Goal: Communication & Community: Participate in discussion

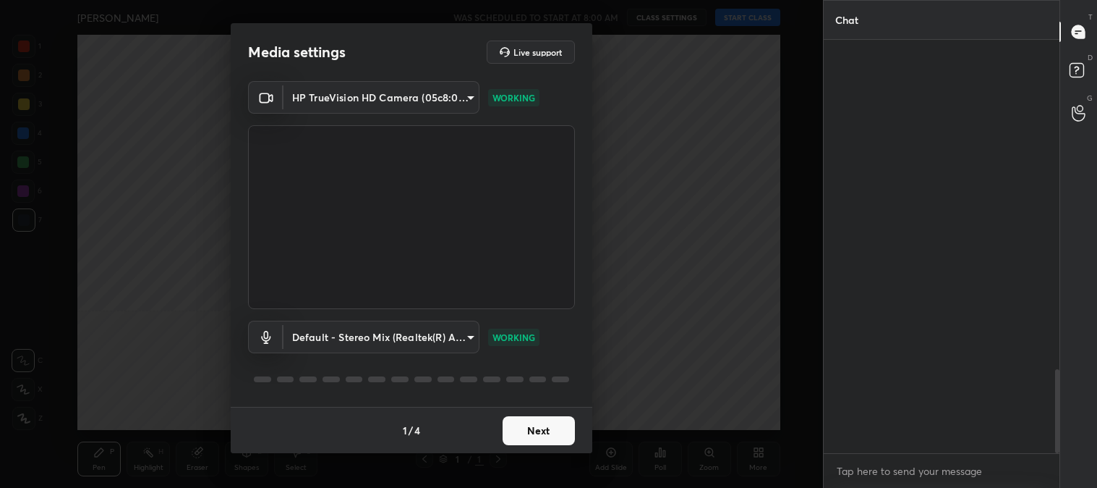
scroll to position [1030, 0]
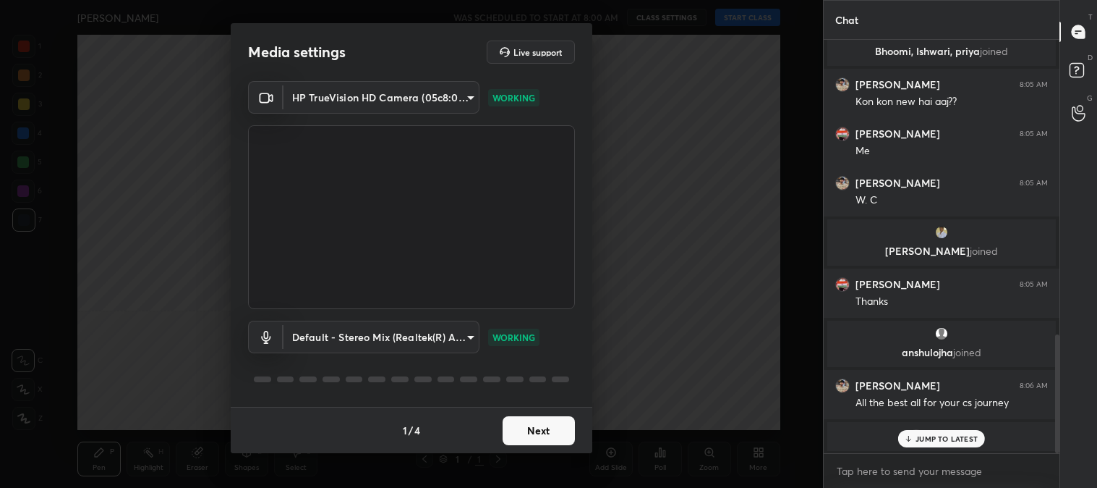
click at [544, 427] on button "Next" at bounding box center [539, 430] width 72 height 29
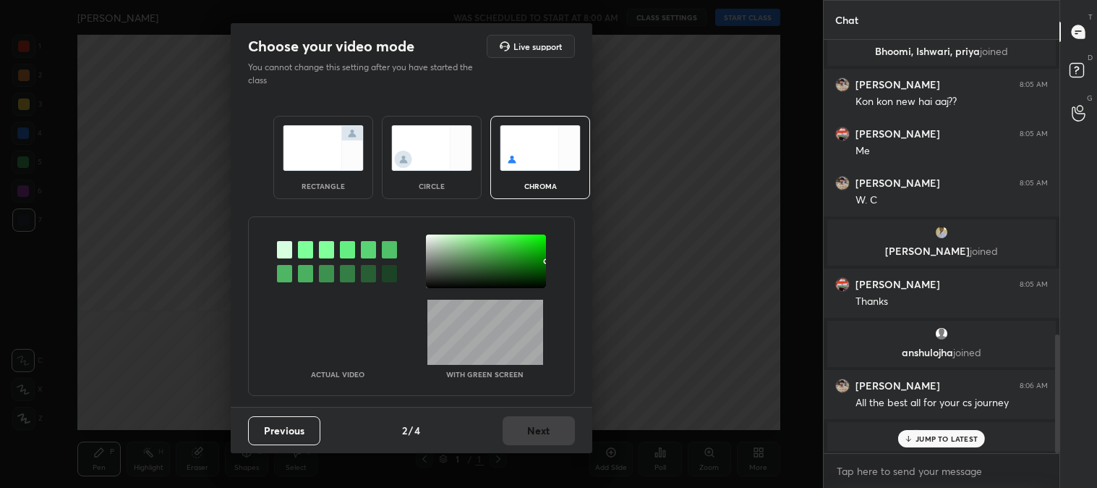
click at [313, 160] on img at bounding box center [323, 148] width 81 height 46
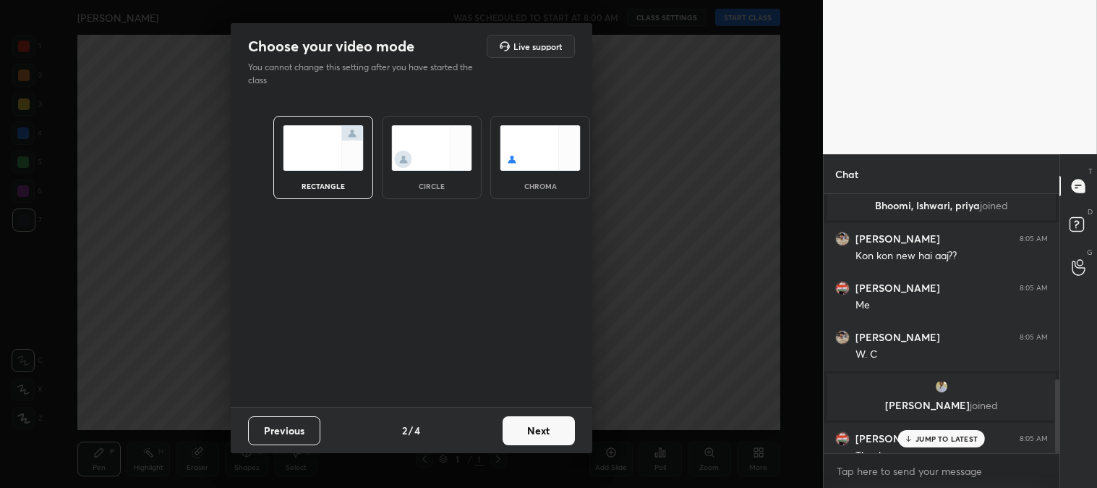
click at [555, 430] on button "Next" at bounding box center [539, 430] width 72 height 29
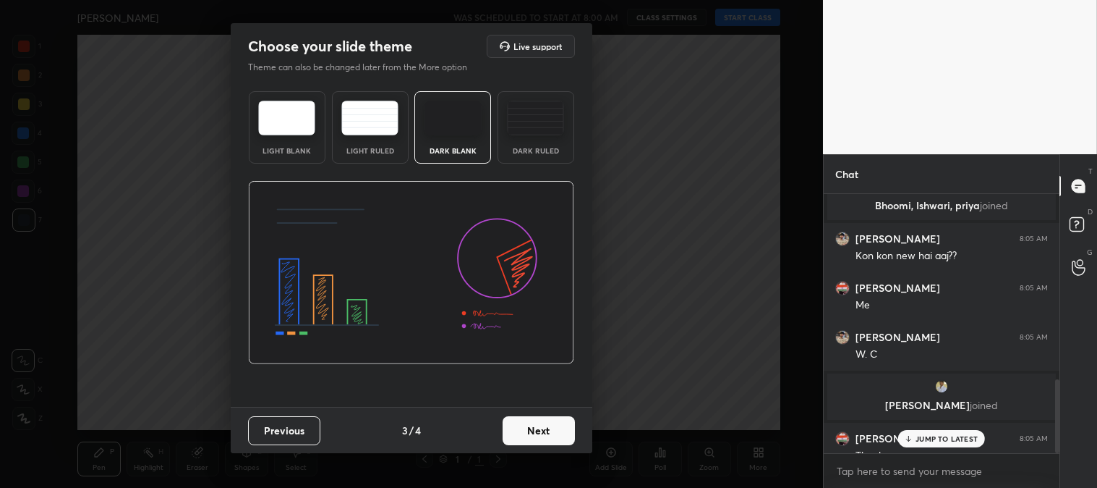
click at [564, 429] on button "Next" at bounding box center [539, 430] width 72 height 29
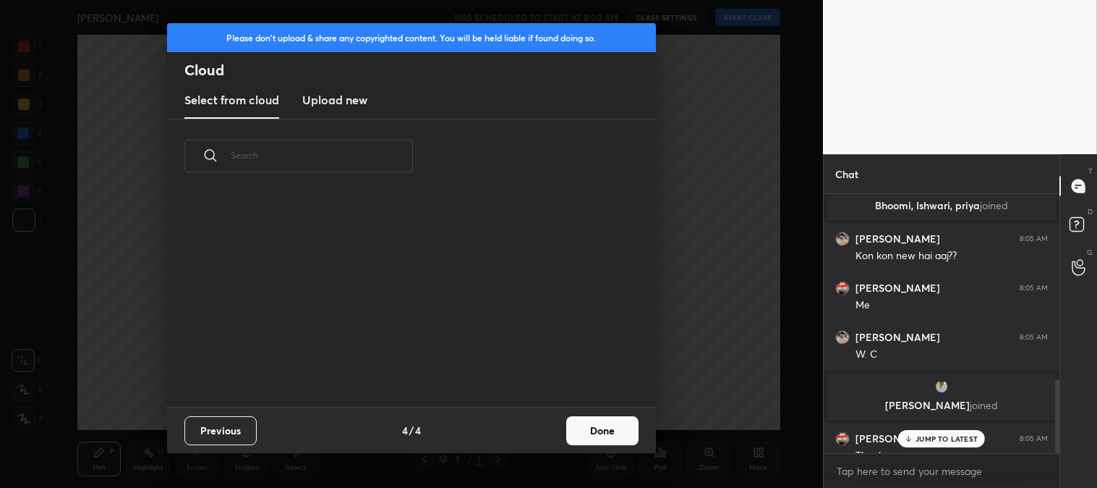
click at [603, 433] on button "Done" at bounding box center [602, 430] width 72 height 29
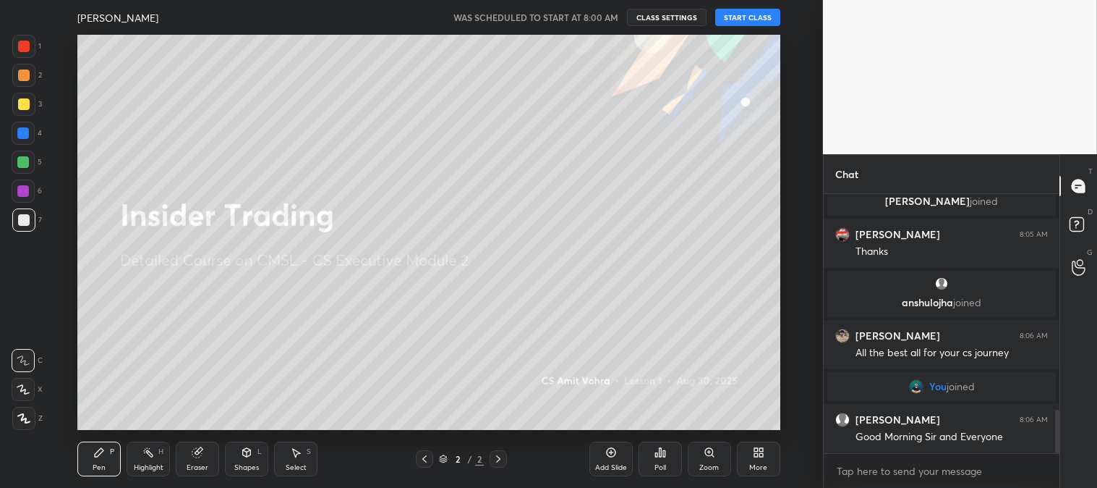
scroll to position [1343, 0]
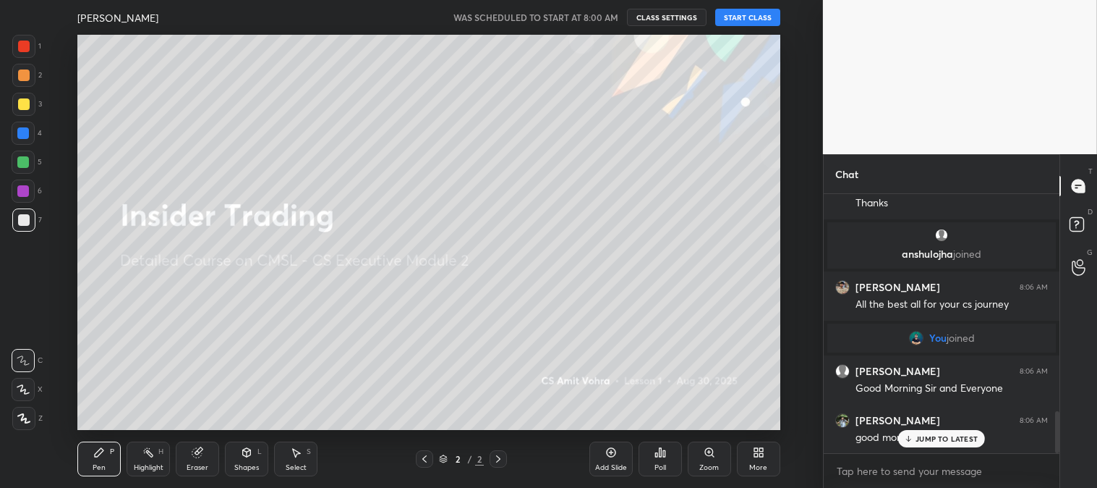
click at [22, 103] on div at bounding box center [24, 104] width 12 height 12
click at [20, 386] on icon at bounding box center [23, 389] width 12 height 9
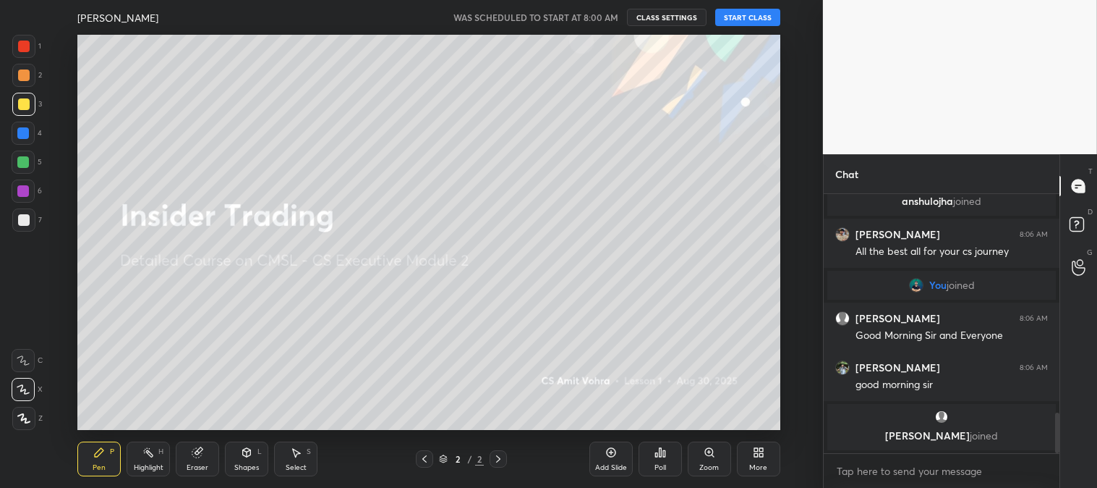
click at [744, 16] on button "START CLASS" at bounding box center [747, 17] width 65 height 17
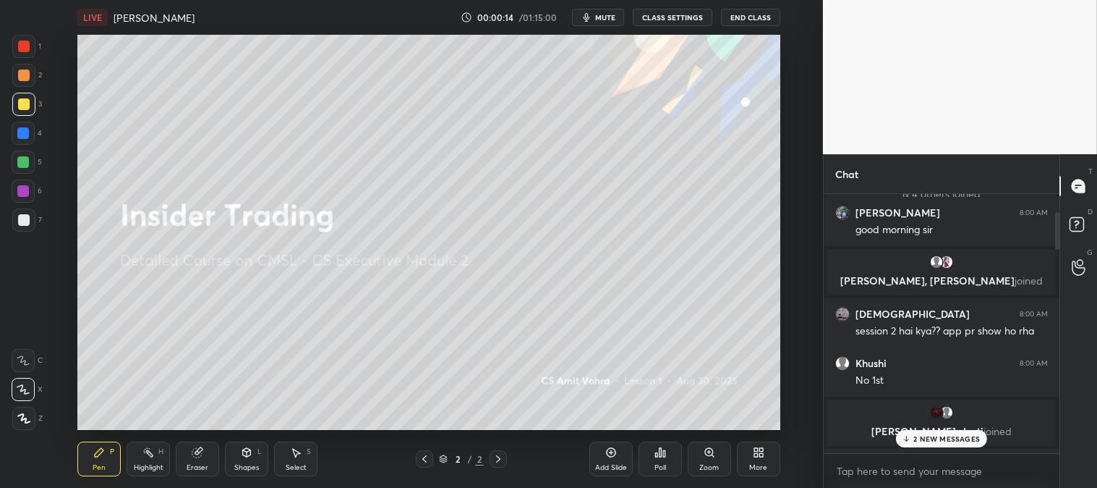
scroll to position [0, 0]
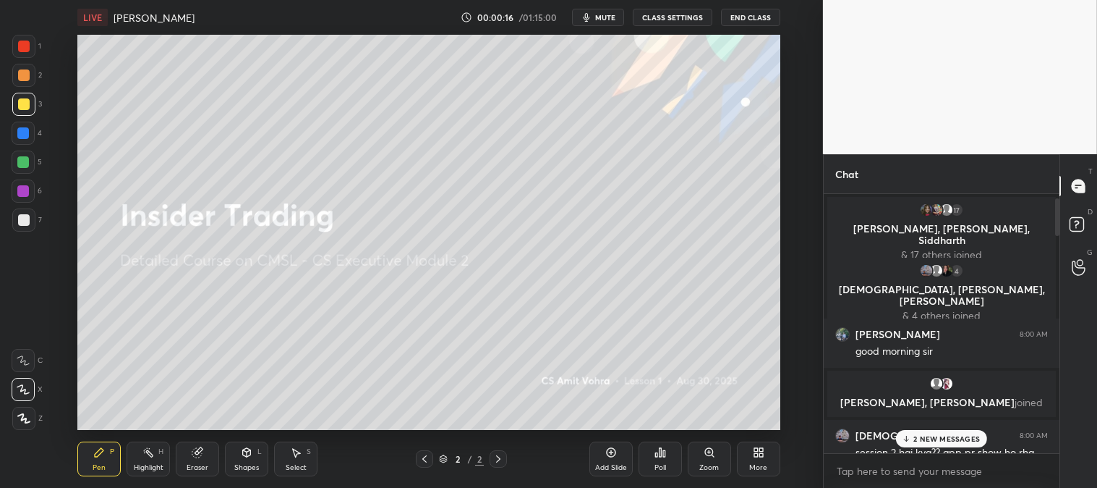
click at [928, 438] on p "2 NEW MESSAGES" at bounding box center [947, 438] width 67 height 9
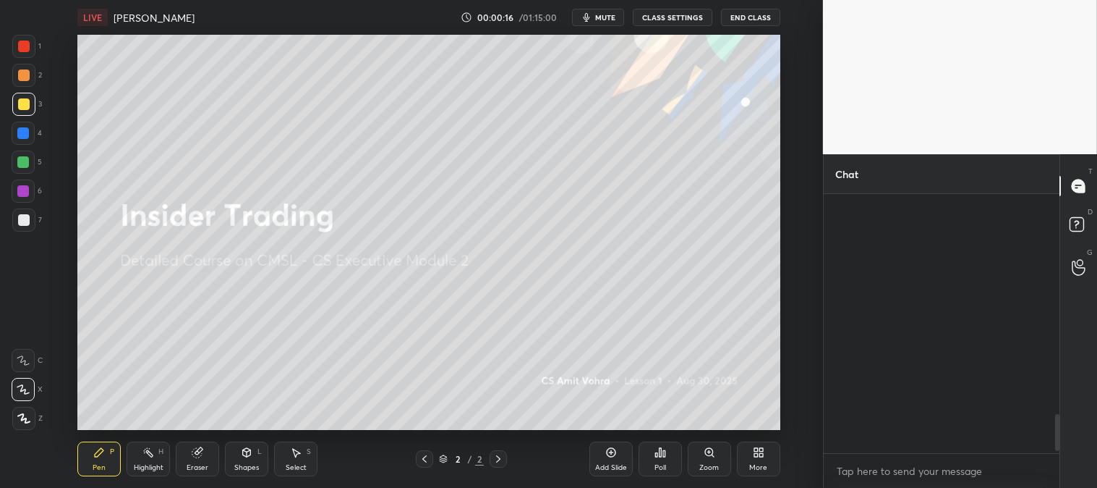
scroll to position [1543, 0]
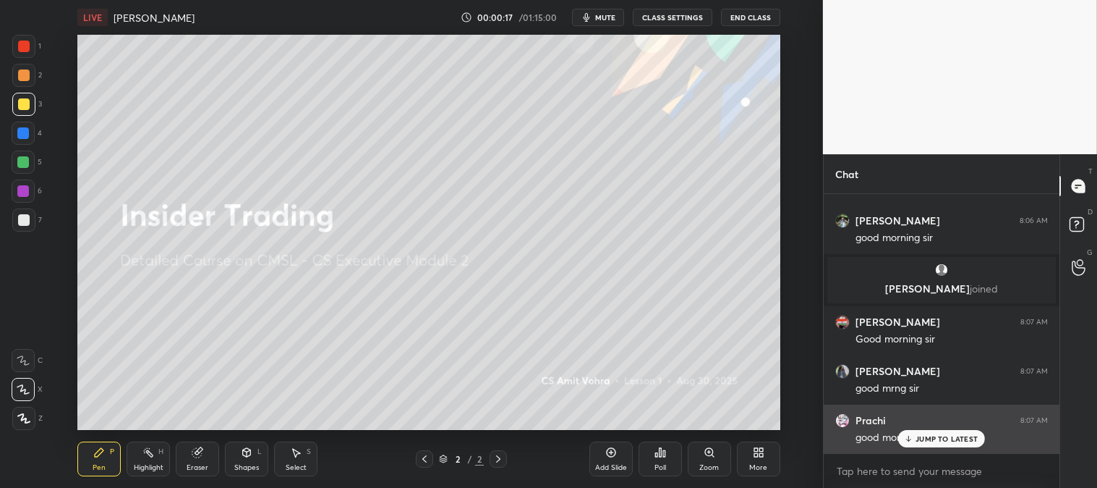
click at [922, 441] on p "JUMP TO LATEST" at bounding box center [947, 438] width 62 height 9
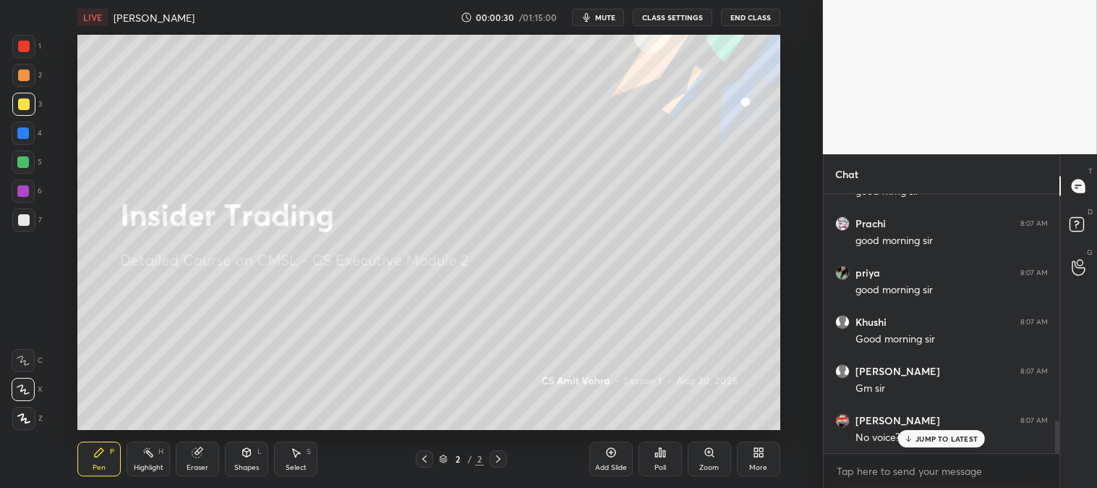
scroll to position [1789, 0]
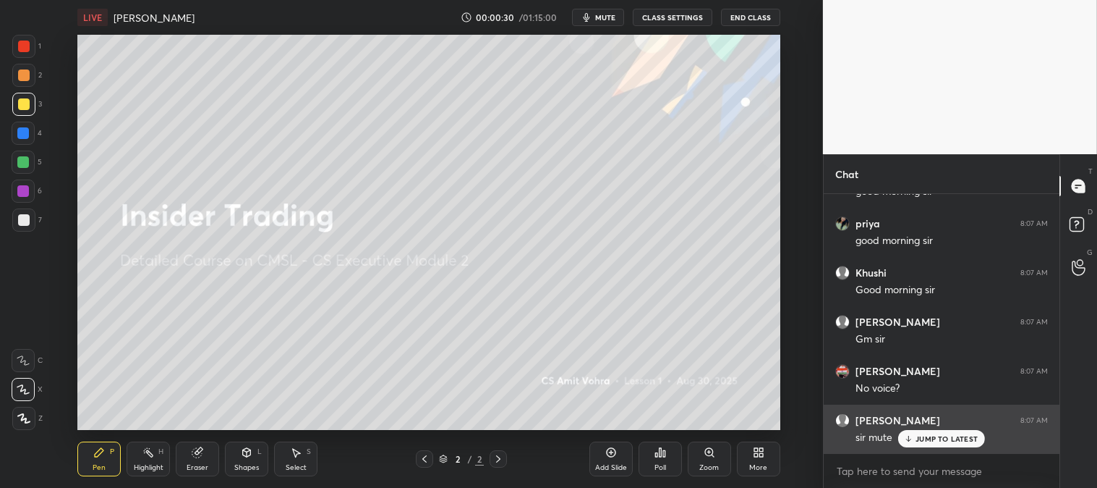
click at [924, 437] on p "JUMP TO LATEST" at bounding box center [947, 438] width 62 height 9
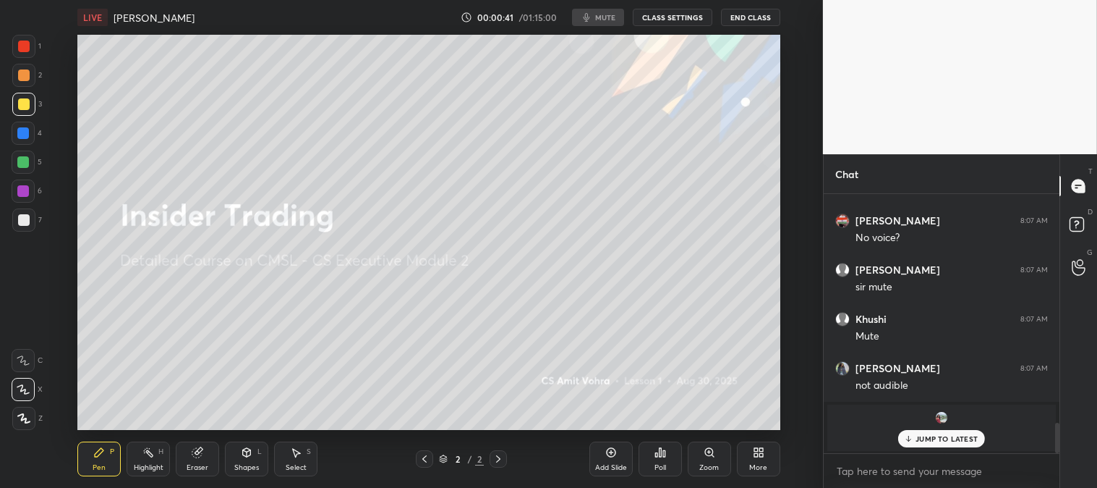
scroll to position [1545, 0]
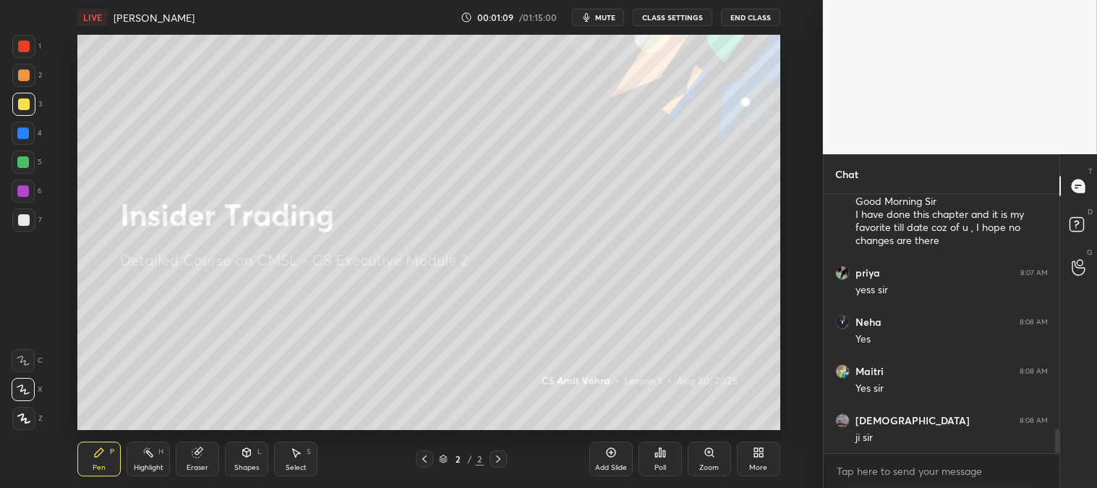
scroll to position [2590, 0]
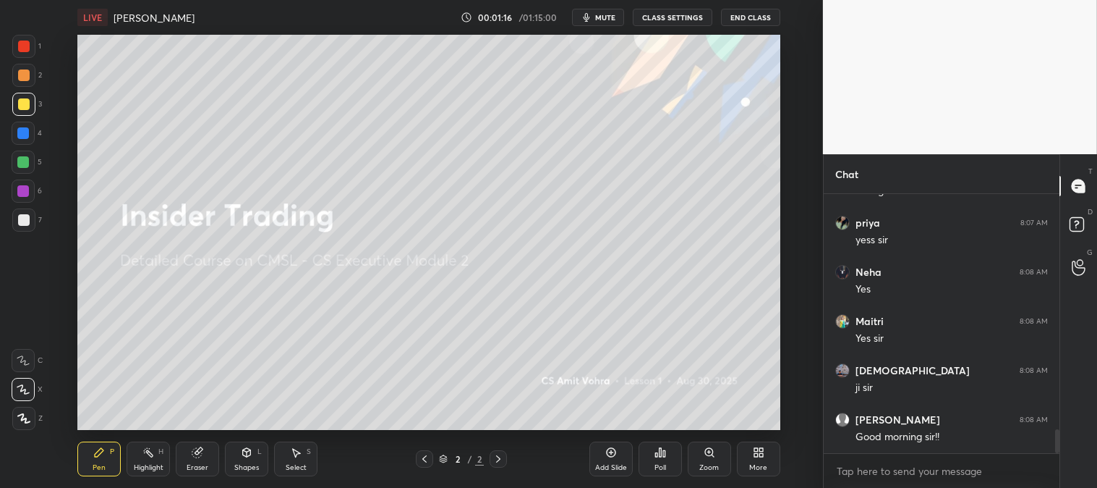
click at [758, 459] on div "More" at bounding box center [758, 458] width 43 height 35
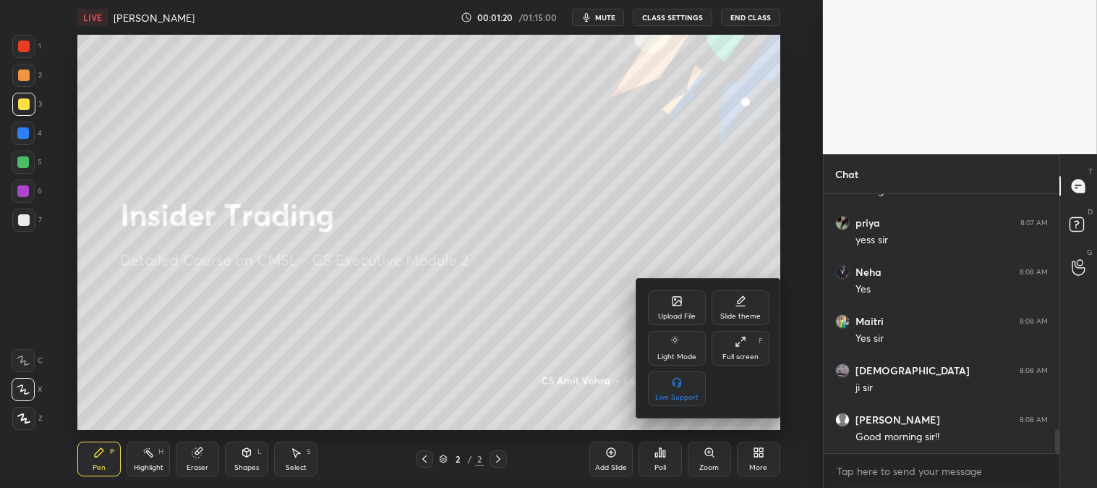
click at [683, 304] on icon at bounding box center [677, 301] width 12 height 12
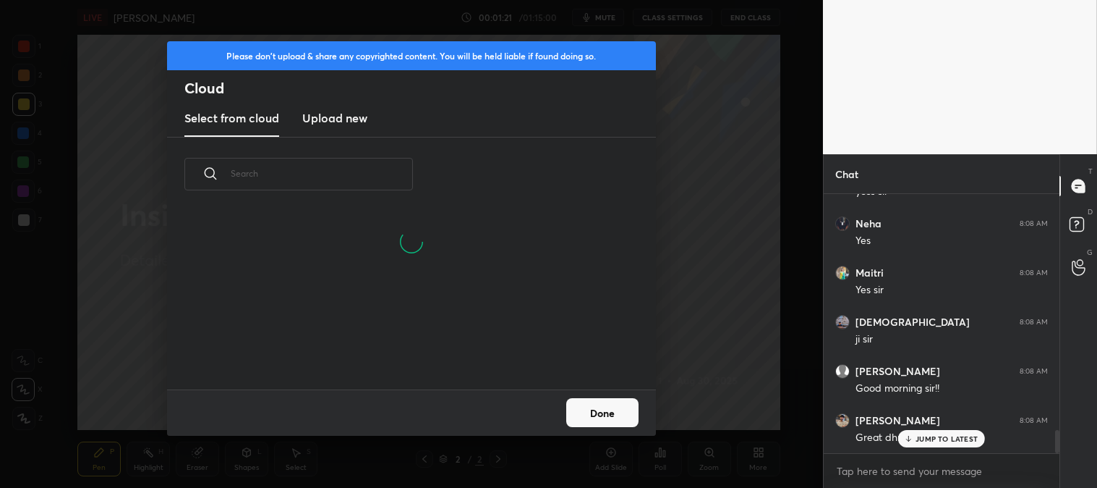
scroll to position [0, 0]
click at [335, 114] on h3 "Upload new" at bounding box center [334, 117] width 65 height 17
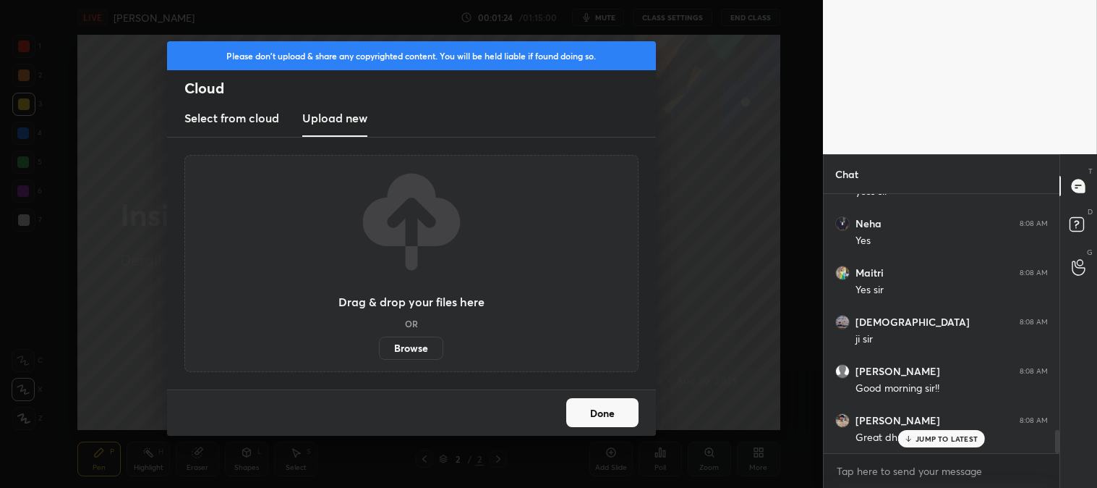
click at [413, 351] on label "Browse" at bounding box center [411, 347] width 64 height 23
click at [379, 351] on input "Browse" at bounding box center [379, 347] width 0 height 23
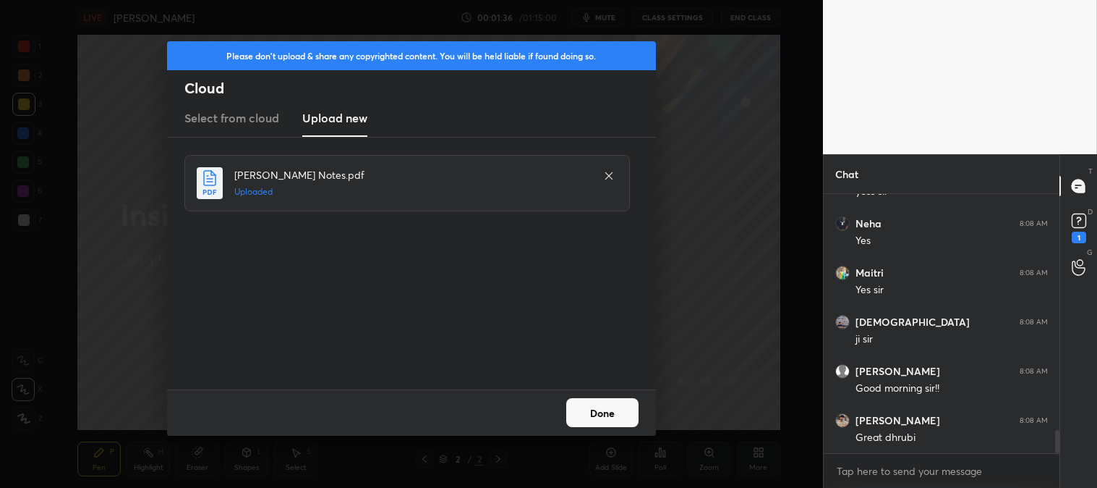
click at [619, 414] on button "Done" at bounding box center [602, 412] width 72 height 29
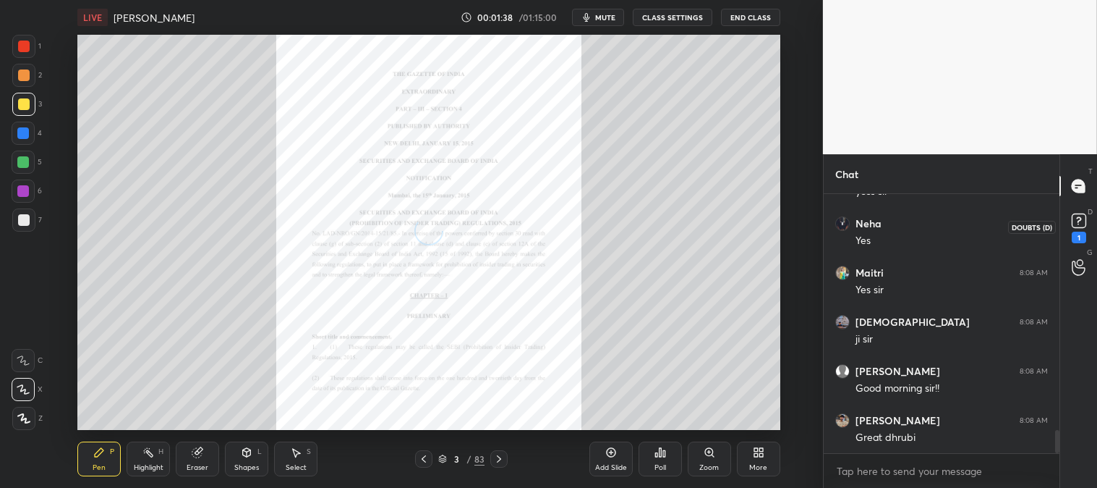
click at [1076, 217] on rect at bounding box center [1079, 221] width 14 height 14
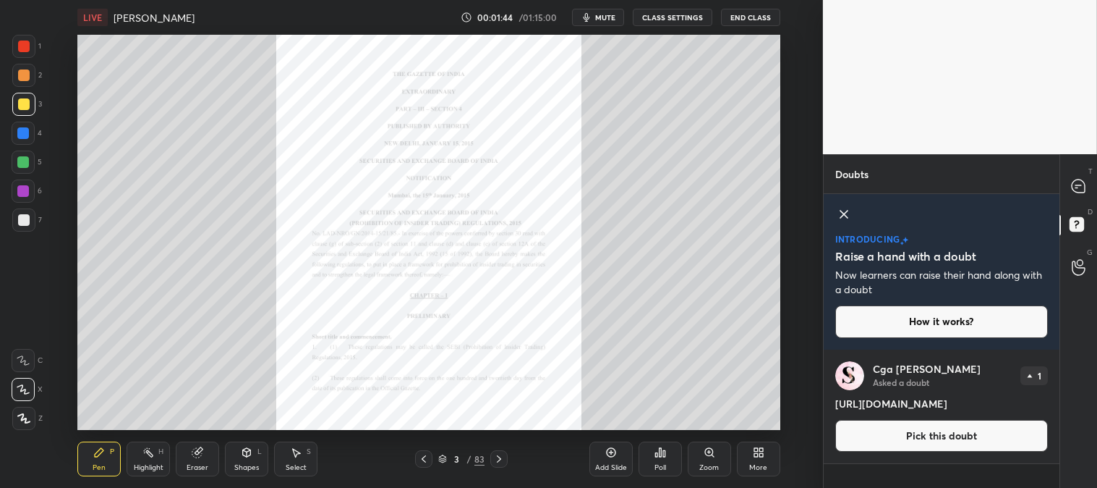
drag, startPoint x: 836, startPoint y: 402, endPoint x: 1003, endPoint y: 399, distance: 167.1
click at [1003, 399] on h4 "[URL][DOMAIN_NAME]" at bounding box center [942, 403] width 213 height 15
copy h4 "[URL][DOMAIN_NAME]"
click at [1087, 184] on icon at bounding box center [1078, 186] width 15 height 15
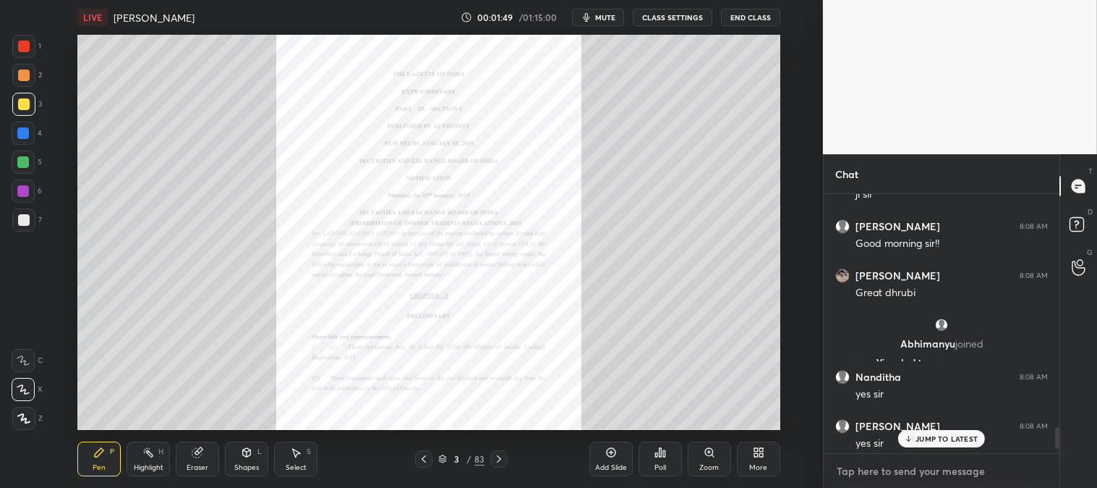
type textarea "x"
click at [905, 467] on textarea at bounding box center [942, 470] width 213 height 23
paste textarea "[URL][DOMAIN_NAME]"
type textarea "[URL][DOMAIN_NAME]"
type textarea "x"
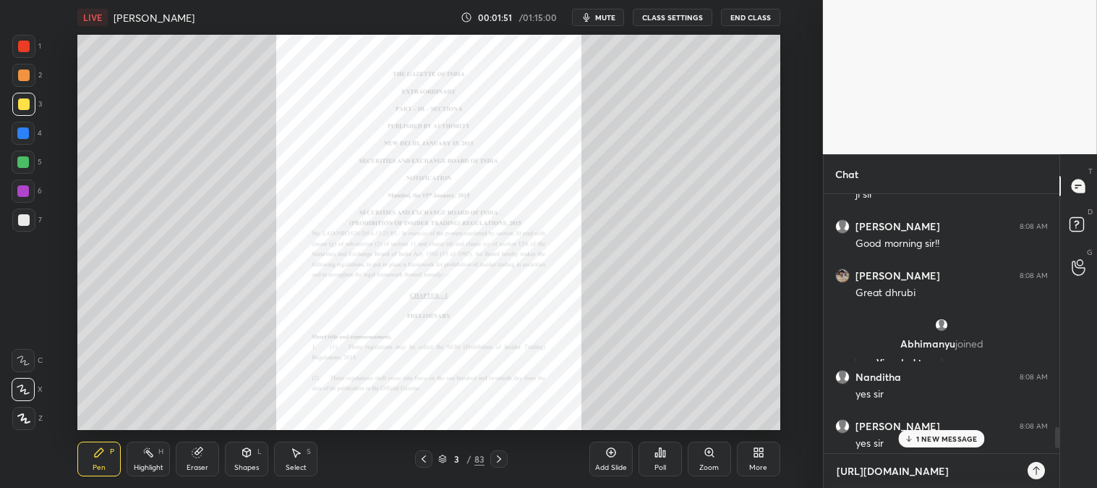
scroll to position [134, 232]
click at [928, 446] on div "3 NEW MESSAGES" at bounding box center [941, 438] width 91 height 17
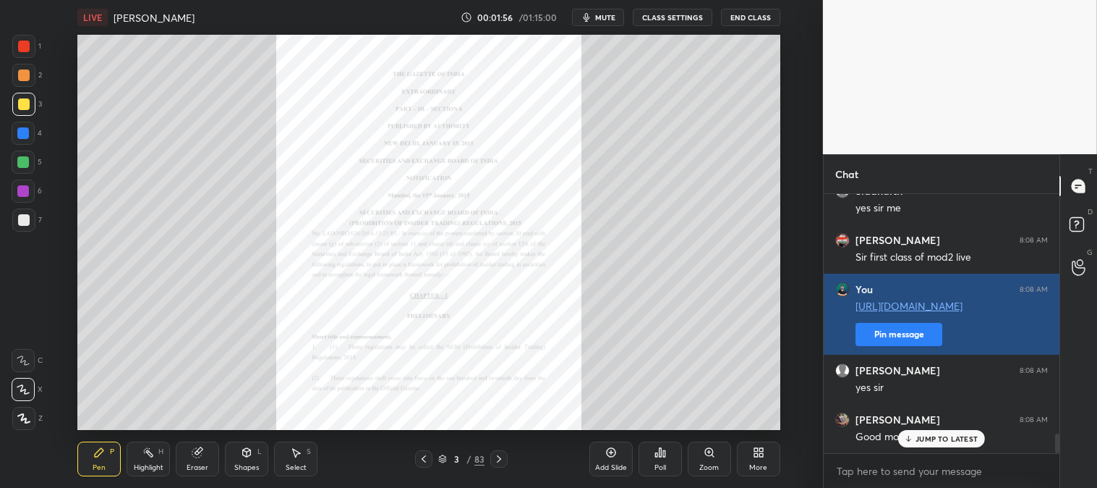
scroll to position [3116, 0]
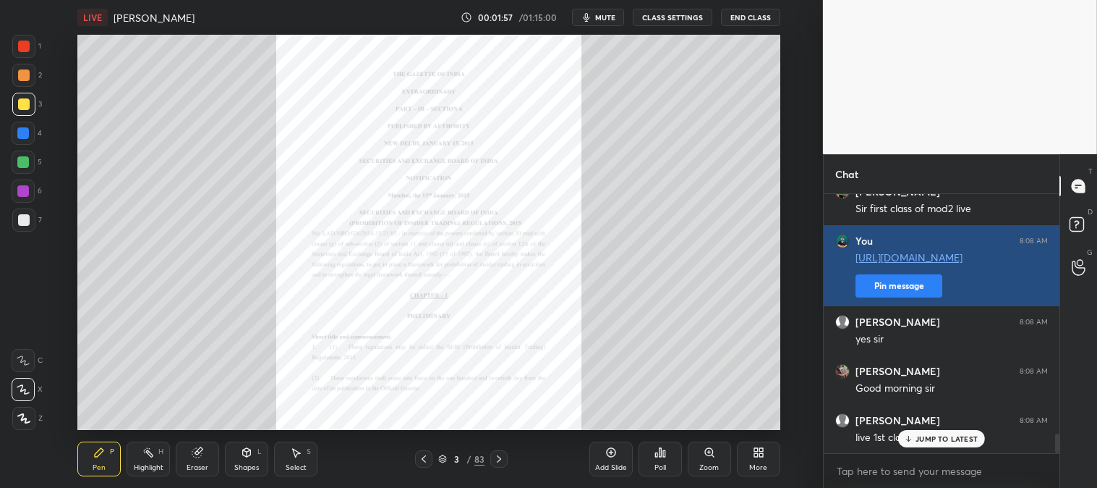
click at [903, 283] on button "Pin message" at bounding box center [899, 285] width 87 height 23
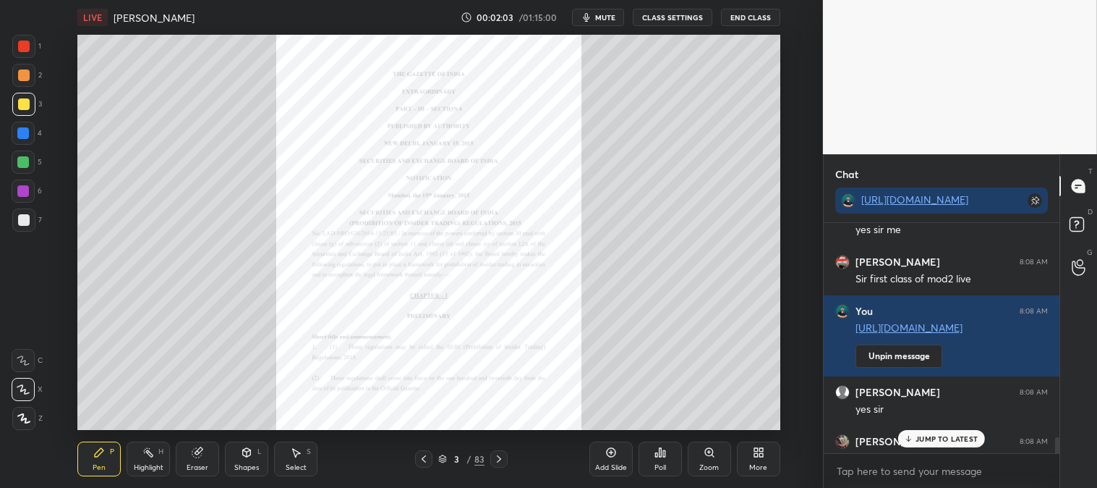
scroll to position [3145, 0]
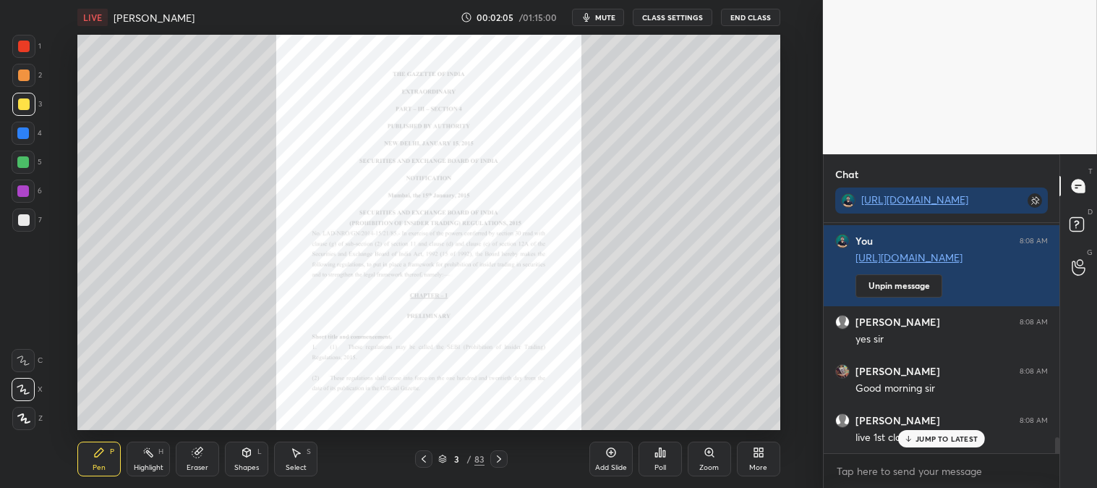
click at [923, 439] on p "JUMP TO LATEST" at bounding box center [947, 438] width 62 height 9
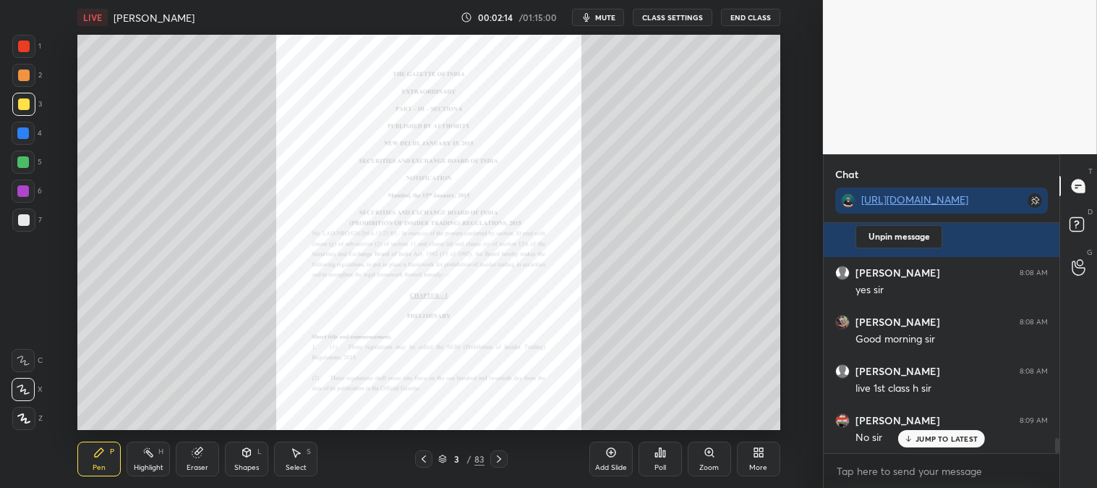
scroll to position [3243, 0]
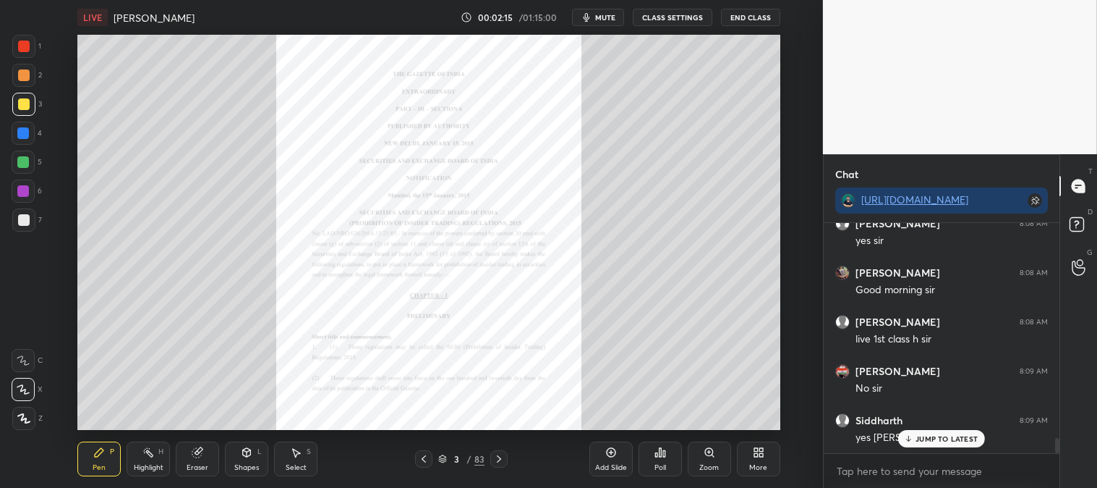
click at [909, 436] on icon at bounding box center [908, 438] width 9 height 9
click at [30, 48] on div at bounding box center [23, 46] width 23 height 23
click at [29, 106] on div at bounding box center [24, 104] width 12 height 12
click at [20, 45] on div at bounding box center [24, 47] width 12 height 12
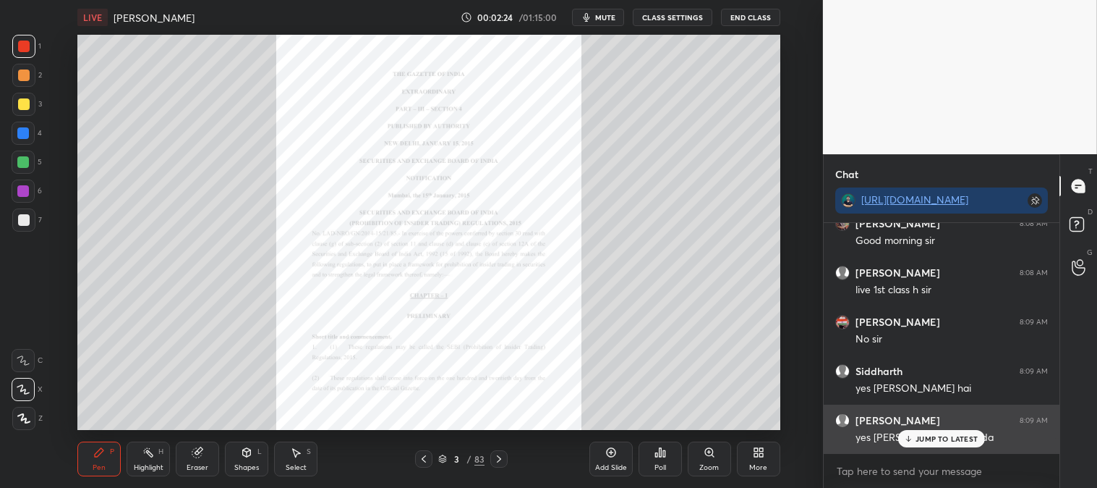
click at [921, 449] on div "[PERSON_NAME] 8:09 AM yes [PERSON_NAME] h thoda" at bounding box center [942, 428] width 236 height 49
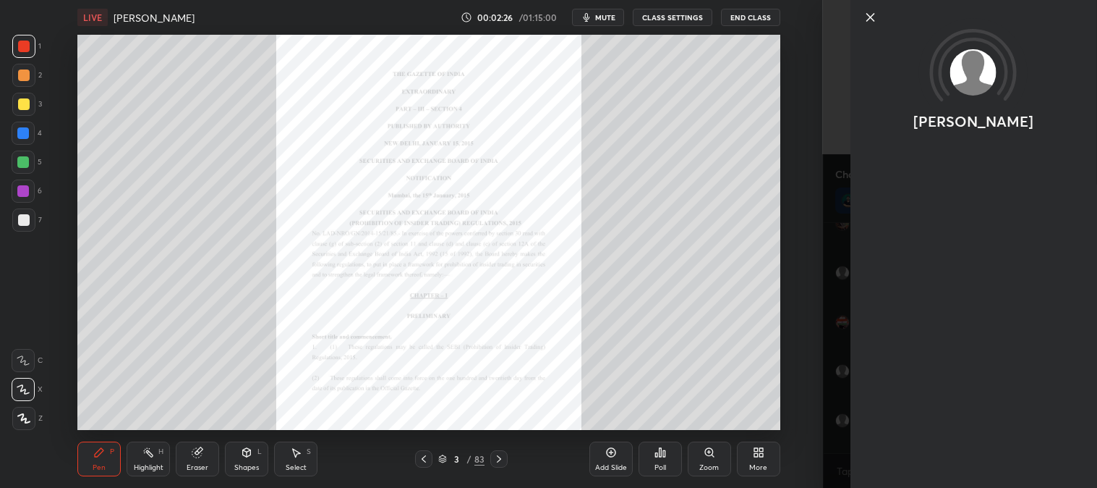
click at [870, 20] on icon at bounding box center [870, 17] width 17 height 17
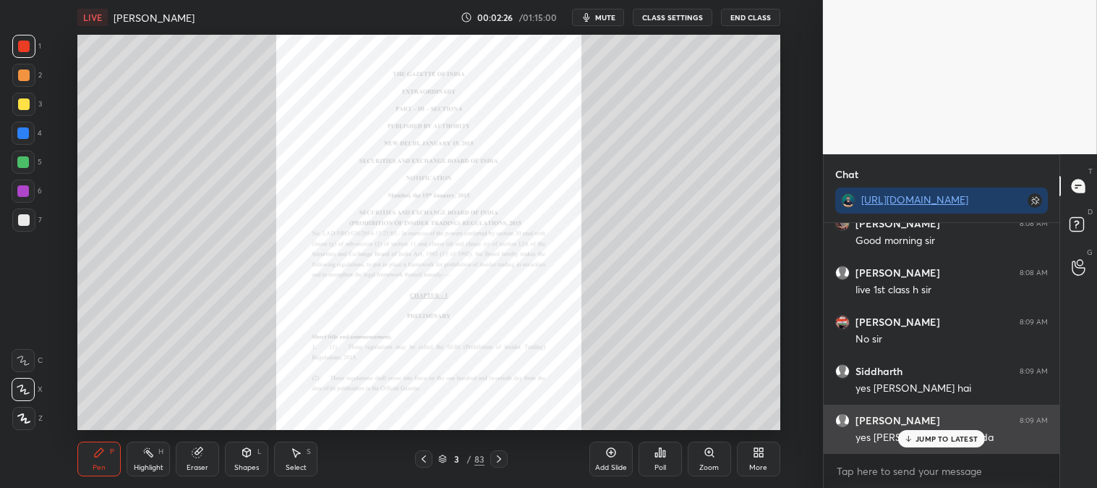
click at [926, 443] on p "JUMP TO LATEST" at bounding box center [947, 438] width 62 height 9
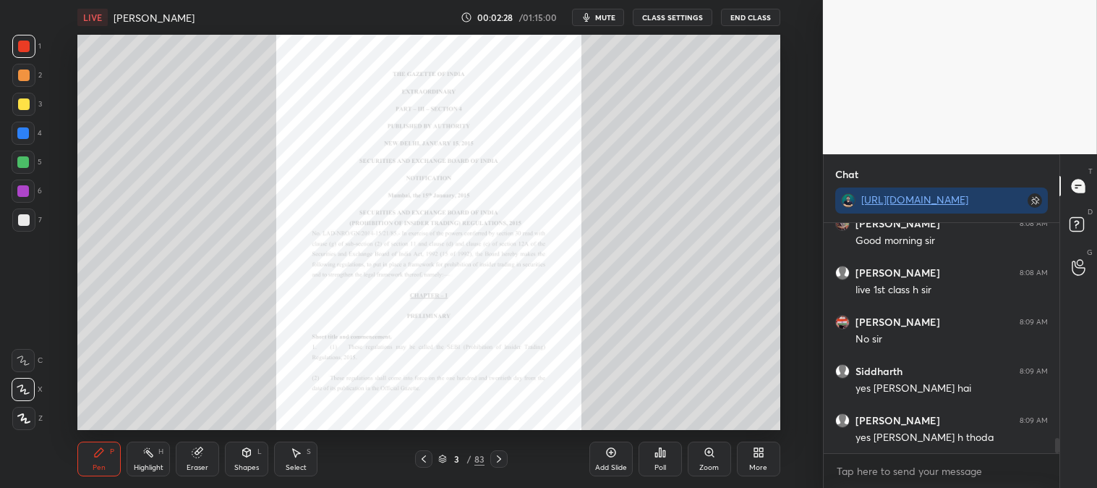
click at [424, 461] on icon at bounding box center [424, 459] width 12 height 12
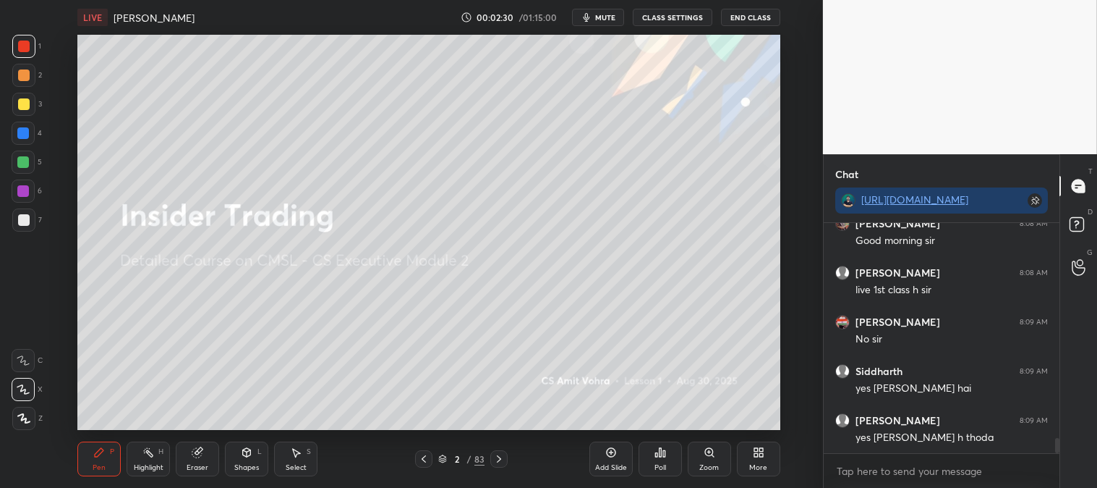
click at [25, 103] on div at bounding box center [24, 104] width 12 height 12
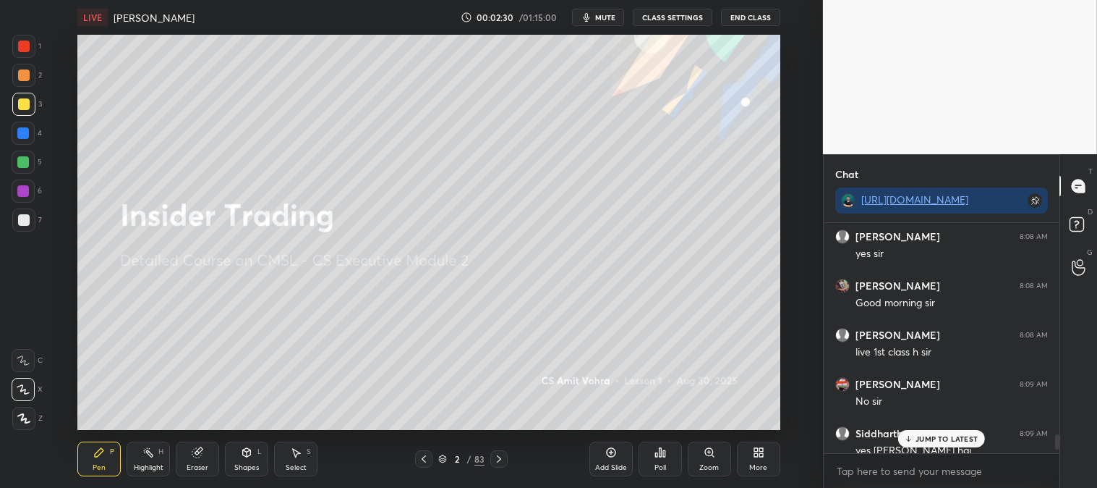
scroll to position [3344, 0]
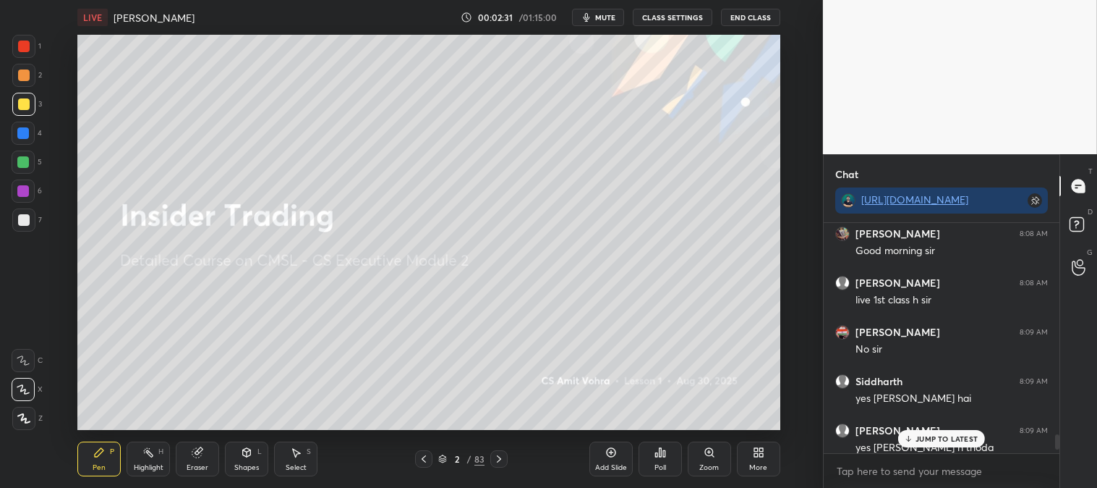
click at [712, 461] on div "Zoom" at bounding box center [709, 458] width 43 height 35
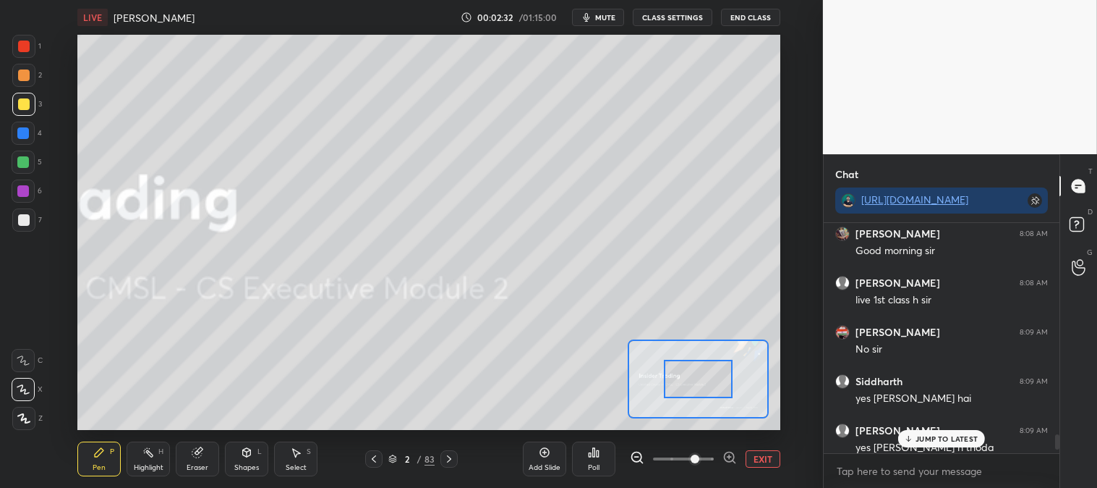
click at [936, 436] on p "JUMP TO LATEST" at bounding box center [947, 438] width 62 height 9
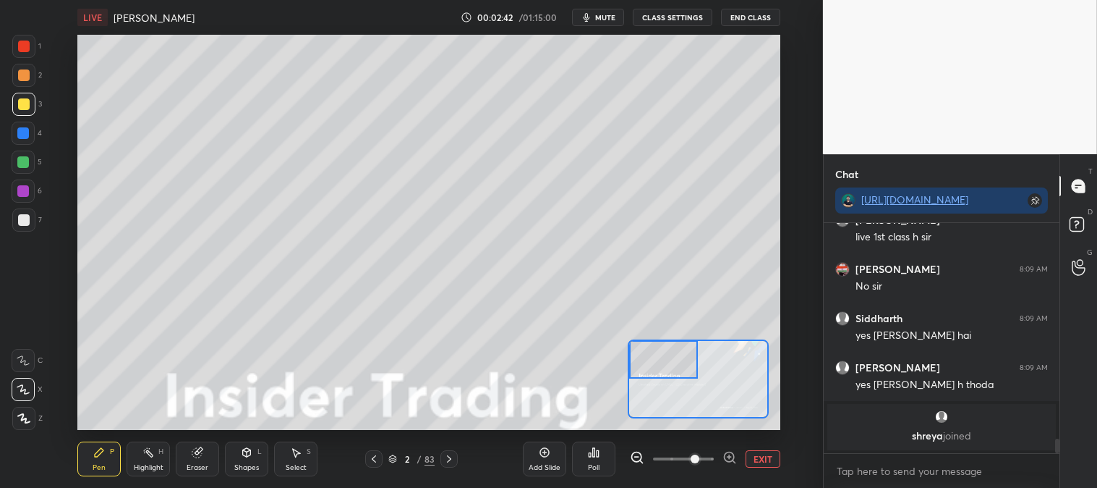
click at [27, 107] on div at bounding box center [24, 104] width 12 height 12
click at [200, 458] on icon at bounding box center [198, 452] width 12 height 12
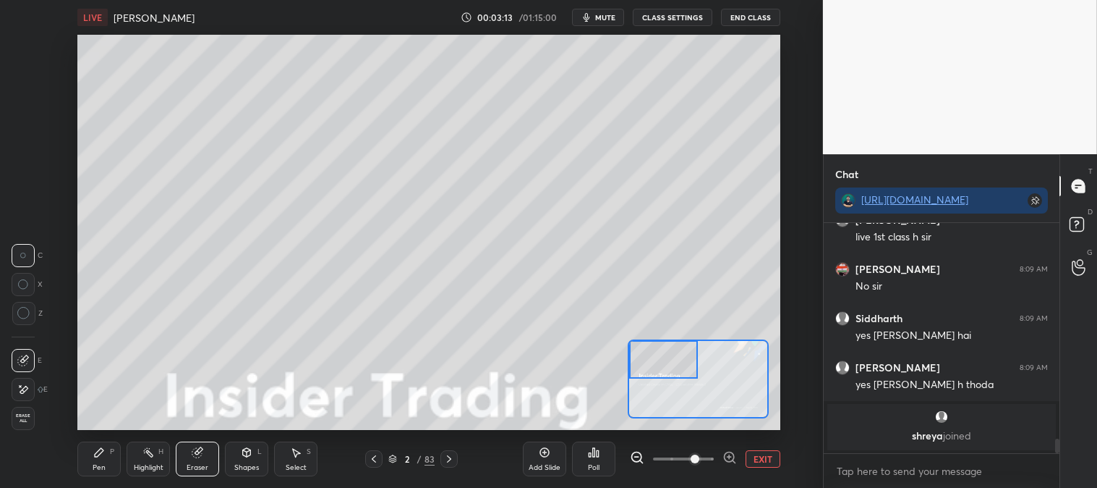
click at [99, 454] on icon at bounding box center [99, 452] width 9 height 9
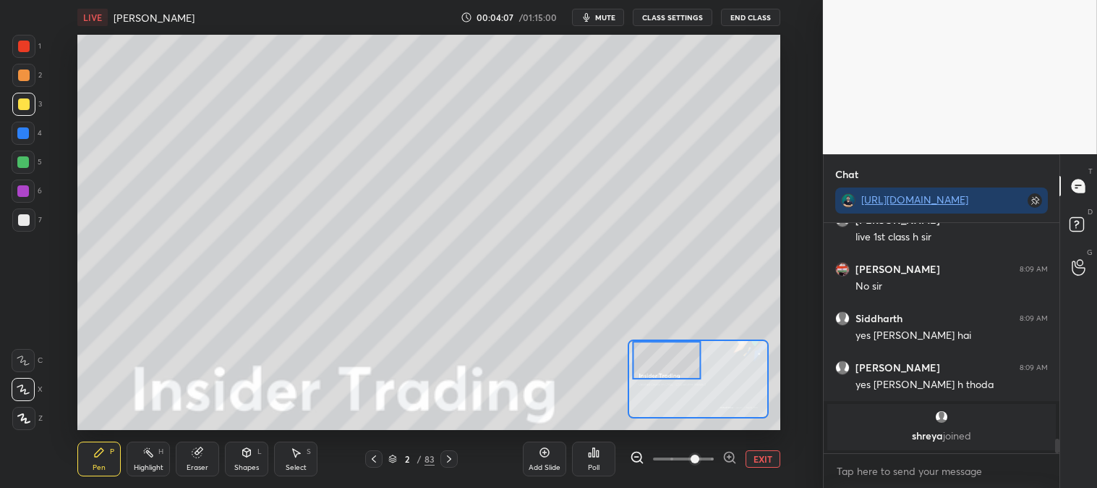
click at [29, 222] on div at bounding box center [23, 219] width 23 height 23
click at [25, 163] on div at bounding box center [23, 162] width 12 height 12
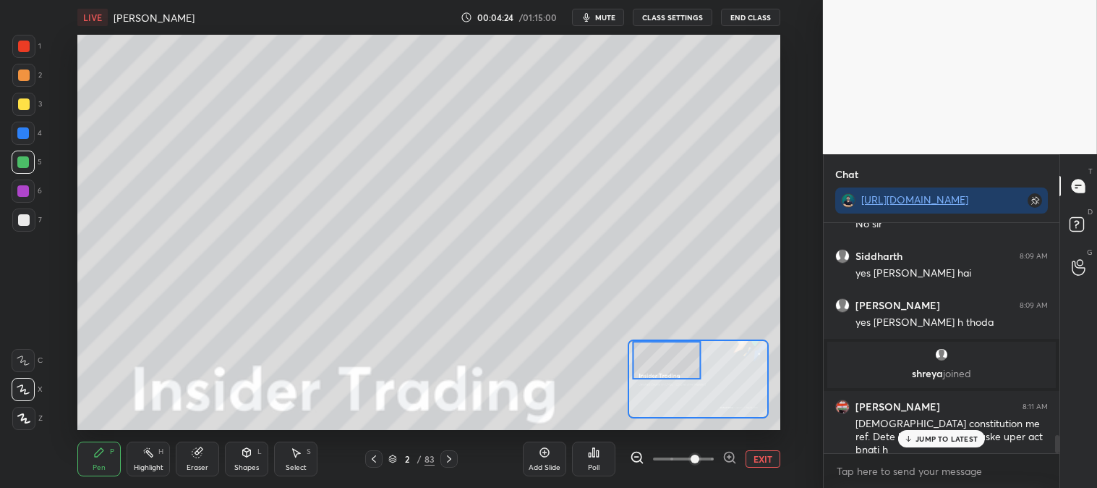
scroll to position [2659, 0]
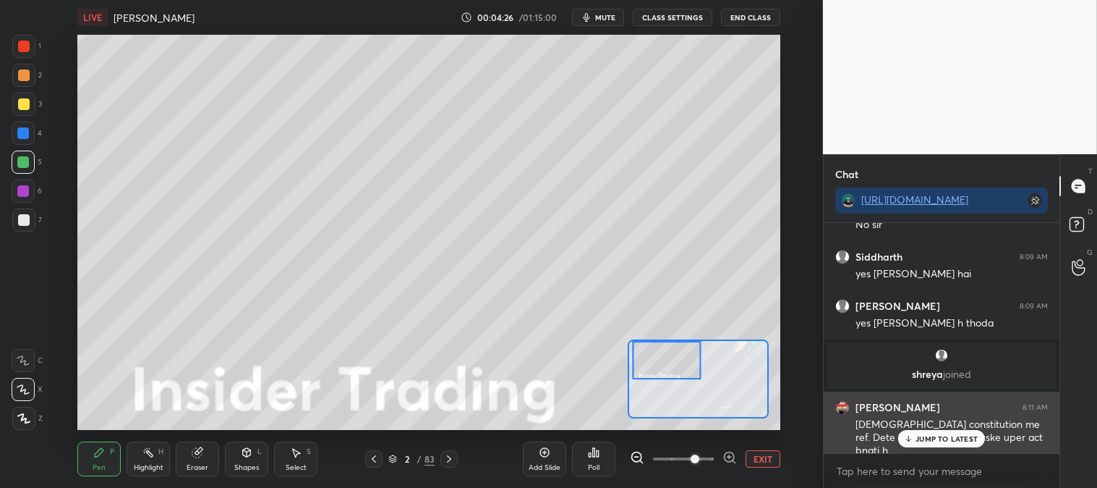
click at [930, 442] on p "JUMP TO LATEST" at bounding box center [947, 438] width 62 height 9
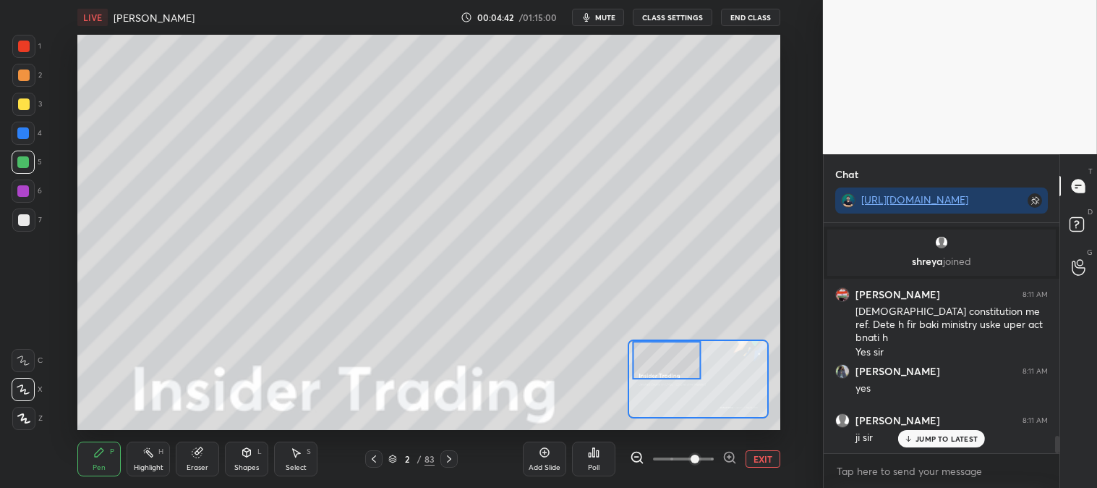
scroll to position [2821, 0]
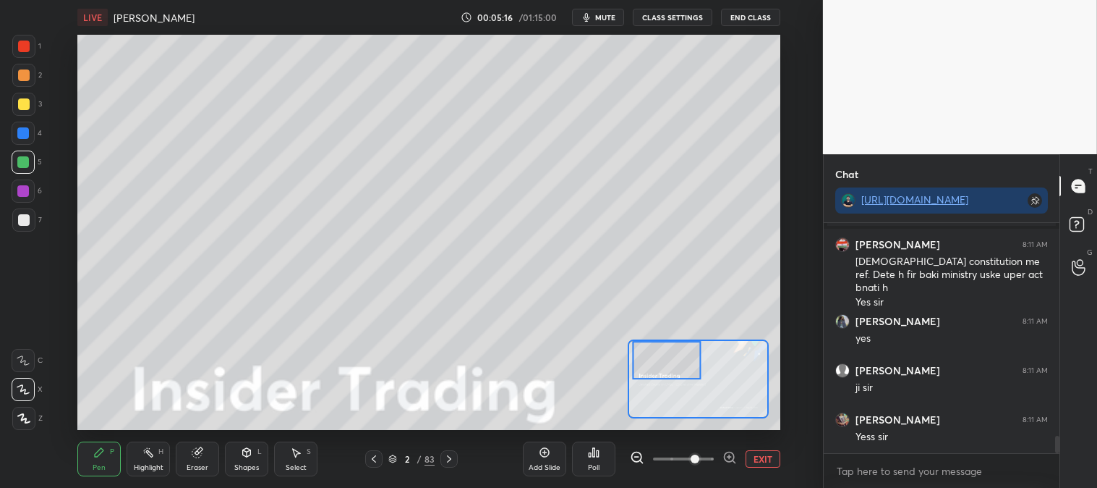
click at [30, 133] on div at bounding box center [23, 133] width 23 height 23
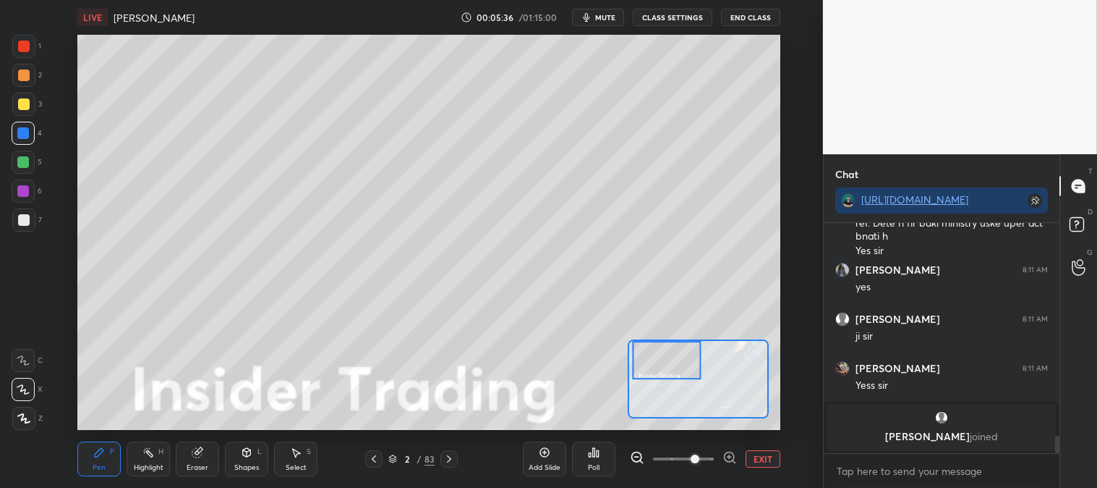
click at [24, 218] on div at bounding box center [24, 220] width 12 height 12
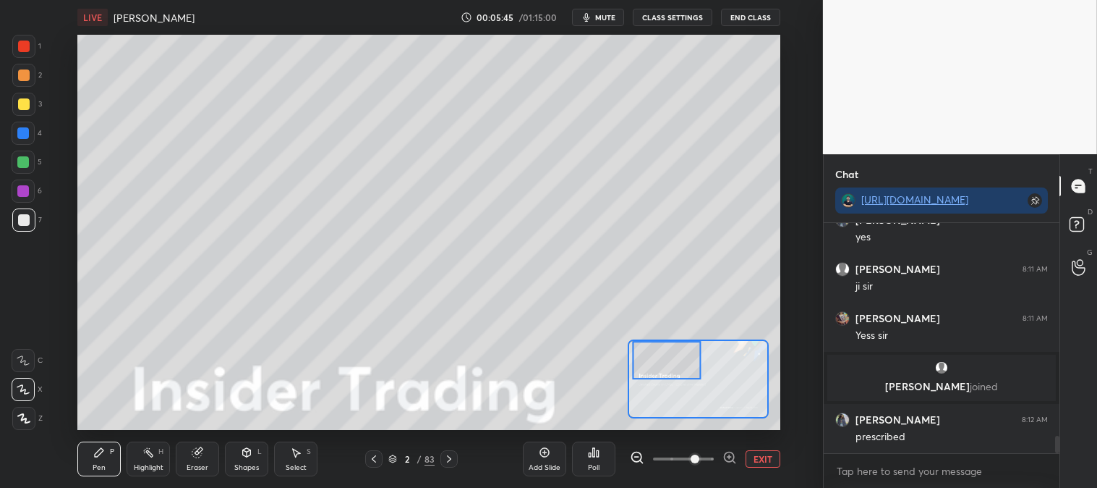
scroll to position [2843, 0]
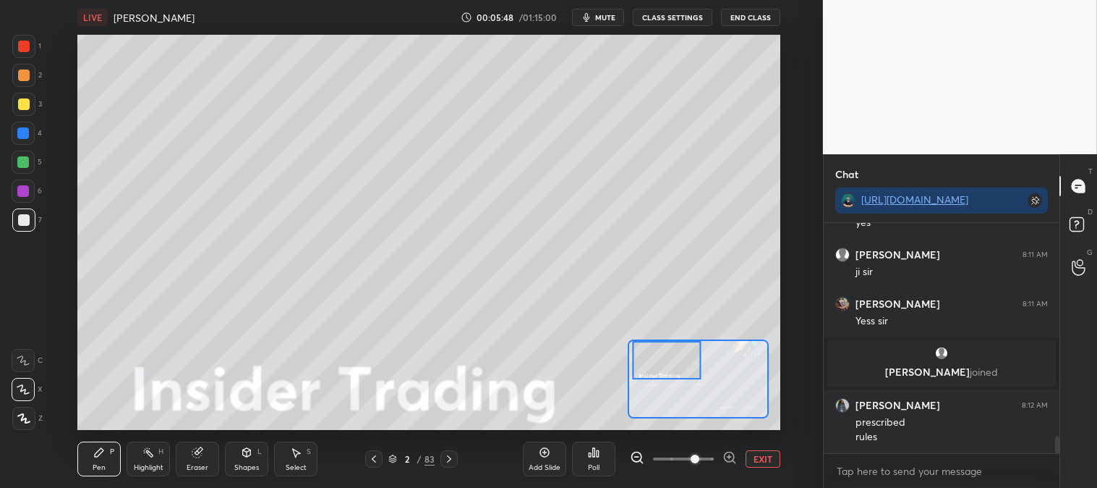
click at [20, 131] on div at bounding box center [23, 133] width 12 height 12
click at [24, 223] on div at bounding box center [24, 220] width 12 height 12
click at [765, 458] on button "EXIT" at bounding box center [763, 458] width 35 height 17
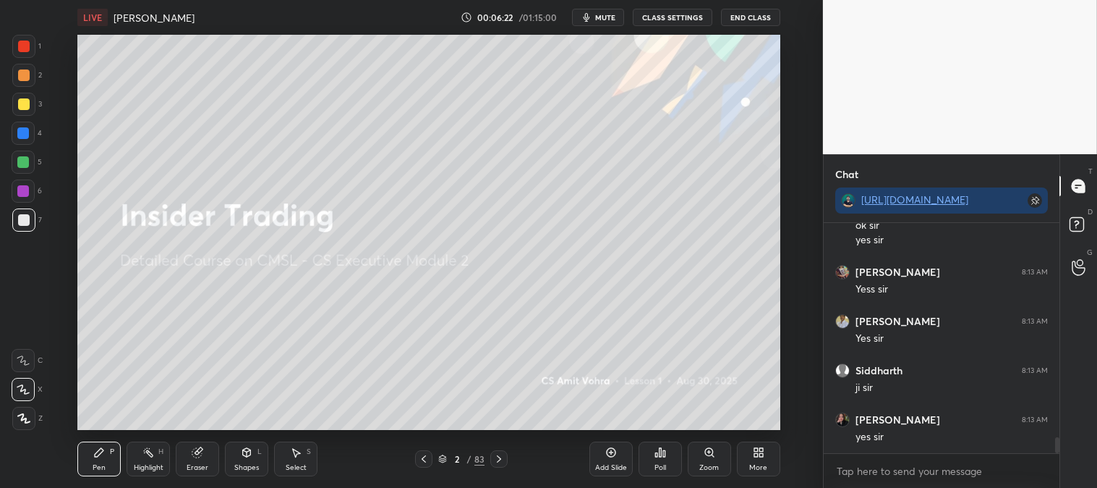
scroll to position [3152, 0]
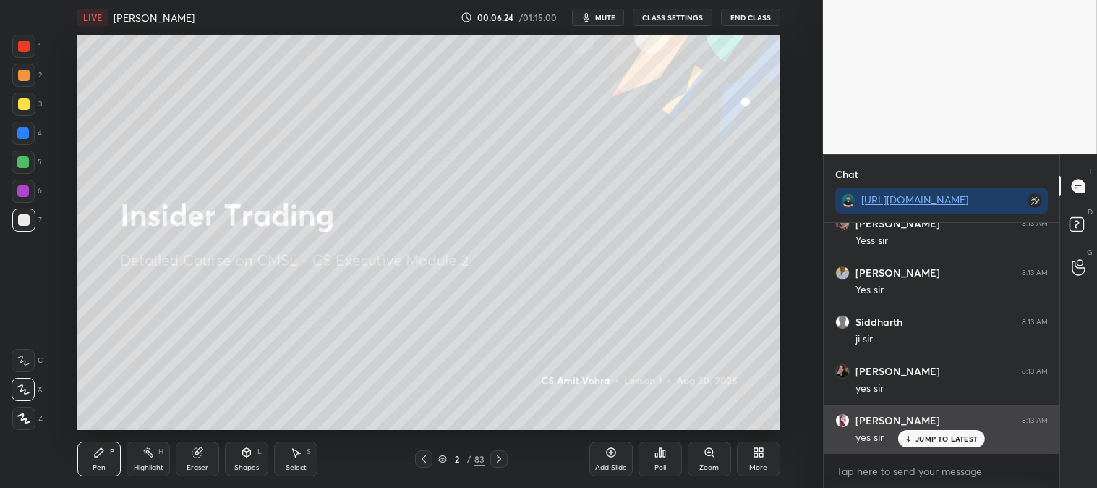
click at [933, 441] on p "JUMP TO LATEST" at bounding box center [947, 438] width 62 height 9
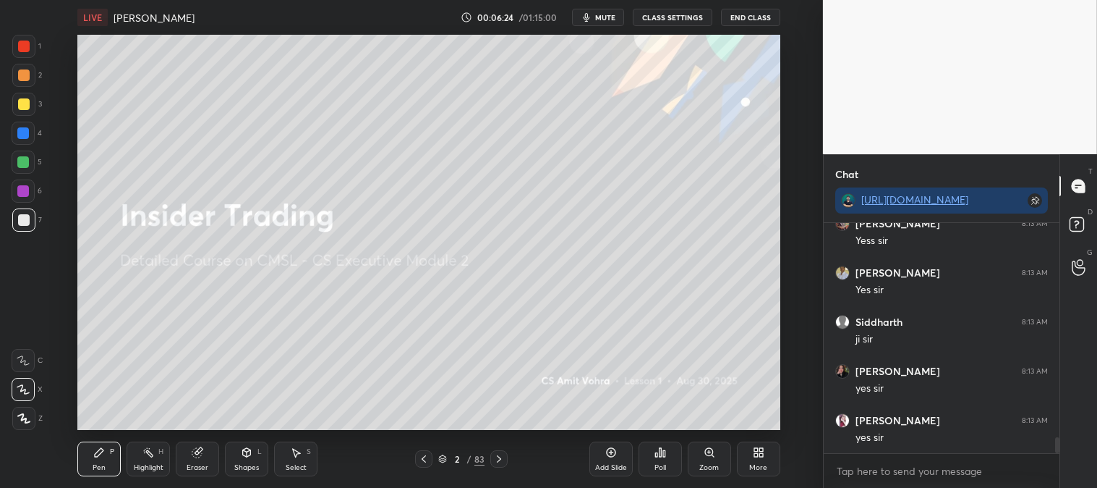
click at [707, 459] on div "Zoom" at bounding box center [709, 458] width 43 height 35
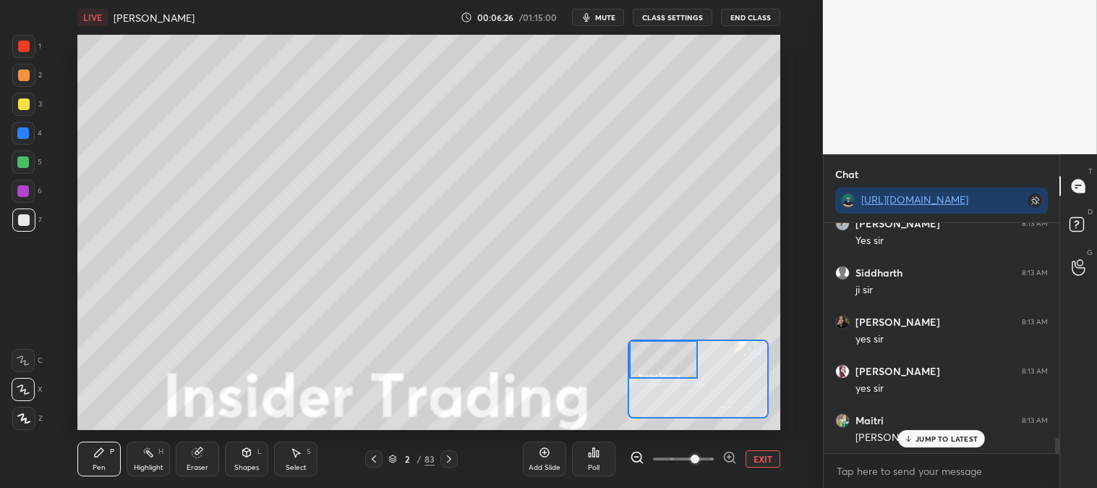
scroll to position [3250, 0]
click at [912, 440] on icon at bounding box center [908, 438] width 9 height 9
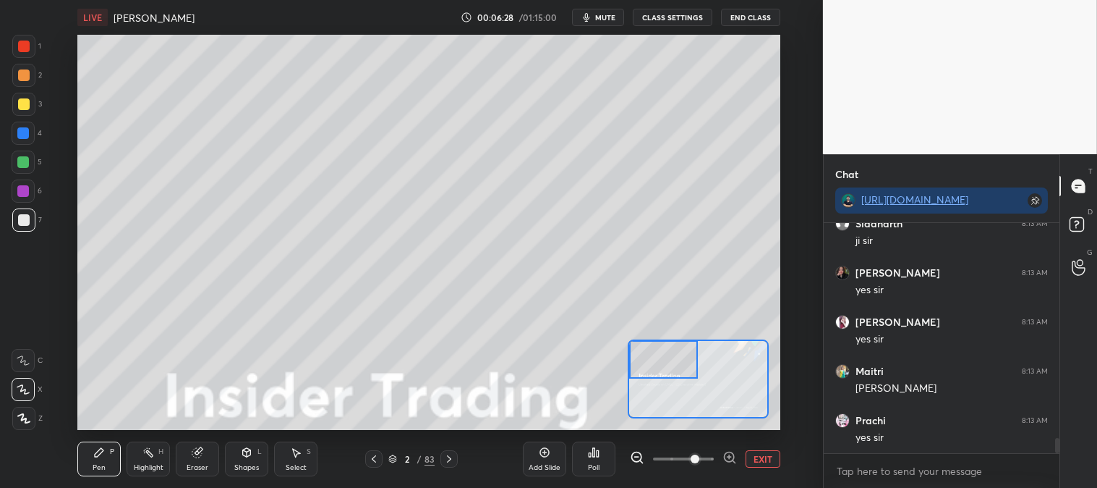
click at [756, 460] on button "EXIT" at bounding box center [763, 458] width 35 height 17
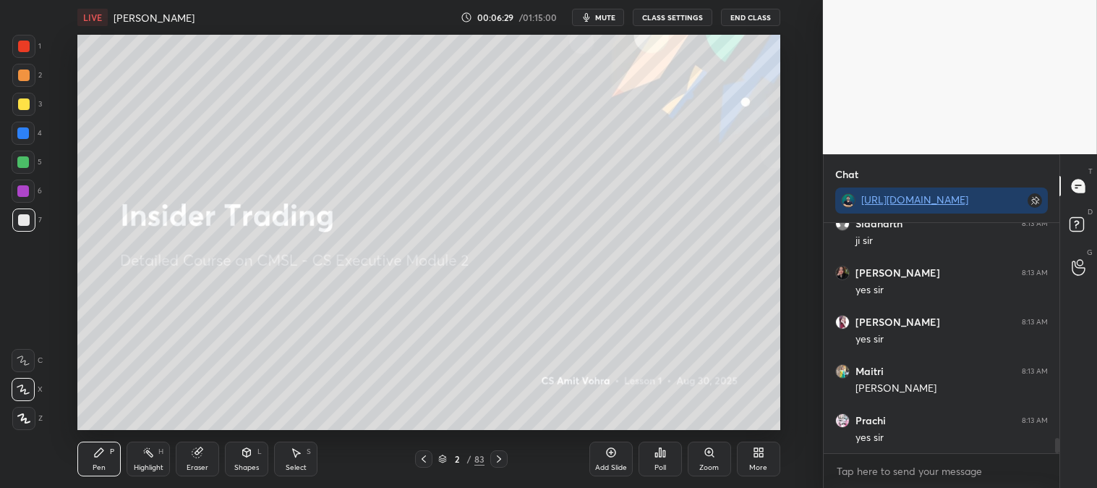
scroll to position [3300, 0]
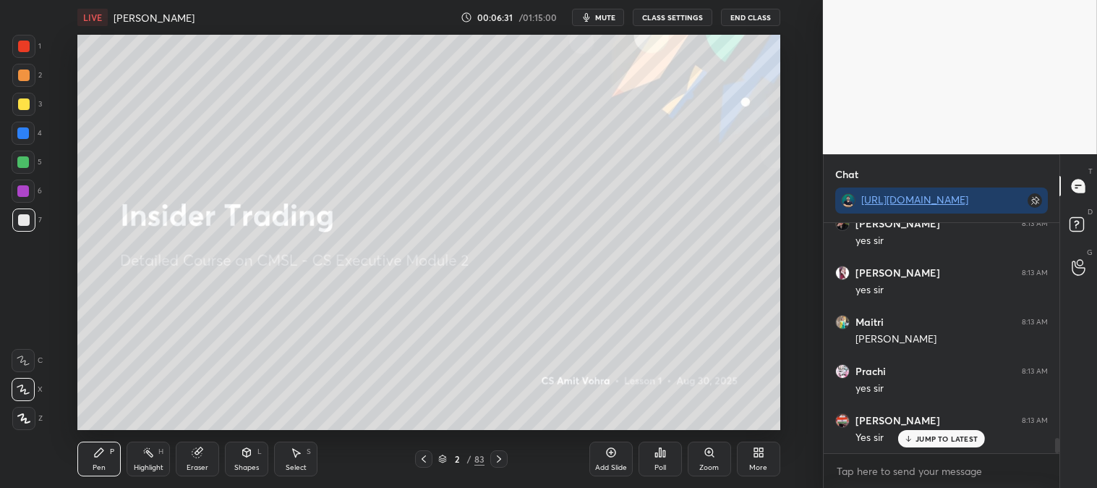
click at [600, 20] on span "mute" at bounding box center [605, 17] width 20 height 10
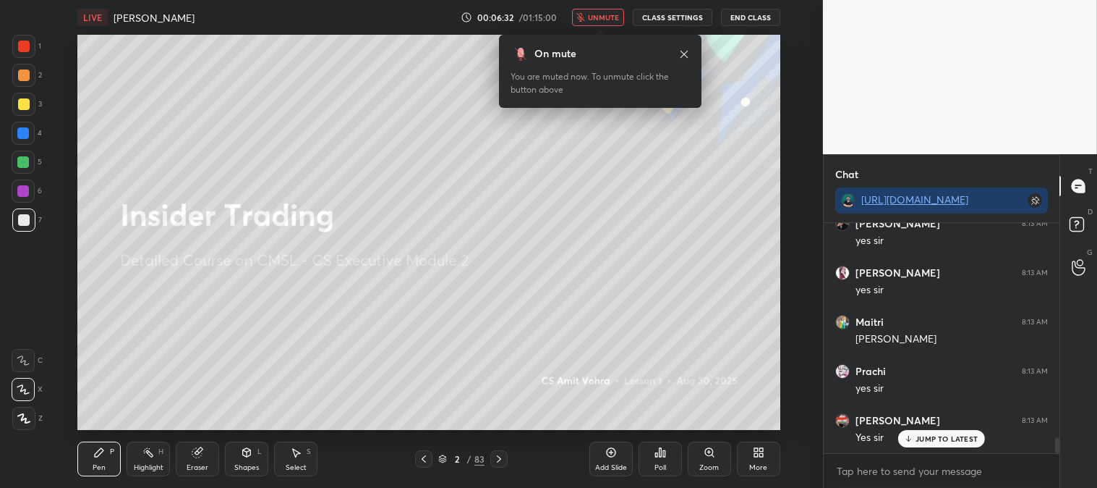
click at [603, 25] on button "unmute" at bounding box center [598, 17] width 52 height 17
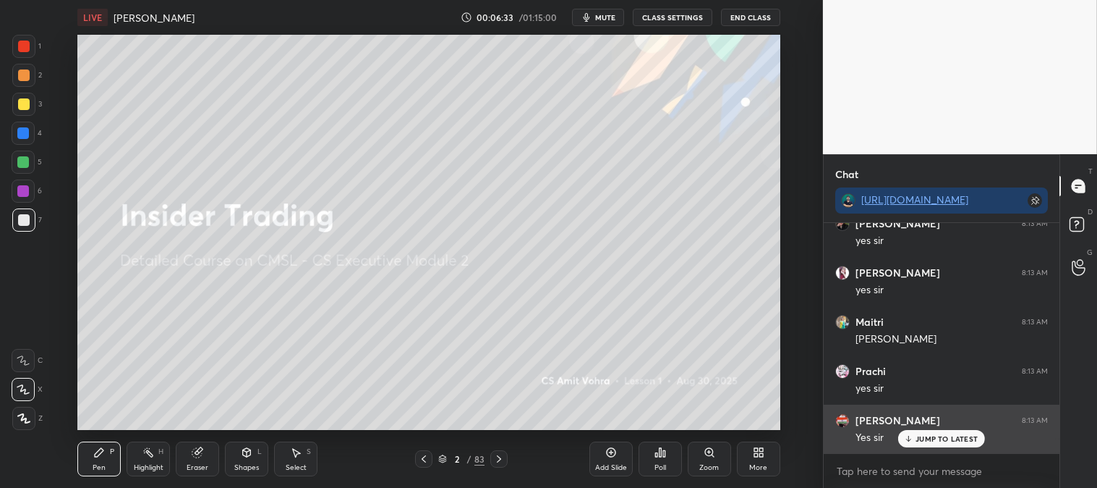
click at [922, 439] on p "JUMP TO LATEST" at bounding box center [947, 438] width 62 height 9
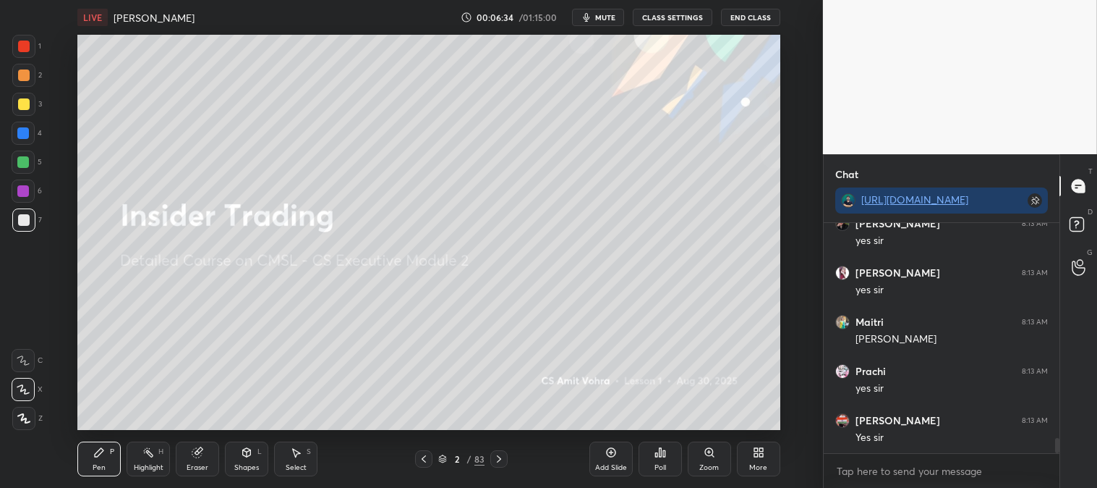
click at [703, 461] on div "Zoom" at bounding box center [709, 458] width 43 height 35
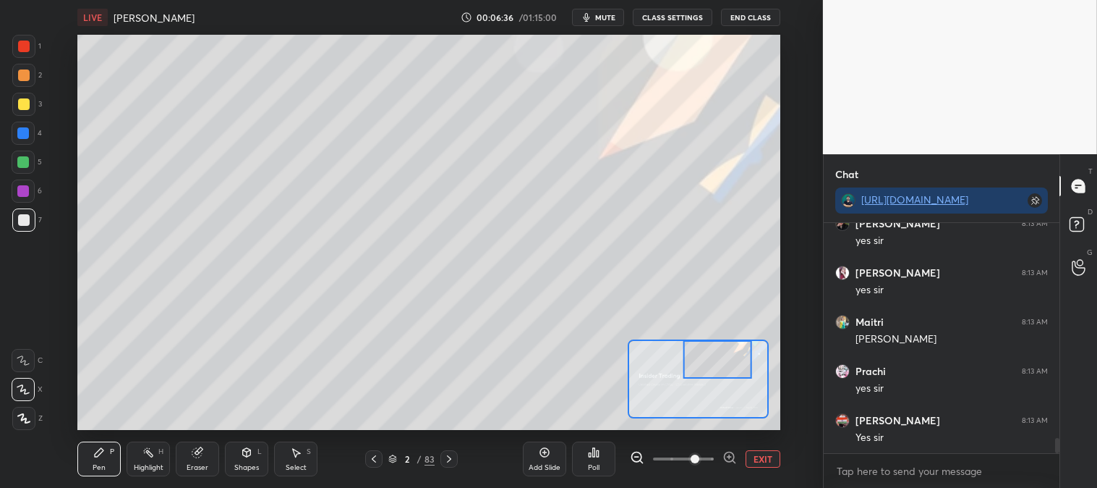
click at [22, 105] on div at bounding box center [24, 104] width 12 height 12
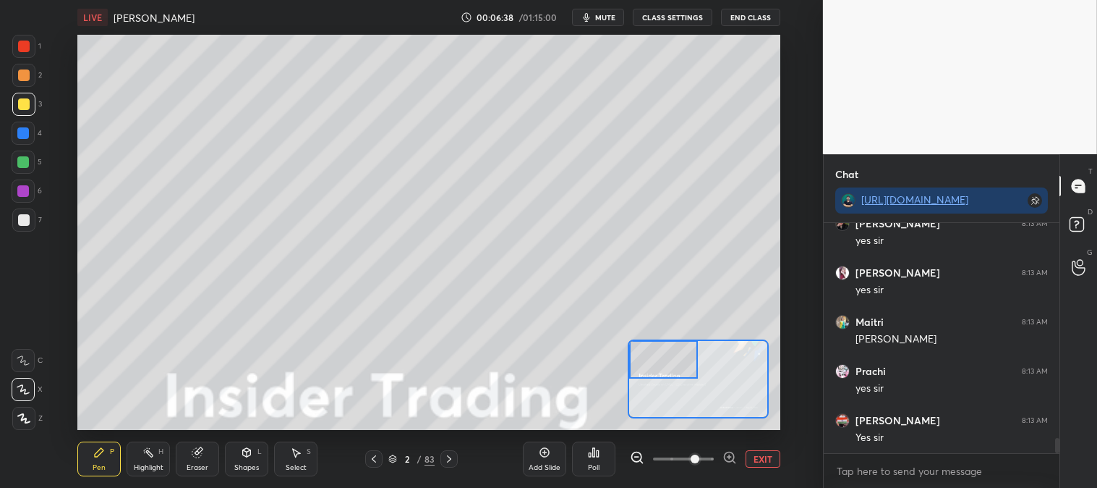
click at [152, 464] on div "Highlight" at bounding box center [149, 467] width 30 height 7
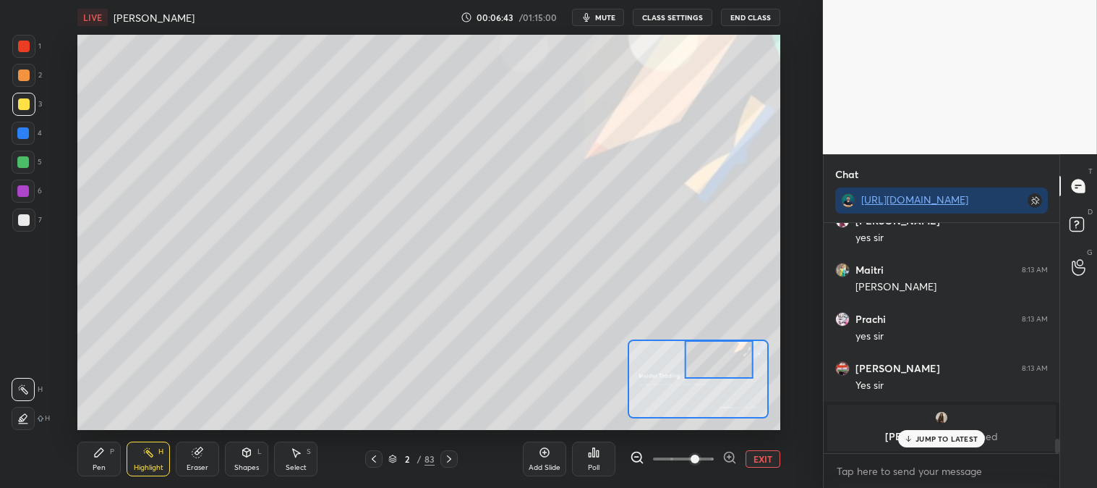
click at [929, 438] on p "JUMP TO LATEST" at bounding box center [947, 438] width 62 height 9
click at [106, 456] on div "Pen P" at bounding box center [98, 458] width 43 height 35
click at [30, 225] on div at bounding box center [23, 219] width 23 height 23
click at [199, 461] on div "Eraser" at bounding box center [197, 458] width 43 height 35
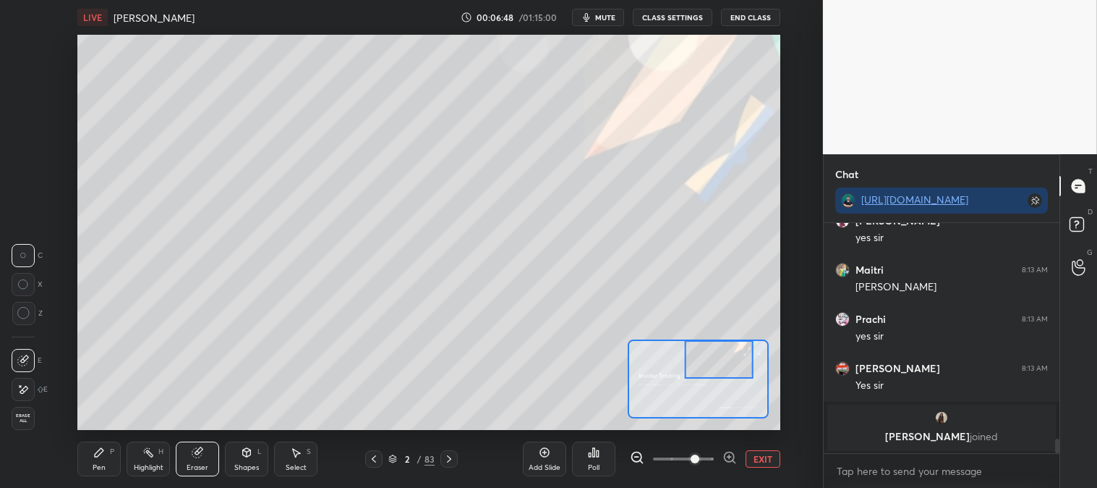
click at [113, 462] on div "Pen P" at bounding box center [98, 458] width 43 height 35
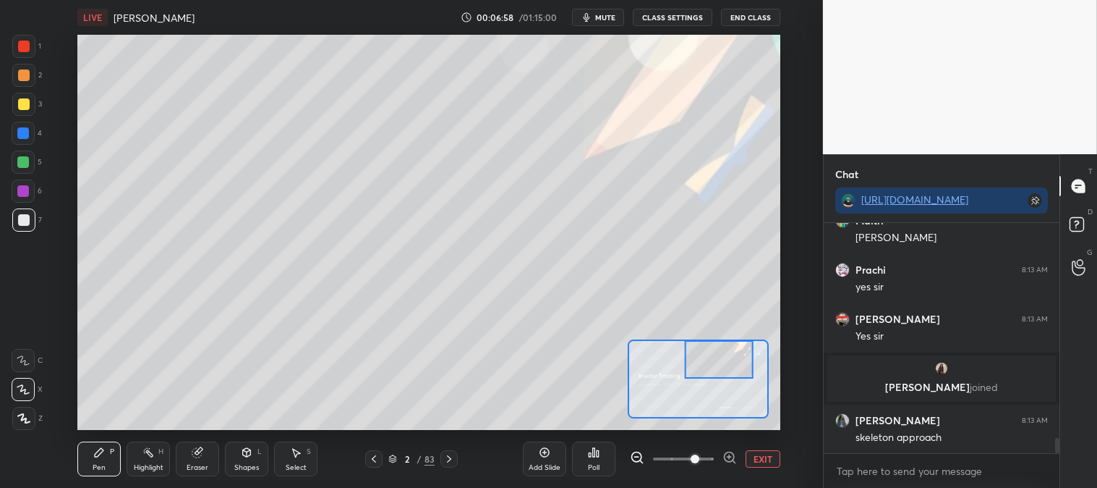
scroll to position [3245, 0]
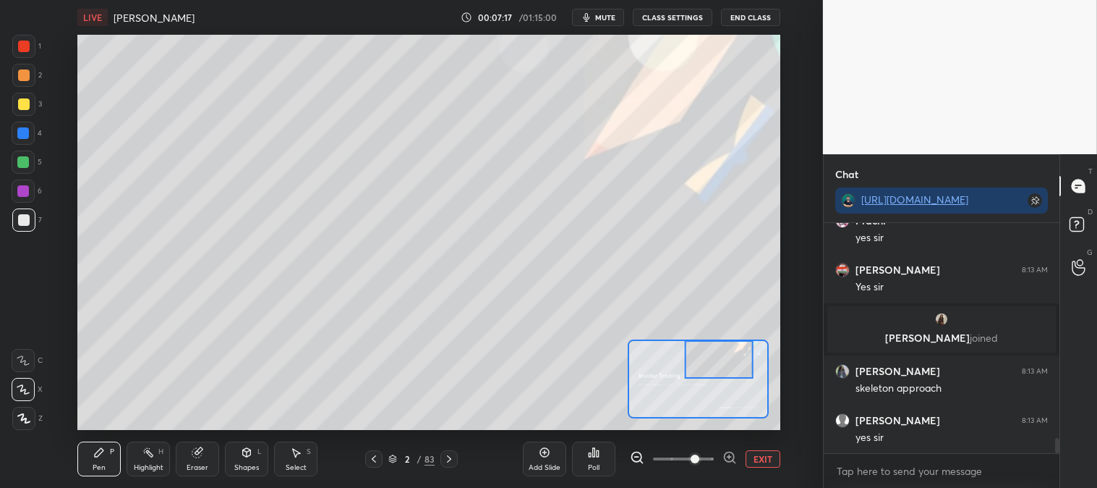
click at [764, 454] on button "EXIT" at bounding box center [763, 458] width 35 height 17
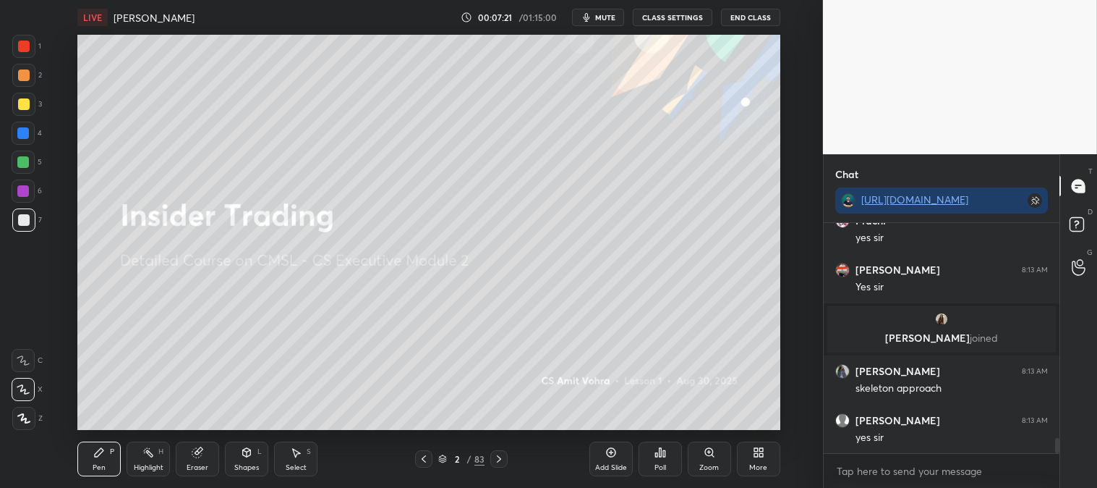
click at [30, 109] on div at bounding box center [23, 104] width 23 height 23
click at [714, 459] on div "Zoom" at bounding box center [709, 458] width 43 height 35
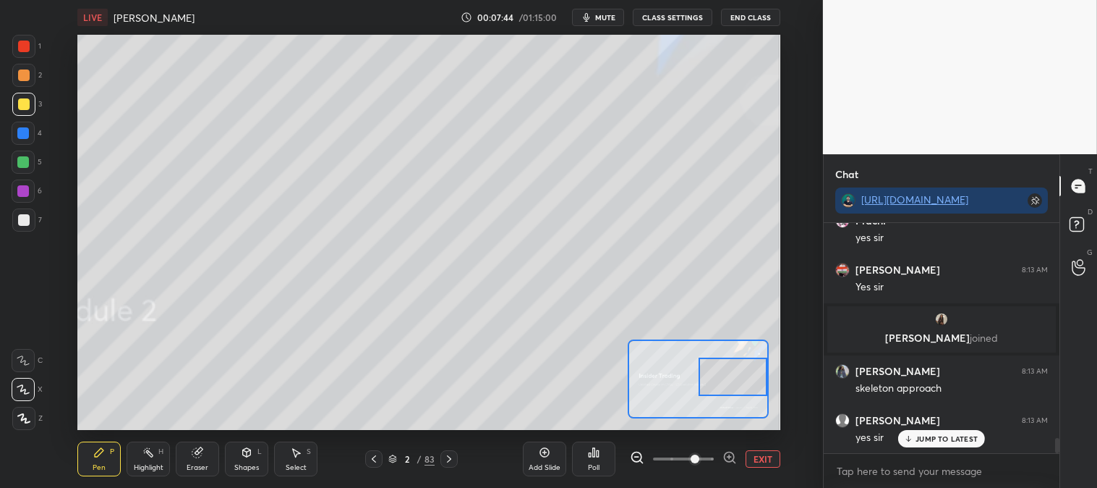
click at [17, 167] on div at bounding box center [23, 161] width 23 height 23
click at [27, 222] on div at bounding box center [24, 220] width 12 height 12
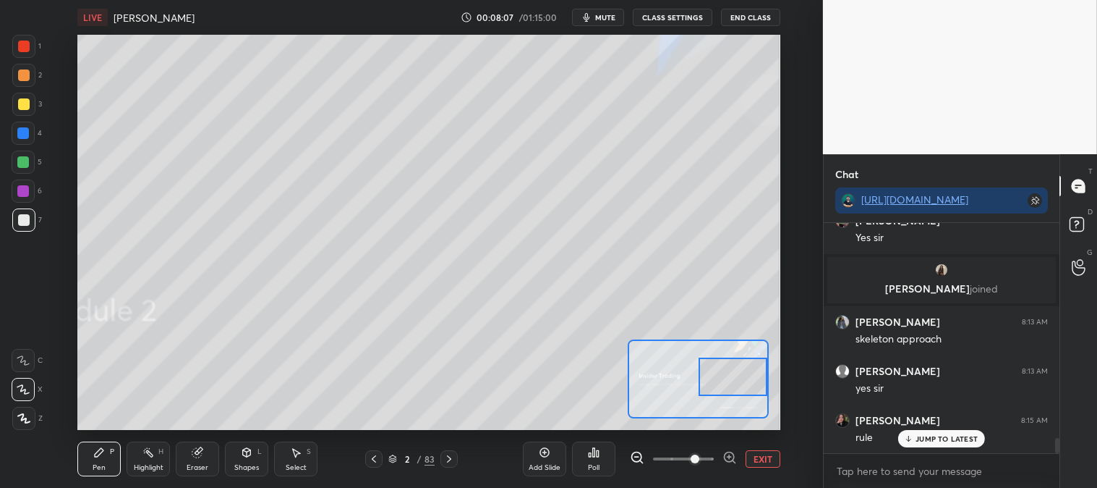
click at [26, 78] on div at bounding box center [24, 75] width 12 height 12
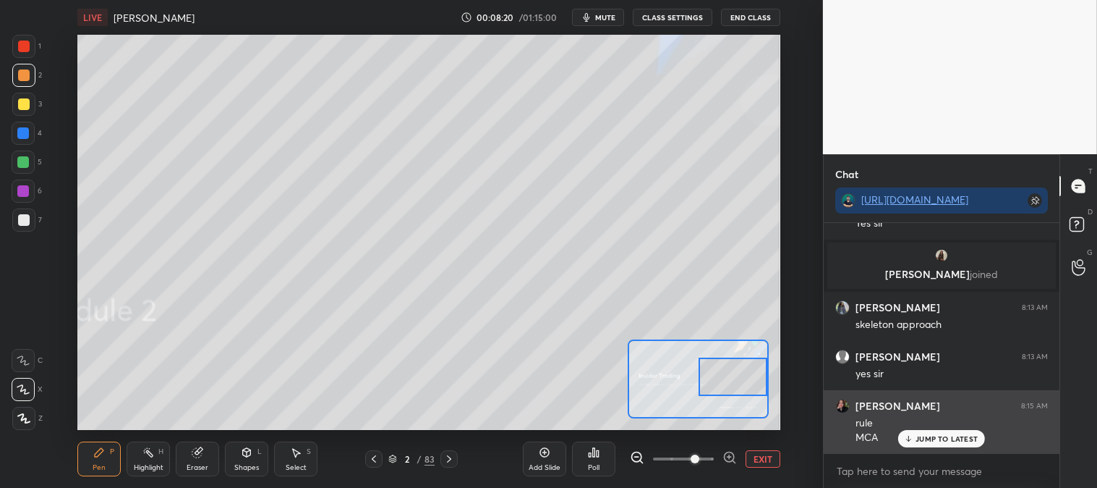
click at [930, 438] on p "JUMP TO LATEST" at bounding box center [947, 438] width 62 height 9
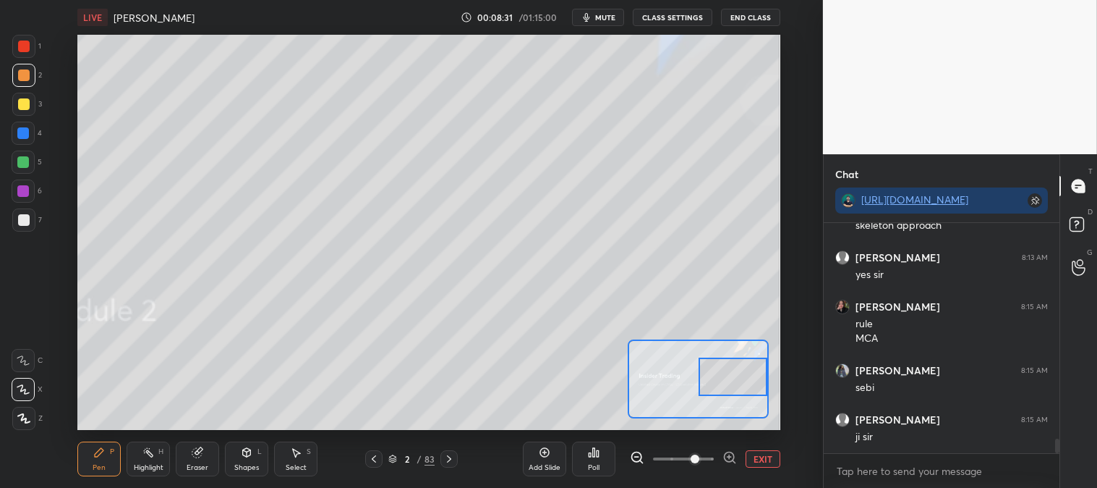
scroll to position [3456, 0]
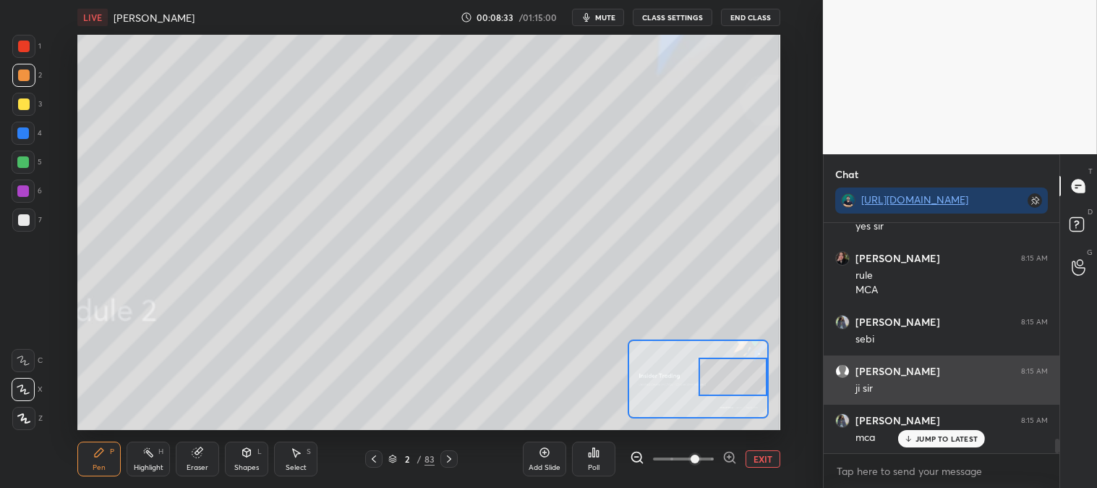
click at [922, 438] on p "JUMP TO LATEST" at bounding box center [947, 438] width 62 height 9
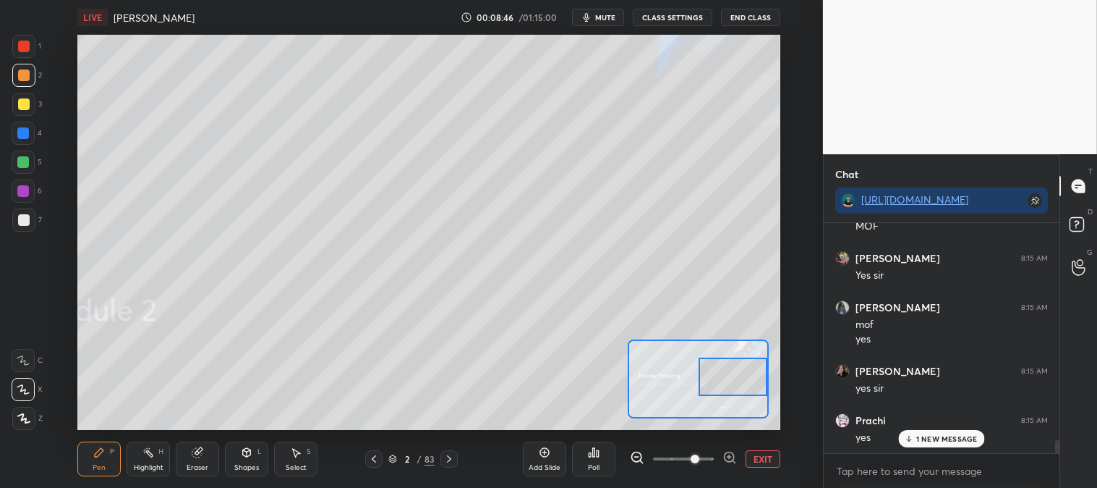
scroll to position [3815, 0]
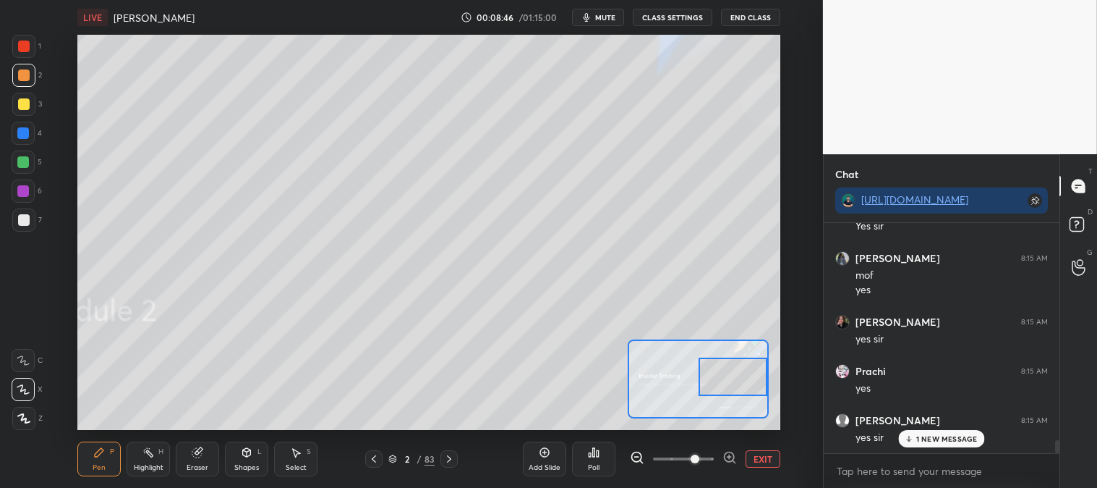
click at [22, 159] on div at bounding box center [23, 162] width 12 height 12
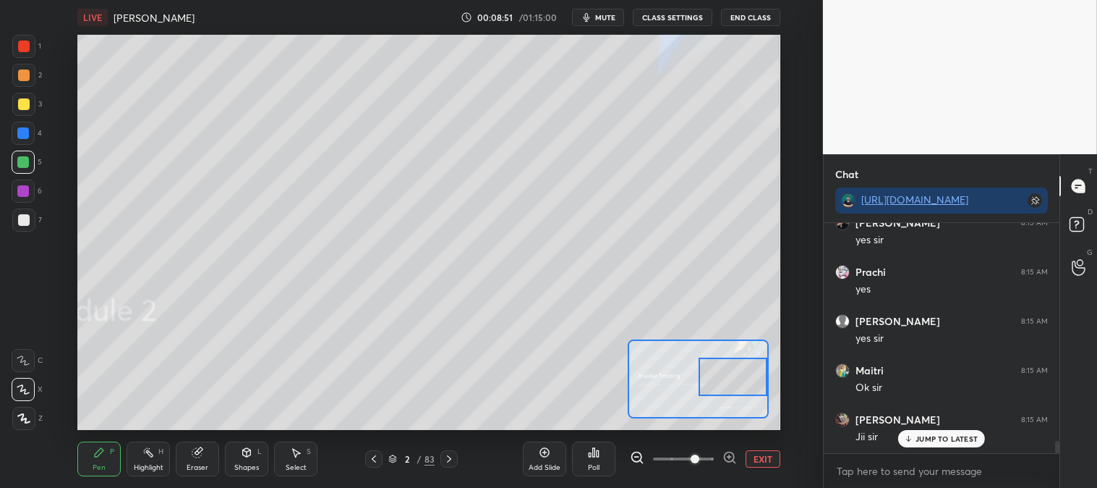
scroll to position [3962, 0]
click at [30, 220] on div at bounding box center [23, 219] width 23 height 23
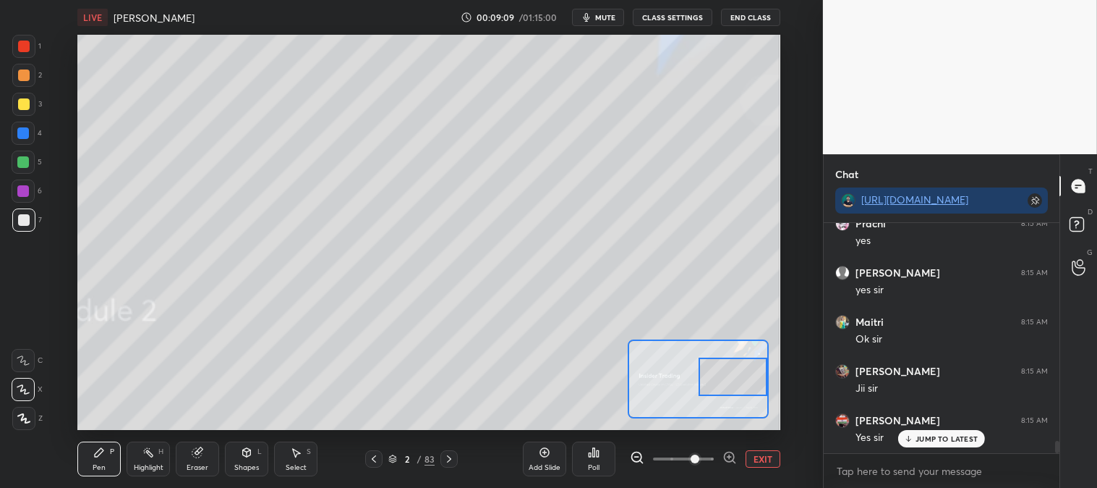
click at [27, 78] on div at bounding box center [24, 75] width 12 height 12
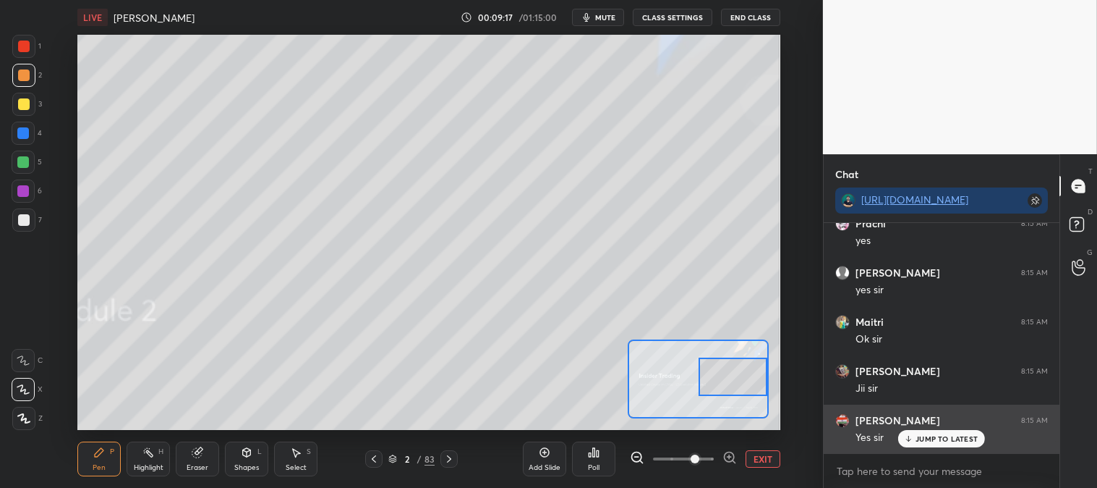
click at [927, 439] on p "JUMP TO LATEST" at bounding box center [947, 438] width 62 height 9
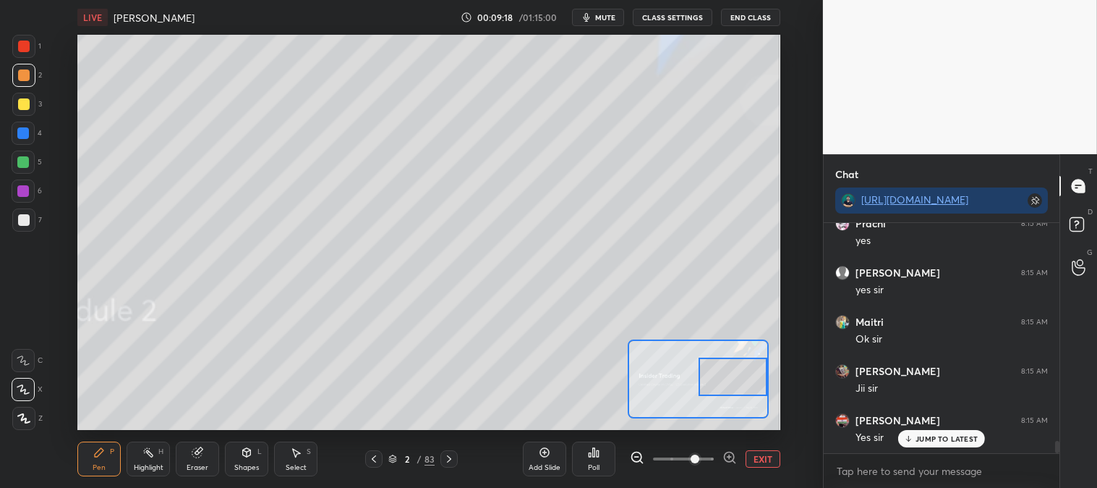
scroll to position [4011, 0]
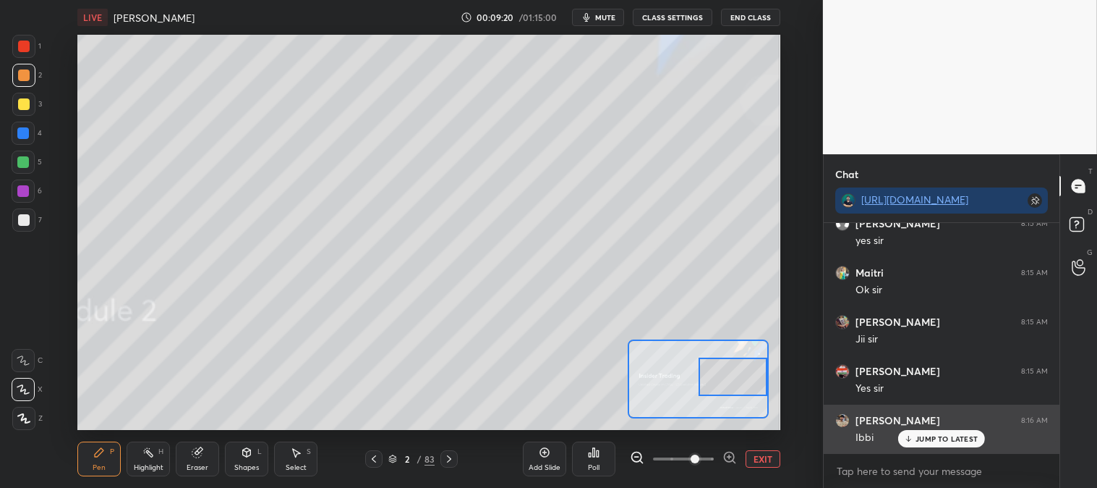
click at [922, 436] on p "JUMP TO LATEST" at bounding box center [947, 438] width 62 height 9
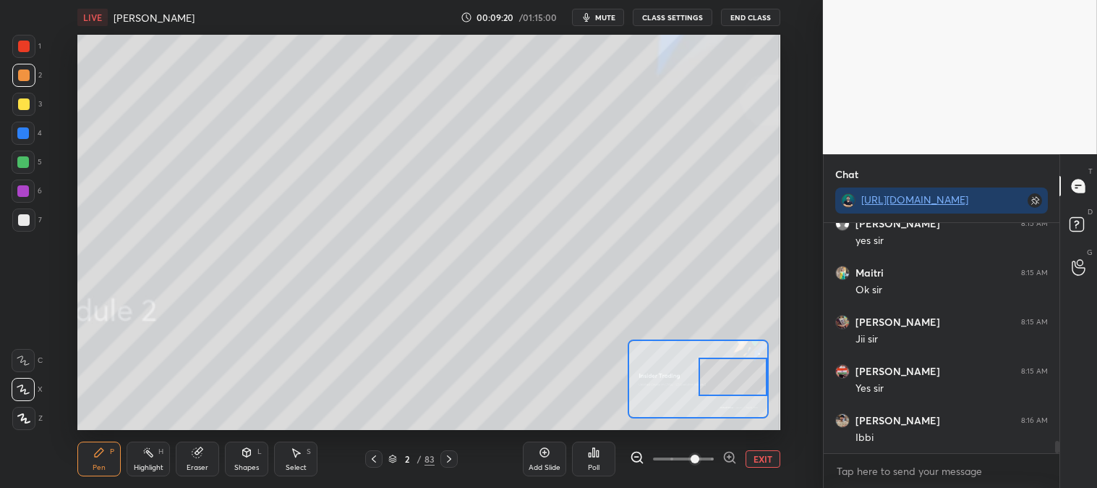
click at [764, 458] on button "EXIT" at bounding box center [763, 458] width 35 height 17
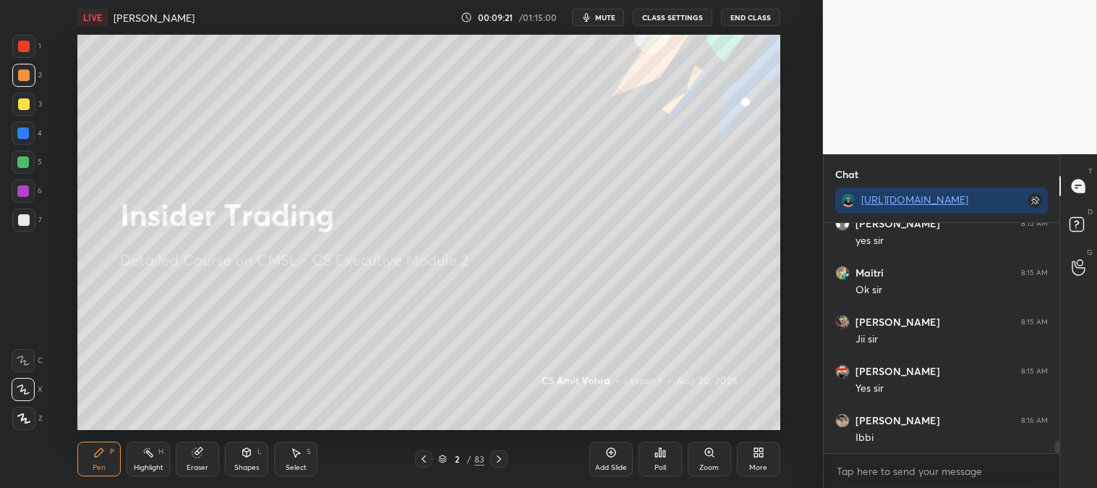
click at [699, 462] on div "Zoom" at bounding box center [709, 458] width 43 height 35
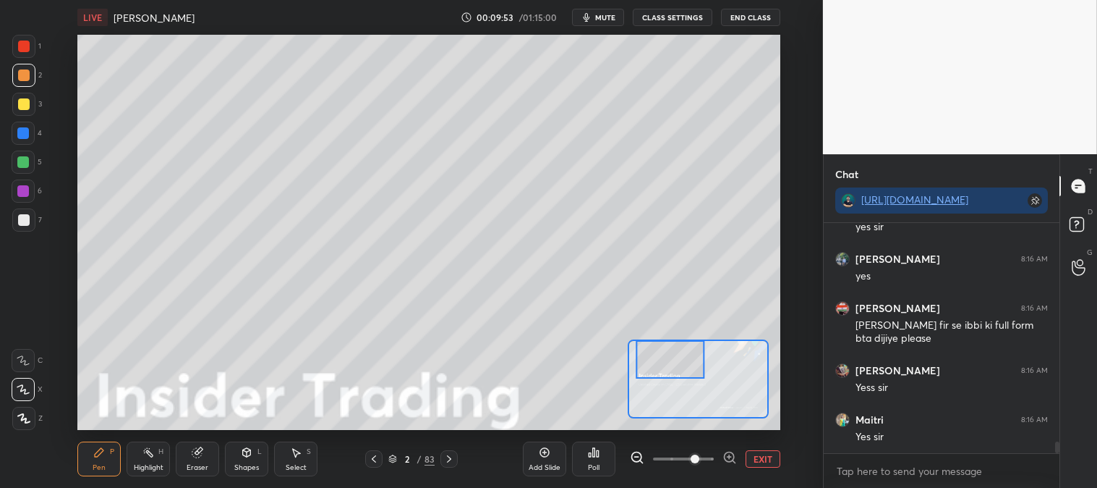
scroll to position [4418, 0]
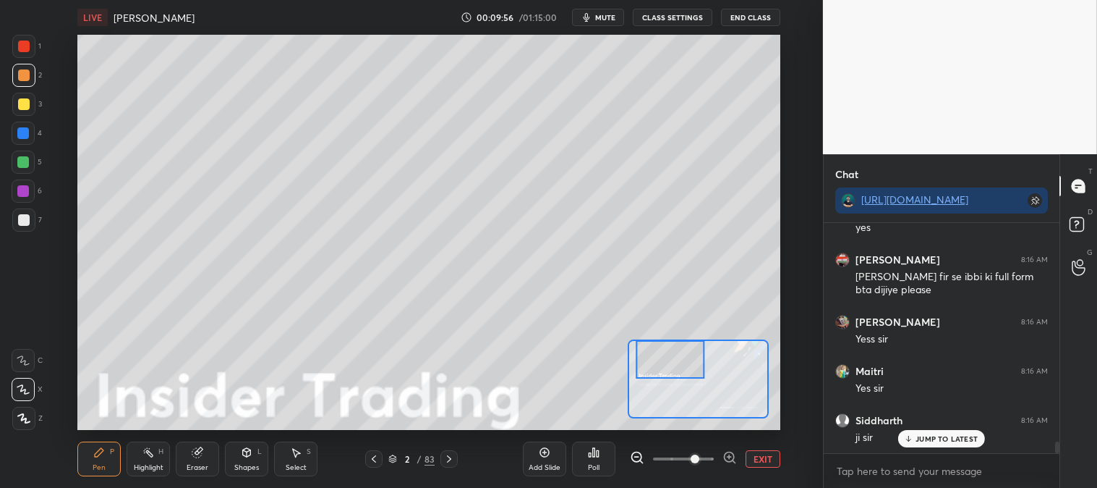
click at [453, 462] on icon at bounding box center [449, 459] width 12 height 12
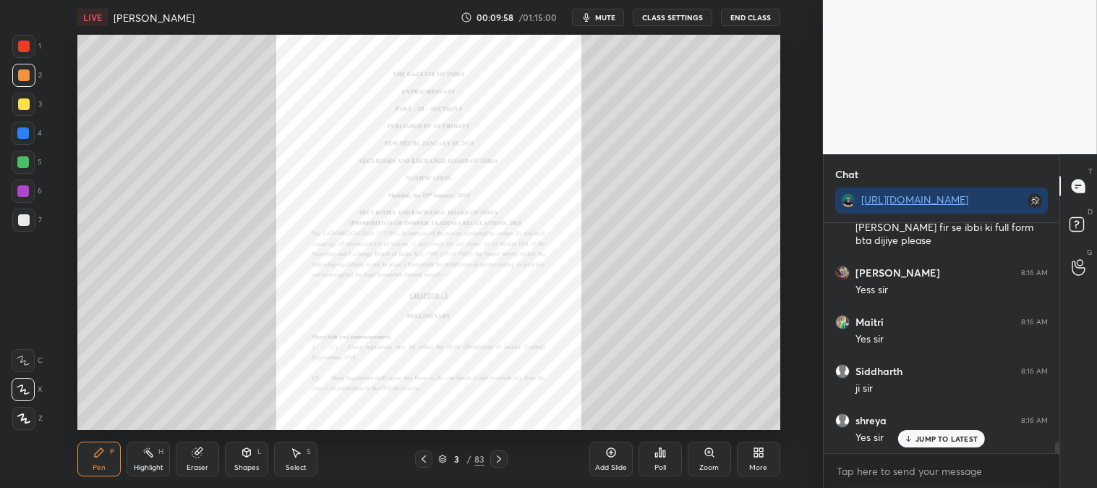
scroll to position [4516, 0]
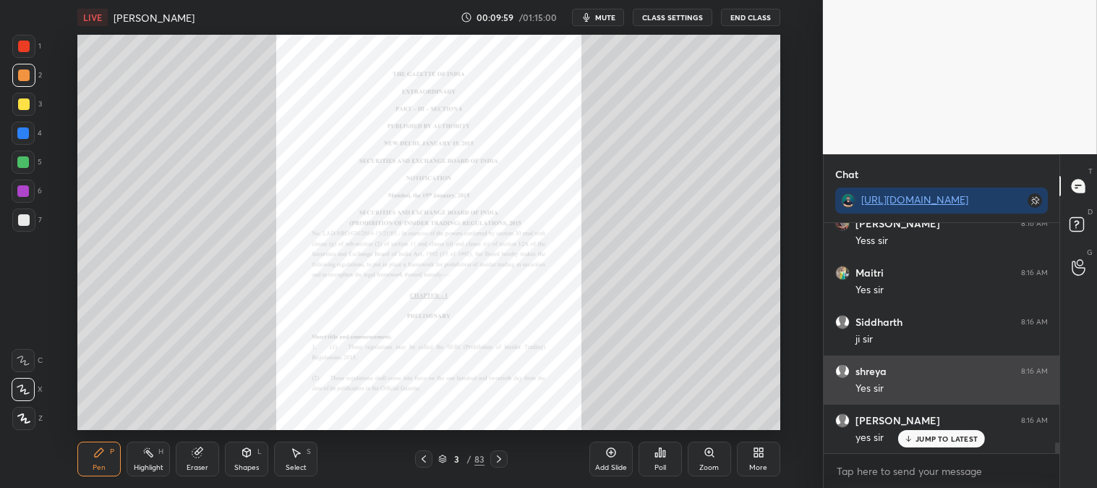
click at [934, 443] on p "JUMP TO LATEST" at bounding box center [947, 438] width 62 height 9
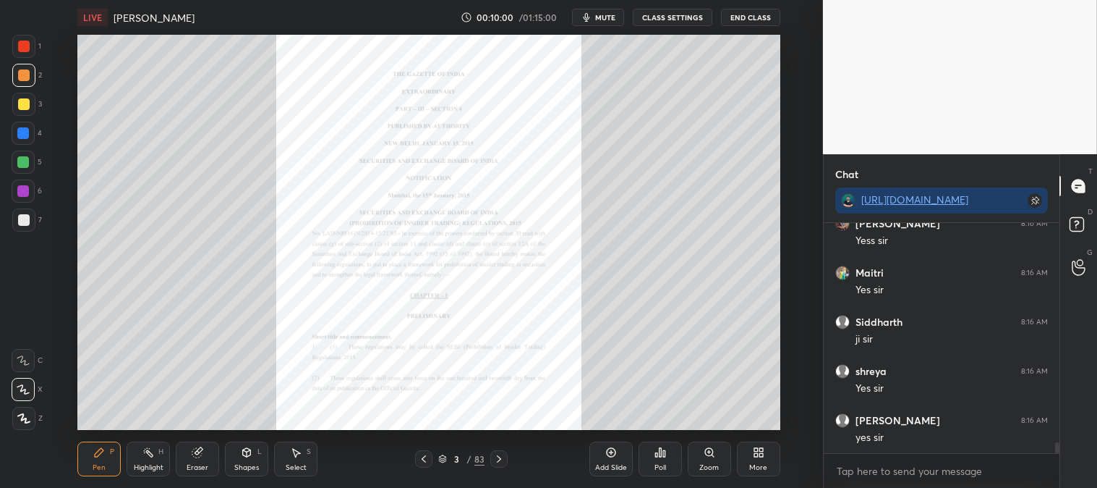
click at [30, 46] on div at bounding box center [23, 46] width 23 height 23
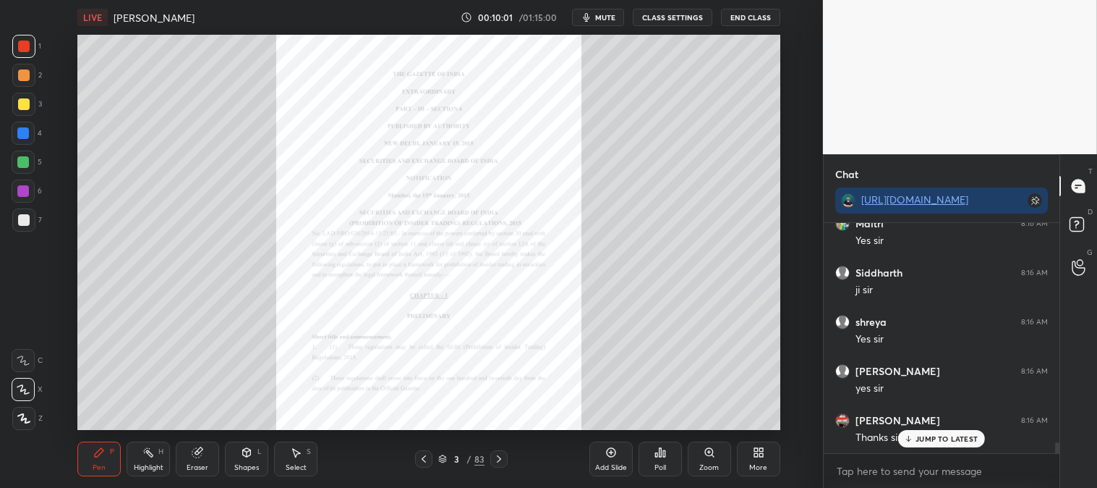
click at [927, 441] on p "JUMP TO LATEST" at bounding box center [947, 438] width 62 height 9
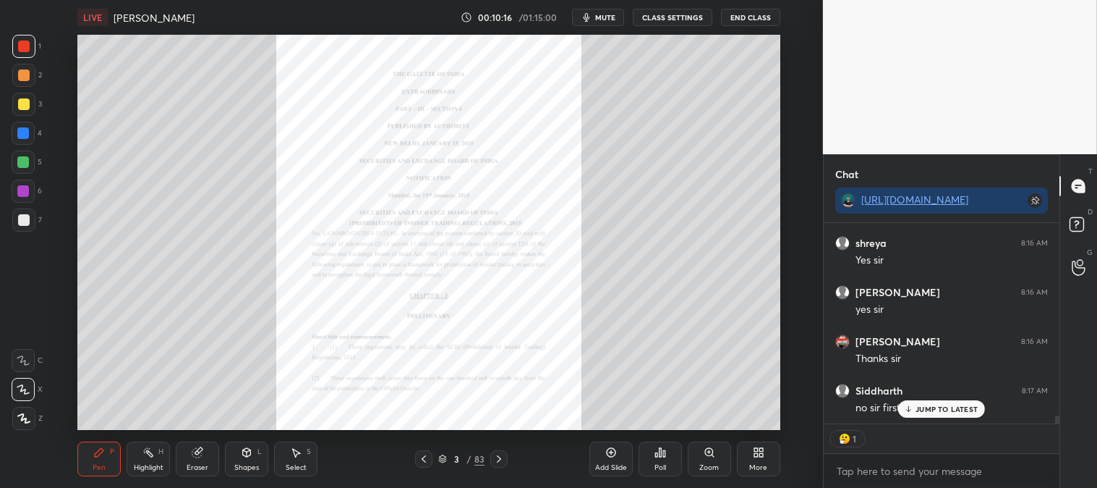
click at [917, 413] on p "JUMP TO LATEST" at bounding box center [947, 408] width 62 height 9
click at [919, 412] on p "JUMP TO LATEST" at bounding box center [947, 408] width 62 height 9
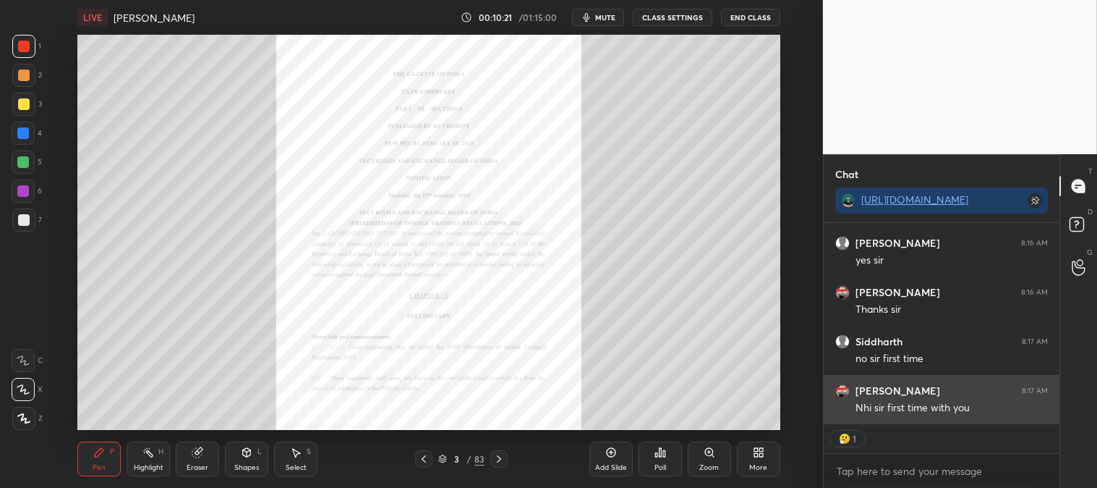
scroll to position [4743, 0]
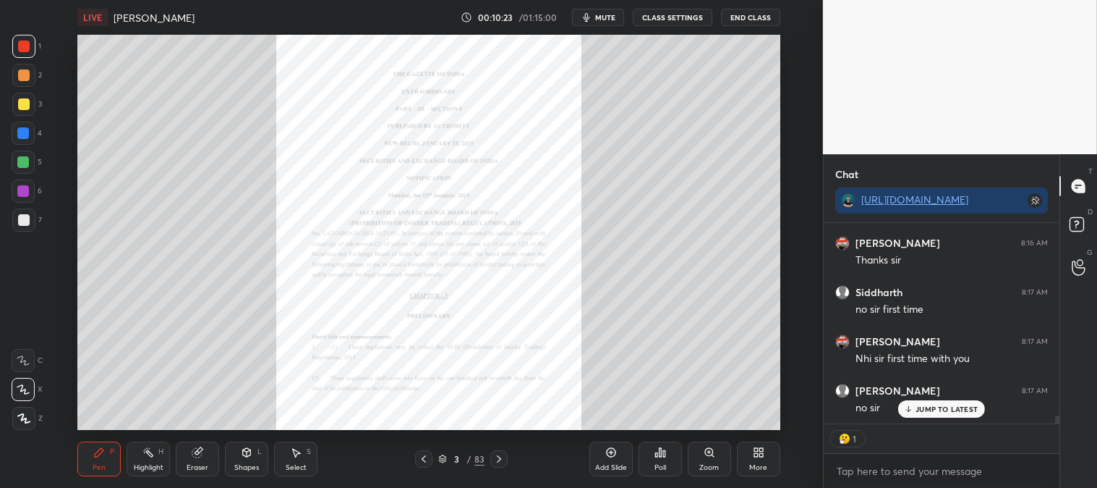
click at [606, 16] on span "mute" at bounding box center [605, 17] width 20 height 10
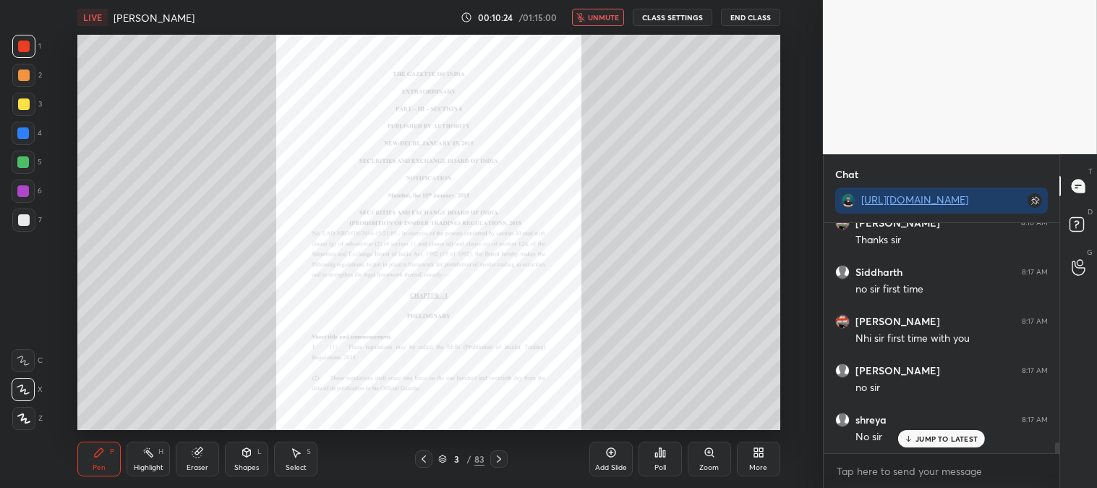
scroll to position [4762, 0]
click at [603, 18] on span "unmute" at bounding box center [603, 17] width 31 height 10
click at [923, 440] on p "JUMP TO LATEST" at bounding box center [947, 438] width 62 height 9
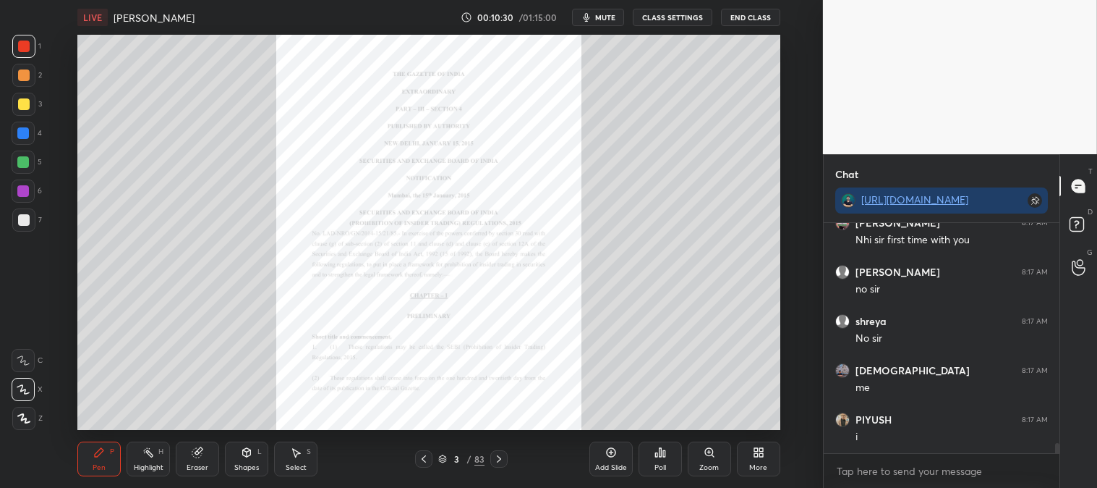
scroll to position [4910, 0]
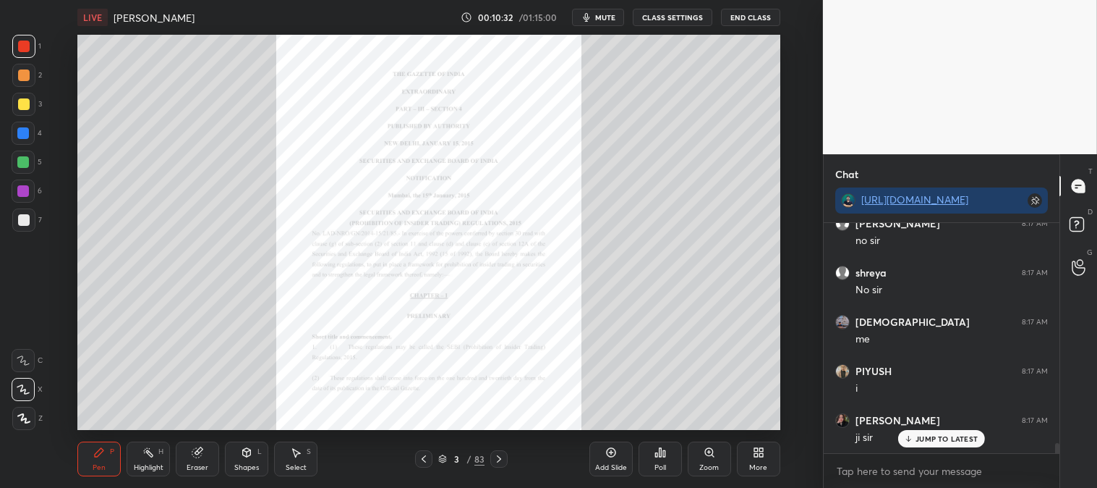
click at [20, 102] on div at bounding box center [24, 104] width 12 height 12
click at [920, 439] on p "JUMP TO LATEST" at bounding box center [947, 438] width 62 height 9
click at [705, 456] on icon at bounding box center [710, 452] width 12 height 12
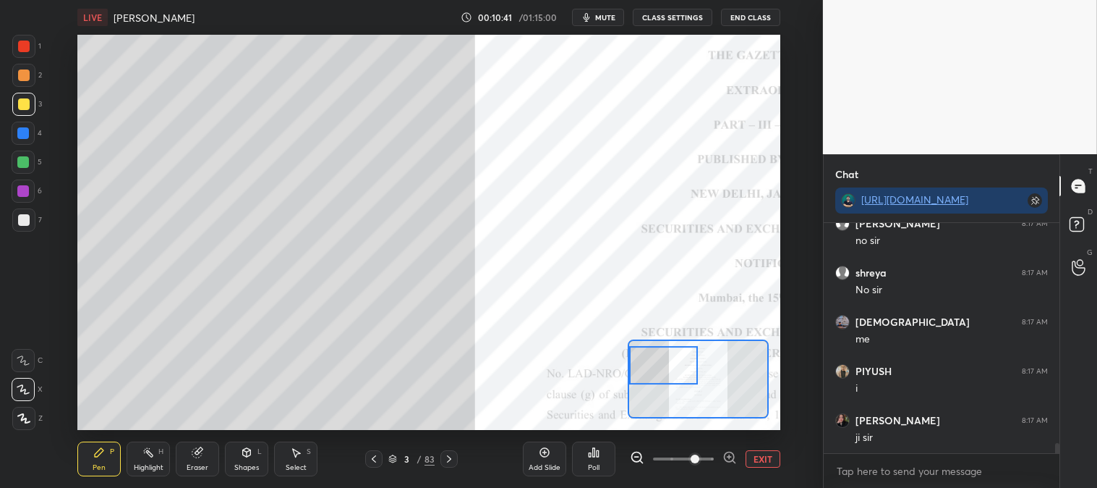
click at [20, 100] on div at bounding box center [24, 104] width 12 height 12
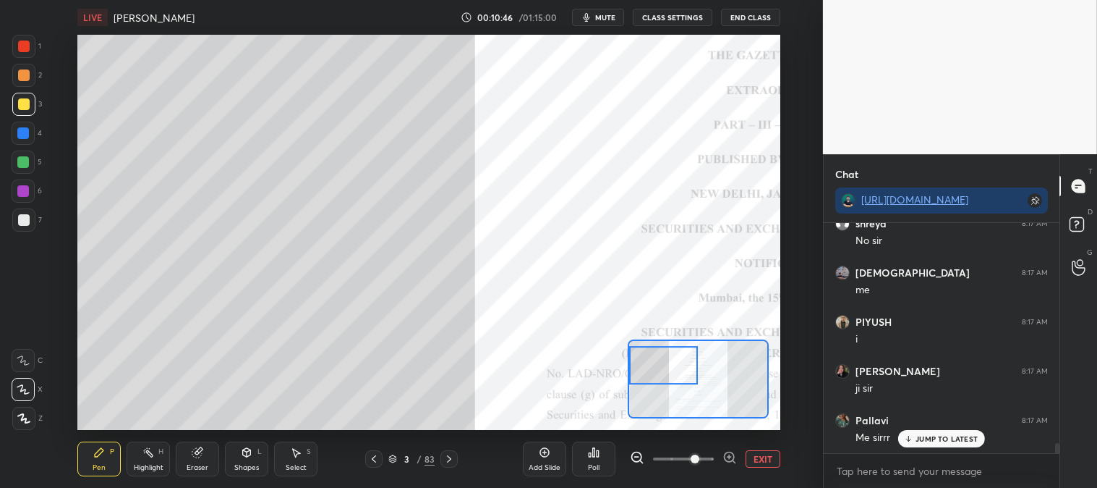
click at [922, 443] on p "JUMP TO LATEST" at bounding box center [947, 438] width 62 height 9
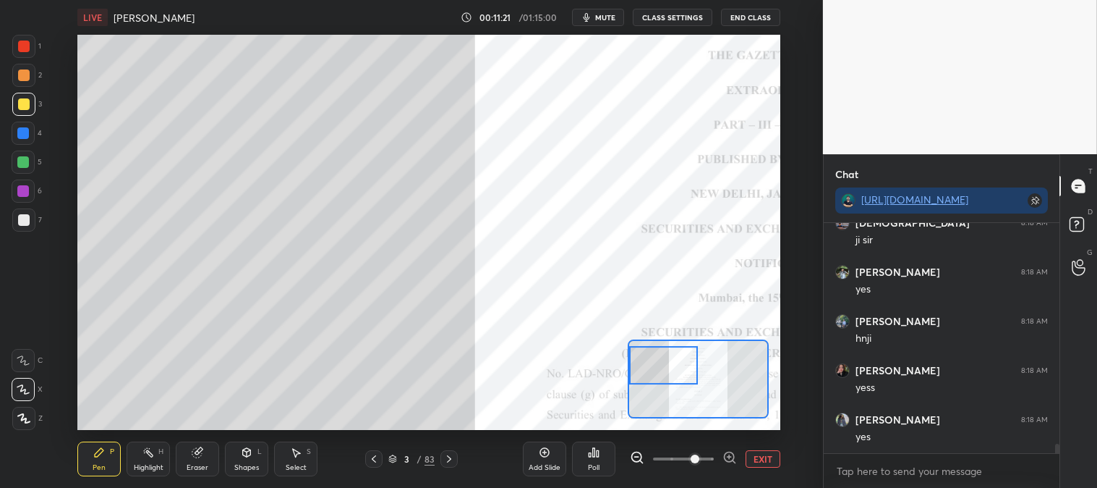
click at [25, 219] on div at bounding box center [24, 220] width 12 height 12
click at [25, 143] on div at bounding box center [23, 133] width 23 height 23
click at [27, 166] on div at bounding box center [23, 162] width 12 height 12
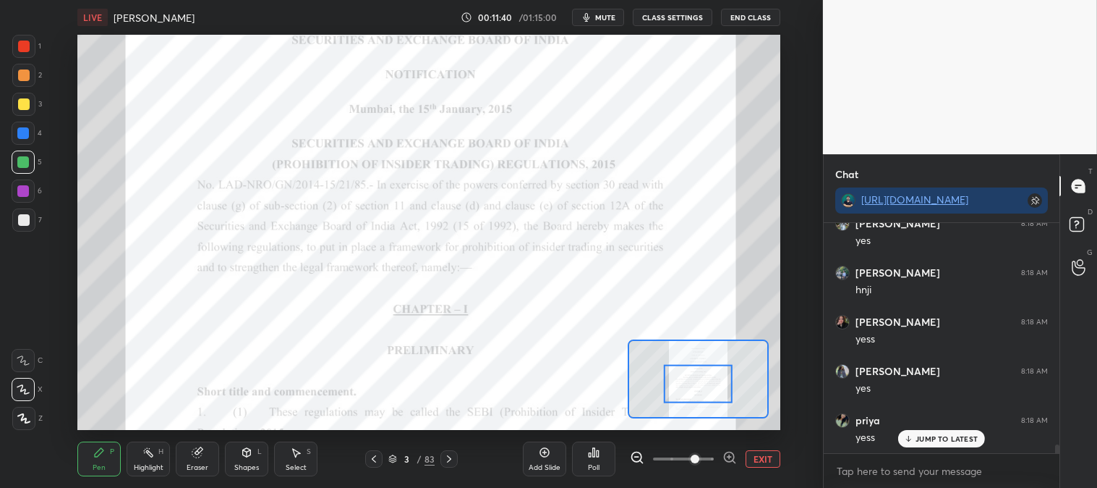
scroll to position [5701, 0]
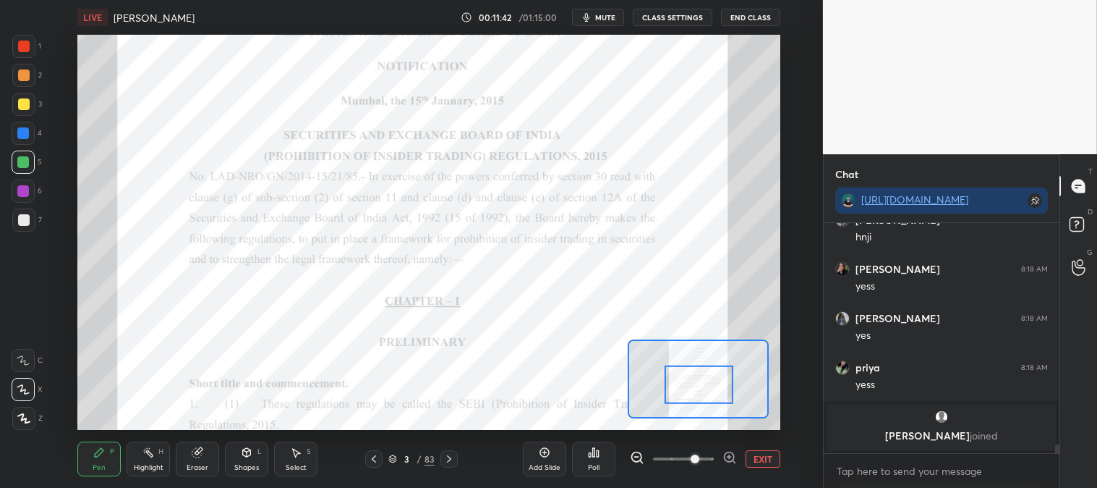
click at [611, 20] on span "mute" at bounding box center [605, 17] width 20 height 10
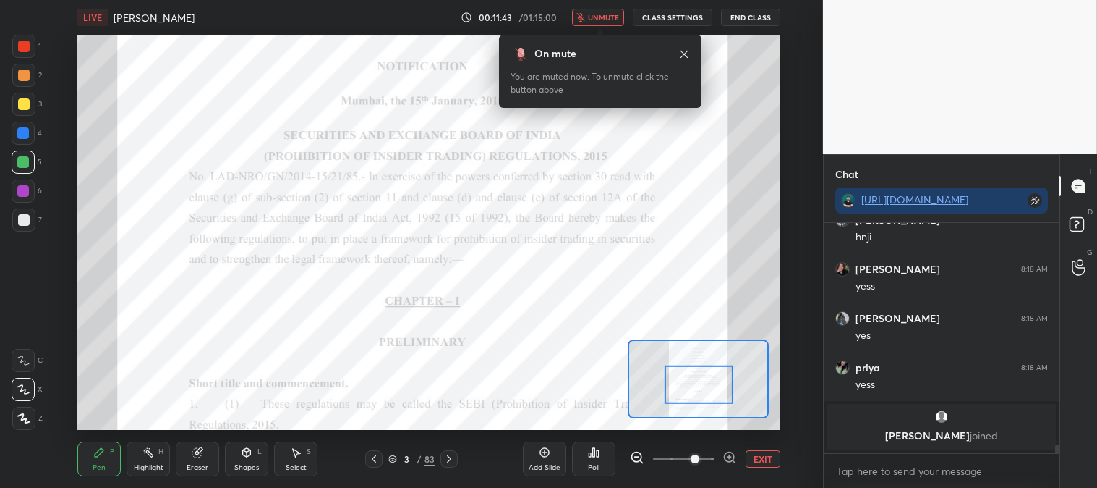
click at [610, 17] on span "unmute" at bounding box center [603, 17] width 31 height 10
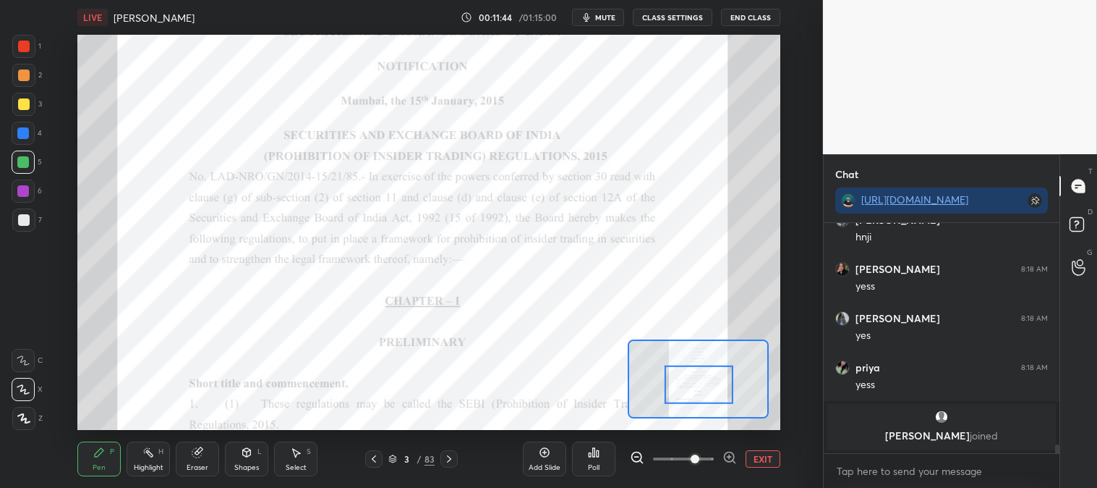
click at [30, 129] on div at bounding box center [23, 133] width 23 height 23
click at [158, 462] on div "Highlight H" at bounding box center [148, 458] width 43 height 35
click at [14, 417] on div at bounding box center [23, 418] width 23 height 23
click at [27, 80] on div at bounding box center [24, 75] width 12 height 12
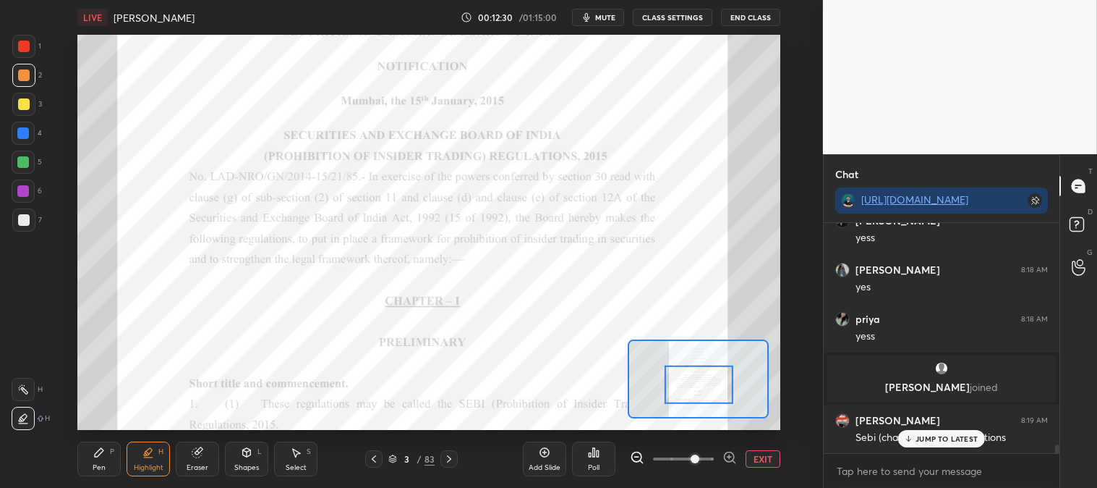
click at [919, 442] on p "JUMP TO LATEST" at bounding box center [947, 438] width 62 height 9
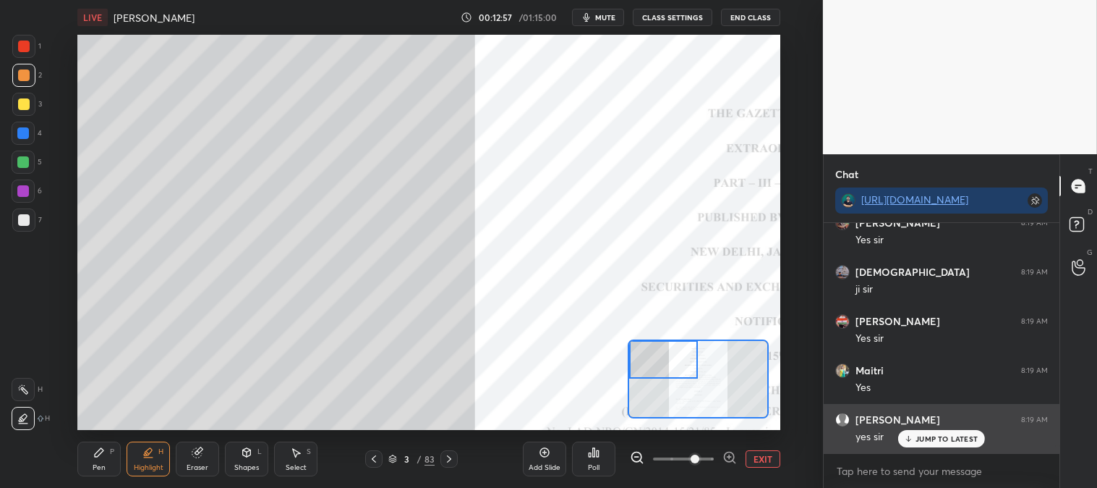
scroll to position [6241, 0]
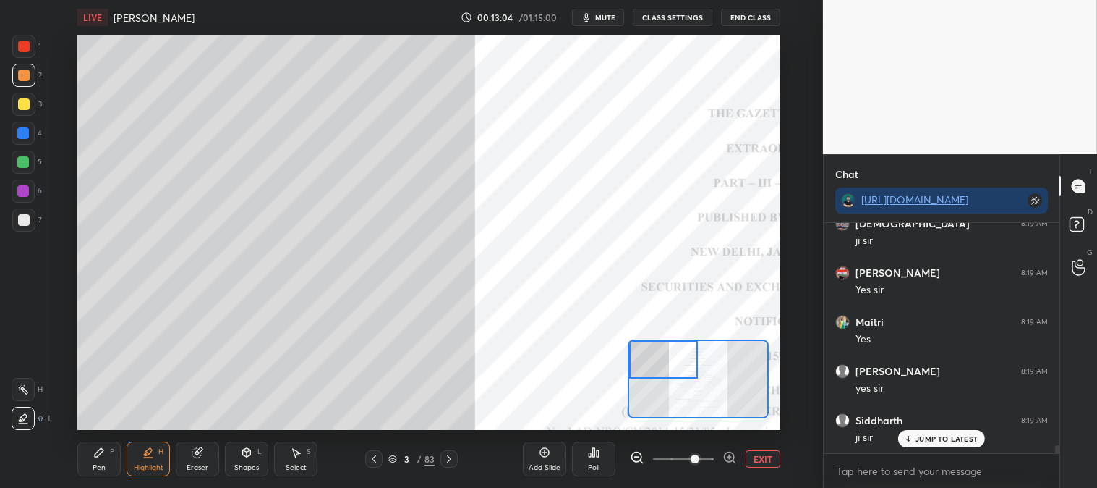
click at [608, 22] on button "mute" at bounding box center [598, 17] width 52 height 17
click at [608, 17] on span "unmute" at bounding box center [603, 17] width 31 height 10
click at [103, 469] on div "Pen" at bounding box center [99, 467] width 13 height 7
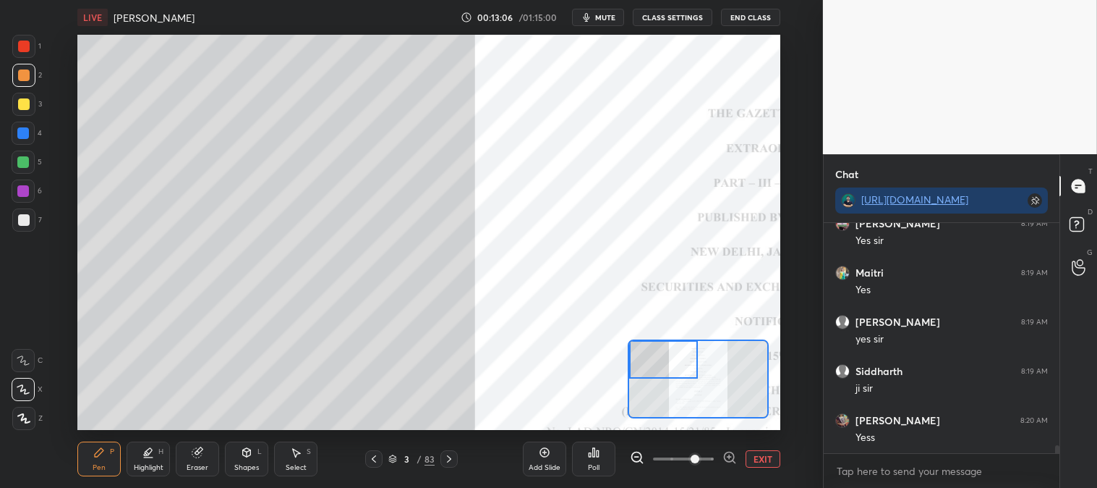
click at [27, 171] on div at bounding box center [23, 161] width 23 height 23
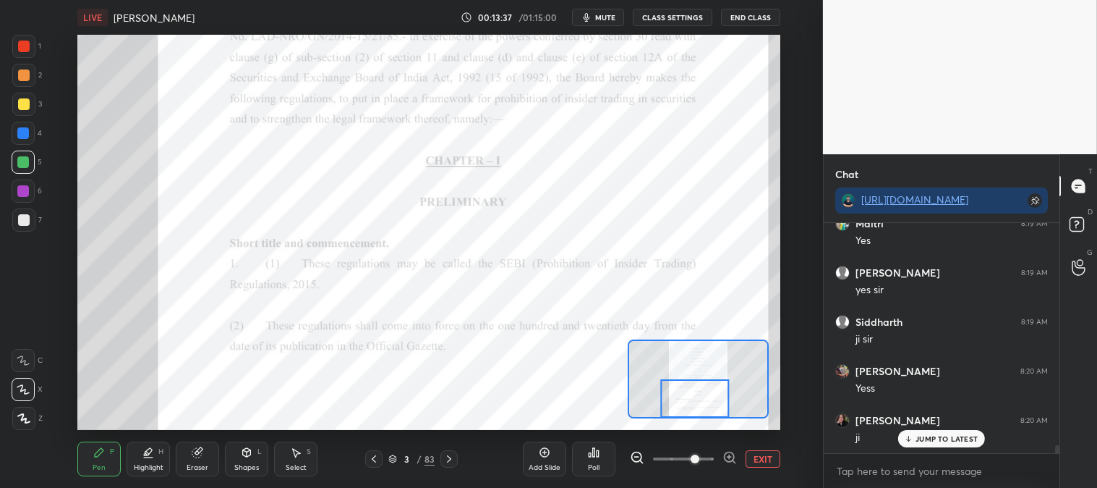
scroll to position [6389, 0]
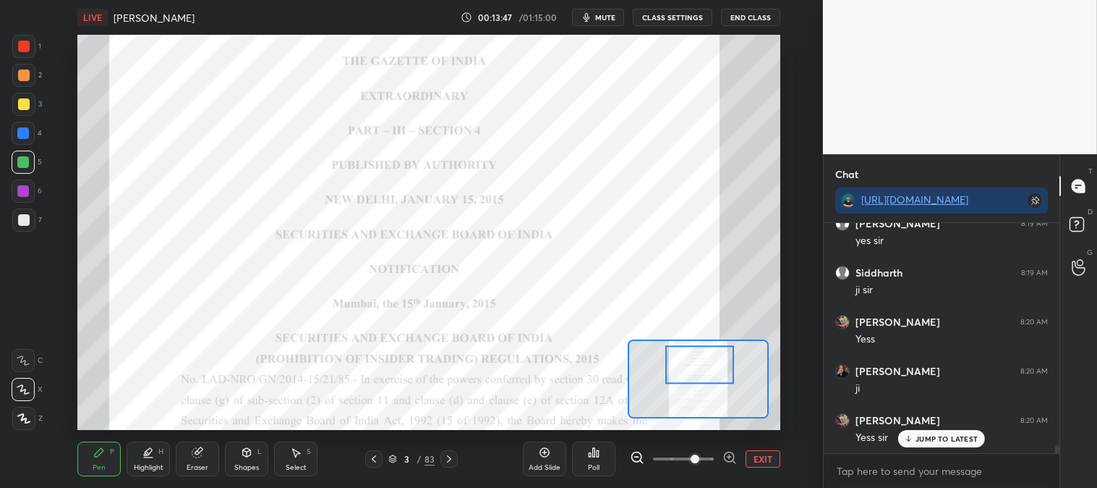
click at [920, 437] on p "JUMP TO LATEST" at bounding box center [947, 438] width 62 height 9
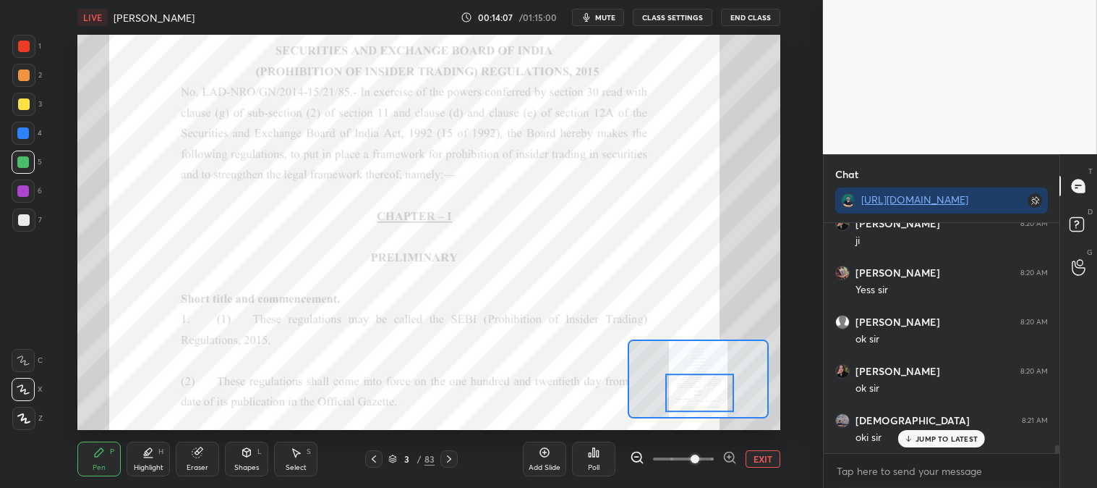
click at [141, 464] on div "Highlight" at bounding box center [149, 467] width 30 height 7
click at [96, 464] on div "Pen" at bounding box center [99, 467] width 13 height 7
click at [147, 462] on div "Highlight H" at bounding box center [148, 458] width 43 height 35
click at [27, 394] on rect at bounding box center [24, 390] width 7 height 7
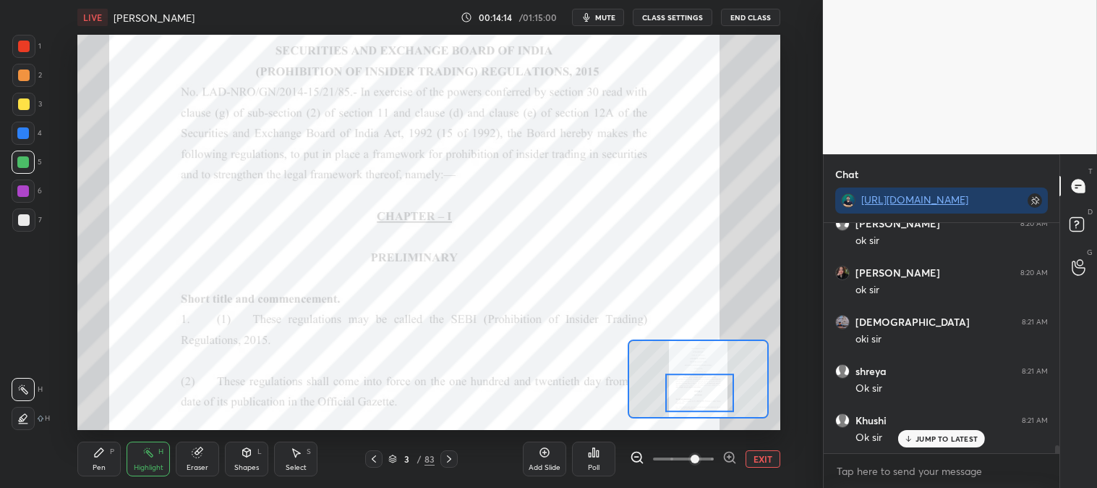
click at [925, 437] on p "JUMP TO LATEST" at bounding box center [947, 438] width 62 height 9
click at [763, 458] on button "EXIT" at bounding box center [763, 458] width 35 height 17
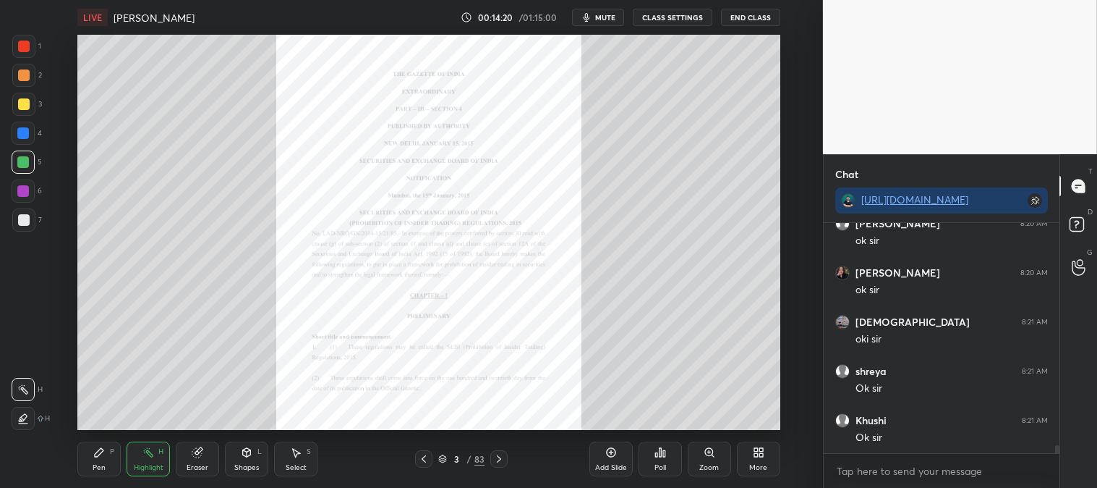
scroll to position [6685, 0]
click at [500, 462] on icon at bounding box center [499, 459] width 12 height 12
click at [498, 457] on icon at bounding box center [499, 459] width 12 height 12
click at [423, 457] on icon at bounding box center [424, 459] width 12 height 12
click at [423, 454] on icon at bounding box center [424, 459] width 12 height 12
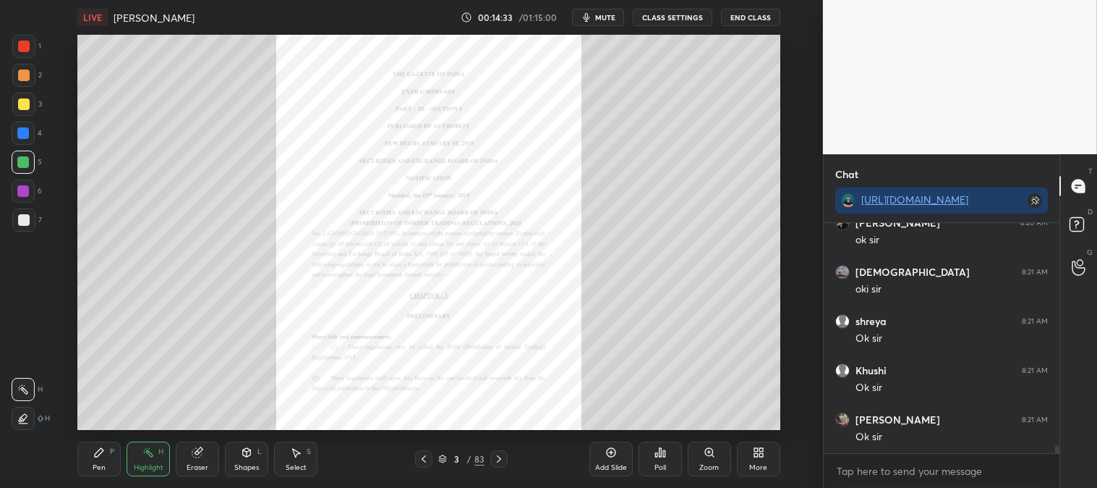
click at [712, 456] on icon at bounding box center [710, 452] width 12 height 12
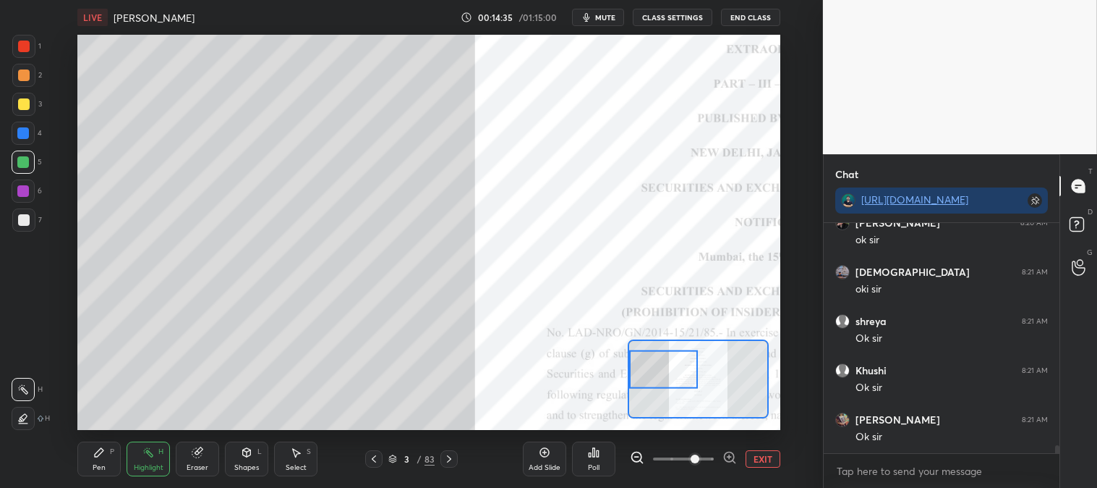
click at [107, 447] on div "Pen P" at bounding box center [98, 458] width 43 height 35
click at [22, 138] on div at bounding box center [23, 133] width 12 height 12
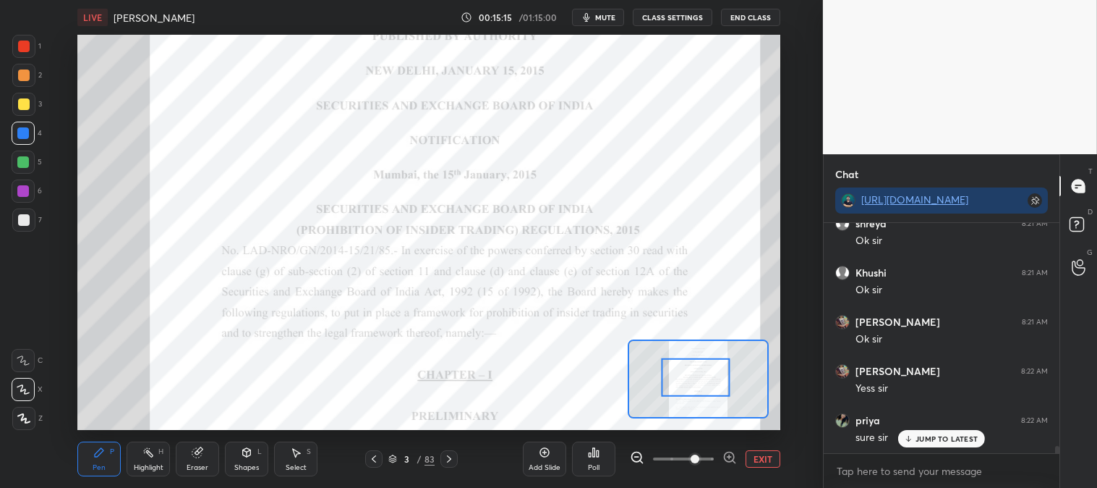
scroll to position [6831, 0]
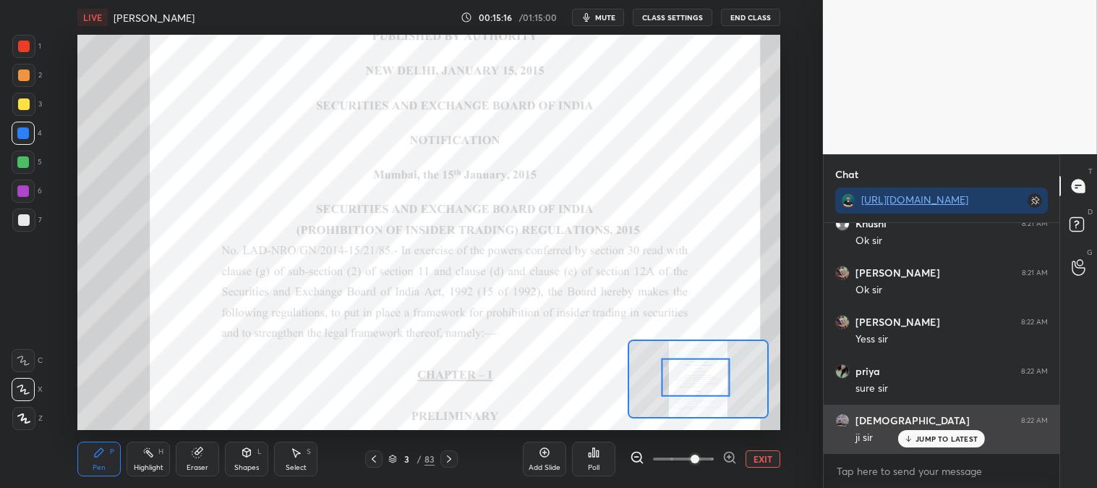
click at [917, 438] on p "JUMP TO LATEST" at bounding box center [947, 438] width 62 height 9
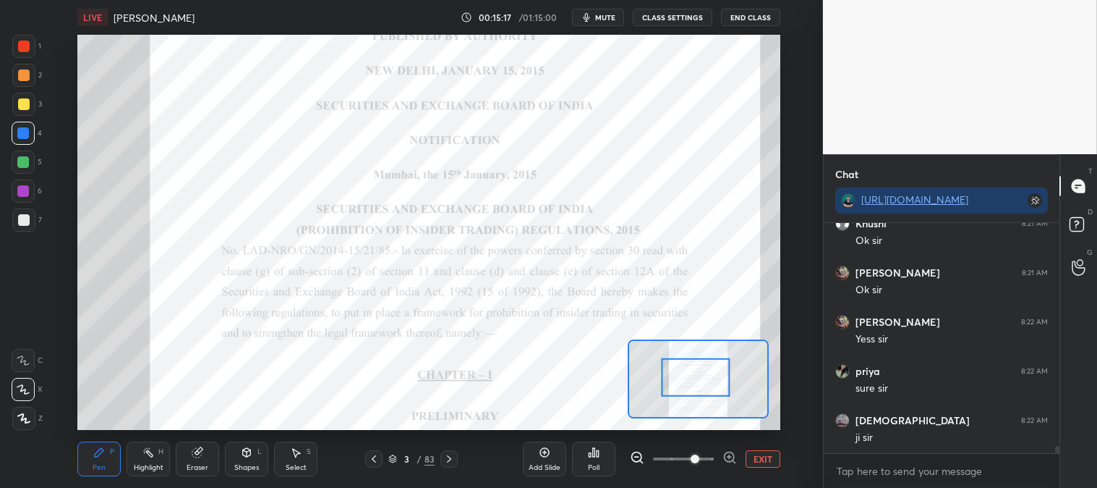
click at [762, 457] on button "EXIT" at bounding box center [763, 458] width 35 height 17
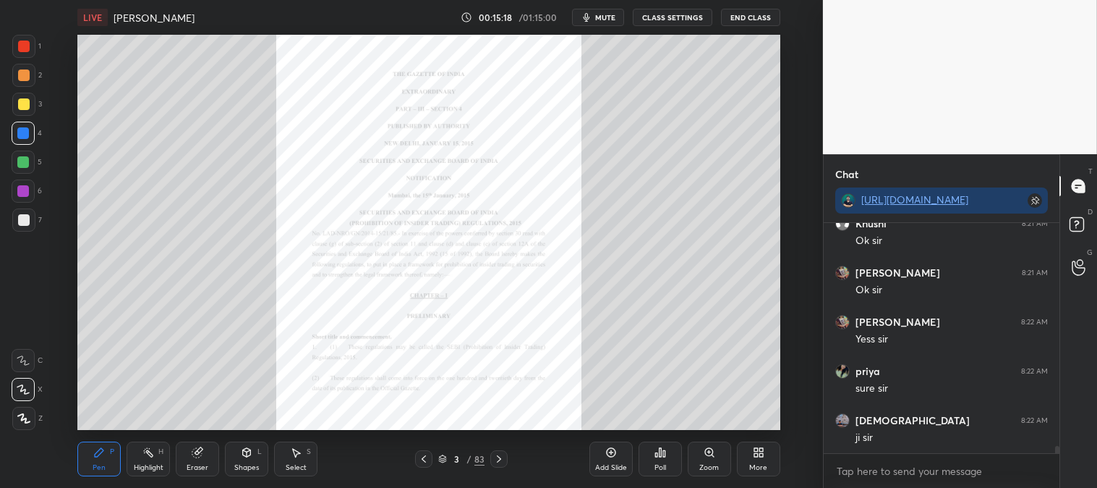
click at [30, 69] on div at bounding box center [23, 75] width 23 height 23
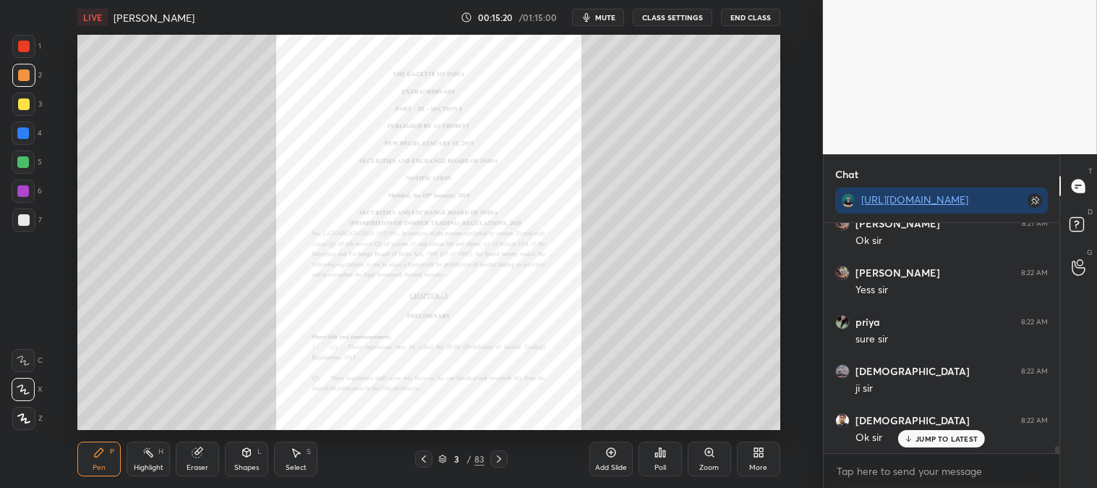
click at [917, 443] on div "JUMP TO LATEST" at bounding box center [942, 438] width 87 height 17
click at [710, 465] on div "Zoom" at bounding box center [710, 467] width 20 height 7
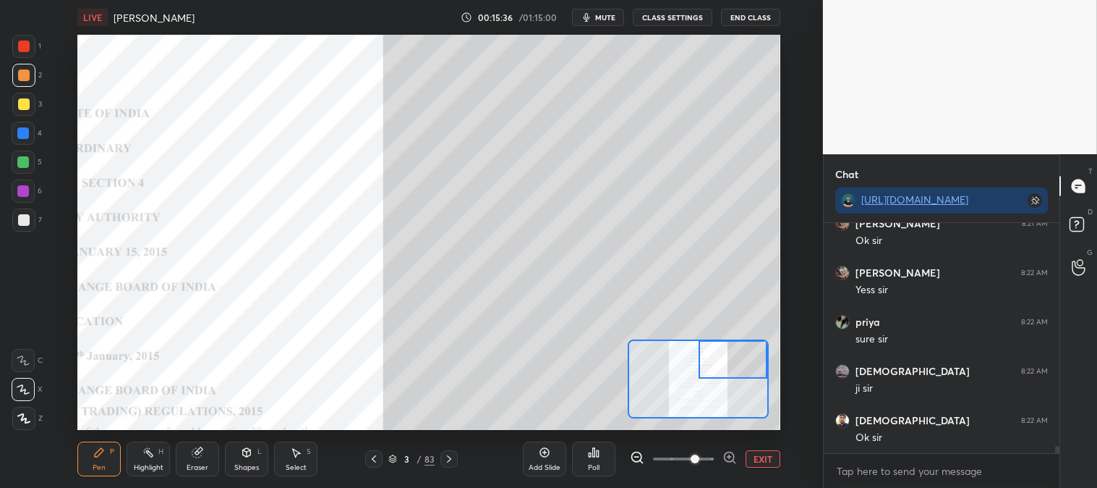
click at [200, 462] on div "Eraser" at bounding box center [197, 458] width 43 height 35
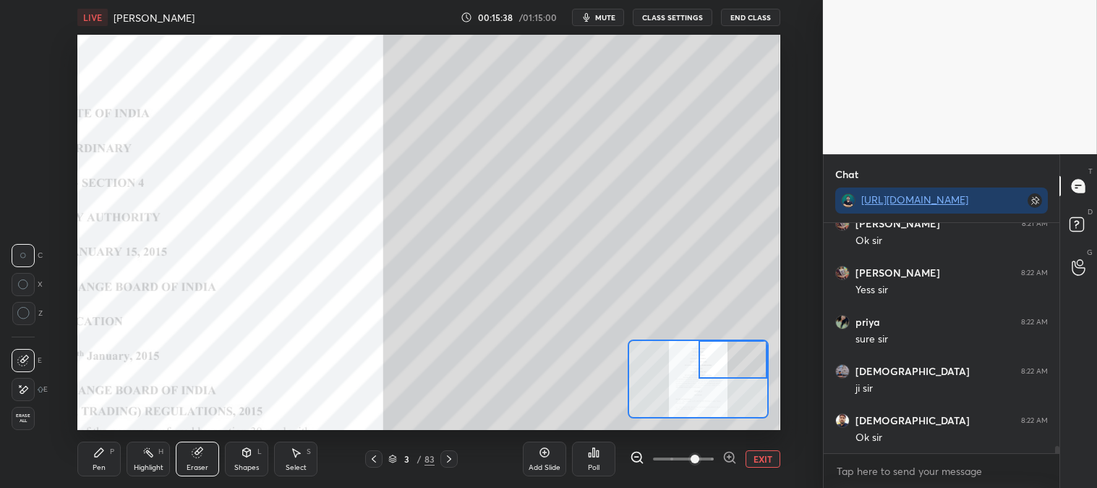
click at [95, 464] on div "Pen" at bounding box center [99, 467] width 13 height 7
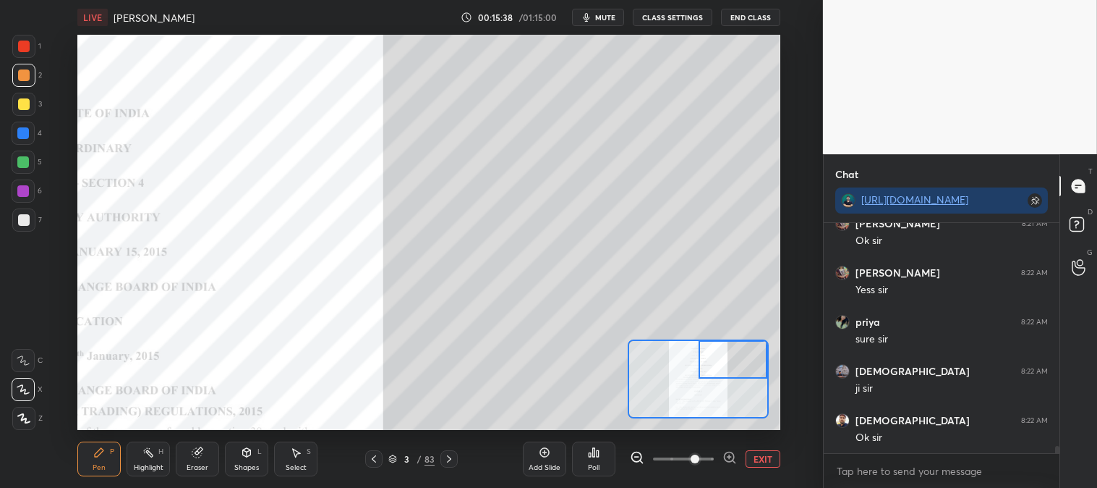
click at [98, 452] on icon at bounding box center [99, 452] width 9 height 9
click at [27, 218] on div at bounding box center [24, 220] width 12 height 12
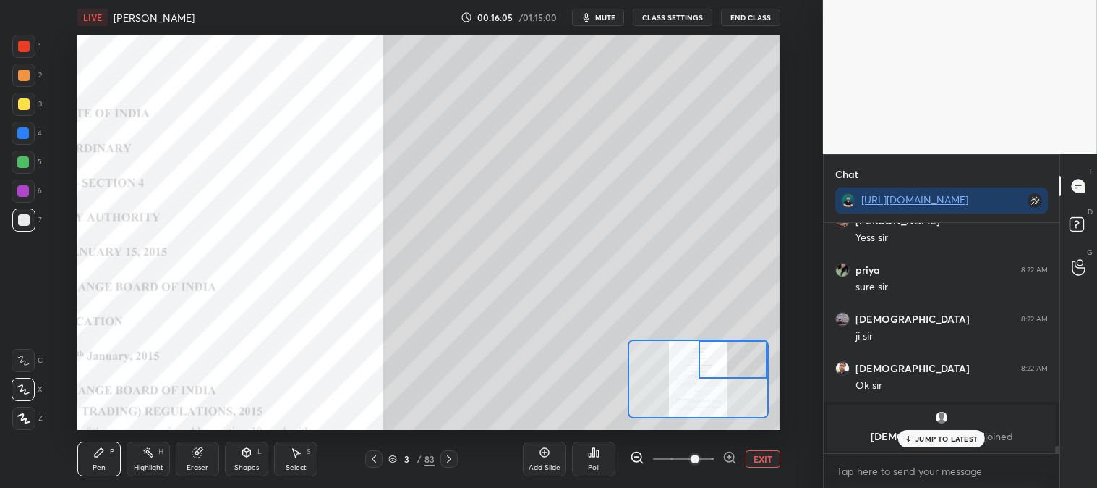
click at [922, 438] on p "JUMP TO LATEST" at bounding box center [947, 438] width 62 height 9
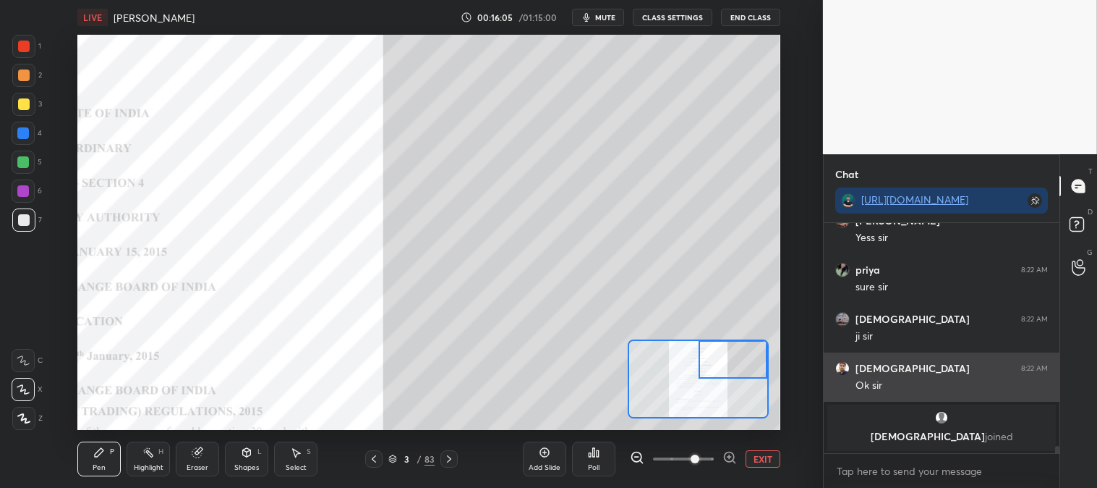
scroll to position [6933, 0]
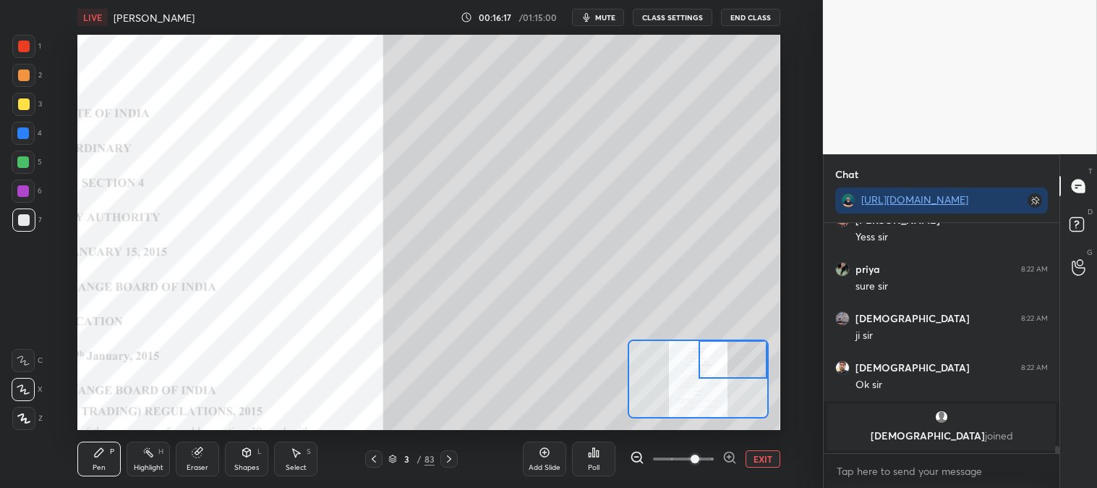
click at [26, 106] on div at bounding box center [24, 104] width 12 height 12
click at [606, 14] on span "mute" at bounding box center [605, 17] width 20 height 10
click at [608, 17] on span "unmute" at bounding box center [603, 17] width 31 height 10
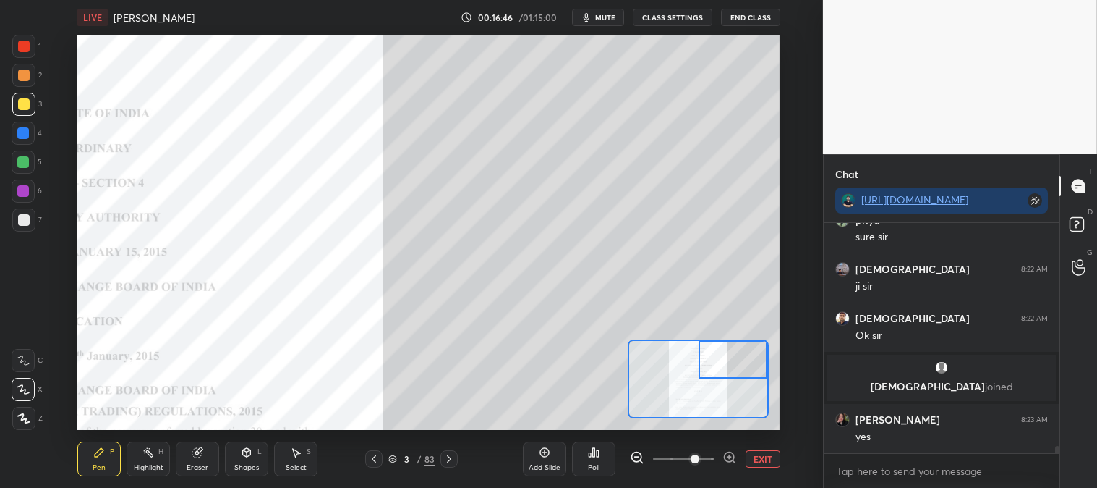
scroll to position [5913, 0]
click at [921, 440] on p "JUMP TO LATEST" at bounding box center [947, 438] width 62 height 9
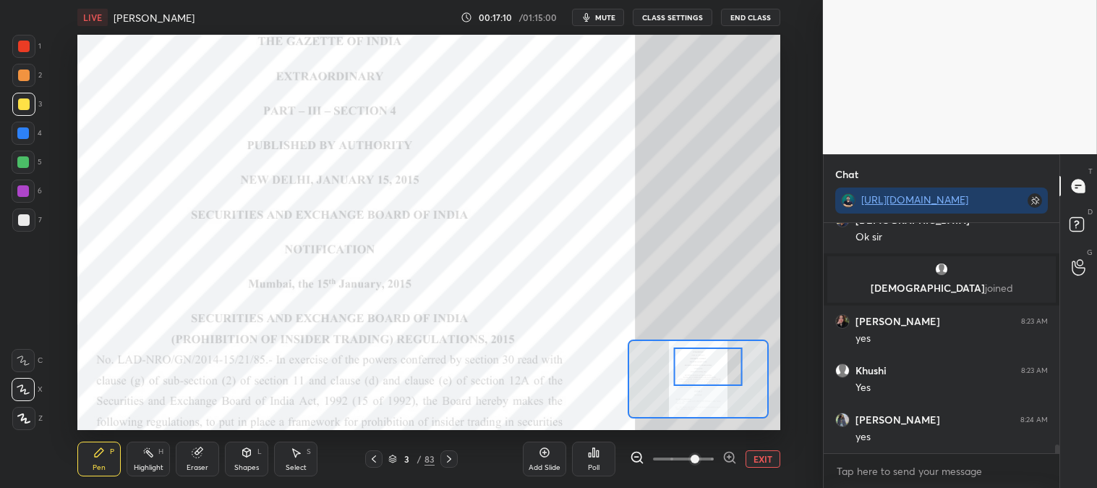
scroll to position [6060, 0]
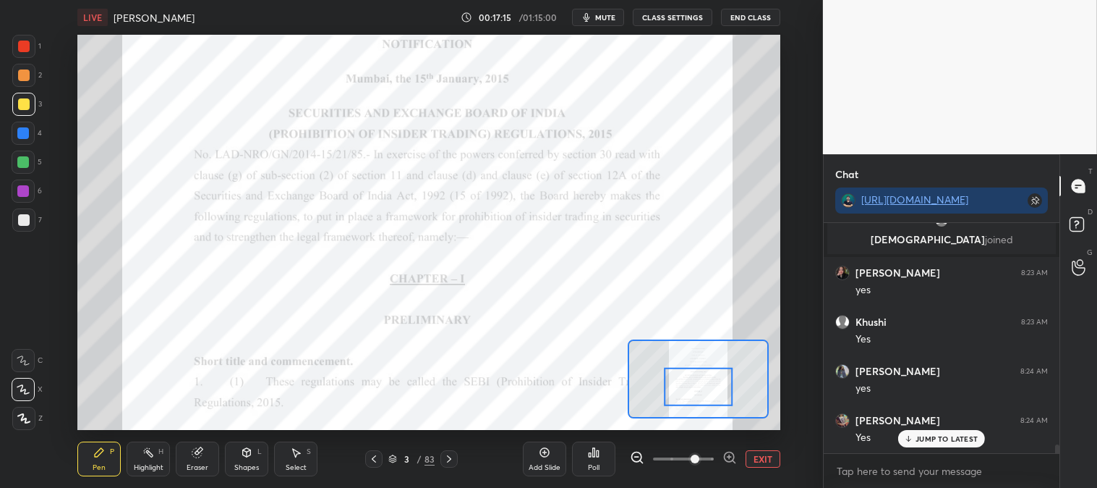
click at [145, 454] on icon at bounding box center [149, 452] width 12 height 12
click at [91, 454] on div "Pen P" at bounding box center [98, 458] width 43 height 35
click at [27, 45] on div at bounding box center [24, 47] width 12 height 12
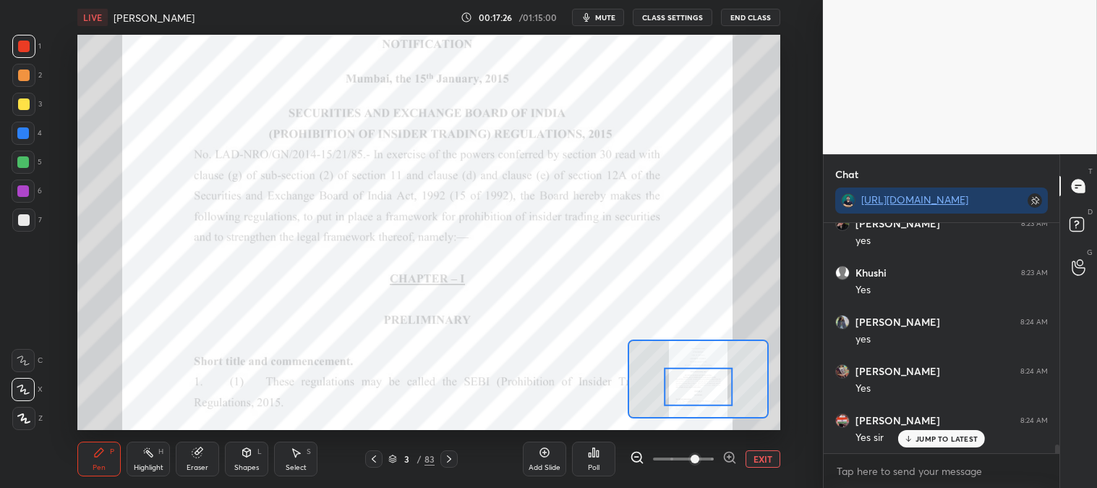
click at [141, 467] on div "Highlight" at bounding box center [149, 467] width 30 height 7
click at [922, 440] on p "JUMP TO LATEST" at bounding box center [947, 438] width 62 height 9
click at [98, 456] on icon at bounding box center [99, 452] width 9 height 9
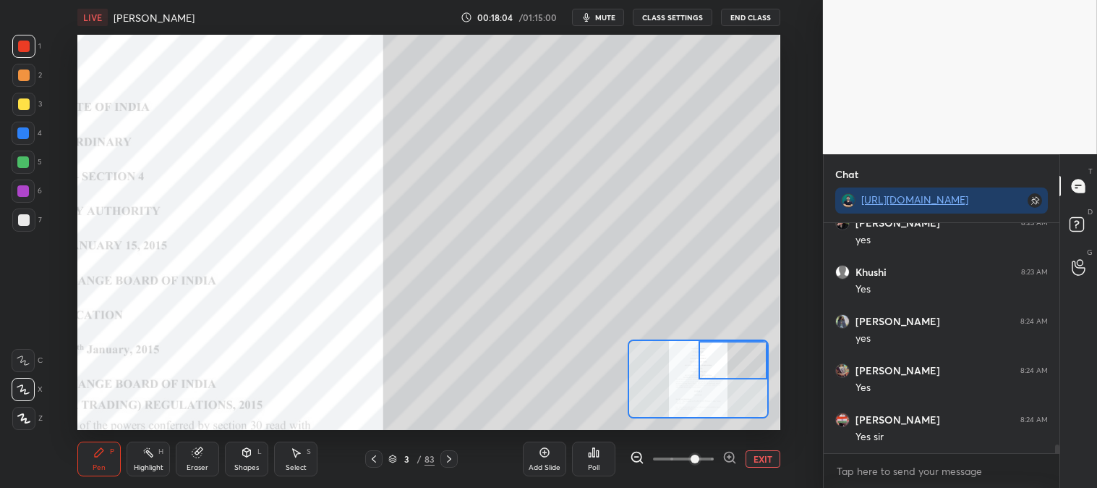
click at [27, 163] on div at bounding box center [23, 162] width 12 height 12
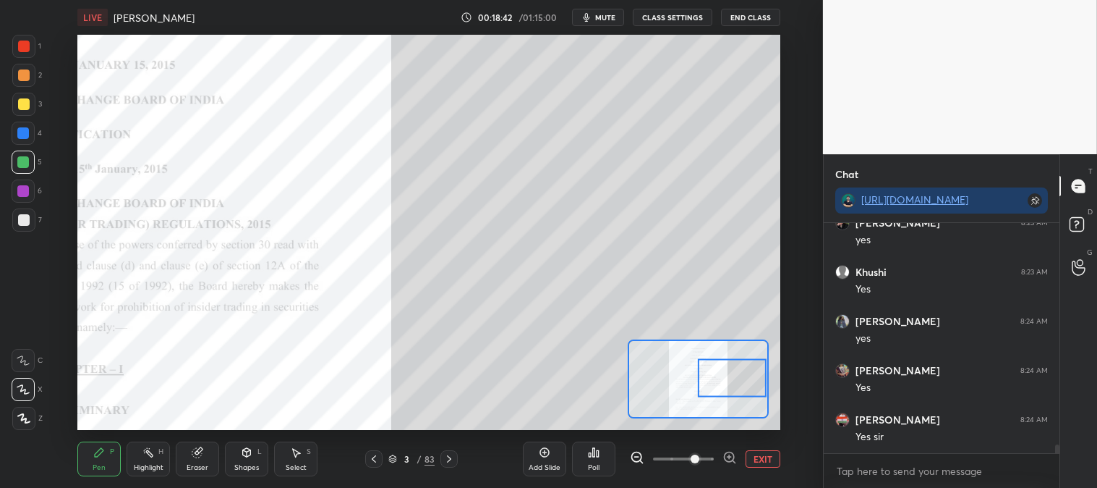
click at [772, 460] on button "EXIT" at bounding box center [763, 458] width 35 height 17
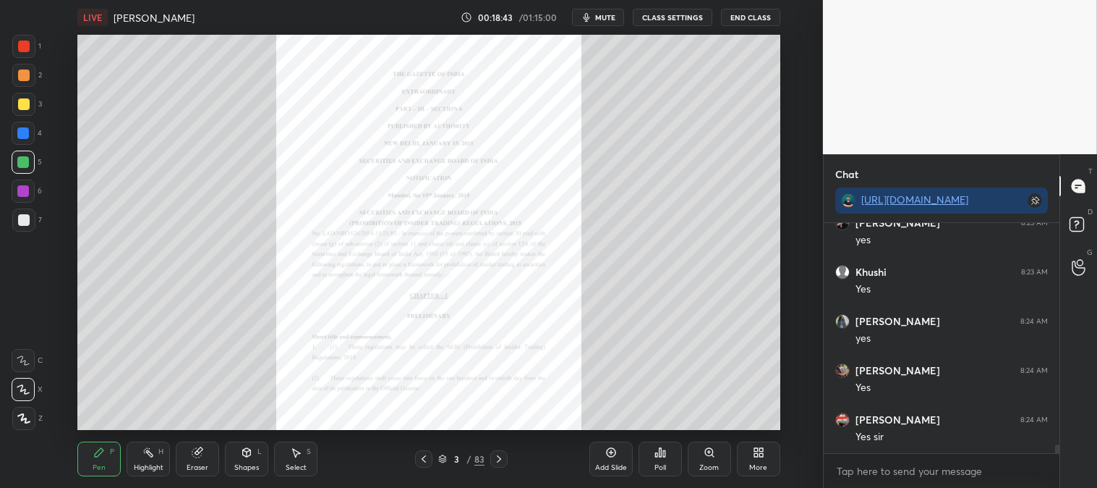
click at [25, 45] on div at bounding box center [24, 47] width 12 height 12
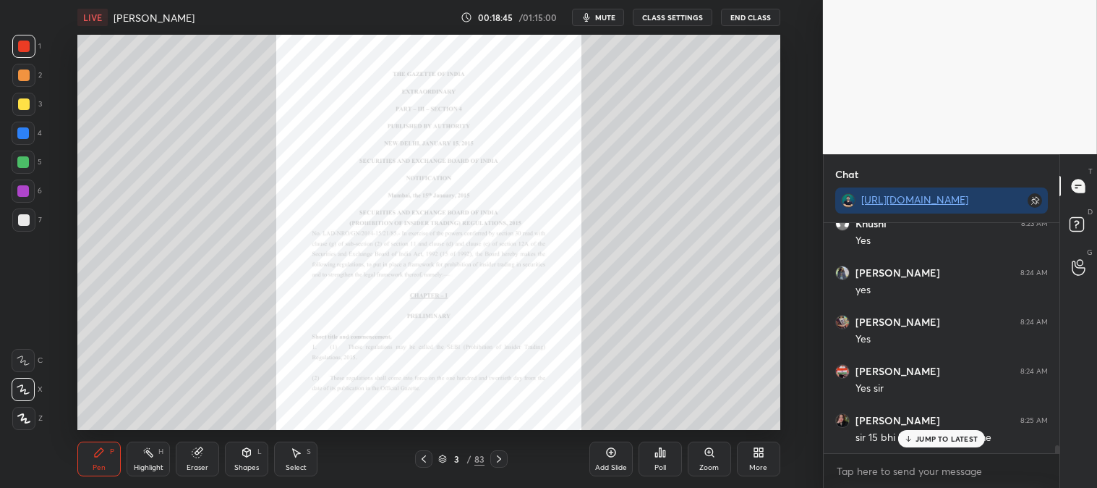
click at [910, 441] on icon at bounding box center [908, 438] width 9 height 9
click at [705, 454] on icon at bounding box center [710, 452] width 12 height 12
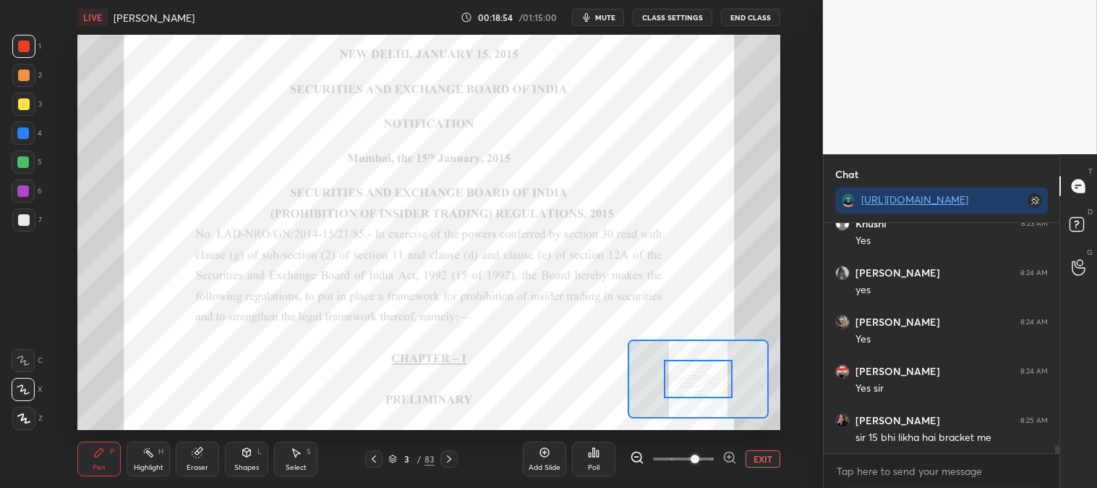
click at [760, 463] on button "EXIT" at bounding box center [763, 458] width 35 height 17
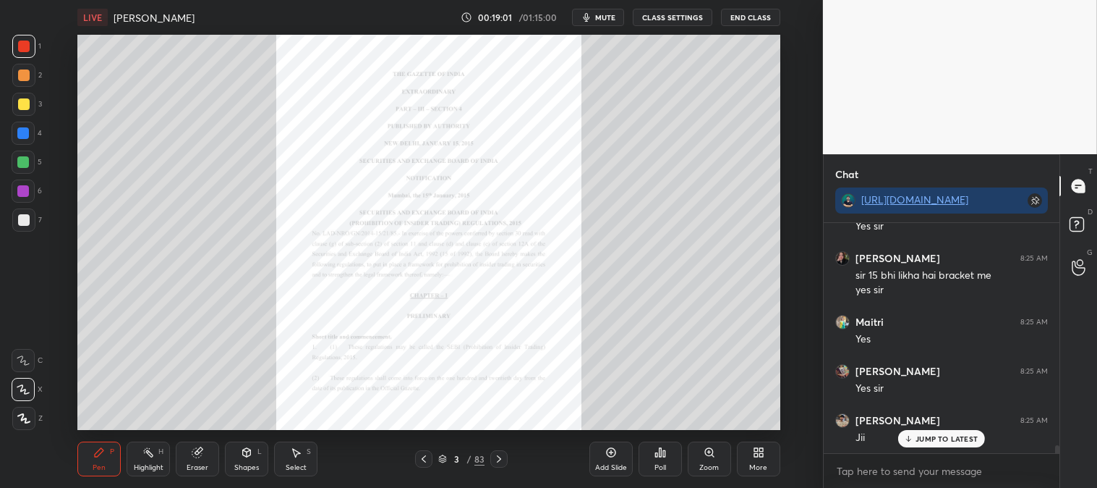
scroll to position [6370, 0]
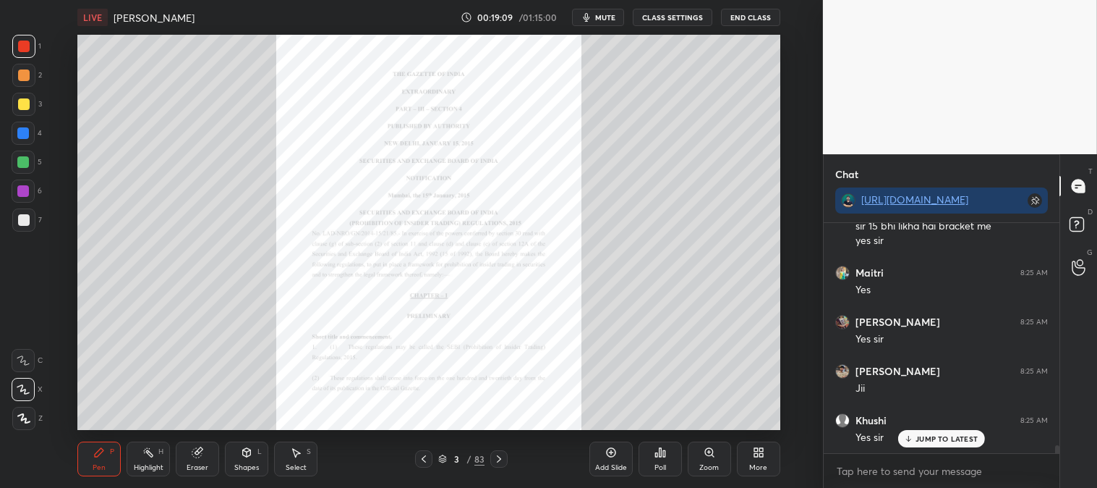
click at [711, 462] on div "Zoom" at bounding box center [709, 458] width 43 height 35
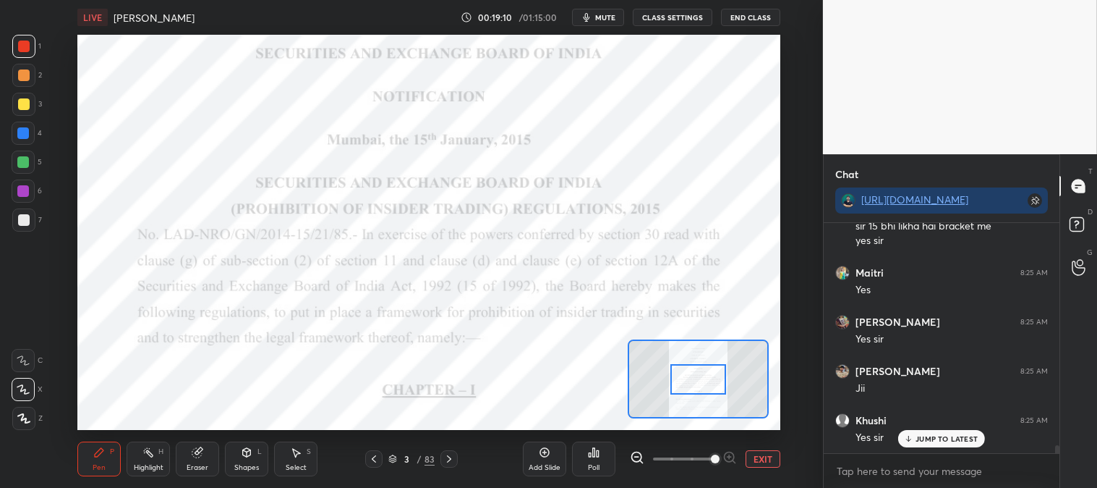
click at [147, 464] on div "Highlight" at bounding box center [149, 467] width 30 height 7
click at [32, 418] on div at bounding box center [23, 418] width 23 height 23
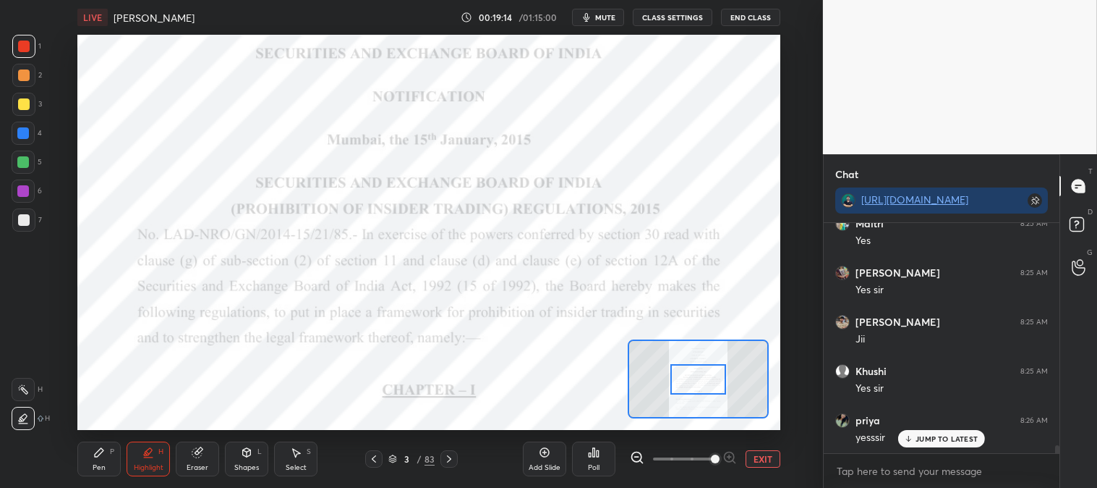
click at [112, 449] on div "P" at bounding box center [112, 451] width 4 height 7
click at [25, 47] on div at bounding box center [24, 47] width 12 height 12
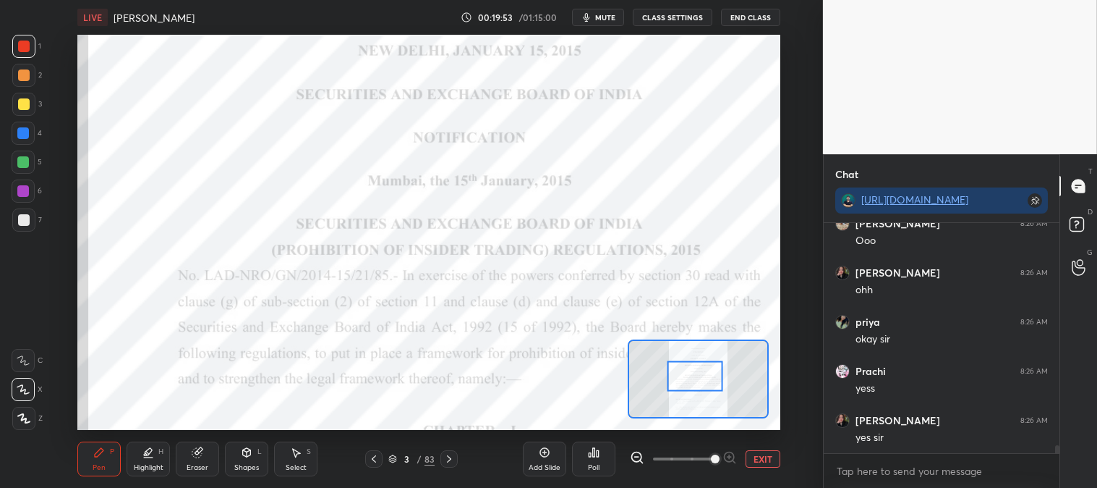
scroll to position [6714, 0]
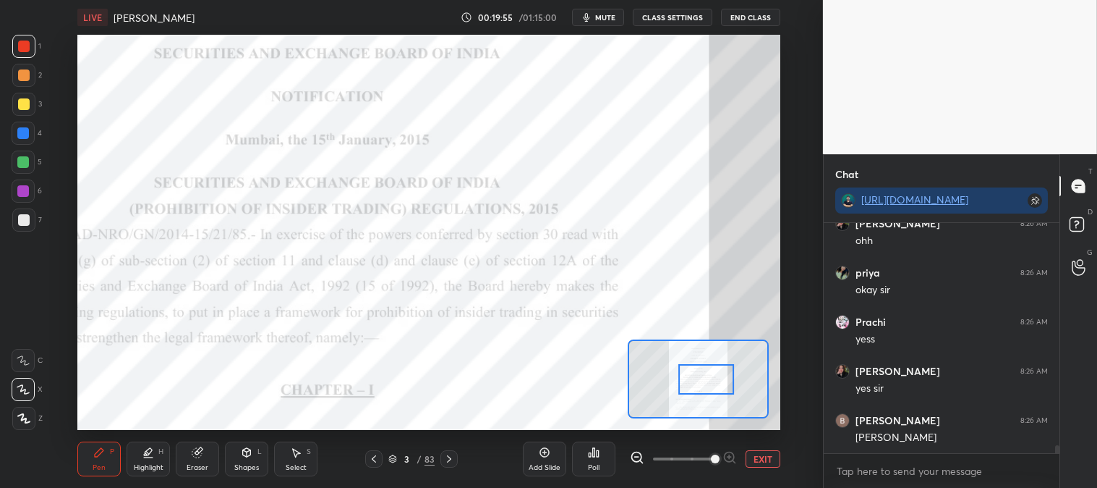
click at [768, 459] on button "EXIT" at bounding box center [763, 458] width 35 height 17
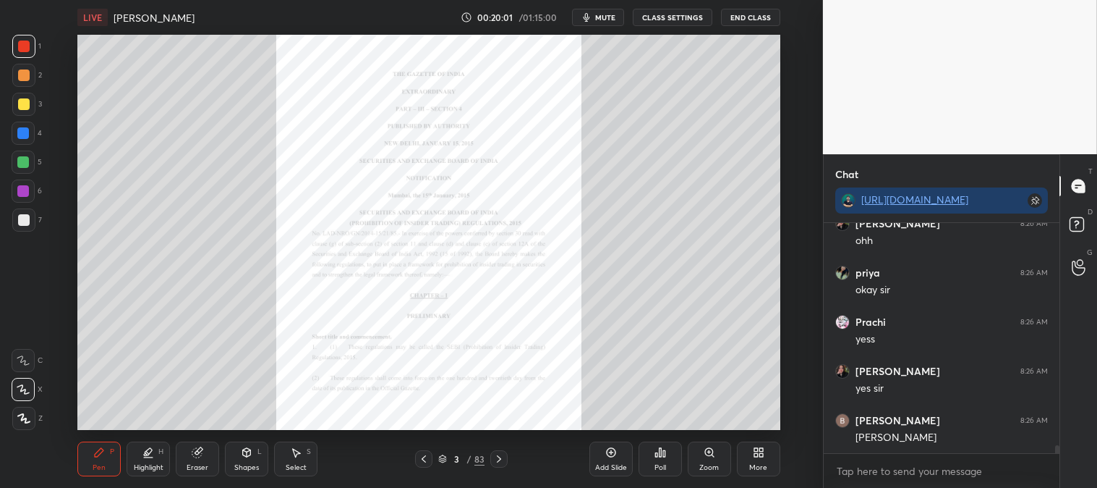
click at [702, 461] on div "Zoom" at bounding box center [709, 458] width 43 height 35
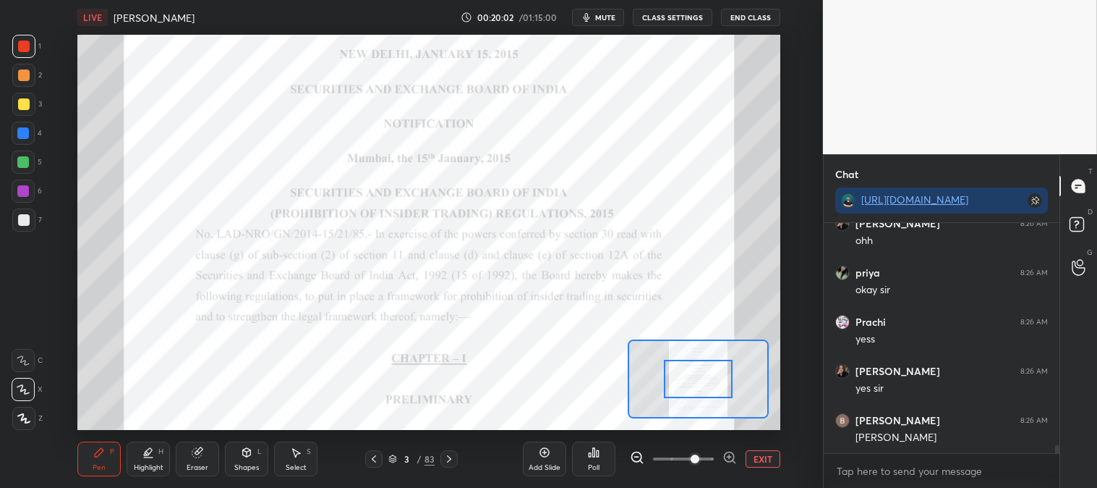
click at [700, 456] on span at bounding box center [695, 458] width 9 height 9
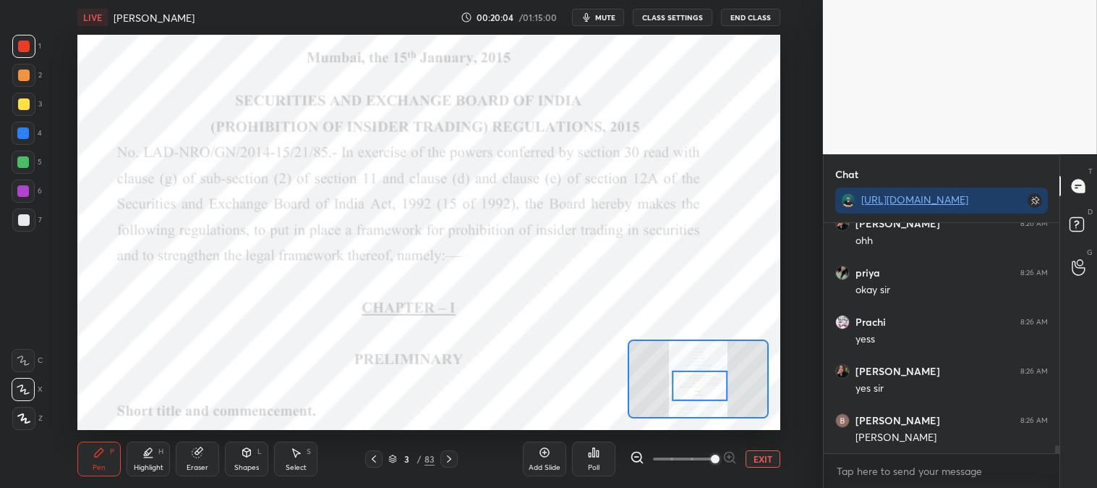
click at [148, 464] on div "Highlight" at bounding box center [149, 467] width 30 height 7
click at [17, 51] on div at bounding box center [23, 46] width 23 height 23
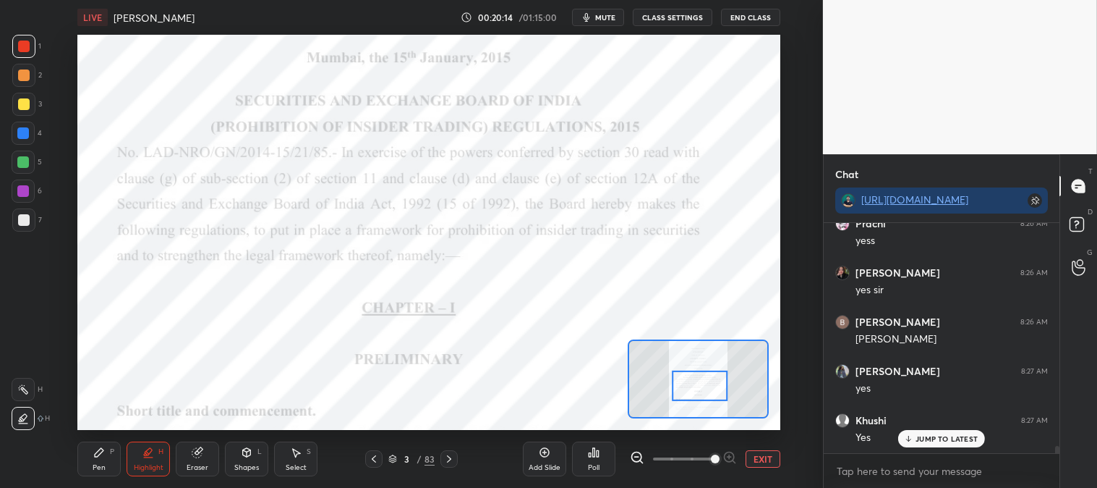
scroll to position [6911, 0]
click at [929, 443] on p "JUMP TO LATEST" at bounding box center [947, 438] width 62 height 9
click at [919, 440] on p "JUMP TO LATEST" at bounding box center [947, 438] width 62 height 9
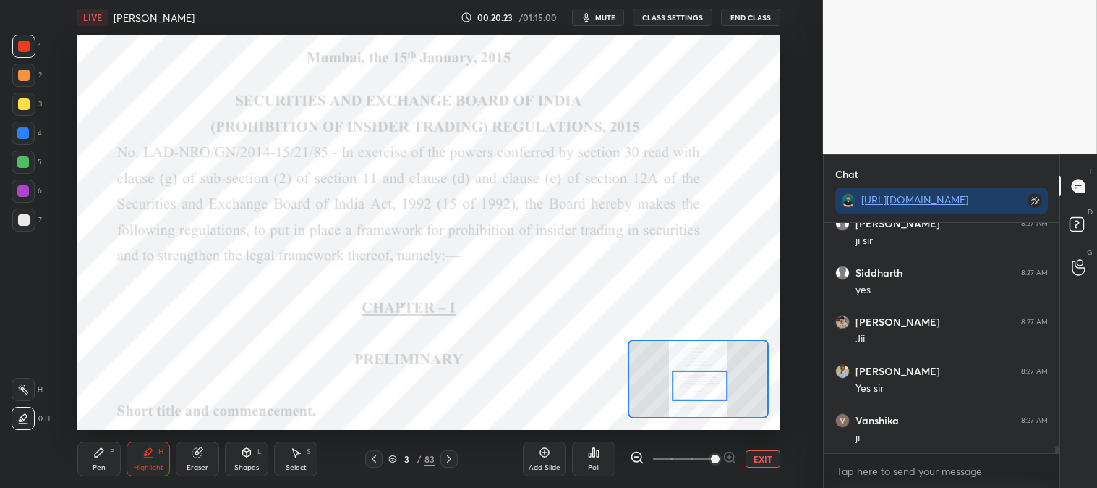
scroll to position [7157, 0]
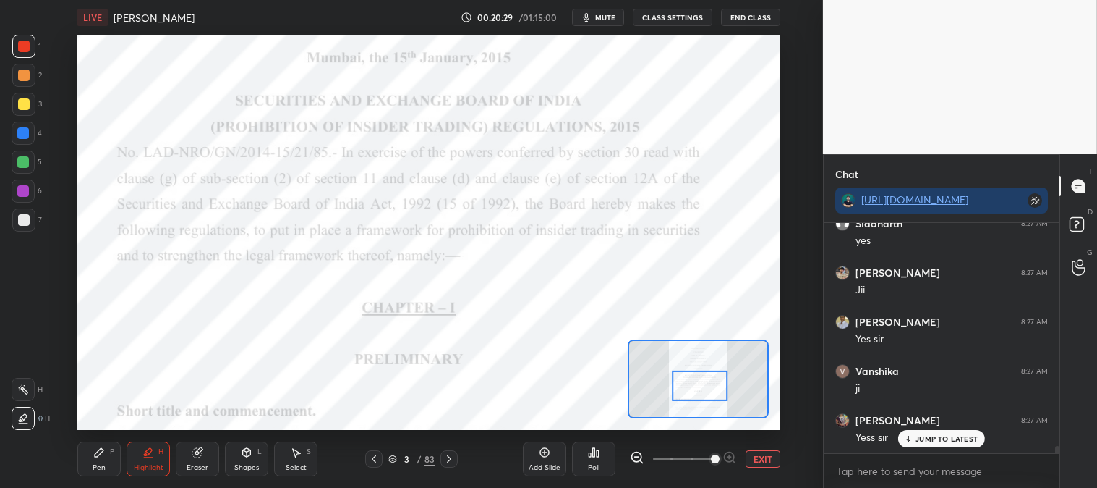
click at [924, 436] on p "JUMP TO LATEST" at bounding box center [947, 438] width 62 height 9
click at [758, 458] on button "EXIT" at bounding box center [763, 458] width 35 height 17
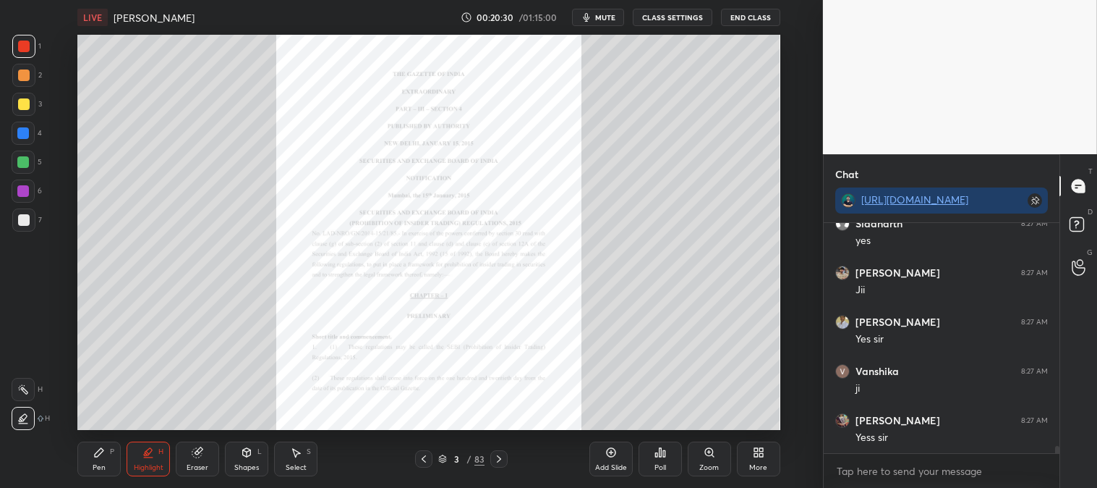
click at [100, 462] on div "Pen P" at bounding box center [98, 458] width 43 height 35
click at [30, 47] on div at bounding box center [23, 46] width 23 height 23
click at [712, 462] on div "Zoom" at bounding box center [709, 458] width 43 height 35
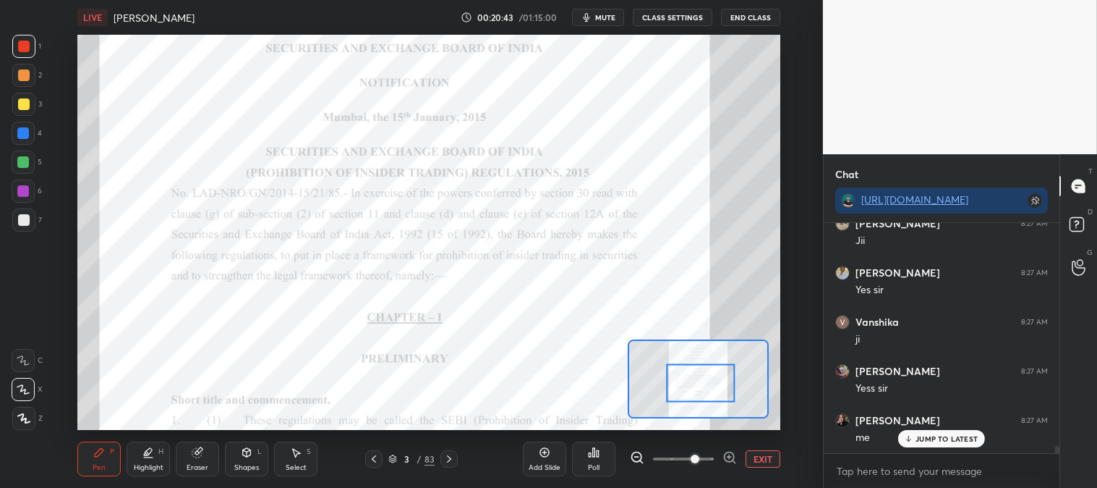
scroll to position [7256, 0]
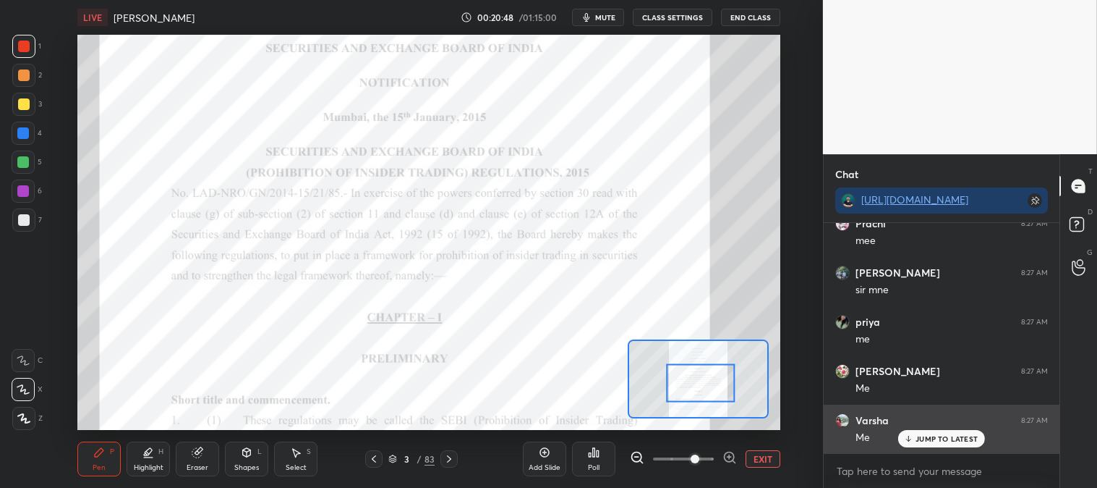
click at [916, 437] on div "JUMP TO LATEST" at bounding box center [942, 438] width 87 height 17
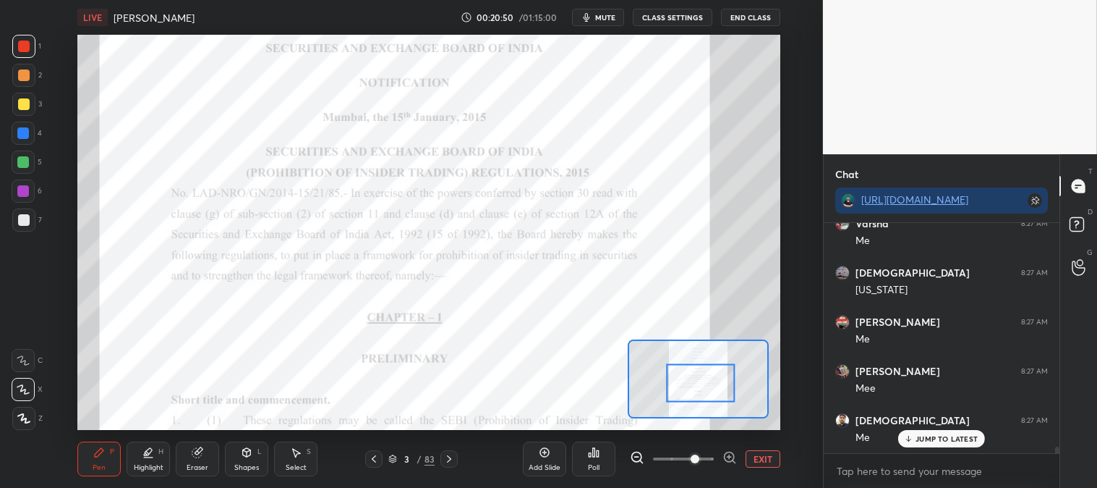
scroll to position [7698, 0]
click at [936, 443] on div "JUMP TO LATEST" at bounding box center [942, 438] width 87 height 17
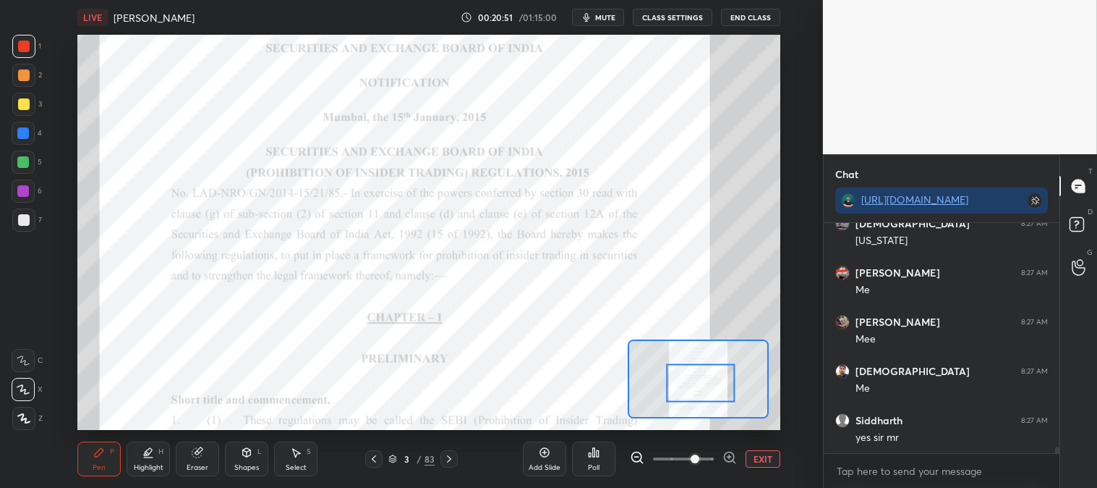
click at [757, 460] on button "EXIT" at bounding box center [763, 458] width 35 height 17
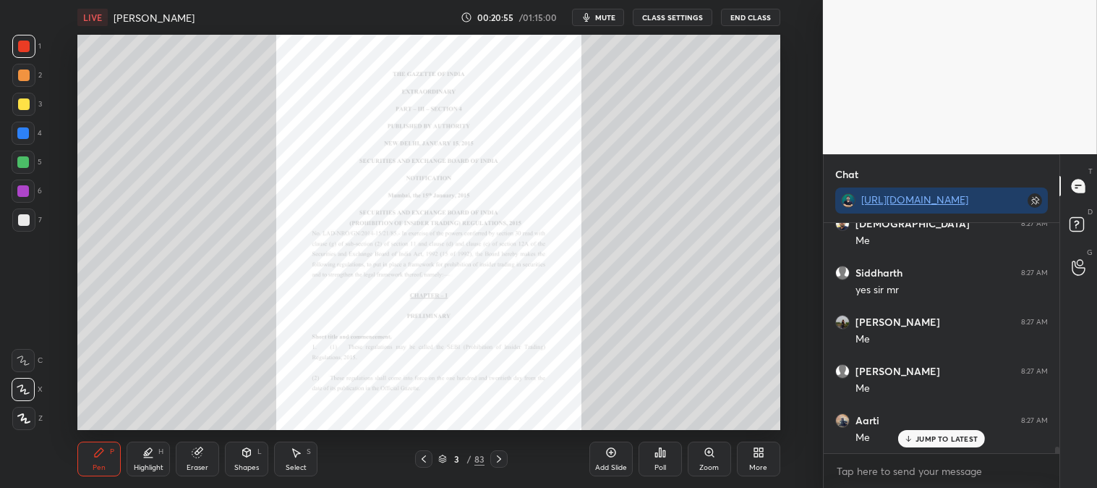
scroll to position [7895, 0]
click at [922, 441] on p "JUMP TO LATEST" at bounding box center [947, 438] width 62 height 9
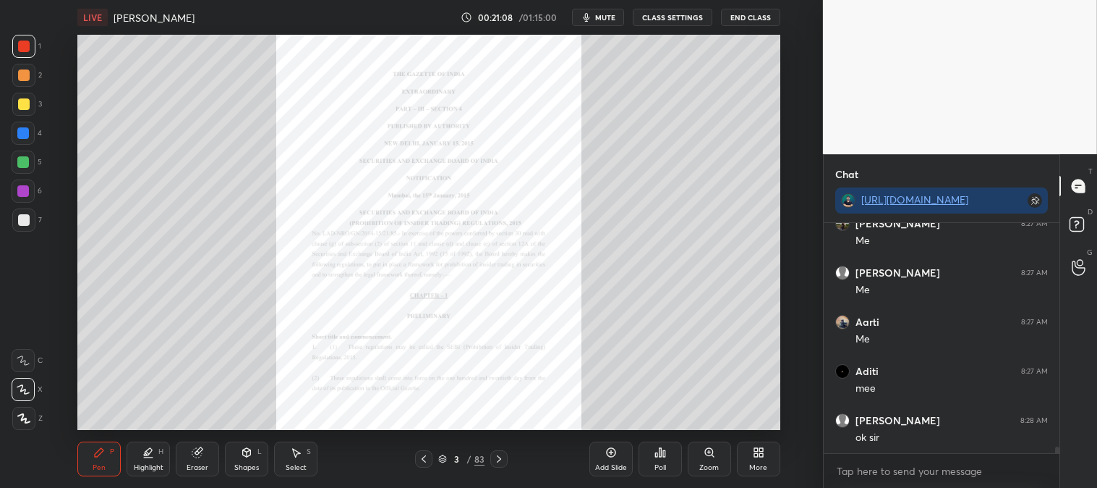
scroll to position [7994, 0]
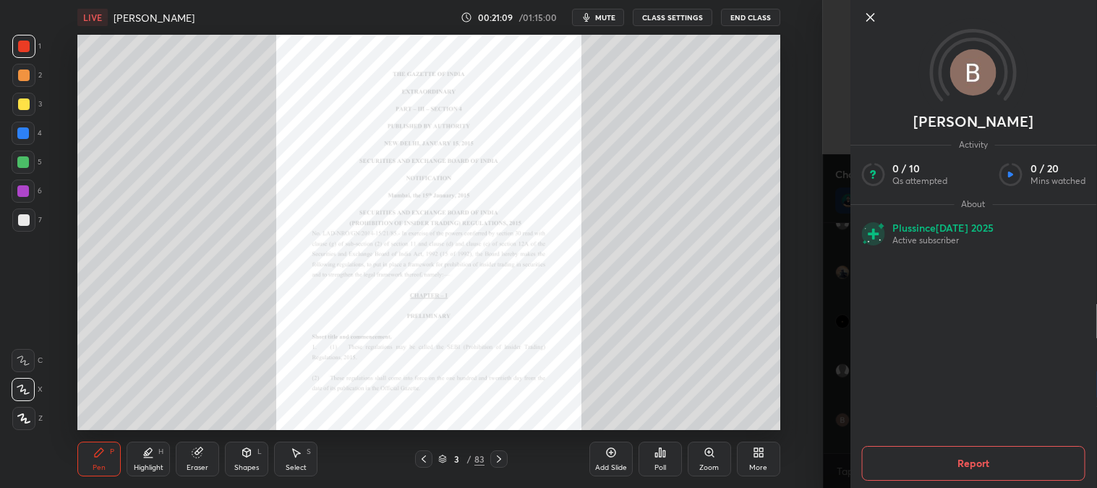
click at [869, 20] on icon at bounding box center [870, 17] width 7 height 7
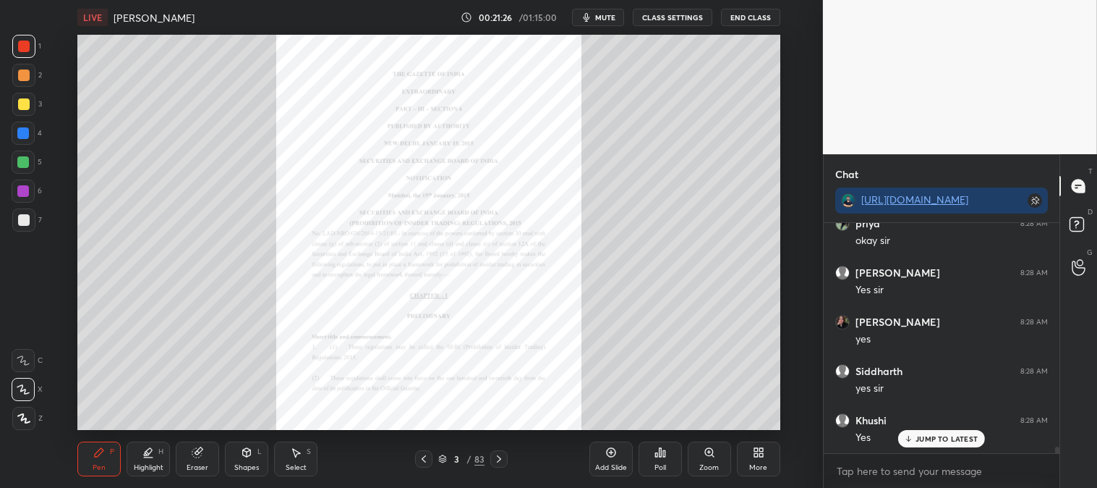
scroll to position [8338, 0]
click at [606, 22] on button "mute" at bounding box center [598, 17] width 52 height 17
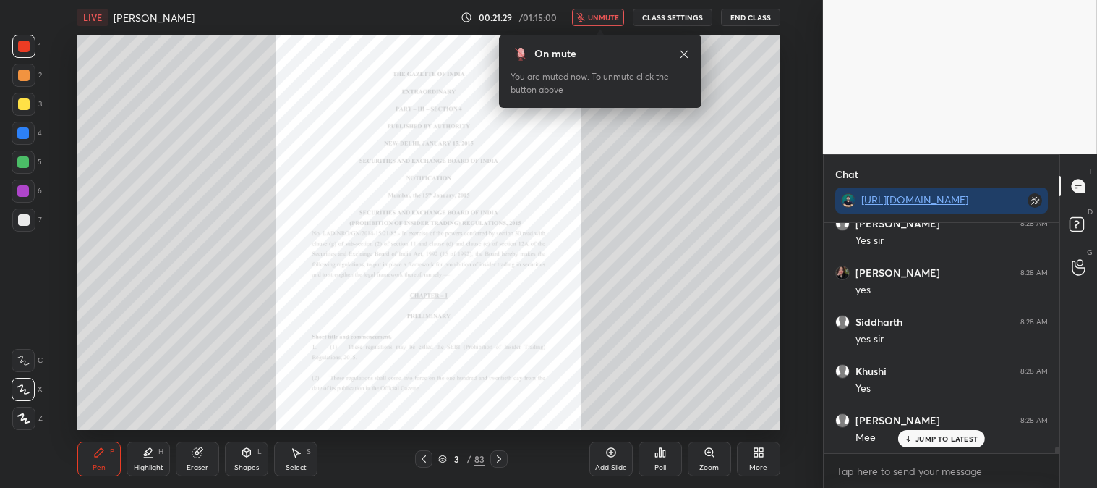
click at [606, 20] on span "unmute" at bounding box center [603, 17] width 31 height 10
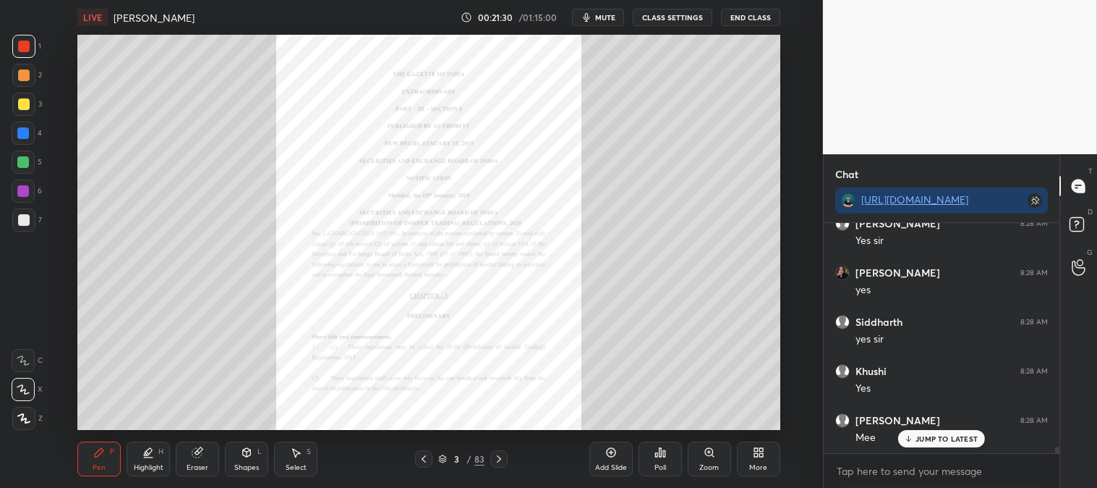
click at [924, 438] on p "JUMP TO LATEST" at bounding box center [947, 438] width 62 height 9
click at [26, 163] on div at bounding box center [23, 162] width 12 height 12
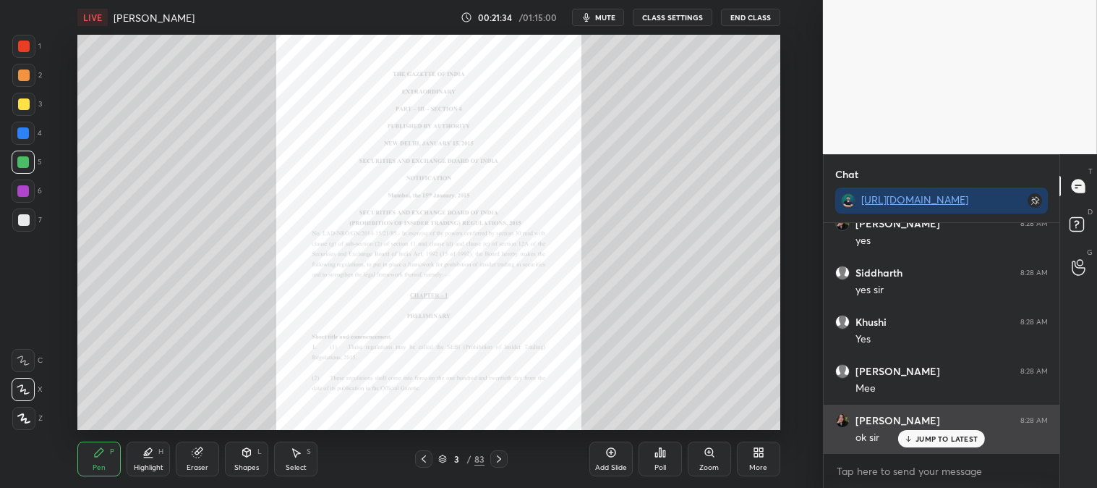
click at [917, 438] on p "JUMP TO LATEST" at bounding box center [947, 438] width 62 height 9
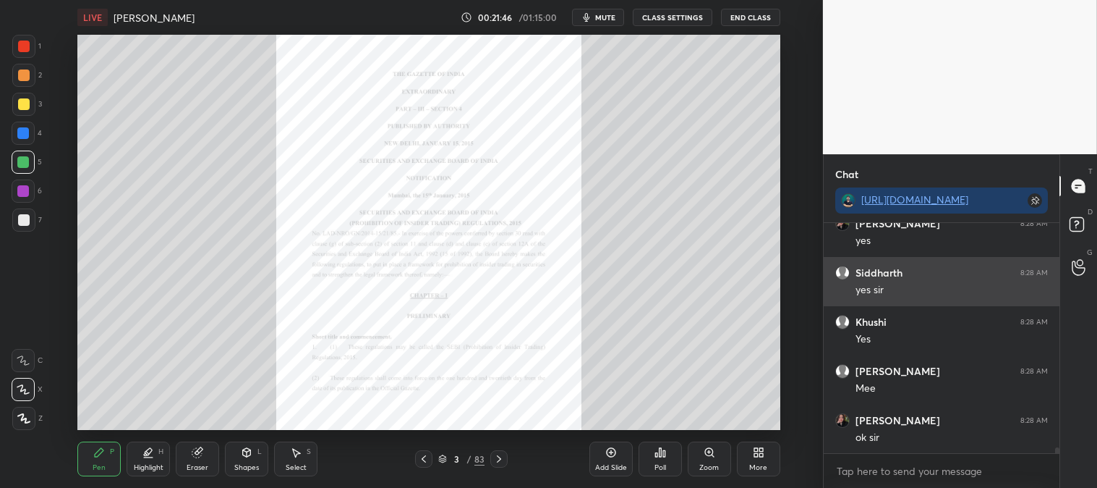
scroll to position [8436, 0]
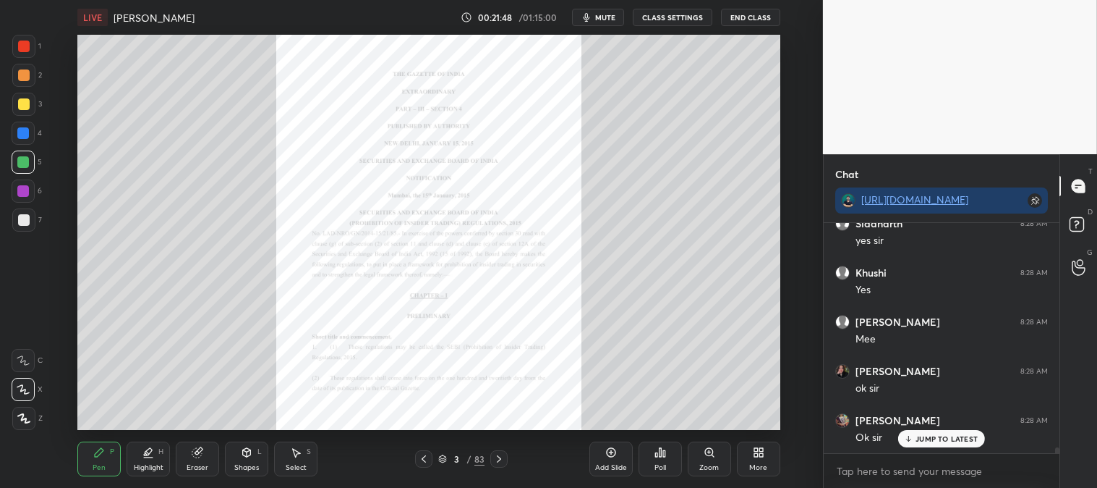
click at [98, 464] on div "Pen" at bounding box center [99, 467] width 13 height 7
click at [22, 46] on div at bounding box center [24, 47] width 12 height 12
click at [705, 456] on icon at bounding box center [710, 452] width 12 height 12
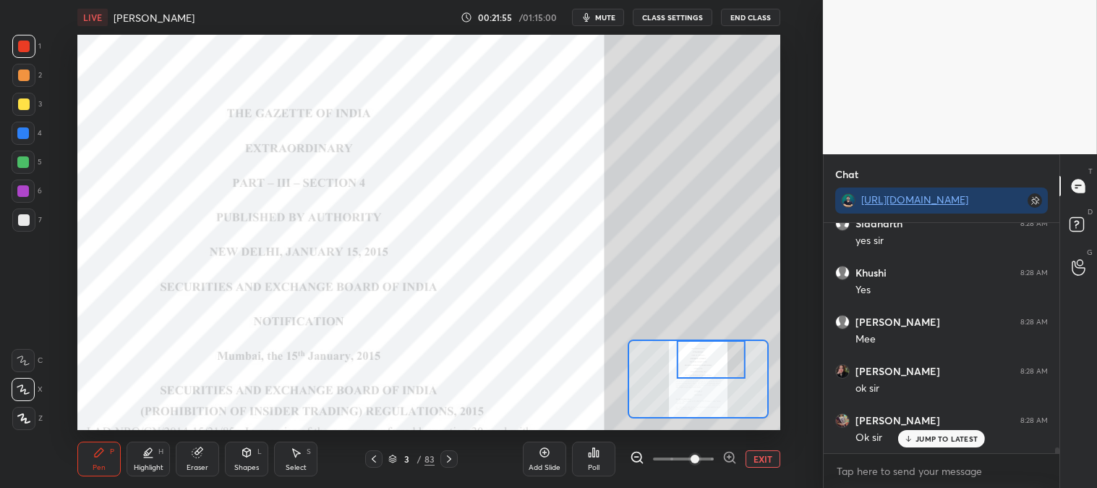
click at [92, 459] on div "Pen P" at bounding box center [98, 458] width 43 height 35
click at [23, 165] on div at bounding box center [23, 162] width 12 height 12
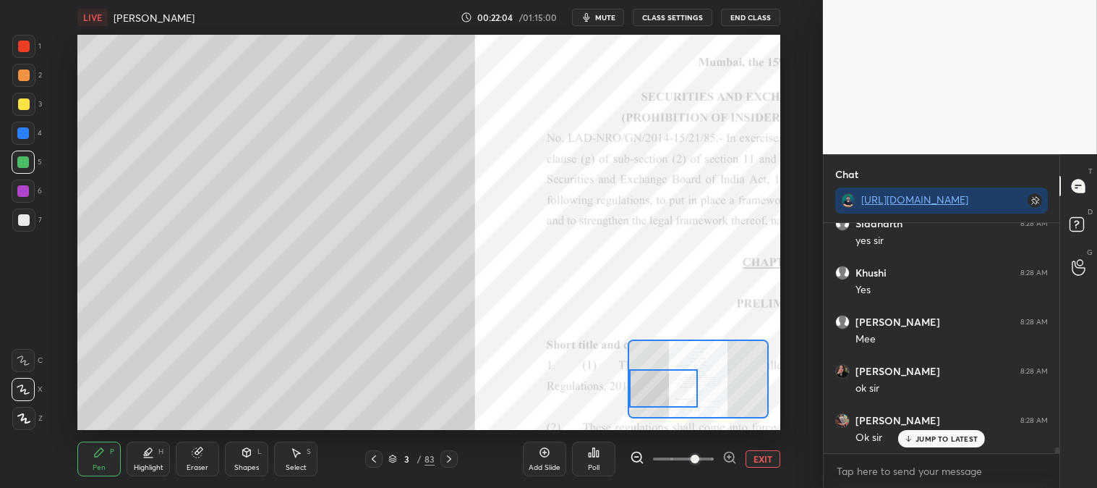
scroll to position [8486, 0]
click at [24, 107] on div at bounding box center [24, 104] width 12 height 12
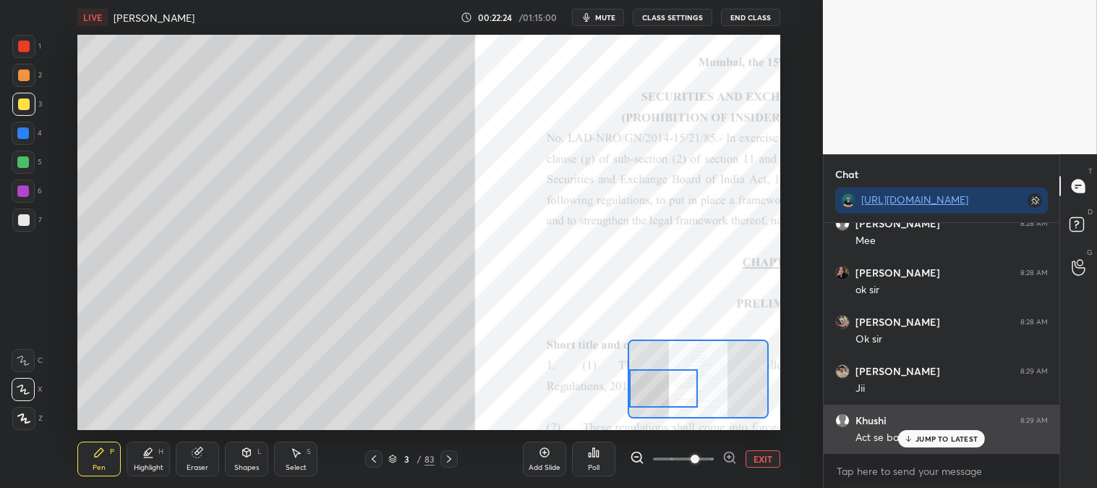
click at [931, 438] on p "JUMP TO LATEST" at bounding box center [947, 438] width 62 height 9
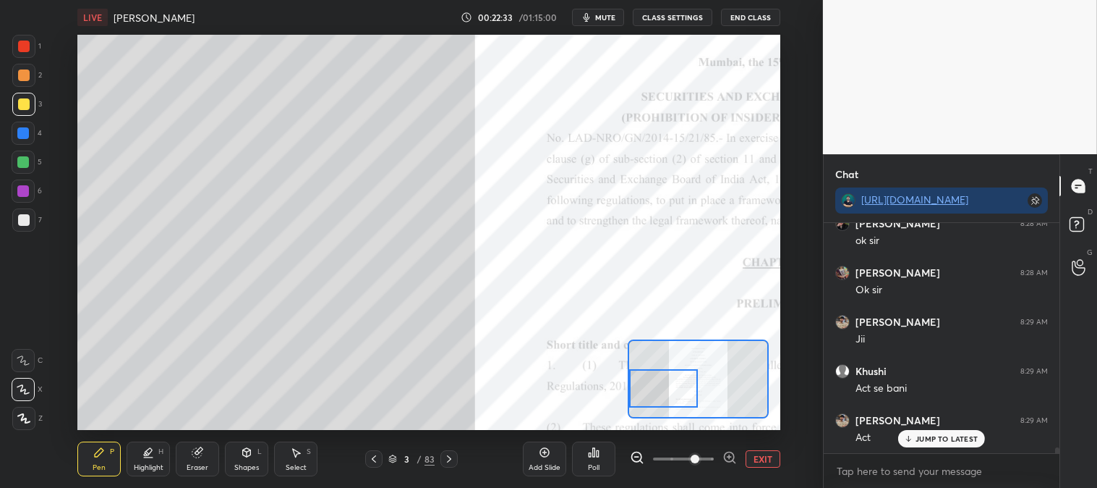
scroll to position [8633, 0]
click at [920, 432] on div "JUMP TO LATEST" at bounding box center [942, 438] width 87 height 17
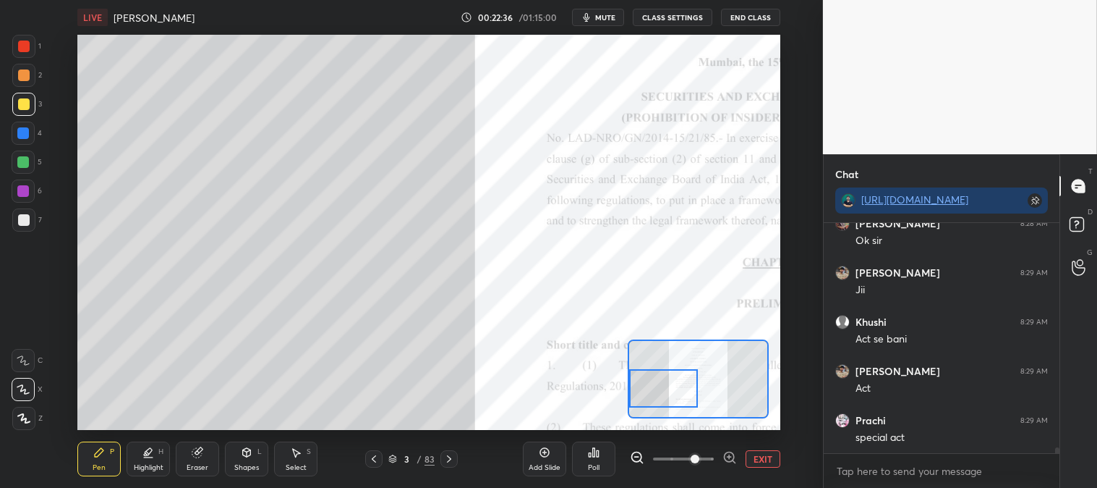
click at [20, 221] on div at bounding box center [24, 220] width 12 height 12
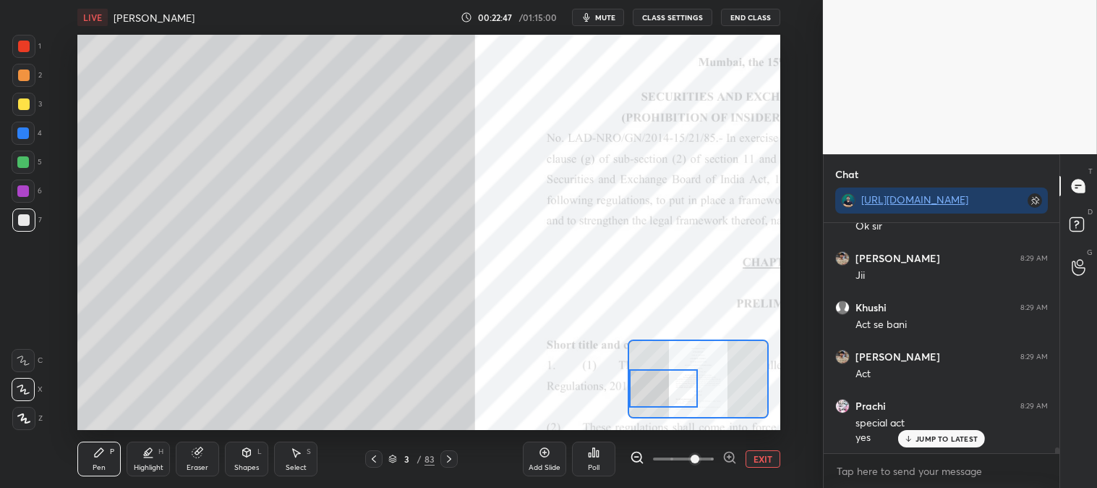
click at [922, 444] on div "JUMP TO LATEST" at bounding box center [942, 438] width 87 height 17
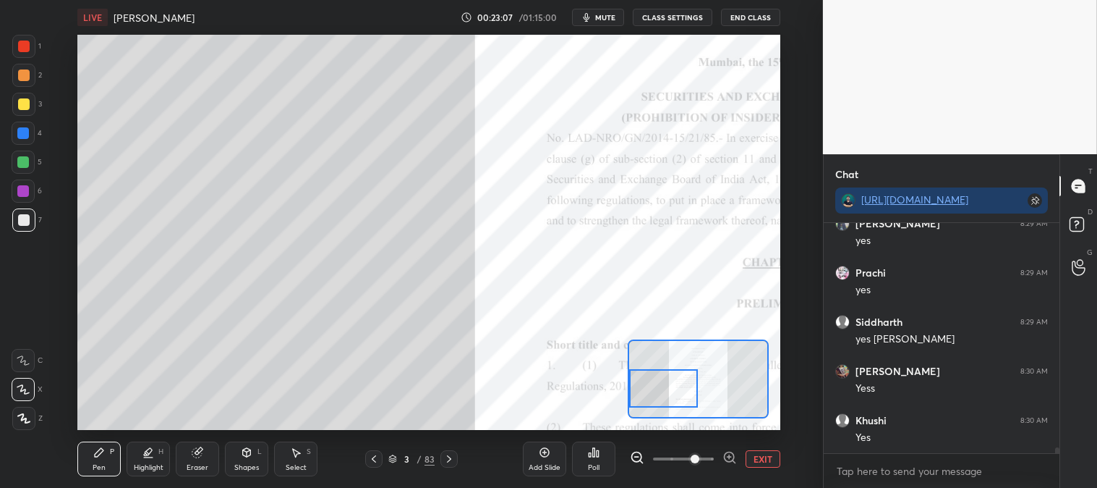
scroll to position [9090, 0]
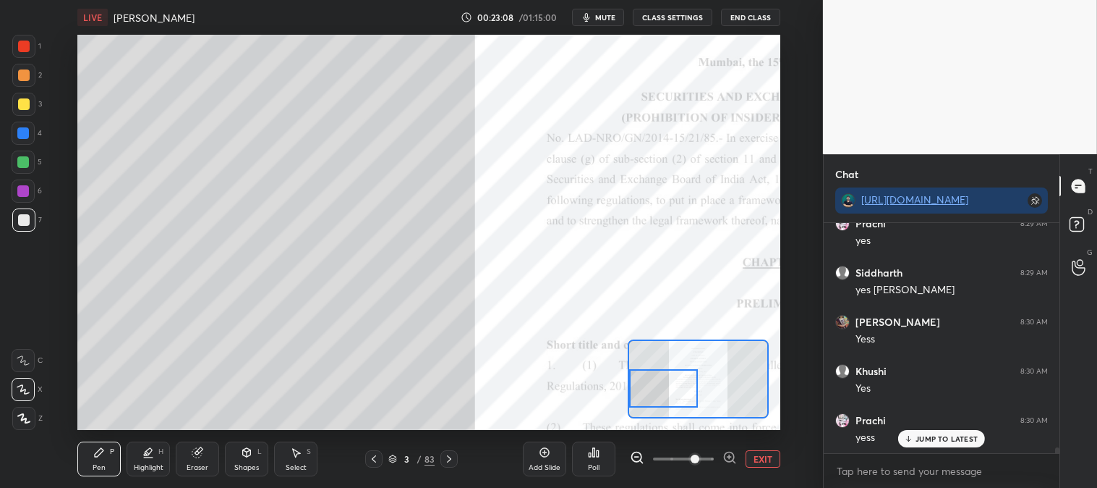
click at [932, 440] on p "JUMP TO LATEST" at bounding box center [947, 438] width 62 height 9
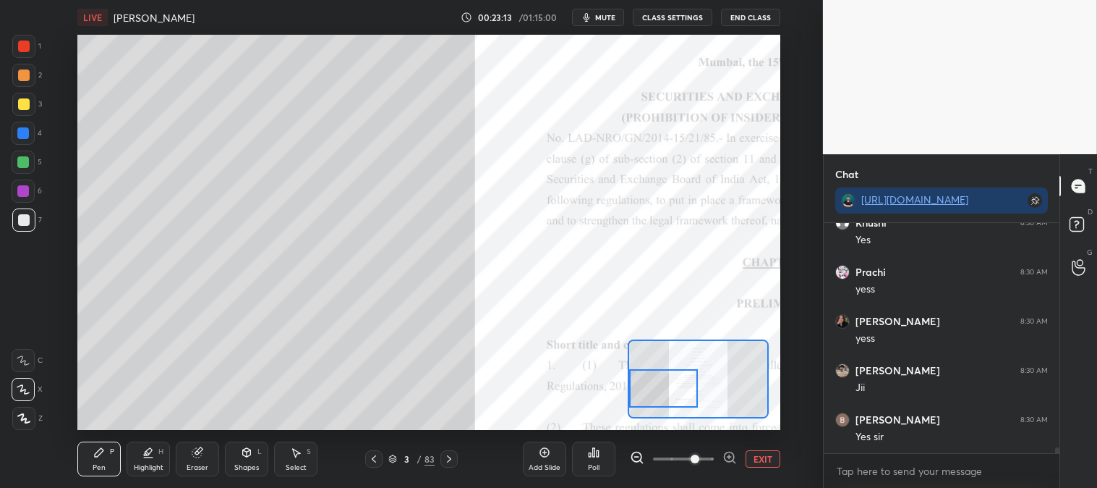
scroll to position [9287, 0]
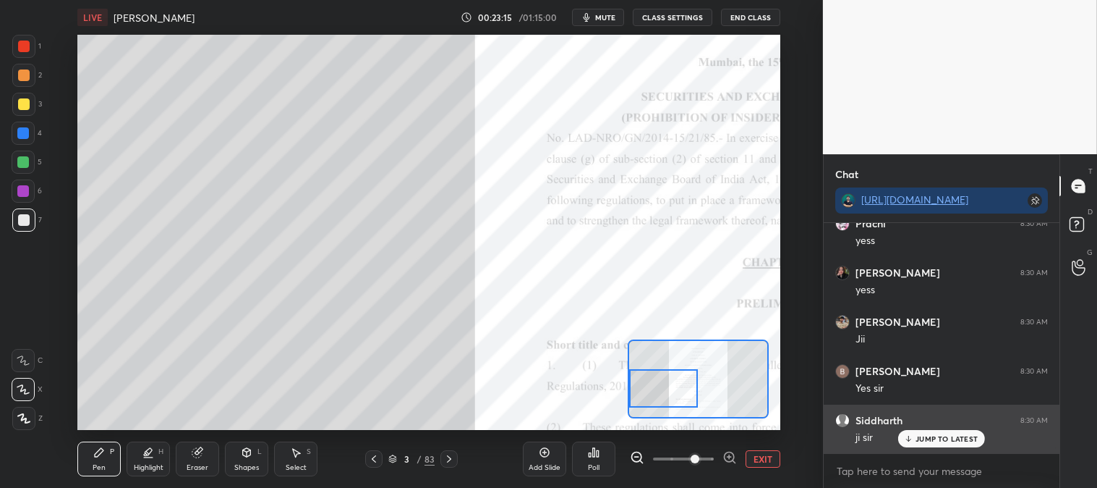
click at [928, 446] on div "JUMP TO LATEST" at bounding box center [942, 438] width 87 height 17
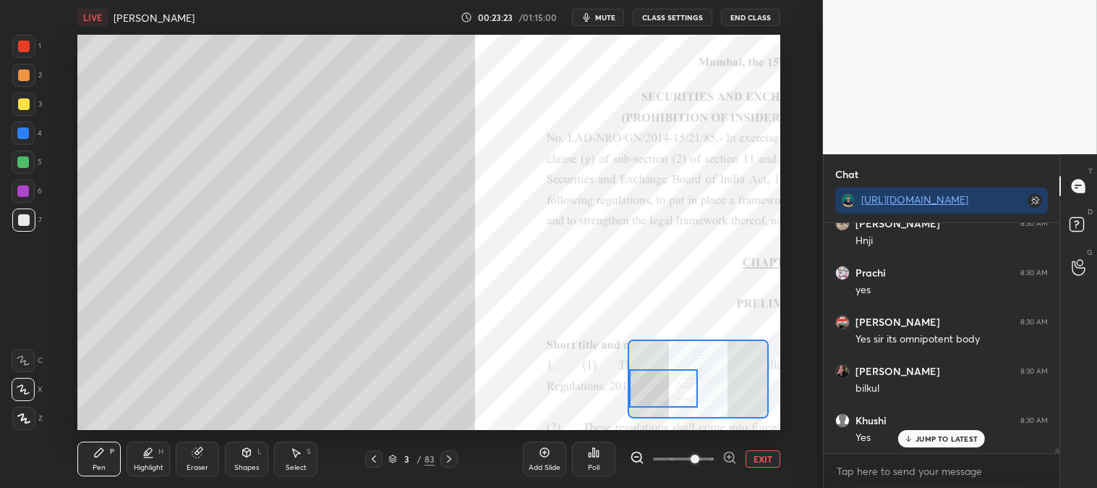
scroll to position [9582, 0]
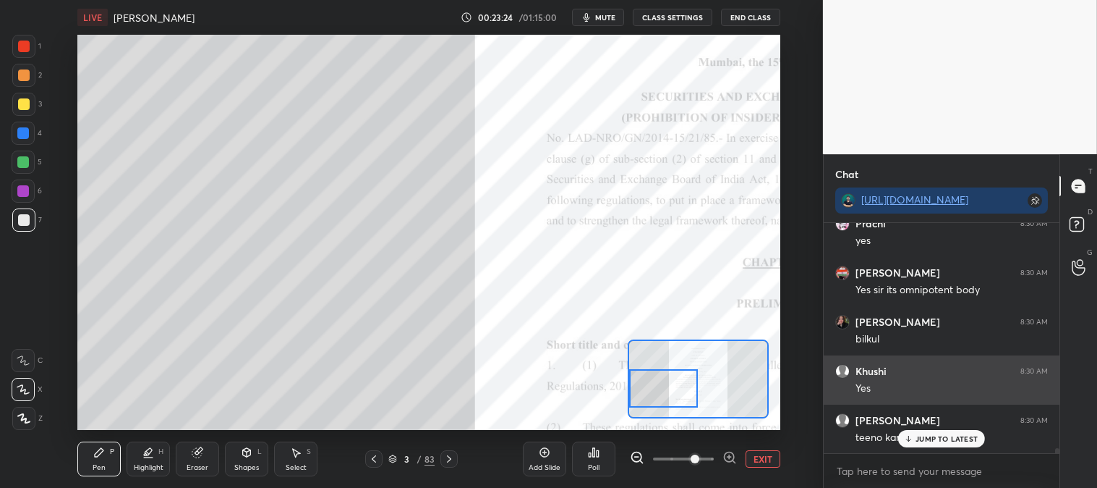
click at [931, 438] on p "JUMP TO LATEST" at bounding box center [947, 438] width 62 height 9
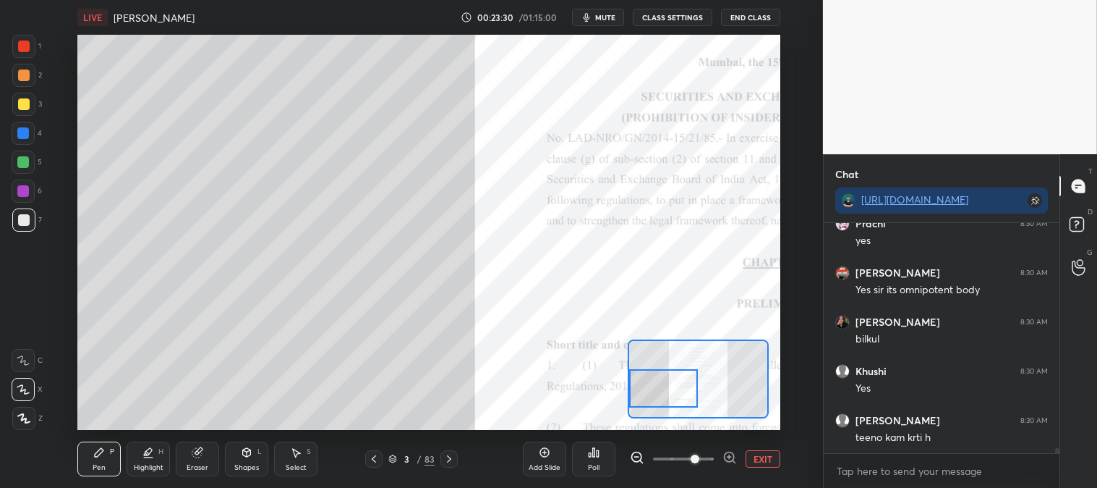
click at [22, 169] on div at bounding box center [23, 161] width 23 height 23
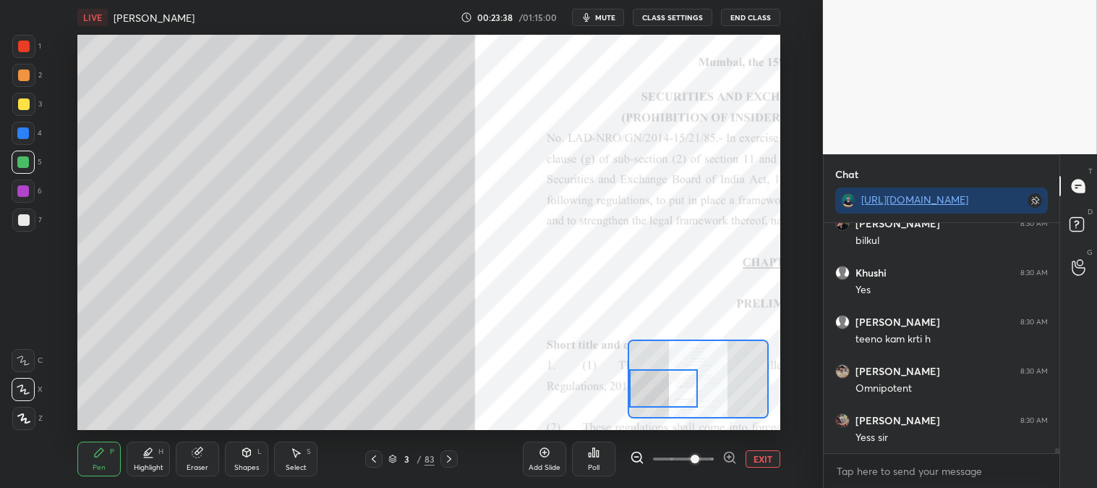
scroll to position [9730, 0]
click at [761, 456] on button "EXIT" at bounding box center [763, 458] width 35 height 17
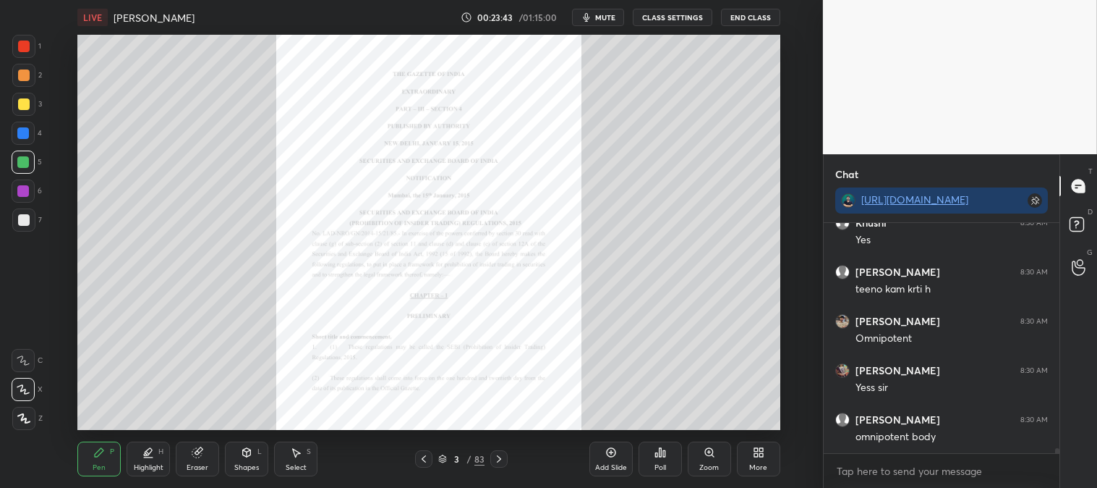
scroll to position [9782, 0]
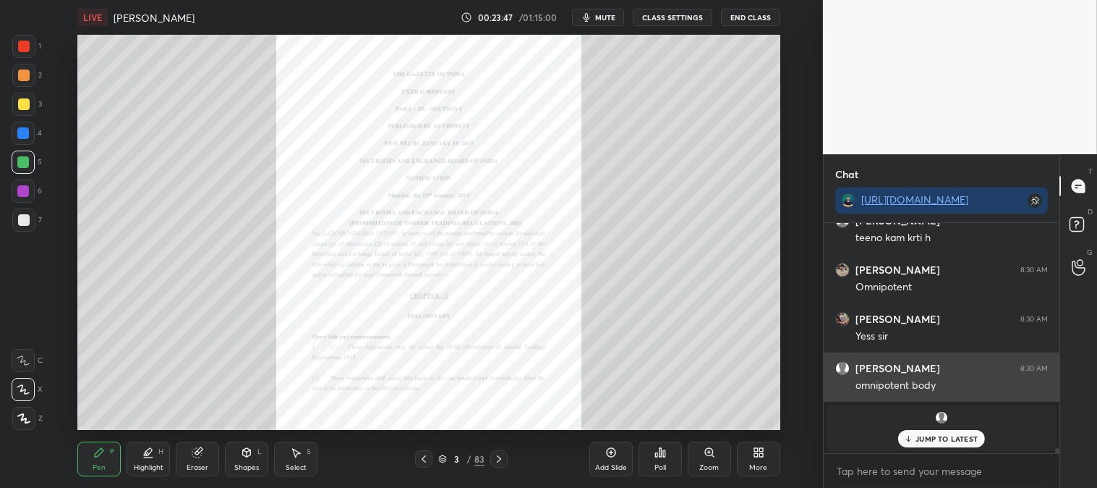
click at [922, 440] on p "JUMP TO LATEST" at bounding box center [947, 438] width 62 height 9
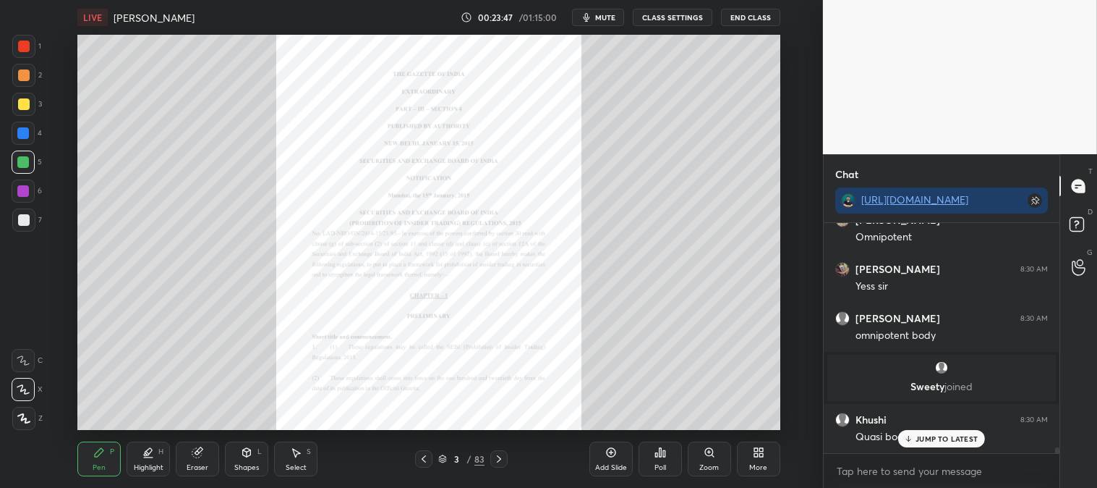
scroll to position [8770, 0]
click at [912, 439] on icon at bounding box center [908, 438] width 9 height 9
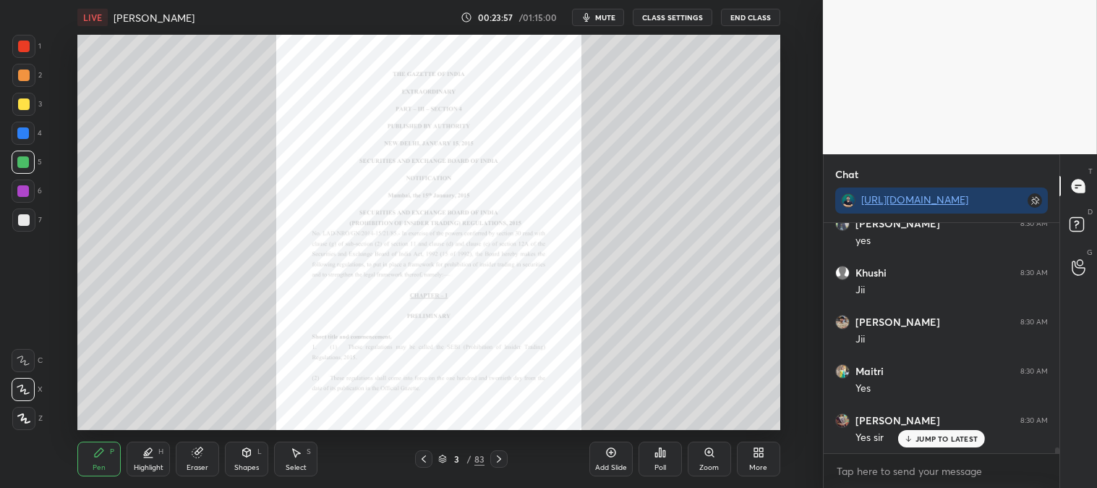
scroll to position [9115, 0]
click at [709, 462] on div "Zoom" at bounding box center [709, 458] width 43 height 35
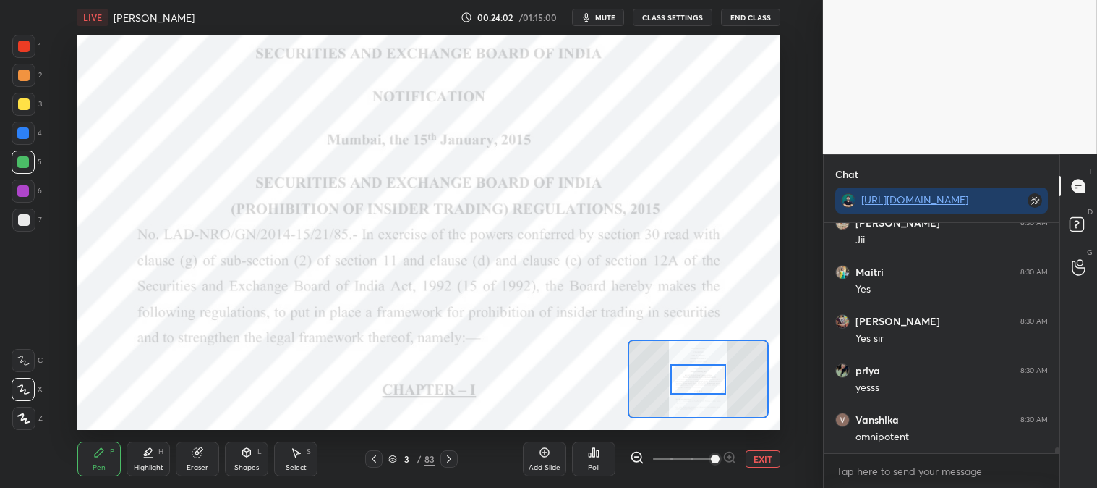
click at [708, 373] on div at bounding box center [698, 379] width 55 height 30
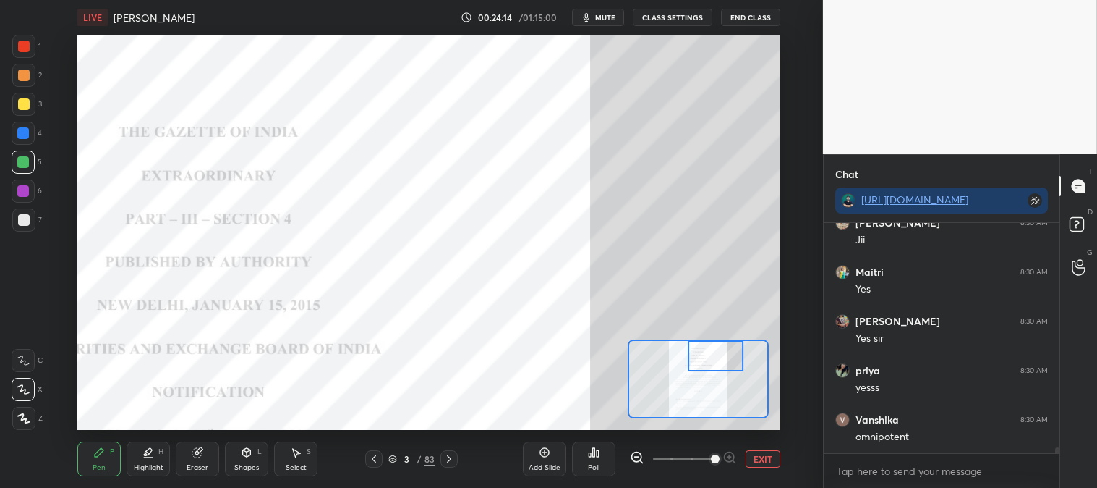
click at [27, 137] on div at bounding box center [23, 133] width 12 height 12
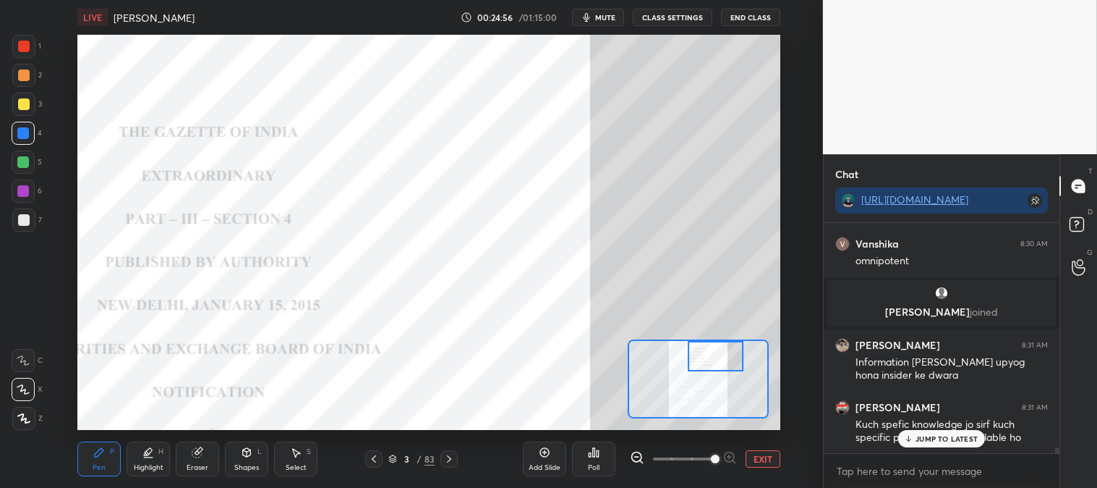
scroll to position [9224, 0]
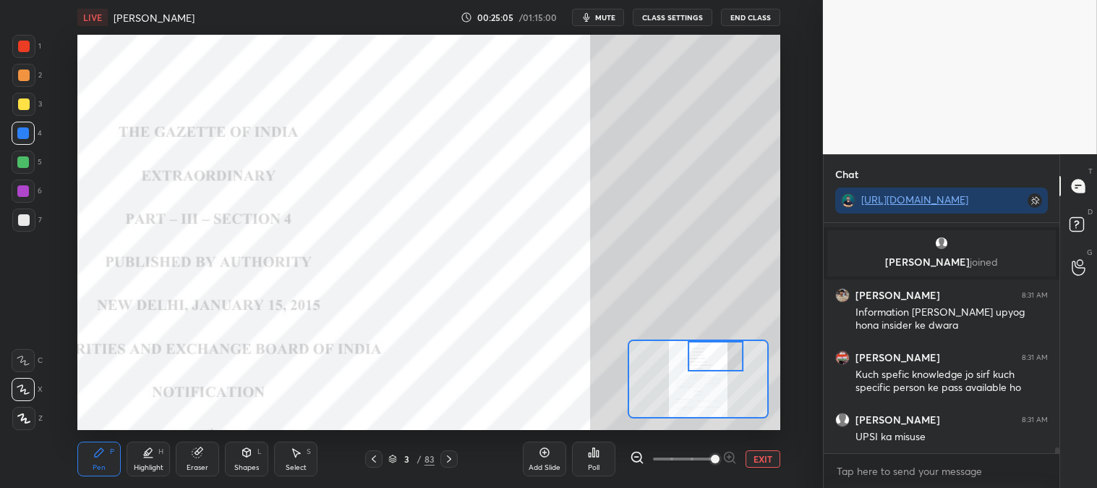
click at [143, 462] on div "Highlight H" at bounding box center [148, 458] width 43 height 35
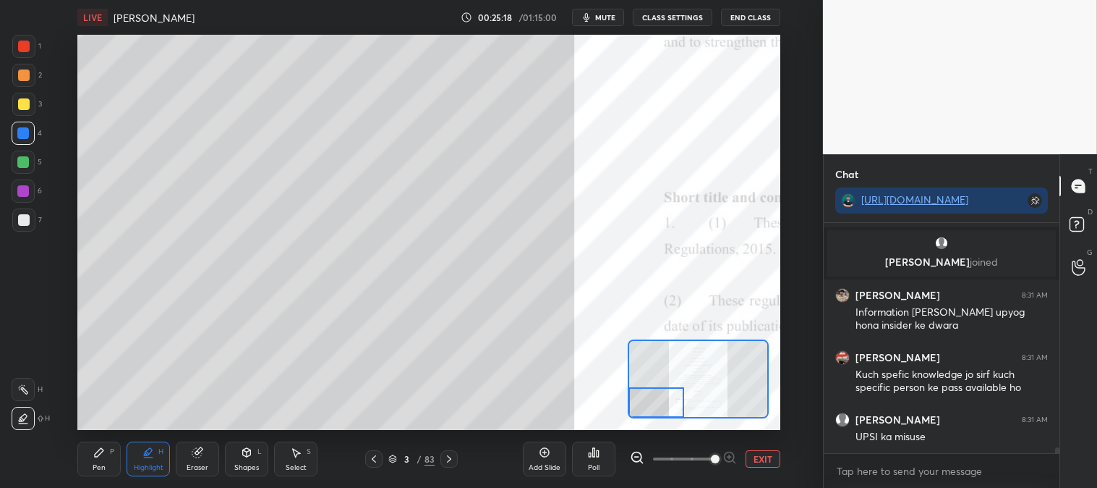
click at [451, 458] on icon at bounding box center [449, 459] width 12 height 12
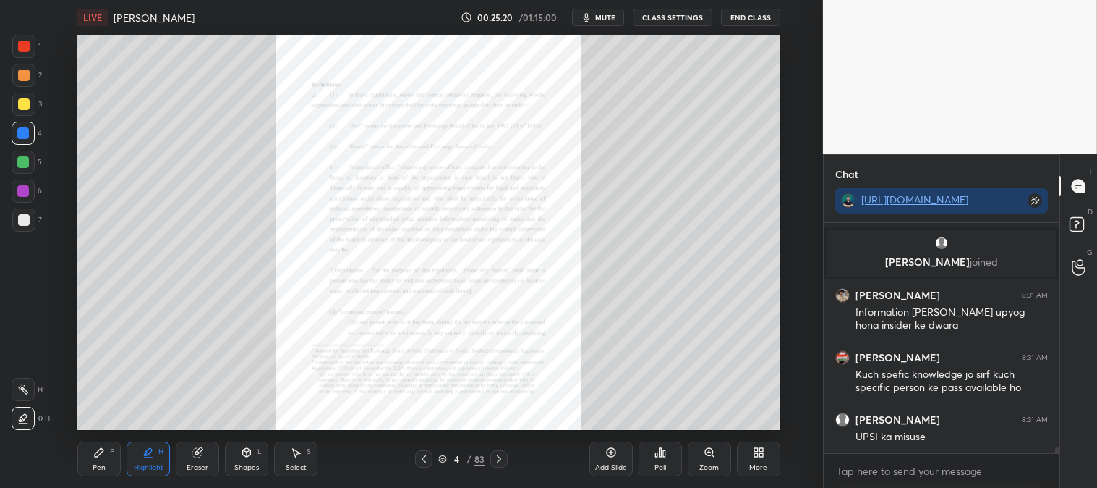
click at [428, 454] on icon at bounding box center [424, 459] width 12 height 12
click at [610, 454] on icon at bounding box center [612, 452] width 12 height 12
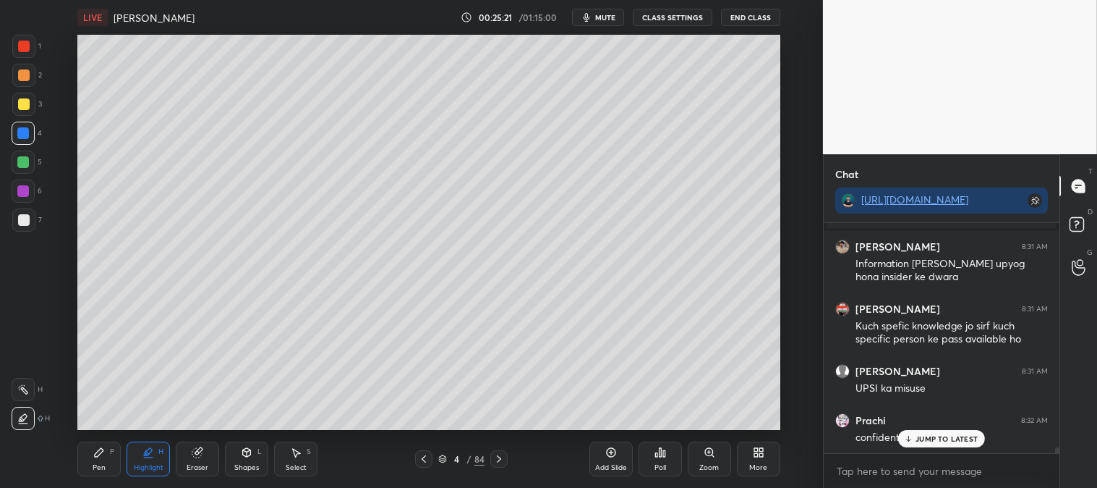
click at [704, 456] on icon at bounding box center [710, 452] width 12 height 12
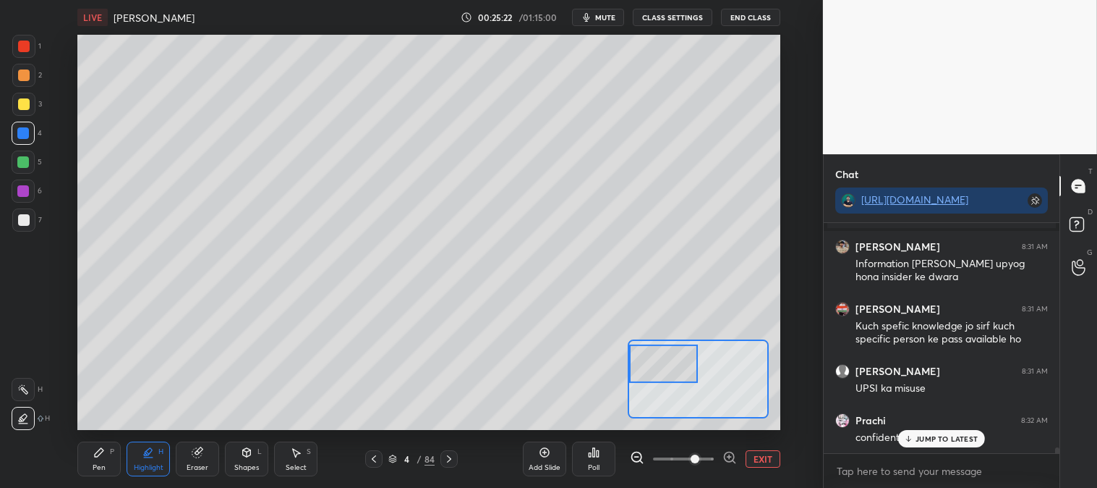
click at [116, 459] on div "Pen P" at bounding box center [98, 458] width 43 height 35
click at [26, 117] on div "3" at bounding box center [27, 107] width 30 height 29
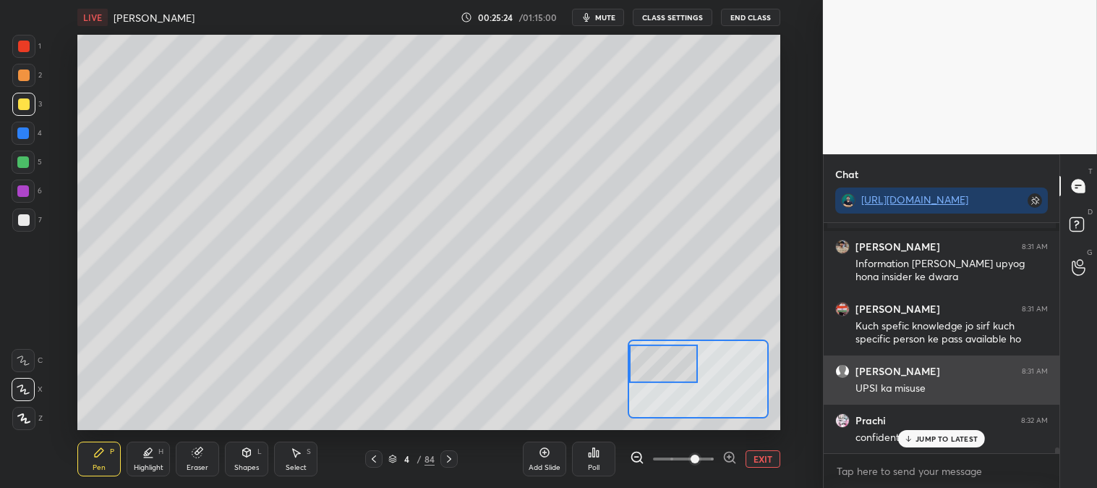
click at [926, 438] on p "JUMP TO LATEST" at bounding box center [947, 438] width 62 height 9
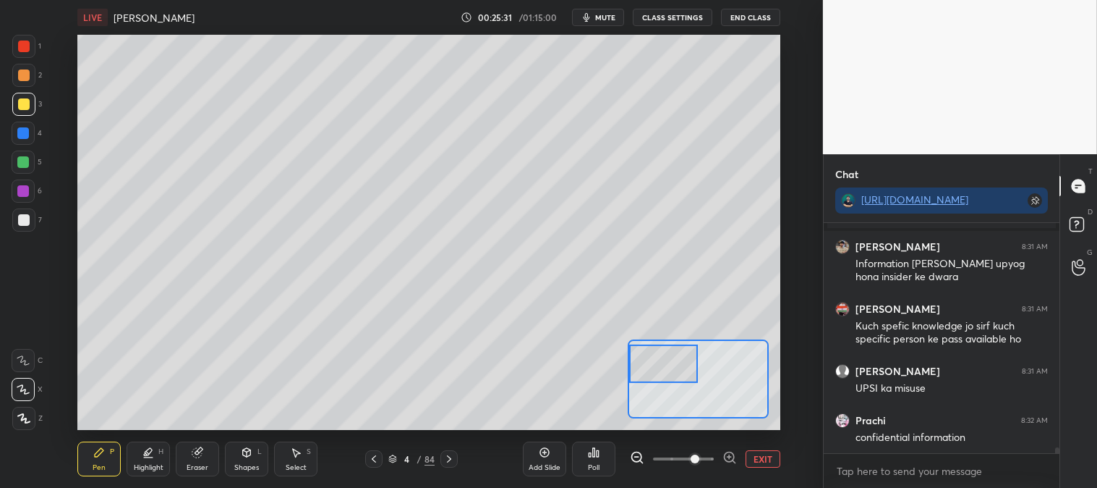
scroll to position [9322, 0]
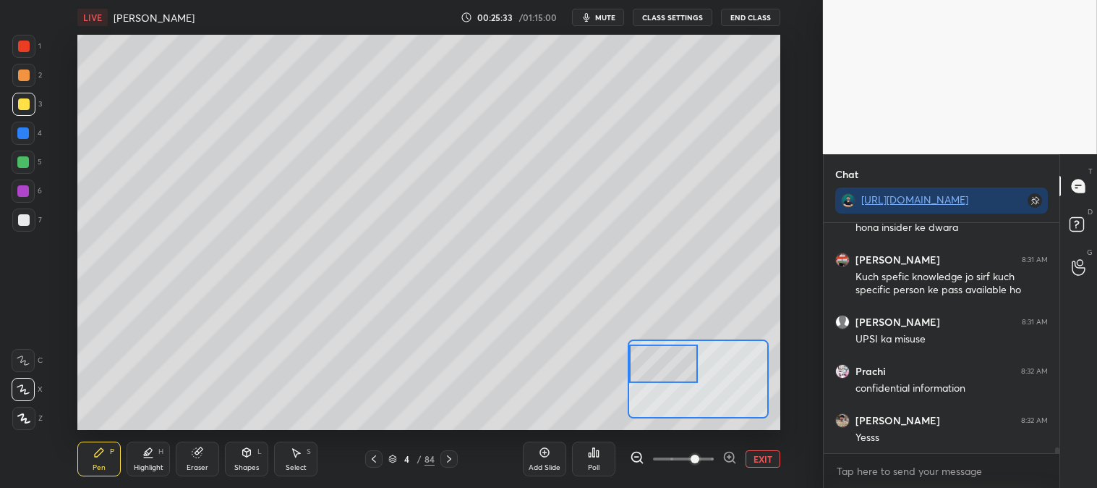
click at [23, 218] on div at bounding box center [24, 220] width 12 height 12
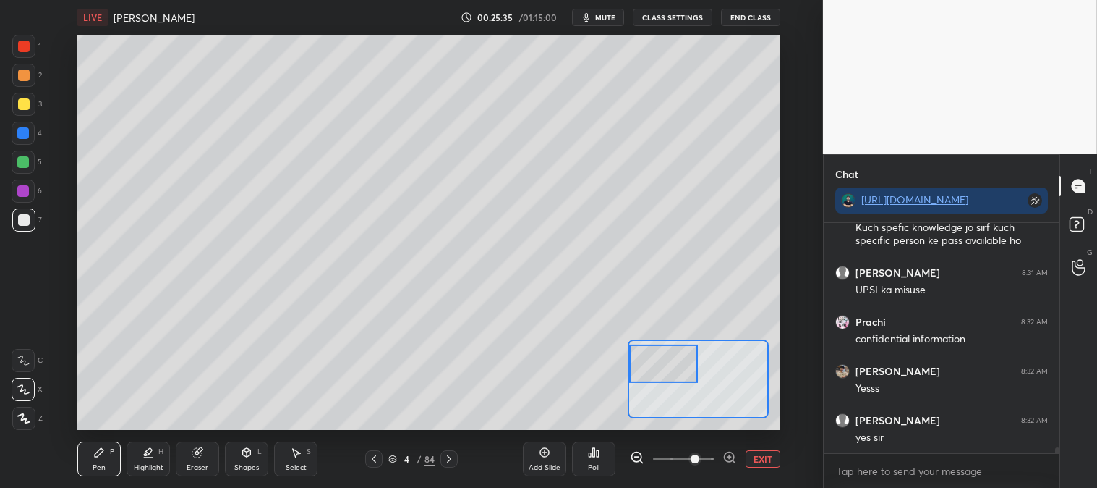
scroll to position [9420, 0]
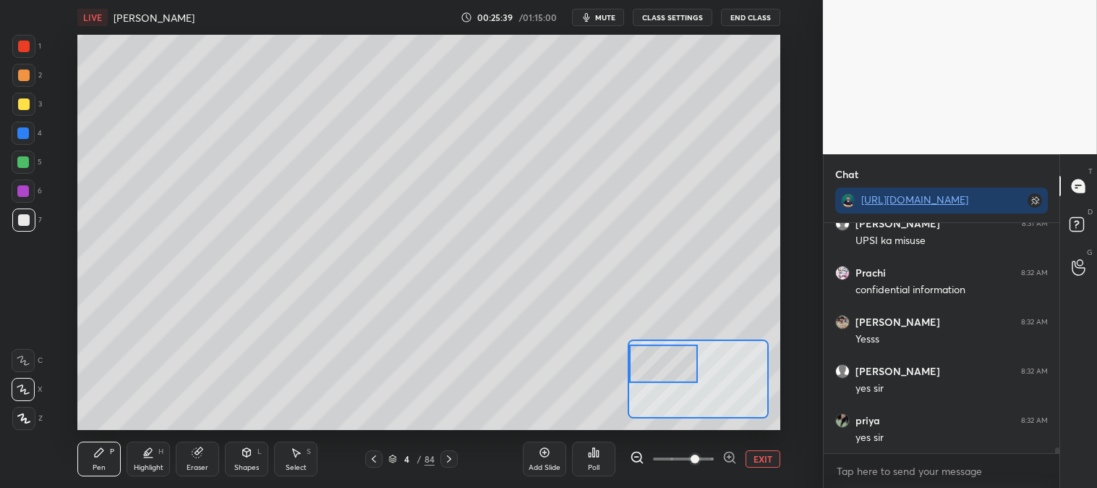
click at [377, 456] on icon at bounding box center [374, 459] width 12 height 12
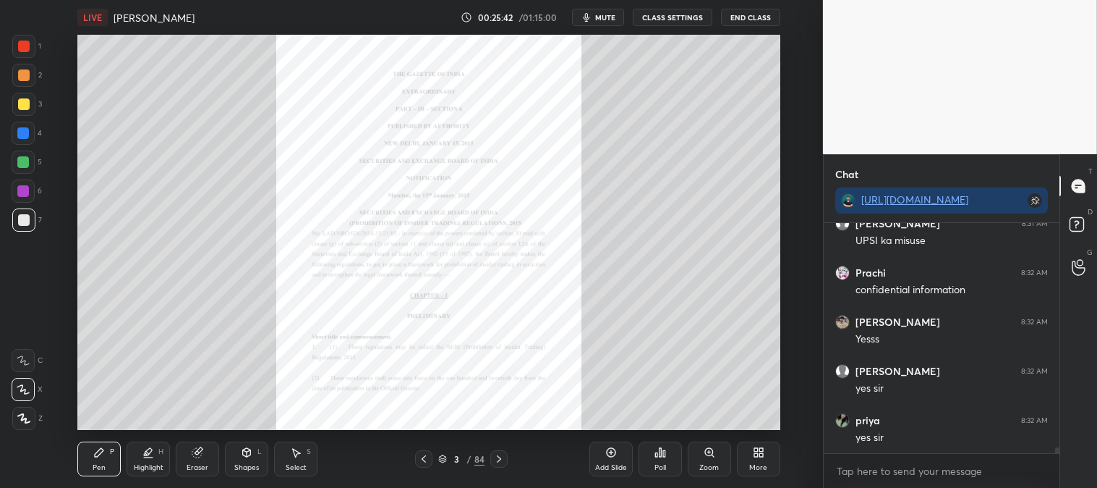
click at [496, 456] on icon at bounding box center [499, 459] width 12 height 12
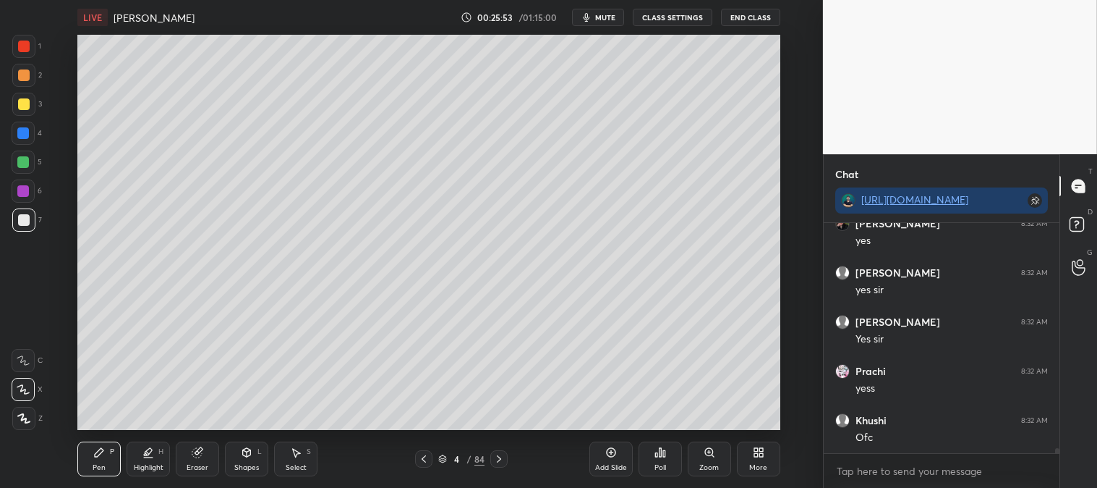
scroll to position [9716, 0]
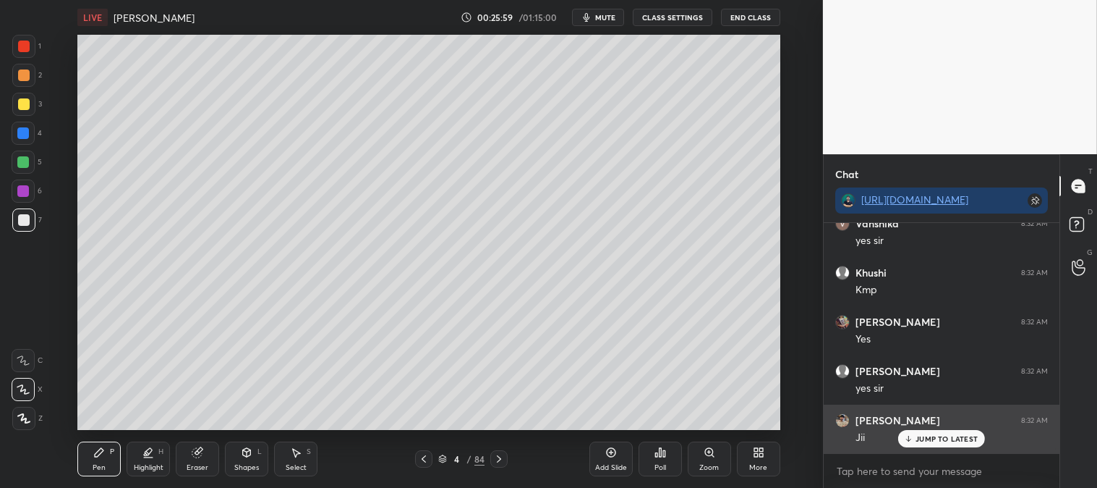
click at [919, 444] on div "JUMP TO LATEST" at bounding box center [942, 438] width 87 height 17
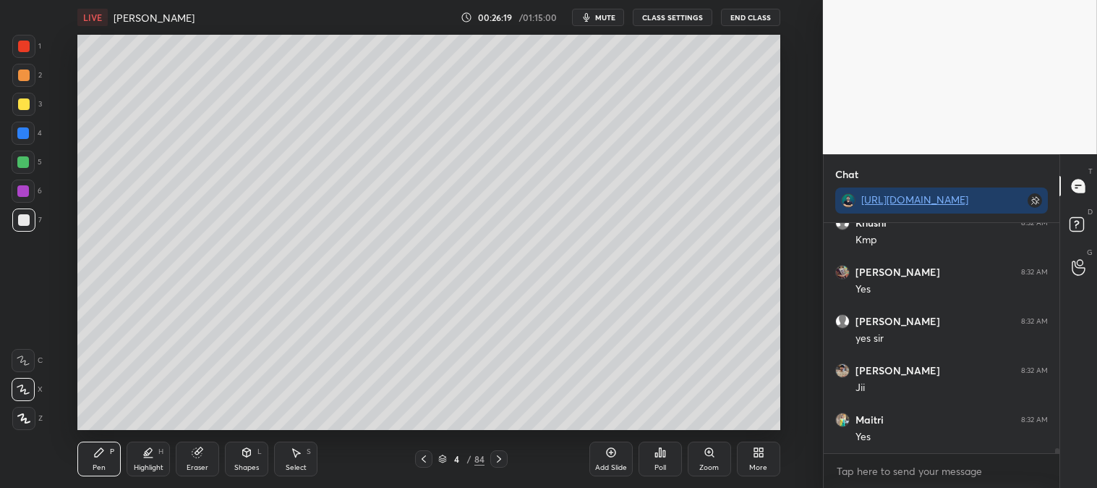
scroll to position [10010, 0]
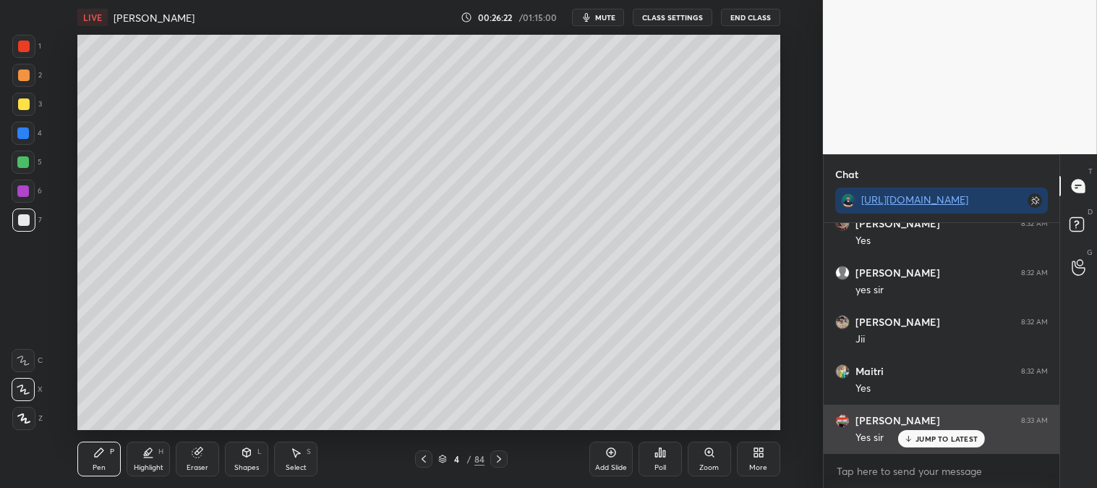
click at [930, 439] on p "JUMP TO LATEST" at bounding box center [947, 438] width 62 height 9
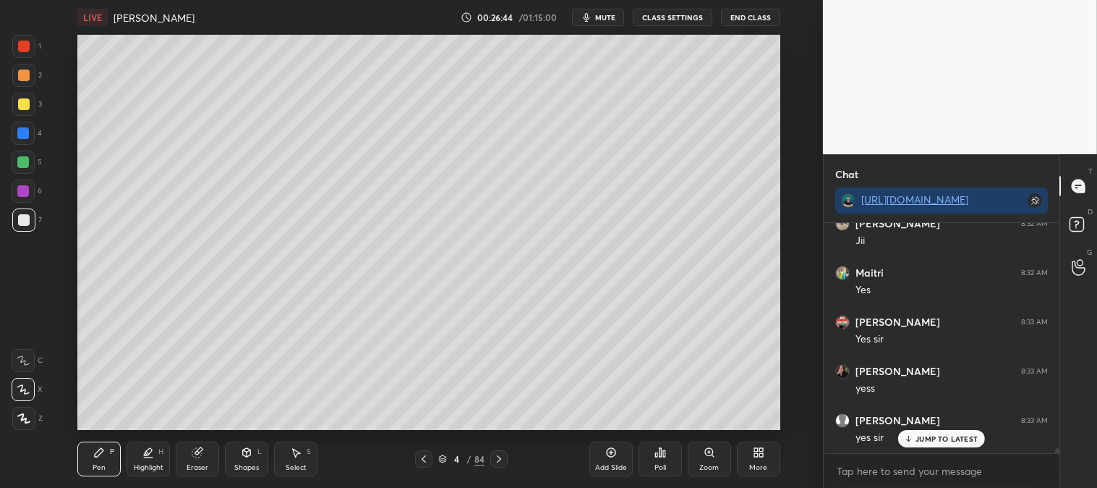
scroll to position [10256, 0]
click at [98, 464] on div "Pen" at bounding box center [99, 467] width 13 height 7
click at [707, 461] on div "Zoom" at bounding box center [709, 458] width 43 height 35
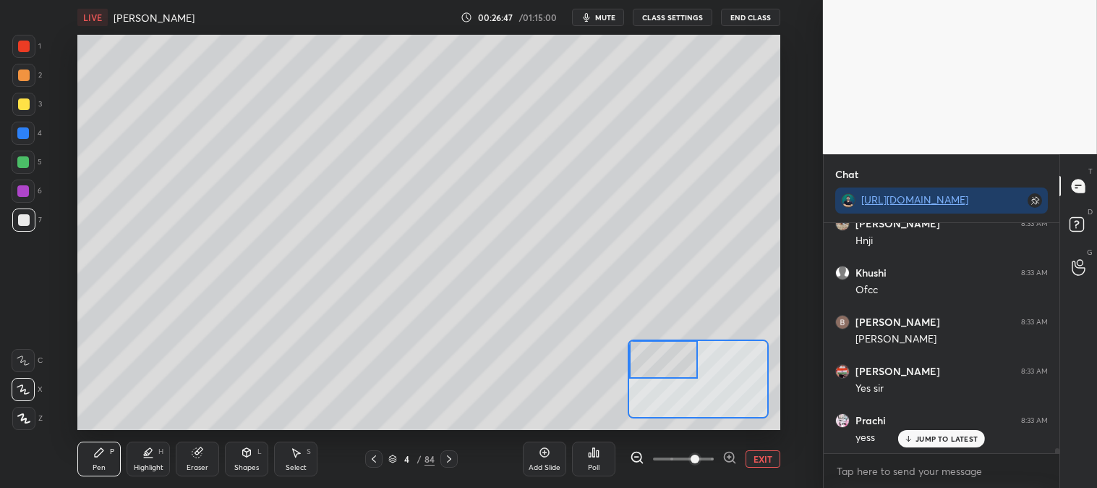
click at [24, 135] on div at bounding box center [23, 133] width 12 height 12
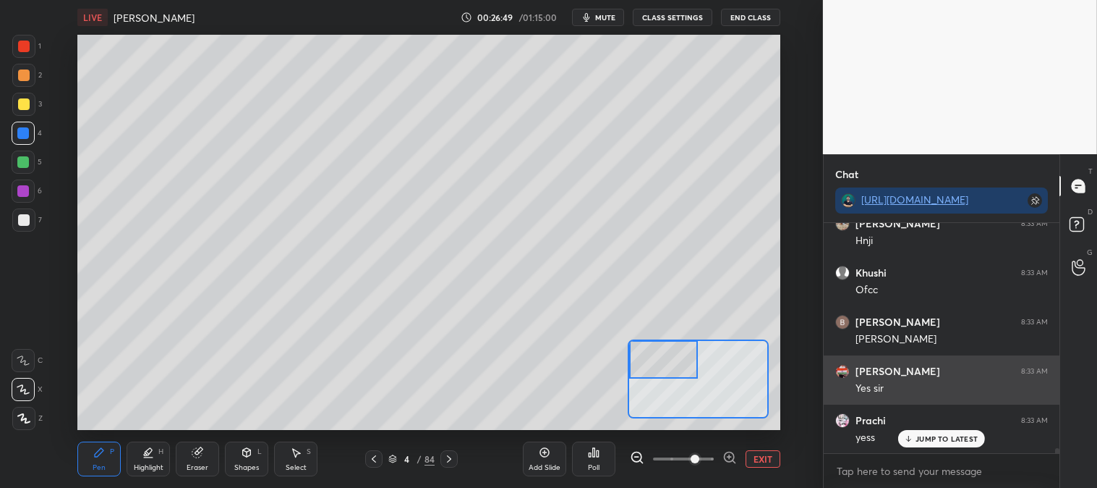
click at [929, 438] on p "JUMP TO LATEST" at bounding box center [947, 438] width 62 height 9
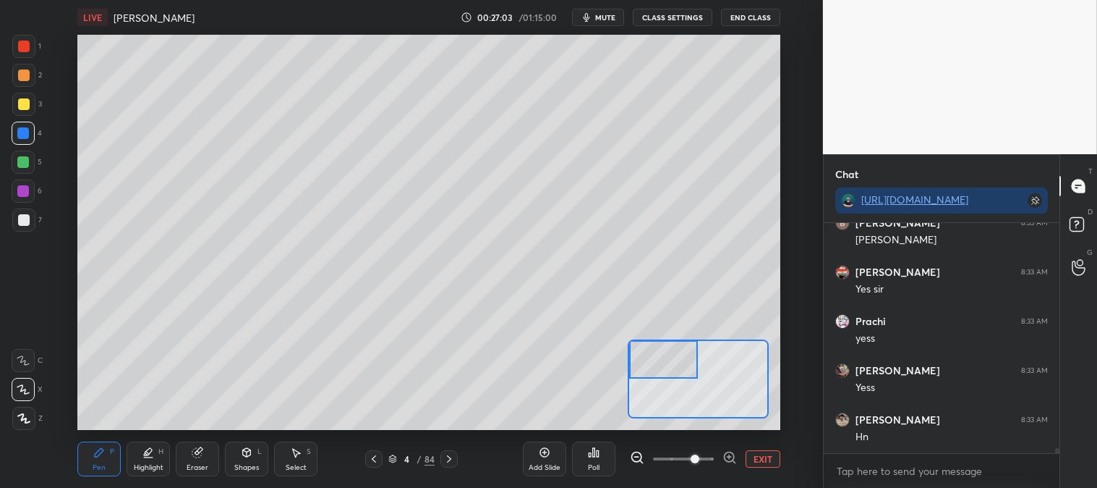
scroll to position [10502, 0]
click at [27, 221] on div at bounding box center [24, 220] width 12 height 12
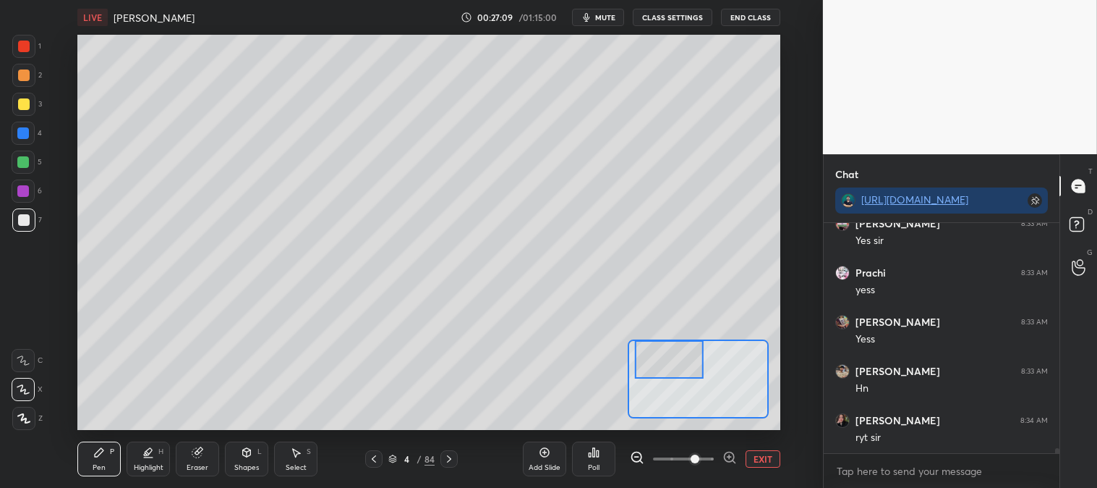
scroll to position [10551, 0]
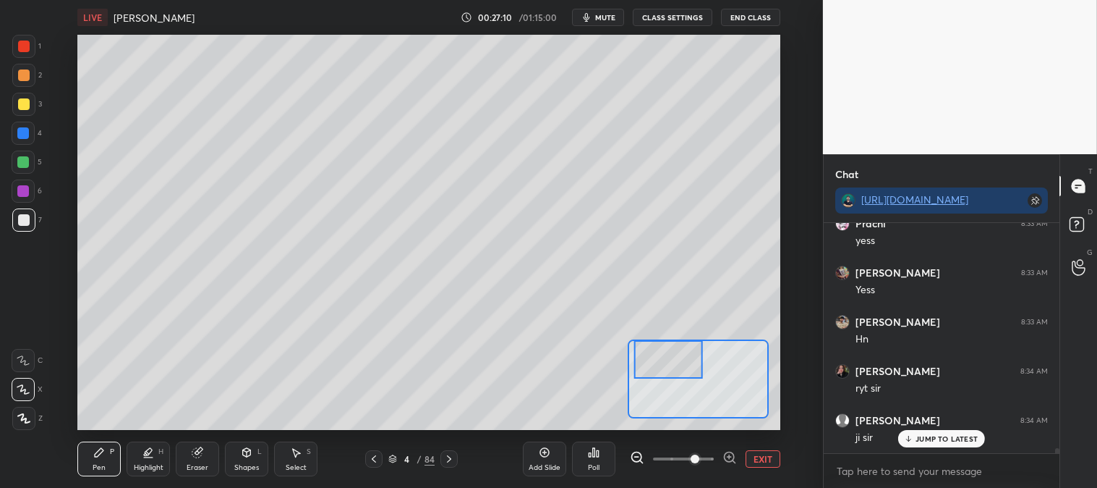
click at [922, 438] on p "JUMP TO LATEST" at bounding box center [947, 438] width 62 height 9
click at [372, 459] on icon at bounding box center [374, 458] width 4 height 7
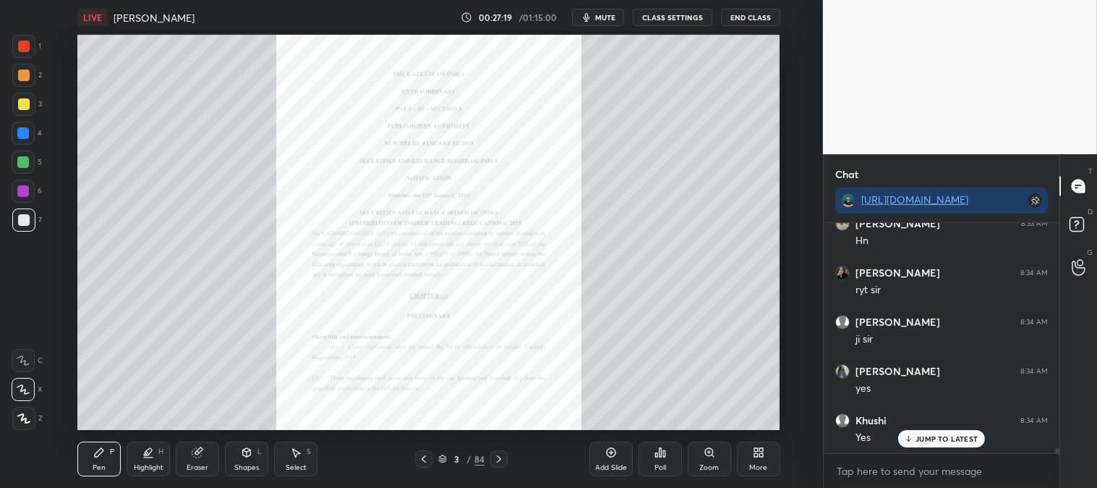
click at [24, 46] on div at bounding box center [24, 47] width 12 height 12
click at [702, 462] on div "Zoom" at bounding box center [709, 458] width 43 height 35
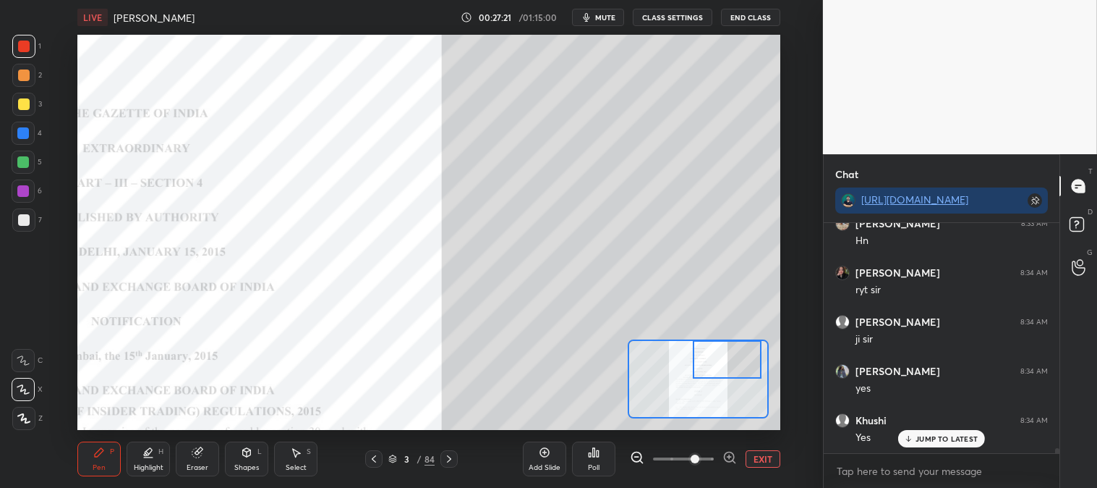
click at [145, 464] on div "Highlight" at bounding box center [149, 467] width 30 height 7
click at [25, 388] on icon at bounding box center [23, 389] width 12 height 12
click at [97, 460] on div "Pen P" at bounding box center [98, 458] width 43 height 35
click at [27, 106] on div at bounding box center [24, 104] width 12 height 12
click at [25, 140] on div at bounding box center [23, 133] width 23 height 23
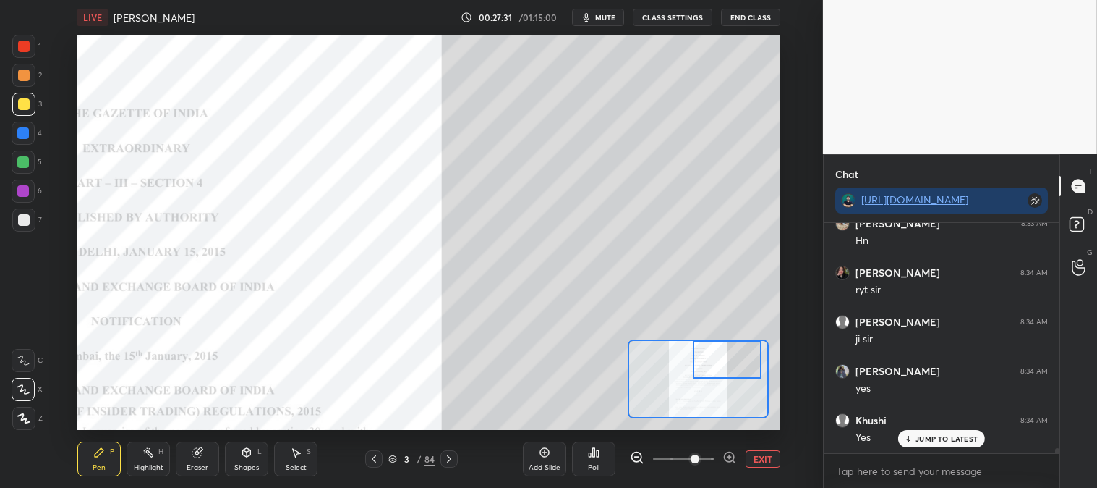
scroll to position [10700, 0]
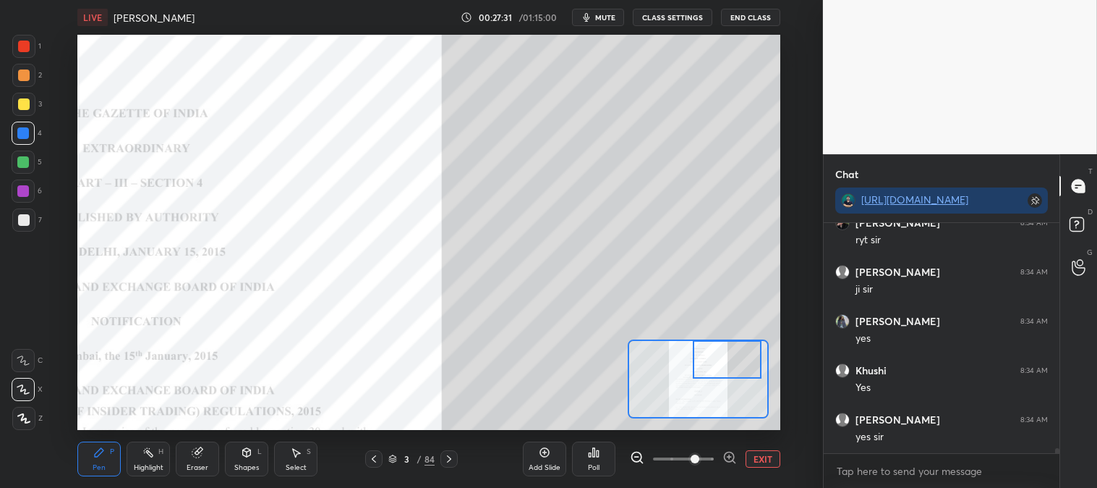
click at [22, 164] on div at bounding box center [23, 162] width 12 height 12
click at [452, 461] on icon at bounding box center [449, 459] width 12 height 12
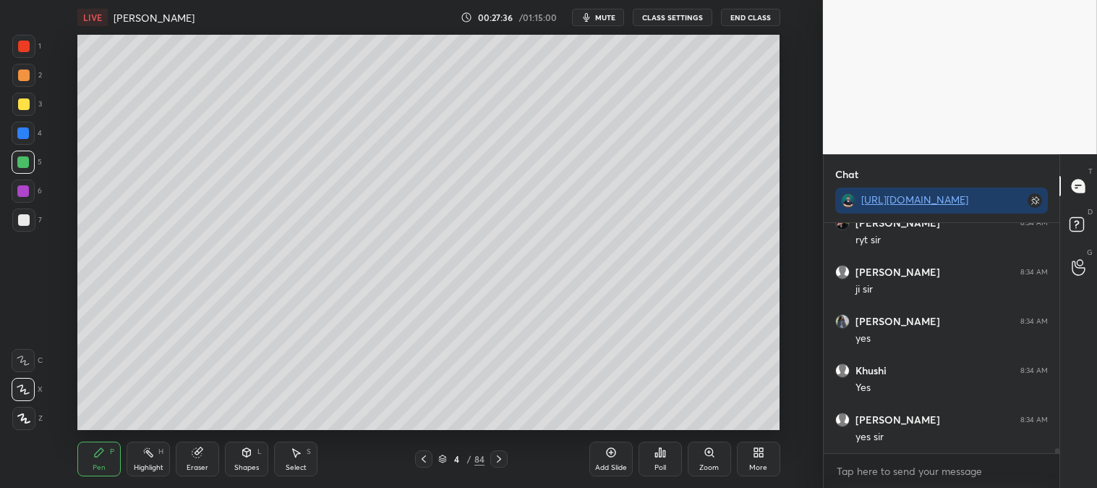
click at [423, 462] on icon at bounding box center [424, 459] width 12 height 12
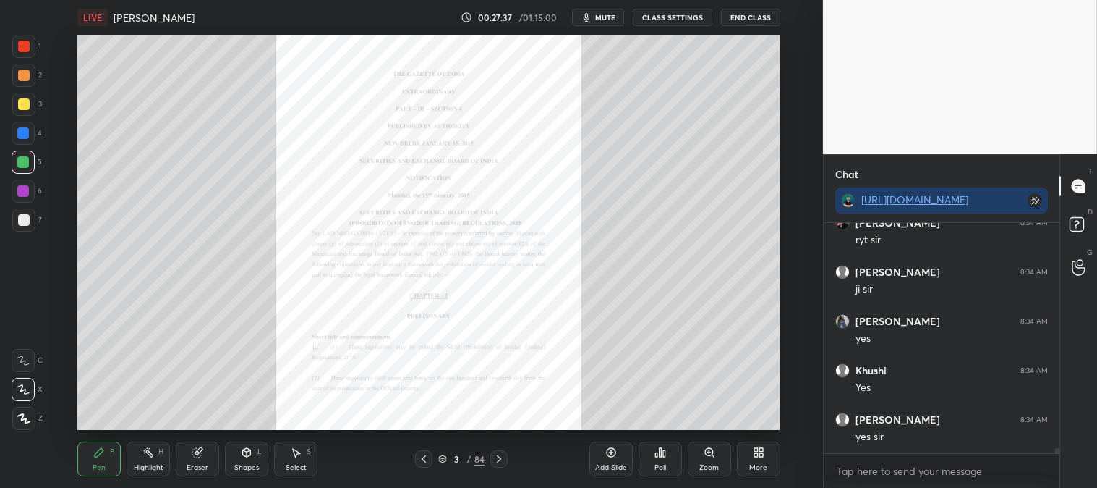
click at [152, 459] on div "Highlight H" at bounding box center [148, 458] width 43 height 35
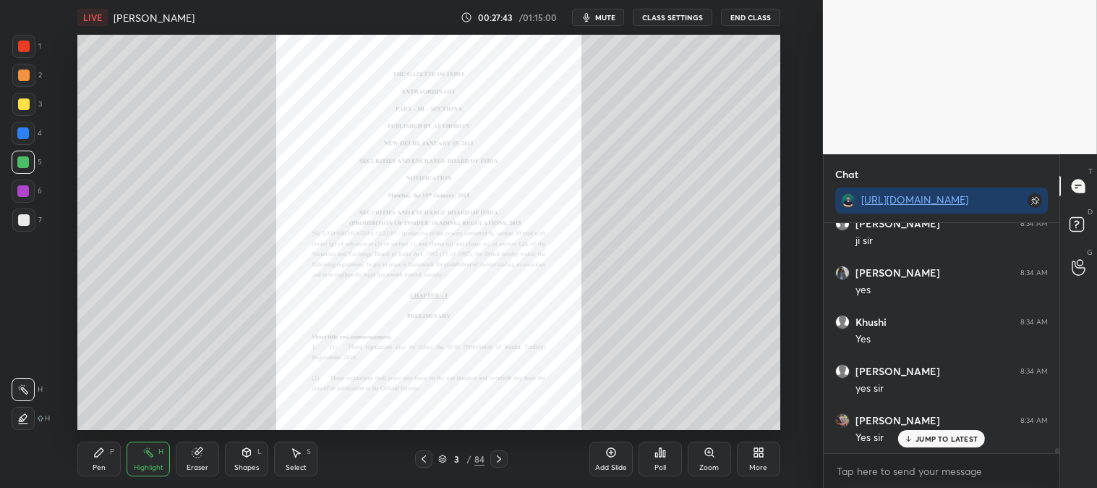
scroll to position [10797, 0]
click at [497, 460] on icon at bounding box center [499, 459] width 12 height 12
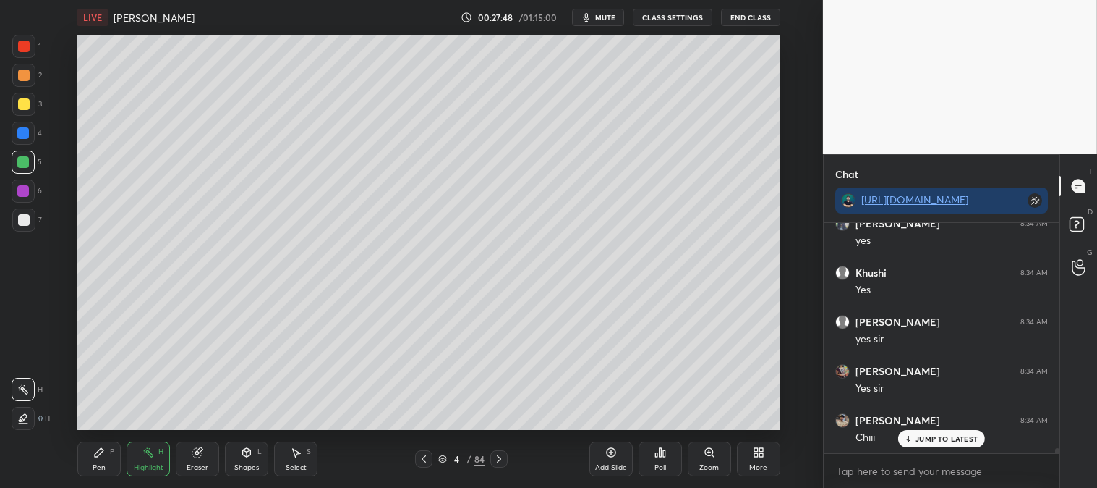
click at [704, 456] on icon at bounding box center [710, 452] width 12 height 12
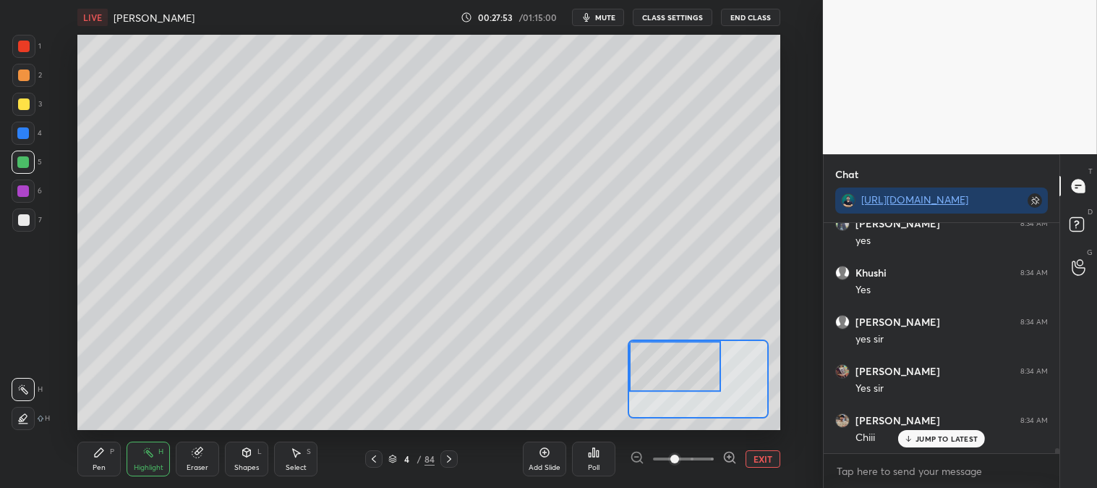
click at [913, 443] on div "JUMP TO LATEST" at bounding box center [942, 438] width 87 height 17
click at [110, 451] on div "P" at bounding box center [112, 451] width 4 height 7
click at [17, 110] on div at bounding box center [23, 104] width 23 height 23
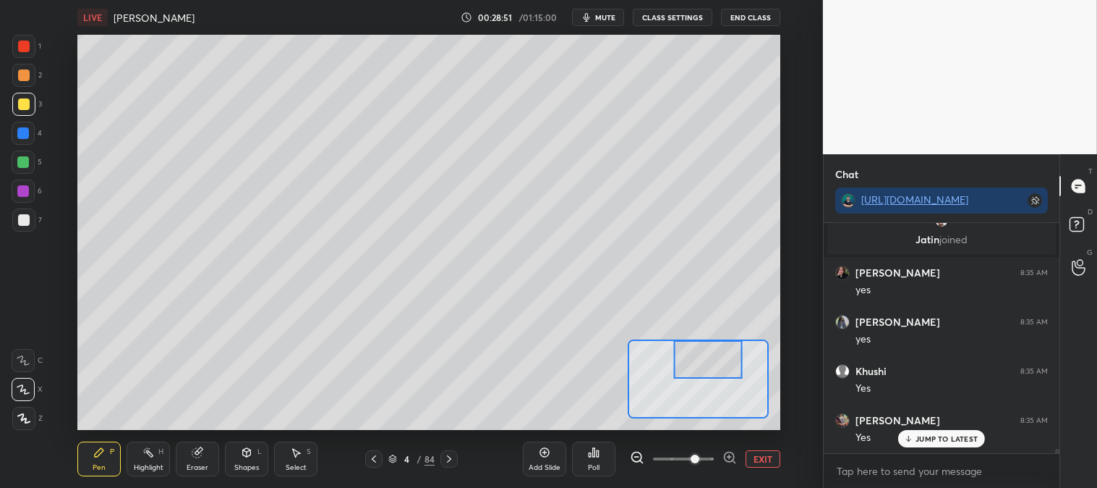
scroll to position [11194, 0]
click at [763, 458] on button "EXIT" at bounding box center [763, 458] width 35 height 17
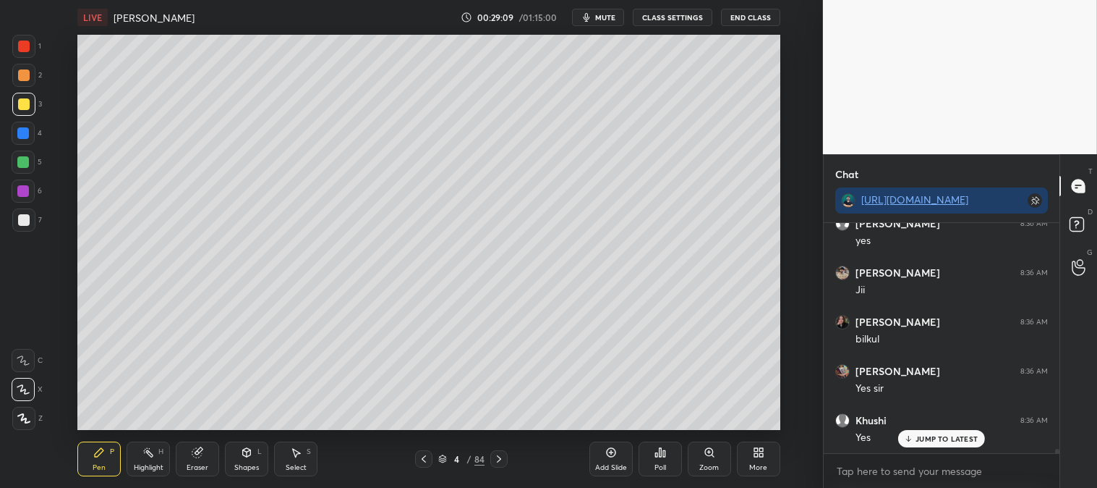
scroll to position [11489, 0]
click at [704, 454] on icon at bounding box center [710, 452] width 12 height 12
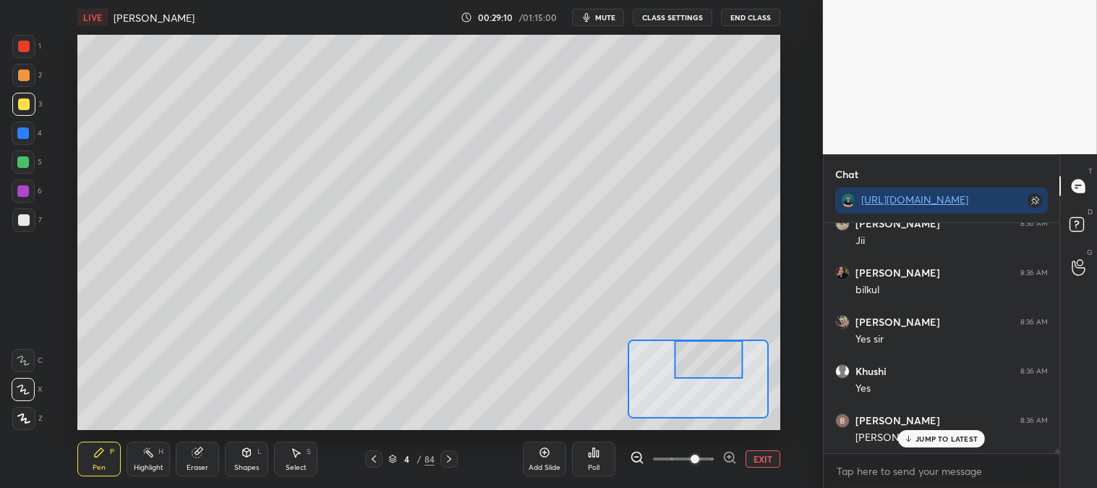
scroll to position [11539, 0]
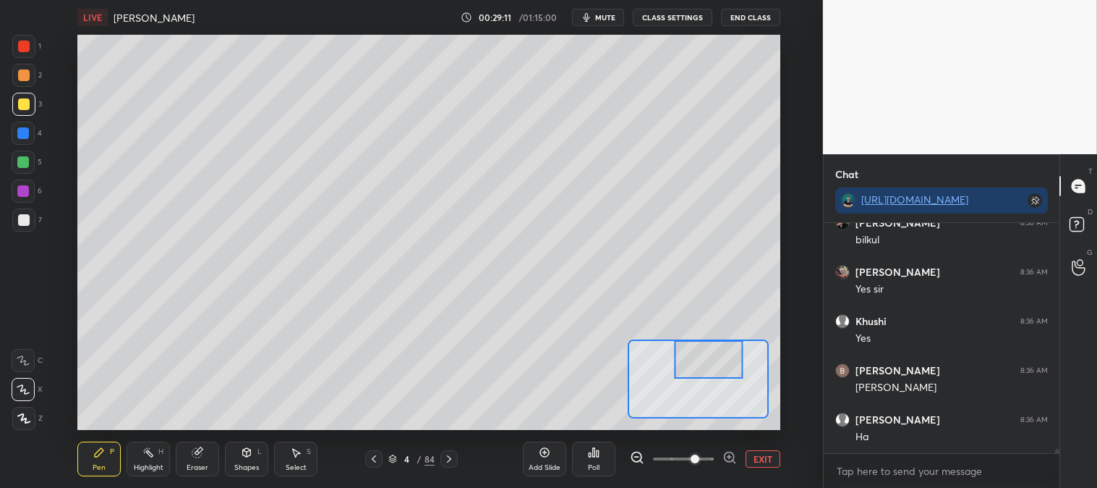
click at [27, 163] on div at bounding box center [23, 162] width 12 height 12
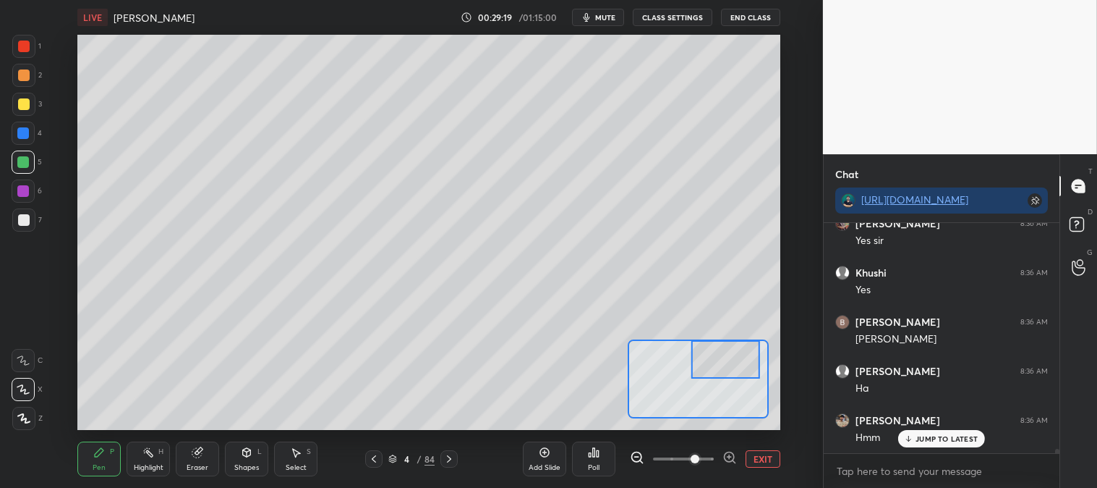
scroll to position [11637, 0]
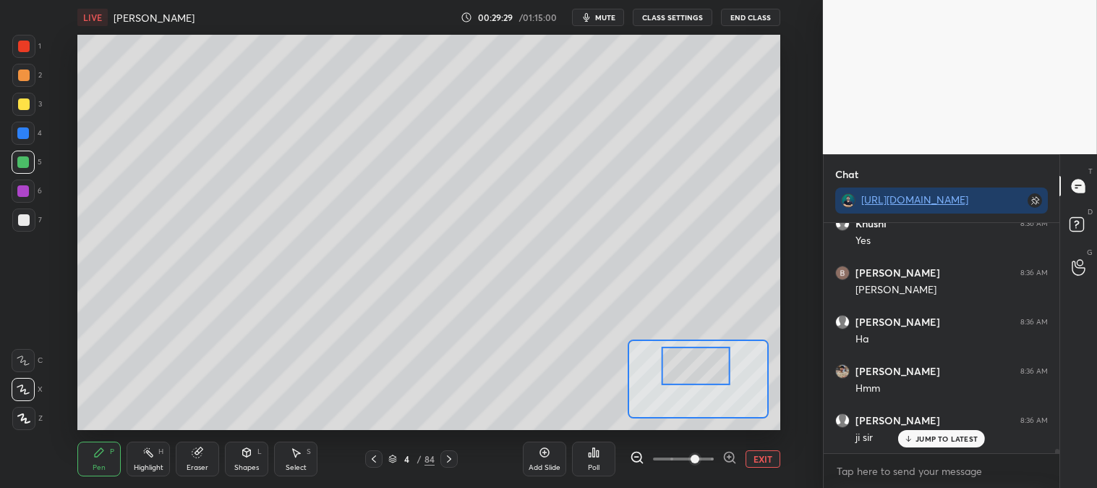
click at [26, 106] on div at bounding box center [24, 104] width 12 height 12
click at [767, 454] on button "EXIT" at bounding box center [763, 458] width 35 height 17
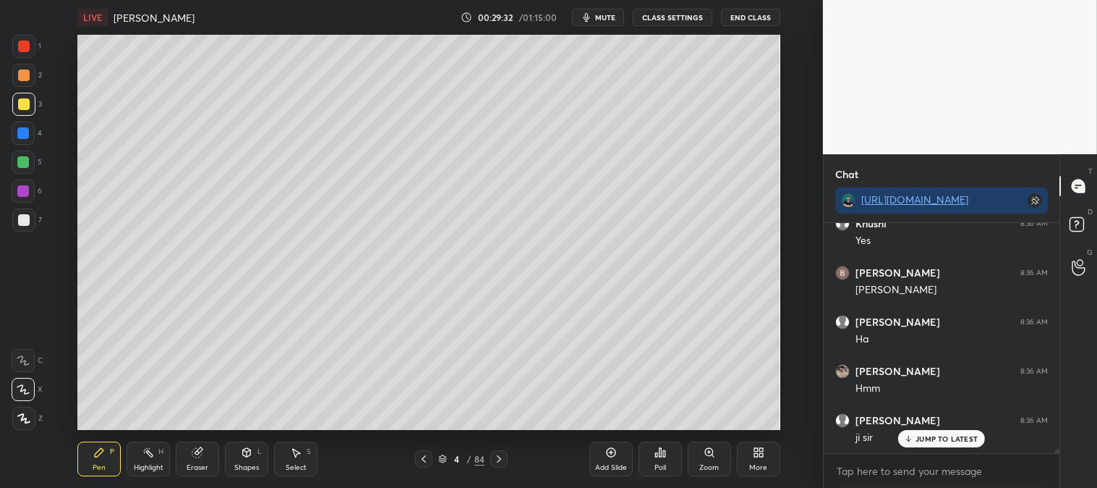
scroll to position [11686, 0]
click at [699, 458] on div "Zoom" at bounding box center [709, 458] width 43 height 35
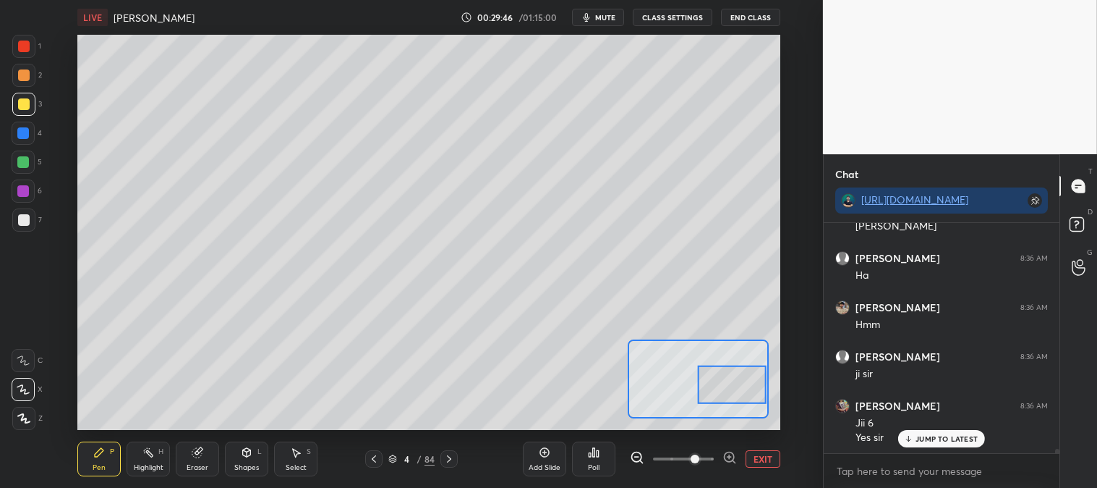
scroll to position [11749, 0]
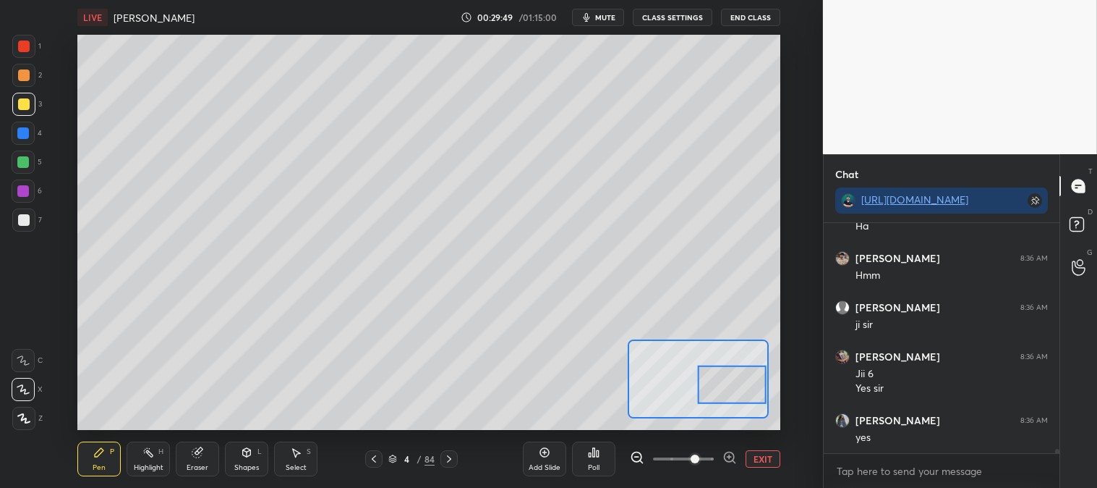
click at [190, 452] on div "Eraser" at bounding box center [197, 458] width 43 height 35
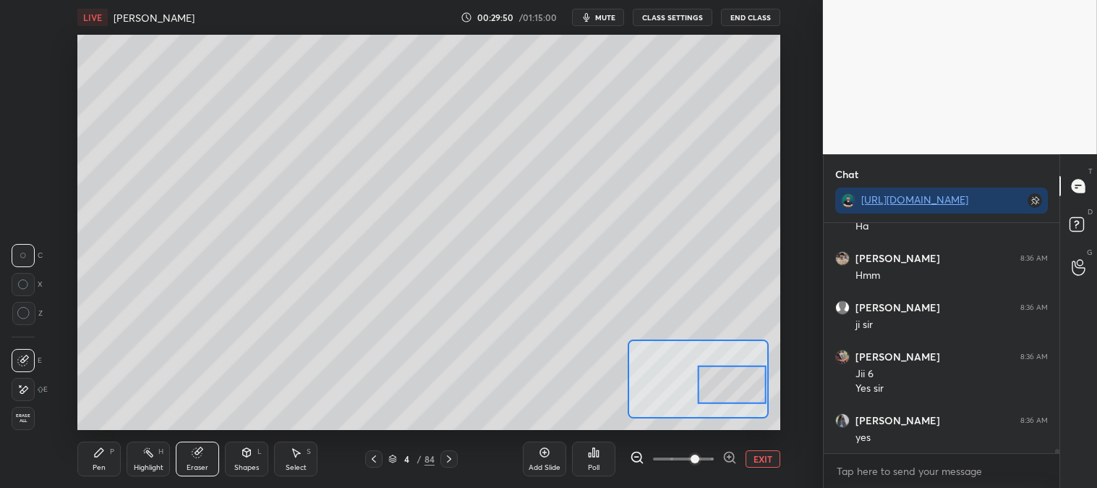
scroll to position [11799, 0]
click at [104, 451] on icon at bounding box center [99, 452] width 12 height 12
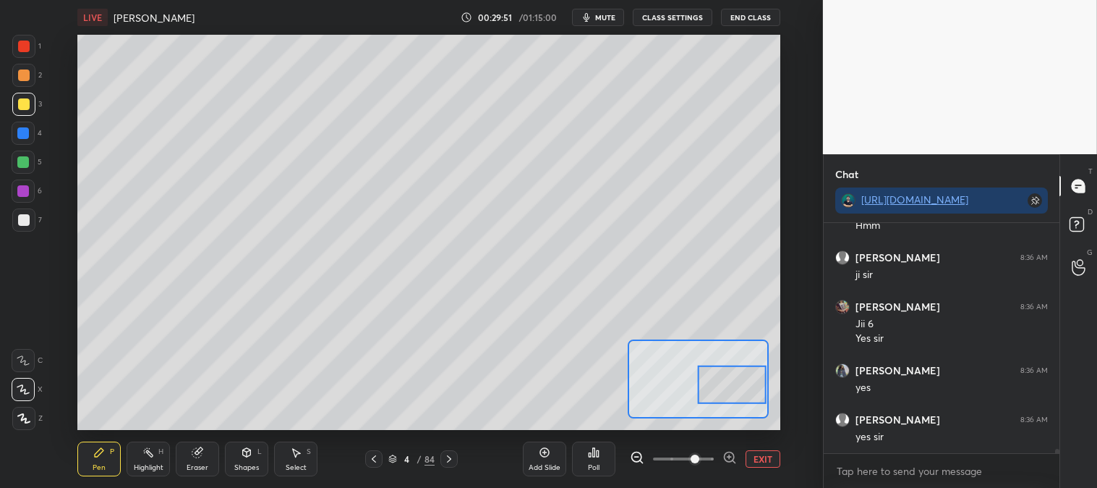
scroll to position [11897, 0]
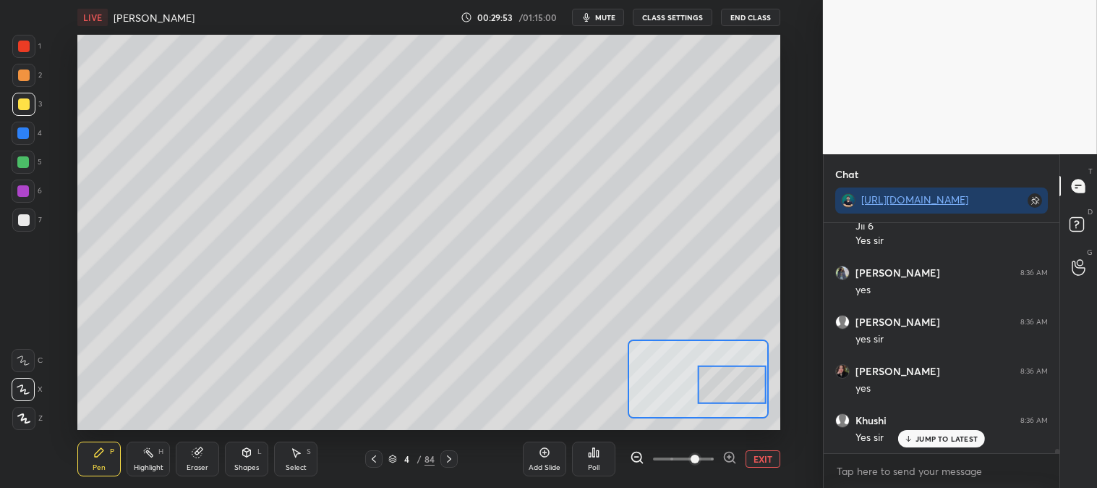
click at [29, 158] on div at bounding box center [23, 161] width 23 height 23
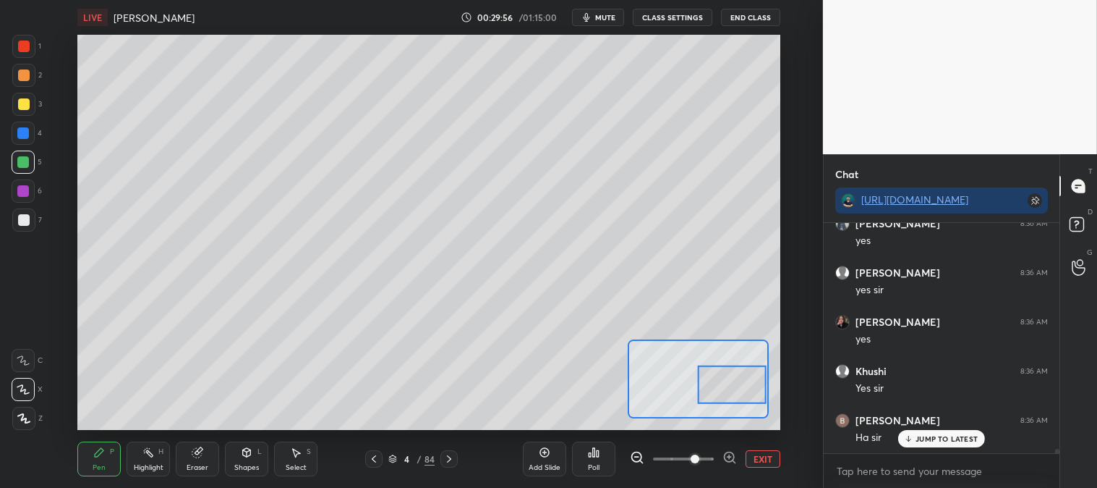
click at [940, 436] on p "JUMP TO LATEST" at bounding box center [947, 438] width 62 height 9
click at [763, 464] on button "EXIT" at bounding box center [763, 458] width 35 height 17
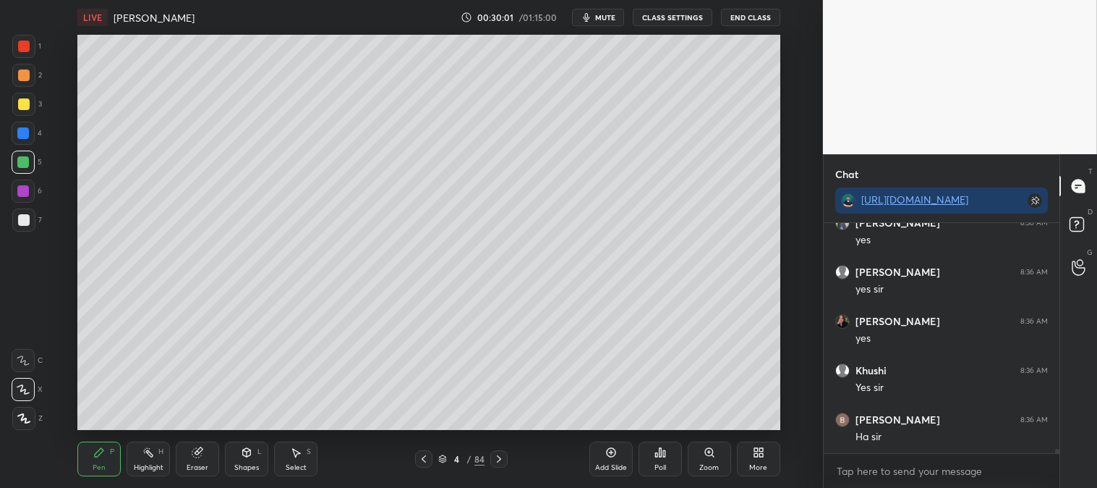
click at [698, 459] on div "Zoom" at bounding box center [709, 458] width 43 height 35
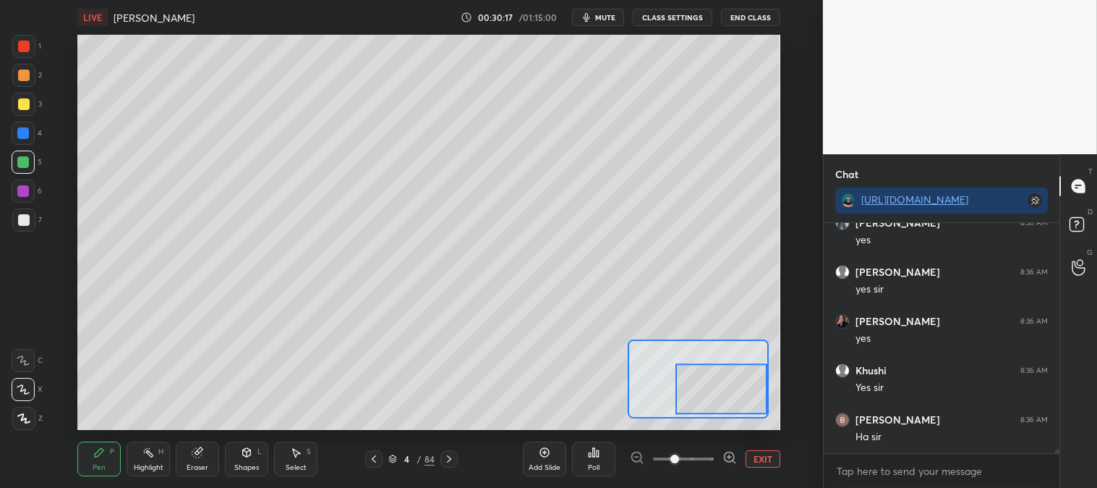
click at [765, 464] on button "EXIT" at bounding box center [763, 458] width 35 height 17
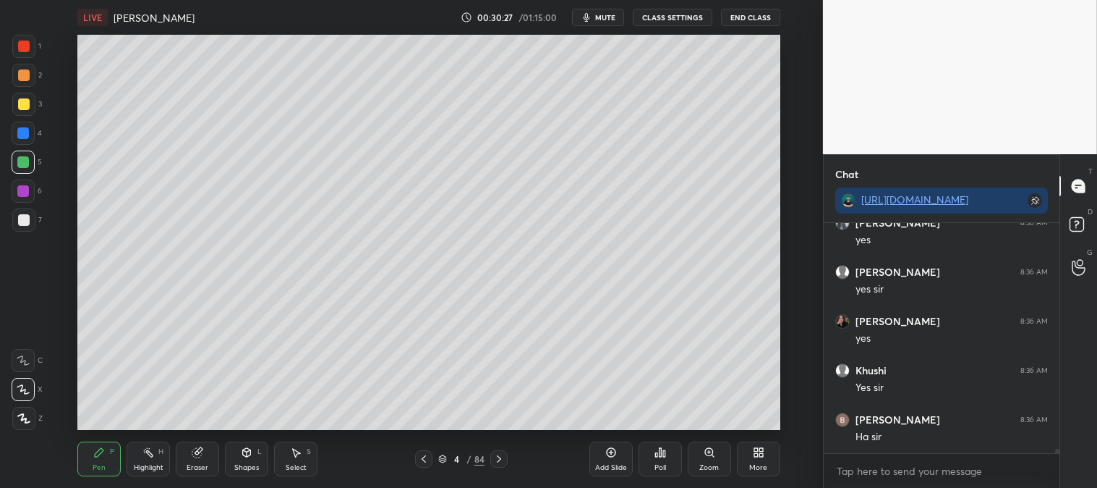
click at [17, 81] on div at bounding box center [23, 75] width 23 height 23
click at [710, 467] on div "Zoom" at bounding box center [710, 467] width 20 height 7
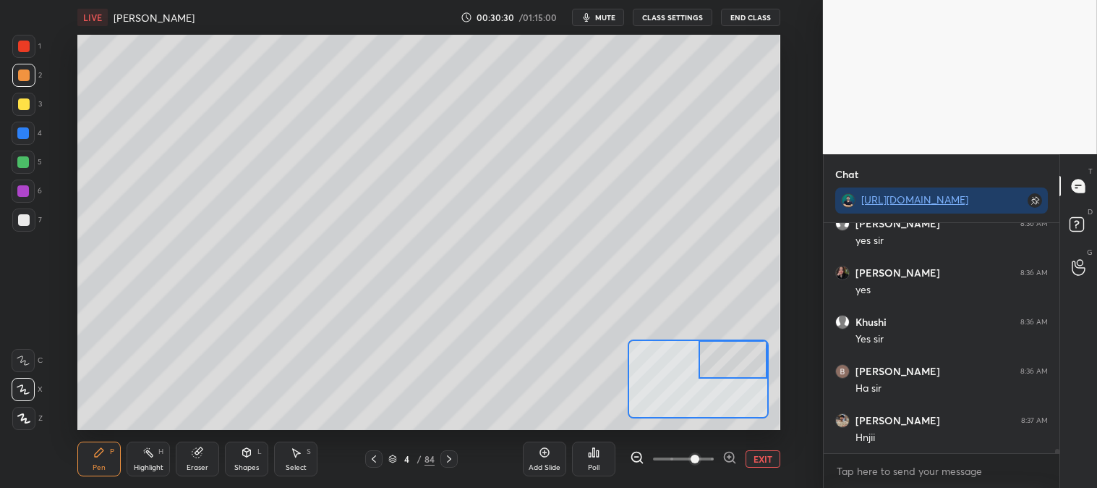
scroll to position [12045, 0]
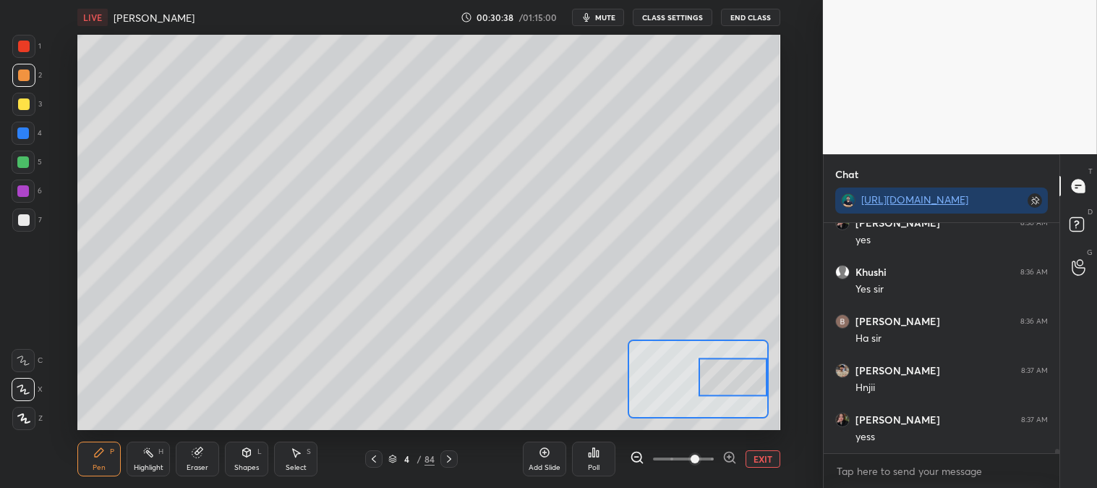
click at [764, 454] on button "EXIT" at bounding box center [763, 458] width 35 height 17
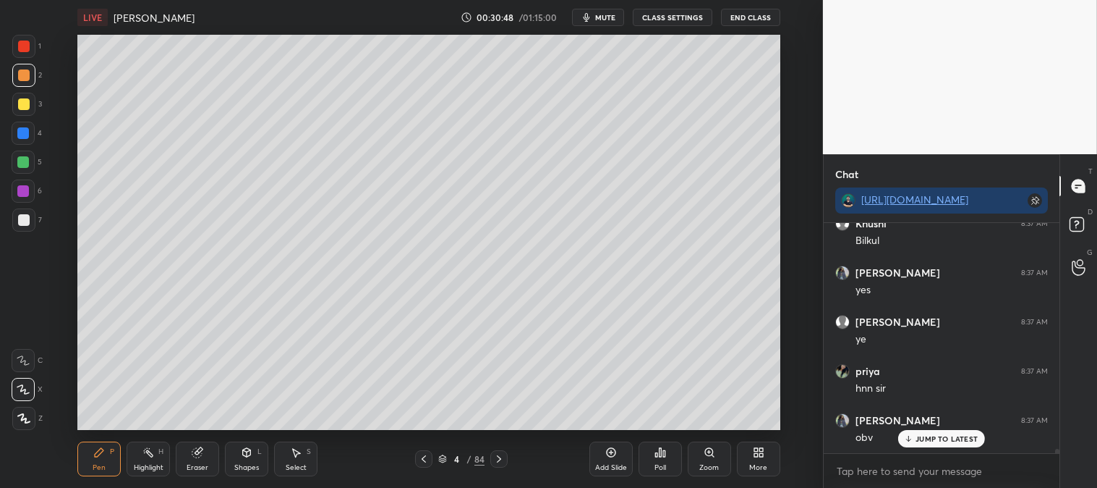
scroll to position [12487, 0]
click at [27, 162] on div at bounding box center [23, 162] width 12 height 12
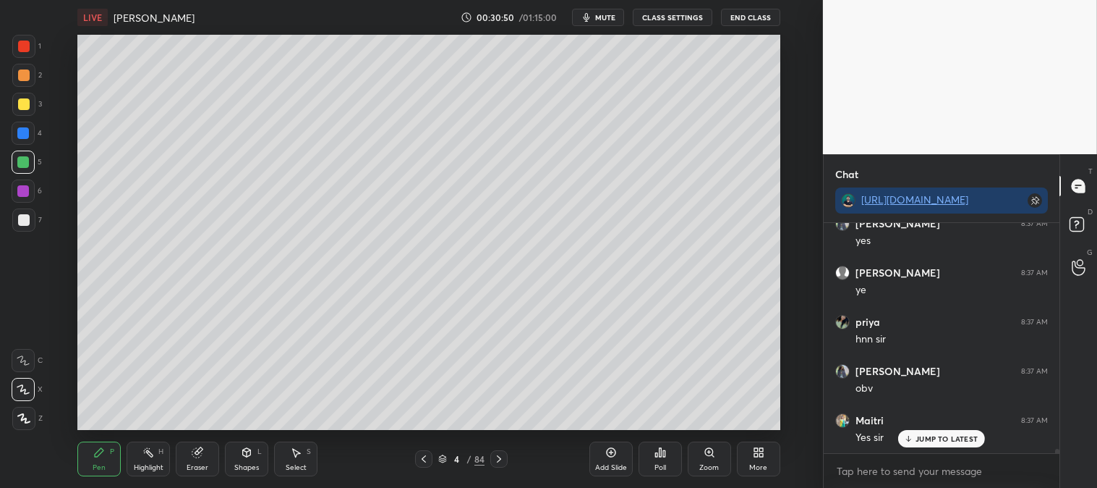
click at [23, 213] on div at bounding box center [23, 219] width 23 height 23
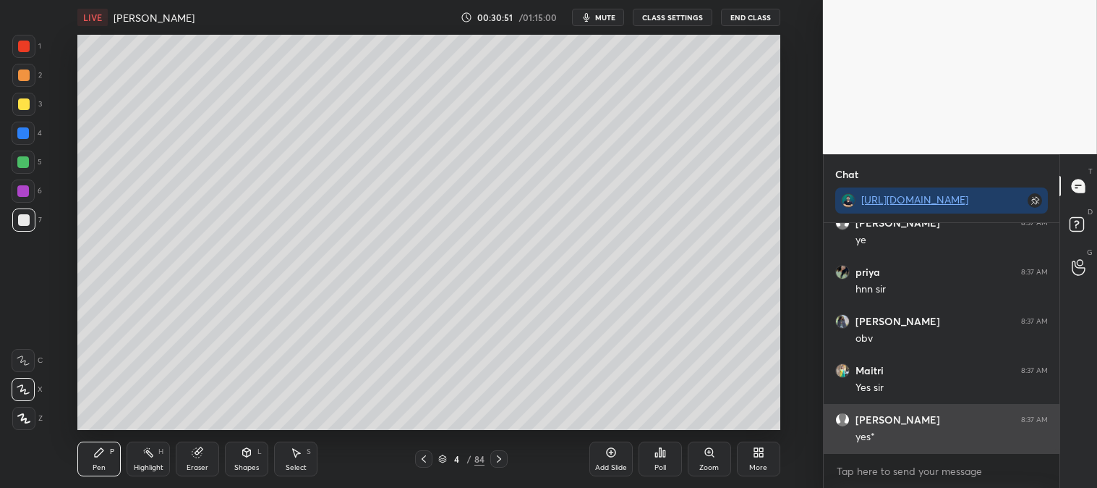
click at [913, 439] on div "yes*" at bounding box center [952, 437] width 192 height 14
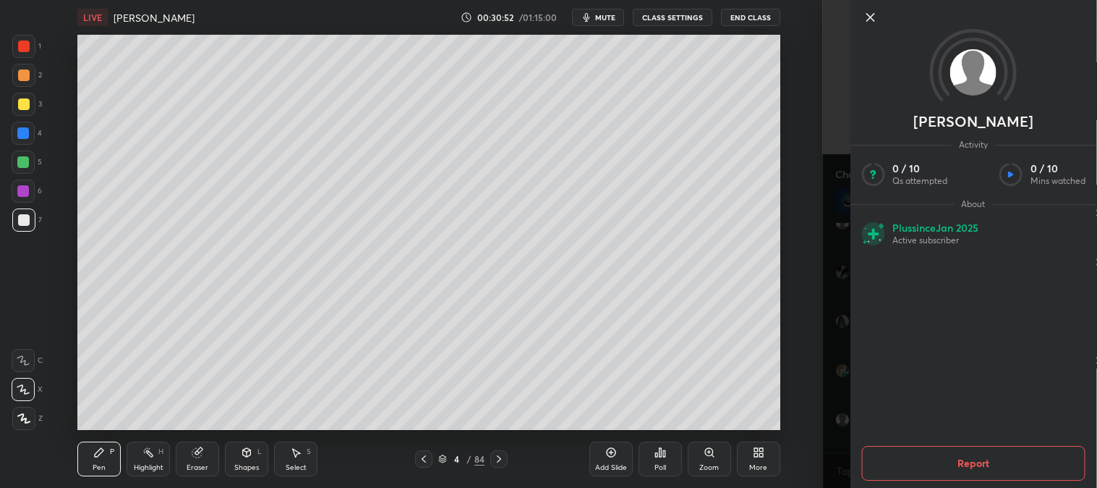
click at [866, 15] on icon at bounding box center [870, 17] width 17 height 17
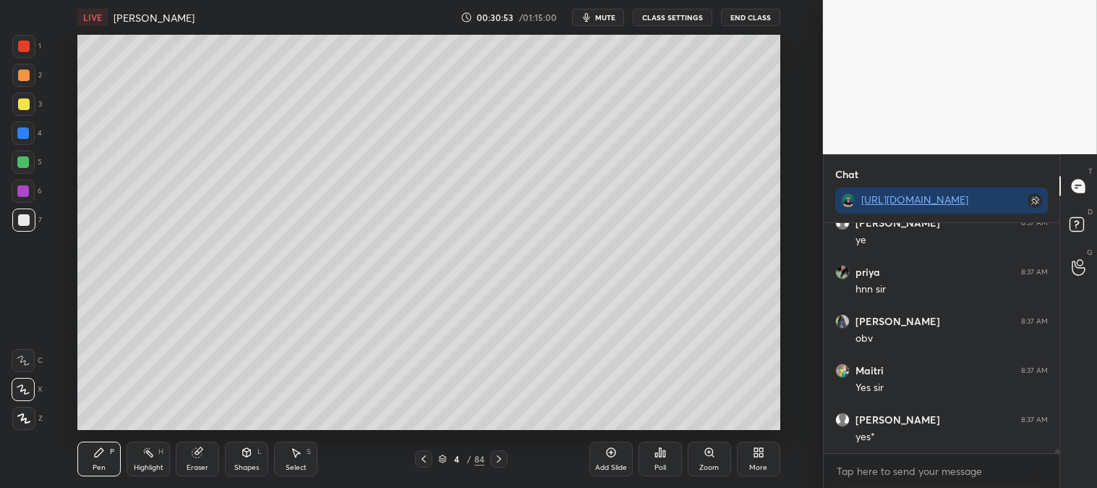
click at [711, 460] on div "Zoom" at bounding box center [709, 458] width 43 height 35
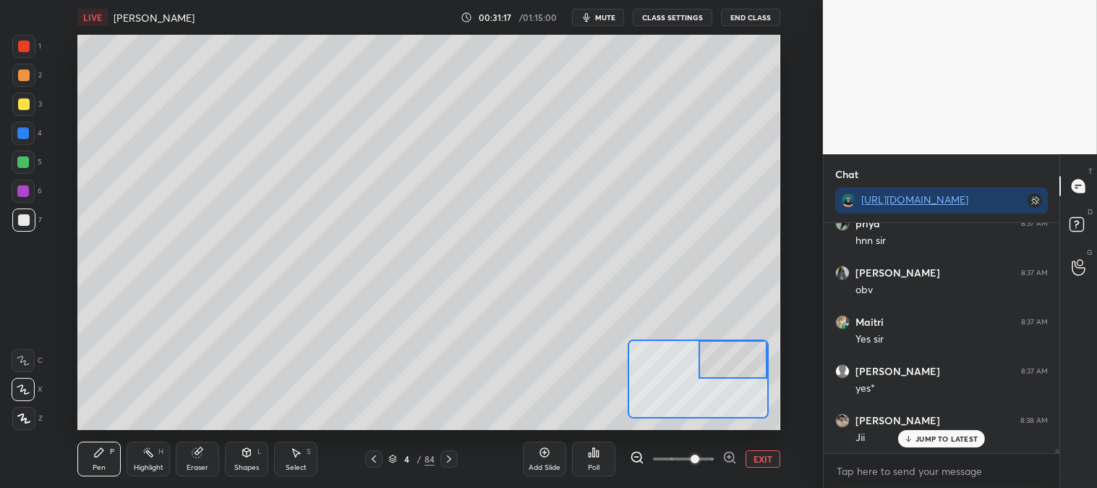
scroll to position [12635, 0]
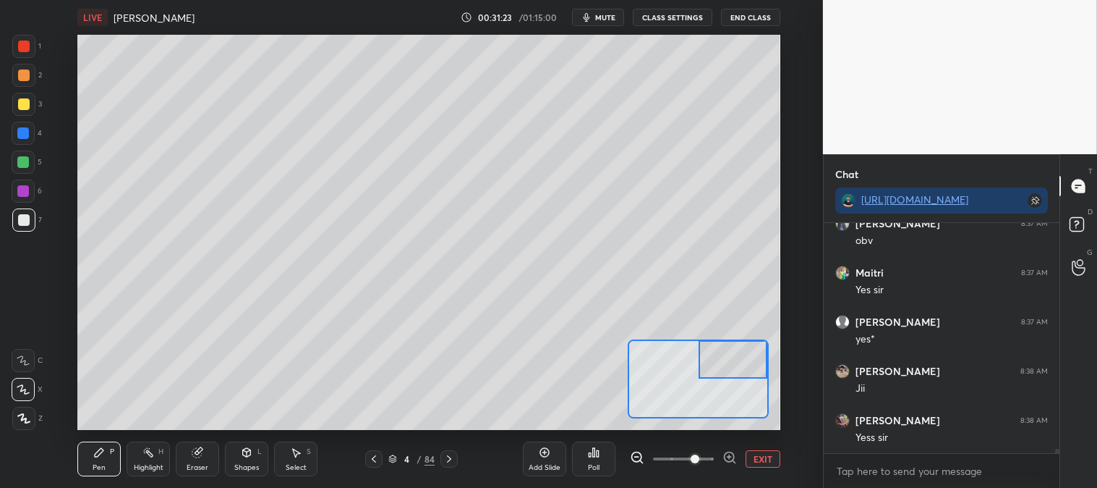
click at [763, 459] on button "EXIT" at bounding box center [763, 458] width 35 height 17
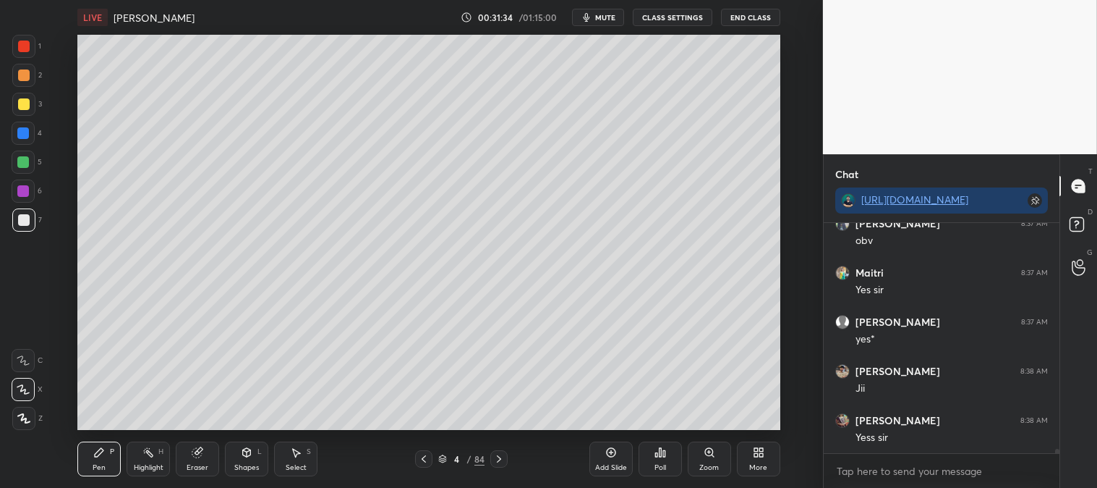
scroll to position [12684, 0]
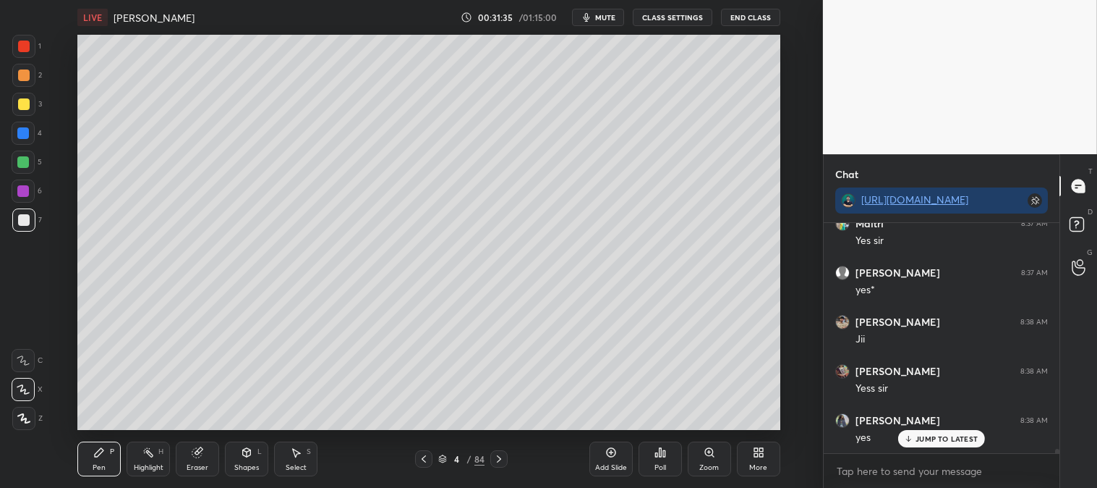
click at [25, 130] on div at bounding box center [23, 133] width 12 height 12
click at [917, 442] on p "JUMP TO LATEST" at bounding box center [947, 438] width 62 height 9
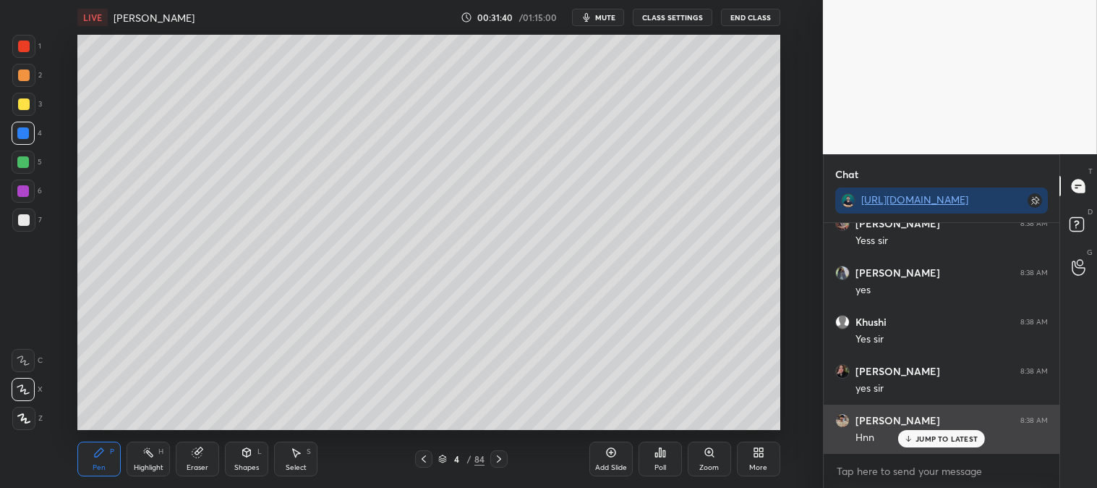
click at [930, 436] on p "JUMP TO LATEST" at bounding box center [947, 438] width 62 height 9
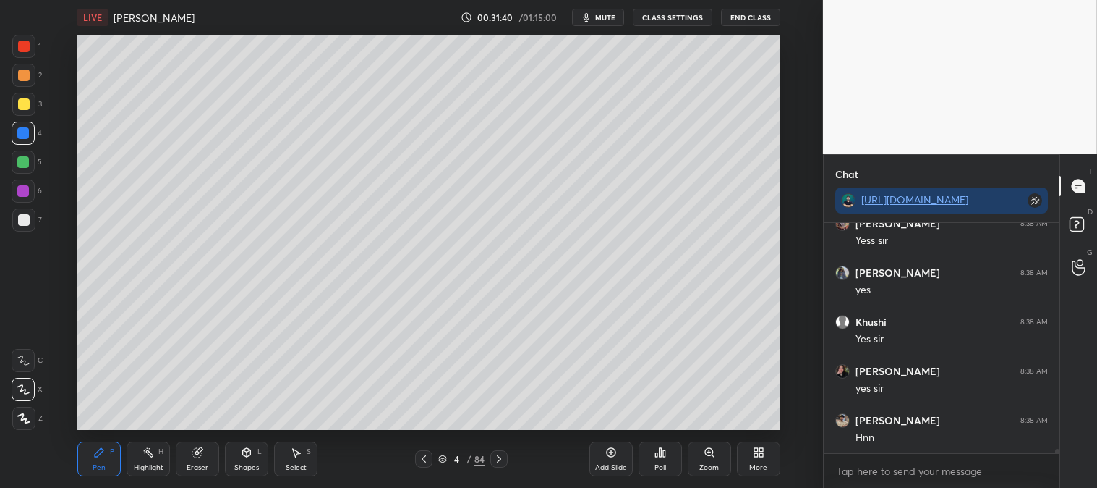
scroll to position [12881, 0]
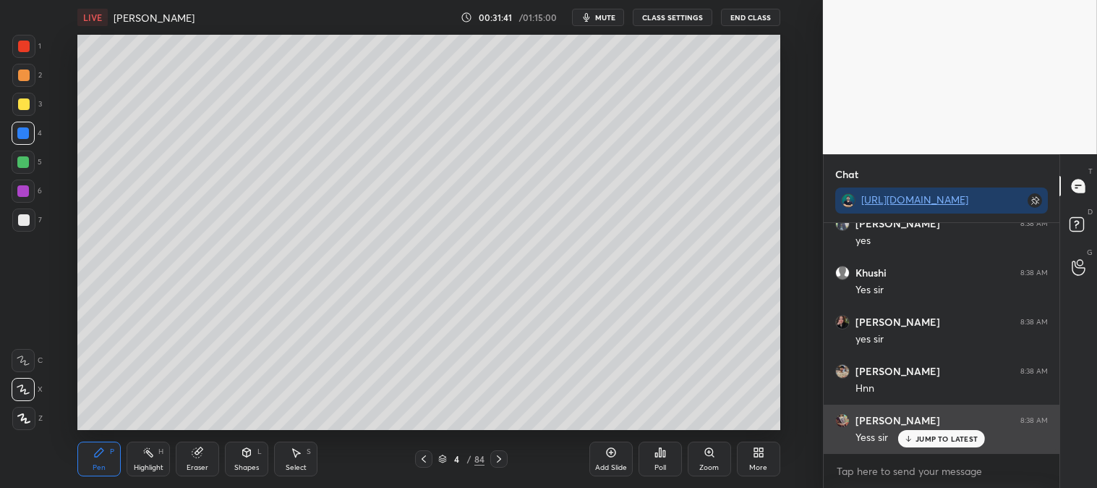
click at [921, 438] on p "JUMP TO LATEST" at bounding box center [947, 438] width 62 height 9
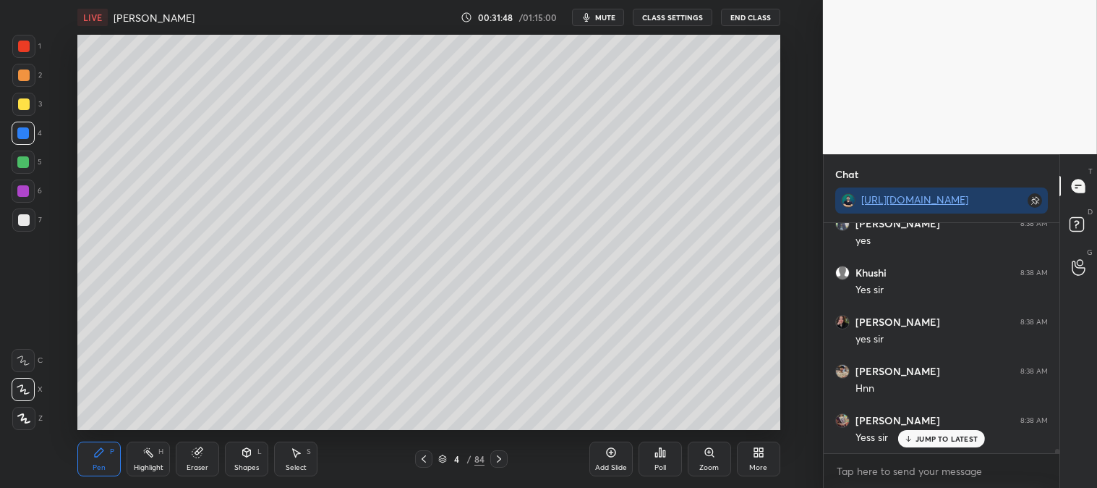
scroll to position [12933, 0]
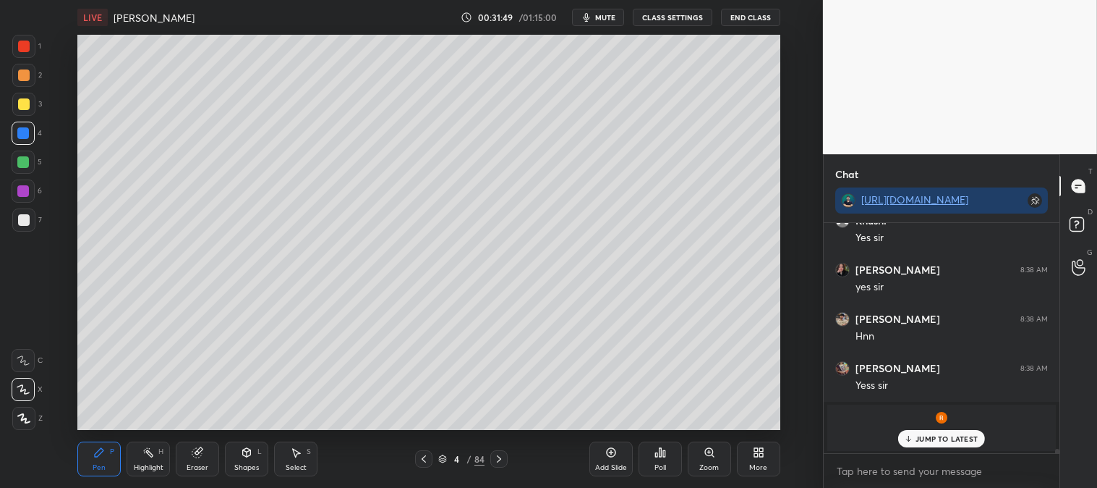
click at [926, 438] on p "JUMP TO LATEST" at bounding box center [947, 438] width 62 height 9
click at [707, 458] on icon at bounding box center [710, 452] width 12 height 12
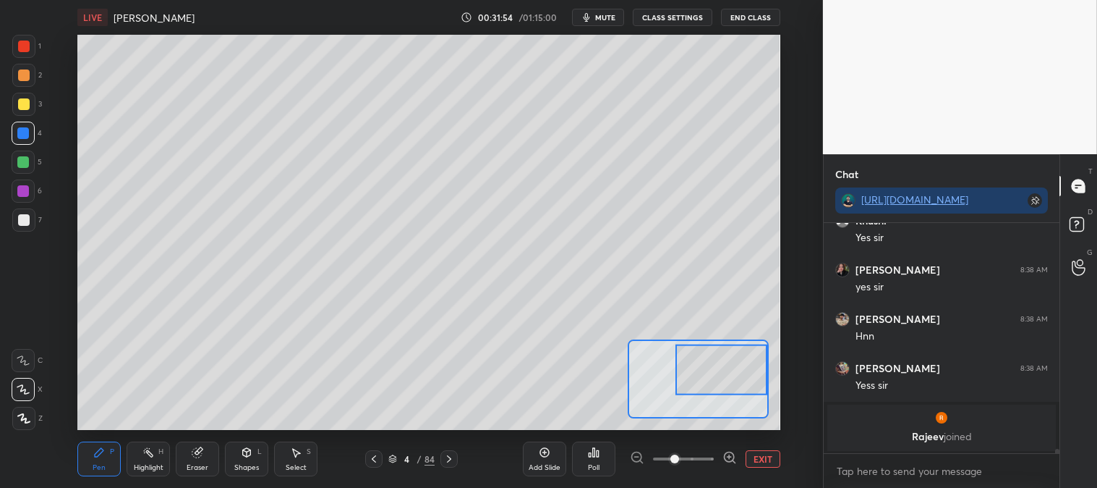
click at [765, 454] on button "EXIT" at bounding box center [763, 458] width 35 height 17
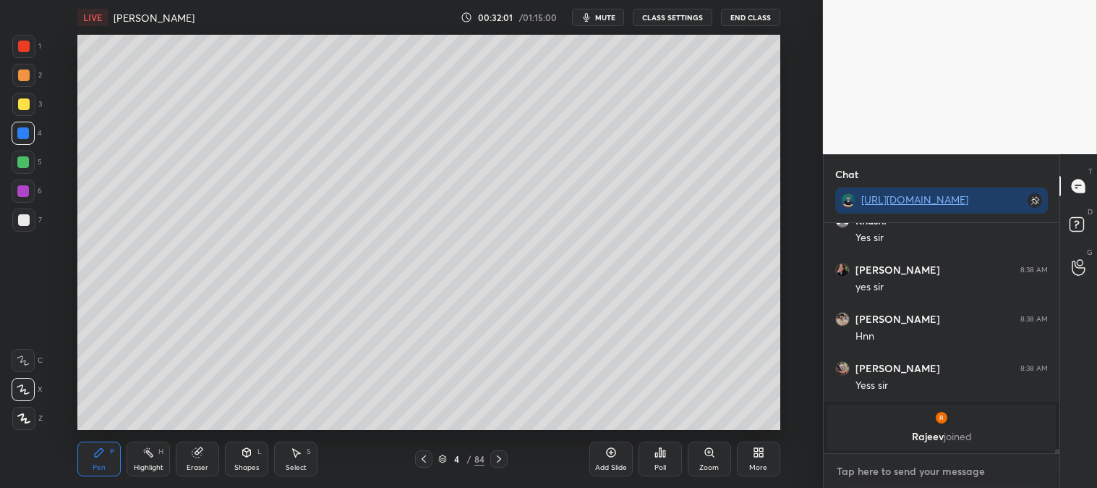
scroll to position [11917, 0]
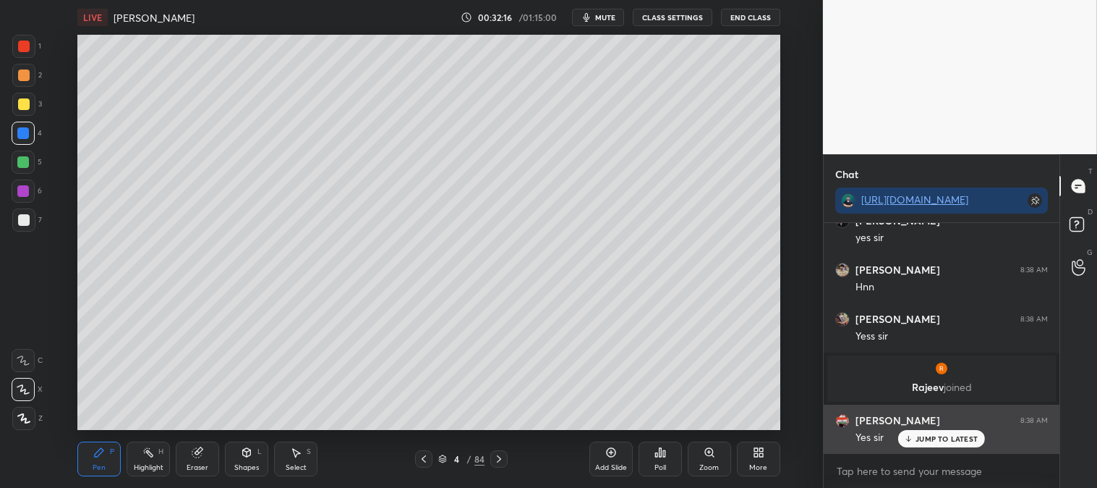
click at [923, 440] on p "JUMP TO LATEST" at bounding box center [947, 438] width 62 height 9
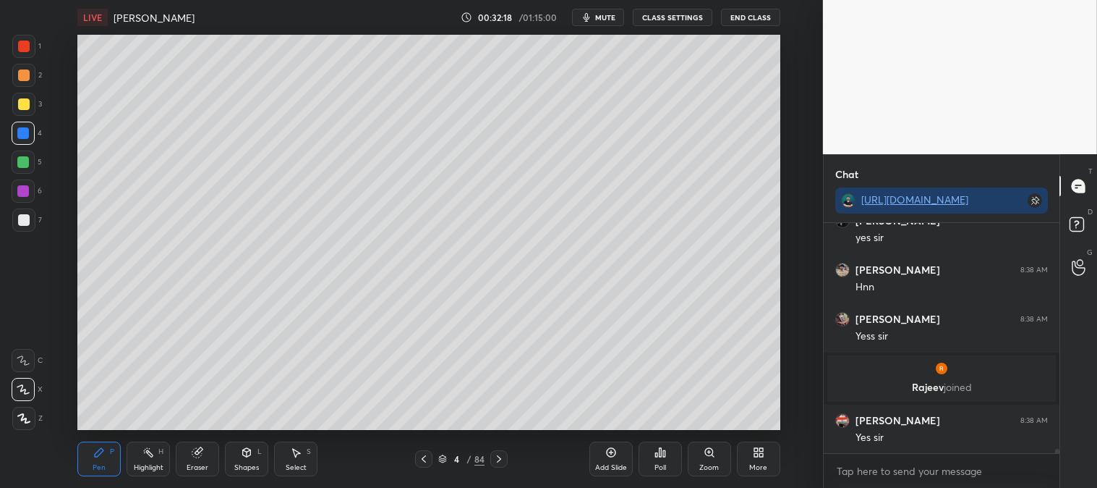
click at [427, 459] on icon at bounding box center [424, 459] width 12 height 12
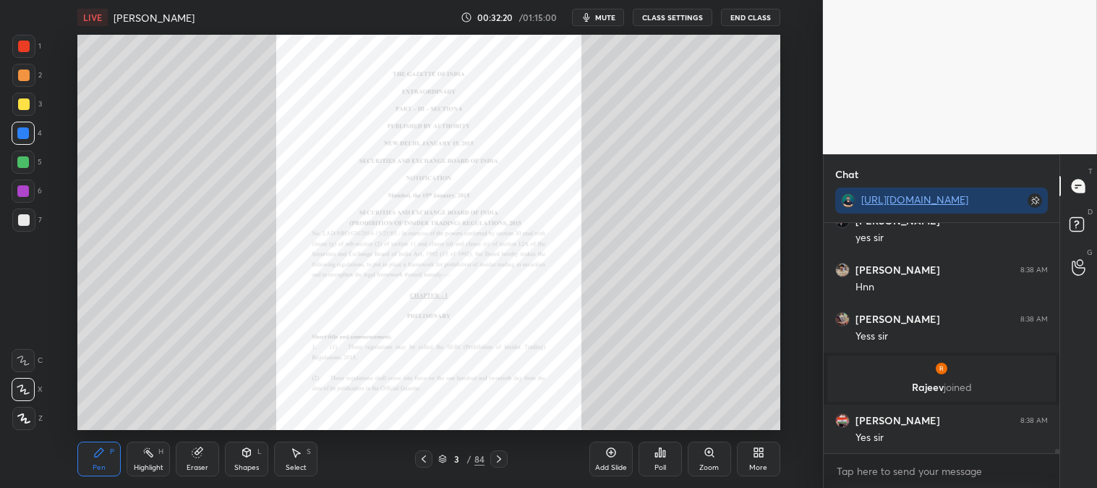
scroll to position [11966, 0]
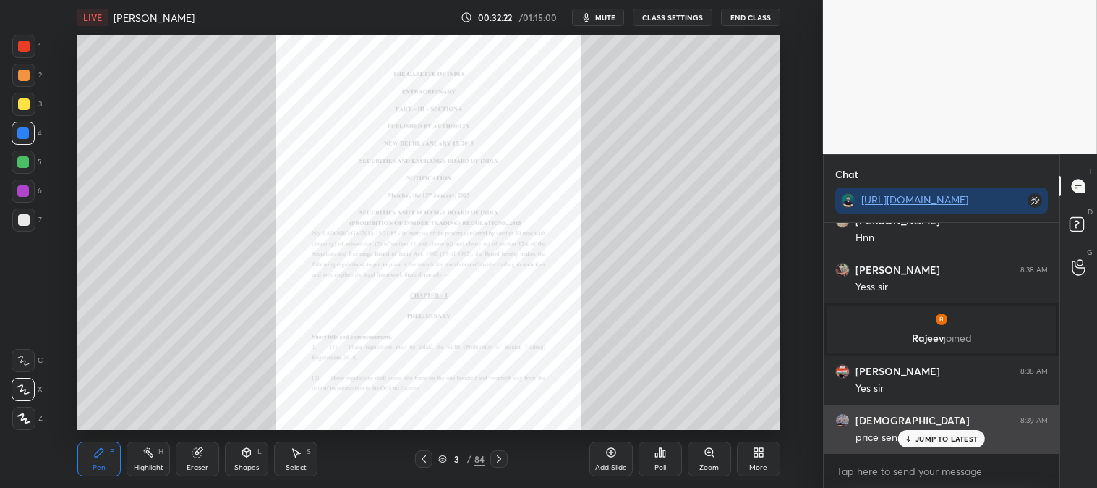
click at [934, 443] on p "JUMP TO LATEST" at bounding box center [947, 438] width 62 height 9
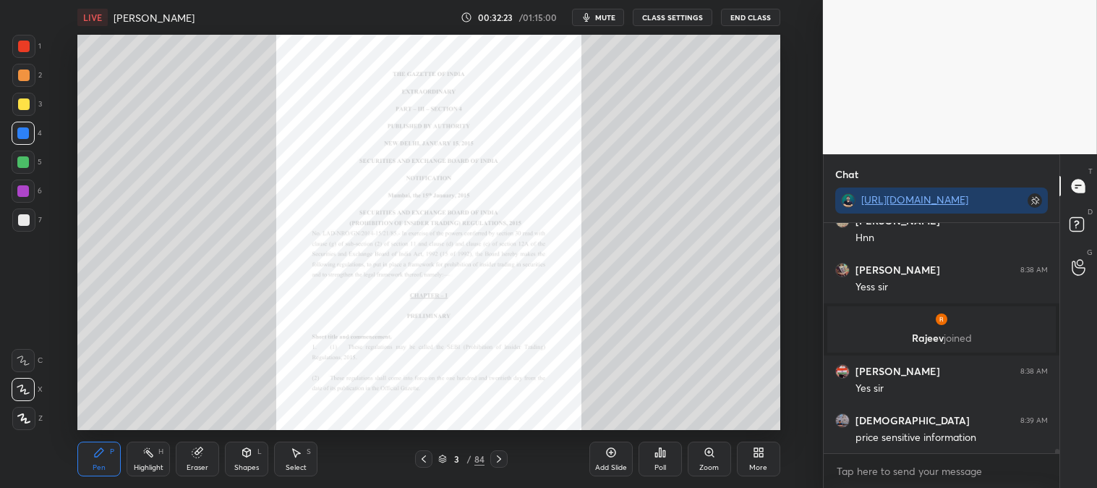
click at [502, 461] on icon at bounding box center [499, 459] width 12 height 12
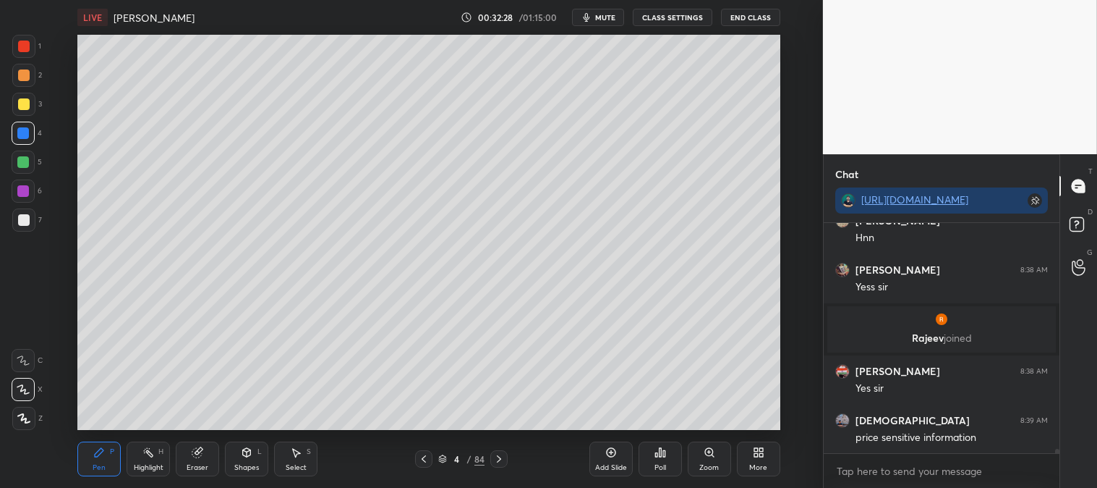
click at [705, 460] on div "Zoom" at bounding box center [709, 458] width 43 height 35
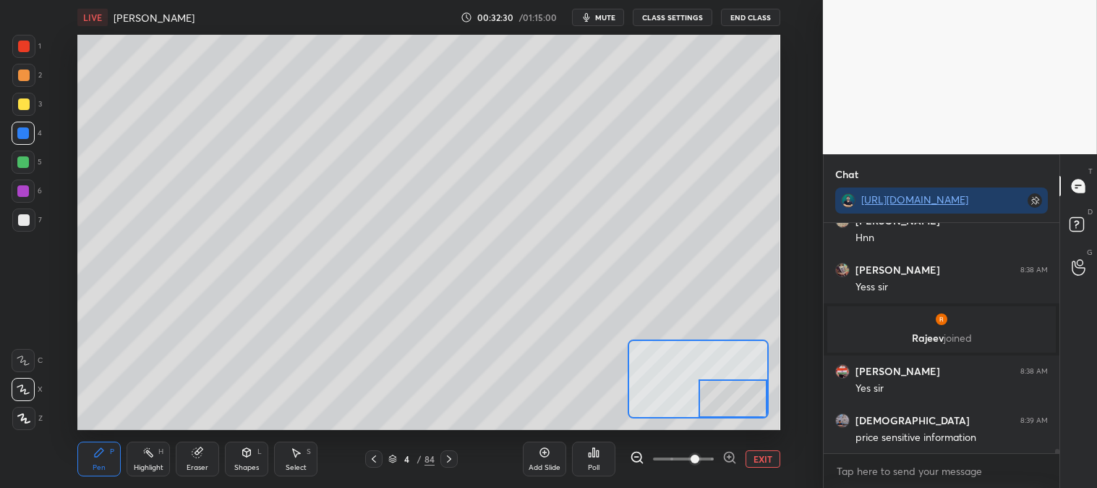
click at [106, 459] on div "Pen P" at bounding box center [98, 458] width 43 height 35
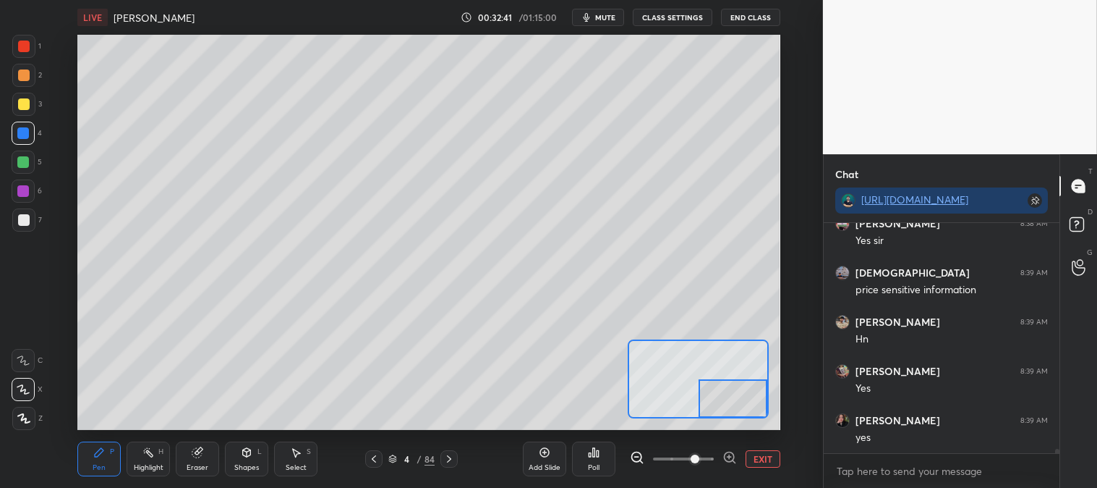
scroll to position [12163, 0]
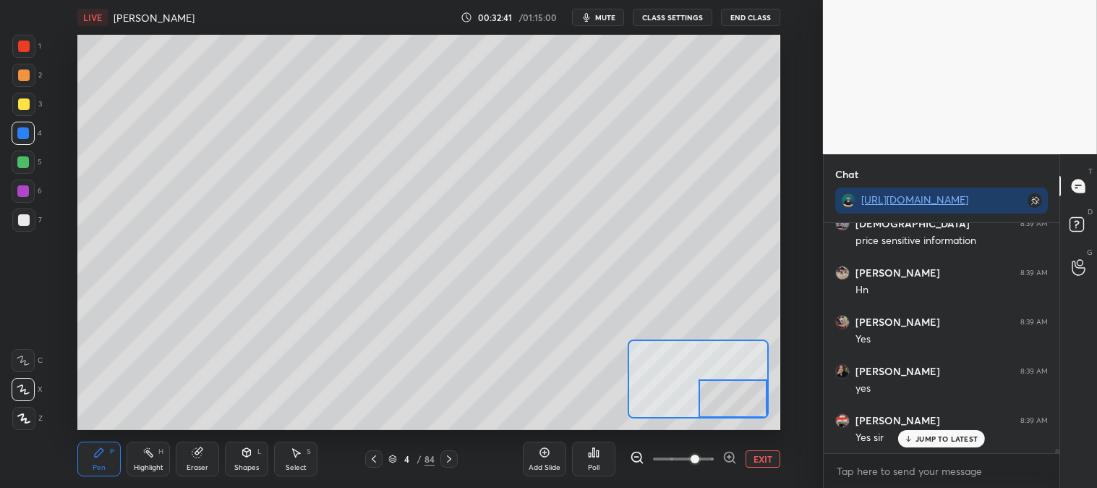
click at [19, 219] on div at bounding box center [24, 220] width 12 height 12
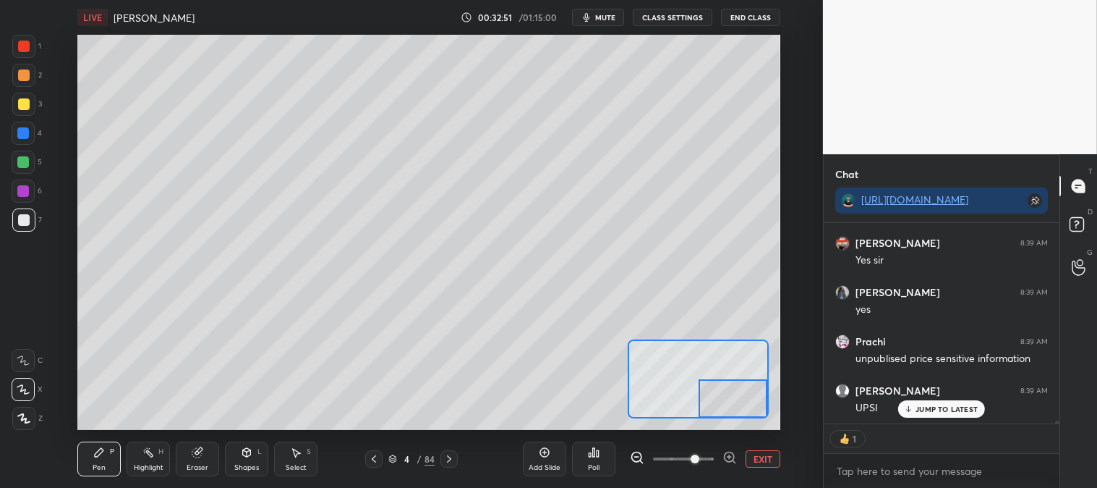
scroll to position [12390, 0]
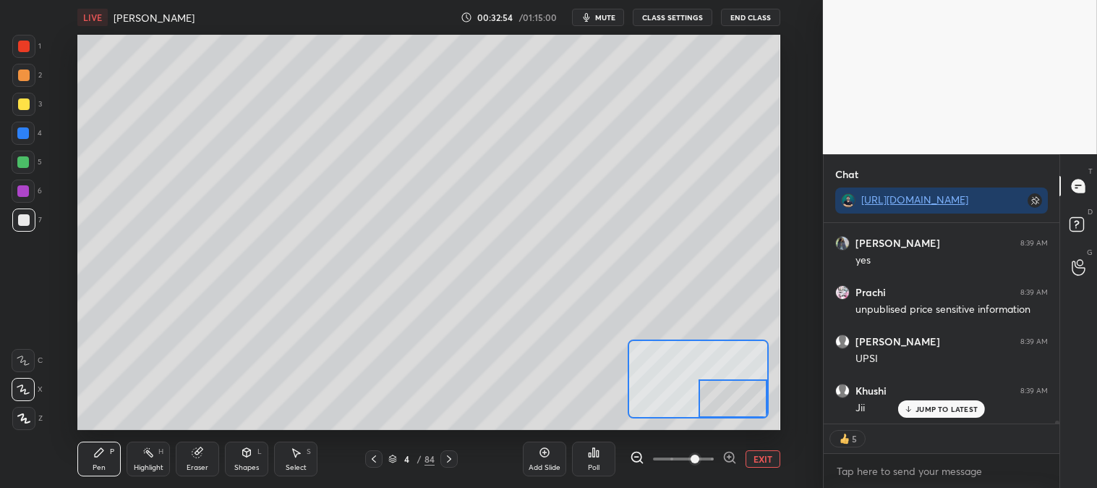
click at [761, 457] on button "EXIT" at bounding box center [763, 458] width 35 height 17
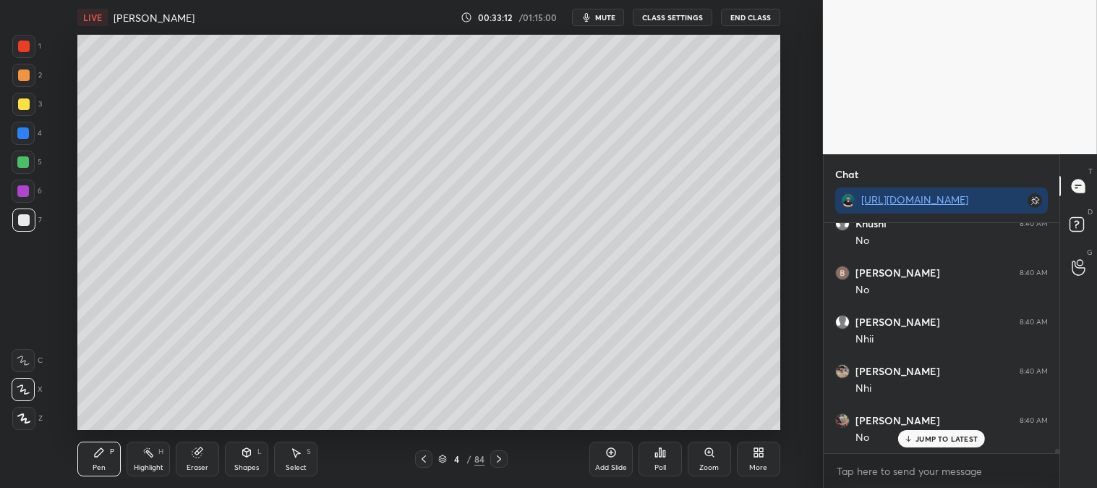
scroll to position [12852, 0]
click at [705, 461] on div "Zoom" at bounding box center [709, 458] width 43 height 35
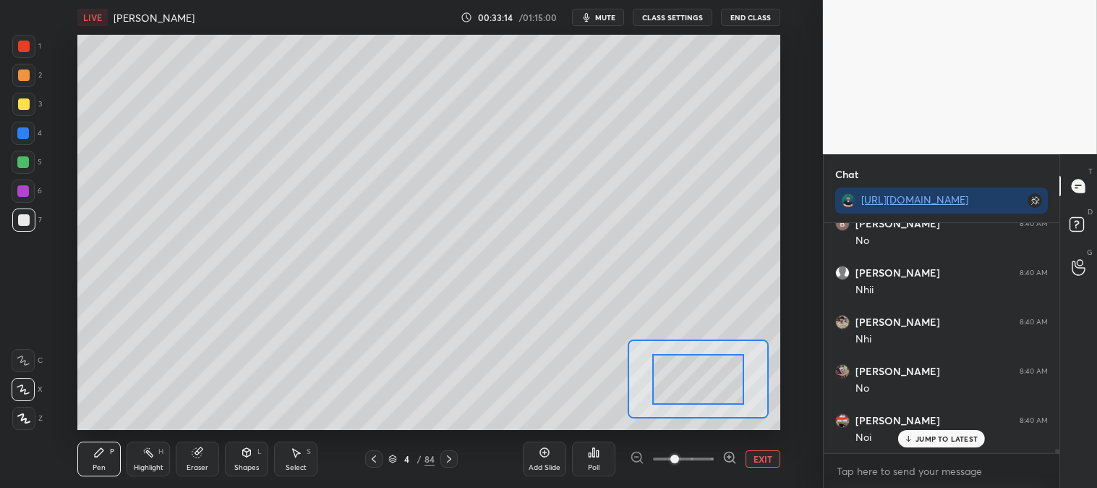
scroll to position [12901, 0]
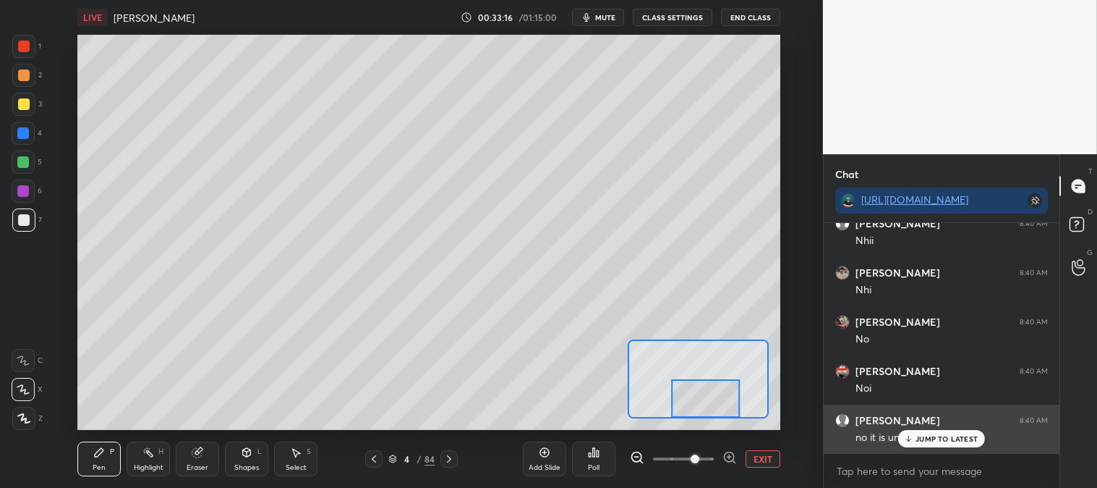
click at [938, 437] on p "JUMP TO LATEST" at bounding box center [947, 438] width 62 height 9
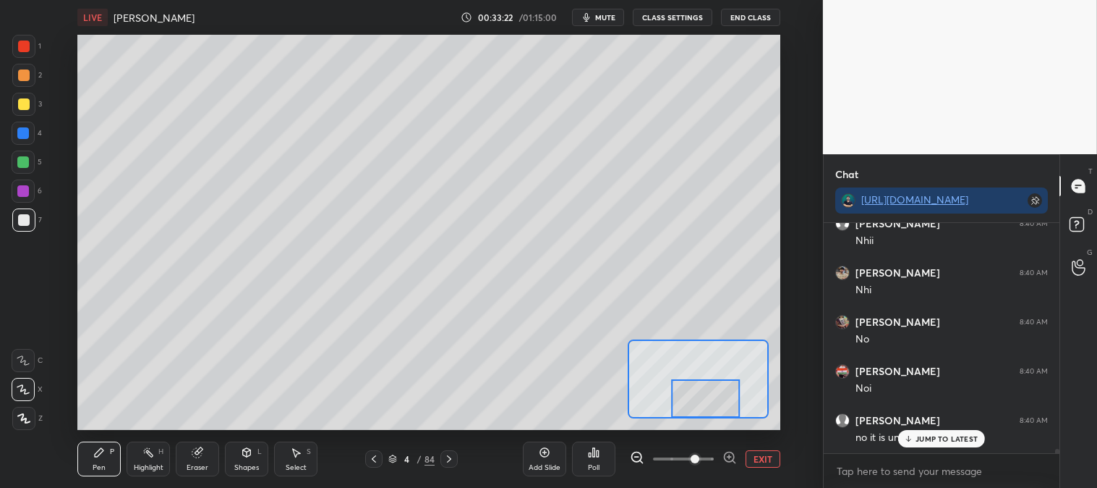
scroll to position [12950, 0]
click at [770, 456] on button "EXIT" at bounding box center [763, 458] width 35 height 17
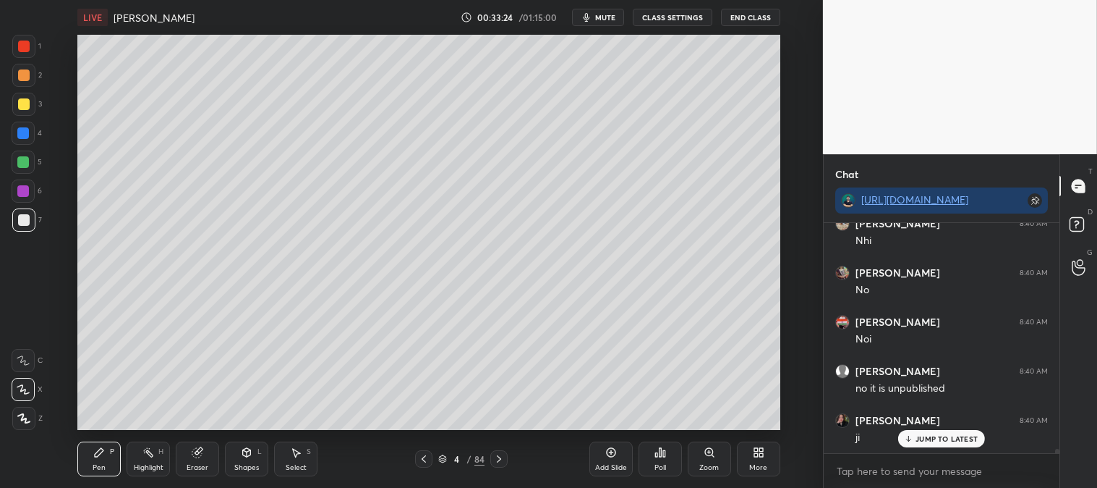
scroll to position [13000, 0]
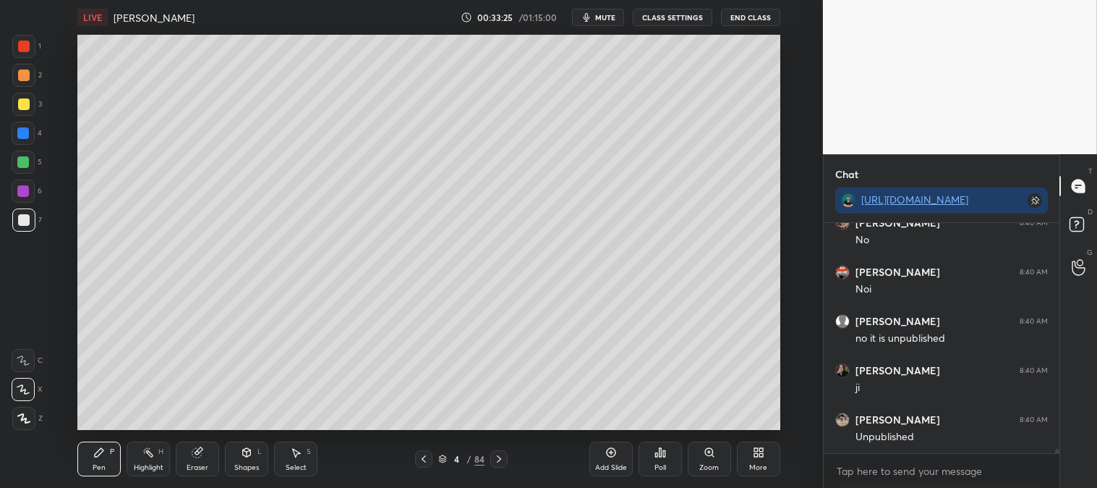
click at [26, 82] on div at bounding box center [23, 75] width 23 height 23
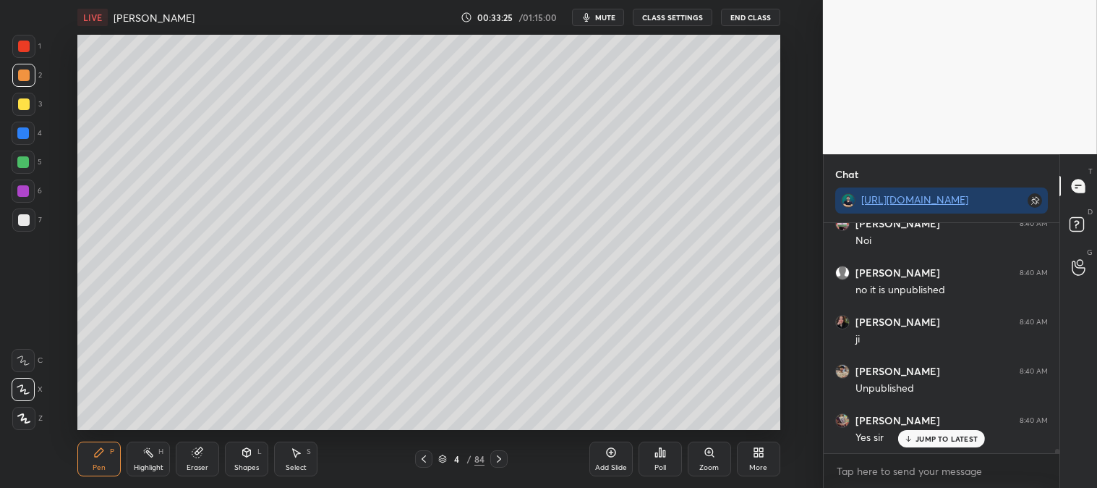
click at [710, 462] on div "Zoom" at bounding box center [709, 458] width 43 height 35
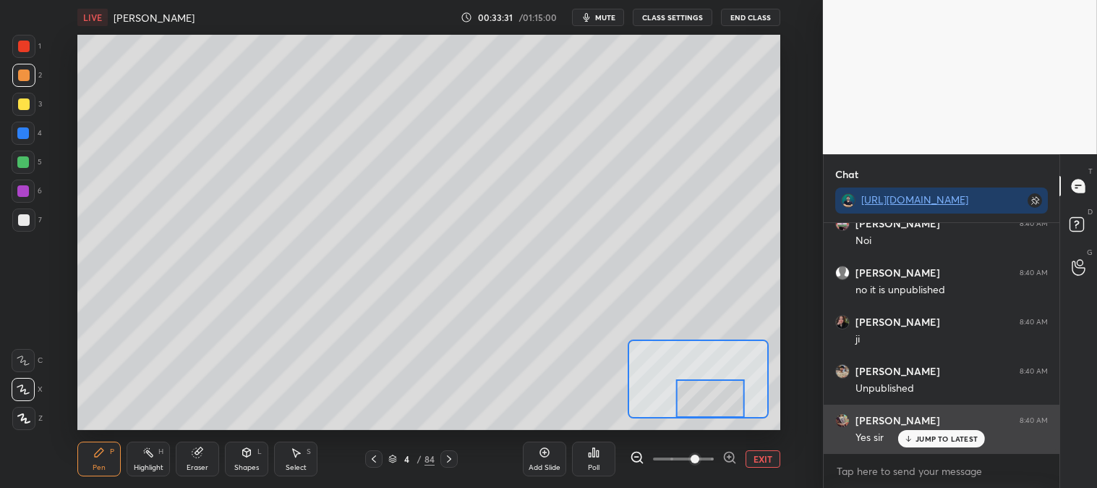
click at [764, 456] on button "EXIT" at bounding box center [763, 458] width 35 height 17
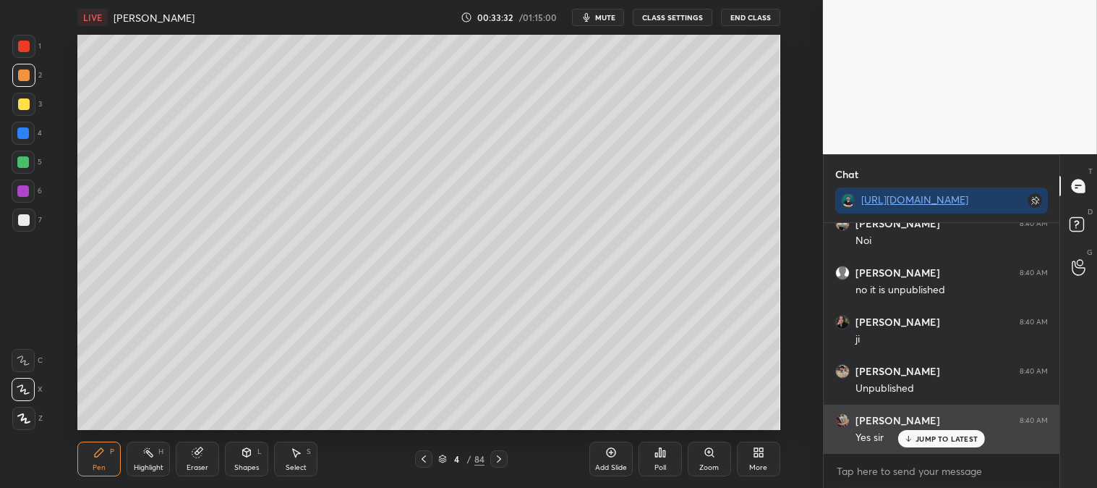
click at [919, 439] on p "JUMP TO LATEST" at bounding box center [947, 438] width 62 height 9
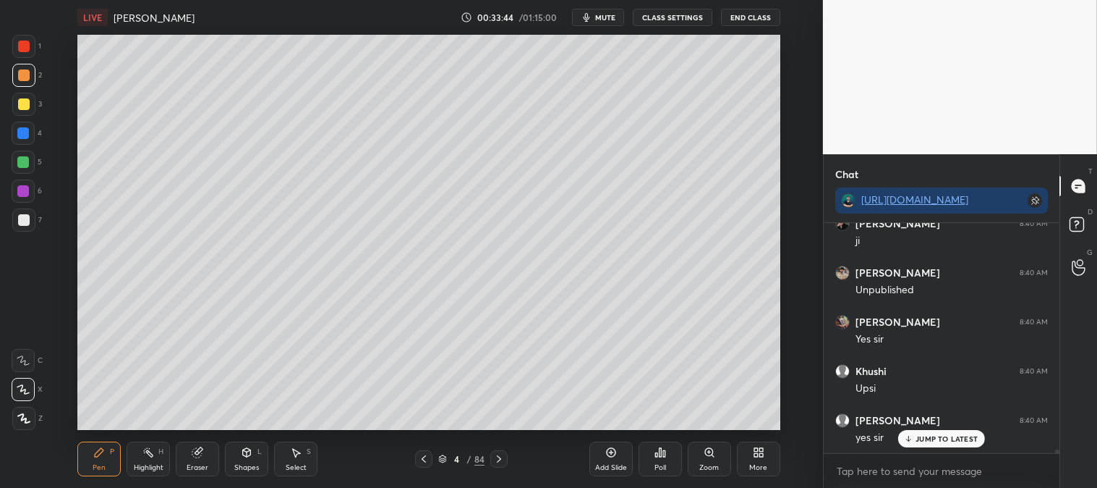
scroll to position [13196, 0]
click at [25, 163] on div at bounding box center [23, 162] width 12 height 12
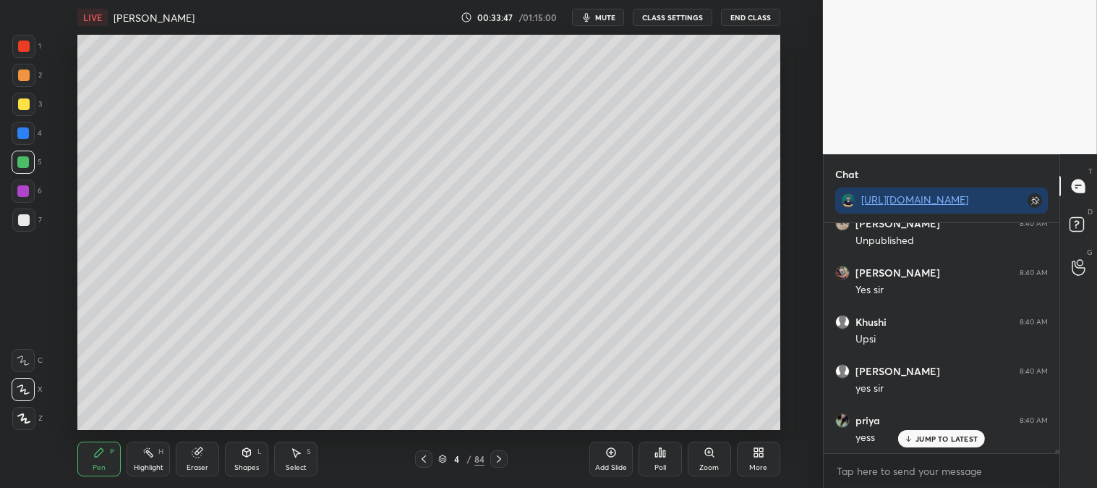
click at [706, 457] on icon at bounding box center [710, 452] width 12 height 12
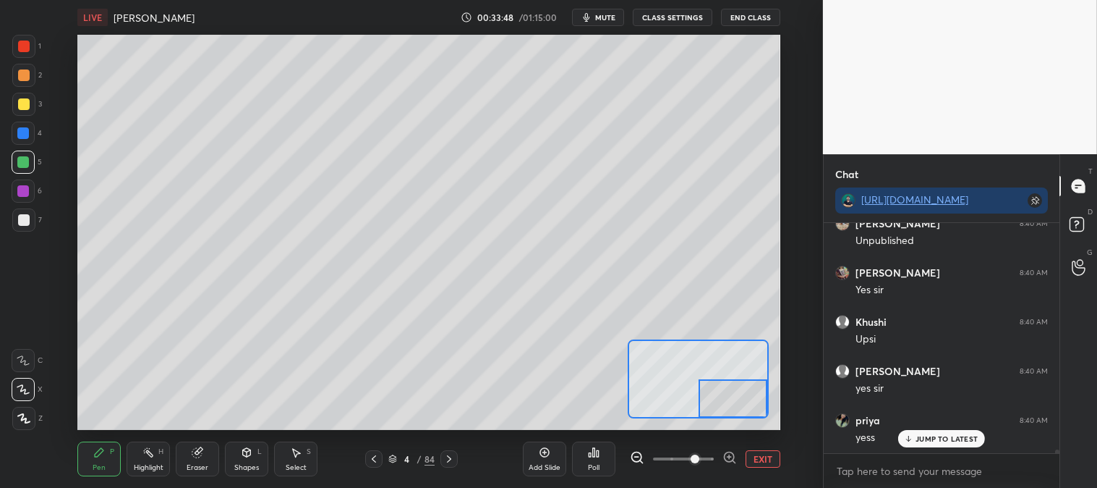
click at [25, 44] on div at bounding box center [24, 47] width 12 height 12
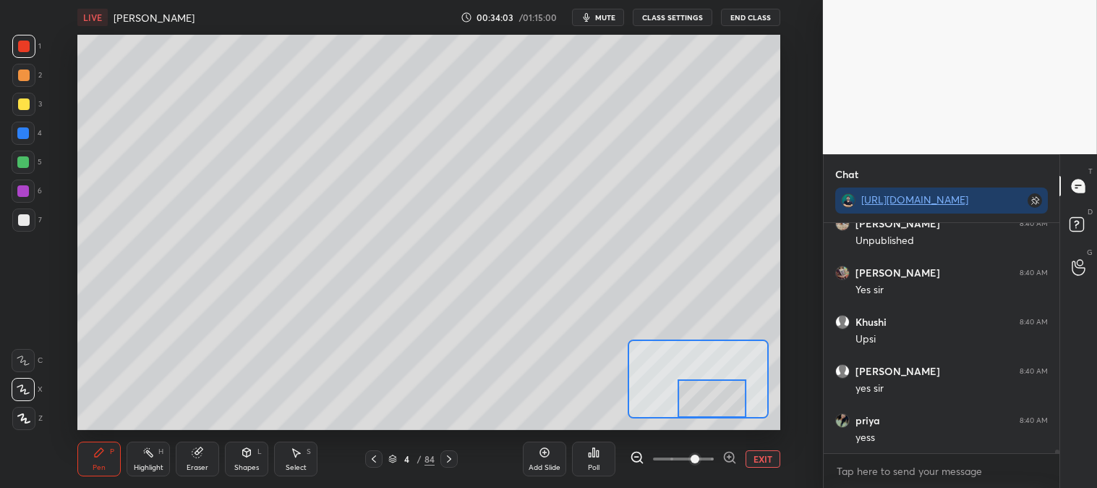
scroll to position [13246, 0]
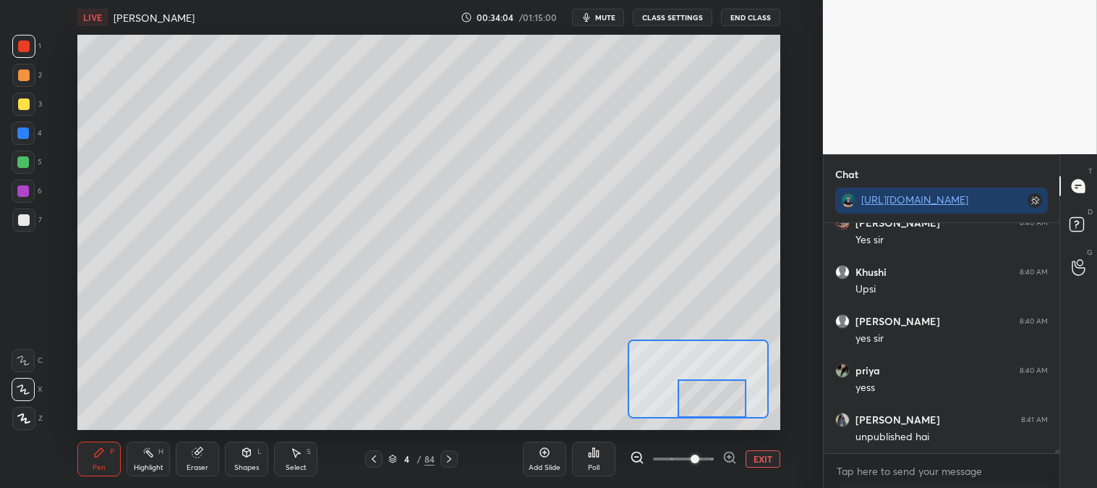
click at [763, 454] on button "EXIT" at bounding box center [763, 458] width 35 height 17
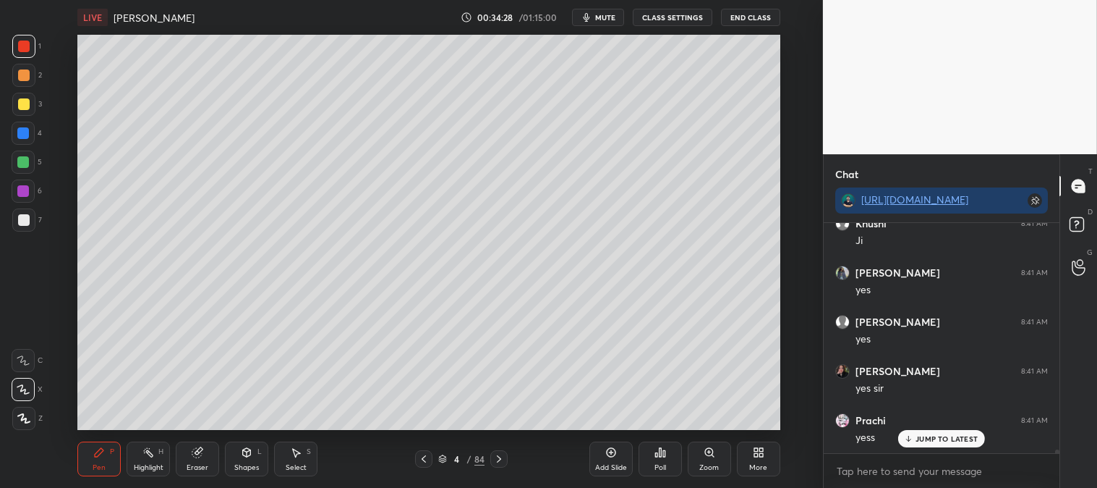
scroll to position [13738, 0]
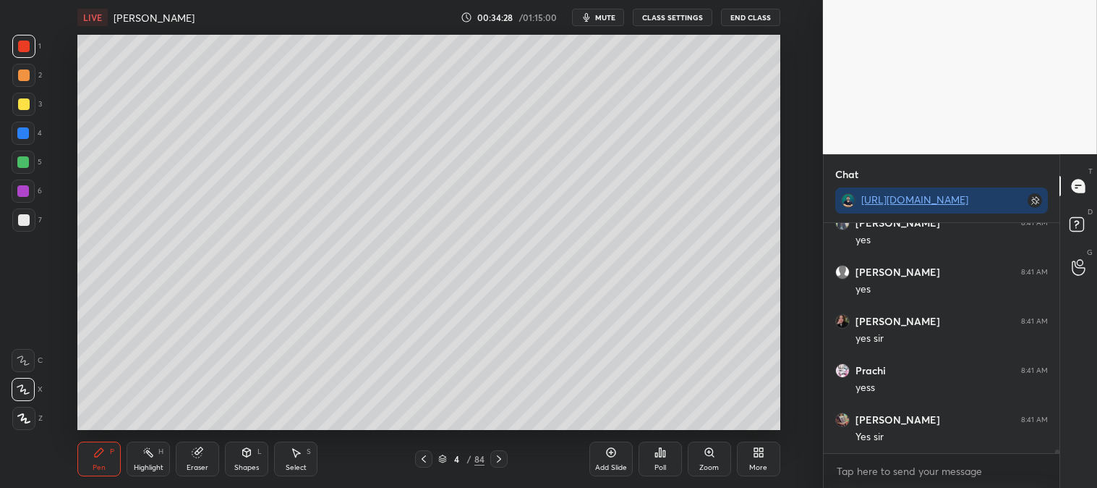
click at [608, 16] on span "mute" at bounding box center [605, 17] width 20 height 10
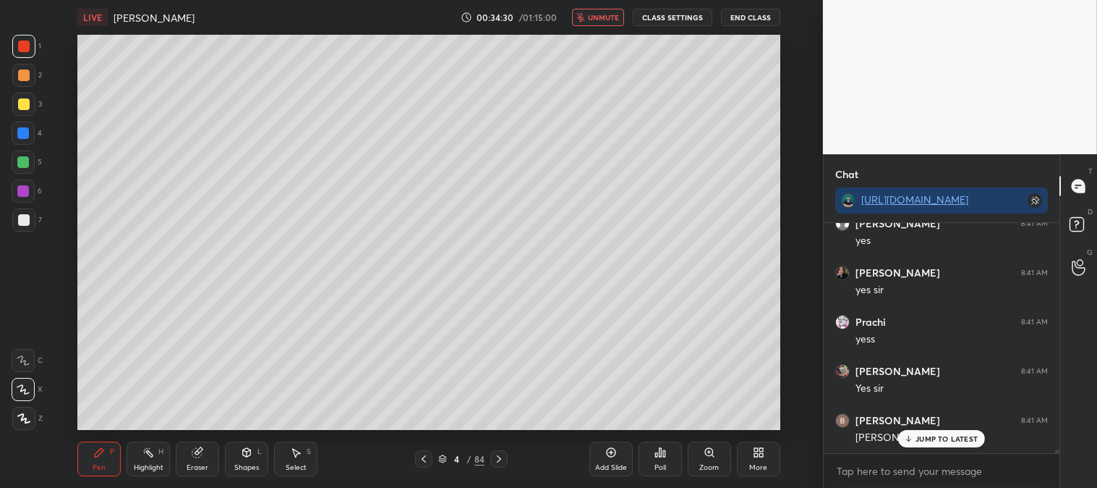
click at [605, 15] on span "unmute" at bounding box center [603, 17] width 31 height 10
click at [91, 464] on div "Pen P" at bounding box center [98, 458] width 43 height 35
click at [418, 463] on icon at bounding box center [424, 459] width 12 height 12
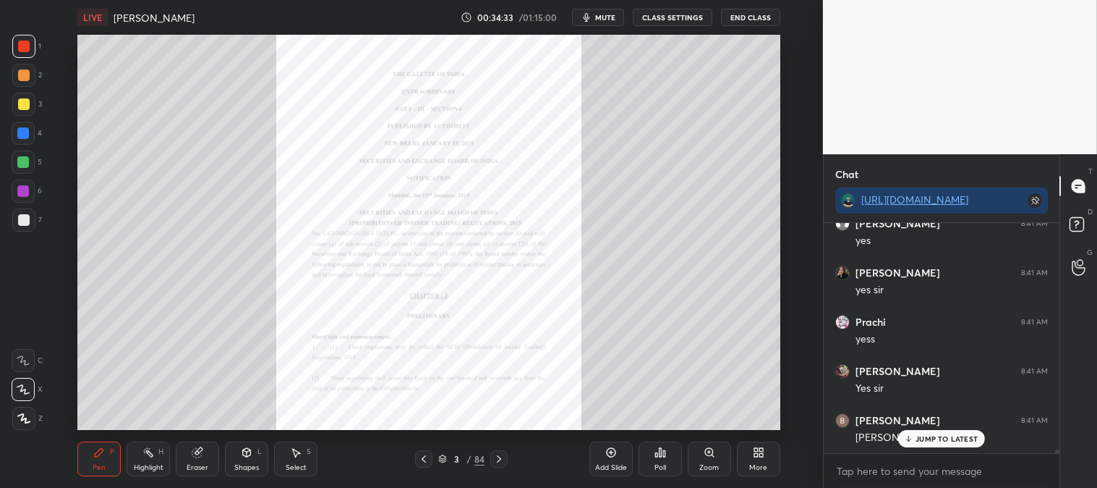
click at [707, 461] on div "Zoom" at bounding box center [709, 458] width 43 height 35
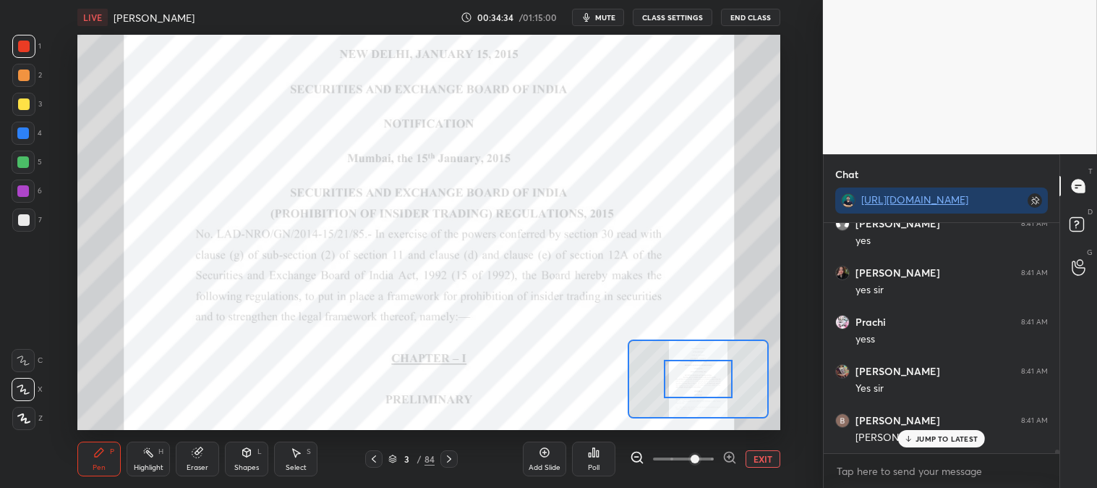
click at [924, 438] on p "JUMP TO LATEST" at bounding box center [947, 438] width 62 height 9
click at [757, 454] on button "EXIT" at bounding box center [763, 458] width 35 height 17
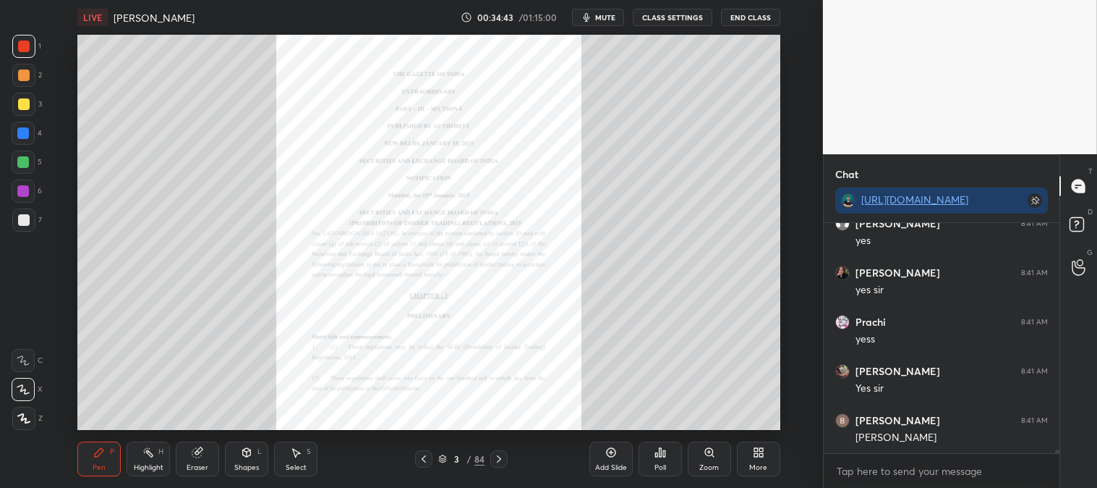
click at [705, 458] on icon at bounding box center [710, 452] width 12 height 12
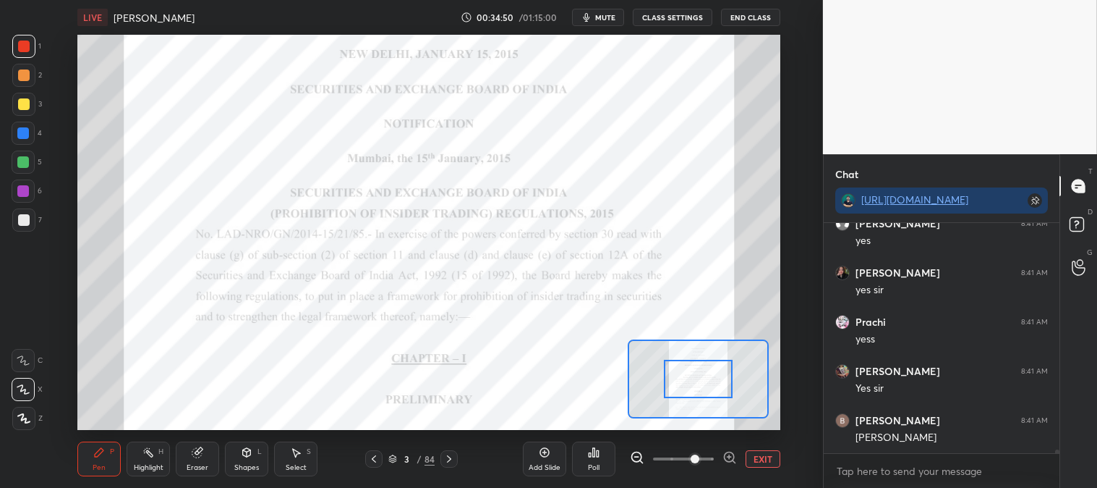
scroll to position [13836, 0]
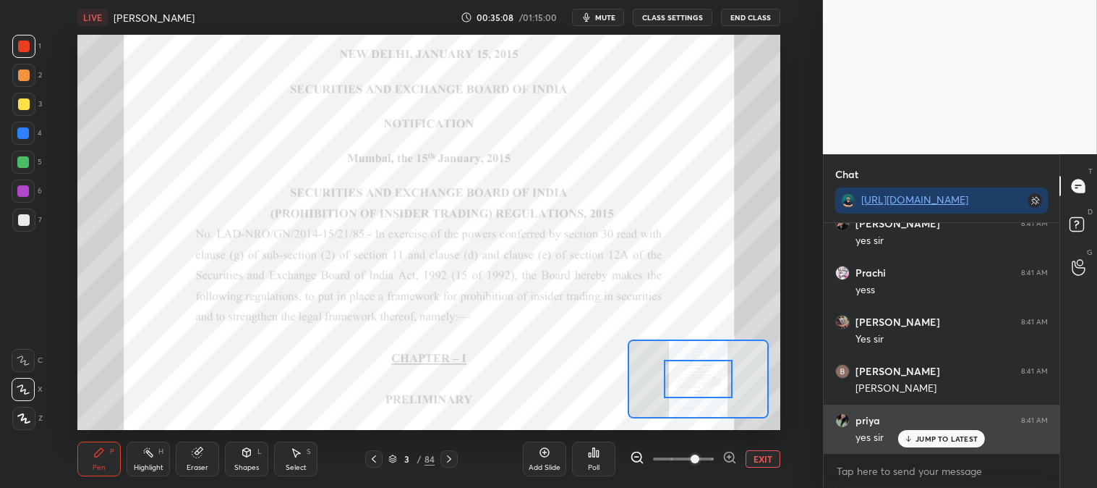
click at [916, 443] on div "JUMP TO LATEST" at bounding box center [942, 438] width 87 height 17
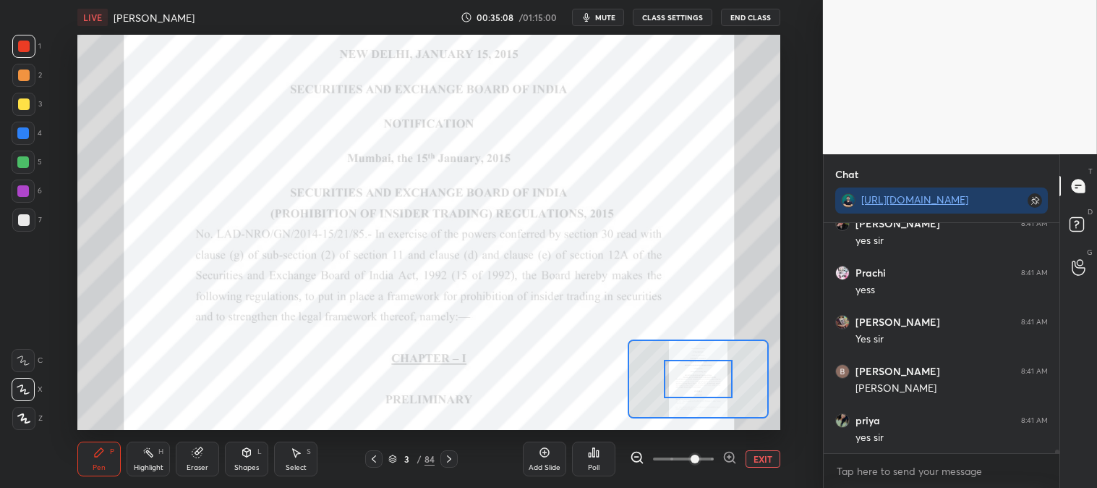
click at [765, 458] on button "EXIT" at bounding box center [763, 458] width 35 height 17
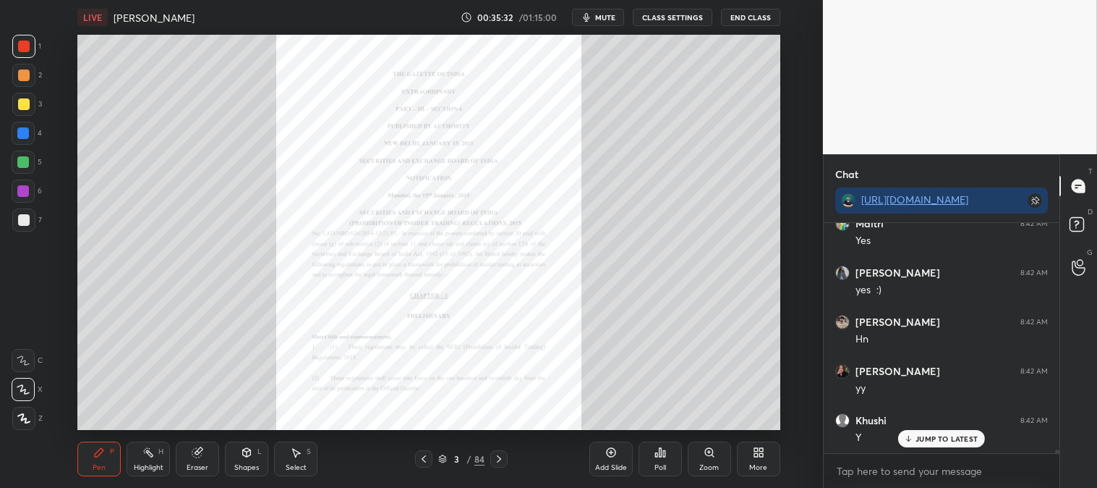
scroll to position [14131, 0]
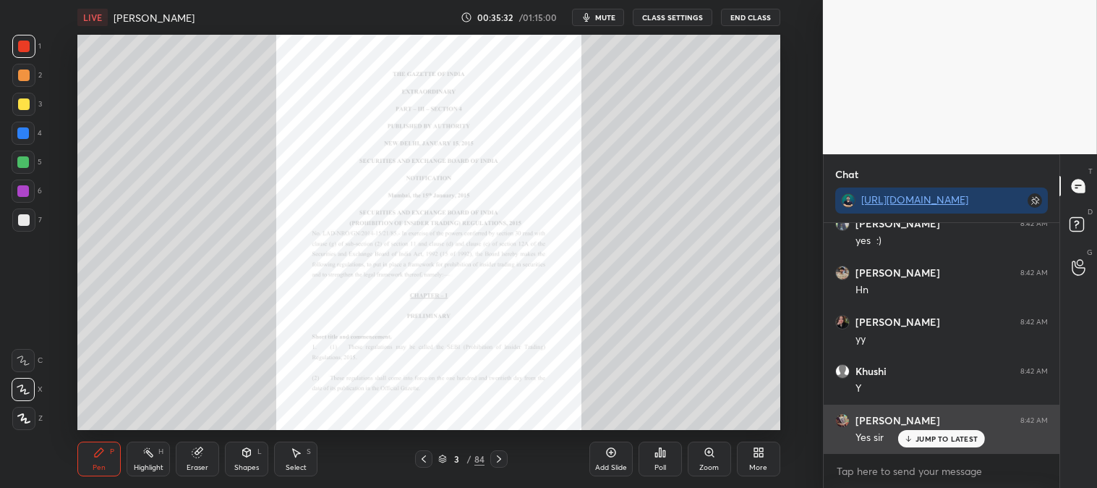
click at [925, 446] on div "JUMP TO LATEST" at bounding box center [942, 438] width 87 height 17
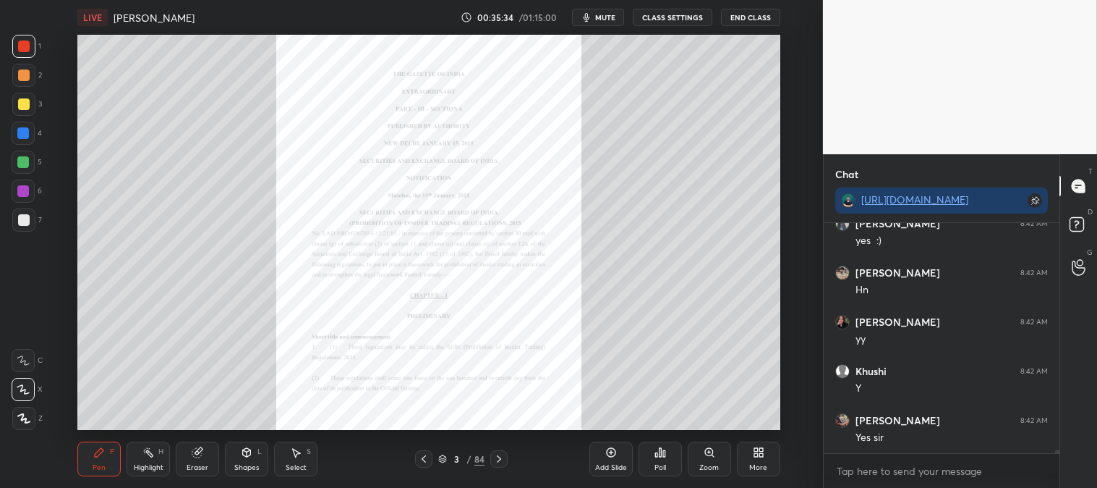
click at [505, 464] on div at bounding box center [498, 458] width 17 height 17
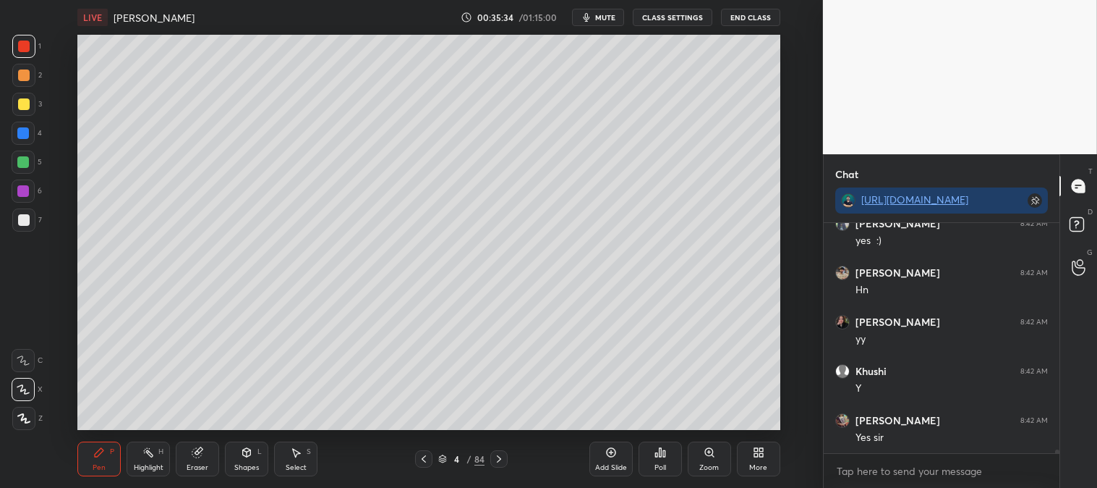
click at [153, 464] on div "Highlight" at bounding box center [149, 467] width 30 height 7
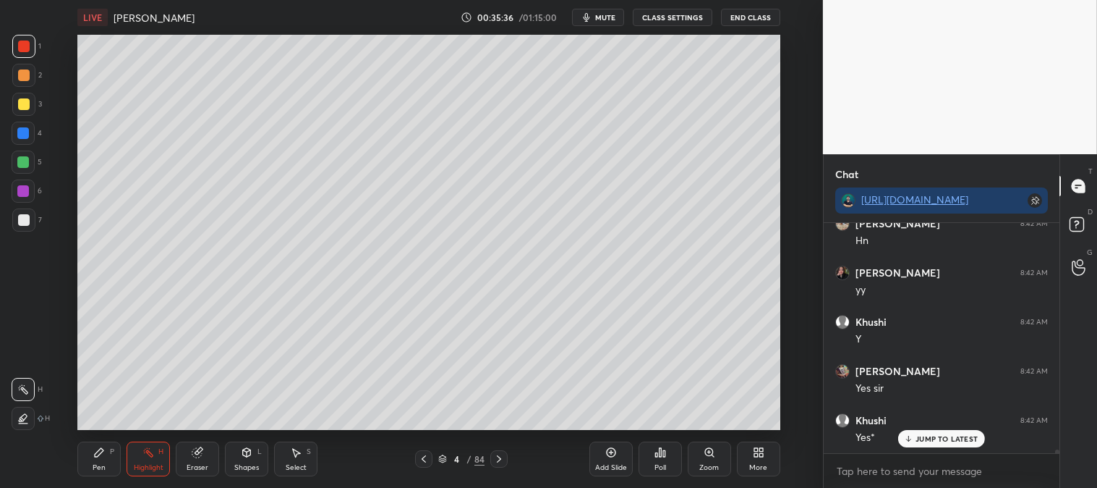
scroll to position [14255, 0]
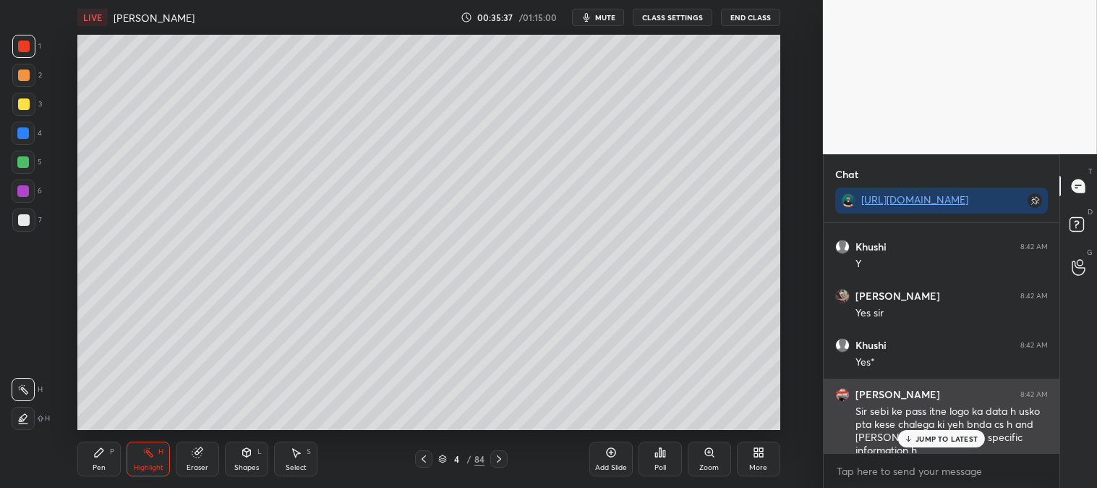
click at [923, 443] on p "JUMP TO LATEST" at bounding box center [947, 438] width 62 height 9
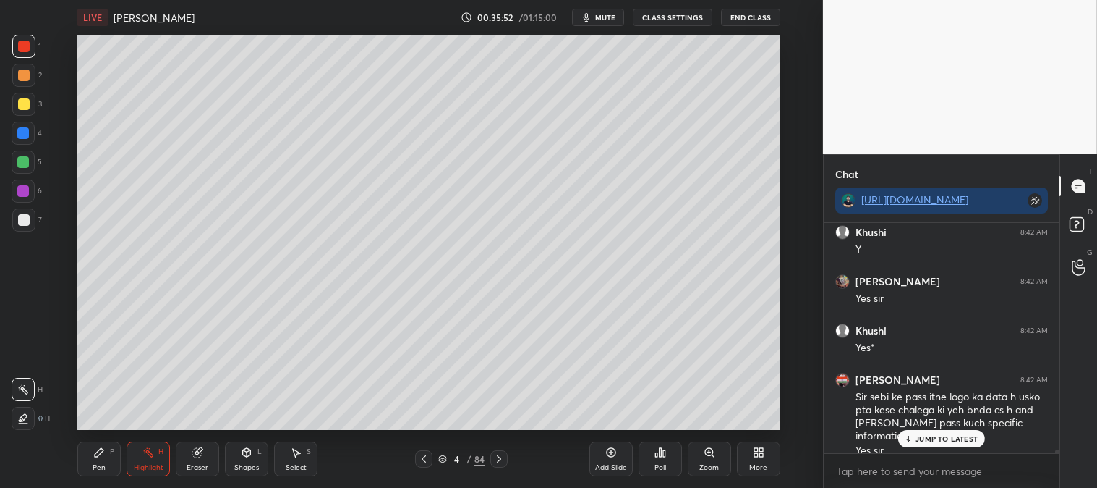
scroll to position [14319, 0]
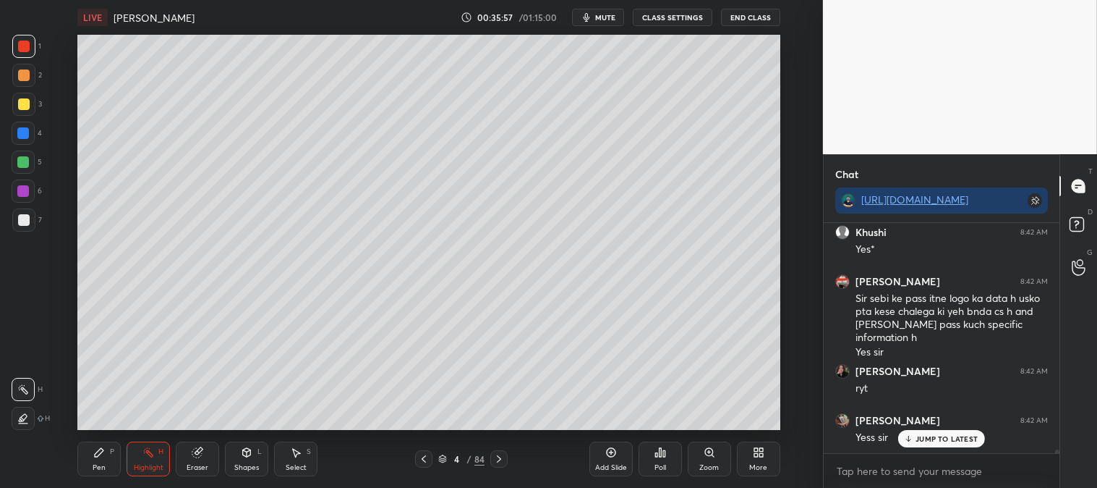
click at [425, 461] on icon at bounding box center [424, 459] width 12 height 12
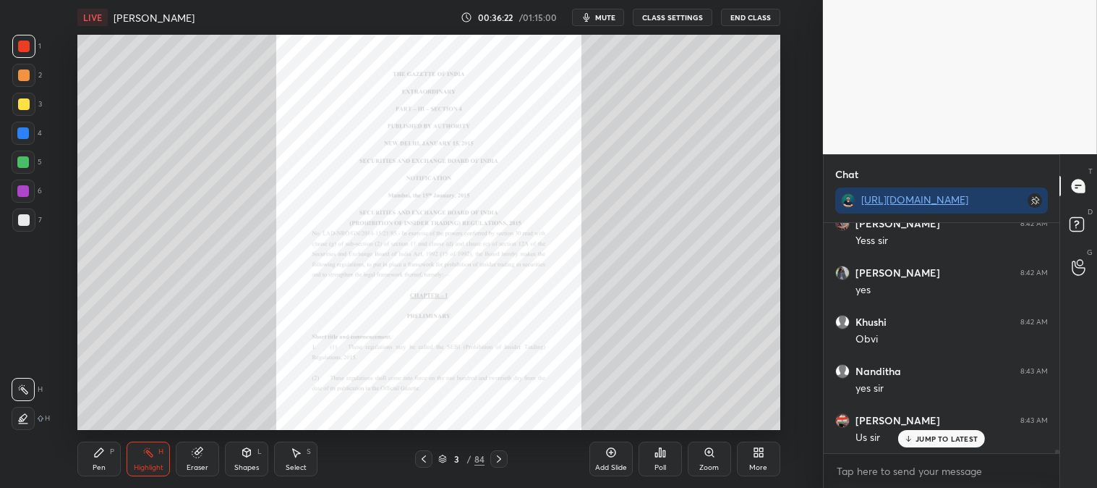
scroll to position [14614, 0]
click at [930, 442] on p "JUMP TO LATEST" at bounding box center [947, 438] width 62 height 9
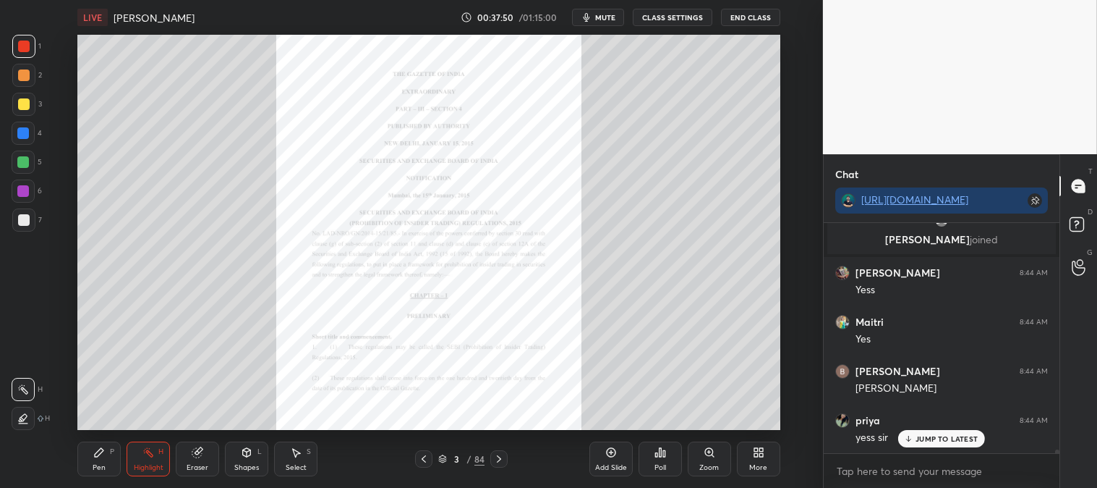
scroll to position [14718, 0]
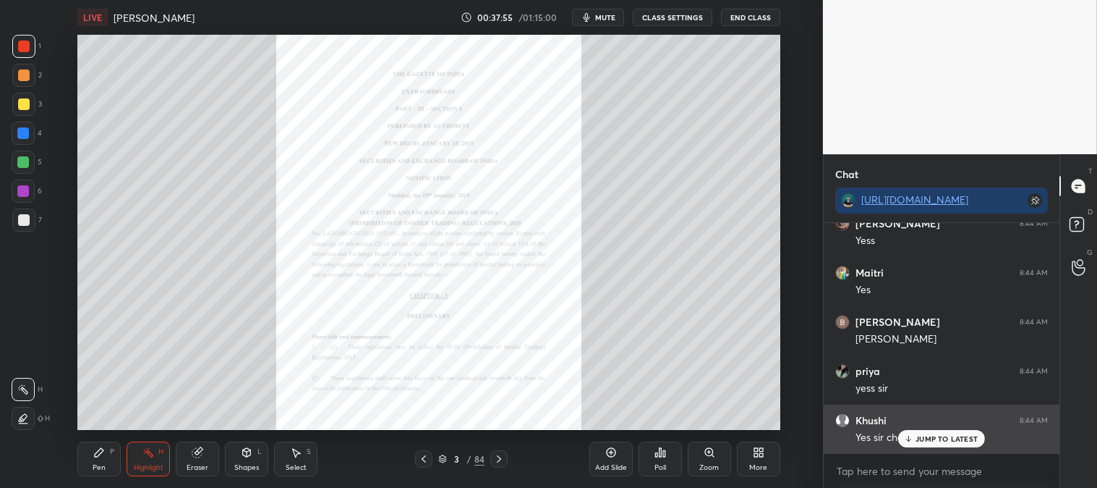
click at [922, 438] on p "JUMP TO LATEST" at bounding box center [947, 438] width 62 height 9
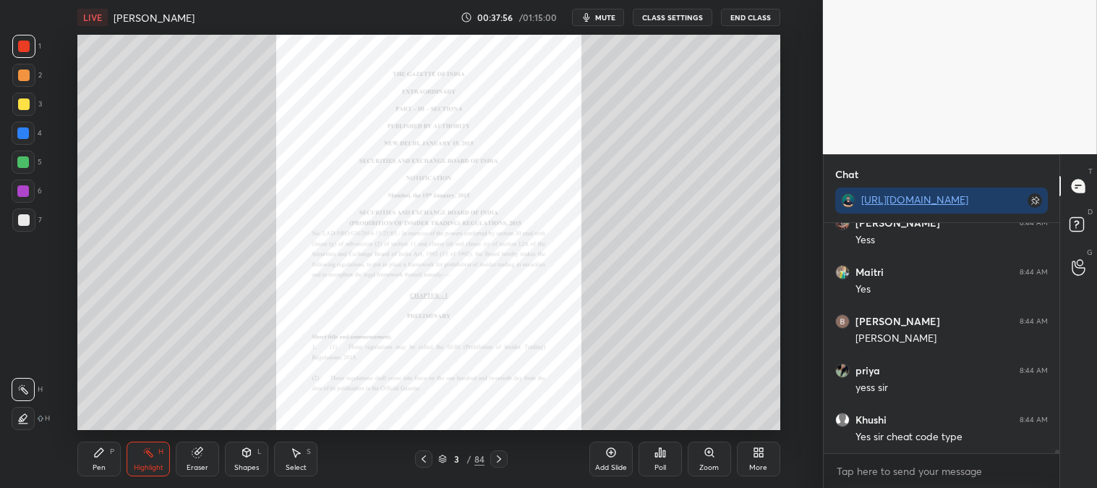
scroll to position [14768, 0]
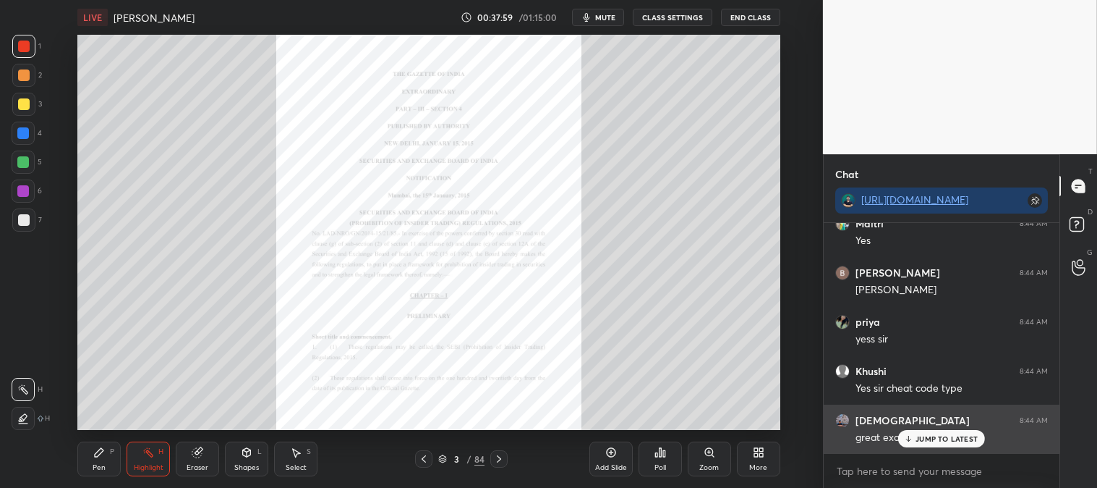
click at [927, 439] on p "JUMP TO LATEST" at bounding box center [947, 438] width 62 height 9
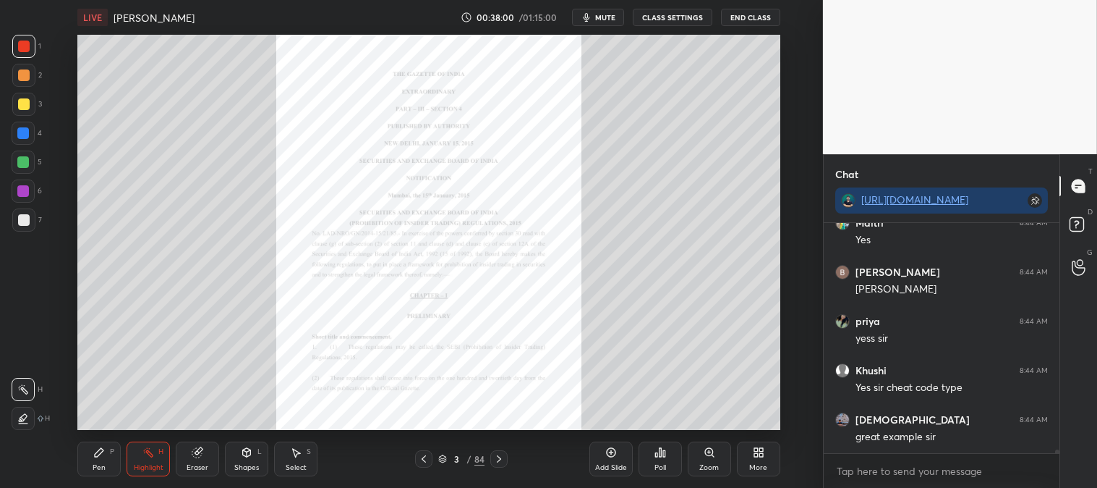
scroll to position [4, 4]
click at [611, 14] on span "mute" at bounding box center [605, 17] width 20 height 10
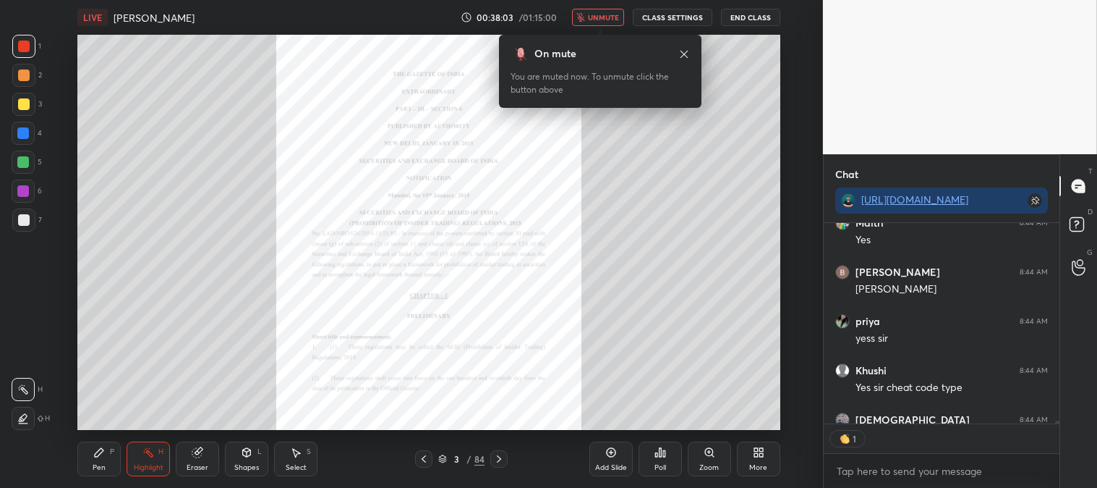
click at [604, 17] on span "unmute" at bounding box center [603, 17] width 31 height 10
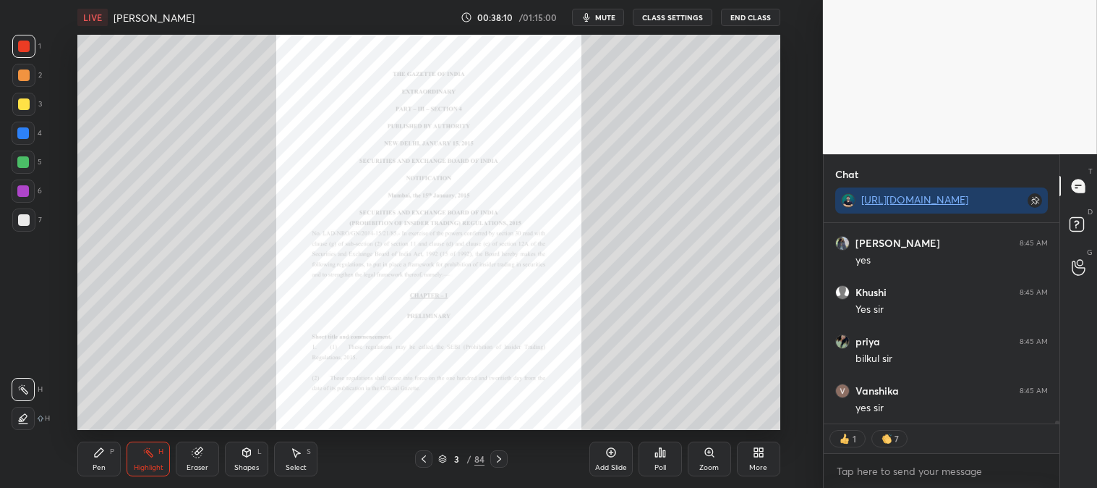
scroll to position [15092, 0]
click at [501, 456] on icon at bounding box center [499, 459] width 12 height 12
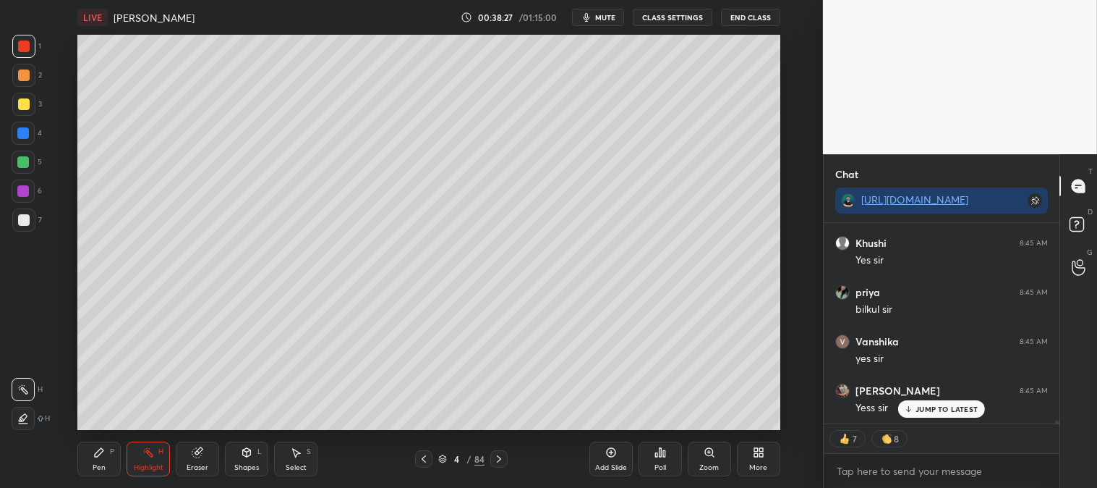
click at [98, 460] on div "Pen P" at bounding box center [98, 458] width 43 height 35
click at [22, 226] on div at bounding box center [23, 219] width 23 height 23
click at [498, 460] on icon at bounding box center [499, 459] width 12 height 12
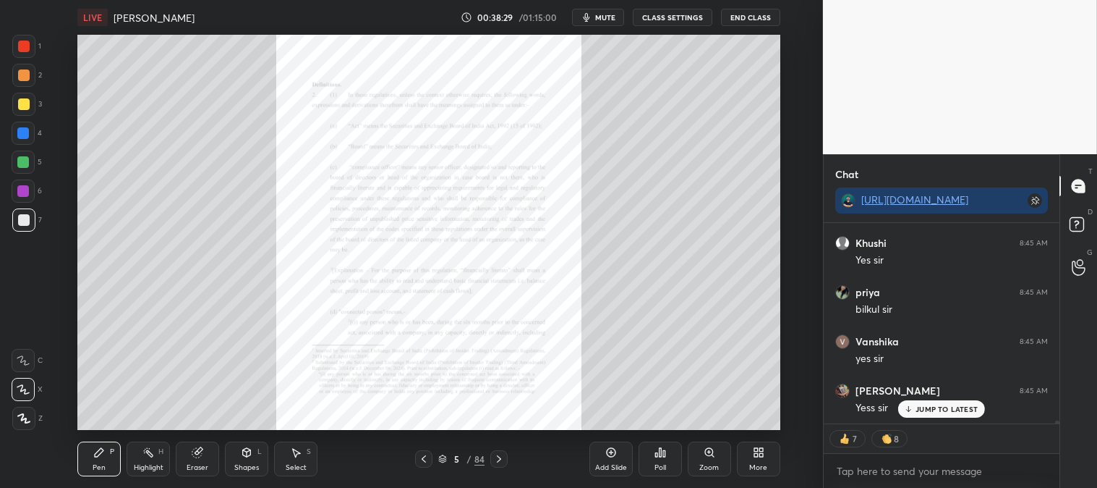
click at [420, 459] on icon at bounding box center [424, 459] width 12 height 12
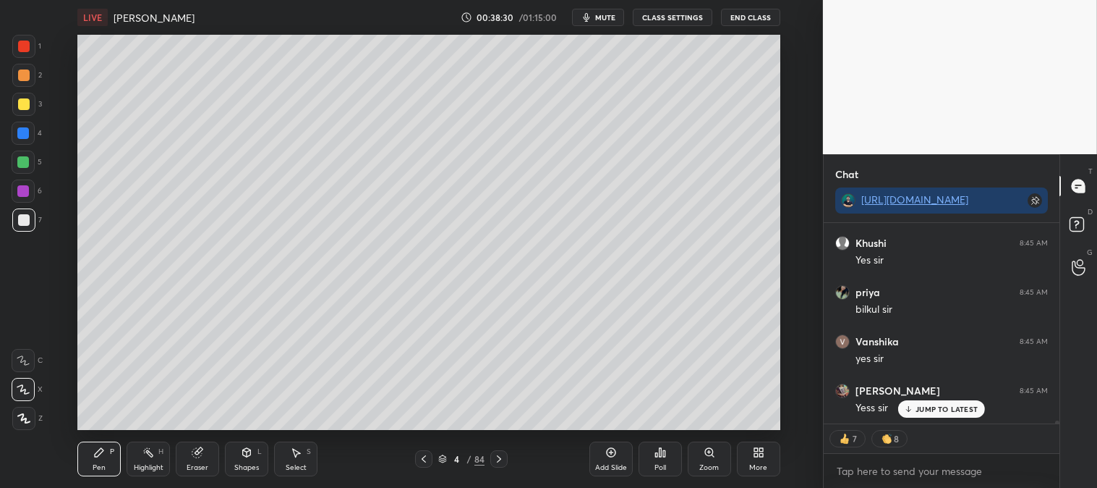
click at [611, 459] on div "Add Slide" at bounding box center [611, 458] width 43 height 35
click at [704, 460] on div "Zoom" at bounding box center [709, 458] width 43 height 35
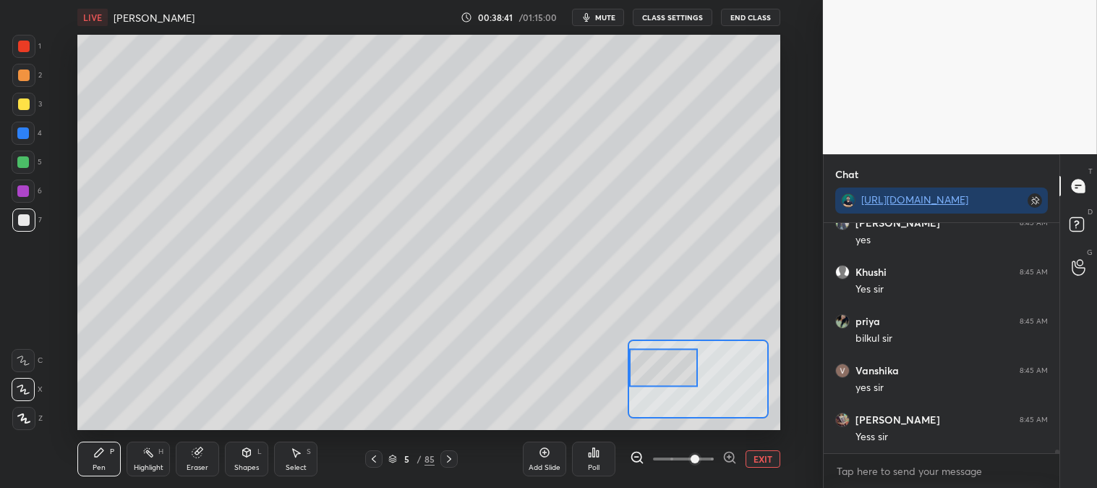
scroll to position [15063, 0]
click at [20, 156] on div at bounding box center [23, 162] width 12 height 12
click at [763, 461] on button "EXIT" at bounding box center [763, 458] width 35 height 17
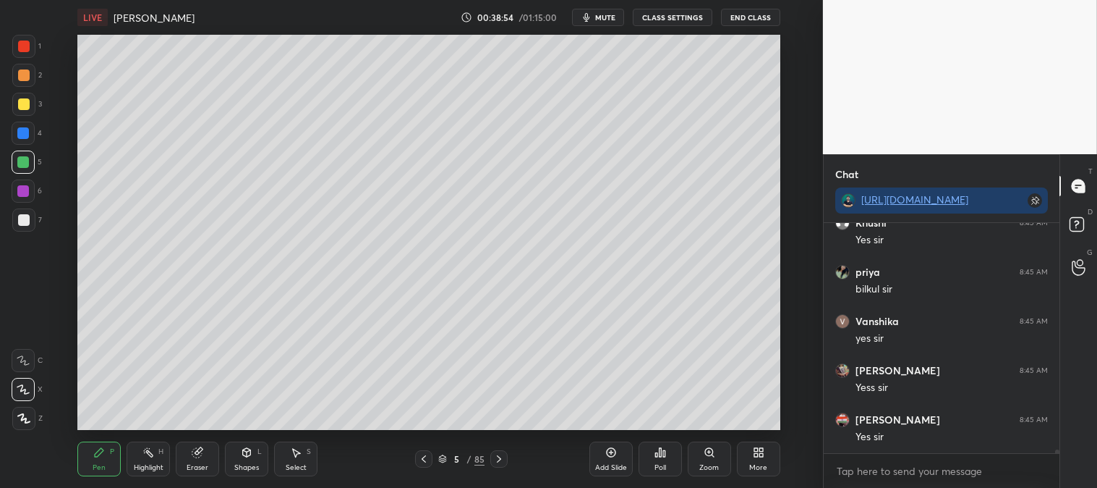
scroll to position [15161, 0]
click at [611, 20] on span "mute" at bounding box center [605, 17] width 20 height 10
click at [604, 18] on span "unmute" at bounding box center [603, 17] width 31 height 10
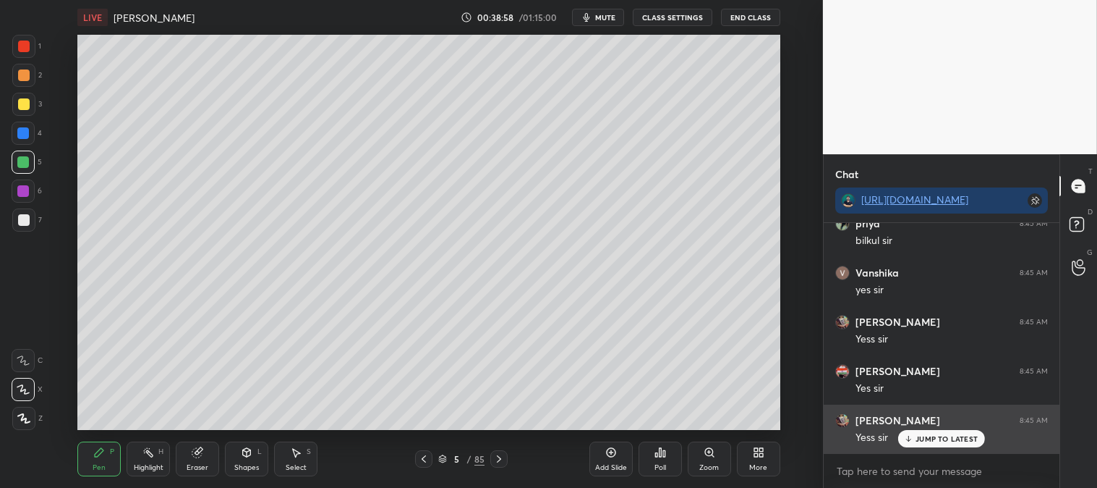
click at [926, 443] on p "JUMP TO LATEST" at bounding box center [947, 438] width 62 height 9
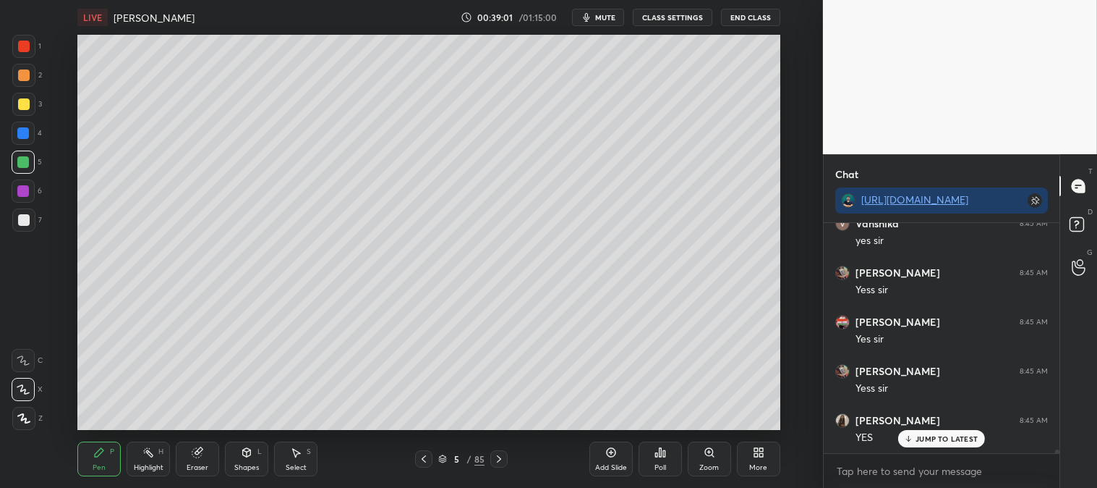
click at [704, 458] on icon at bounding box center [710, 452] width 12 height 12
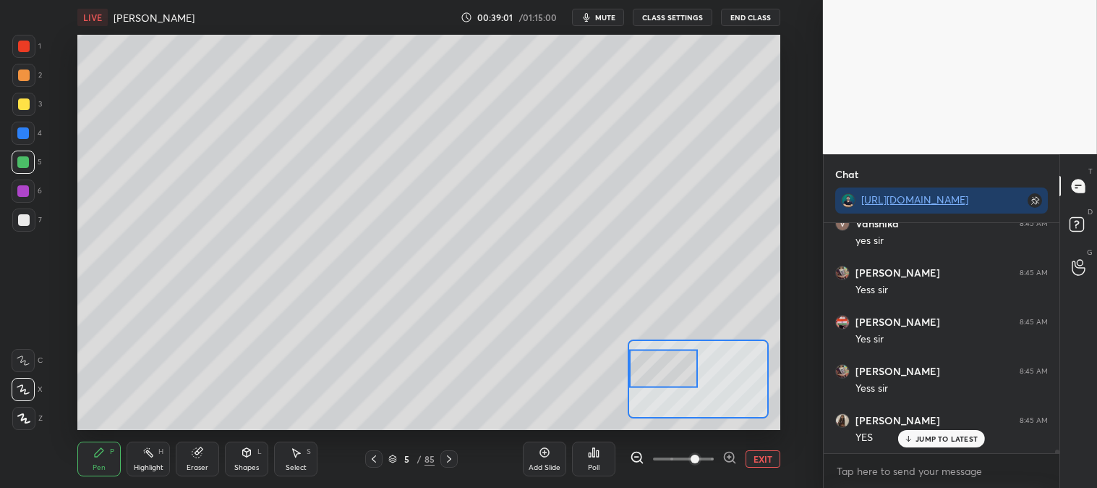
scroll to position [15259, 0]
click at [93, 464] on div "Pen" at bounding box center [99, 467] width 13 height 7
click at [27, 107] on div at bounding box center [24, 104] width 12 height 12
click at [18, 76] on div at bounding box center [24, 75] width 12 height 12
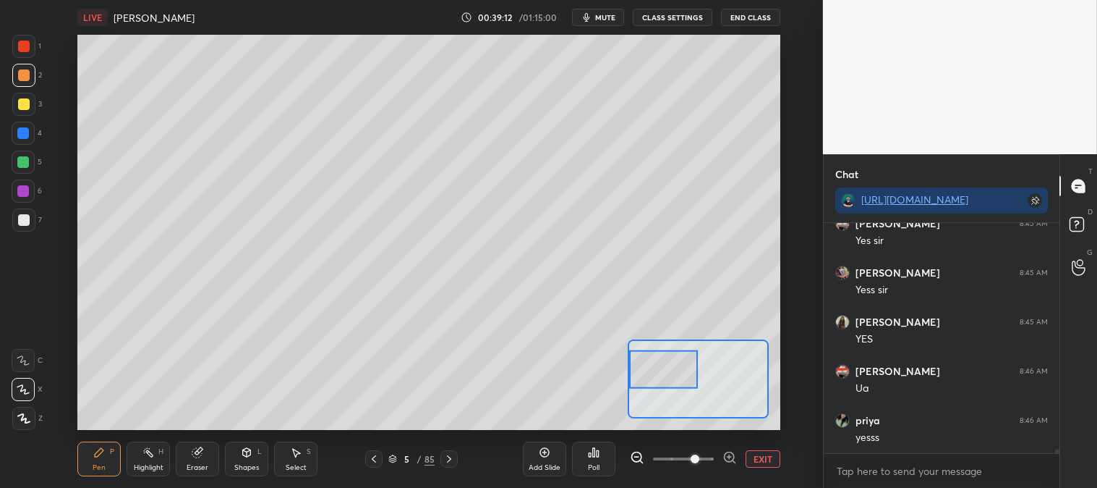
scroll to position [15359, 0]
click at [24, 48] on div at bounding box center [24, 47] width 12 height 12
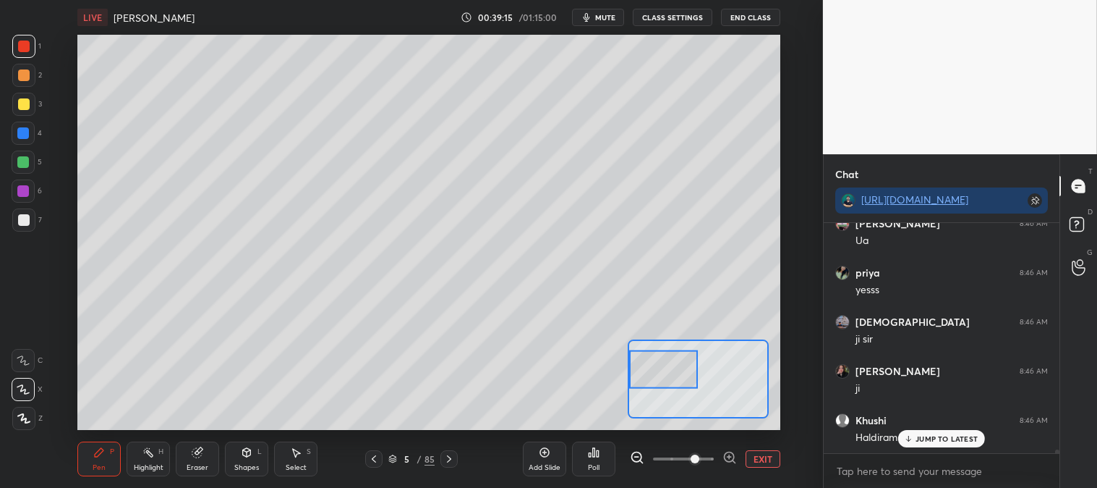
scroll to position [15555, 0]
click at [760, 461] on button "EXIT" at bounding box center [763, 458] width 35 height 17
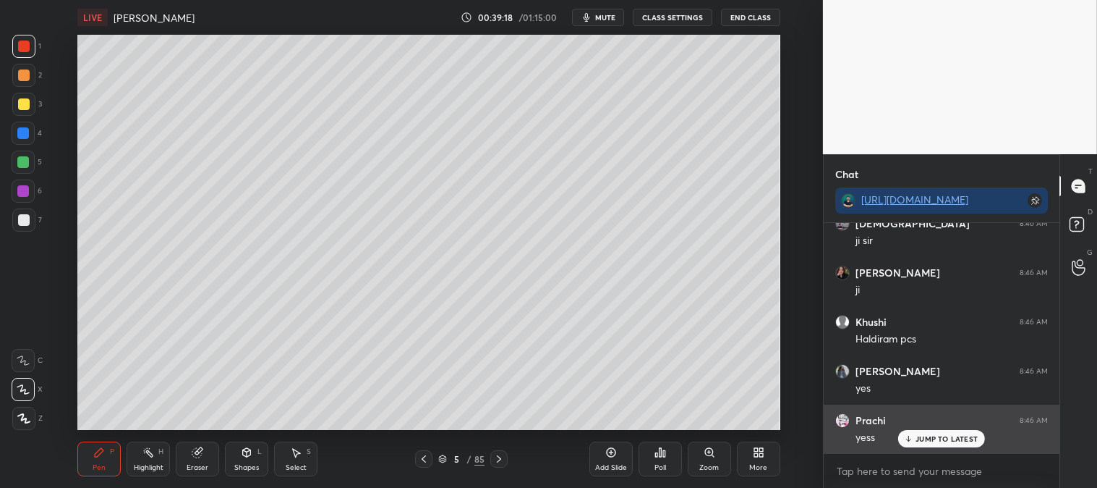
click at [927, 439] on p "JUMP TO LATEST" at bounding box center [947, 438] width 62 height 9
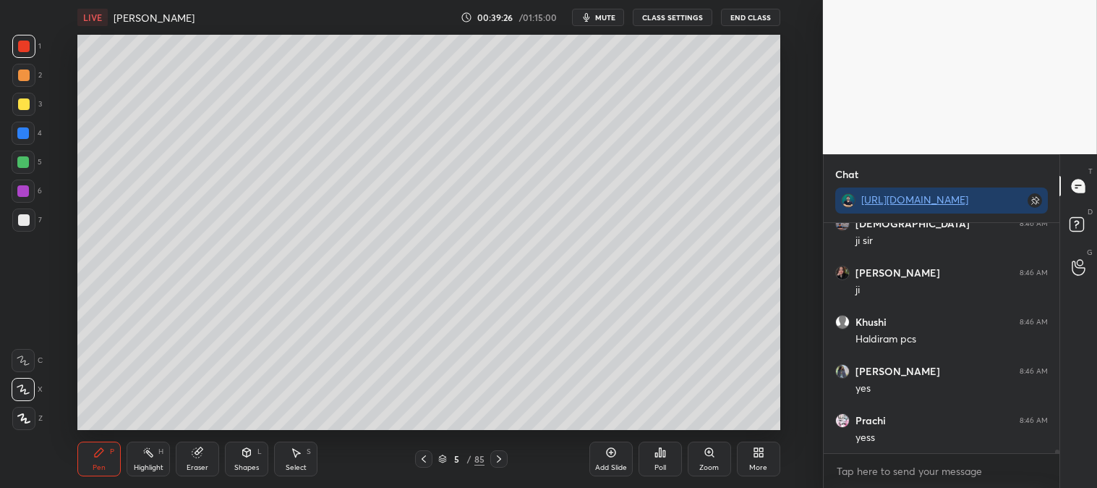
scroll to position [15605, 0]
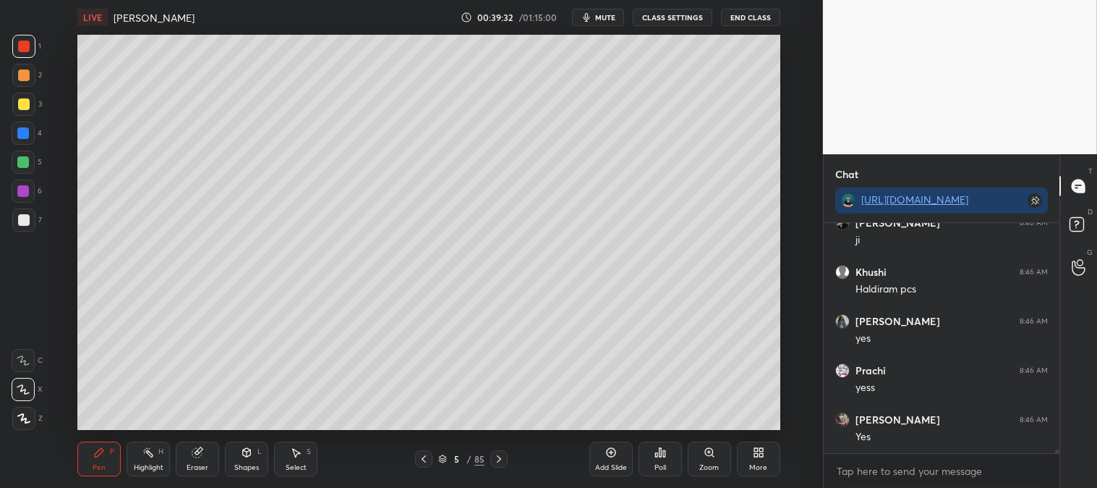
click at [708, 458] on icon at bounding box center [710, 452] width 12 height 12
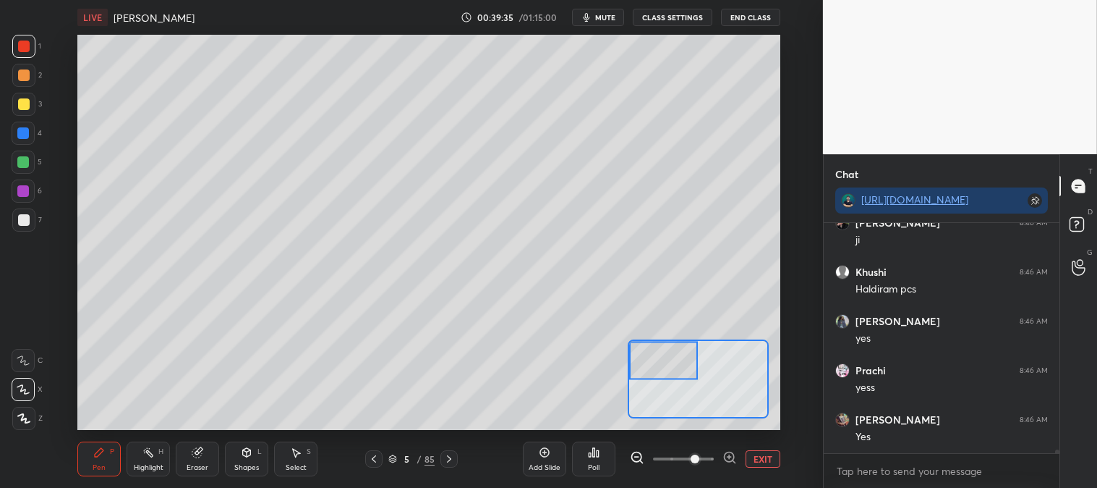
click at [26, 163] on div at bounding box center [23, 162] width 12 height 12
click at [763, 459] on button "EXIT" at bounding box center [763, 458] width 35 height 17
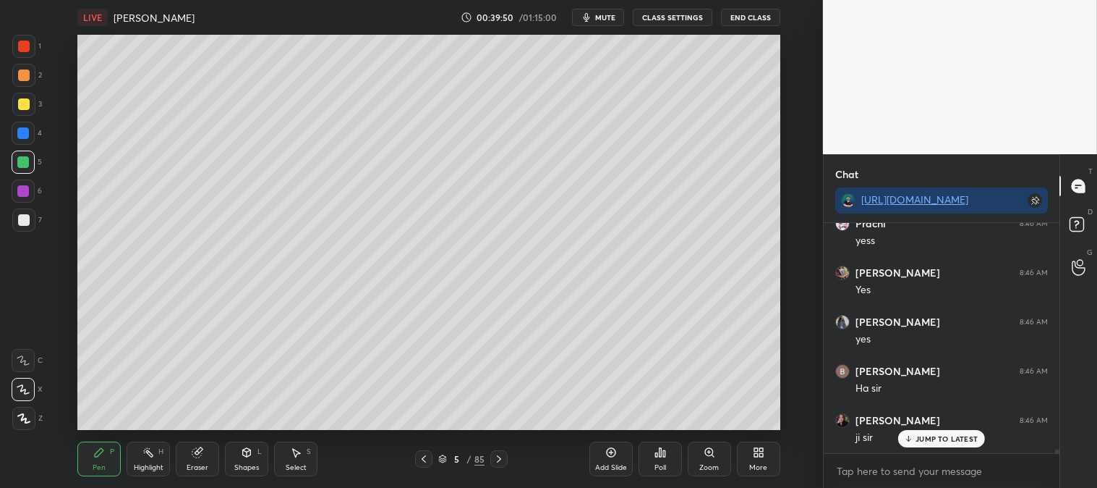
scroll to position [15801, 0]
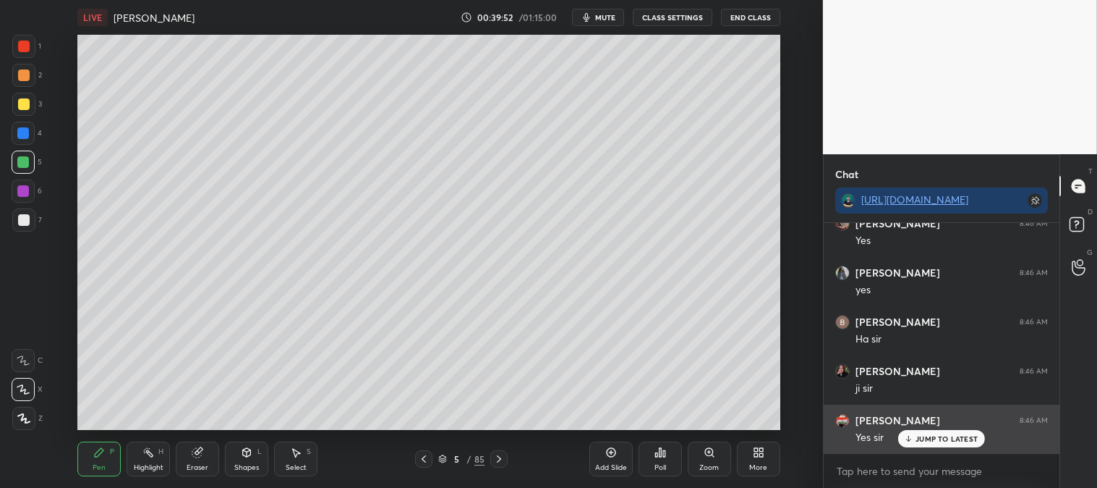
click at [921, 436] on p "JUMP TO LATEST" at bounding box center [947, 438] width 62 height 9
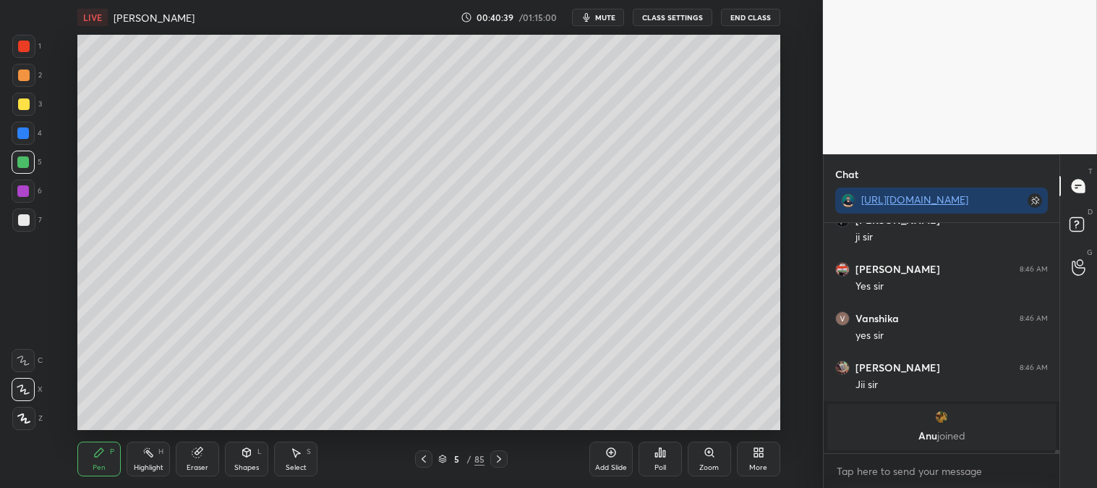
scroll to position [16000, 0]
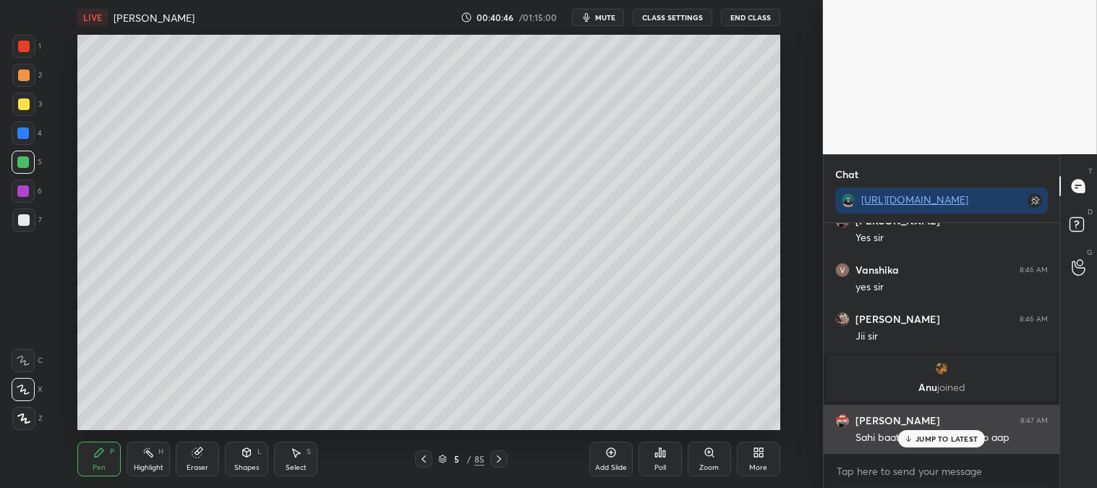
click at [935, 442] on p "JUMP TO LATEST" at bounding box center [947, 438] width 62 height 9
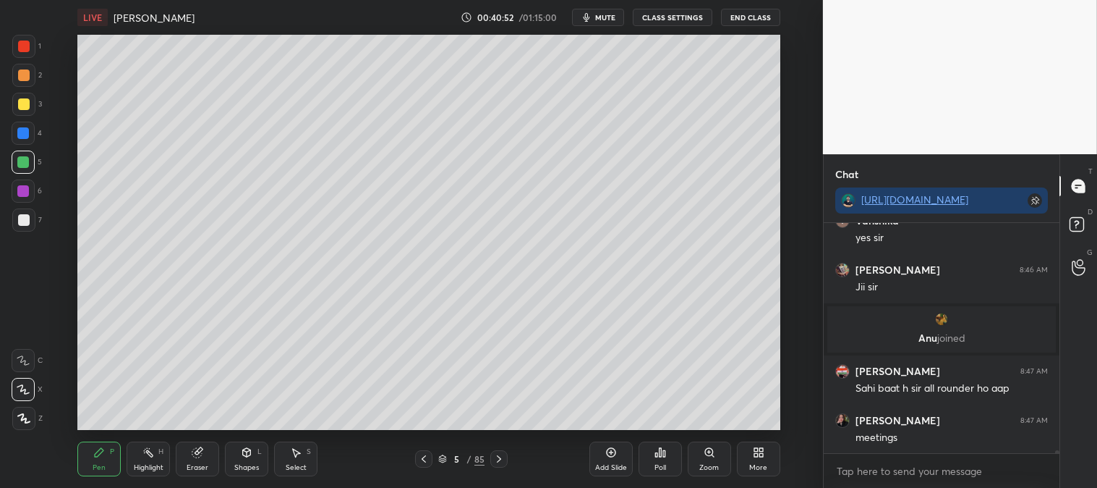
scroll to position [16099, 0]
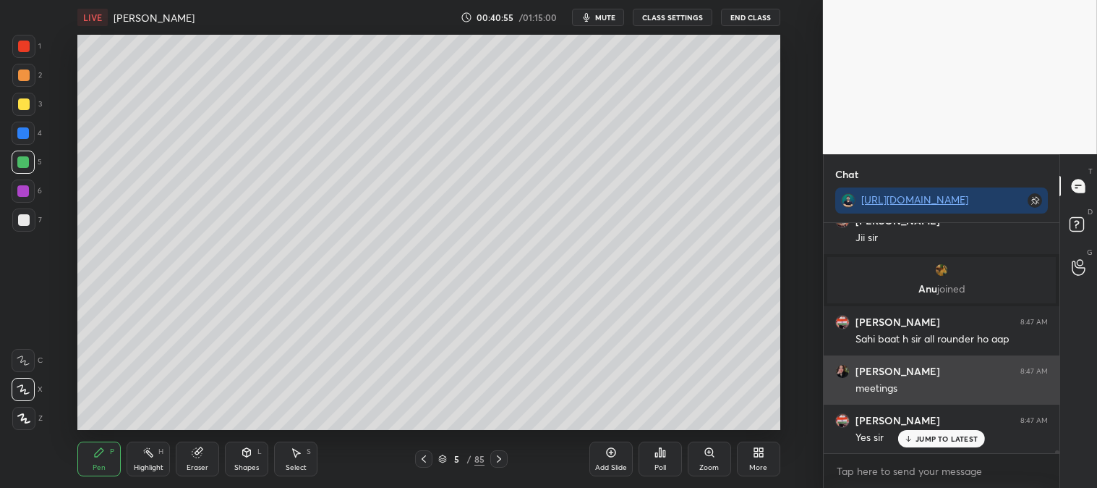
click at [933, 438] on p "JUMP TO LATEST" at bounding box center [947, 438] width 62 height 9
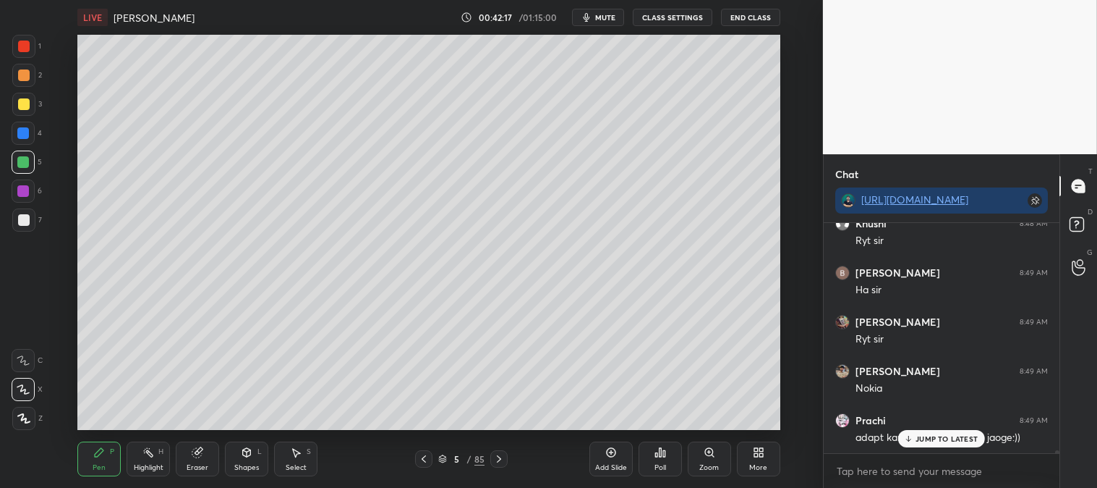
scroll to position [17391, 0]
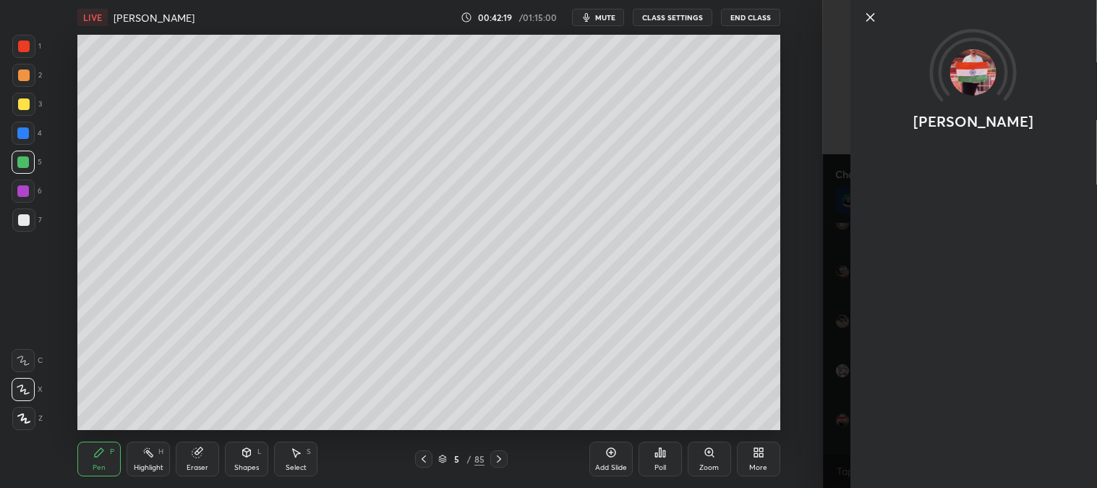
click at [870, 18] on icon at bounding box center [870, 17] width 7 height 7
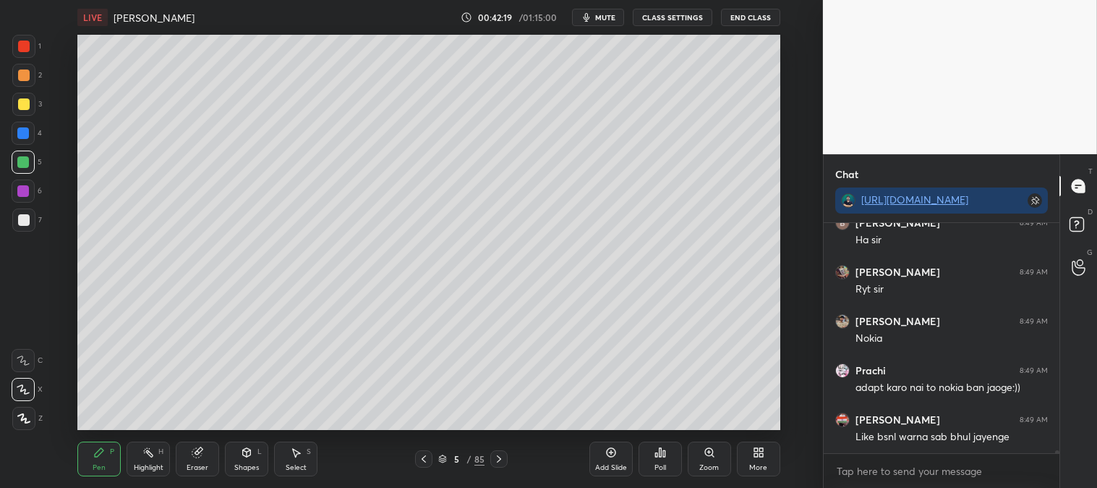
scroll to position [17440, 0]
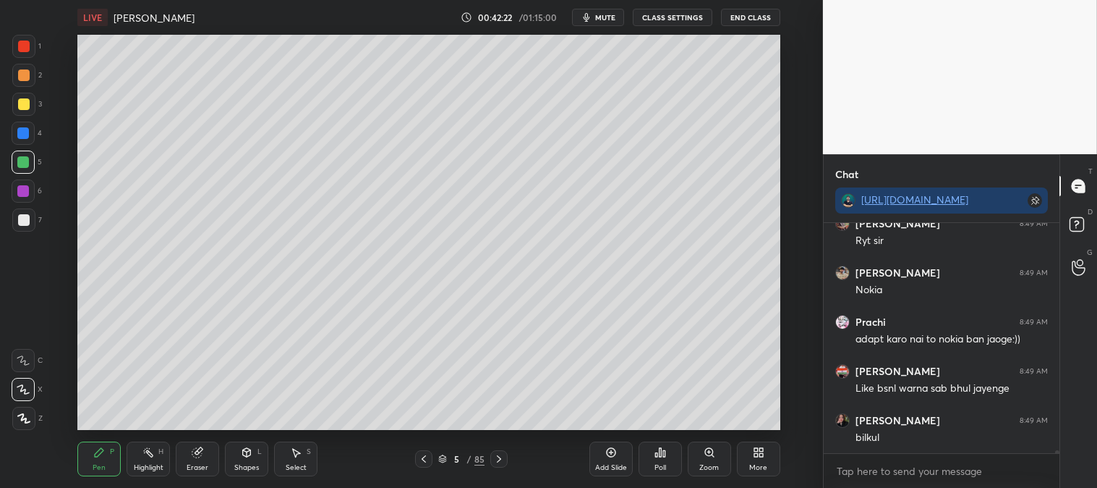
click at [704, 457] on icon at bounding box center [710, 452] width 12 height 12
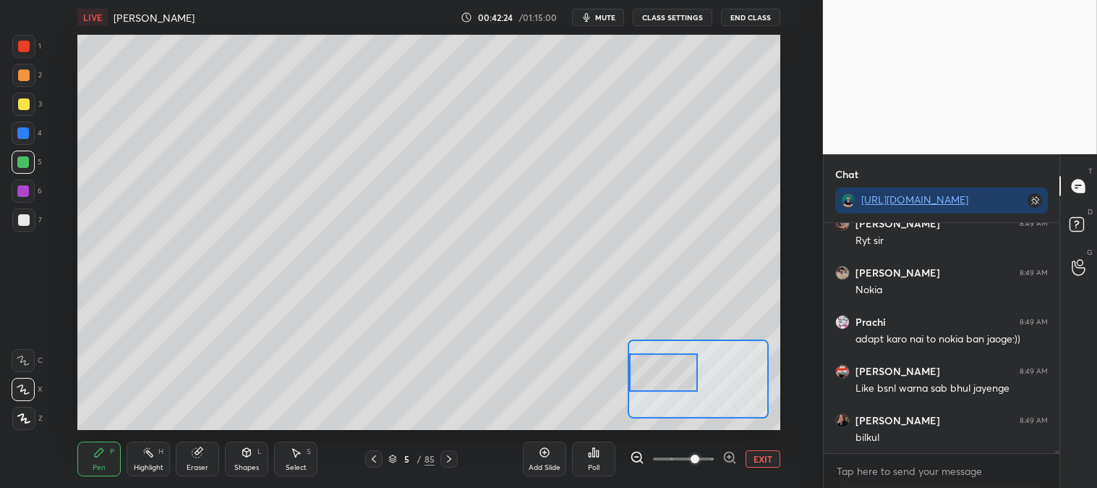
click at [755, 457] on button "EXIT" at bounding box center [763, 458] width 35 height 17
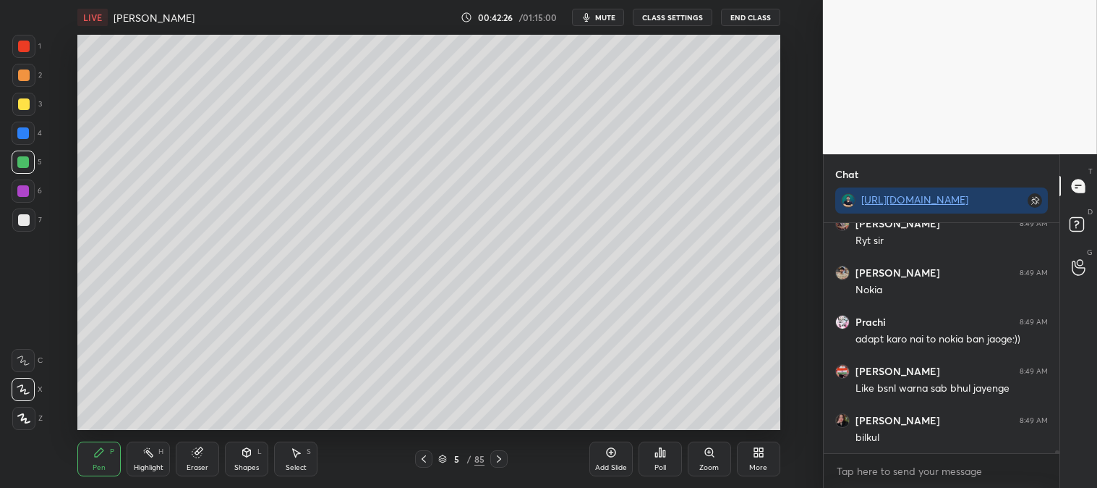
click at [702, 464] on div "Zoom" at bounding box center [710, 467] width 20 height 7
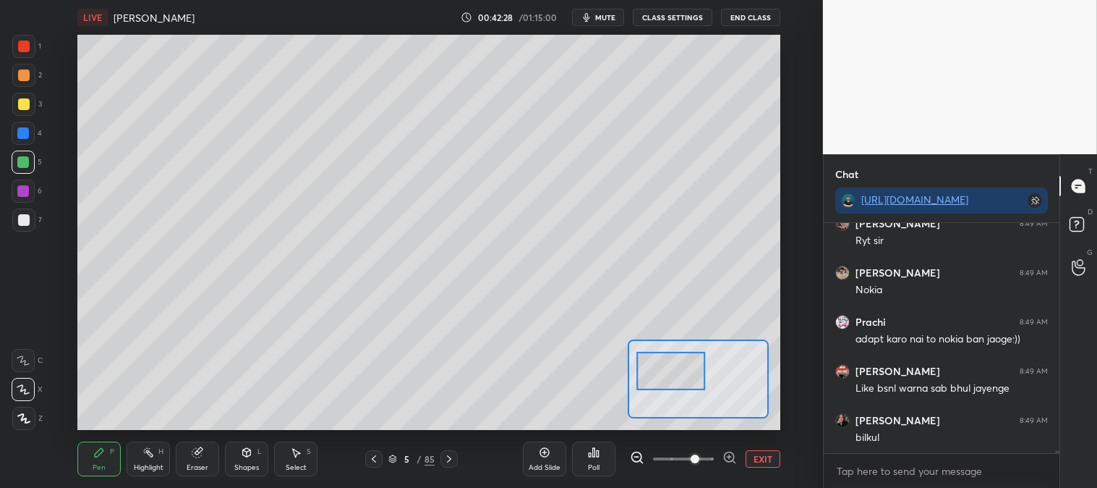
click at [100, 467] on div "Pen" at bounding box center [99, 467] width 13 height 7
click at [22, 106] on div at bounding box center [24, 104] width 12 height 12
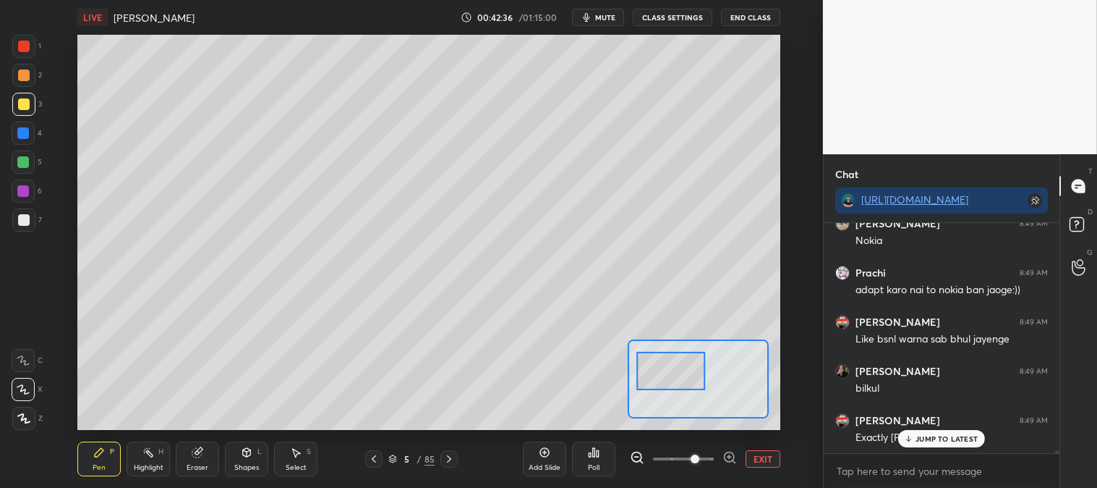
click at [26, 222] on div at bounding box center [24, 220] width 12 height 12
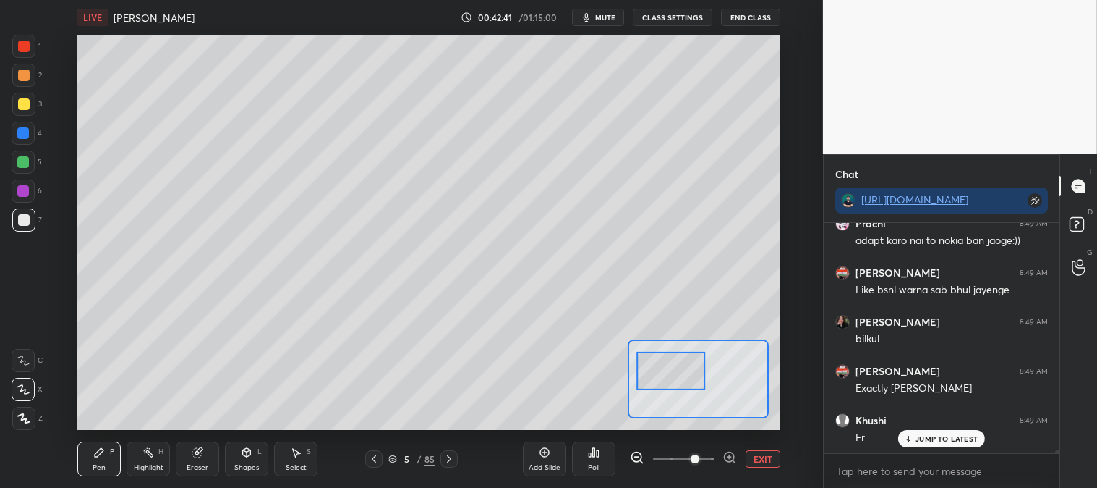
click at [20, 103] on div at bounding box center [24, 104] width 12 height 12
click at [603, 20] on span "mute" at bounding box center [605, 17] width 20 height 10
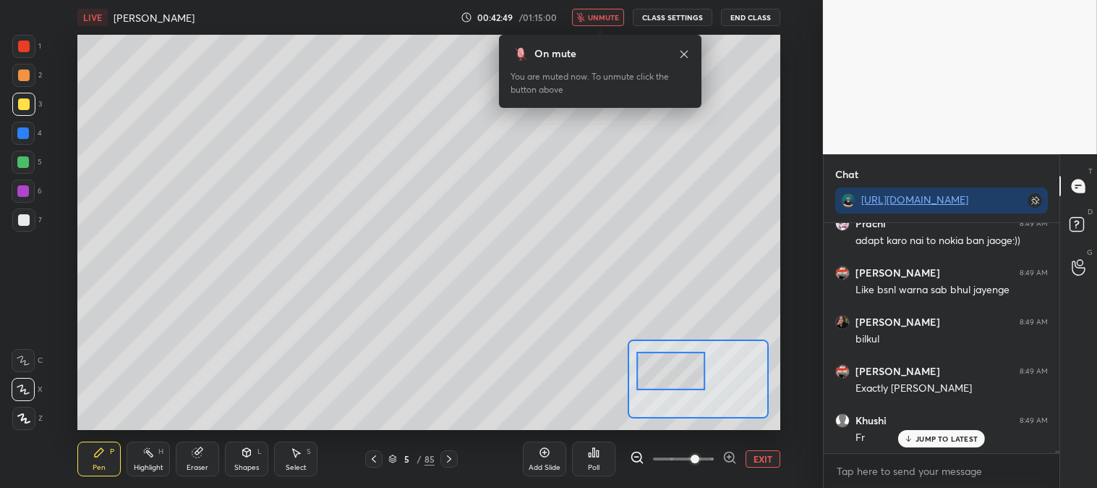
scroll to position [17588, 0]
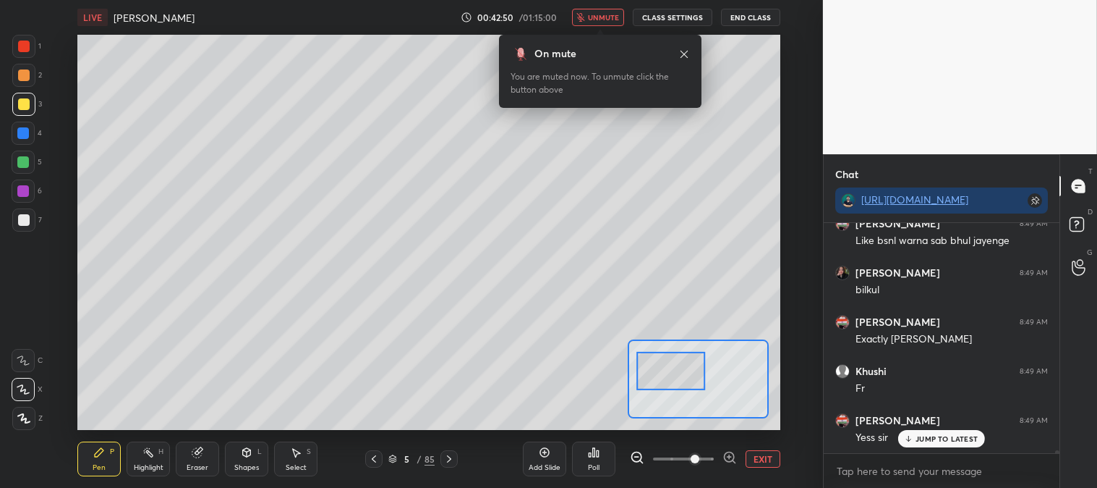
click at [606, 24] on button "unmute" at bounding box center [598, 17] width 52 height 17
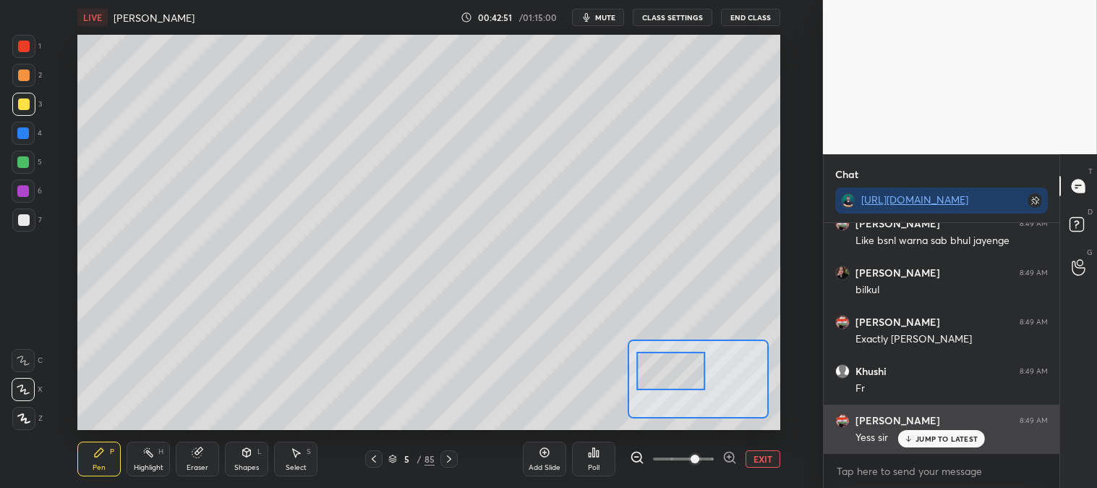
click at [919, 436] on p "JUMP TO LATEST" at bounding box center [947, 438] width 62 height 9
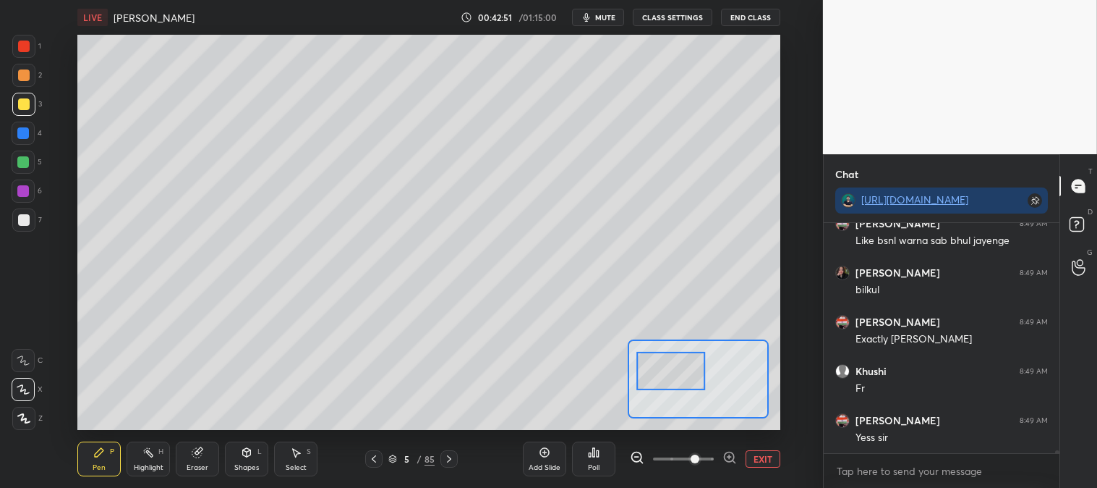
click at [770, 457] on button "EXIT" at bounding box center [763, 458] width 35 height 17
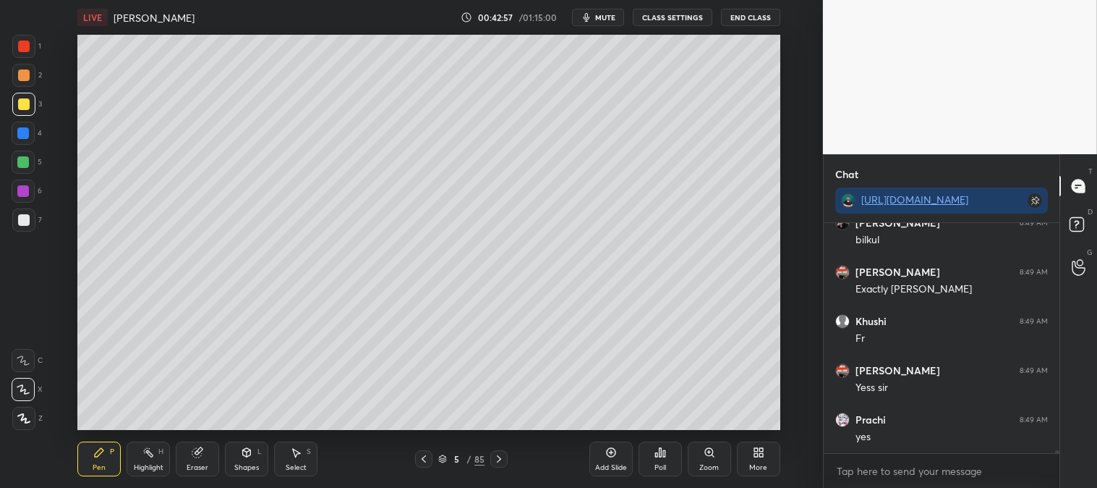
scroll to position [17686, 0]
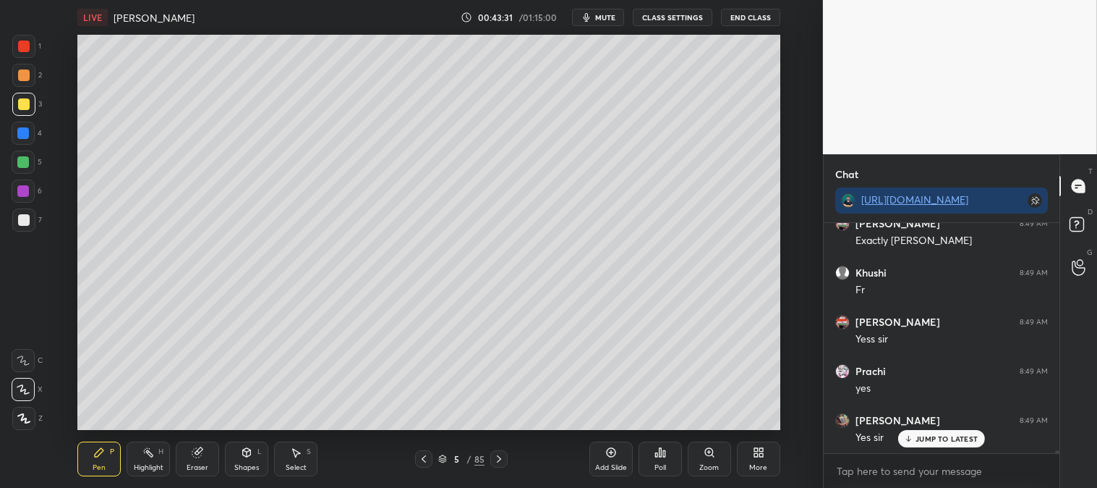
click at [705, 458] on icon at bounding box center [710, 452] width 12 height 12
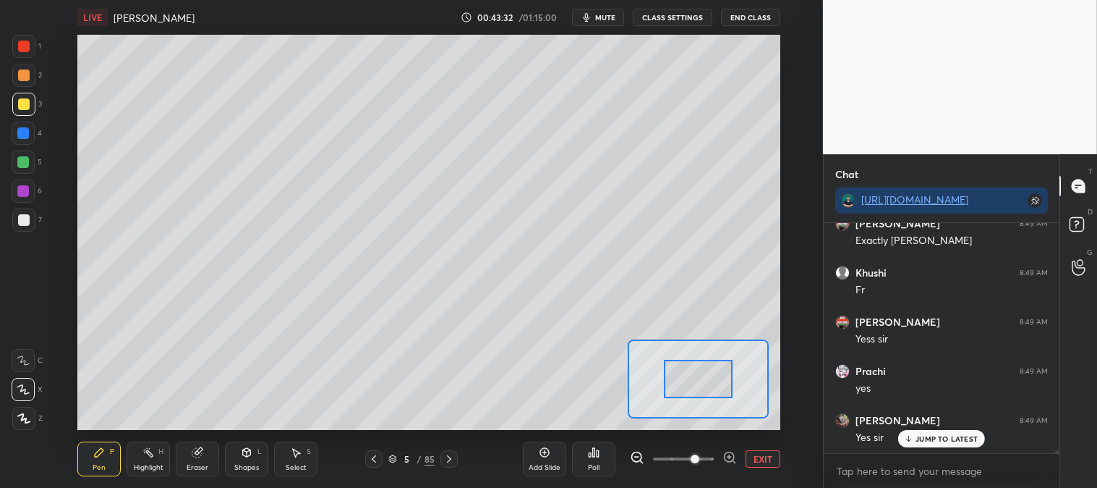
click at [765, 456] on button "EXIT" at bounding box center [763, 458] width 35 height 17
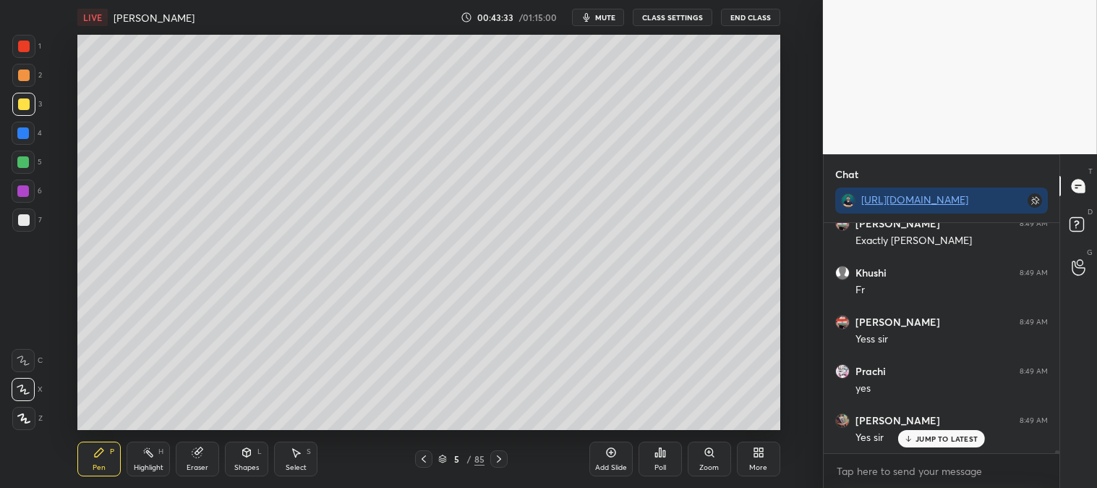
click at [104, 460] on div "Pen P" at bounding box center [98, 458] width 43 height 35
click at [32, 78] on div at bounding box center [23, 75] width 23 height 23
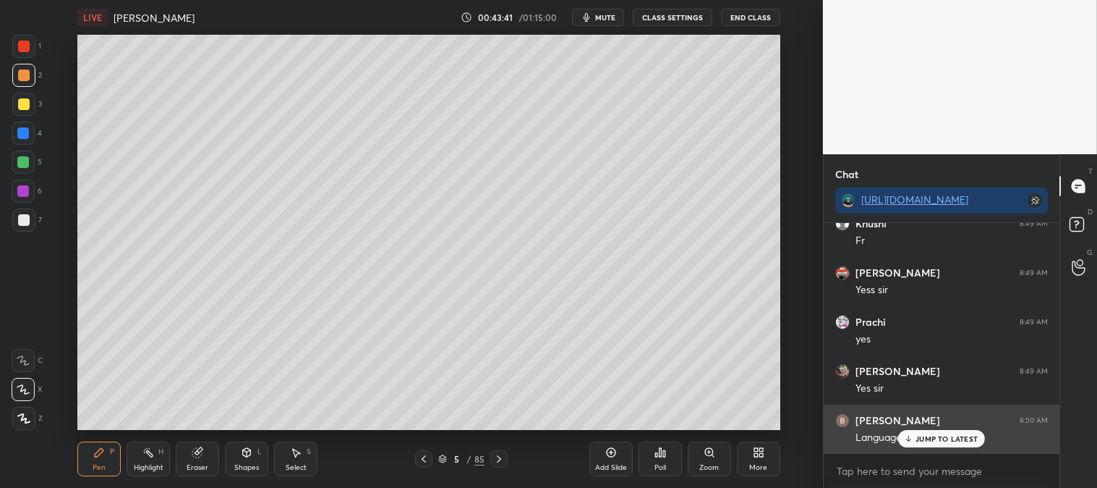
click at [919, 434] on p "JUMP TO LATEST" at bounding box center [947, 438] width 62 height 9
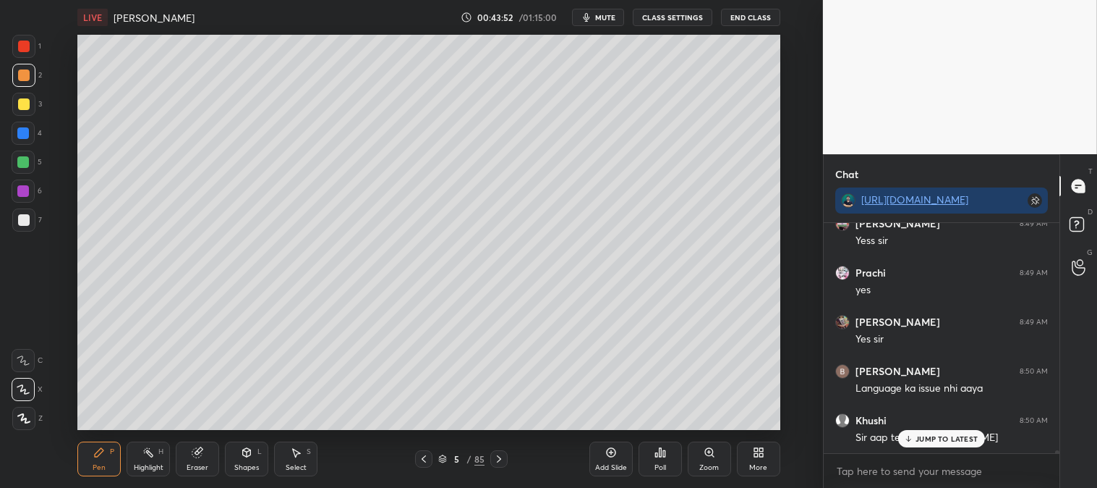
click at [928, 435] on p "JUMP TO LATEST" at bounding box center [947, 438] width 62 height 9
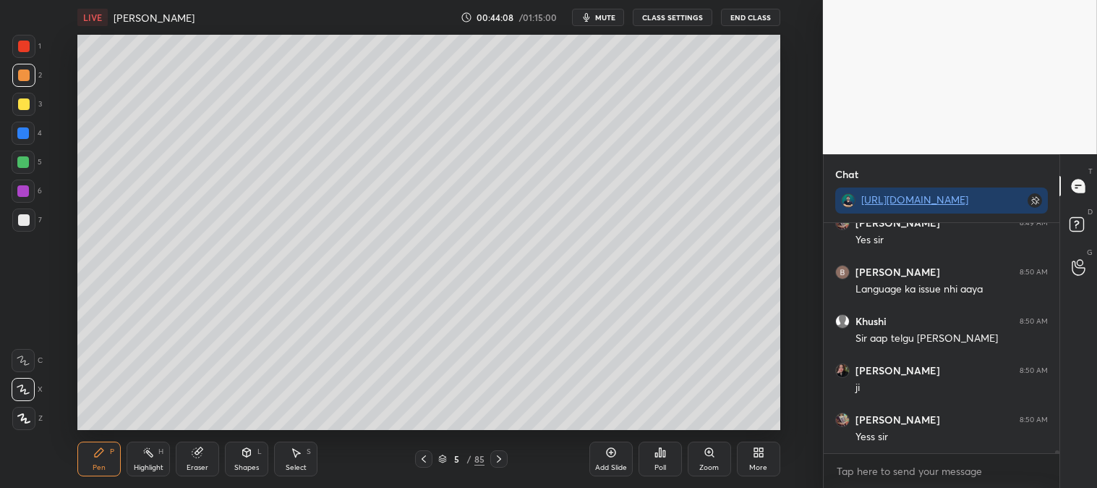
scroll to position [17958, 0]
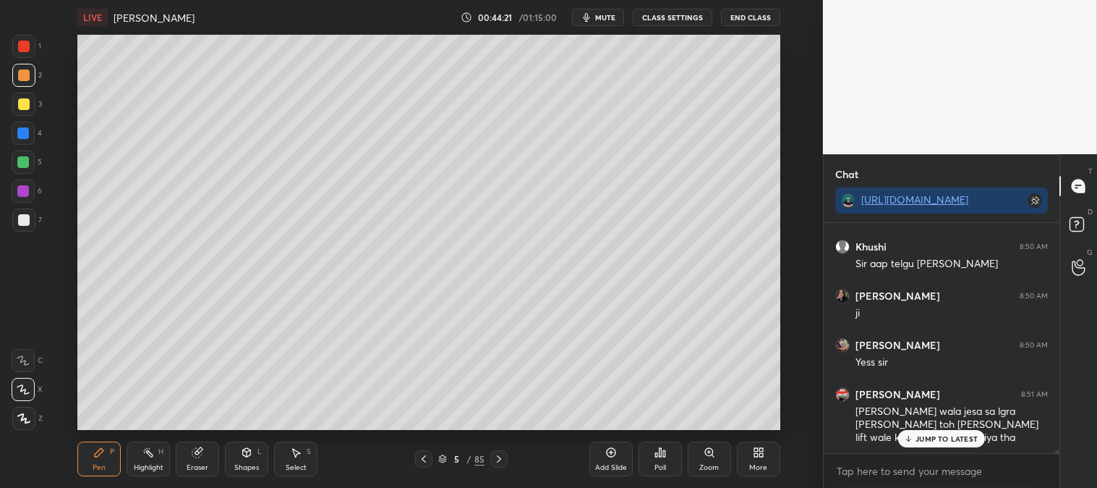
click at [25, 107] on div at bounding box center [24, 104] width 12 height 12
click at [692, 461] on div "Zoom" at bounding box center [709, 458] width 43 height 35
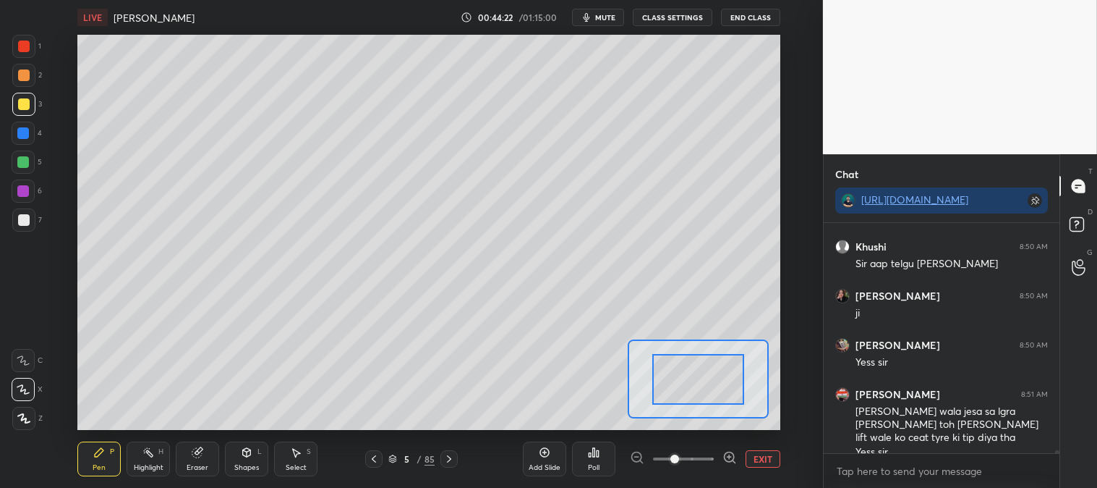
scroll to position [17972, 0]
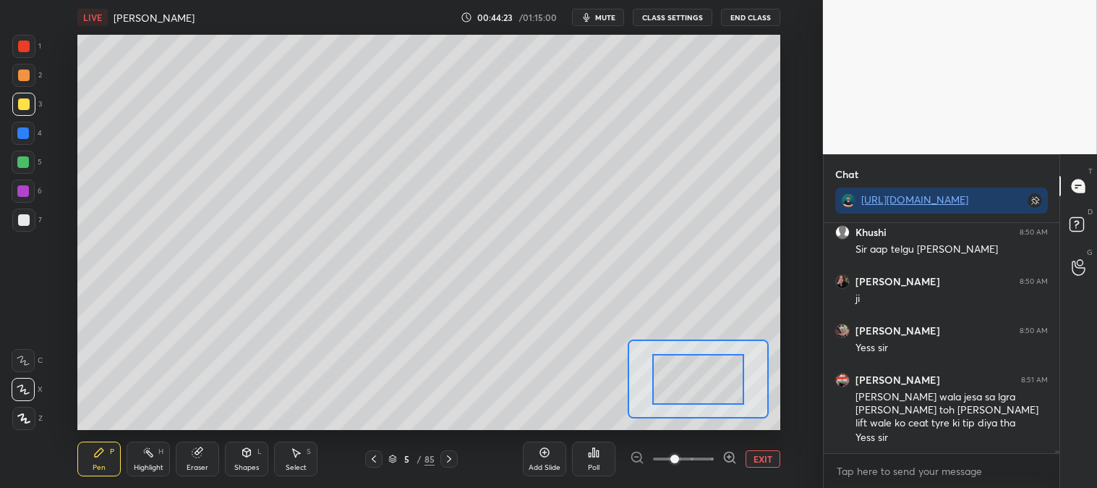
click at [688, 370] on div at bounding box center [699, 379] width 92 height 51
click at [22, 223] on div at bounding box center [24, 220] width 12 height 12
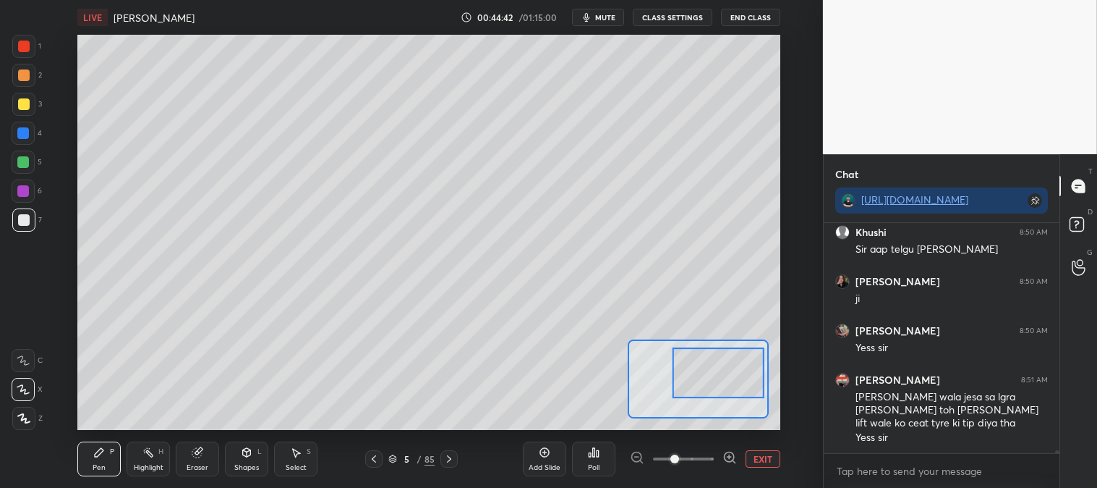
click at [32, 109] on div at bounding box center [23, 104] width 23 height 23
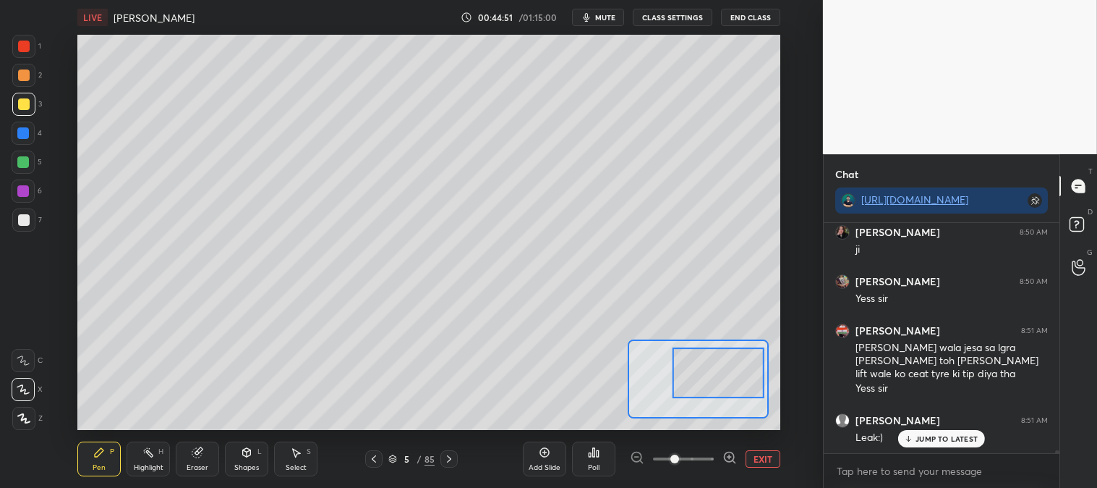
click at [154, 467] on div "Highlight" at bounding box center [149, 467] width 30 height 7
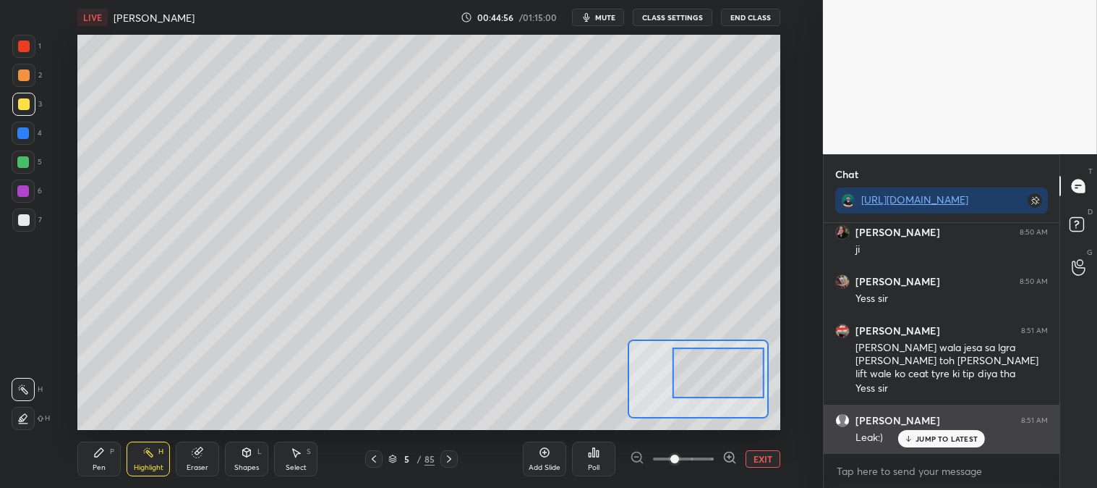
click at [914, 441] on div "JUMP TO LATEST" at bounding box center [942, 438] width 87 height 17
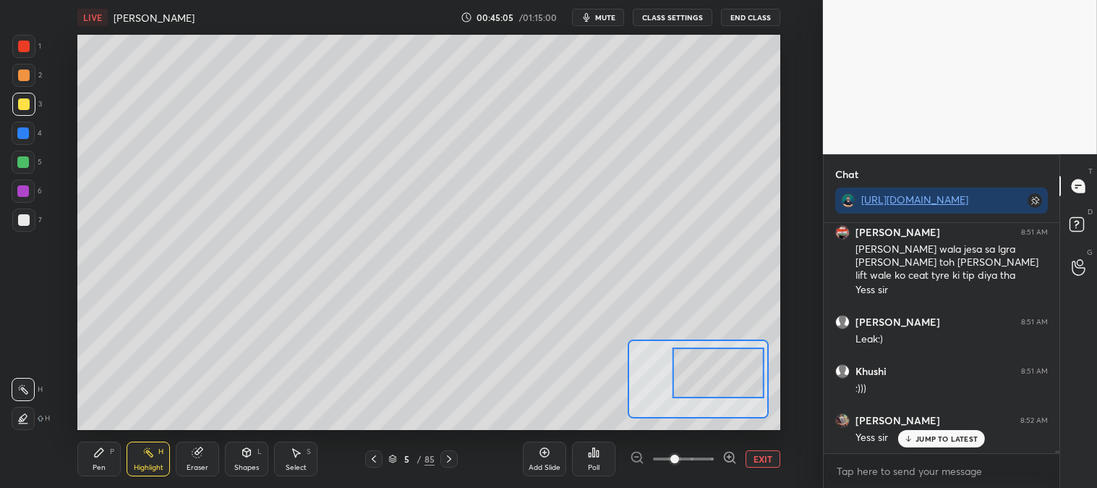
scroll to position [18169, 0]
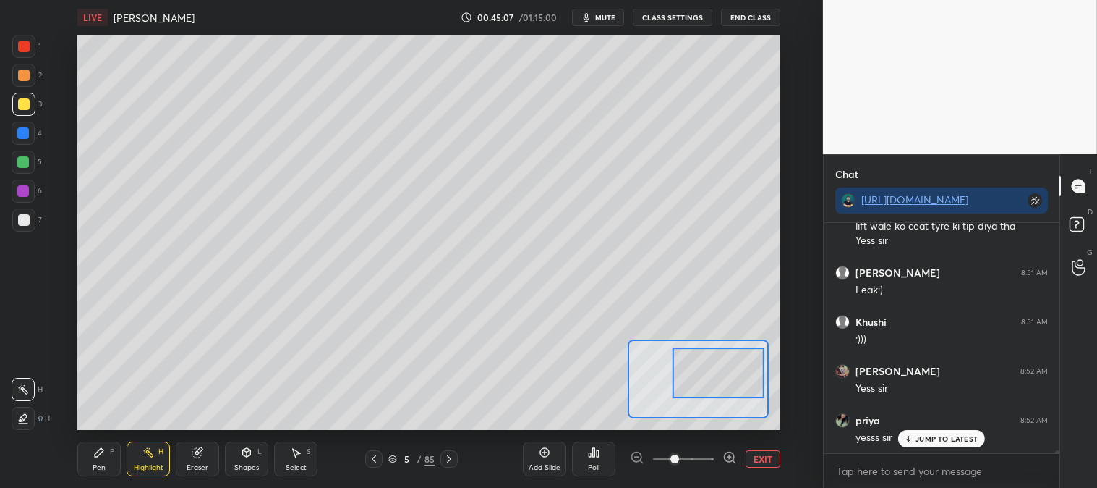
click at [103, 464] on div "Pen" at bounding box center [99, 467] width 13 height 7
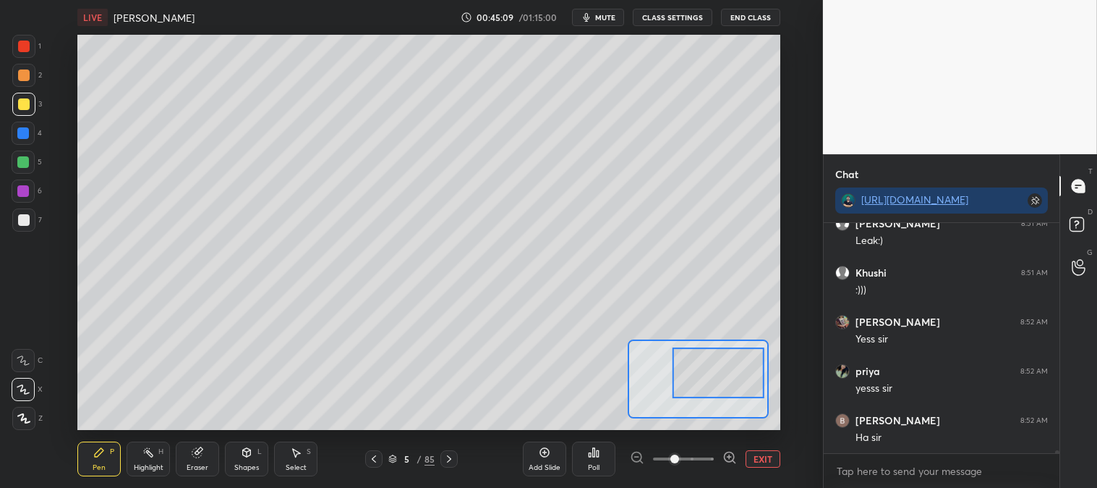
click at [29, 94] on div at bounding box center [23, 104] width 23 height 23
click at [27, 111] on div at bounding box center [23, 104] width 23 height 23
click at [761, 461] on button "EXIT" at bounding box center [763, 458] width 35 height 17
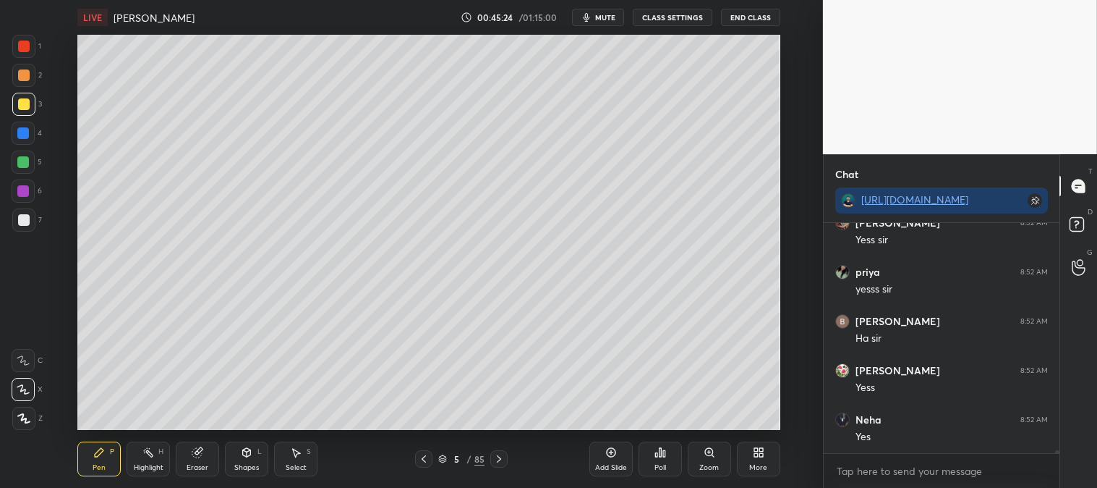
click at [152, 452] on icon at bounding box center [149, 452] width 12 height 12
click at [110, 469] on div "Pen P" at bounding box center [98, 458] width 43 height 35
click at [25, 220] on div at bounding box center [24, 220] width 12 height 12
click at [703, 459] on div "Zoom" at bounding box center [709, 458] width 43 height 35
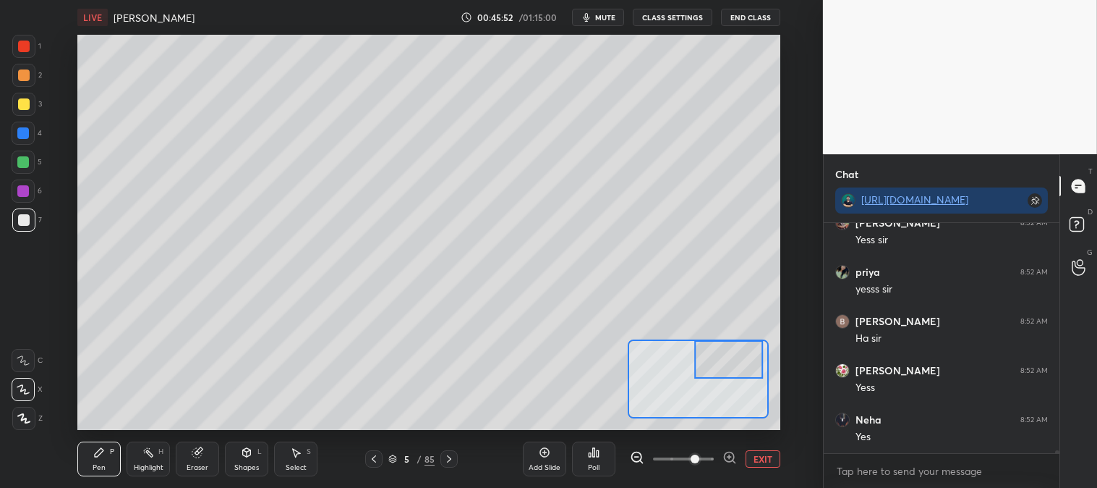
scroll to position [18366, 0]
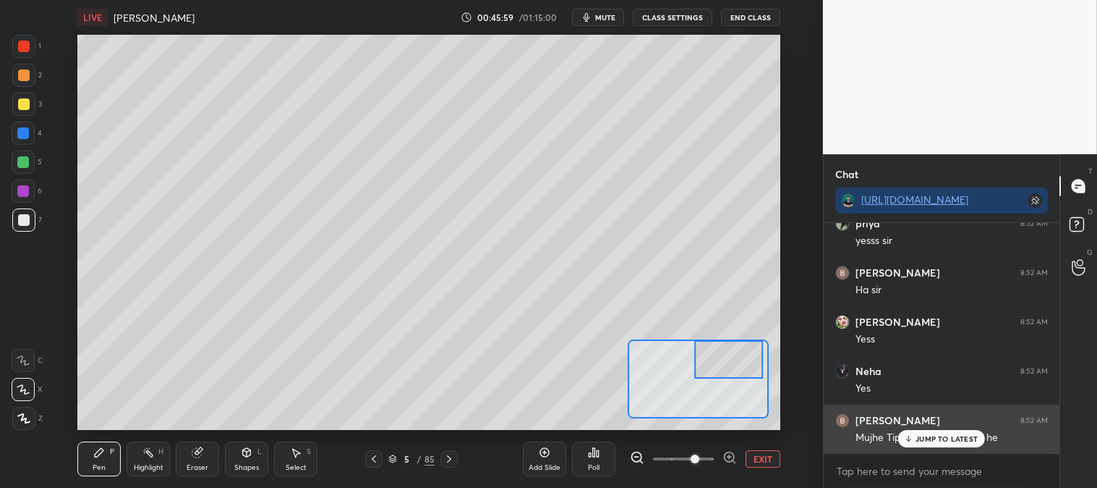
click at [917, 438] on p "JUMP TO LATEST" at bounding box center [947, 438] width 62 height 9
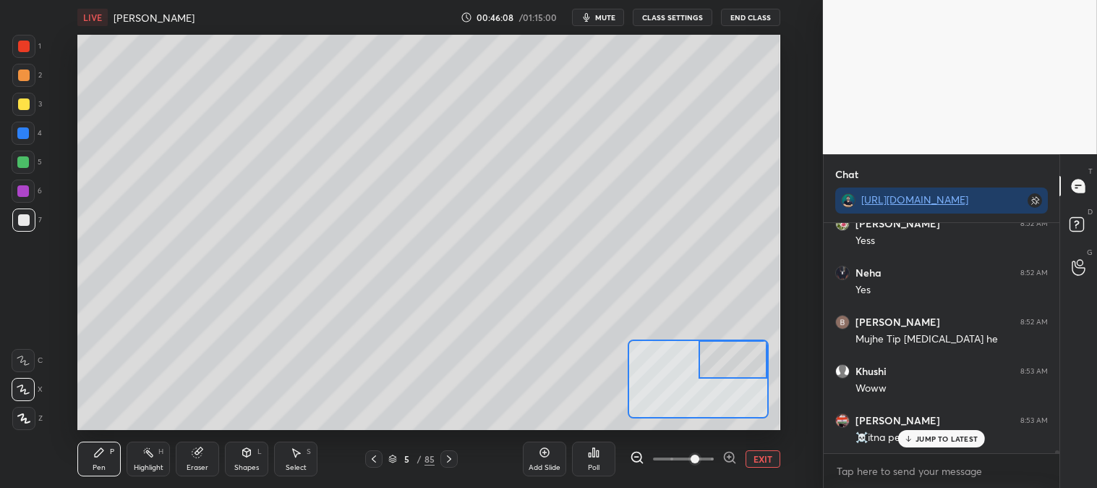
scroll to position [18514, 0]
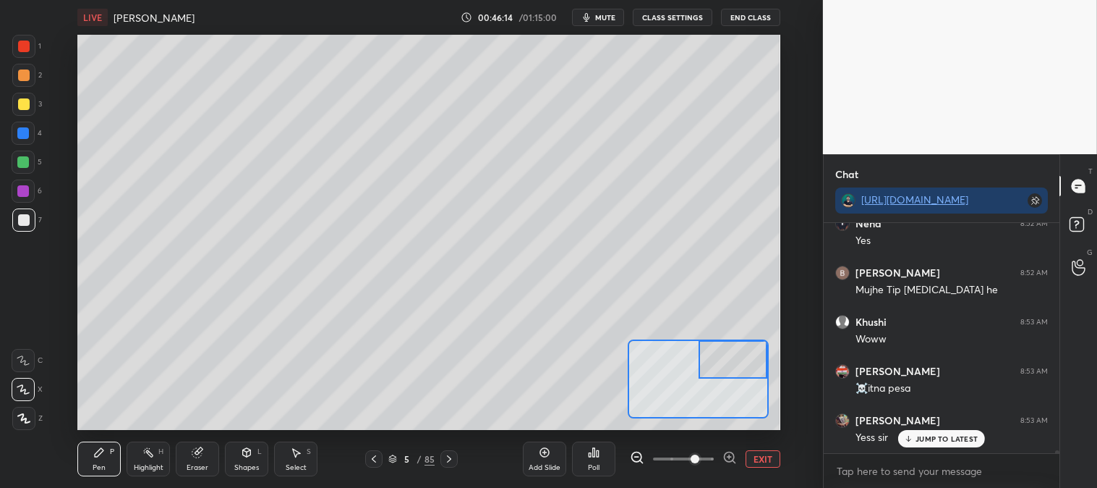
click at [22, 77] on div at bounding box center [24, 75] width 12 height 12
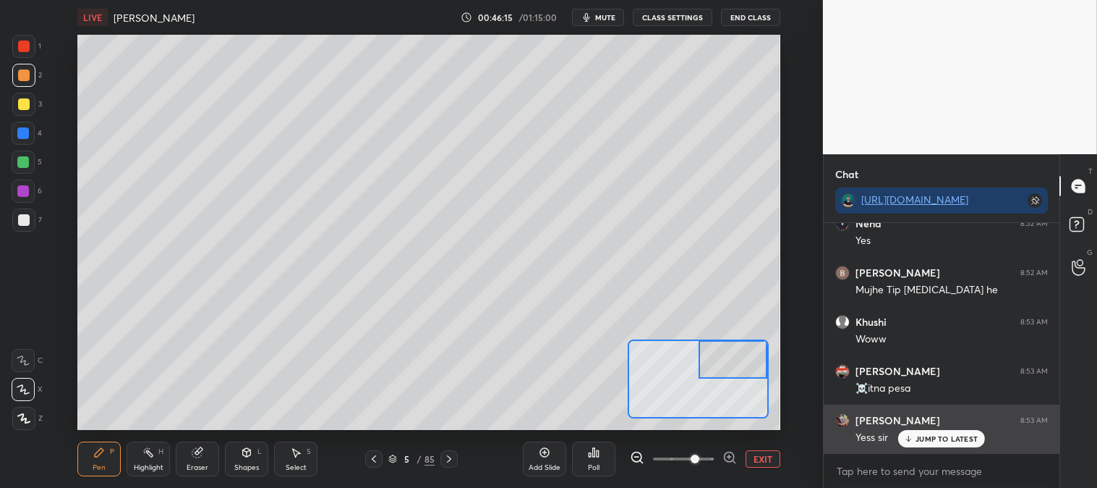
click at [914, 445] on div "JUMP TO LATEST" at bounding box center [942, 438] width 87 height 17
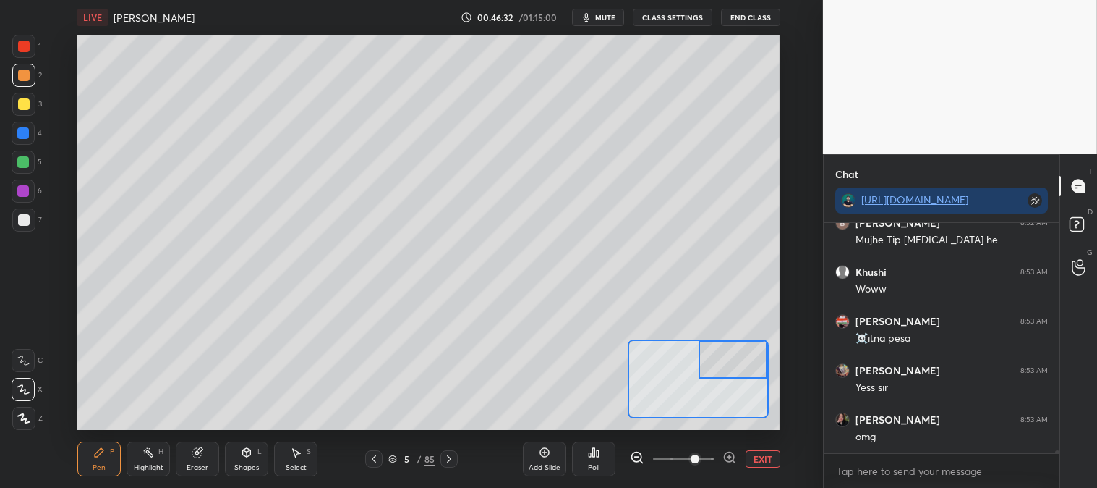
scroll to position [18612, 0]
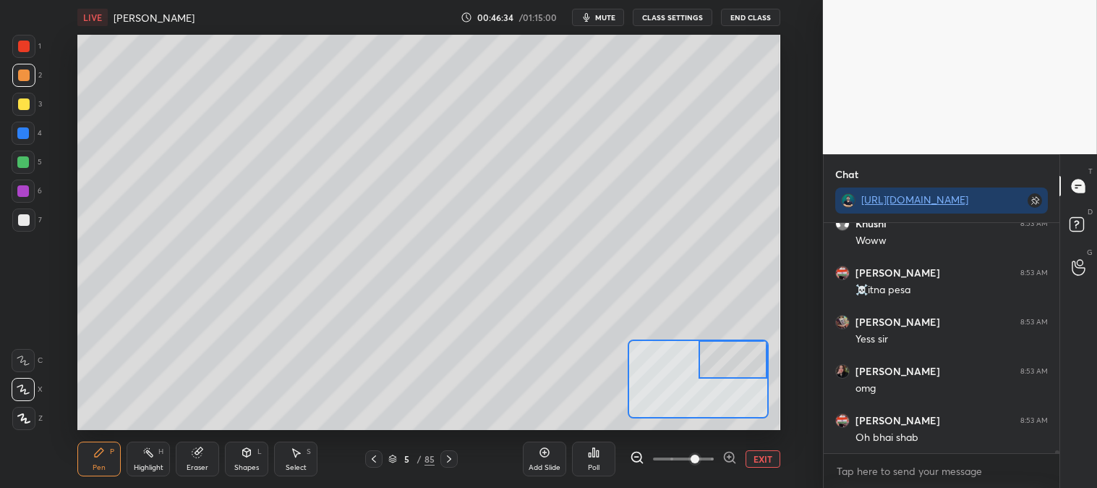
click at [200, 464] on div "Eraser" at bounding box center [198, 467] width 22 height 7
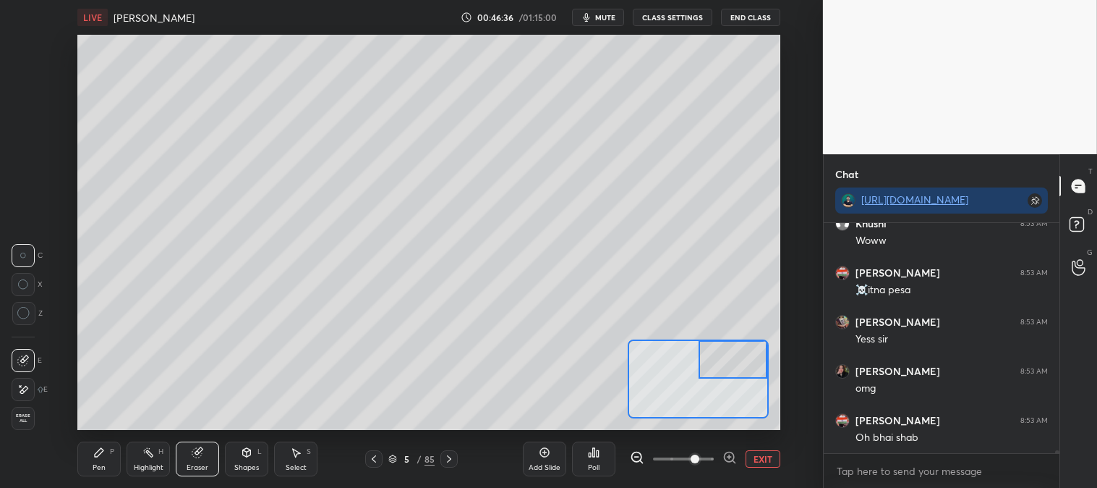
click at [98, 464] on div "Pen" at bounding box center [99, 467] width 13 height 7
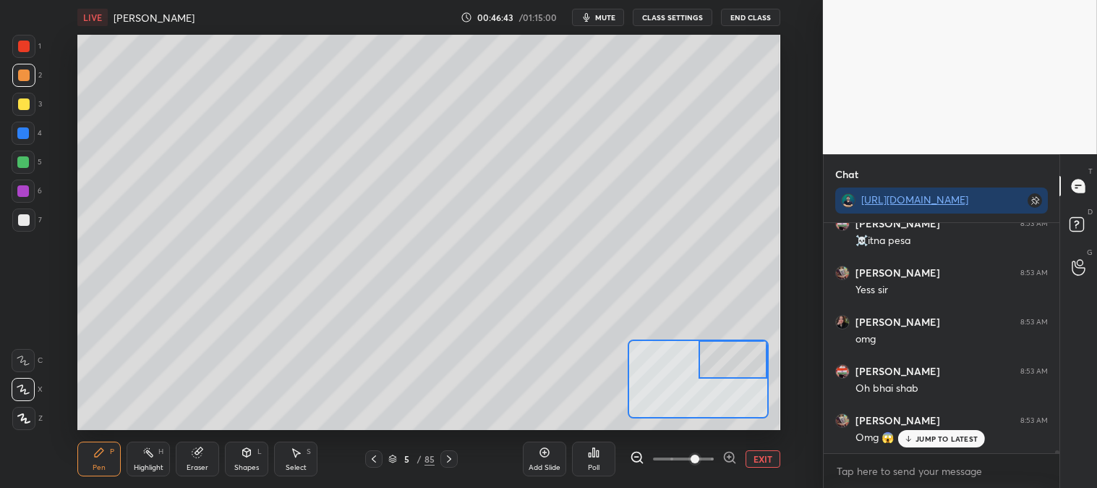
scroll to position [18710, 0]
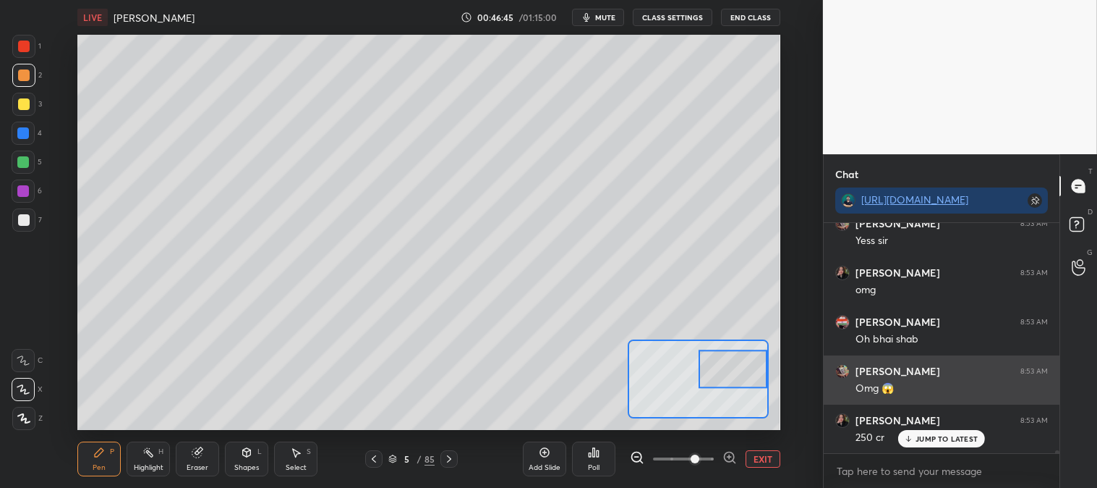
click at [917, 438] on p "JUMP TO LATEST" at bounding box center [947, 438] width 62 height 9
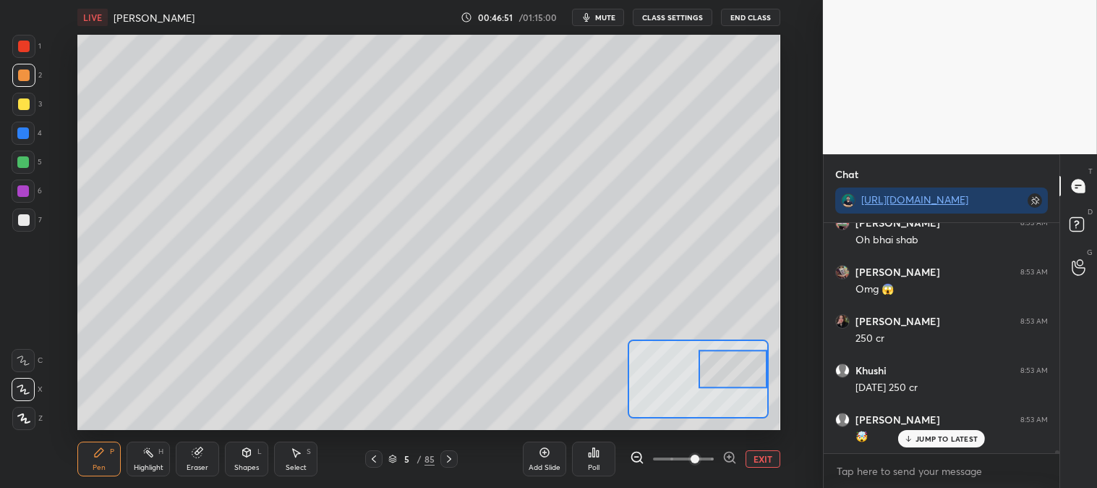
scroll to position [18858, 0]
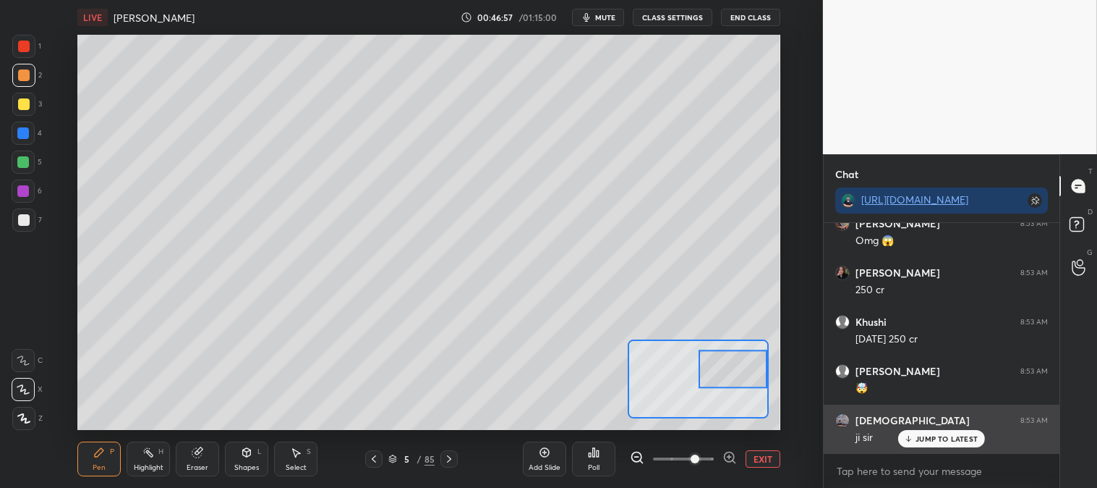
click at [921, 435] on p "JUMP TO LATEST" at bounding box center [947, 438] width 62 height 9
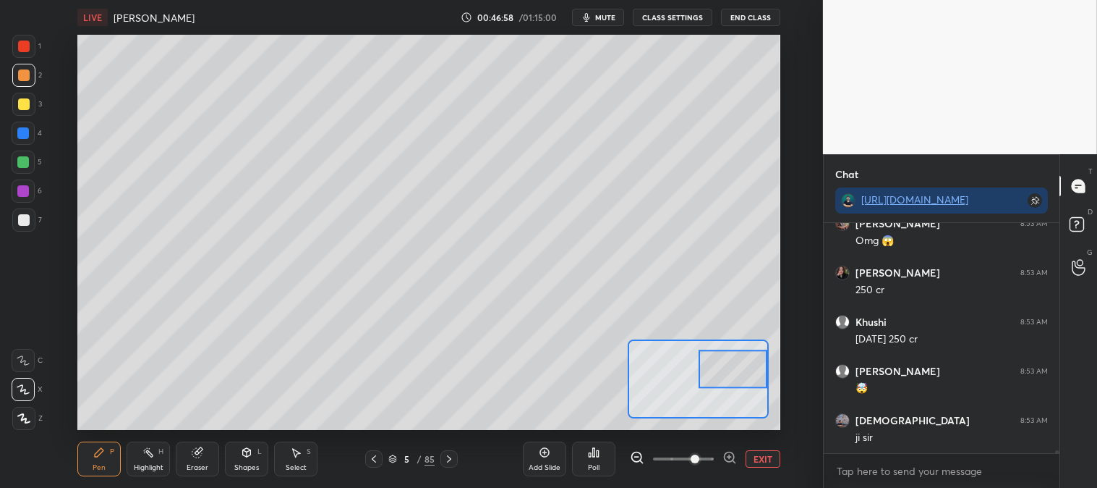
scroll to position [18907, 0]
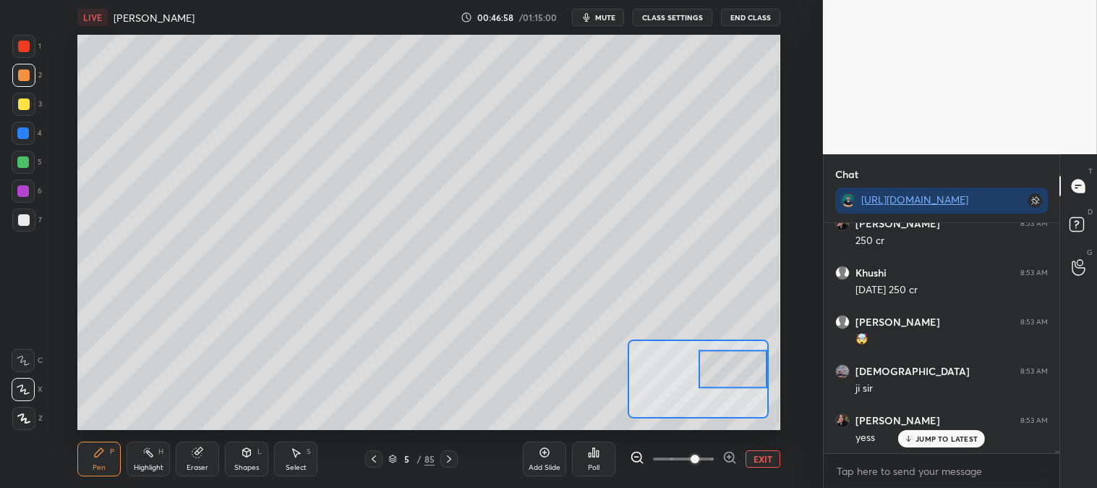
click at [763, 456] on button "EXIT" at bounding box center [763, 458] width 35 height 17
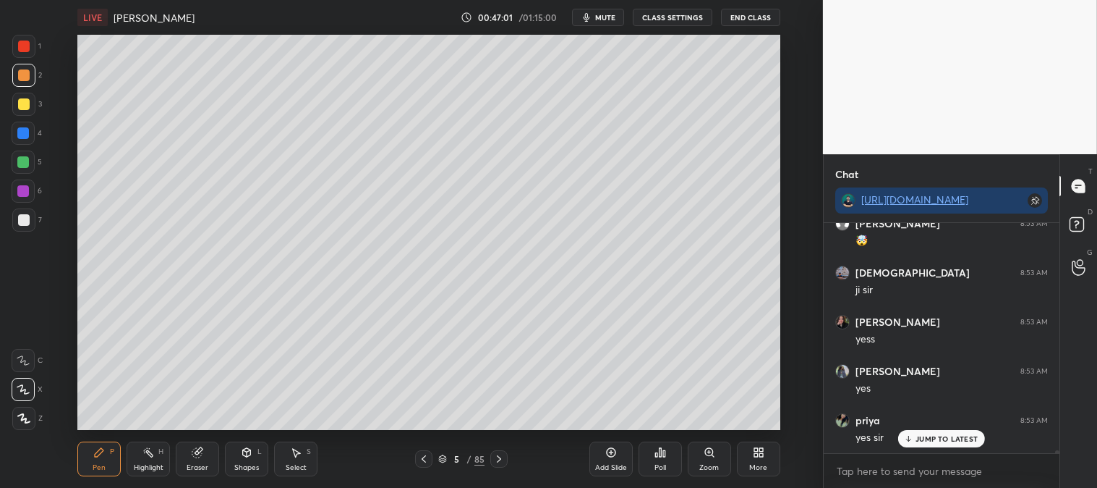
scroll to position [19055, 0]
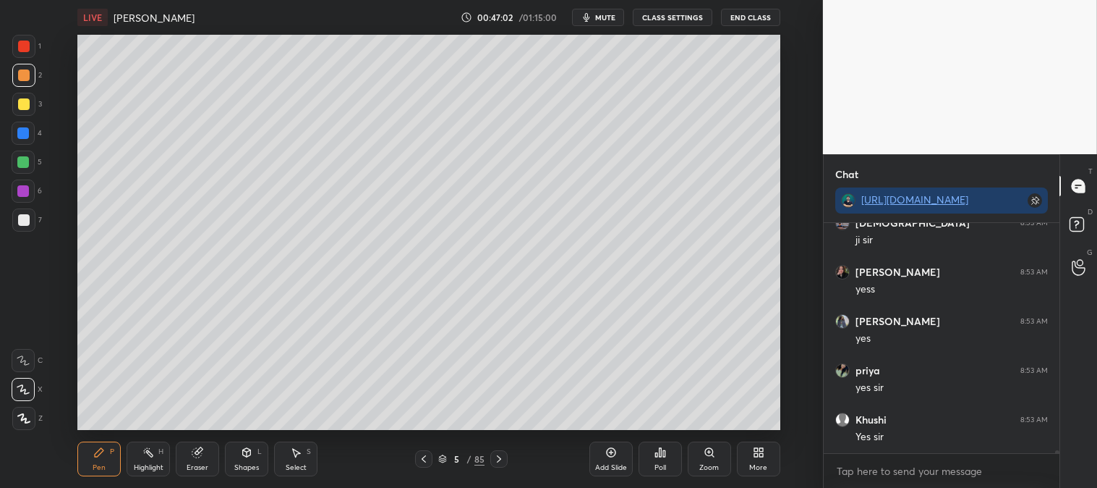
click at [150, 454] on rect at bounding box center [149, 453] width 7 height 7
click at [27, 102] on div at bounding box center [24, 104] width 12 height 12
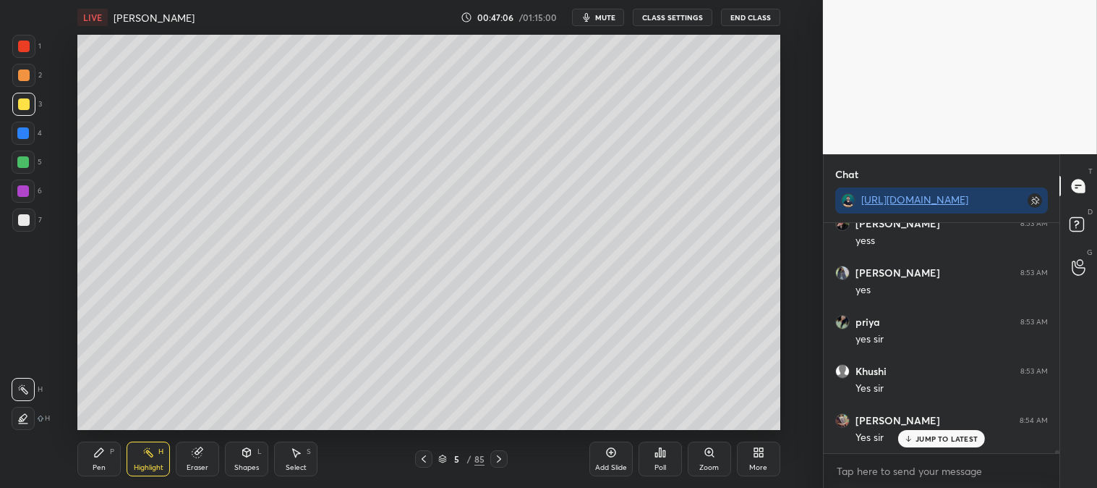
scroll to position [19153, 0]
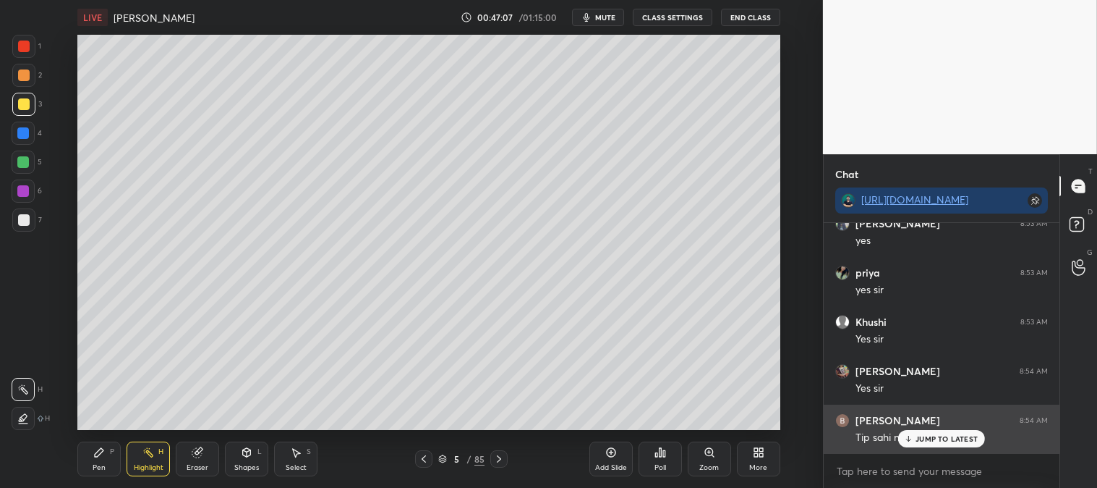
click at [930, 442] on p "JUMP TO LATEST" at bounding box center [947, 438] width 62 height 9
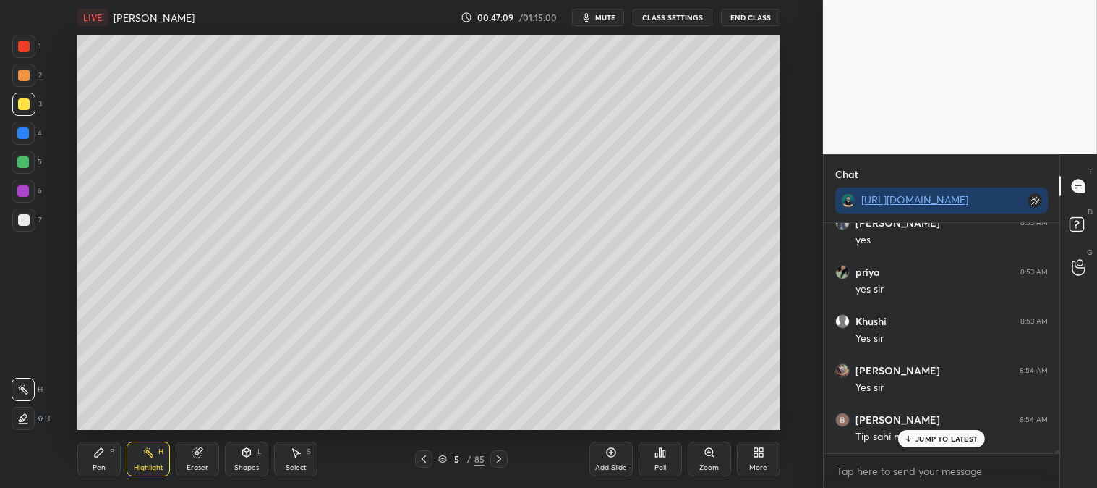
scroll to position [19215, 0]
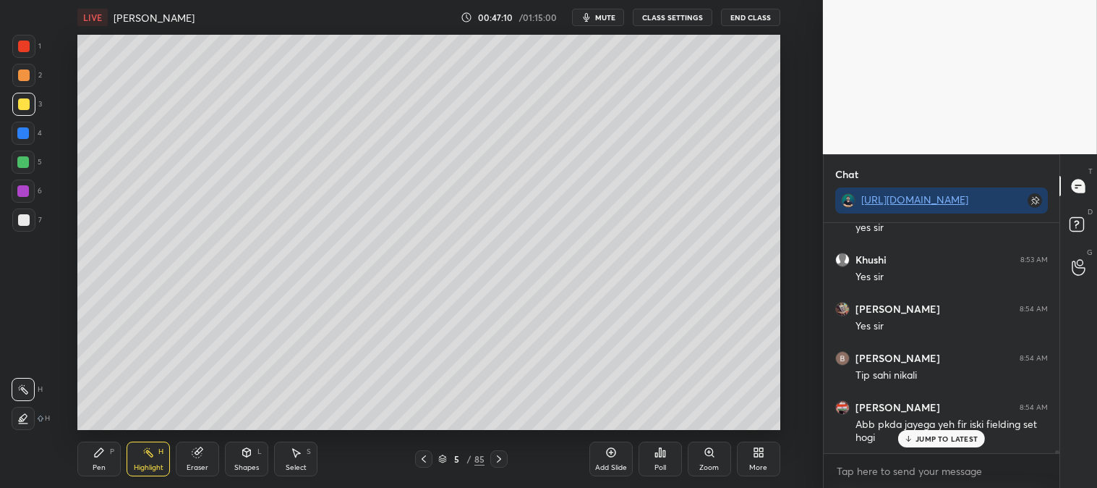
click at [927, 436] on p "JUMP TO LATEST" at bounding box center [947, 438] width 62 height 9
click at [422, 464] on icon at bounding box center [424, 459] width 12 height 12
click at [97, 459] on div "Pen P" at bounding box center [98, 458] width 43 height 35
click at [422, 459] on icon at bounding box center [424, 458] width 4 height 7
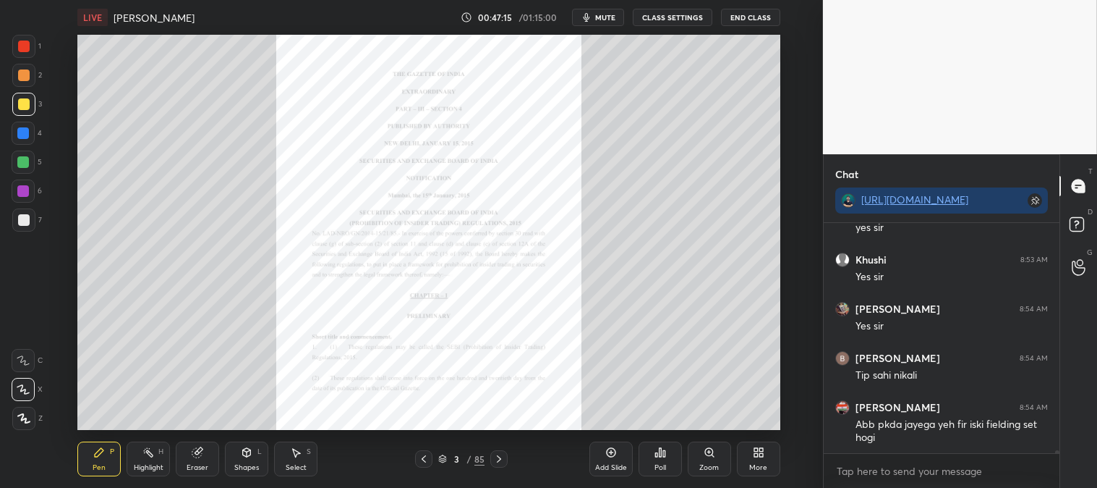
click at [22, 46] on div at bounding box center [24, 47] width 12 height 12
click at [148, 464] on div "Highlight" at bounding box center [149, 467] width 30 height 7
click at [707, 457] on icon at bounding box center [710, 452] width 12 height 12
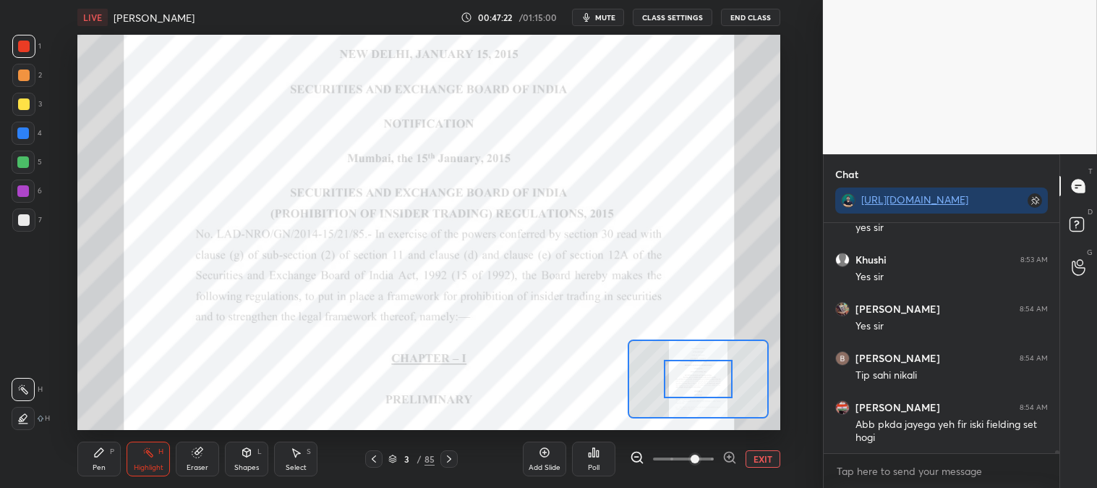
scroll to position [19265, 0]
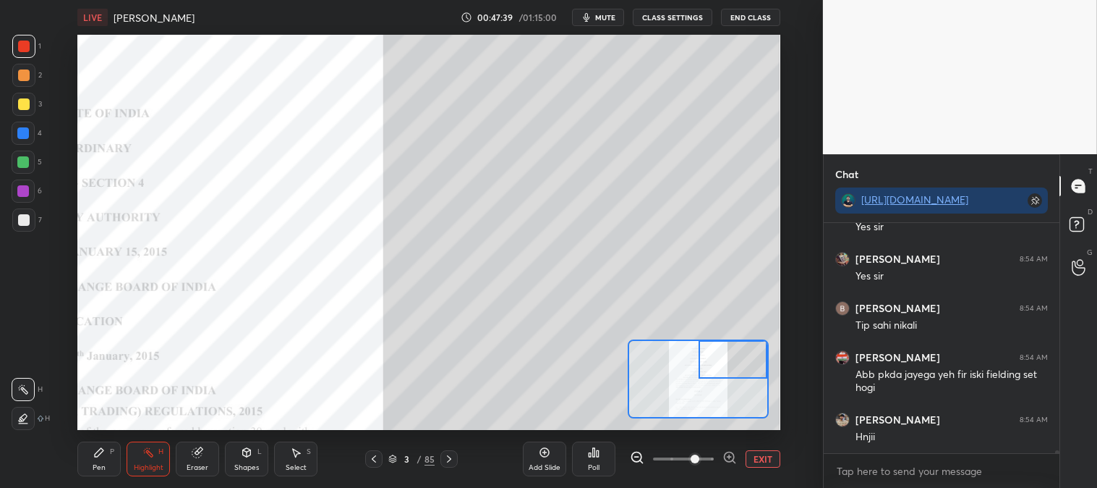
click at [760, 462] on button "EXIT" at bounding box center [763, 458] width 35 height 17
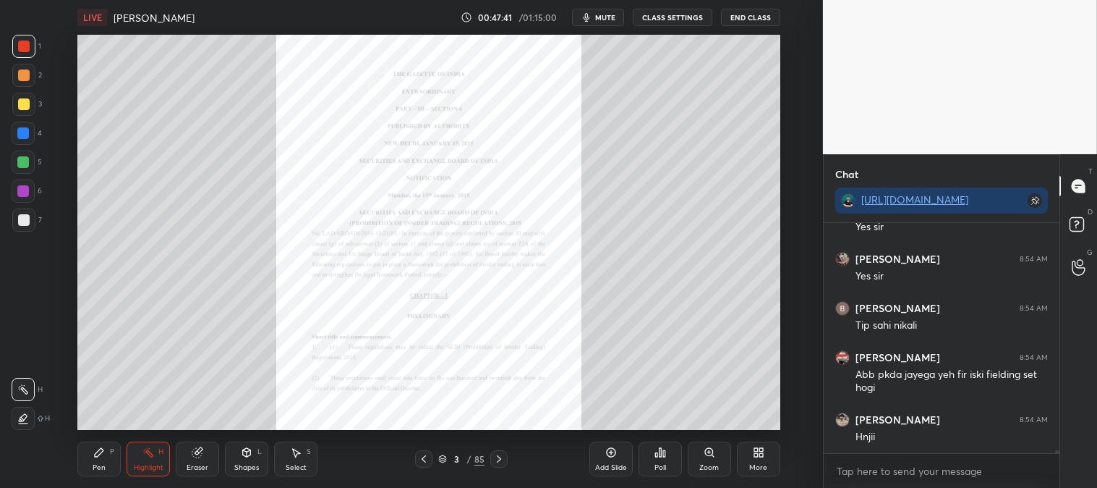
click at [496, 456] on icon at bounding box center [499, 459] width 12 height 12
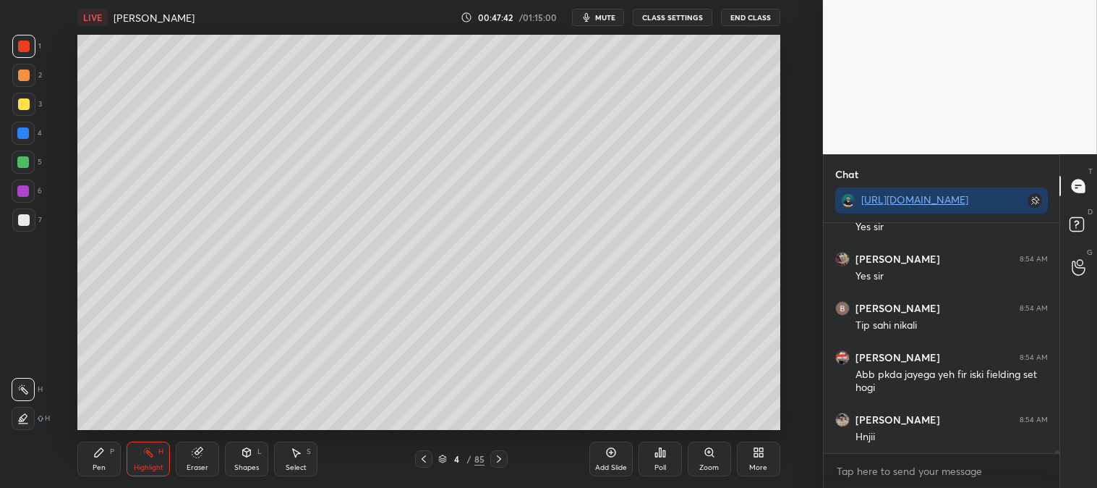
click at [501, 464] on icon at bounding box center [499, 459] width 12 height 12
click at [25, 417] on icon at bounding box center [23, 418] width 12 height 12
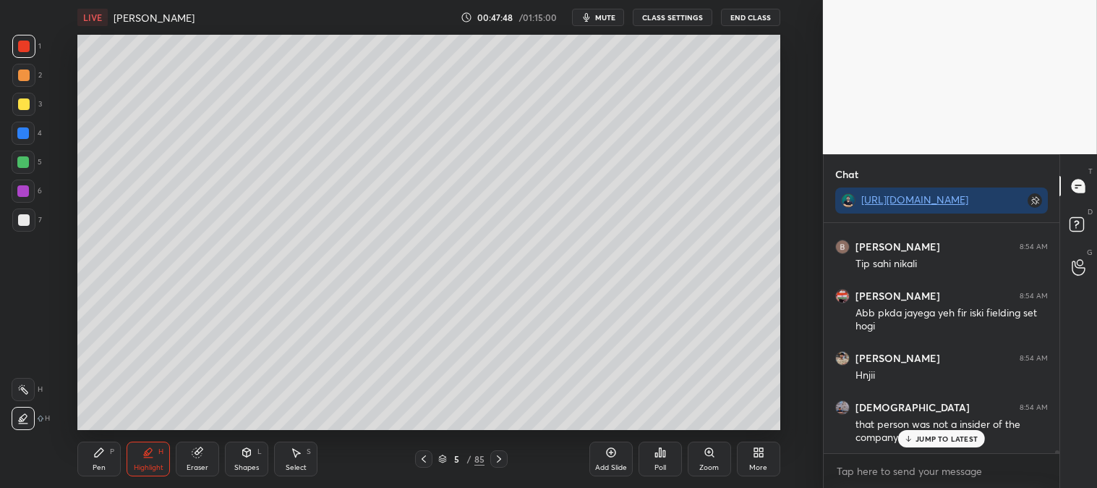
scroll to position [19389, 0]
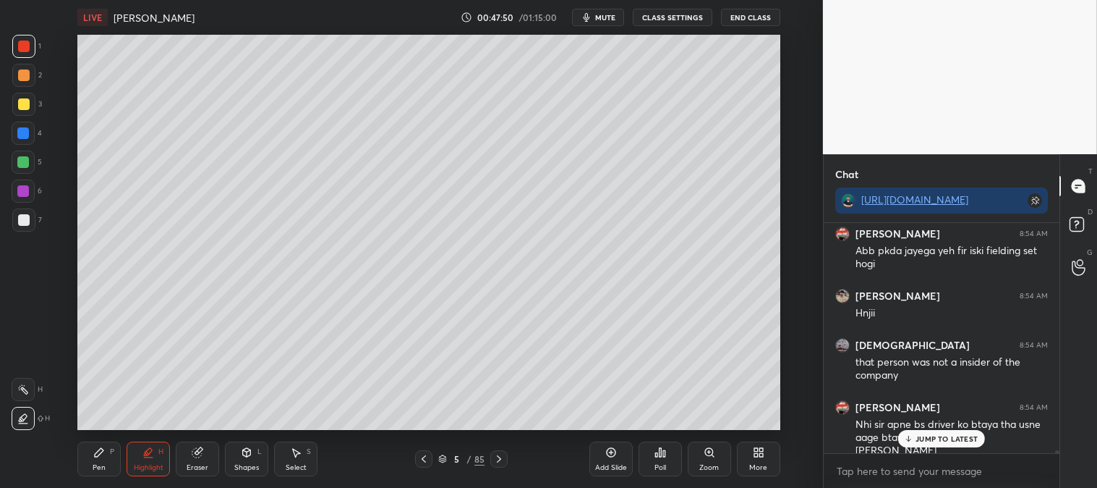
click at [25, 383] on icon at bounding box center [23, 389] width 12 height 12
click at [98, 449] on icon at bounding box center [99, 452] width 12 height 12
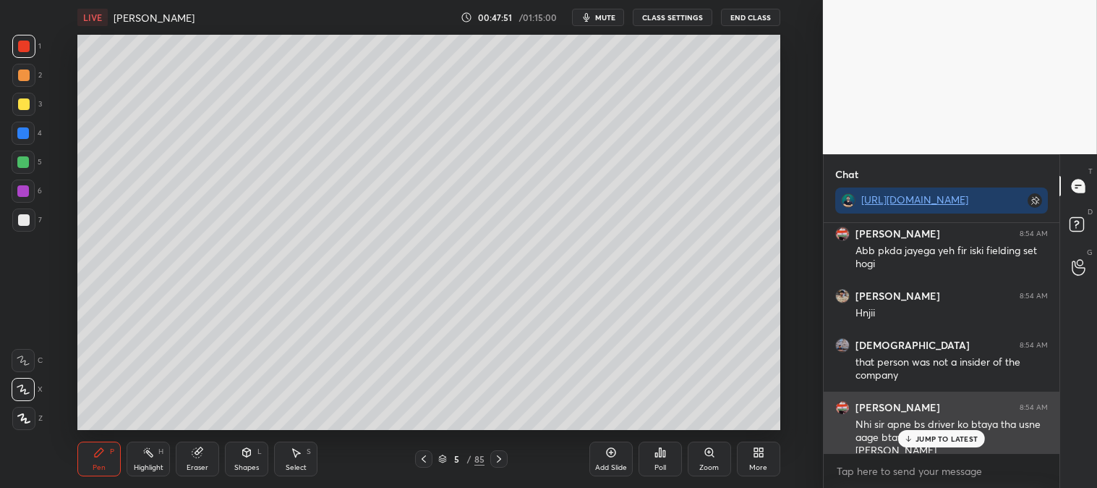
click at [919, 438] on p "JUMP TO LATEST" at bounding box center [947, 438] width 62 height 9
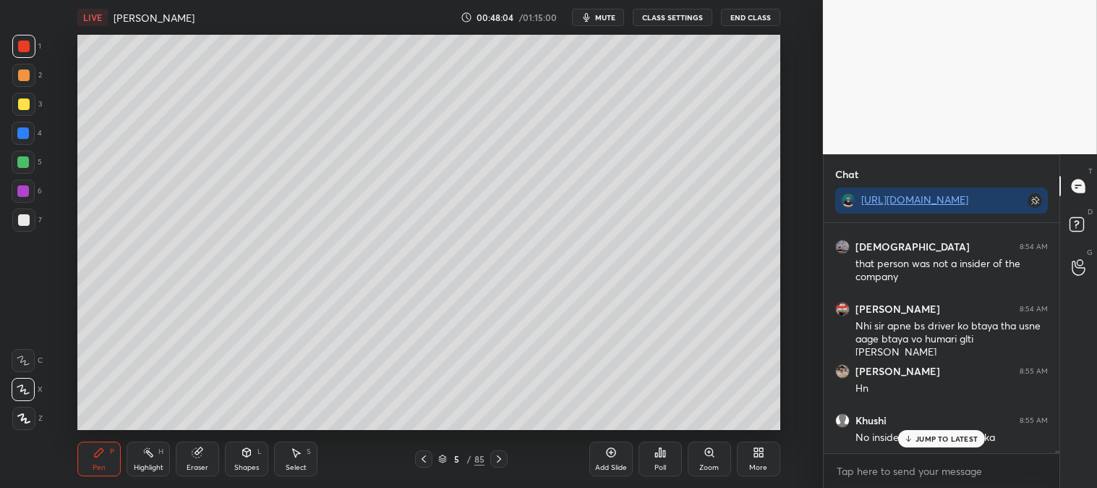
scroll to position [19586, 0]
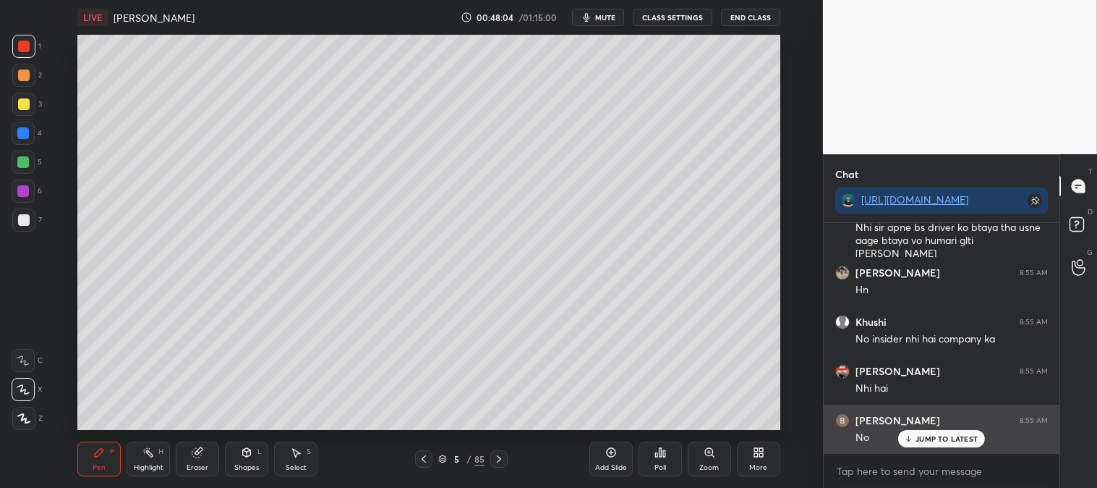
click at [927, 439] on p "JUMP TO LATEST" at bounding box center [947, 438] width 62 height 9
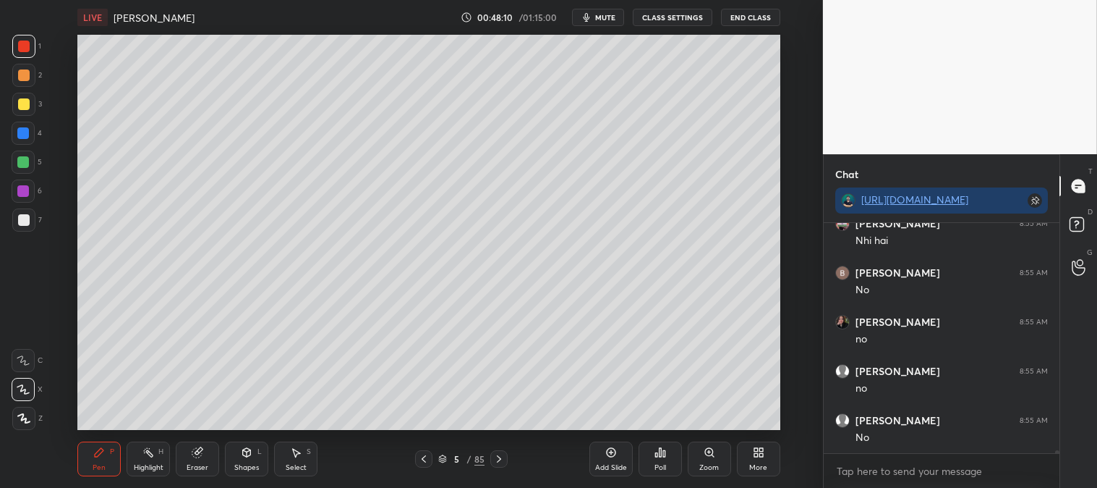
scroll to position [19782, 0]
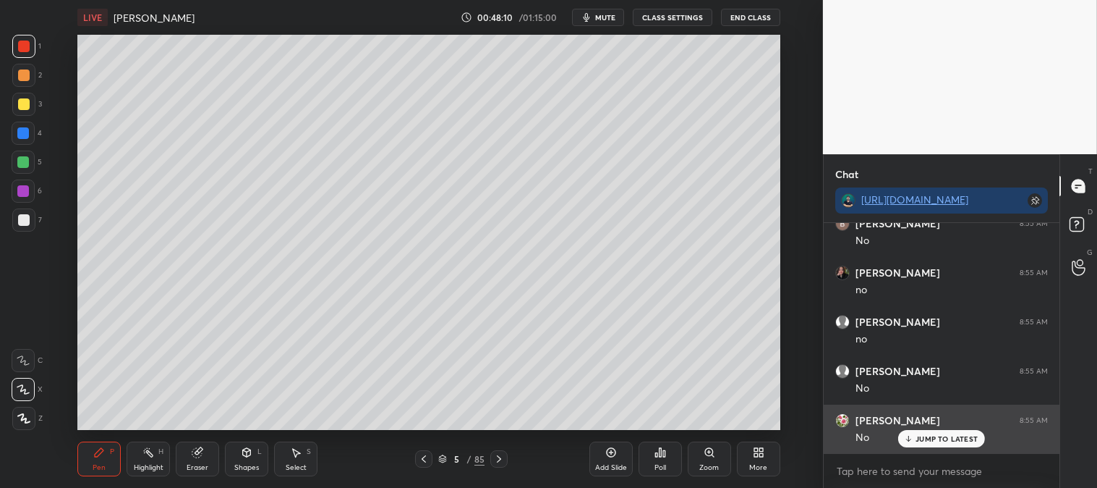
click at [934, 440] on p "JUMP TO LATEST" at bounding box center [947, 438] width 62 height 9
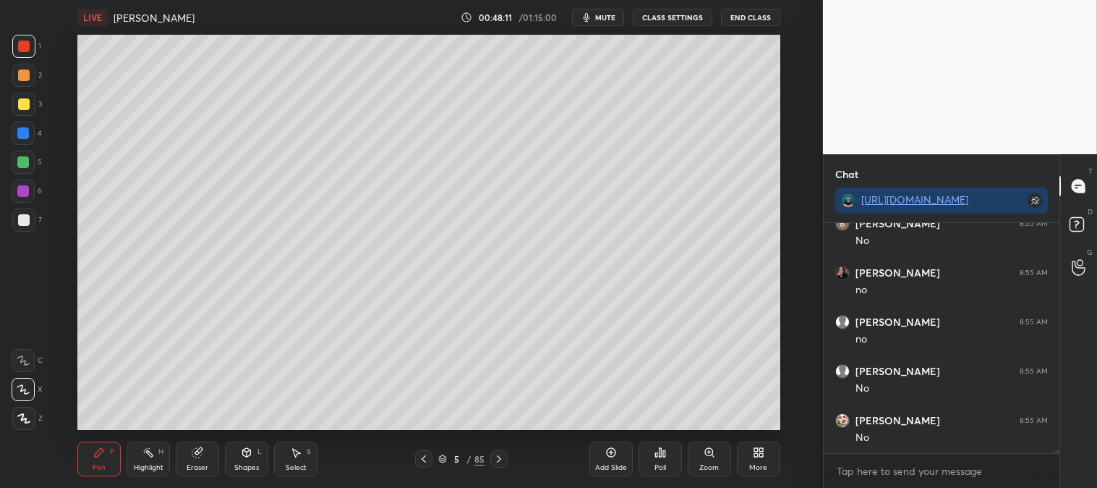
scroll to position [19832, 0]
click at [103, 460] on div "Pen P" at bounding box center [98, 458] width 43 height 35
click at [26, 214] on div at bounding box center [24, 220] width 12 height 12
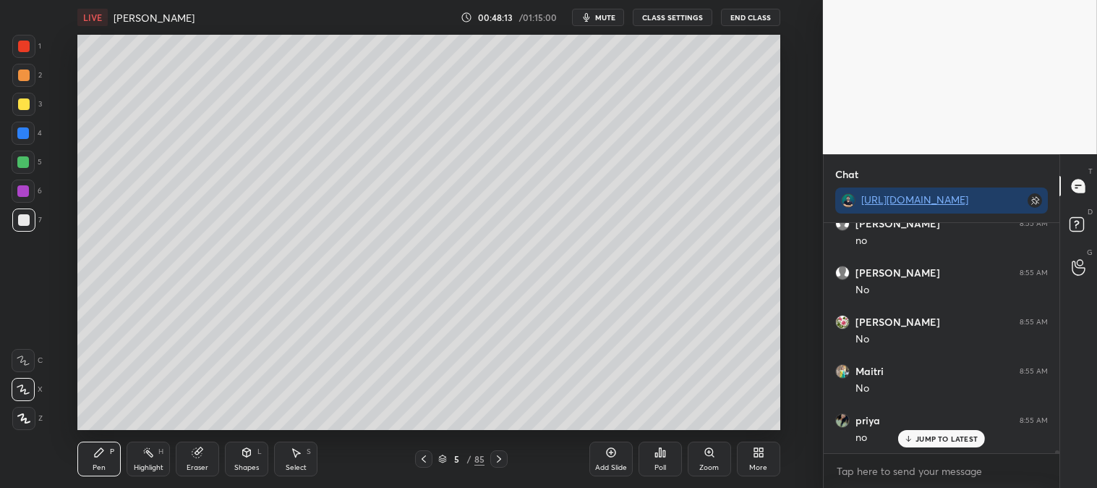
click at [706, 456] on icon at bounding box center [710, 452] width 12 height 12
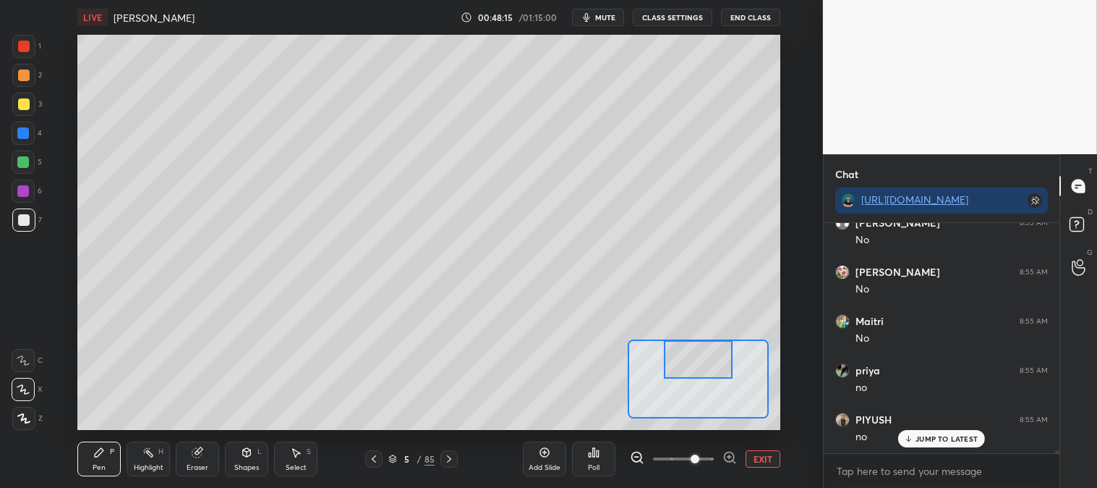
scroll to position [19979, 0]
click at [22, 132] on div at bounding box center [23, 133] width 12 height 12
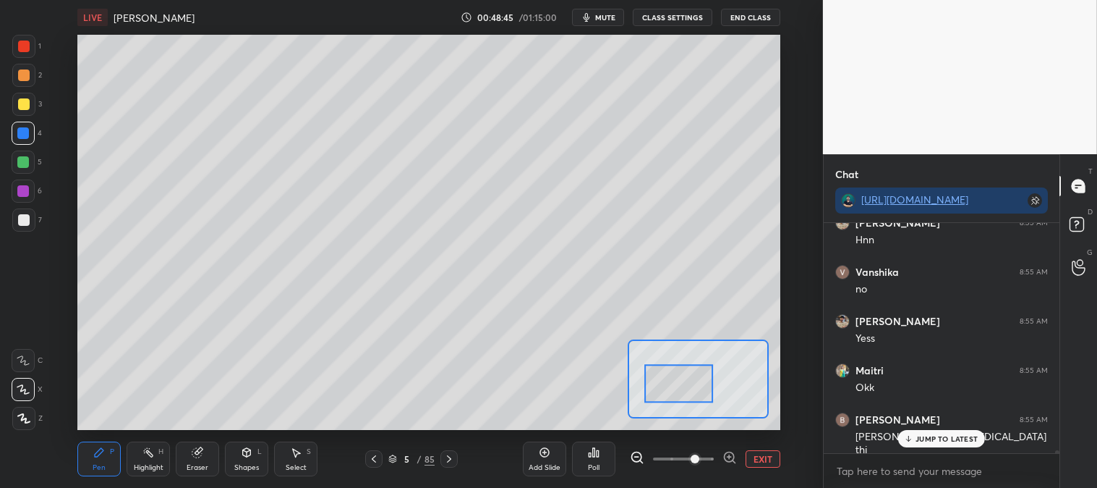
scroll to position [20225, 0]
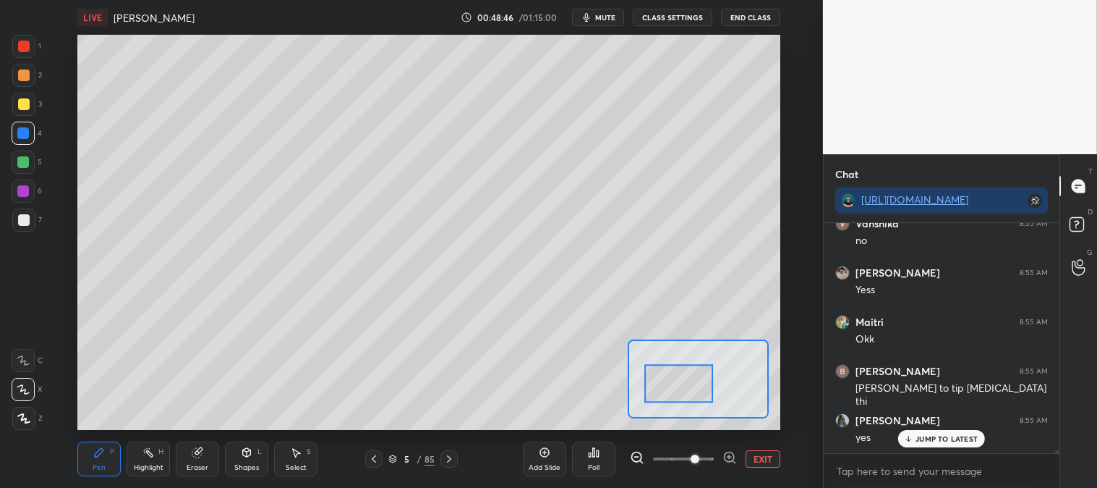
click at [770, 460] on button "EXIT" at bounding box center [763, 458] width 35 height 17
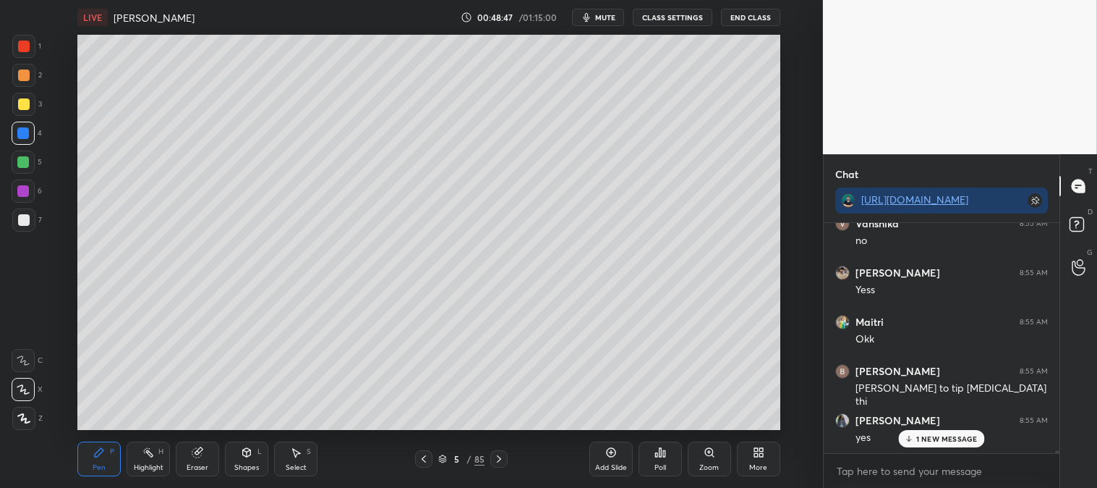
scroll to position [20274, 0]
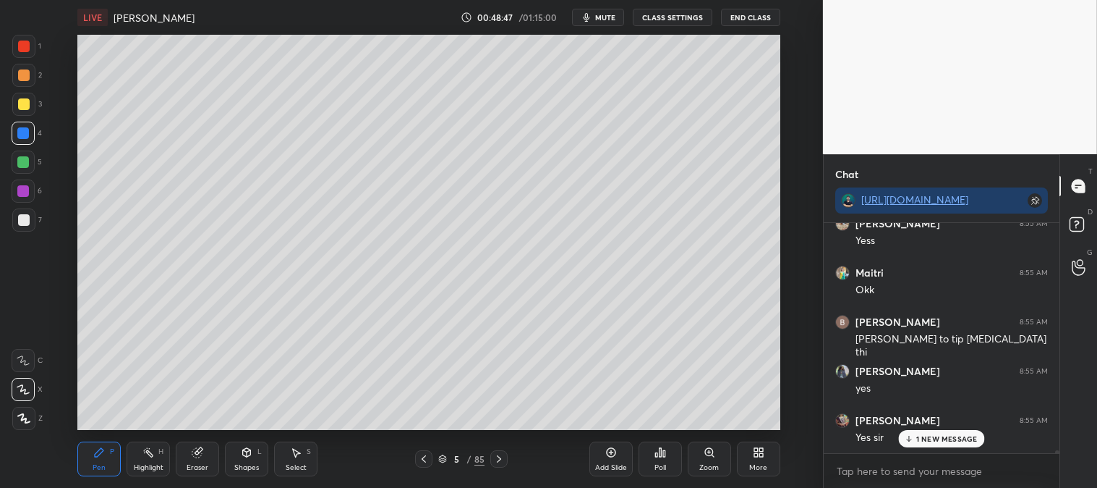
click at [704, 460] on div "Zoom" at bounding box center [709, 458] width 43 height 35
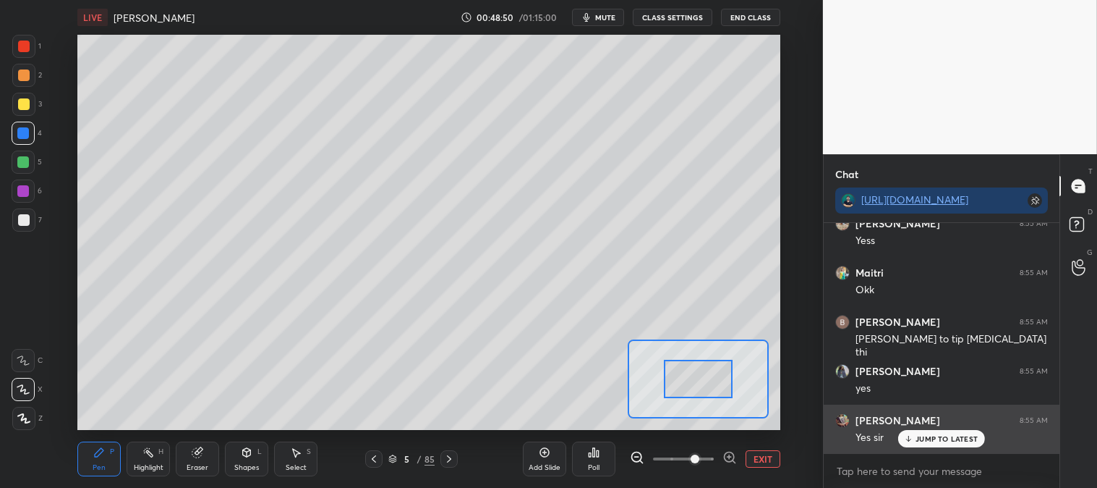
click at [924, 436] on p "JUMP TO LATEST" at bounding box center [947, 438] width 62 height 9
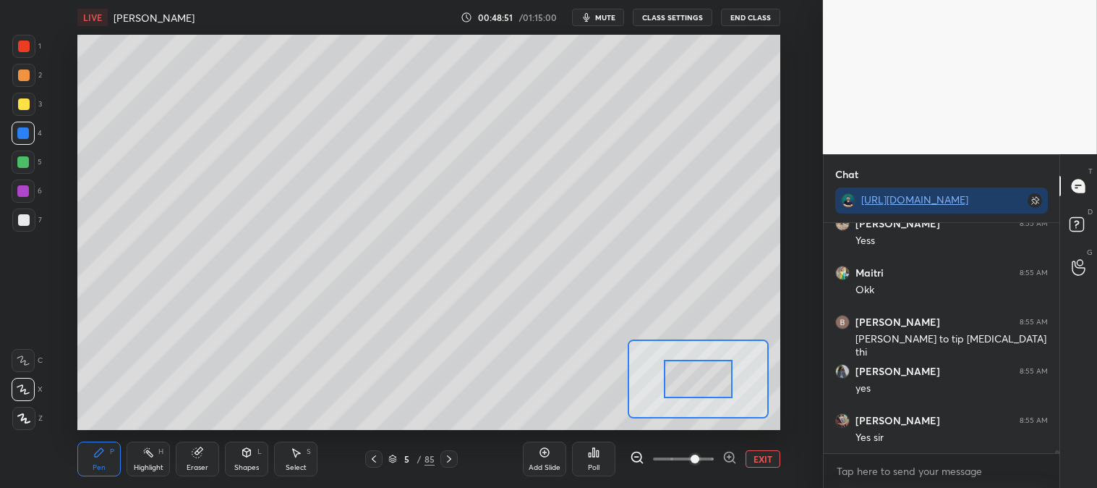
click at [767, 456] on button "EXIT" at bounding box center [763, 458] width 35 height 17
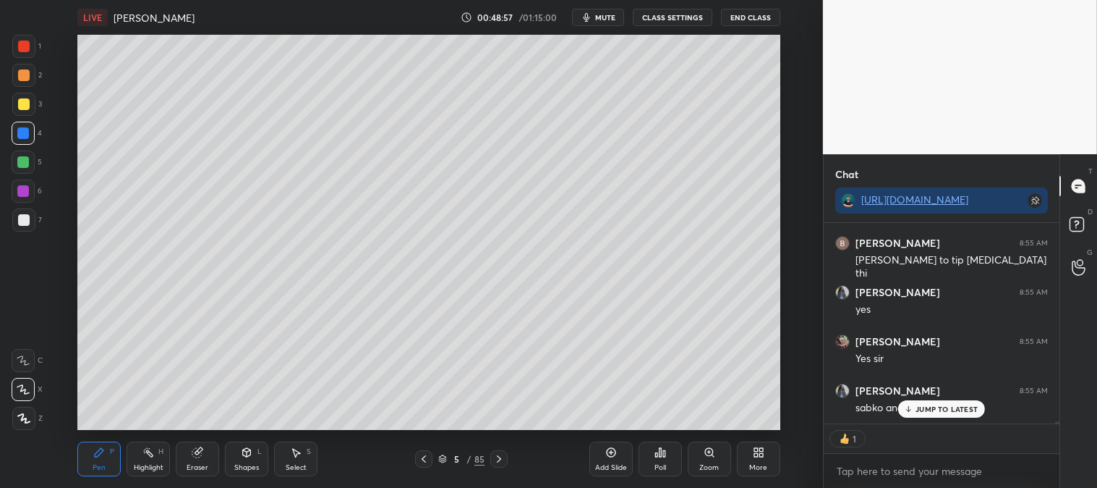
scroll to position [20402, 0]
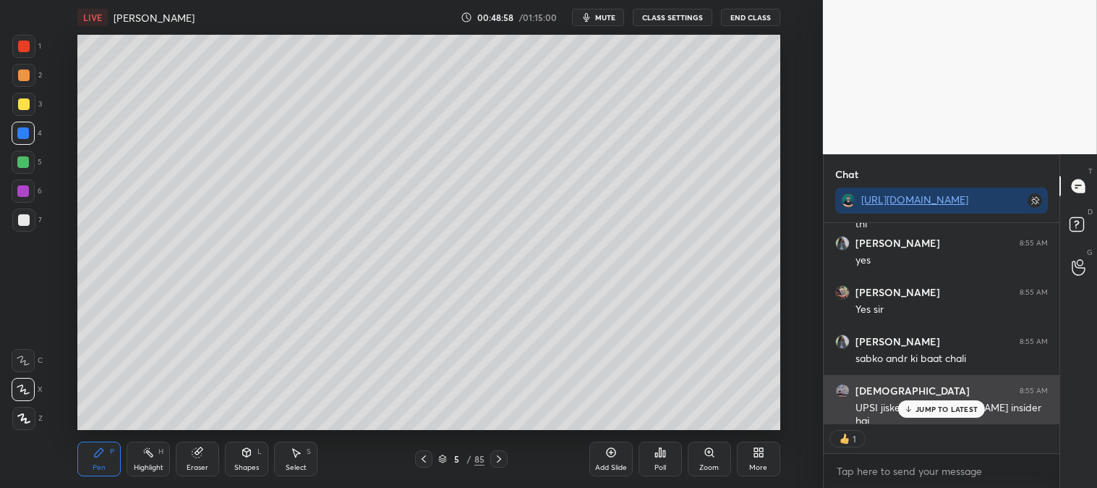
click at [932, 411] on p "JUMP TO LATEST" at bounding box center [947, 408] width 62 height 9
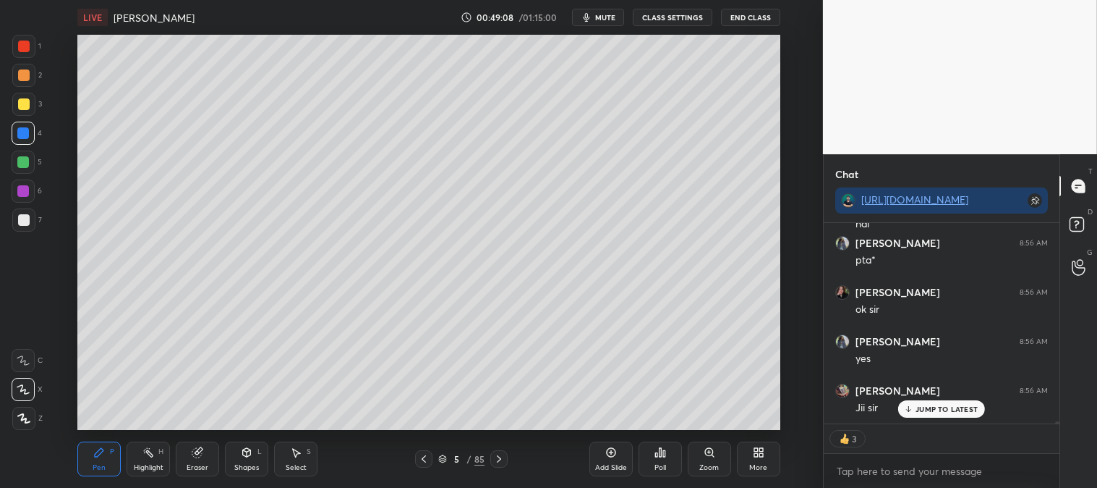
scroll to position [20648, 0]
click at [23, 105] on div at bounding box center [24, 104] width 12 height 12
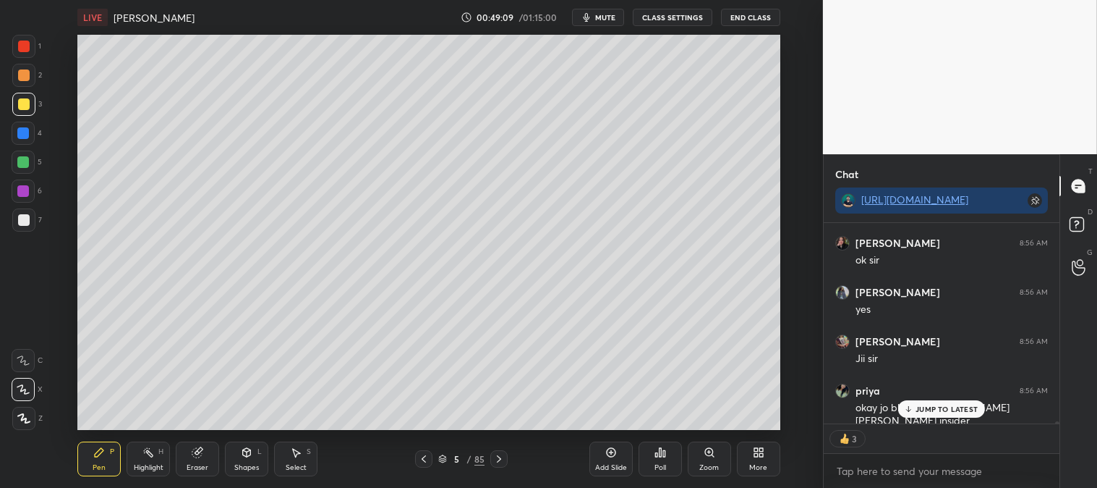
scroll to position [20698, 0]
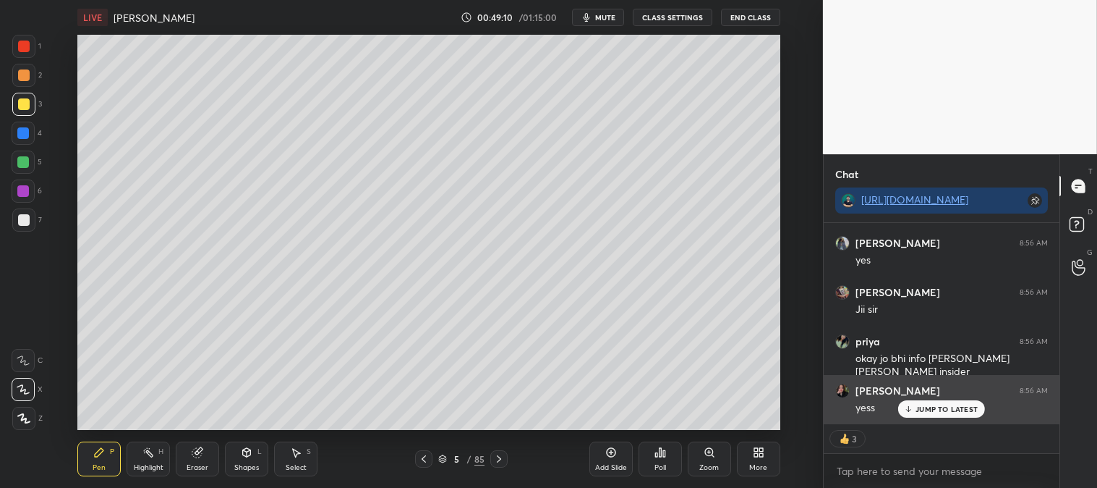
click at [929, 412] on p "JUMP TO LATEST" at bounding box center [947, 408] width 62 height 9
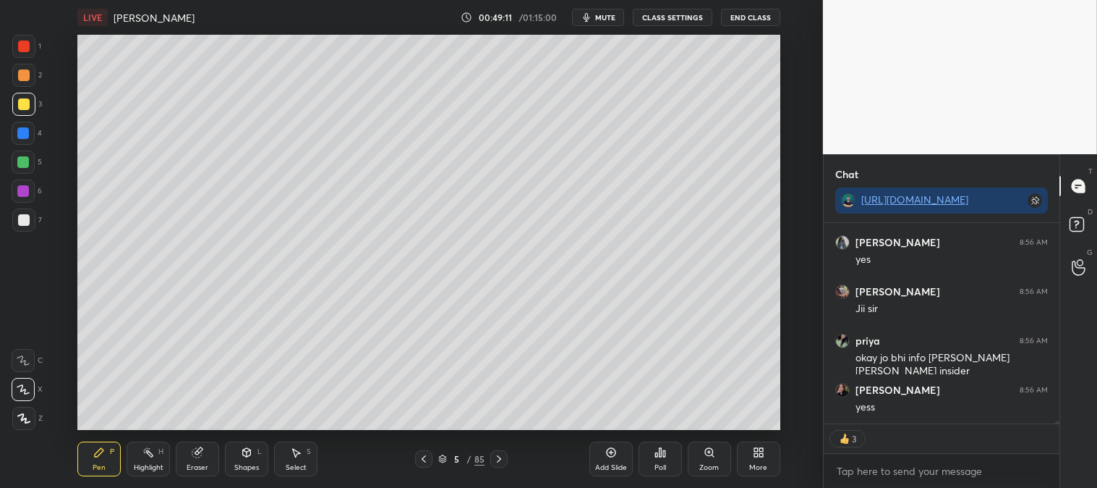
scroll to position [20845, 0]
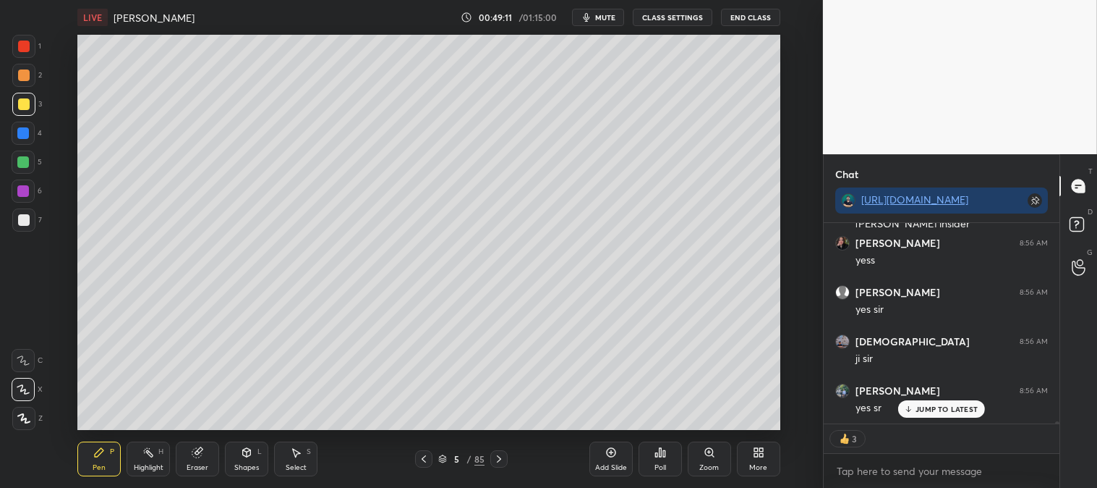
click at [704, 456] on icon at bounding box center [710, 452] width 12 height 12
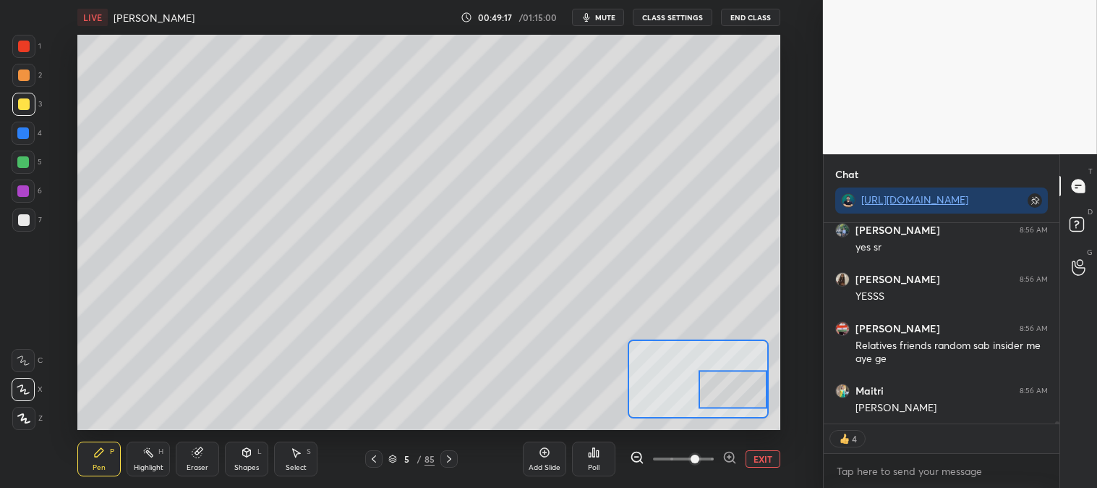
scroll to position [21055, 0]
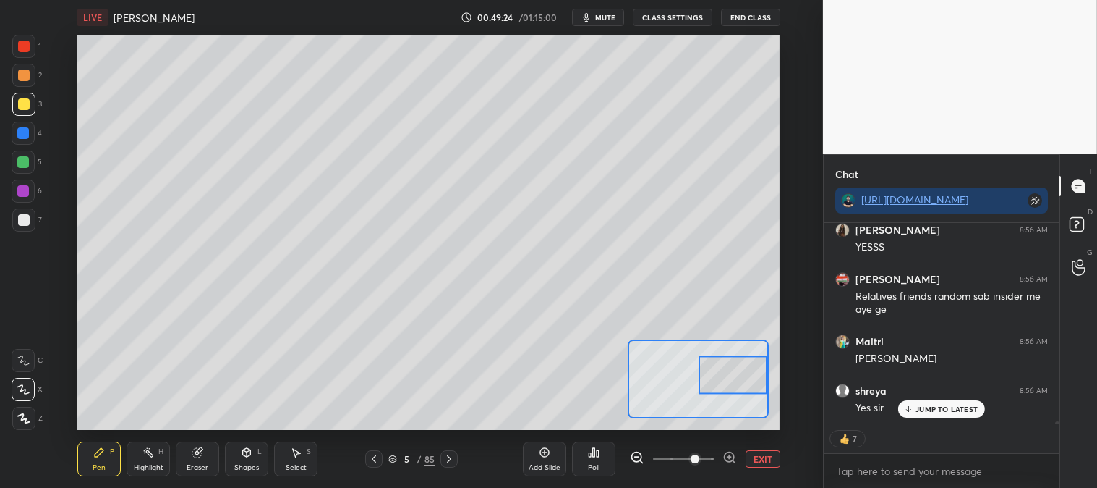
click at [758, 456] on button "EXIT" at bounding box center [763, 458] width 35 height 17
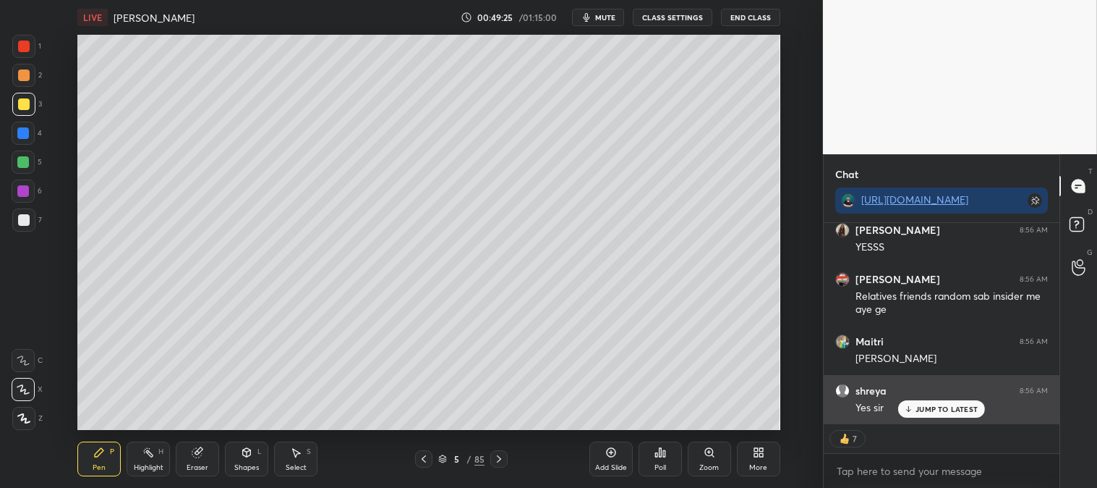
click at [914, 410] on icon at bounding box center [908, 408] width 9 height 9
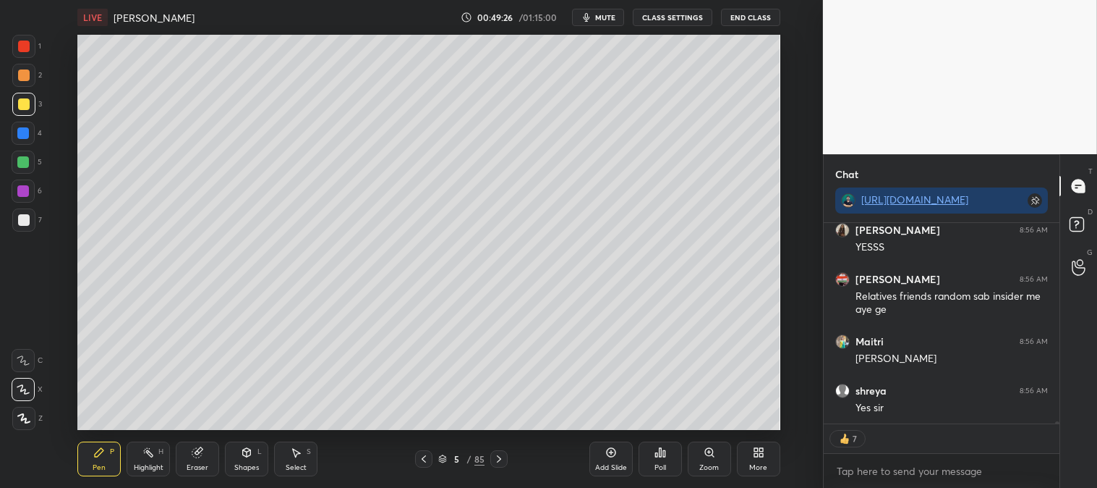
click at [153, 452] on icon at bounding box center [149, 452] width 12 height 12
click at [25, 42] on div at bounding box center [24, 47] width 12 height 12
click at [18, 141] on div at bounding box center [23, 133] width 23 height 23
click at [24, 165] on div at bounding box center [23, 162] width 12 height 12
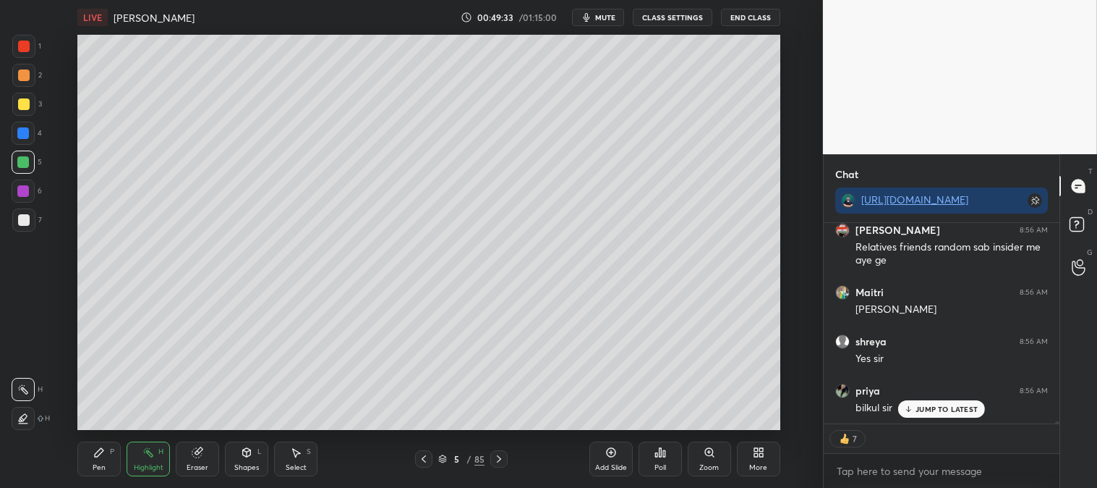
scroll to position [21153, 0]
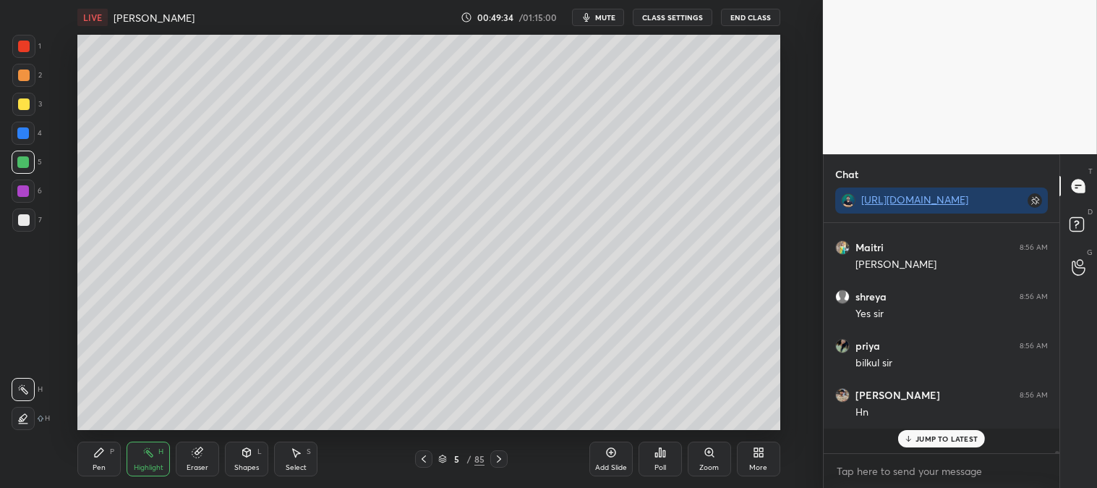
click at [939, 410] on div "[PERSON_NAME] 8:56 AM pta* [PERSON_NAME] 8:56 AM ok [PERSON_NAME] 8:56 AM yes […" at bounding box center [942, 325] width 236 height 205
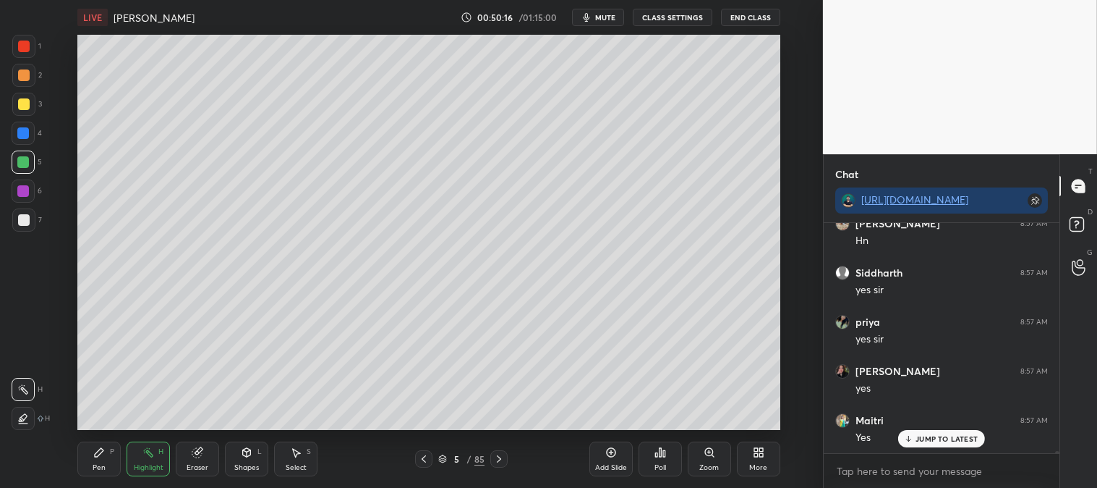
scroll to position [21714, 0]
click at [705, 456] on icon at bounding box center [710, 452] width 12 height 12
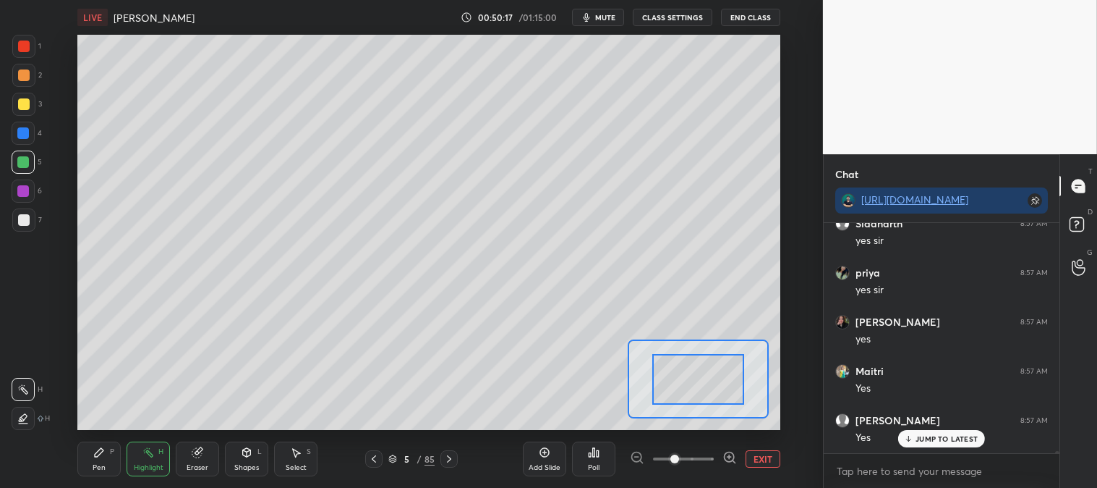
scroll to position [21763, 0]
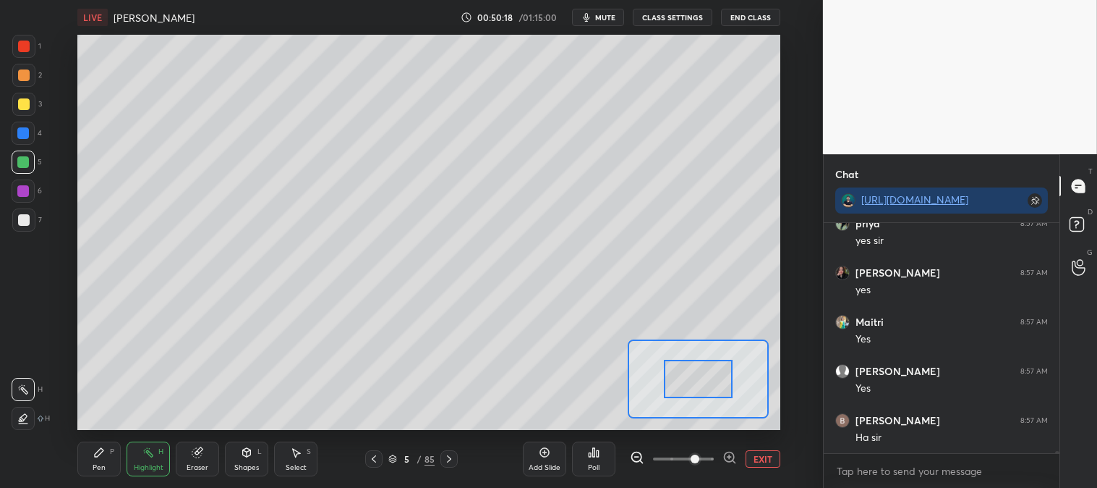
click at [770, 460] on button "EXIT" at bounding box center [763, 458] width 35 height 17
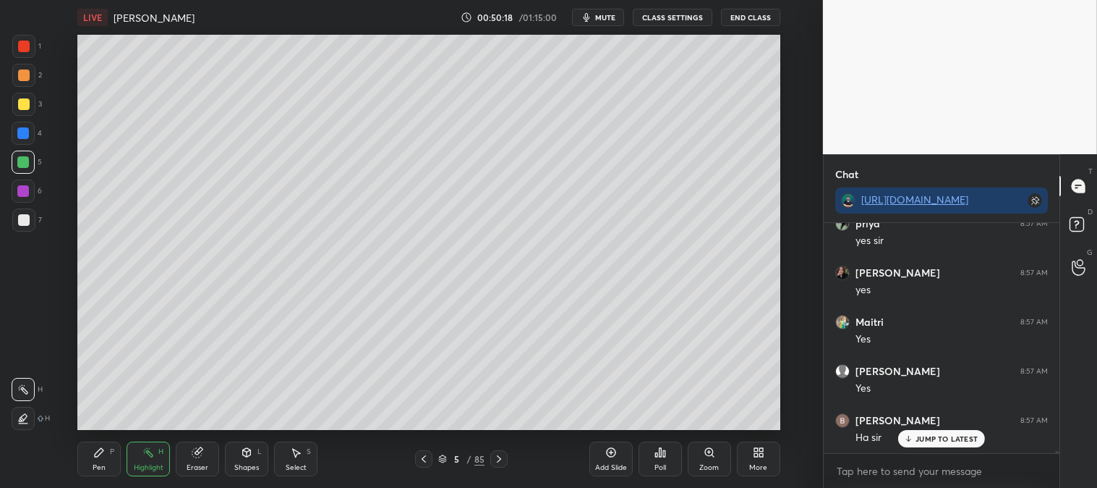
scroll to position [21812, 0]
click at [700, 459] on div "Zoom" at bounding box center [709, 458] width 43 height 35
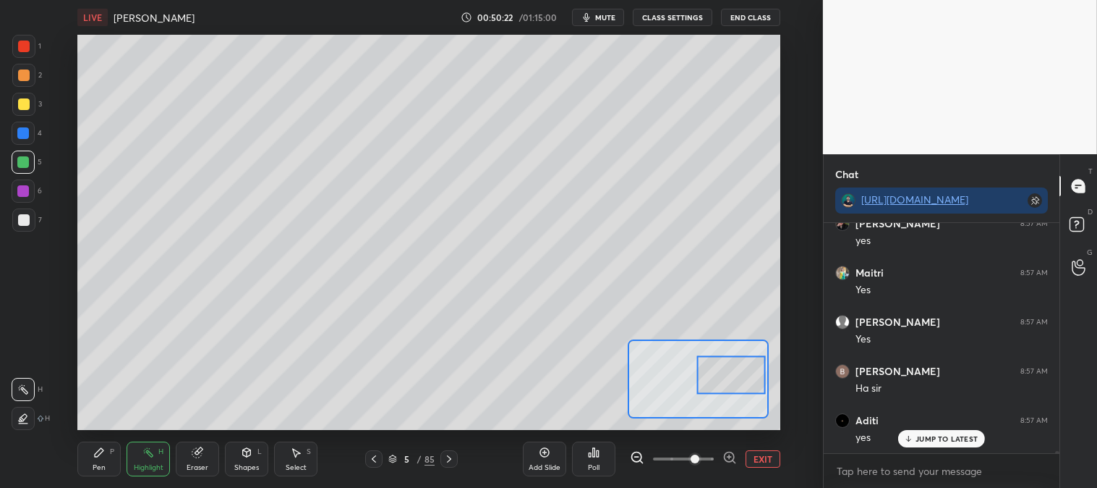
click at [93, 461] on div "Pen P" at bounding box center [98, 458] width 43 height 35
click at [22, 214] on div at bounding box center [24, 220] width 12 height 12
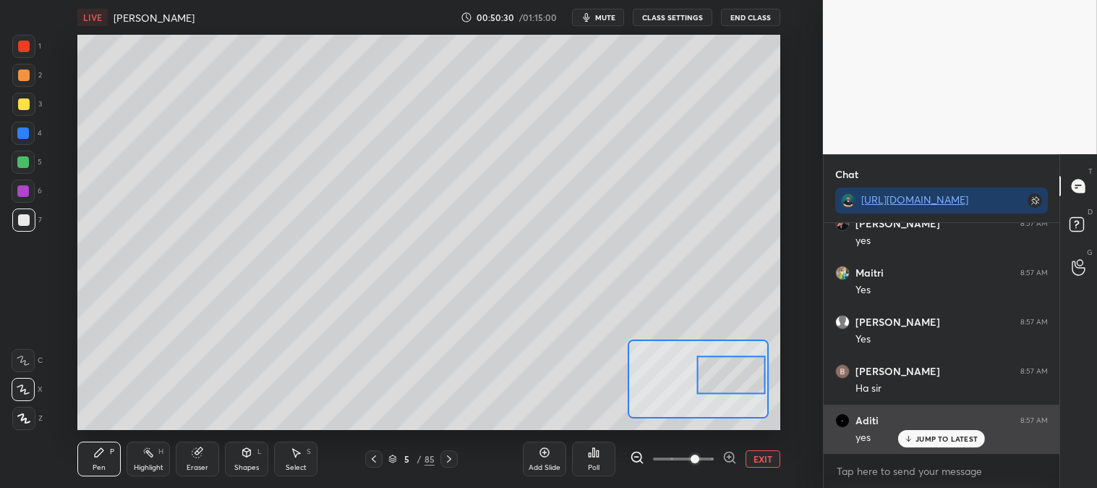
click at [932, 438] on p "JUMP TO LATEST" at bounding box center [947, 438] width 62 height 9
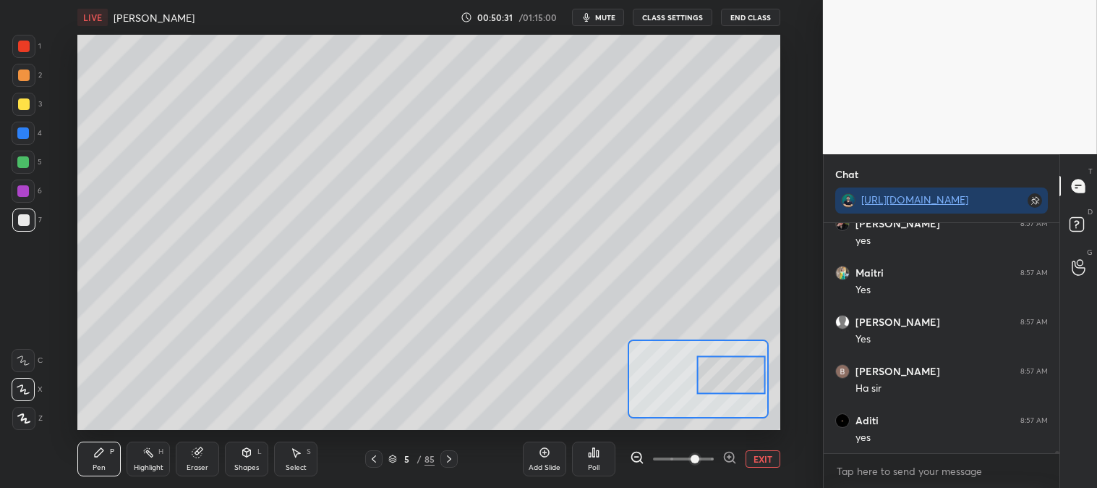
click at [770, 458] on button "EXIT" at bounding box center [763, 458] width 35 height 17
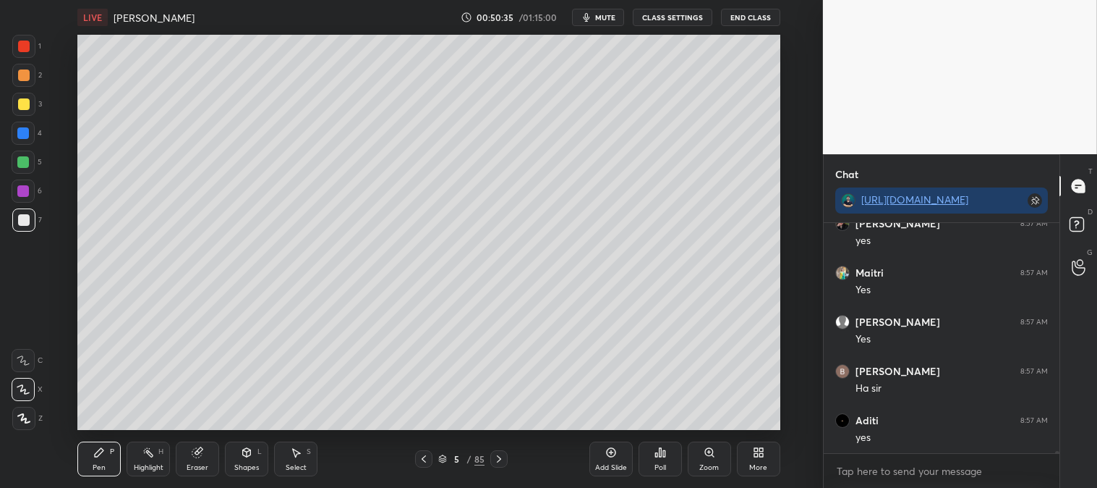
scroll to position [21862, 0]
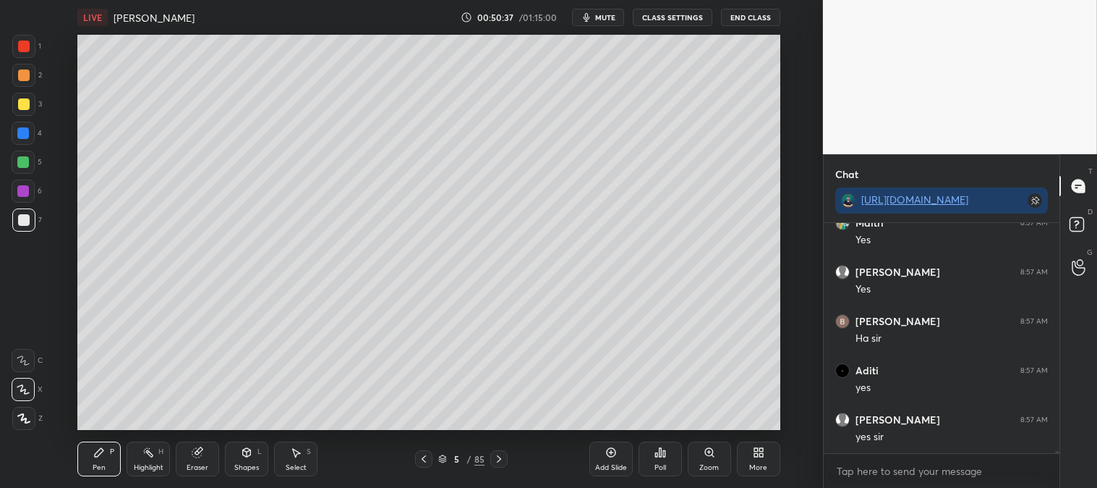
click at [704, 459] on div "Zoom" at bounding box center [709, 458] width 43 height 35
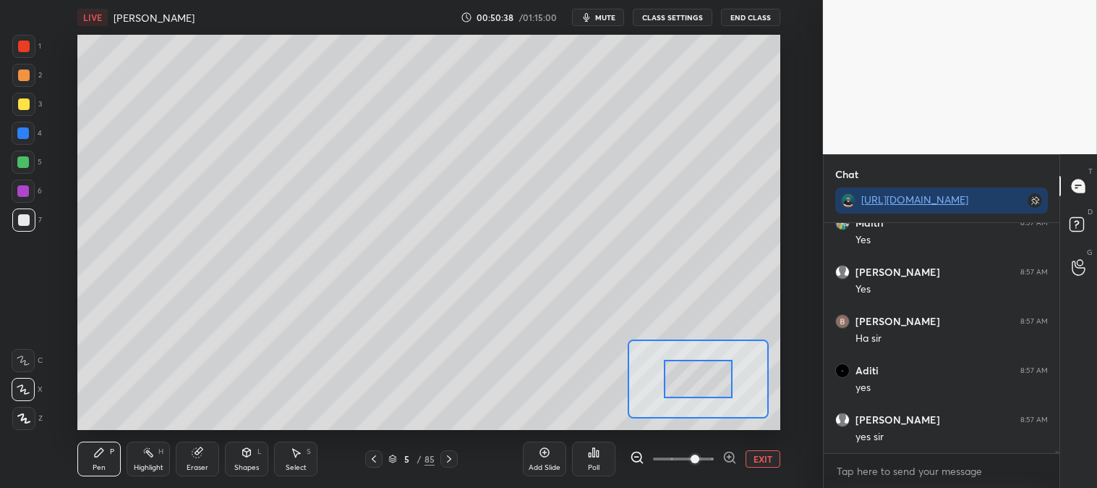
click at [149, 452] on rect at bounding box center [149, 453] width 7 height 7
click at [765, 461] on button "EXIT" at bounding box center [763, 458] width 35 height 17
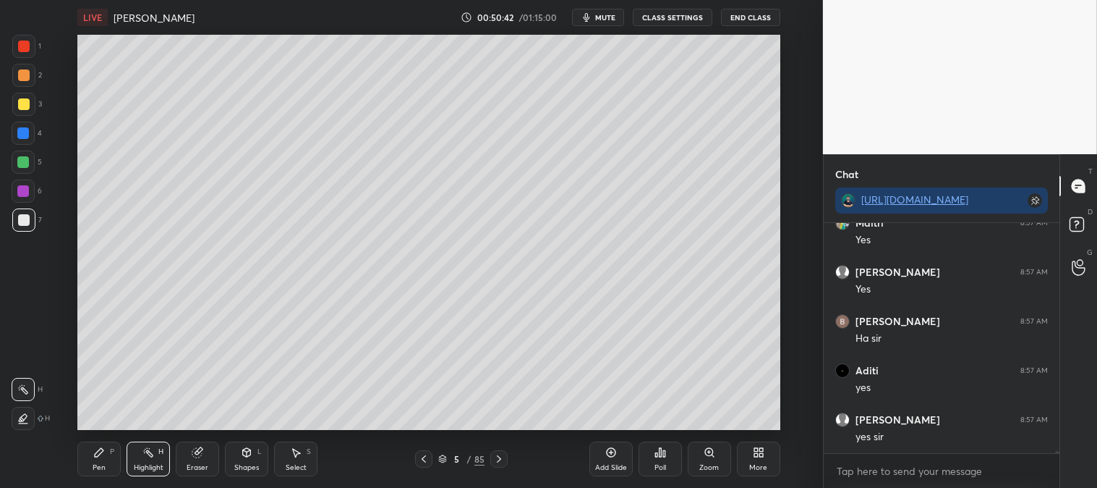
click at [97, 461] on div "Pen P" at bounding box center [98, 458] width 43 height 35
click at [27, 222] on div at bounding box center [24, 220] width 12 height 12
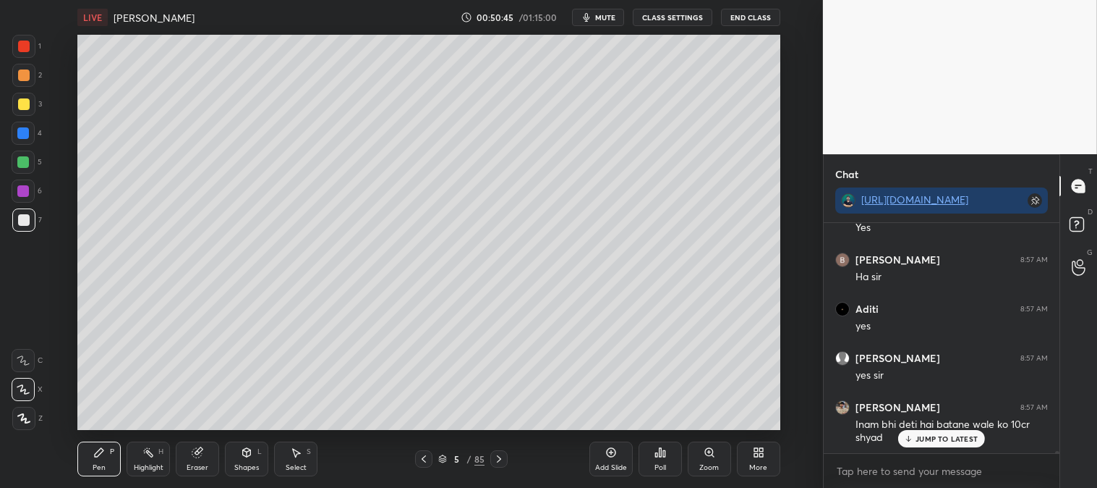
click at [917, 444] on div "JUMP TO LATEST" at bounding box center [942, 438] width 87 height 17
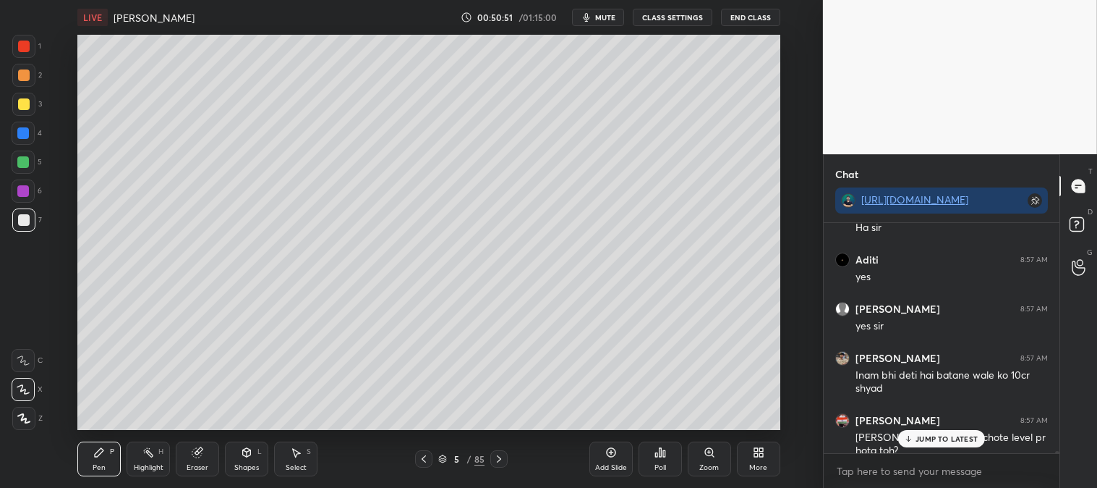
click at [917, 434] on p "JUMP TO LATEST" at bounding box center [947, 438] width 62 height 9
click at [710, 453] on icon at bounding box center [709, 452] width 8 height 8
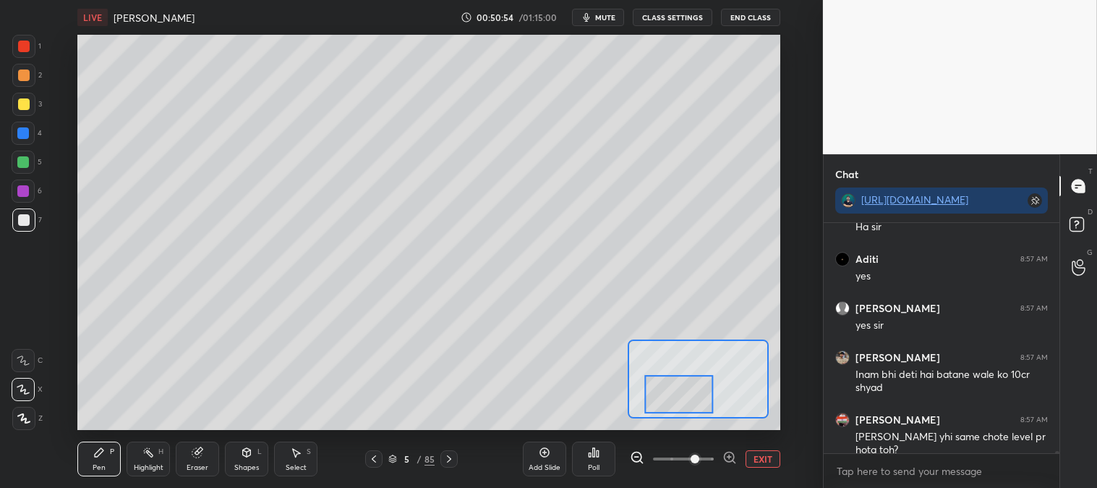
click at [93, 464] on div "Pen" at bounding box center [99, 467] width 13 height 7
click at [20, 233] on div "7" at bounding box center [27, 222] width 30 height 29
click at [27, 103] on div at bounding box center [24, 104] width 12 height 12
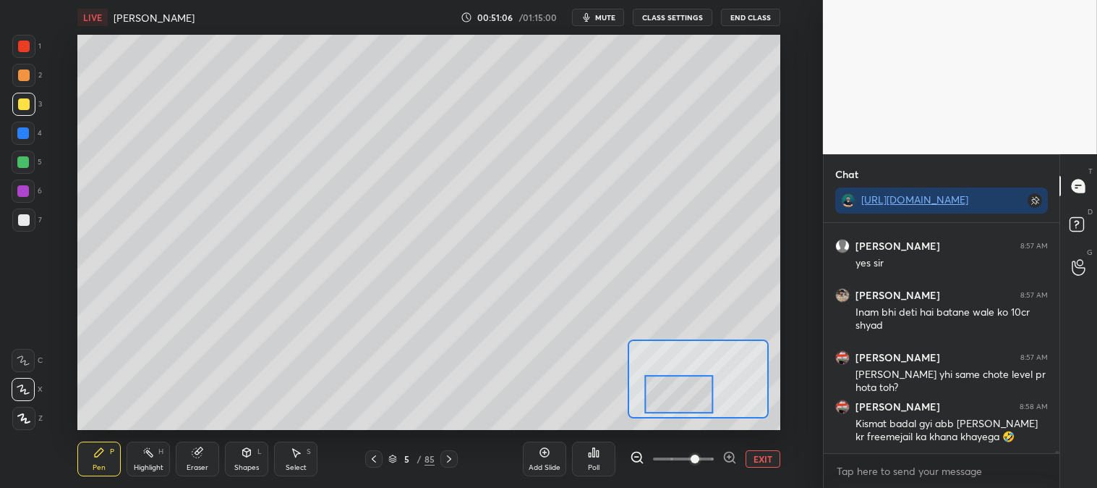
click at [29, 213] on div at bounding box center [23, 219] width 23 height 23
click at [770, 456] on button "EXIT" at bounding box center [763, 458] width 35 height 17
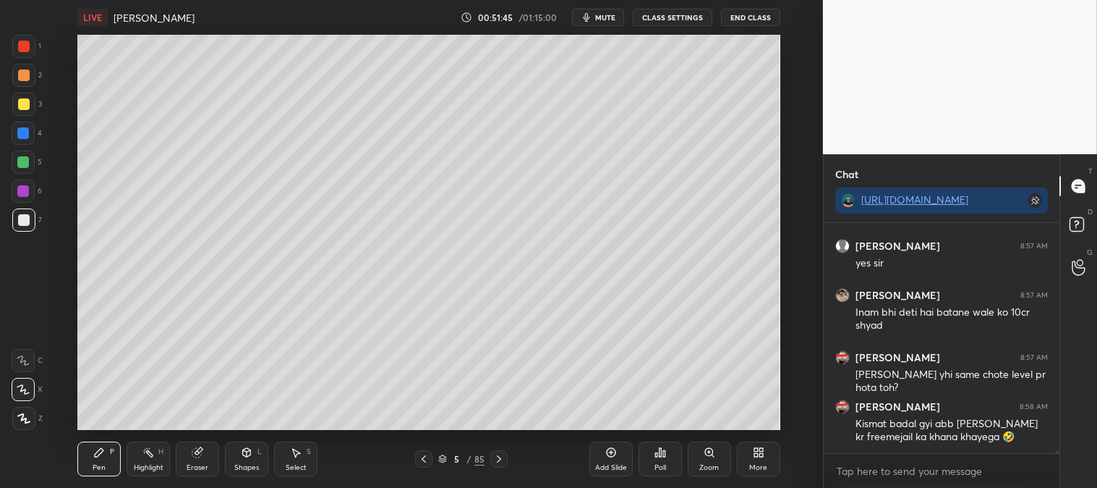
click at [23, 45] on div at bounding box center [24, 47] width 12 height 12
click at [17, 109] on div at bounding box center [23, 104] width 23 height 23
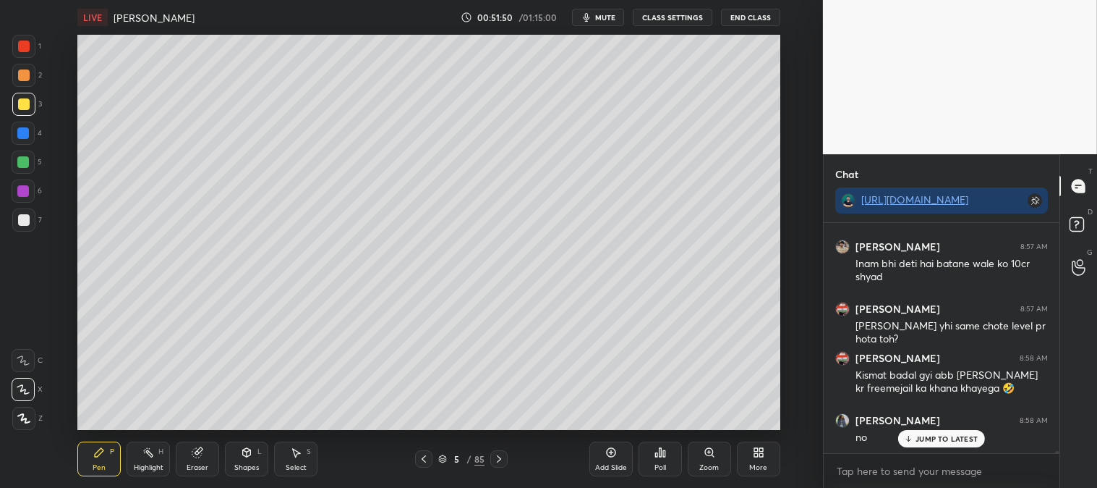
click at [702, 462] on div "Zoom" at bounding box center [709, 458] width 43 height 35
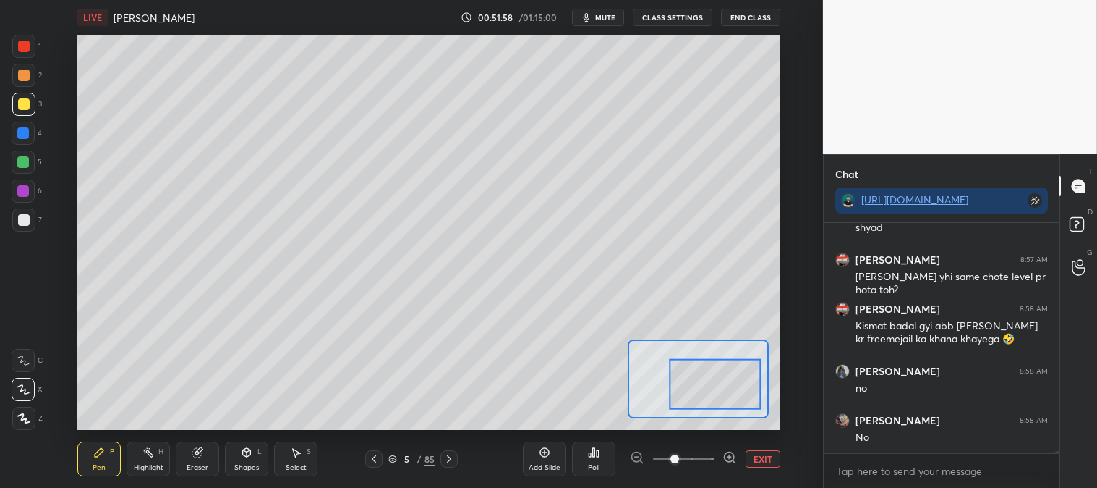
scroll to position [22183, 0]
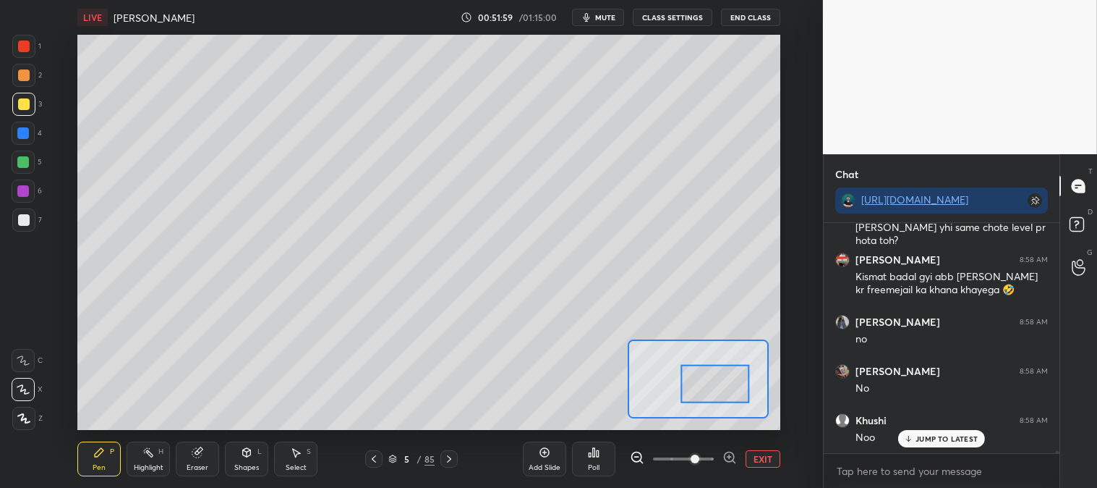
click at [17, 229] on div at bounding box center [23, 219] width 23 height 23
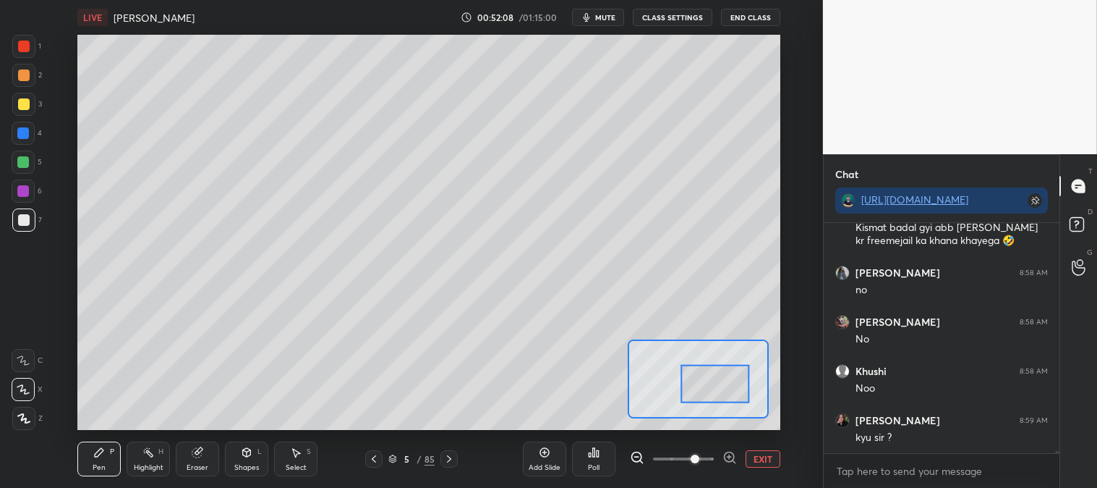
click at [765, 456] on button "EXIT" at bounding box center [763, 458] width 35 height 17
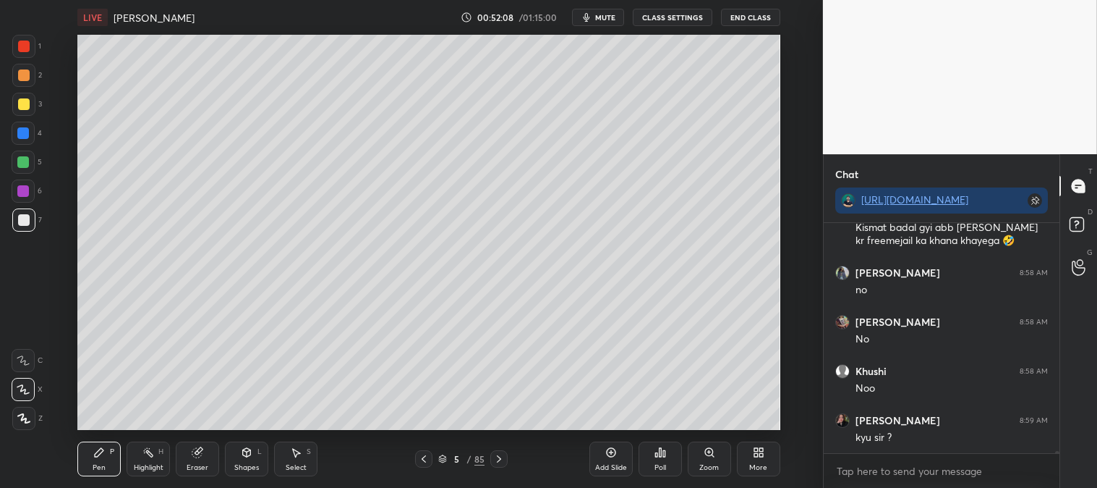
click at [163, 467] on div "Highlight" at bounding box center [149, 467] width 30 height 7
click at [17, 46] on div at bounding box center [23, 46] width 23 height 23
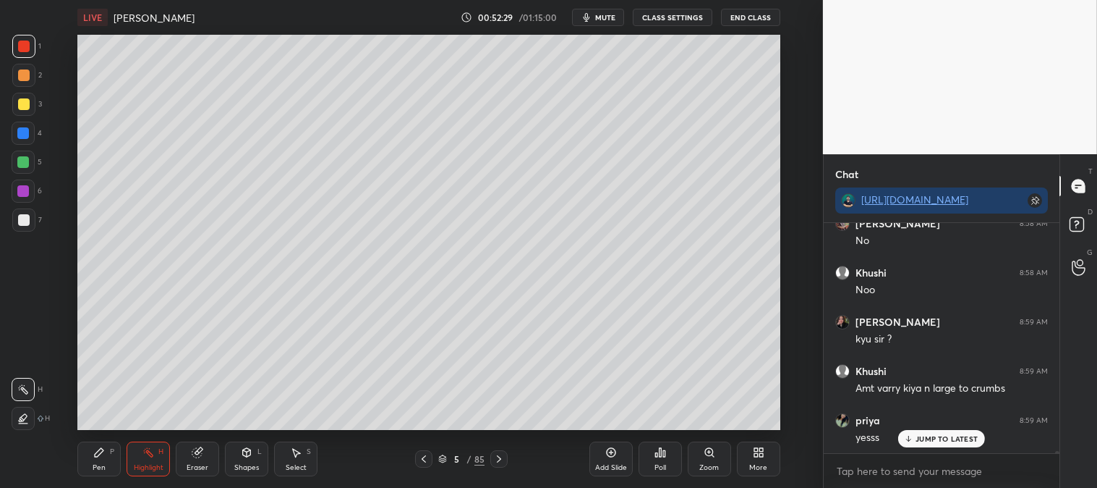
scroll to position [22380, 0]
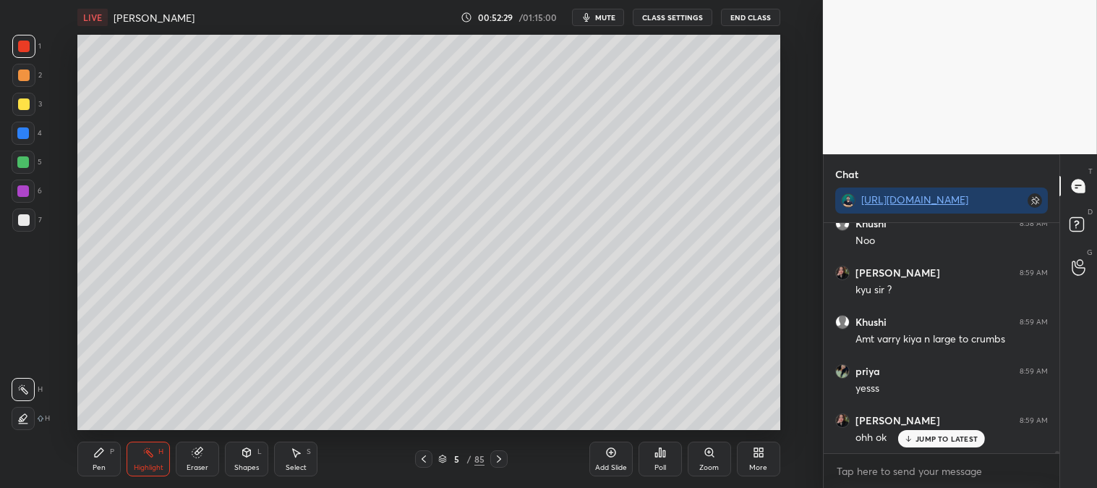
click at [922, 443] on div "JUMP TO LATEST" at bounding box center [942, 438] width 87 height 17
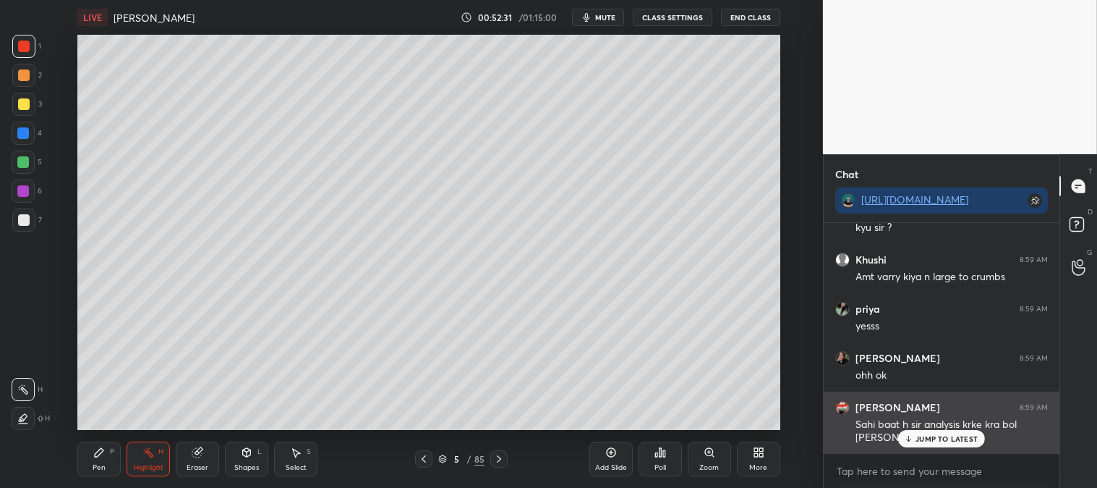
click at [917, 436] on p "JUMP TO LATEST" at bounding box center [947, 438] width 62 height 9
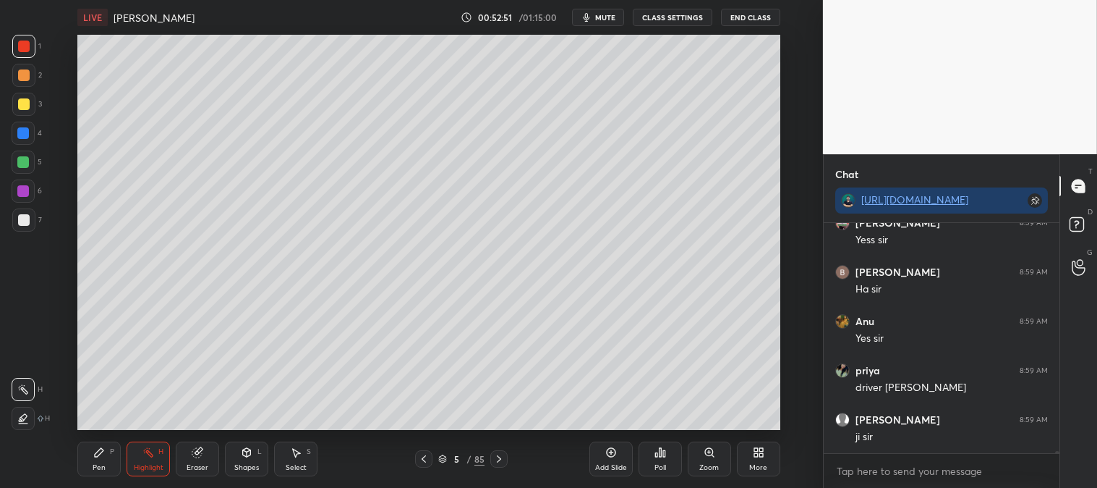
scroll to position [22996, 0]
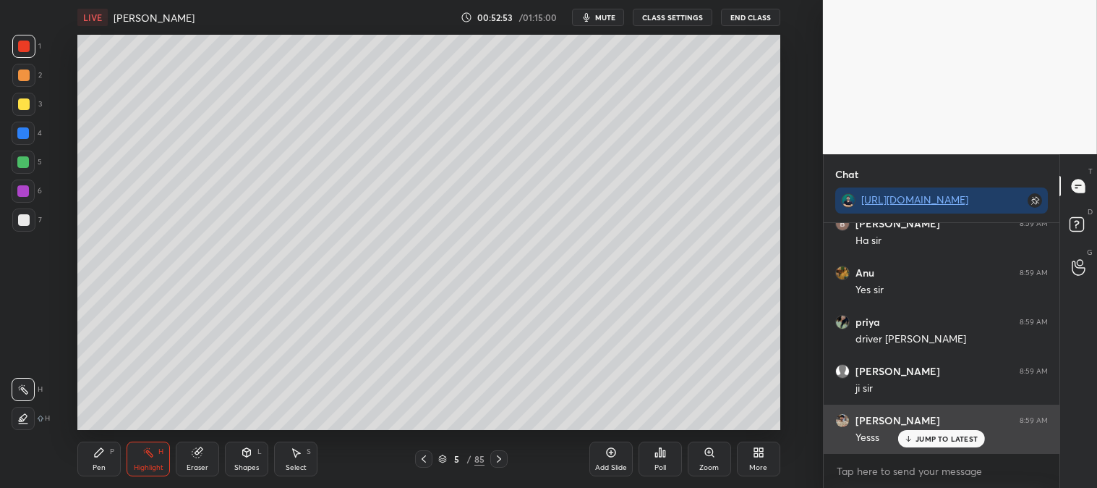
click at [912, 442] on icon at bounding box center [908, 438] width 9 height 9
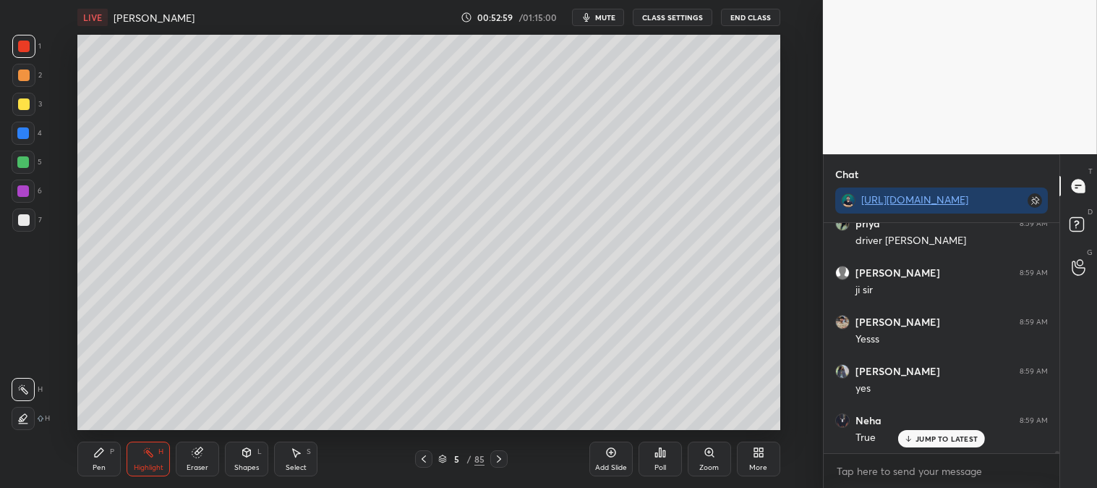
scroll to position [23144, 0]
click at [917, 437] on p "JUMP TO LATEST" at bounding box center [947, 438] width 62 height 9
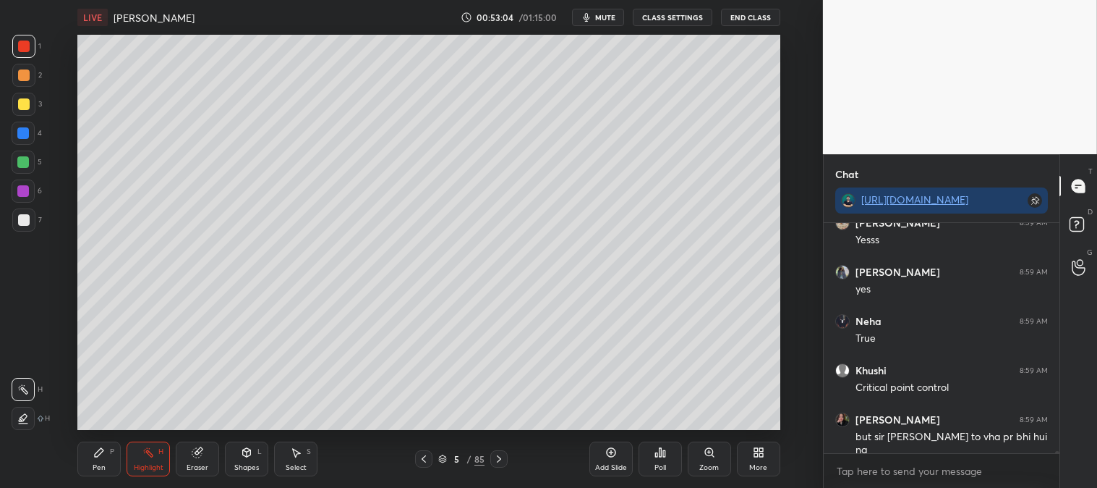
scroll to position [23242, 0]
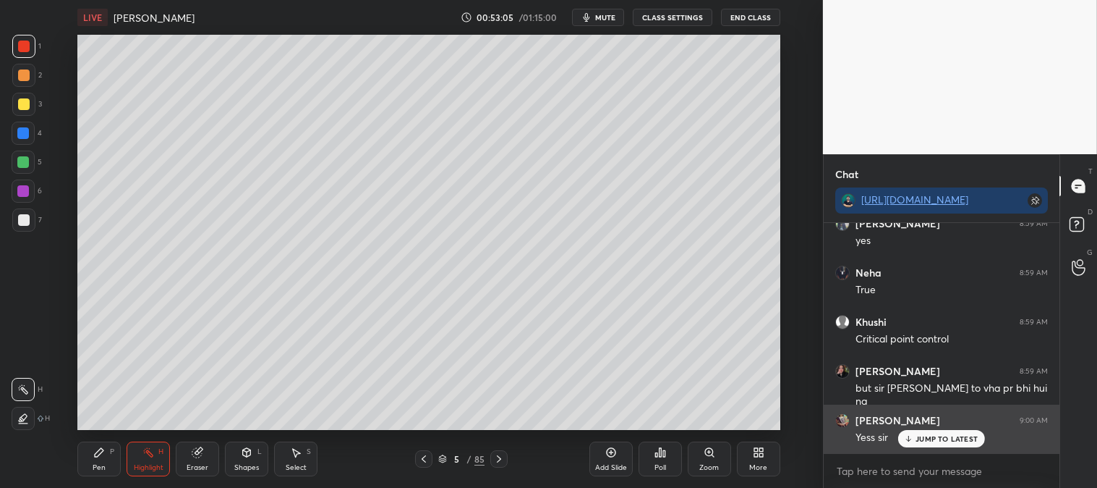
click at [920, 439] on p "JUMP TO LATEST" at bounding box center [947, 438] width 62 height 9
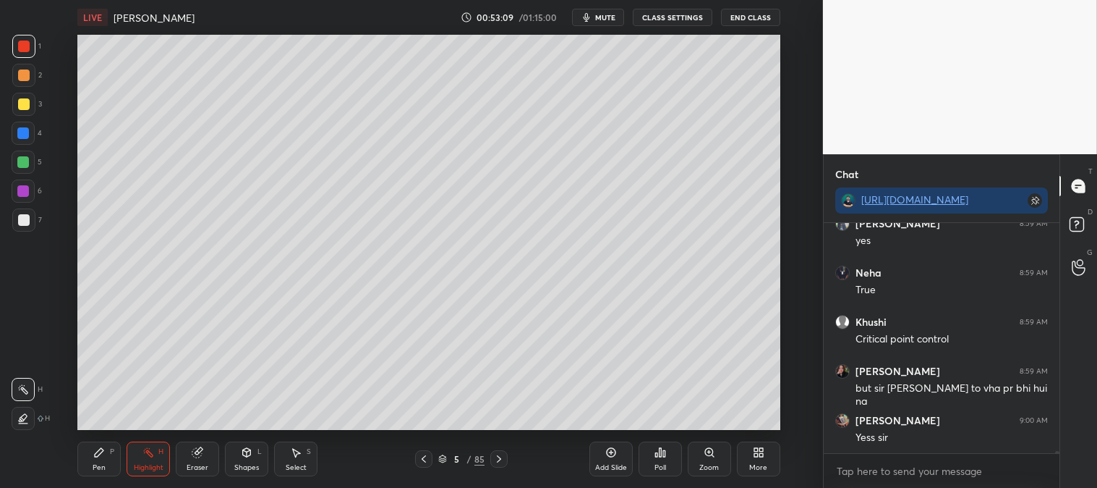
scroll to position [23291, 0]
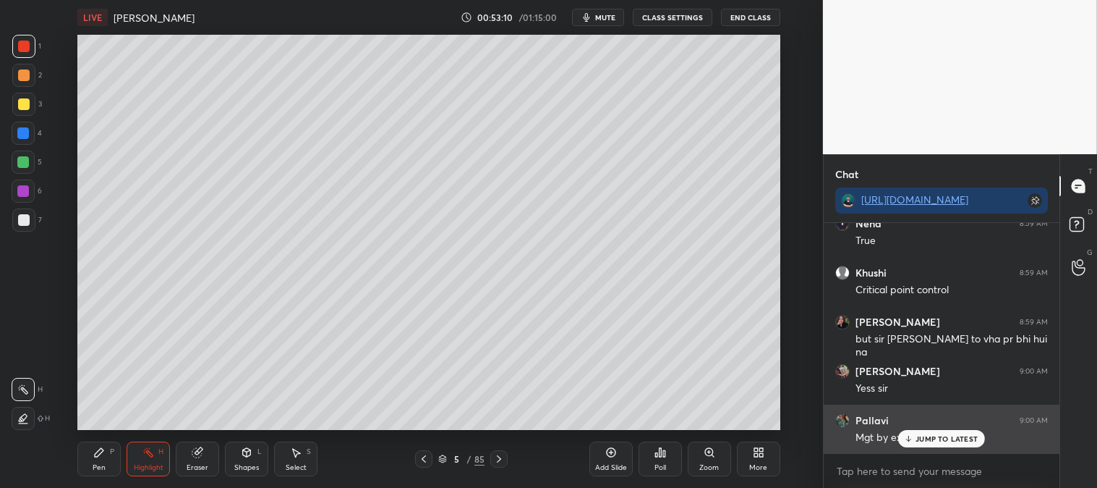
click at [924, 438] on p "JUMP TO LATEST" at bounding box center [947, 438] width 62 height 9
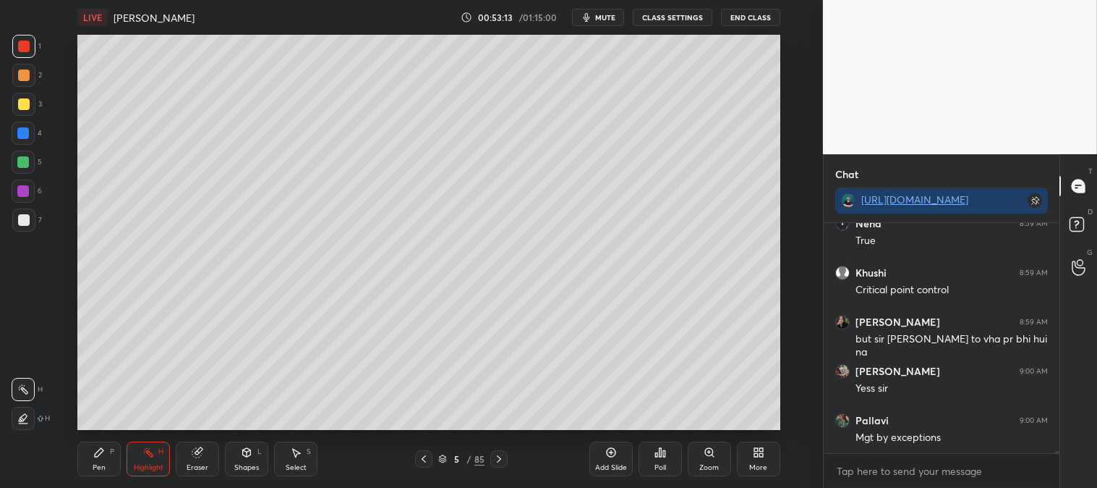
scroll to position [23353, 0]
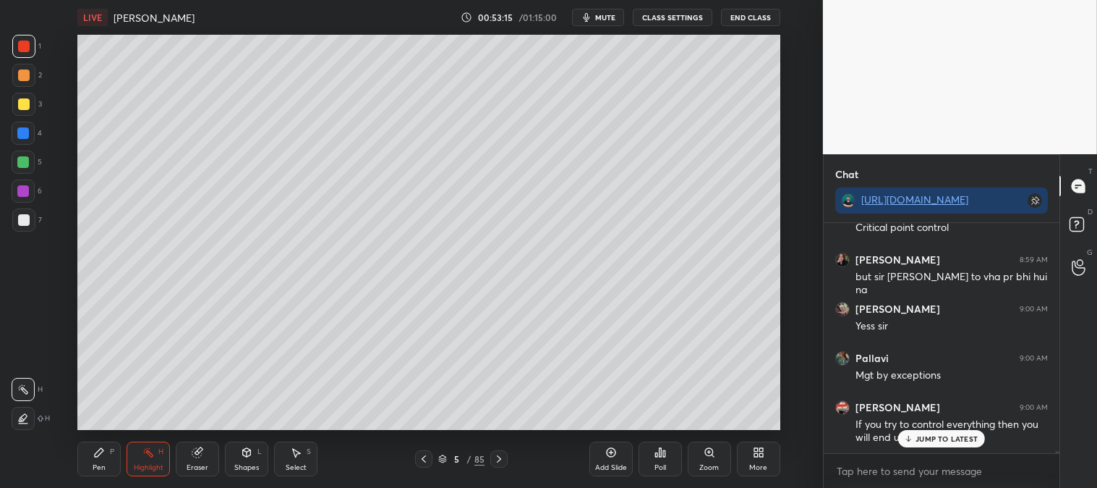
click at [926, 436] on p "JUMP TO LATEST" at bounding box center [947, 438] width 62 height 9
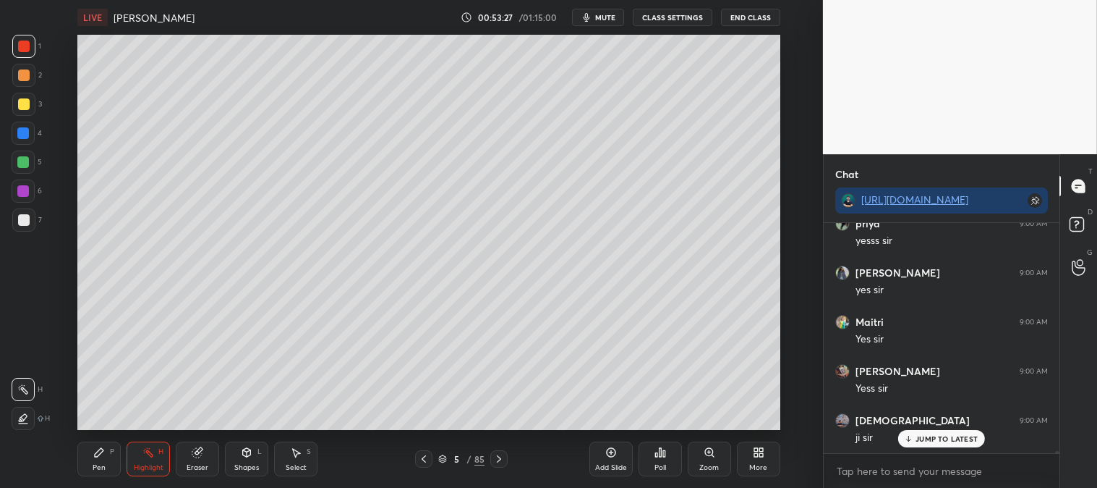
scroll to position [23884, 0]
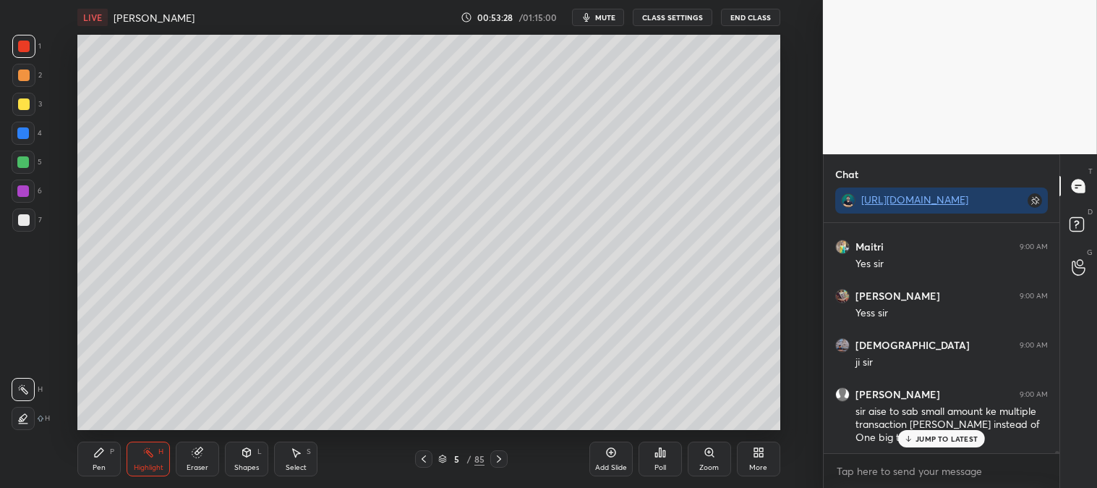
click at [101, 464] on div "Pen" at bounding box center [99, 467] width 13 height 7
click at [18, 116] on div "3" at bounding box center [27, 107] width 30 height 29
click at [924, 438] on p "JUMP TO LATEST" at bounding box center [947, 438] width 62 height 9
click at [606, 454] on icon at bounding box center [612, 452] width 12 height 12
click at [710, 460] on div "Zoom" at bounding box center [709, 458] width 43 height 35
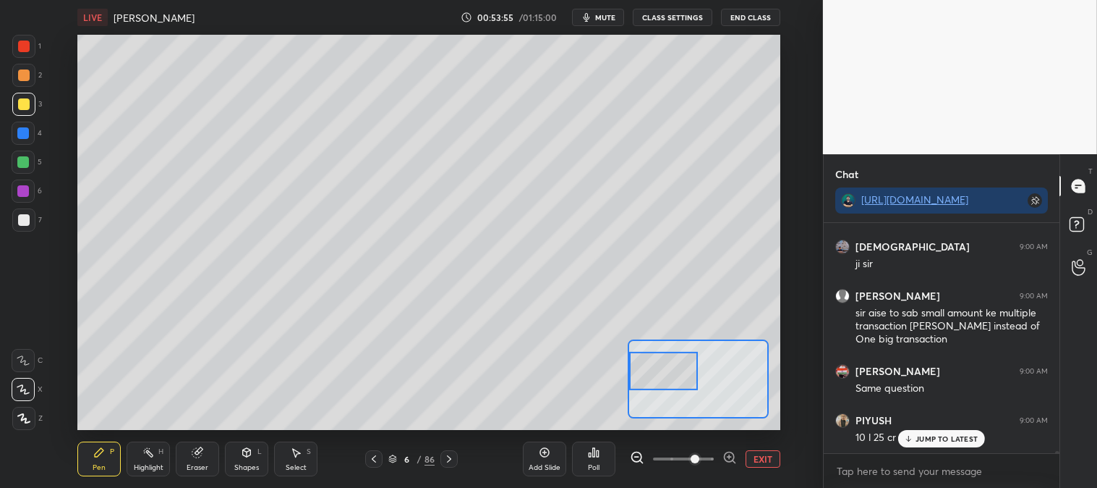
scroll to position [24033, 0]
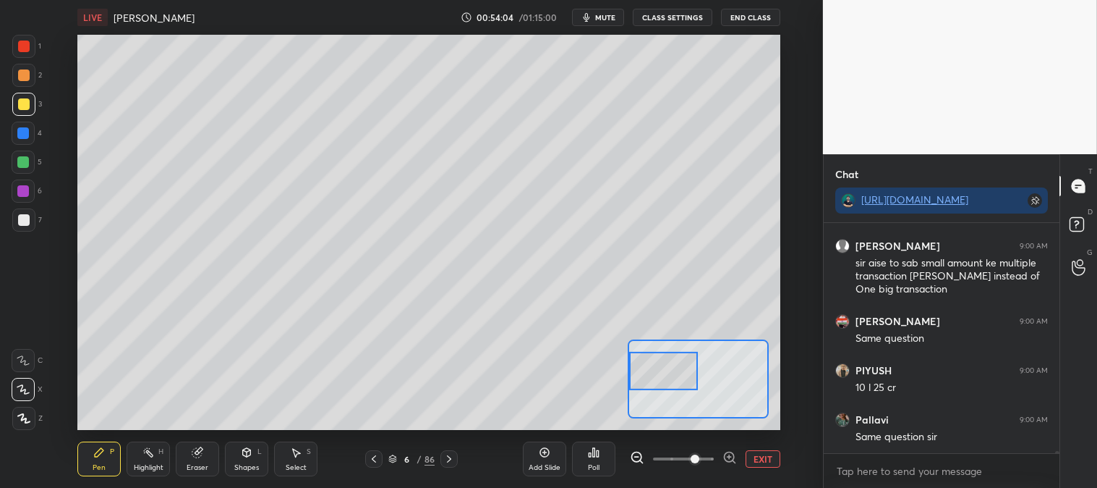
click at [27, 164] on div at bounding box center [23, 162] width 12 height 12
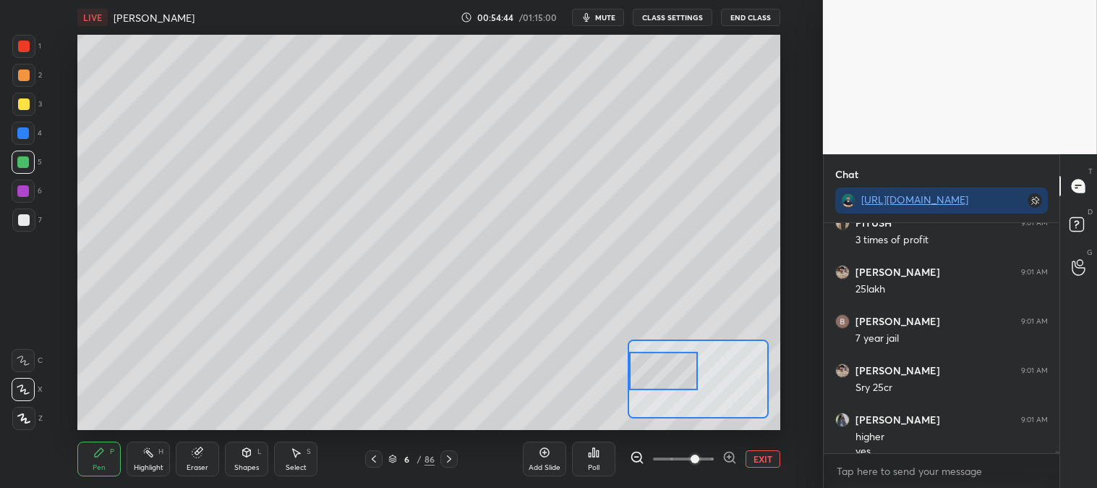
scroll to position [24293, 0]
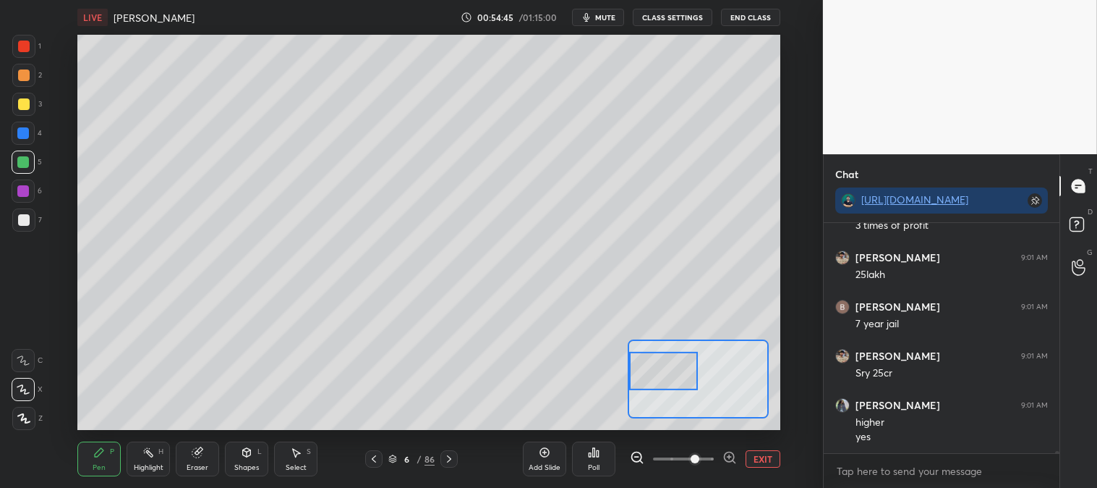
click at [25, 221] on div at bounding box center [24, 220] width 12 height 12
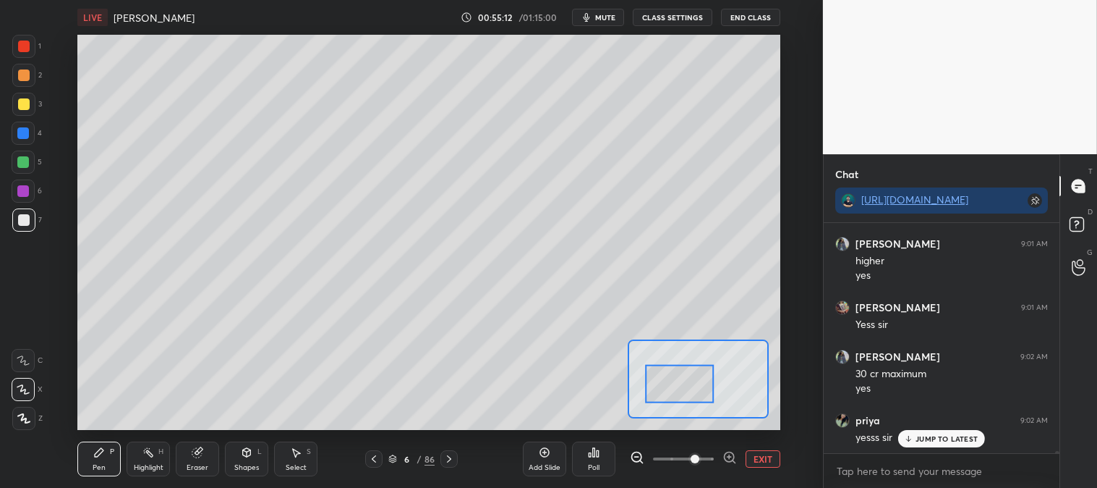
scroll to position [24504, 0]
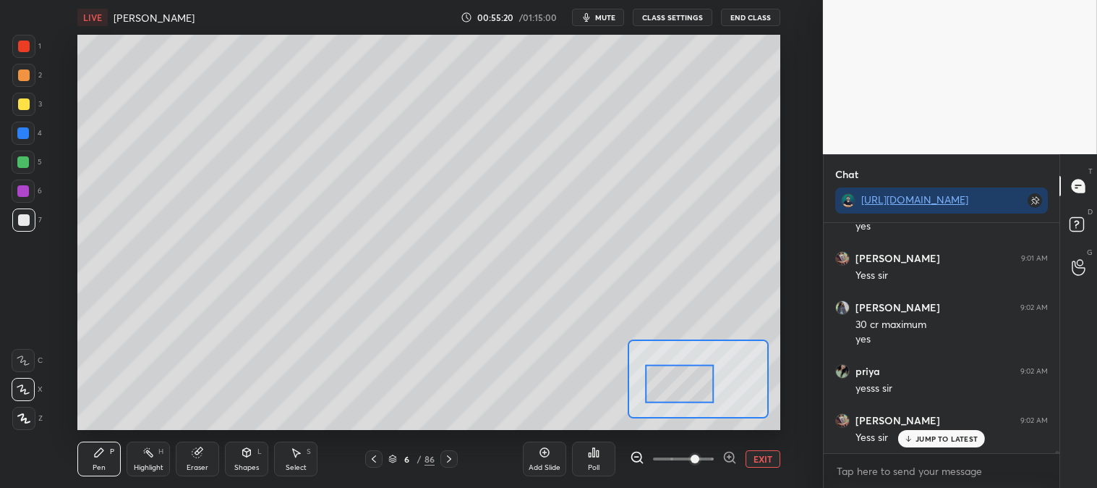
click at [769, 460] on button "EXIT" at bounding box center [763, 458] width 35 height 17
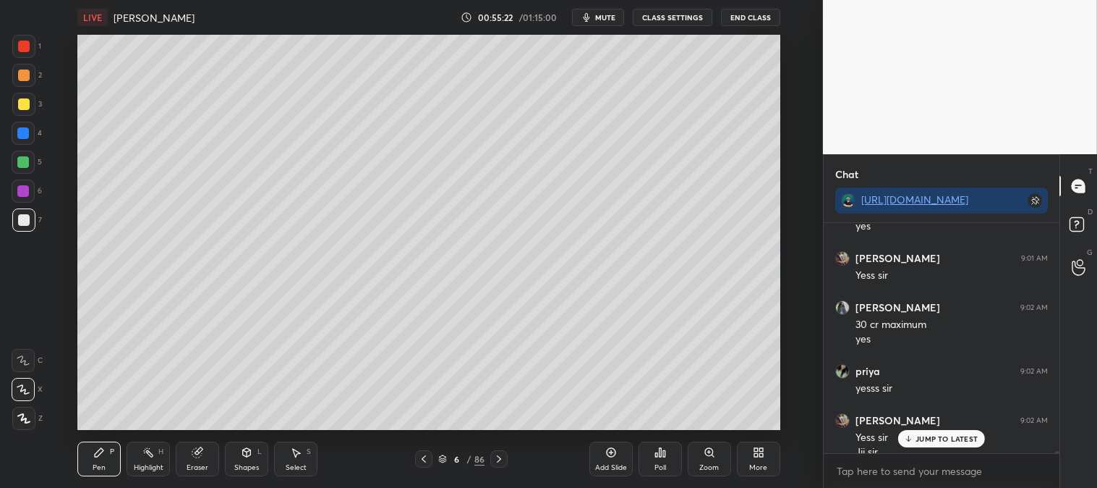
scroll to position [24518, 0]
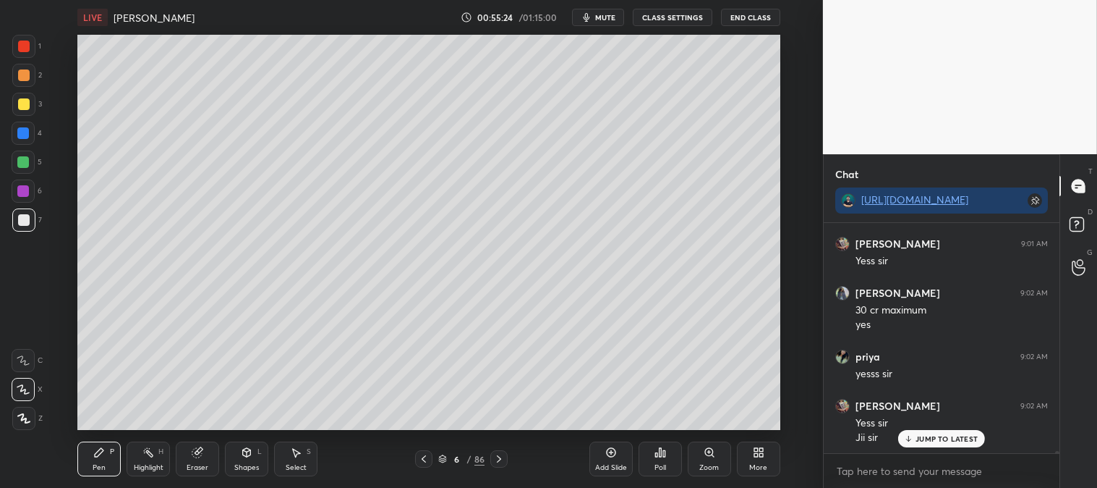
click at [20, 98] on div at bounding box center [24, 104] width 12 height 12
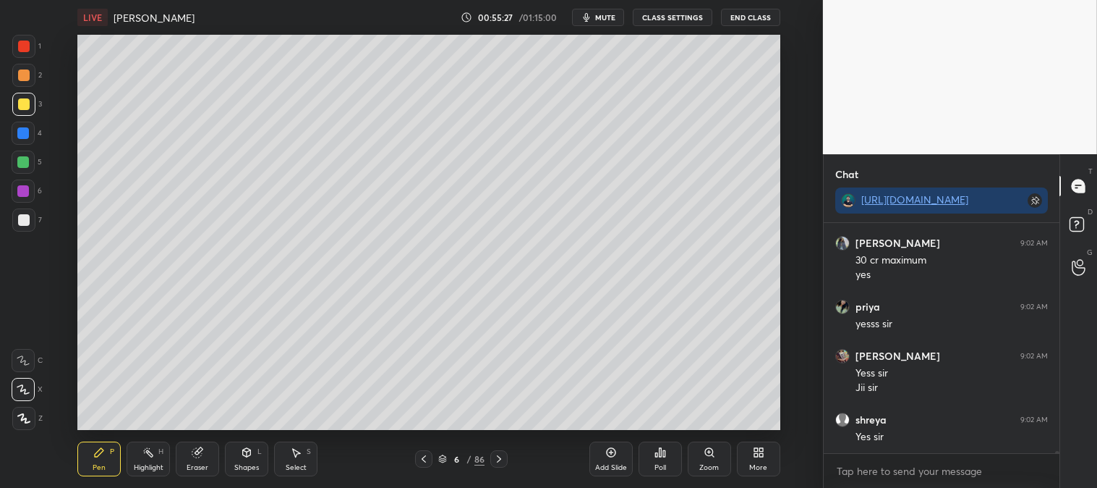
click at [698, 456] on div "Zoom" at bounding box center [709, 458] width 43 height 35
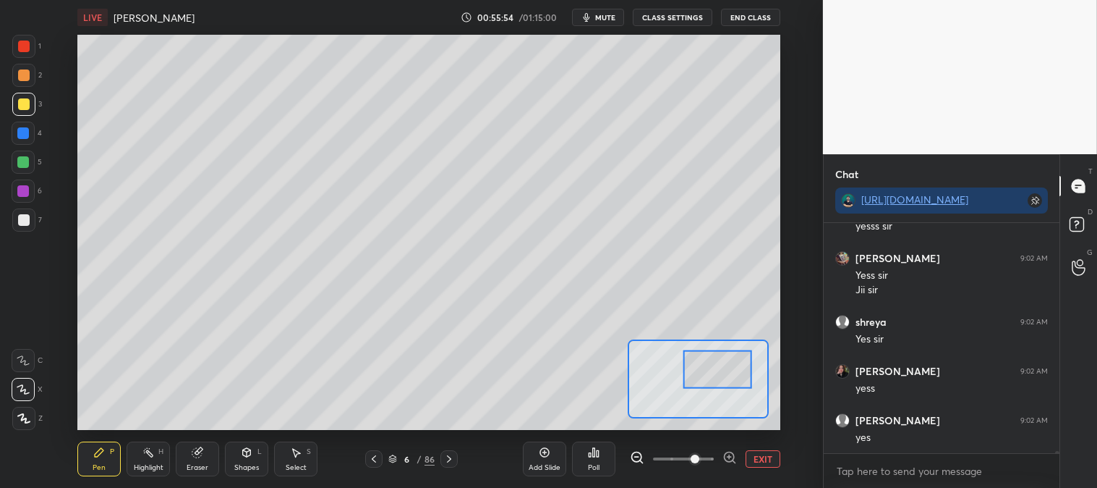
scroll to position [24715, 0]
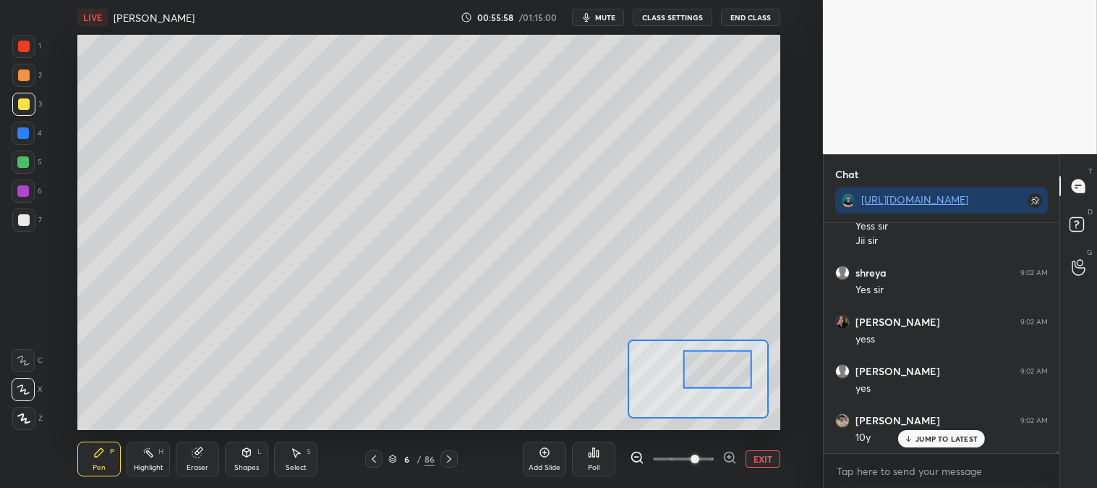
click at [769, 460] on button "EXIT" at bounding box center [763, 458] width 35 height 17
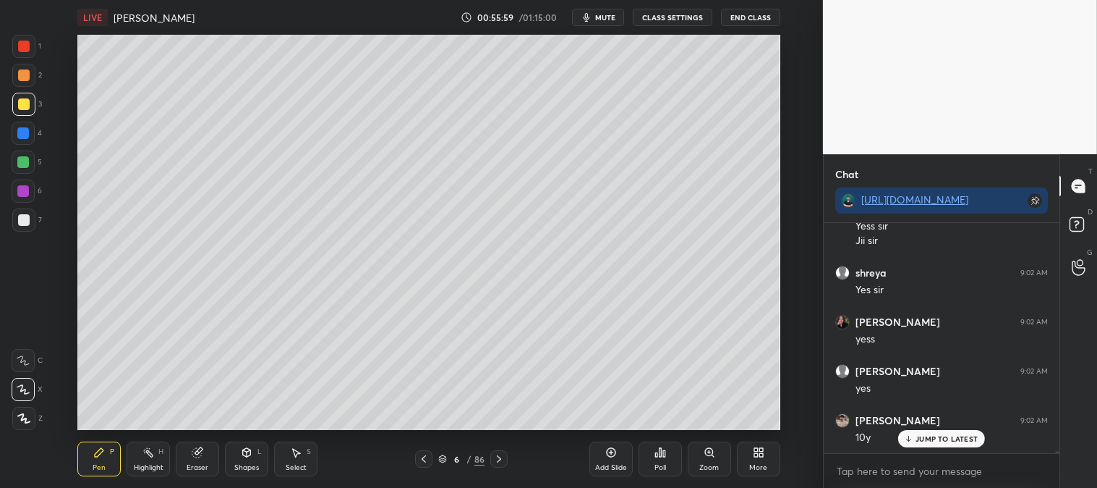
click at [26, 41] on div at bounding box center [24, 47] width 12 height 12
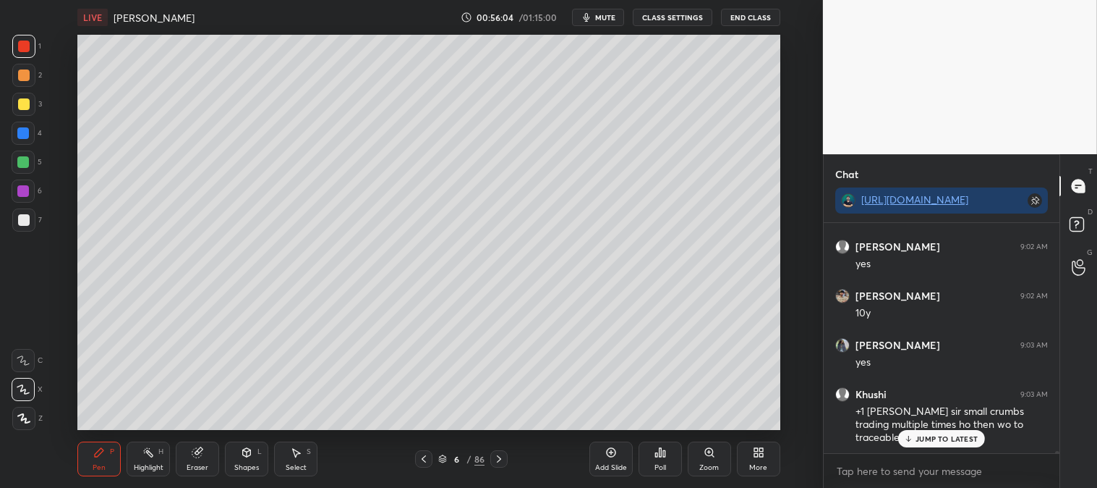
scroll to position [24938, 0]
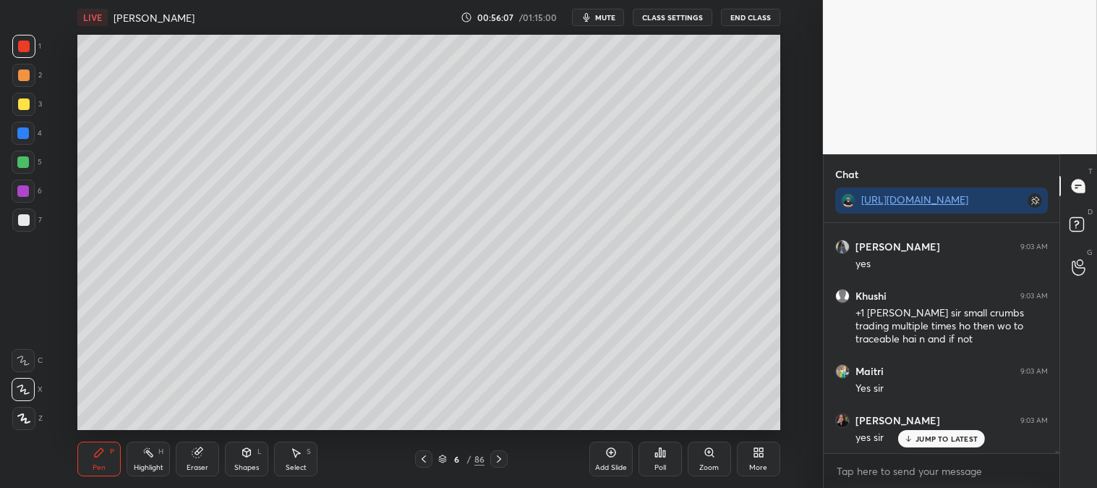
click at [19, 138] on div at bounding box center [23, 133] width 12 height 12
click at [935, 441] on p "JUMP TO LATEST" at bounding box center [947, 438] width 62 height 9
click at [710, 454] on icon at bounding box center [709, 452] width 8 height 8
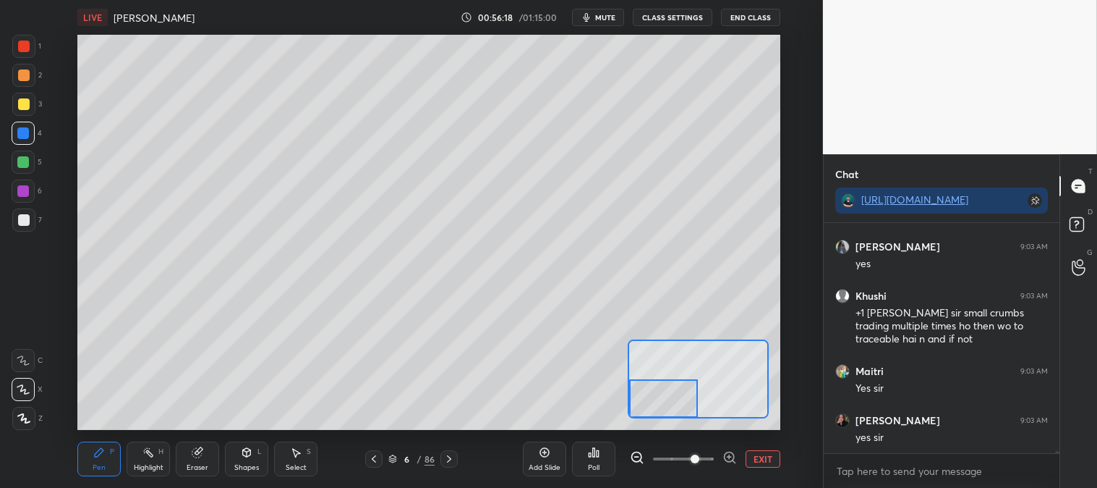
click at [26, 107] on div at bounding box center [24, 104] width 12 height 12
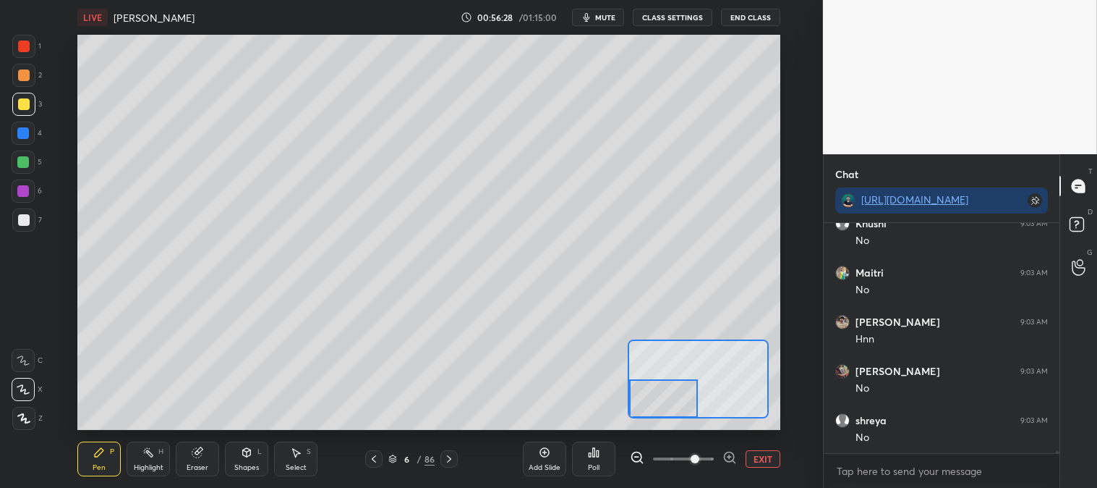
scroll to position [25380, 0]
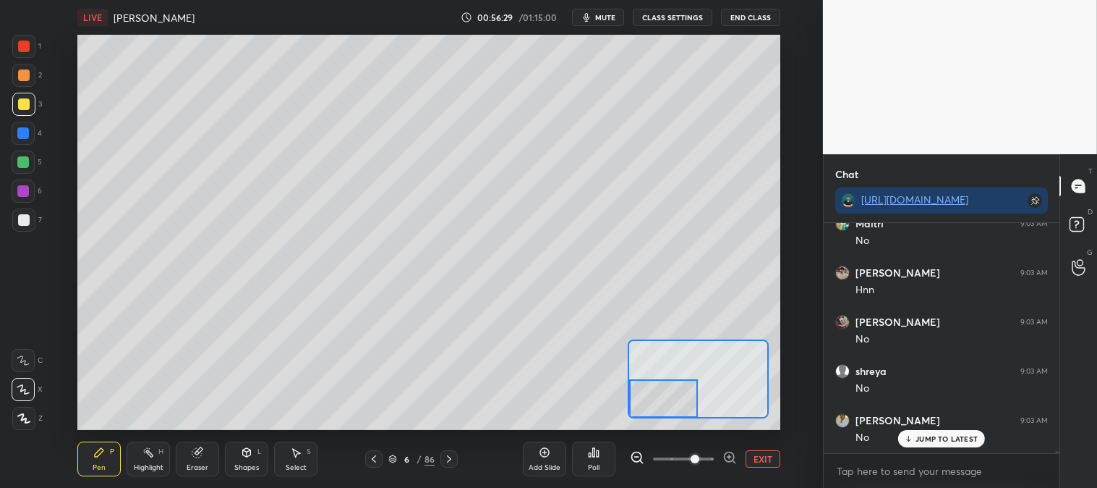
click at [30, 169] on div at bounding box center [23, 161] width 23 height 23
click at [20, 131] on div at bounding box center [23, 133] width 12 height 12
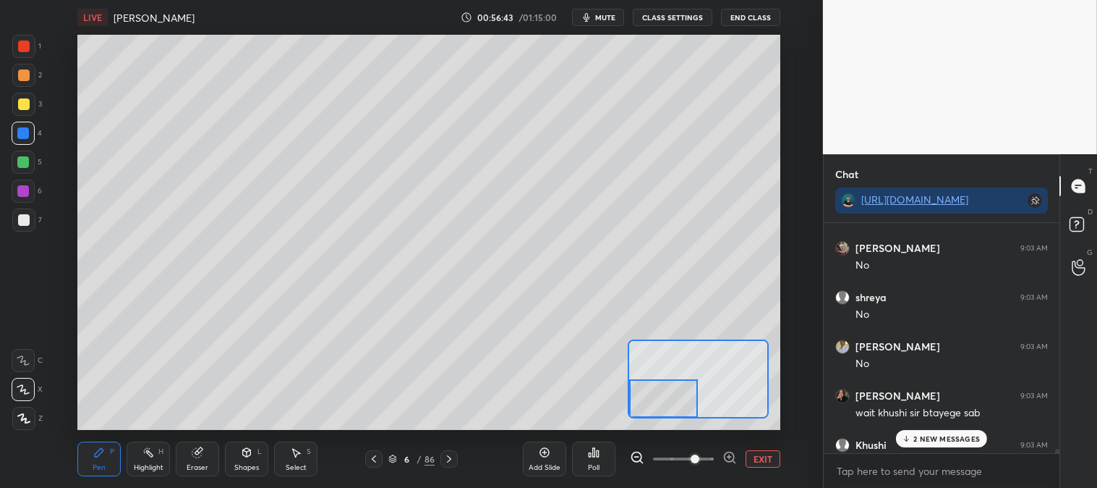
scroll to position [25528, 0]
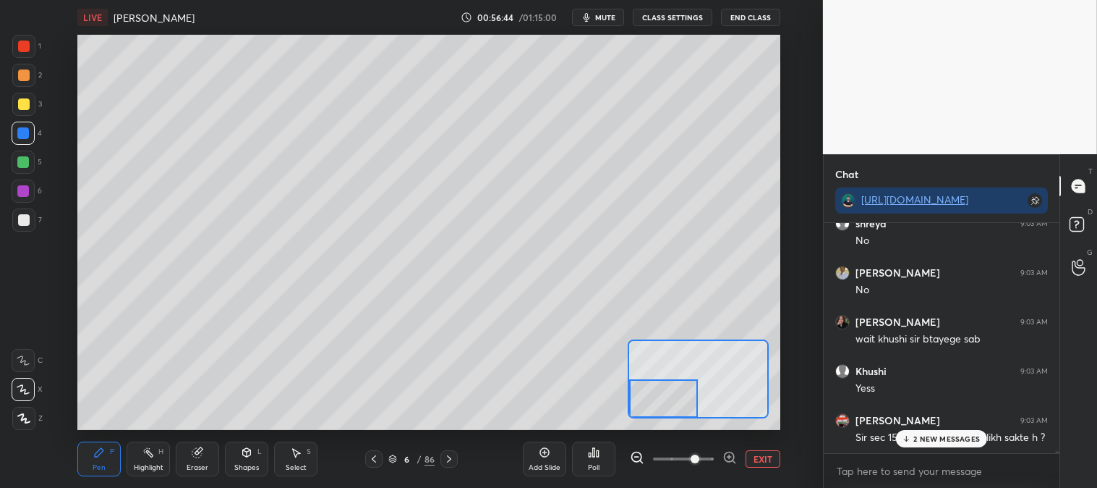
click at [934, 436] on p "2 NEW MESSAGES" at bounding box center [947, 438] width 67 height 9
click at [760, 459] on button "EXIT" at bounding box center [763, 458] width 35 height 17
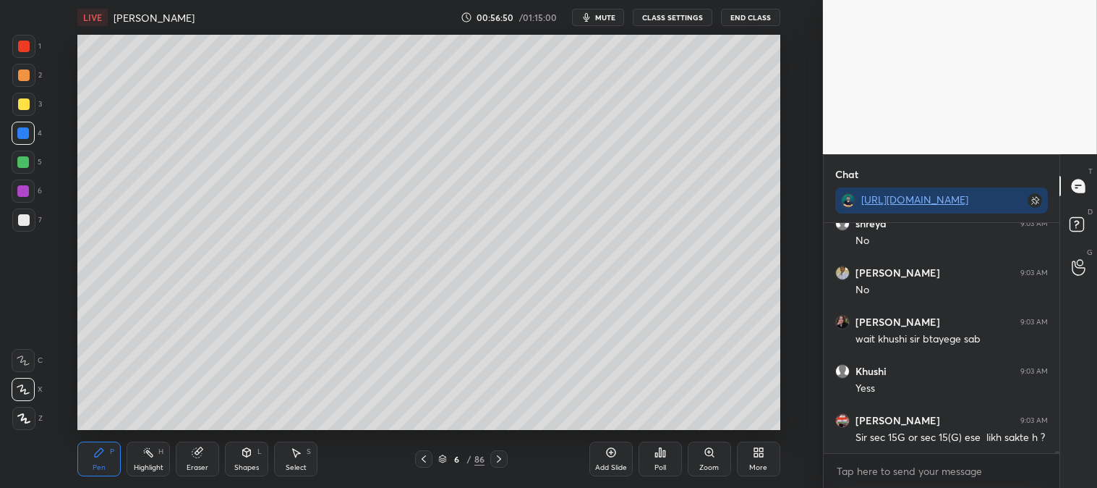
scroll to position [25577, 0]
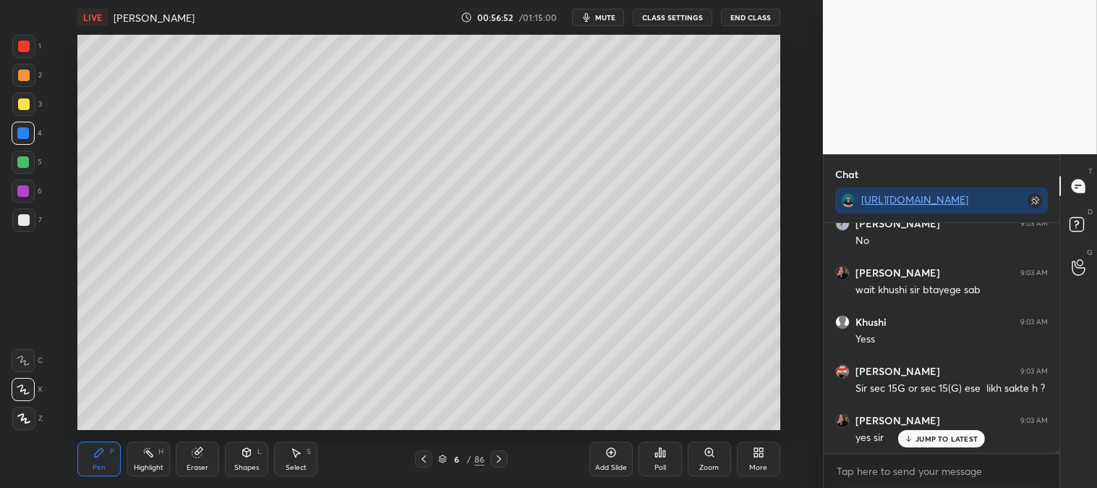
click at [704, 458] on icon at bounding box center [710, 452] width 12 height 12
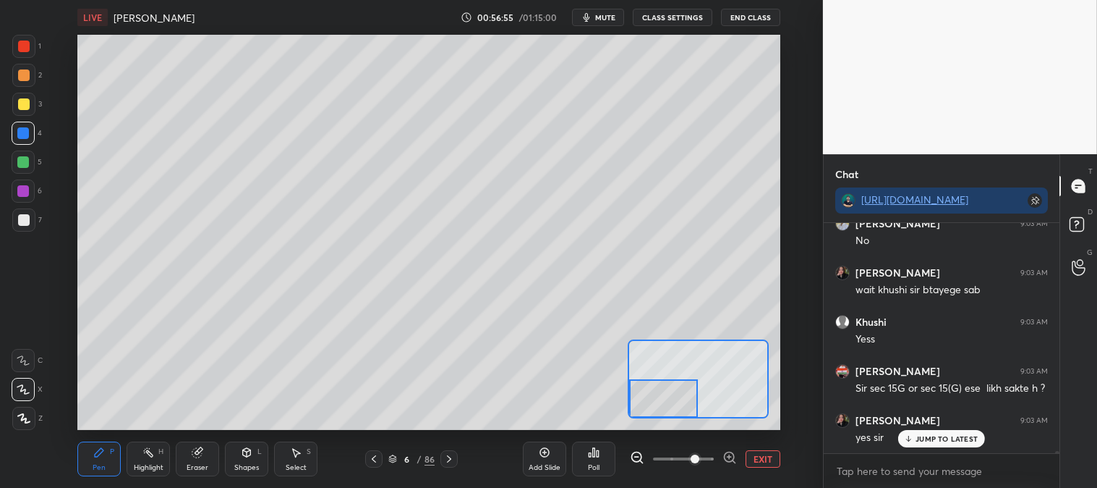
click at [23, 103] on div at bounding box center [24, 104] width 12 height 12
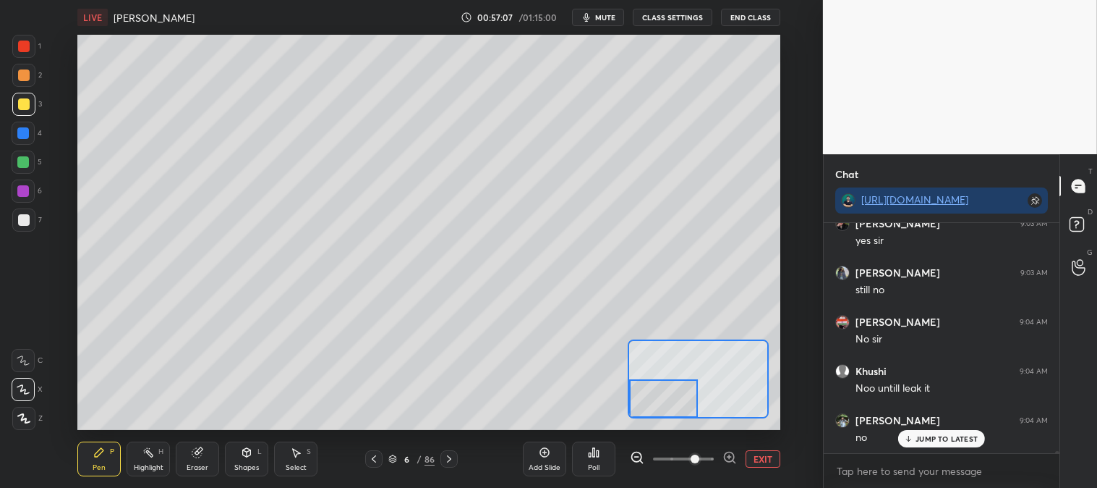
scroll to position [25823, 0]
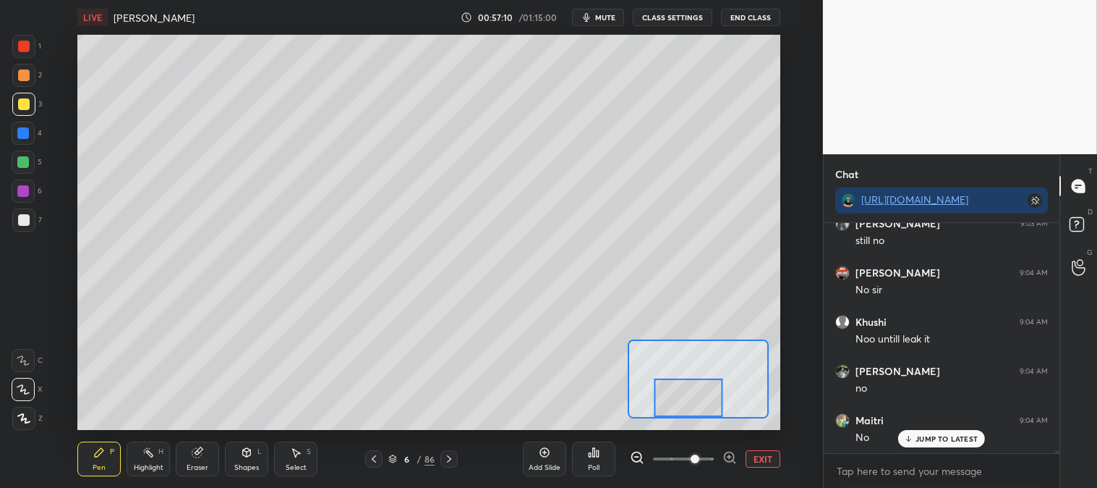
click at [26, 169] on div at bounding box center [23, 161] width 23 height 23
click at [201, 450] on icon at bounding box center [199, 450] width 8 height 7
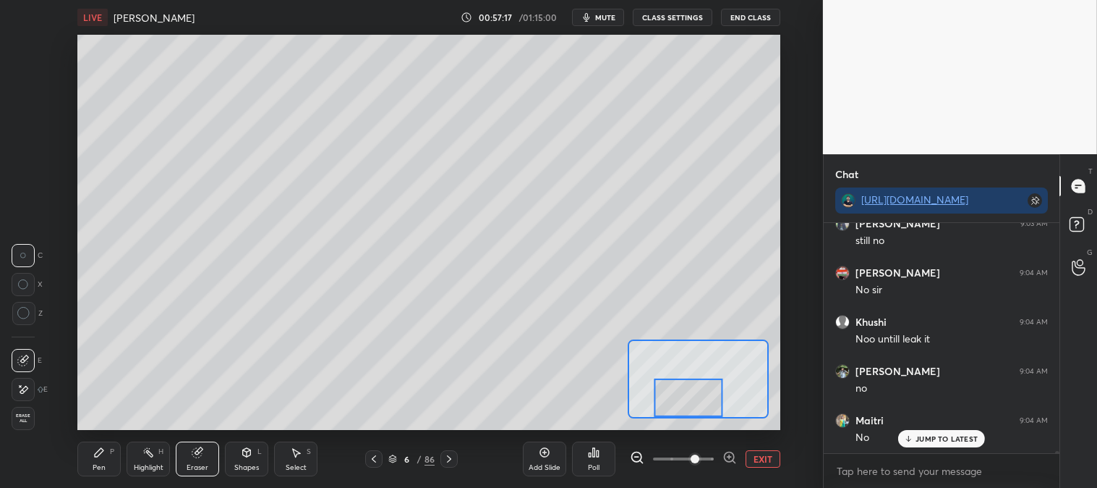
click at [109, 464] on div "Pen P" at bounding box center [98, 458] width 43 height 35
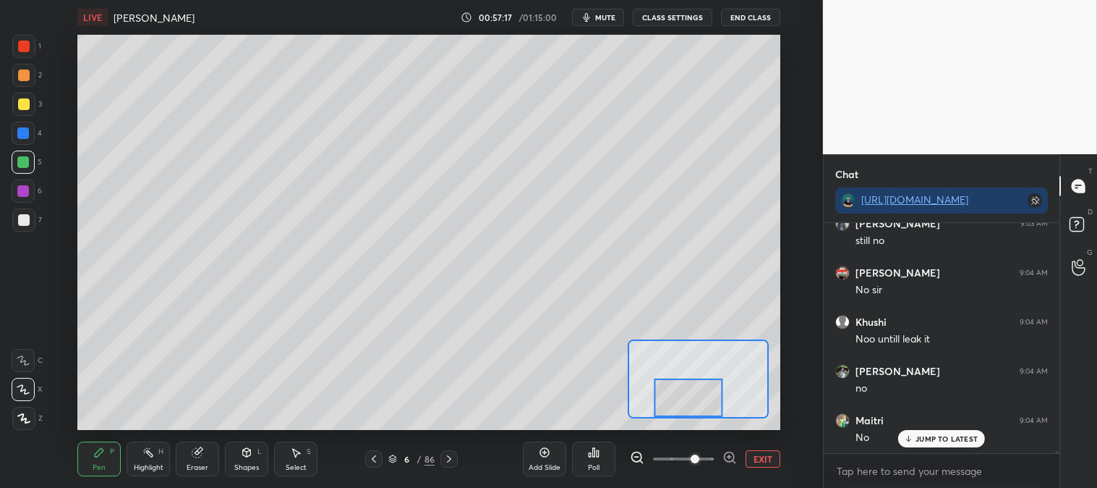
click at [109, 456] on div "Pen P" at bounding box center [98, 458] width 43 height 35
click at [26, 133] on div at bounding box center [23, 133] width 12 height 12
click at [25, 111] on div at bounding box center [23, 104] width 23 height 23
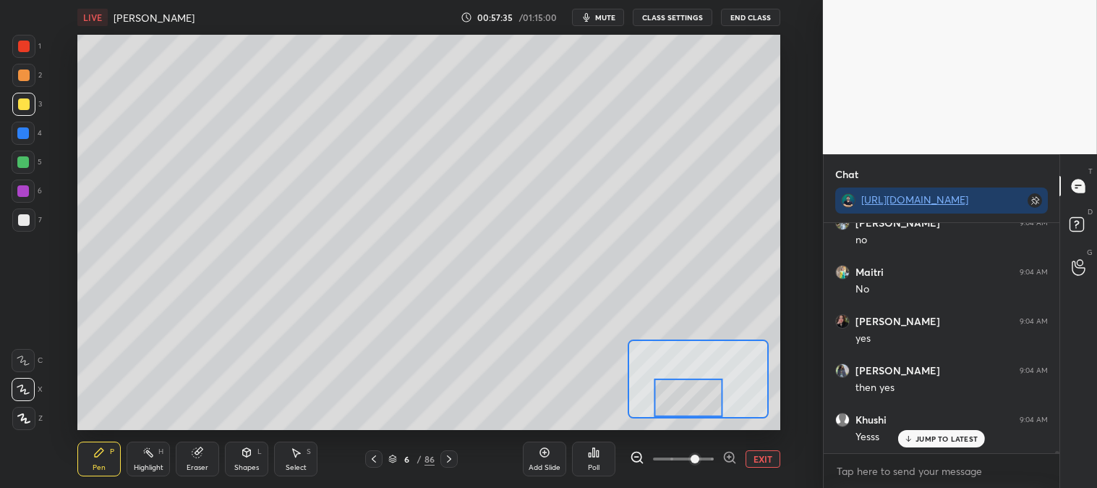
scroll to position [26069, 0]
click at [768, 456] on button "EXIT" at bounding box center [763, 458] width 35 height 17
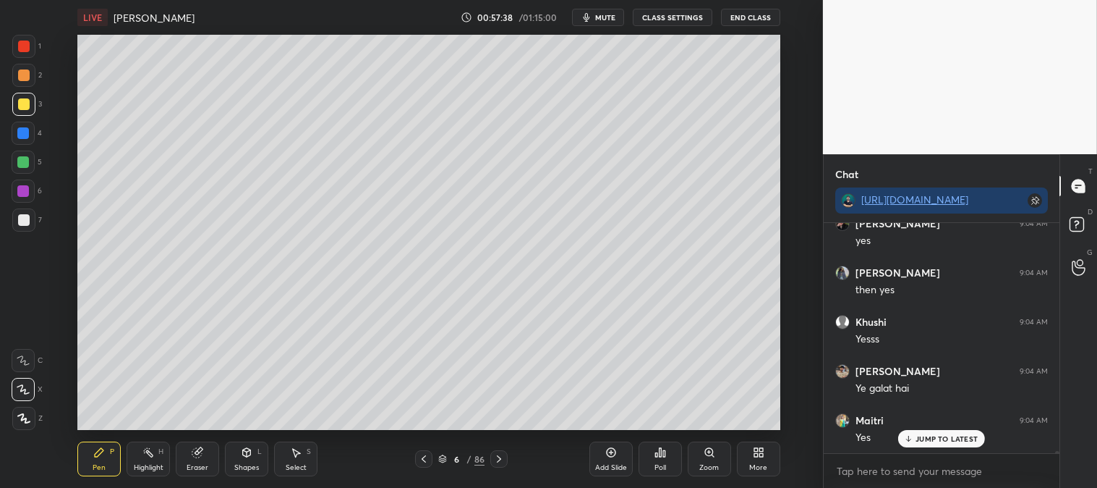
click at [23, 222] on div at bounding box center [24, 220] width 12 height 12
click at [163, 467] on div "Highlight" at bounding box center [149, 467] width 30 height 7
click at [706, 456] on icon at bounding box center [710, 452] width 12 height 12
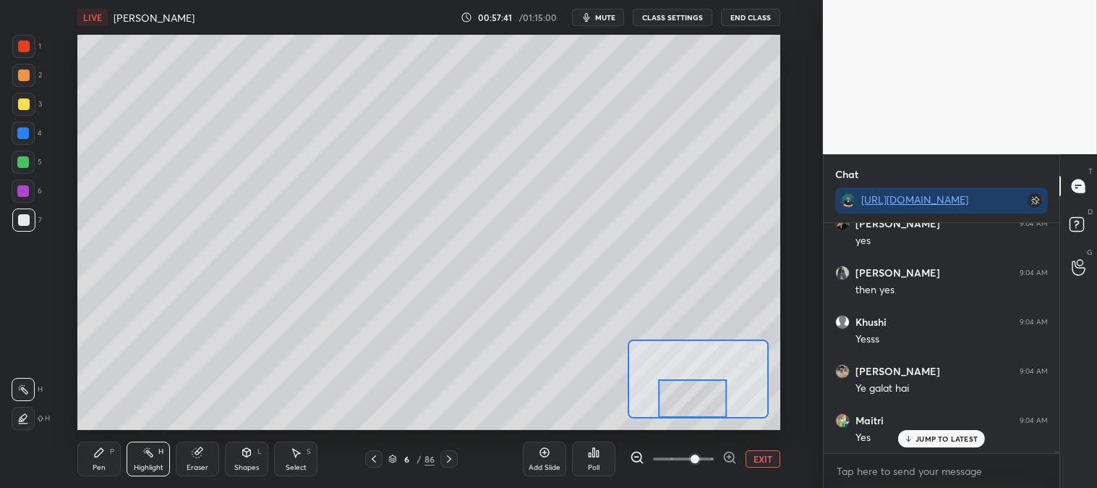
click at [26, 420] on icon at bounding box center [23, 418] width 12 height 12
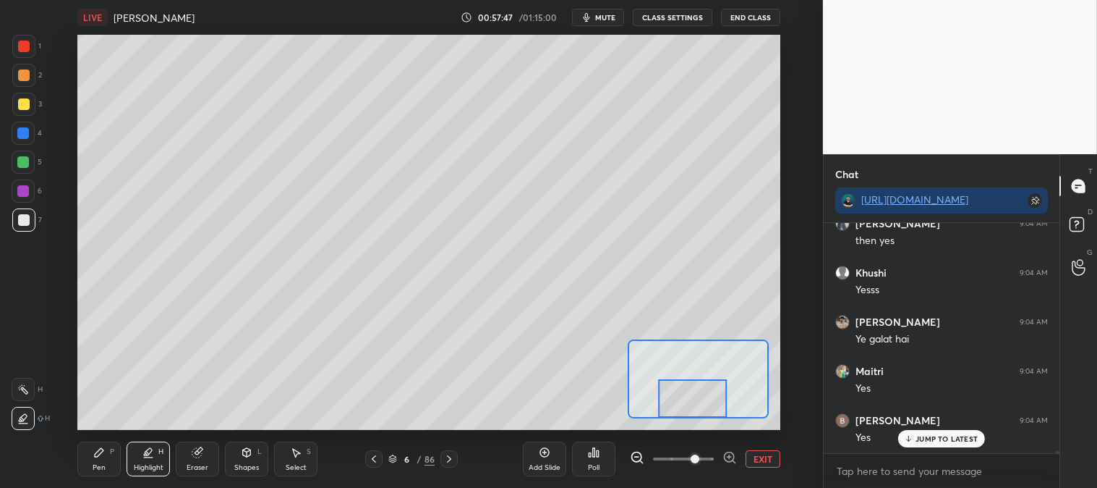
click at [27, 381] on div at bounding box center [23, 389] width 23 height 23
click at [93, 449] on icon at bounding box center [99, 452] width 12 height 12
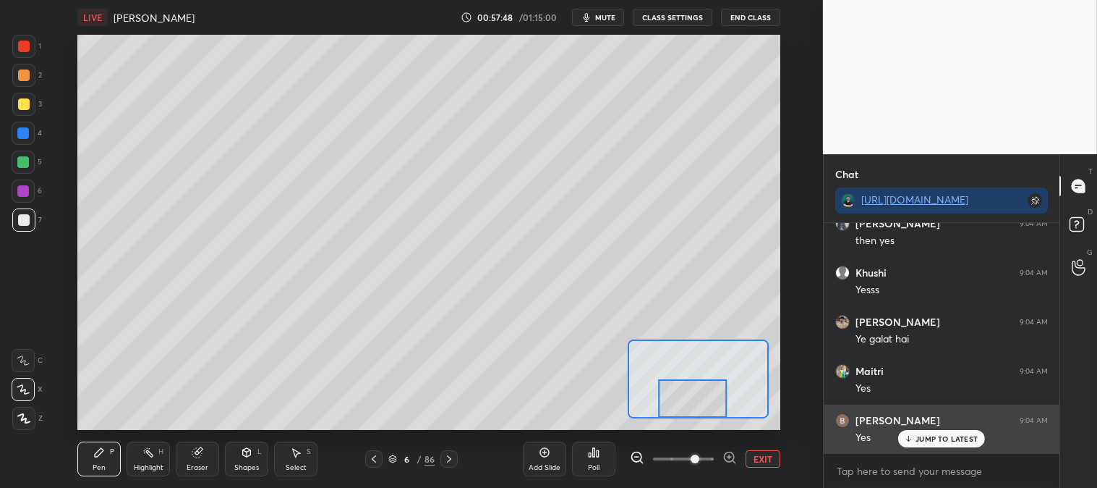
click at [767, 460] on button "EXIT" at bounding box center [763, 458] width 35 height 17
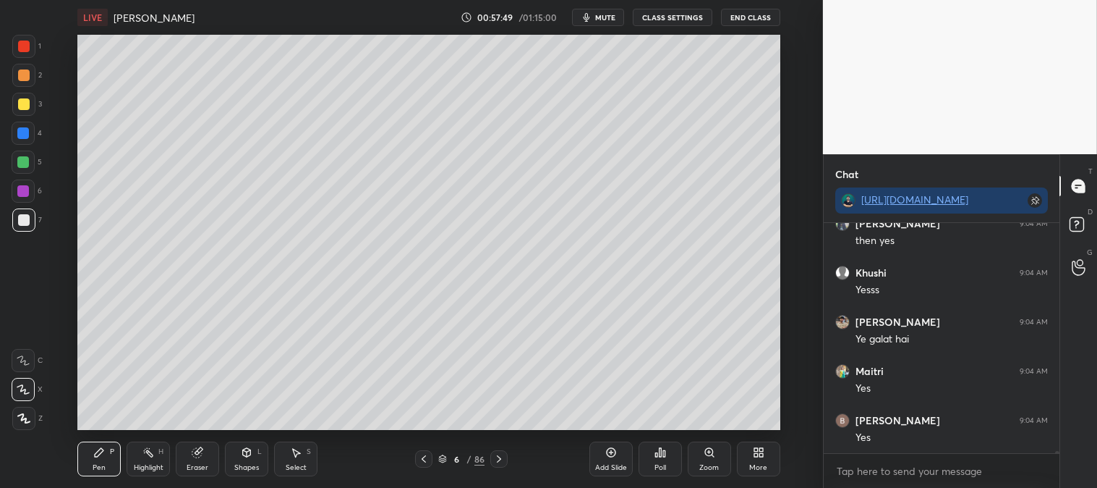
scroll to position [26167, 0]
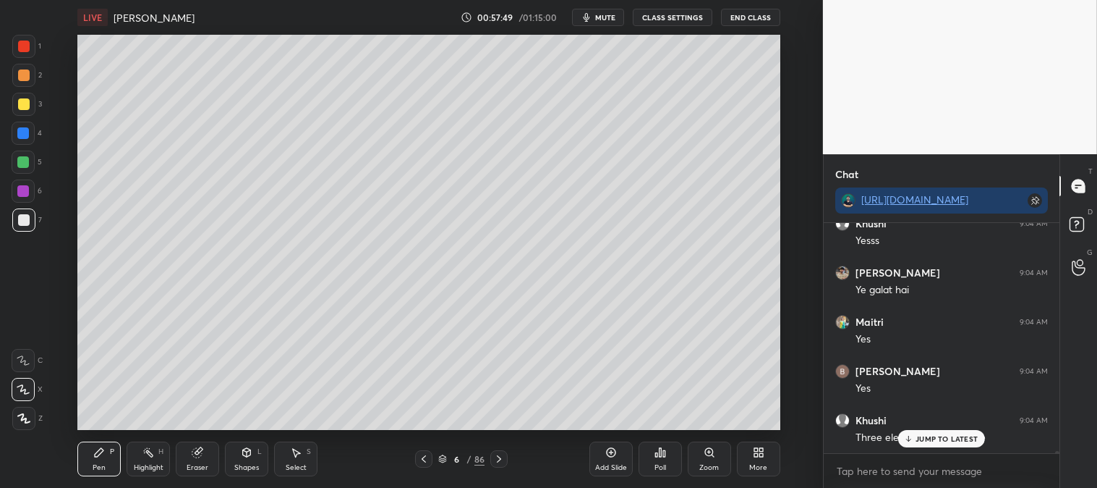
click at [147, 468] on div "Highlight" at bounding box center [149, 467] width 30 height 7
click at [106, 457] on div "Pen P" at bounding box center [98, 458] width 43 height 35
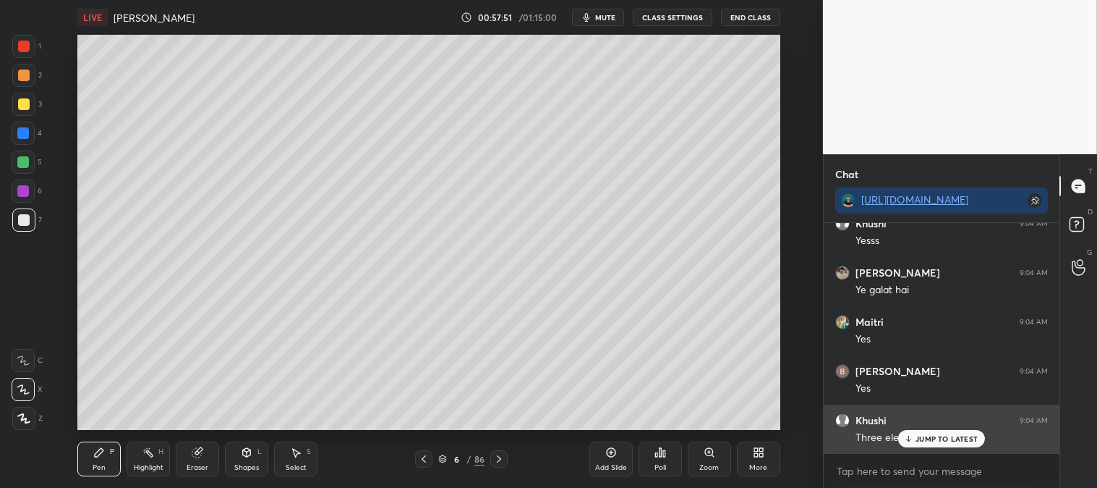
click at [916, 440] on div "JUMP TO LATEST" at bounding box center [942, 438] width 87 height 17
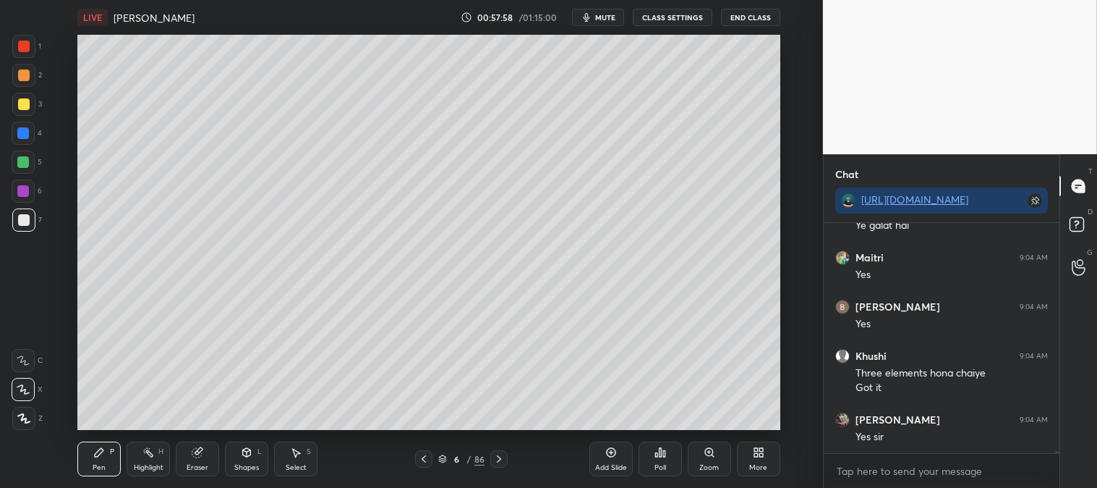
scroll to position [26280, 0]
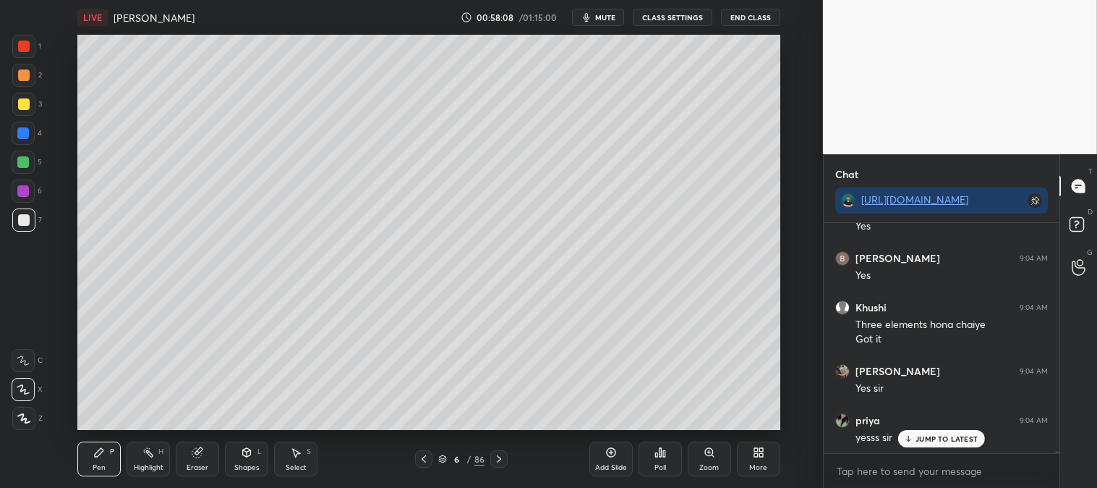
click at [423, 460] on icon at bounding box center [424, 458] width 4 height 7
click at [150, 460] on div "Highlight H" at bounding box center [148, 458] width 43 height 35
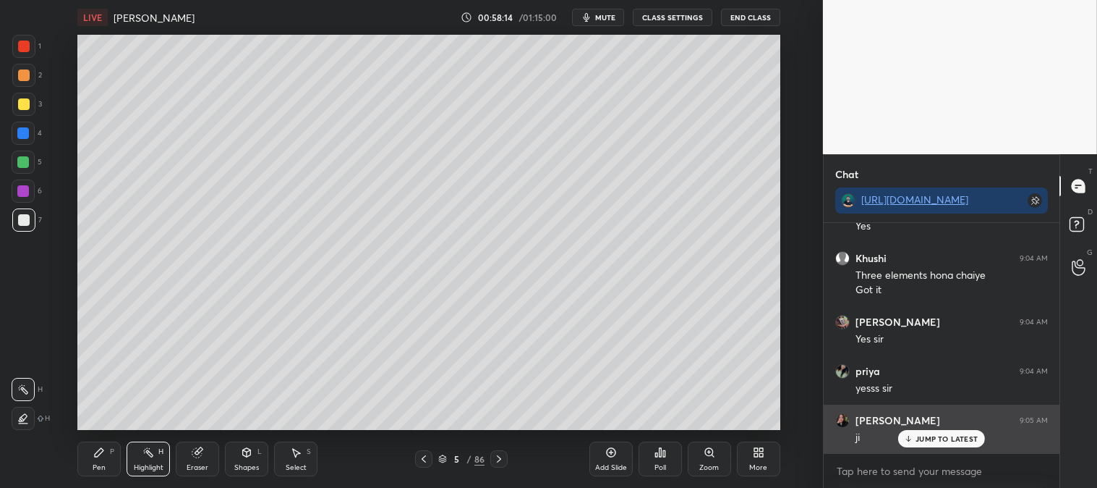
click at [928, 438] on p "JUMP TO LATEST" at bounding box center [947, 438] width 62 height 9
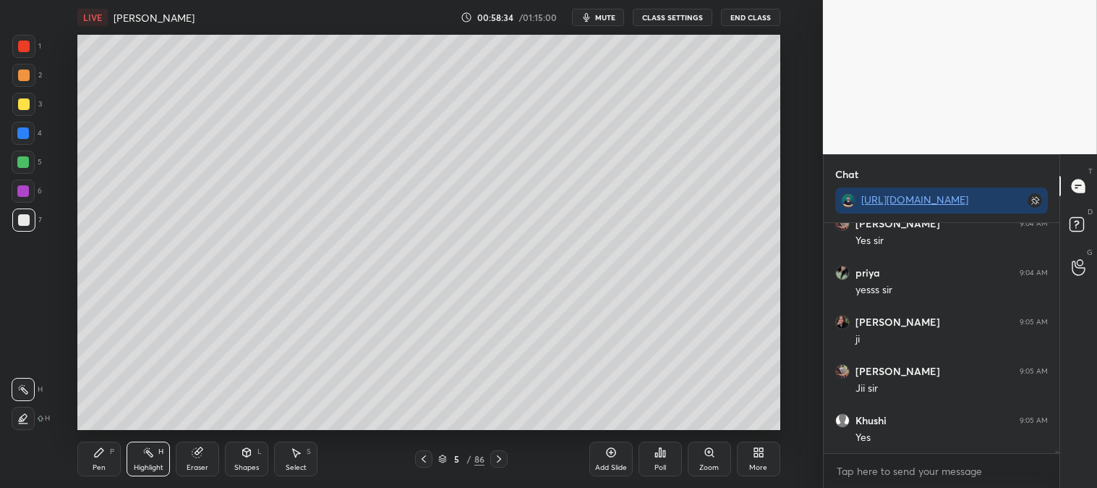
scroll to position [26478, 0]
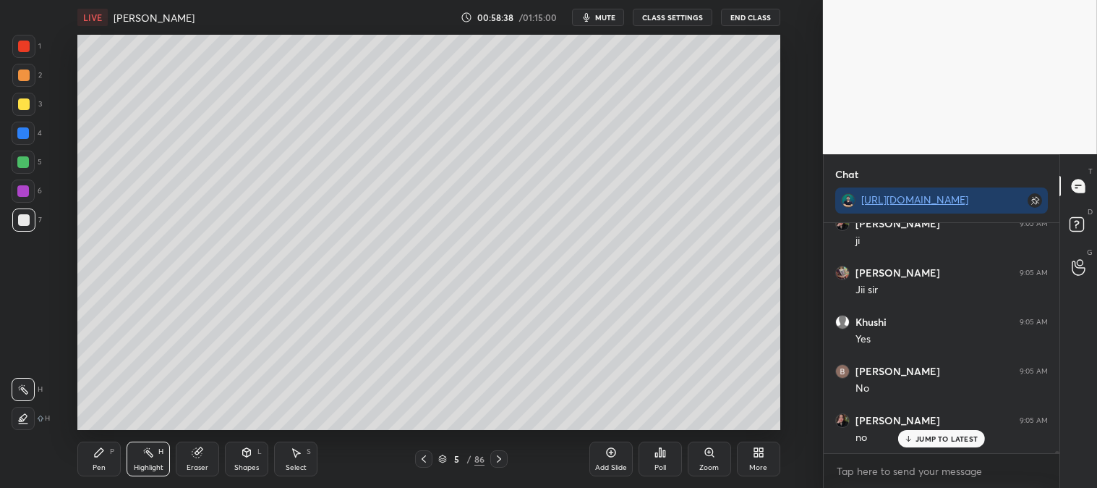
click at [939, 439] on p "JUMP TO LATEST" at bounding box center [947, 438] width 62 height 9
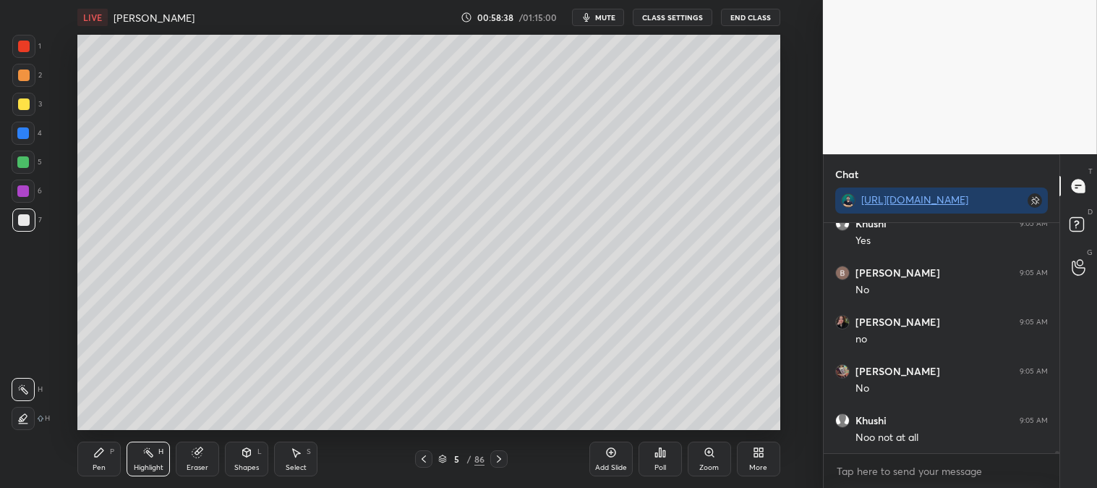
click at [501, 462] on icon at bounding box center [499, 459] width 12 height 12
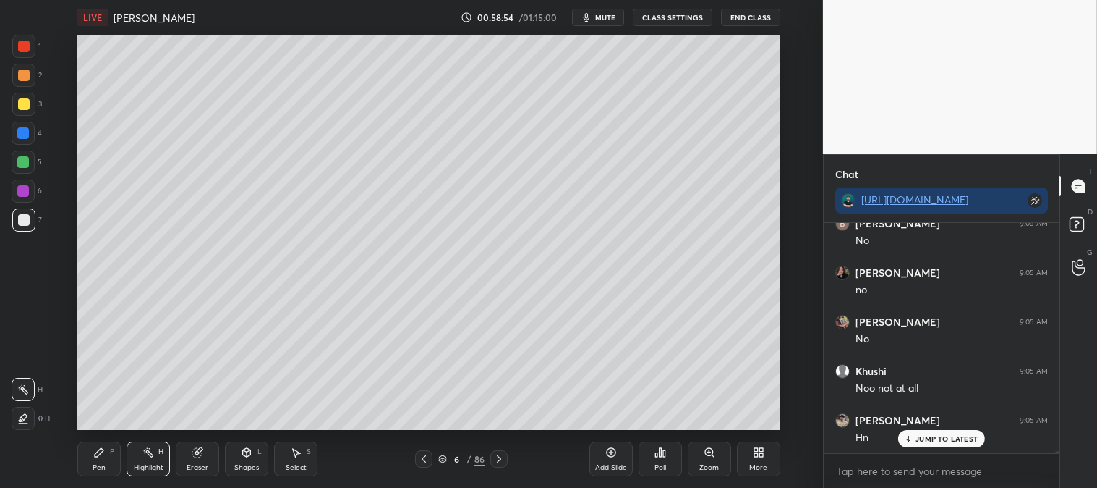
scroll to position [26724, 0]
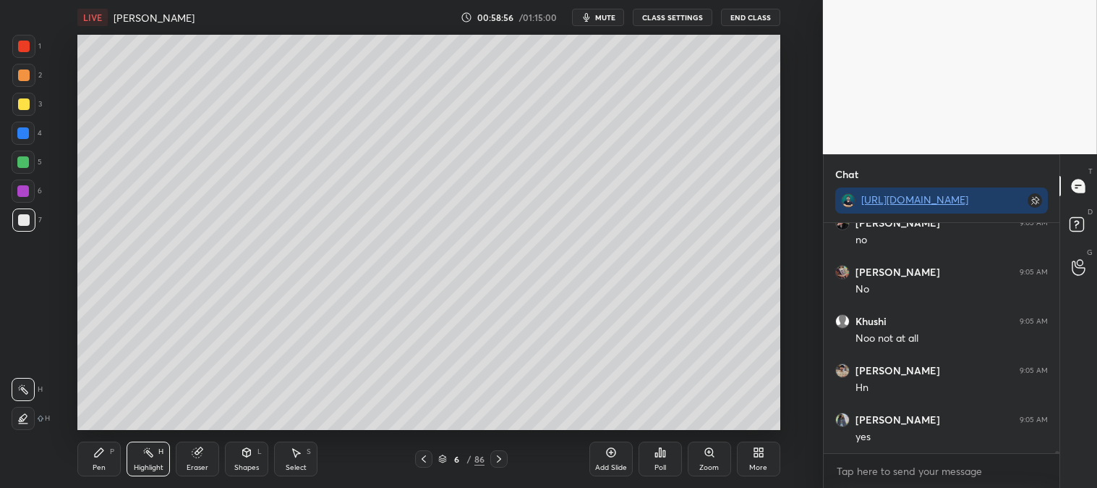
click at [423, 463] on icon at bounding box center [424, 459] width 12 height 12
click at [161, 464] on div "Highlight" at bounding box center [149, 467] width 30 height 7
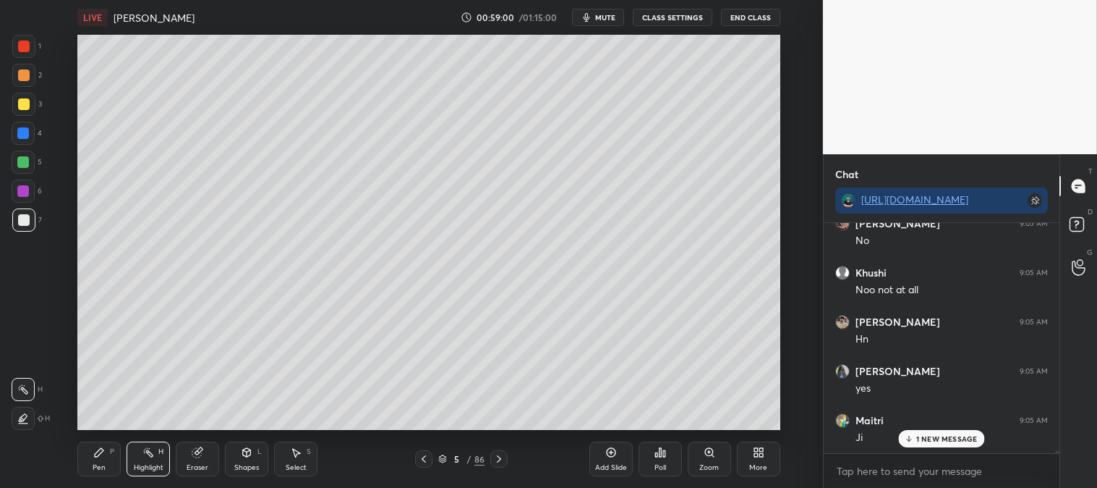
scroll to position [26821, 0]
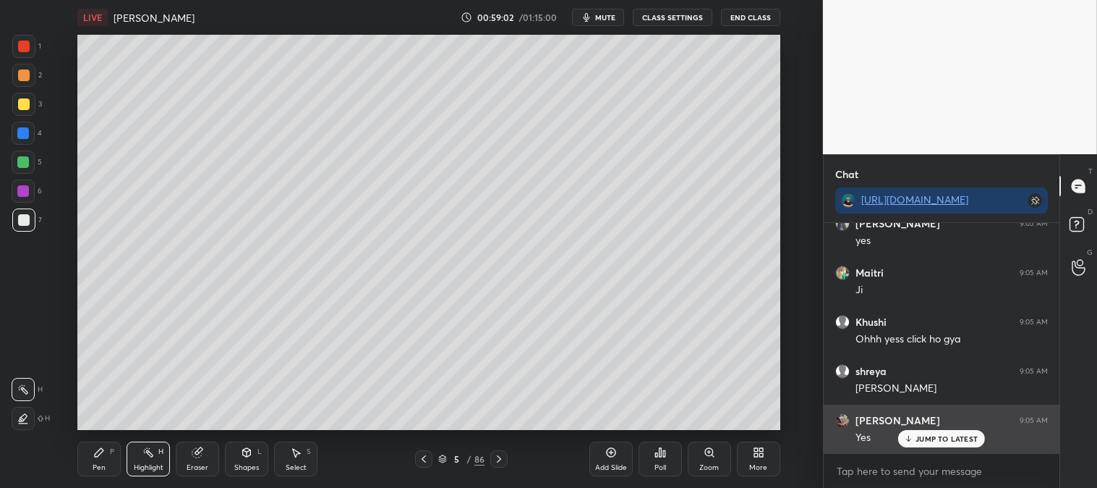
click at [946, 438] on p "JUMP TO LATEST" at bounding box center [947, 438] width 62 height 9
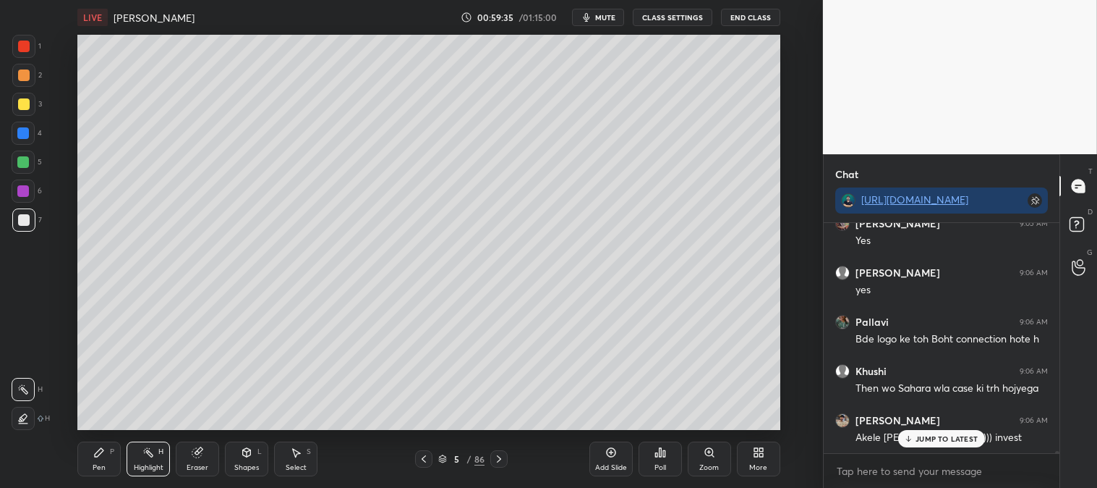
scroll to position [23703, 0]
click at [497, 463] on icon at bounding box center [499, 459] width 12 height 12
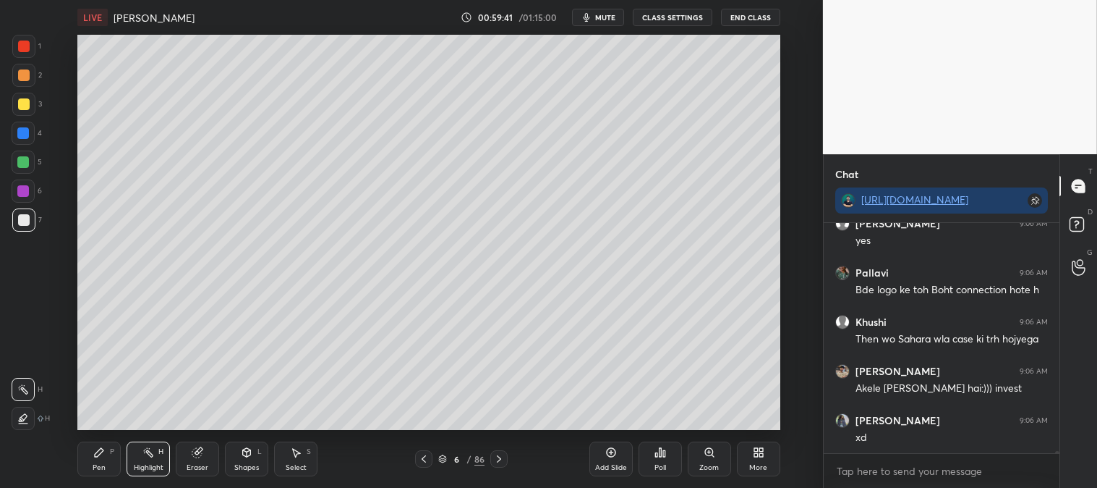
scroll to position [23753, 0]
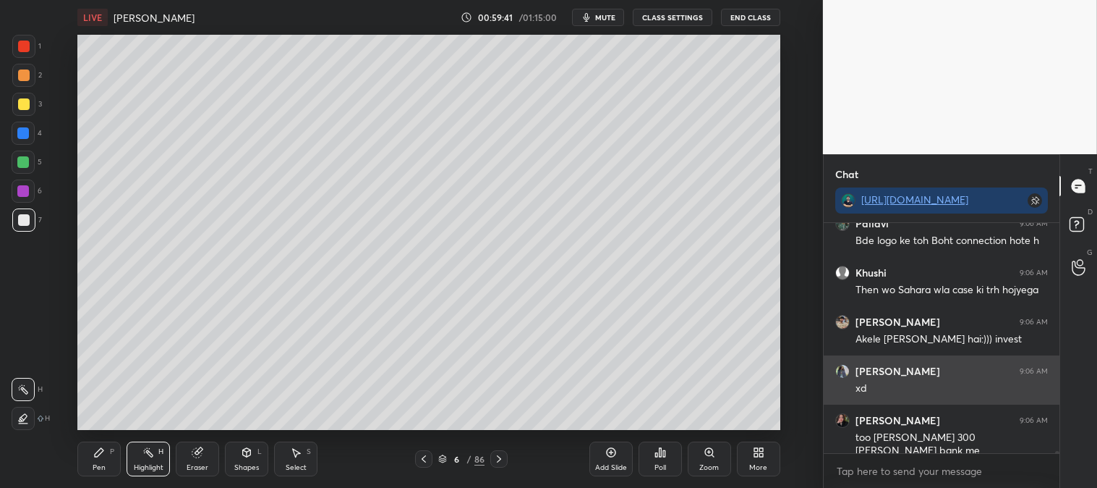
click at [923, 443] on div "[PERSON_NAME] 9:06 AM yes Pallavi 9:06 AM Bde logo ke toh Boht connection hote …" at bounding box center [942, 338] width 236 height 230
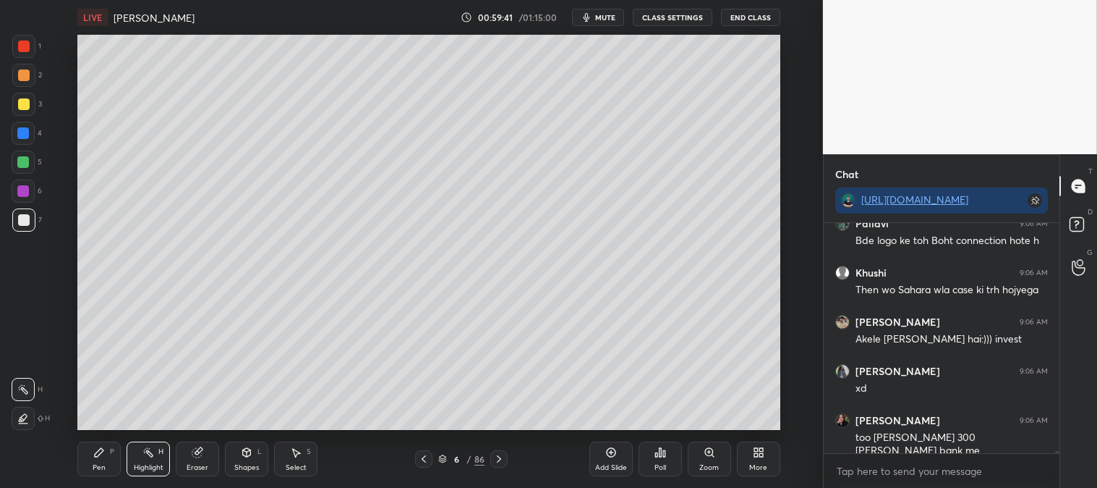
click at [102, 473] on div "Pen P" at bounding box center [98, 458] width 43 height 35
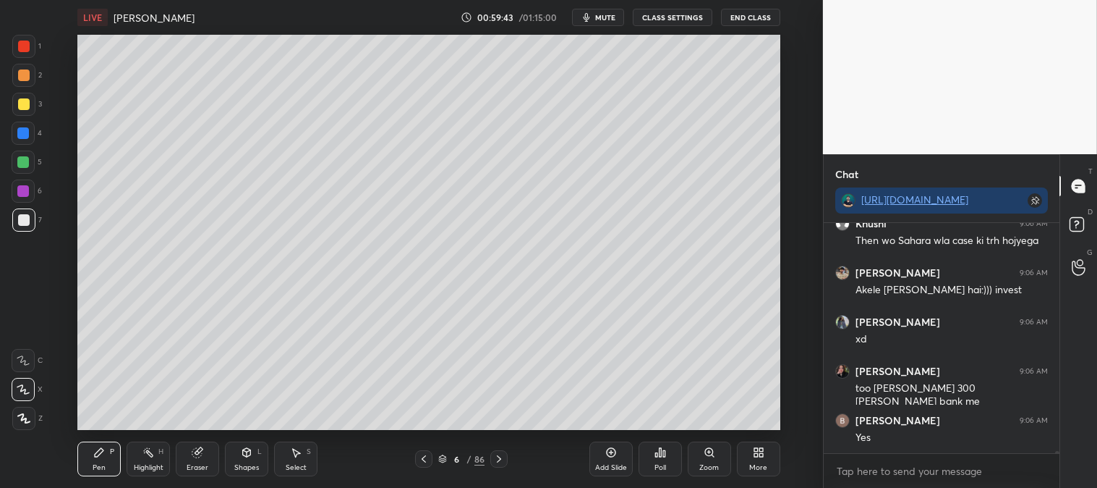
scroll to position [23852, 0]
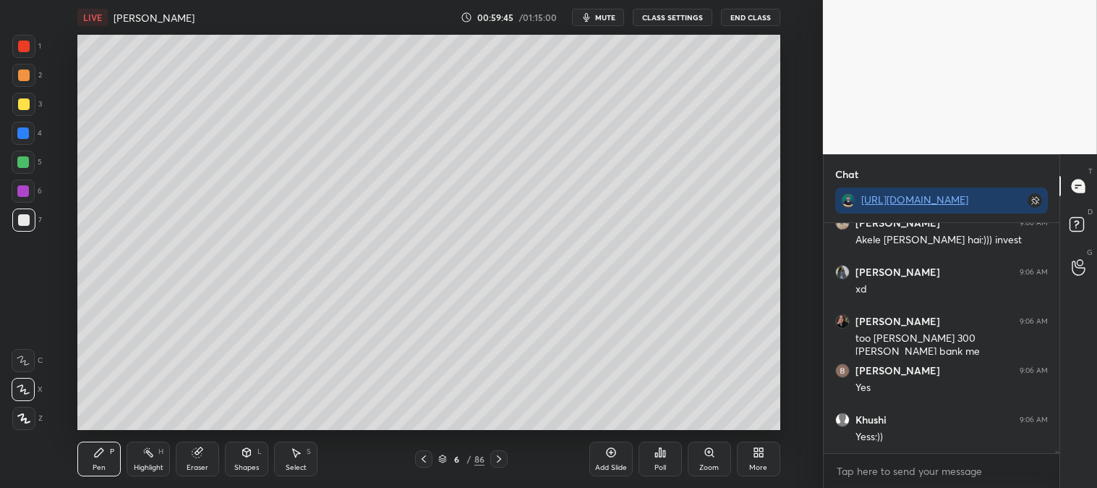
click at [22, 44] on div at bounding box center [24, 47] width 12 height 12
click at [497, 458] on icon at bounding box center [499, 459] width 12 height 12
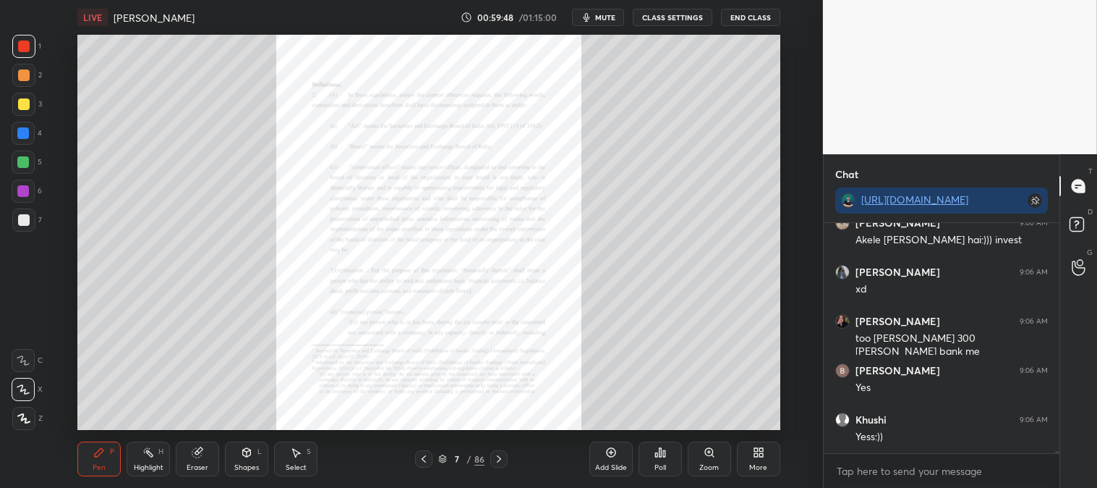
click at [423, 464] on icon at bounding box center [424, 459] width 12 height 12
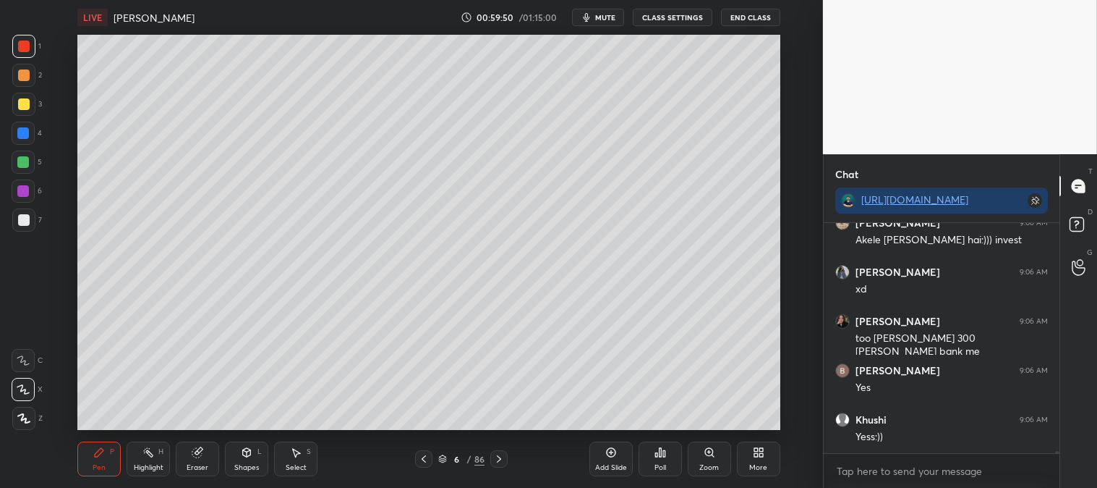
click at [710, 459] on div "Zoom" at bounding box center [709, 458] width 43 height 35
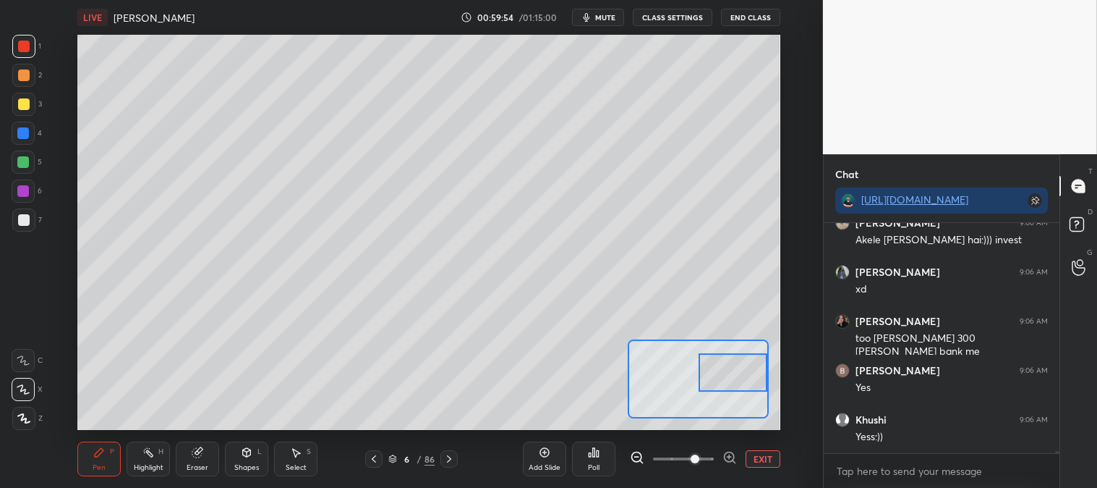
scroll to position [23900, 0]
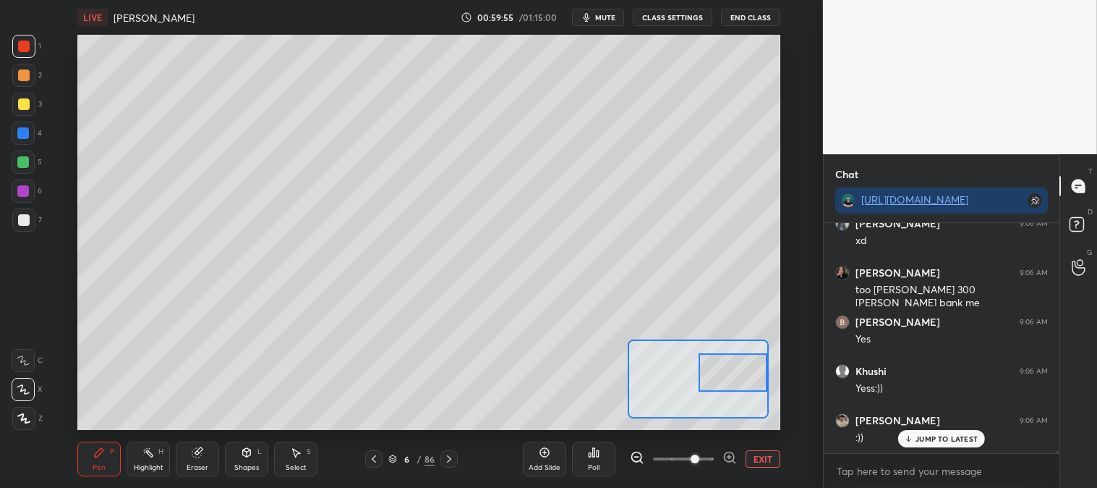
click at [20, 111] on div at bounding box center [23, 104] width 23 height 23
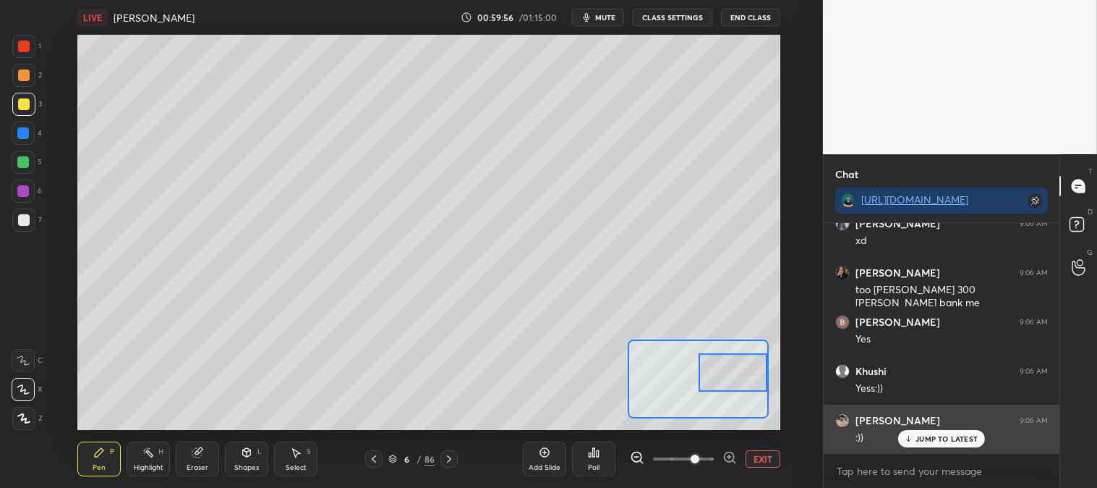
click at [912, 437] on icon at bounding box center [908, 438] width 9 height 9
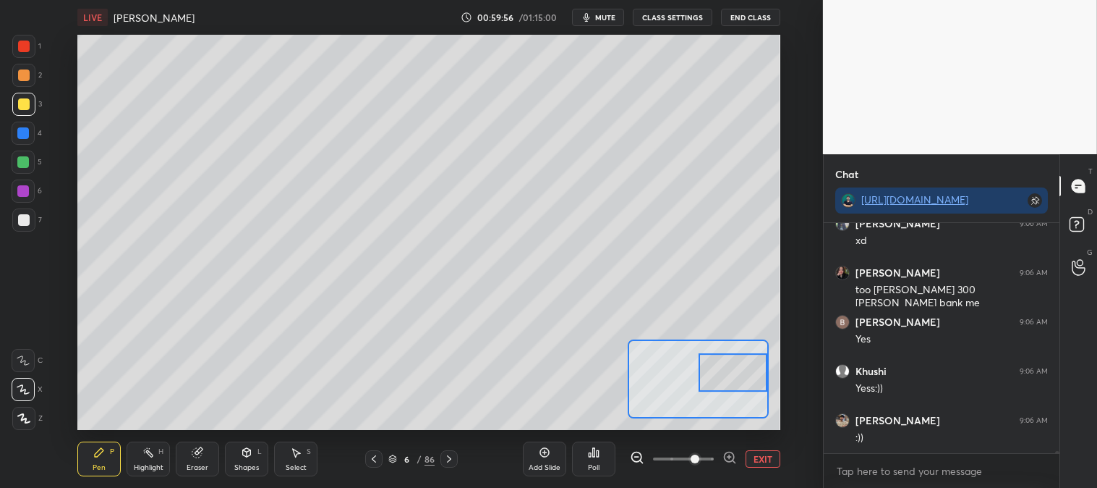
click at [22, 166] on div at bounding box center [23, 162] width 12 height 12
click at [22, 226] on div at bounding box center [23, 219] width 23 height 23
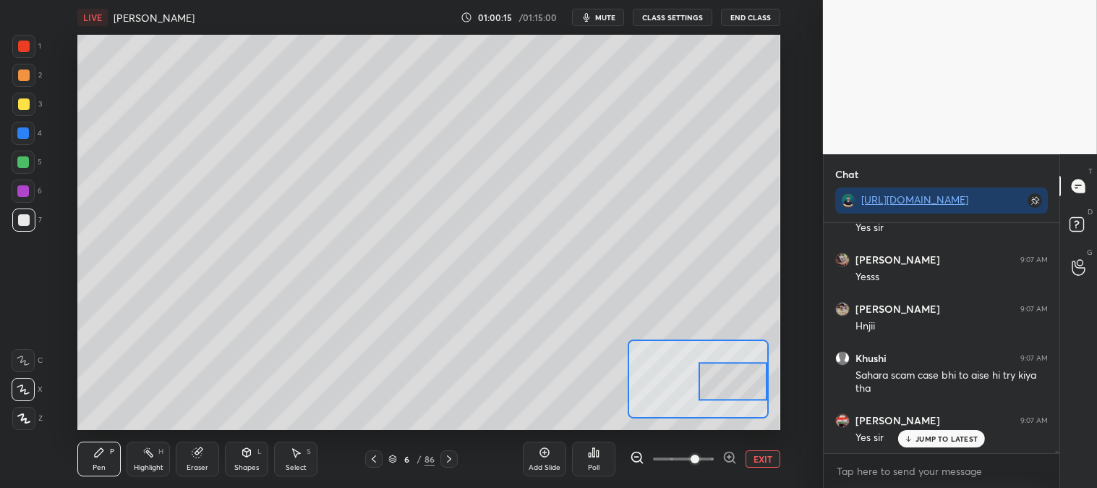
scroll to position [24356, 0]
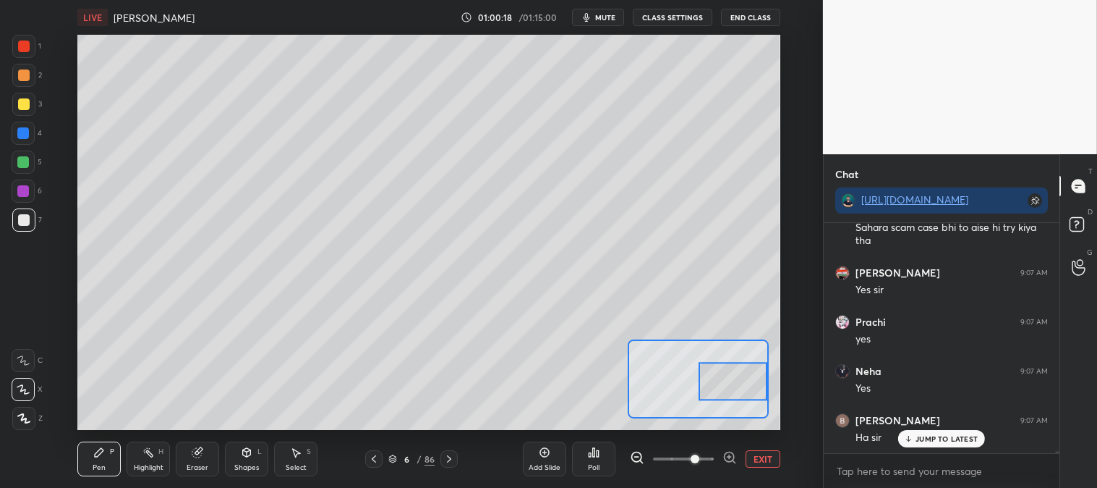
click at [18, 155] on div at bounding box center [23, 161] width 23 height 23
click at [27, 129] on div at bounding box center [23, 133] width 12 height 12
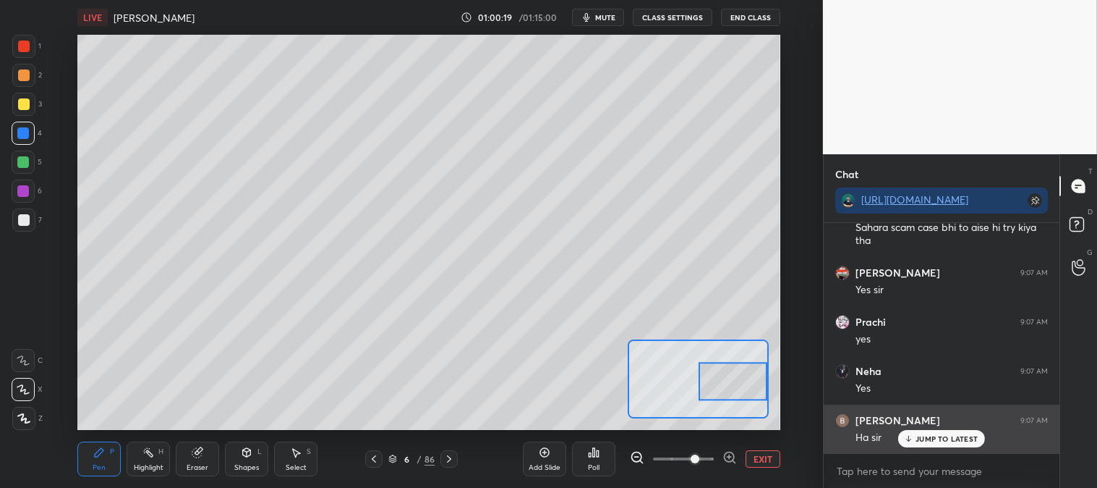
click at [922, 436] on p "JUMP TO LATEST" at bounding box center [947, 438] width 62 height 9
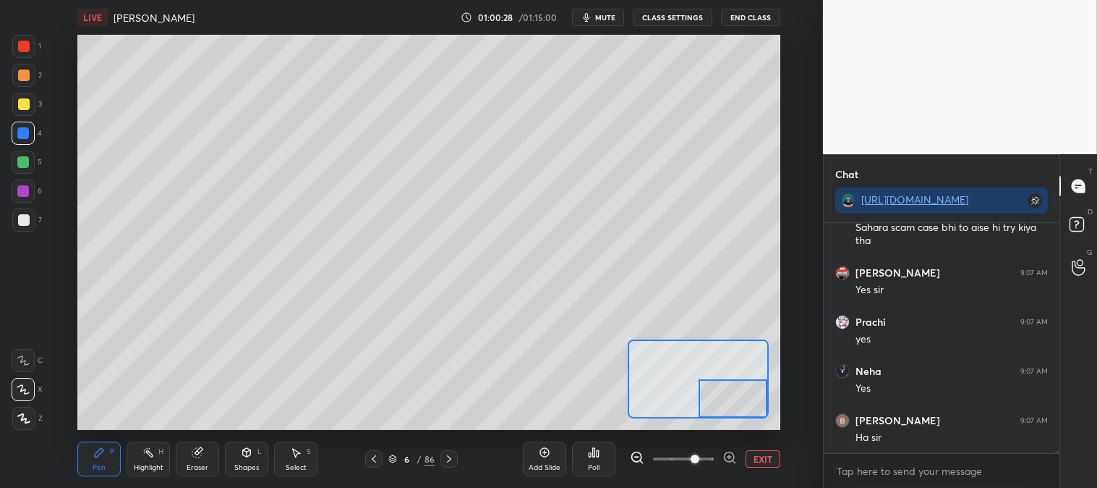
click at [33, 39] on div at bounding box center [23, 46] width 23 height 23
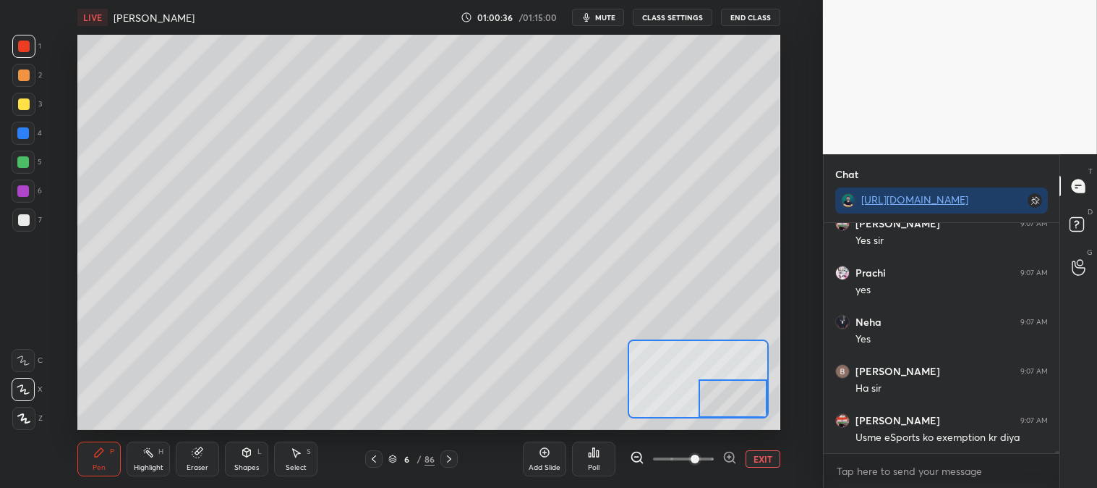
click at [30, 133] on div at bounding box center [23, 133] width 23 height 23
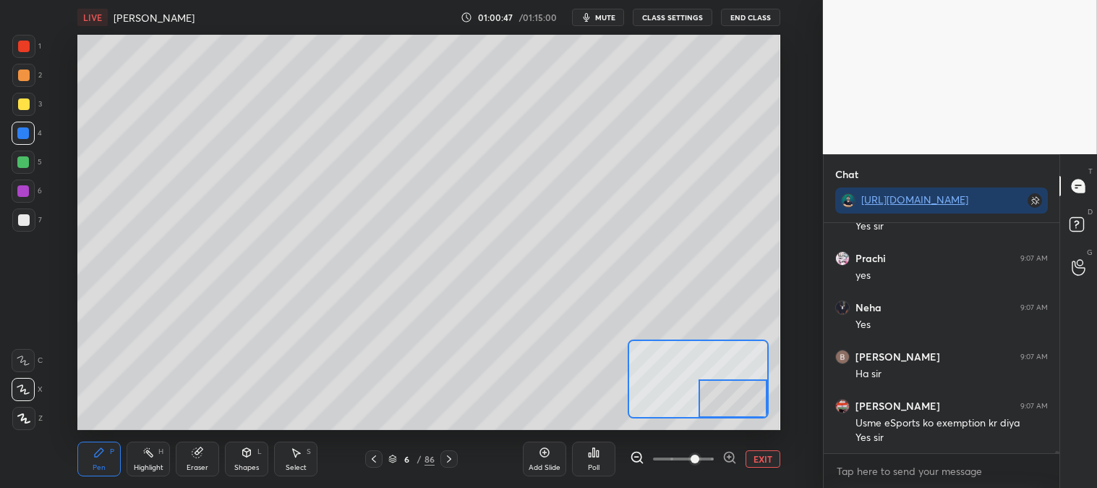
click at [20, 219] on div at bounding box center [24, 220] width 12 height 12
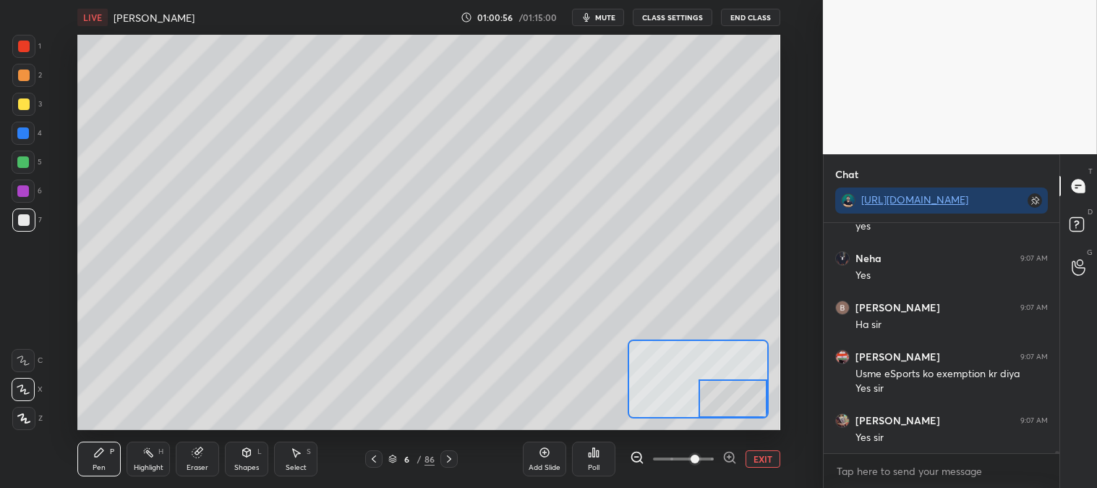
click at [763, 456] on button "EXIT" at bounding box center [763, 458] width 35 height 17
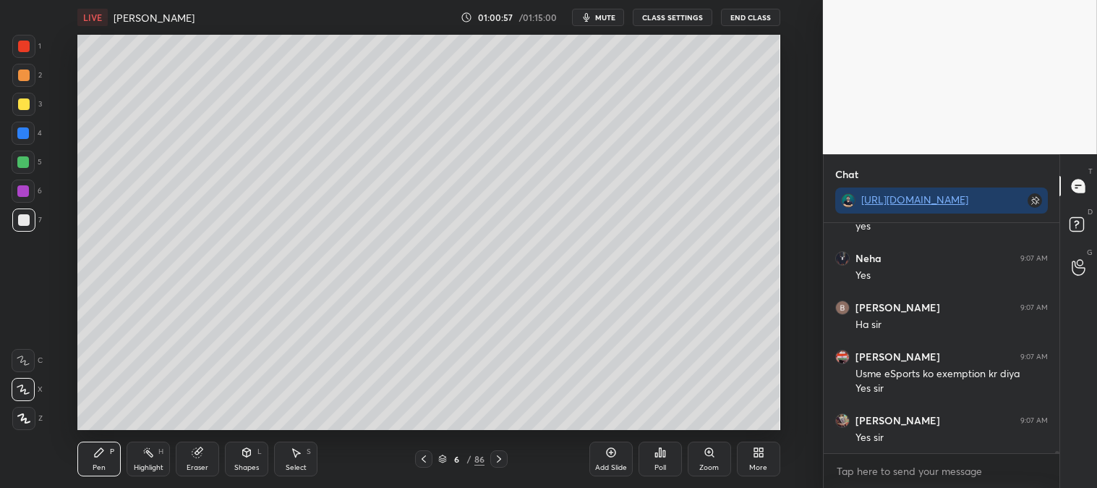
click at [154, 456] on icon at bounding box center [149, 452] width 12 height 12
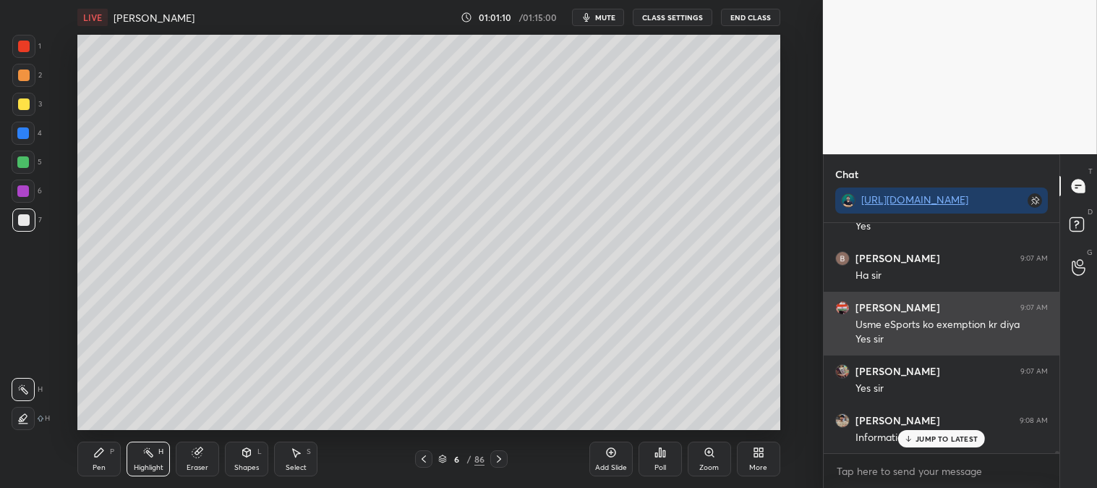
click at [931, 441] on p "JUMP TO LATEST" at bounding box center [947, 438] width 62 height 9
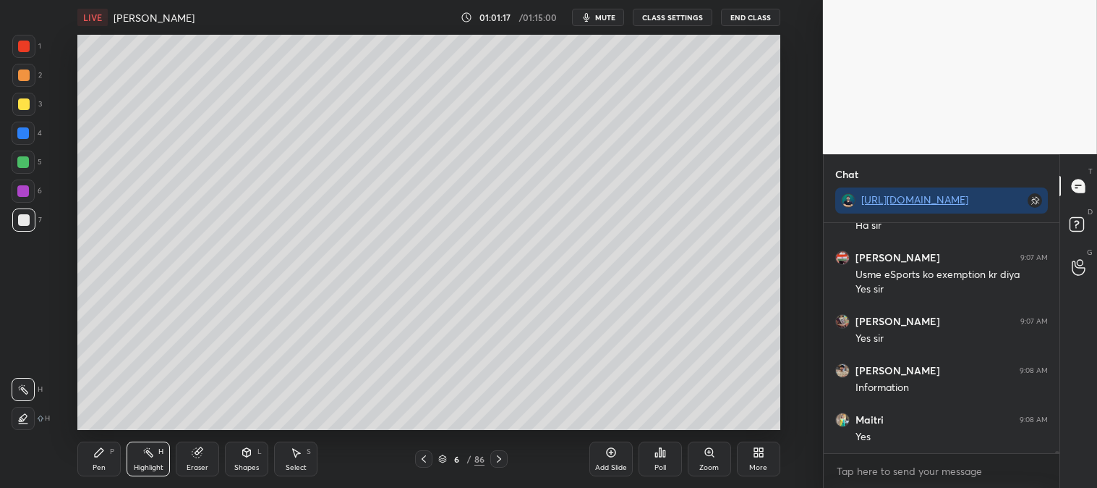
scroll to position [24616, 0]
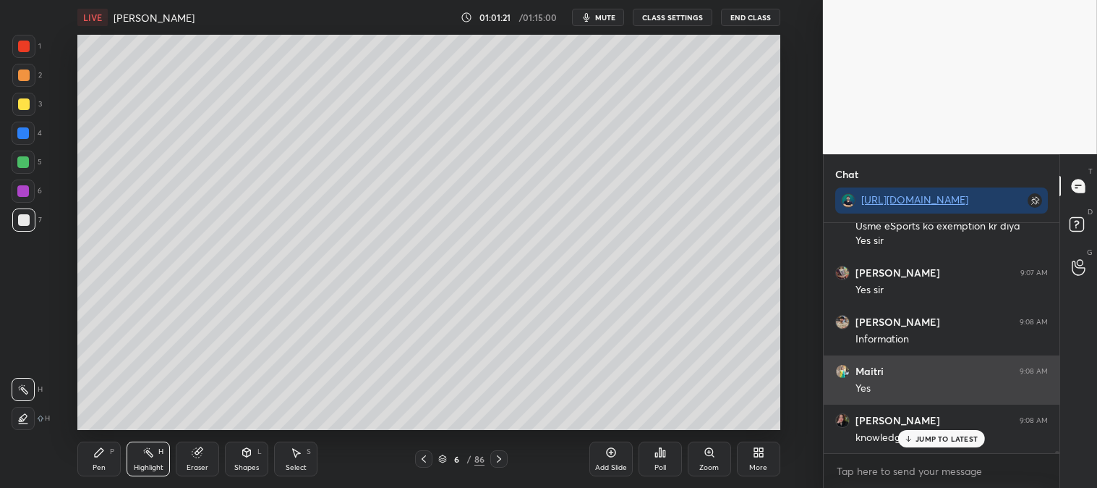
click at [934, 440] on p "JUMP TO LATEST" at bounding box center [947, 438] width 62 height 9
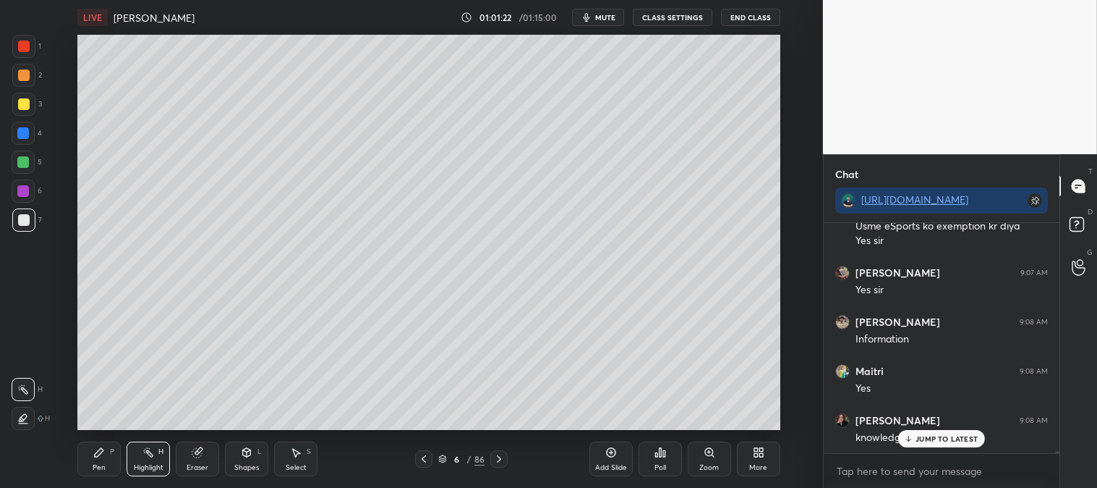
scroll to position [24666, 0]
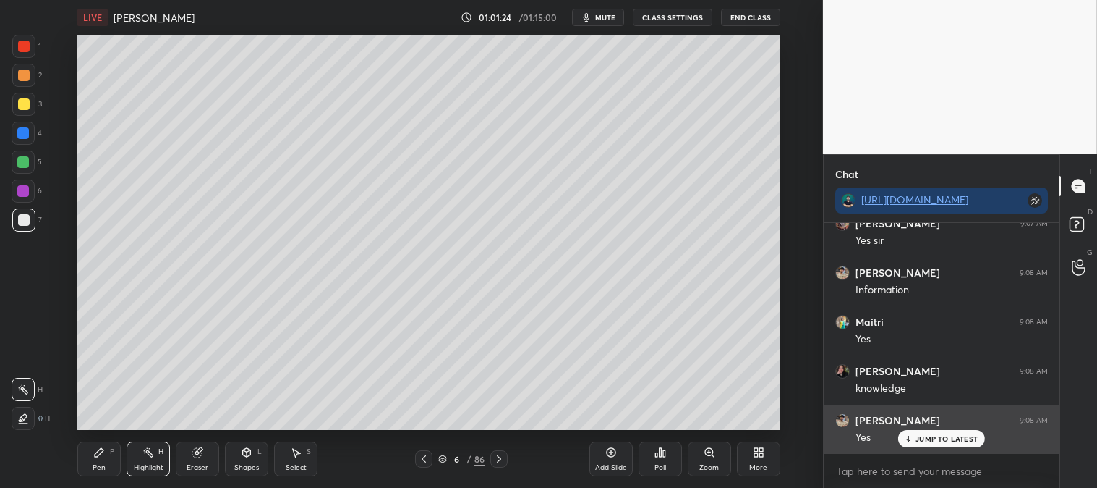
click at [931, 443] on p "JUMP TO LATEST" at bounding box center [947, 438] width 62 height 9
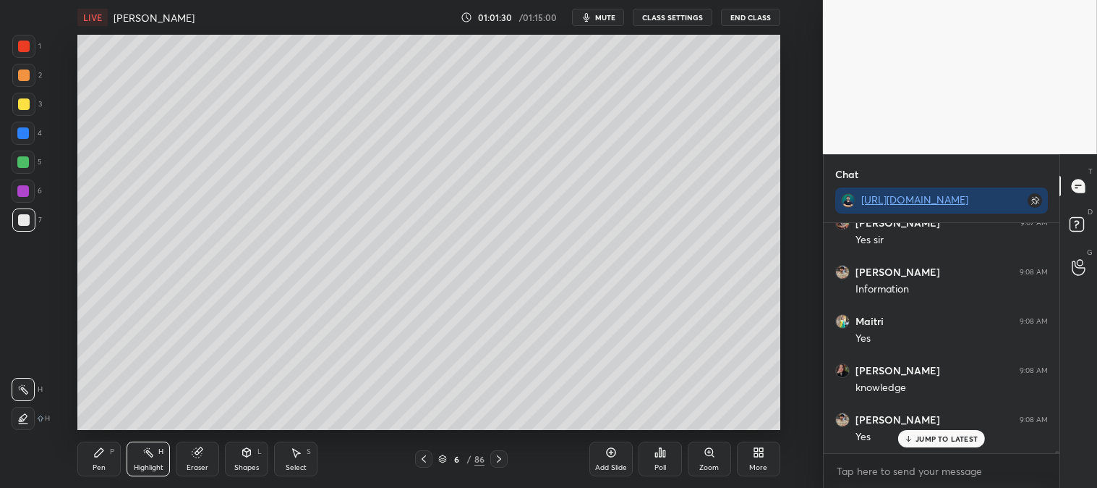
scroll to position [24715, 0]
click at [919, 440] on p "JUMP TO LATEST" at bounding box center [947, 438] width 62 height 9
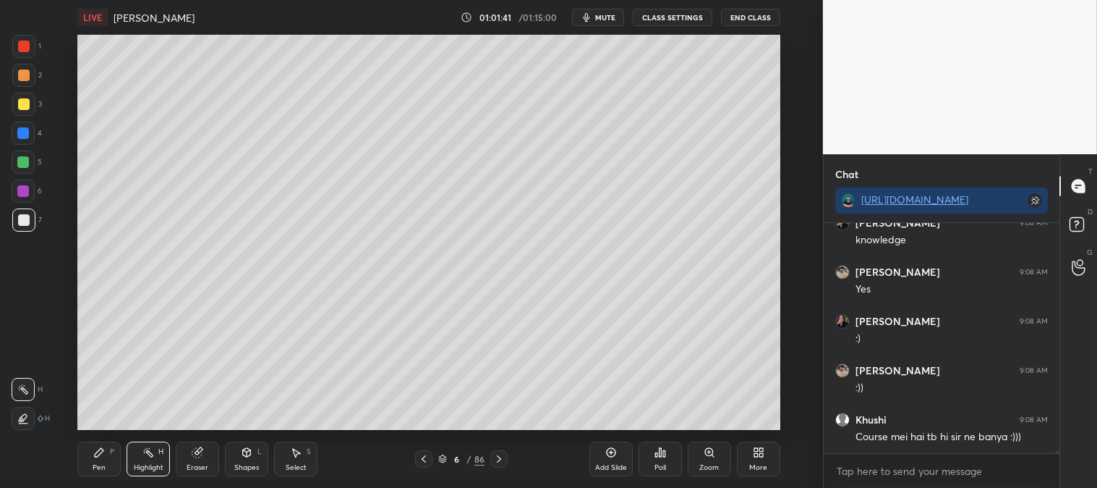
scroll to position [24862, 0]
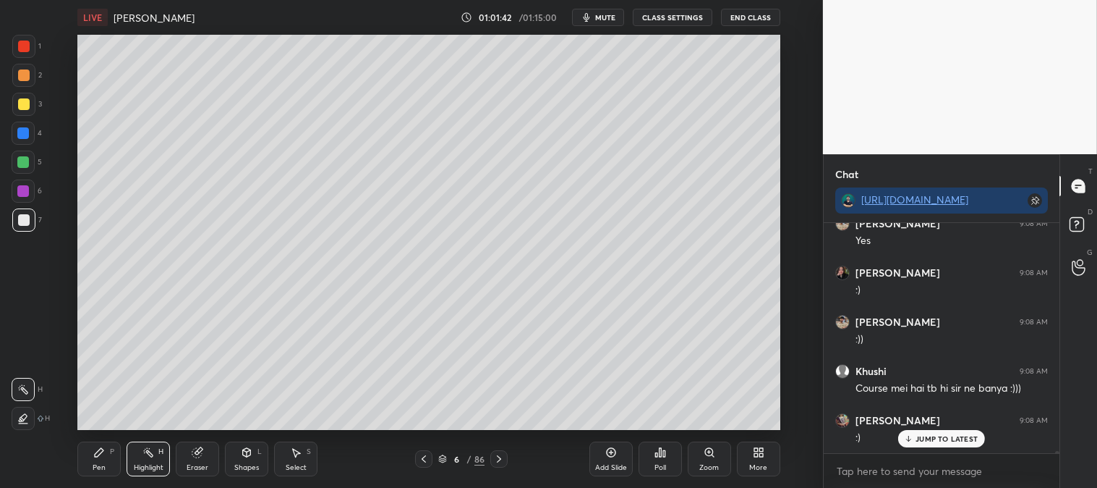
click at [929, 441] on p "JUMP TO LATEST" at bounding box center [947, 438] width 62 height 9
click at [710, 456] on icon at bounding box center [710, 452] width 12 height 12
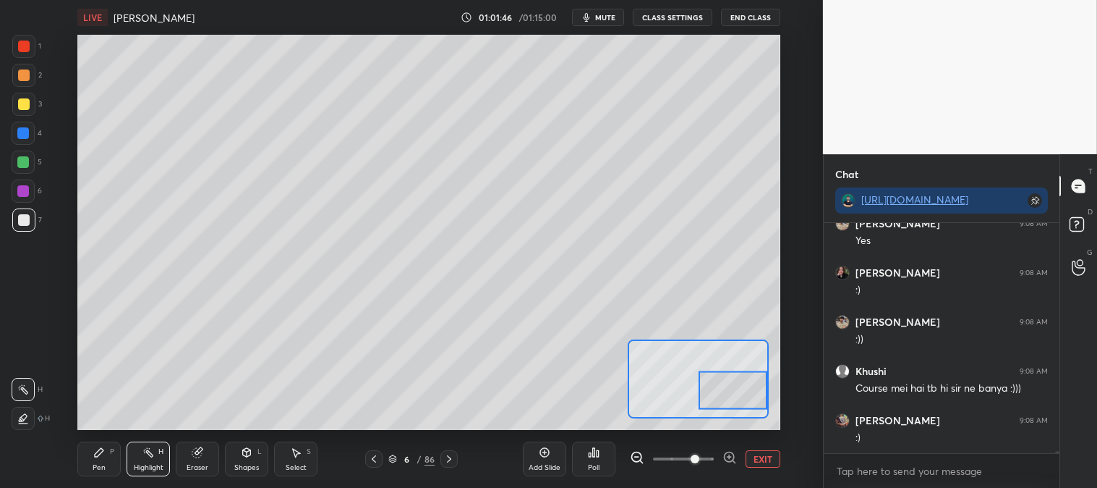
click at [102, 454] on icon at bounding box center [99, 452] width 12 height 12
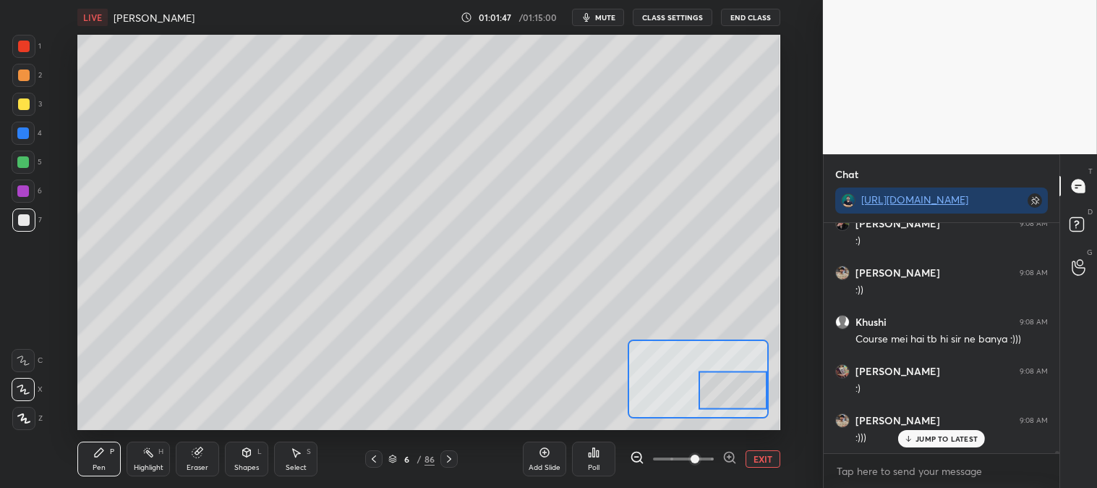
click at [25, 109] on div at bounding box center [24, 104] width 12 height 12
click at [22, 140] on div at bounding box center [23, 133] width 23 height 23
click at [208, 459] on div "Eraser" at bounding box center [197, 458] width 43 height 35
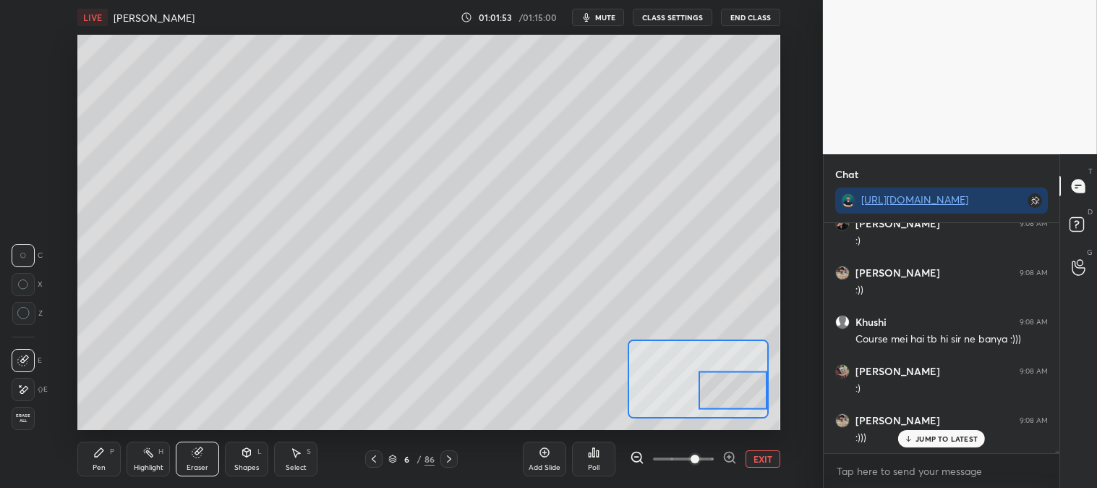
click at [109, 456] on div "Pen P" at bounding box center [98, 458] width 43 height 35
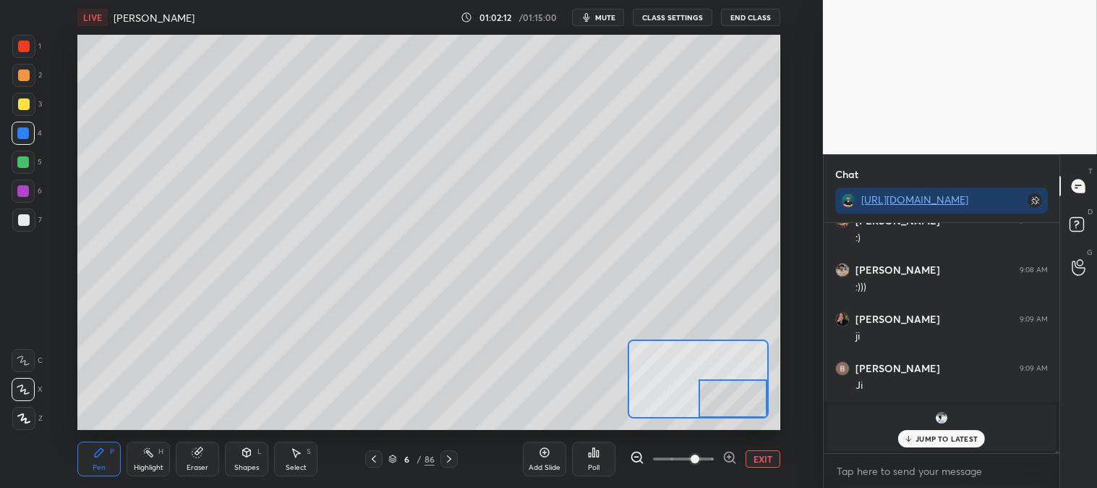
scroll to position [25111, 0]
click at [26, 216] on div at bounding box center [24, 220] width 12 height 12
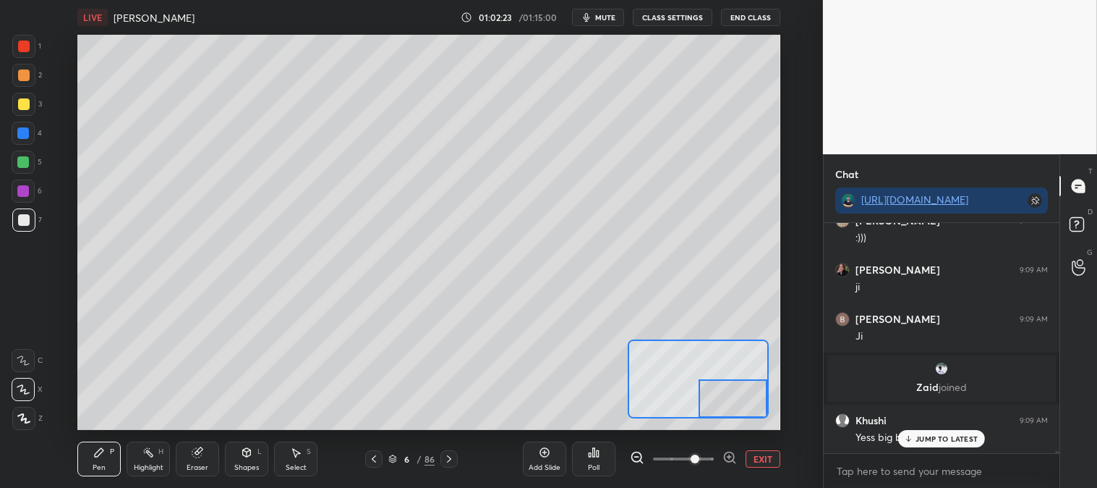
click at [20, 80] on div at bounding box center [24, 75] width 12 height 12
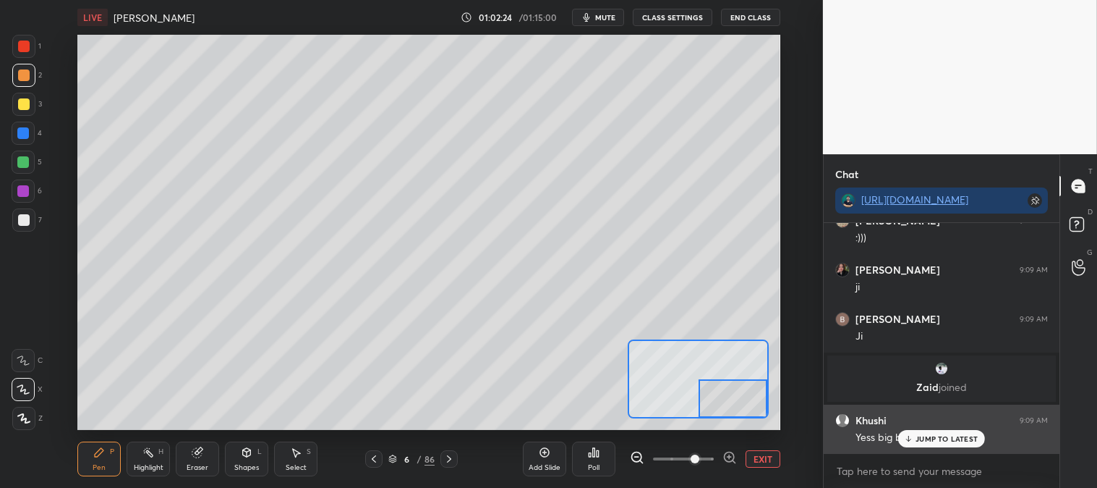
click at [922, 438] on p "JUMP TO LATEST" at bounding box center [947, 438] width 62 height 9
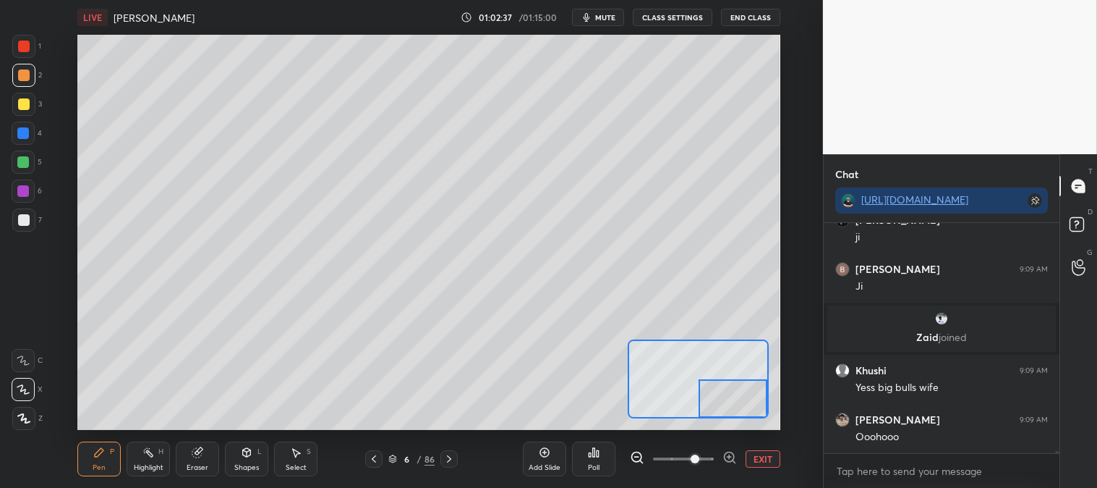
click at [200, 461] on div "Eraser" at bounding box center [197, 458] width 43 height 35
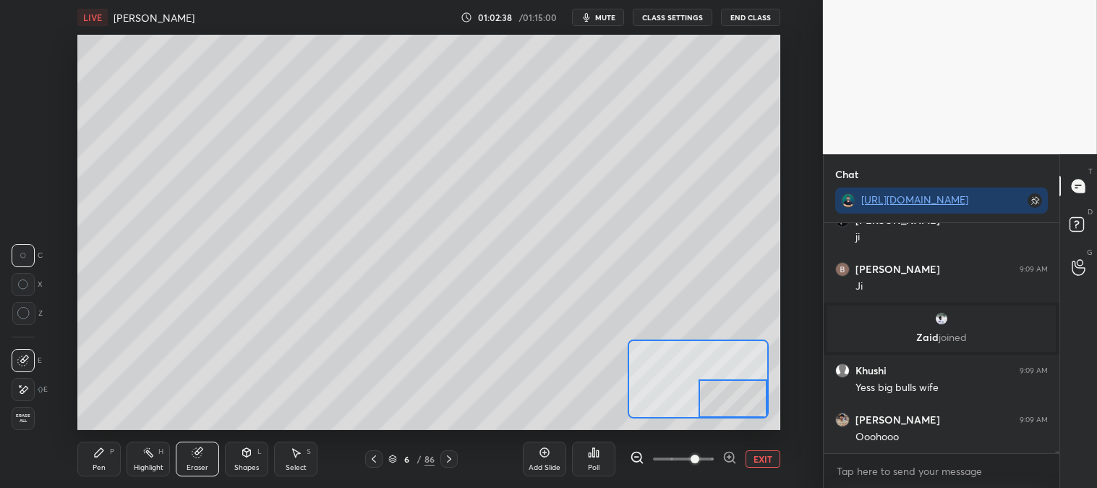
click at [94, 464] on div "Pen" at bounding box center [99, 467] width 13 height 7
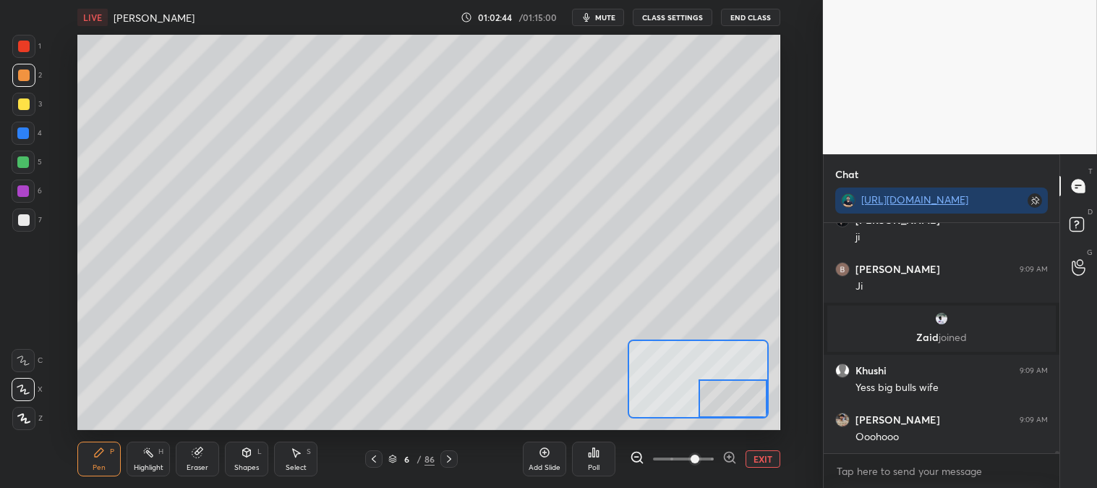
scroll to position [25210, 0]
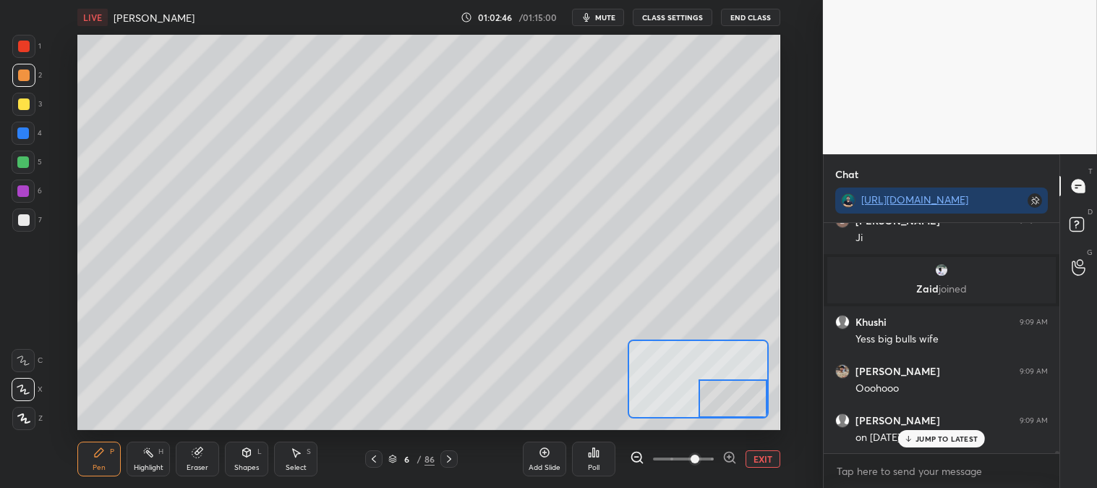
click at [915, 437] on div "JUMP TO LATEST" at bounding box center [942, 438] width 87 height 17
click at [773, 458] on button "EXIT" at bounding box center [763, 458] width 35 height 17
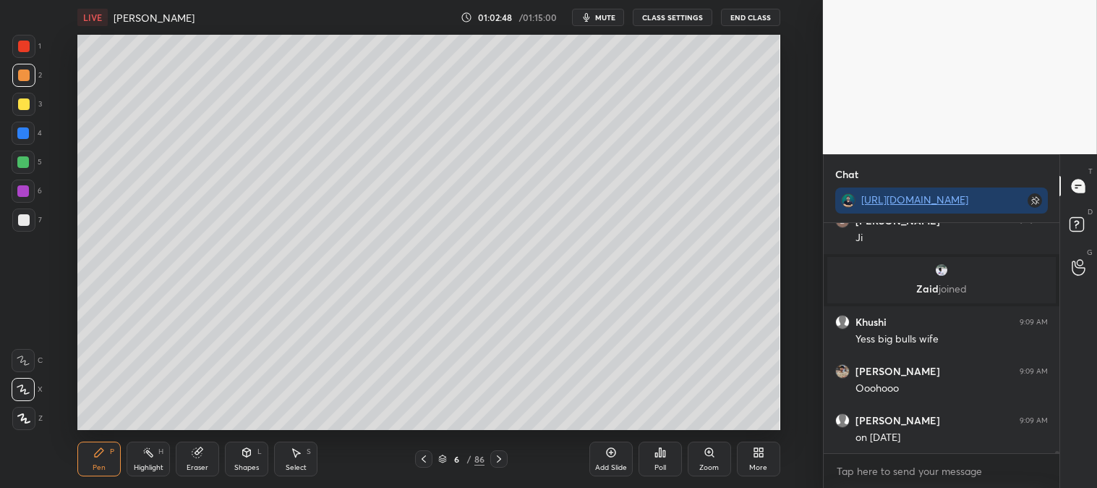
click at [27, 51] on div at bounding box center [24, 47] width 12 height 12
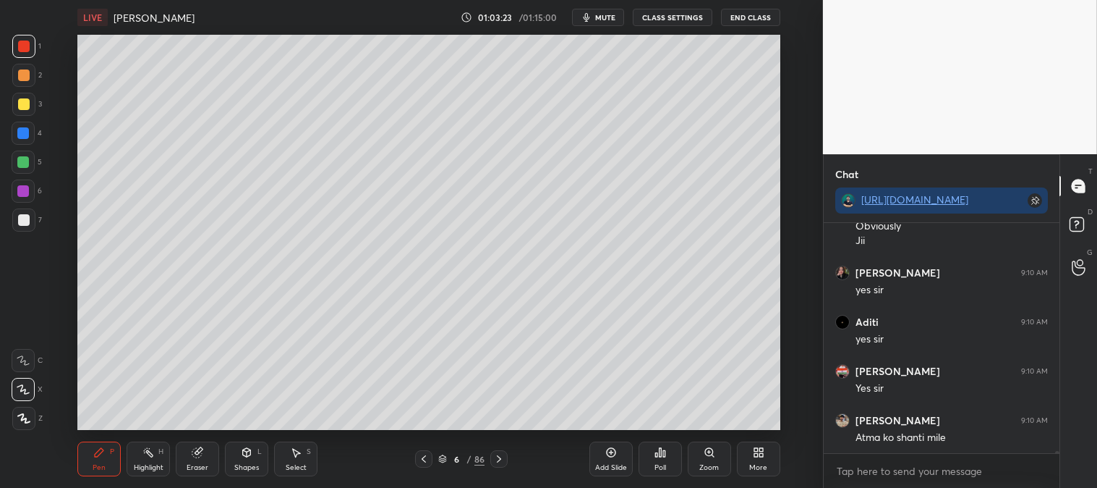
scroll to position [25814, 0]
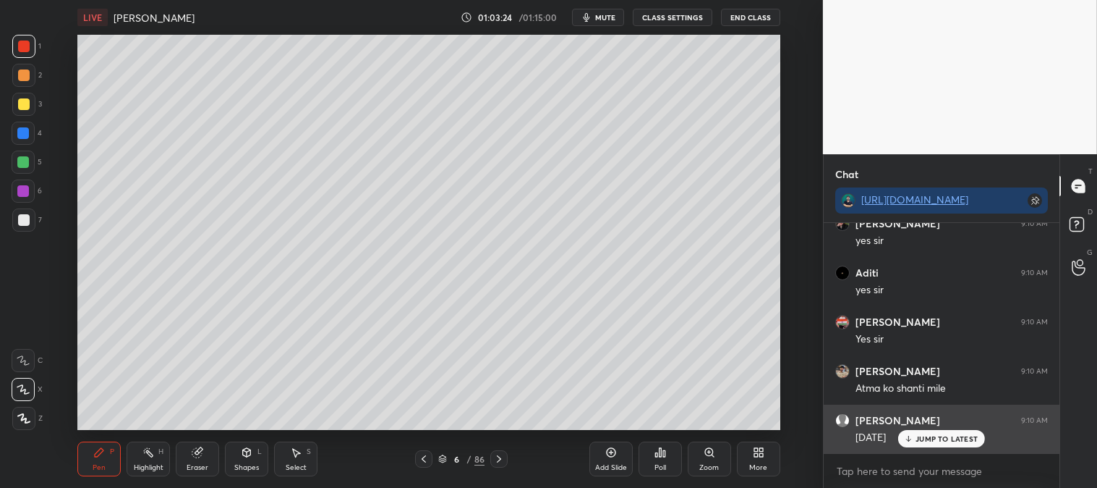
click at [917, 443] on div "JUMP TO LATEST" at bounding box center [942, 438] width 87 height 17
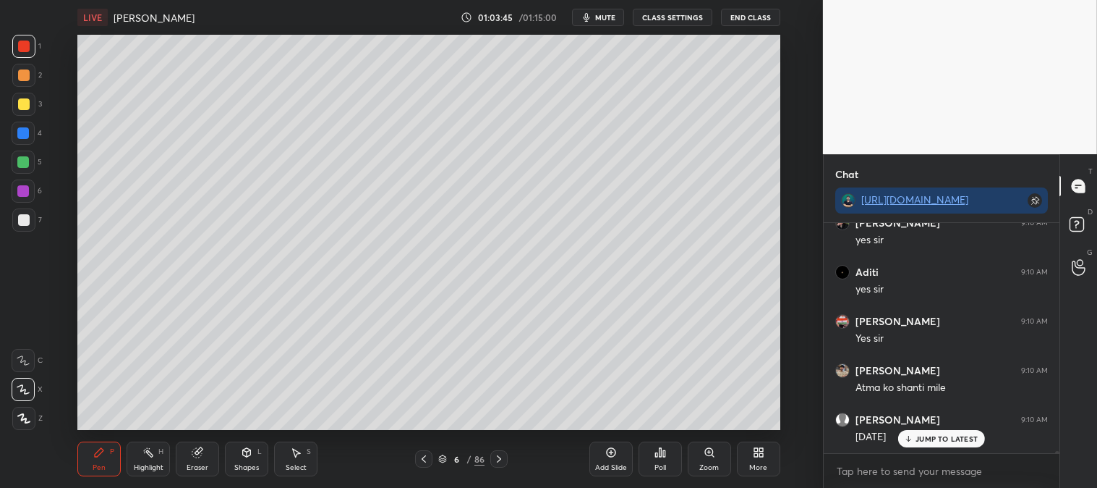
scroll to position [25864, 0]
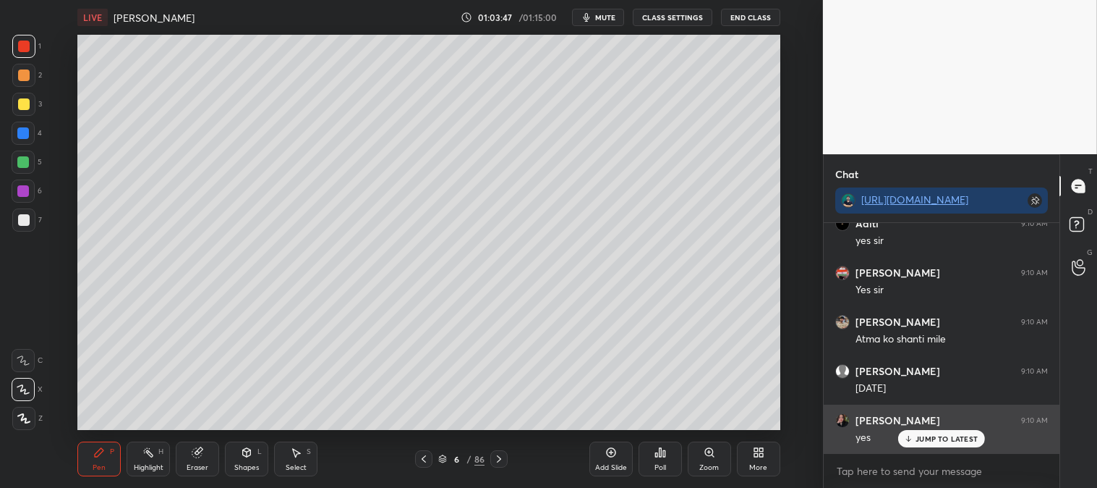
click at [921, 436] on p "JUMP TO LATEST" at bounding box center [947, 438] width 62 height 9
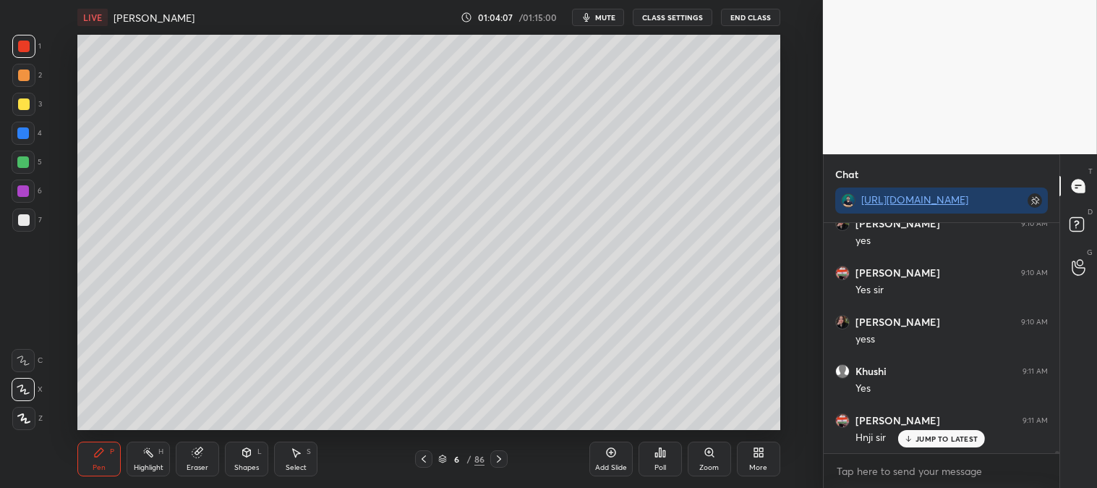
scroll to position [26110, 0]
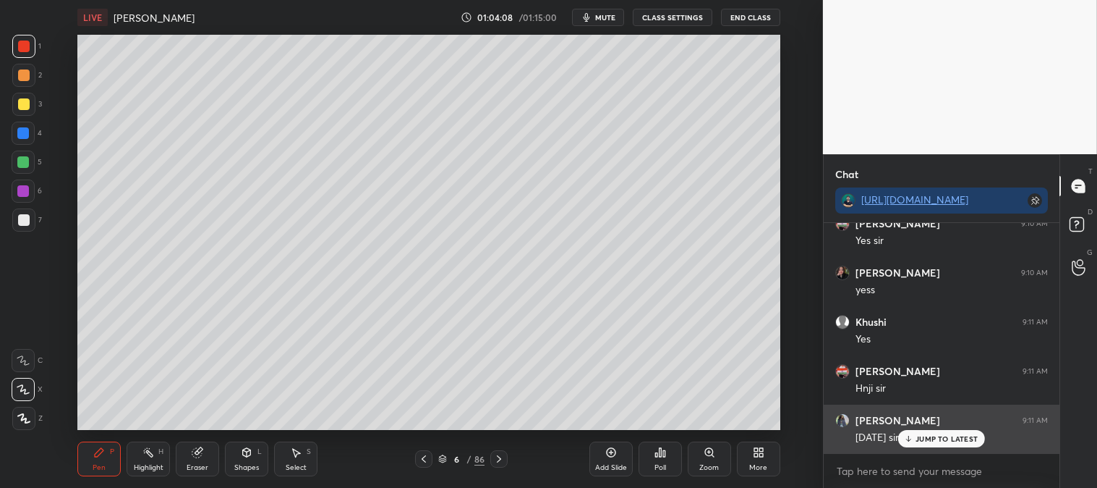
click at [919, 443] on p "JUMP TO LATEST" at bounding box center [947, 438] width 62 height 9
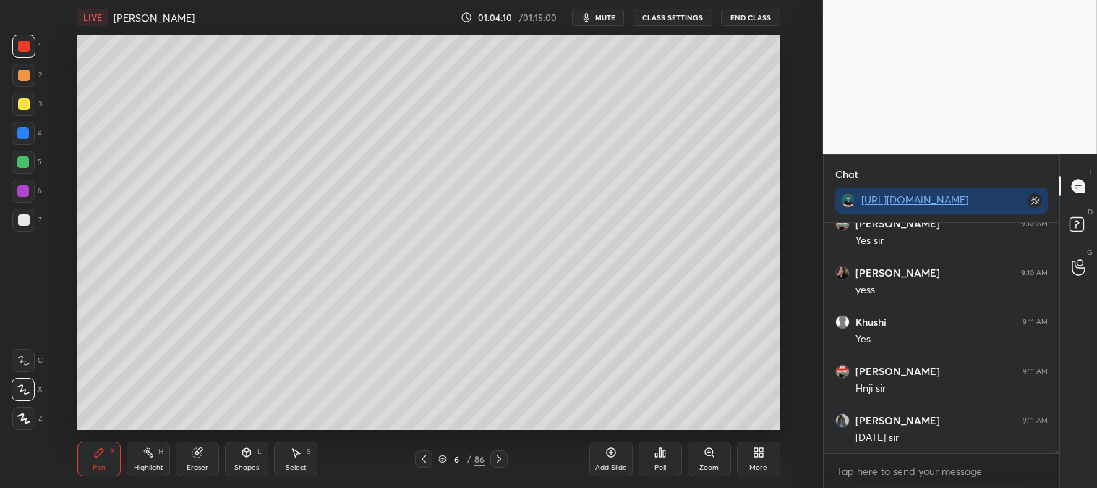
scroll to position [26124, 0]
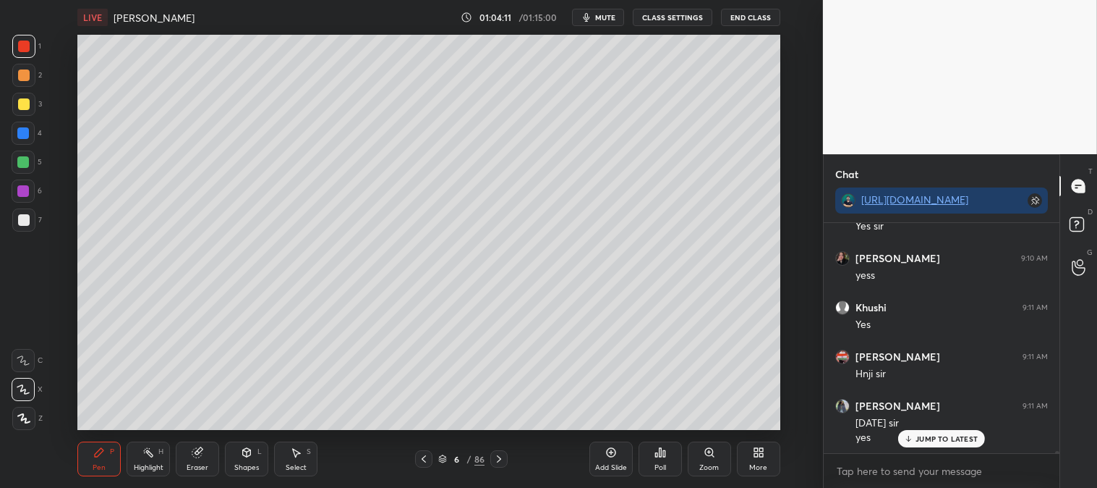
click at [697, 459] on div "Zoom" at bounding box center [709, 458] width 43 height 35
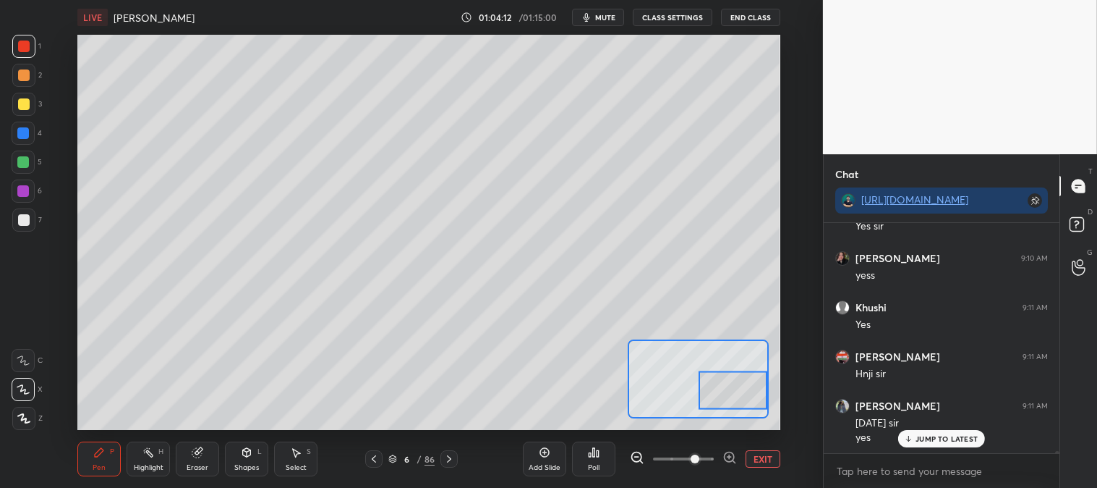
click at [77, 461] on div "Pen P" at bounding box center [98, 458] width 43 height 35
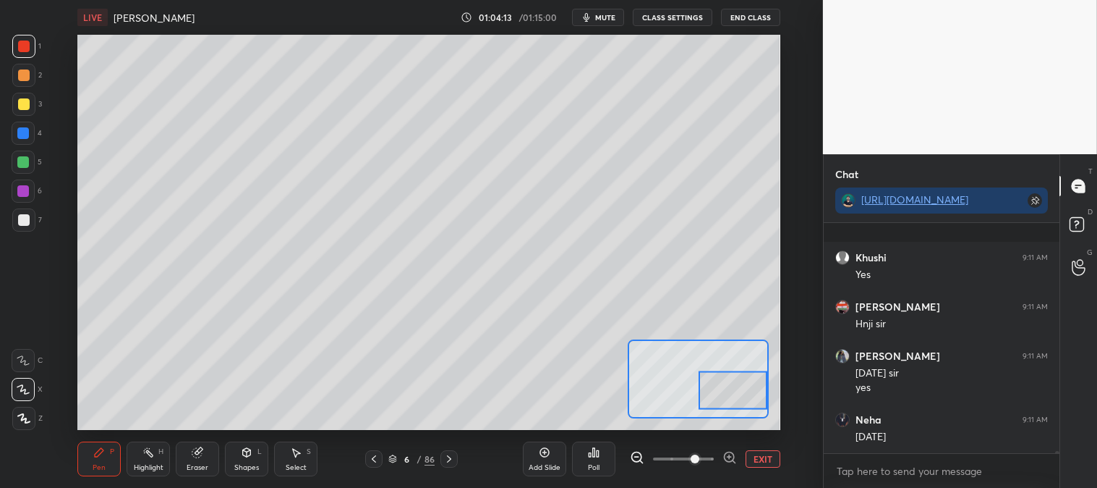
scroll to position [26272, 0]
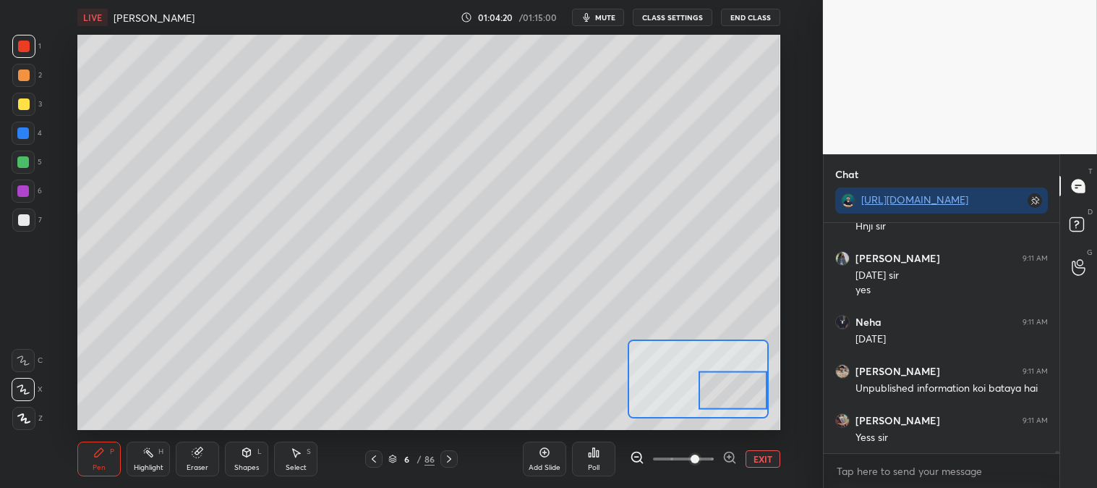
click at [770, 459] on button "EXIT" at bounding box center [763, 458] width 35 height 17
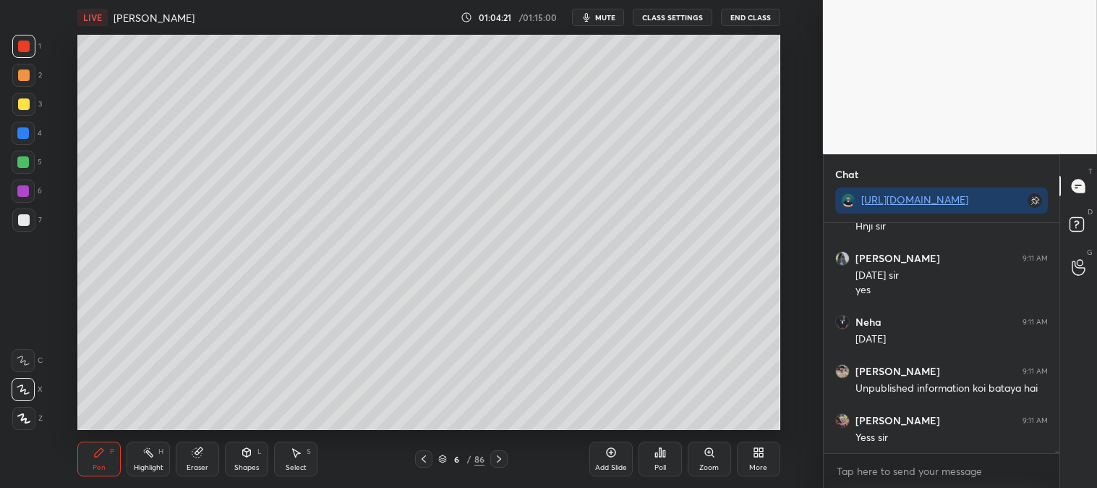
scroll to position [26321, 0]
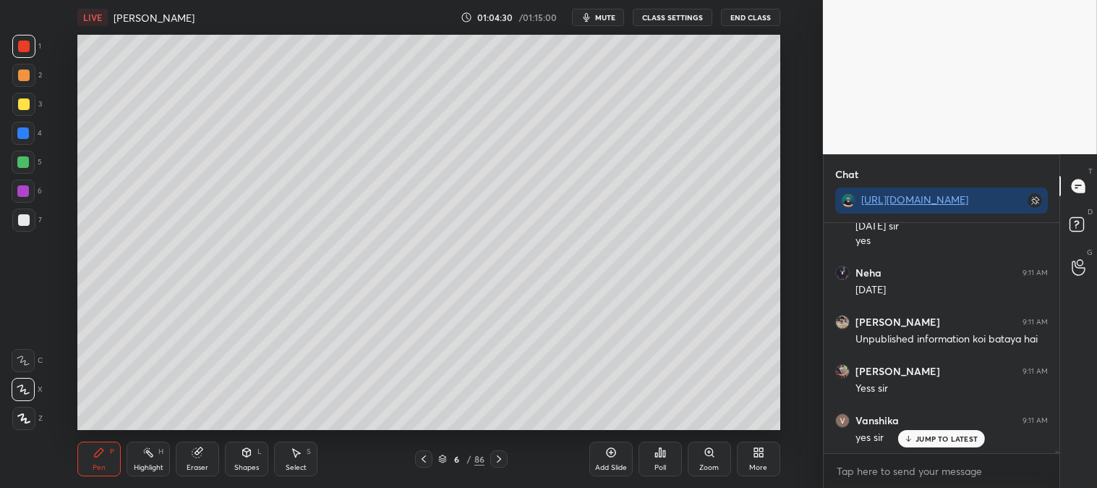
click at [702, 464] on div "Zoom" at bounding box center [710, 467] width 20 height 7
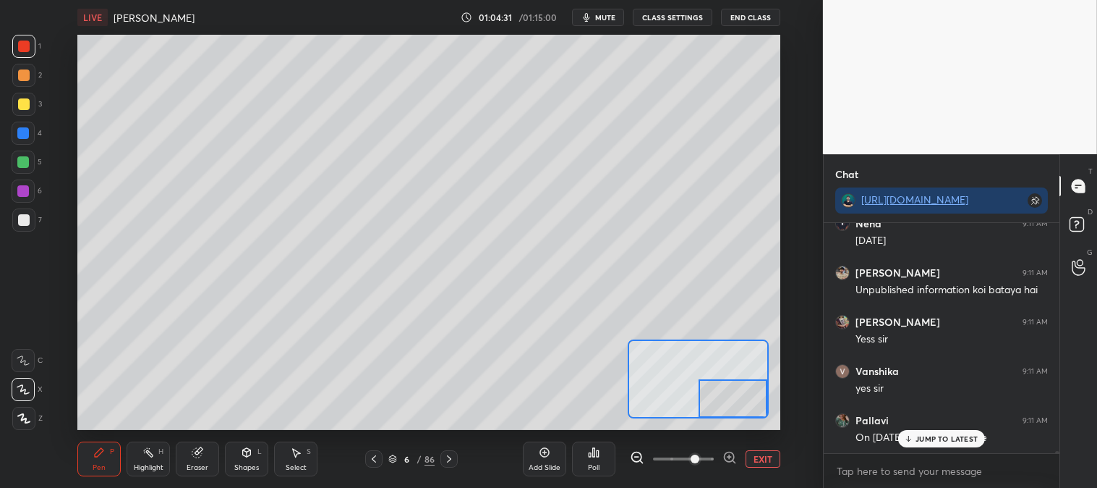
scroll to position [26432, 0]
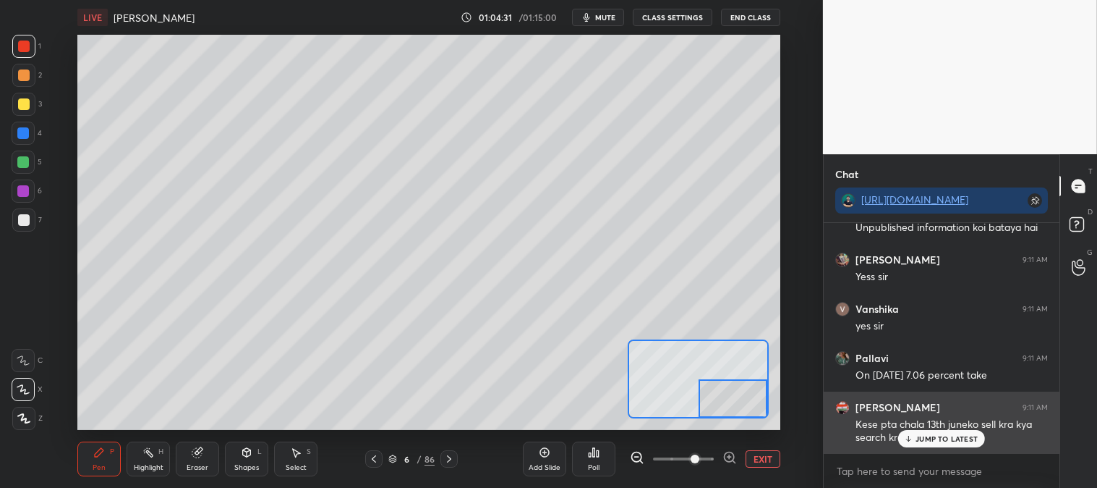
click at [935, 442] on p "JUMP TO LATEST" at bounding box center [947, 438] width 62 height 9
click at [935, 443] on p "JUMP TO LATEST" at bounding box center [947, 438] width 62 height 9
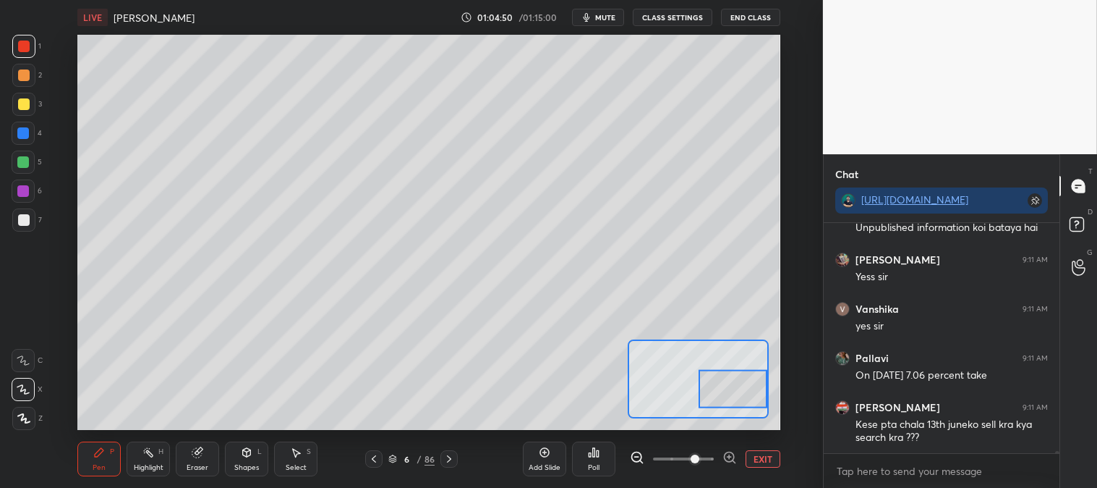
click at [612, 22] on span "mute" at bounding box center [605, 17] width 20 height 10
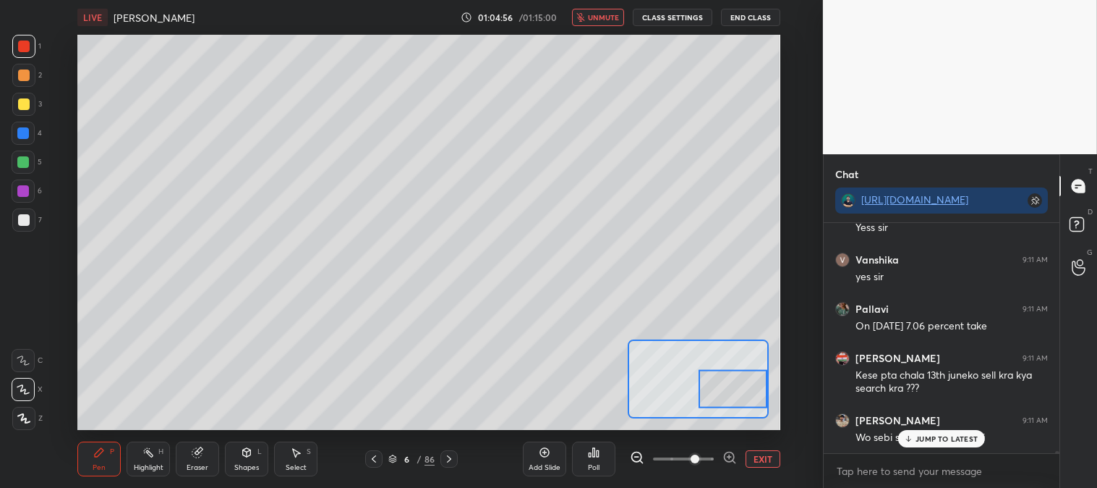
scroll to position [26544, 0]
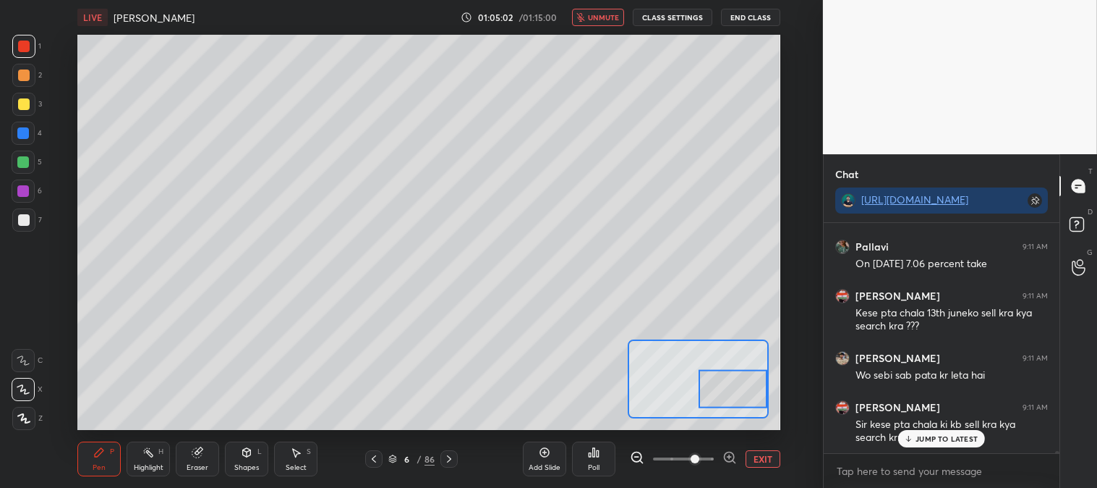
click at [603, 19] on span "unmute" at bounding box center [603, 17] width 31 height 10
click at [926, 445] on div "JUMP TO LATEST" at bounding box center [942, 438] width 87 height 17
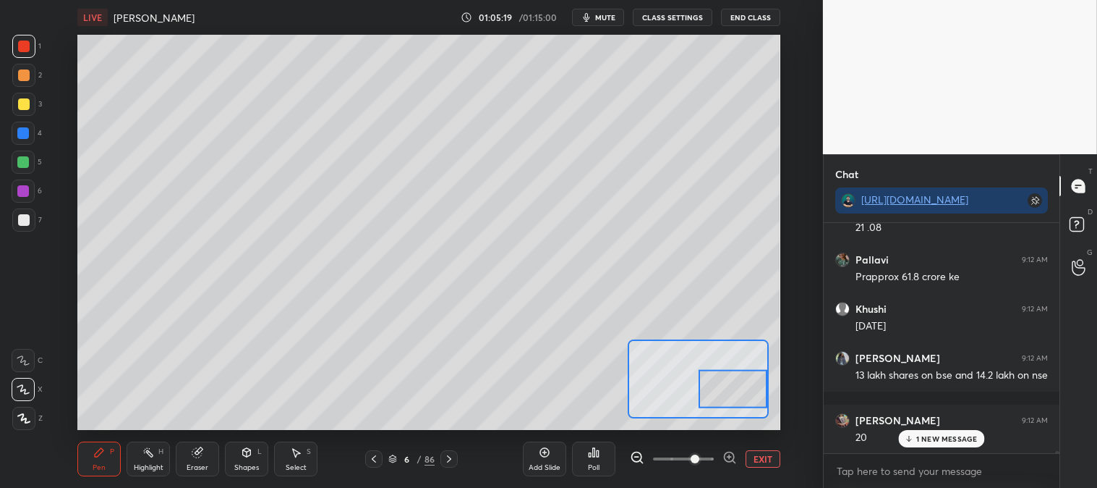
scroll to position [26901, 0]
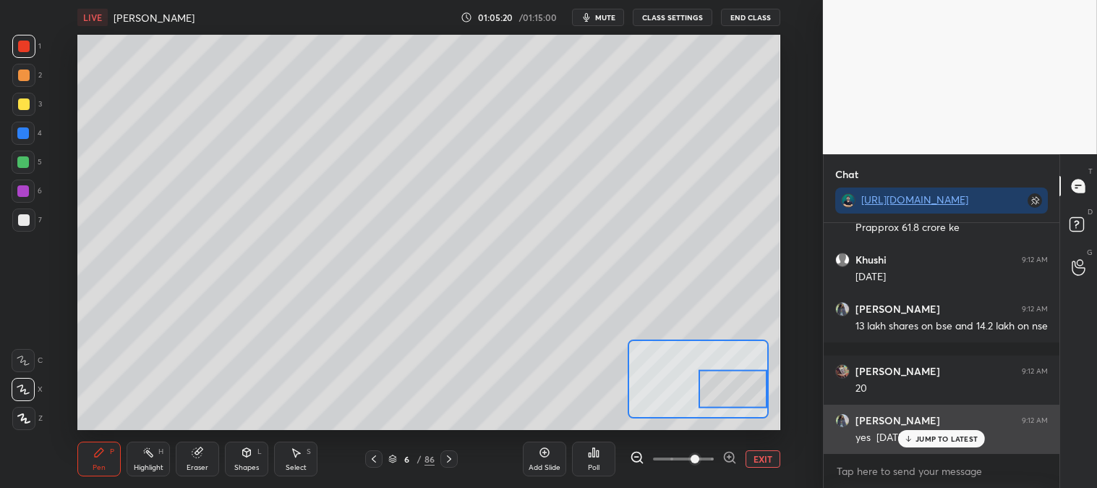
click at [920, 439] on p "JUMP TO LATEST" at bounding box center [947, 438] width 62 height 9
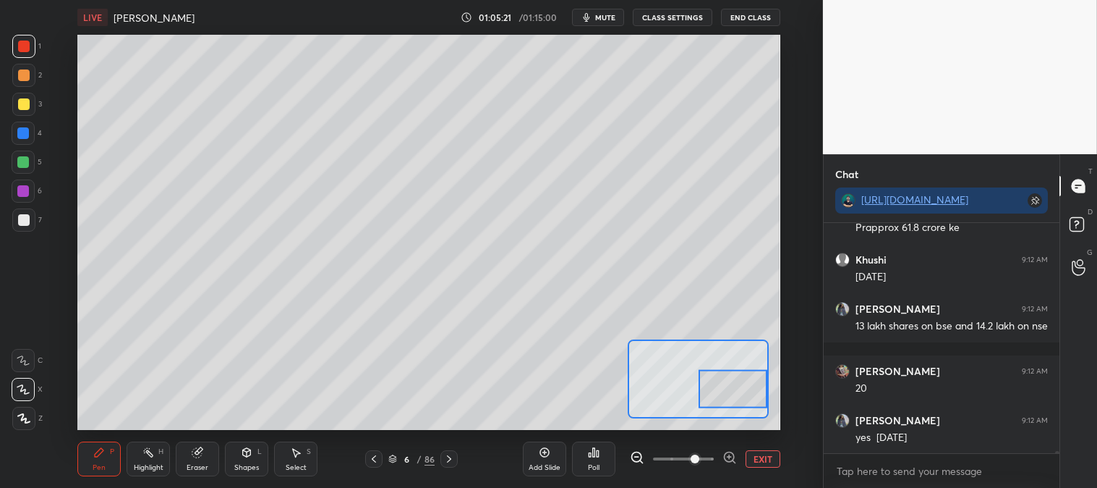
click at [754, 456] on button "EXIT" at bounding box center [763, 458] width 35 height 17
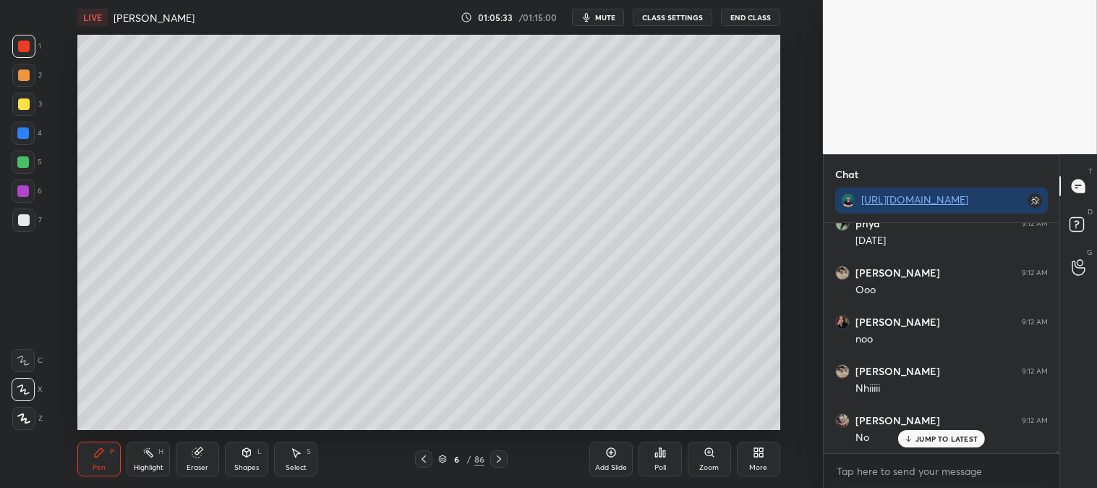
scroll to position [27196, 0]
click at [696, 456] on div "Zoom" at bounding box center [709, 458] width 43 height 35
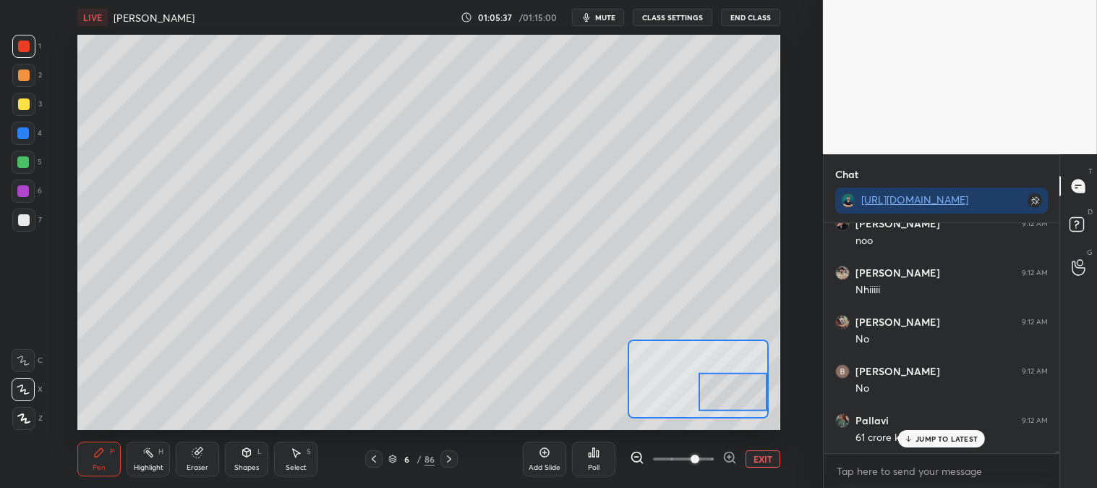
click at [98, 450] on icon at bounding box center [99, 452] width 9 height 9
click at [27, 101] on div at bounding box center [24, 104] width 12 height 12
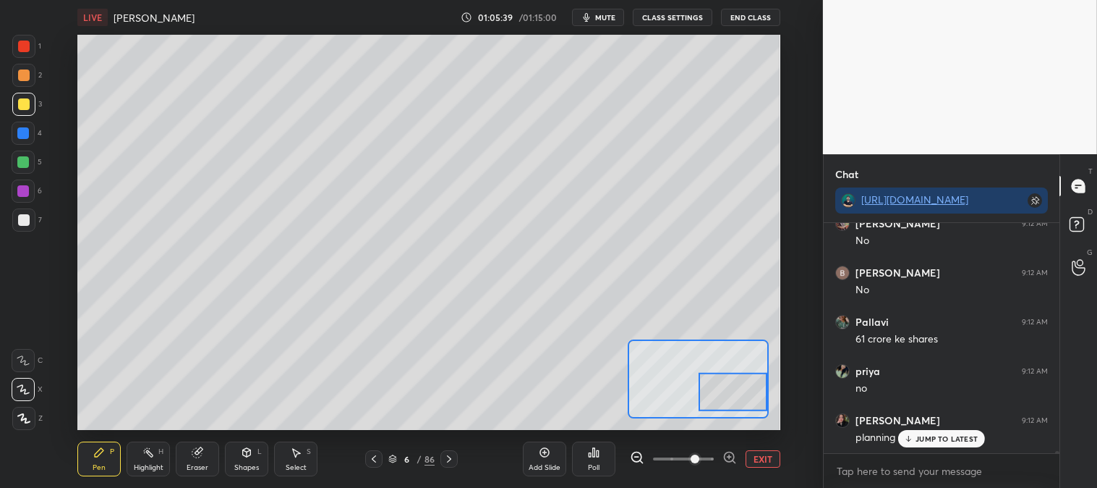
scroll to position [27442, 0]
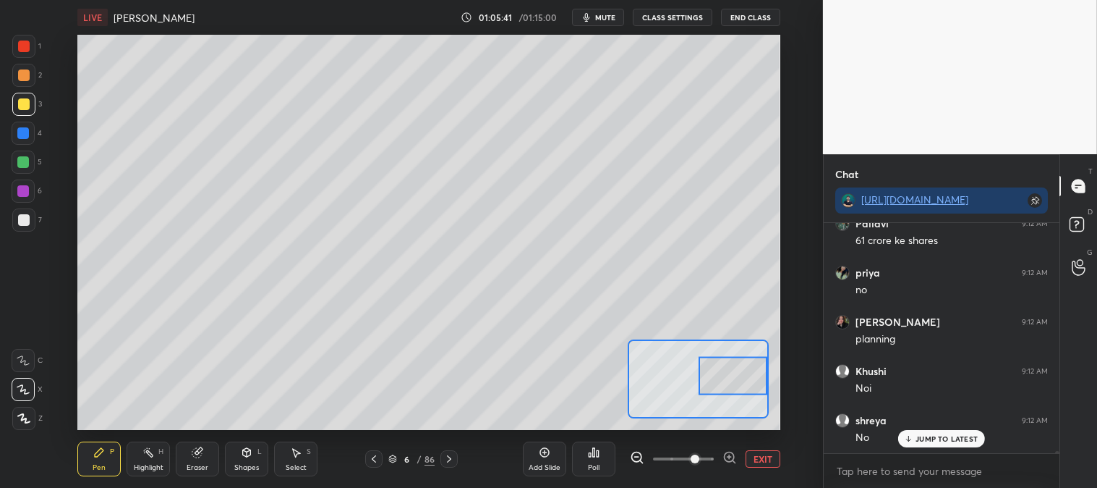
click at [26, 234] on div "7" at bounding box center [27, 222] width 30 height 29
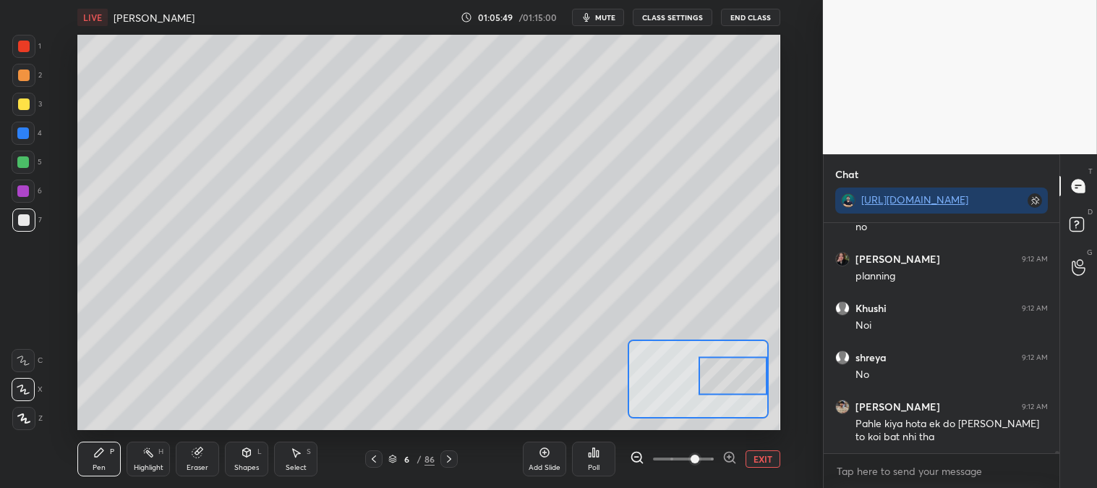
scroll to position [27554, 0]
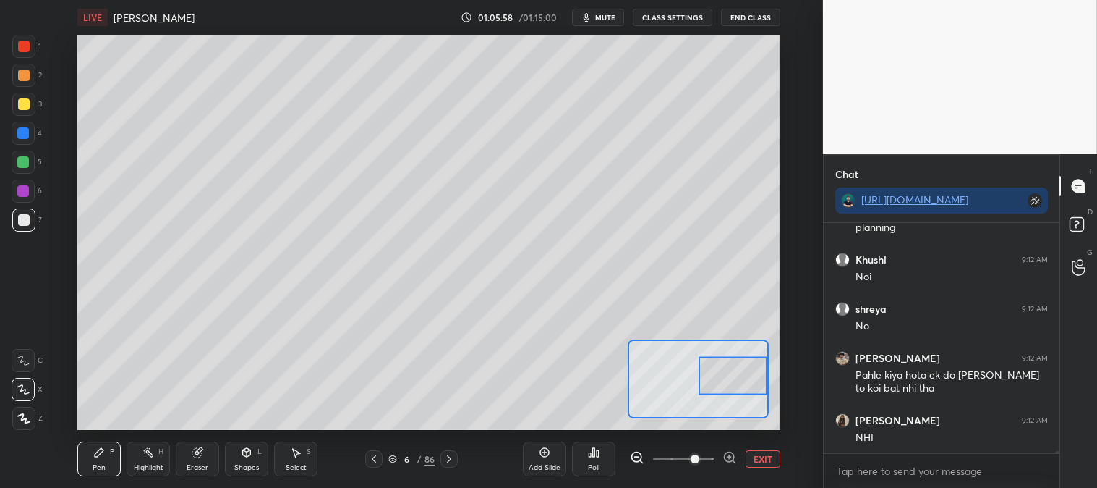
click at [208, 453] on div "Eraser" at bounding box center [197, 458] width 43 height 35
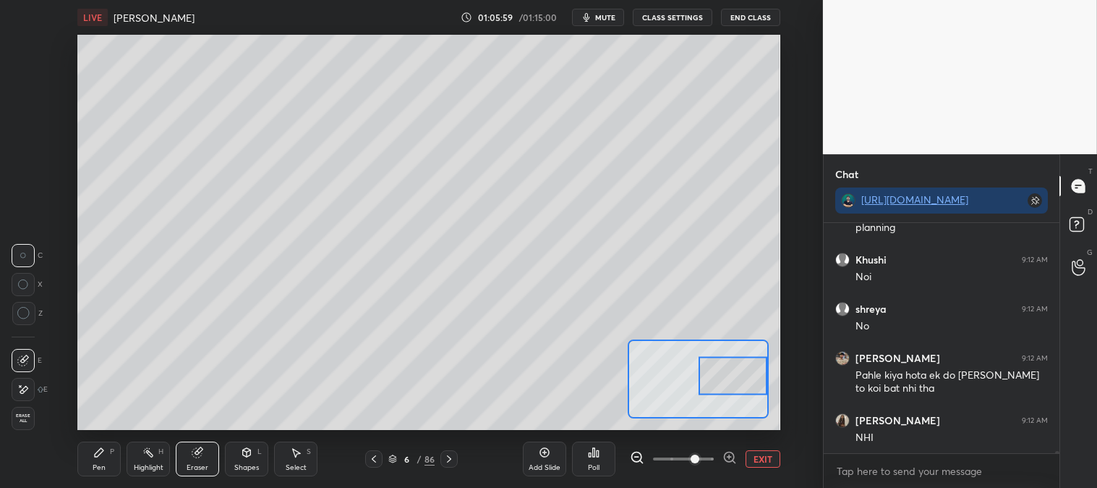
click at [107, 456] on div "Pen P" at bounding box center [98, 458] width 43 height 35
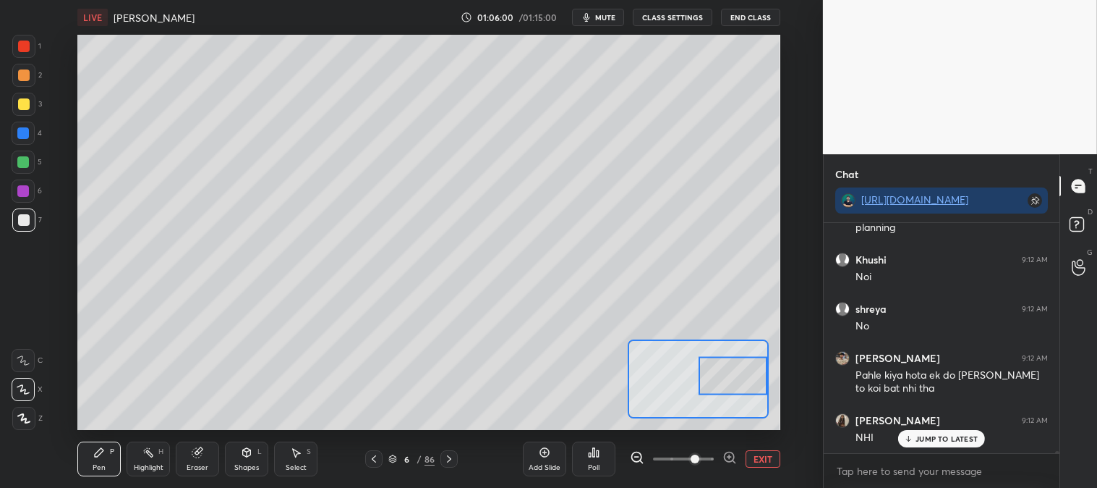
scroll to position [27603, 0]
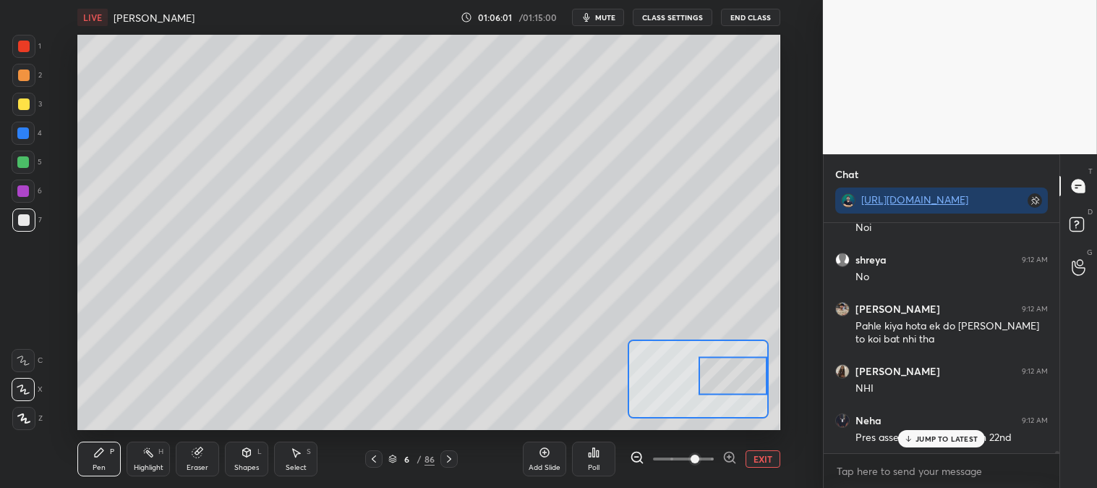
click at [949, 436] on p "JUMP TO LATEST" at bounding box center [947, 438] width 62 height 9
click at [757, 451] on button "EXIT" at bounding box center [763, 458] width 35 height 17
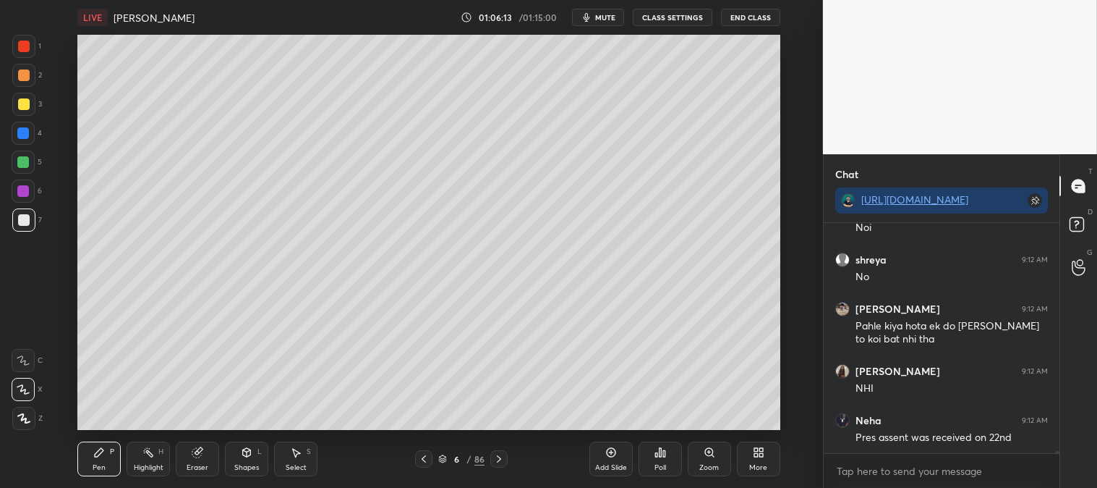
scroll to position [27652, 0]
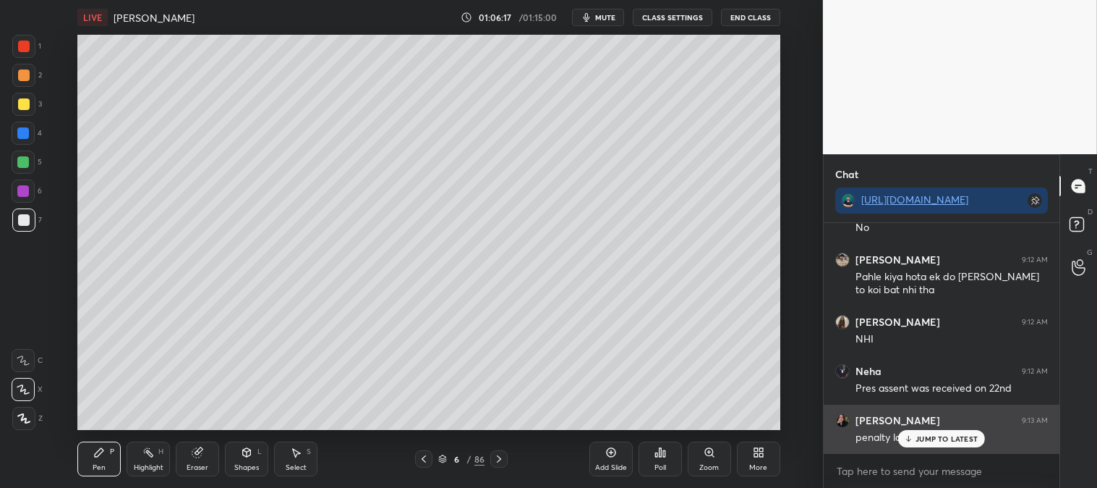
click at [929, 438] on p "JUMP TO LATEST" at bounding box center [947, 438] width 62 height 9
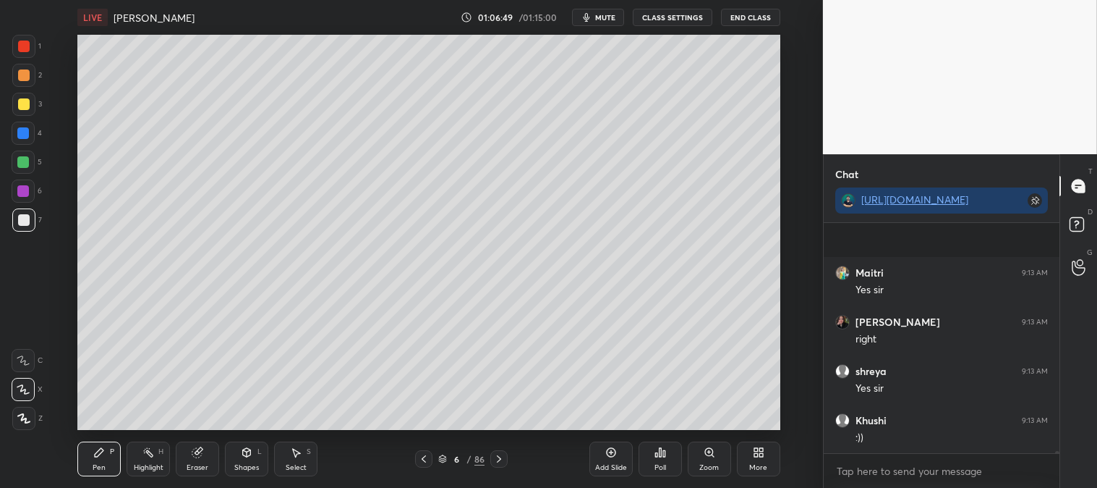
scroll to position [28255, 0]
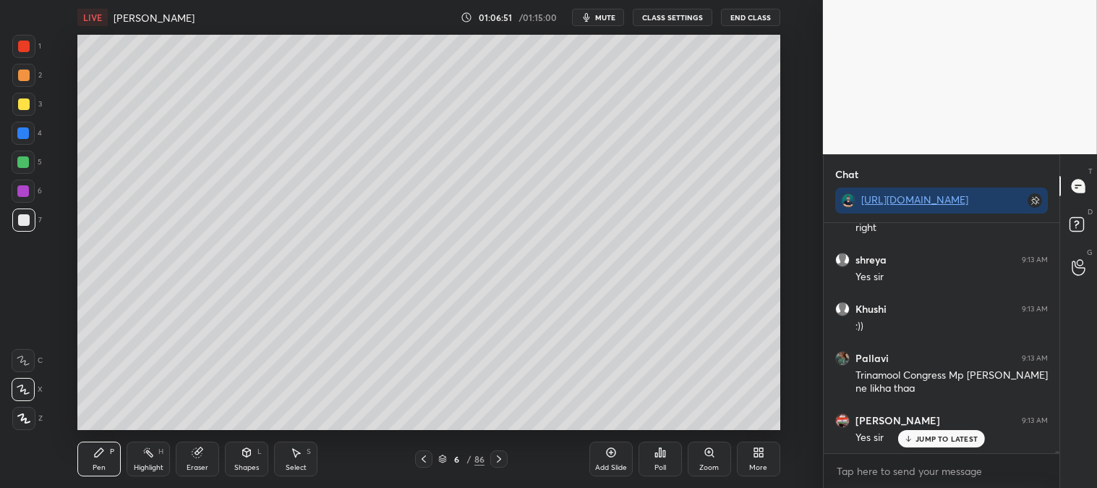
click at [499, 459] on icon at bounding box center [499, 459] width 12 height 12
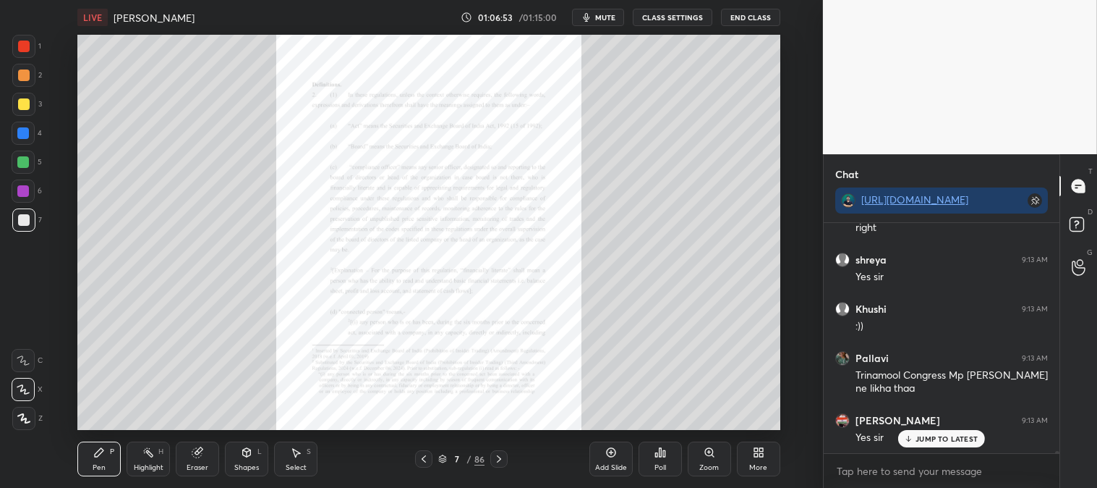
click at [417, 460] on div at bounding box center [423, 458] width 17 height 17
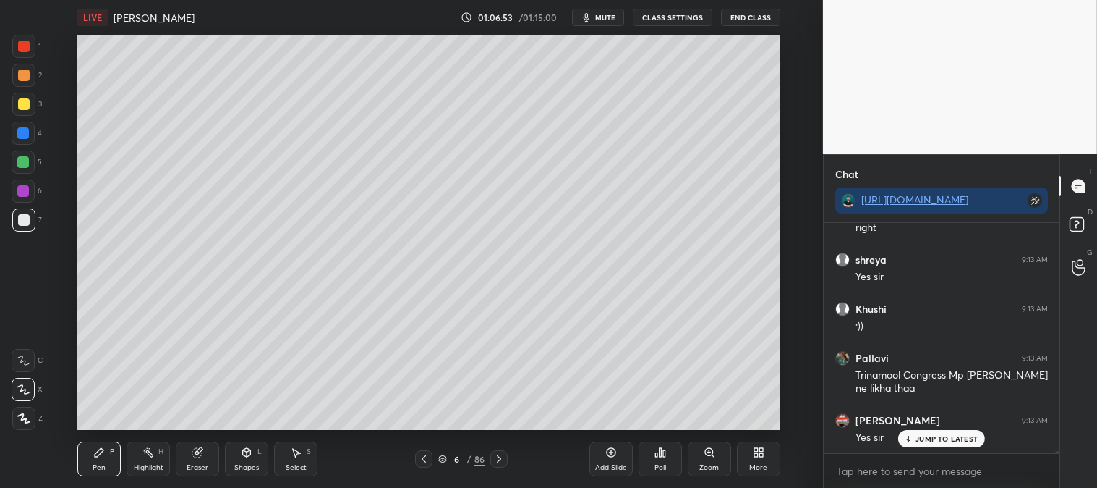
click at [109, 461] on div "Pen P" at bounding box center [98, 458] width 43 height 35
click at [418, 459] on icon at bounding box center [424, 459] width 12 height 12
click at [501, 457] on icon at bounding box center [499, 459] width 12 height 12
click at [502, 461] on icon at bounding box center [499, 459] width 12 height 12
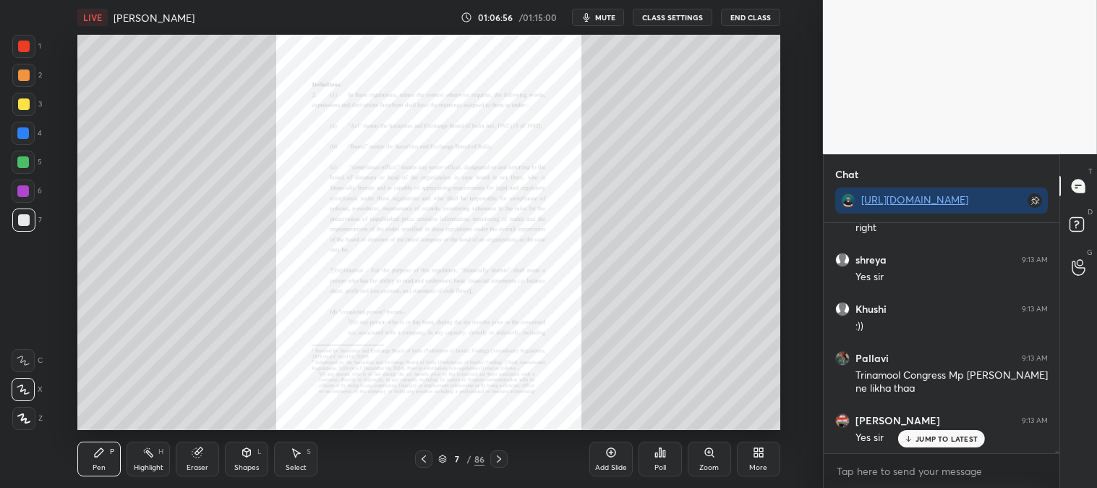
click at [422, 456] on icon at bounding box center [424, 459] width 12 height 12
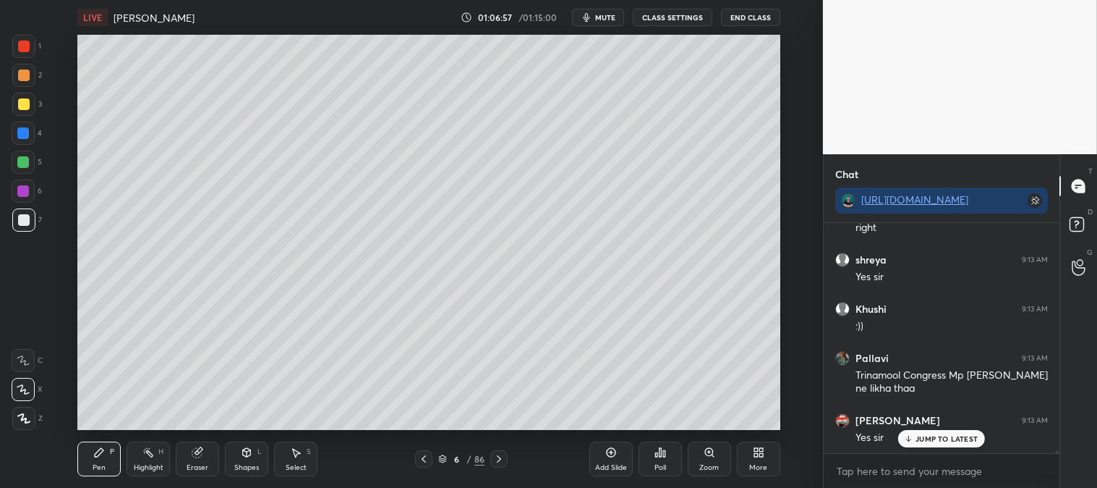
click at [611, 458] on icon at bounding box center [612, 452] width 12 height 12
click at [710, 459] on div "Zoom" at bounding box center [709, 458] width 43 height 35
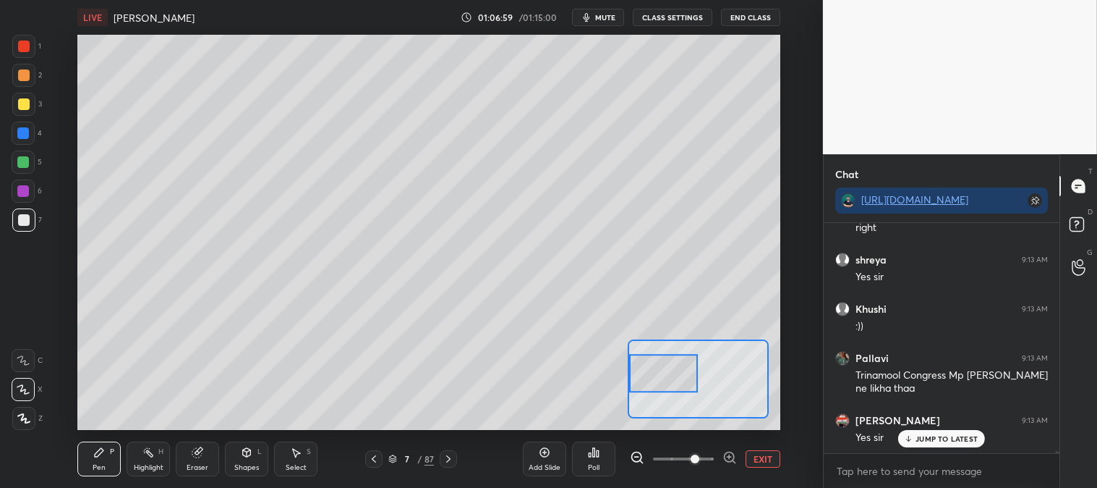
click at [116, 458] on div "Pen P" at bounding box center [98, 458] width 43 height 35
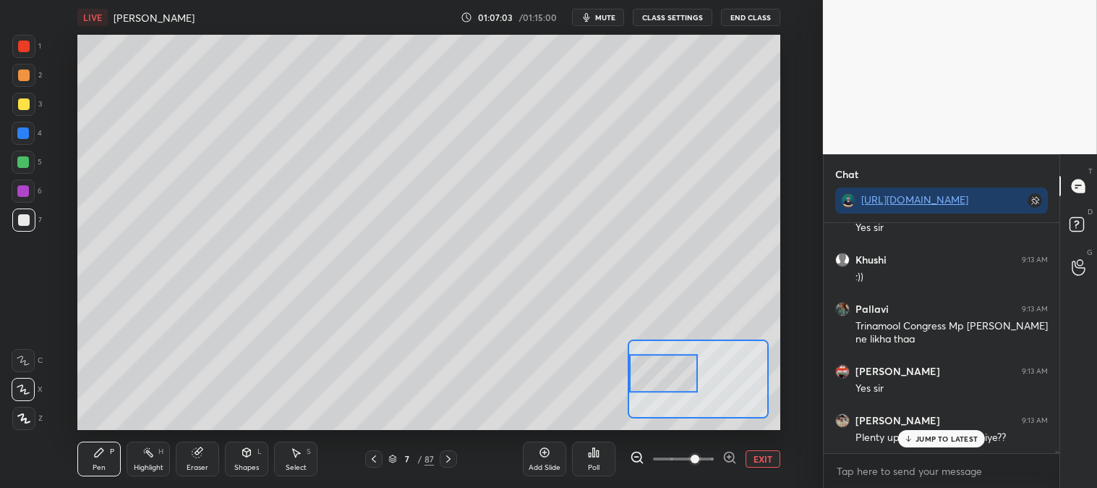
scroll to position [28354, 0]
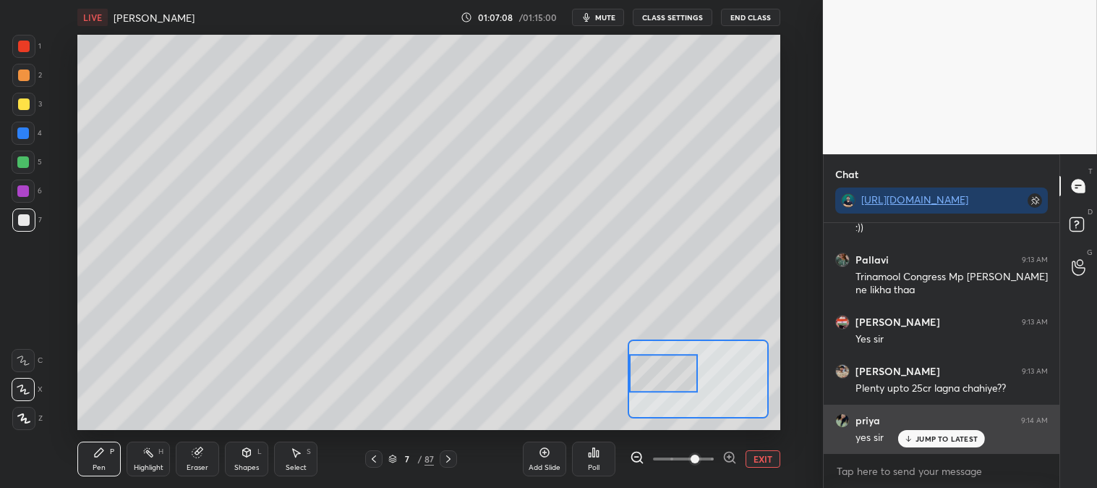
click at [917, 438] on p "JUMP TO LATEST" at bounding box center [947, 438] width 62 height 9
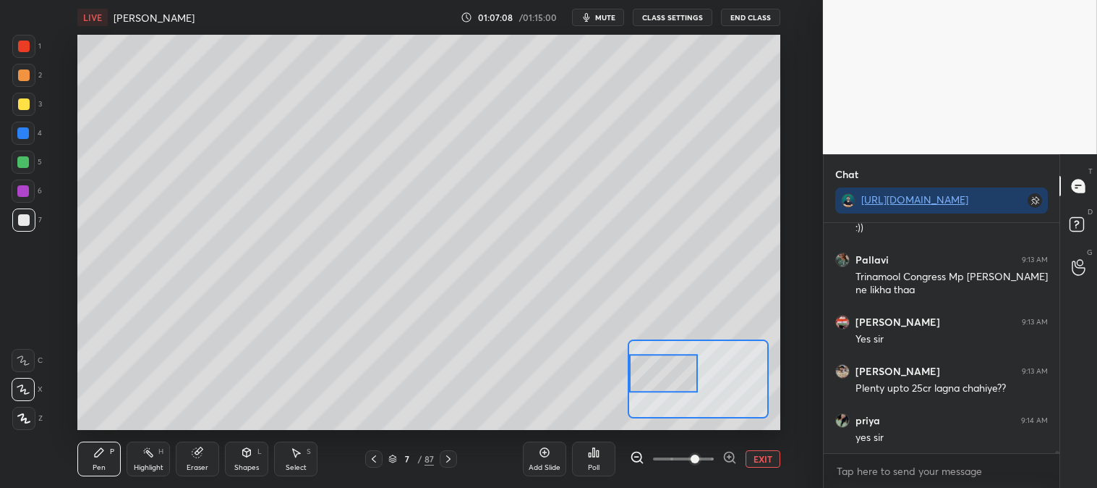
click at [757, 461] on button "EXIT" at bounding box center [763, 458] width 35 height 17
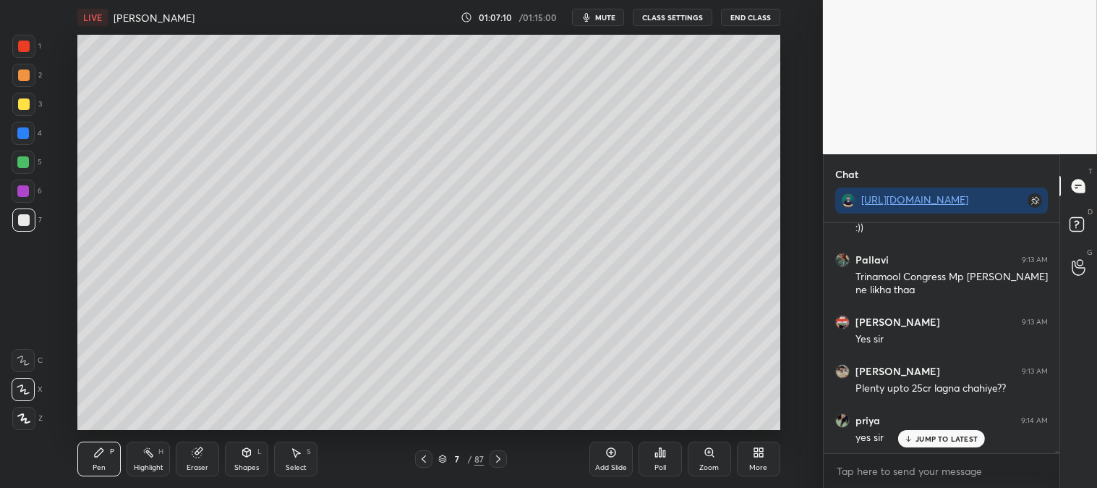
scroll to position [28403, 0]
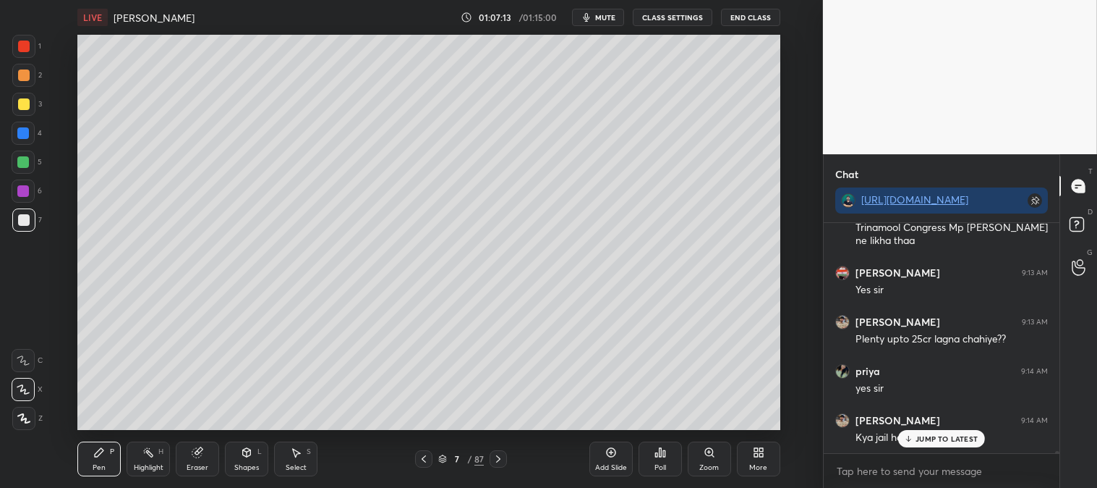
click at [921, 436] on p "JUMP TO LATEST" at bounding box center [947, 438] width 62 height 9
click at [705, 459] on div "Zoom" at bounding box center [709, 458] width 43 height 35
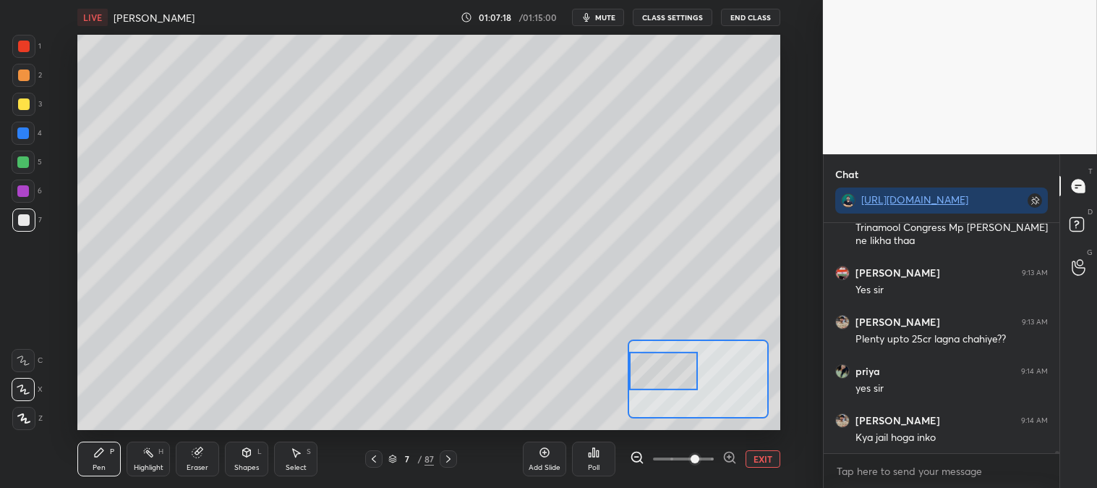
click at [12, 104] on div at bounding box center [23, 104] width 23 height 23
click at [763, 463] on button "EXIT" at bounding box center [763, 458] width 35 height 17
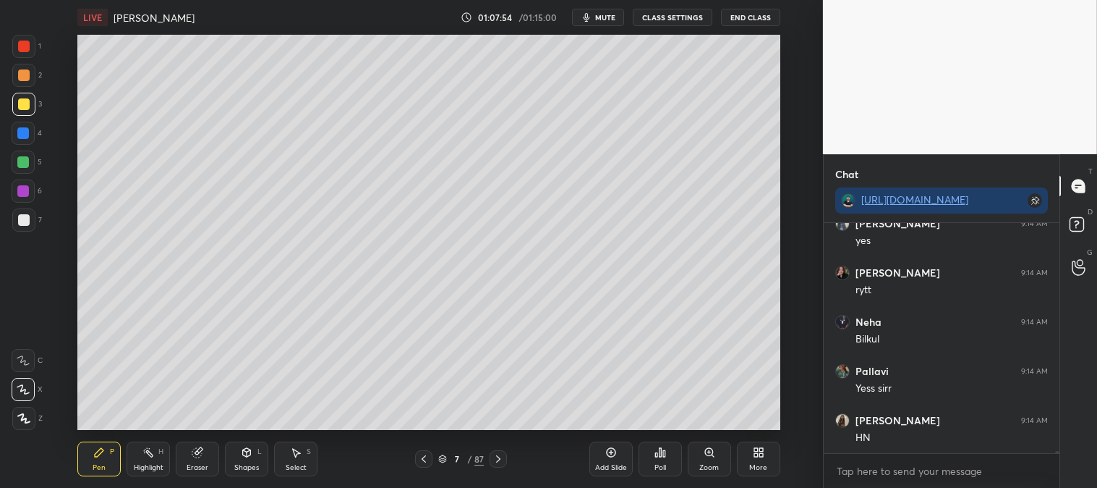
scroll to position [28699, 0]
click at [705, 459] on div "Zoom" at bounding box center [709, 458] width 43 height 35
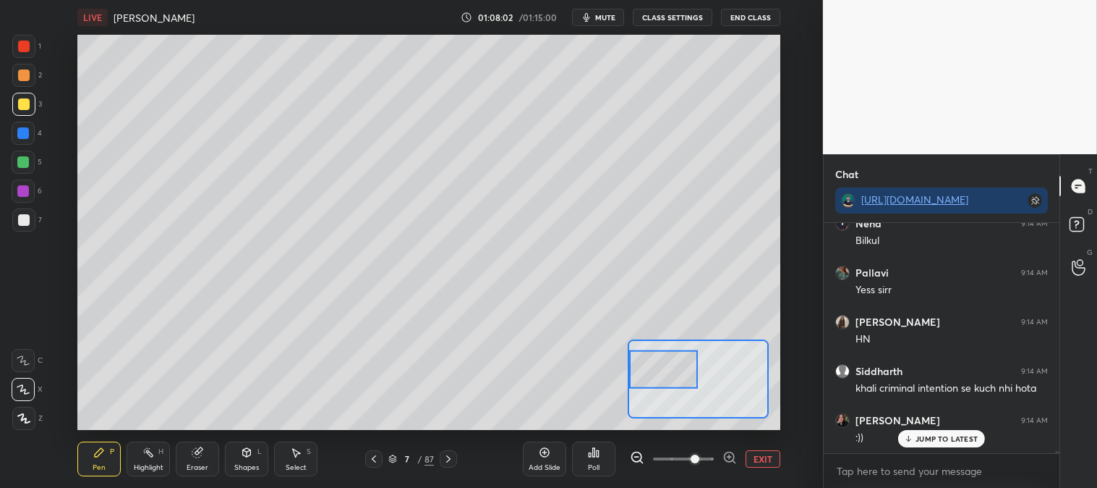
scroll to position [28796, 0]
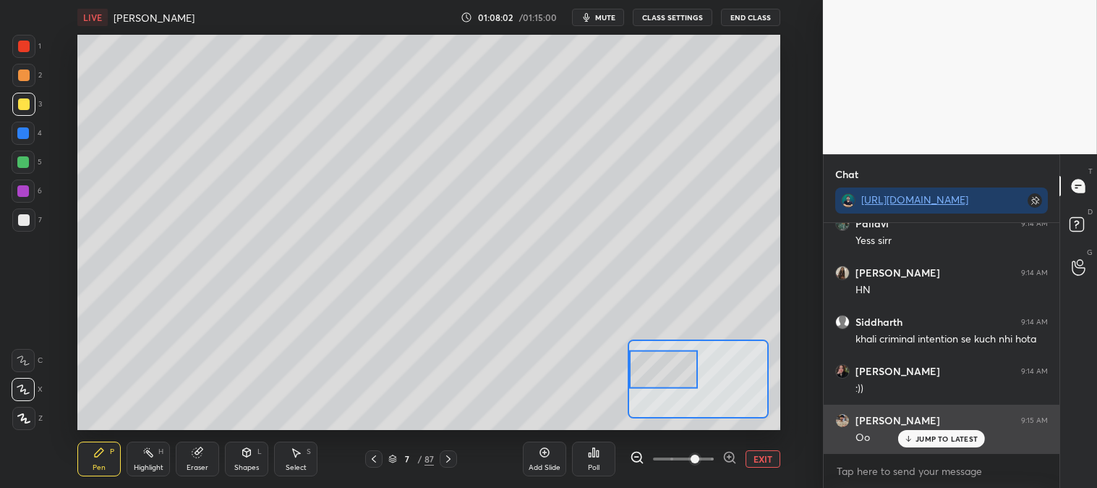
click at [940, 438] on p "JUMP TO LATEST" at bounding box center [947, 438] width 62 height 9
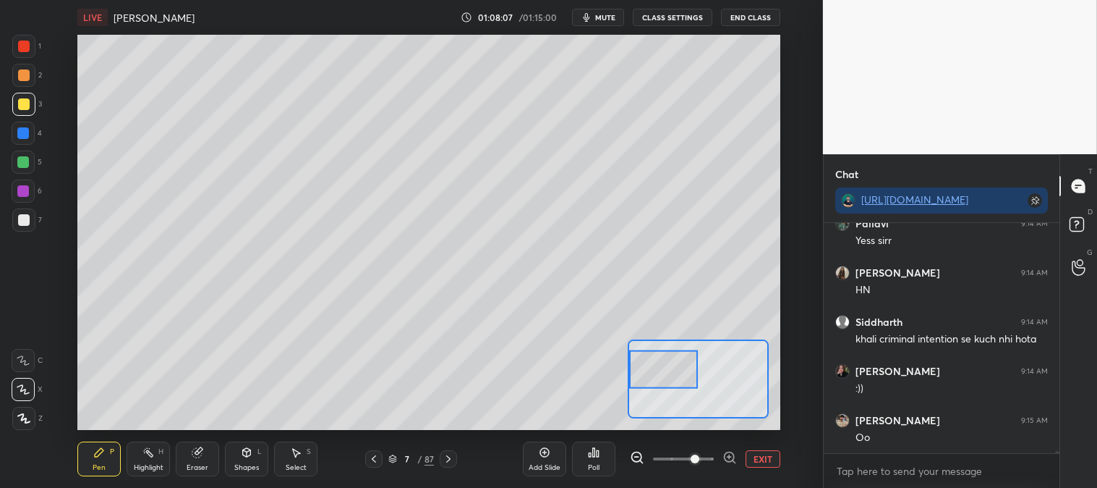
scroll to position [28846, 0]
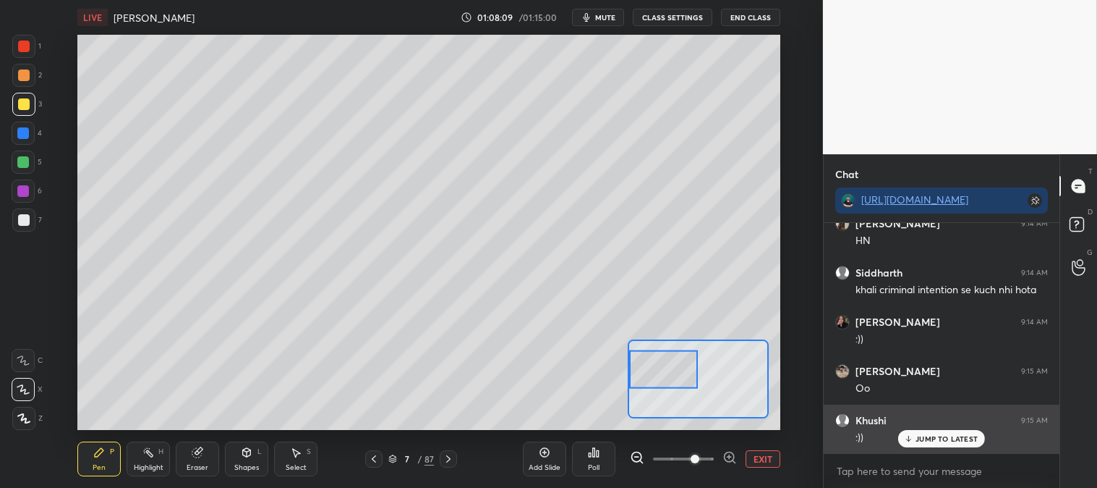
click at [932, 440] on p "JUMP TO LATEST" at bounding box center [947, 438] width 62 height 9
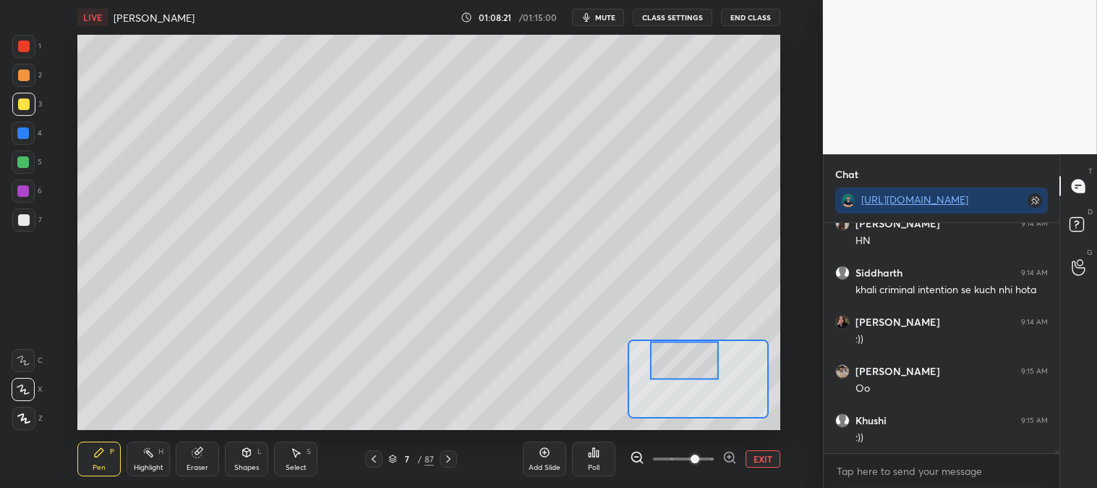
scroll to position [28921, 0]
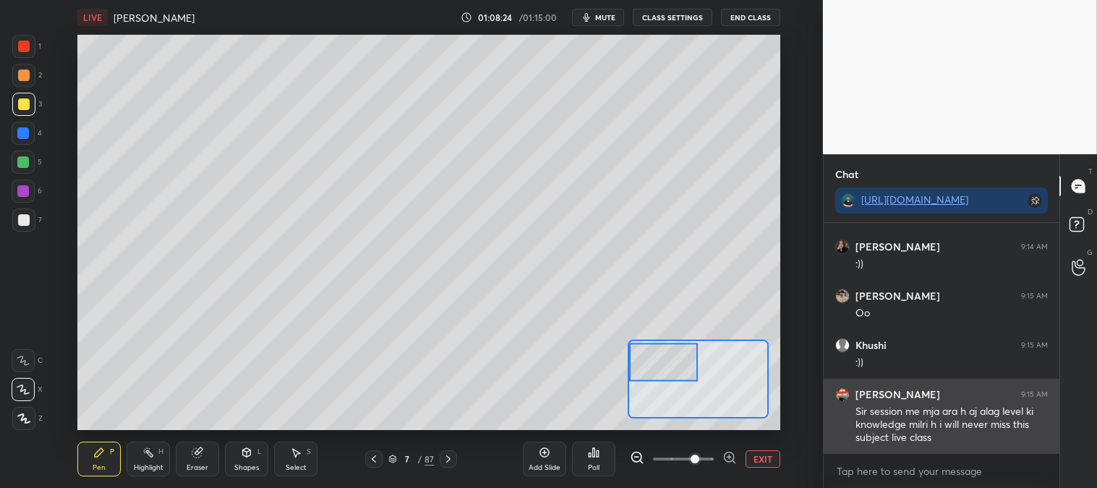
click at [762, 456] on button "EXIT" at bounding box center [763, 458] width 35 height 17
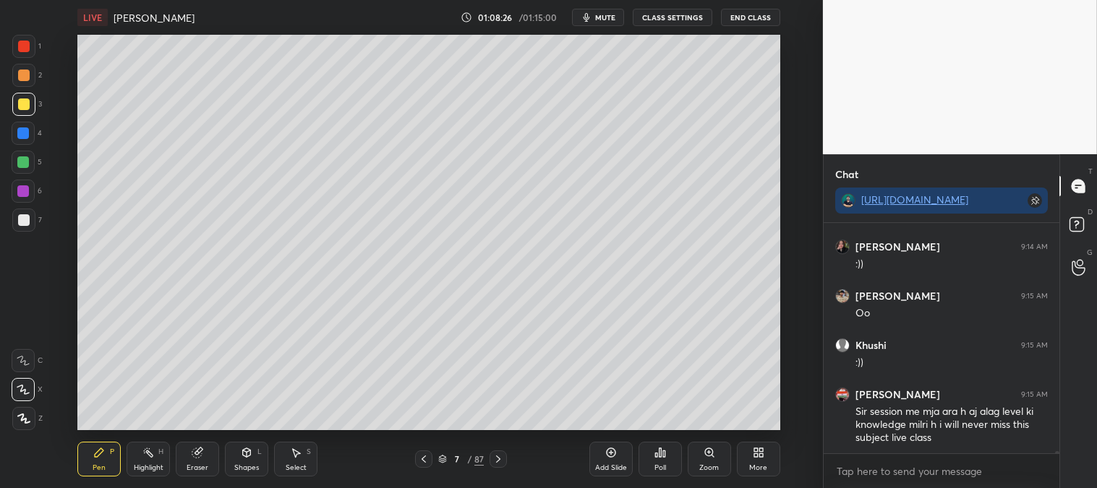
click at [708, 456] on icon at bounding box center [709, 452] width 8 height 8
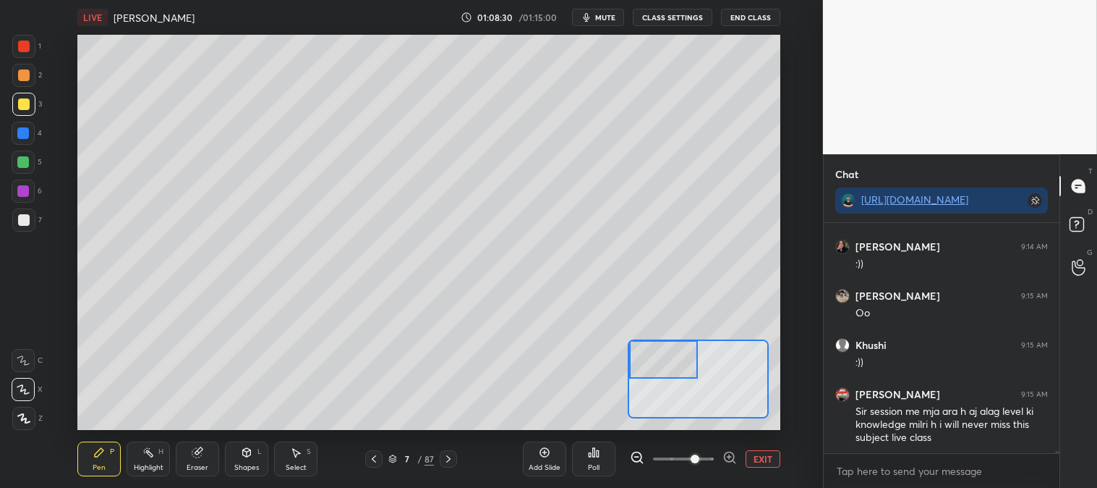
click at [23, 161] on div at bounding box center [23, 162] width 12 height 12
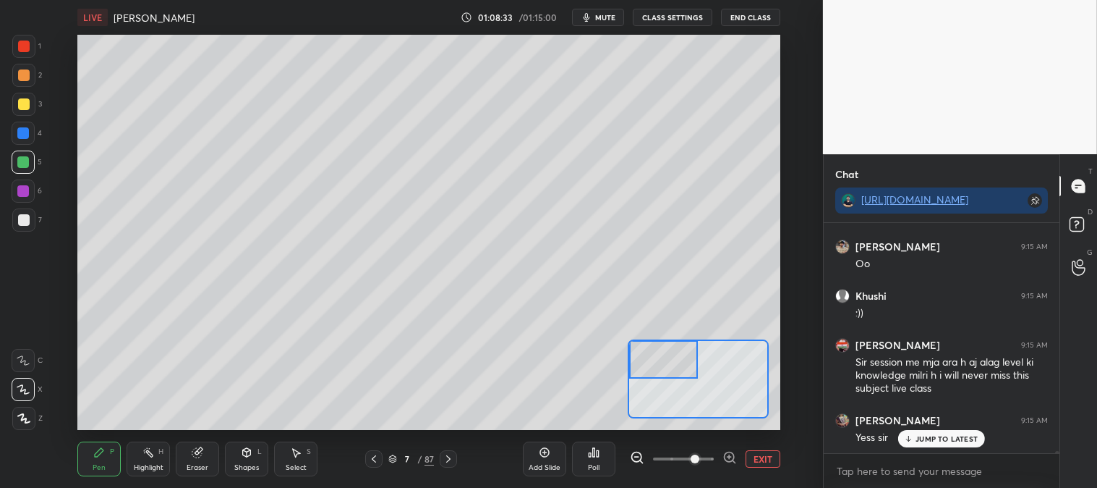
click at [606, 17] on span "mute" at bounding box center [605, 17] width 20 height 10
click at [603, 18] on span "unmute" at bounding box center [603, 17] width 31 height 10
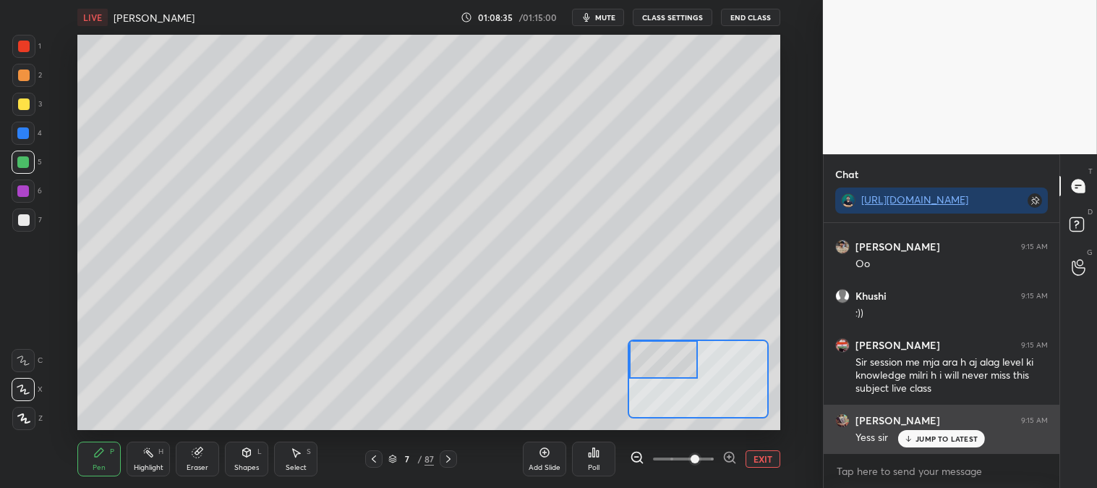
click at [924, 439] on p "JUMP TO LATEST" at bounding box center [947, 438] width 62 height 9
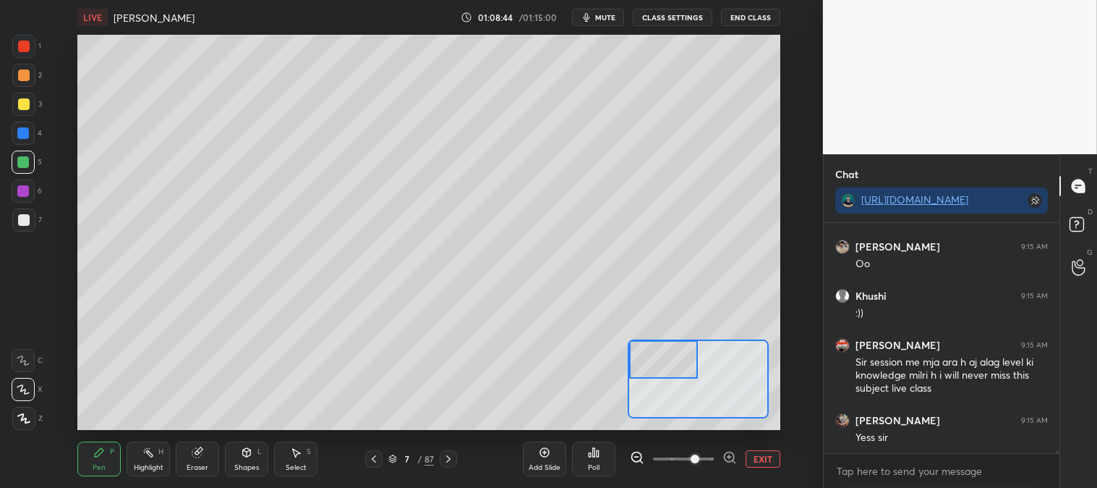
click at [767, 458] on button "EXIT" at bounding box center [763, 458] width 35 height 17
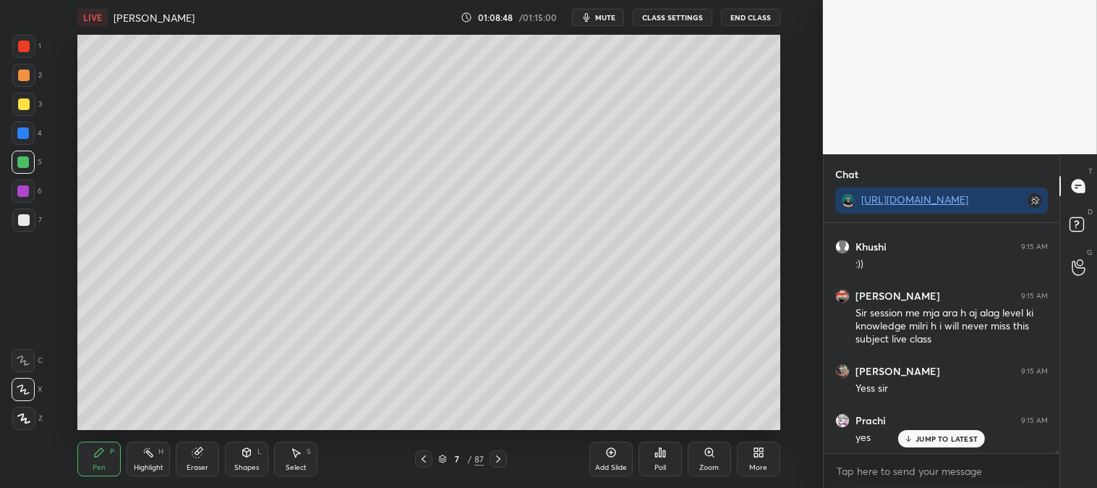
scroll to position [29068, 0]
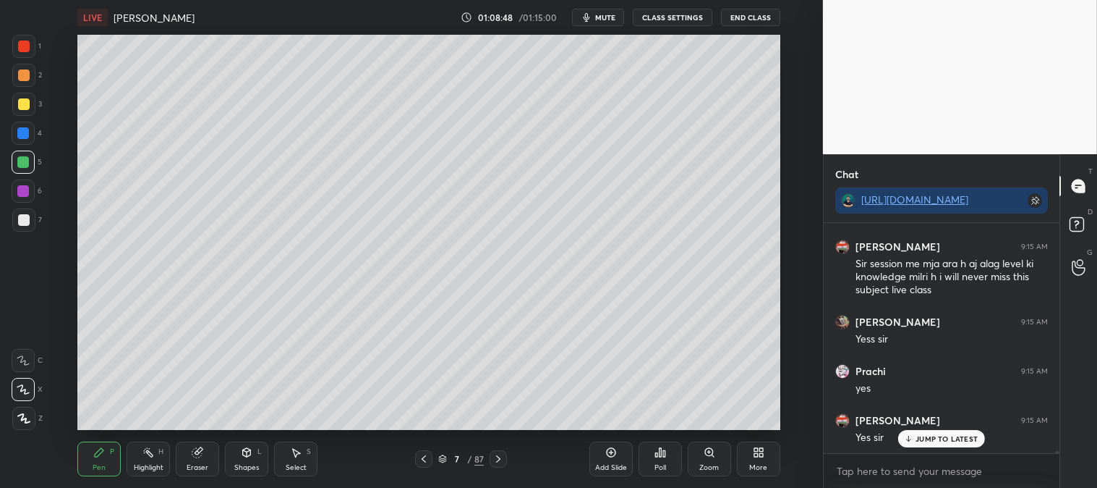
click at [700, 461] on div "Zoom" at bounding box center [709, 458] width 43 height 35
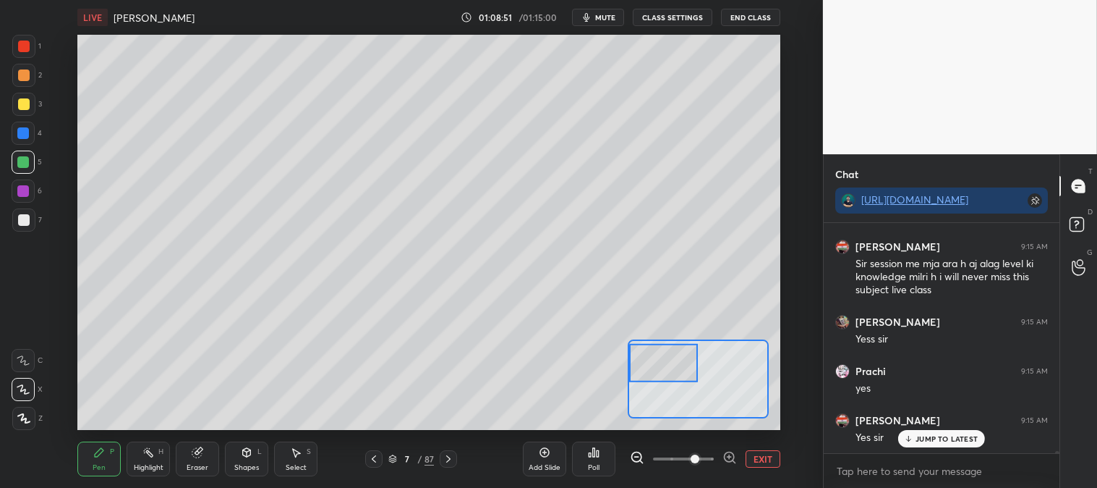
click at [27, 218] on div at bounding box center [24, 220] width 12 height 12
click at [26, 132] on div at bounding box center [23, 133] width 12 height 12
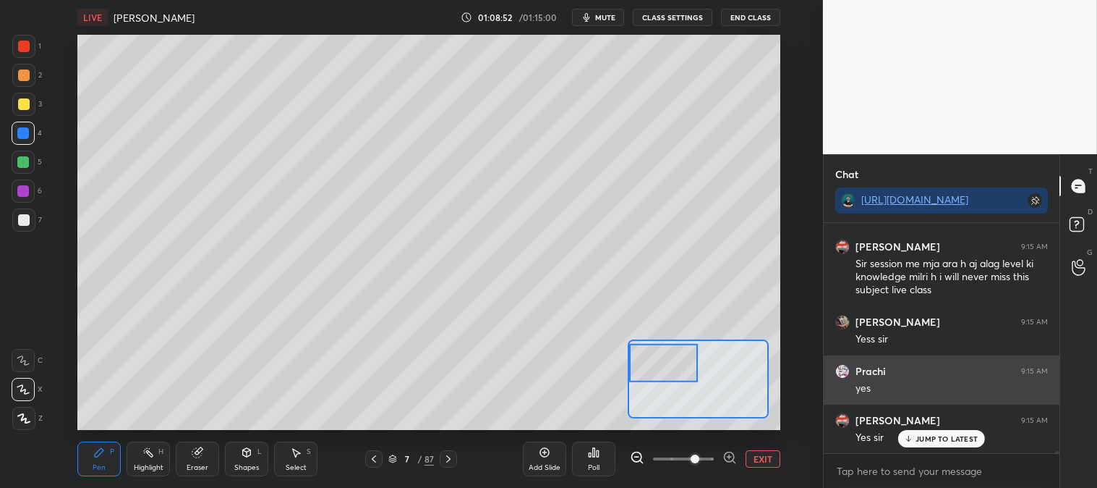
click at [920, 441] on p "JUMP TO LATEST" at bounding box center [947, 438] width 62 height 9
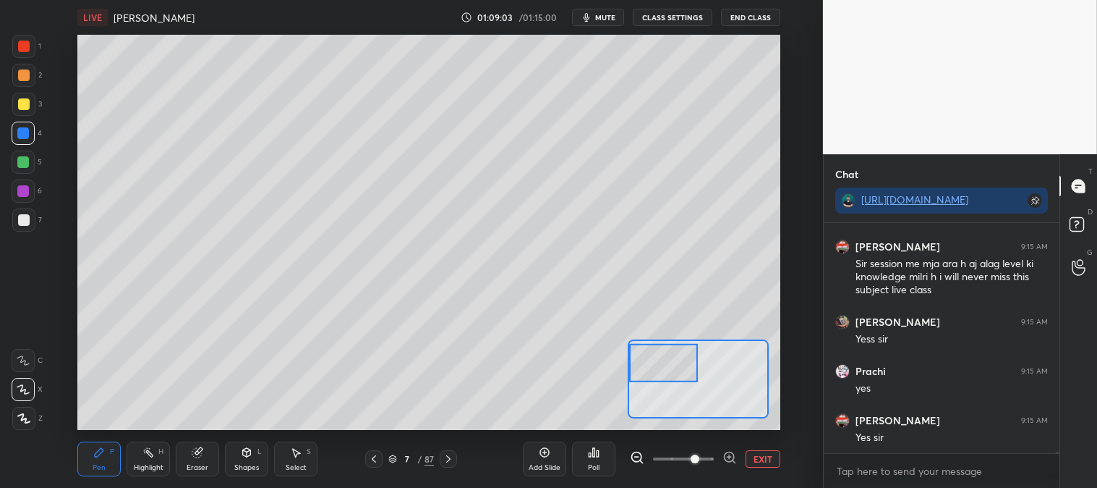
scroll to position [29118, 0]
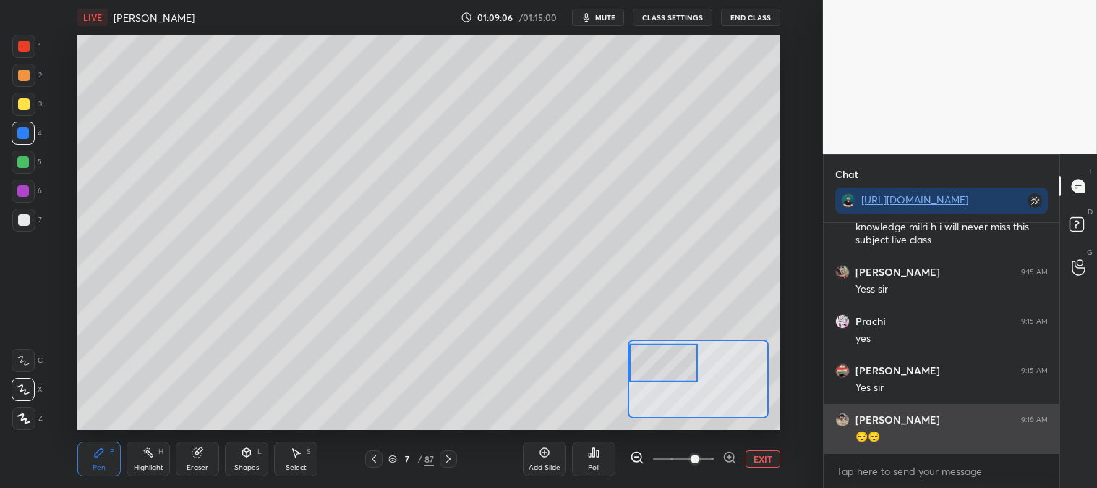
click at [768, 459] on button "EXIT" at bounding box center [763, 458] width 35 height 17
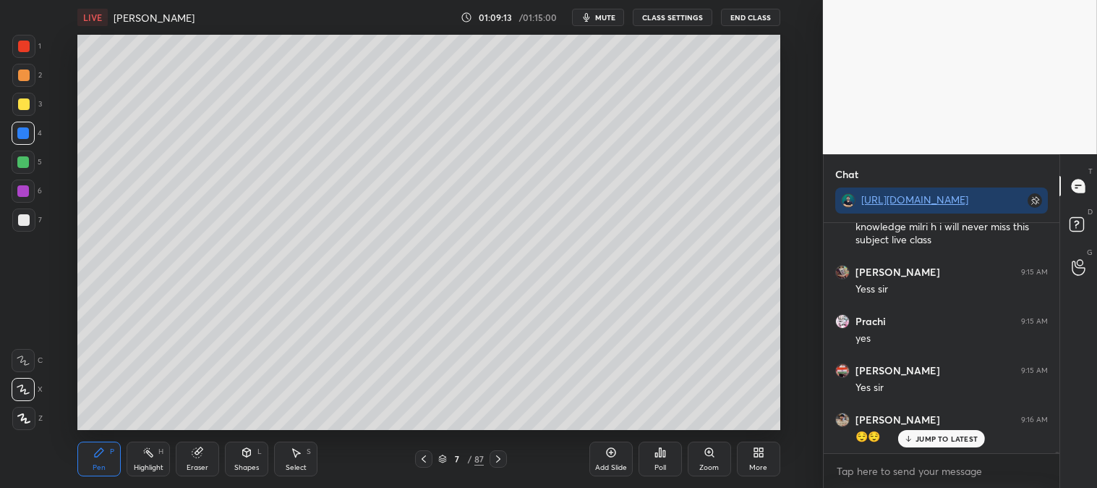
scroll to position [29167, 0]
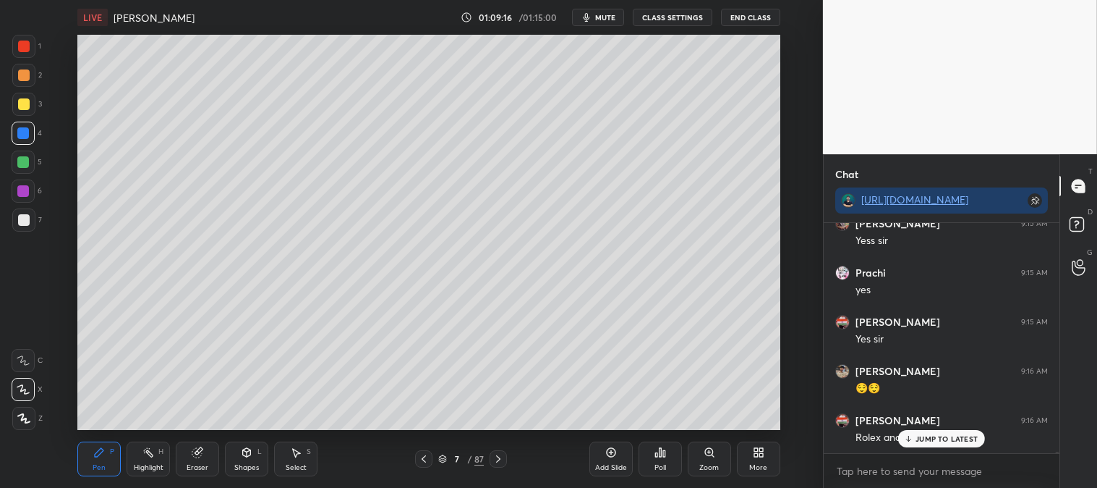
click at [909, 428] on div "Rolex and wrench" at bounding box center [952, 436] width 192 height 17
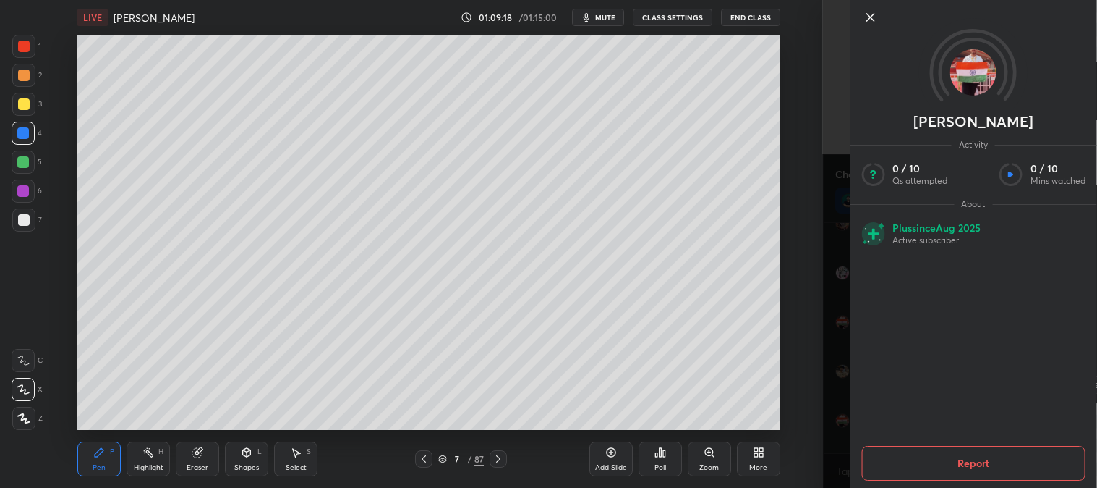
click at [870, 14] on icon at bounding box center [870, 17] width 17 height 17
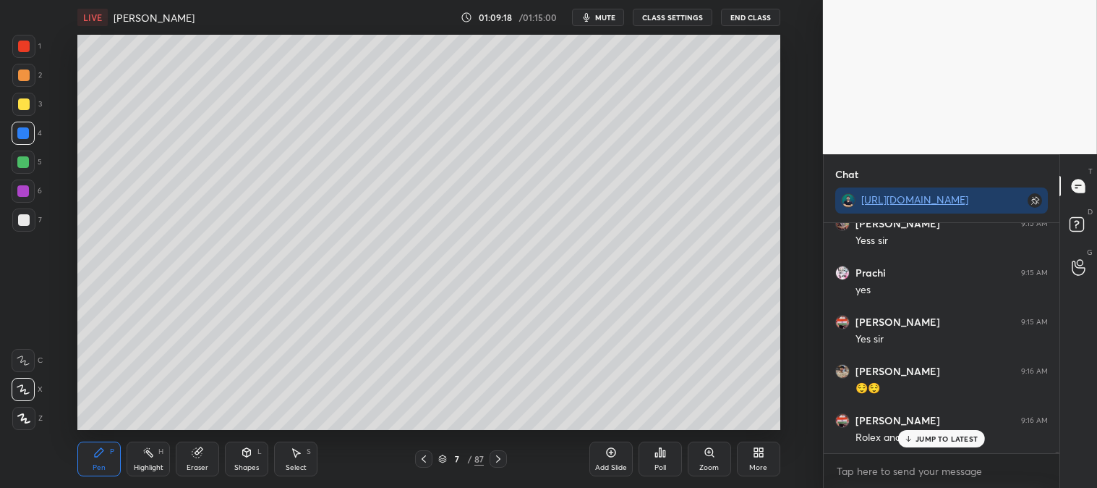
click at [932, 438] on p "JUMP TO LATEST" at bounding box center [947, 438] width 62 height 9
click at [705, 462] on div "Zoom" at bounding box center [709, 458] width 43 height 35
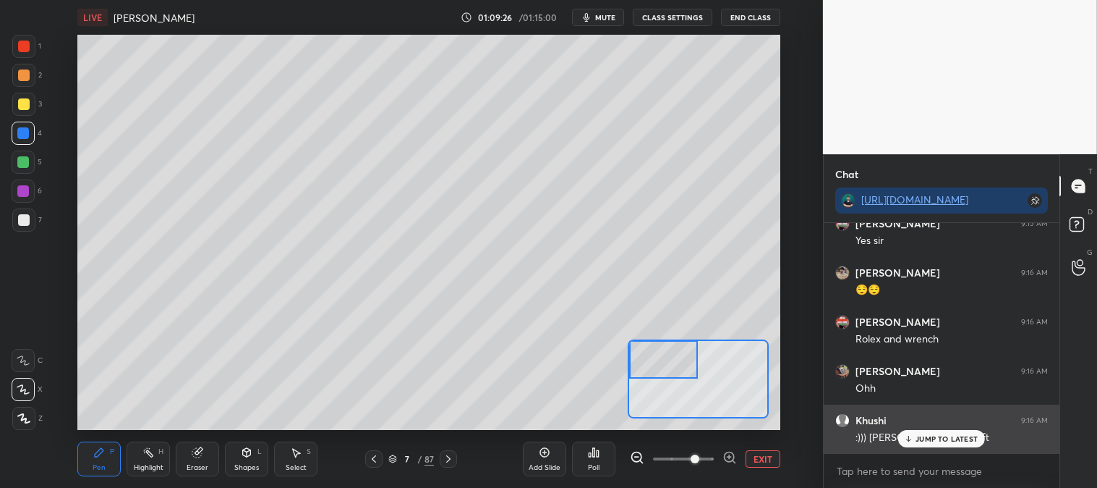
click at [935, 441] on p "JUMP TO LATEST" at bounding box center [947, 438] width 62 height 9
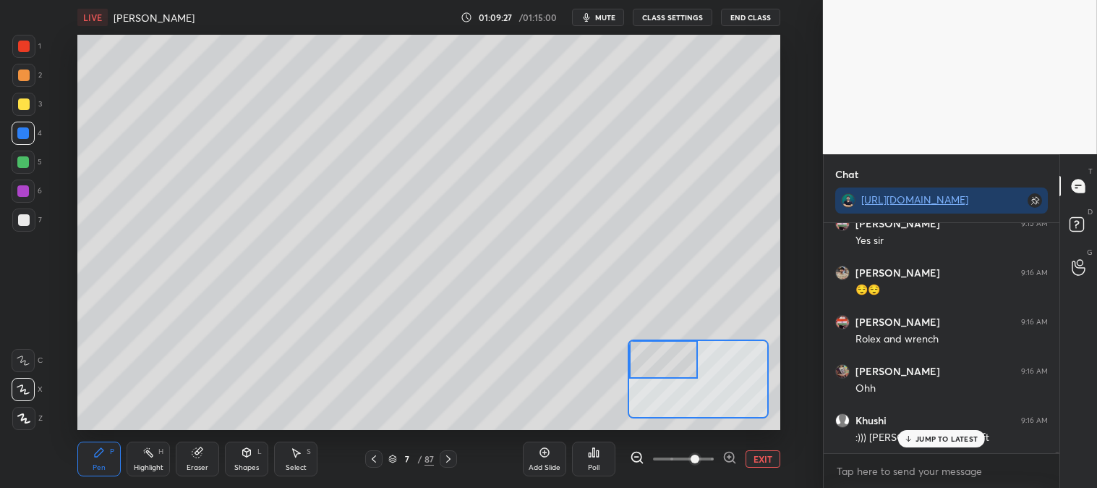
scroll to position [29314, 0]
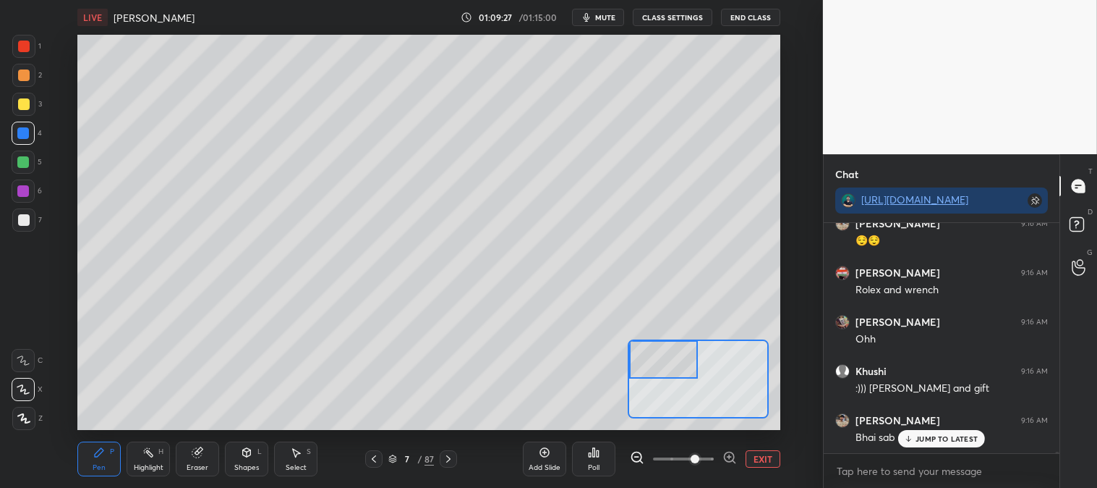
click at [763, 458] on button "EXIT" at bounding box center [763, 458] width 35 height 17
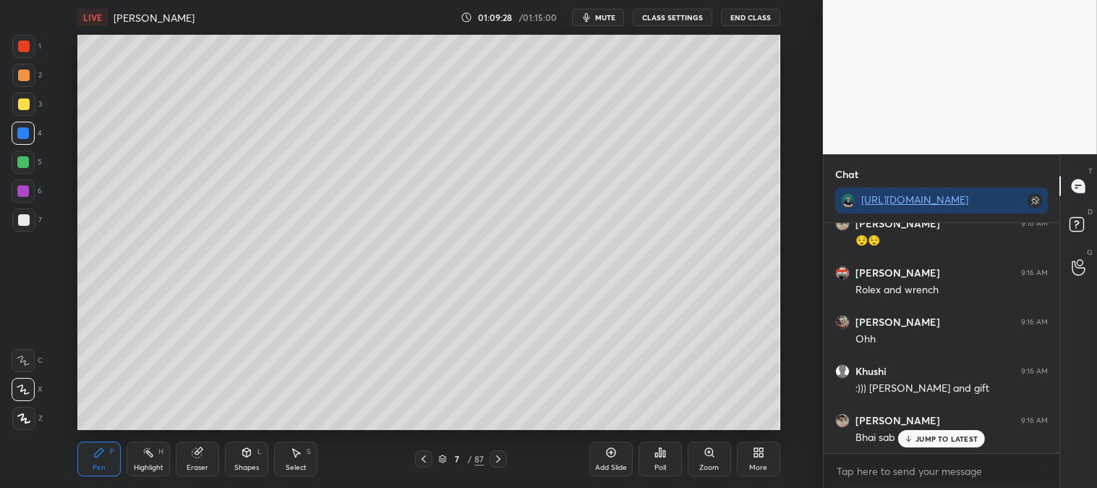
click at [22, 43] on div at bounding box center [24, 47] width 12 height 12
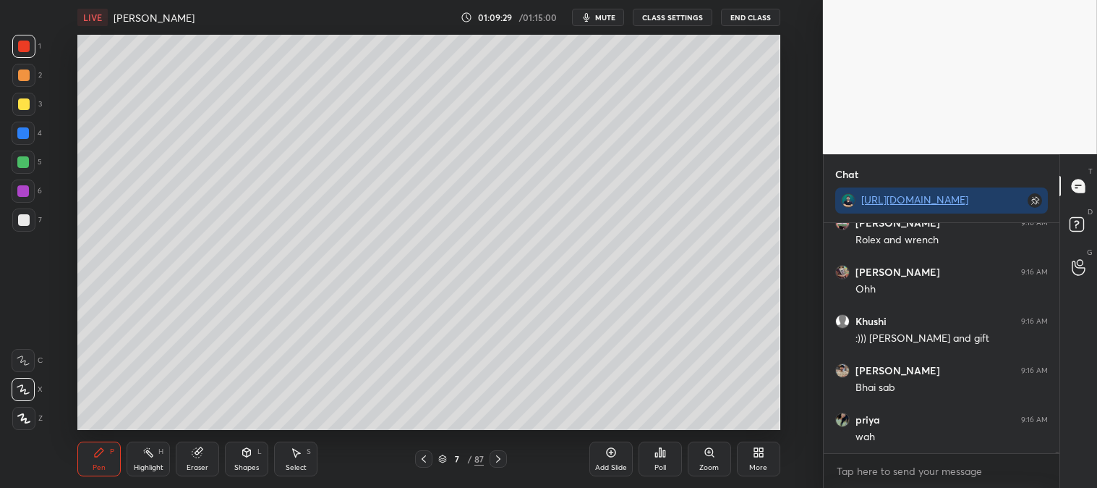
click at [706, 451] on icon at bounding box center [709, 452] width 8 height 8
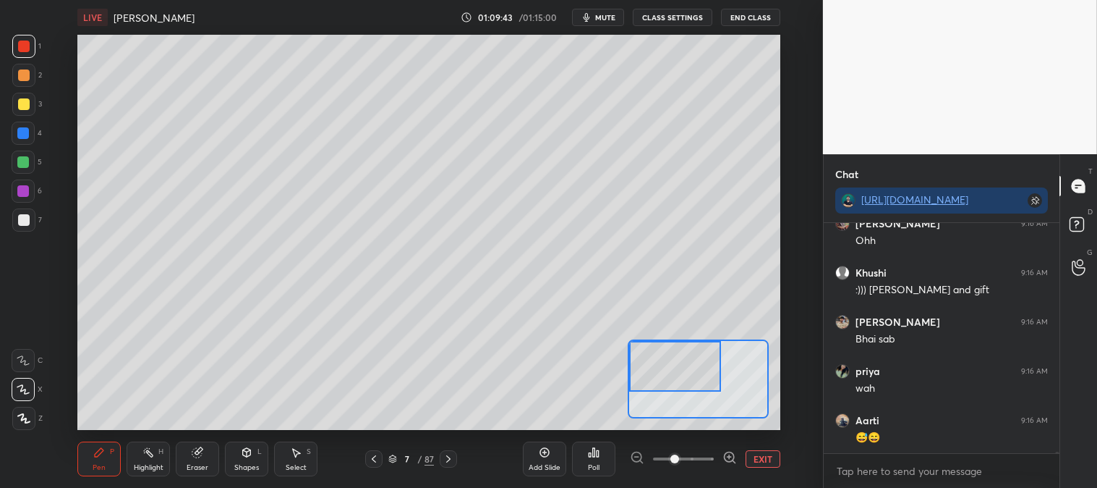
scroll to position [29462, 0]
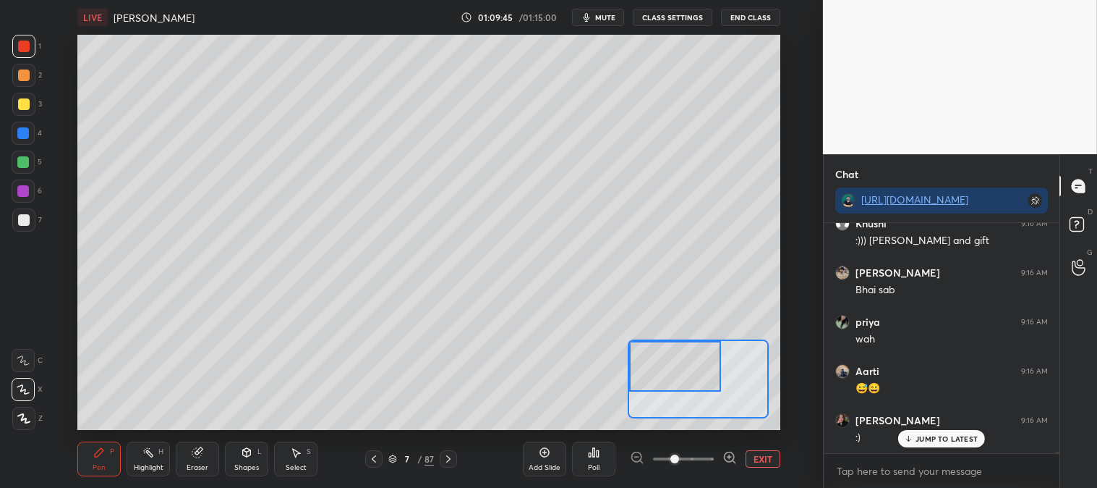
click at [768, 457] on button "EXIT" at bounding box center [763, 458] width 35 height 17
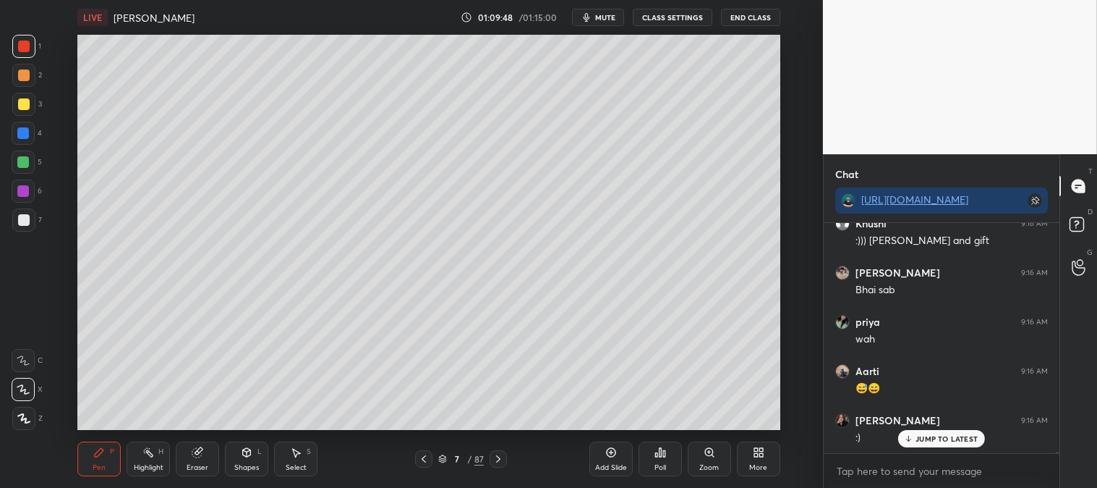
click at [710, 466] on div "Zoom" at bounding box center [710, 467] width 20 height 7
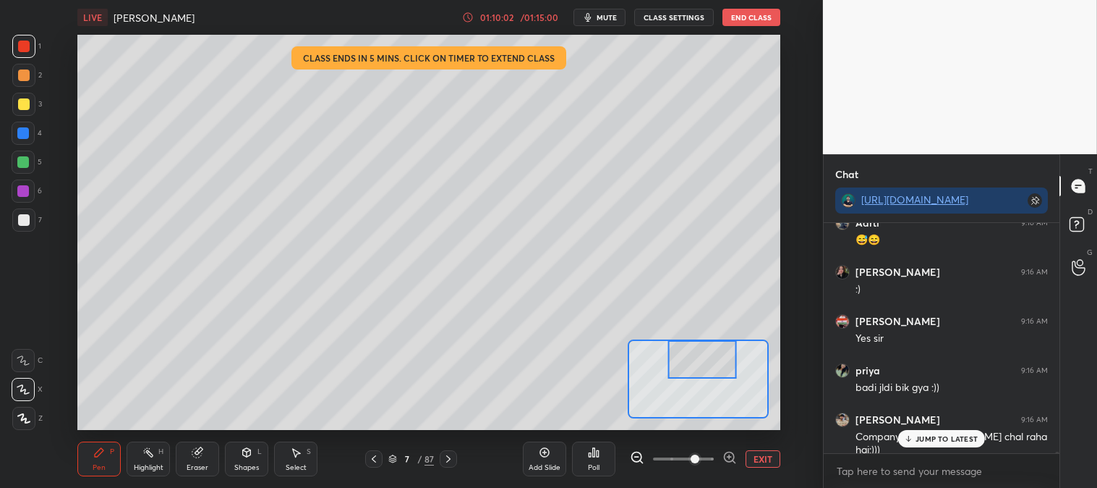
scroll to position [29659, 0]
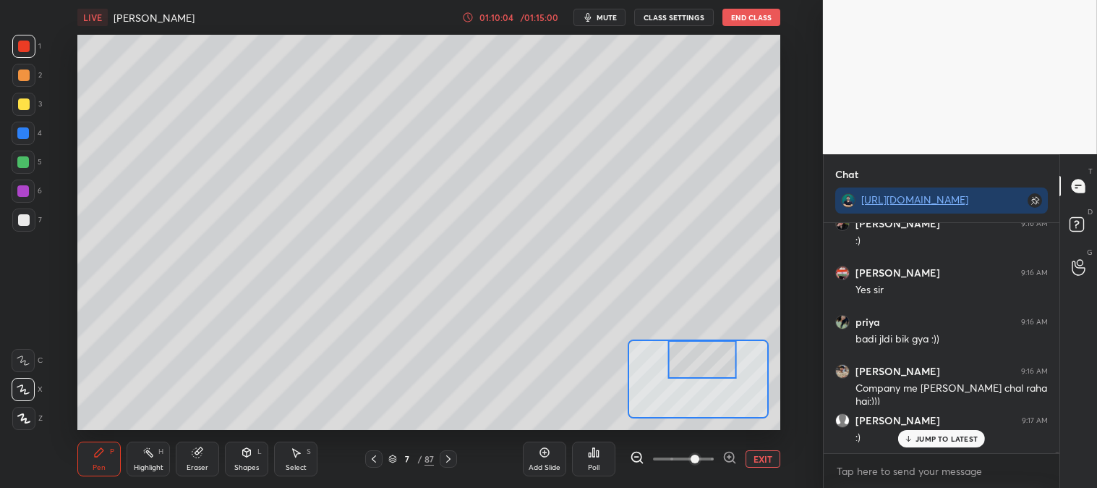
click at [215, 457] on div "Eraser" at bounding box center [197, 458] width 43 height 35
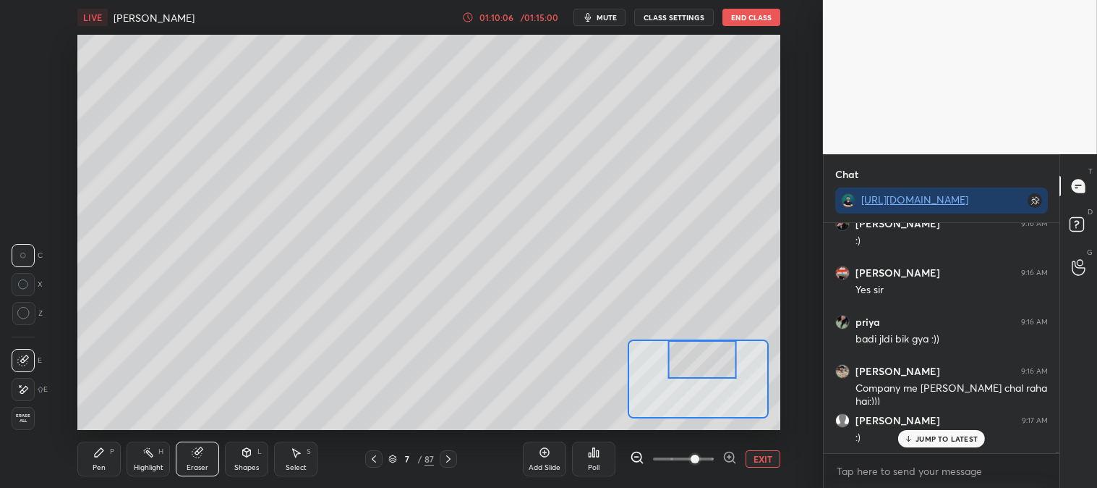
click at [114, 464] on div "Pen P" at bounding box center [98, 458] width 43 height 35
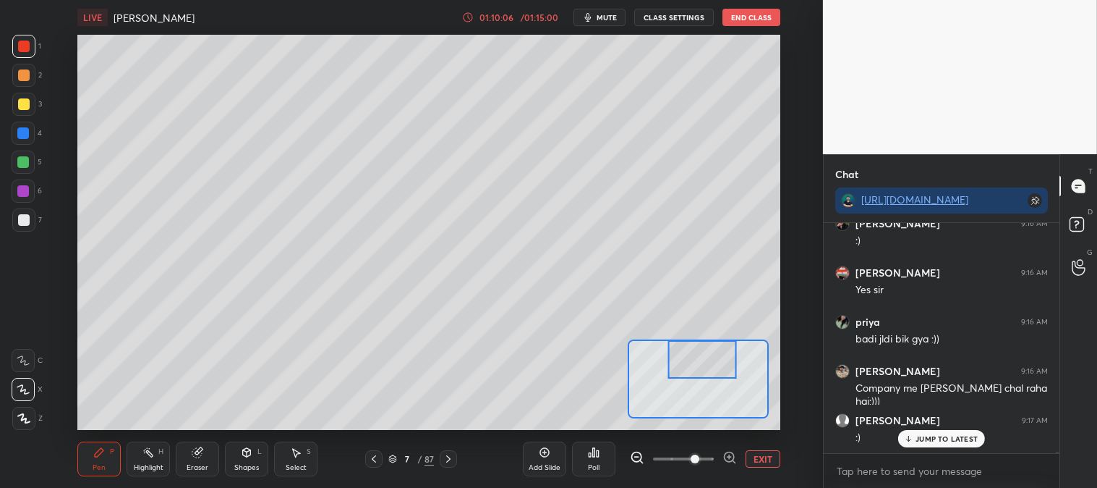
scroll to position [29708, 0]
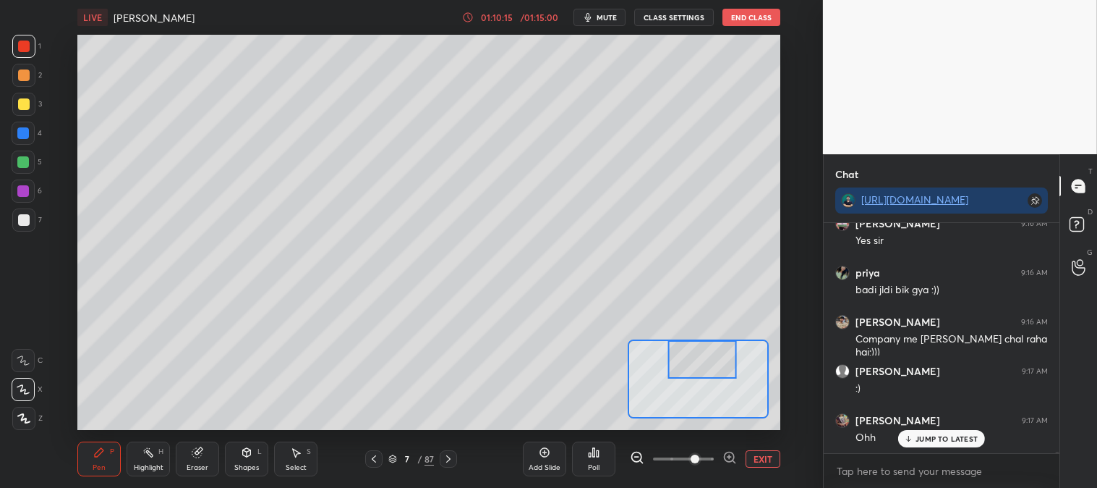
click at [765, 460] on button "EXIT" at bounding box center [763, 458] width 35 height 17
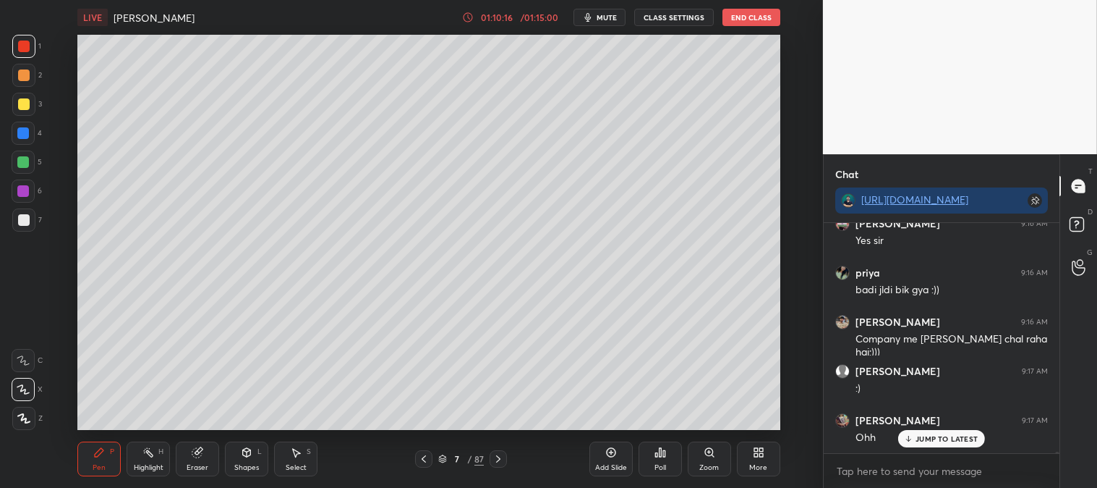
click at [25, 103] on div at bounding box center [24, 104] width 12 height 12
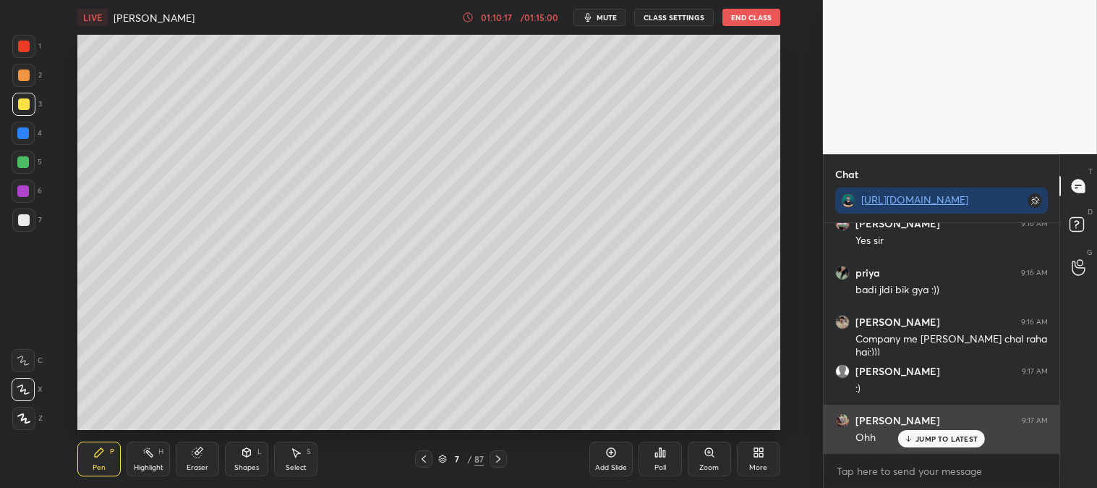
click at [929, 437] on p "JUMP TO LATEST" at bounding box center [947, 438] width 62 height 9
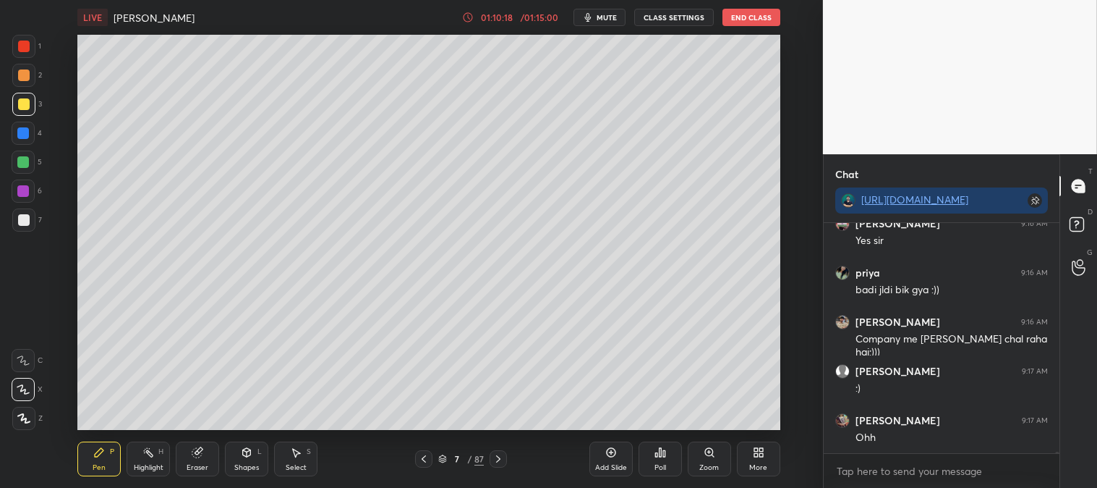
click at [703, 459] on div "Zoom" at bounding box center [709, 458] width 43 height 35
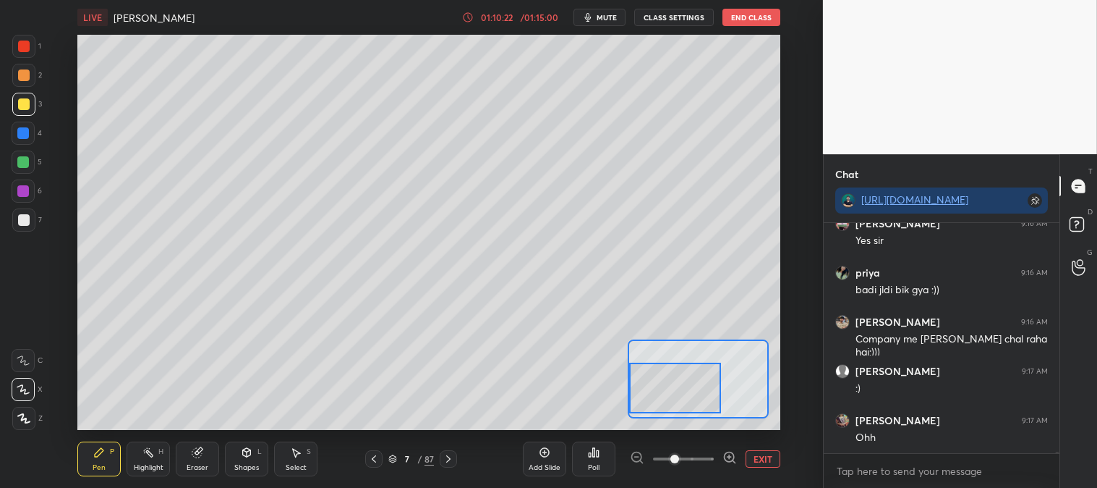
scroll to position [29722, 0]
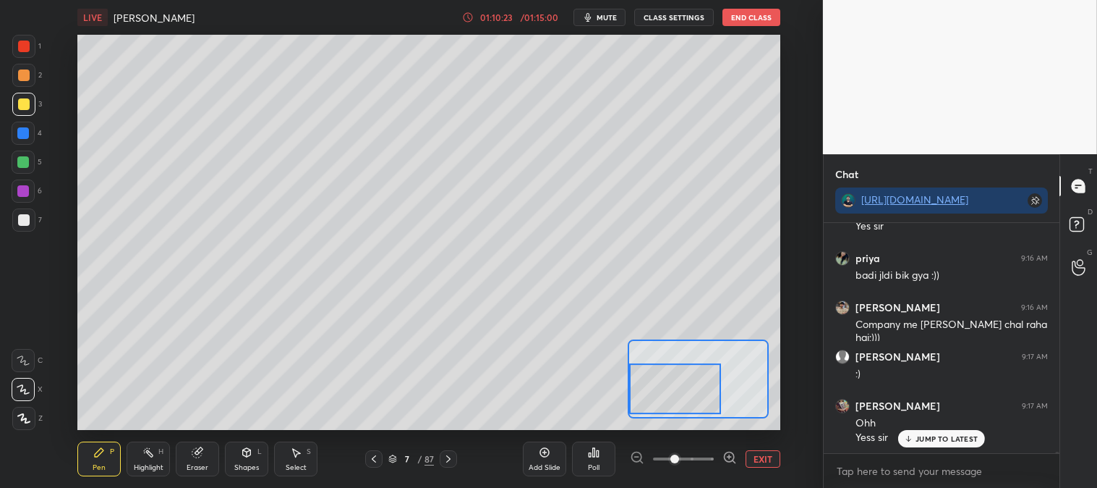
click at [25, 81] on div at bounding box center [23, 75] width 23 height 23
click at [913, 441] on icon at bounding box center [908, 438] width 9 height 9
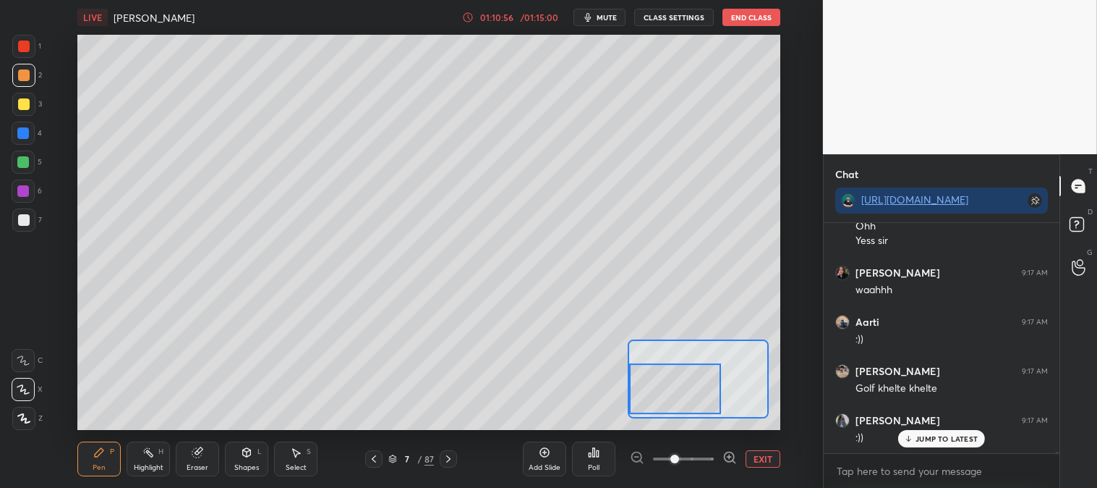
scroll to position [29981, 0]
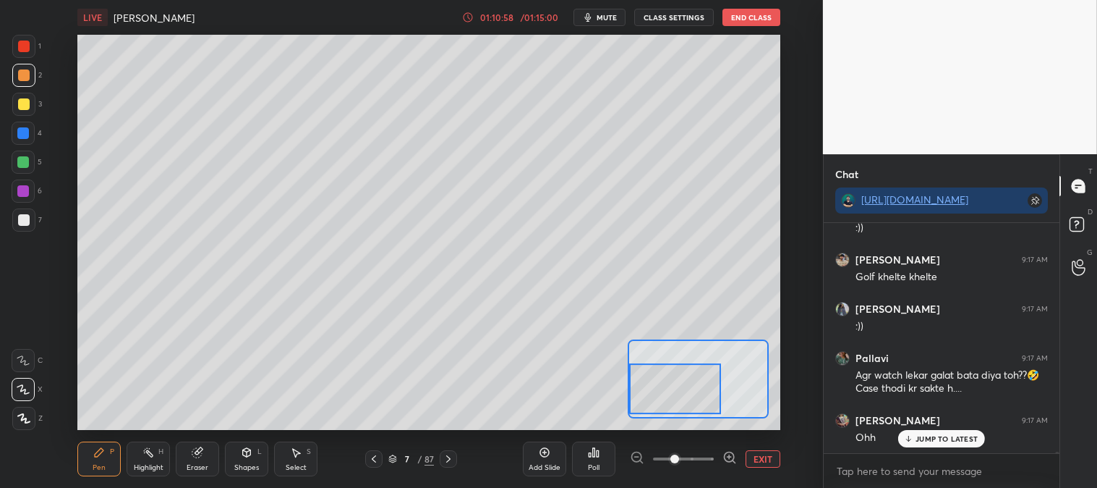
click at [200, 464] on div "Eraser" at bounding box center [198, 467] width 22 height 7
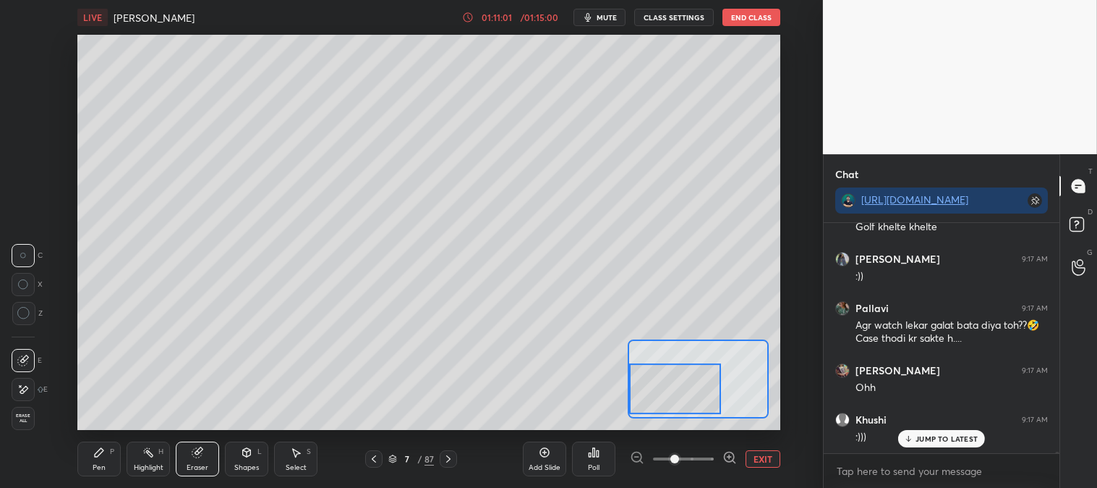
scroll to position [30129, 0]
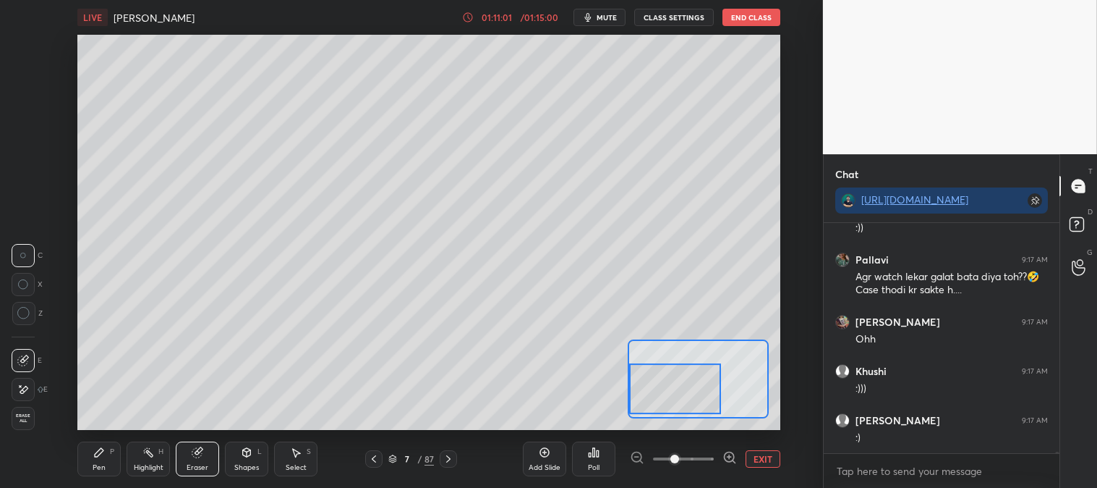
click at [102, 464] on div "Pen" at bounding box center [99, 467] width 13 height 7
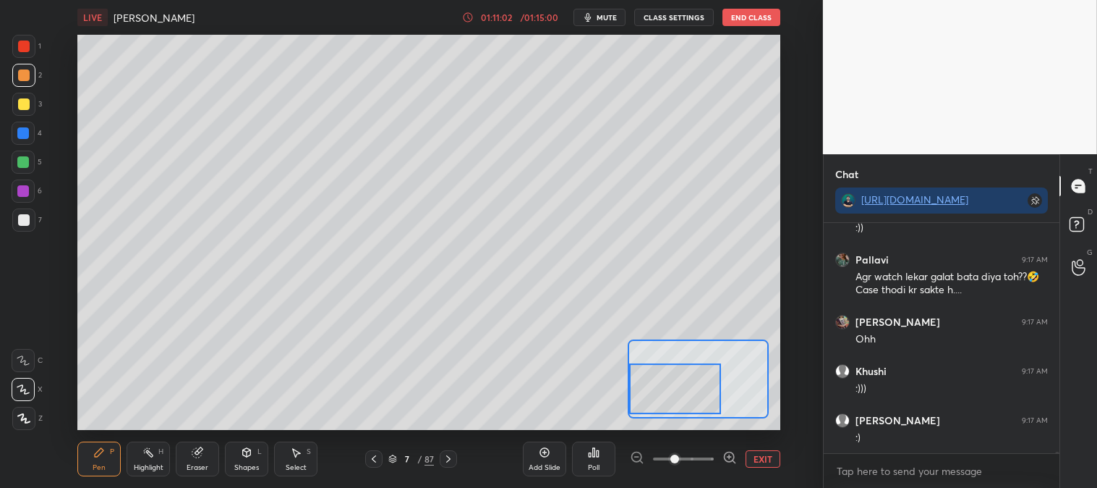
click at [111, 457] on div "Pen P" at bounding box center [98, 458] width 43 height 35
click at [25, 215] on div at bounding box center [24, 220] width 12 height 12
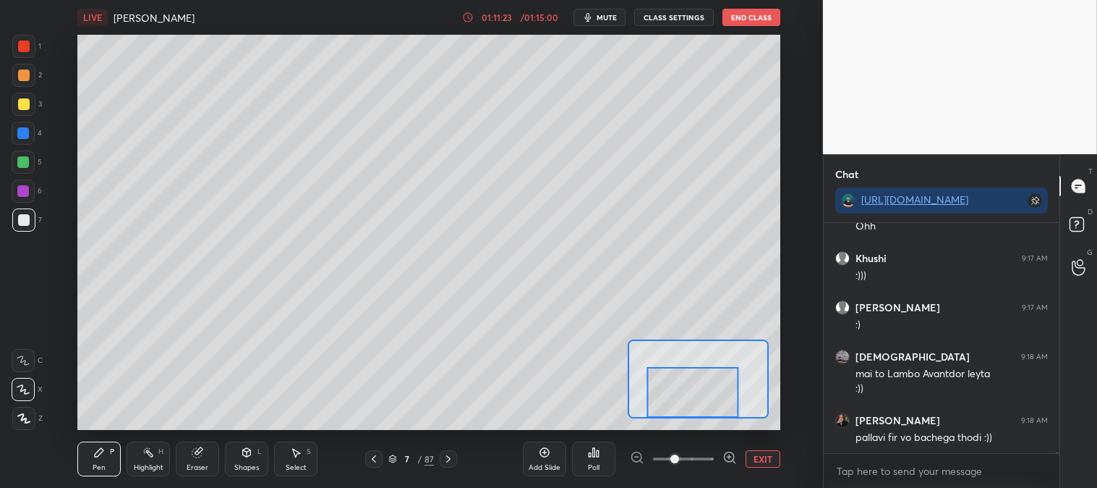
scroll to position [30305, 0]
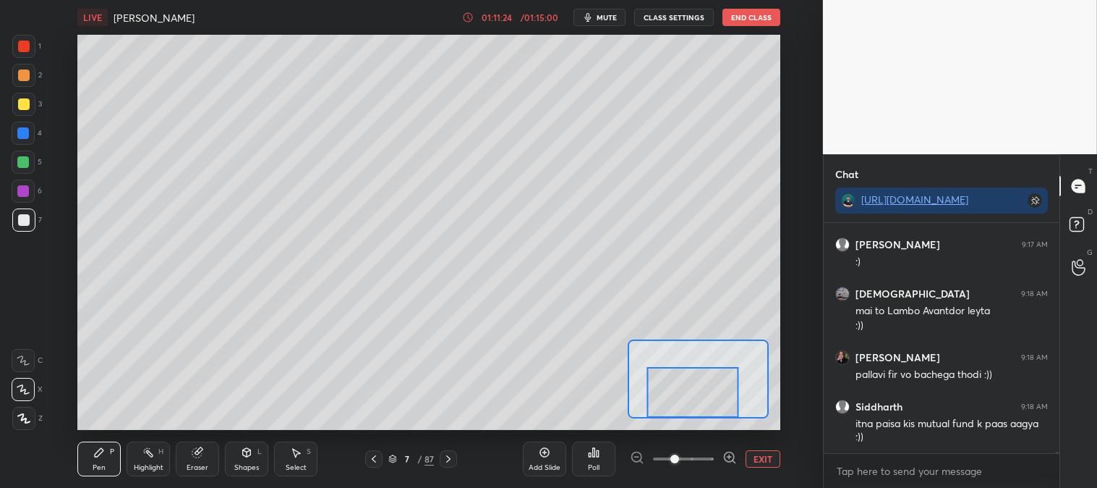
click at [770, 458] on button "EXIT" at bounding box center [763, 458] width 35 height 17
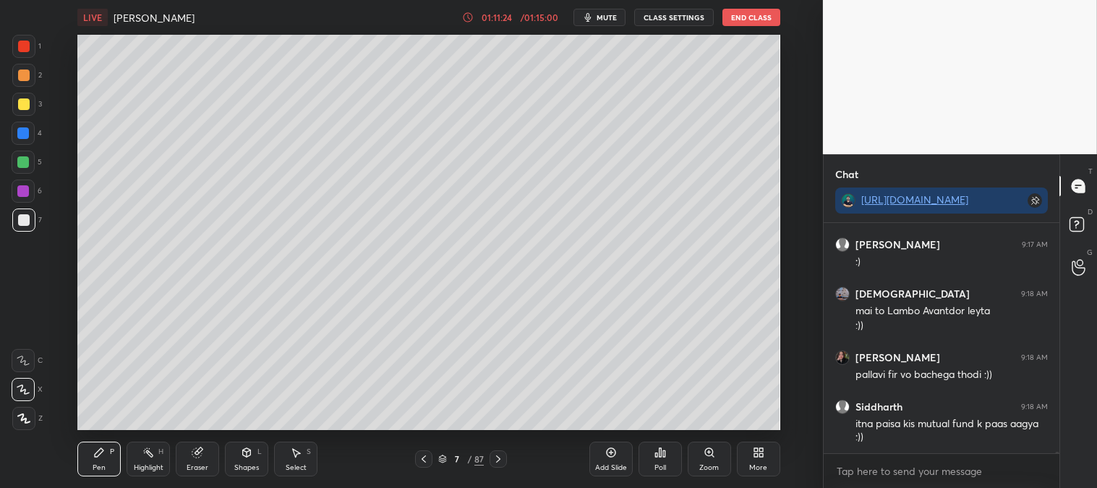
click at [164, 457] on div "Highlight H" at bounding box center [148, 458] width 43 height 35
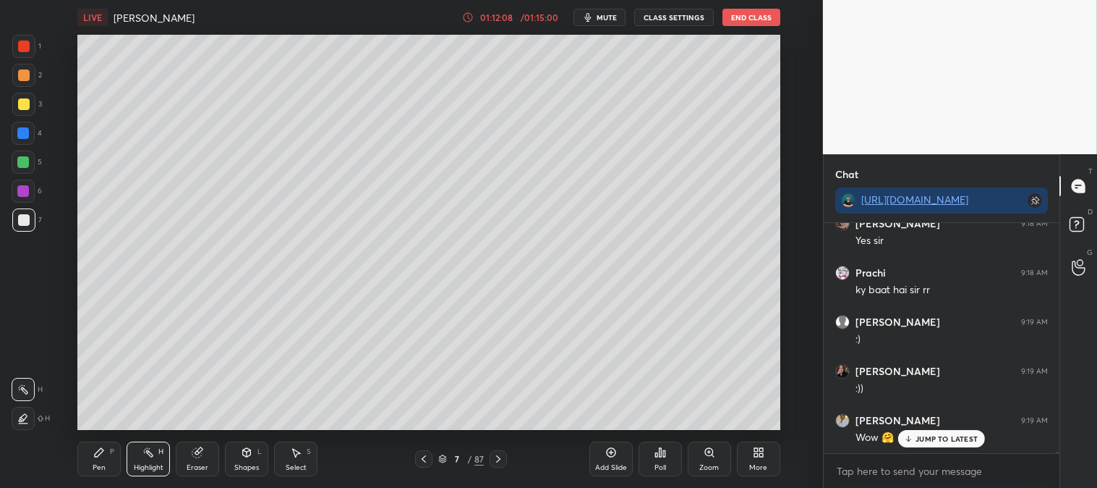
scroll to position [30996, 0]
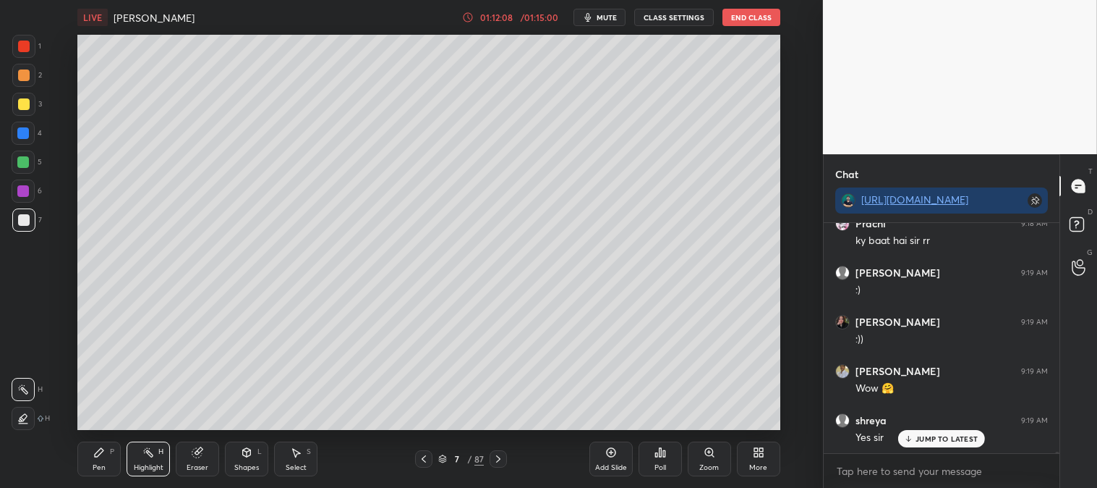
click at [423, 458] on icon at bounding box center [424, 458] width 4 height 7
click at [425, 457] on icon at bounding box center [424, 458] width 4 height 7
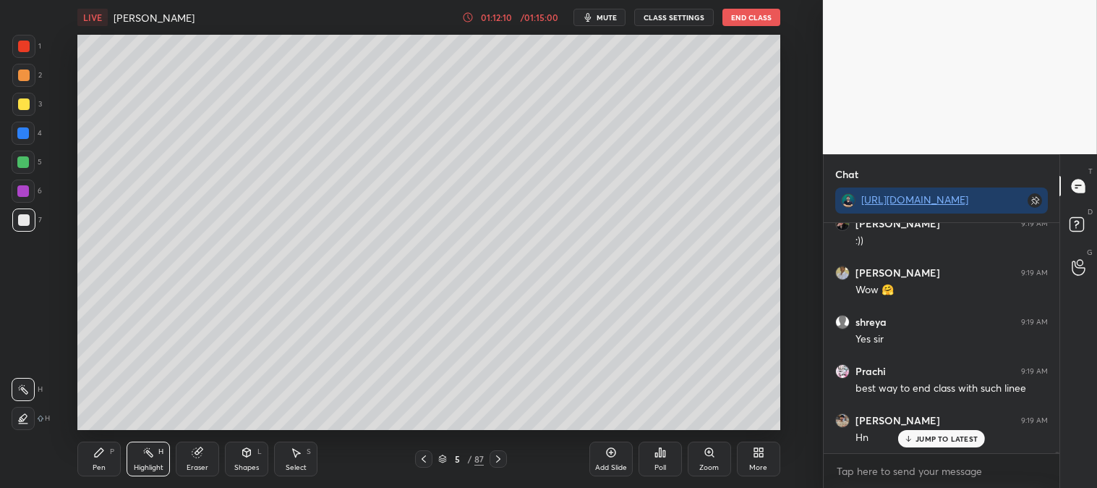
click at [420, 451] on div at bounding box center [423, 458] width 17 height 17
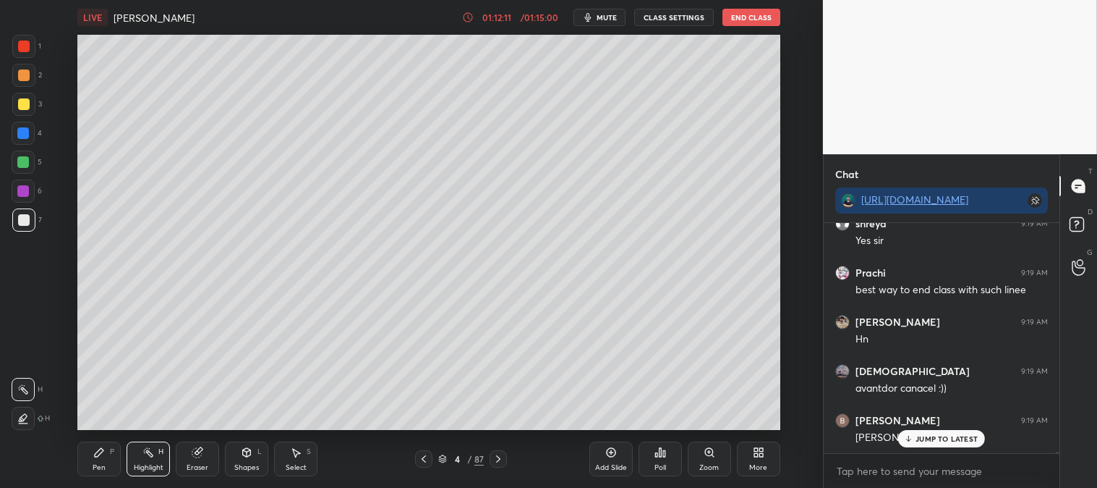
scroll to position [31291, 0]
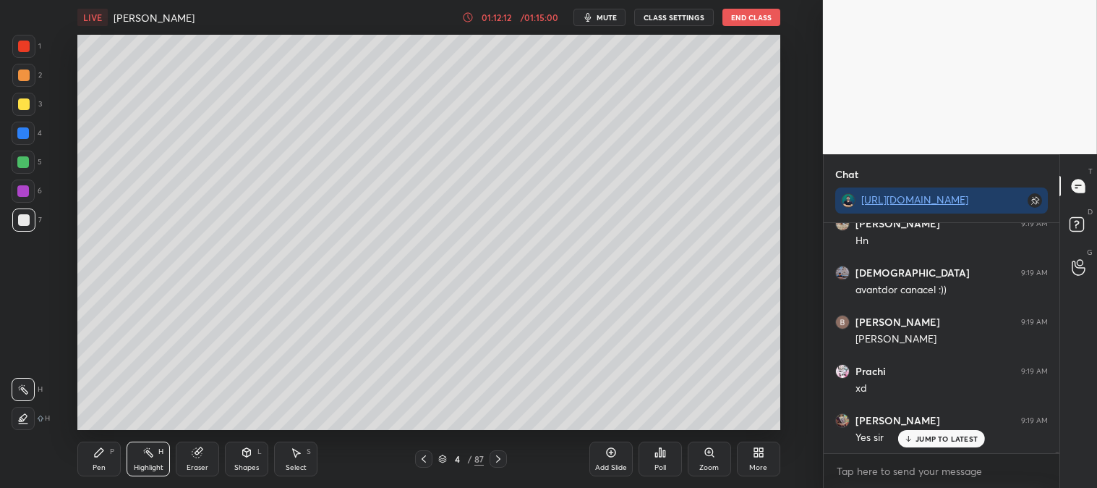
click at [425, 458] on icon at bounding box center [424, 459] width 12 height 12
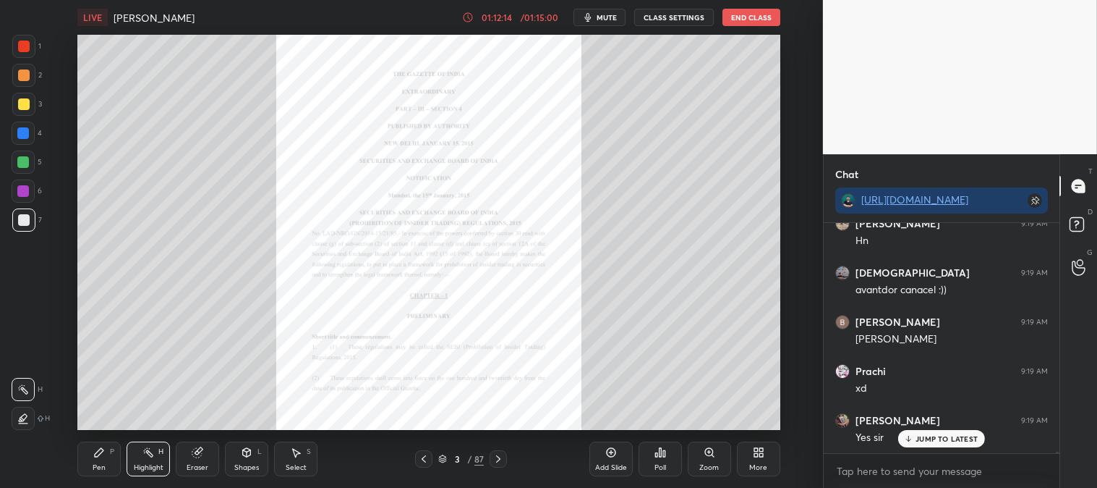
scroll to position [31354, 0]
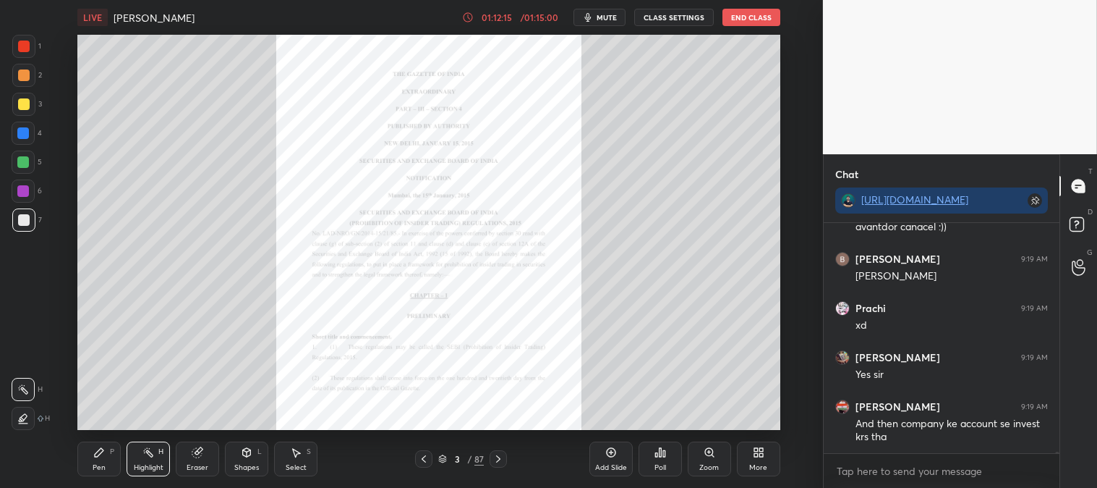
click at [421, 459] on icon at bounding box center [424, 459] width 12 height 12
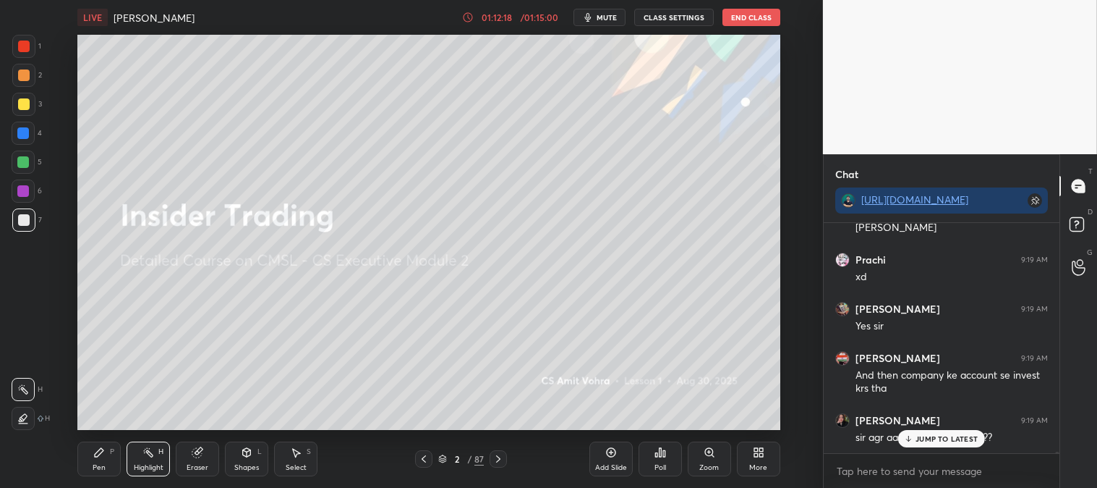
scroll to position [31501, 0]
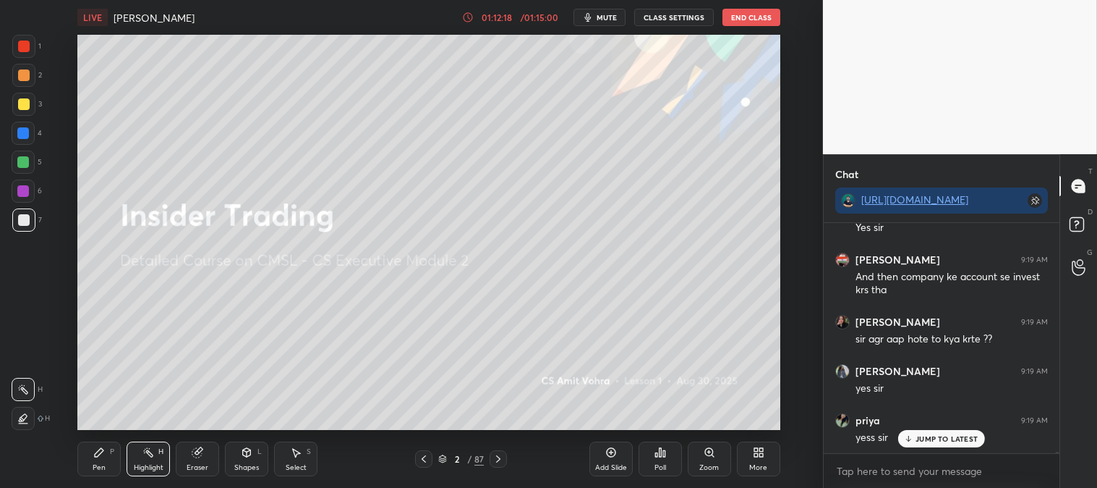
click at [499, 457] on icon at bounding box center [498, 458] width 4 height 7
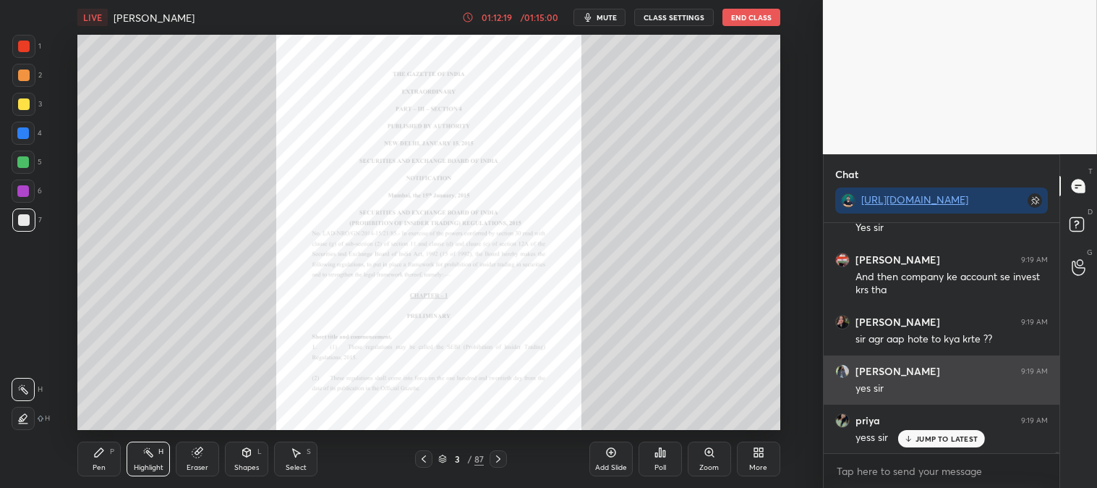
click at [923, 438] on p "JUMP TO LATEST" at bounding box center [947, 438] width 62 height 9
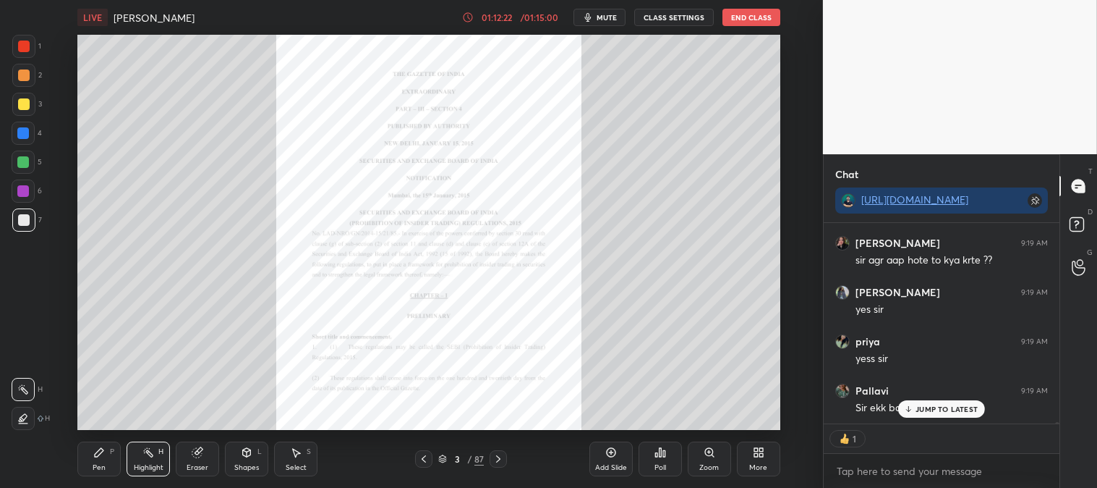
scroll to position [31629, 0]
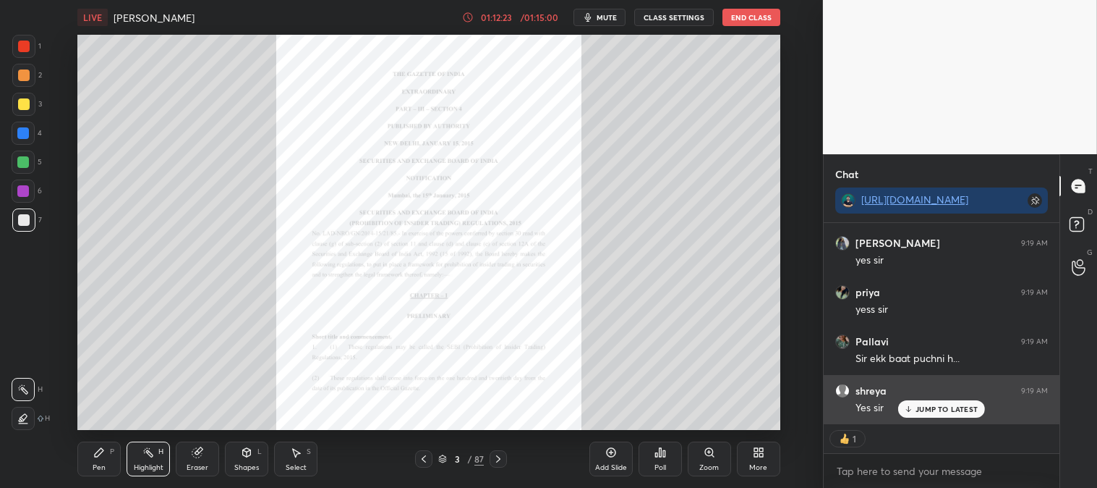
click at [933, 412] on p "JUMP TO LATEST" at bounding box center [947, 408] width 62 height 9
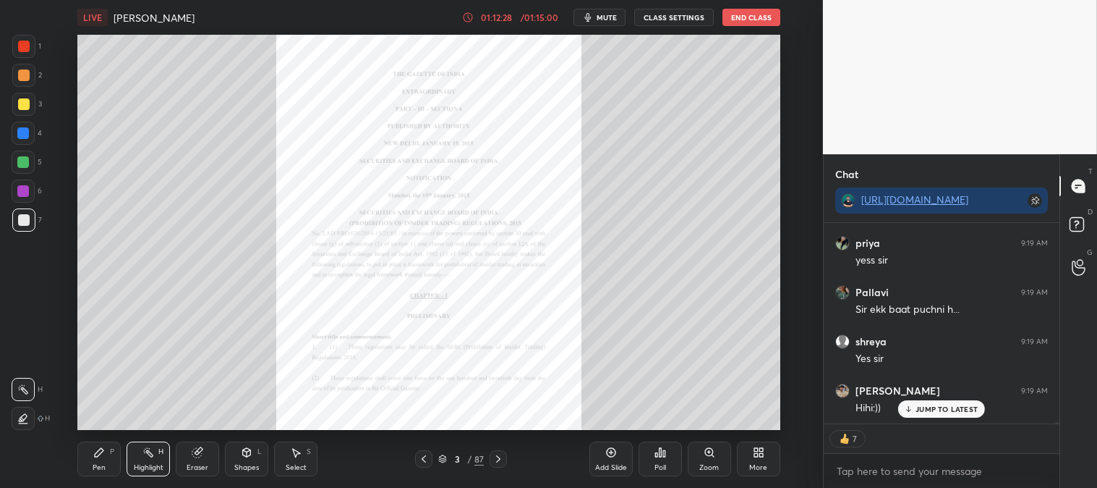
scroll to position [31727, 0]
click at [917, 407] on div "[PERSON_NAME] 9:19 AM best way to end class with such [PERSON_NAME] 9:19 AM [PE…" at bounding box center [942, 323] width 236 height 200
click at [497, 461] on icon at bounding box center [498, 458] width 4 height 7
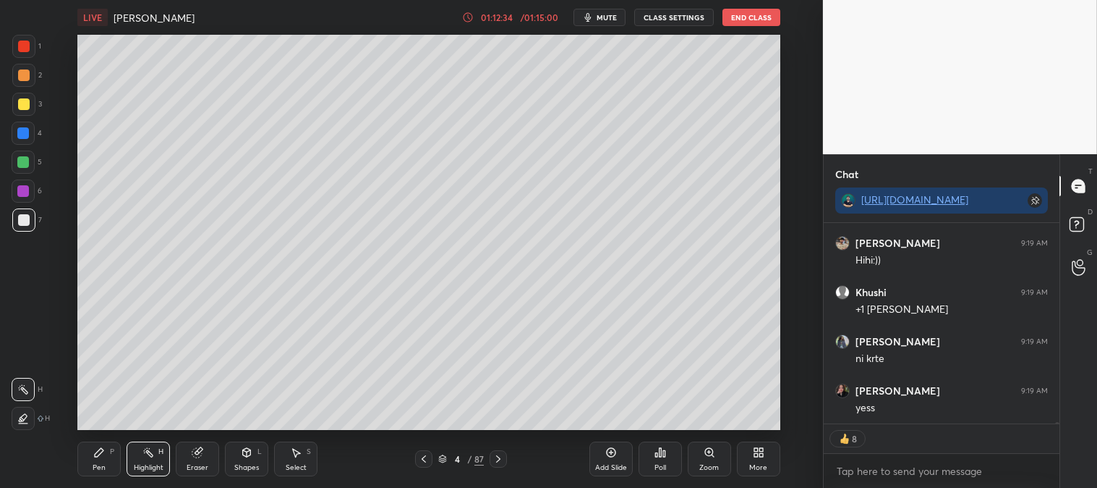
click at [422, 460] on icon at bounding box center [424, 459] width 12 height 12
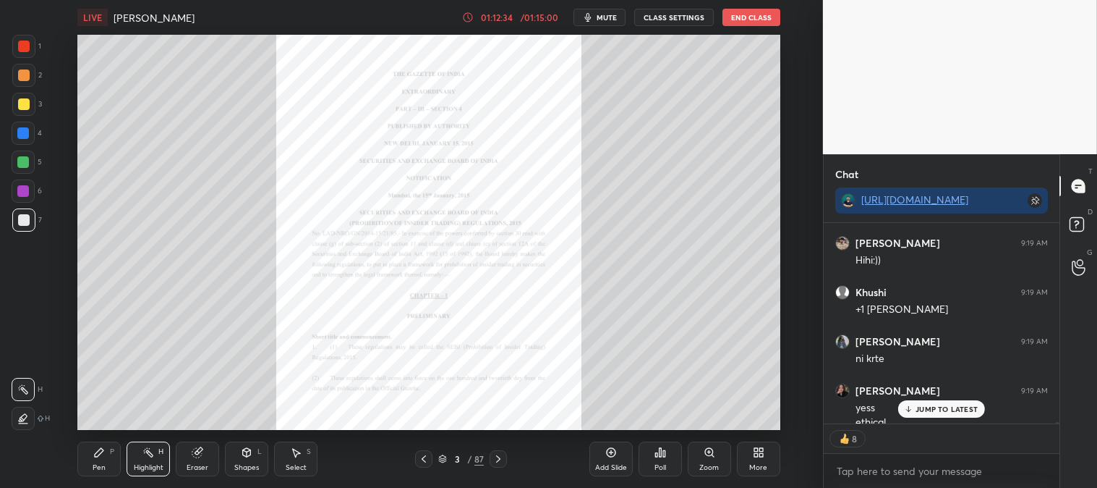
scroll to position [31840, 0]
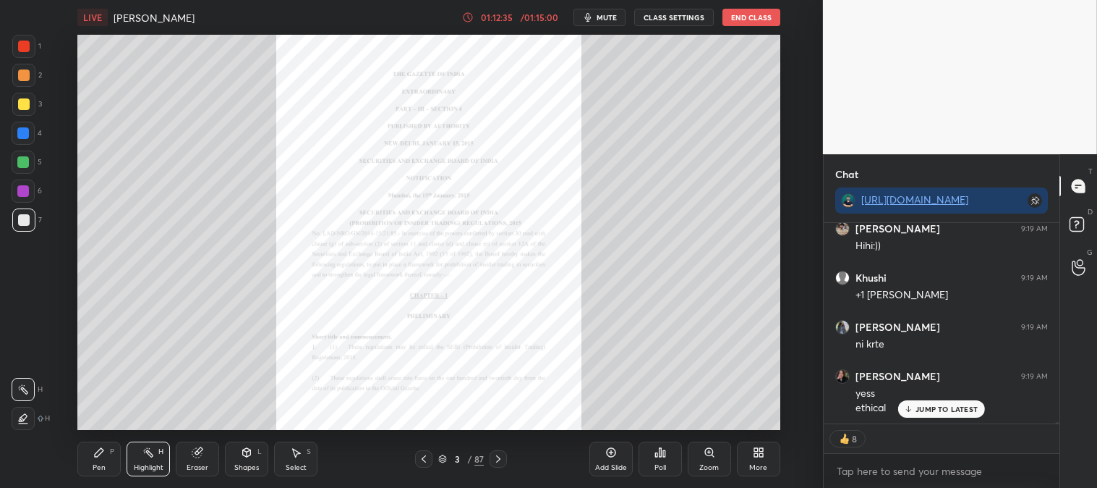
click at [420, 458] on icon at bounding box center [424, 459] width 12 height 12
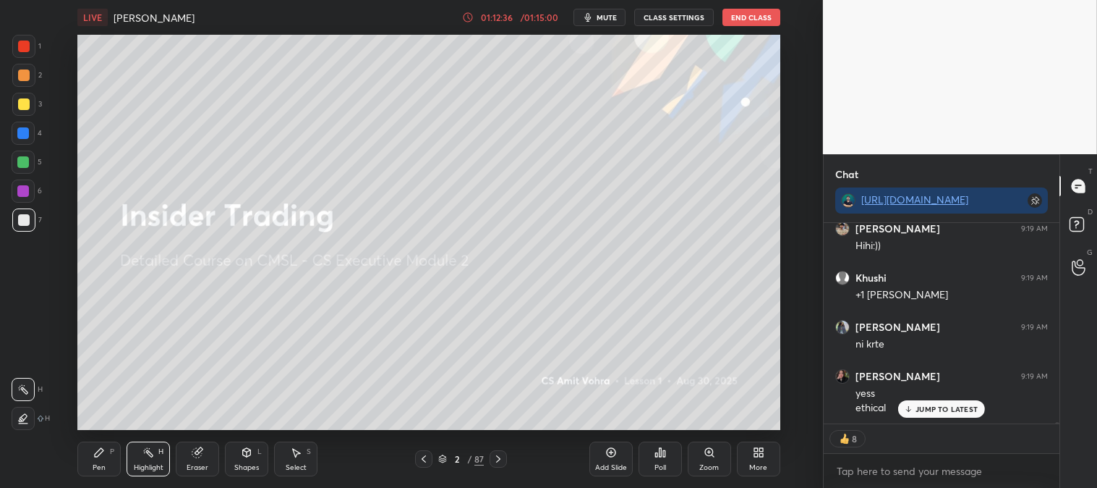
click at [501, 459] on icon at bounding box center [499, 459] width 12 height 12
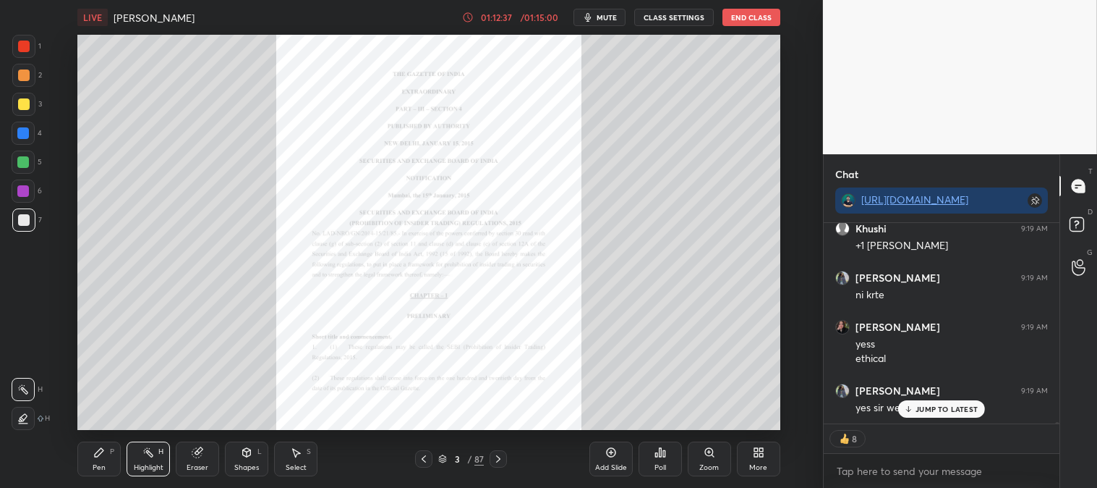
click at [502, 458] on icon at bounding box center [499, 459] width 12 height 12
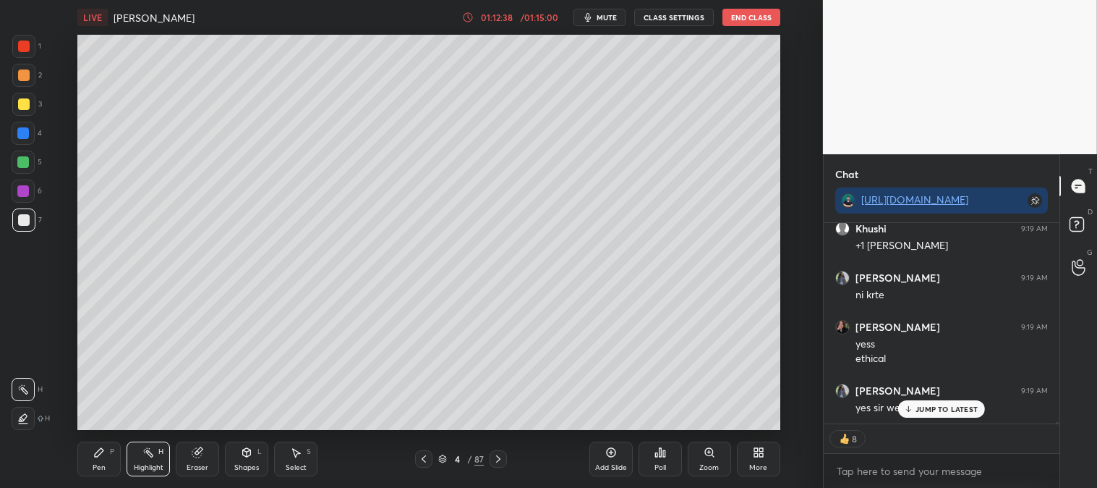
scroll to position [31938, 0]
click at [428, 456] on icon at bounding box center [424, 459] width 12 height 12
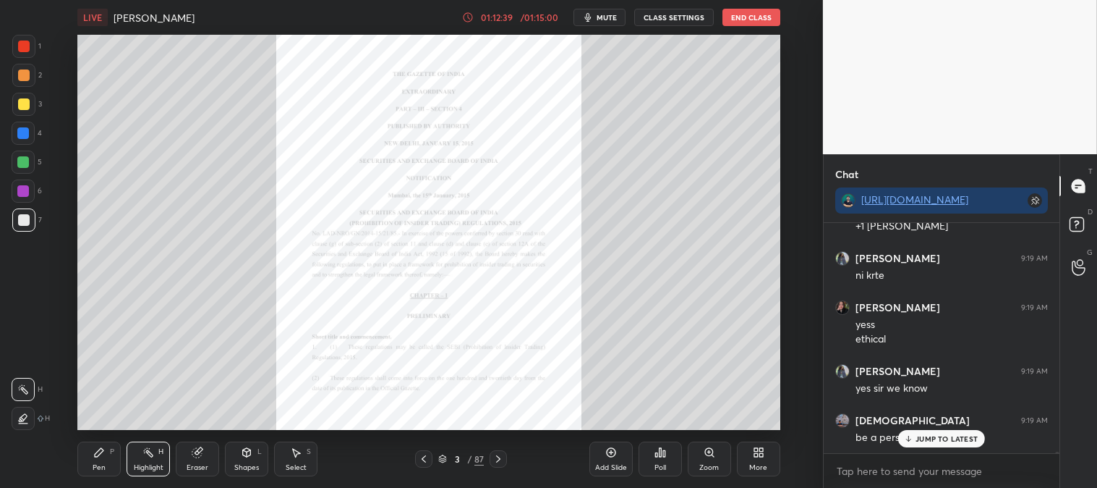
scroll to position [31909, 0]
click at [428, 459] on icon at bounding box center [424, 459] width 12 height 12
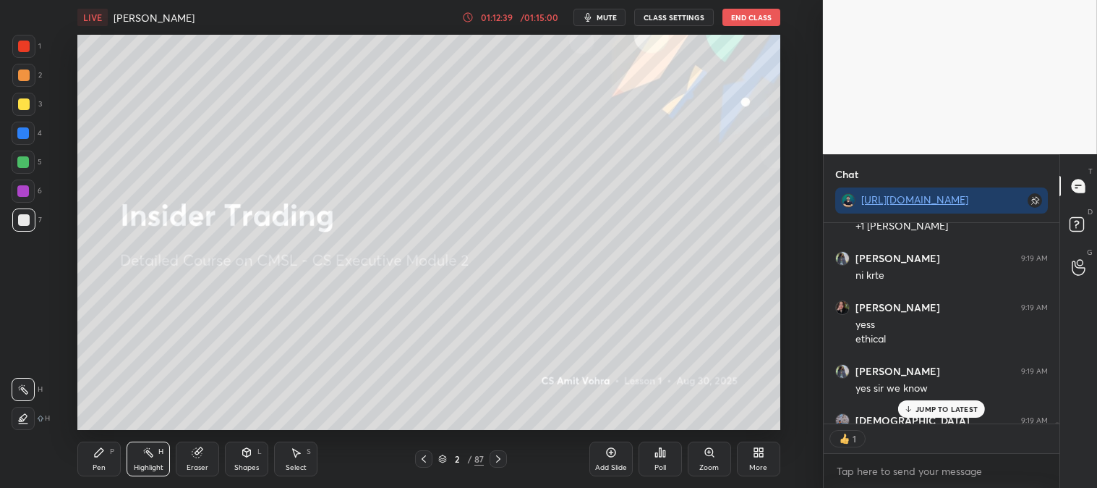
scroll to position [197, 232]
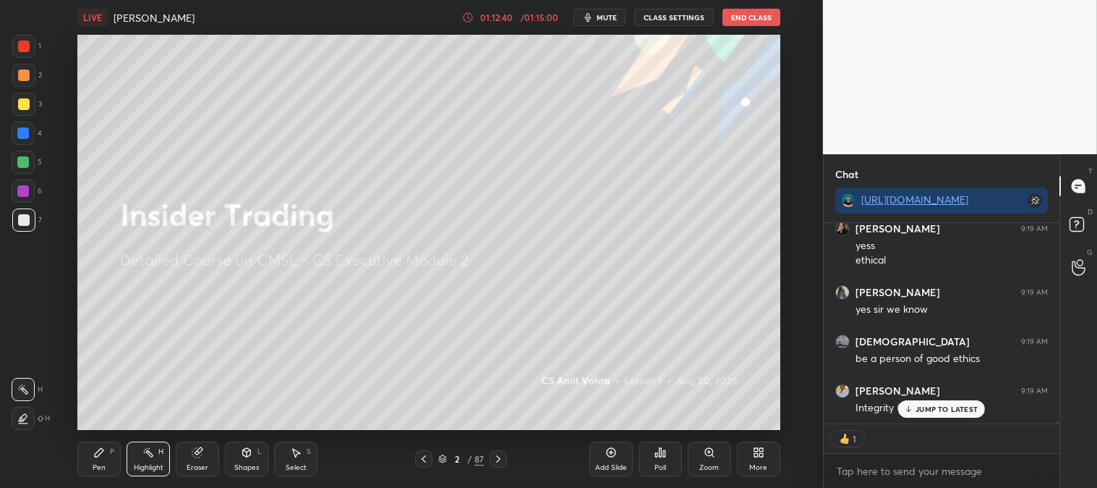
click at [496, 464] on icon at bounding box center [499, 459] width 12 height 12
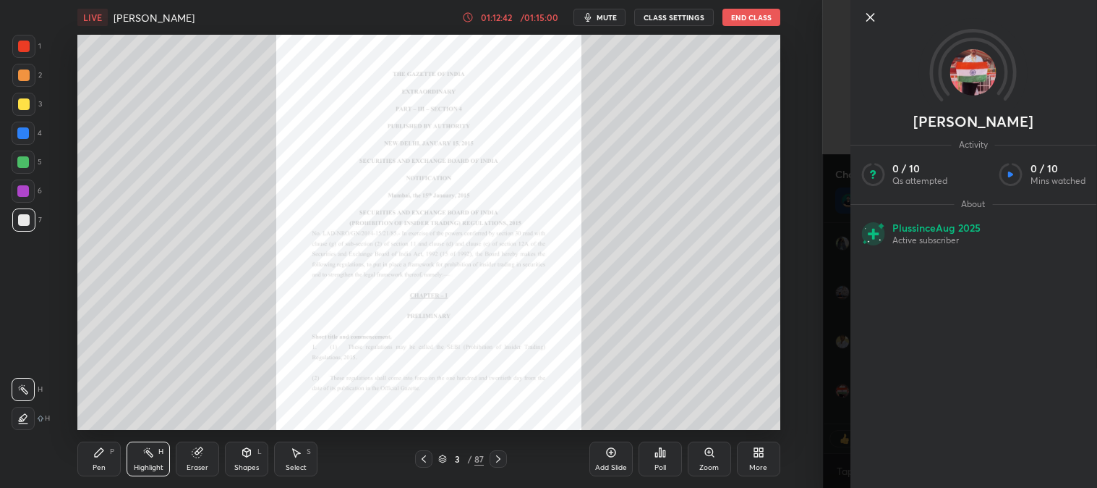
click at [867, 15] on icon at bounding box center [870, 17] width 17 height 17
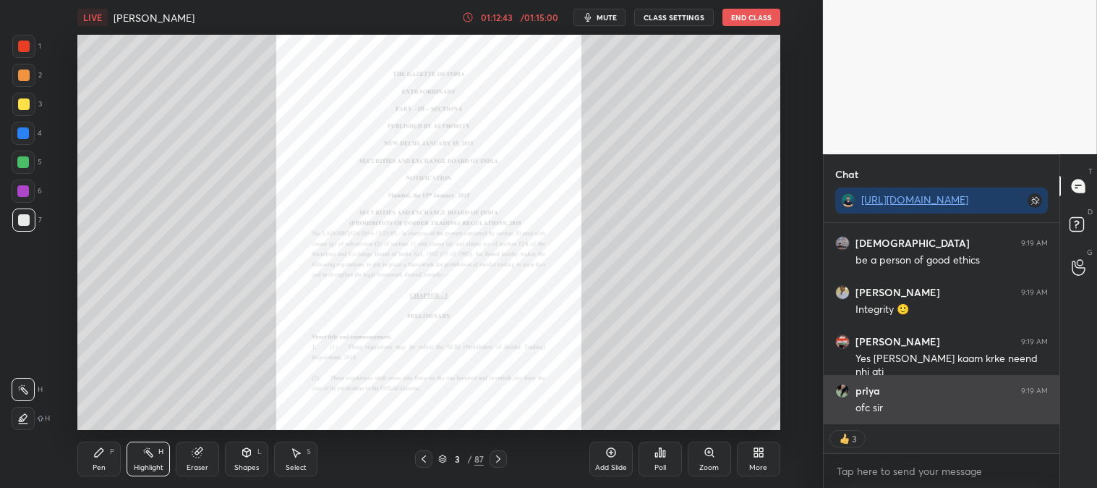
click at [925, 451] on p "JUMP TO LATEST" at bounding box center [947, 455] width 62 height 9
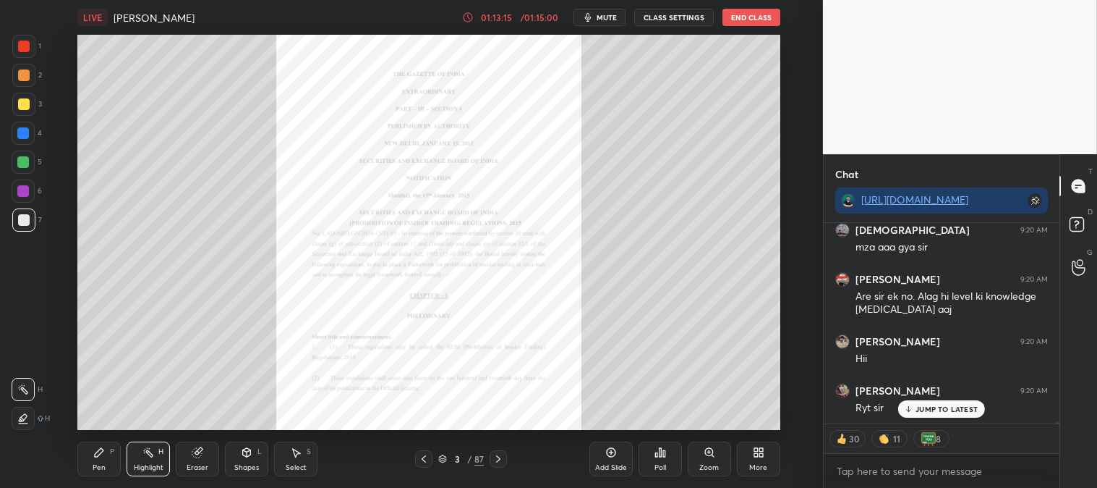
scroll to position [32961, 0]
click at [495, 461] on icon at bounding box center [499, 459] width 12 height 12
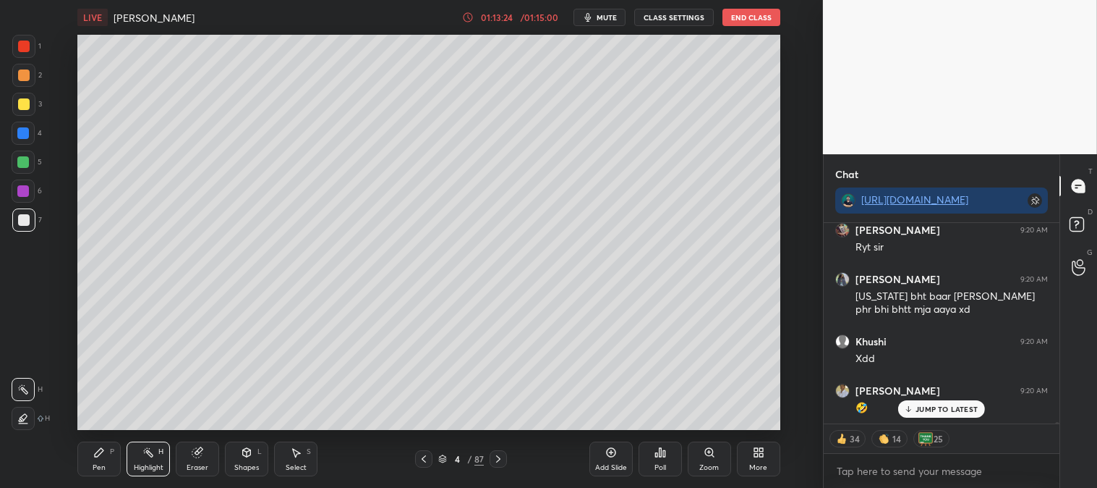
scroll to position [33010, 0]
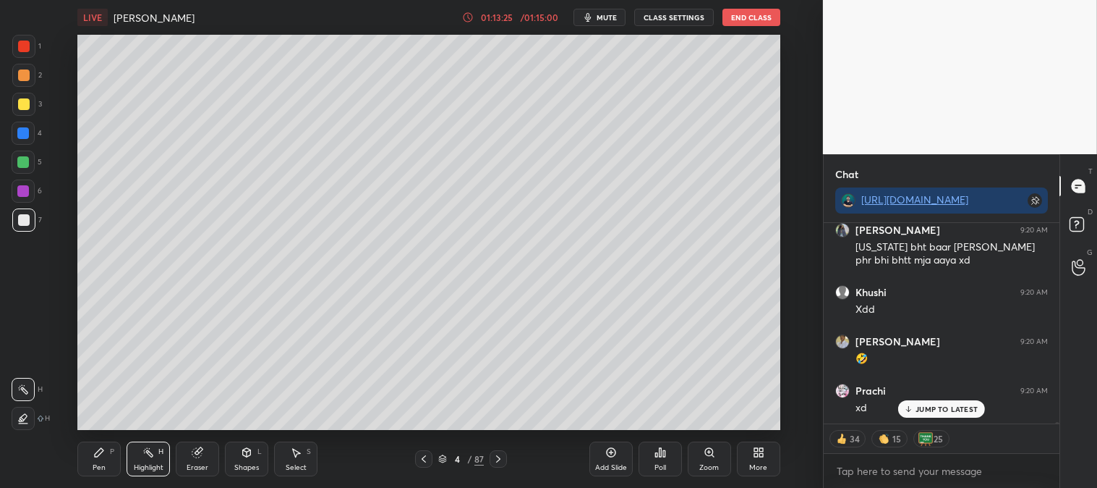
click at [935, 408] on p "JUMP TO LATEST" at bounding box center [947, 408] width 62 height 9
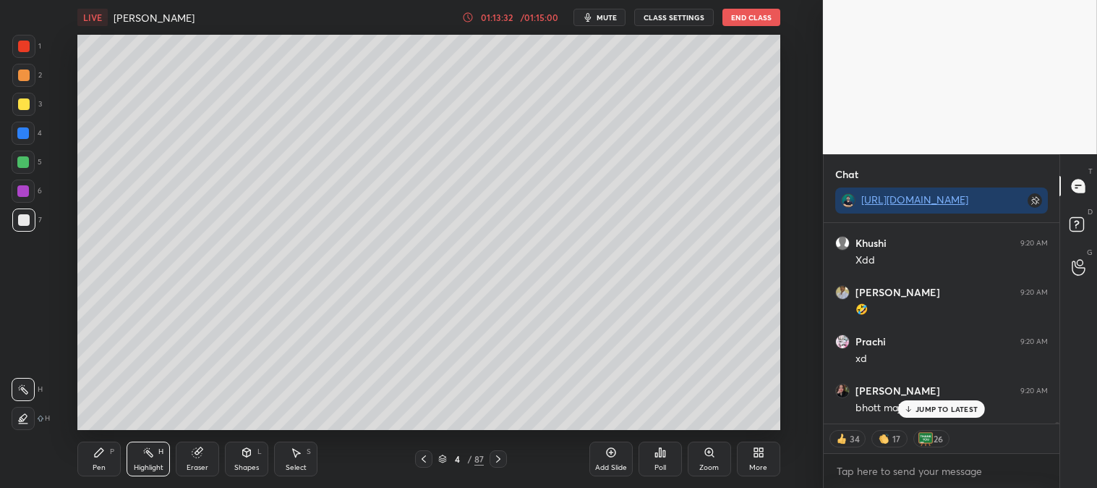
scroll to position [33109, 0]
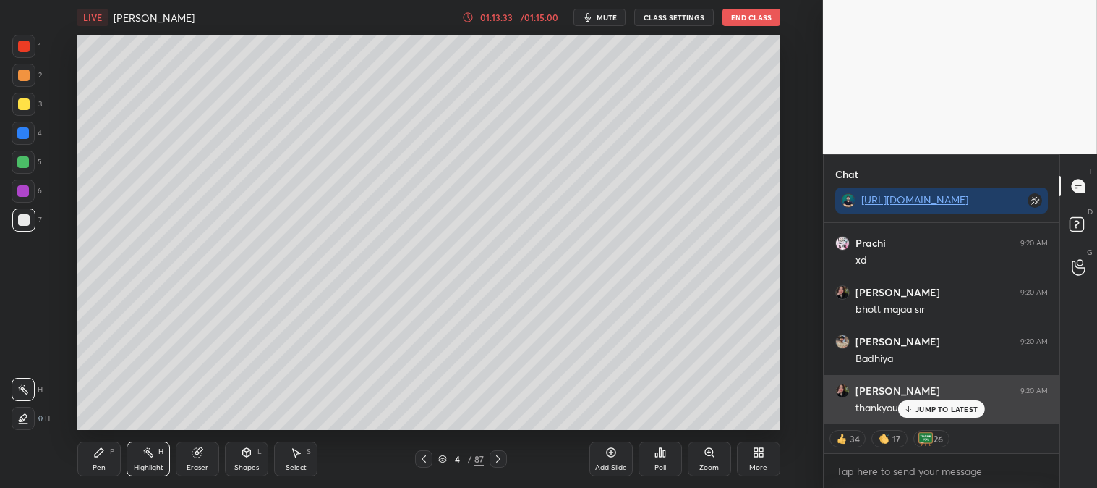
click at [930, 406] on p "JUMP TO LATEST" at bounding box center [947, 408] width 62 height 9
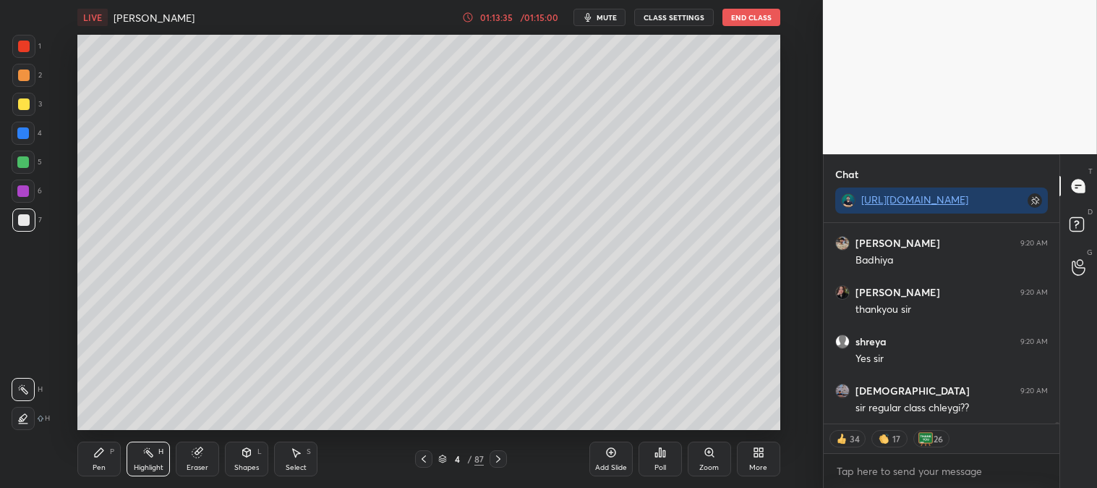
scroll to position [33306, 0]
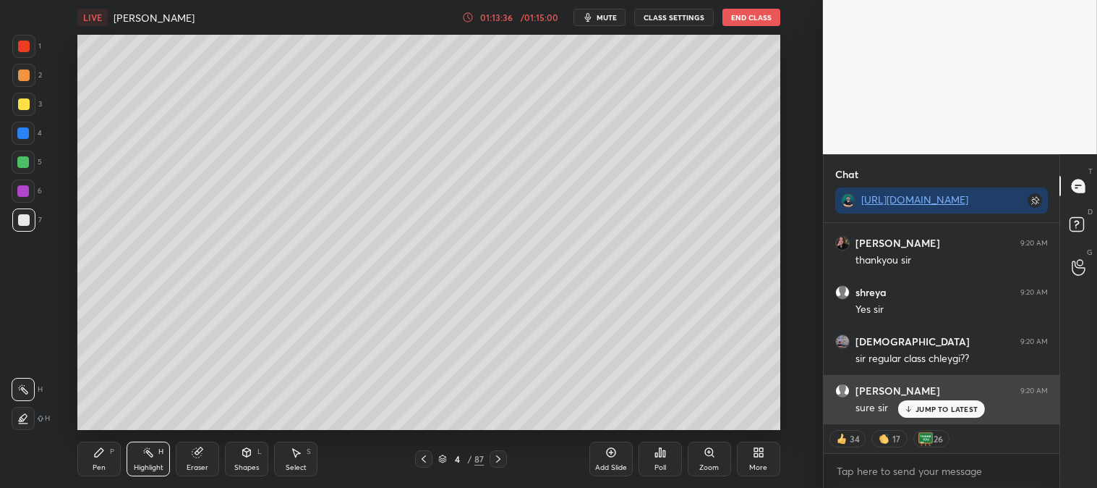
click at [930, 410] on p "JUMP TO LATEST" at bounding box center [947, 408] width 62 height 9
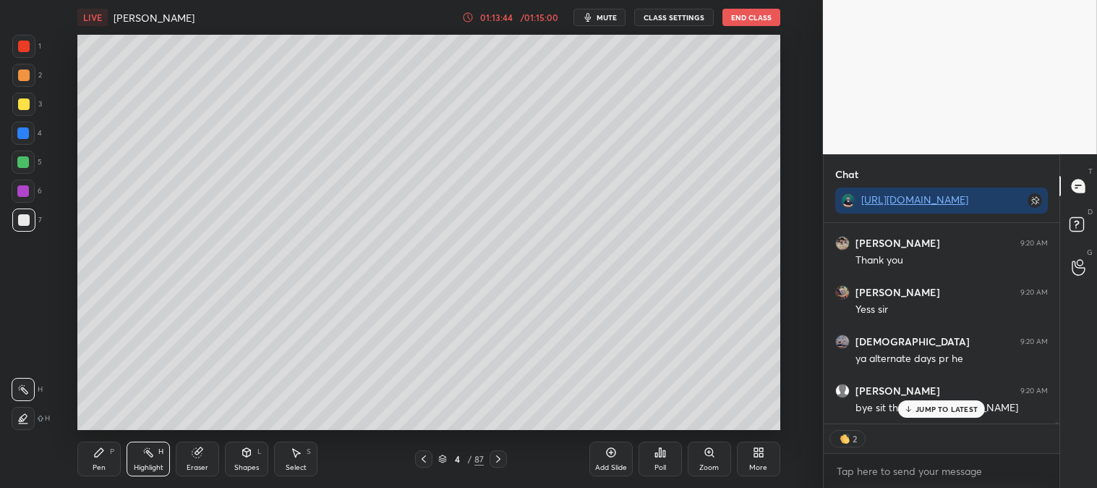
scroll to position [33748, 0]
click at [745, 20] on button "End Class" at bounding box center [752, 17] width 58 height 17
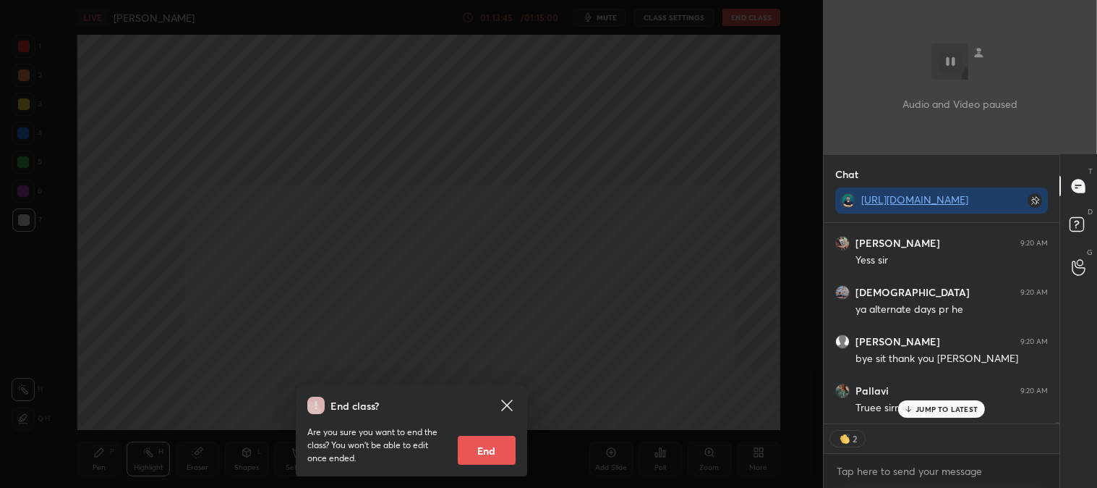
scroll to position [33847, 0]
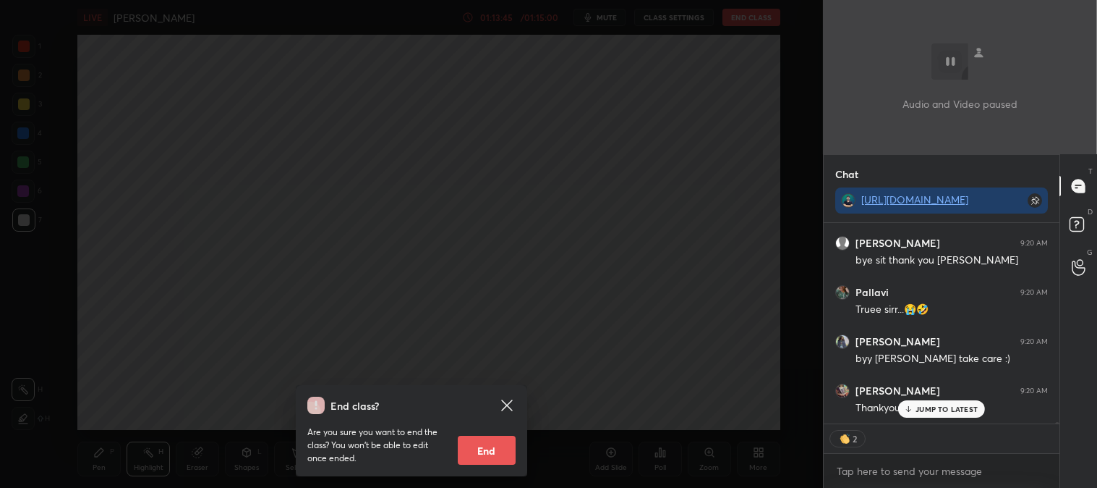
click at [494, 449] on button "End" at bounding box center [487, 450] width 58 height 29
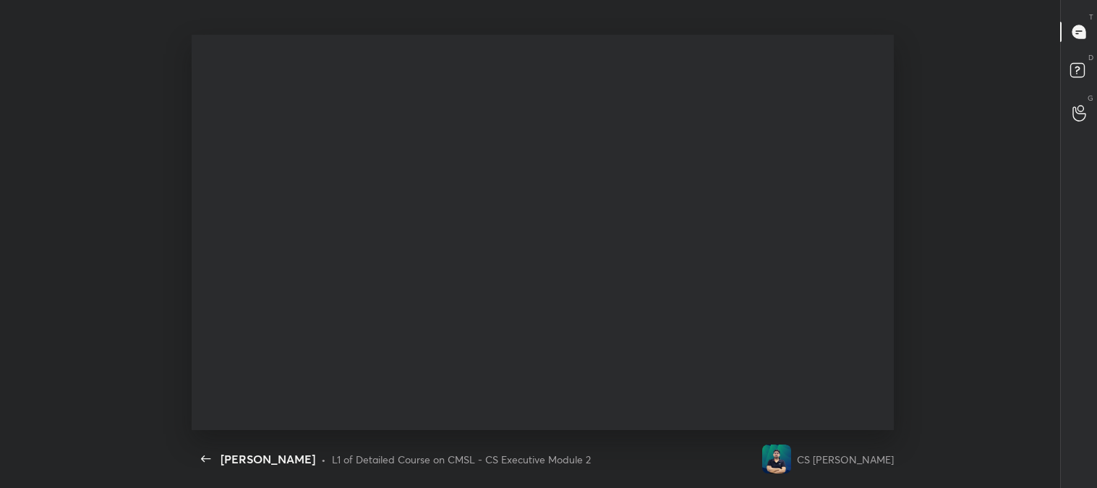
scroll to position [0, 0]
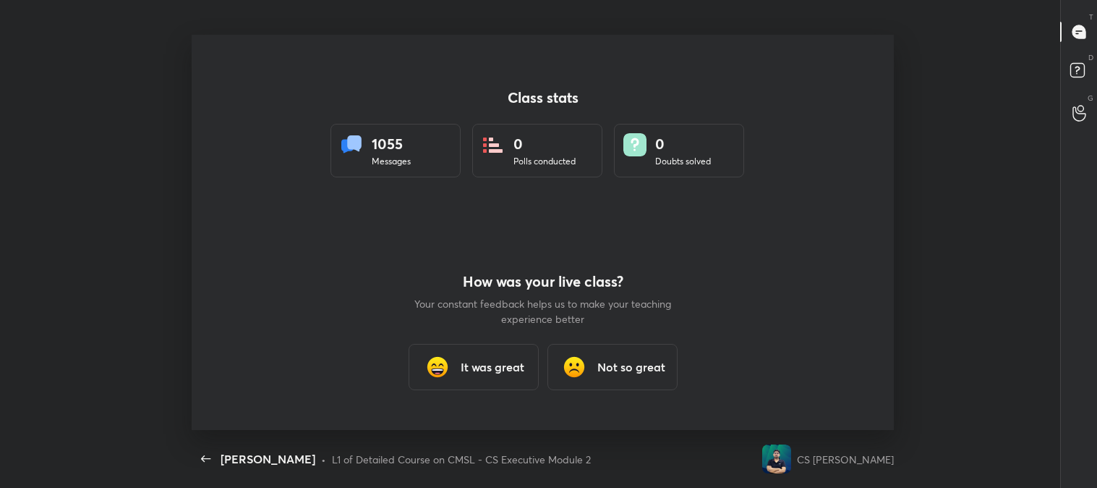
type textarea "x"
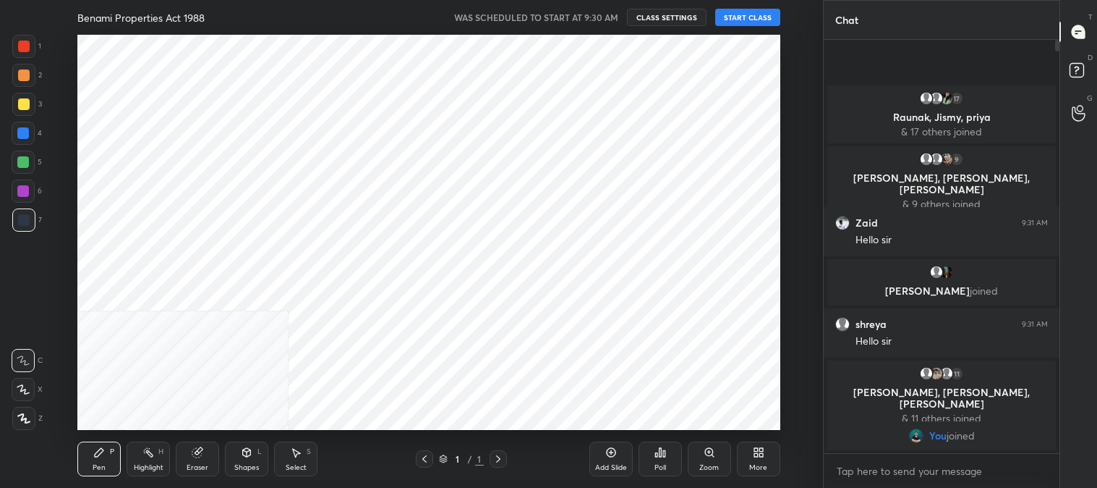
scroll to position [395, 765]
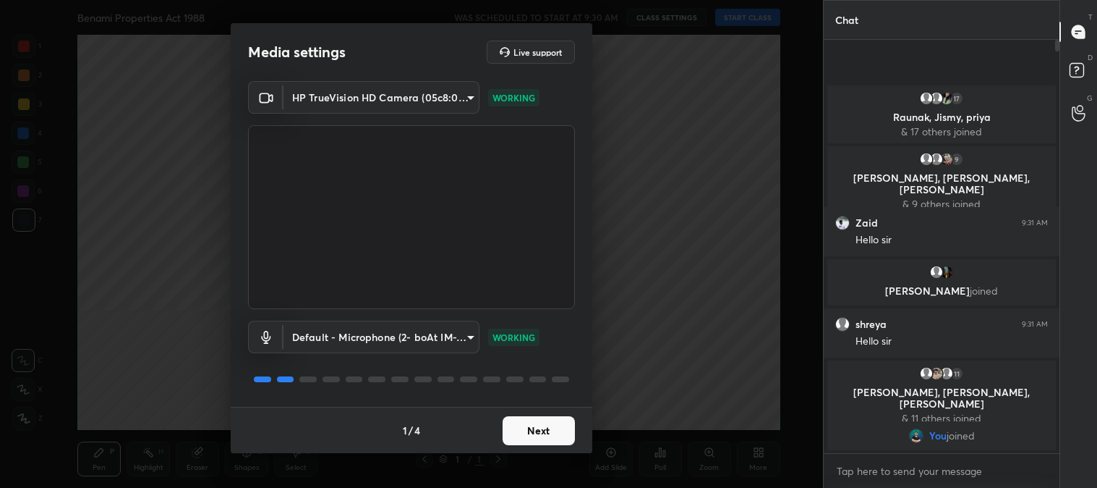
click at [534, 429] on button "Next" at bounding box center [539, 430] width 72 height 29
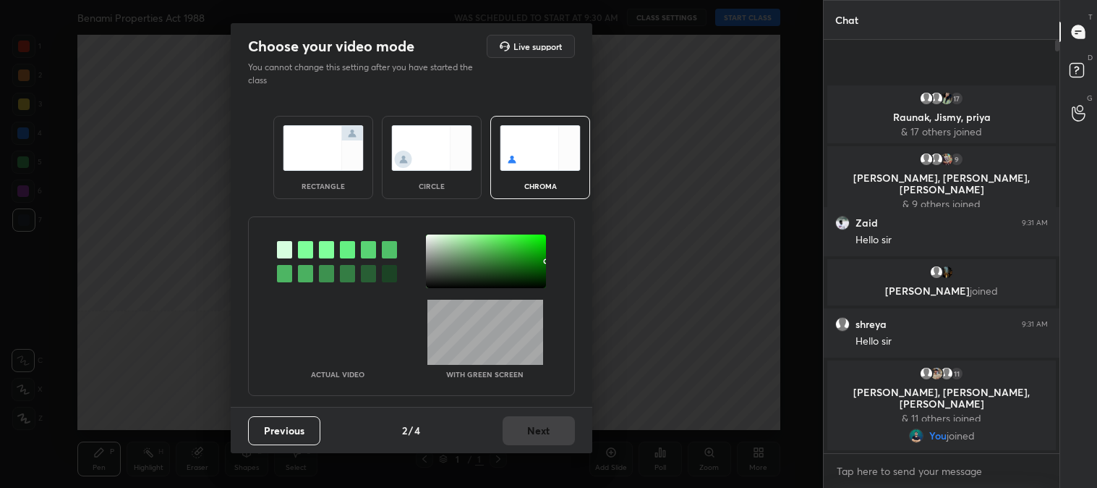
click at [322, 153] on img at bounding box center [323, 148] width 81 height 46
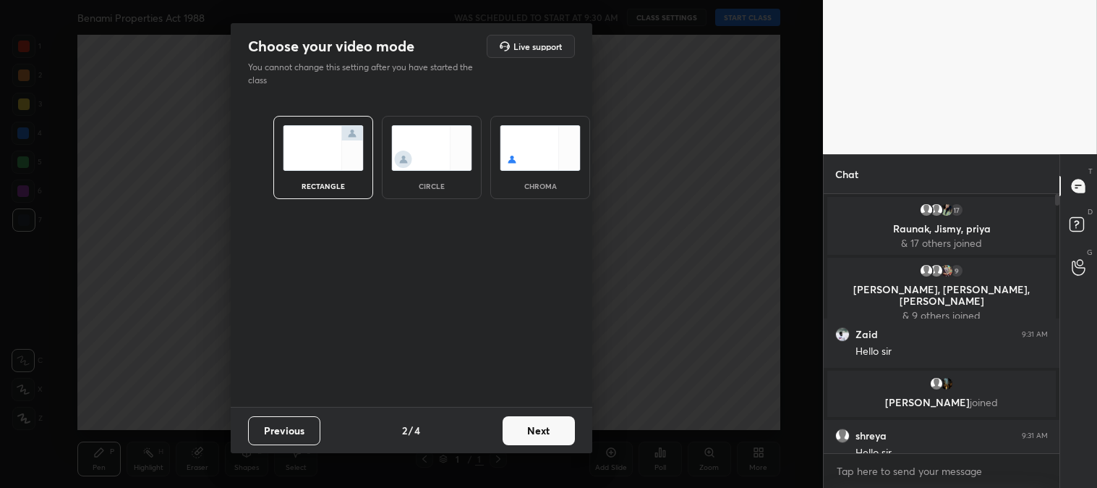
click at [554, 422] on button "Next" at bounding box center [539, 430] width 72 height 29
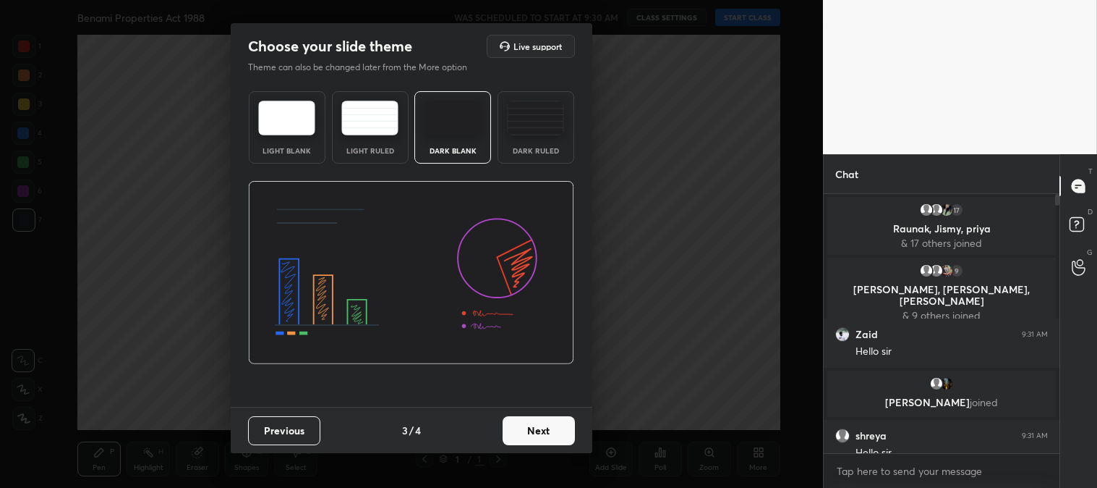
click at [560, 429] on button "Next" at bounding box center [539, 430] width 72 height 29
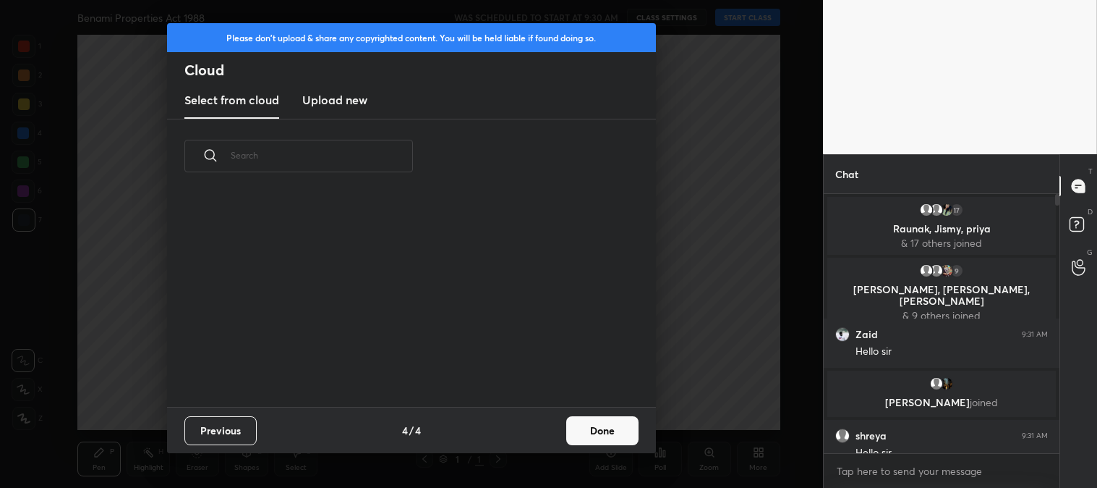
click at [598, 429] on button "Done" at bounding box center [602, 430] width 72 height 29
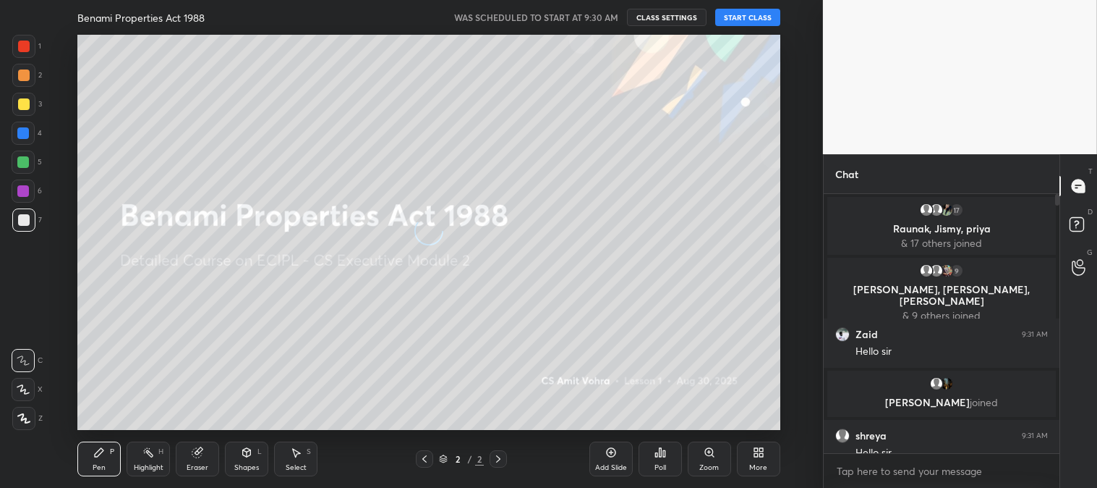
click at [25, 78] on div at bounding box center [24, 75] width 12 height 12
click at [22, 107] on div at bounding box center [24, 104] width 12 height 12
click at [29, 398] on div at bounding box center [23, 389] width 23 height 23
click at [760, 460] on div "More" at bounding box center [758, 458] width 43 height 35
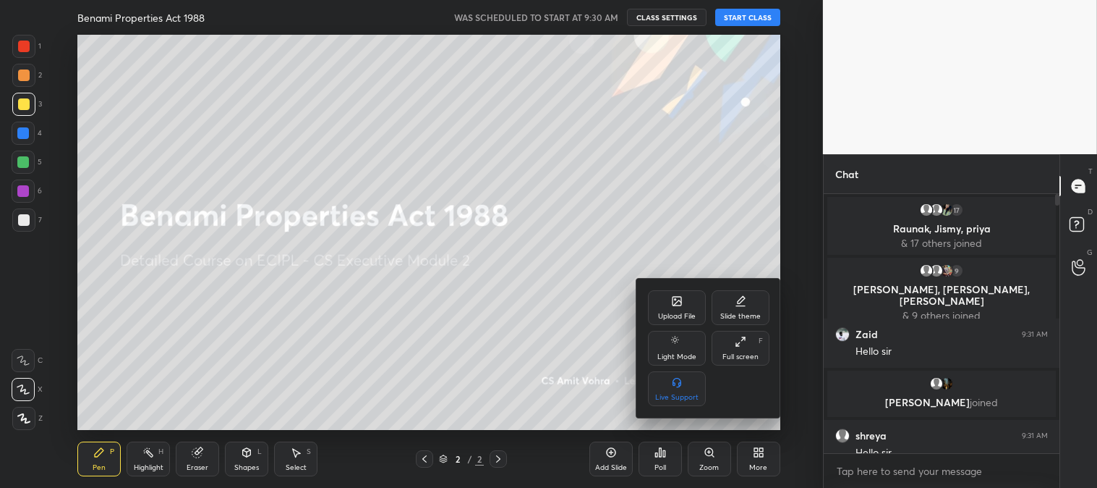
click at [687, 308] on div "Upload File" at bounding box center [677, 307] width 58 height 35
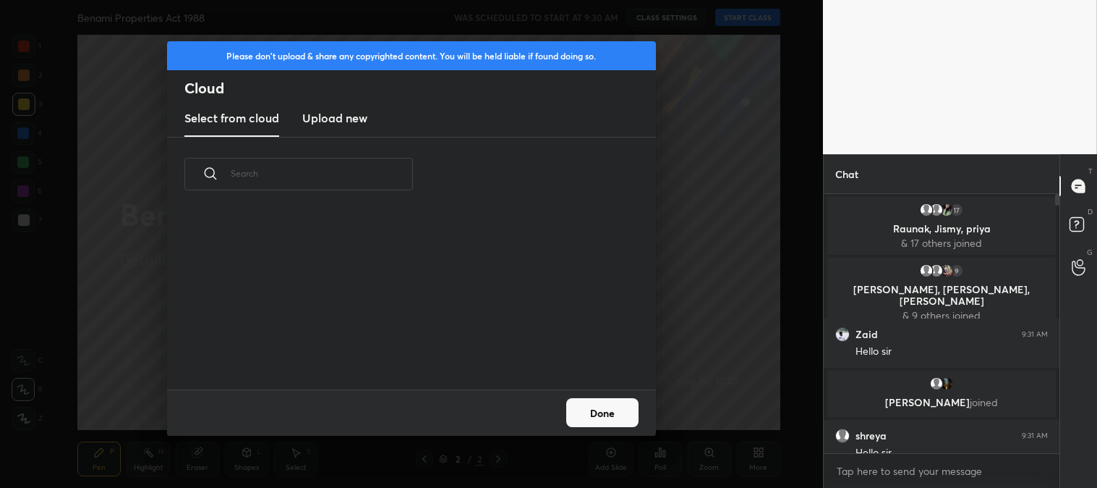
scroll to position [178, 464]
click at [347, 112] on h3 "Upload new" at bounding box center [334, 117] width 65 height 17
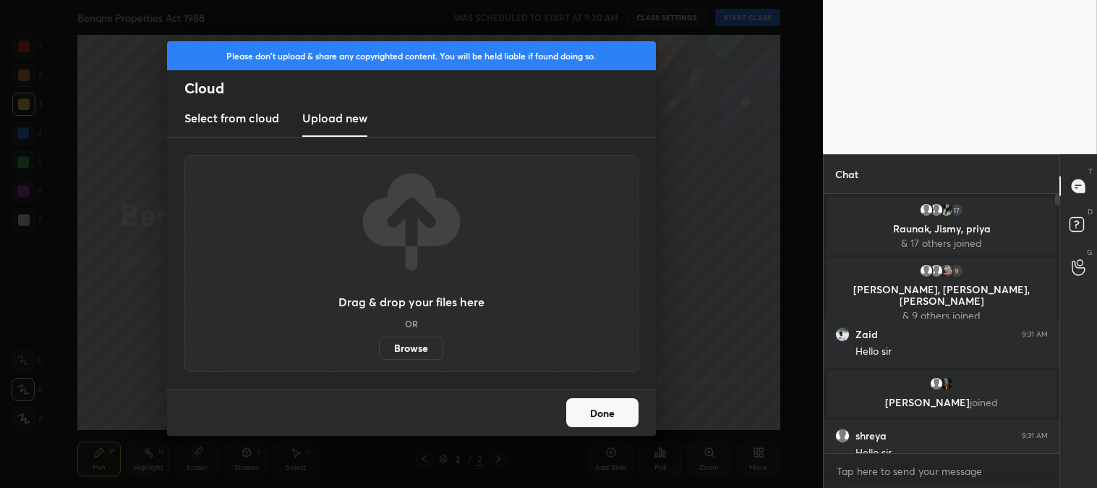
click at [414, 344] on label "Browse" at bounding box center [411, 347] width 64 height 23
click at [379, 344] on input "Browse" at bounding box center [379, 347] width 0 height 23
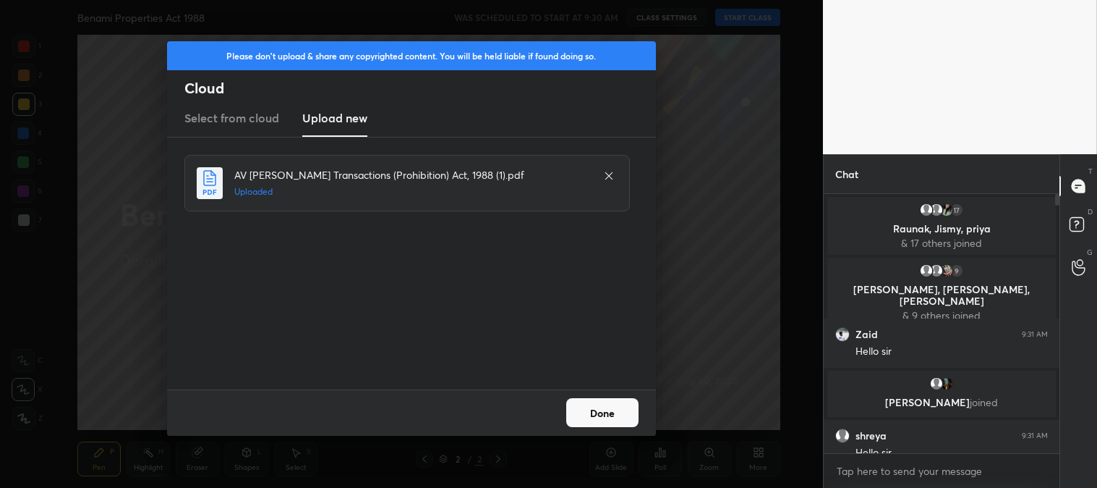
click at [603, 415] on button "Done" at bounding box center [602, 412] width 72 height 29
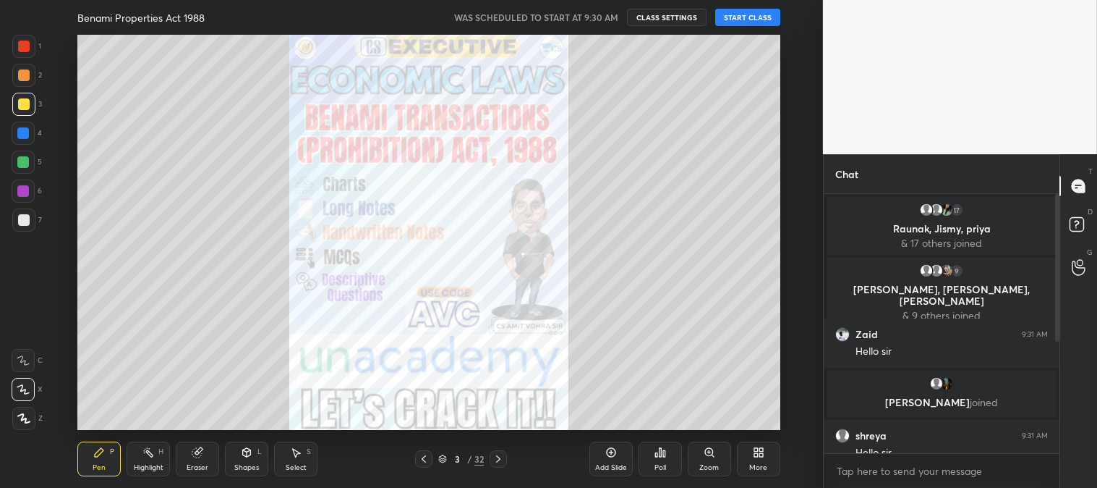
click at [500, 456] on icon at bounding box center [499, 459] width 12 height 12
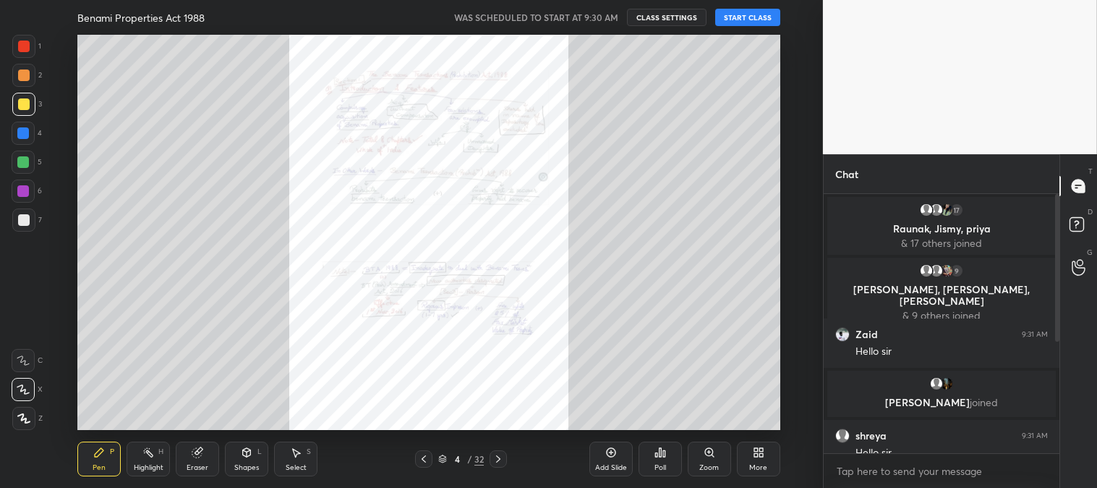
click at [495, 460] on icon at bounding box center [499, 459] width 12 height 12
click at [427, 461] on icon at bounding box center [424, 459] width 12 height 12
click at [420, 457] on icon at bounding box center [424, 459] width 12 height 12
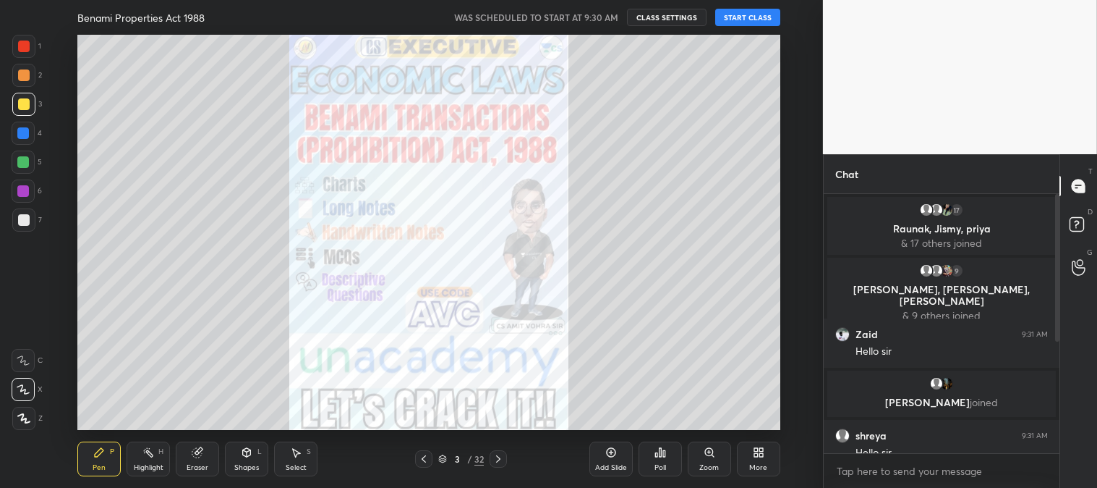
click at [25, 74] on div at bounding box center [24, 75] width 12 height 12
click at [24, 47] on div at bounding box center [24, 47] width 12 height 12
click at [753, 16] on button "START CLASS" at bounding box center [747, 17] width 65 height 17
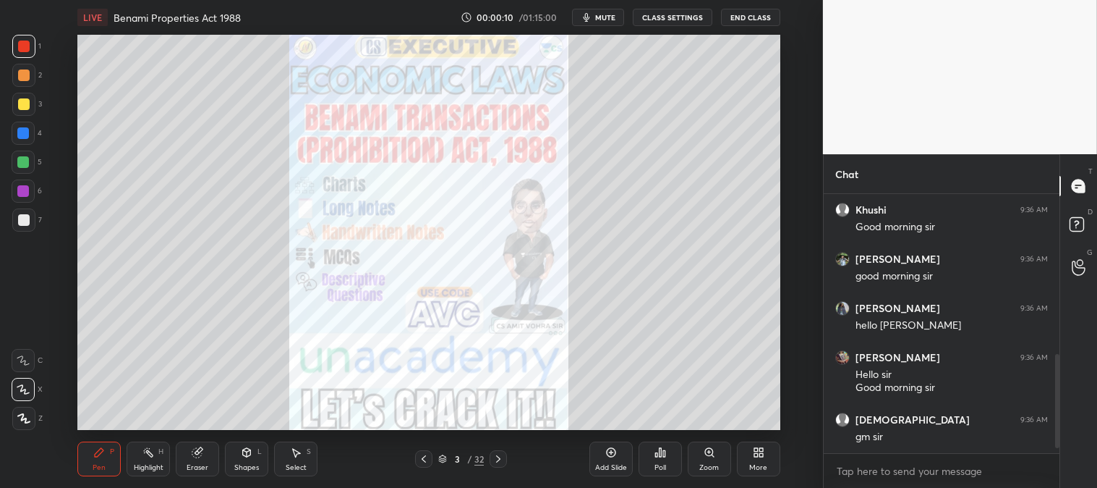
scroll to position [468, 0]
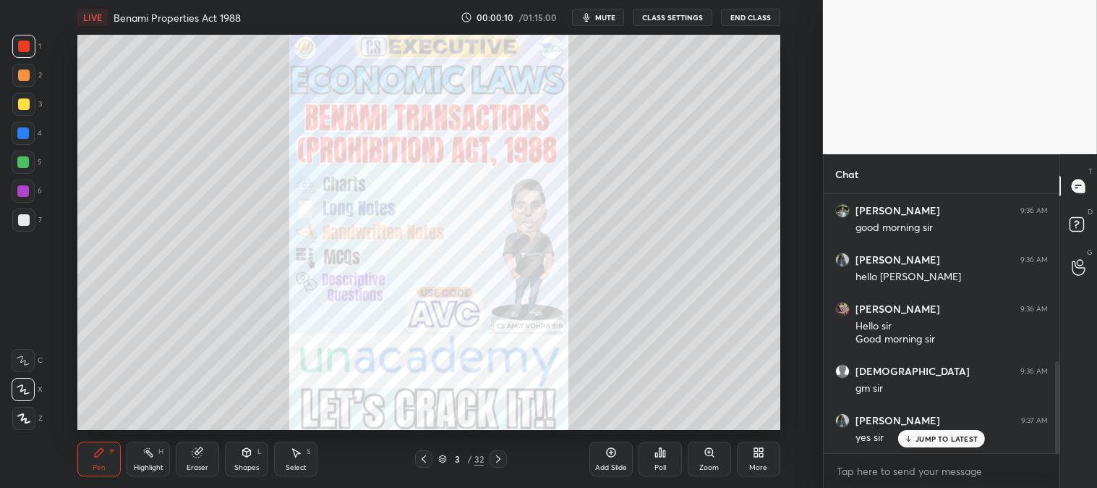
click at [603, 14] on span "mute" at bounding box center [605, 17] width 20 height 10
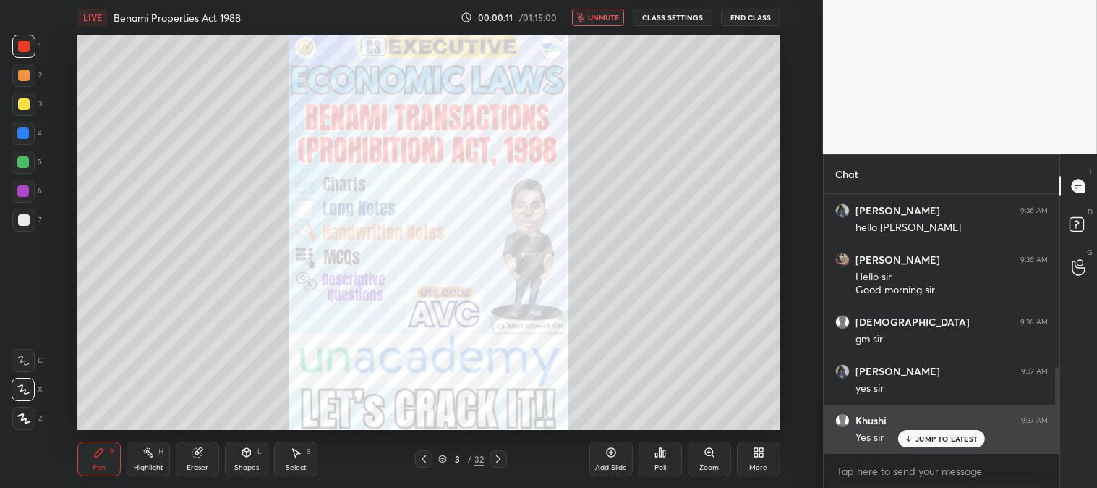
click at [912, 441] on icon at bounding box center [908, 438] width 9 height 9
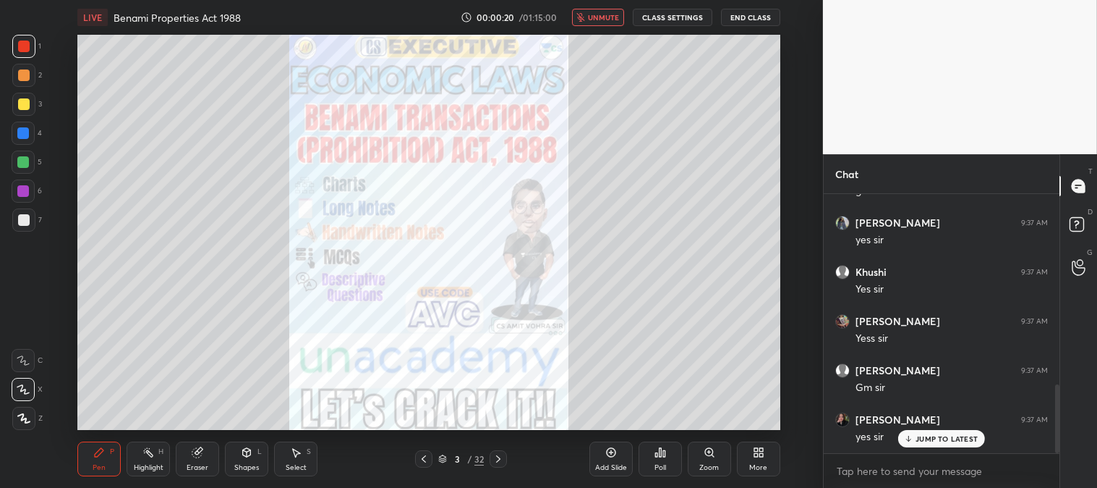
scroll to position [714, 0]
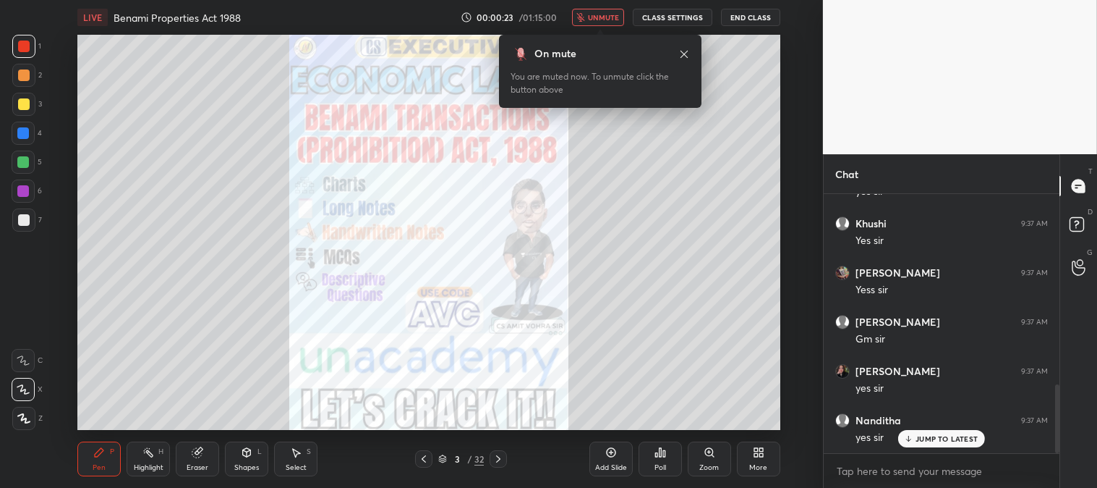
click at [681, 52] on icon at bounding box center [685, 54] width 12 height 12
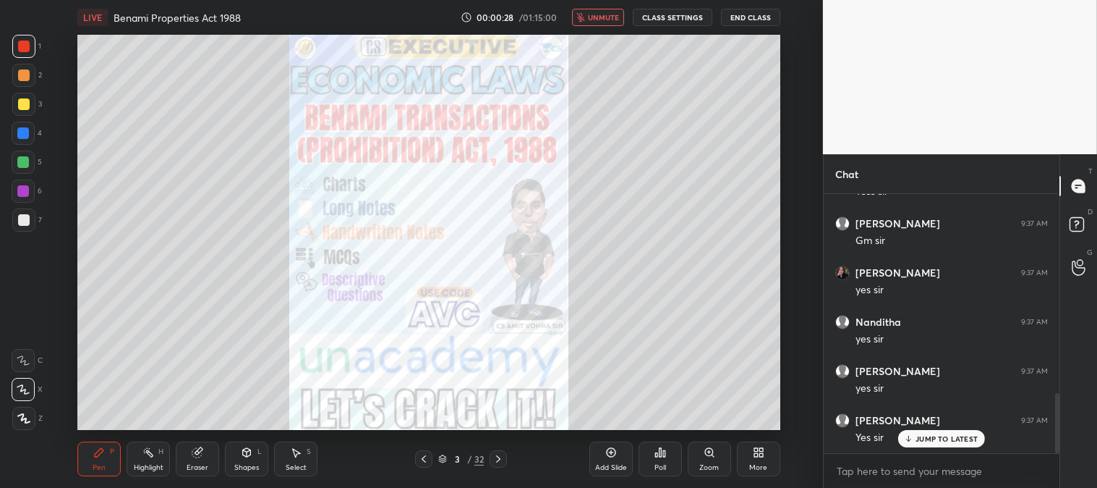
scroll to position [862, 0]
click at [912, 443] on icon at bounding box center [908, 438] width 9 height 9
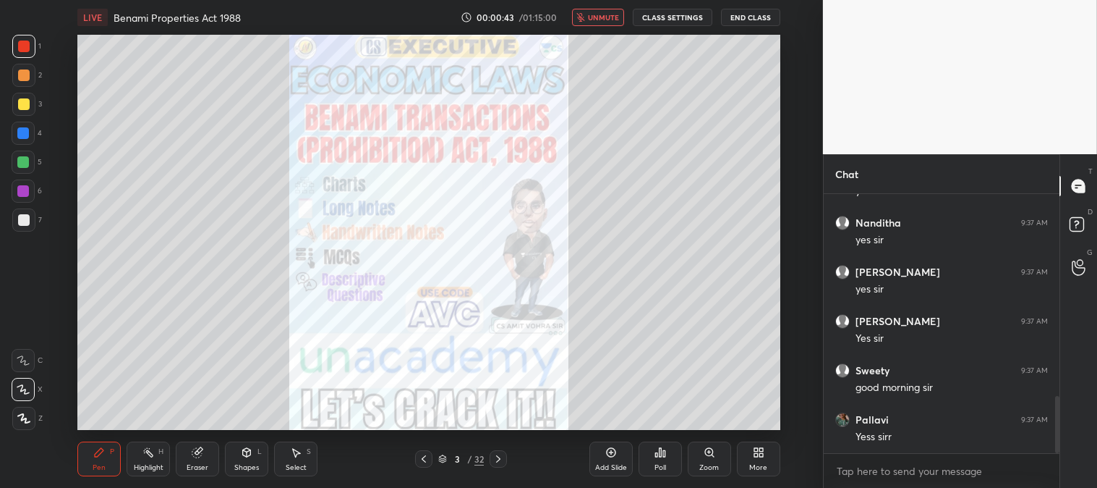
scroll to position [960, 0]
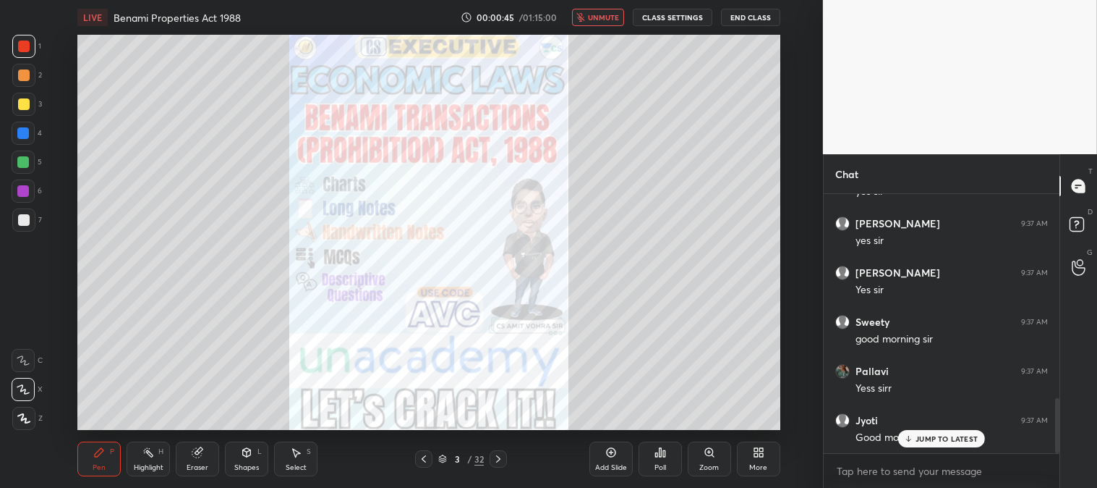
click at [595, 16] on span "unmute" at bounding box center [603, 17] width 31 height 10
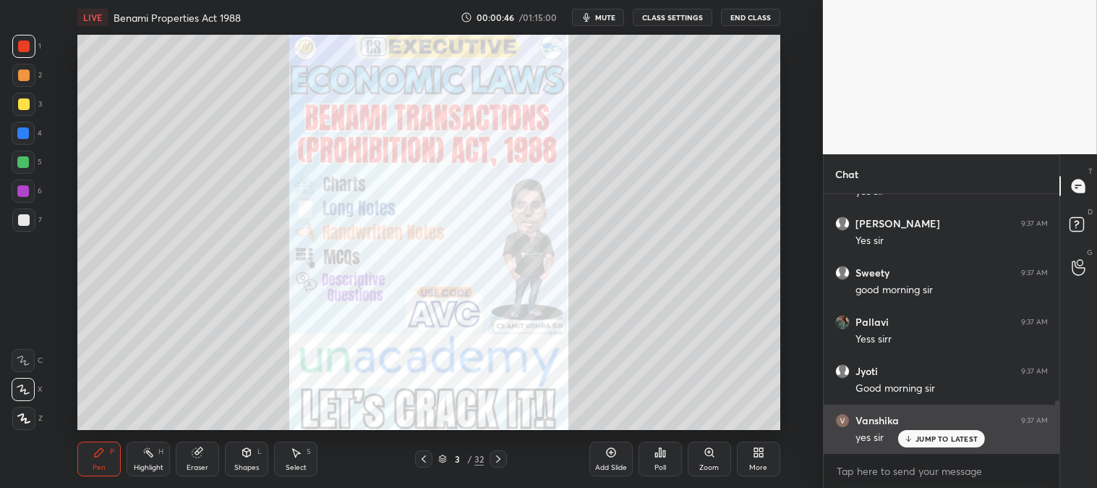
click at [927, 434] on p "JUMP TO LATEST" at bounding box center [947, 438] width 62 height 9
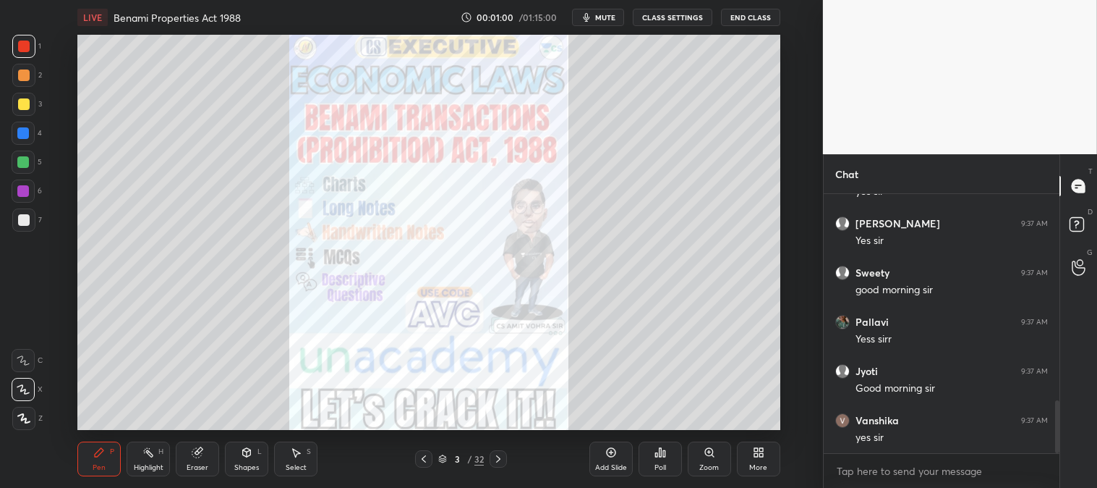
click at [31, 136] on div at bounding box center [23, 133] width 23 height 23
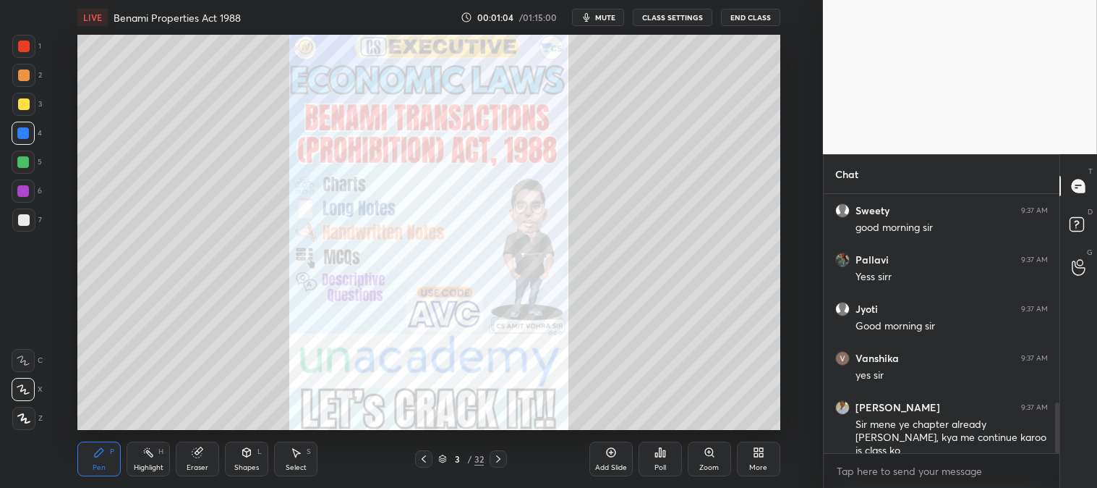
click at [25, 48] on div at bounding box center [24, 47] width 12 height 12
click at [608, 17] on span "mute" at bounding box center [605, 17] width 20 height 10
click at [608, 16] on span "unmute" at bounding box center [603, 17] width 31 height 10
click at [15, 104] on div at bounding box center [23, 104] width 23 height 23
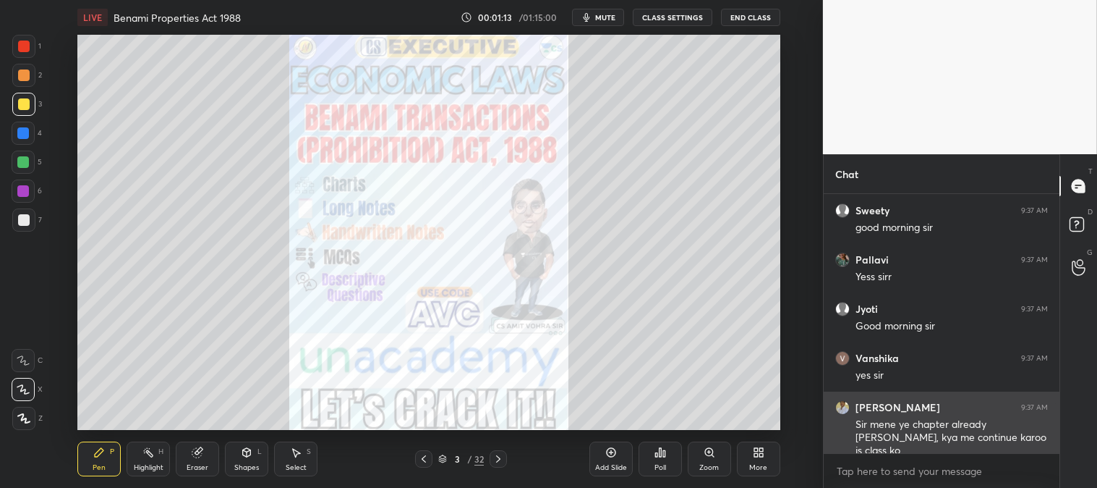
scroll to position [1072, 0]
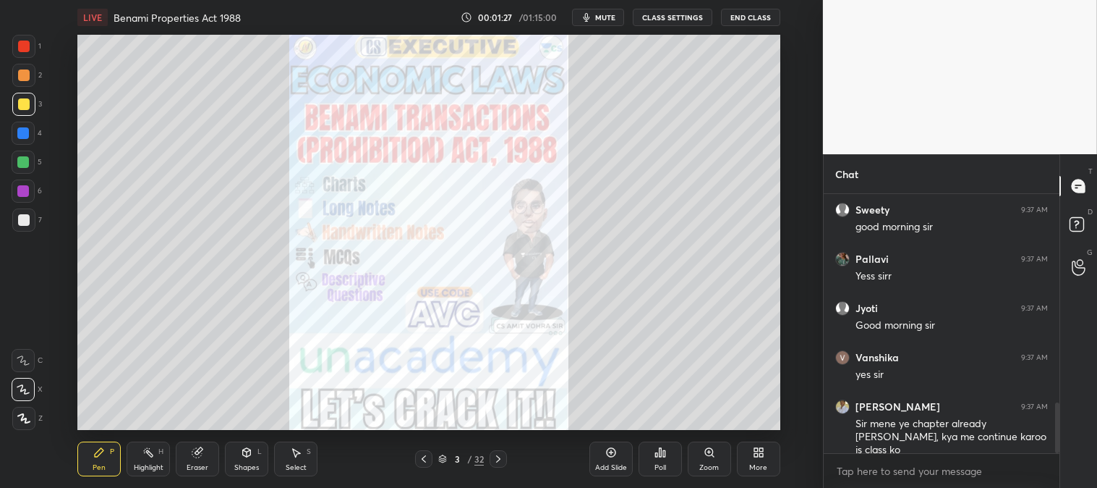
click at [708, 464] on div "Zoom" at bounding box center [710, 467] width 20 height 7
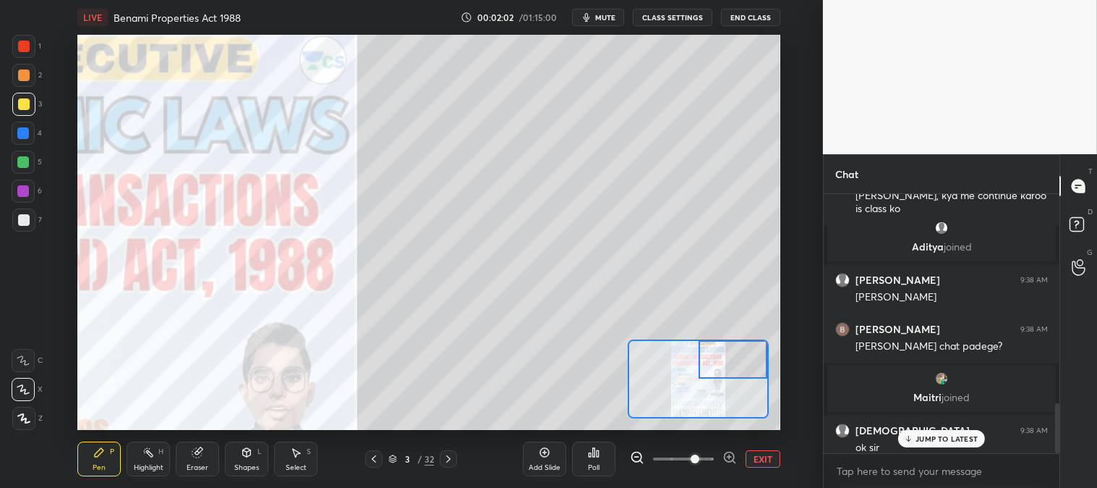
scroll to position [1089, 0]
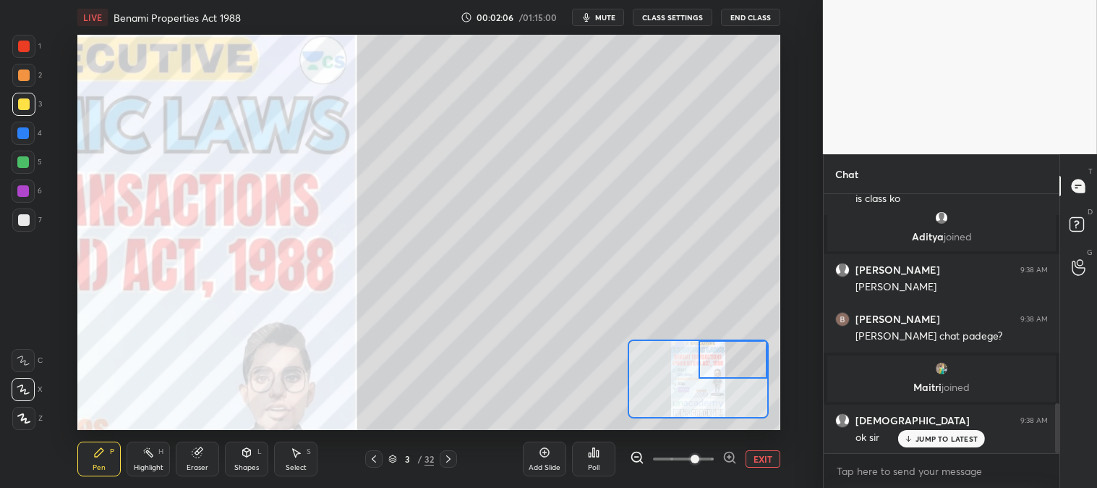
click at [612, 17] on span "mute" at bounding box center [605, 17] width 20 height 10
click at [606, 14] on span "unmute" at bounding box center [603, 17] width 31 height 10
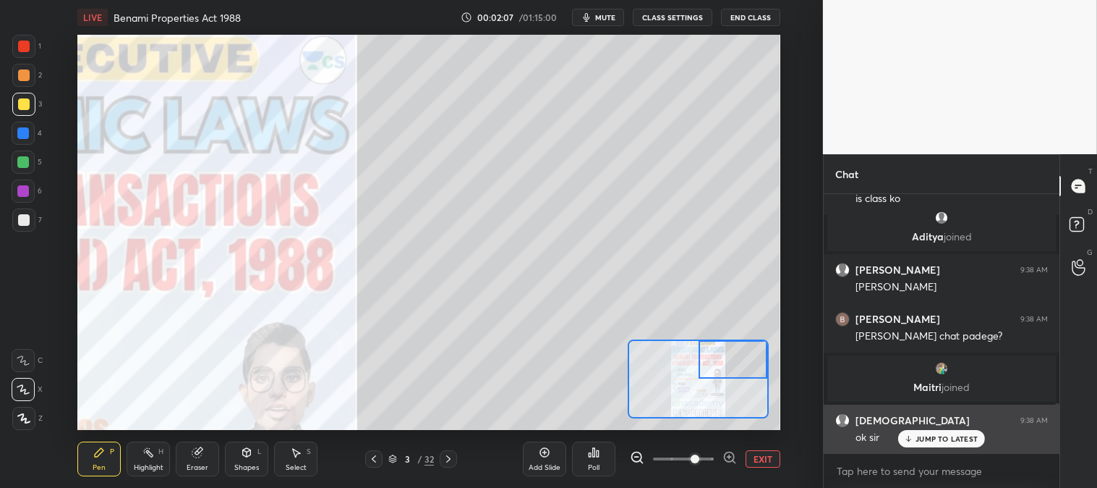
click at [917, 438] on p "JUMP TO LATEST" at bounding box center [947, 438] width 62 height 9
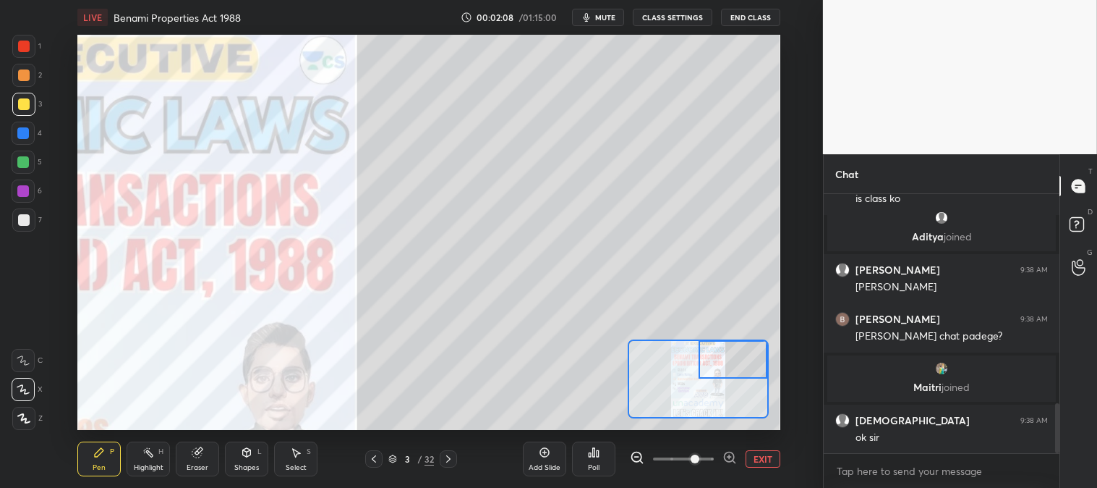
click at [763, 463] on button "EXIT" at bounding box center [763, 458] width 35 height 17
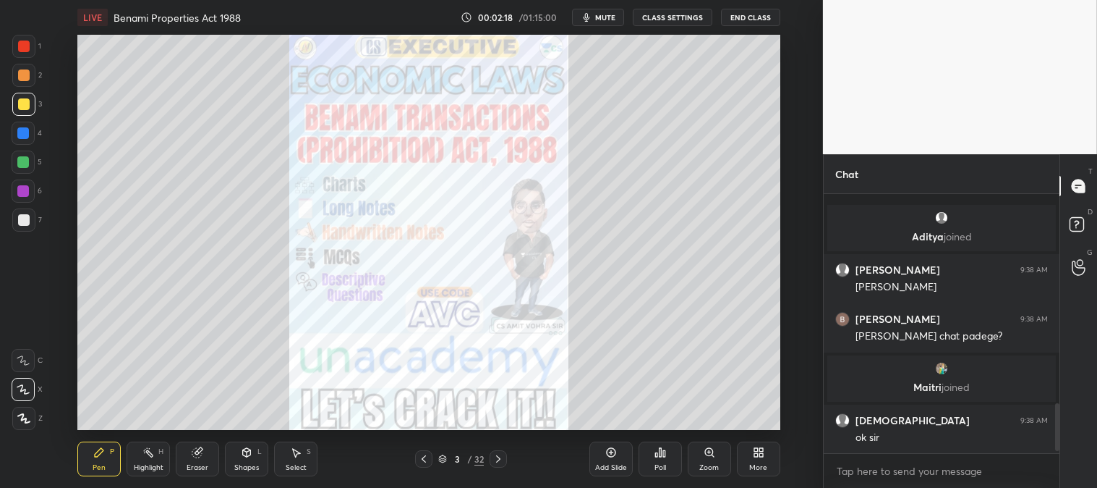
scroll to position [1151, 0]
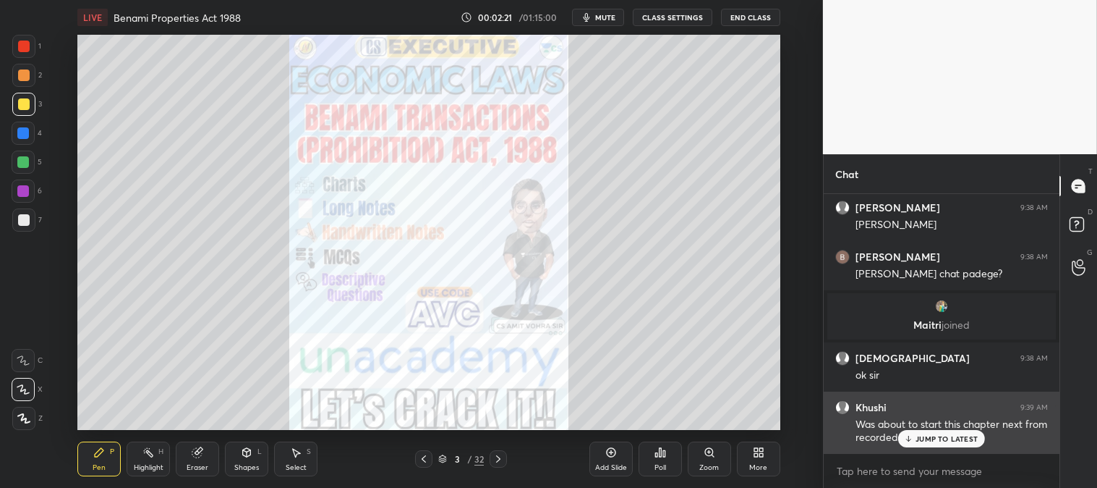
click at [928, 436] on p "JUMP TO LATEST" at bounding box center [947, 438] width 62 height 9
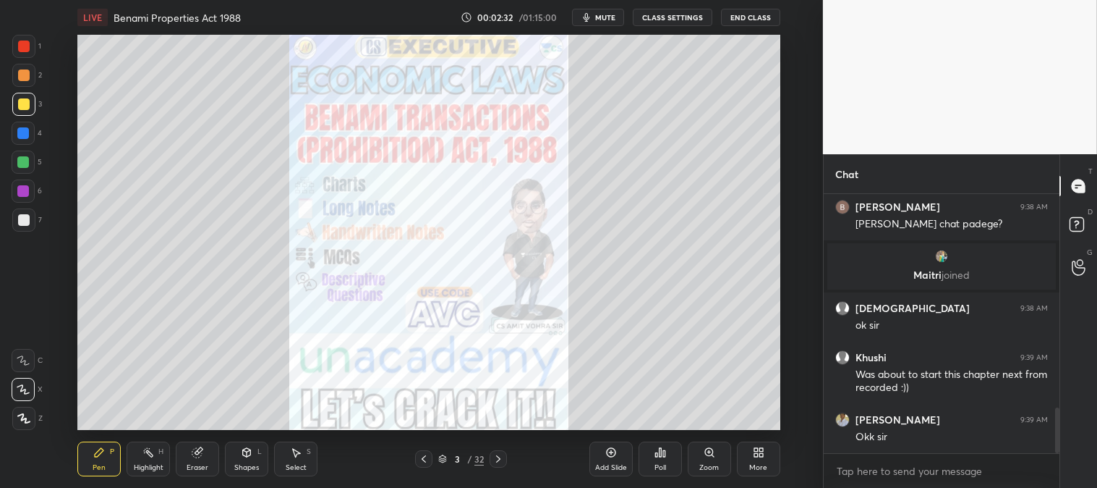
scroll to position [1252, 0]
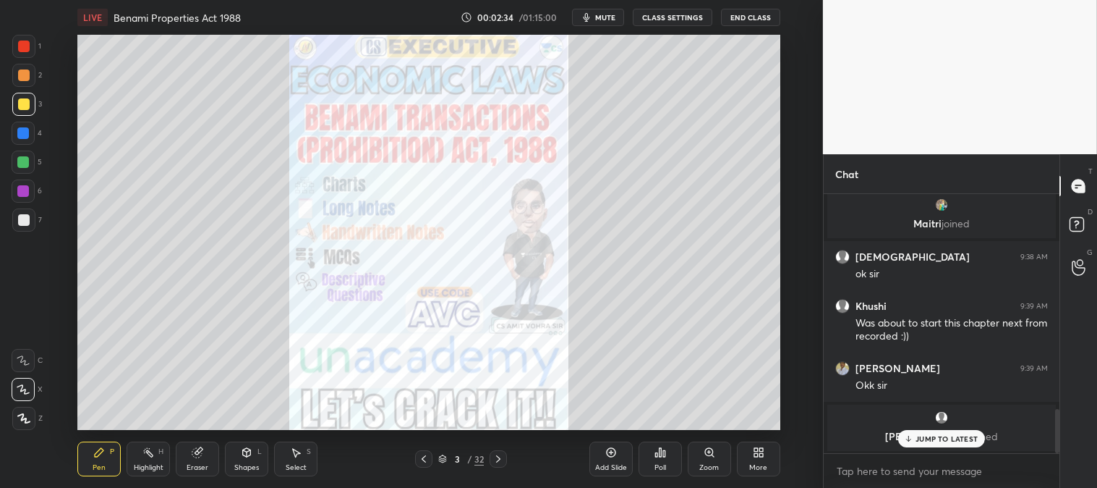
click at [27, 49] on div at bounding box center [24, 47] width 12 height 12
click at [925, 438] on p "JUMP TO LATEST" at bounding box center [947, 438] width 62 height 9
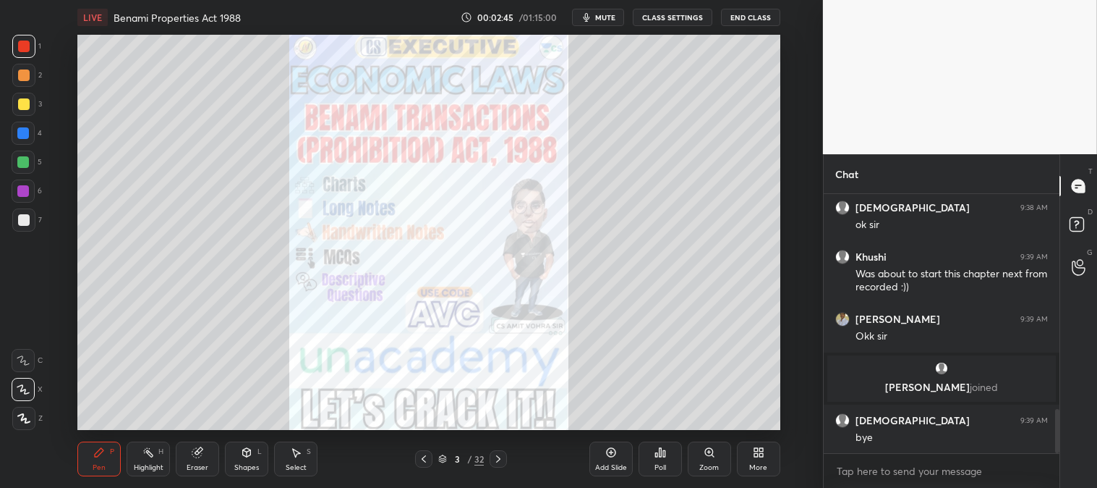
click at [500, 464] on icon at bounding box center [499, 459] width 12 height 12
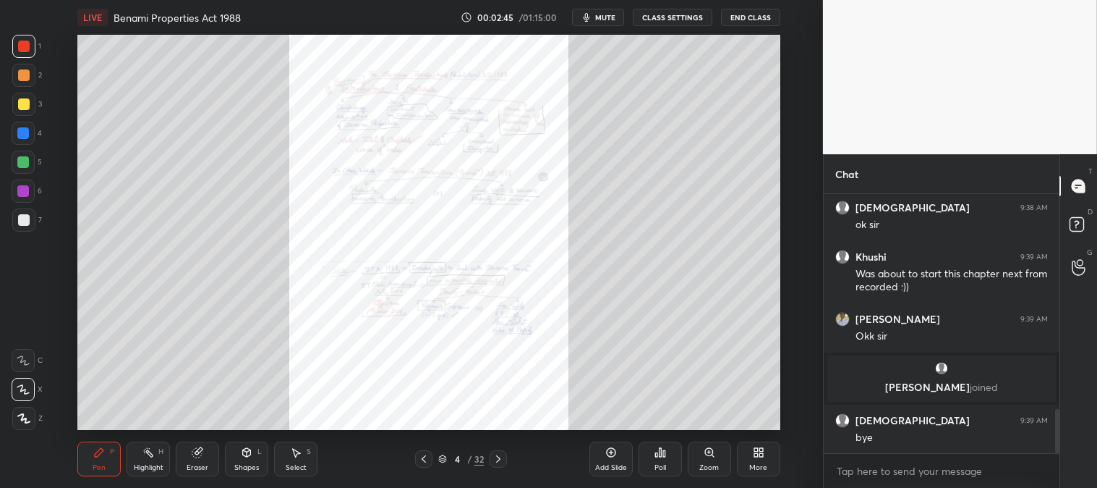
click at [501, 456] on icon at bounding box center [499, 459] width 12 height 12
click at [499, 456] on icon at bounding box center [499, 459] width 12 height 12
click at [499, 457] on icon at bounding box center [498, 458] width 4 height 7
click at [500, 458] on icon at bounding box center [498, 458] width 4 height 7
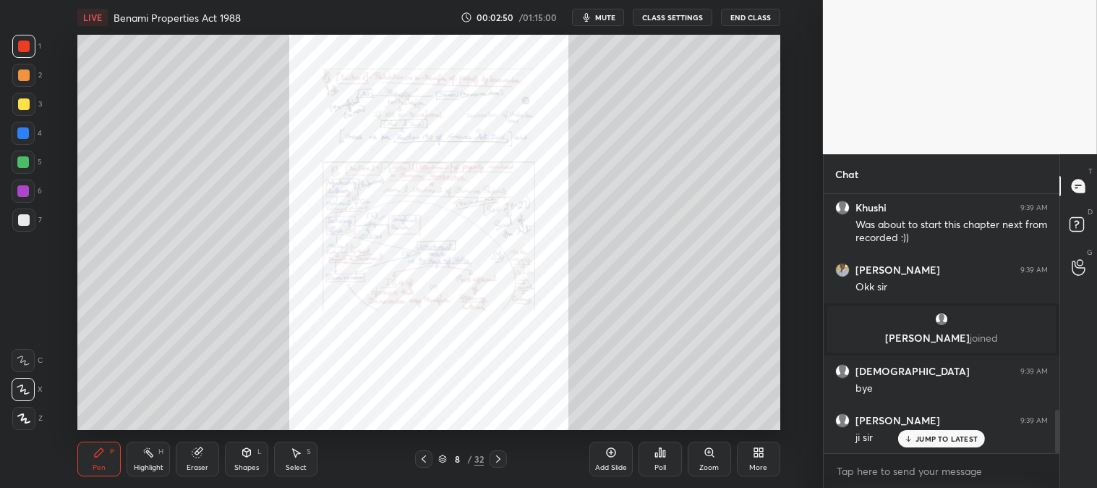
click at [499, 459] on icon at bounding box center [499, 459] width 12 height 12
click at [499, 459] on icon at bounding box center [498, 458] width 4 height 7
click at [497, 458] on icon at bounding box center [499, 459] width 12 height 12
click at [496, 456] on icon at bounding box center [499, 459] width 12 height 12
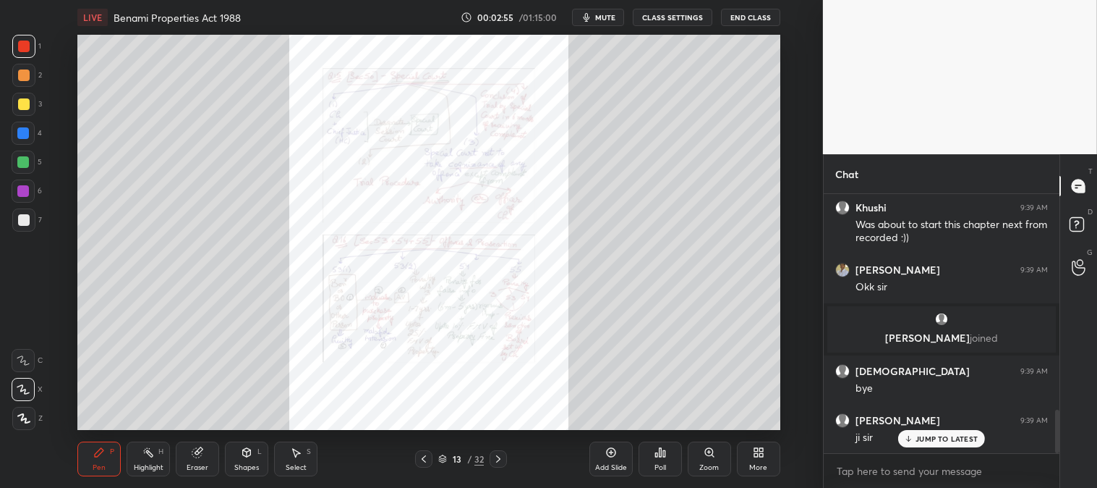
click at [498, 456] on icon at bounding box center [498, 458] width 4 height 7
click at [496, 453] on icon at bounding box center [499, 459] width 12 height 12
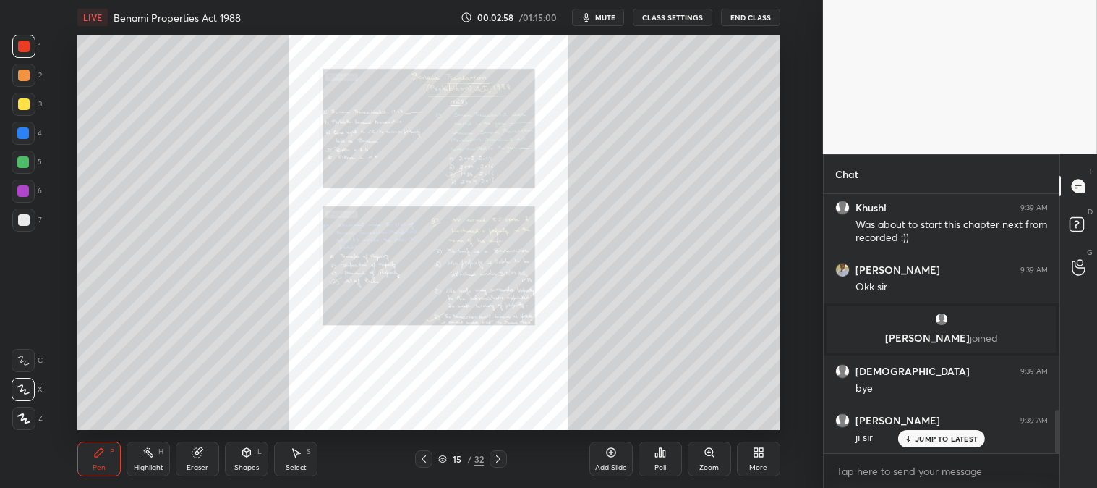
click at [500, 456] on icon at bounding box center [499, 459] width 12 height 12
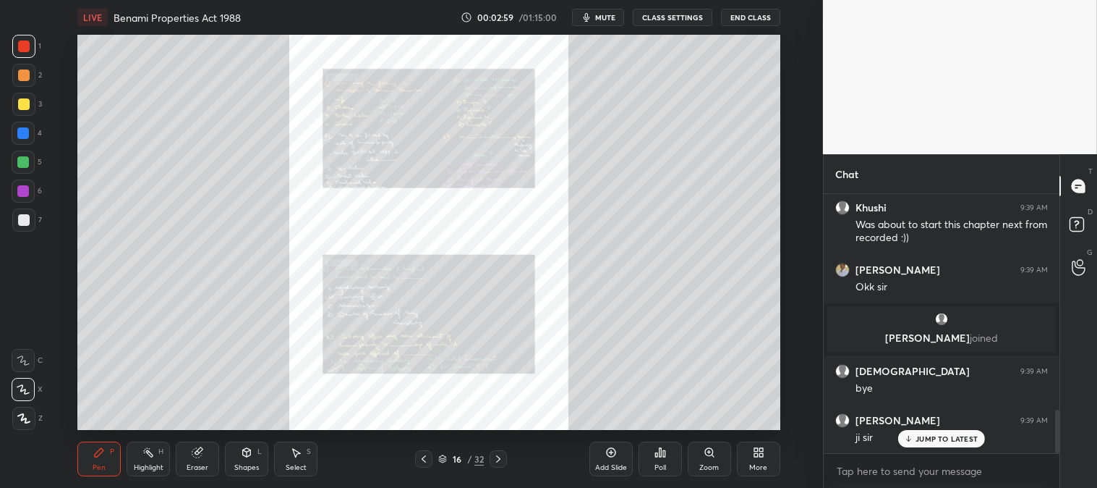
click at [498, 453] on icon at bounding box center [499, 459] width 12 height 12
click at [497, 453] on icon at bounding box center [499, 459] width 12 height 12
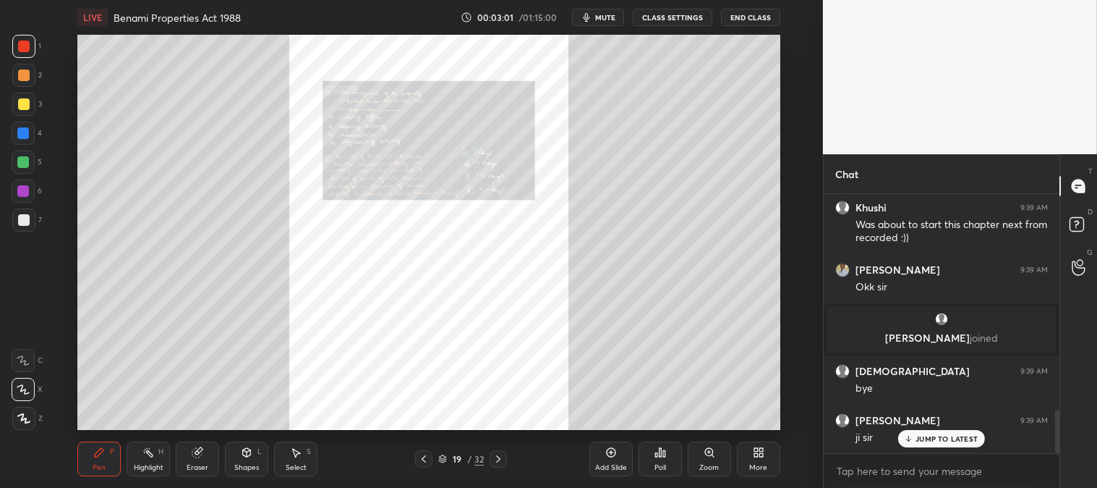
click at [421, 457] on icon at bounding box center [424, 459] width 12 height 12
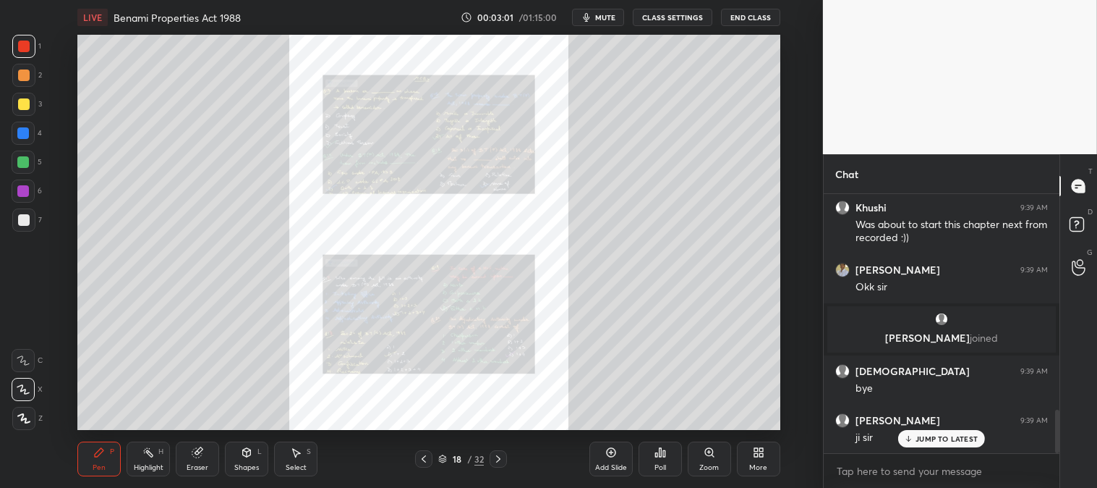
click at [422, 457] on icon at bounding box center [424, 459] width 12 height 12
click at [421, 458] on icon at bounding box center [424, 459] width 12 height 12
click at [420, 459] on icon at bounding box center [424, 459] width 12 height 12
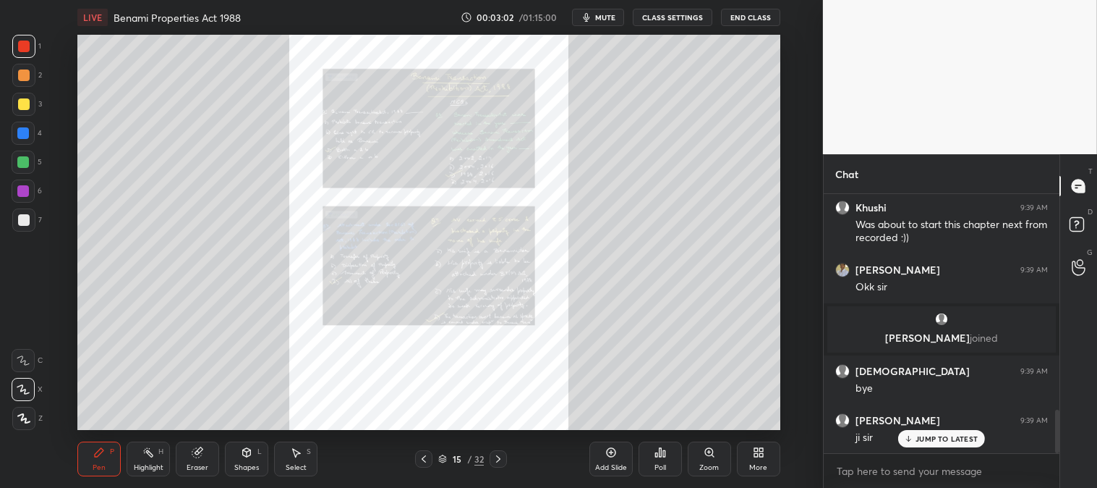
scroll to position [1348, 0]
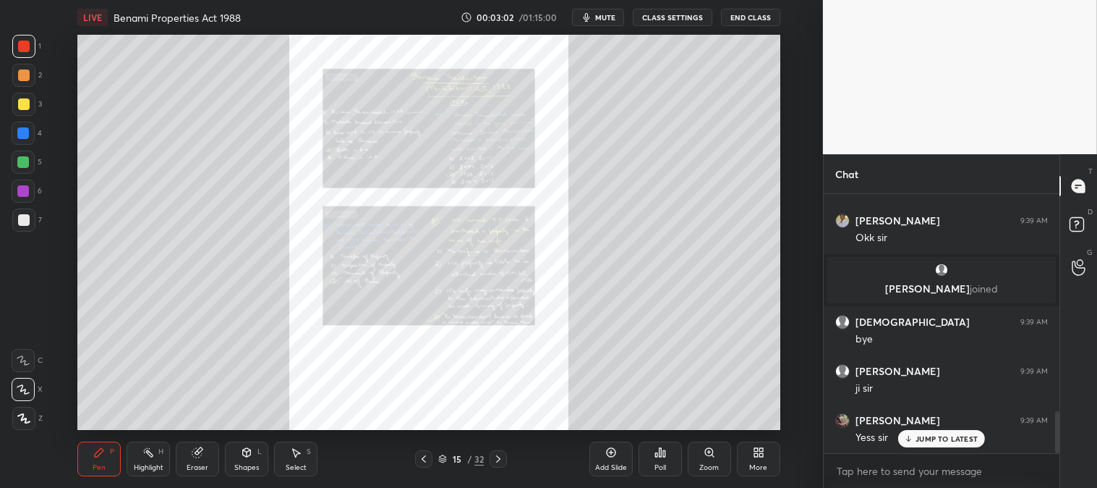
click at [498, 457] on icon at bounding box center [498, 458] width 4 height 7
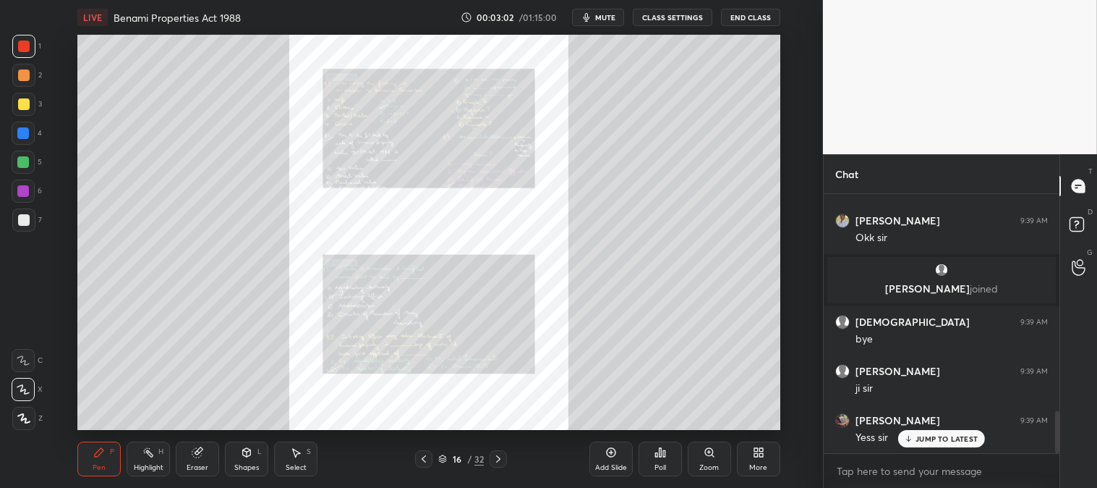
click at [497, 457] on icon at bounding box center [499, 459] width 12 height 12
click at [496, 456] on icon at bounding box center [499, 459] width 12 height 12
click at [495, 454] on icon at bounding box center [499, 459] width 12 height 12
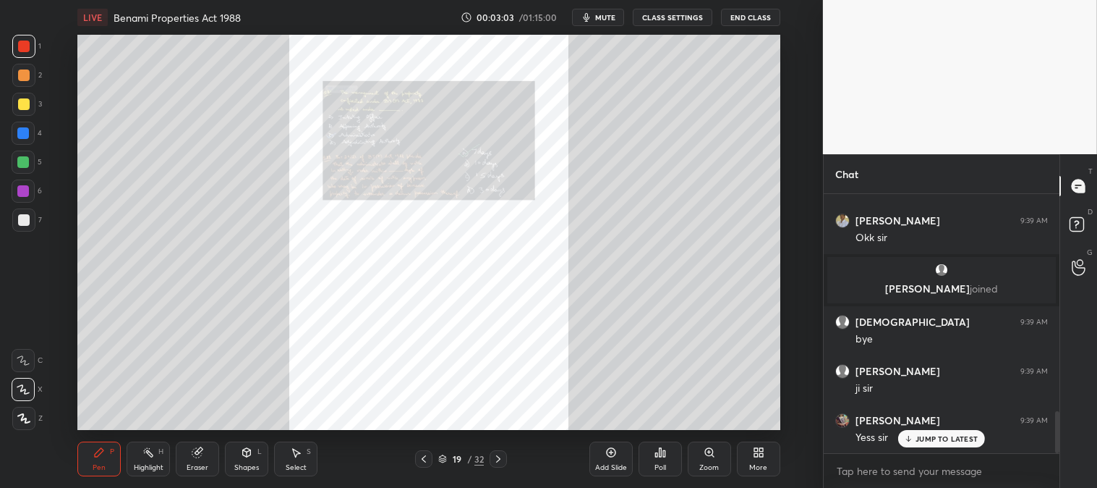
click at [496, 454] on icon at bounding box center [499, 459] width 12 height 12
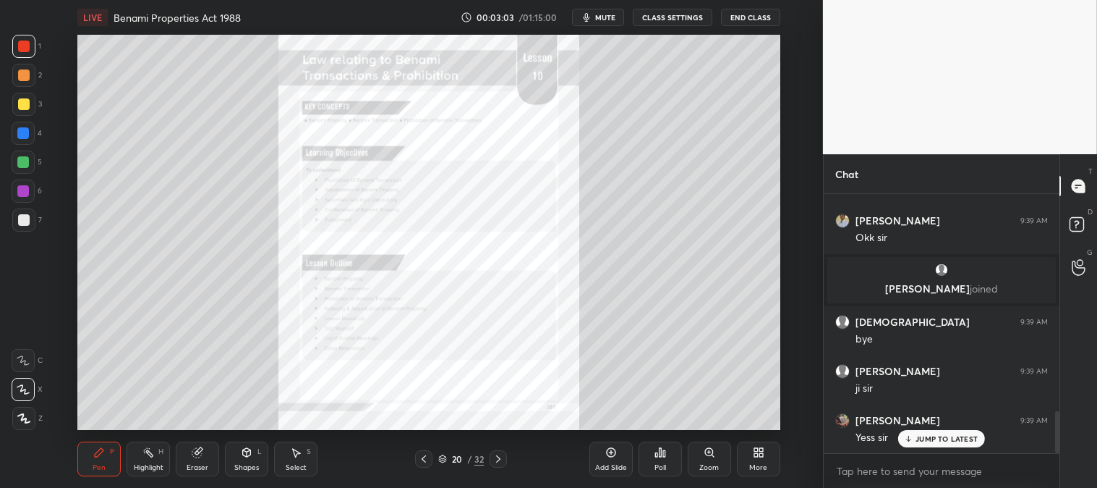
click at [496, 453] on icon at bounding box center [499, 459] width 12 height 12
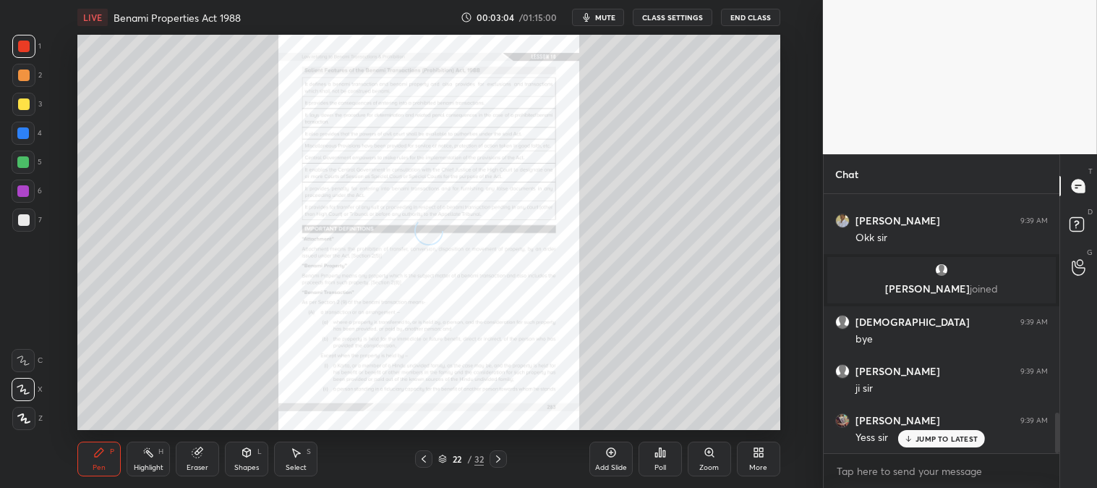
scroll to position [1397, 0]
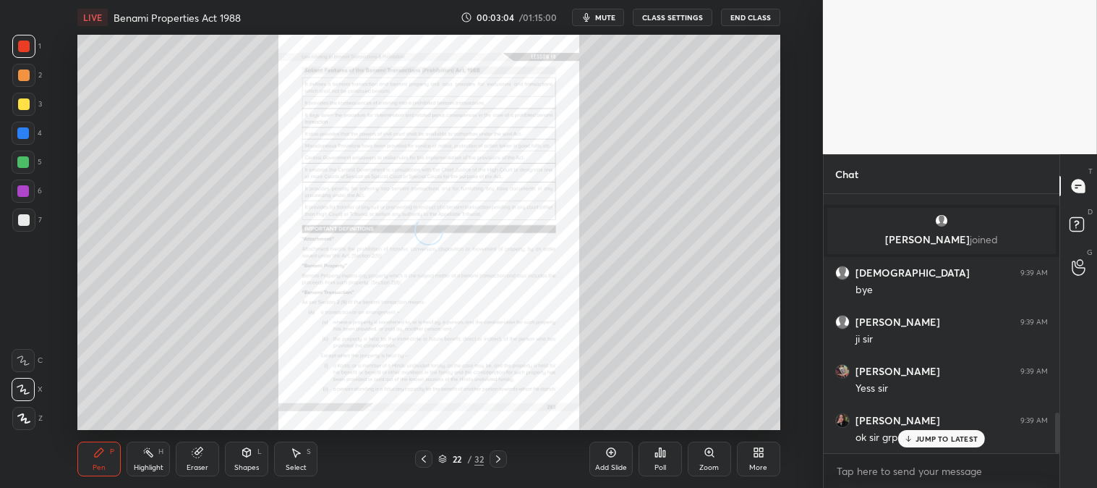
click at [423, 459] on icon at bounding box center [424, 458] width 4 height 7
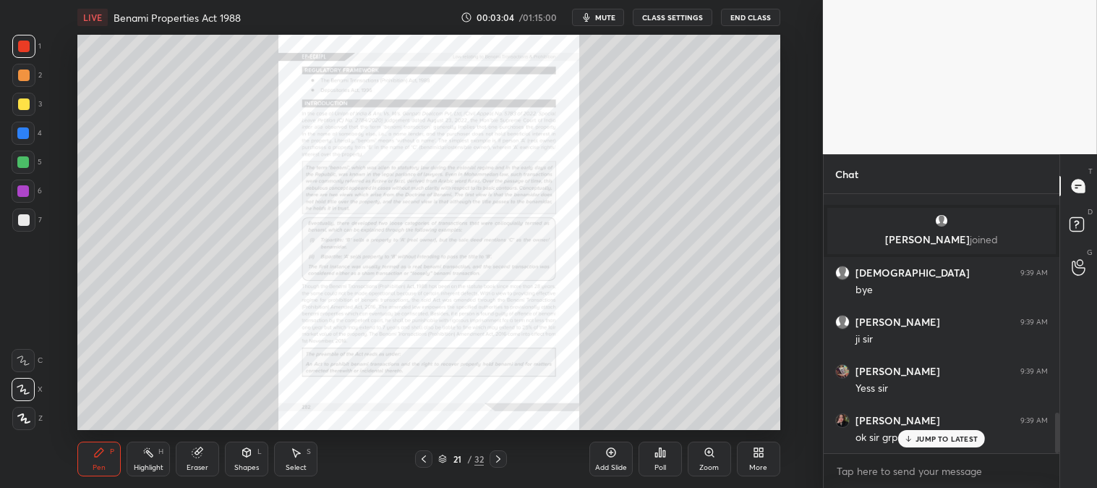
click at [420, 459] on icon at bounding box center [424, 459] width 12 height 12
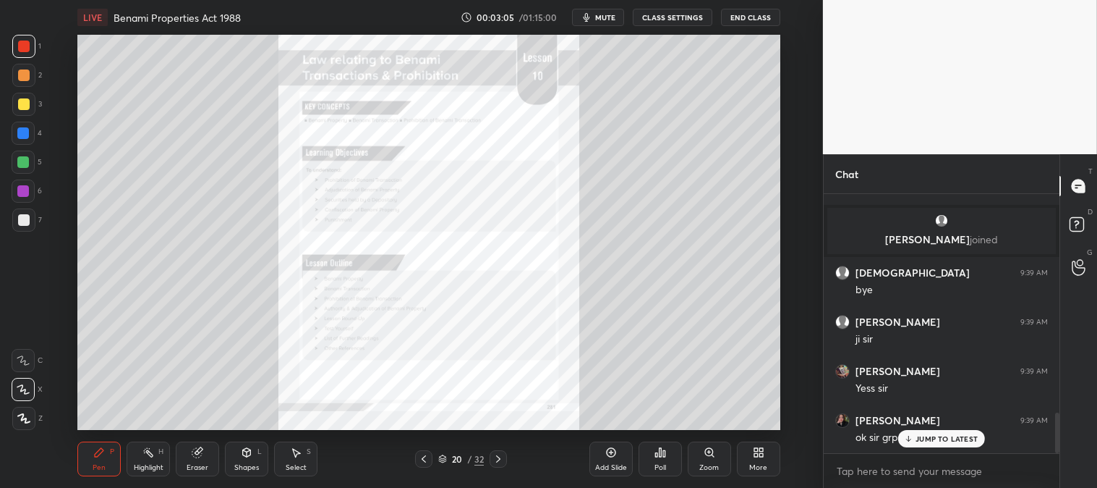
click at [421, 454] on icon at bounding box center [424, 459] width 12 height 12
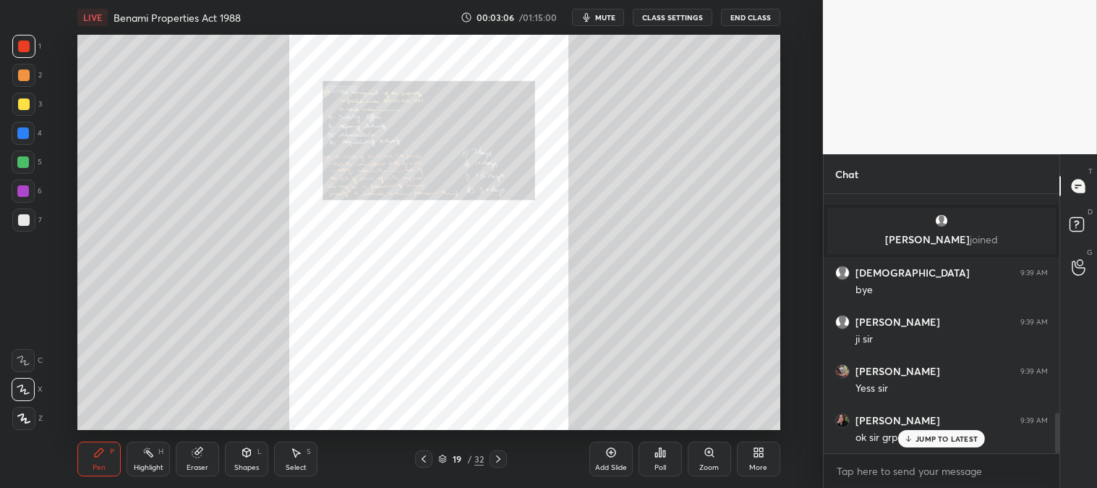
click at [497, 456] on icon at bounding box center [498, 458] width 4 height 7
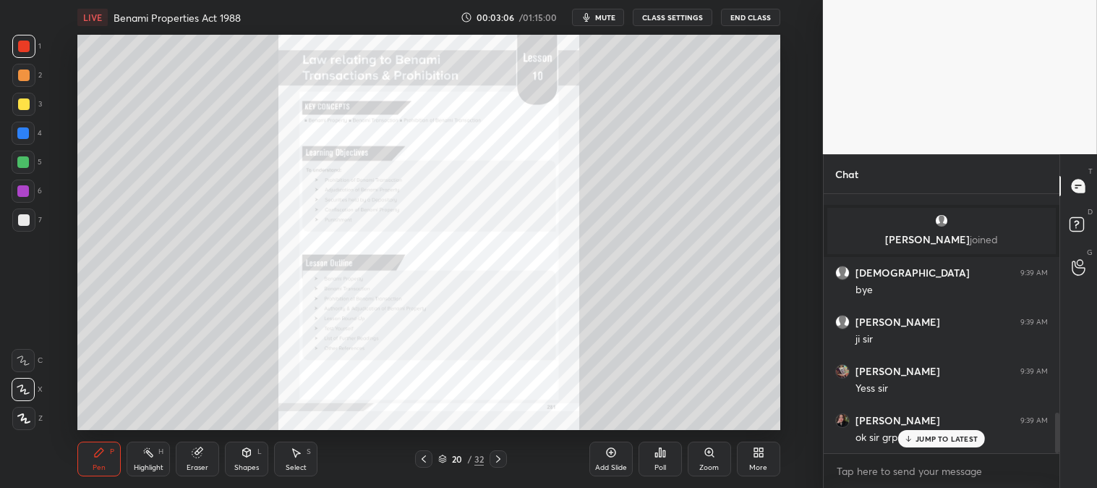
click at [493, 456] on icon at bounding box center [499, 459] width 12 height 12
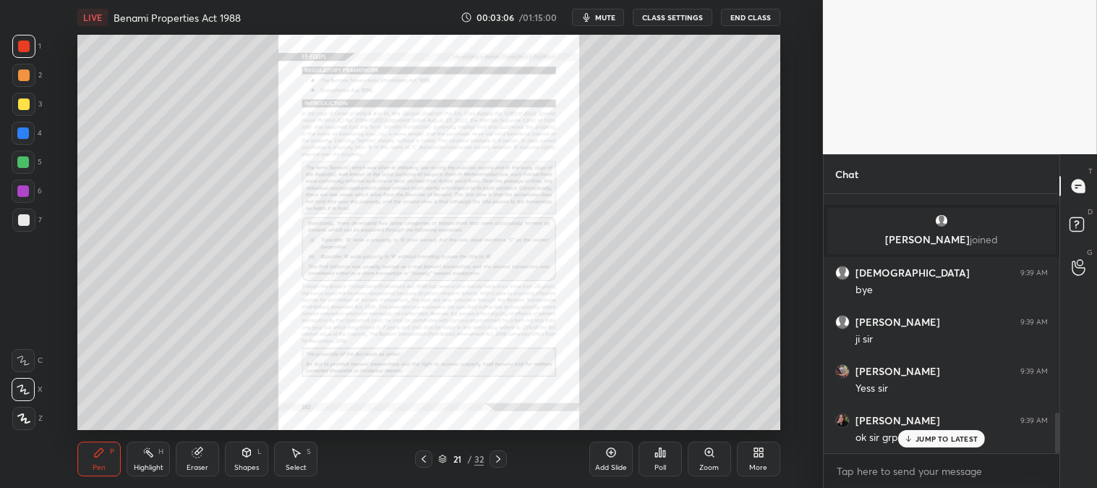
click at [494, 457] on icon at bounding box center [499, 459] width 12 height 12
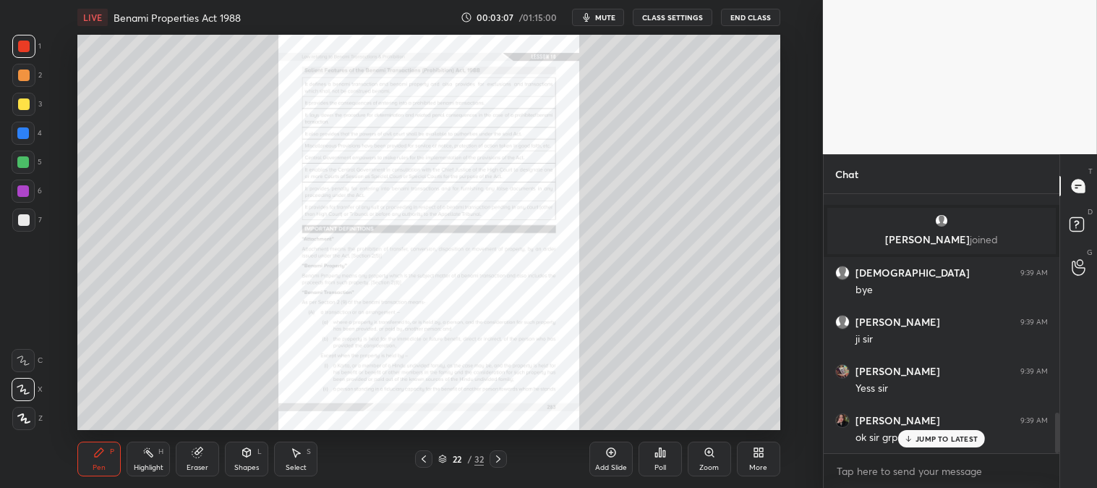
click at [494, 456] on icon at bounding box center [499, 459] width 12 height 12
click at [495, 456] on icon at bounding box center [499, 459] width 12 height 12
click at [493, 456] on icon at bounding box center [499, 459] width 12 height 12
click at [497, 458] on icon at bounding box center [499, 459] width 12 height 12
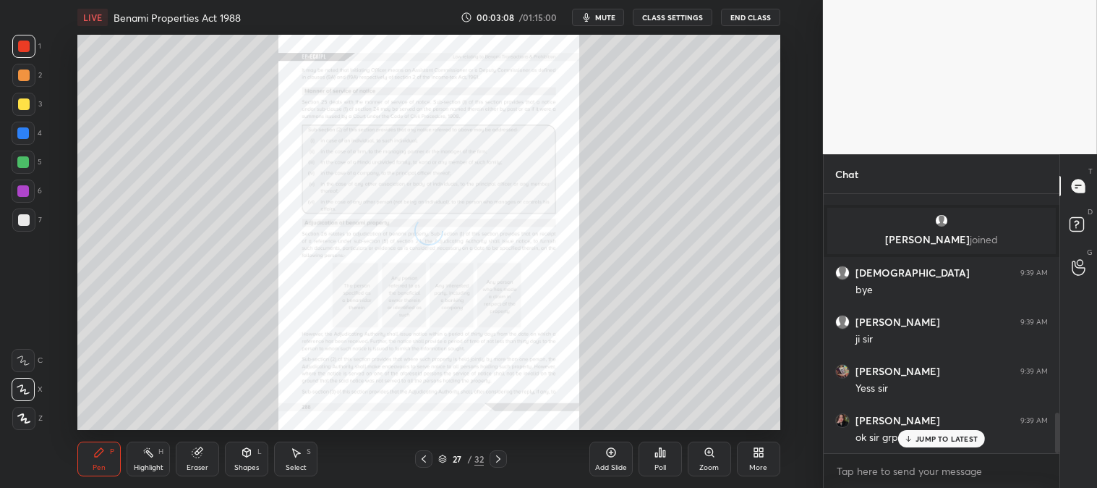
click at [425, 454] on icon at bounding box center [424, 459] width 12 height 12
click at [422, 456] on icon at bounding box center [424, 459] width 12 height 12
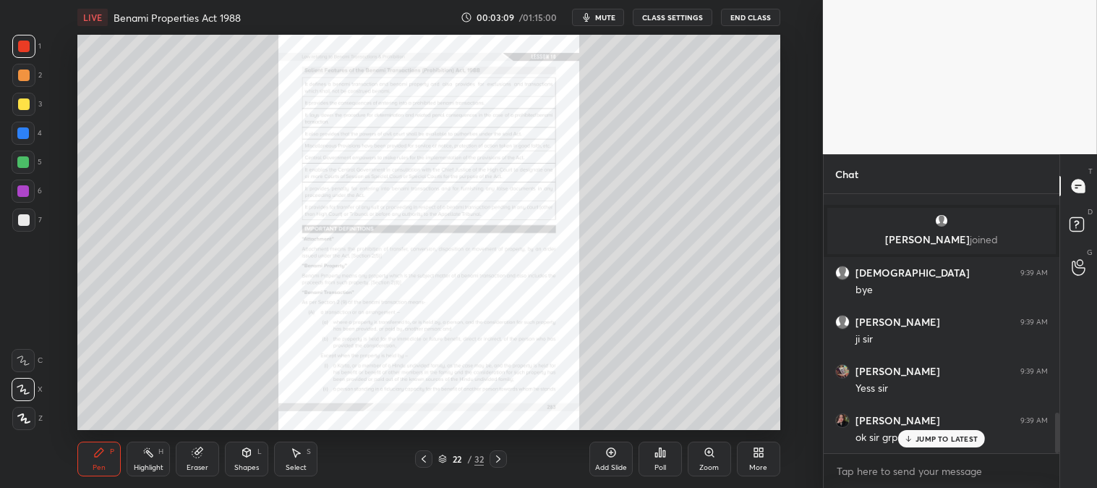
click at [421, 456] on icon at bounding box center [424, 459] width 12 height 12
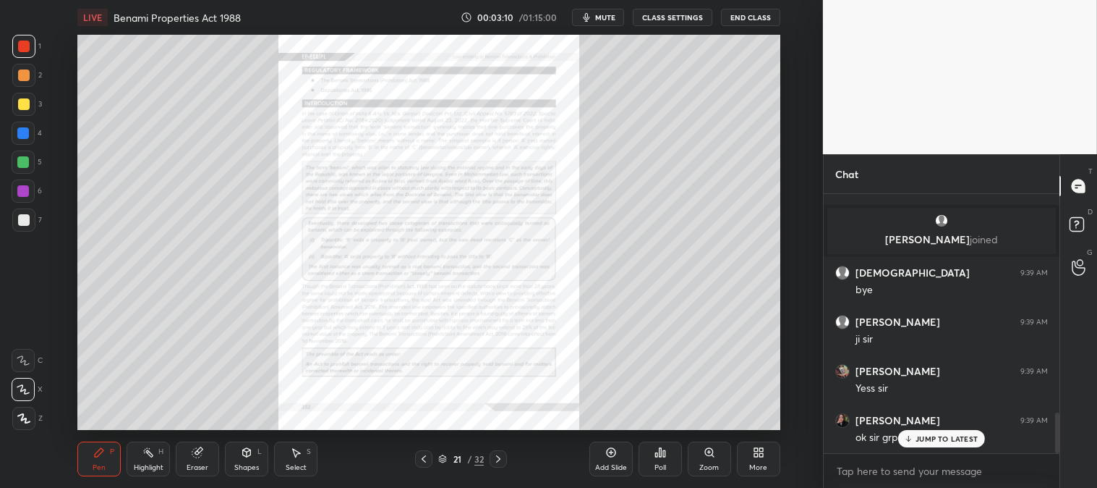
click at [421, 457] on icon at bounding box center [424, 459] width 12 height 12
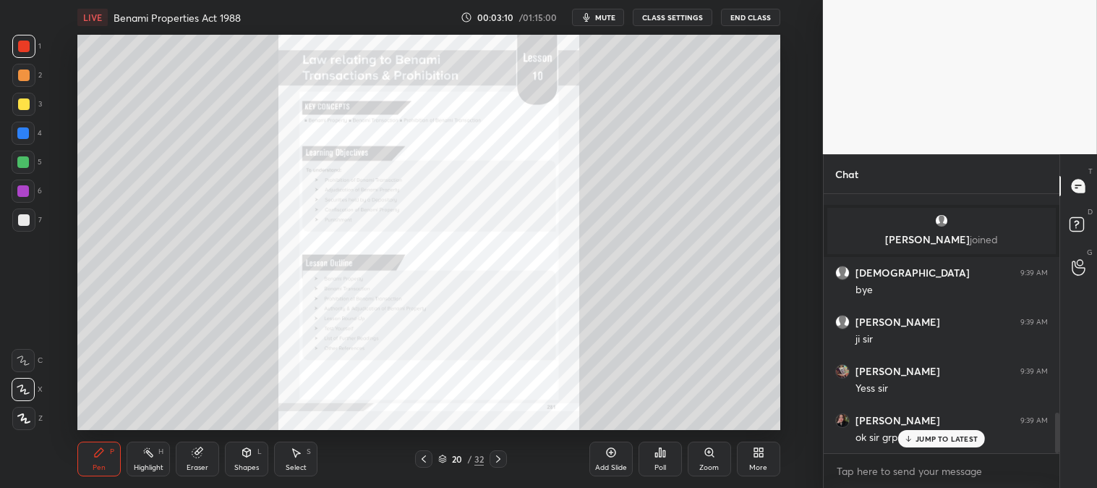
click at [422, 457] on icon at bounding box center [424, 459] width 12 height 12
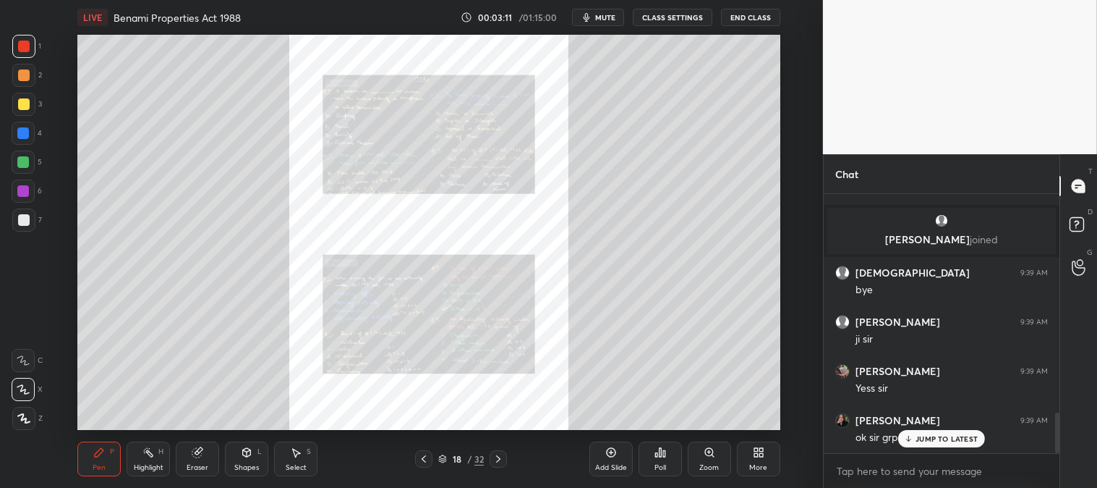
click at [422, 456] on icon at bounding box center [424, 459] width 12 height 12
click at [421, 456] on icon at bounding box center [424, 459] width 12 height 12
click at [422, 457] on icon at bounding box center [424, 459] width 12 height 12
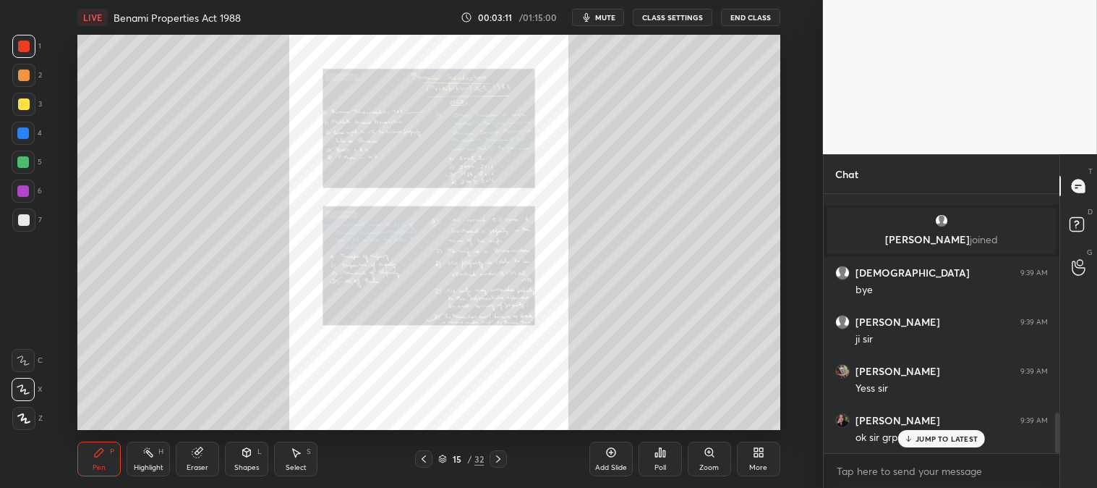
click at [422, 457] on icon at bounding box center [424, 459] width 12 height 12
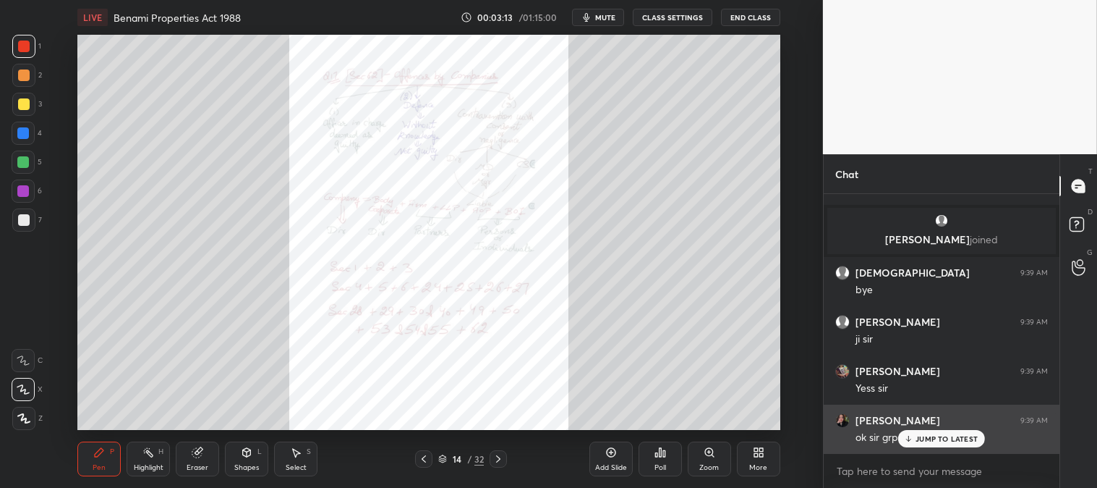
click at [924, 440] on p "JUMP TO LATEST" at bounding box center [947, 438] width 62 height 9
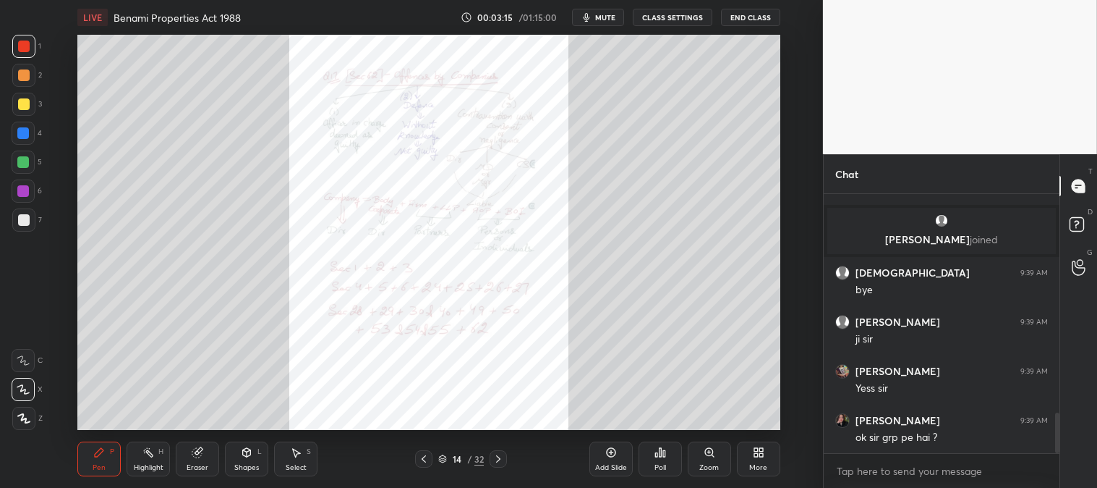
click at [496, 456] on icon at bounding box center [499, 459] width 12 height 12
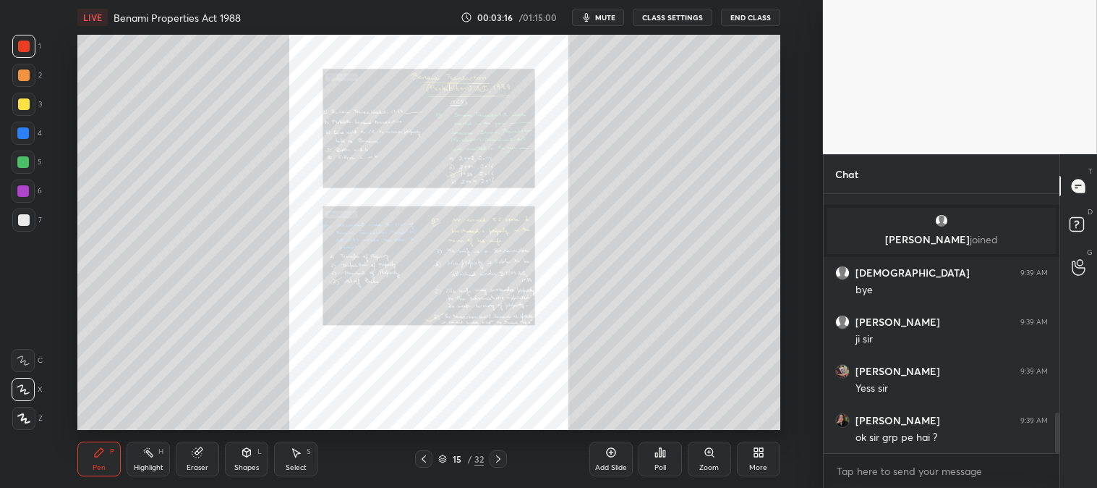
click at [499, 456] on icon at bounding box center [499, 459] width 12 height 12
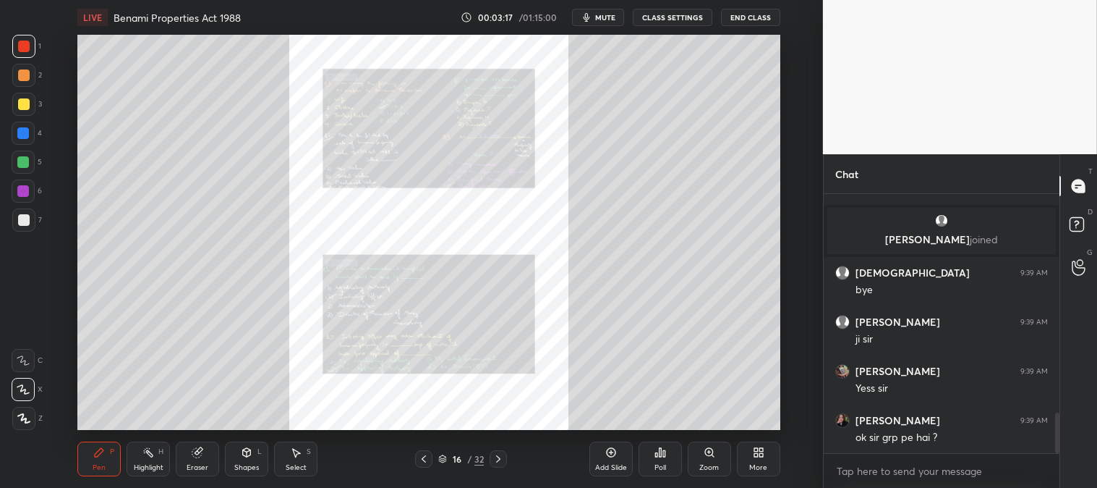
click at [500, 457] on icon at bounding box center [499, 459] width 12 height 12
click at [501, 457] on icon at bounding box center [499, 459] width 12 height 12
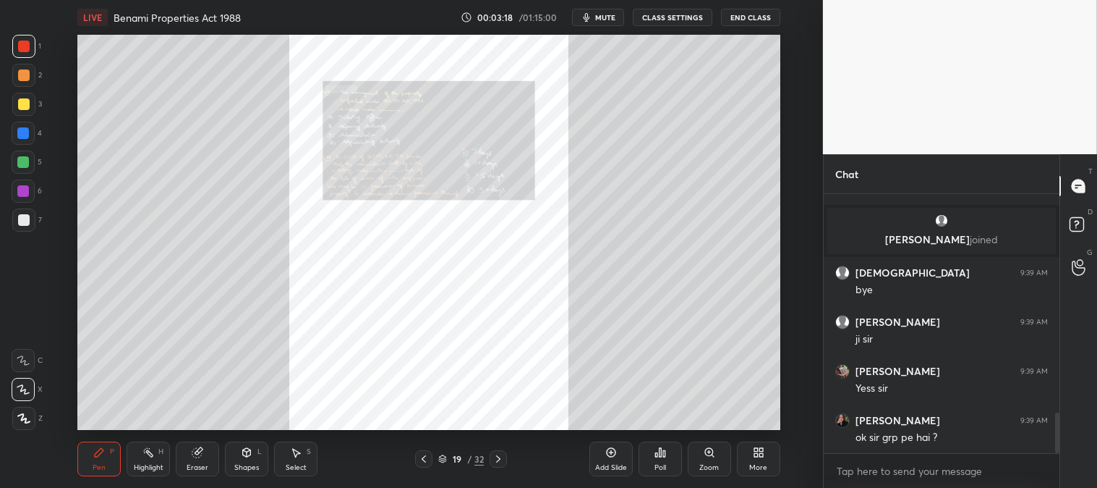
click at [420, 456] on icon at bounding box center [424, 459] width 12 height 12
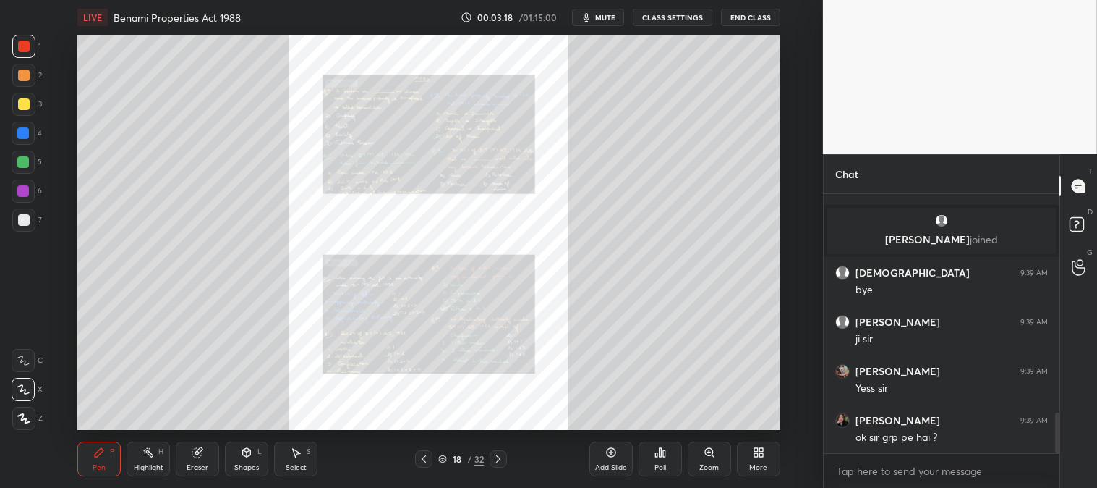
click at [417, 456] on div at bounding box center [423, 458] width 17 height 17
click at [418, 456] on icon at bounding box center [424, 459] width 12 height 12
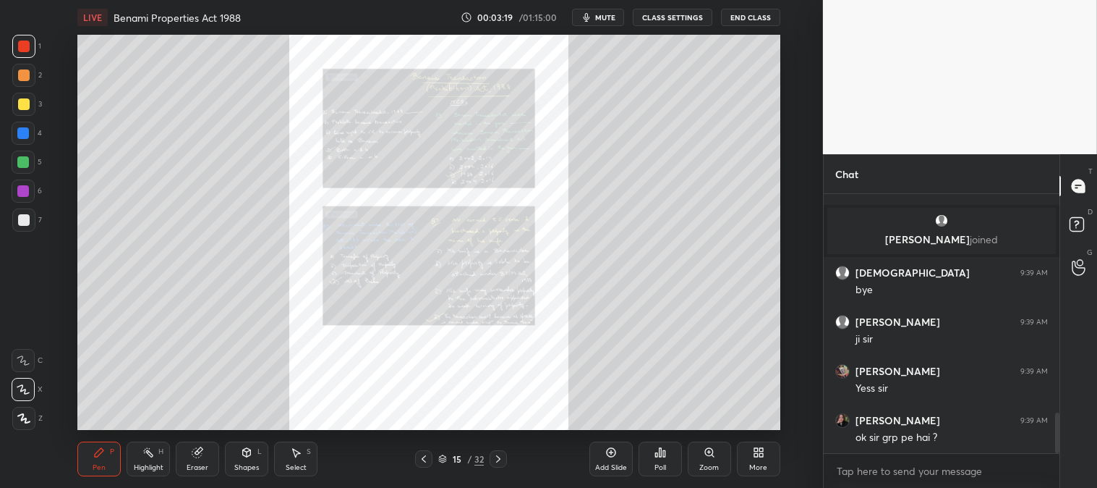
click at [420, 458] on icon at bounding box center [424, 459] width 12 height 12
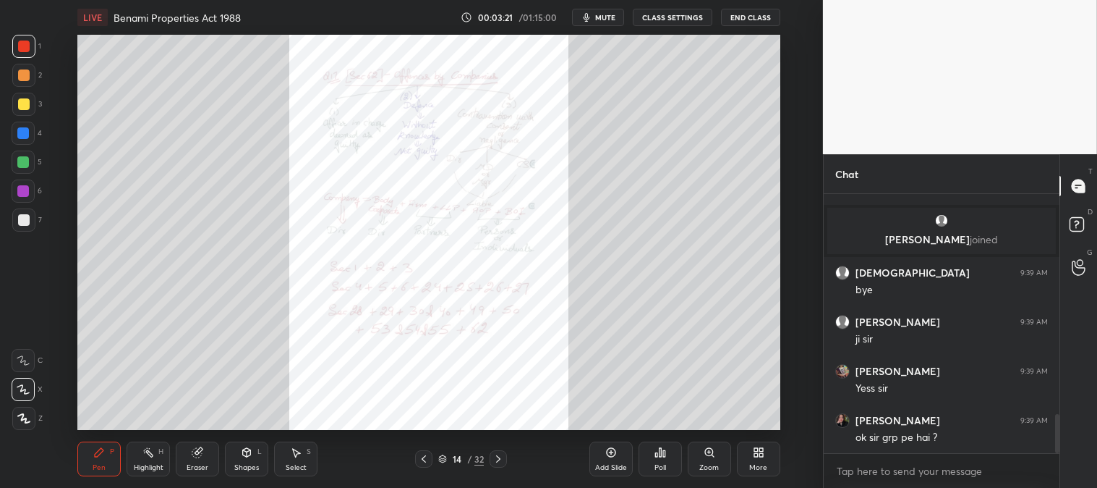
scroll to position [1447, 0]
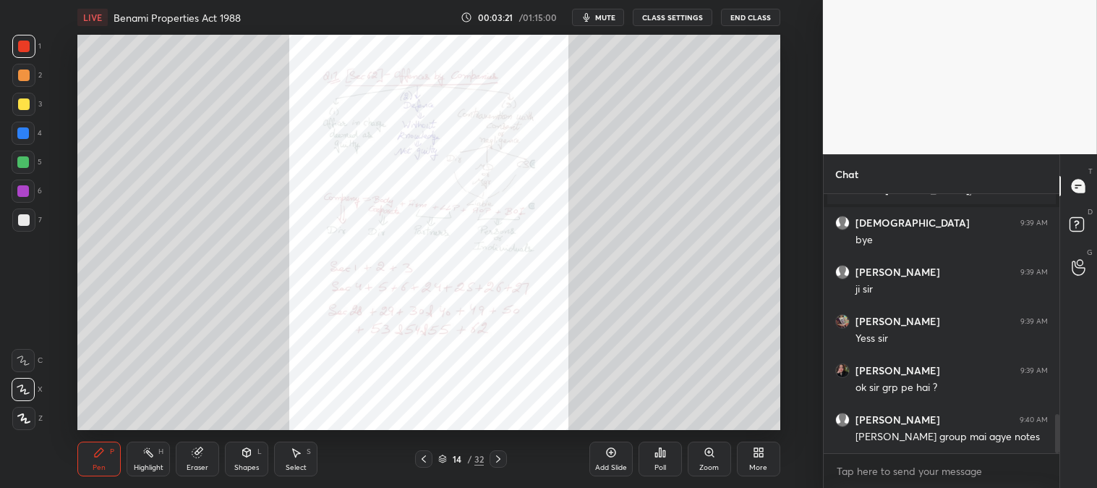
click at [158, 451] on div "H" at bounding box center [160, 451] width 5 height 7
click at [605, 22] on span "mute" at bounding box center [605, 17] width 20 height 10
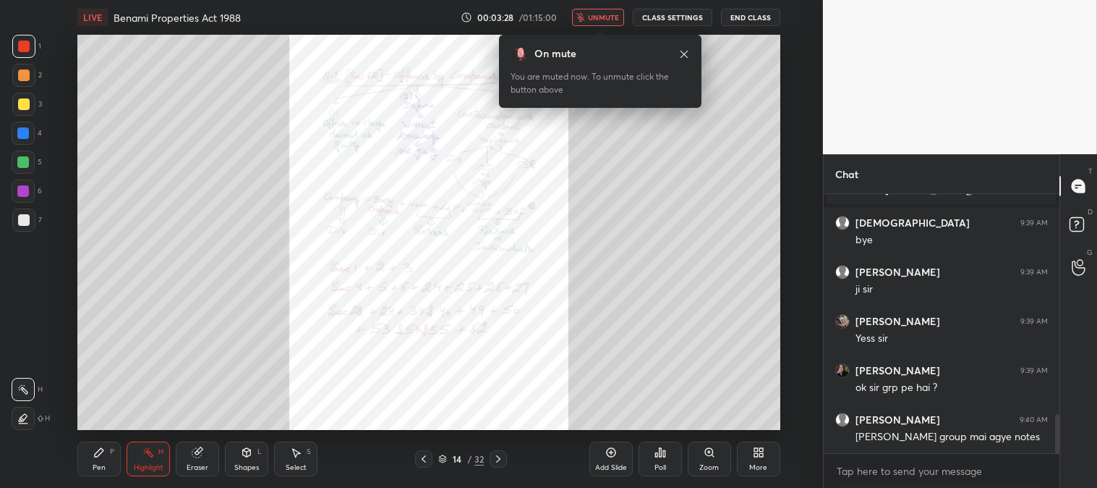
scroll to position [1495, 0]
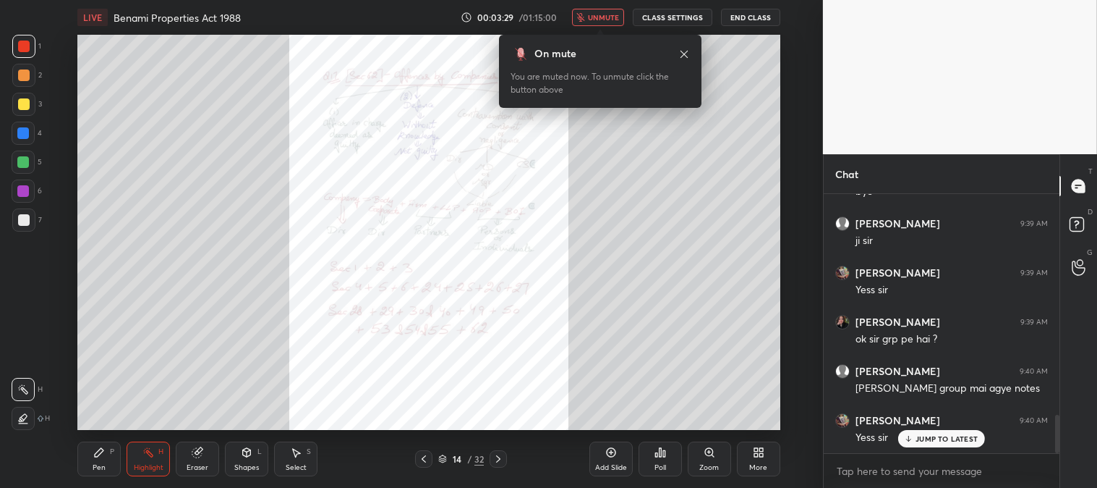
click at [606, 15] on span "unmute" at bounding box center [603, 17] width 31 height 10
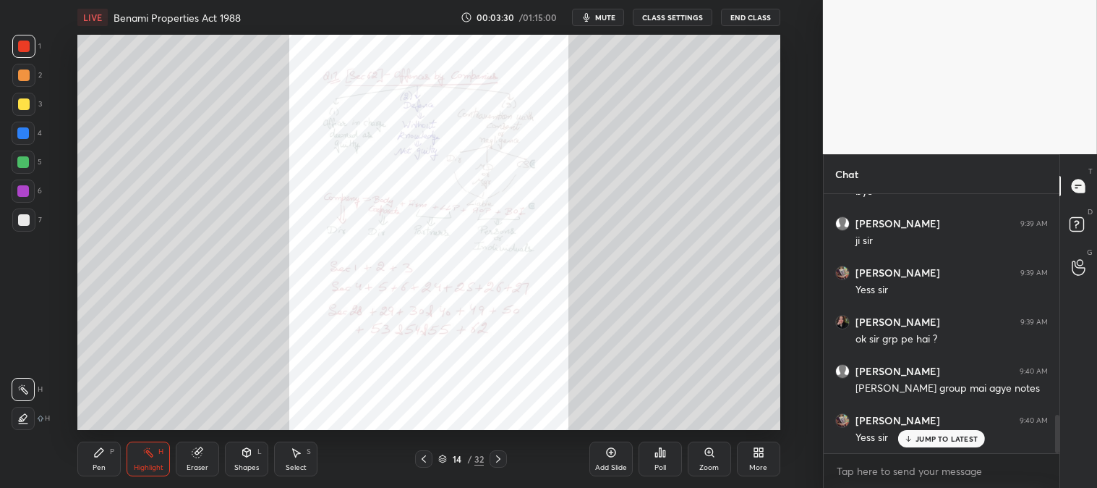
click at [420, 464] on icon at bounding box center [424, 459] width 12 height 12
click at [428, 458] on icon at bounding box center [424, 459] width 12 height 12
click at [425, 462] on icon at bounding box center [424, 458] width 4 height 7
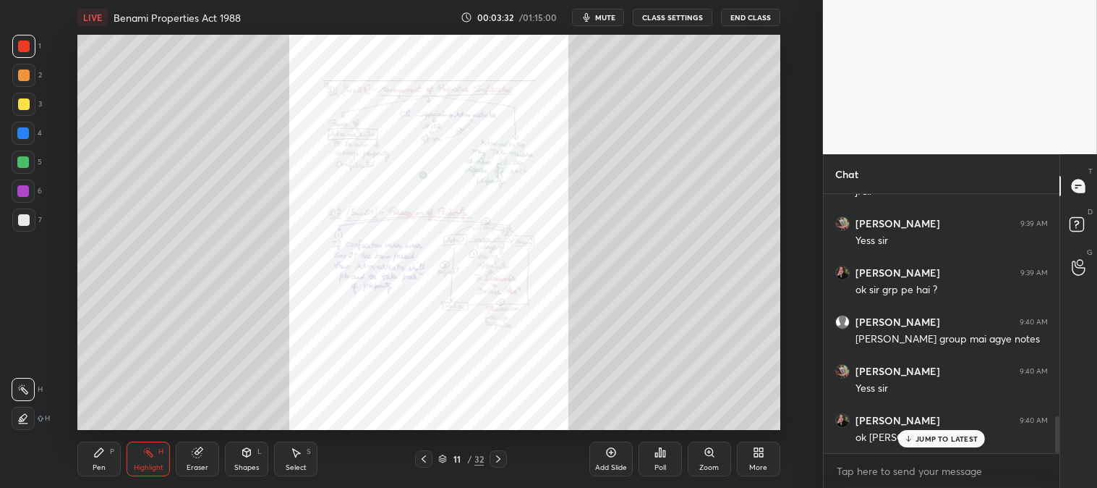
click at [425, 462] on icon at bounding box center [424, 459] width 12 height 12
click at [427, 460] on icon at bounding box center [424, 459] width 12 height 12
click at [424, 457] on icon at bounding box center [424, 458] width 4 height 7
click at [425, 457] on icon at bounding box center [424, 459] width 12 height 12
click at [425, 459] on icon at bounding box center [424, 459] width 12 height 12
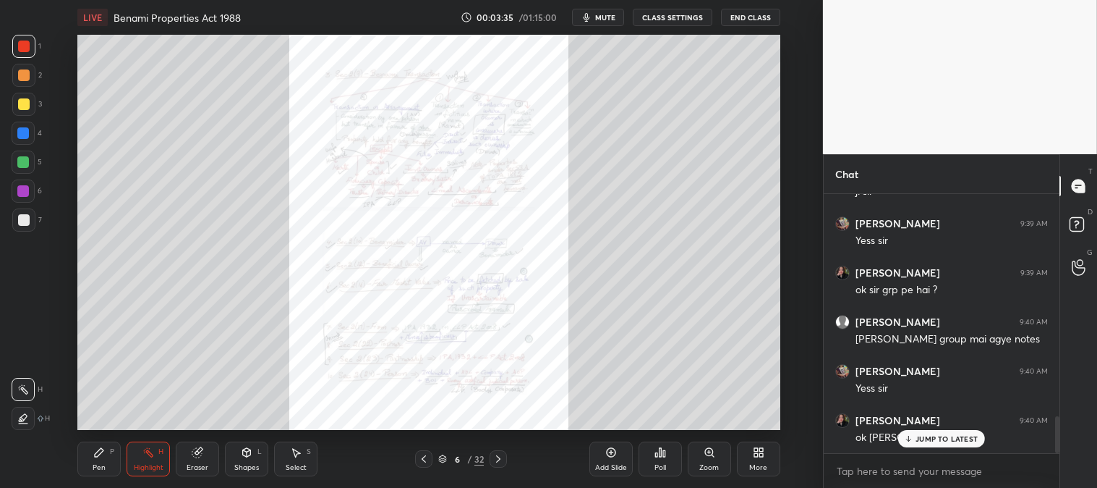
click at [422, 459] on icon at bounding box center [424, 458] width 4 height 7
click at [423, 458] on icon at bounding box center [424, 458] width 4 height 7
click at [423, 457] on icon at bounding box center [424, 459] width 12 height 12
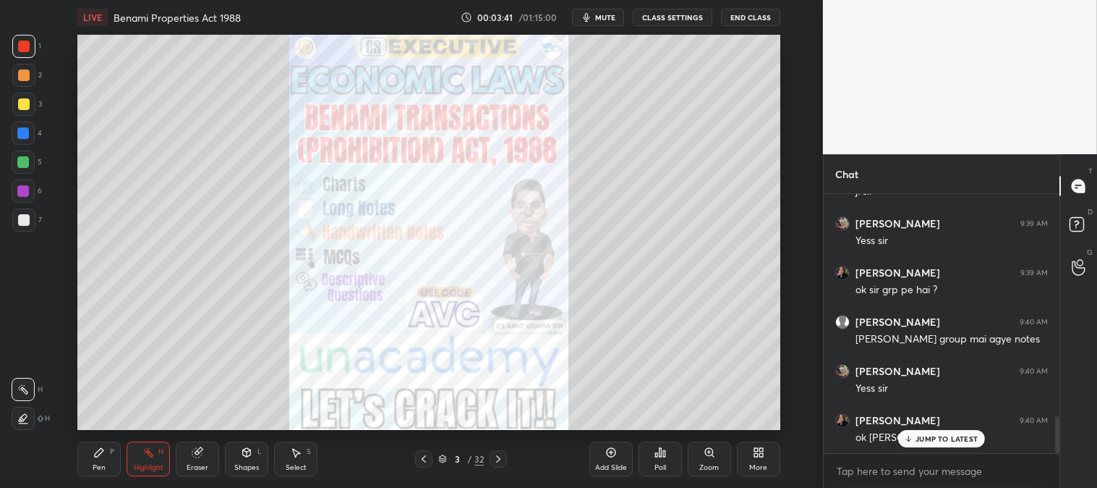
click at [926, 440] on p "JUMP TO LATEST" at bounding box center [947, 438] width 62 height 9
click at [606, 17] on span "mute" at bounding box center [605, 17] width 20 height 10
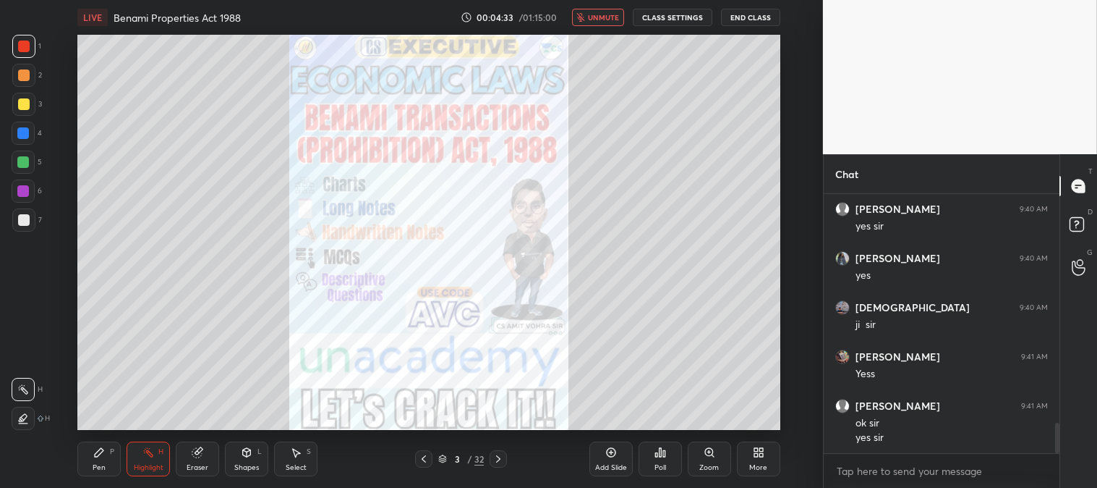
scroll to position [1968, 0]
click at [604, 17] on span "unmute" at bounding box center [603, 17] width 31 height 10
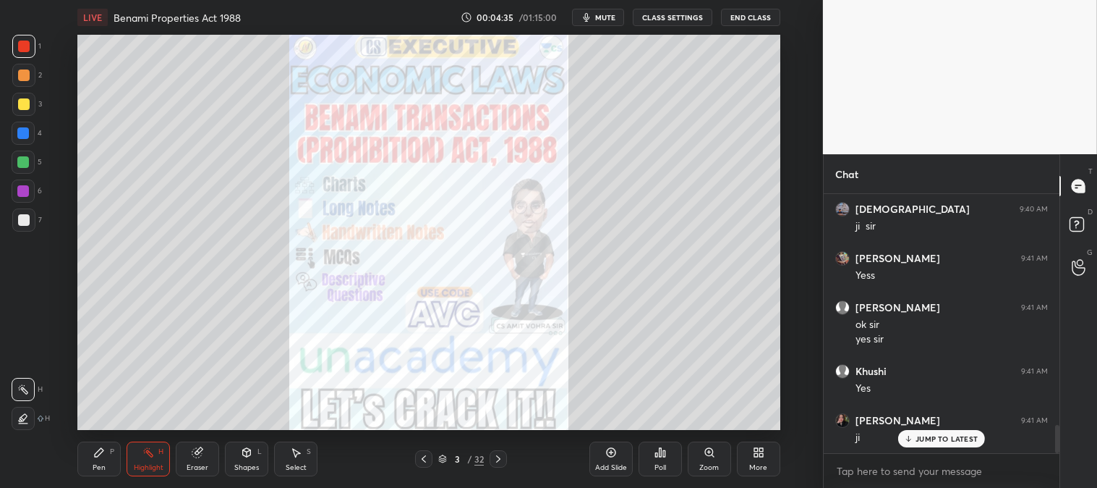
scroll to position [2115, 0]
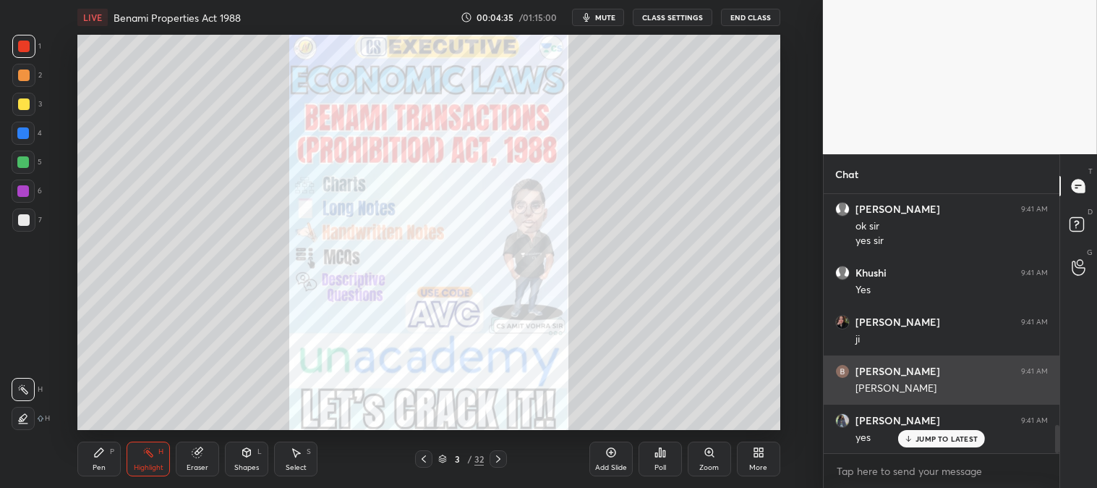
click at [921, 440] on p "JUMP TO LATEST" at bounding box center [947, 438] width 62 height 9
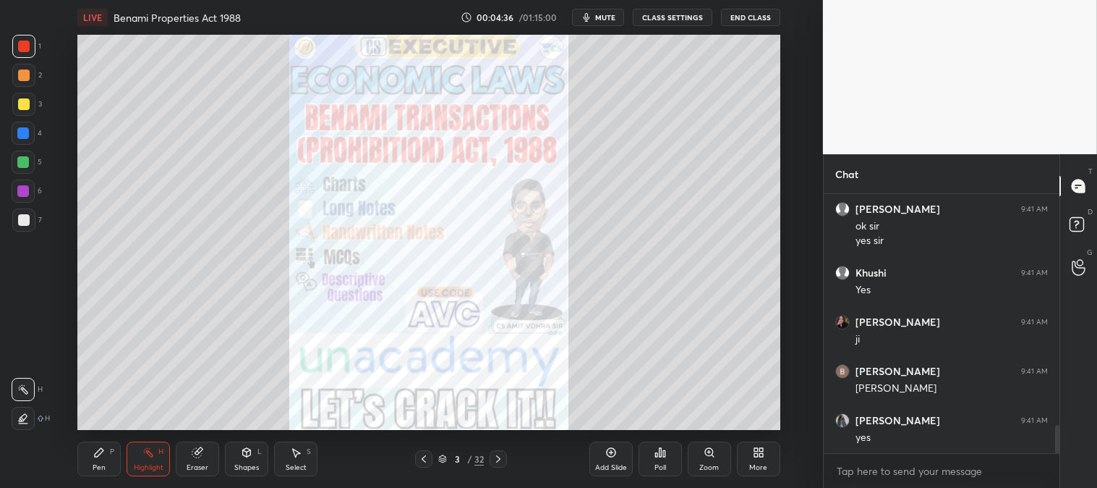
click at [498, 461] on icon at bounding box center [498, 458] width 4 height 7
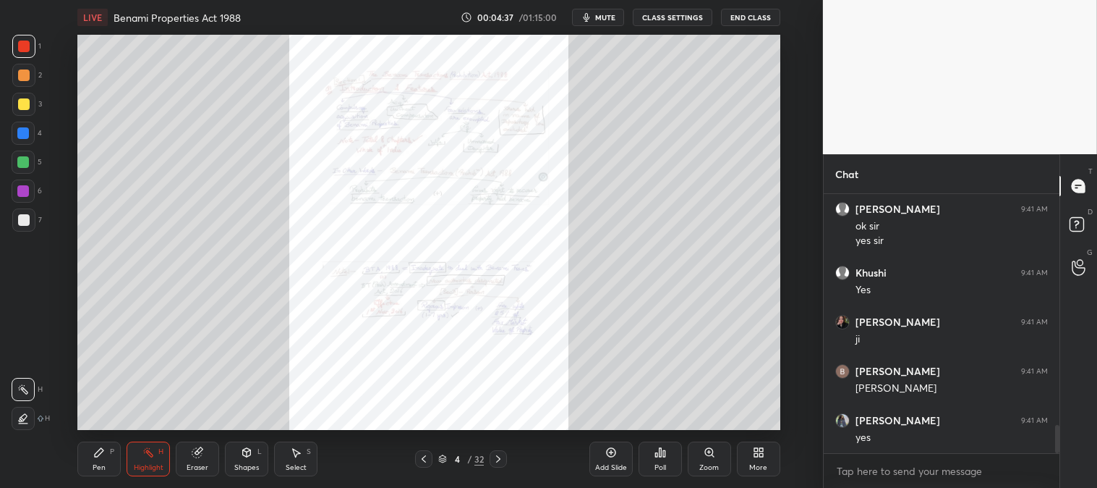
click at [699, 457] on div "Zoom" at bounding box center [709, 458] width 43 height 35
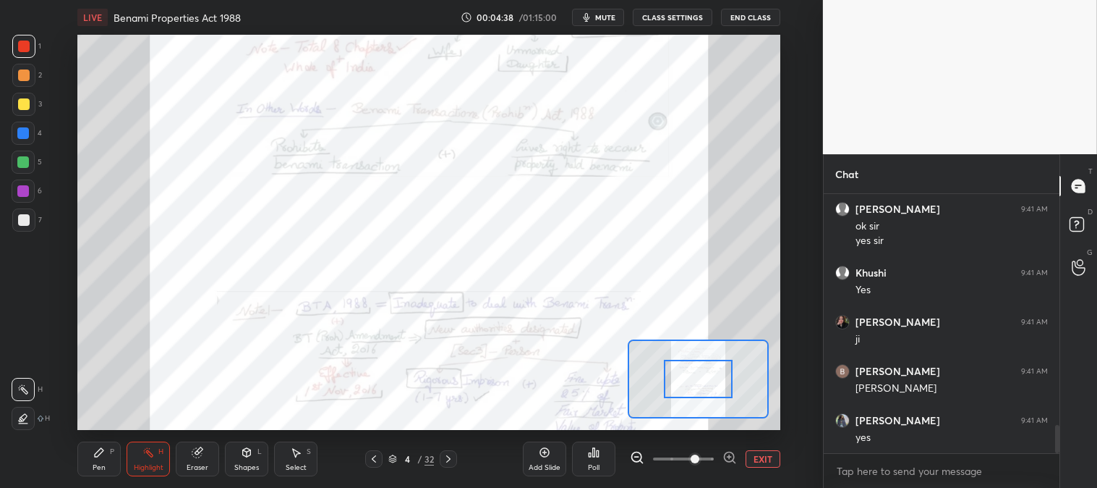
scroll to position [2164, 0]
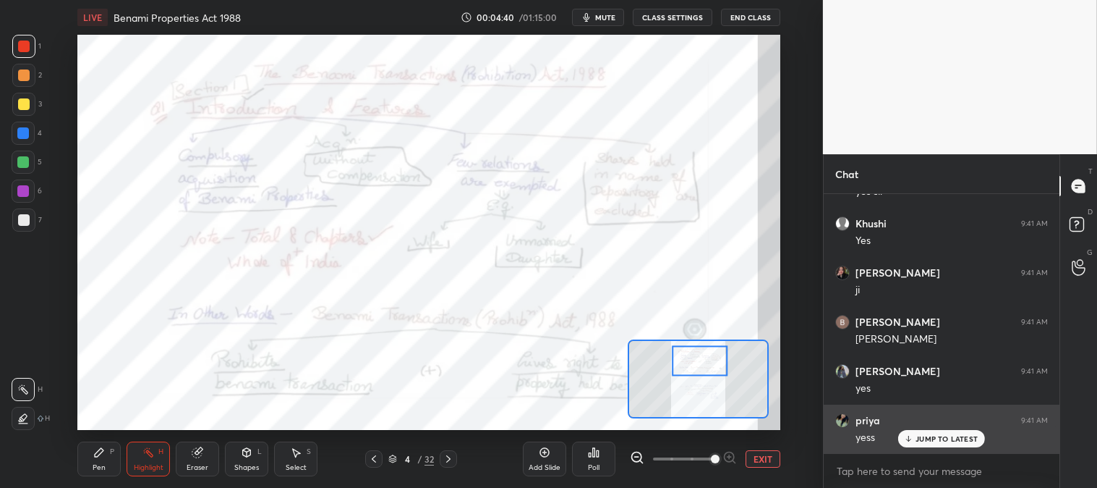
click at [936, 436] on p "JUMP TO LATEST" at bounding box center [947, 438] width 62 height 9
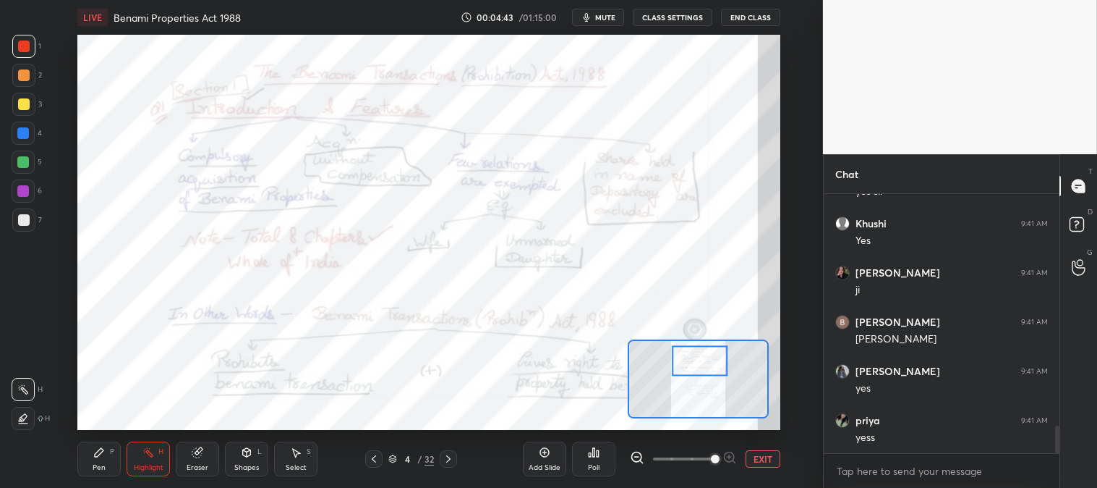
scroll to position [2216, 0]
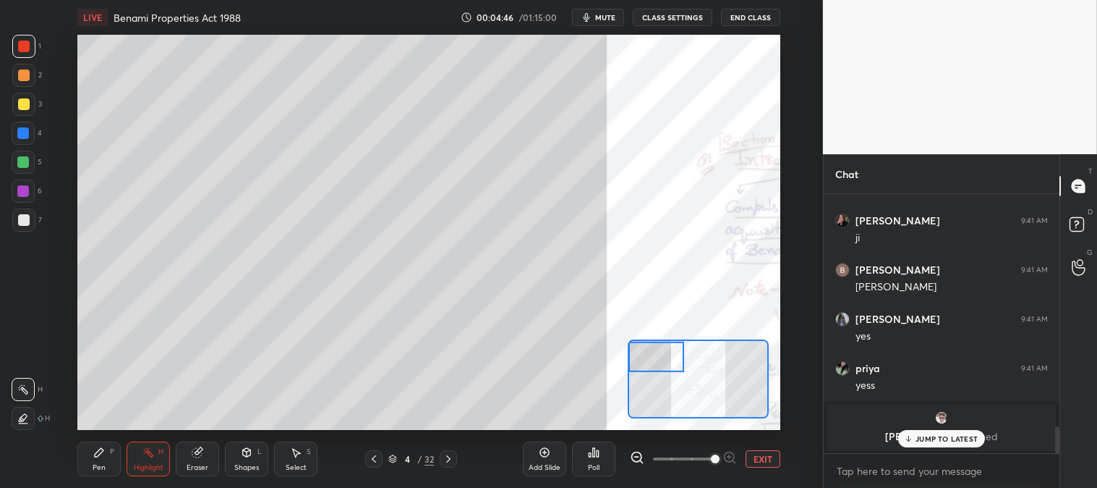
click at [922, 438] on p "JUMP TO LATEST" at bounding box center [947, 438] width 62 height 9
click at [100, 459] on div "Pen P" at bounding box center [98, 458] width 43 height 35
click at [27, 111] on div at bounding box center [23, 104] width 23 height 23
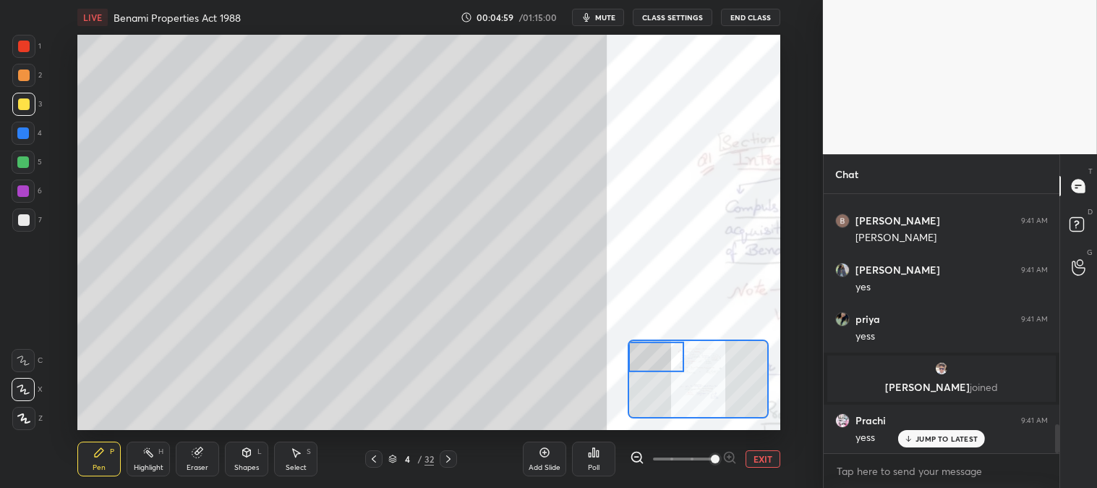
scroll to position [2035, 0]
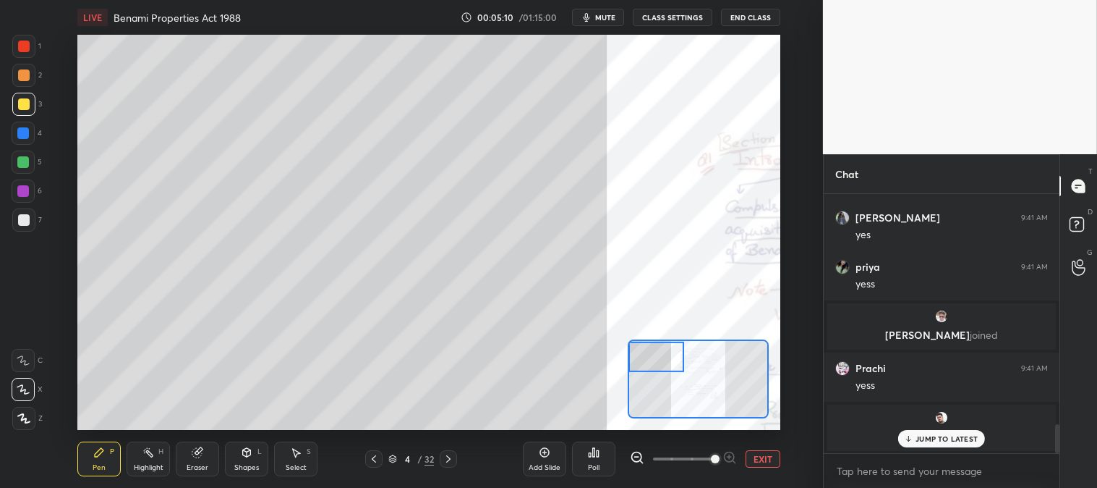
click at [22, 214] on div at bounding box center [24, 220] width 12 height 12
click at [929, 437] on p "JUMP TO LATEST" at bounding box center [947, 438] width 62 height 9
click at [755, 461] on button "EXIT" at bounding box center [763, 458] width 35 height 17
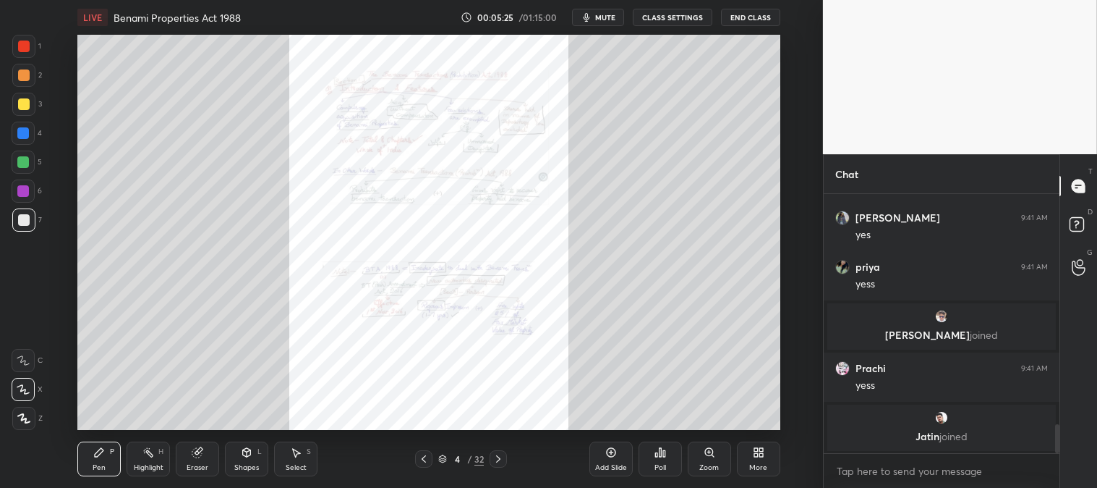
click at [700, 459] on div "Zoom" at bounding box center [709, 458] width 43 height 35
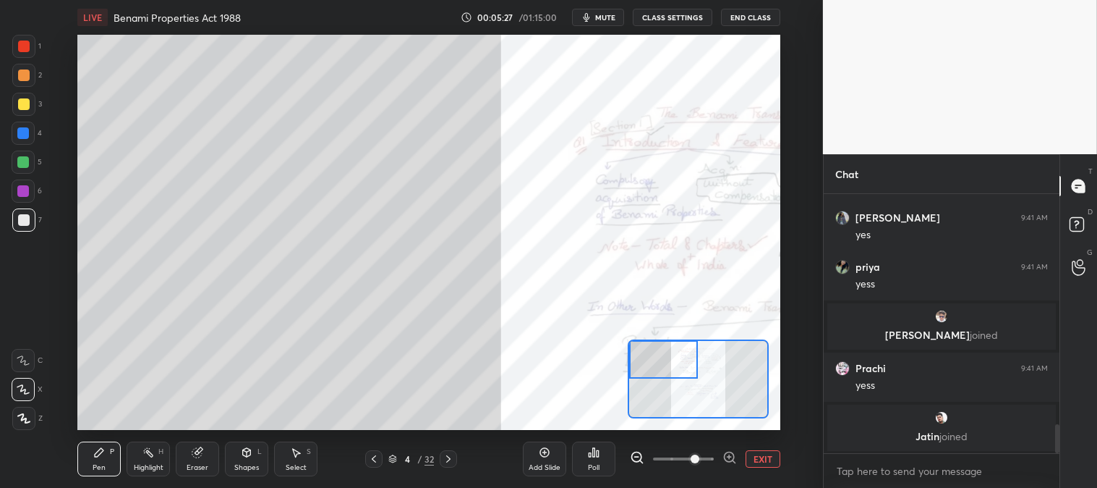
click at [22, 157] on div at bounding box center [23, 162] width 12 height 12
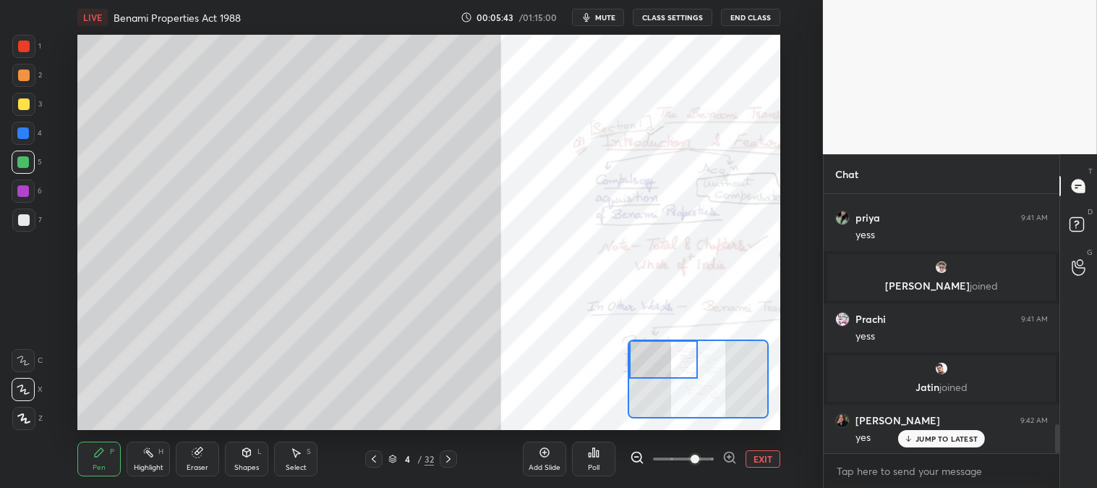
click at [25, 109] on div at bounding box center [24, 104] width 12 height 12
click at [943, 440] on p "JUMP TO LATEST" at bounding box center [947, 438] width 62 height 9
click at [13, 106] on div at bounding box center [23, 104] width 23 height 23
click at [25, 105] on div at bounding box center [24, 104] width 12 height 12
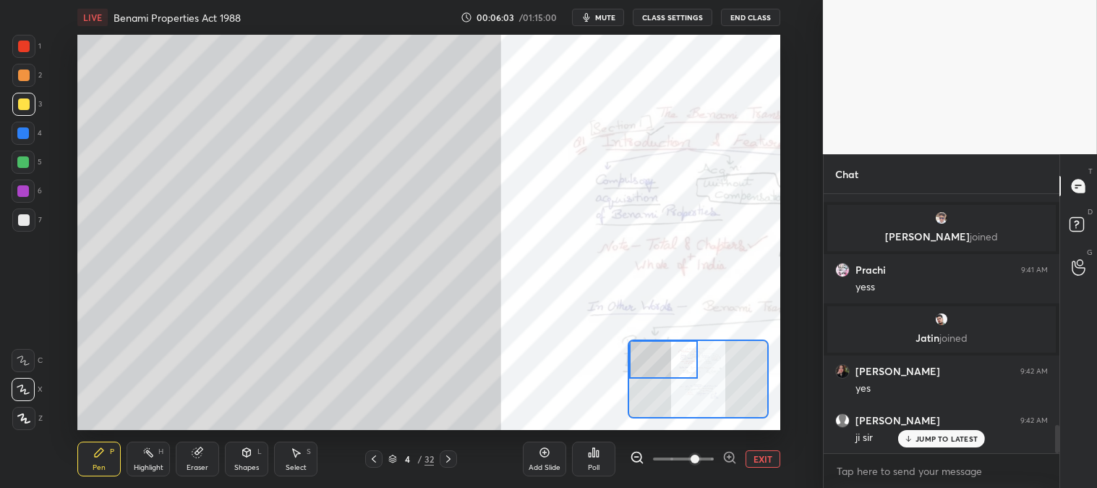
scroll to position [2159, 0]
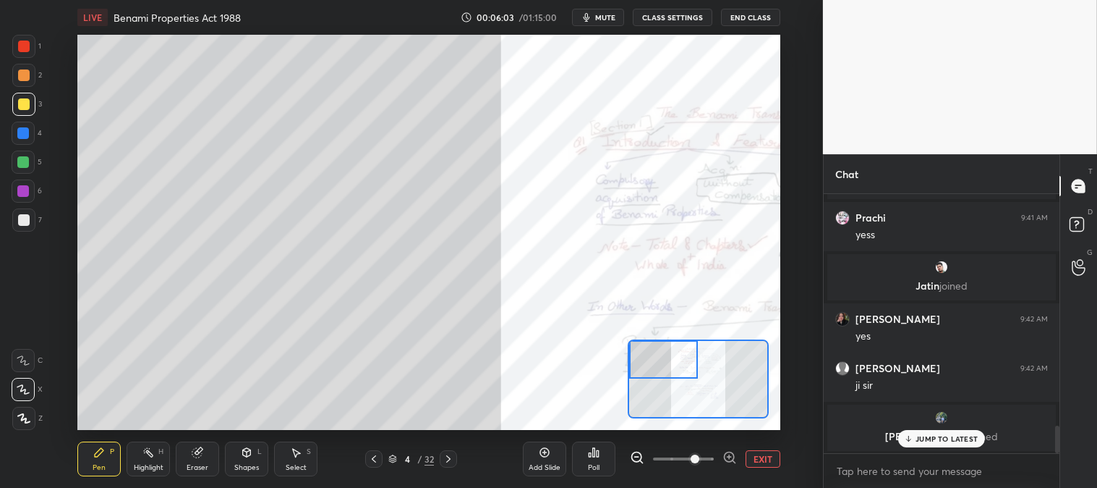
click at [924, 436] on p "JUMP TO LATEST" at bounding box center [947, 438] width 62 height 9
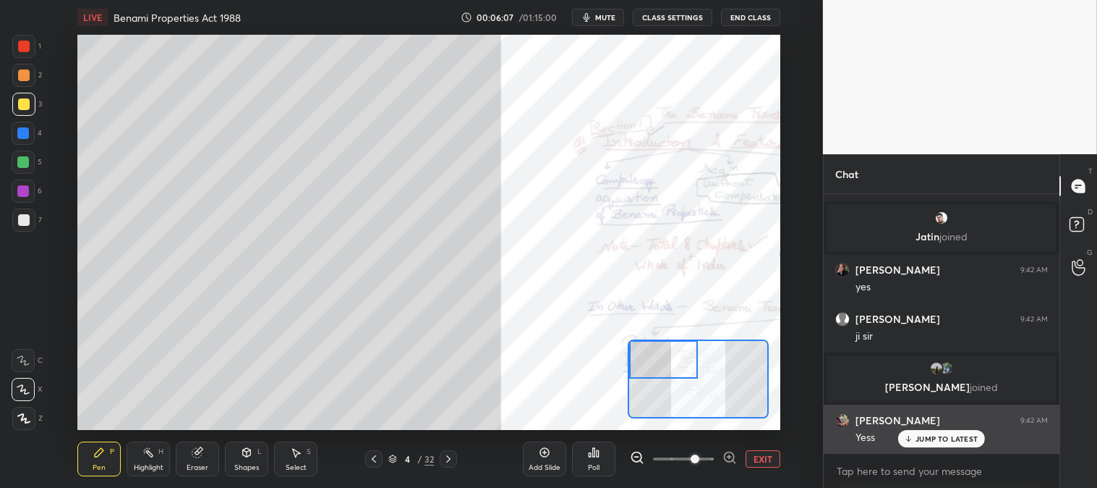
click at [928, 442] on p "JUMP TO LATEST" at bounding box center [947, 438] width 62 height 9
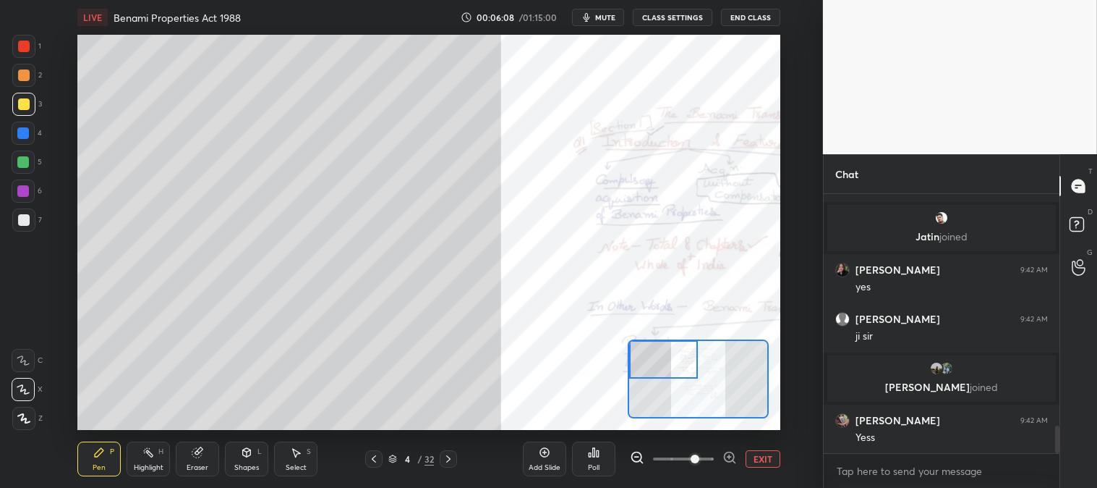
click at [603, 18] on span "mute" at bounding box center [605, 17] width 20 height 10
click at [599, 17] on span "unmute" at bounding box center [603, 17] width 31 height 10
click at [24, 218] on div at bounding box center [24, 220] width 12 height 12
click at [18, 104] on div at bounding box center [24, 104] width 12 height 12
click at [29, 218] on div at bounding box center [24, 220] width 12 height 12
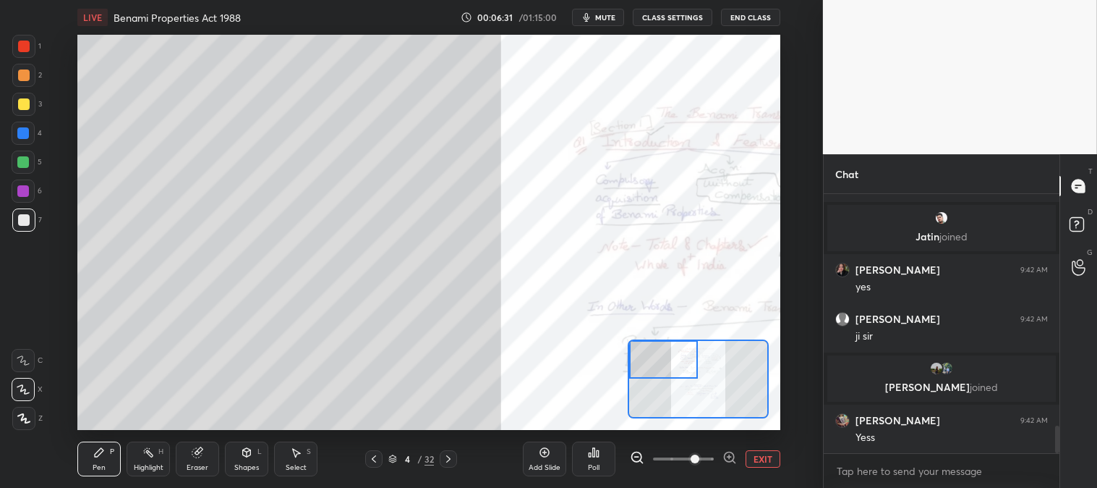
click at [27, 161] on div at bounding box center [23, 162] width 12 height 12
click at [24, 41] on div at bounding box center [24, 47] width 12 height 12
click at [158, 465] on div "Highlight" at bounding box center [149, 467] width 30 height 7
click at [96, 462] on div "Pen P" at bounding box center [98, 458] width 43 height 35
click at [97, 454] on icon at bounding box center [99, 452] width 9 height 9
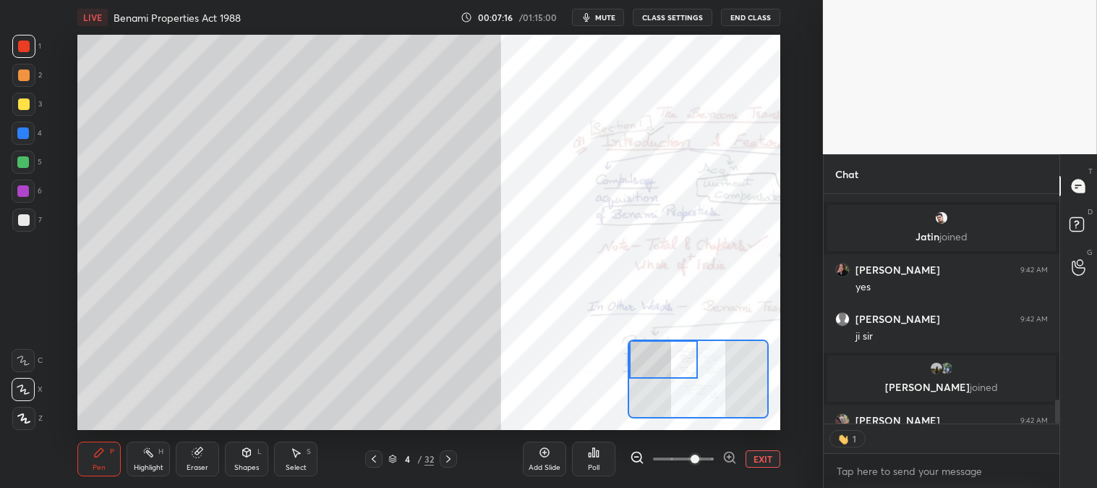
scroll to position [4, 4]
click at [17, 165] on div at bounding box center [23, 161] width 23 height 23
click at [30, 229] on div at bounding box center [23, 219] width 23 height 23
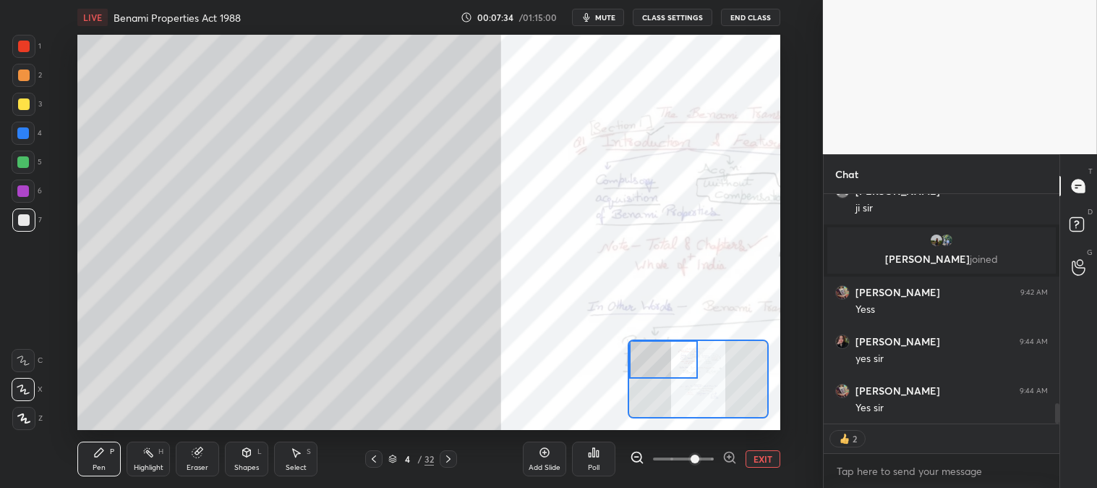
scroll to position [2386, 0]
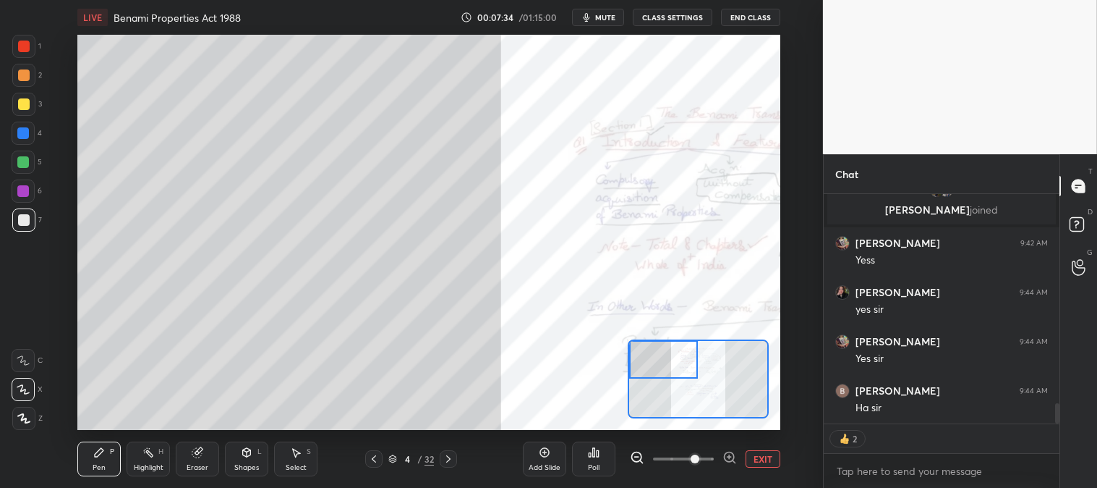
click at [104, 461] on div "Pen P" at bounding box center [98, 458] width 43 height 35
click at [25, 137] on div at bounding box center [23, 133] width 12 height 12
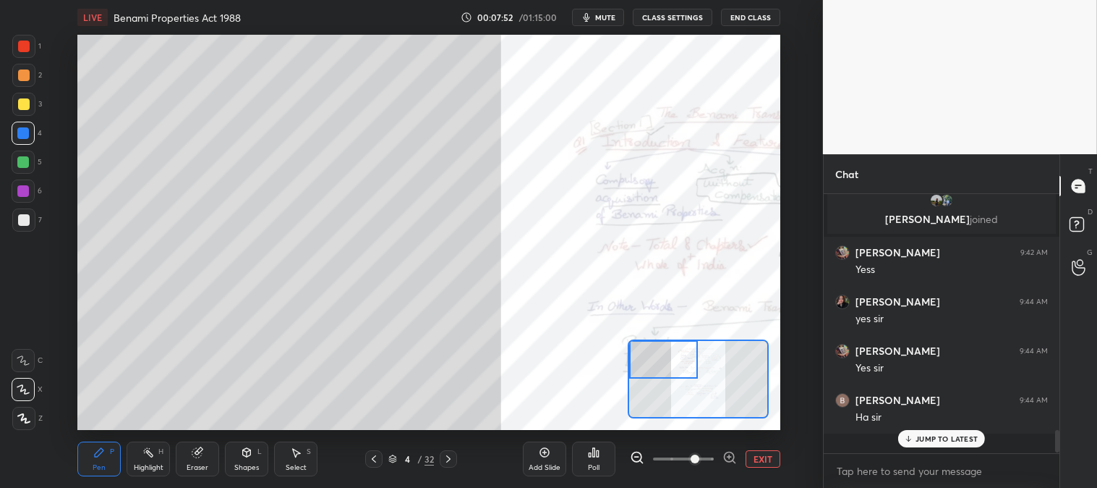
scroll to position [255, 232]
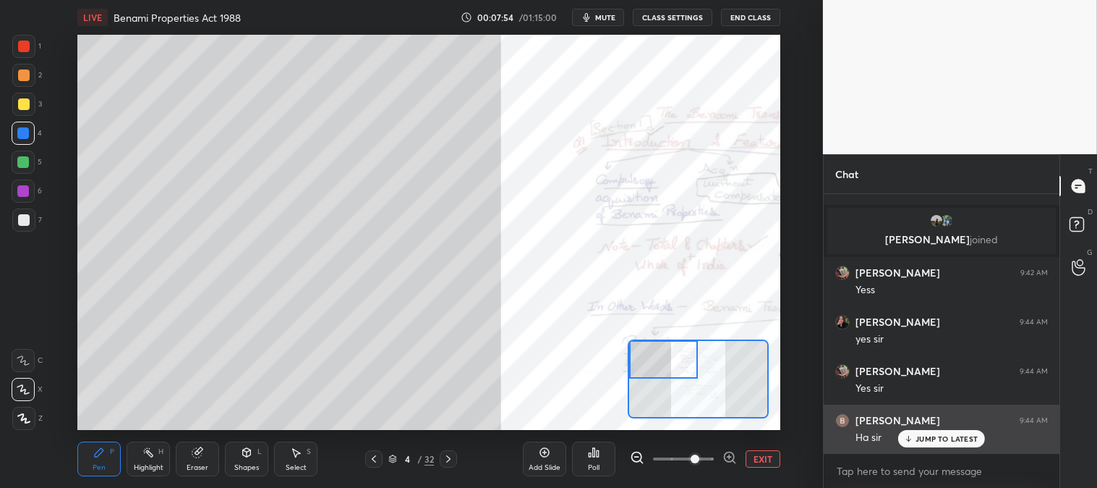
click at [925, 438] on p "JUMP TO LATEST" at bounding box center [947, 438] width 62 height 9
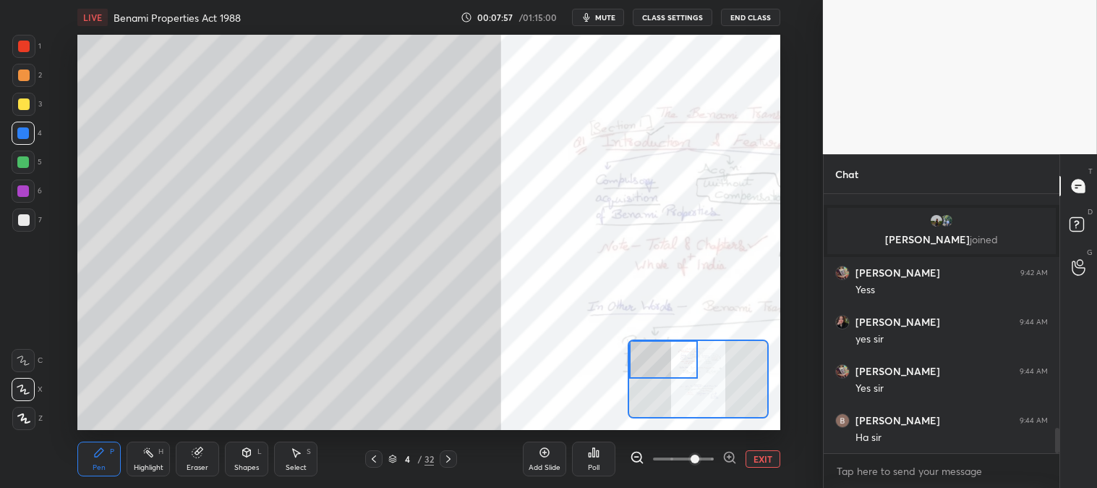
scroll to position [2405, 0]
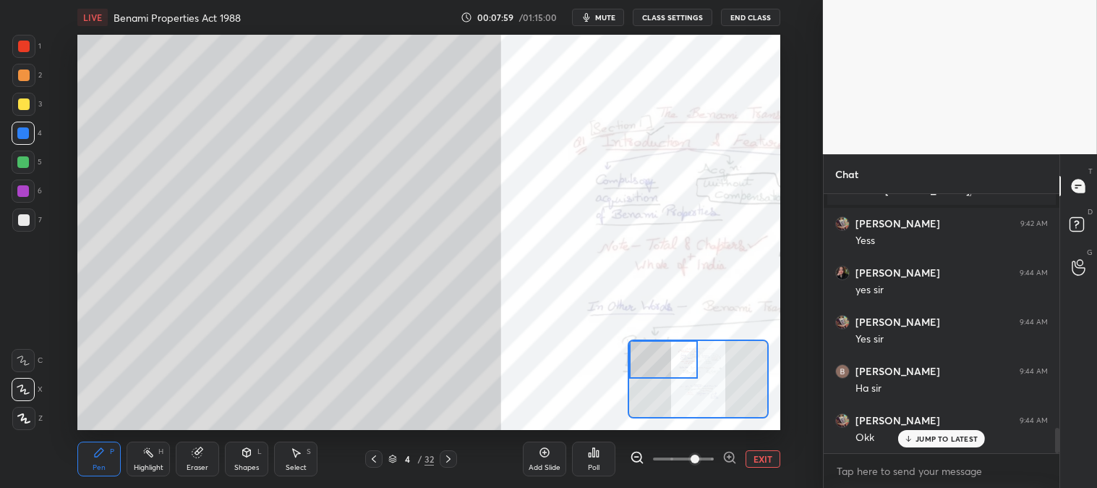
click at [930, 438] on p "JUMP TO LATEST" at bounding box center [947, 438] width 62 height 9
click at [147, 467] on div "Highlight" at bounding box center [149, 467] width 30 height 7
click at [933, 439] on p "JUMP TO LATEST" at bounding box center [947, 438] width 62 height 9
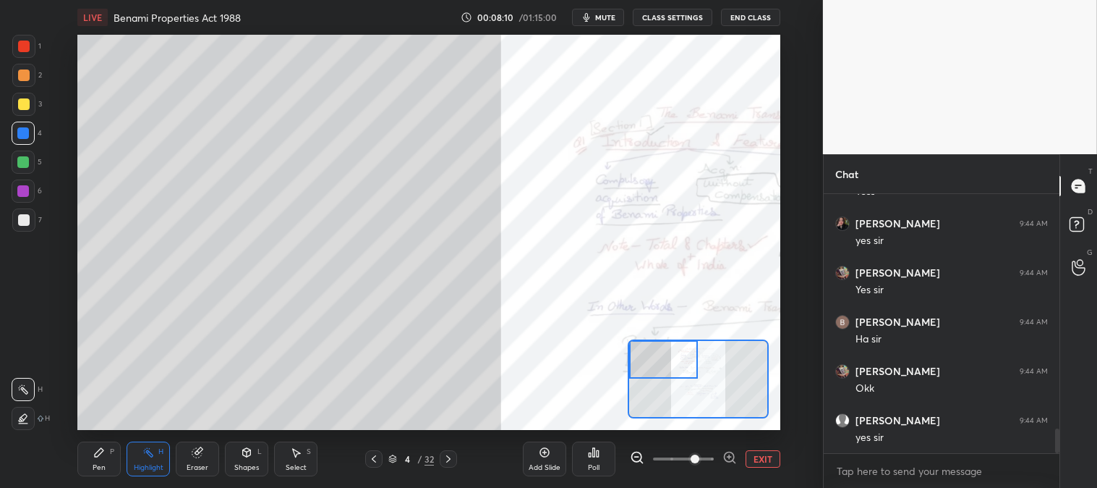
click at [103, 454] on icon at bounding box center [99, 452] width 12 height 12
click at [26, 219] on div at bounding box center [24, 220] width 12 height 12
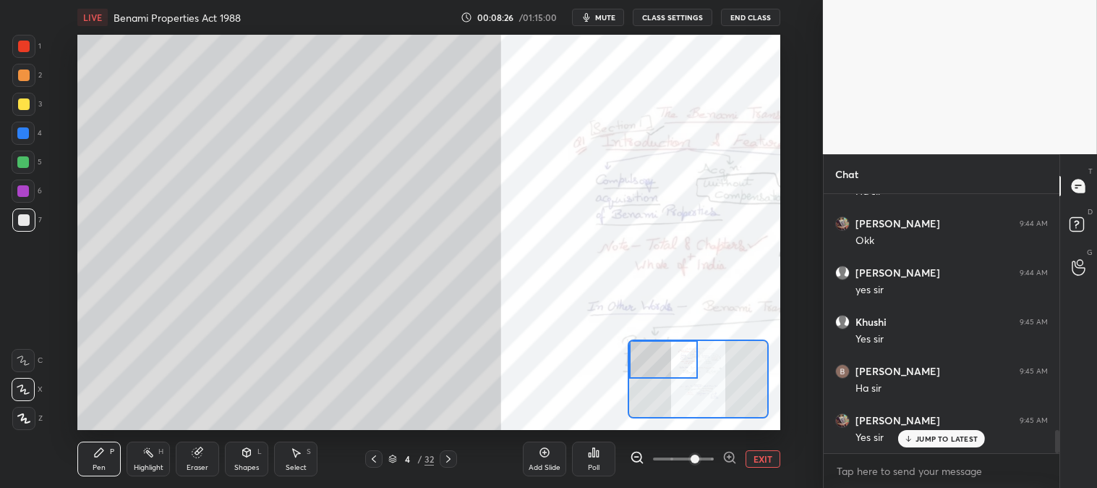
click at [27, 82] on div at bounding box center [23, 75] width 23 height 23
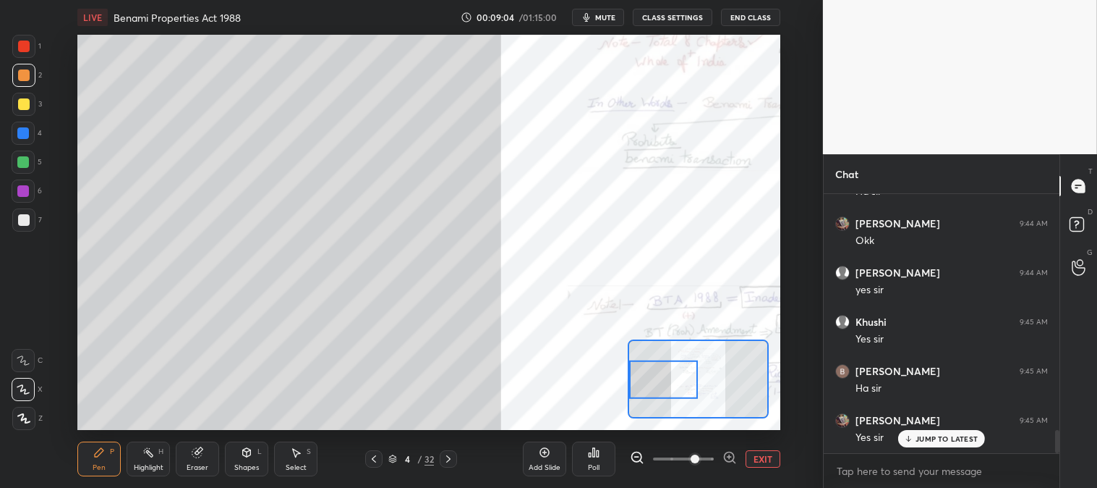
scroll to position [2651, 0]
click at [767, 456] on button "EXIT" at bounding box center [763, 458] width 35 height 17
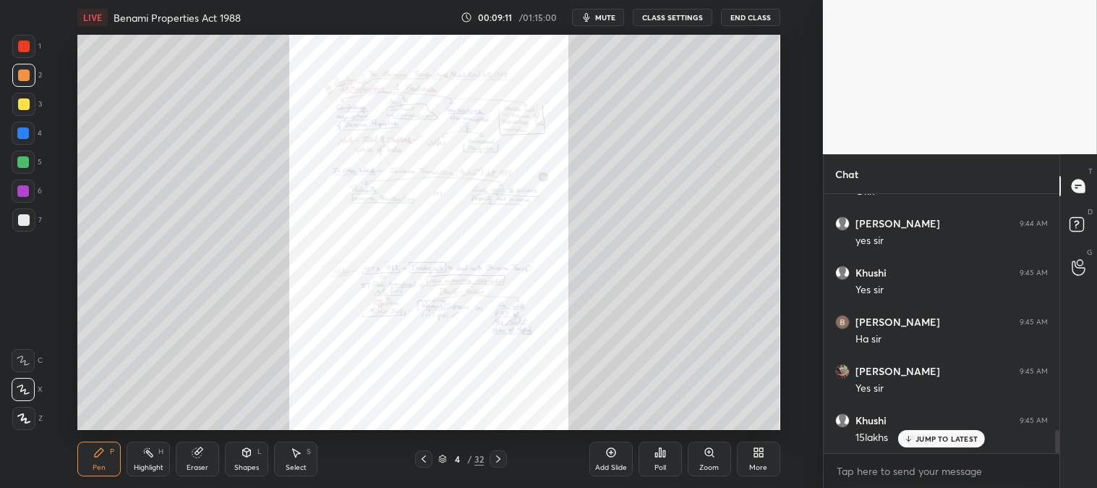
click at [25, 51] on div at bounding box center [24, 47] width 12 height 12
click at [917, 438] on p "JUMP TO LATEST" at bounding box center [947, 438] width 62 height 9
click at [706, 460] on div "Zoom" at bounding box center [709, 458] width 43 height 35
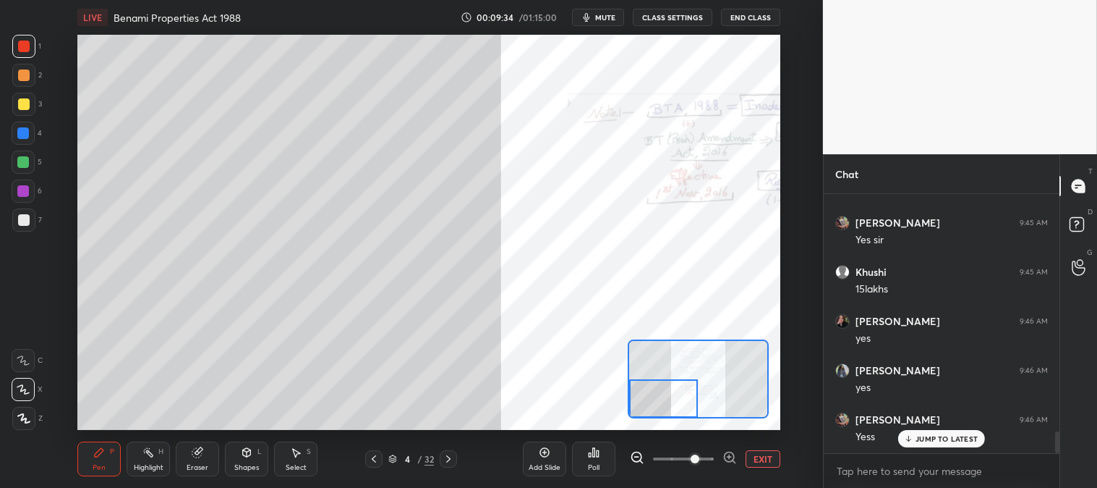
scroll to position [2848, 0]
click at [910, 438] on icon at bounding box center [908, 438] width 9 height 9
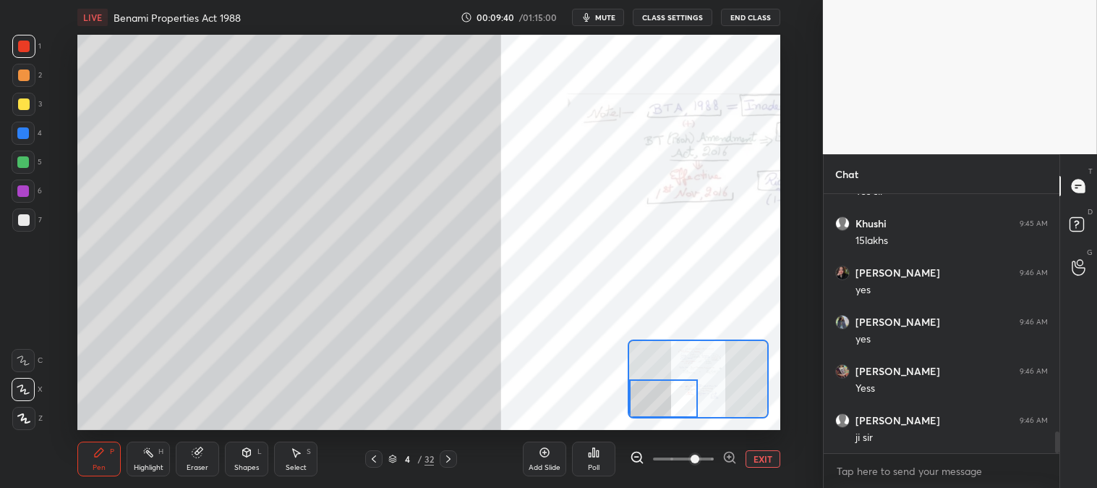
click at [760, 459] on button "EXIT" at bounding box center [763, 458] width 35 height 17
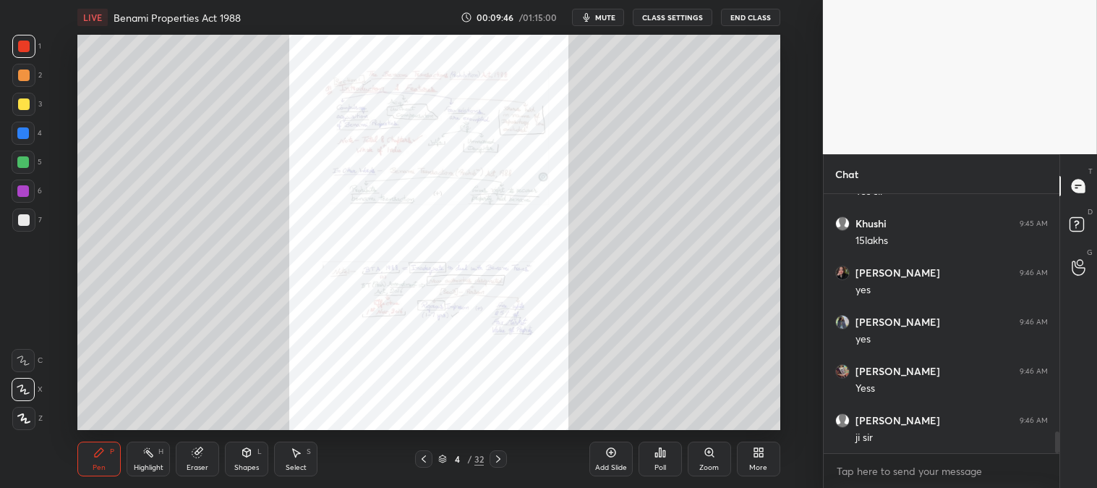
click at [26, 103] on div at bounding box center [24, 104] width 12 height 12
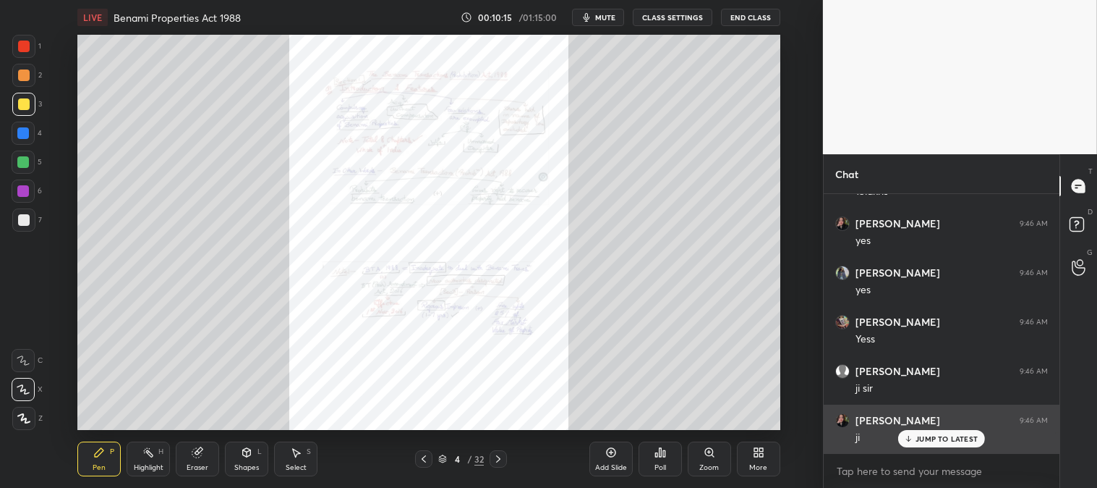
click at [923, 435] on p "JUMP TO LATEST" at bounding box center [947, 438] width 62 height 9
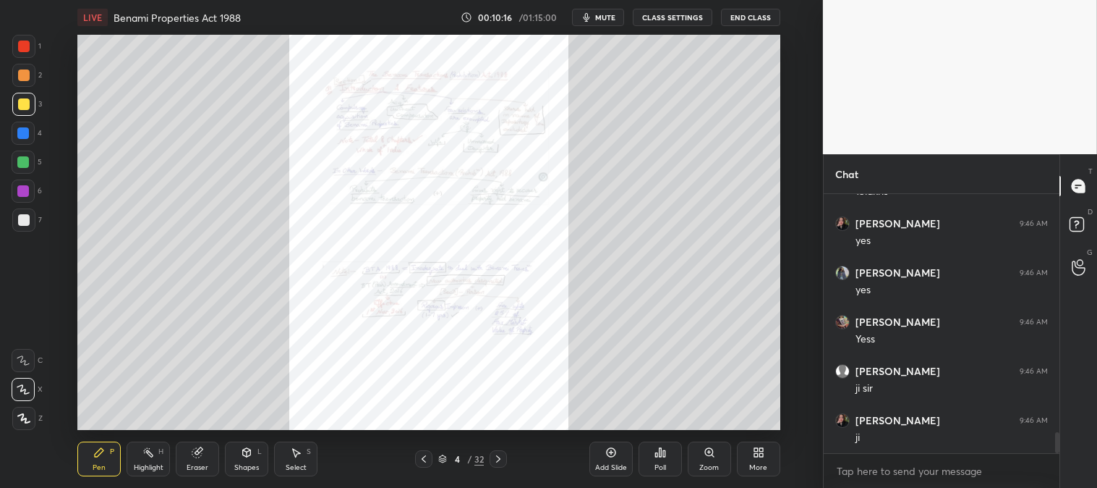
scroll to position [2947, 0]
click at [699, 457] on div "Zoom" at bounding box center [709, 458] width 43 height 35
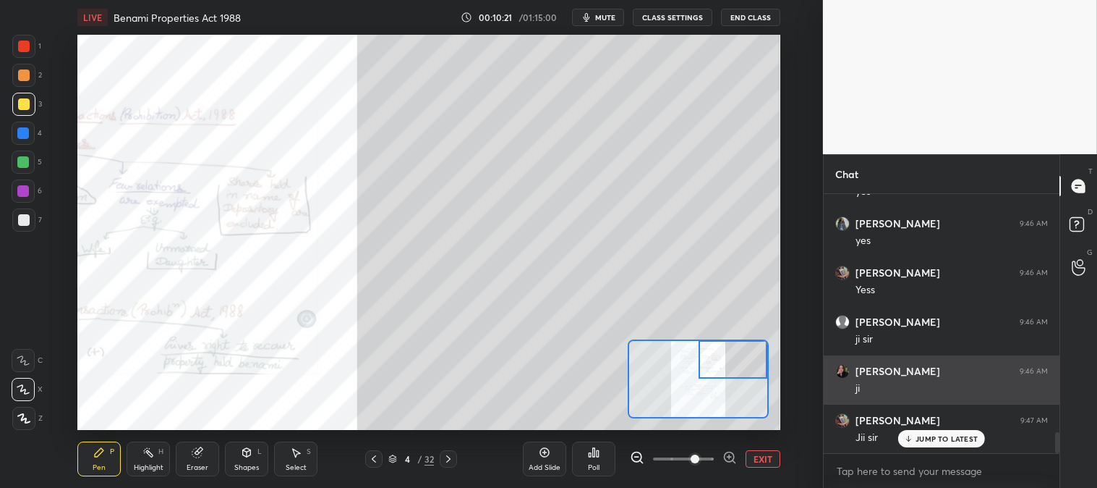
click at [935, 440] on p "JUMP TO LATEST" at bounding box center [947, 438] width 62 height 9
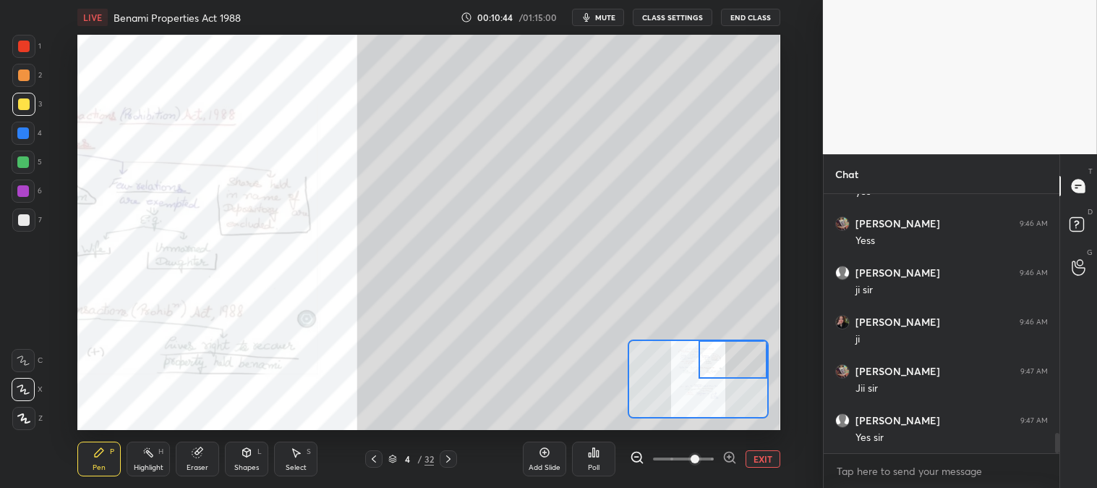
scroll to position [3046, 0]
click at [769, 454] on button "EXIT" at bounding box center [763, 458] width 35 height 17
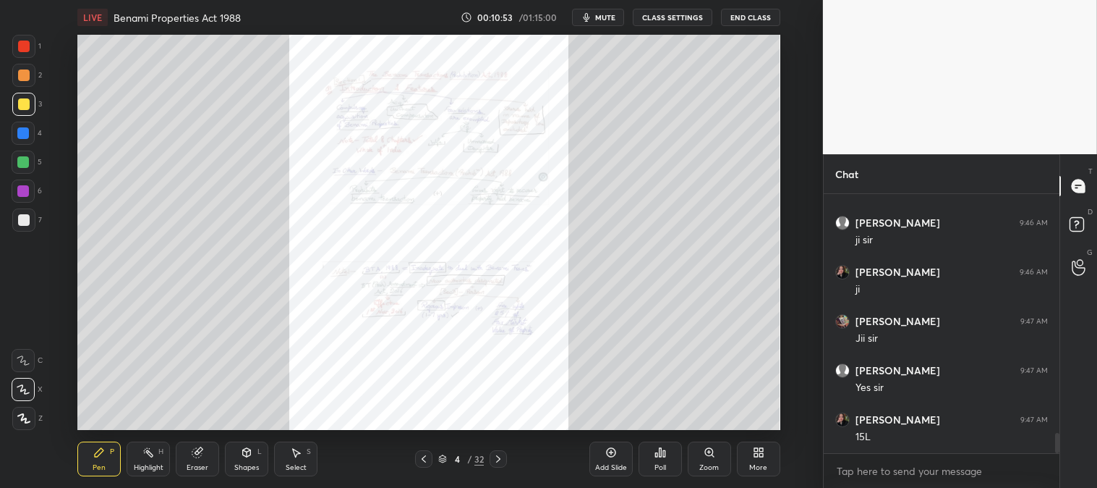
click at [159, 462] on div "Highlight H" at bounding box center [148, 458] width 43 height 35
click at [17, 42] on div at bounding box center [23, 46] width 23 height 23
click at [145, 462] on div "Highlight H" at bounding box center [148, 458] width 43 height 35
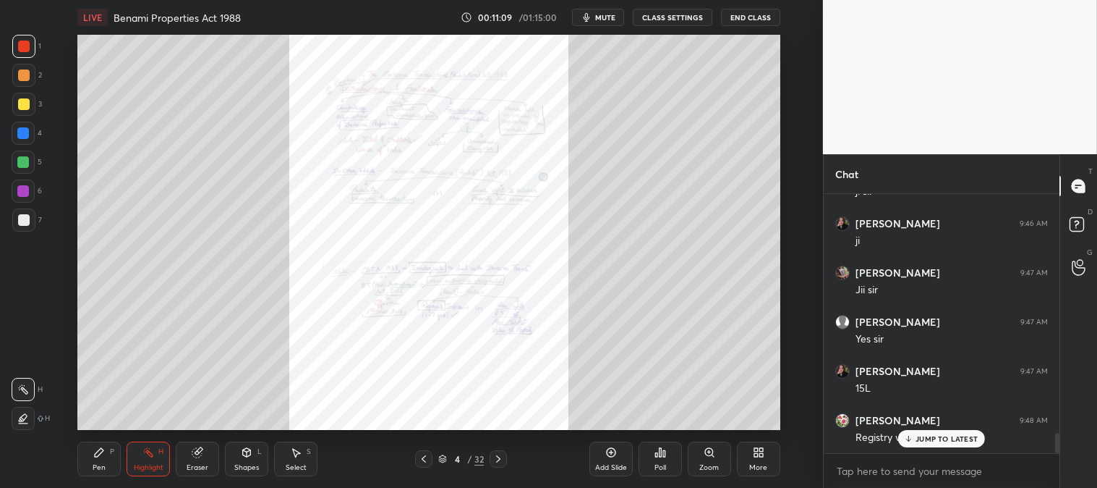
click at [927, 434] on p "JUMP TO LATEST" at bounding box center [947, 438] width 62 height 9
click at [107, 459] on div "Pen P" at bounding box center [98, 458] width 43 height 35
click at [148, 459] on div "Highlight H" at bounding box center [148, 458] width 43 height 35
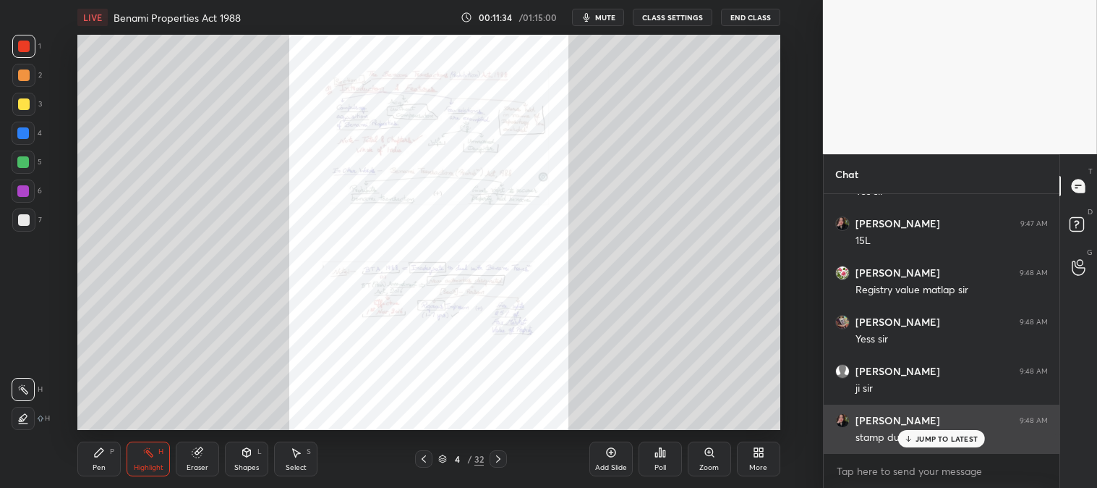
click at [922, 443] on p "JUMP TO LATEST" at bounding box center [947, 438] width 62 height 9
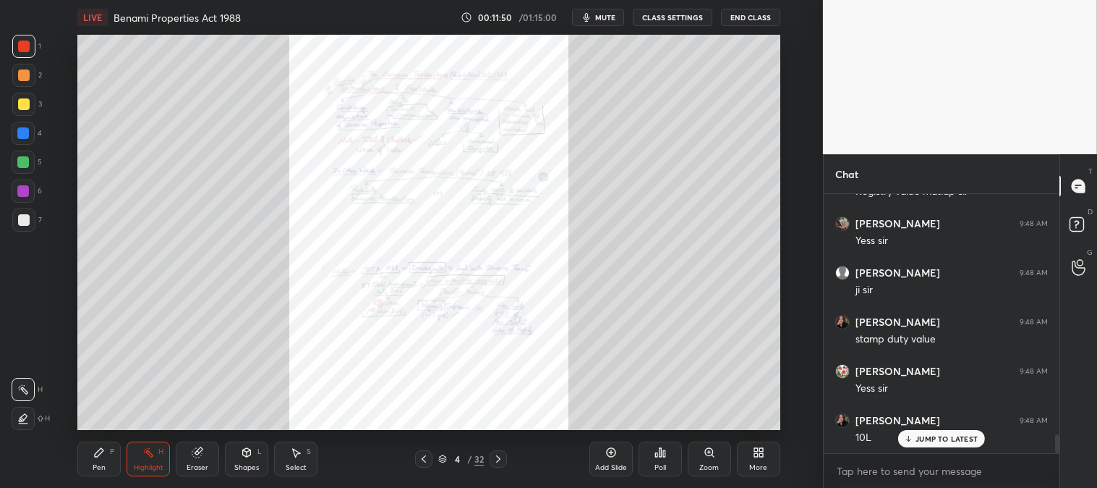
scroll to position [3355, 0]
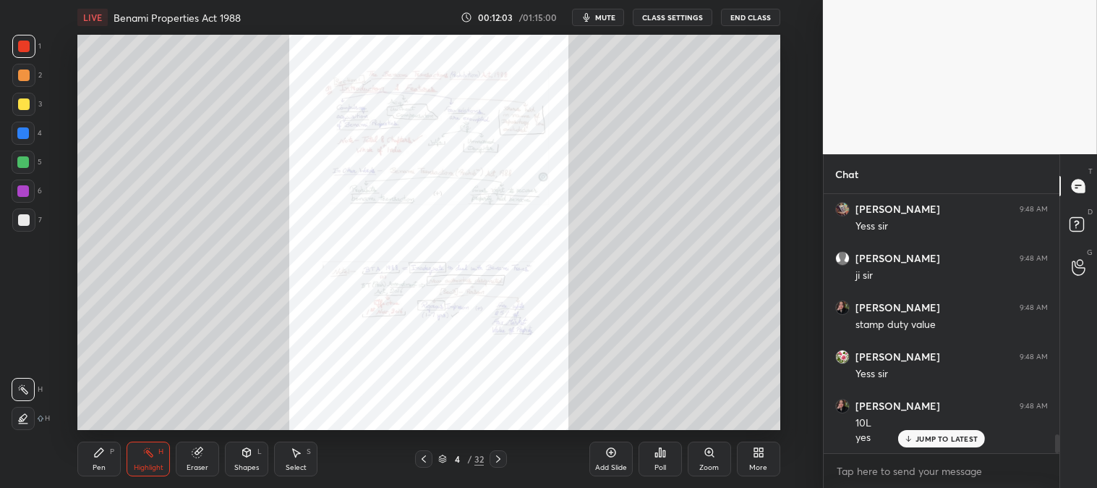
click at [610, 17] on span "mute" at bounding box center [605, 17] width 20 height 10
click at [606, 14] on span "unmute" at bounding box center [603, 17] width 31 height 10
click at [922, 446] on div "JUMP TO LATEST" at bounding box center [942, 438] width 87 height 17
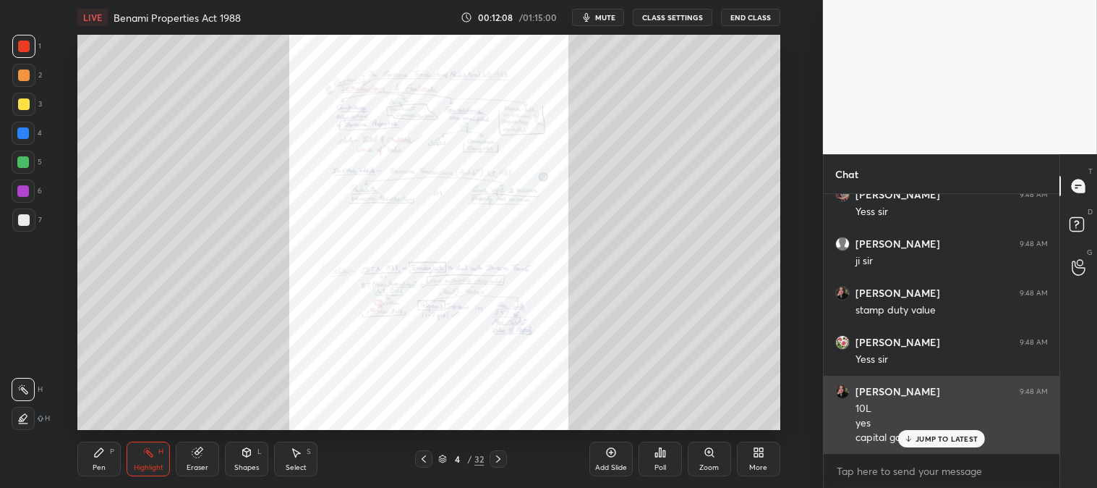
click at [928, 442] on p "JUMP TO LATEST" at bounding box center [947, 438] width 62 height 9
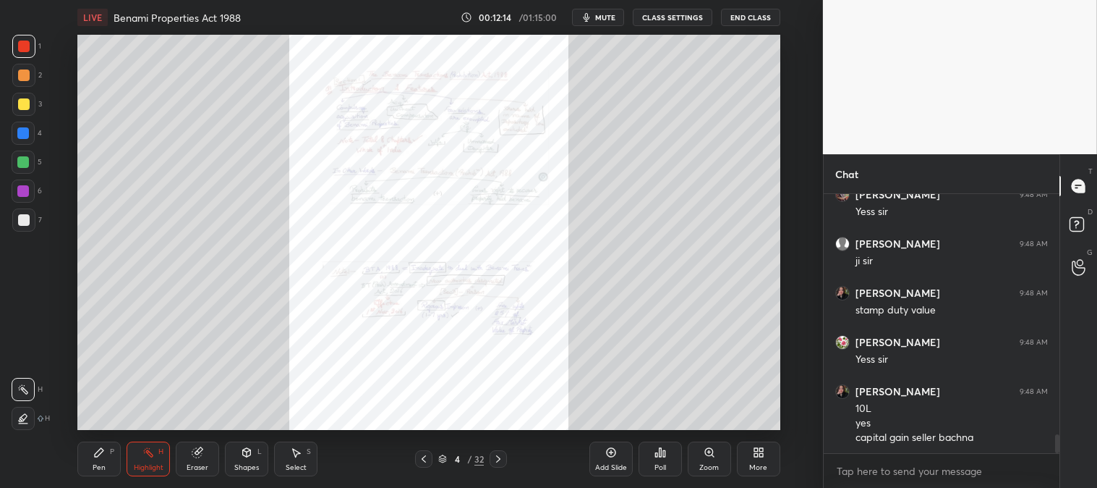
click at [106, 454] on div "Pen P" at bounding box center [98, 458] width 43 height 35
click at [27, 229] on div at bounding box center [23, 219] width 23 height 23
click at [704, 460] on div "Zoom" at bounding box center [709, 458] width 43 height 35
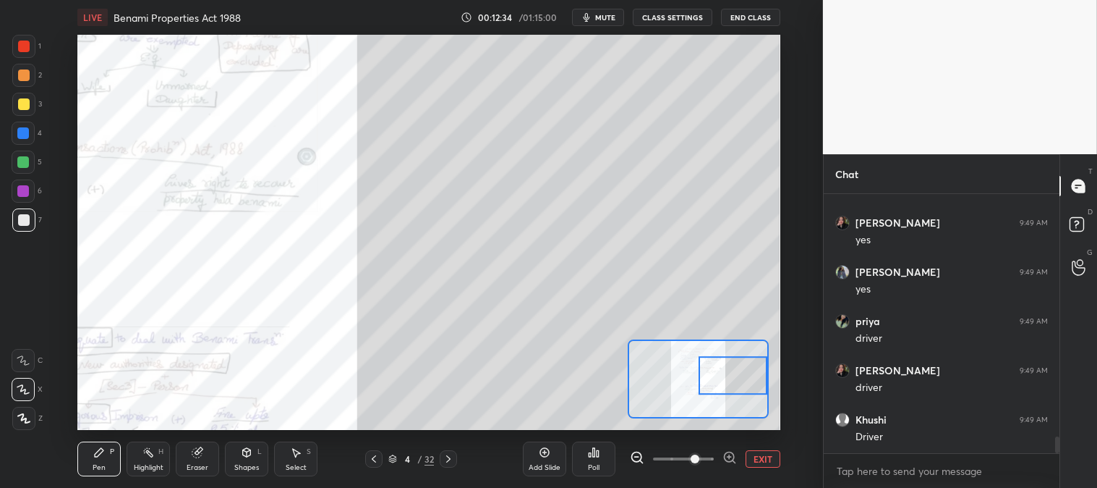
scroll to position [3861, 0]
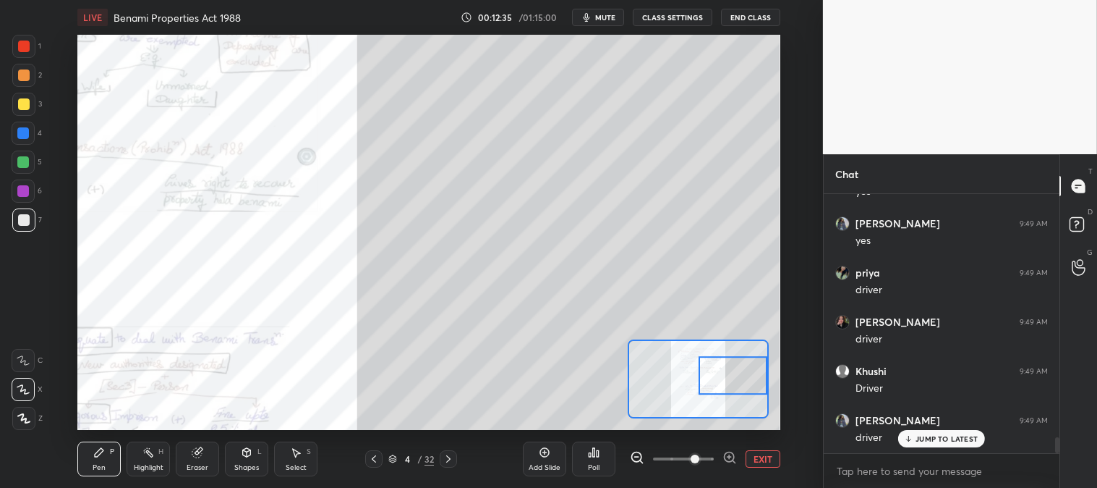
click at [207, 459] on div "Eraser" at bounding box center [197, 458] width 43 height 35
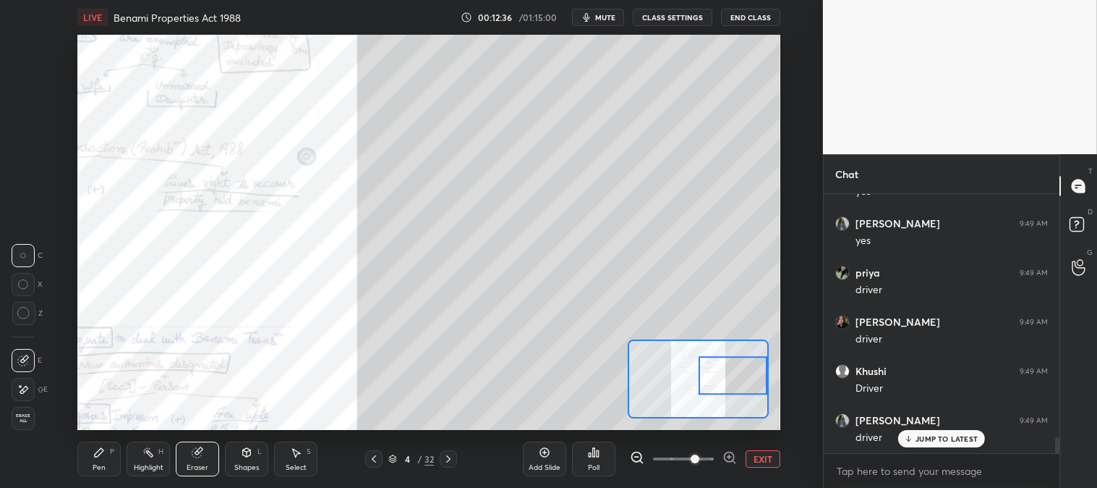
click at [116, 457] on div "Pen P" at bounding box center [98, 458] width 43 height 35
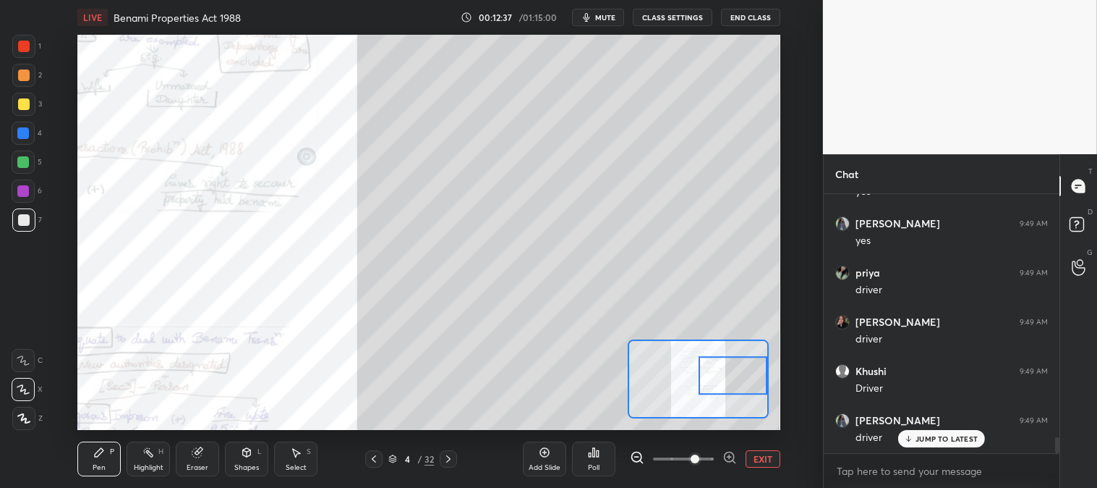
scroll to position [3910, 0]
click at [774, 457] on button "EXIT" at bounding box center [763, 458] width 35 height 17
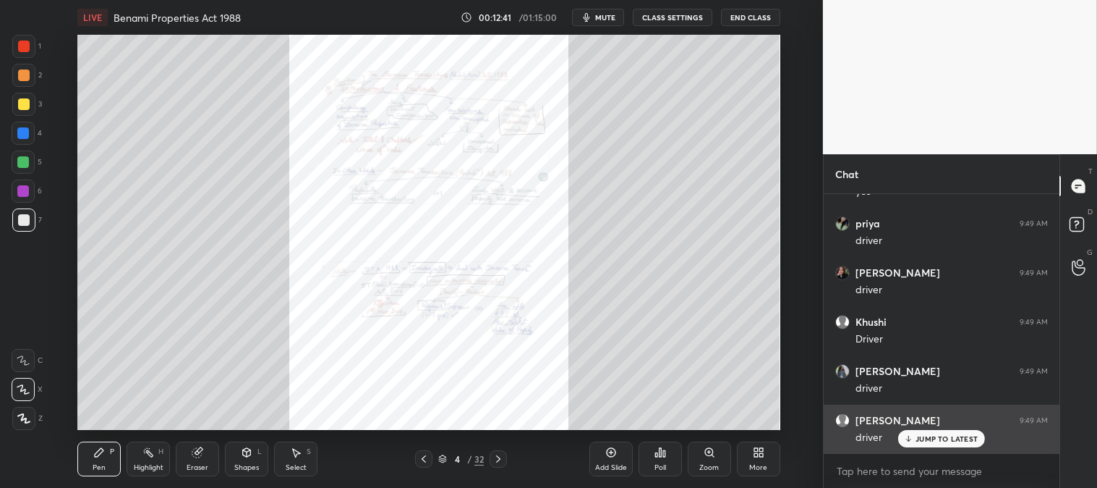
click at [929, 434] on p "JUMP TO LATEST" at bounding box center [947, 438] width 62 height 9
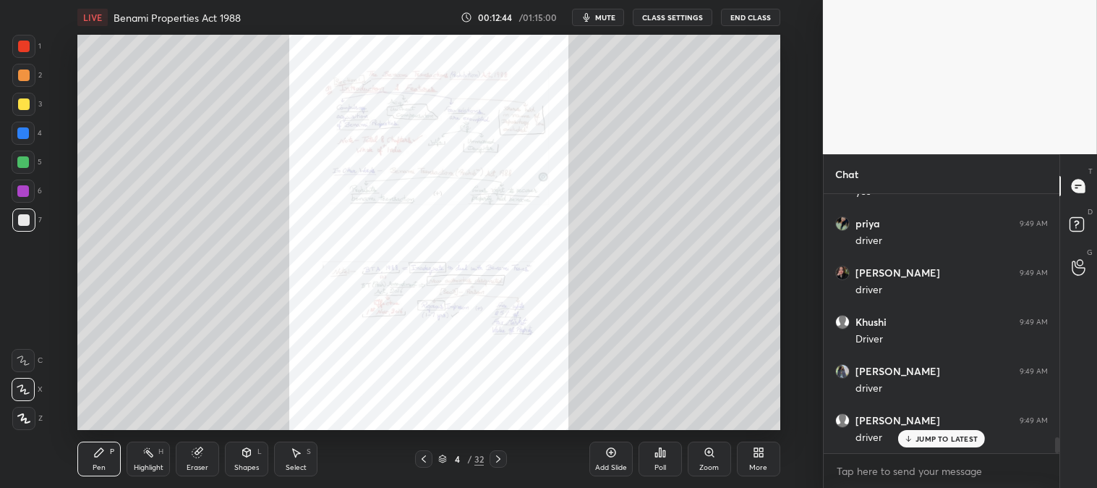
click at [34, 132] on div at bounding box center [23, 133] width 23 height 23
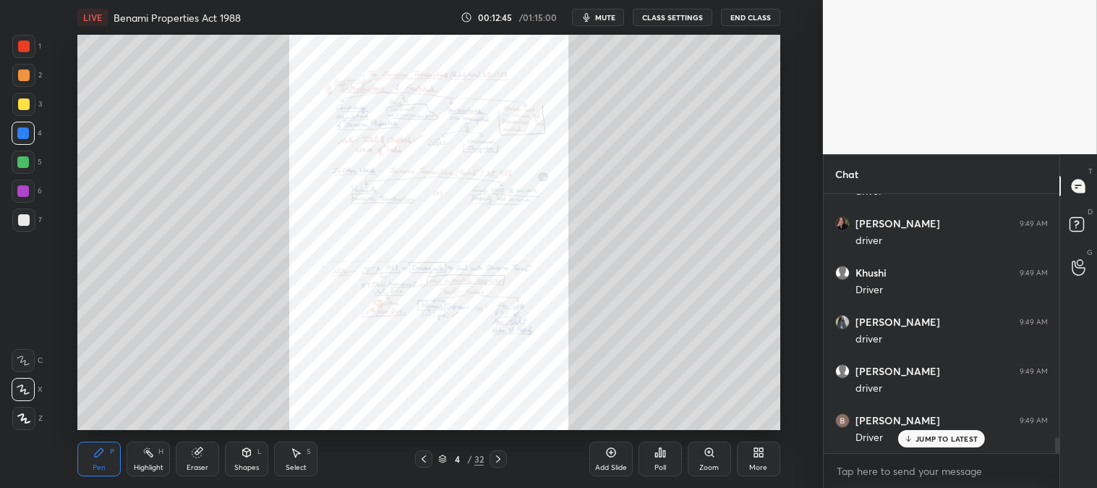
click at [705, 461] on div "Zoom" at bounding box center [709, 458] width 43 height 35
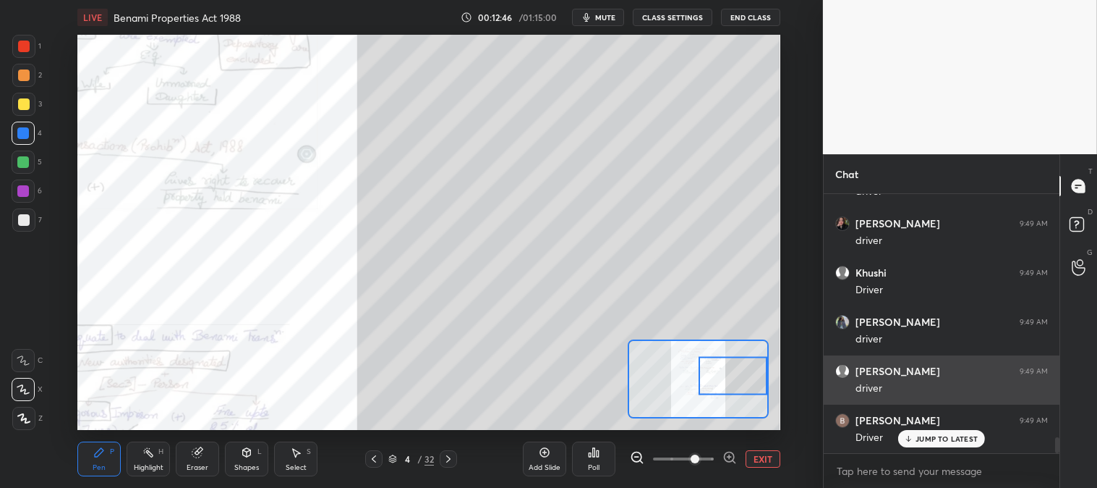
click at [933, 440] on p "JUMP TO LATEST" at bounding box center [947, 438] width 62 height 9
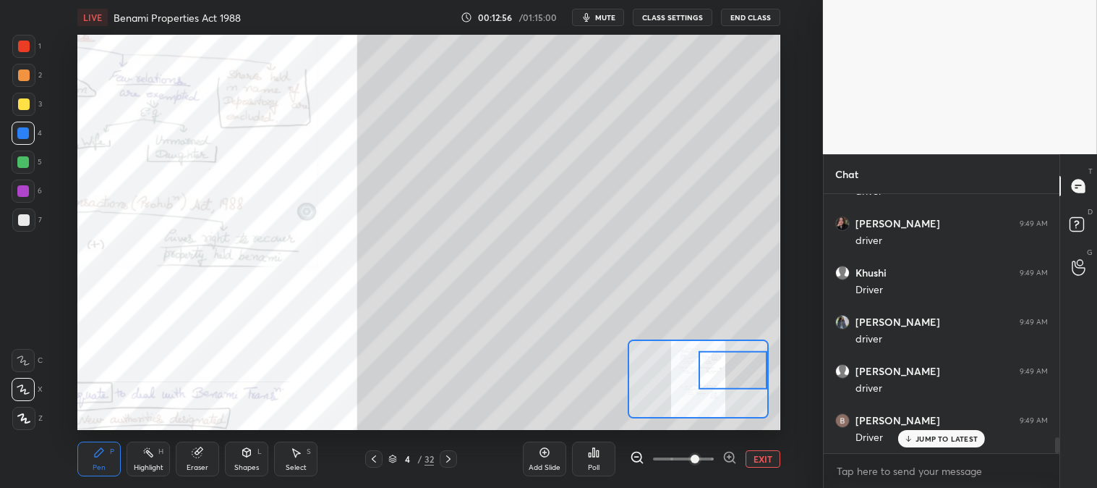
scroll to position [4009, 0]
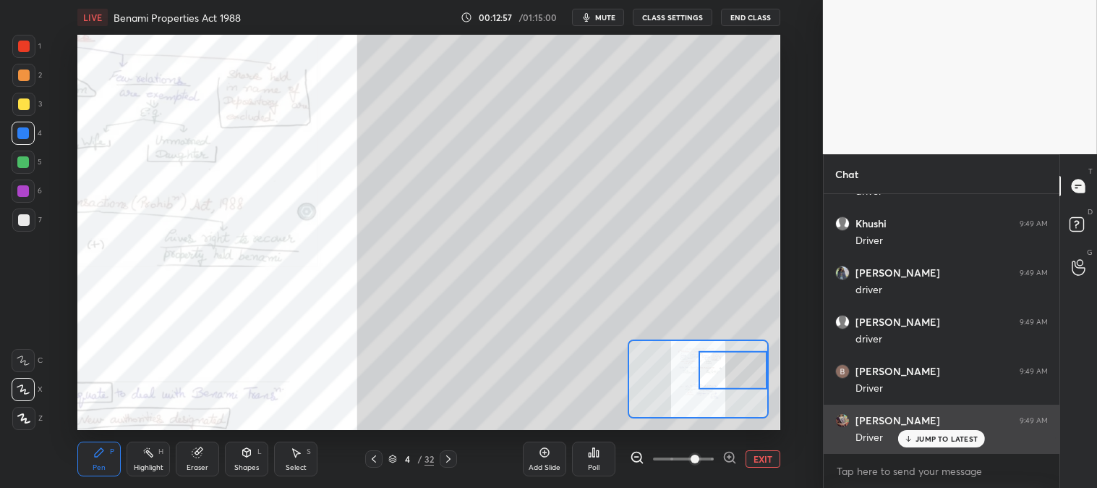
click at [769, 459] on button "EXIT" at bounding box center [763, 458] width 35 height 17
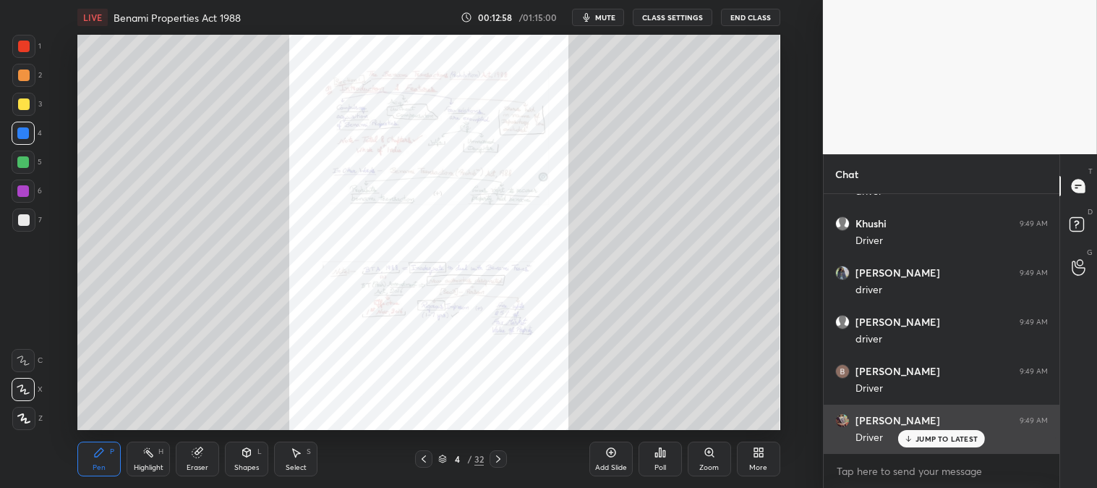
click at [927, 437] on p "JUMP TO LATEST" at bounding box center [947, 438] width 62 height 9
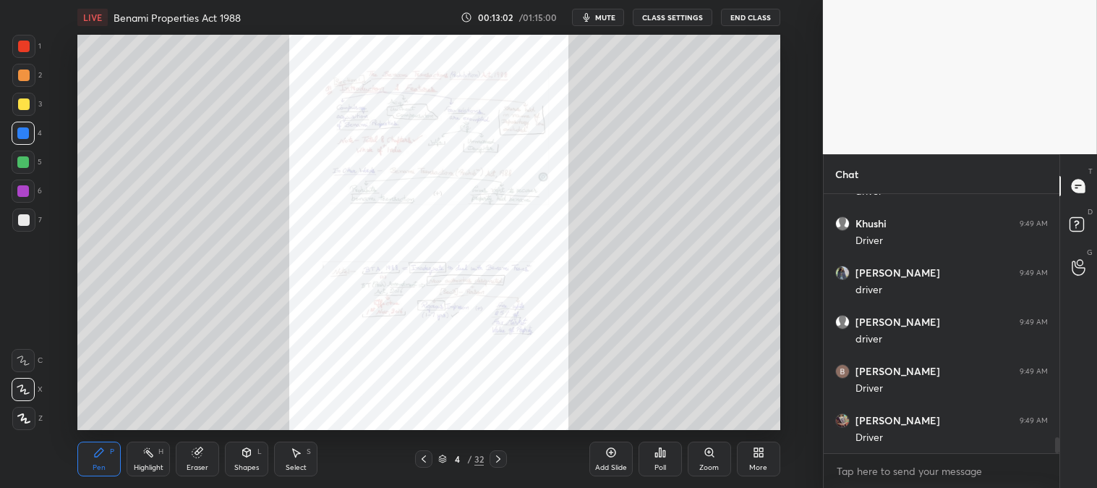
click at [704, 453] on icon at bounding box center [710, 452] width 12 height 12
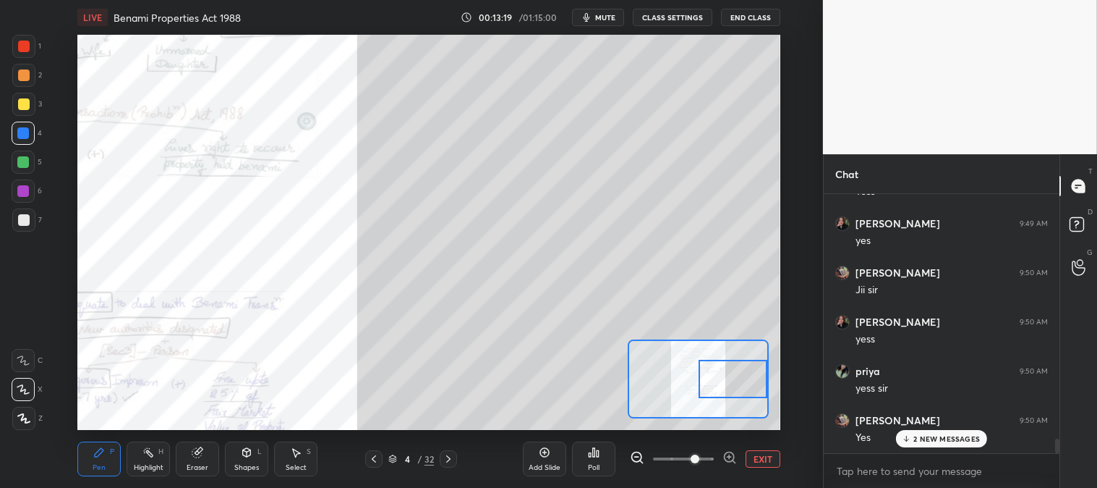
scroll to position [4451, 0]
click at [20, 107] on div at bounding box center [24, 104] width 12 height 12
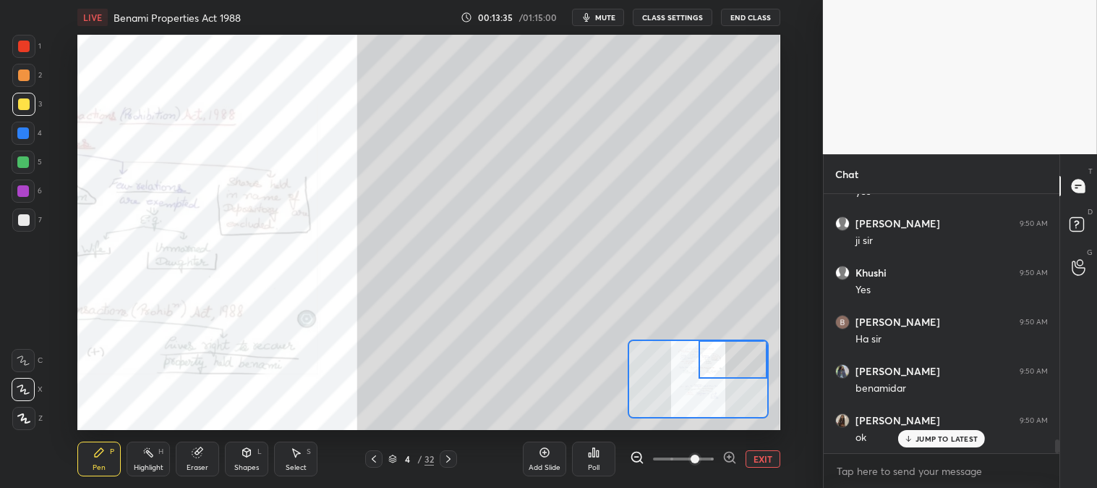
scroll to position [4697, 0]
click at [920, 436] on p "JUMP TO LATEST" at bounding box center [947, 438] width 62 height 9
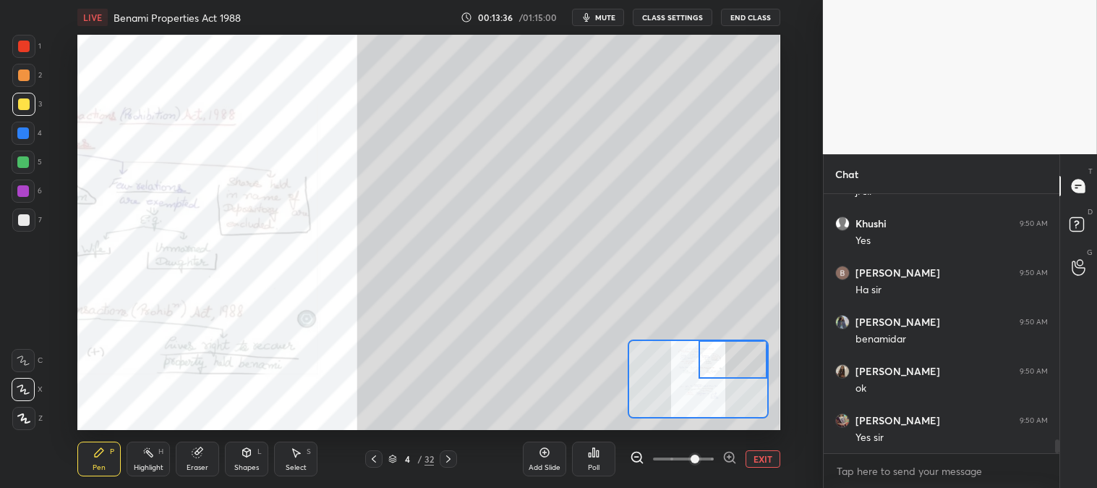
click at [758, 459] on button "EXIT" at bounding box center [763, 458] width 35 height 17
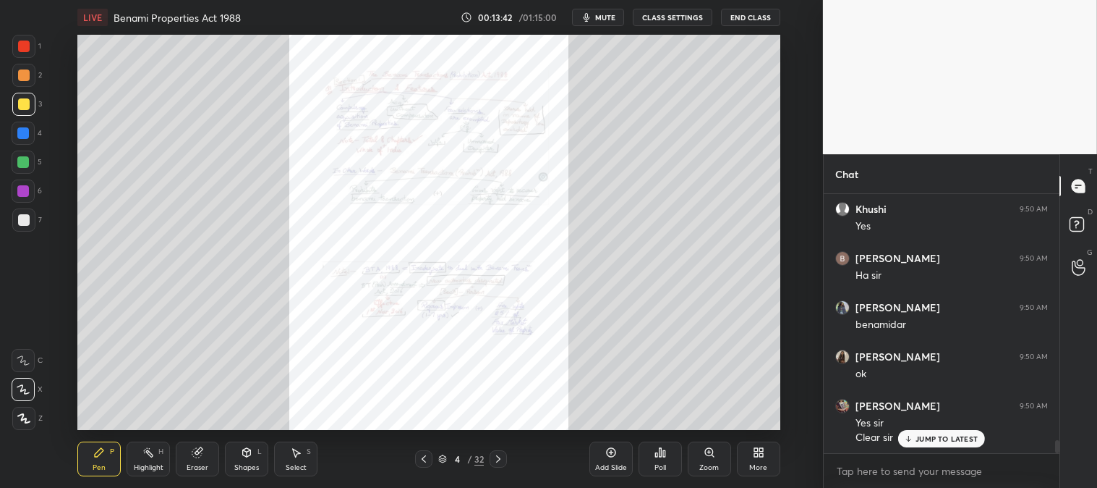
scroll to position [4761, 0]
click at [22, 49] on div at bounding box center [24, 47] width 12 height 12
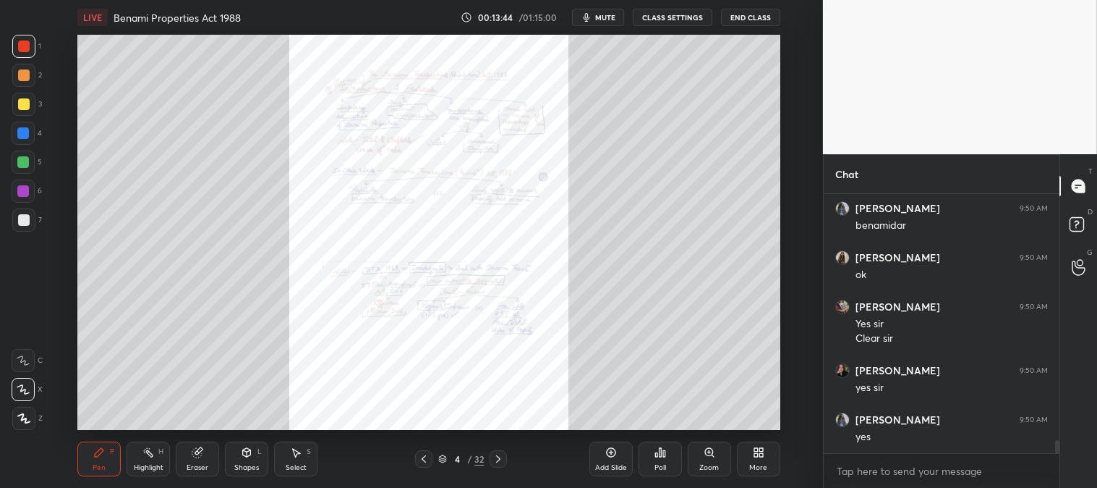
scroll to position [4859, 0]
click at [914, 476] on div "JUMP TO LATEST" at bounding box center [942, 484] width 87 height 17
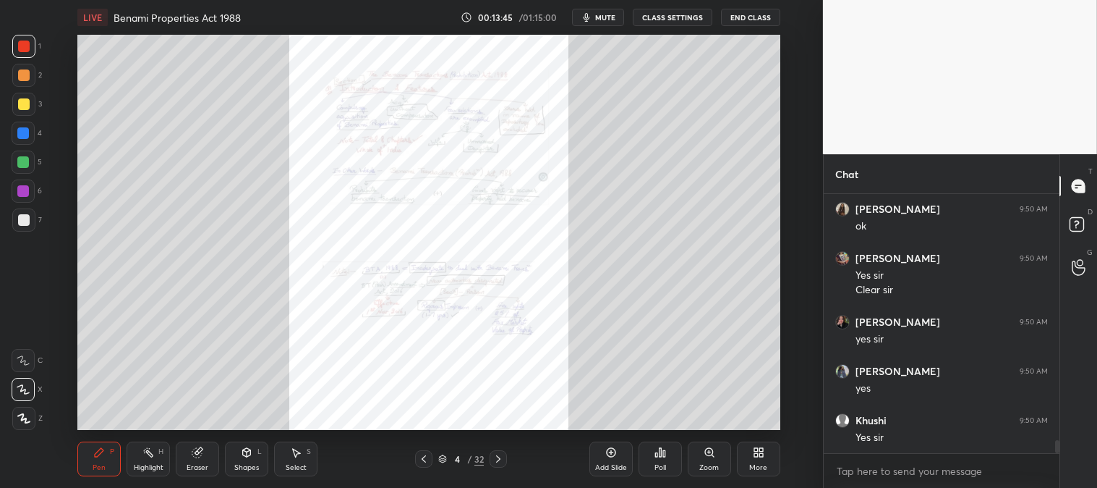
scroll to position [4909, 0]
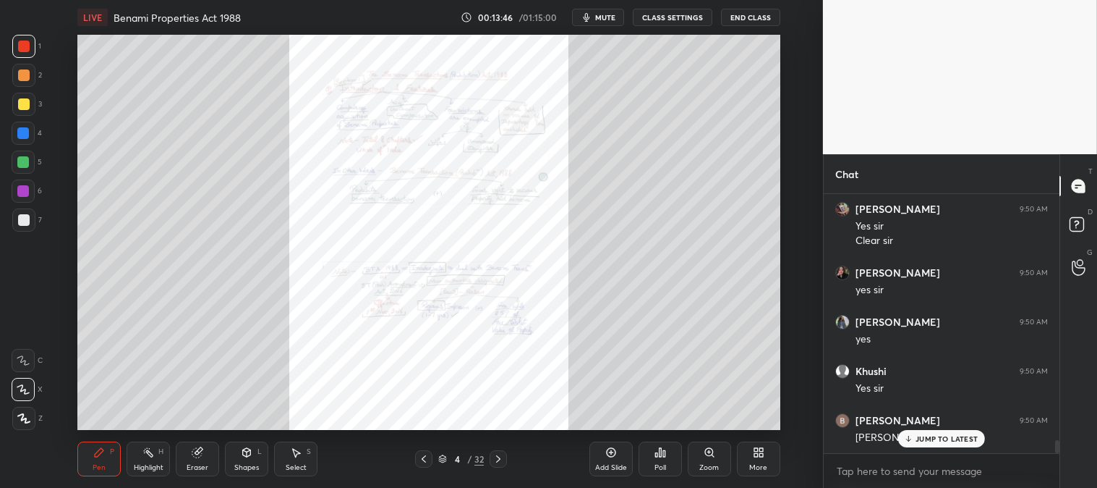
click at [499, 461] on icon at bounding box center [499, 459] width 12 height 12
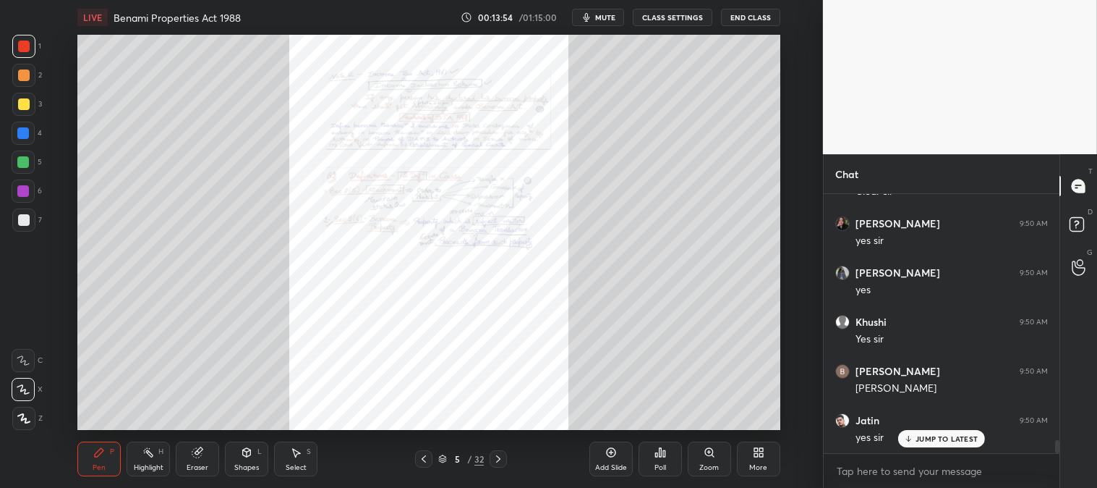
click at [425, 459] on icon at bounding box center [424, 459] width 12 height 12
click at [424, 459] on icon at bounding box center [424, 459] width 12 height 12
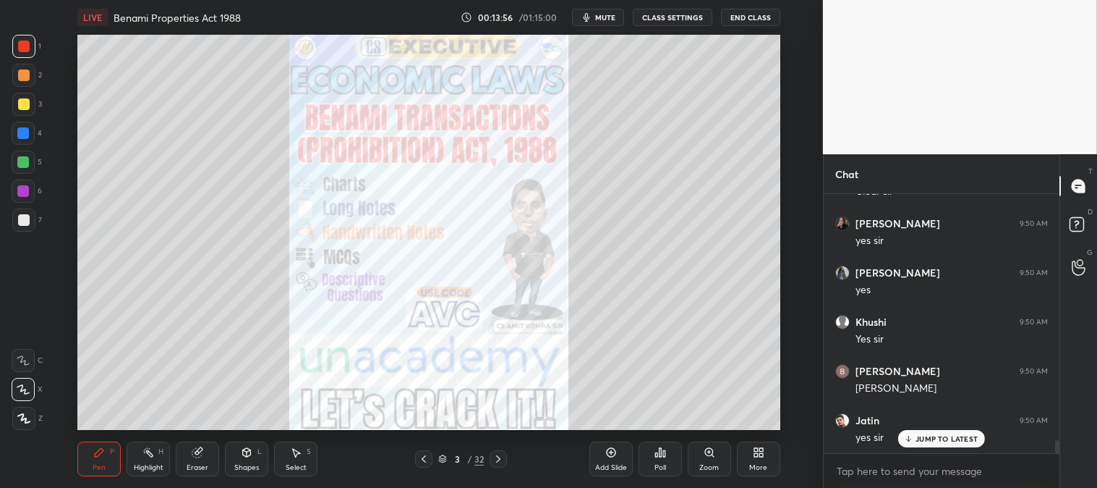
click at [915, 437] on div "JUMP TO LATEST" at bounding box center [942, 438] width 87 height 17
click at [498, 459] on icon at bounding box center [499, 459] width 12 height 12
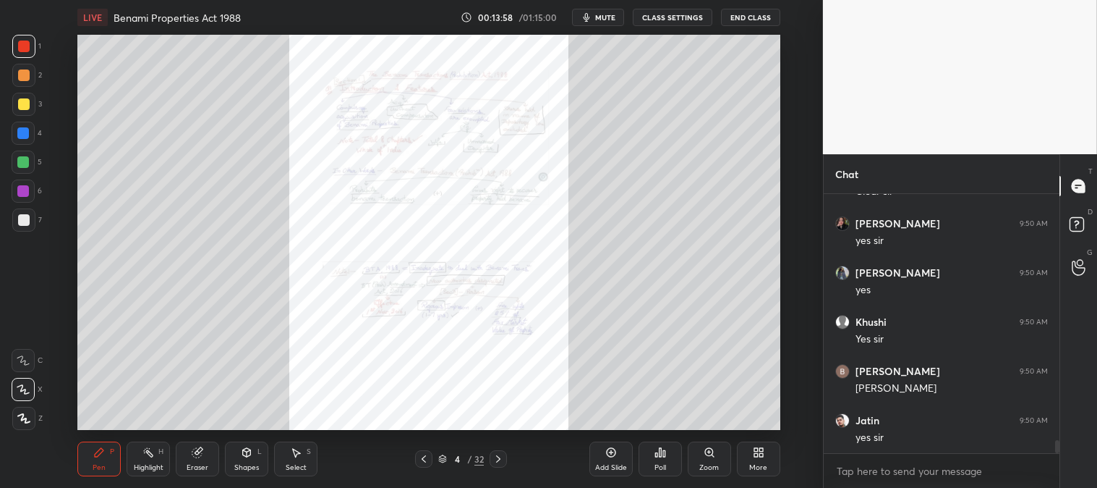
click at [699, 461] on div "Zoom" at bounding box center [709, 458] width 43 height 35
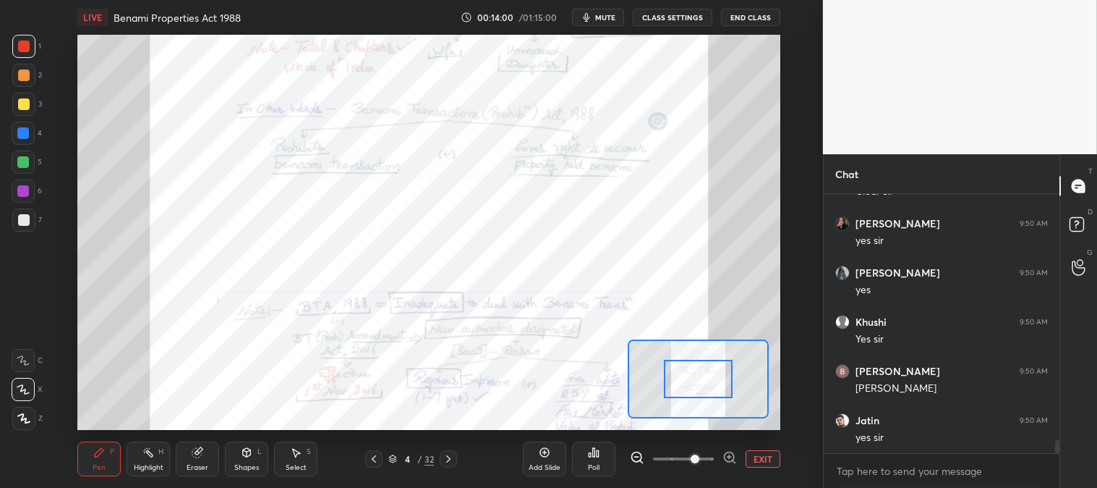
click at [450, 460] on icon at bounding box center [449, 459] width 12 height 12
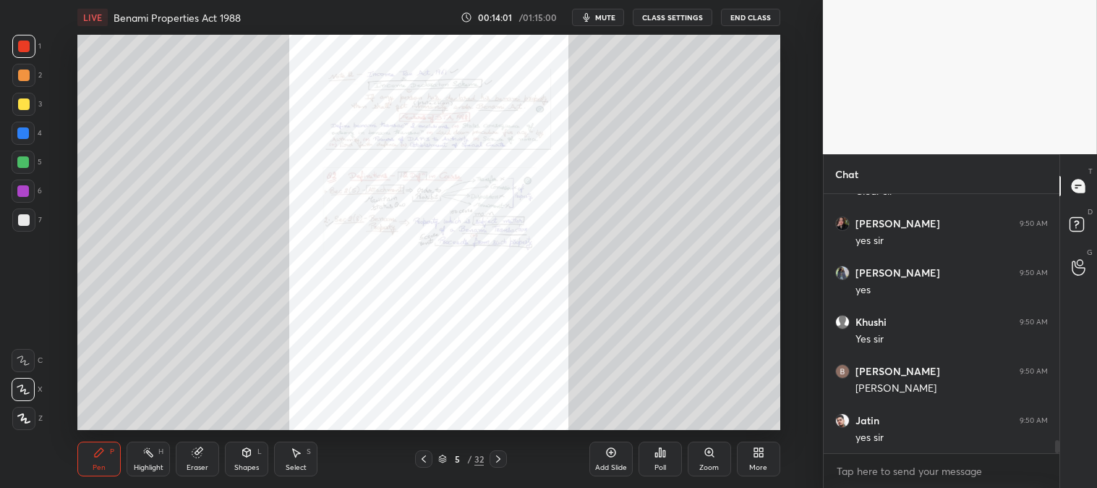
click at [425, 459] on icon at bounding box center [424, 459] width 12 height 12
click at [708, 459] on div "Zoom" at bounding box center [709, 458] width 43 height 35
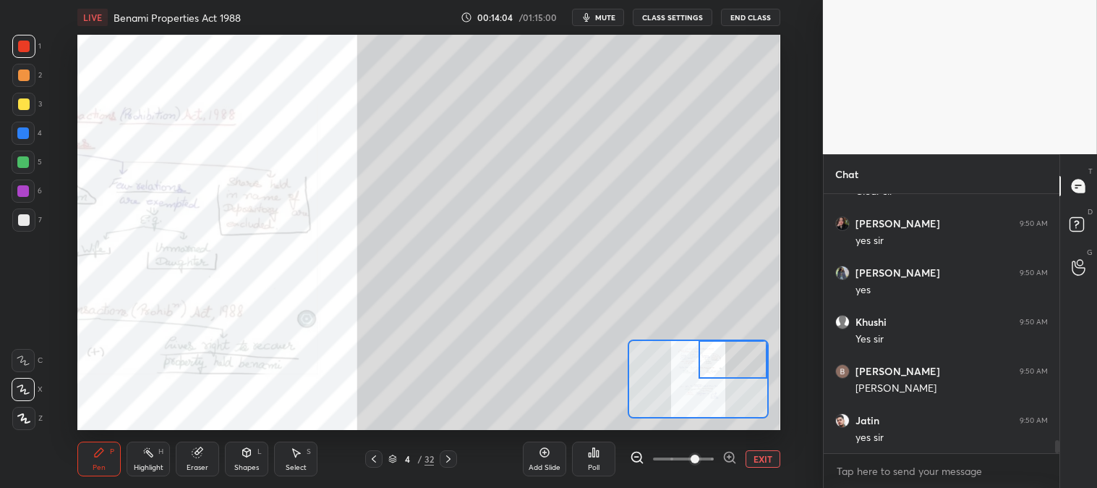
click at [106, 449] on div "Pen P" at bounding box center [98, 458] width 43 height 35
click at [27, 124] on div at bounding box center [23, 133] width 23 height 23
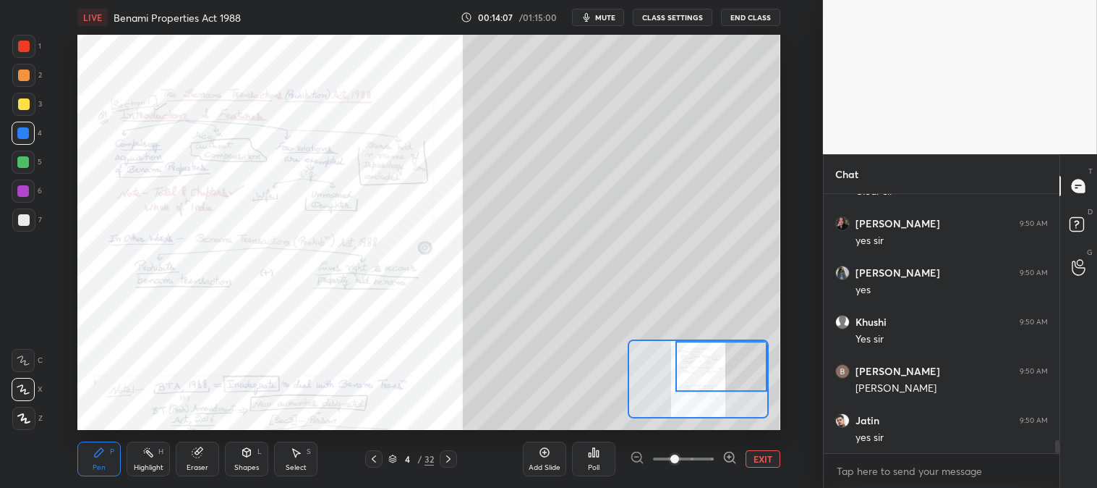
click at [768, 449] on div "Add Slide Poll EXIT" at bounding box center [652, 458] width 258 height 81
click at [765, 457] on button "EXIT" at bounding box center [763, 458] width 35 height 17
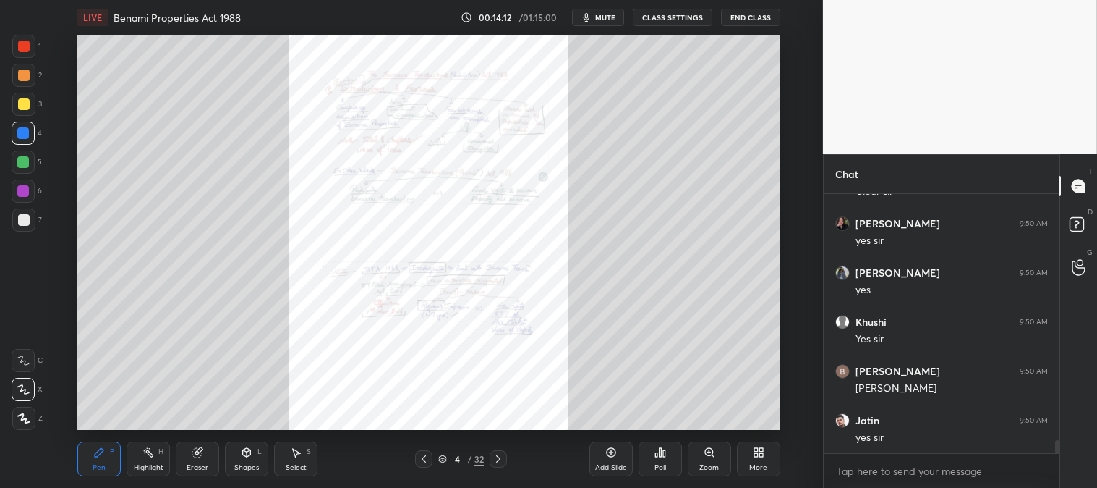
click at [705, 459] on div "Zoom" at bounding box center [709, 458] width 43 height 35
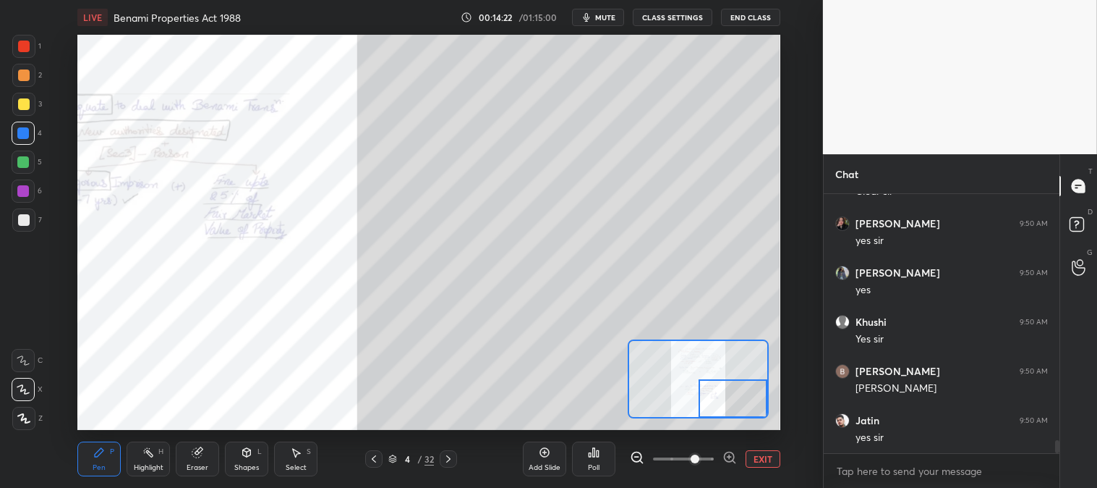
click at [192, 464] on div "Eraser" at bounding box center [198, 467] width 22 height 7
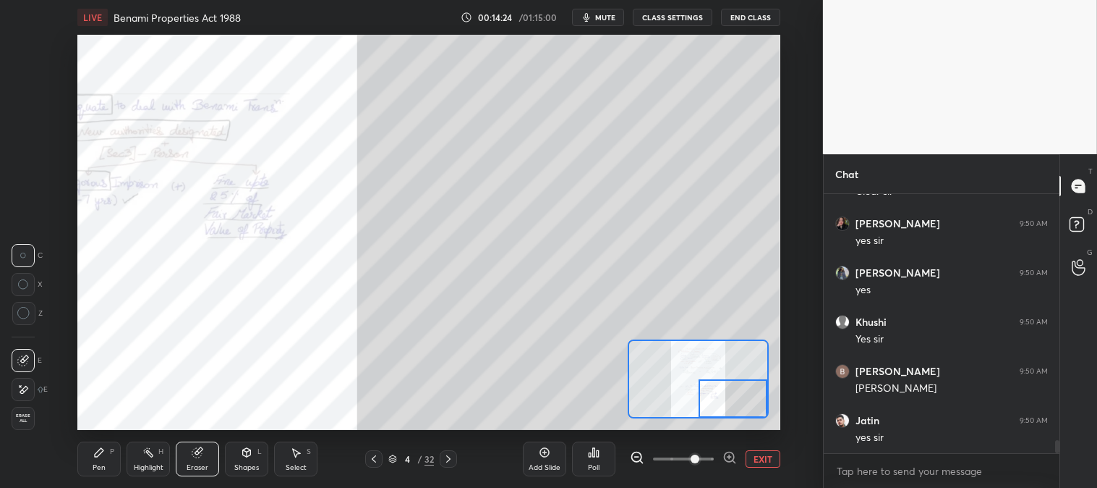
click at [764, 453] on button "EXIT" at bounding box center [763, 458] width 35 height 17
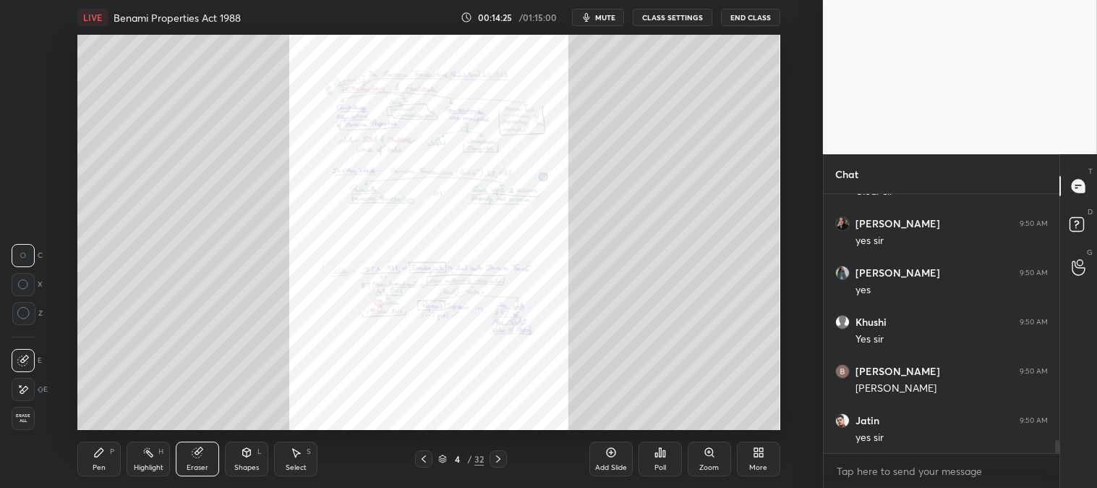
click at [145, 464] on div "Highlight" at bounding box center [149, 467] width 30 height 7
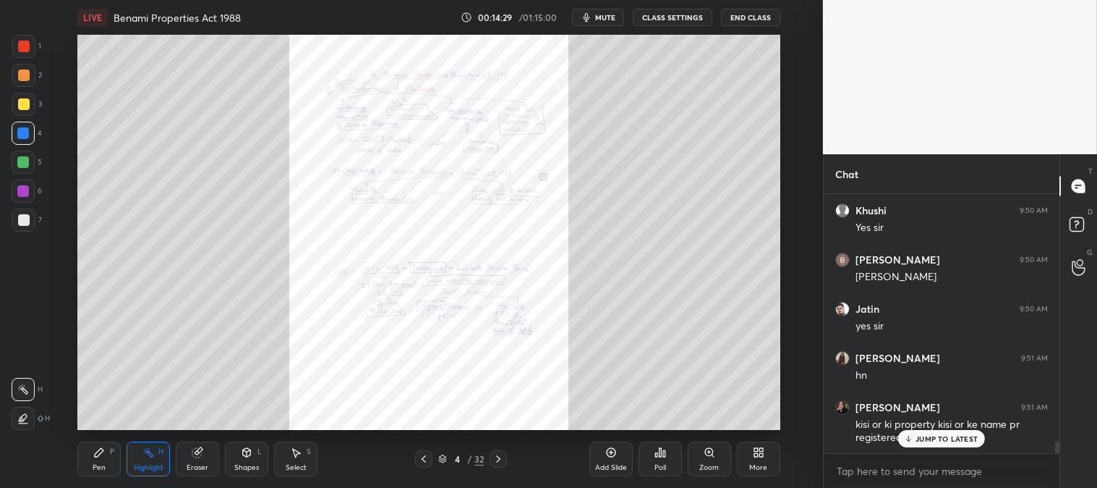
scroll to position [5118, 0]
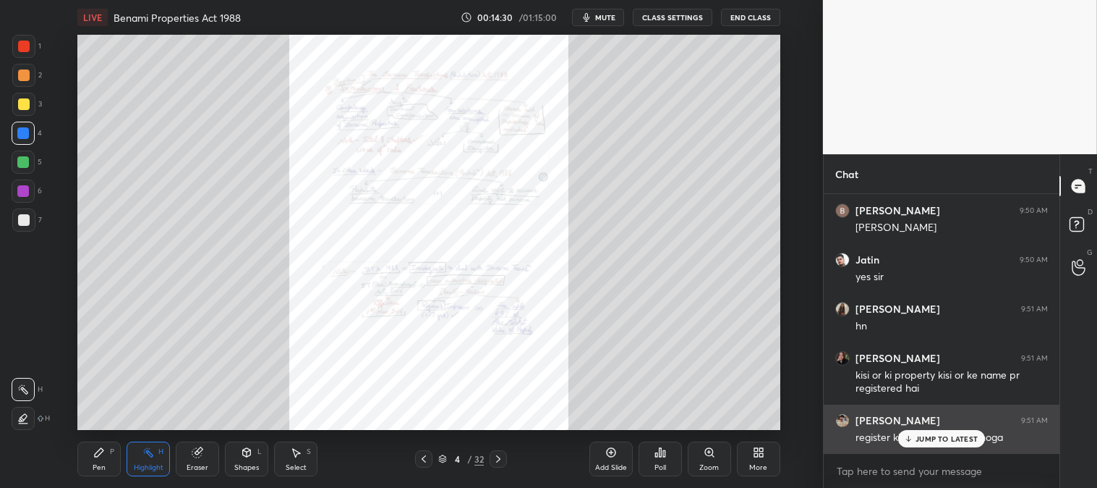
click at [926, 442] on p "JUMP TO LATEST" at bounding box center [947, 438] width 62 height 9
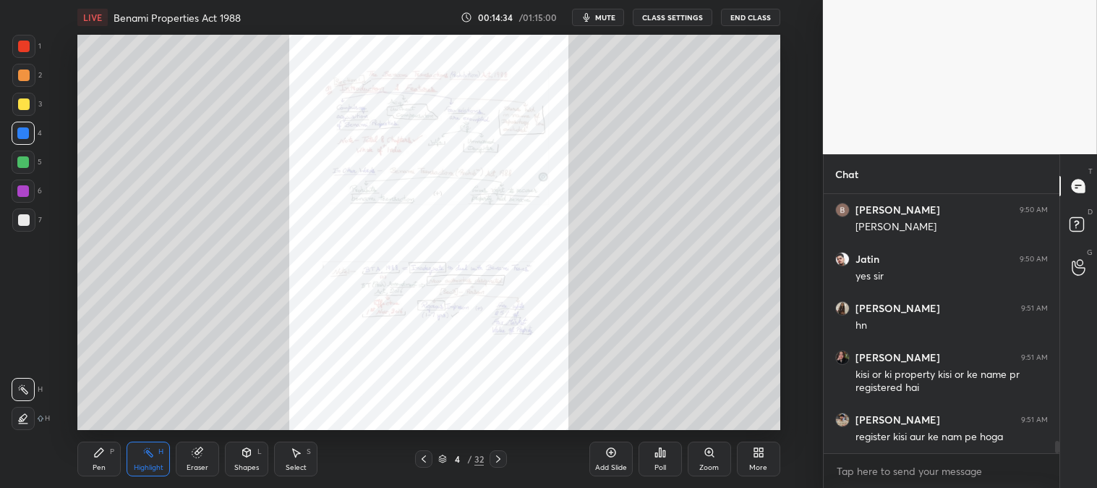
scroll to position [5168, 0]
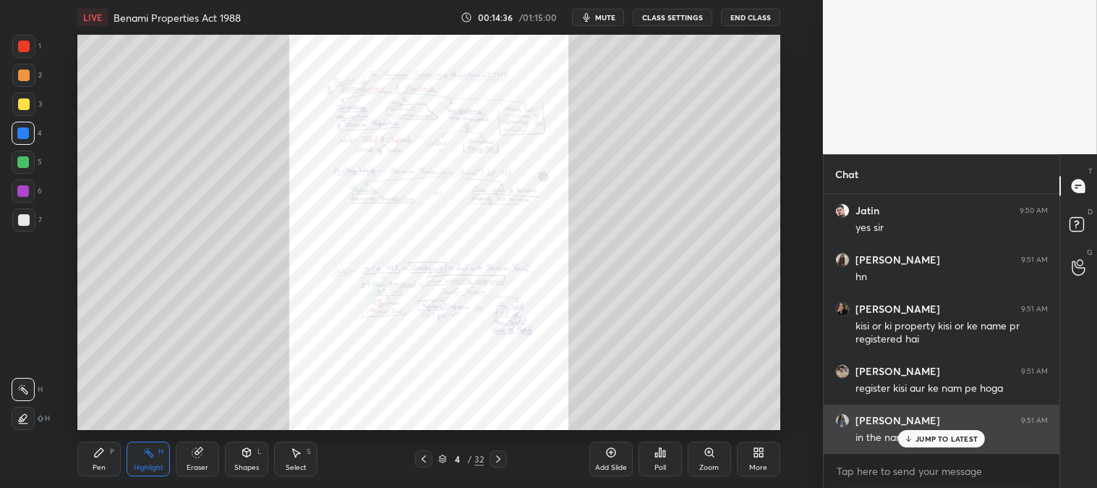
click at [927, 443] on p "JUMP TO LATEST" at bounding box center [947, 438] width 62 height 9
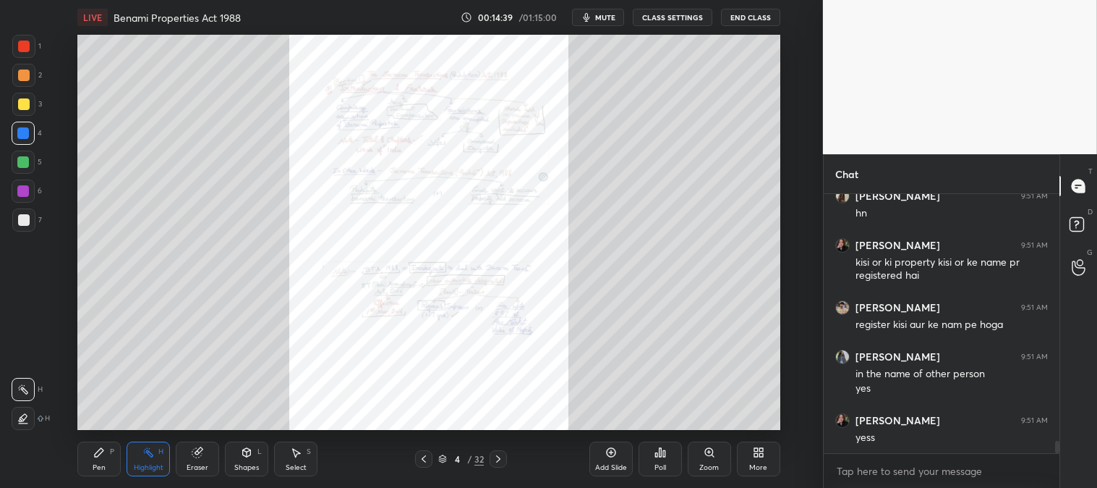
scroll to position [5281, 0]
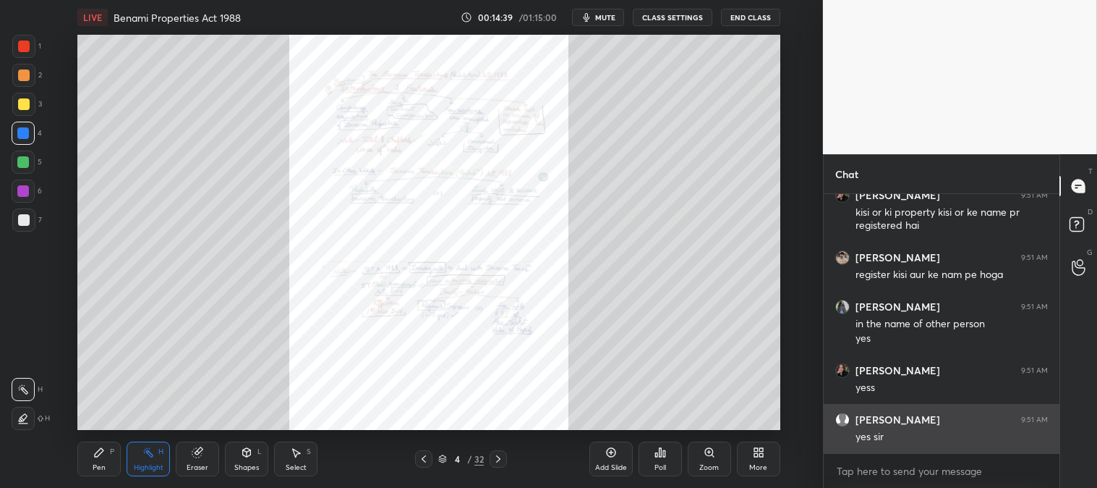
click at [923, 436] on div "yes sir" at bounding box center [952, 437] width 192 height 14
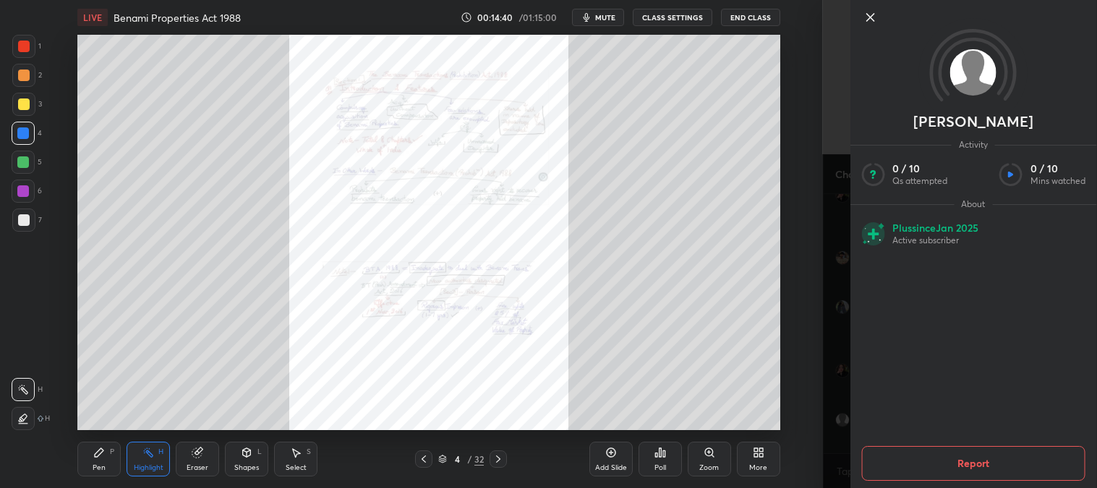
click at [871, 17] on icon at bounding box center [870, 17] width 7 height 7
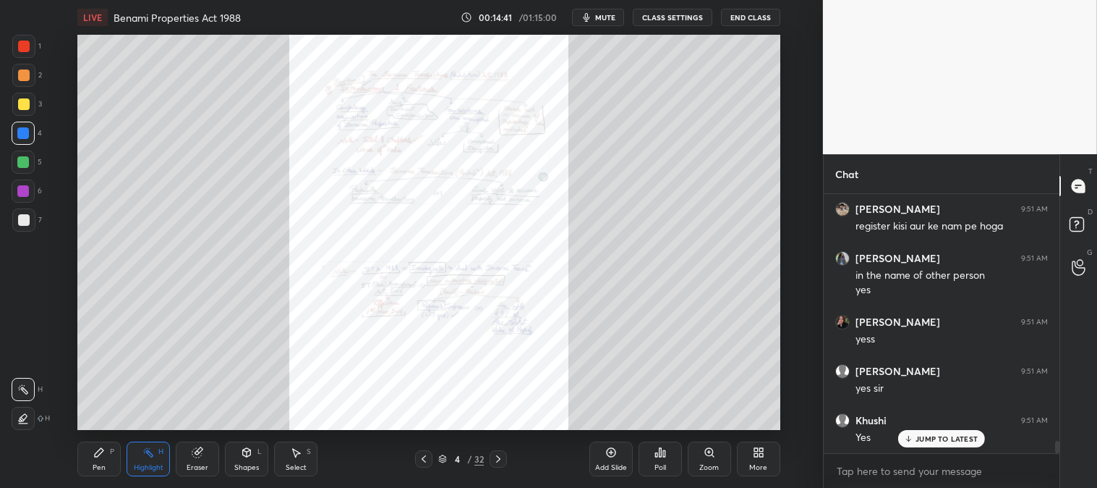
scroll to position [5379, 0]
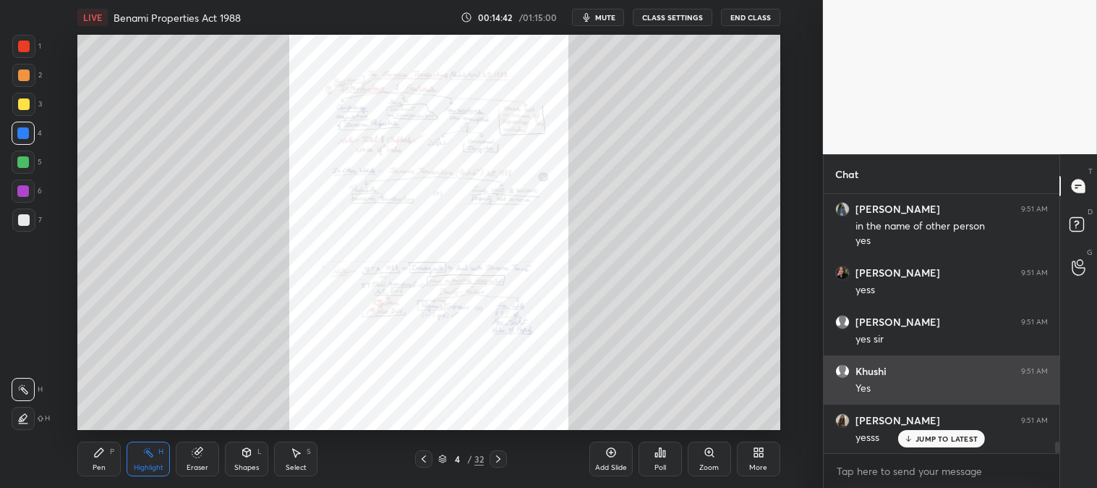
click at [937, 440] on p "JUMP TO LATEST" at bounding box center [947, 438] width 62 height 9
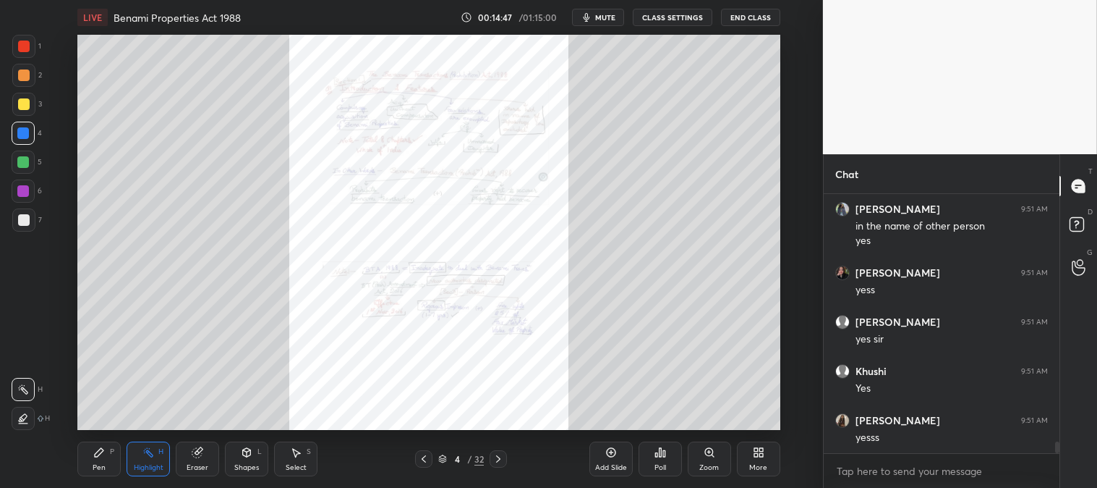
click at [116, 458] on div "Pen P" at bounding box center [98, 458] width 43 height 35
click at [26, 45] on div at bounding box center [24, 47] width 12 height 12
click at [496, 458] on icon at bounding box center [499, 459] width 12 height 12
click at [420, 462] on icon at bounding box center [424, 459] width 12 height 12
click at [135, 468] on div "Highlight" at bounding box center [149, 467] width 30 height 7
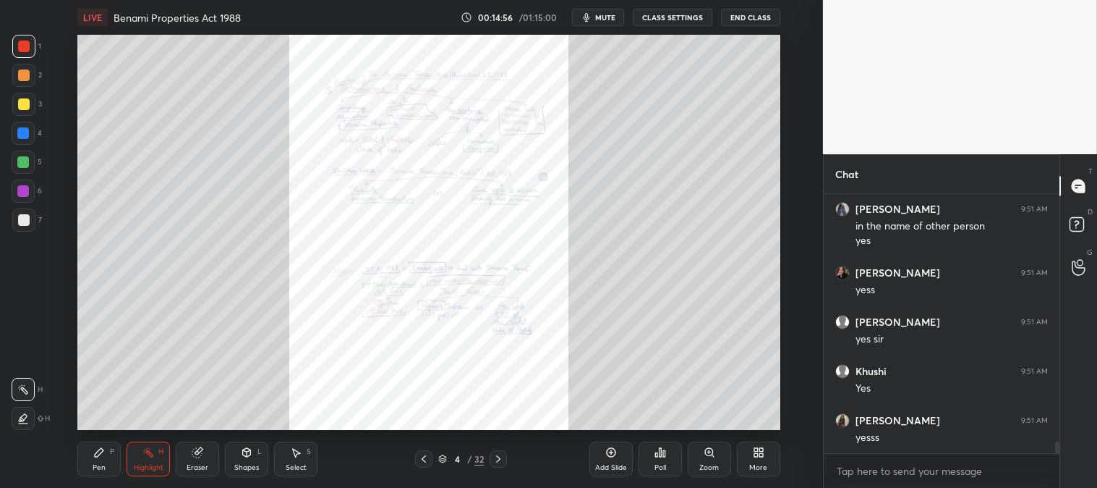
click at [707, 464] on div "Zoom" at bounding box center [710, 467] width 20 height 7
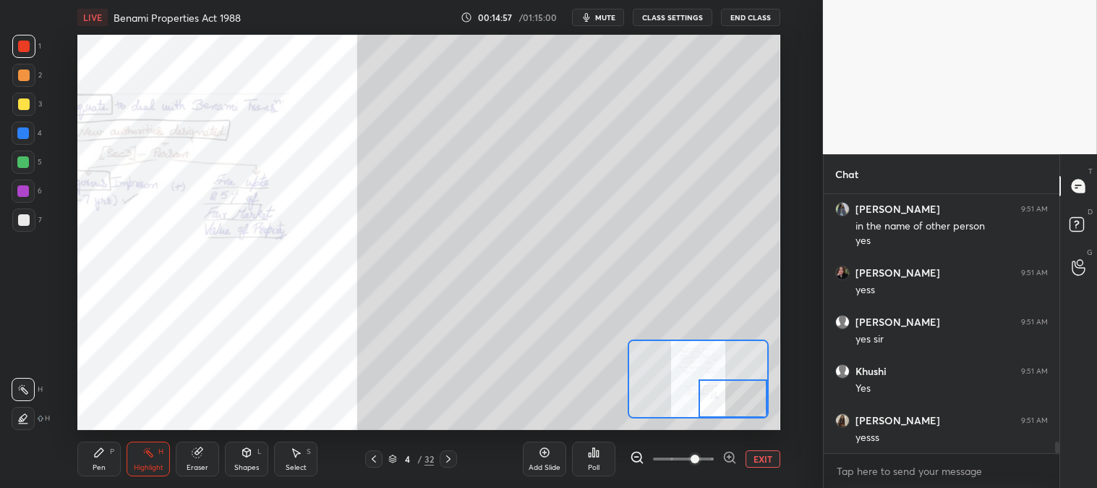
click at [88, 459] on div "Pen P" at bounding box center [98, 458] width 43 height 35
click at [25, 112] on div at bounding box center [23, 104] width 23 height 23
click at [26, 218] on div at bounding box center [24, 220] width 12 height 12
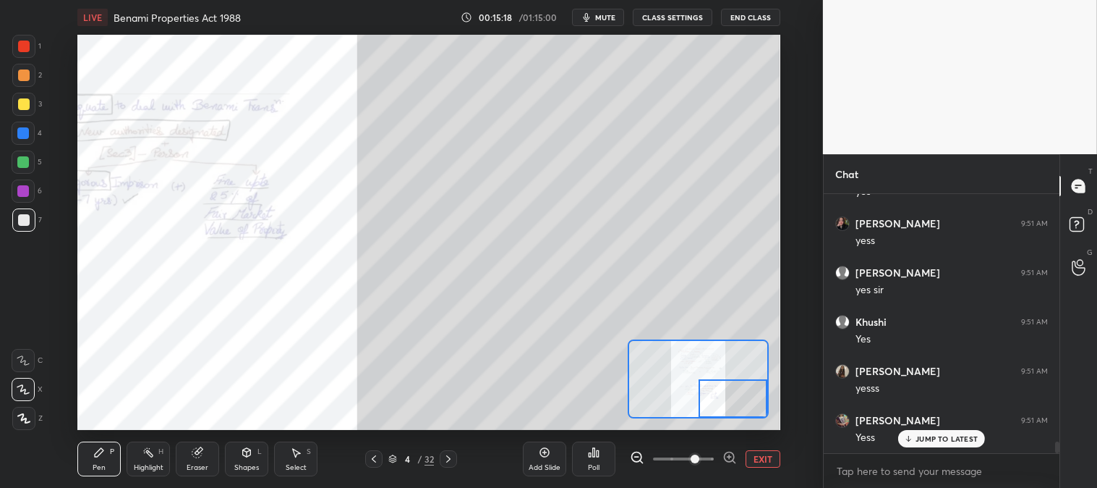
click at [27, 139] on div at bounding box center [23, 133] width 23 height 23
click at [22, 78] on div at bounding box center [24, 75] width 12 height 12
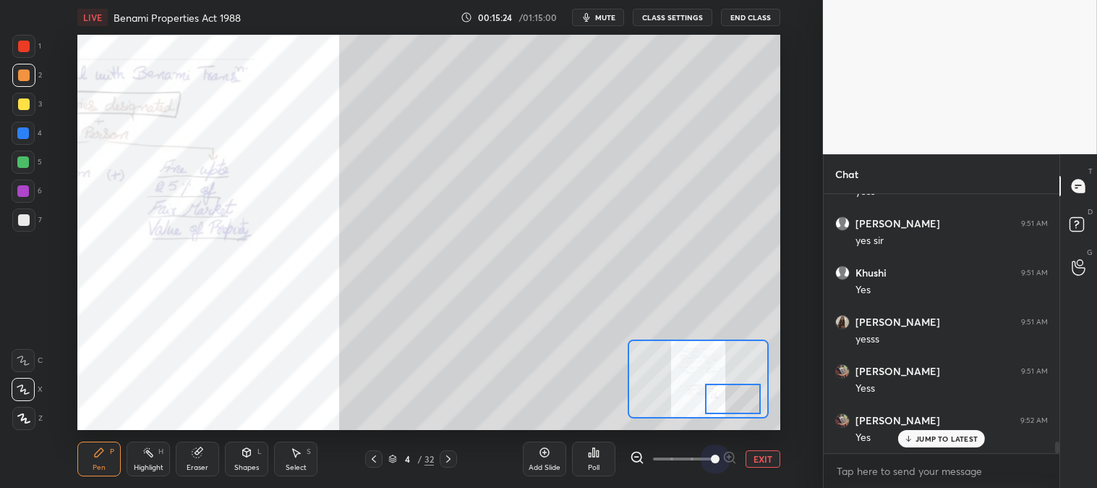
click at [715, 454] on span at bounding box center [715, 458] width 9 height 9
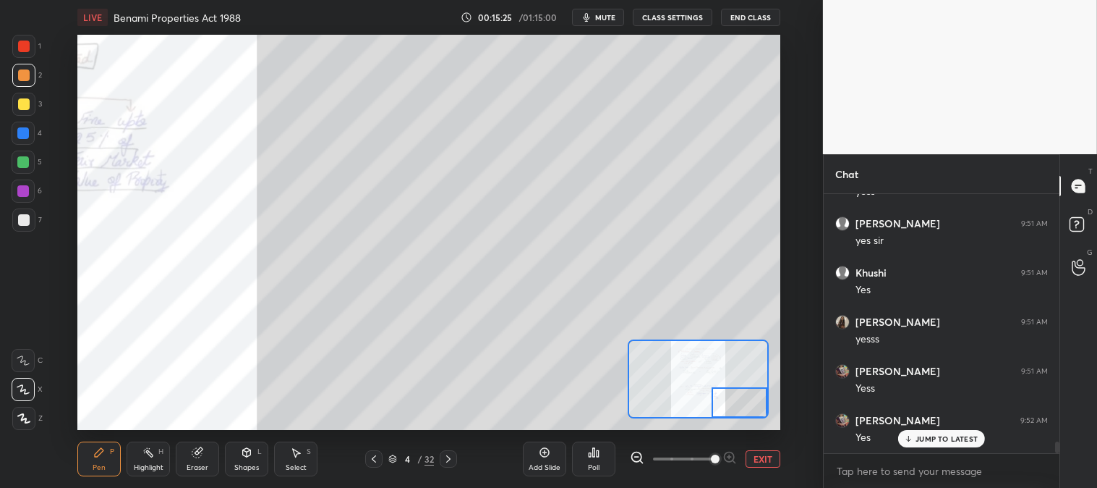
scroll to position [5527, 0]
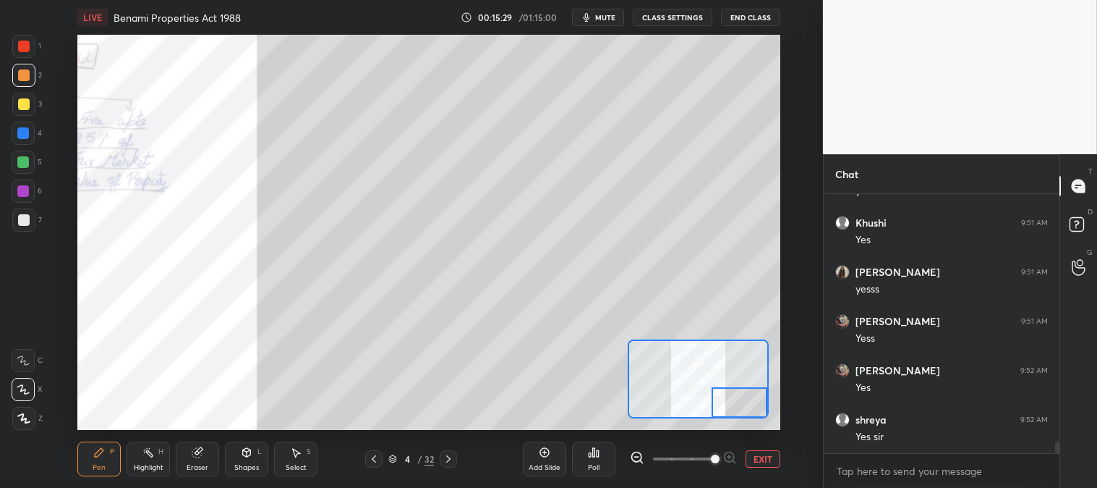
click at [765, 456] on button "EXIT" at bounding box center [763, 458] width 35 height 17
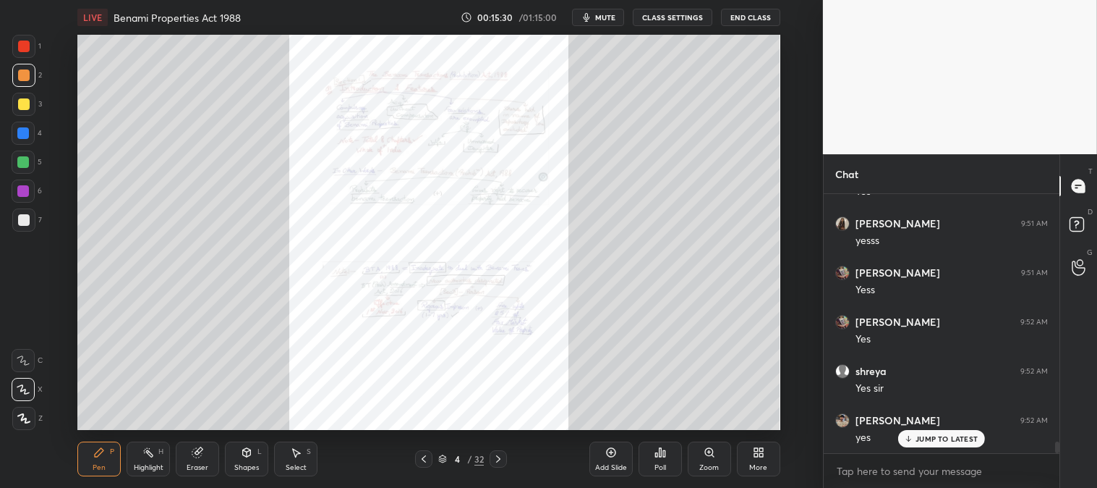
click at [150, 457] on icon at bounding box center [149, 452] width 12 height 12
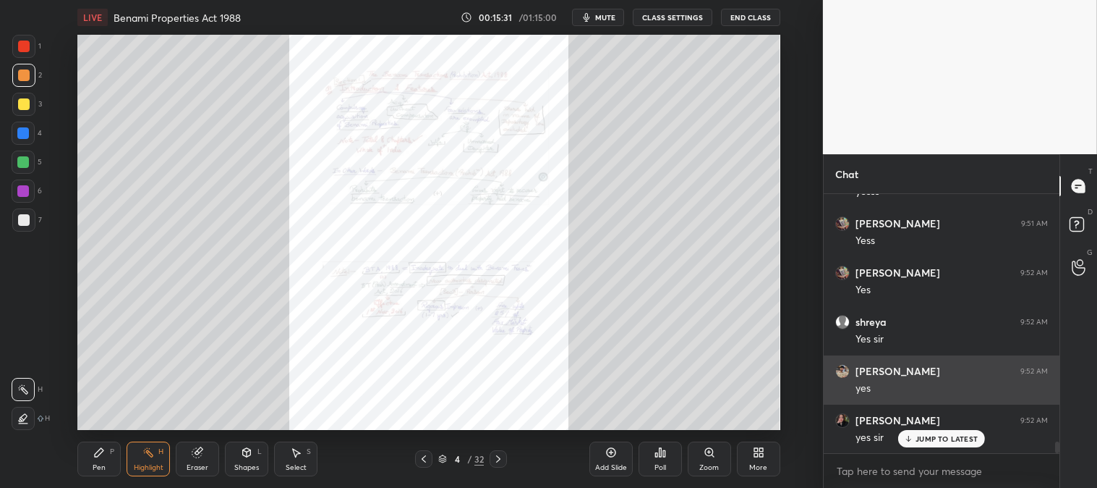
click at [917, 438] on p "JUMP TO LATEST" at bounding box center [947, 438] width 62 height 9
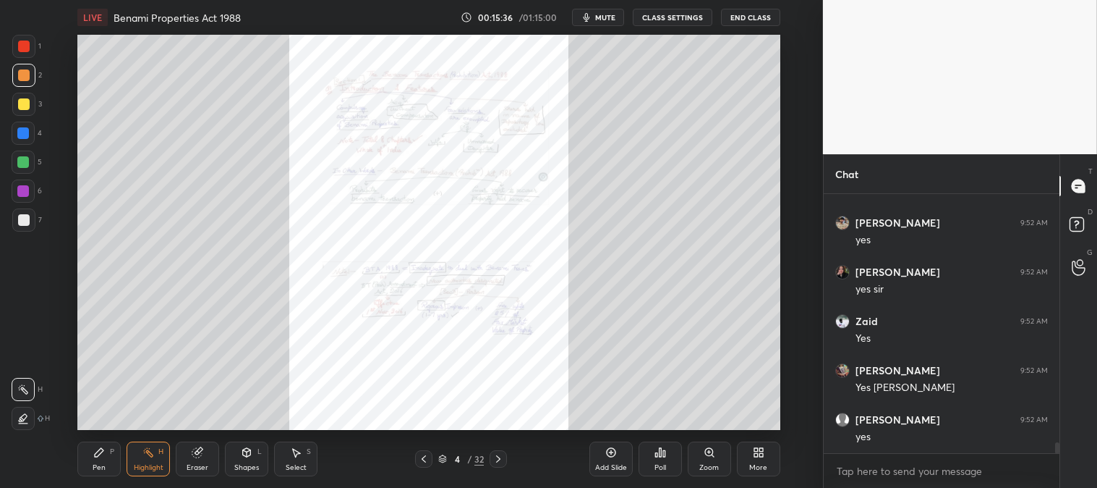
scroll to position [5822, 0]
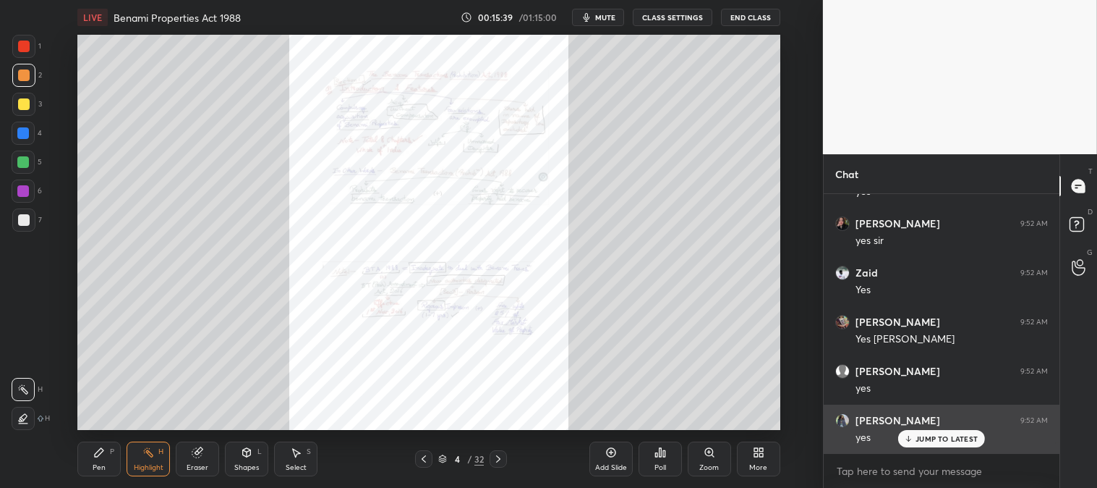
click at [934, 438] on p "JUMP TO LATEST" at bounding box center [947, 438] width 62 height 9
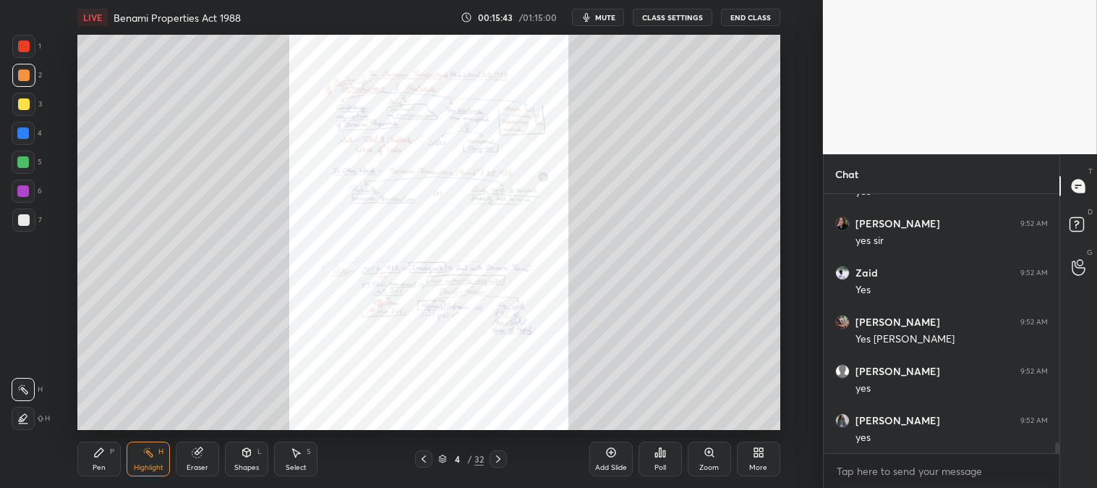
scroll to position [5871, 0]
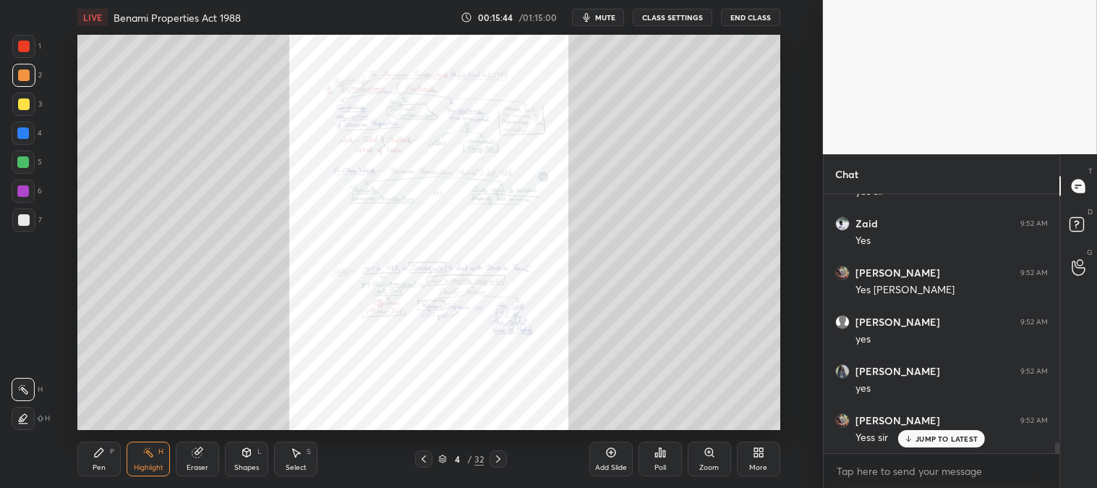
click at [919, 438] on p "JUMP TO LATEST" at bounding box center [947, 438] width 62 height 9
click at [931, 438] on p "JUMP TO LATEST" at bounding box center [947, 438] width 62 height 9
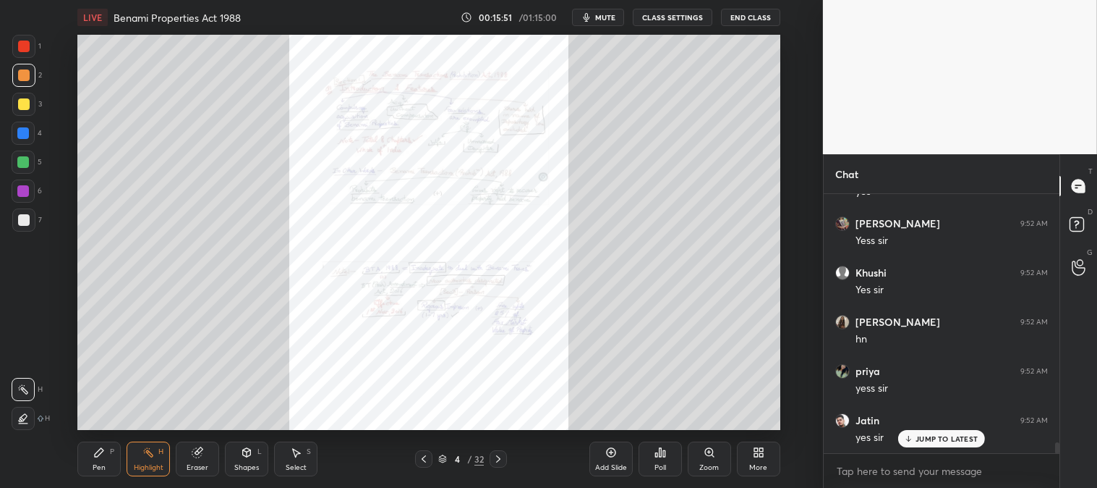
scroll to position [6117, 0]
click at [925, 443] on div "JUMP TO LATEST" at bounding box center [942, 438] width 87 height 17
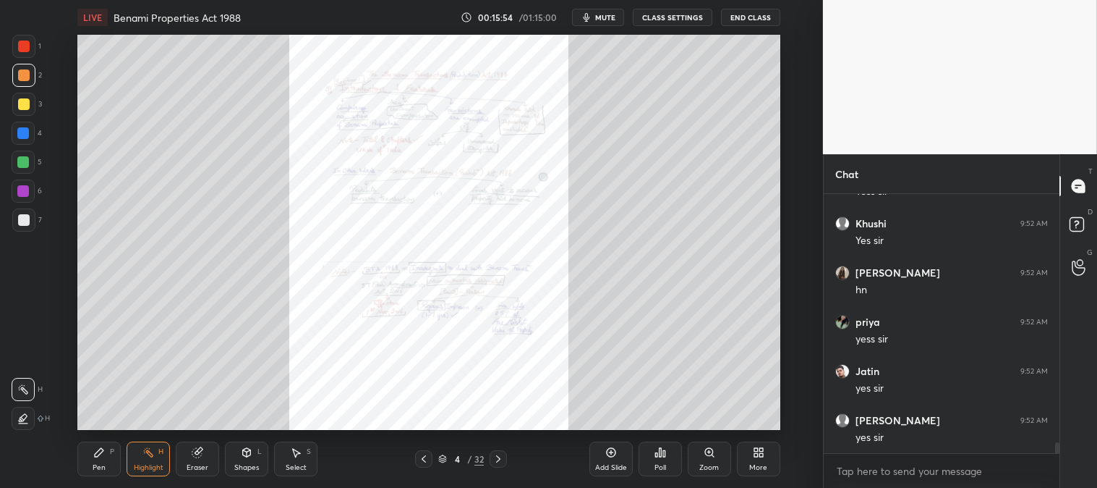
click at [499, 460] on icon at bounding box center [498, 458] width 4 height 7
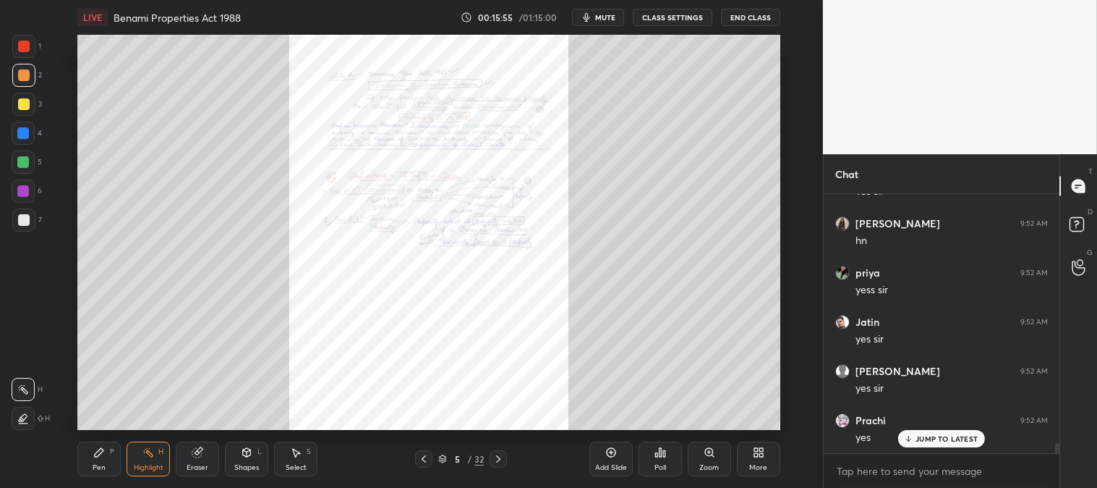
click at [30, 44] on div at bounding box center [23, 46] width 23 height 23
click at [90, 449] on div "Pen P" at bounding box center [98, 458] width 43 height 35
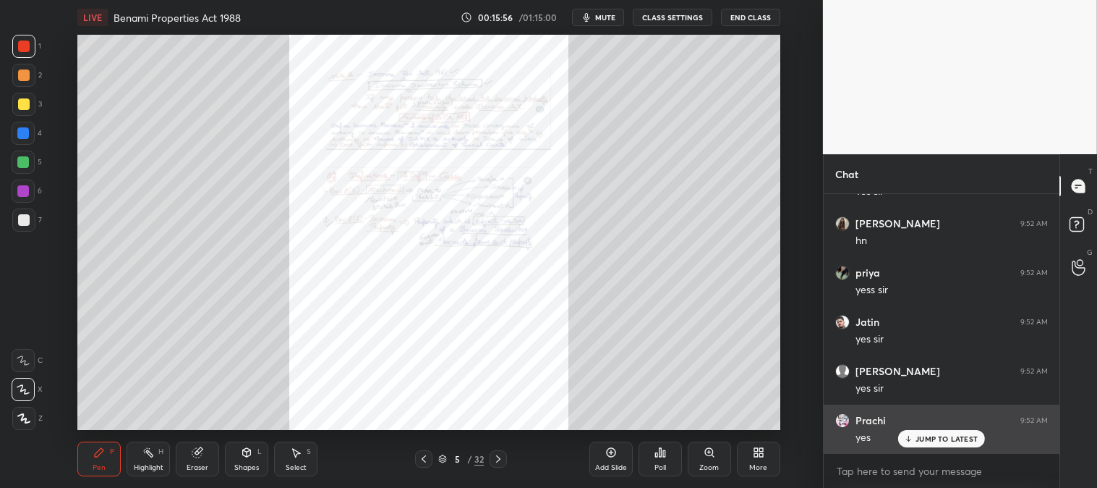
click at [926, 443] on p "JUMP TO LATEST" at bounding box center [947, 438] width 62 height 9
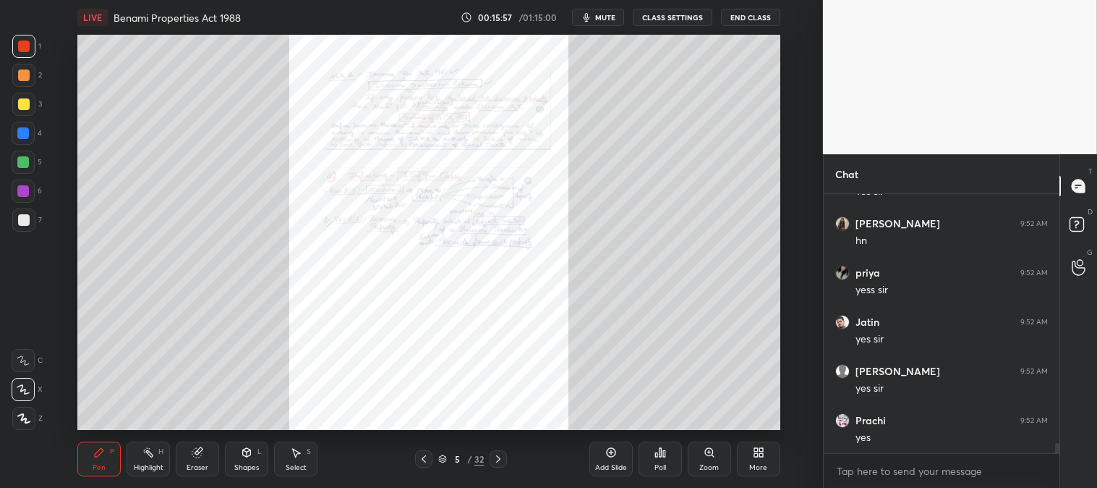
scroll to position [6167, 0]
click at [718, 462] on div "Zoom" at bounding box center [709, 458] width 43 height 35
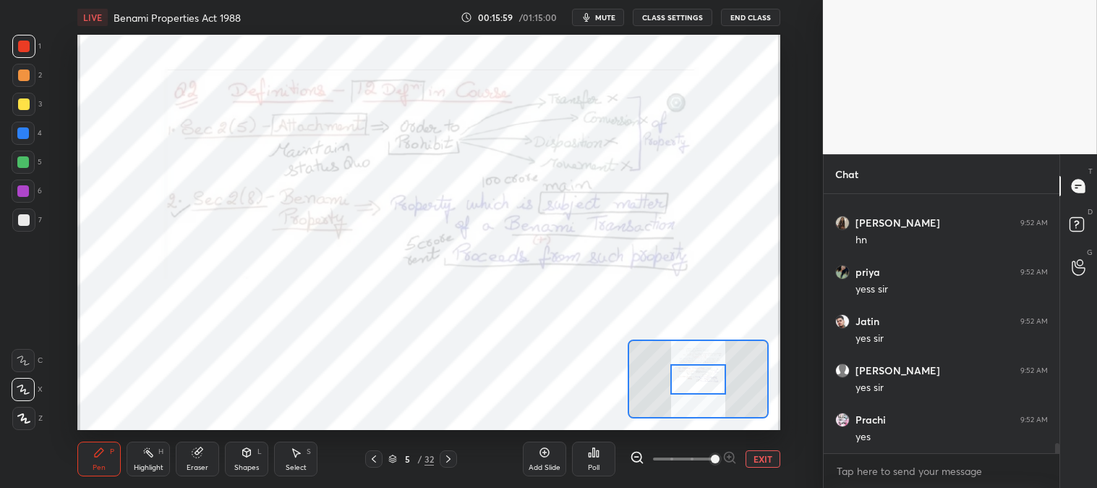
click at [135, 454] on div "Highlight H" at bounding box center [148, 458] width 43 height 35
click at [110, 459] on div "Pen P" at bounding box center [98, 458] width 43 height 35
click at [138, 457] on div "Highlight H" at bounding box center [148, 458] width 43 height 35
click at [23, 420] on icon at bounding box center [23, 417] width 7 height 7
click at [24, 389] on icon at bounding box center [23, 389] width 12 height 12
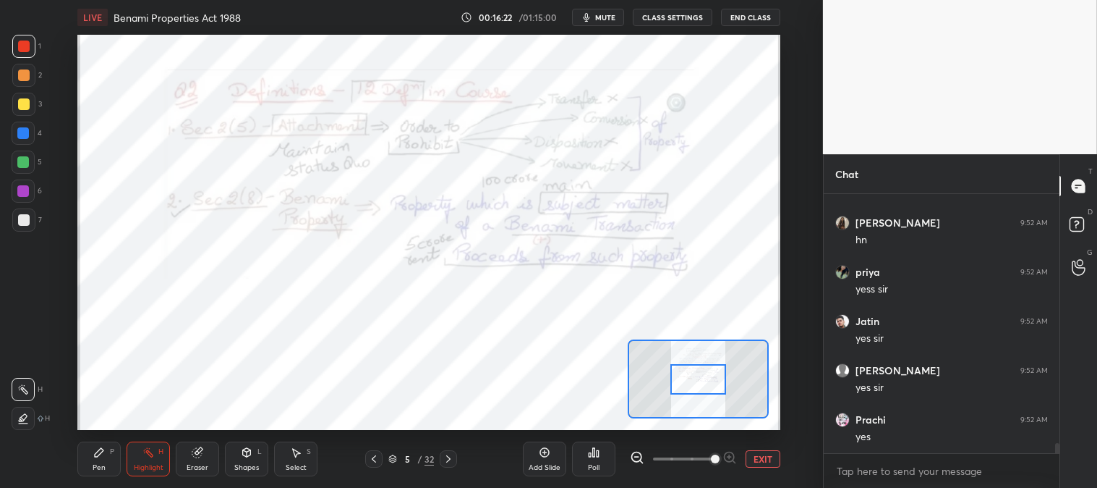
click at [77, 454] on div "Pen P" at bounding box center [98, 458] width 43 height 35
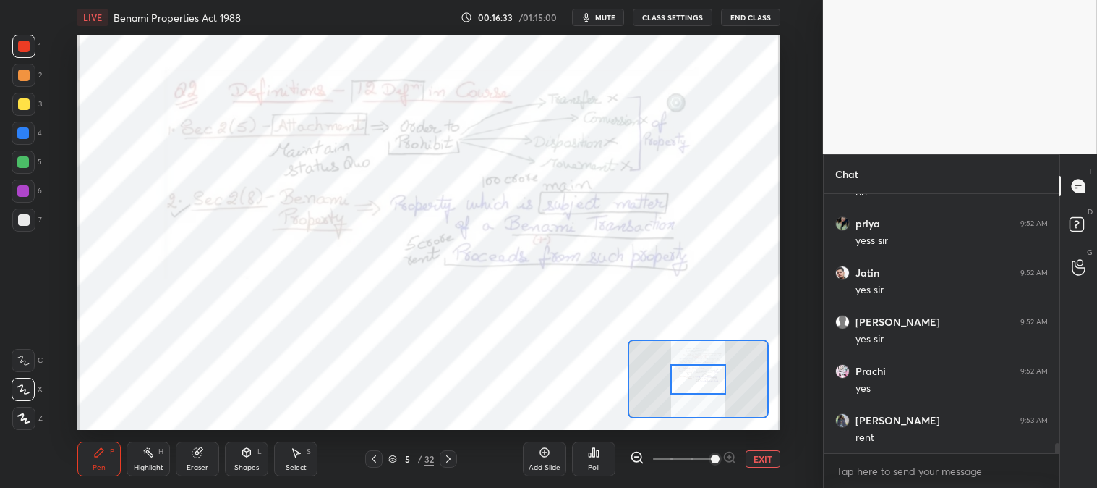
click at [767, 458] on button "EXIT" at bounding box center [763, 458] width 35 height 17
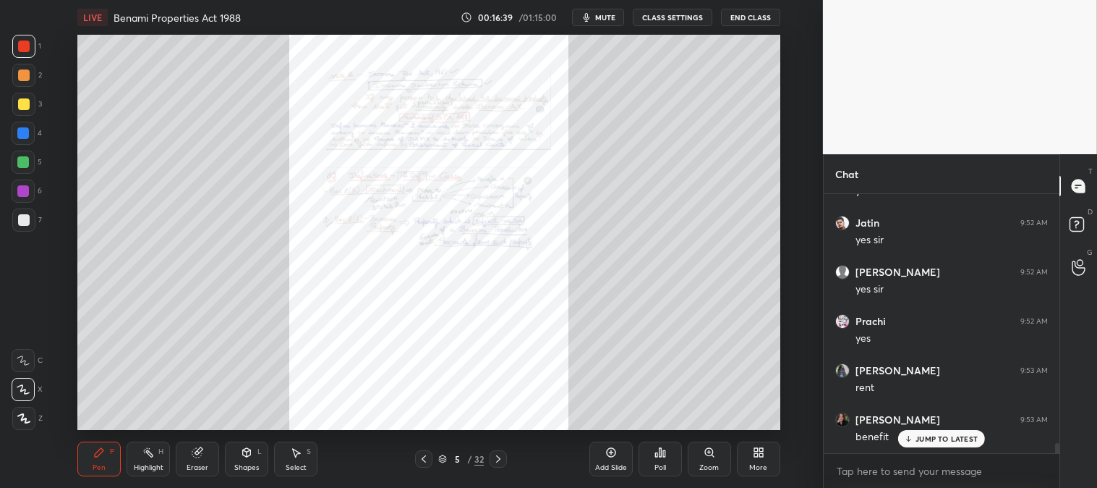
scroll to position [6313, 0]
click at [711, 458] on icon at bounding box center [710, 452] width 12 height 12
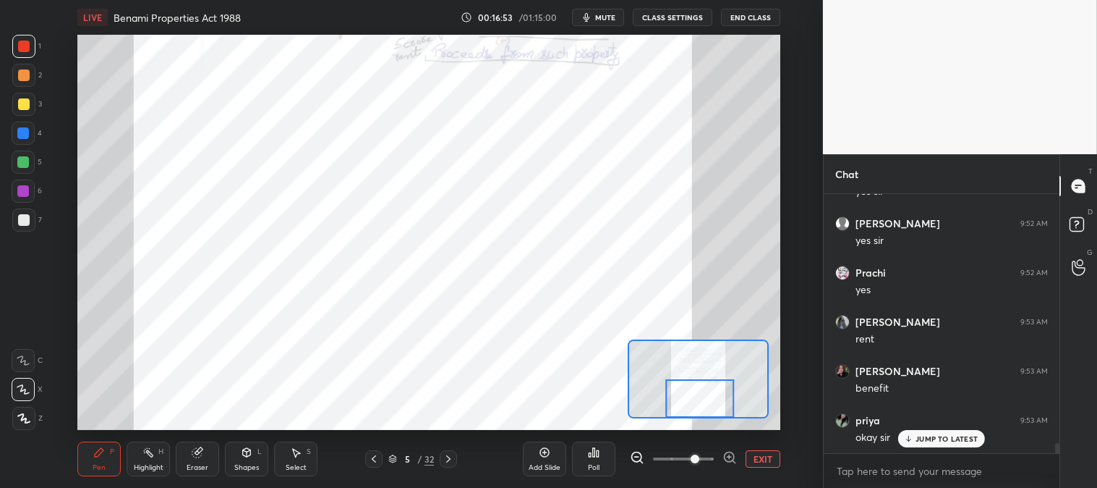
scroll to position [6363, 0]
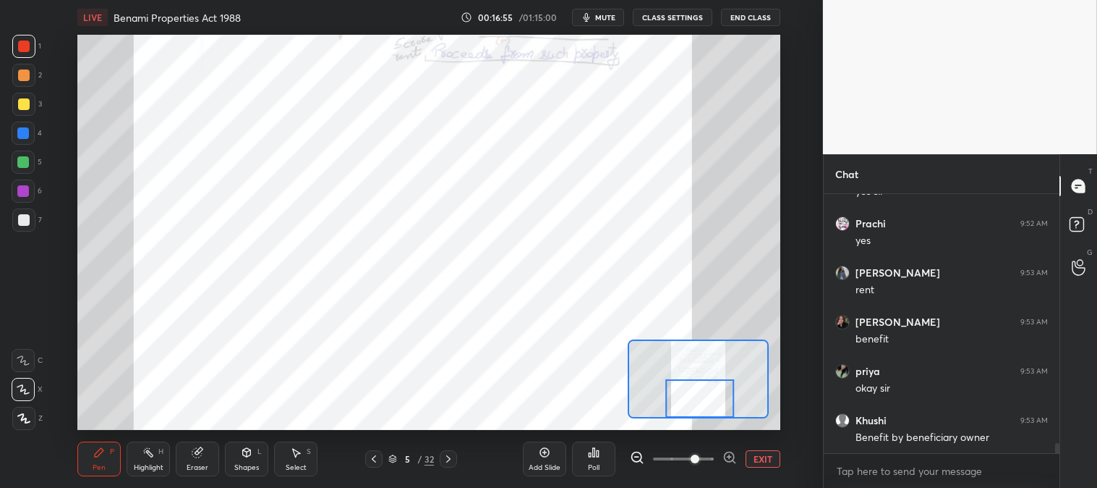
click at [765, 457] on button "EXIT" at bounding box center [763, 458] width 35 height 17
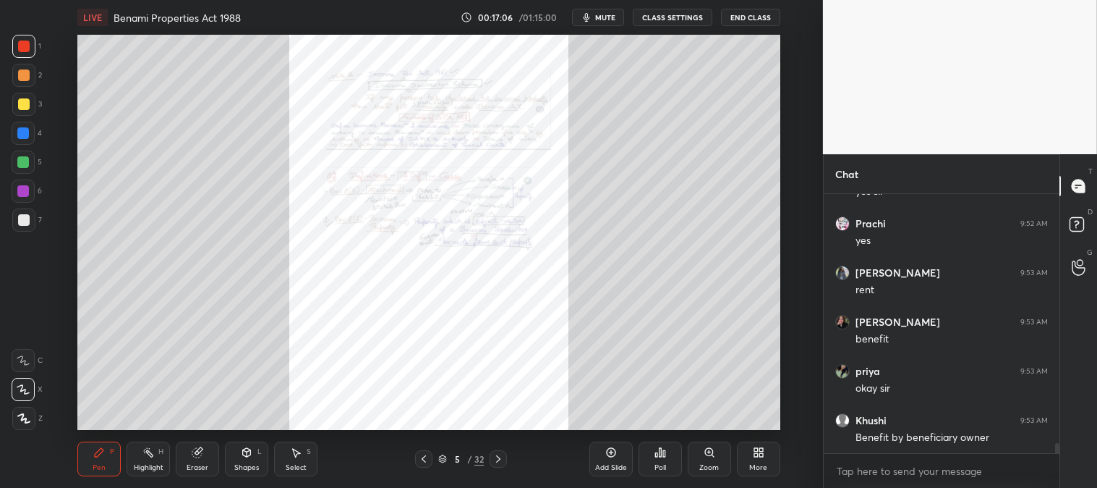
click at [423, 460] on icon at bounding box center [424, 459] width 12 height 12
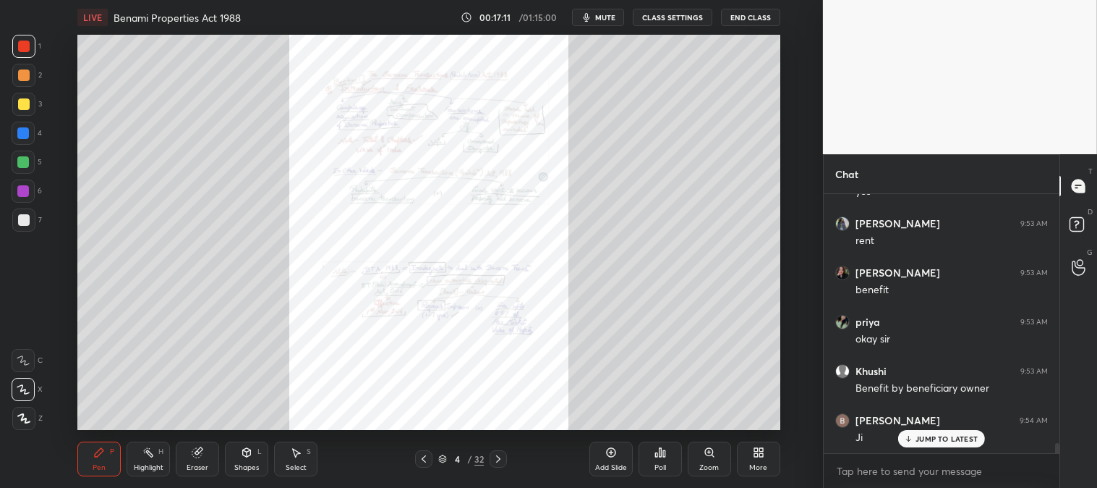
scroll to position [6461, 0]
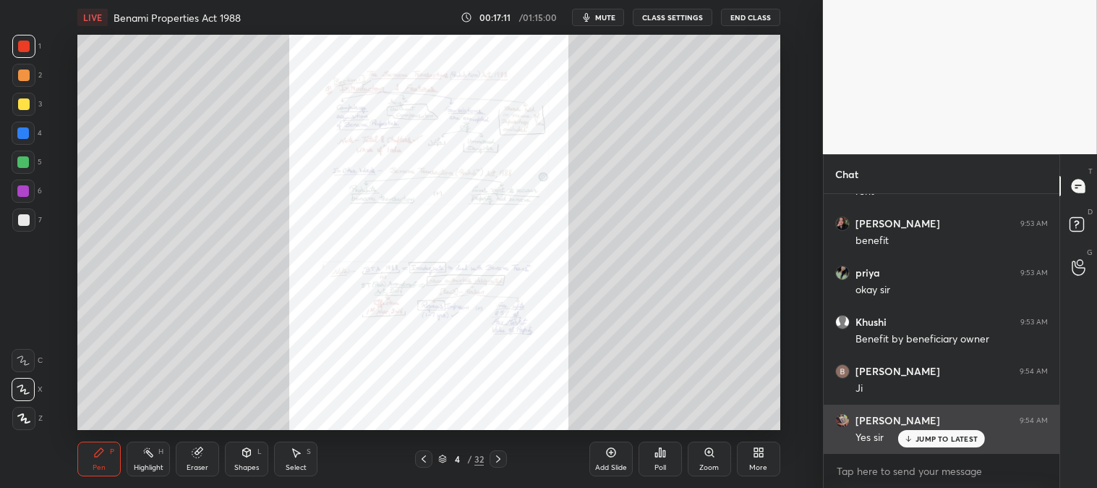
click at [930, 438] on p "JUMP TO LATEST" at bounding box center [947, 438] width 62 height 9
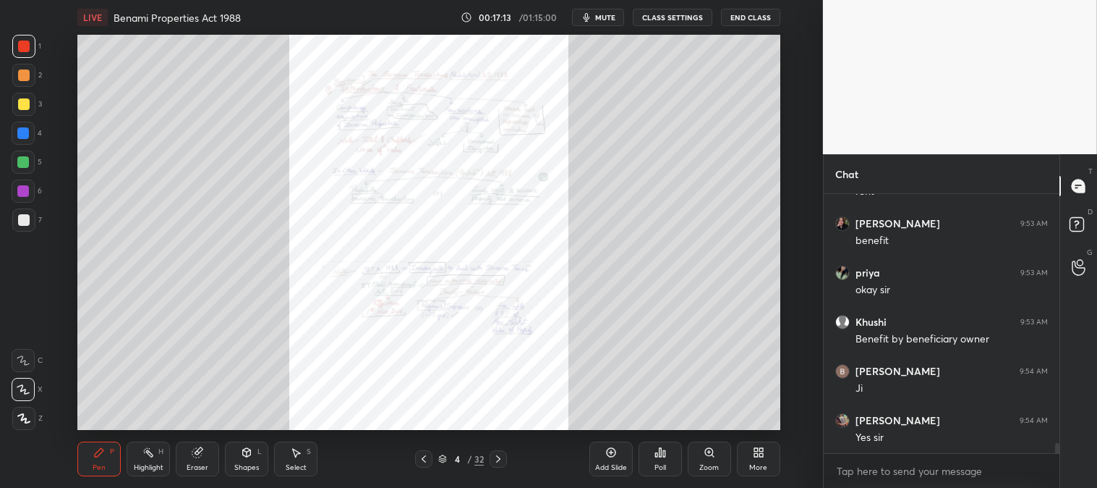
click at [494, 467] on div at bounding box center [498, 458] width 17 height 17
click at [697, 464] on div "Zoom" at bounding box center [709, 458] width 43 height 35
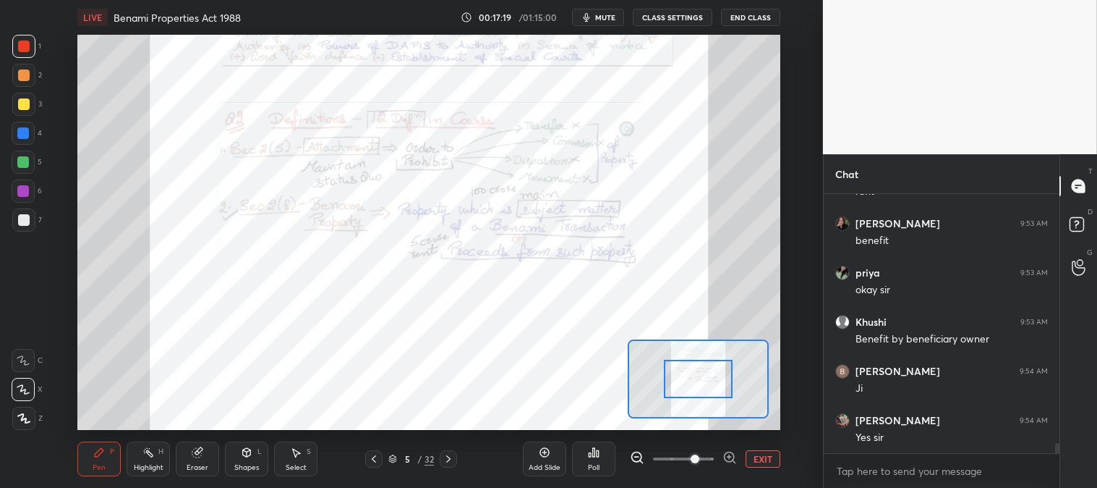
scroll to position [6511, 0]
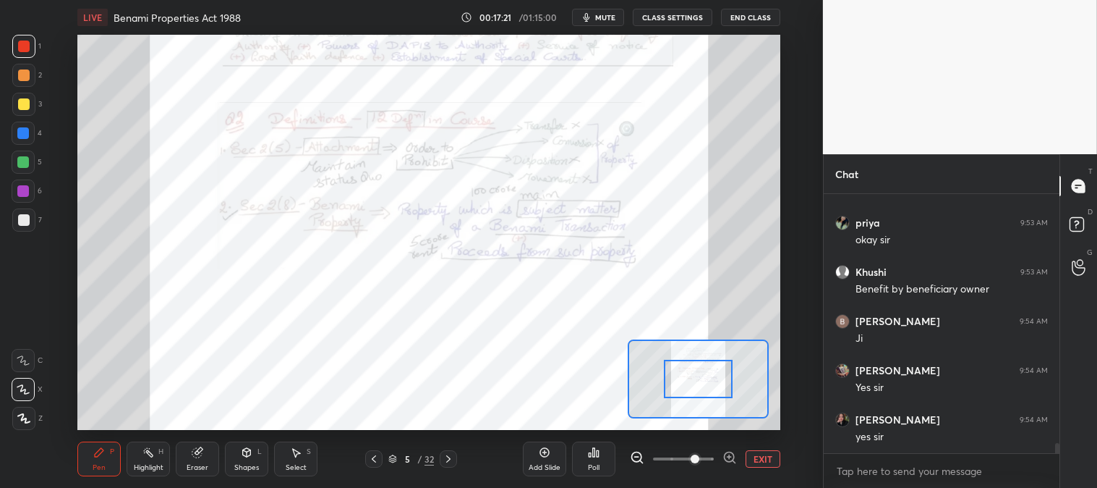
click at [451, 460] on icon at bounding box center [449, 459] width 12 height 12
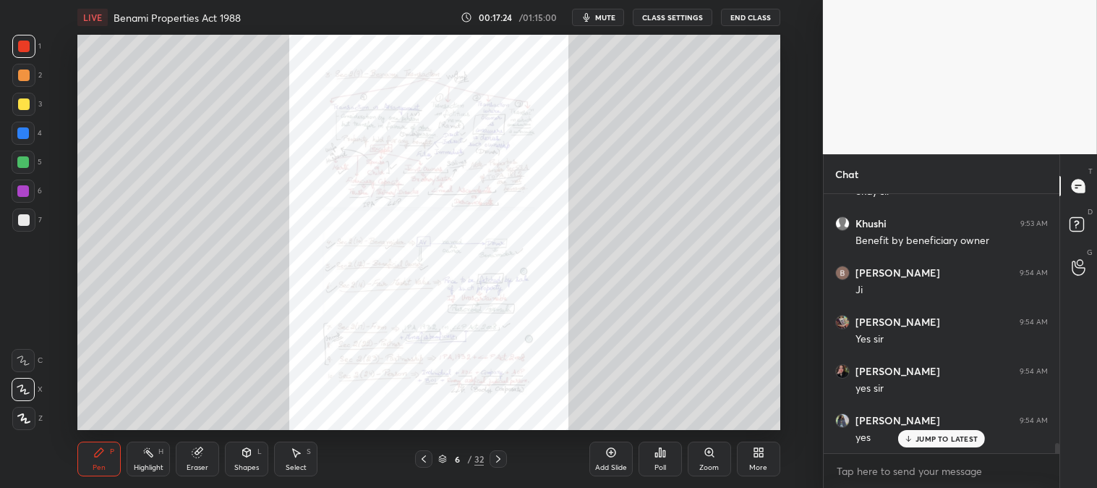
scroll to position [6609, 0]
click at [697, 458] on div "Zoom" at bounding box center [709, 458] width 43 height 35
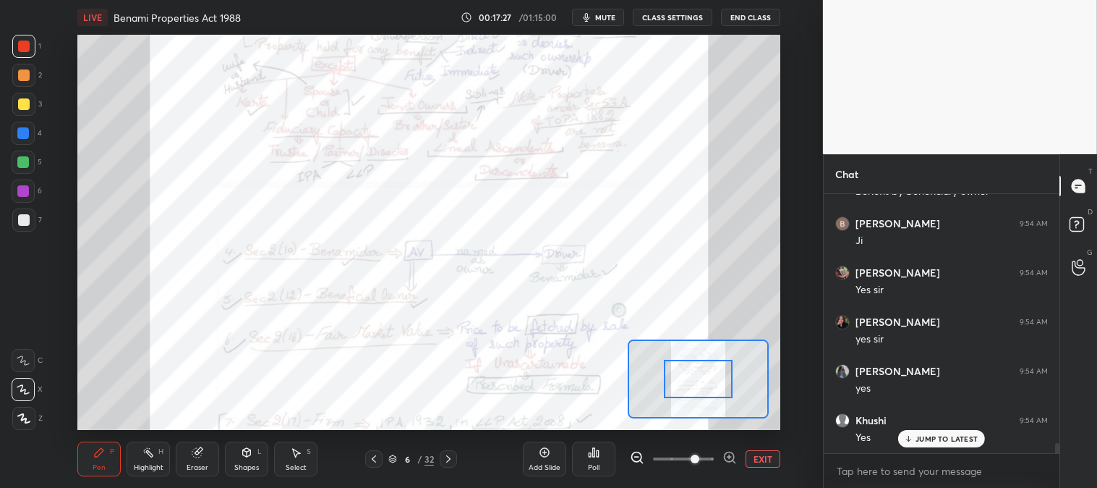
click at [700, 457] on span at bounding box center [695, 458] width 9 height 9
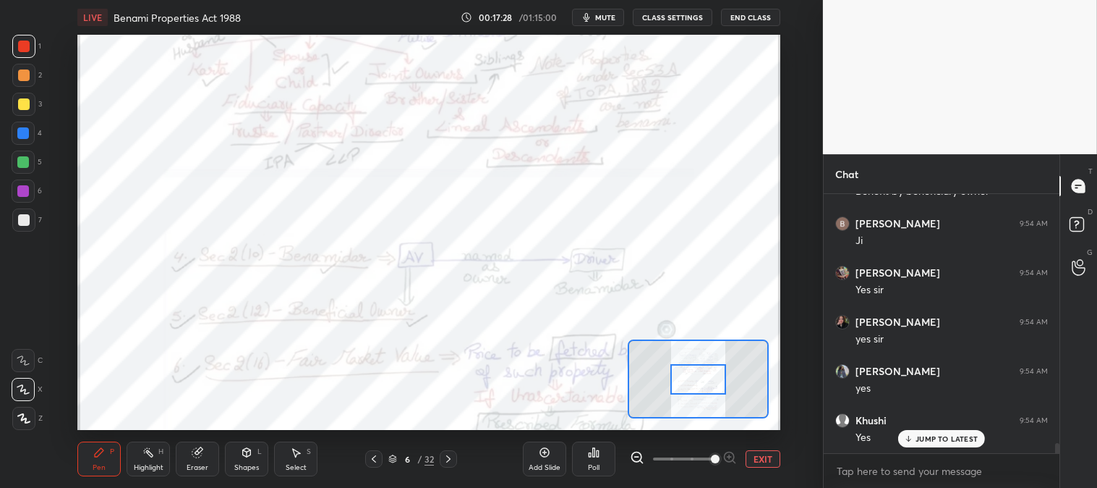
click at [143, 456] on icon at bounding box center [149, 452] width 12 height 12
click at [27, 423] on icon at bounding box center [23, 423] width 9 height 0
click at [104, 461] on div "Pen P" at bounding box center [98, 458] width 43 height 35
click at [162, 454] on div "H" at bounding box center [160, 451] width 5 height 7
click at [27, 391] on icon at bounding box center [23, 389] width 12 height 12
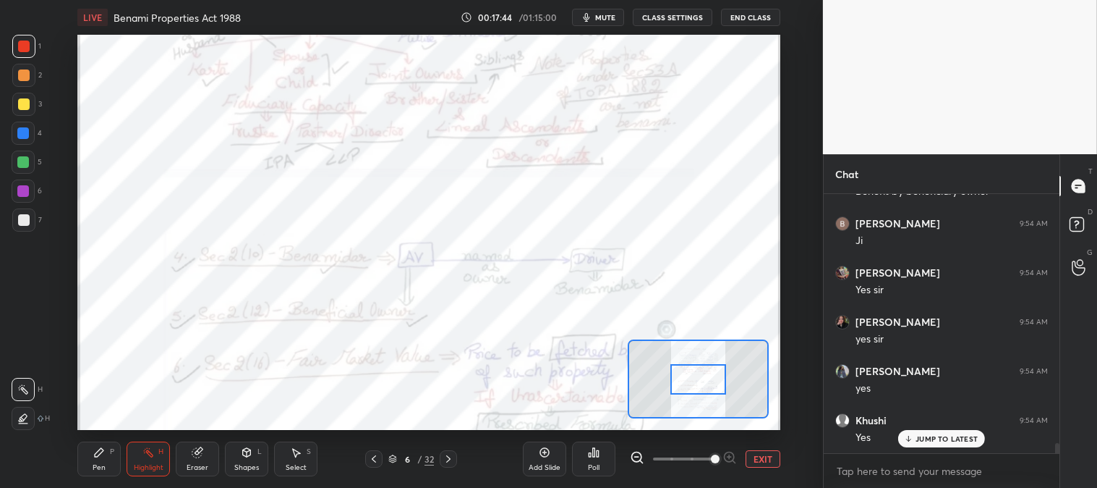
click at [27, 130] on div at bounding box center [23, 133] width 12 height 12
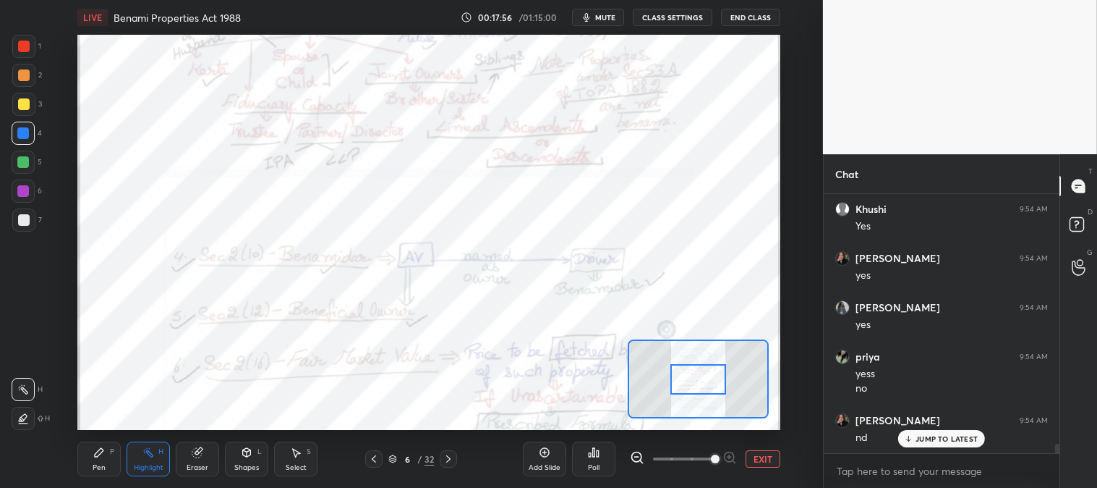
scroll to position [6869, 0]
click at [919, 440] on p "JUMP TO LATEST" at bounding box center [947, 438] width 62 height 9
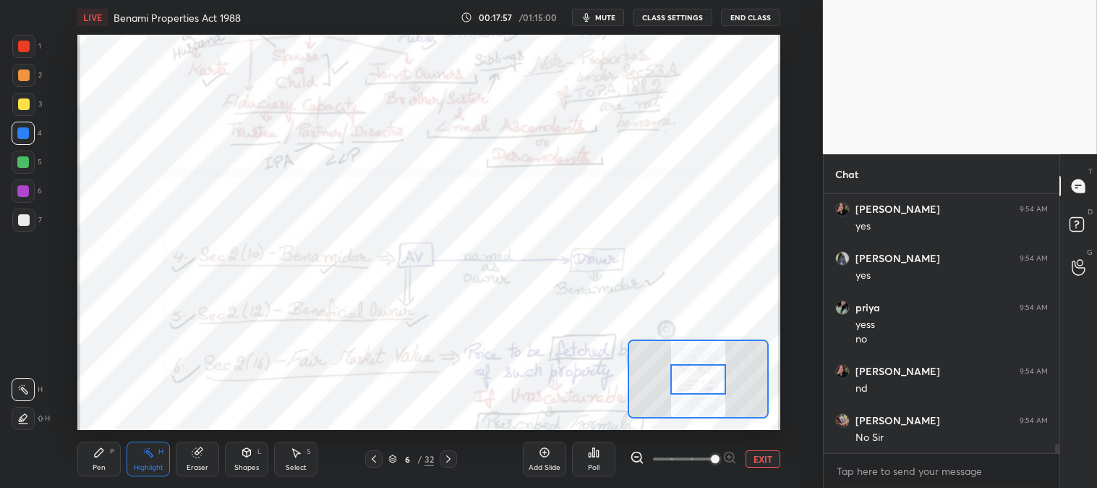
click at [767, 457] on button "EXIT" at bounding box center [763, 458] width 35 height 17
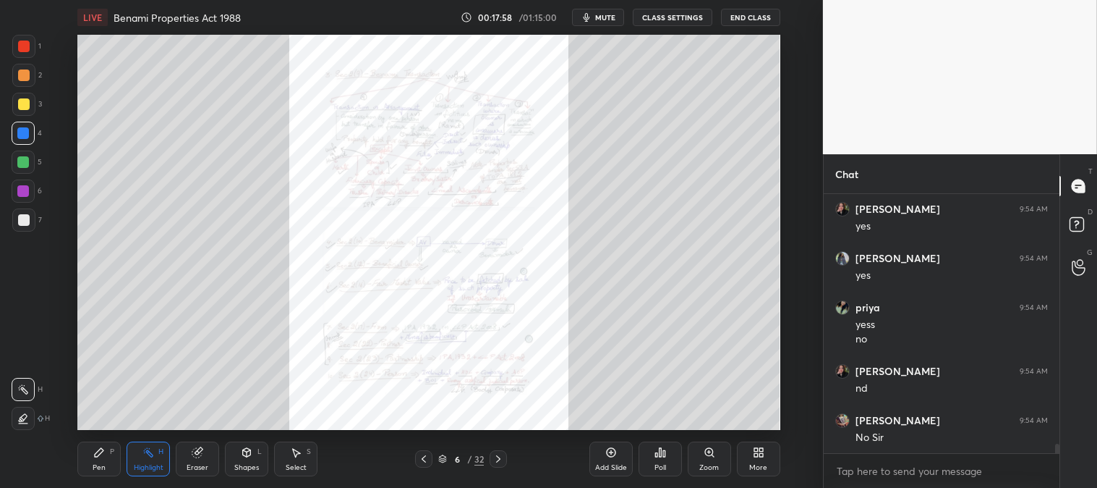
scroll to position [6918, 0]
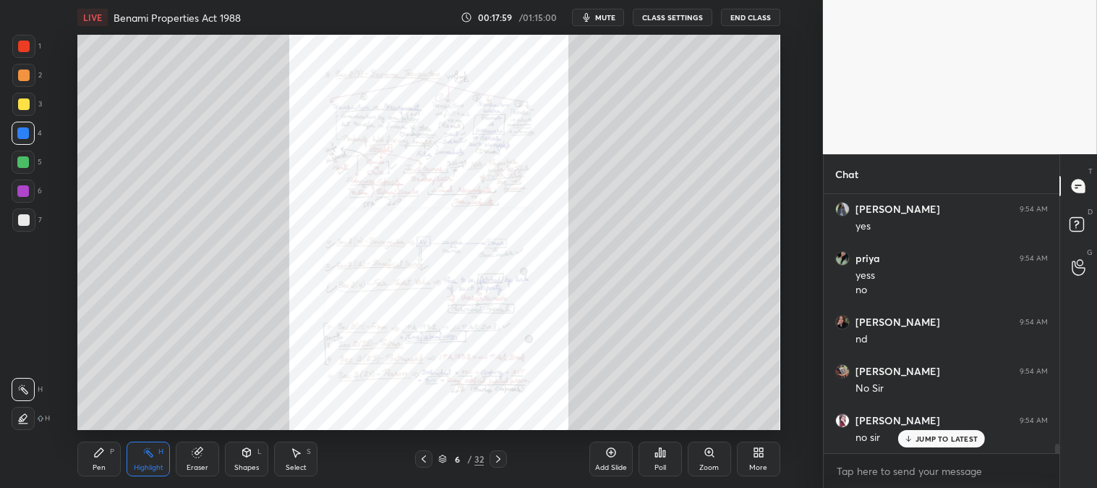
click at [422, 460] on icon at bounding box center [424, 459] width 12 height 12
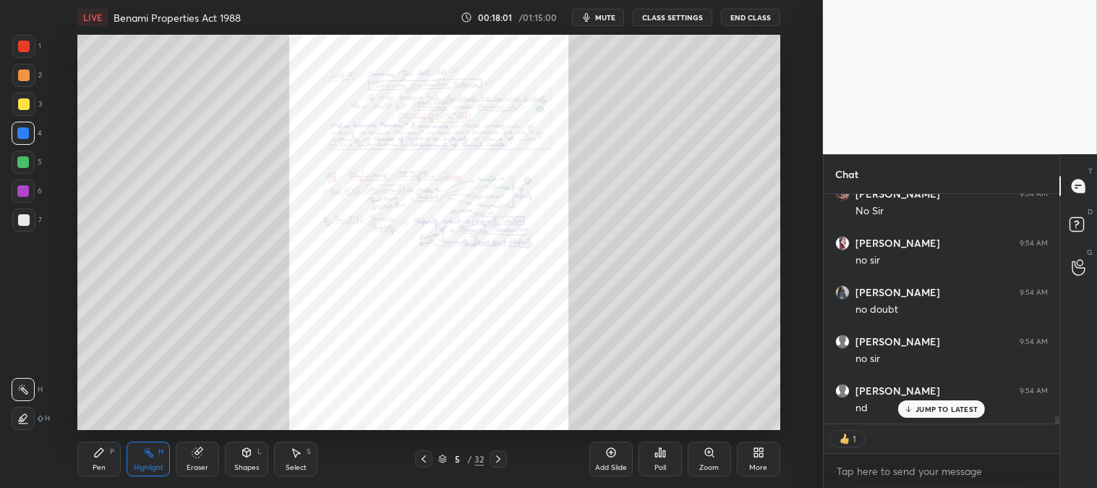
scroll to position [7145, 0]
click at [425, 461] on icon at bounding box center [424, 459] width 12 height 12
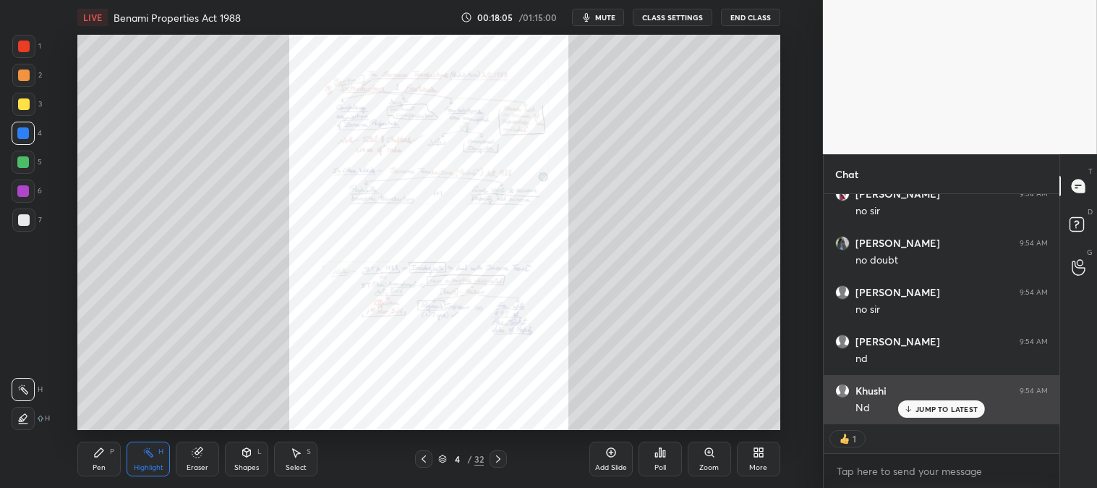
click at [922, 407] on p "JUMP TO LATEST" at bounding box center [947, 408] width 62 height 9
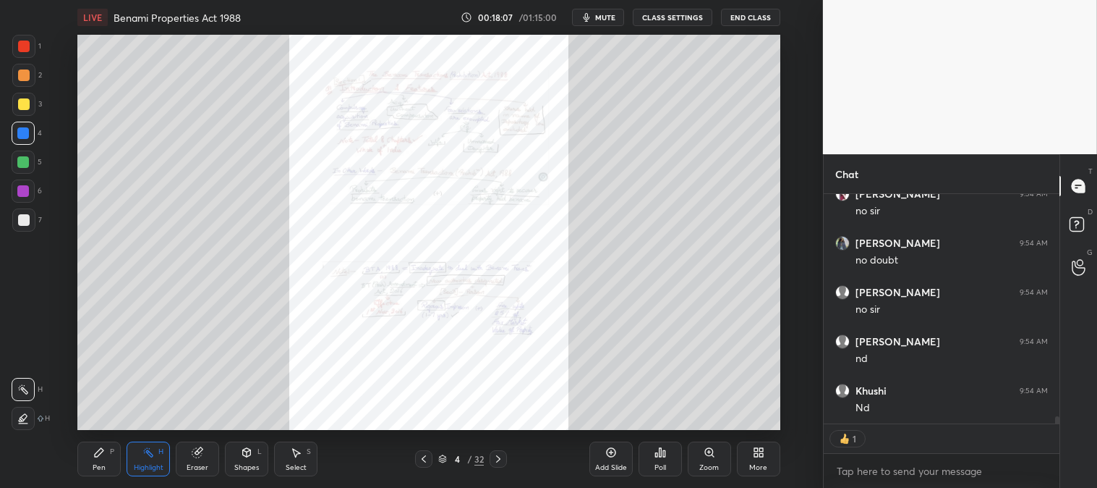
click at [498, 459] on icon at bounding box center [499, 459] width 12 height 12
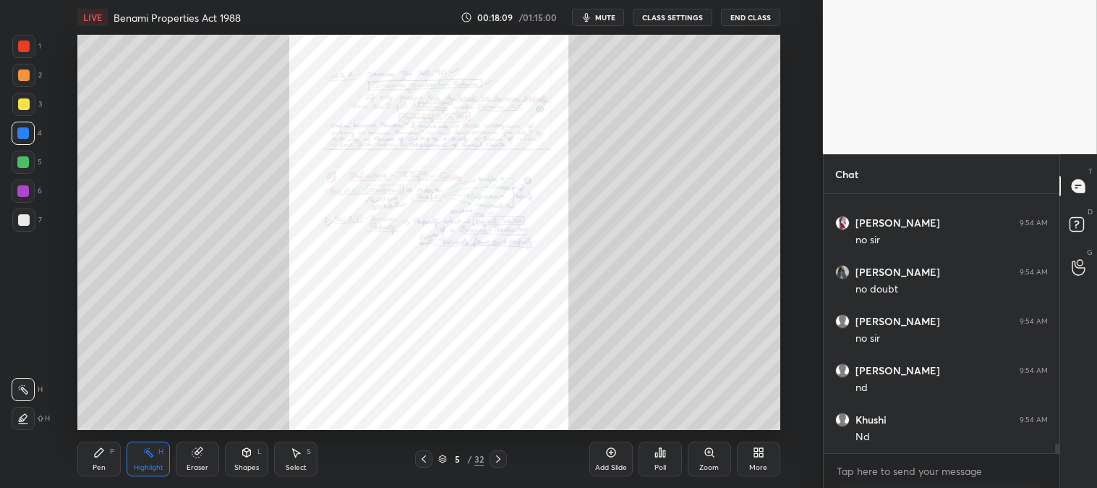
scroll to position [255, 232]
click at [499, 464] on icon at bounding box center [499, 459] width 12 height 12
click at [500, 458] on icon at bounding box center [498, 458] width 4 height 7
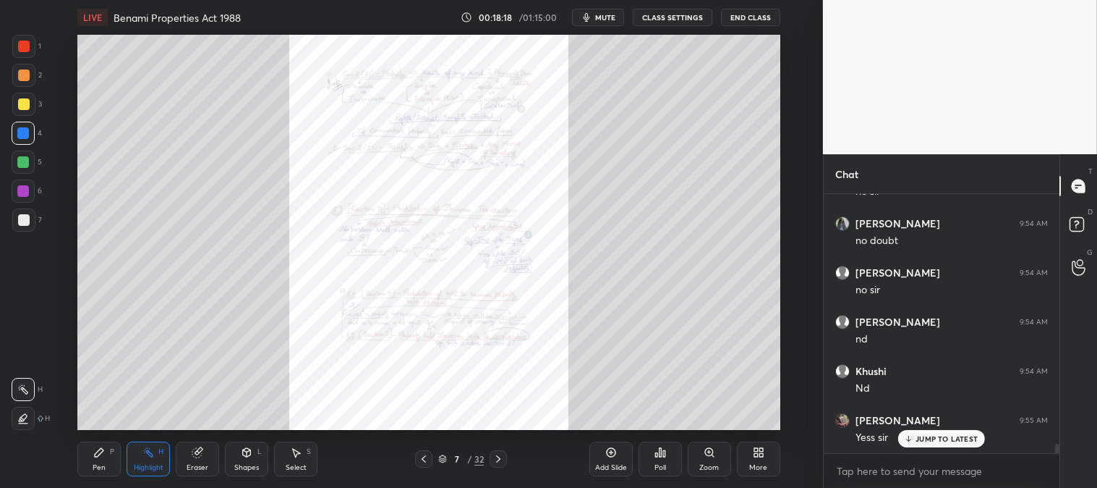
click at [713, 464] on div "Zoom" at bounding box center [710, 467] width 20 height 7
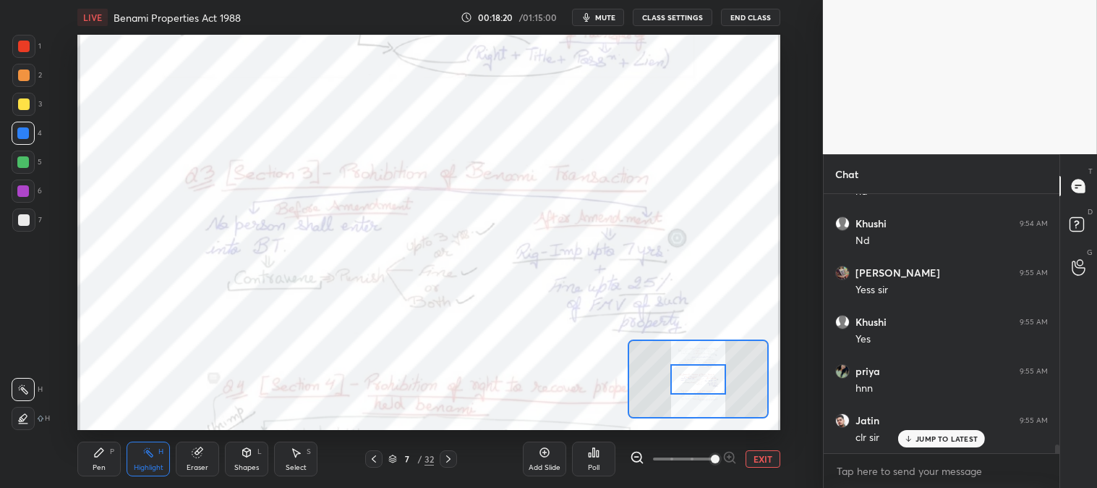
scroll to position [7361, 0]
click at [376, 456] on icon at bounding box center [374, 458] width 4 height 7
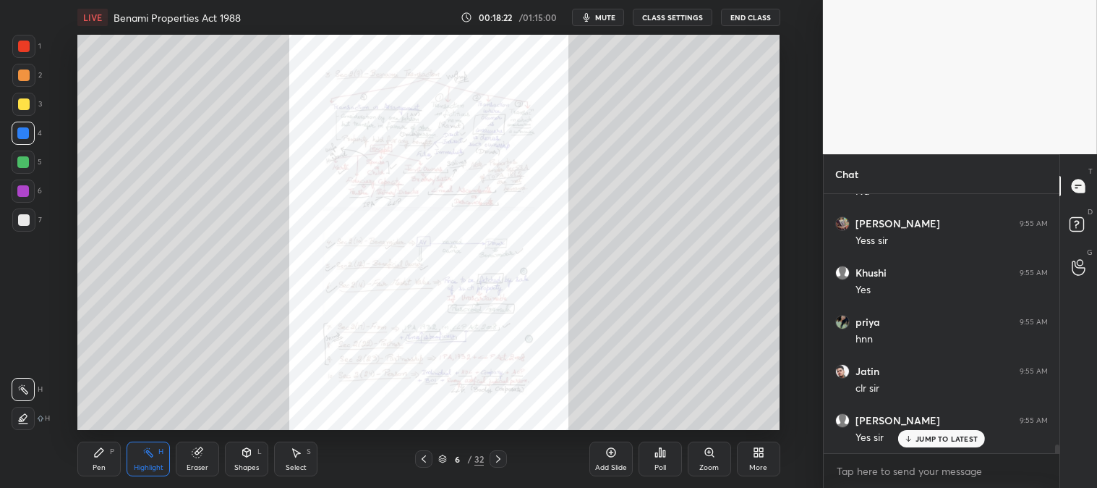
click at [424, 454] on icon at bounding box center [424, 459] width 12 height 12
click at [425, 458] on icon at bounding box center [424, 459] width 12 height 12
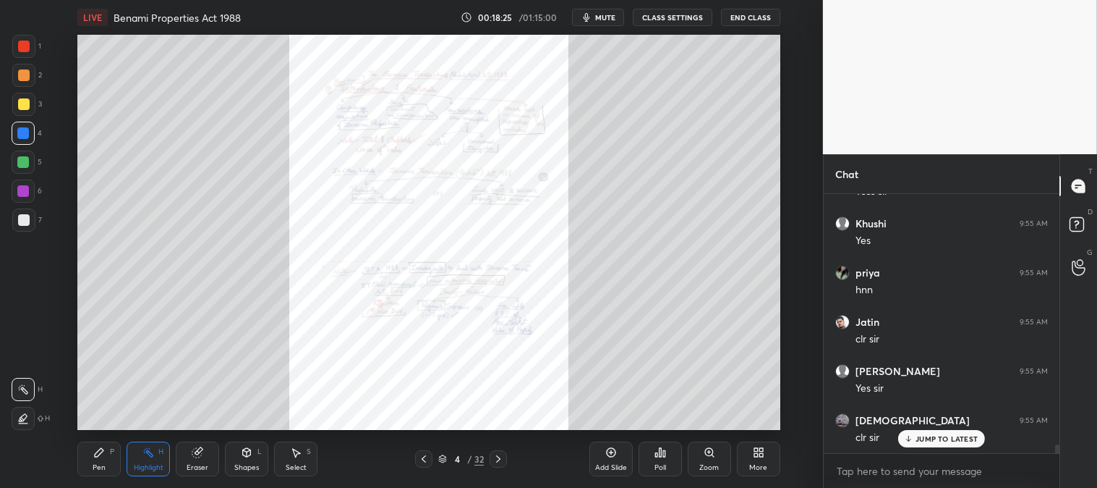
click at [700, 452] on div "Zoom" at bounding box center [709, 458] width 43 height 35
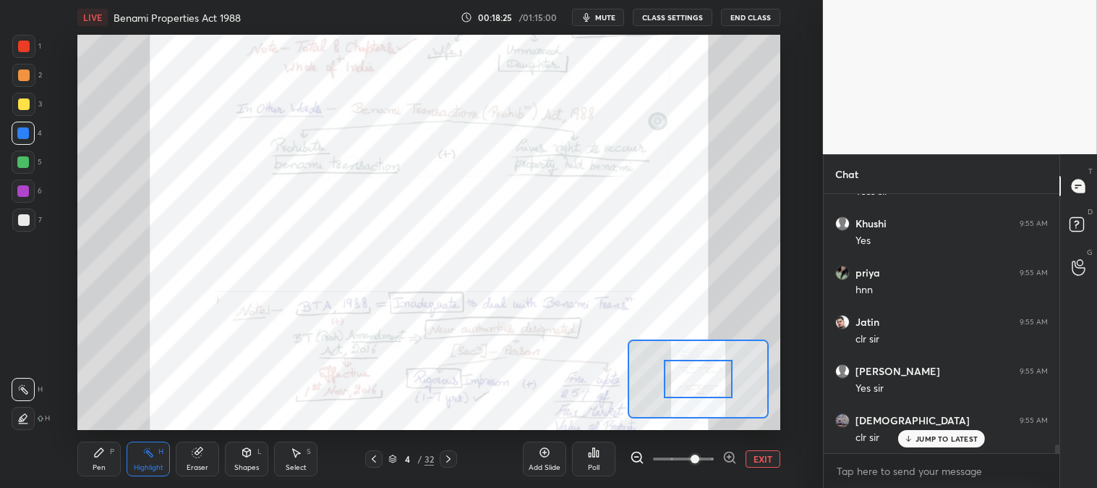
click at [693, 454] on span at bounding box center [695, 458] width 9 height 9
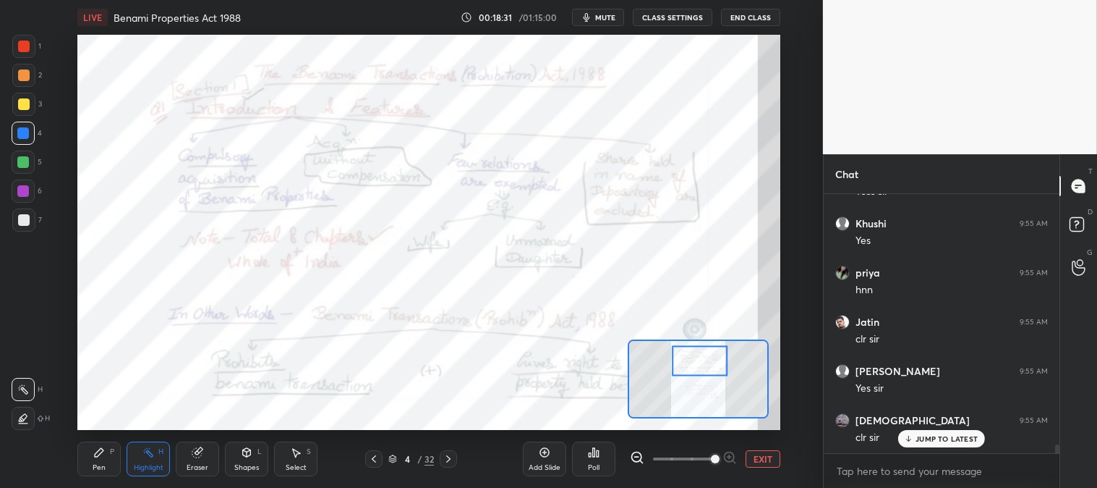
click at [158, 453] on div "H" at bounding box center [160, 451] width 5 height 7
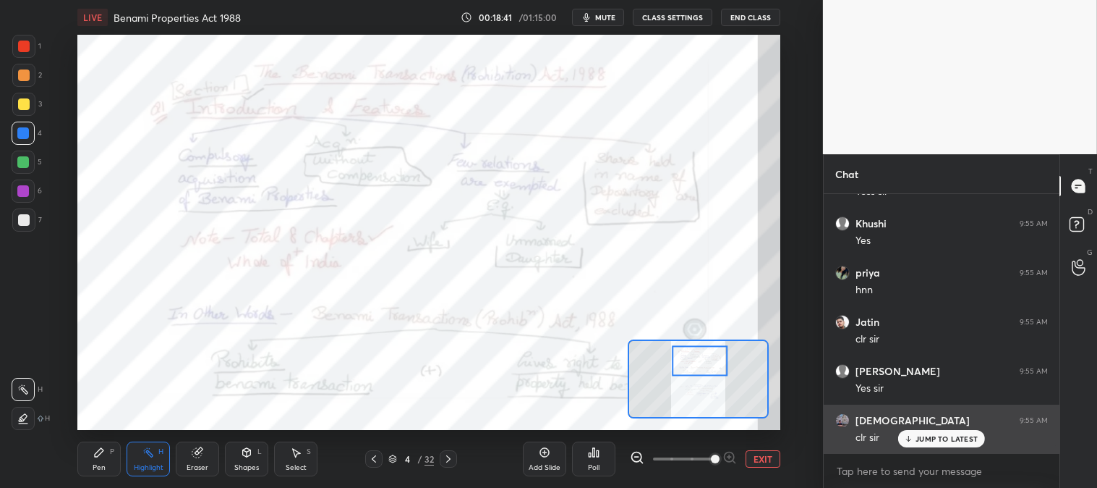
click at [916, 440] on div "JUMP TO LATEST" at bounding box center [942, 438] width 87 height 17
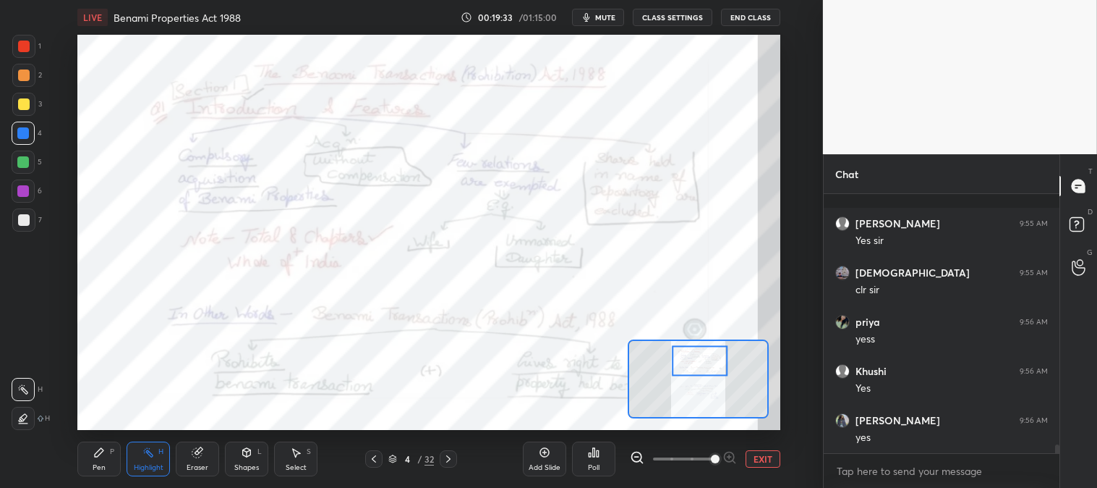
scroll to position [7656, 0]
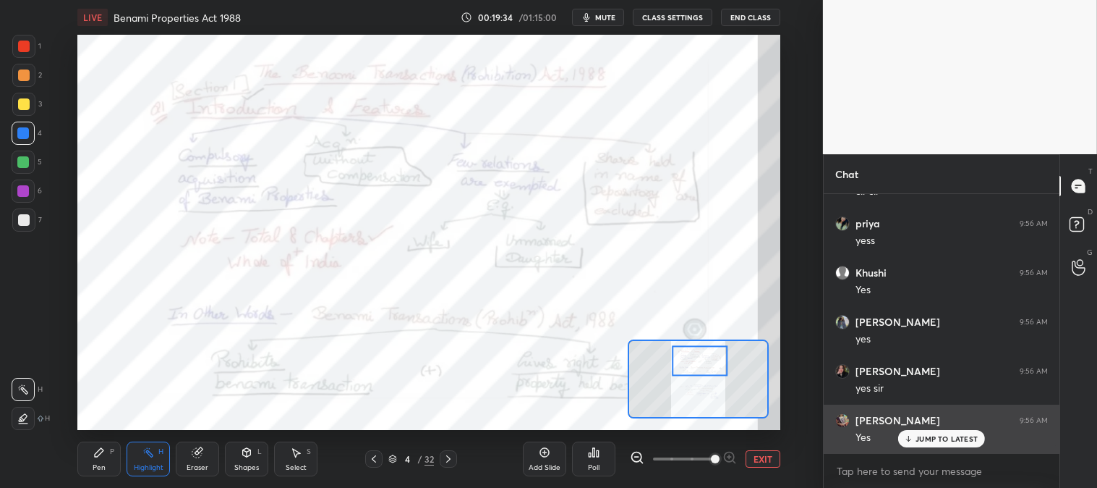
click at [923, 438] on p "JUMP TO LATEST" at bounding box center [947, 438] width 62 height 9
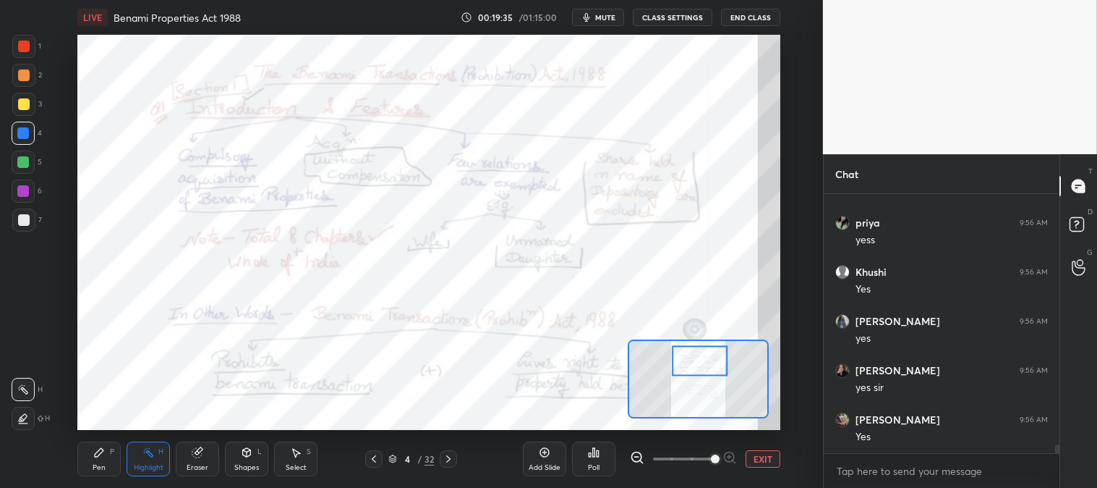
scroll to position [7705, 0]
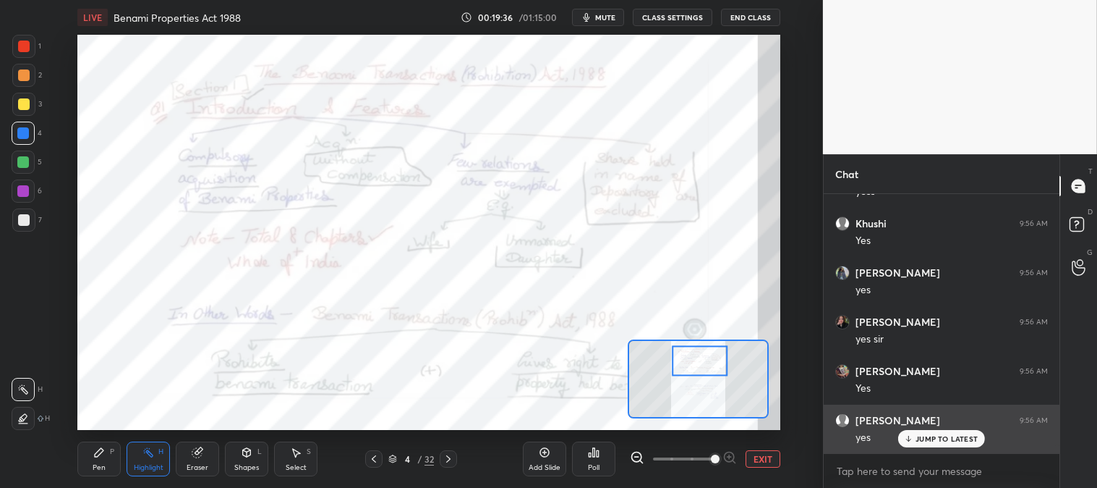
click at [924, 441] on p "JUMP TO LATEST" at bounding box center [947, 438] width 62 height 9
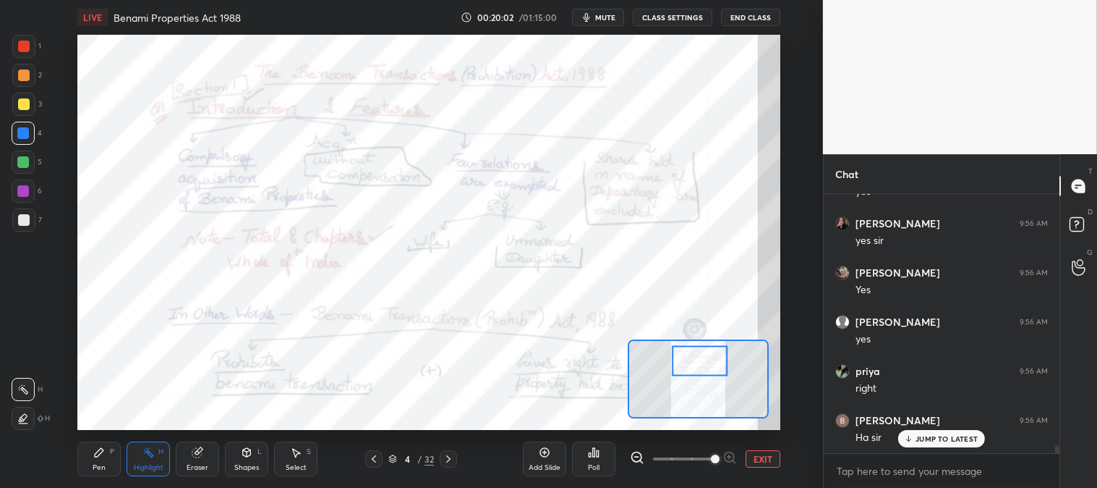
scroll to position [7853, 0]
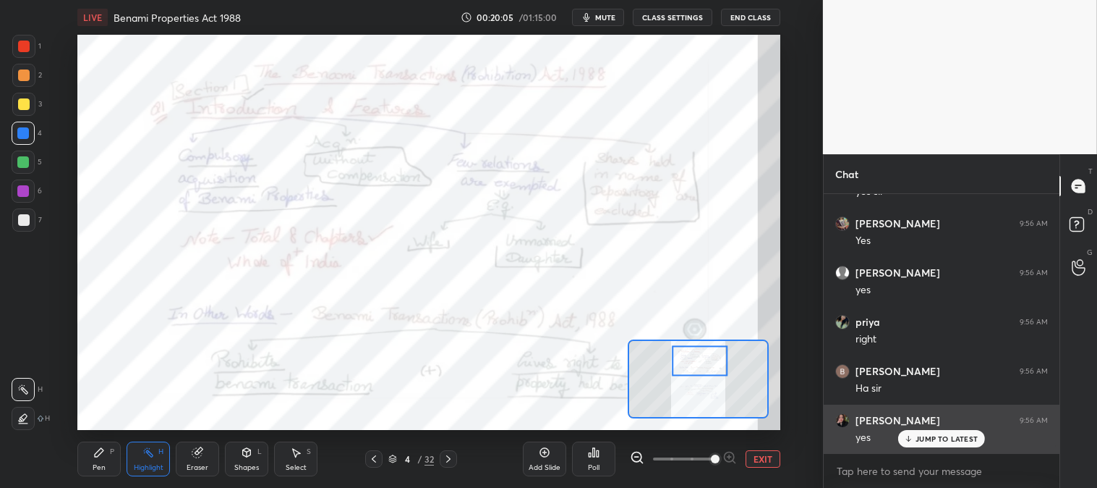
click at [920, 443] on p "JUMP TO LATEST" at bounding box center [947, 438] width 62 height 9
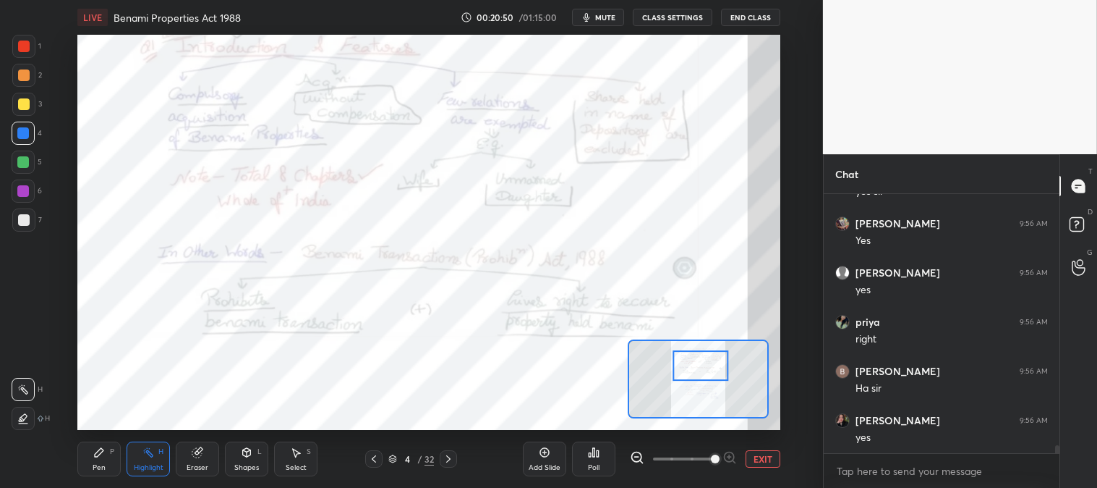
click at [112, 459] on div "Pen P" at bounding box center [98, 458] width 43 height 35
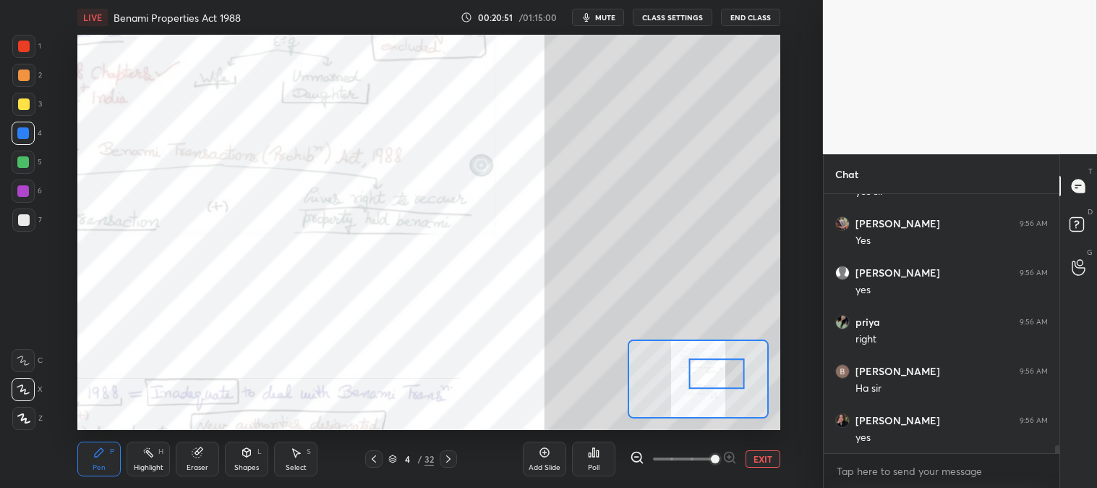
scroll to position [7902, 0]
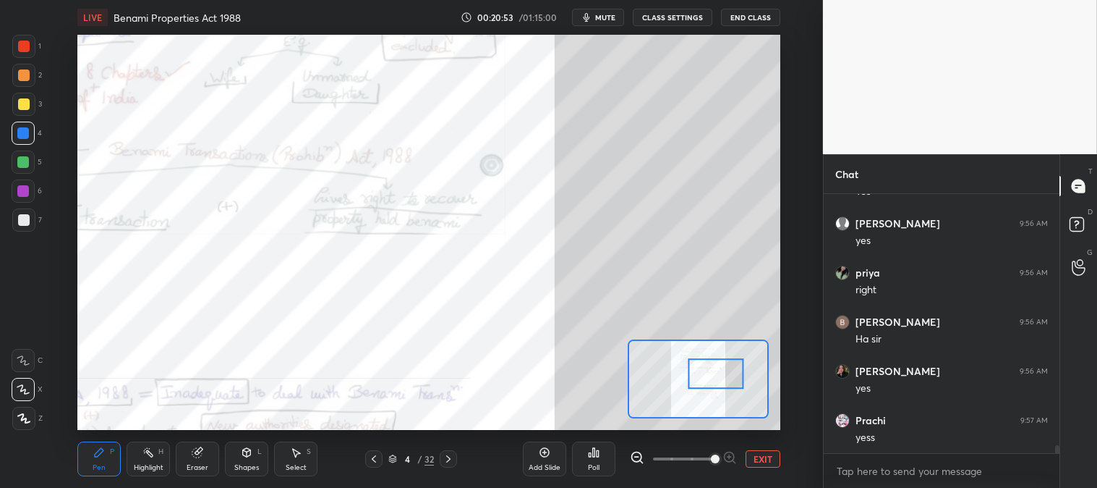
click at [29, 78] on div at bounding box center [23, 75] width 23 height 23
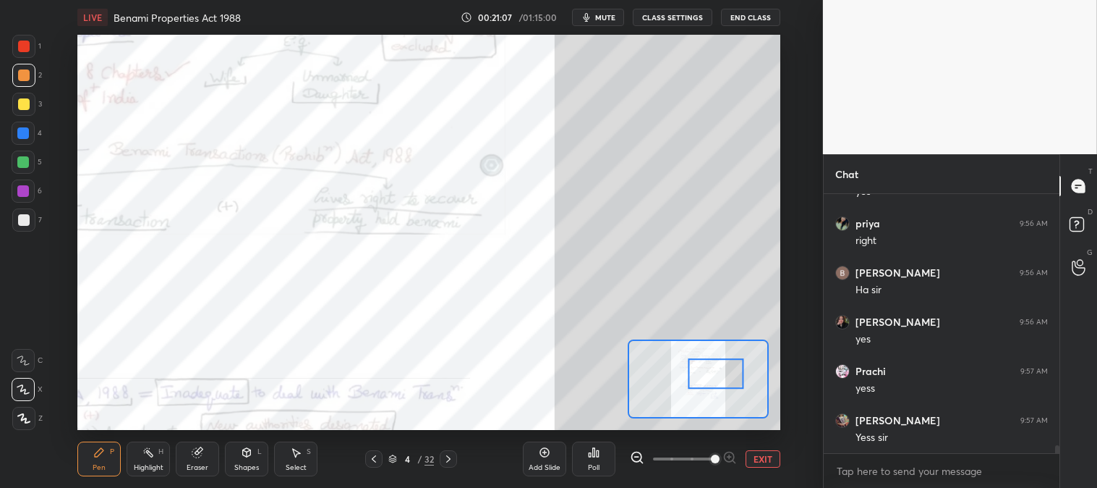
click at [136, 453] on div "Highlight H" at bounding box center [148, 458] width 43 height 35
click at [763, 459] on button "EXIT" at bounding box center [763, 458] width 35 height 17
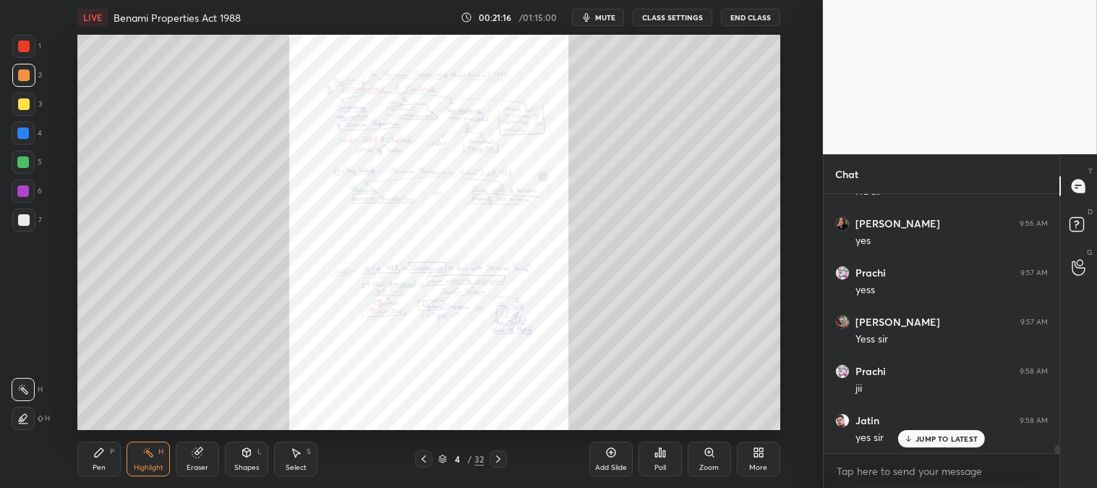
scroll to position [8099, 0]
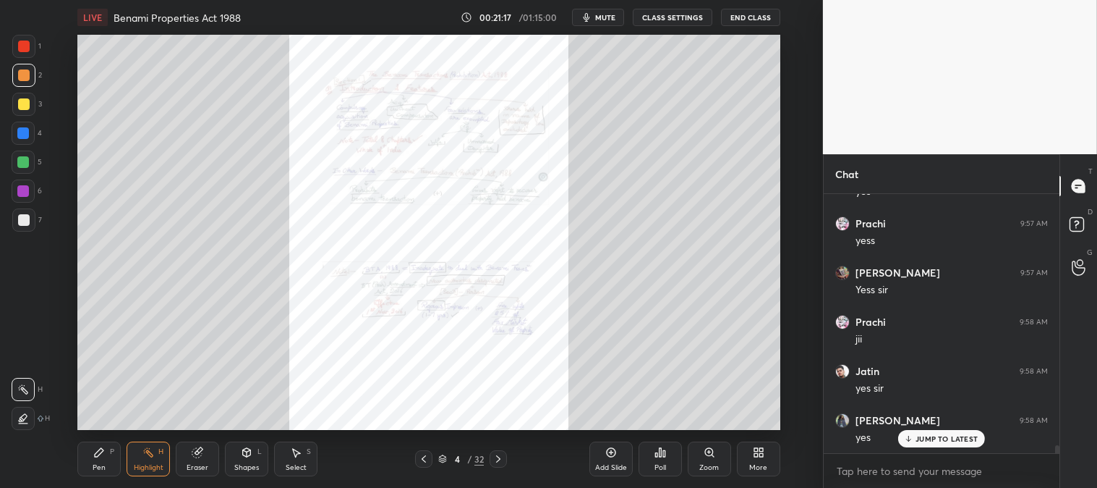
click at [26, 44] on div at bounding box center [24, 47] width 12 height 12
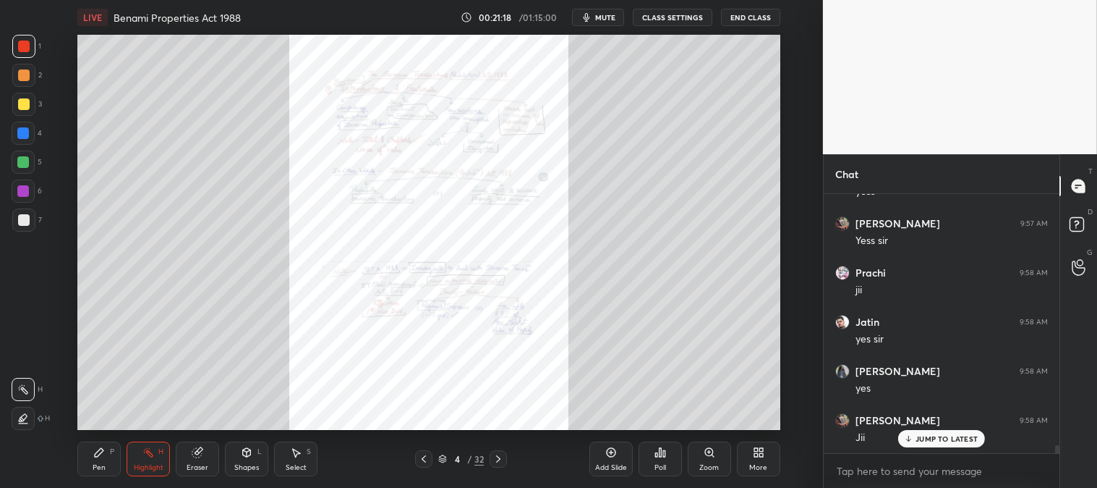
click at [706, 461] on div "Zoom" at bounding box center [709, 458] width 43 height 35
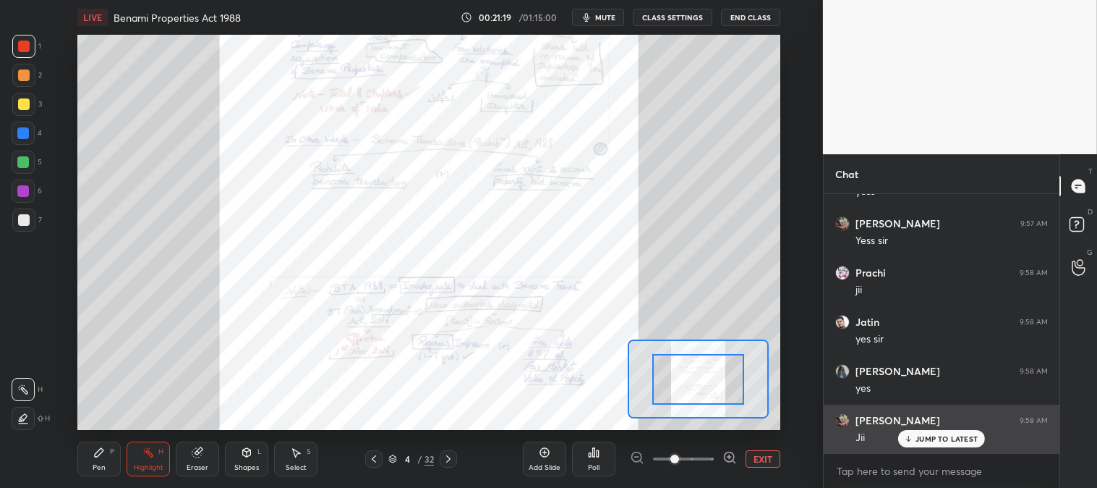
scroll to position [8247, 0]
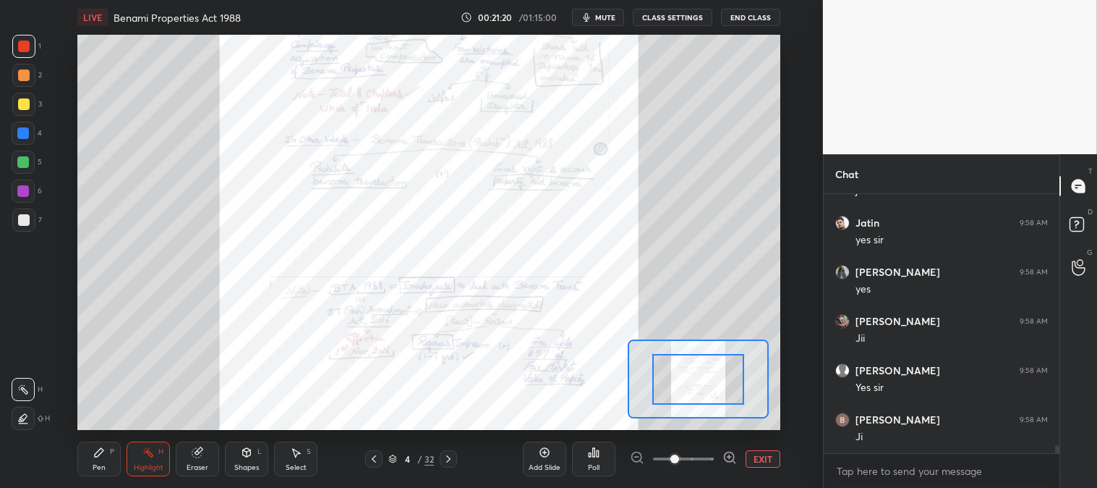
click at [763, 452] on button "EXIT" at bounding box center [763, 458] width 35 height 17
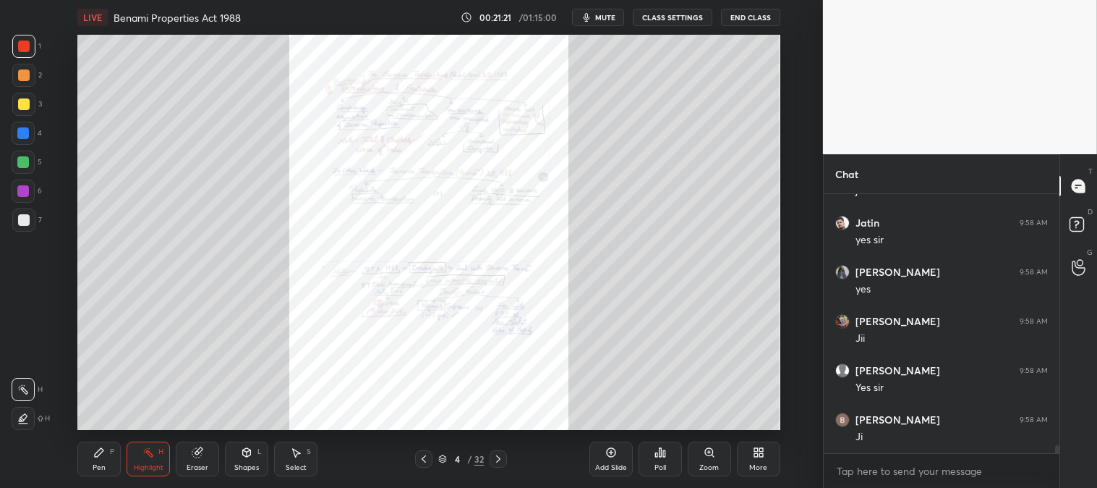
click at [700, 457] on div "Zoom" at bounding box center [709, 458] width 43 height 35
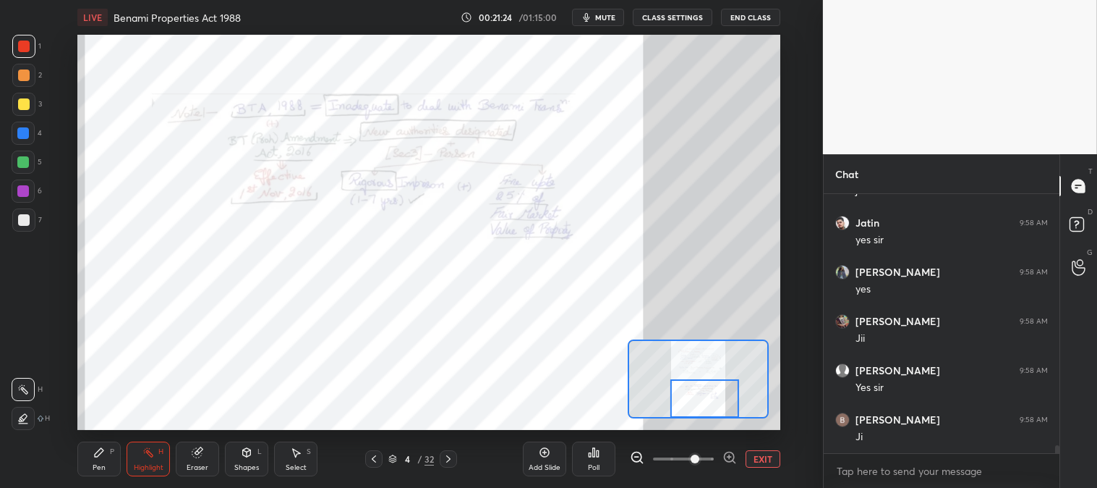
click at [87, 464] on div "Pen P" at bounding box center [98, 458] width 43 height 35
click at [27, 130] on div at bounding box center [23, 133] width 12 height 12
click at [25, 74] on div at bounding box center [24, 75] width 12 height 12
click at [27, 167] on div at bounding box center [23, 162] width 12 height 12
click at [29, 136] on div at bounding box center [23, 133] width 23 height 23
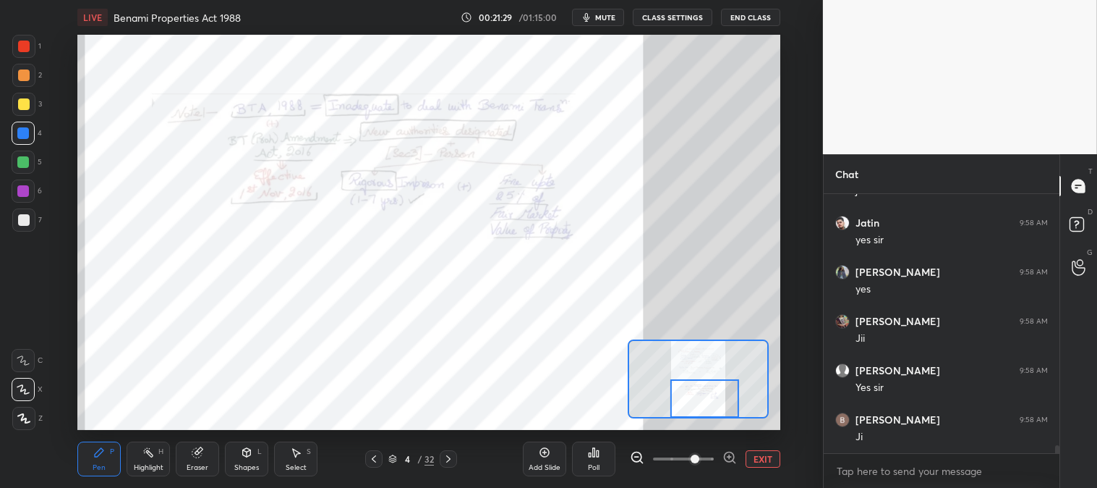
click at [24, 165] on div at bounding box center [23, 162] width 12 height 12
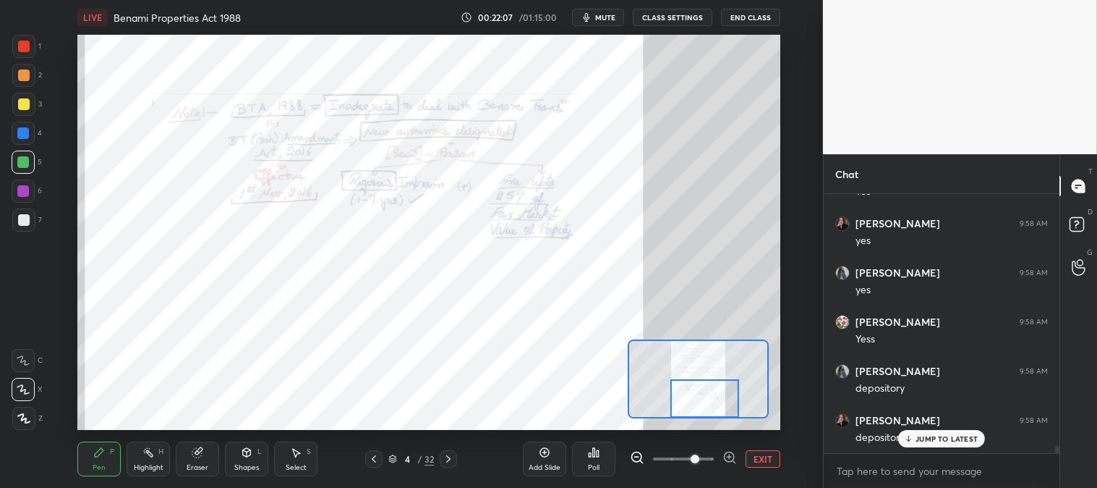
click at [30, 128] on div at bounding box center [23, 133] width 23 height 23
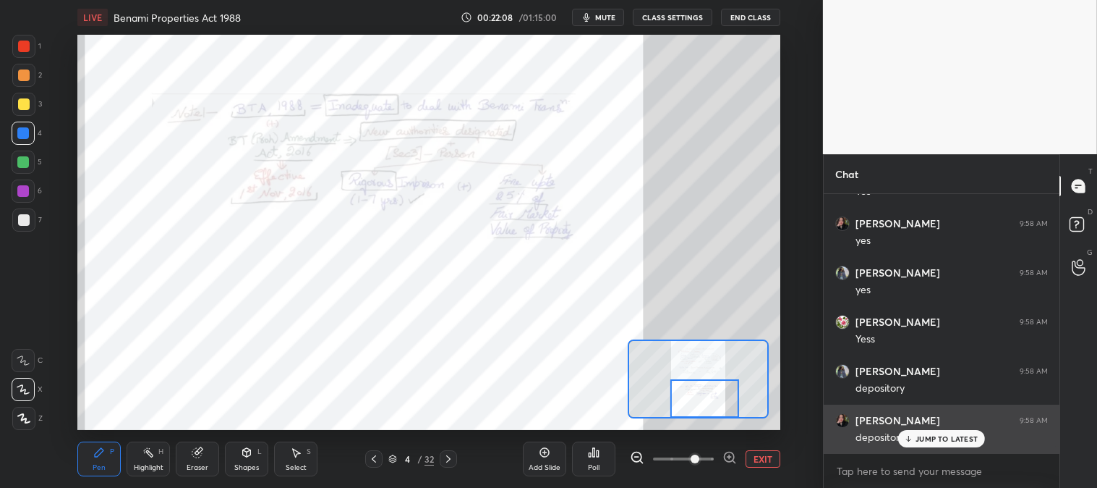
click at [923, 437] on p "JUMP TO LATEST" at bounding box center [947, 438] width 62 height 9
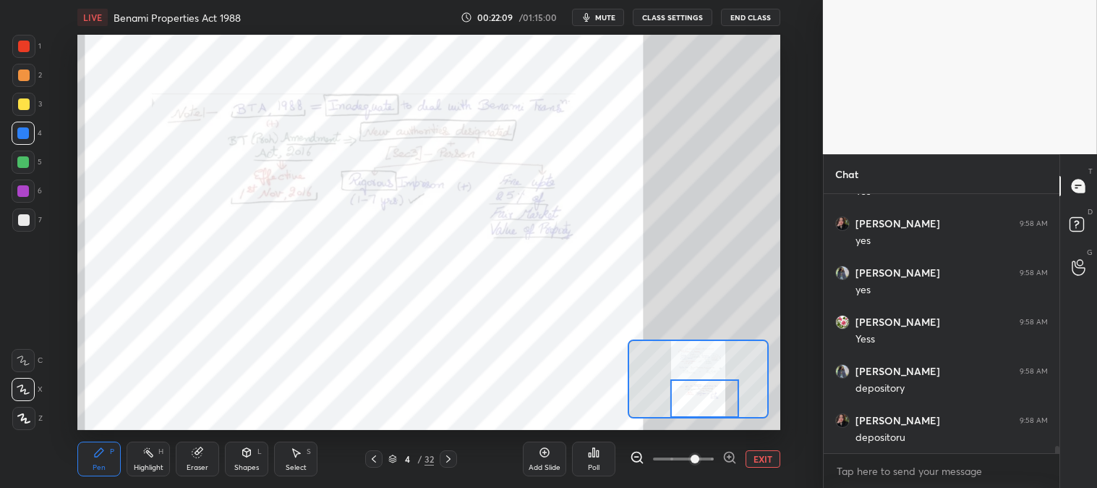
scroll to position [8689, 0]
click at [24, 49] on div at bounding box center [24, 47] width 12 height 12
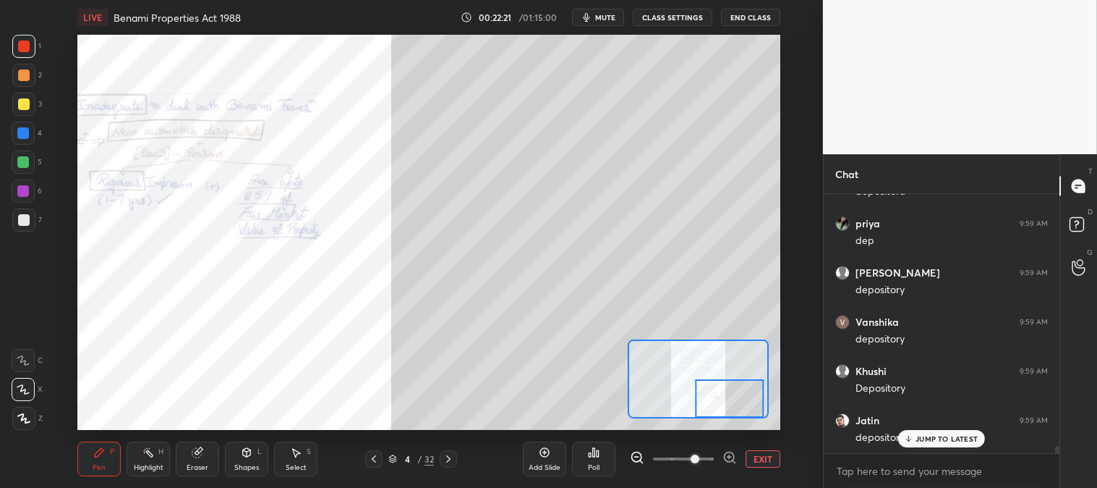
scroll to position [8935, 0]
click at [207, 459] on div "Eraser" at bounding box center [197, 458] width 43 height 35
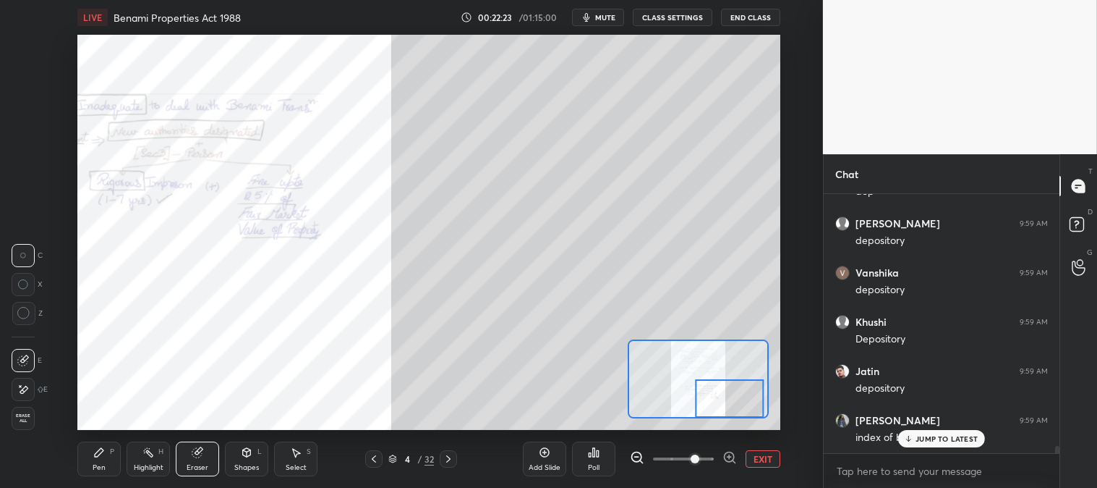
click at [94, 467] on div "Pen" at bounding box center [99, 467] width 13 height 7
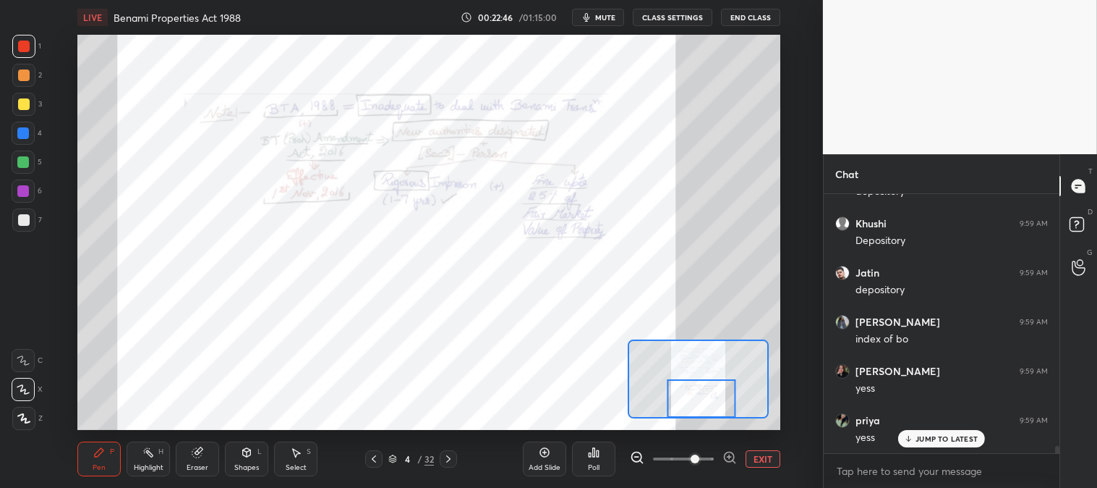
scroll to position [9083, 0]
click at [770, 456] on button "EXIT" at bounding box center [763, 458] width 35 height 17
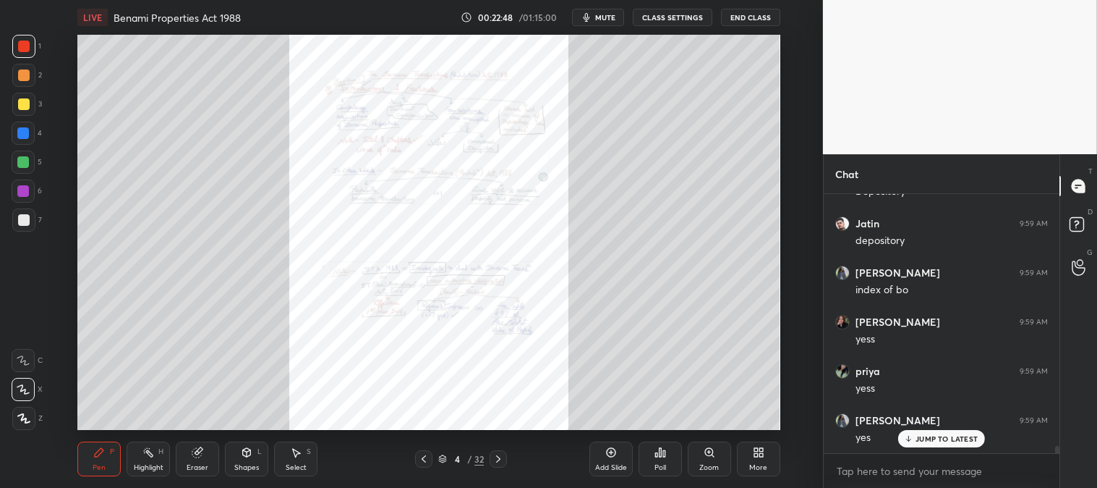
click at [156, 465] on div "Highlight" at bounding box center [149, 467] width 30 height 7
click at [938, 436] on p "JUMP TO LATEST" at bounding box center [947, 438] width 62 height 9
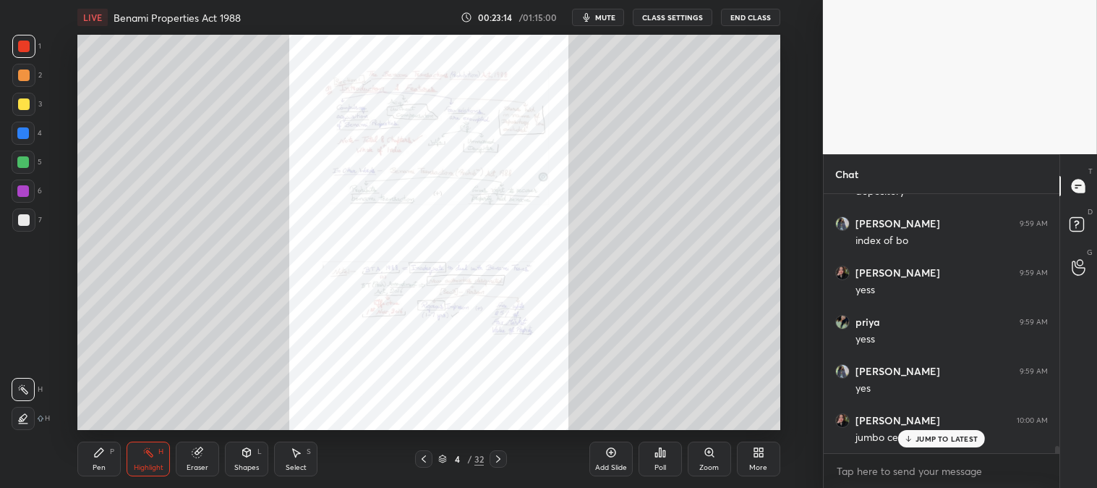
click at [925, 438] on p "JUMP TO LATEST" at bounding box center [947, 438] width 62 height 9
click at [150, 457] on icon at bounding box center [149, 452] width 12 height 12
click at [917, 441] on p "JUMP TO LATEST" at bounding box center [947, 438] width 62 height 9
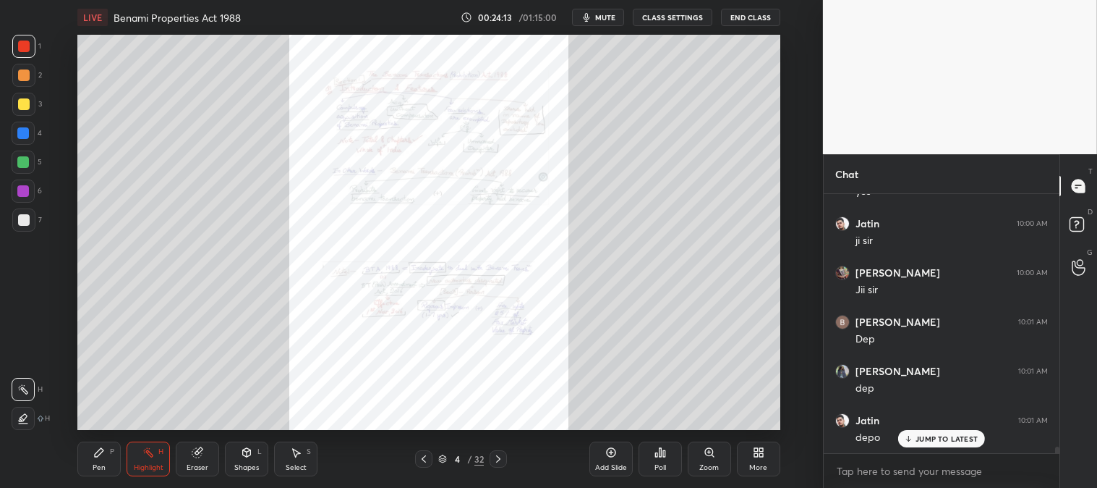
click at [711, 460] on div "Zoom" at bounding box center [709, 458] width 43 height 35
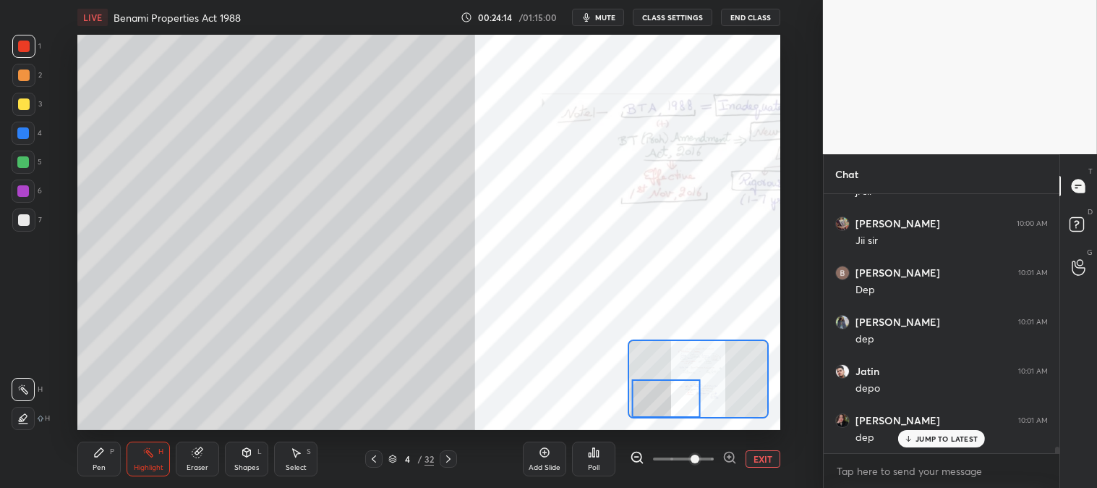
scroll to position [9723, 0]
click at [100, 456] on icon at bounding box center [99, 452] width 12 height 12
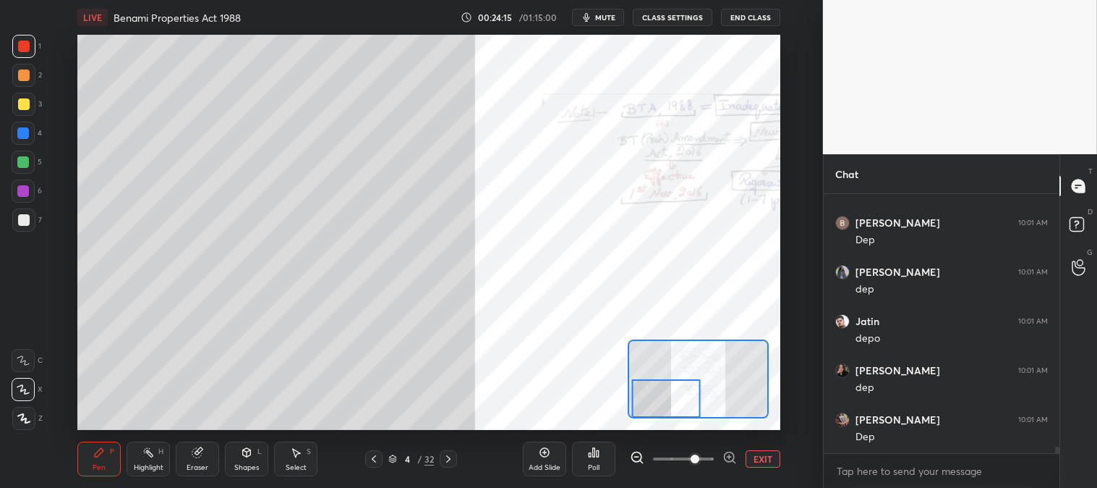
click at [27, 127] on div at bounding box center [23, 133] width 12 height 12
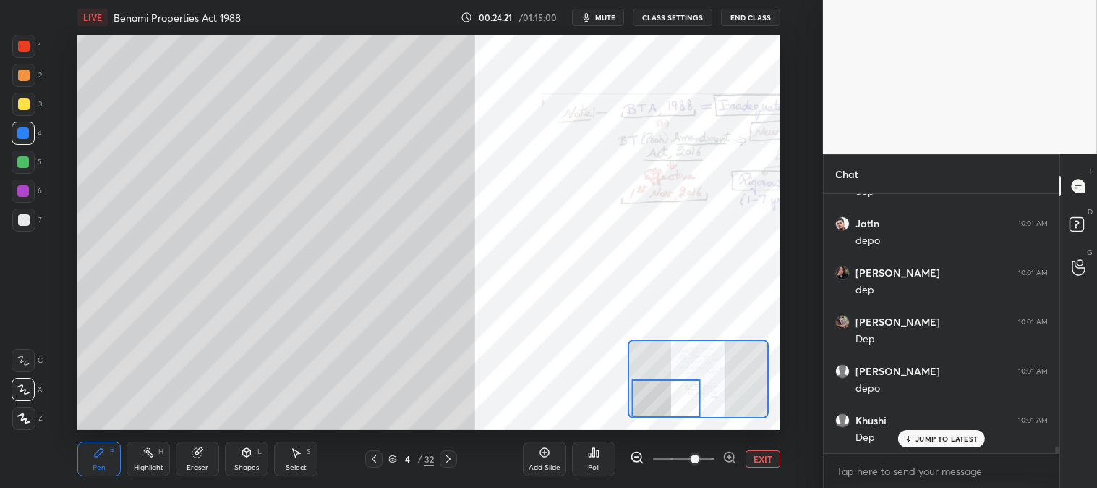
scroll to position [9870, 0]
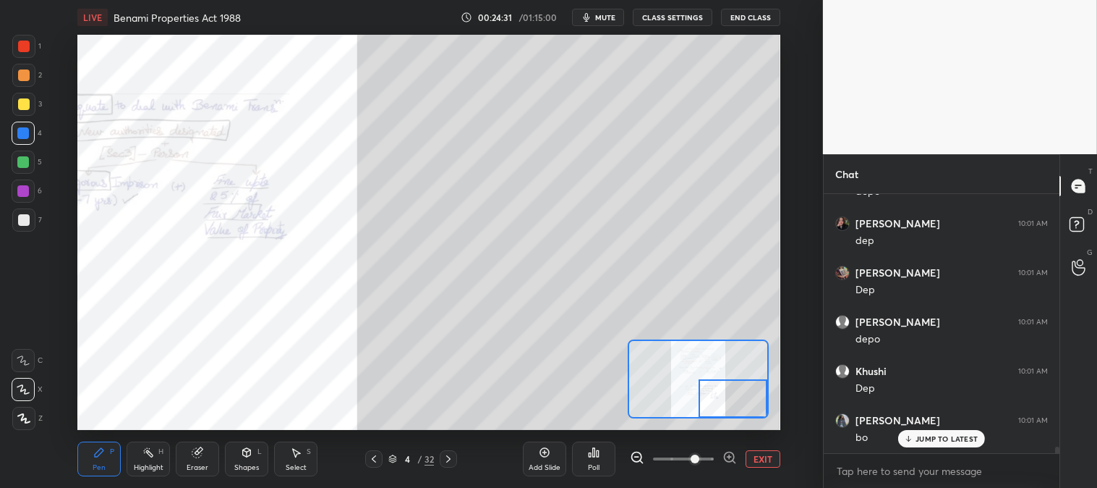
click at [190, 467] on div "Eraser" at bounding box center [198, 467] width 22 height 7
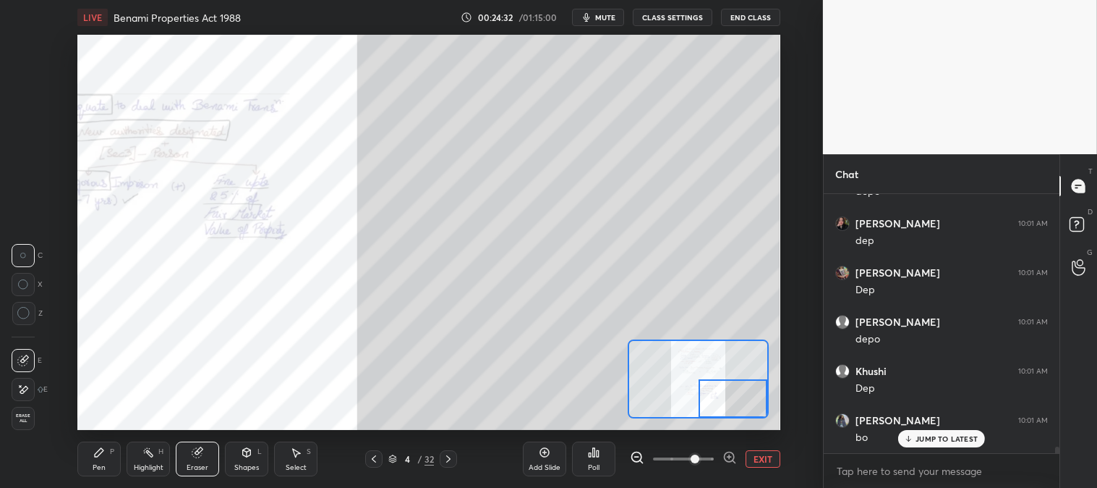
scroll to position [9919, 0]
click at [98, 467] on div "Pen" at bounding box center [99, 467] width 13 height 7
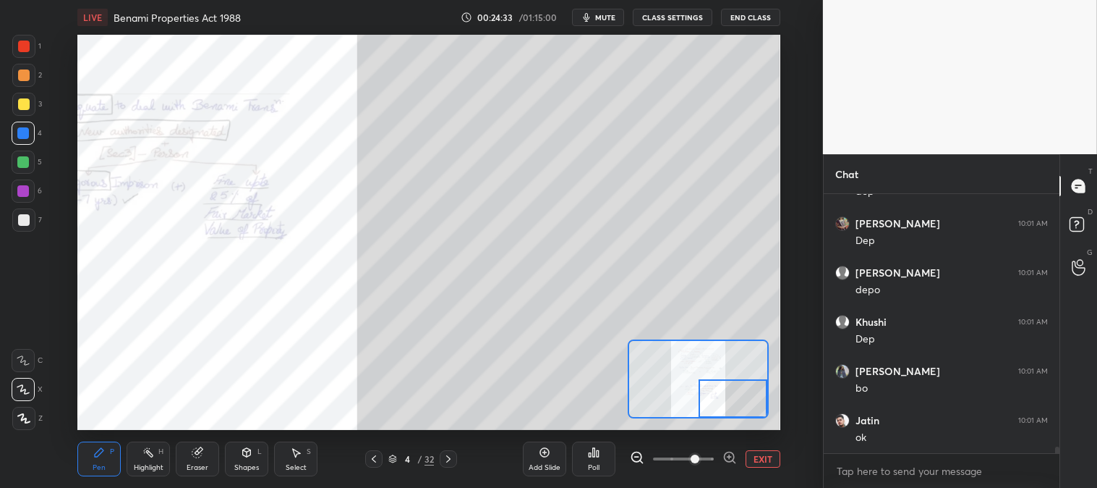
scroll to position [9969, 0]
click at [98, 452] on icon at bounding box center [99, 452] width 9 height 9
click at [18, 71] on div at bounding box center [24, 75] width 12 height 12
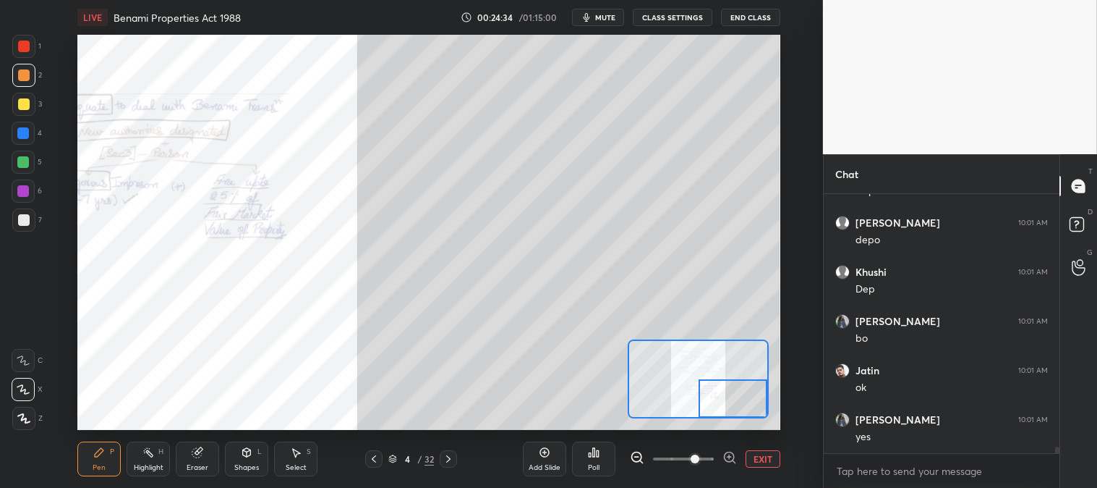
click at [24, 47] on div at bounding box center [24, 47] width 12 height 12
click at [768, 457] on button "EXIT" at bounding box center [763, 458] width 35 height 17
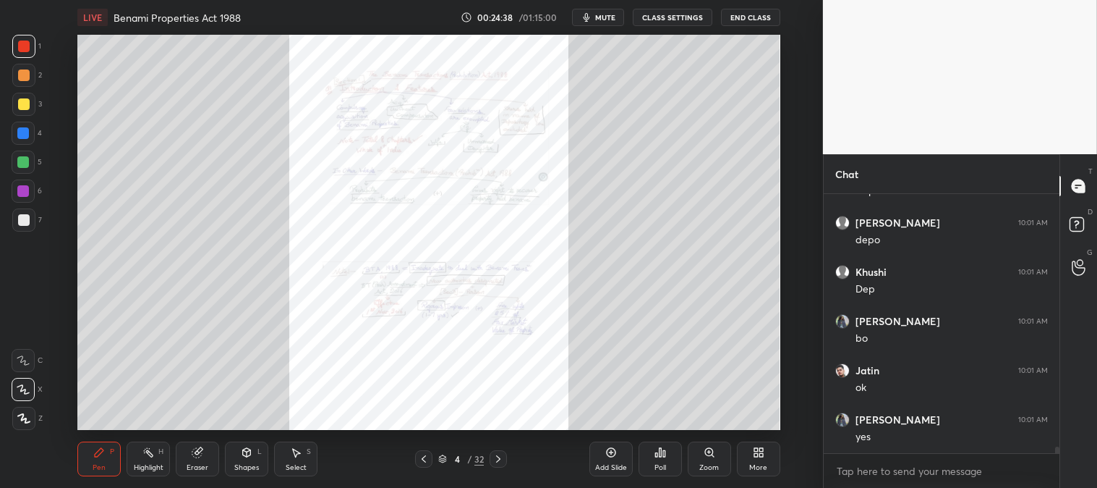
click at [146, 456] on icon at bounding box center [149, 452] width 12 height 12
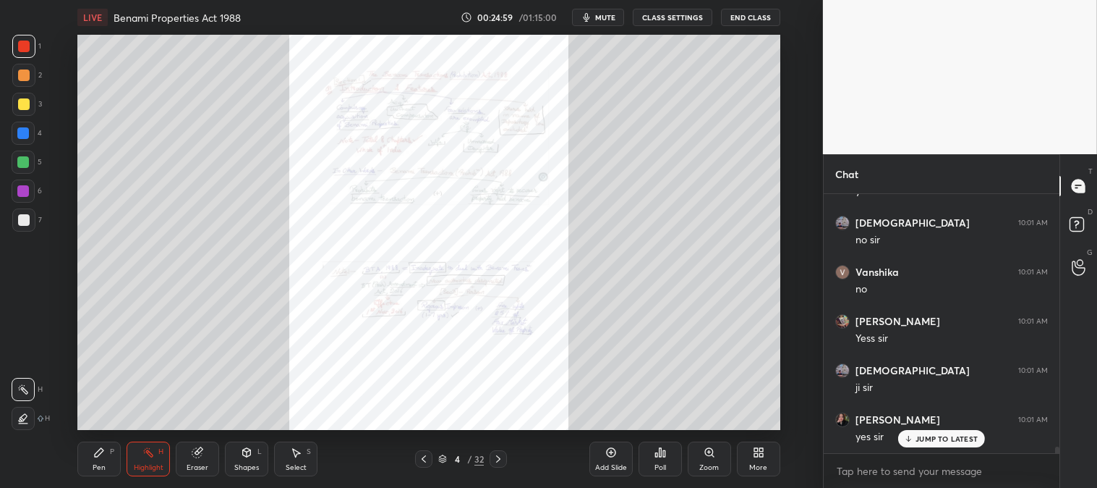
scroll to position [10263, 0]
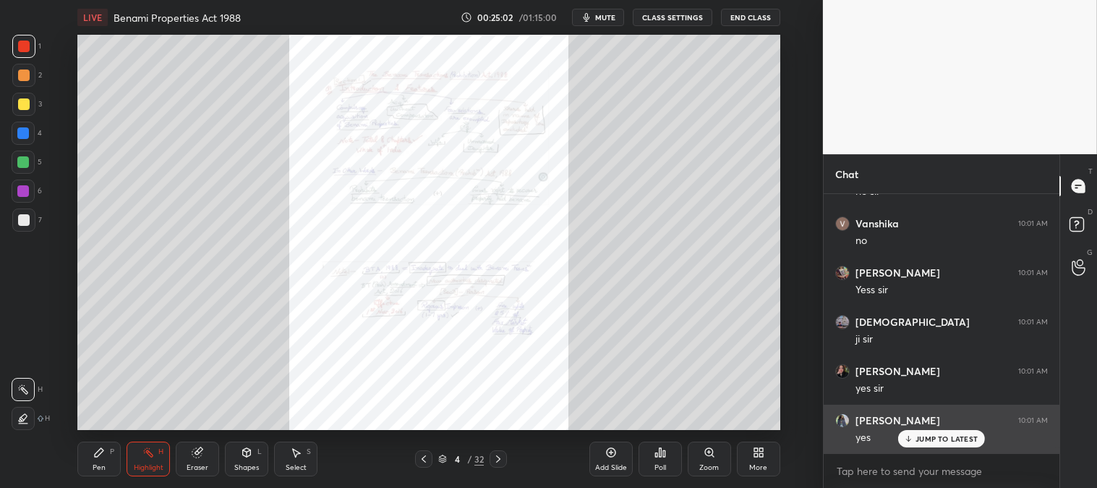
click at [921, 434] on p "JUMP TO LATEST" at bounding box center [947, 438] width 62 height 9
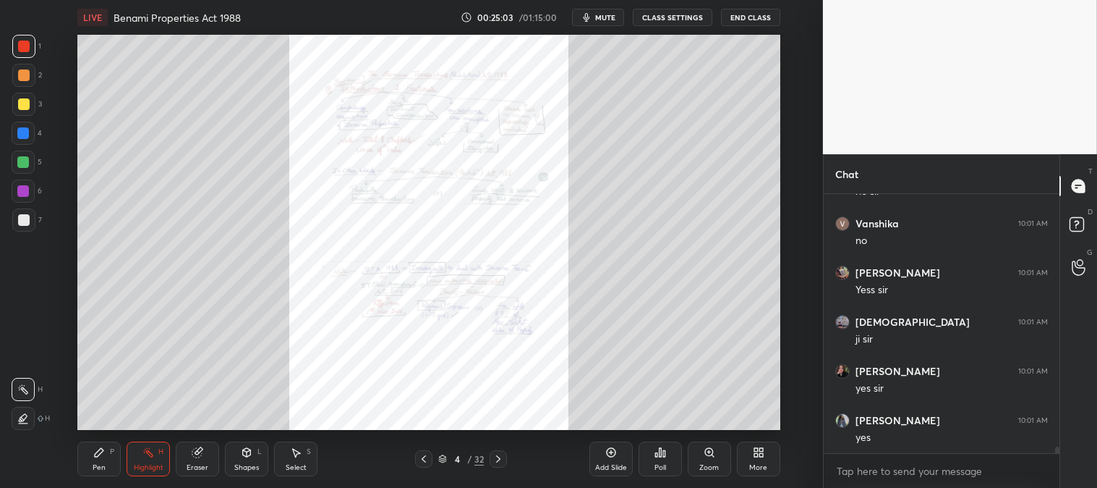
click at [709, 462] on div "Zoom" at bounding box center [709, 458] width 43 height 35
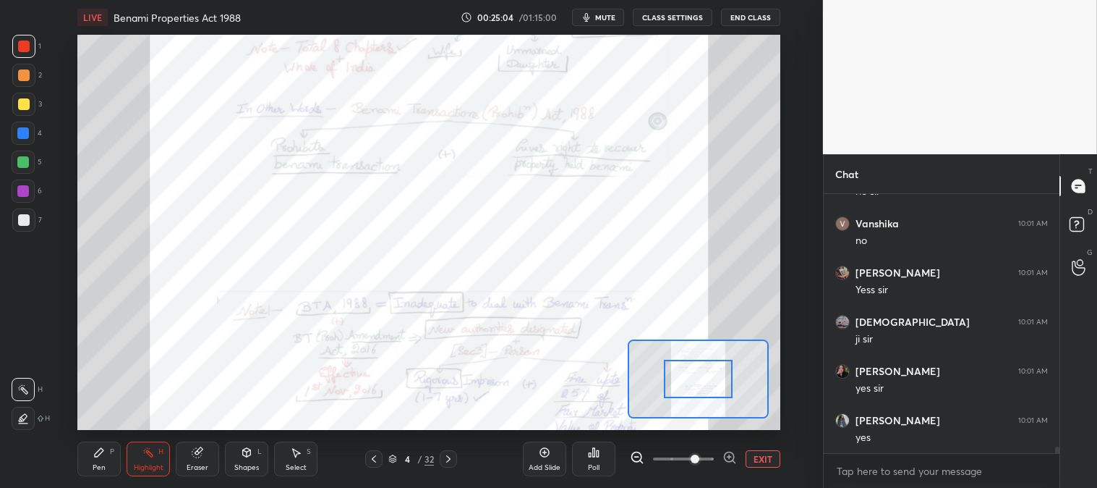
scroll to position [10313, 0]
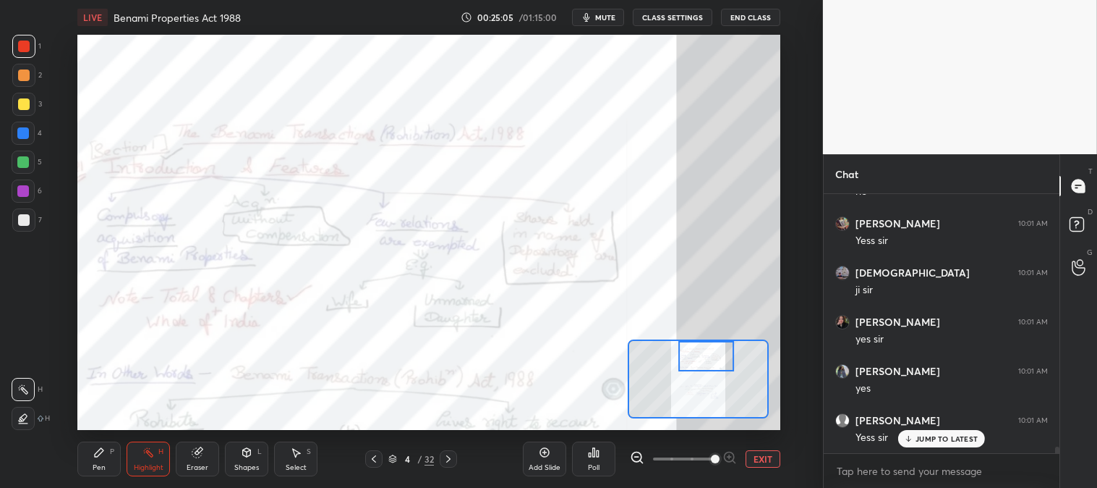
click at [150, 450] on icon at bounding box center [149, 452] width 12 height 12
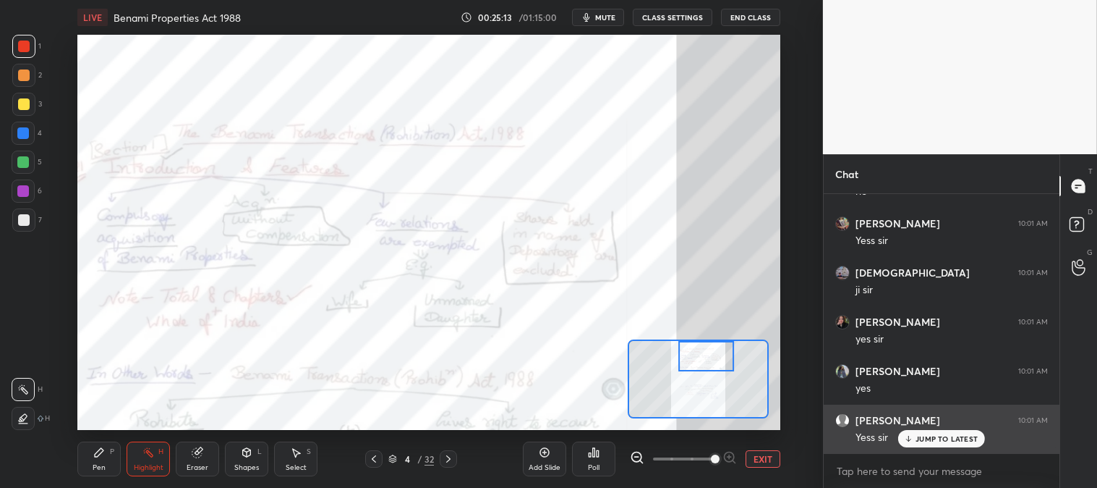
click at [930, 442] on p "JUMP TO LATEST" at bounding box center [947, 438] width 62 height 9
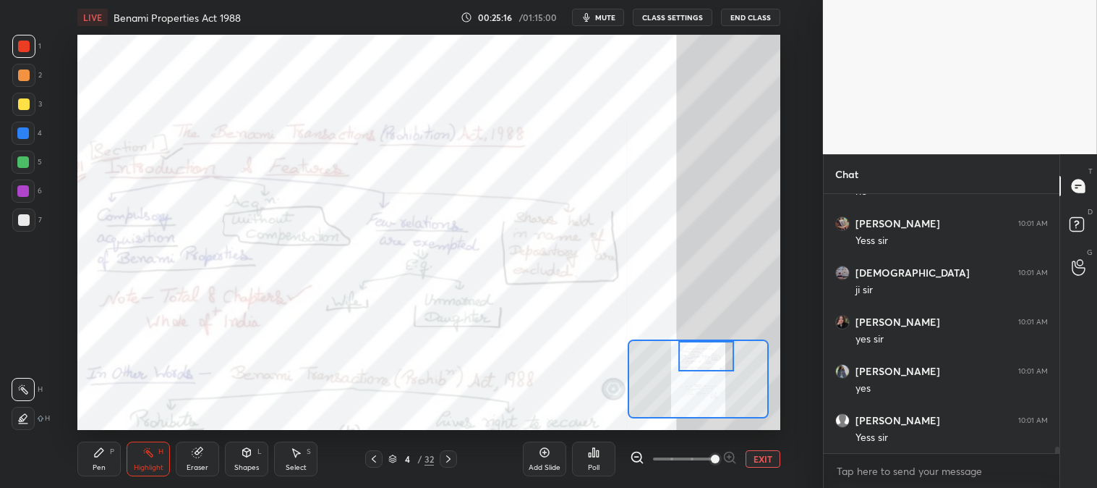
click at [765, 459] on button "EXIT" at bounding box center [763, 458] width 35 height 17
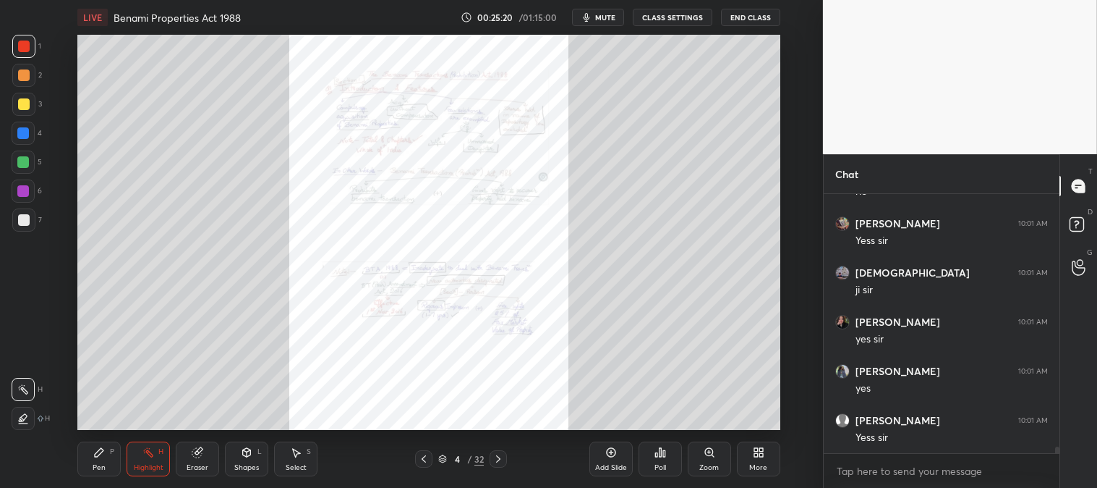
scroll to position [10362, 0]
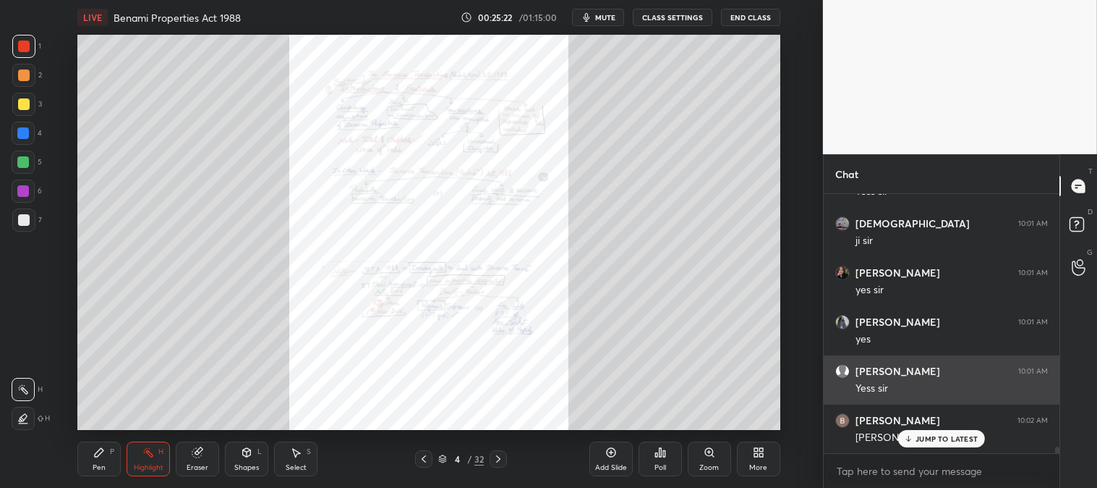
click at [919, 443] on p "JUMP TO LATEST" at bounding box center [947, 438] width 62 height 9
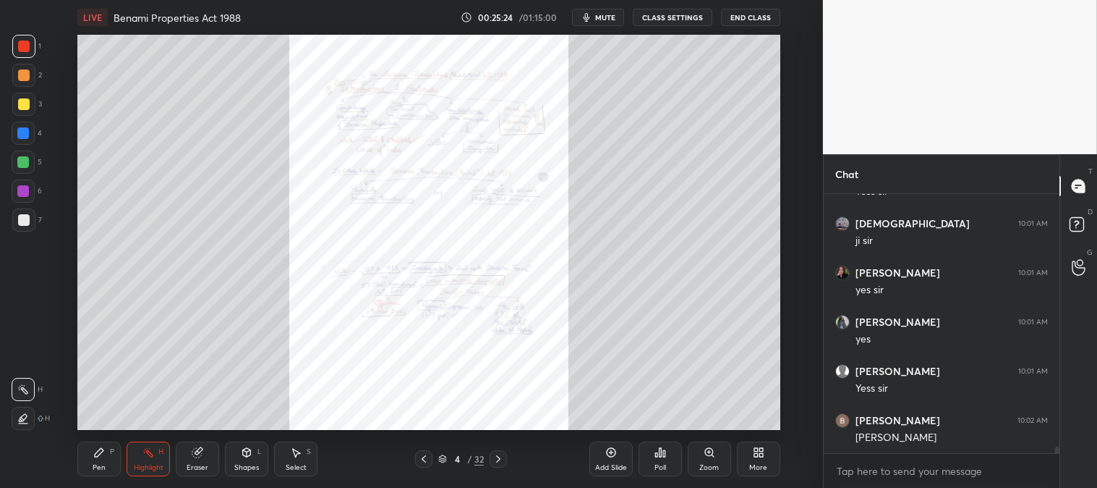
click at [705, 458] on icon at bounding box center [710, 452] width 12 height 12
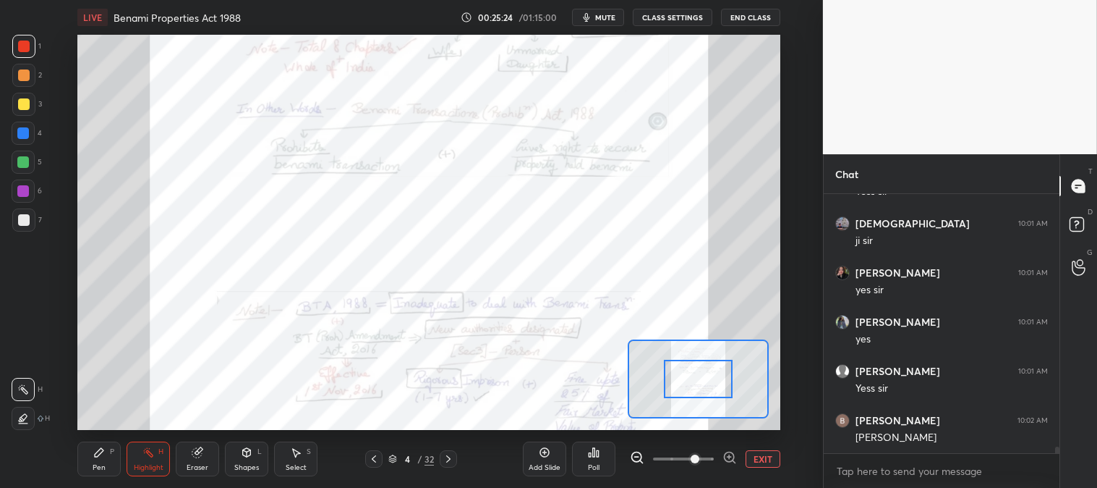
click at [700, 459] on span at bounding box center [695, 458] width 9 height 9
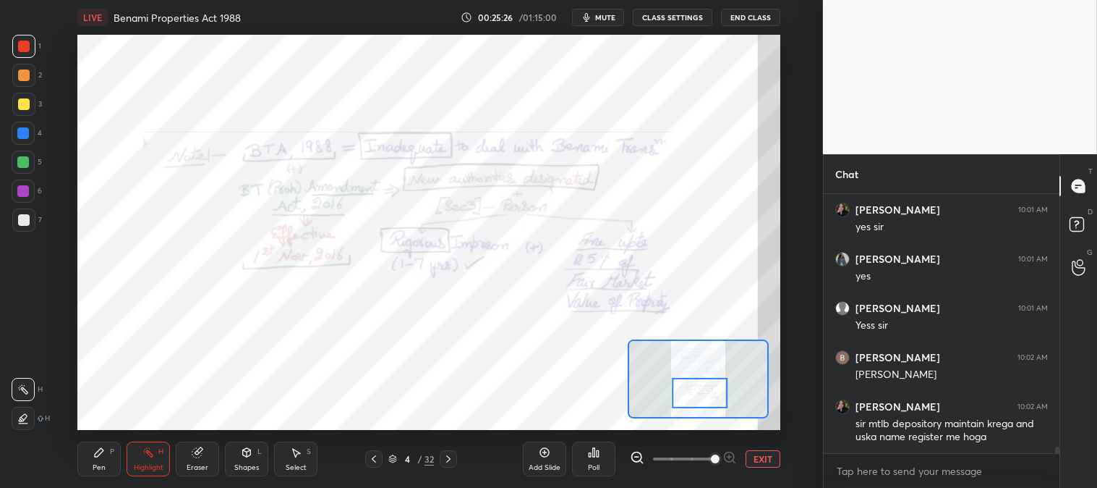
scroll to position [10473, 0]
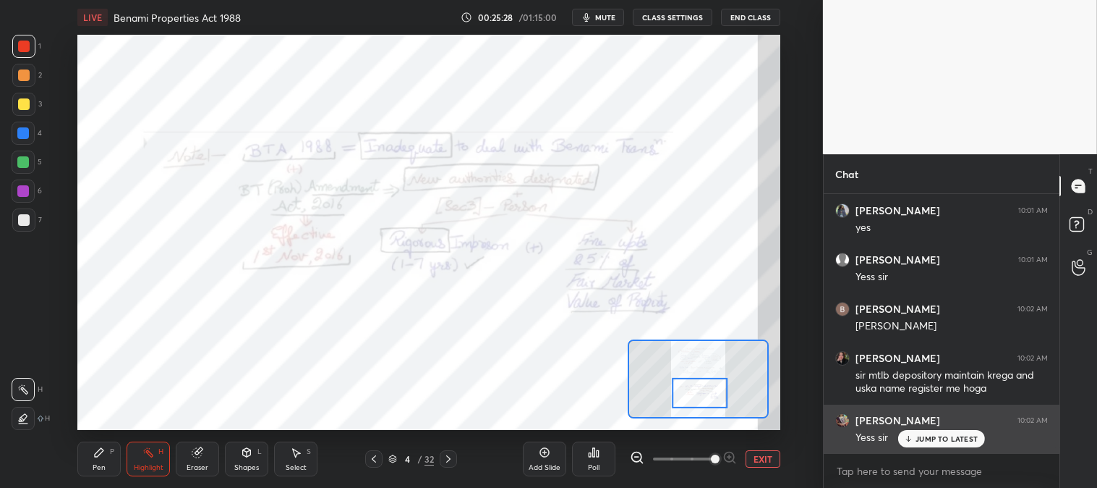
click at [928, 442] on p "JUMP TO LATEST" at bounding box center [947, 438] width 62 height 9
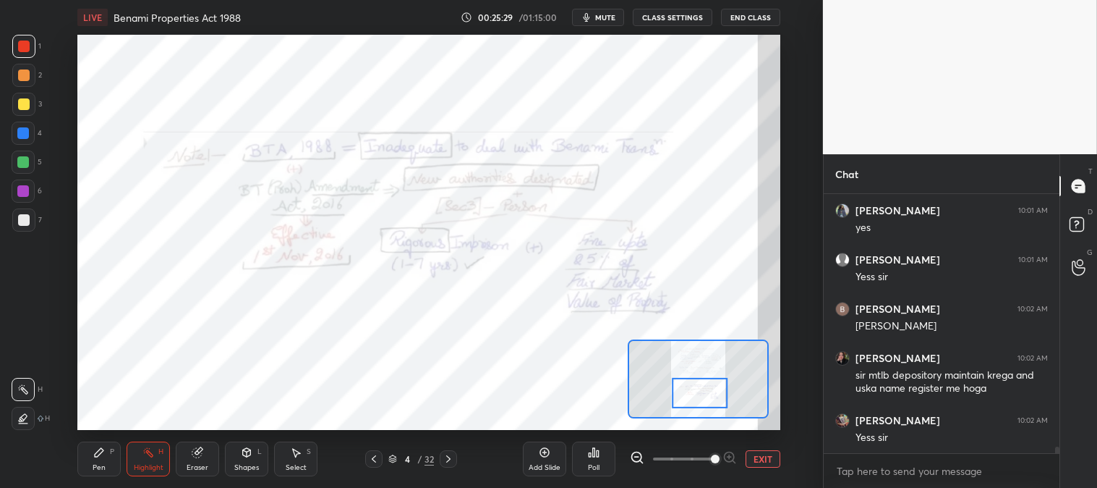
click at [760, 463] on button "EXIT" at bounding box center [763, 458] width 35 height 17
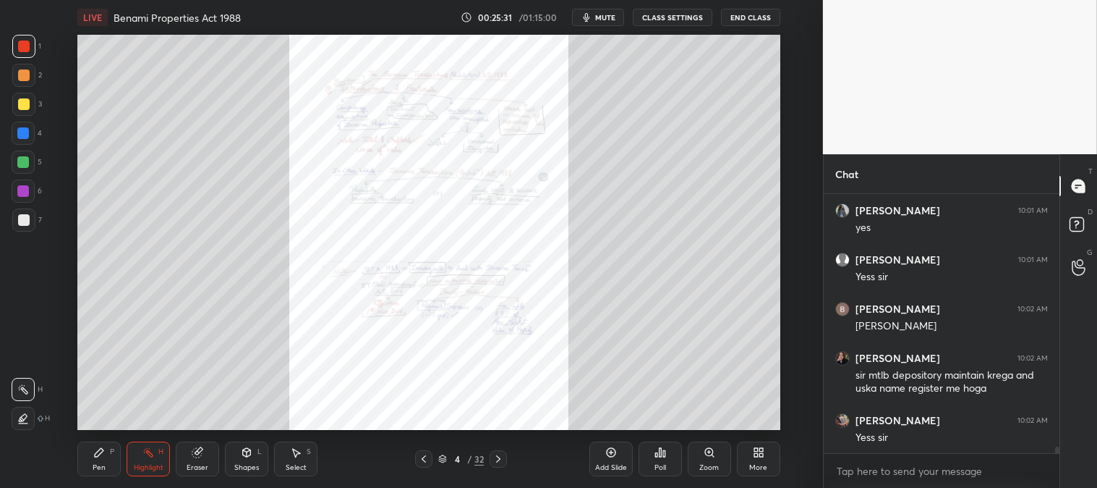
click at [710, 457] on icon at bounding box center [710, 452] width 12 height 12
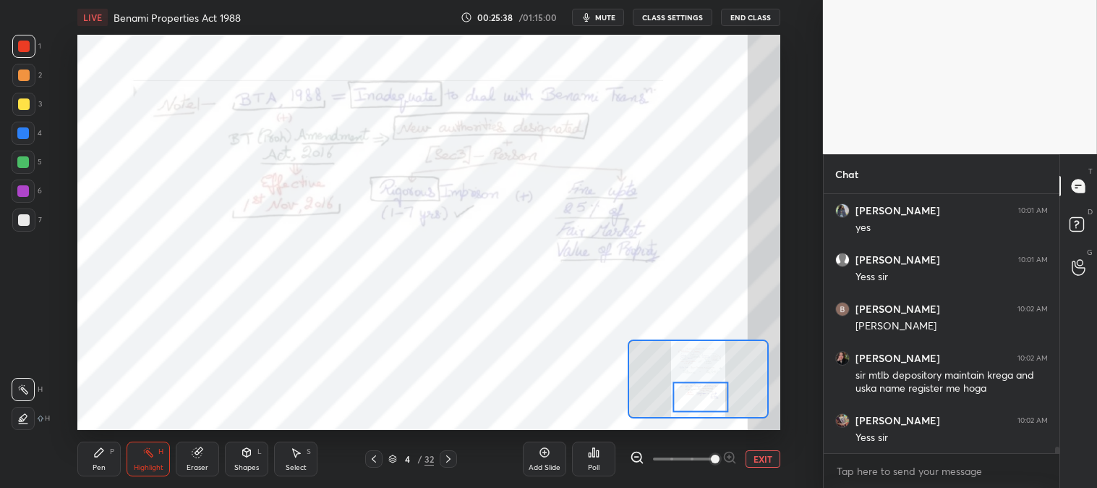
scroll to position [10522, 0]
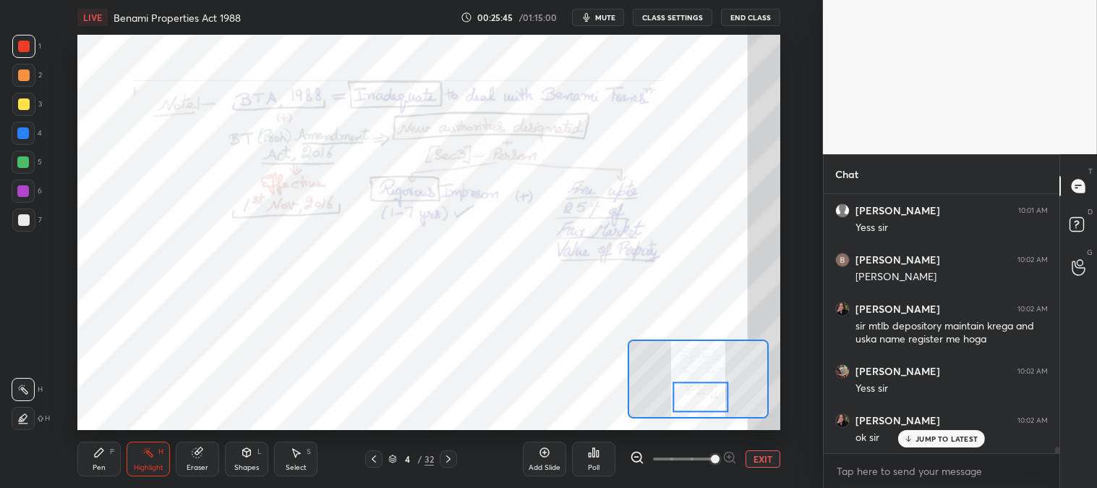
click at [444, 454] on icon at bounding box center [449, 459] width 12 height 12
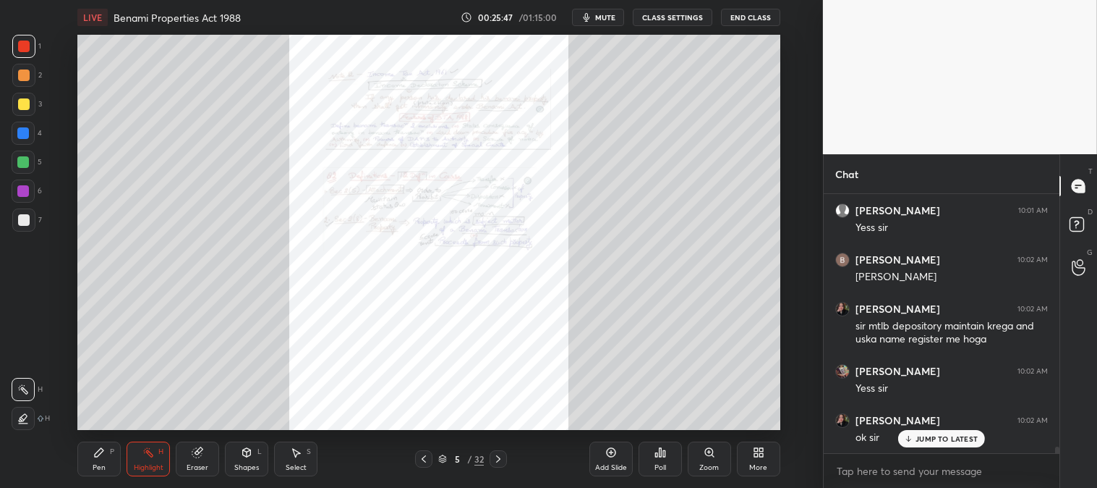
click at [499, 454] on icon at bounding box center [499, 459] width 12 height 12
click at [420, 458] on icon at bounding box center [424, 459] width 12 height 12
click at [423, 456] on icon at bounding box center [424, 459] width 12 height 12
click at [497, 463] on icon at bounding box center [499, 459] width 12 height 12
click at [501, 463] on icon at bounding box center [499, 459] width 12 height 12
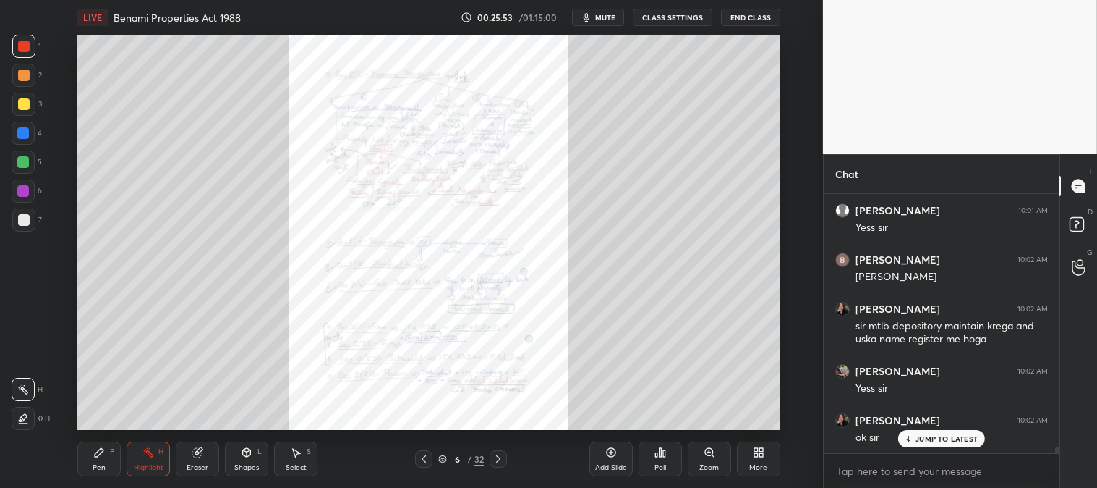
click at [504, 460] on icon at bounding box center [499, 459] width 12 height 12
click at [704, 453] on icon at bounding box center [710, 452] width 12 height 12
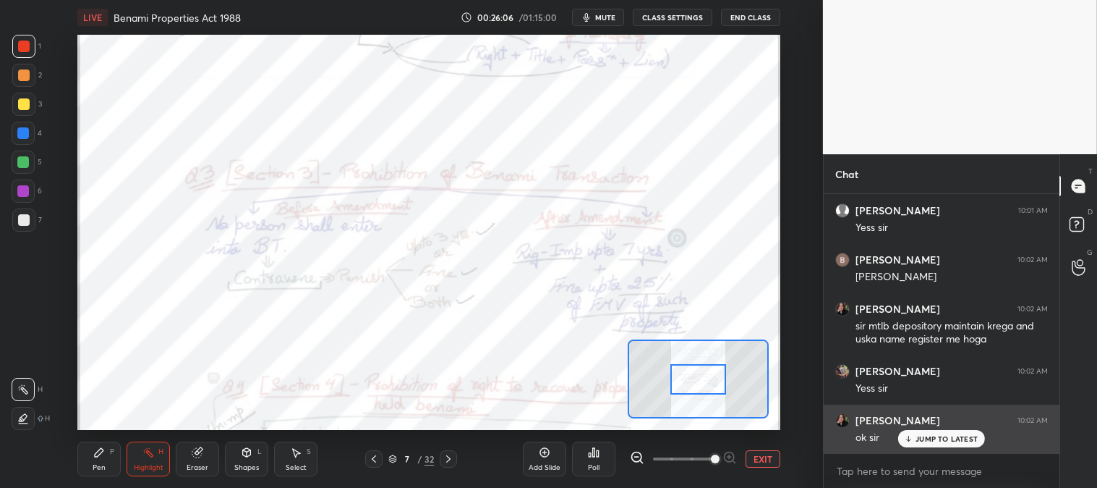
click at [917, 438] on p "JUMP TO LATEST" at bounding box center [947, 438] width 62 height 9
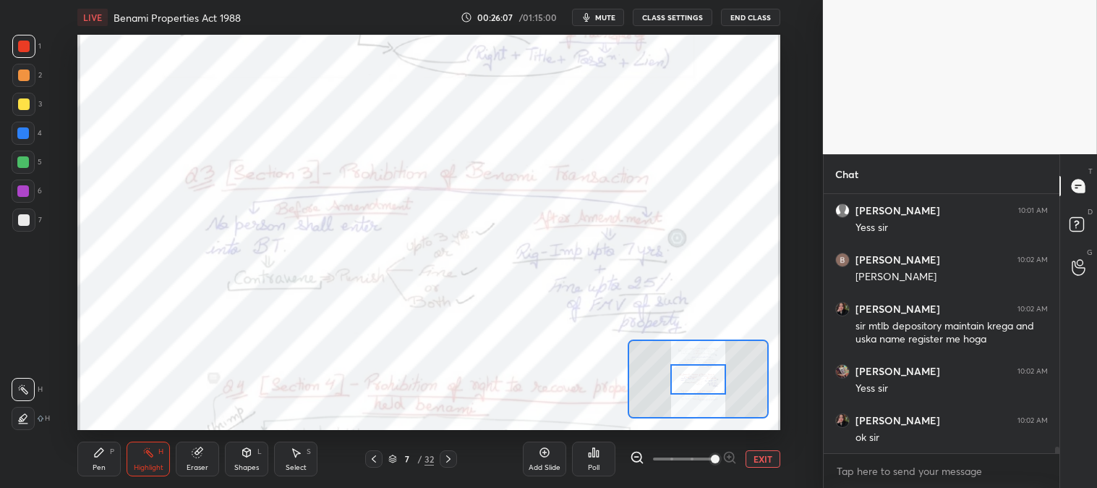
scroll to position [10523, 0]
click at [102, 454] on icon at bounding box center [99, 452] width 12 height 12
click at [27, 129] on div at bounding box center [23, 133] width 12 height 12
click at [195, 462] on div "Eraser" at bounding box center [197, 458] width 43 height 35
click at [193, 461] on div "Eraser" at bounding box center [197, 458] width 43 height 35
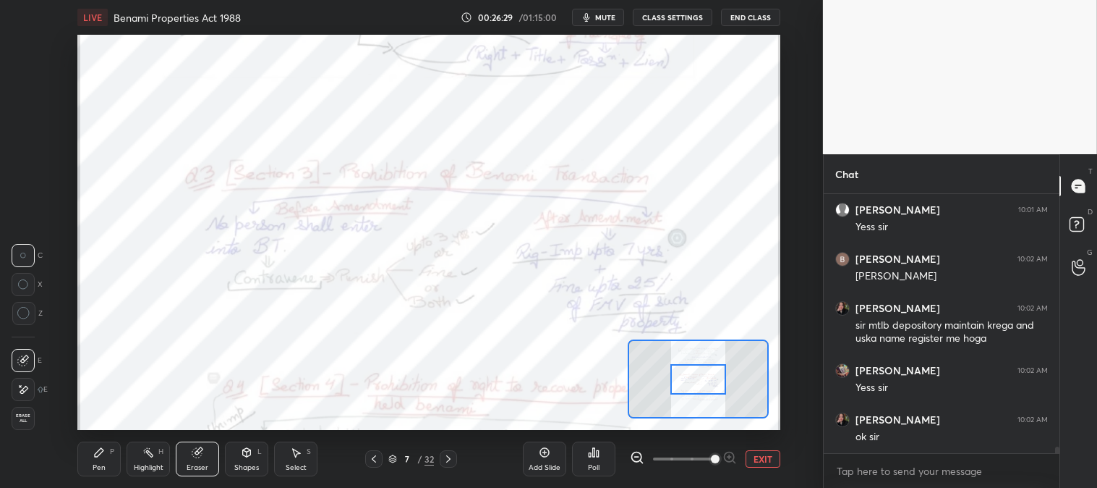
click at [98, 464] on div "Pen" at bounding box center [99, 467] width 13 height 7
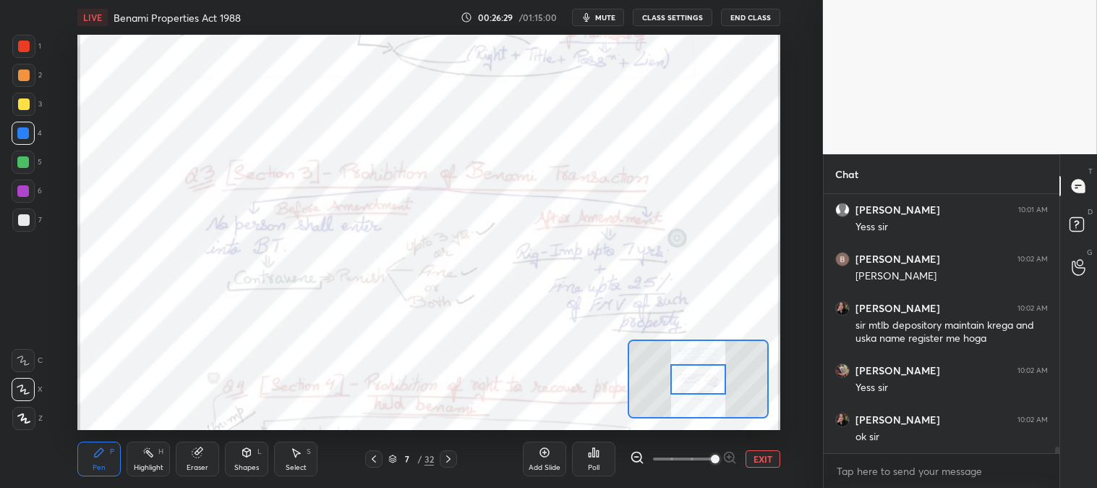
click at [98, 460] on div "Pen P" at bounding box center [98, 458] width 43 height 35
click at [145, 459] on div "Highlight H" at bounding box center [148, 458] width 43 height 35
click at [20, 424] on div at bounding box center [23, 418] width 23 height 23
click at [26, 387] on icon at bounding box center [23, 389] width 12 height 12
click at [113, 460] on div "Pen P" at bounding box center [98, 458] width 43 height 35
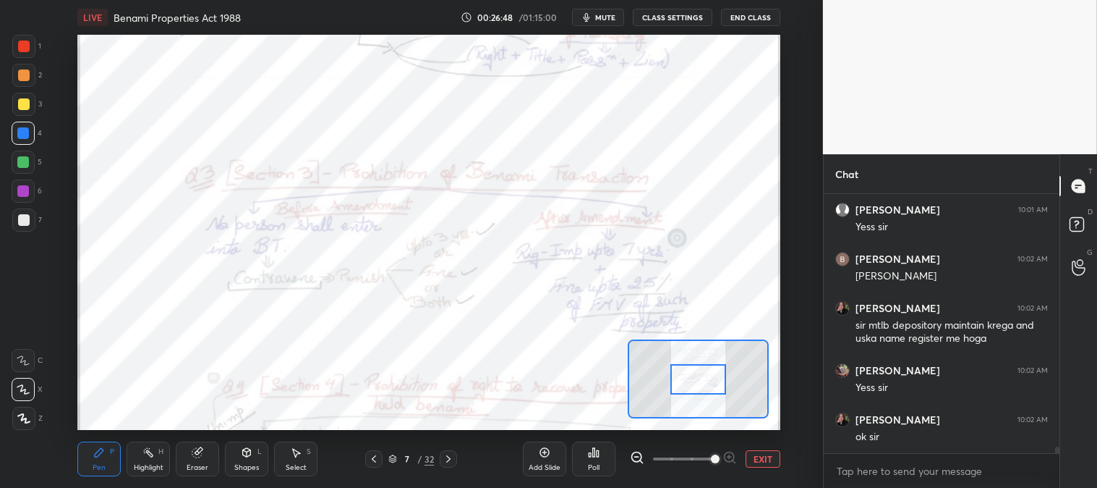
click at [377, 461] on icon at bounding box center [374, 459] width 12 height 12
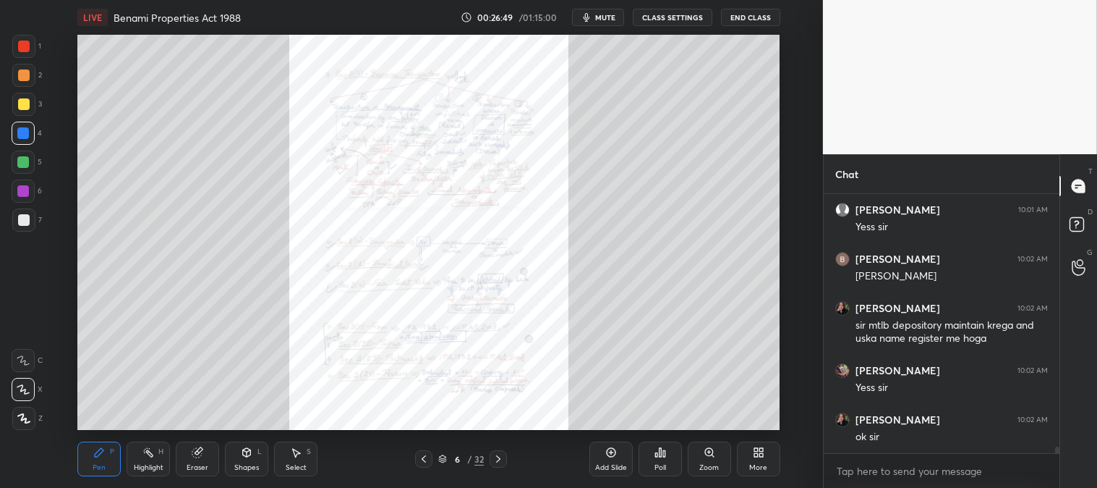
click at [425, 457] on icon at bounding box center [424, 458] width 4 height 7
click at [428, 459] on icon at bounding box center [424, 459] width 12 height 12
click at [708, 460] on div "Zoom" at bounding box center [709, 458] width 43 height 35
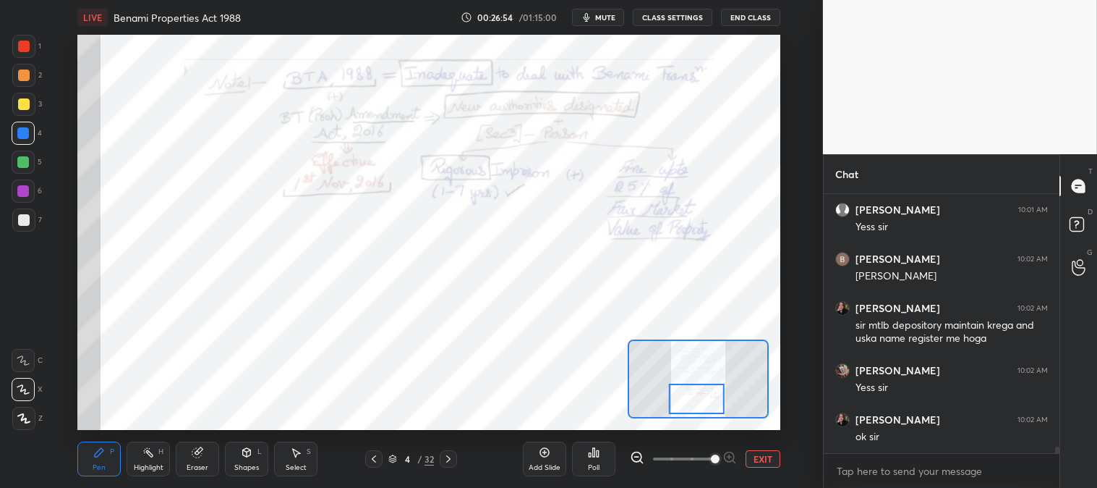
click at [155, 451] on div "Highlight H" at bounding box center [148, 458] width 43 height 35
click at [13, 416] on div at bounding box center [23, 418] width 23 height 23
click at [27, 386] on icon at bounding box center [23, 389] width 12 height 12
click at [97, 454] on icon at bounding box center [99, 452] width 9 height 9
click at [446, 466] on div at bounding box center [448, 458] width 17 height 17
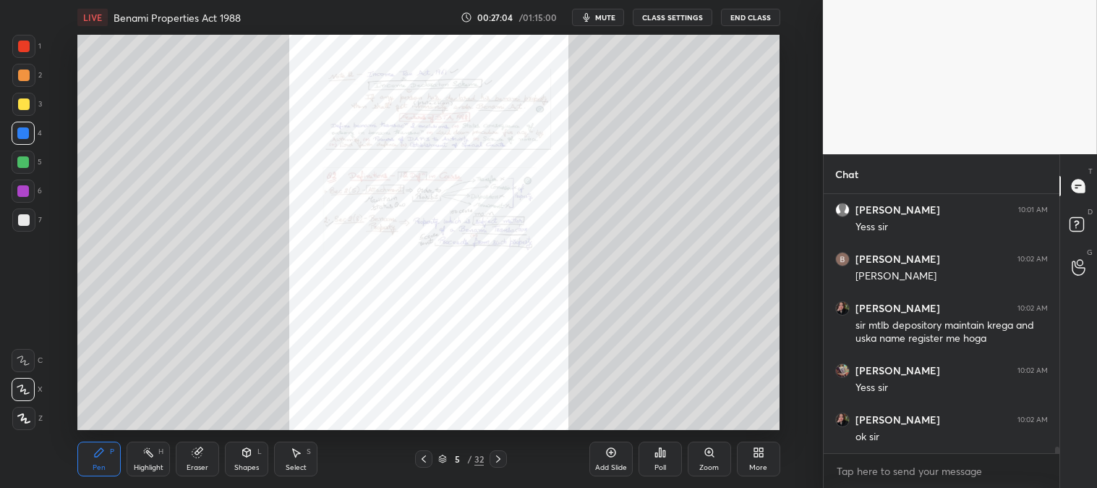
click at [507, 464] on div at bounding box center [498, 458] width 17 height 17
click at [501, 459] on icon at bounding box center [499, 459] width 12 height 12
click at [706, 459] on div "Zoom" at bounding box center [709, 458] width 43 height 35
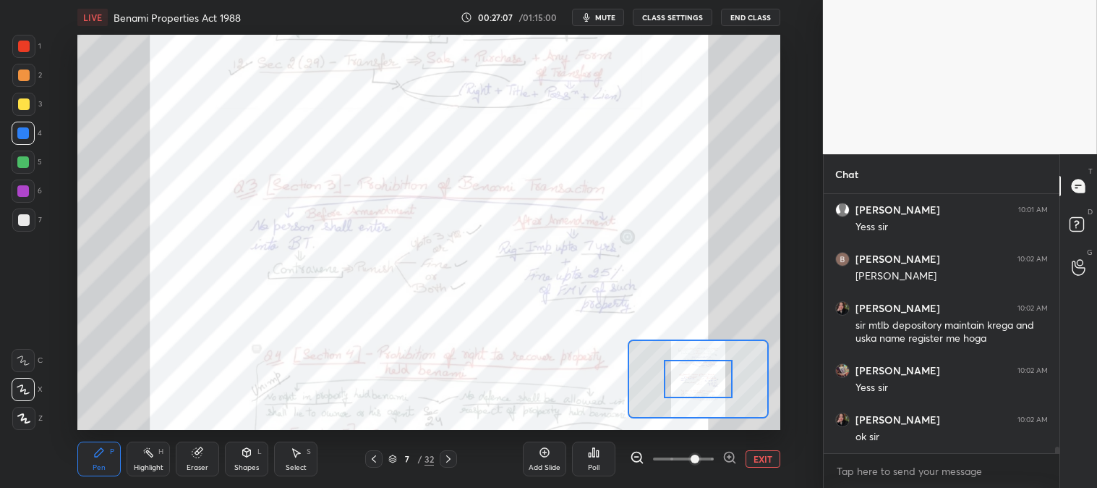
click at [700, 457] on span at bounding box center [695, 458] width 9 height 9
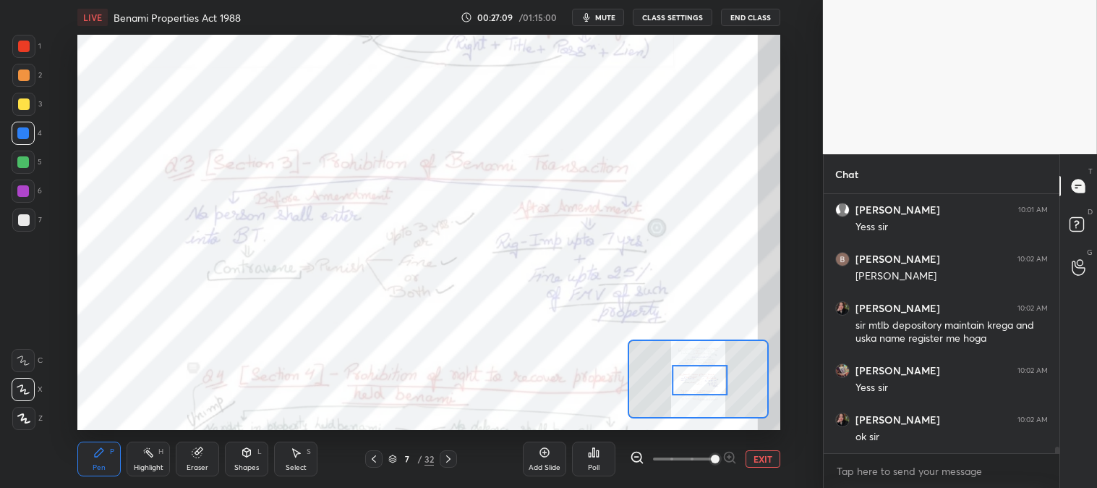
click at [150, 472] on div "Highlight H" at bounding box center [148, 458] width 43 height 35
click at [106, 459] on div "Pen P" at bounding box center [98, 458] width 43 height 35
click at [156, 453] on div "Highlight H" at bounding box center [148, 458] width 43 height 35
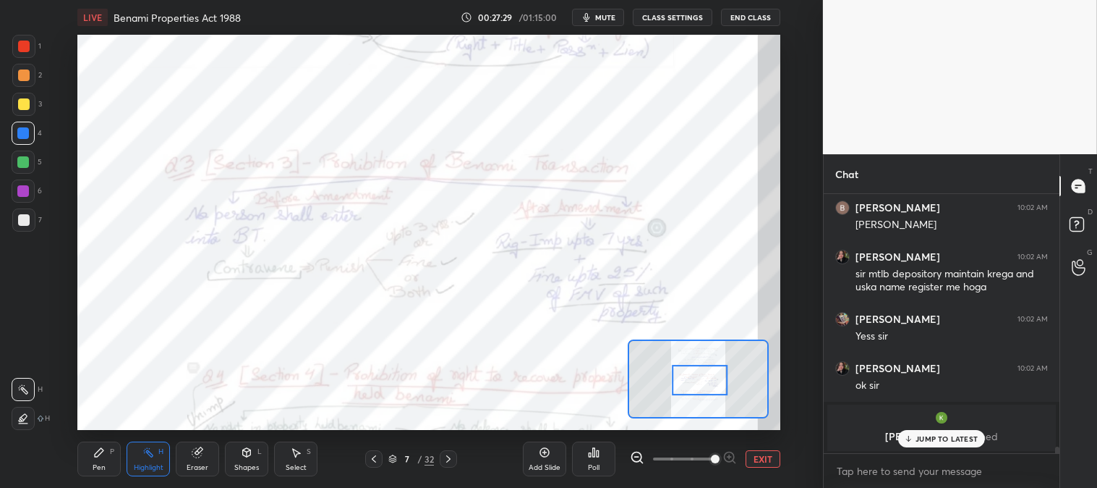
click at [927, 443] on p "JUMP TO LATEST" at bounding box center [947, 438] width 62 height 9
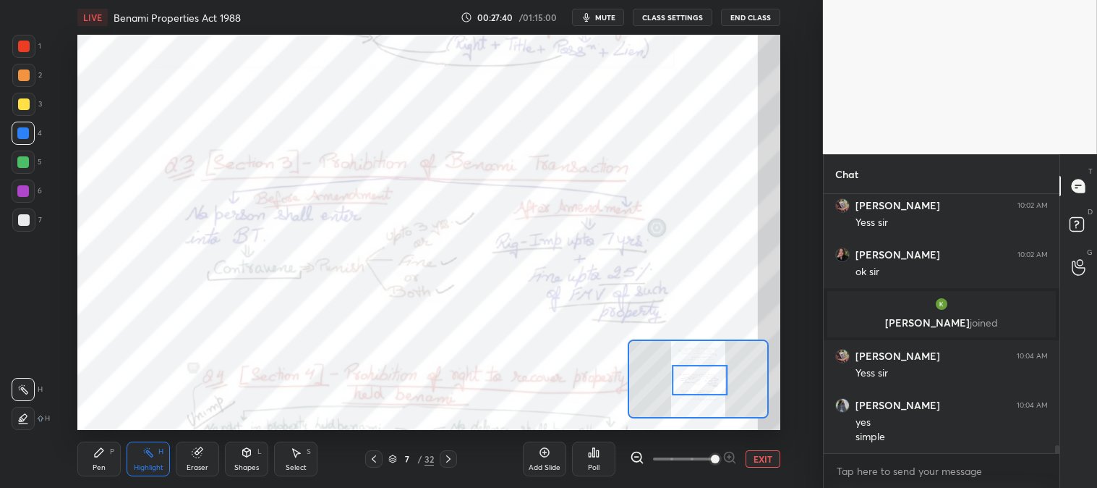
scroll to position [8361, 0]
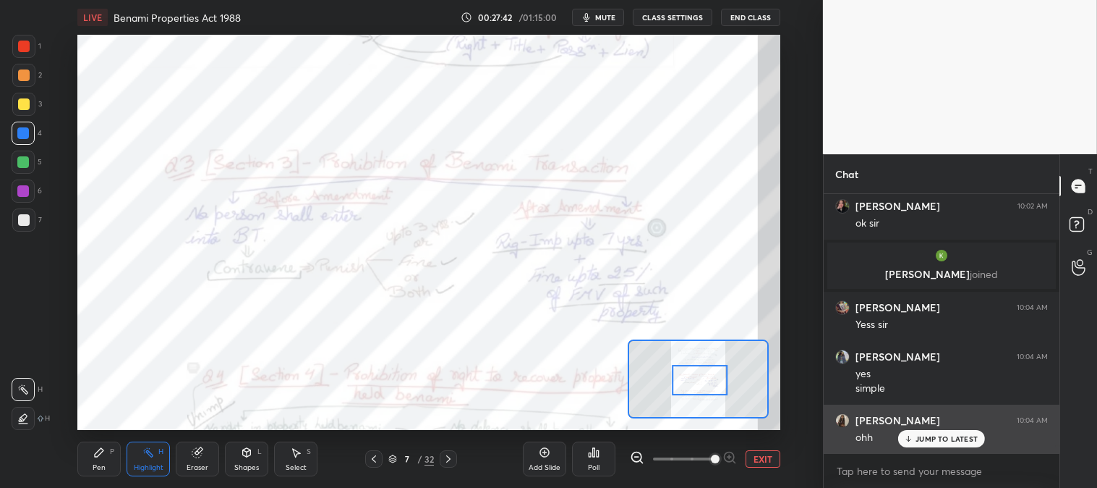
click at [933, 442] on p "JUMP TO LATEST" at bounding box center [947, 438] width 62 height 9
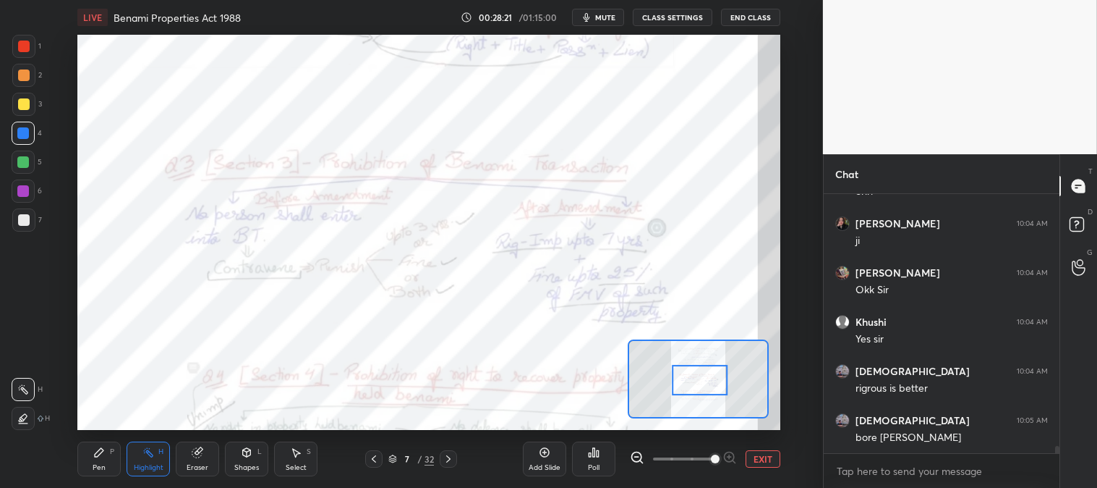
scroll to position [8656, 0]
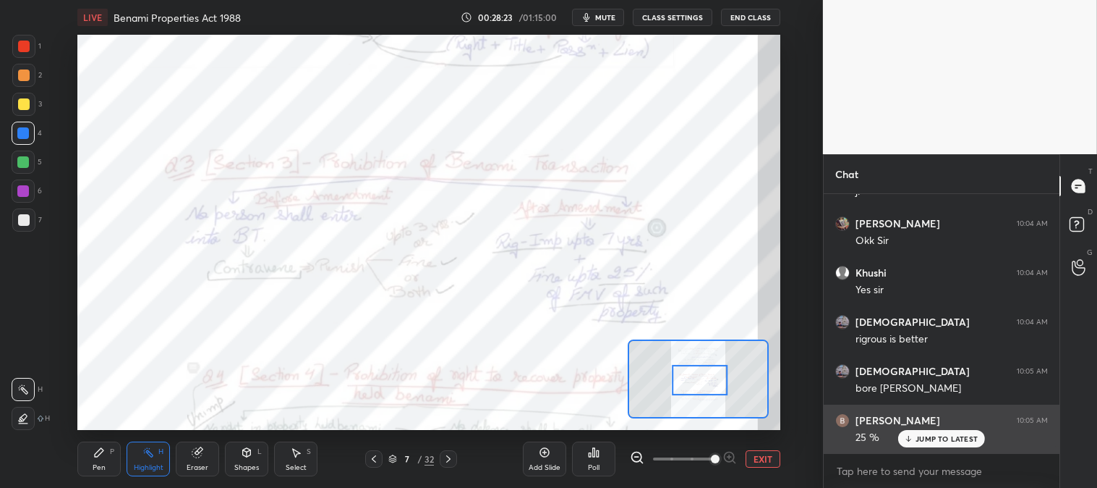
click at [921, 439] on p "JUMP TO LATEST" at bounding box center [947, 438] width 62 height 9
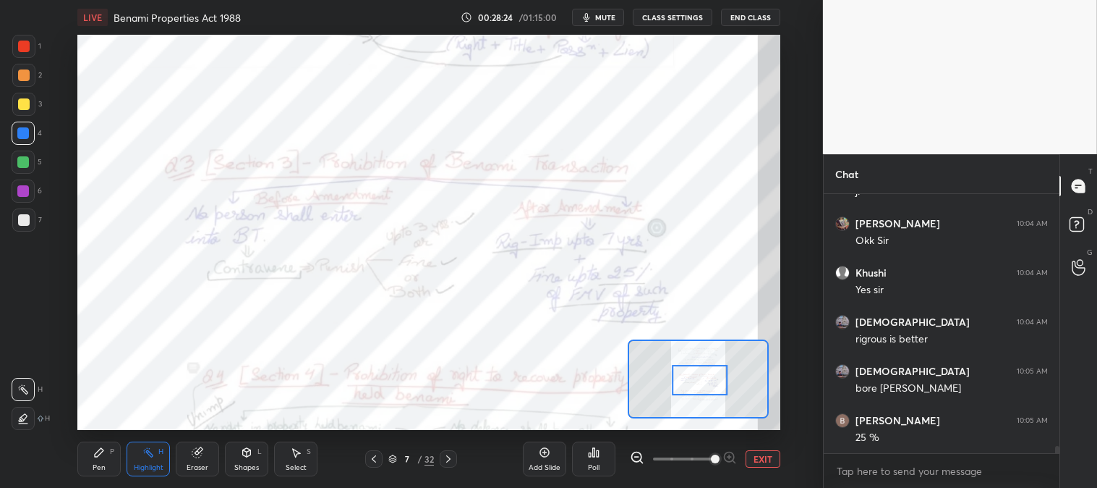
click at [373, 456] on icon at bounding box center [374, 459] width 12 height 12
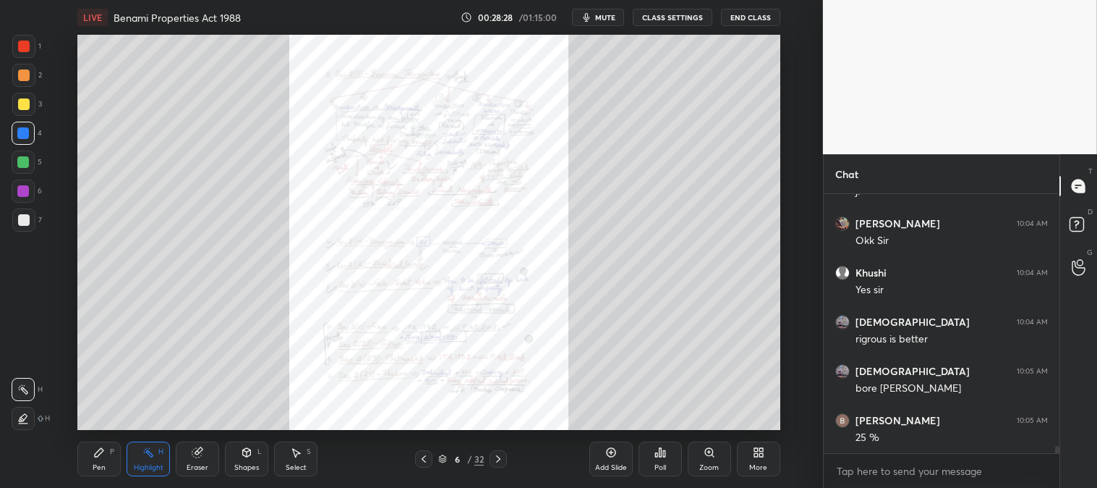
click at [710, 465] on div "Zoom" at bounding box center [710, 467] width 20 height 7
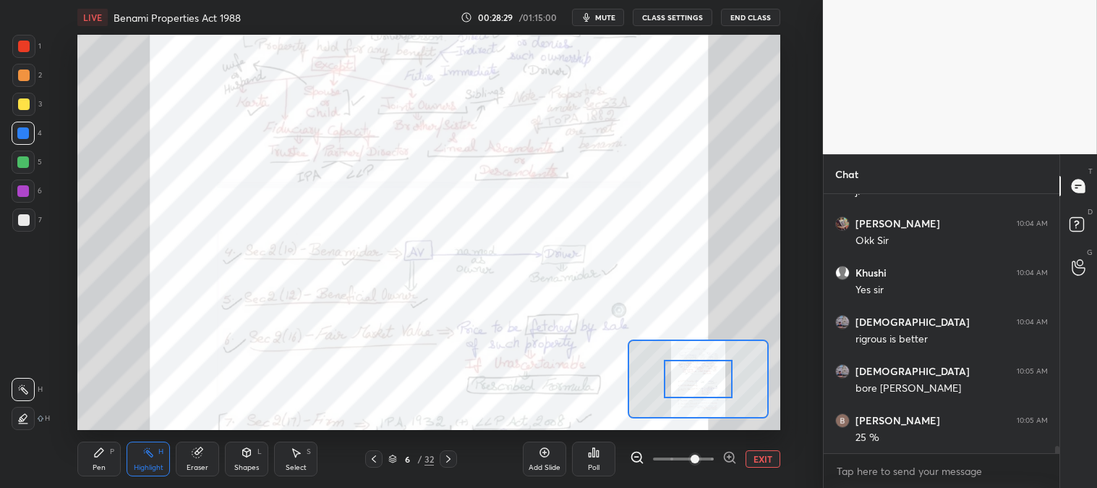
scroll to position [8705, 0]
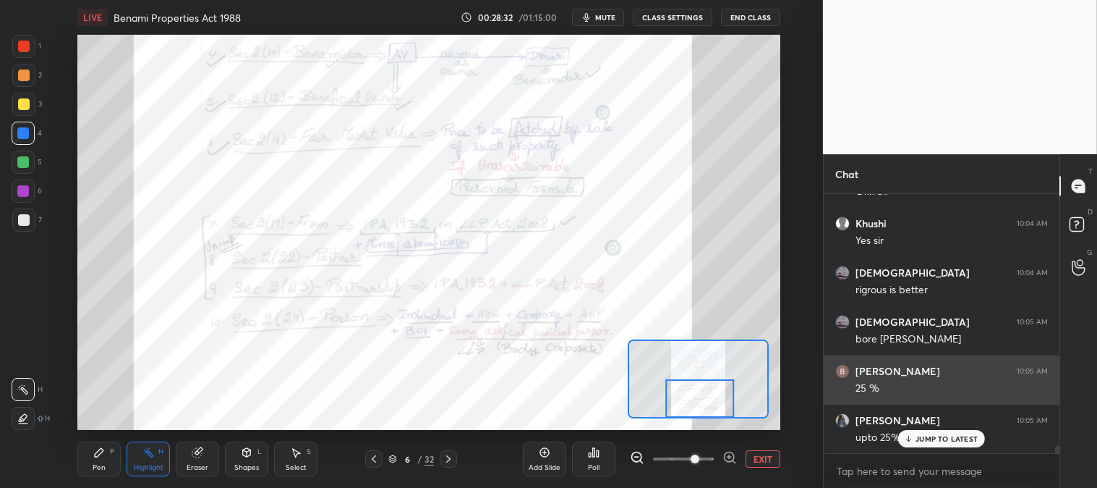
click at [928, 440] on p "JUMP TO LATEST" at bounding box center [947, 438] width 62 height 9
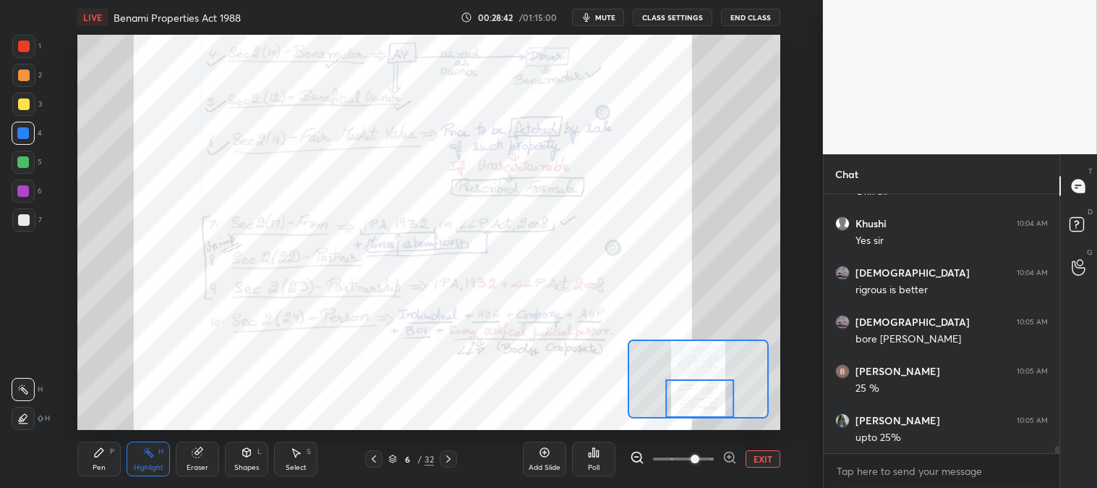
click at [34, 417] on div at bounding box center [23, 418] width 23 height 23
click at [97, 452] on icon at bounding box center [99, 452] width 9 height 9
click at [26, 51] on div at bounding box center [24, 47] width 12 height 12
click at [22, 132] on div at bounding box center [23, 133] width 12 height 12
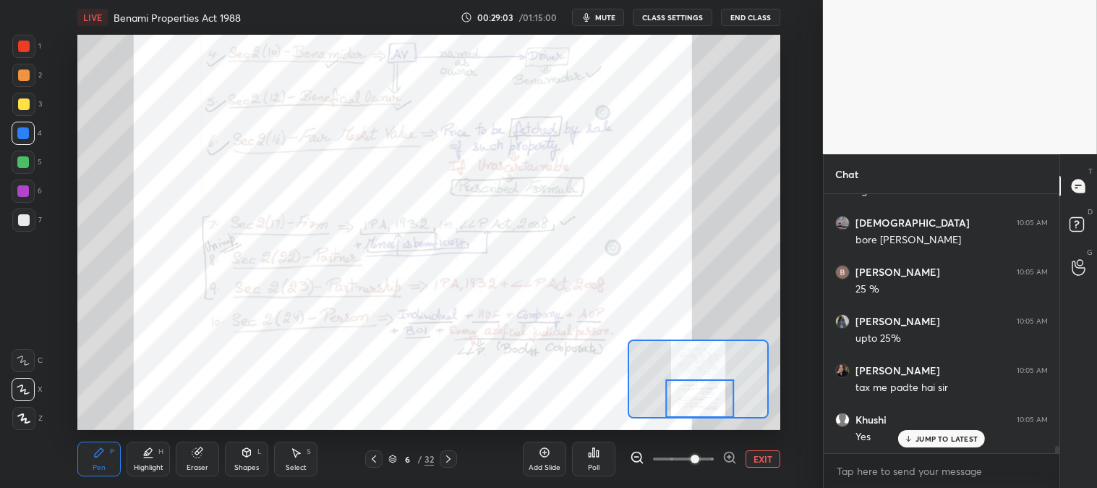
scroll to position [8853, 0]
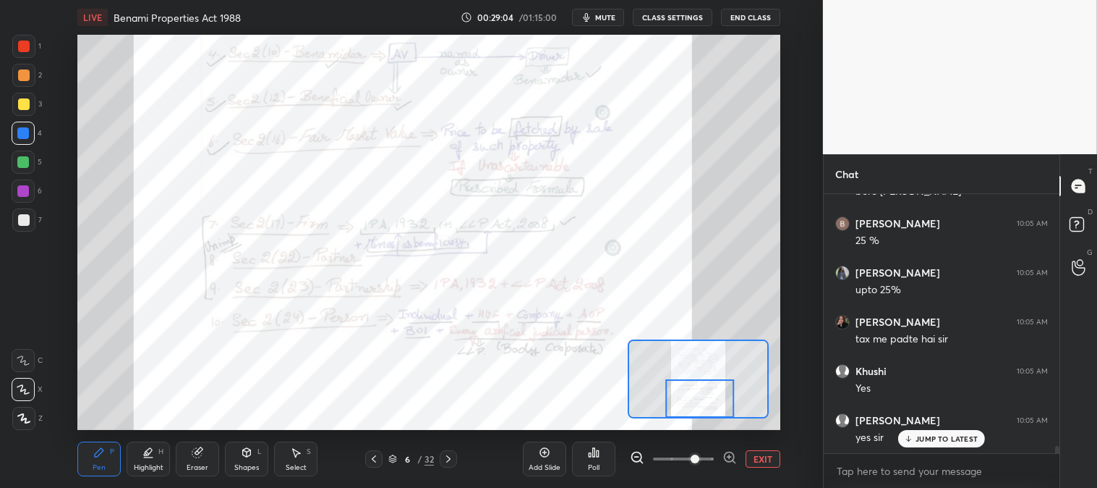
click at [446, 459] on icon at bounding box center [449, 459] width 12 height 12
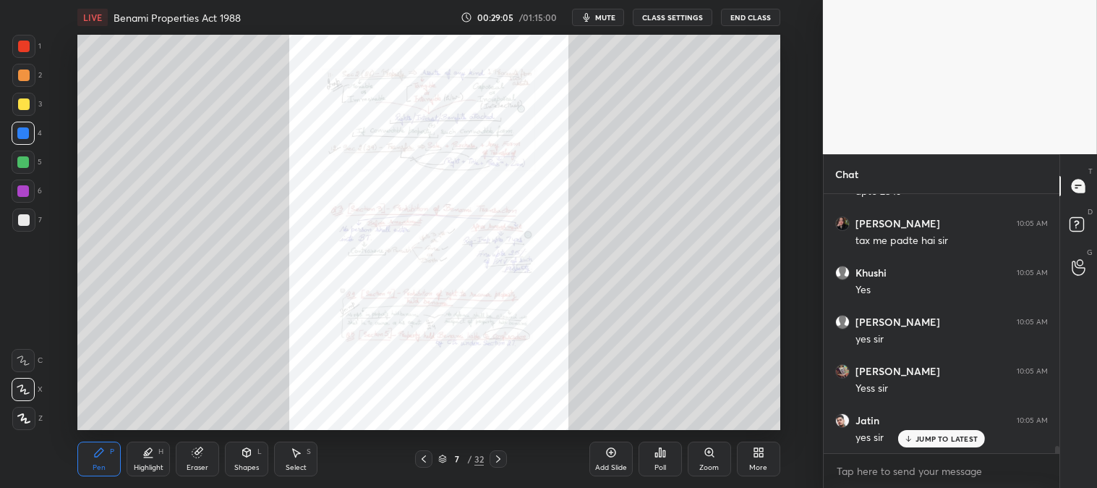
click at [923, 438] on p "JUMP TO LATEST" at bounding box center [947, 438] width 62 height 9
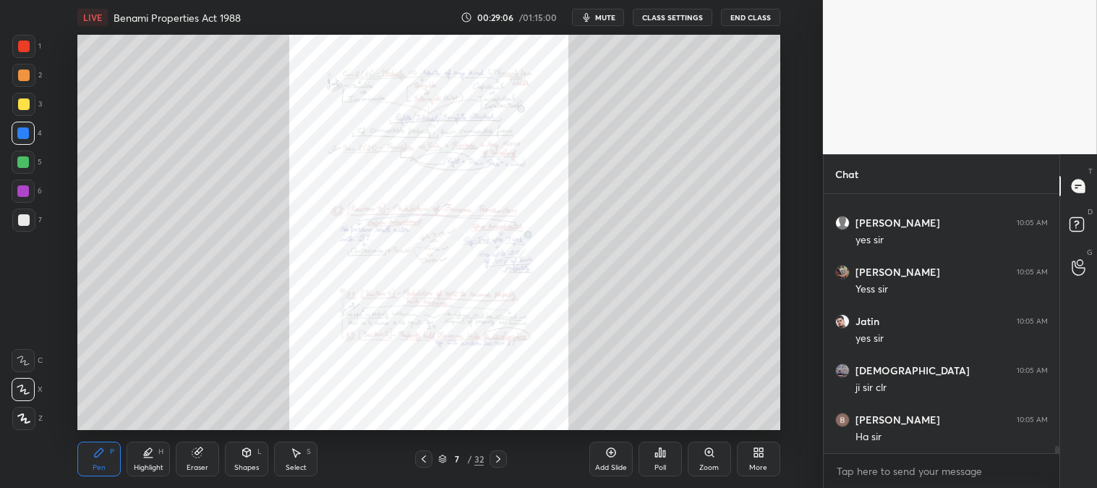
click at [705, 457] on icon at bounding box center [710, 452] width 12 height 12
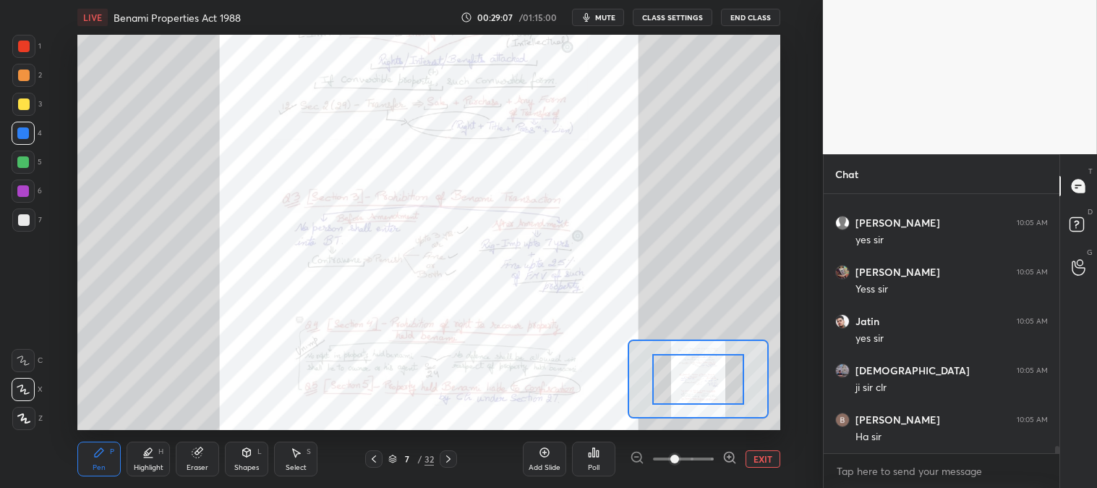
scroll to position [9099, 0]
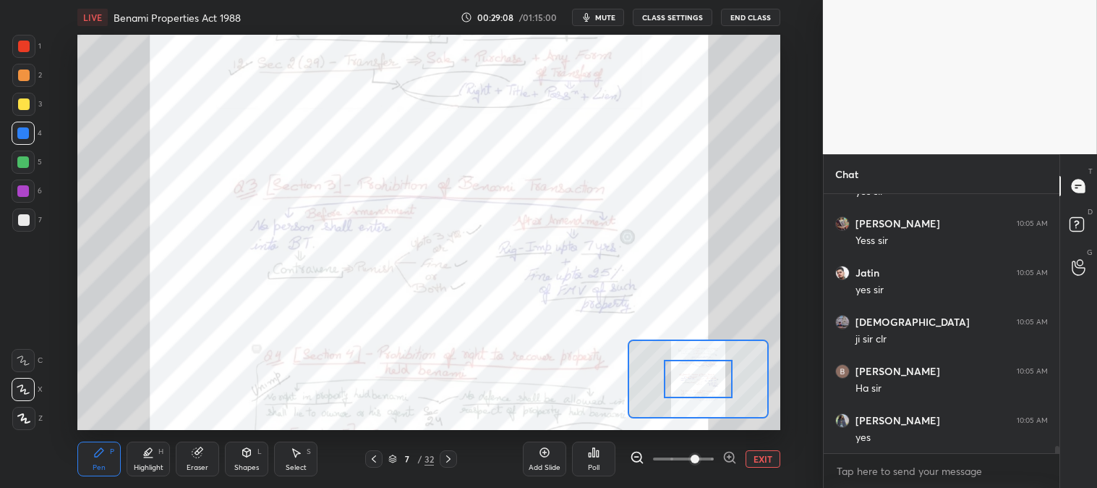
click at [147, 457] on icon at bounding box center [148, 457] width 9 height 0
click at [23, 142] on div at bounding box center [23, 133] width 23 height 23
click at [31, 380] on div at bounding box center [23, 389] width 23 height 23
click at [85, 452] on div "Pen P" at bounding box center [98, 458] width 43 height 35
click at [760, 452] on button "EXIT" at bounding box center [763, 458] width 35 height 17
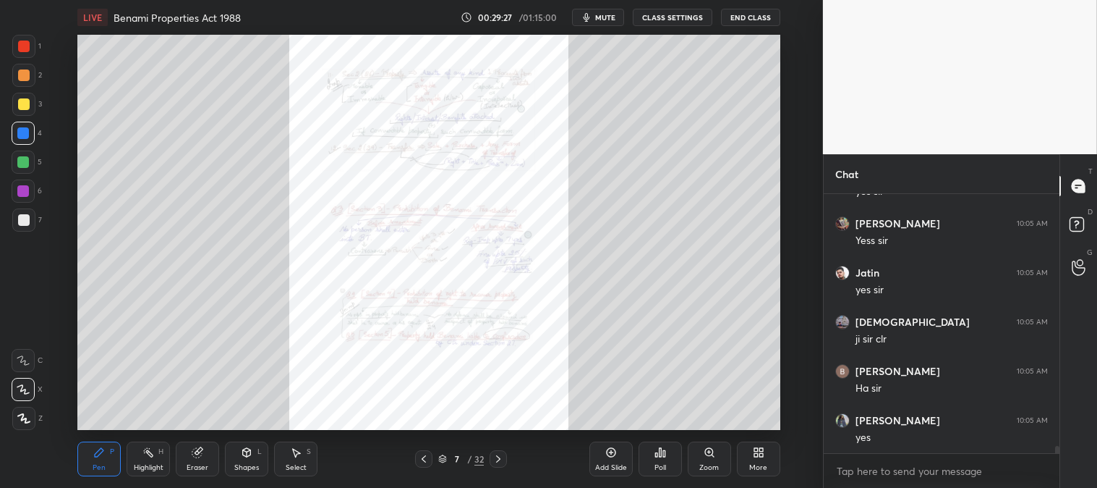
click at [423, 457] on icon at bounding box center [424, 459] width 12 height 12
click at [425, 454] on icon at bounding box center [424, 459] width 12 height 12
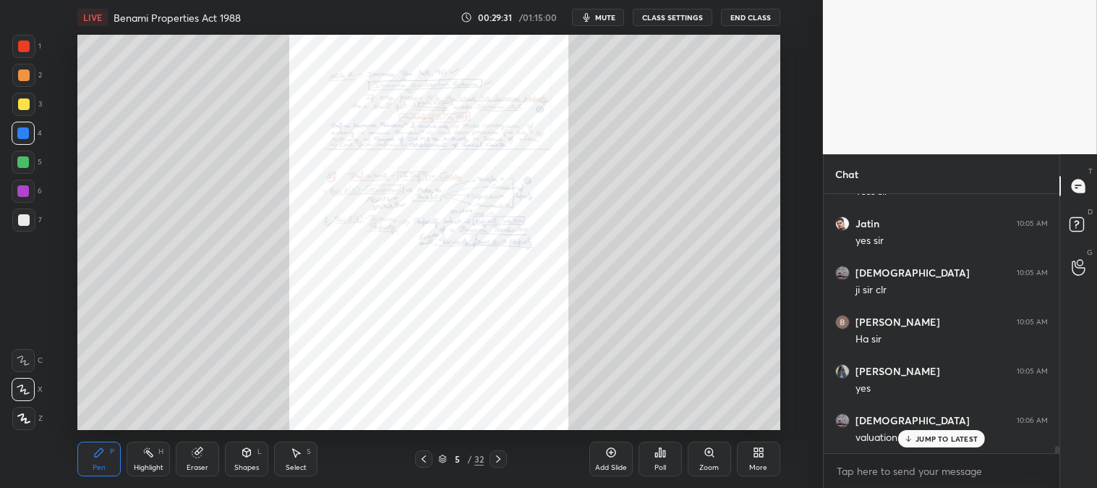
click at [501, 453] on icon at bounding box center [499, 459] width 12 height 12
click at [925, 446] on div "JUMP TO LATEST" at bounding box center [942, 438] width 87 height 17
click at [502, 456] on icon at bounding box center [499, 459] width 12 height 12
click at [425, 457] on icon at bounding box center [424, 458] width 4 height 7
click at [427, 458] on icon at bounding box center [424, 459] width 12 height 12
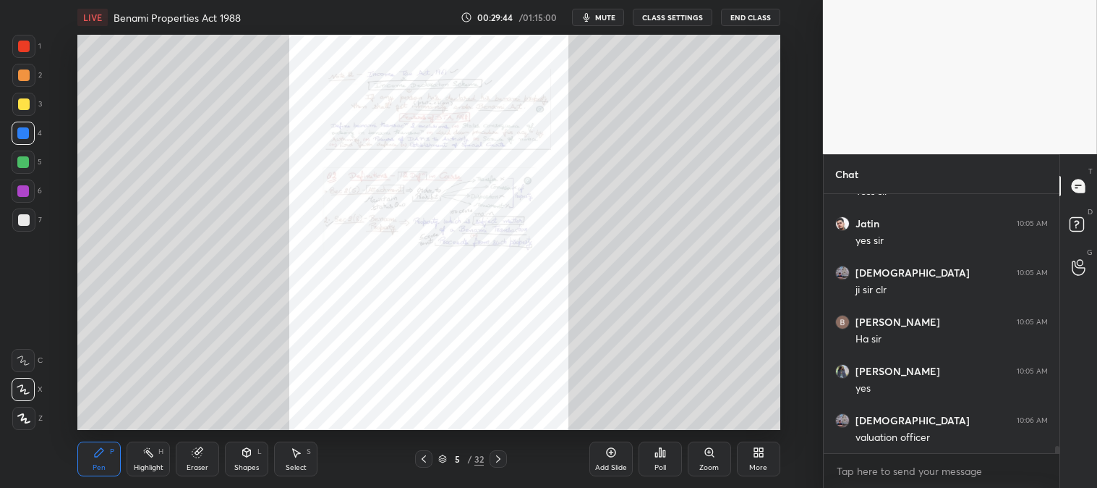
click at [500, 459] on icon at bounding box center [498, 458] width 4 height 7
click at [496, 456] on icon at bounding box center [498, 458] width 4 height 7
click at [706, 456] on icon at bounding box center [710, 452] width 12 height 12
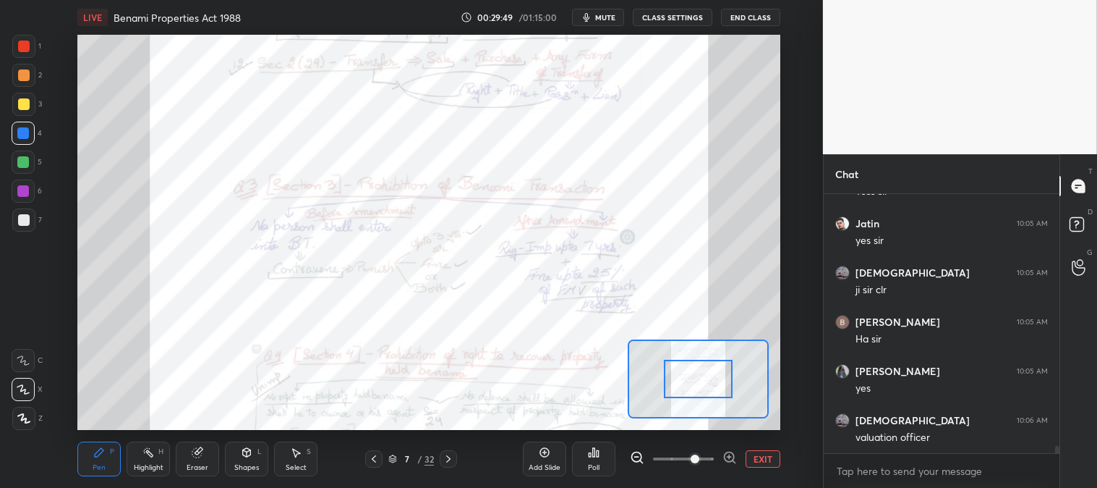
click at [373, 462] on icon at bounding box center [374, 459] width 12 height 12
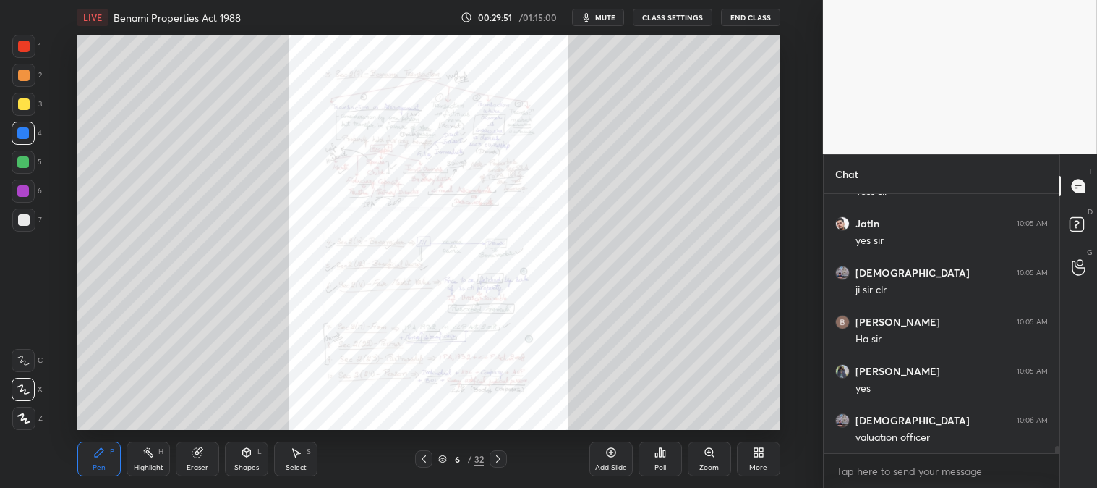
click at [427, 456] on icon at bounding box center [424, 459] width 12 height 12
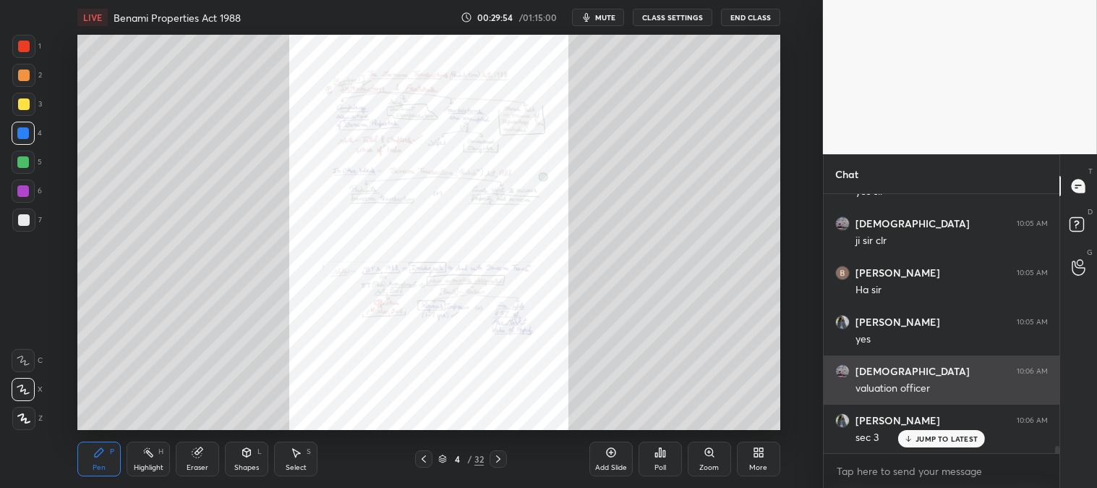
click at [929, 438] on p "JUMP TO LATEST" at bounding box center [947, 438] width 62 height 9
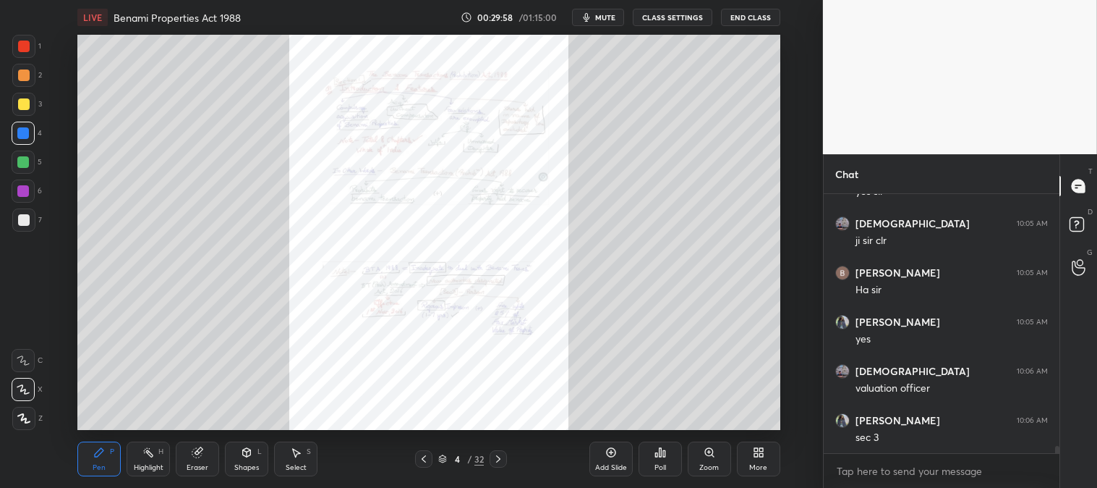
scroll to position [9246, 0]
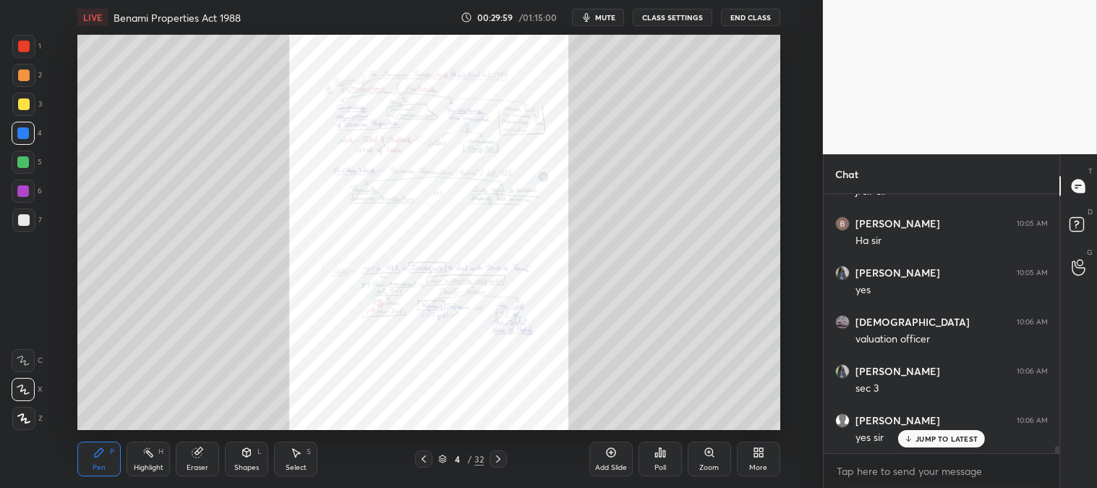
click at [499, 458] on icon at bounding box center [498, 458] width 4 height 7
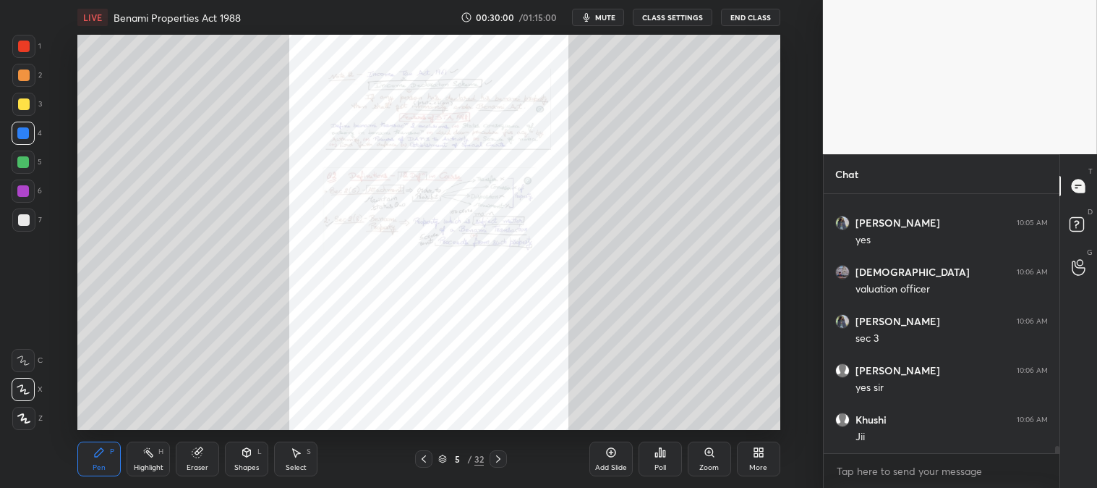
scroll to position [9345, 0]
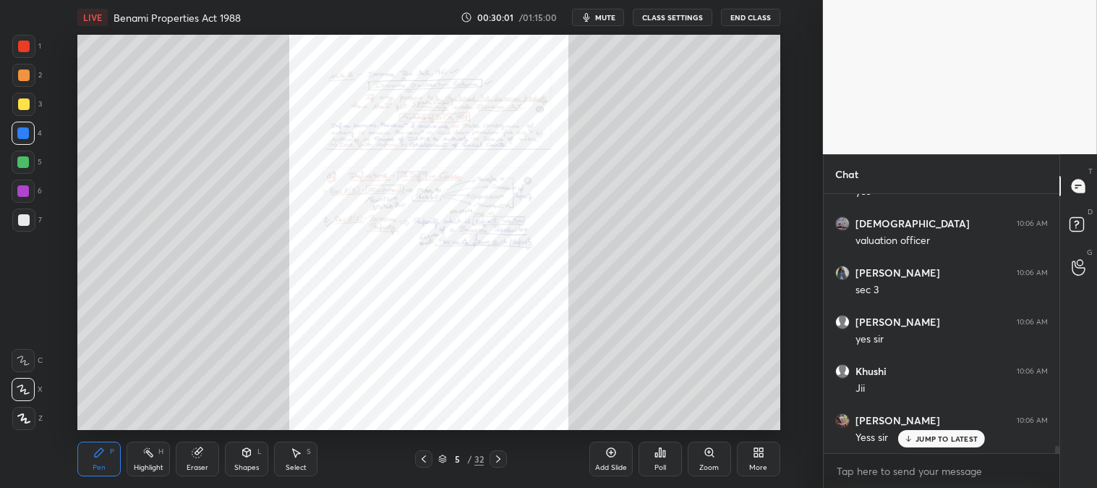
click at [500, 459] on icon at bounding box center [498, 458] width 4 height 7
click at [423, 451] on div at bounding box center [423, 458] width 17 height 17
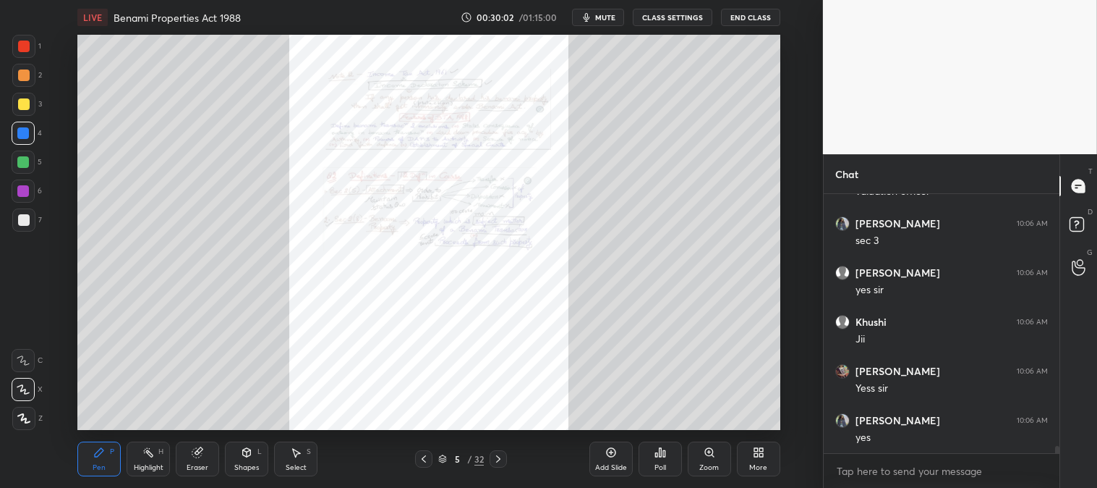
click at [425, 457] on icon at bounding box center [424, 459] width 12 height 12
click at [140, 452] on div "Highlight H" at bounding box center [148, 458] width 43 height 35
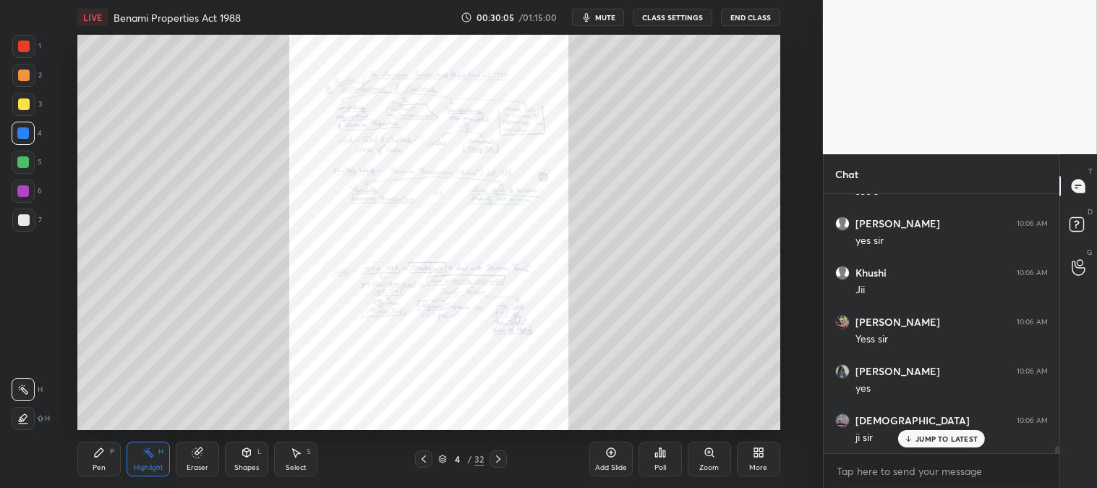
click at [24, 81] on div at bounding box center [23, 75] width 23 height 23
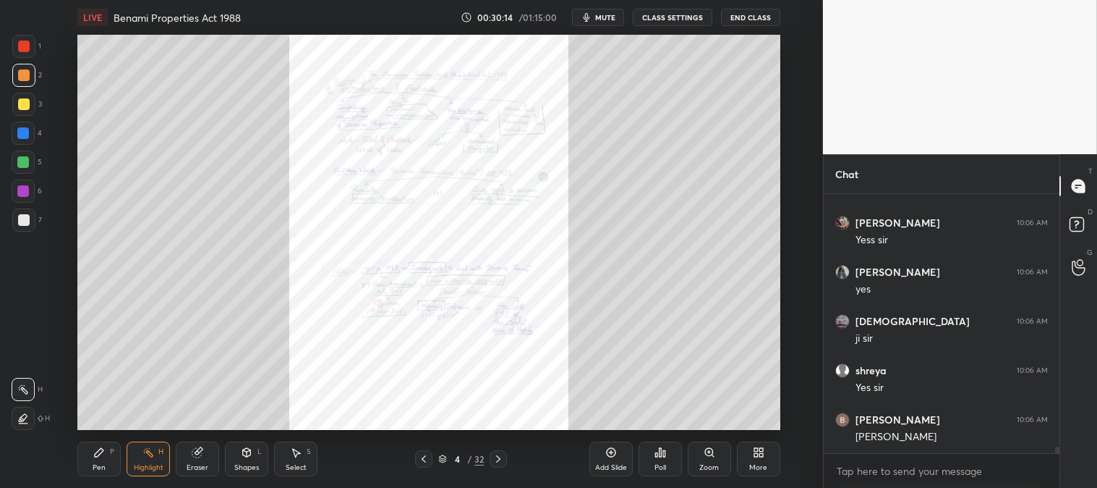
scroll to position [9591, 0]
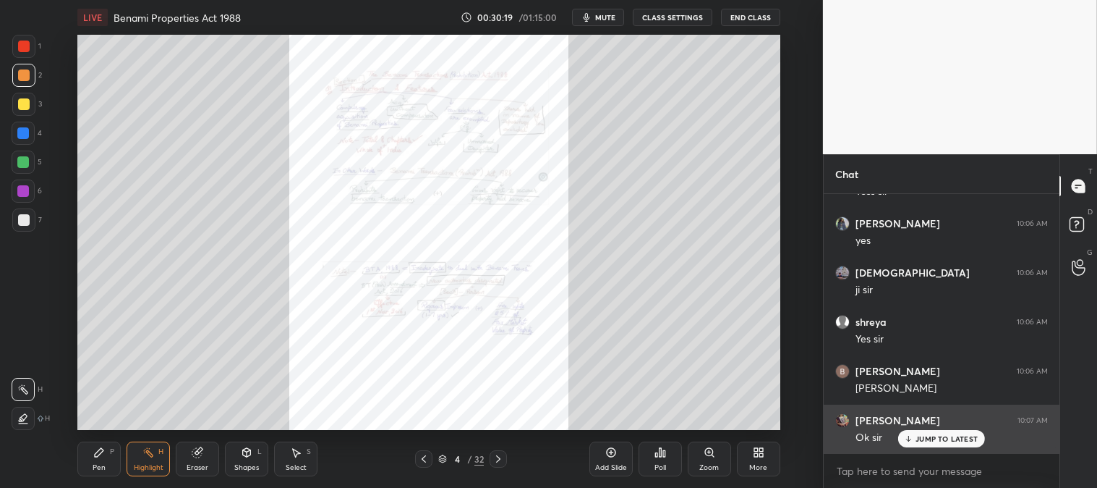
click at [917, 443] on div "JUMP TO LATEST" at bounding box center [942, 438] width 87 height 17
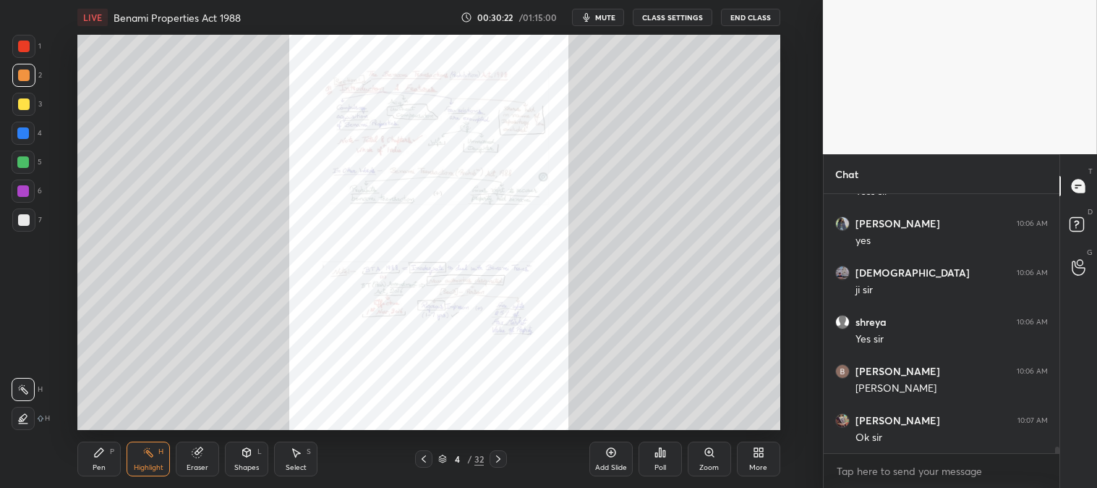
click at [498, 457] on icon at bounding box center [498, 458] width 4 height 7
click at [417, 460] on div at bounding box center [423, 458] width 17 height 17
click at [500, 457] on icon at bounding box center [499, 459] width 12 height 12
click at [503, 461] on icon at bounding box center [499, 459] width 12 height 12
click at [424, 454] on icon at bounding box center [424, 459] width 12 height 12
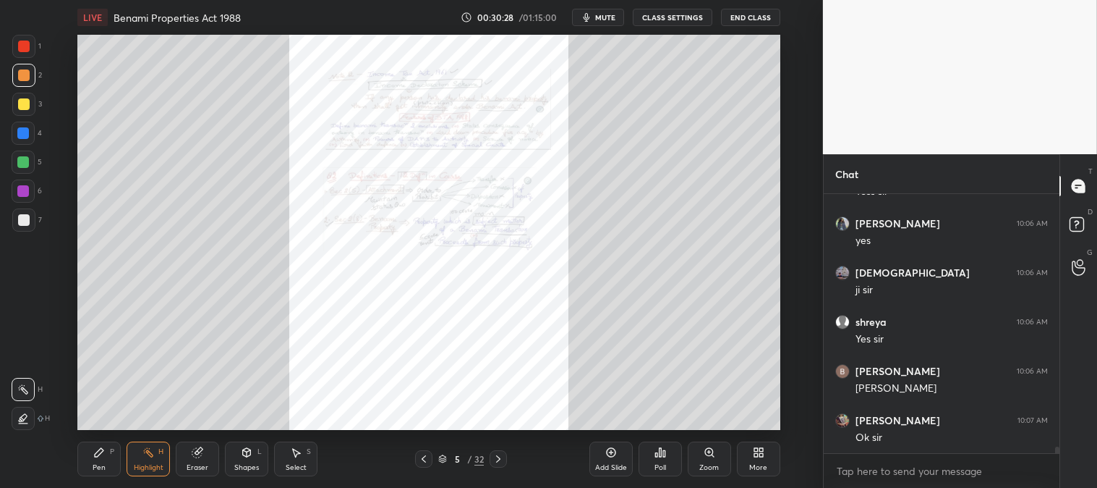
click at [425, 454] on icon at bounding box center [424, 459] width 12 height 12
click at [608, 16] on span "mute" at bounding box center [605, 17] width 20 height 10
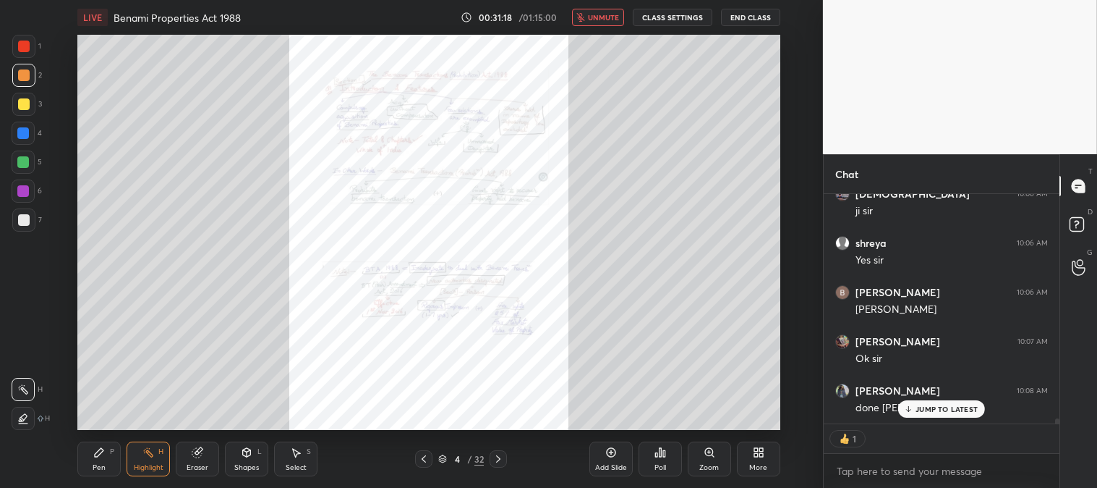
click at [597, 12] on span "unmute" at bounding box center [603, 17] width 31 height 10
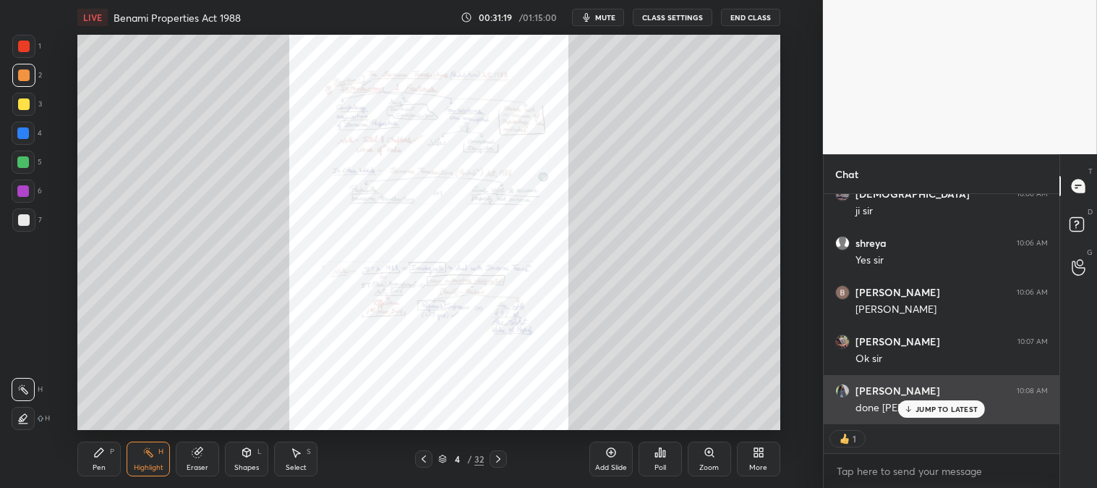
click at [934, 408] on p "JUMP TO LATEST" at bounding box center [947, 408] width 62 height 9
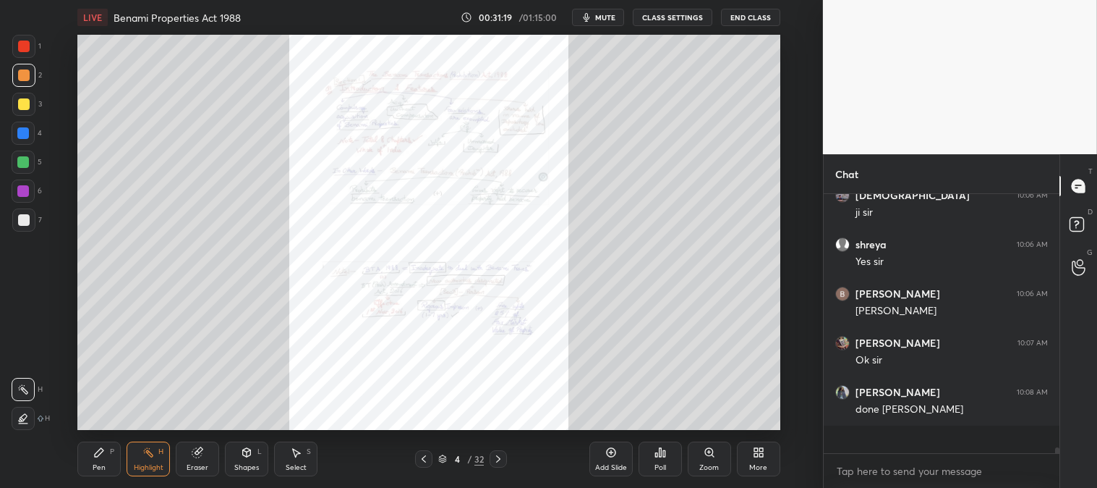
scroll to position [9641, 0]
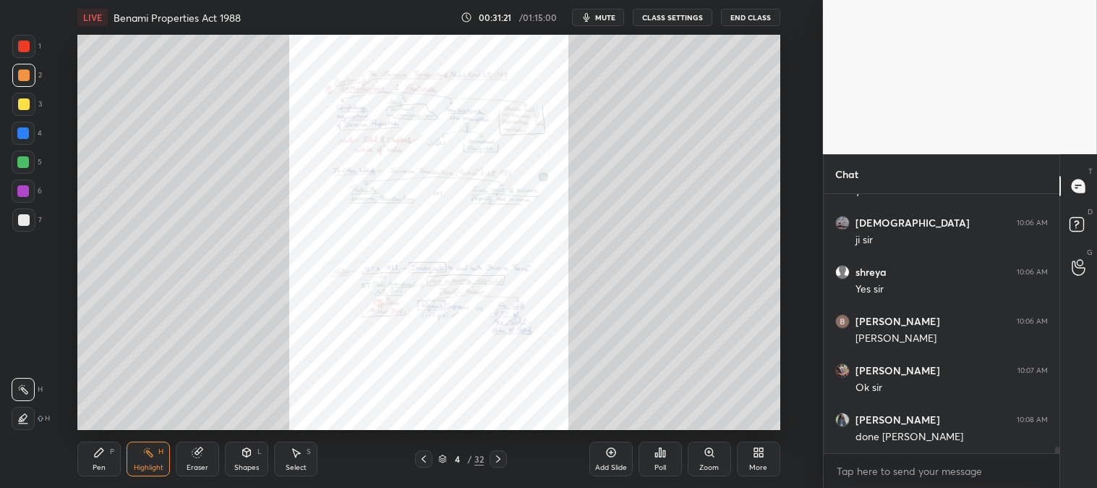
click at [502, 459] on icon at bounding box center [499, 459] width 12 height 12
click at [699, 454] on div "Zoom" at bounding box center [709, 458] width 43 height 35
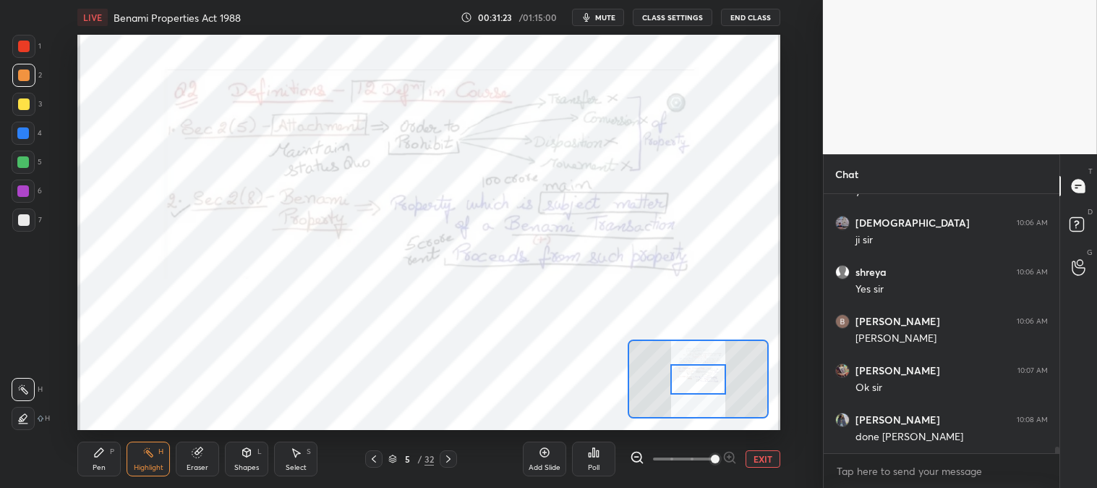
scroll to position [9654, 0]
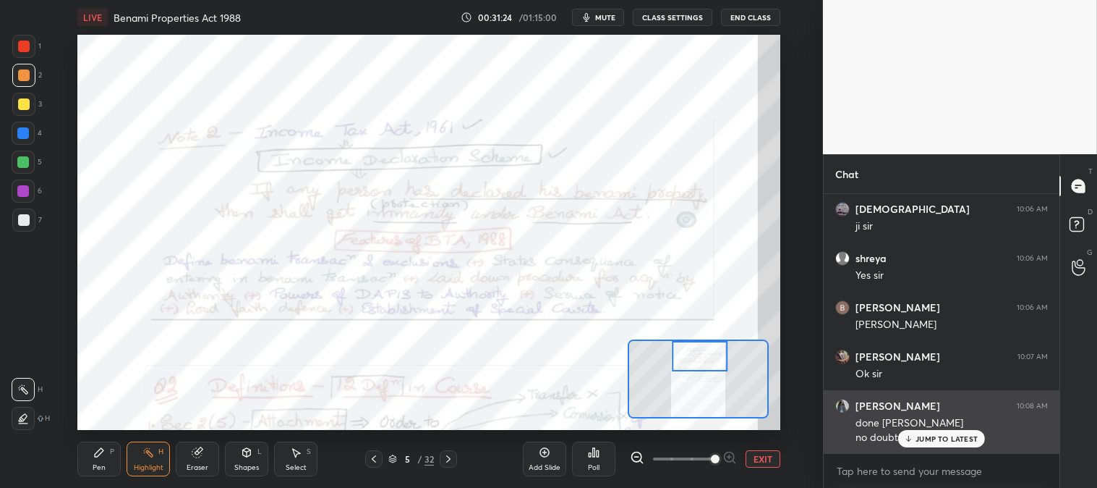
click at [919, 442] on p "JUMP TO LATEST" at bounding box center [947, 438] width 62 height 9
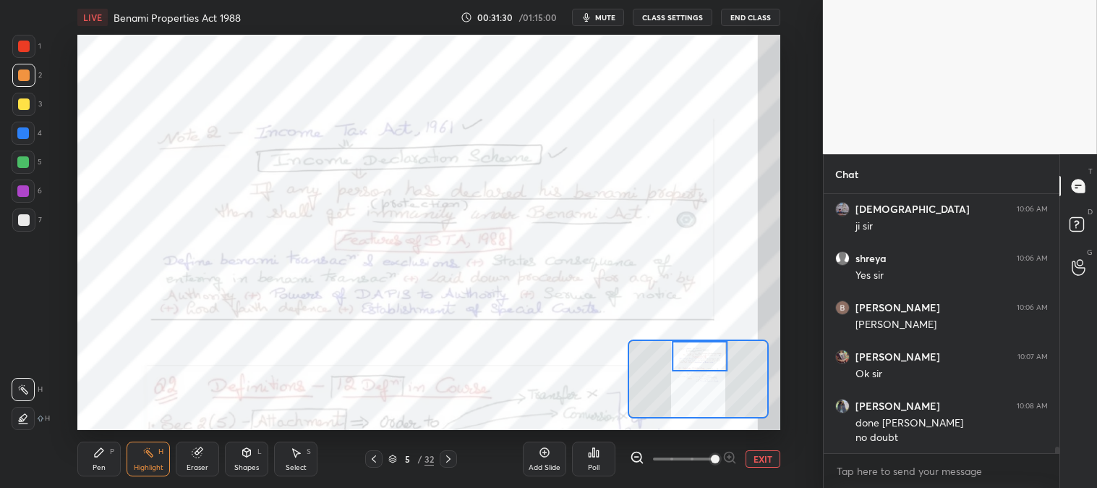
scroll to position [9703, 0]
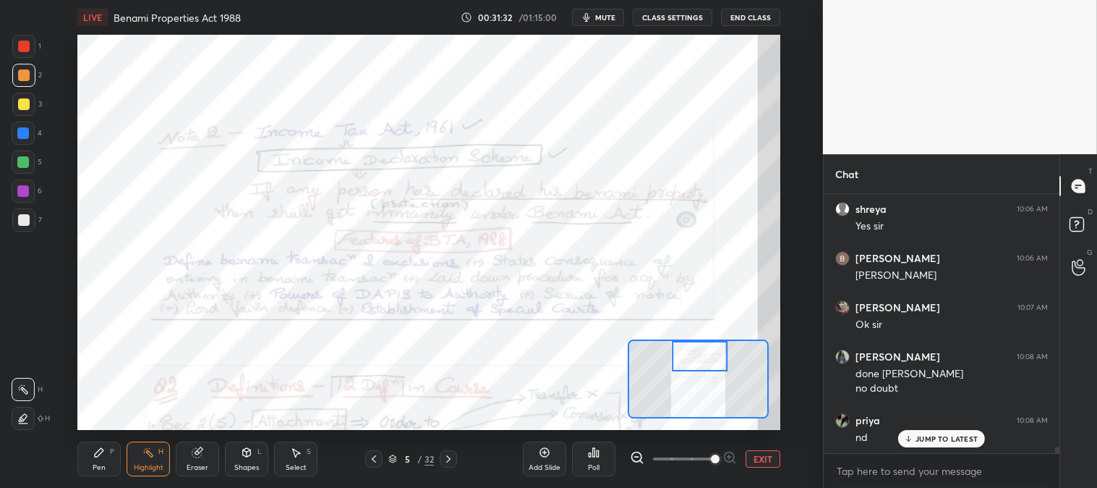
click at [924, 443] on p "JUMP TO LATEST" at bounding box center [947, 438] width 62 height 9
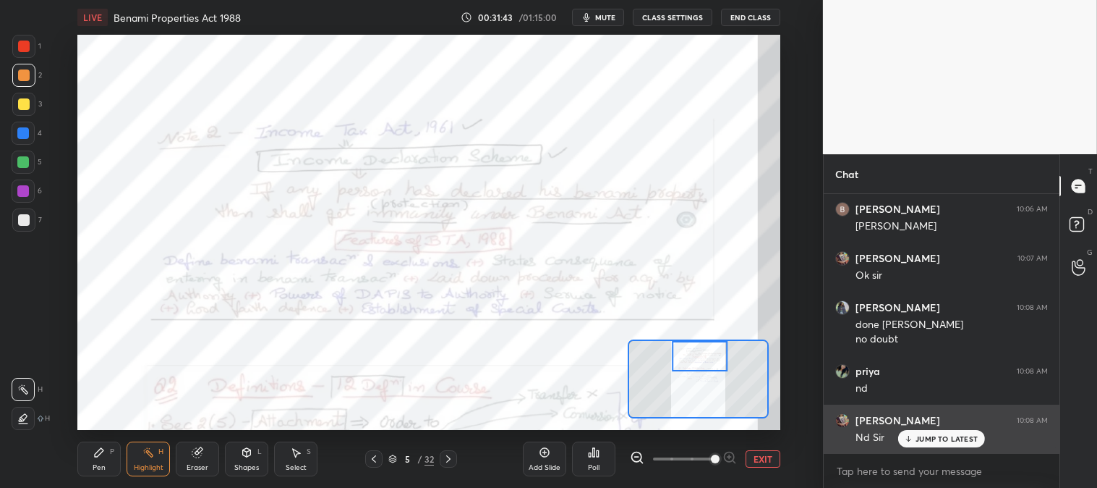
click at [919, 439] on p "JUMP TO LATEST" at bounding box center [947, 438] width 62 height 9
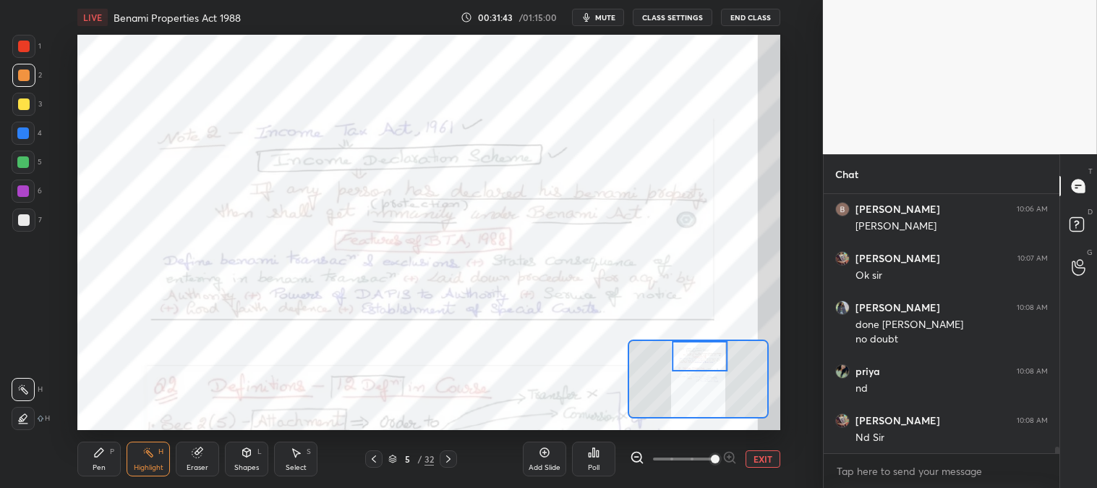
scroll to position [9803, 0]
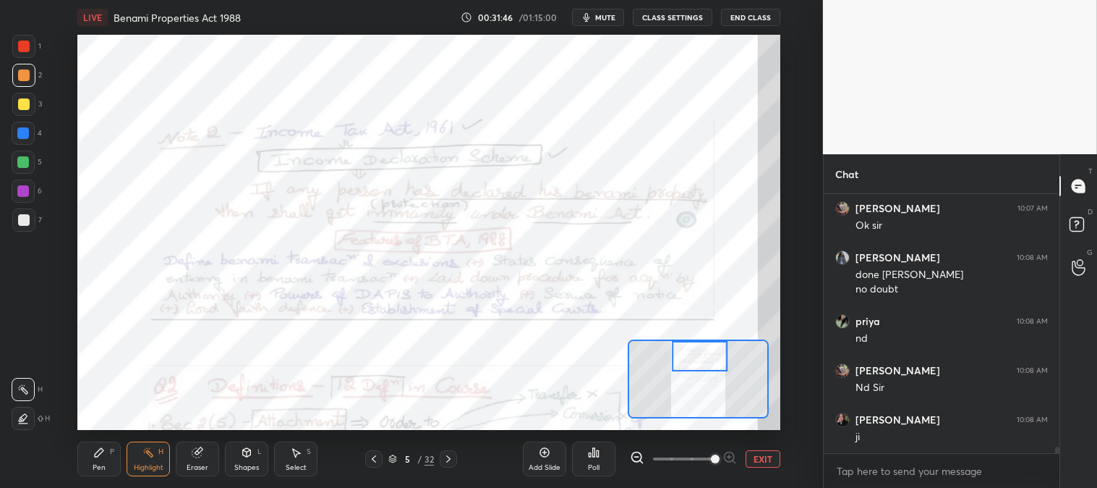
click at [132, 461] on div "Highlight H" at bounding box center [148, 458] width 43 height 35
click at [85, 464] on div "Pen P" at bounding box center [98, 458] width 43 height 35
click at [27, 162] on div at bounding box center [23, 162] width 12 height 12
click at [185, 467] on div "Eraser" at bounding box center [197, 458] width 43 height 35
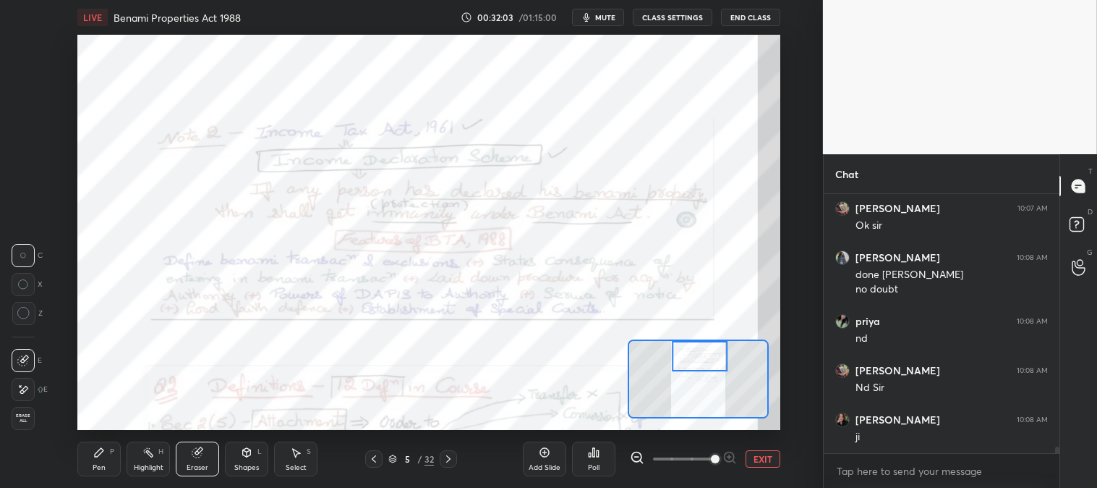
click at [111, 455] on div "P" at bounding box center [112, 451] width 4 height 7
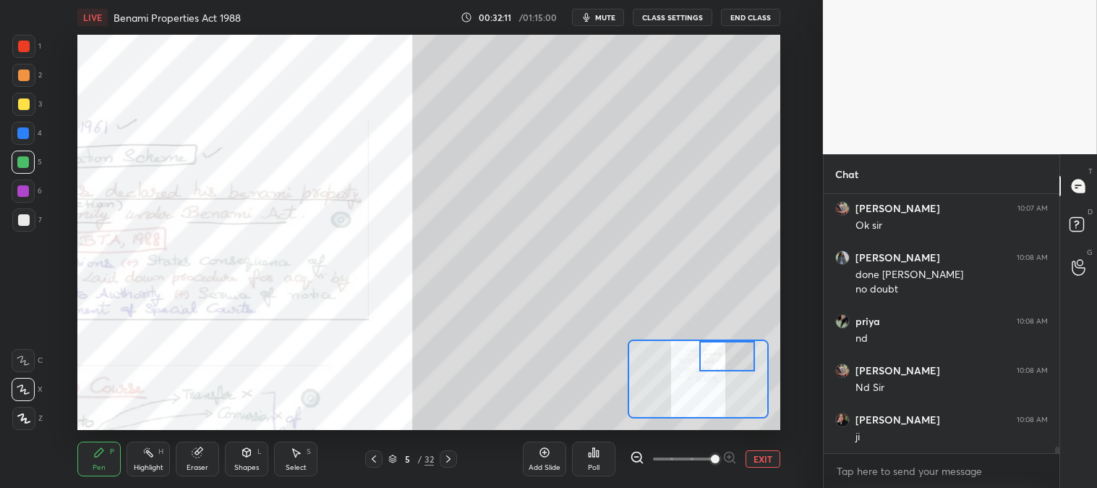
click at [23, 134] on div at bounding box center [23, 133] width 12 height 12
click at [27, 219] on div at bounding box center [24, 220] width 12 height 12
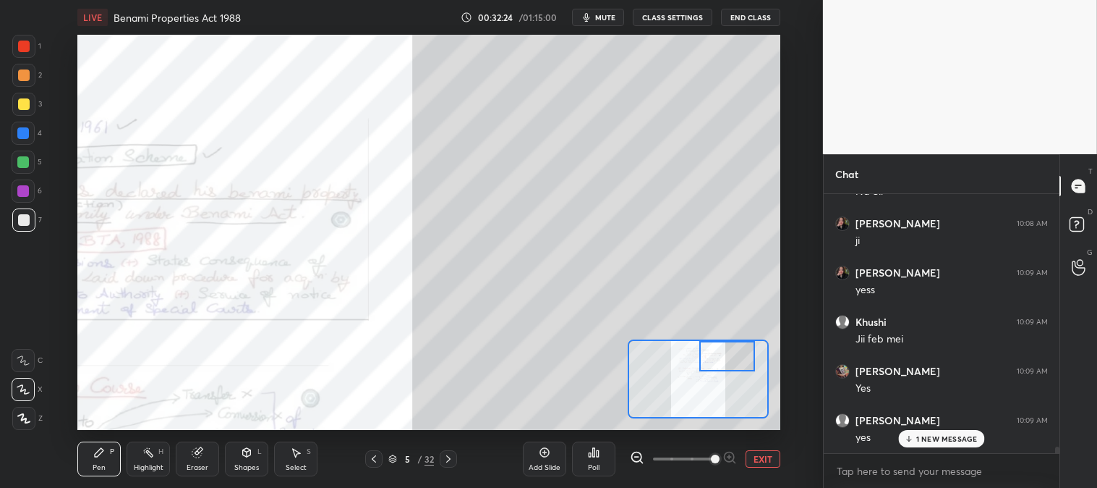
scroll to position [10049, 0]
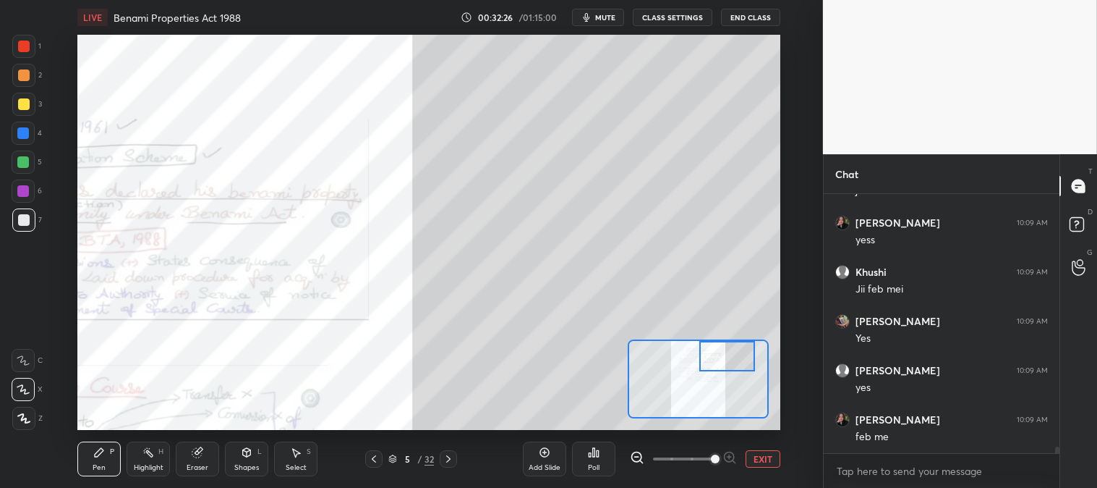
click at [198, 468] on div "Eraser" at bounding box center [198, 467] width 22 height 7
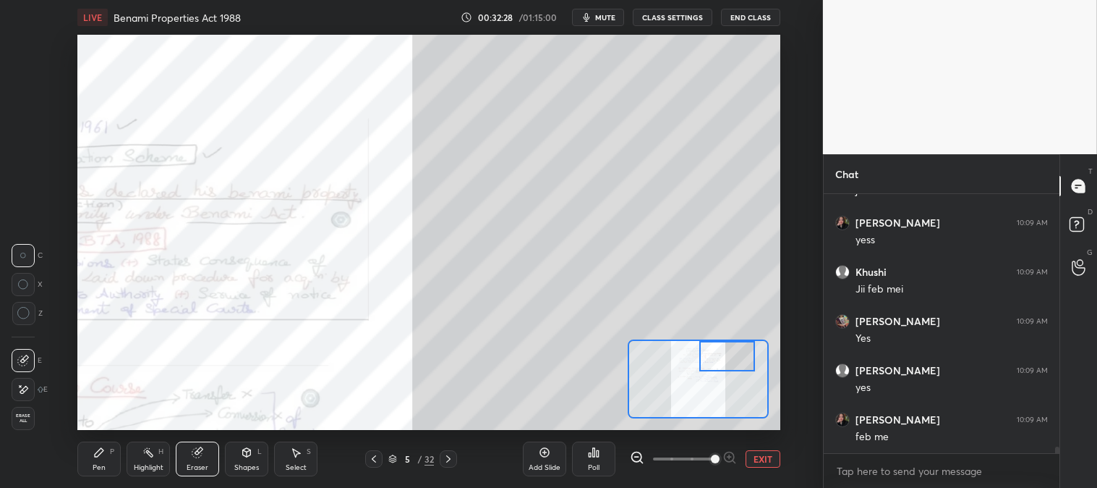
click at [101, 454] on icon at bounding box center [99, 452] width 12 height 12
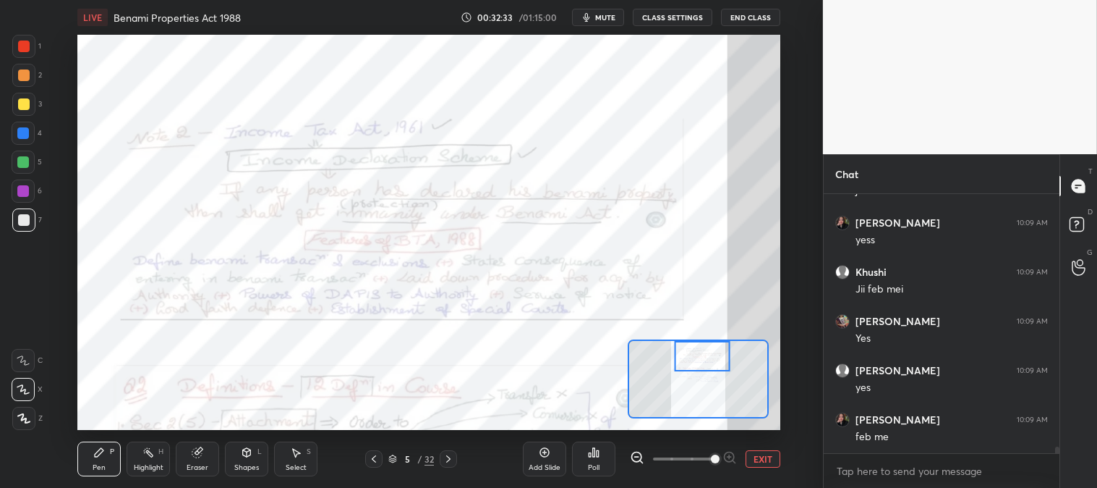
click at [148, 454] on icon at bounding box center [149, 452] width 12 height 12
click at [17, 45] on div at bounding box center [23, 46] width 23 height 23
click at [27, 161] on div at bounding box center [23, 162] width 12 height 12
click at [106, 465] on div "Pen P" at bounding box center [98, 458] width 43 height 35
click at [139, 454] on div "Highlight H" at bounding box center [148, 458] width 43 height 35
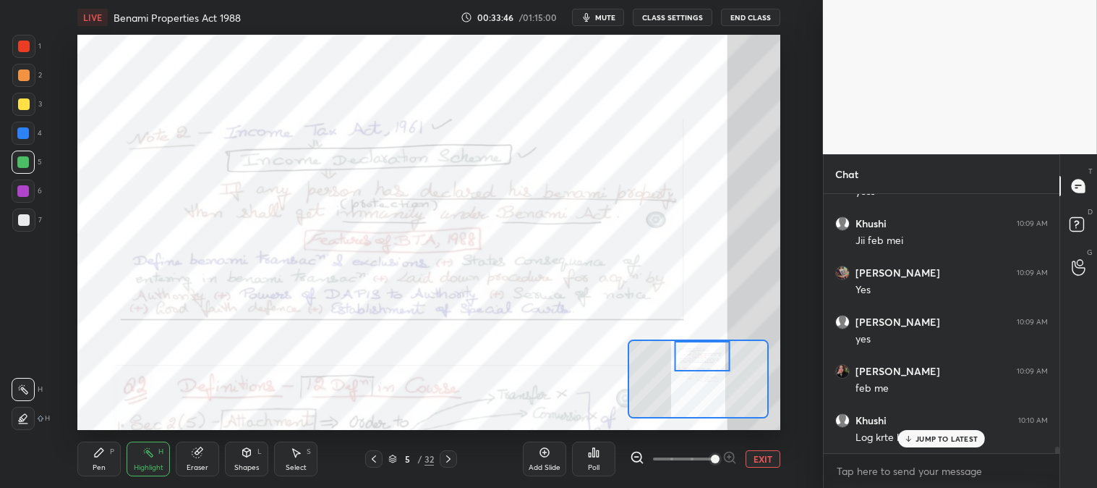
scroll to position [10146, 0]
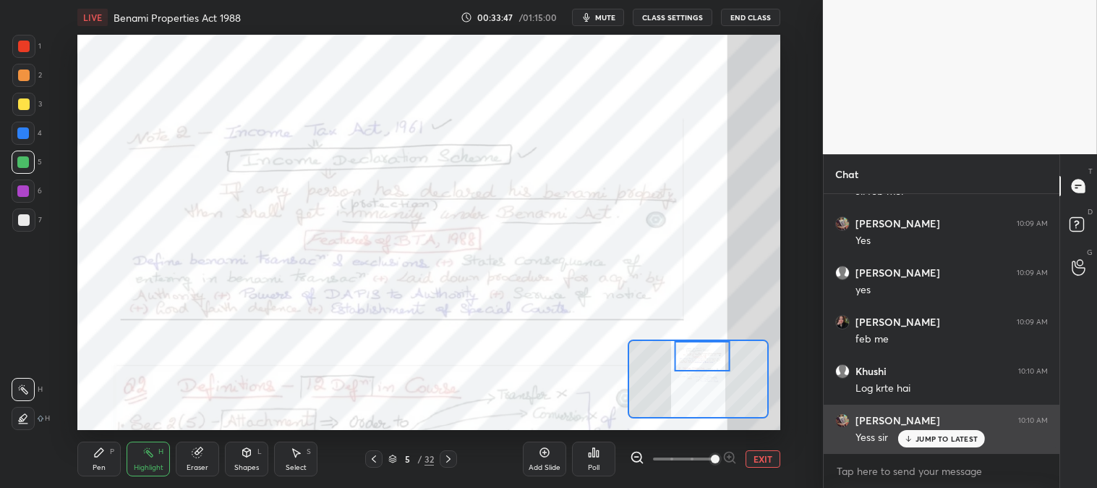
click at [922, 442] on p "JUMP TO LATEST" at bounding box center [947, 438] width 62 height 9
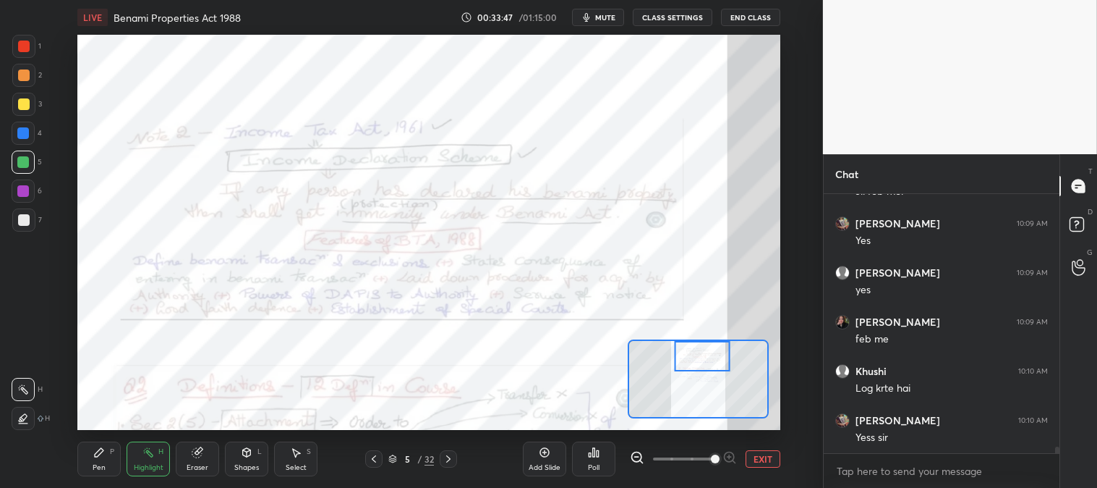
click at [842, 278] on div "Prathna 10:09 AM yess Khushi 10:09 AM Jii feb mei Priyanshi 10:09 AM Yes Jismy …" at bounding box center [942, 323] width 236 height 259
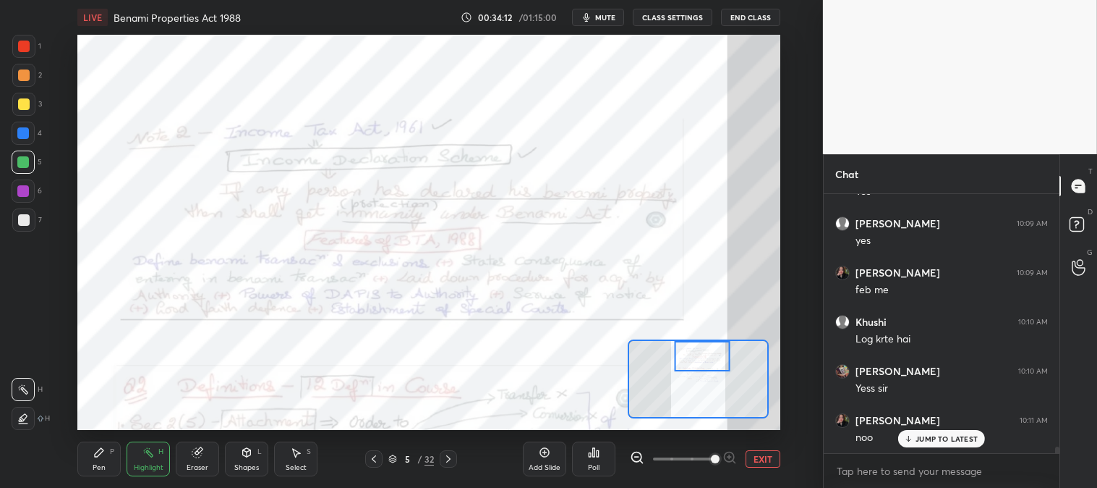
scroll to position [10245, 0]
click at [152, 456] on rect at bounding box center [149, 453] width 7 height 7
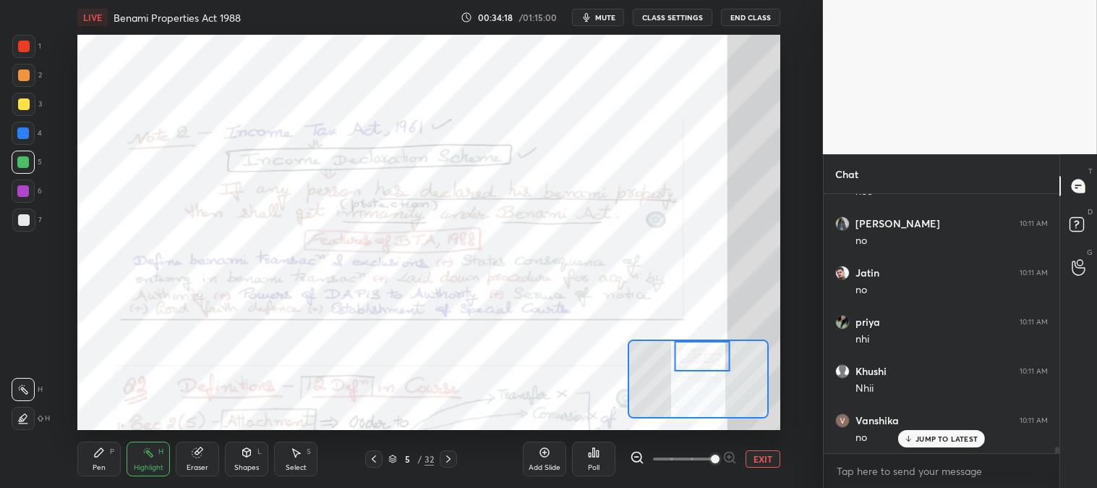
scroll to position [10491, 0]
click at [922, 435] on p "JUMP TO LATEST" at bounding box center [947, 438] width 62 height 9
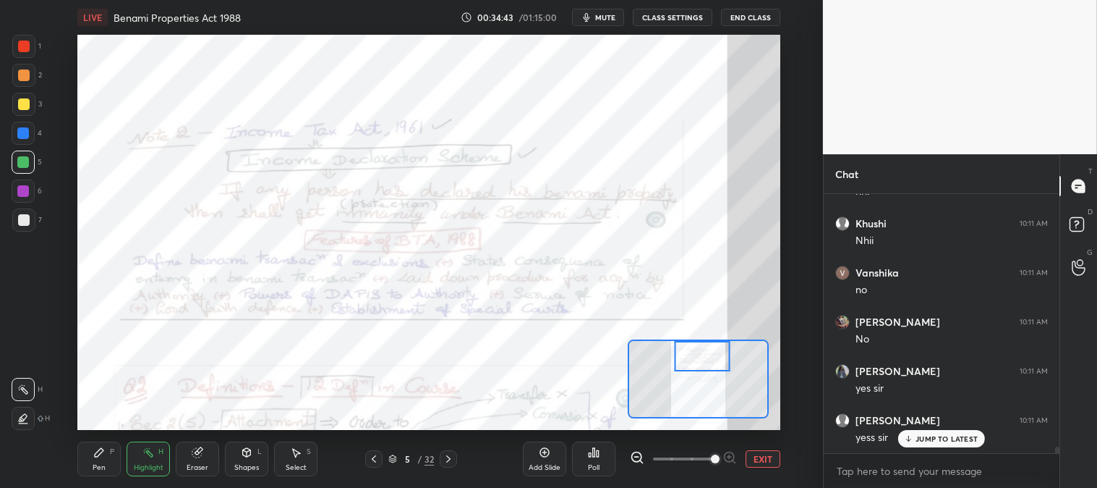
scroll to position [10638, 0]
click at [906, 436] on icon at bounding box center [908, 438] width 9 height 9
click at [757, 459] on button "EXIT" at bounding box center [763, 458] width 35 height 17
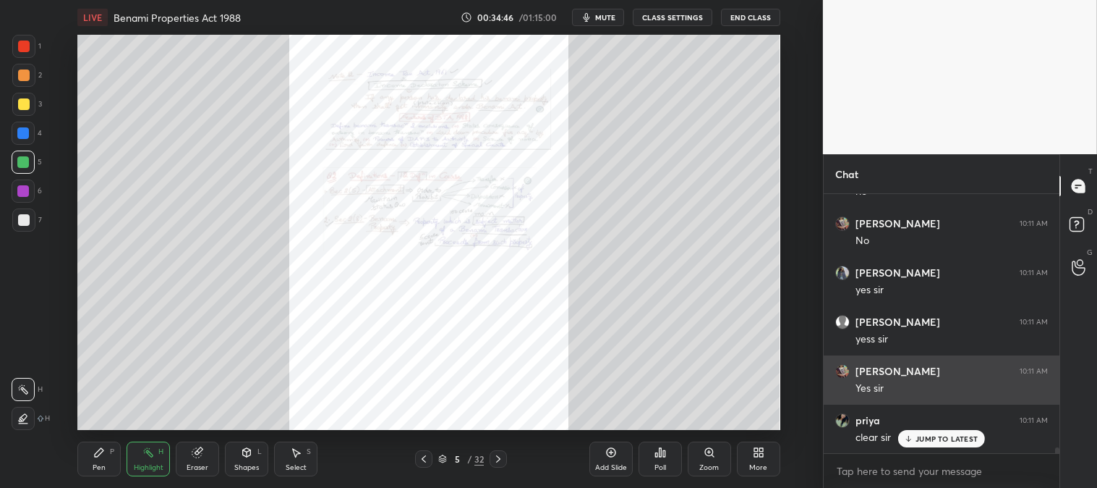
click at [922, 439] on p "JUMP TO LATEST" at bounding box center [947, 438] width 62 height 9
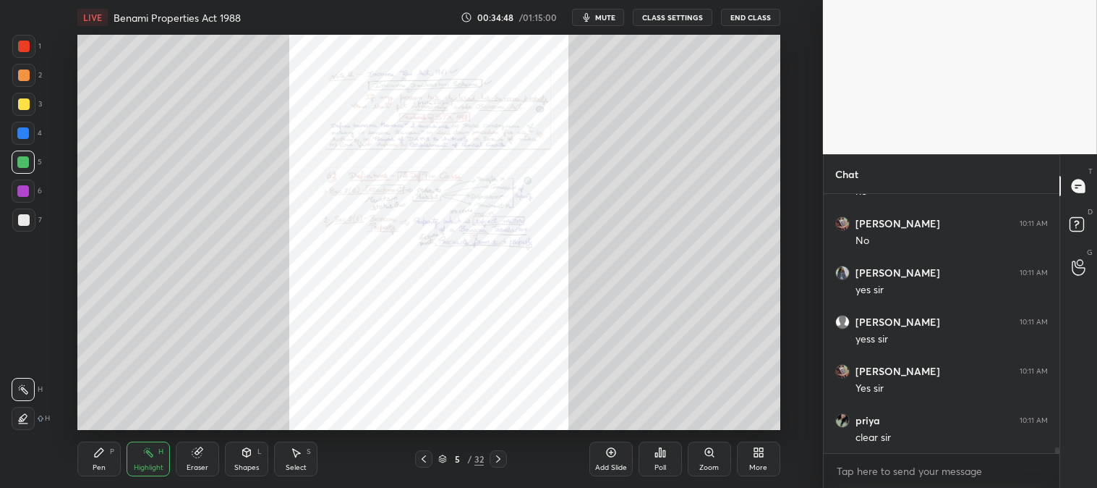
click at [710, 454] on icon at bounding box center [709, 452] width 8 height 8
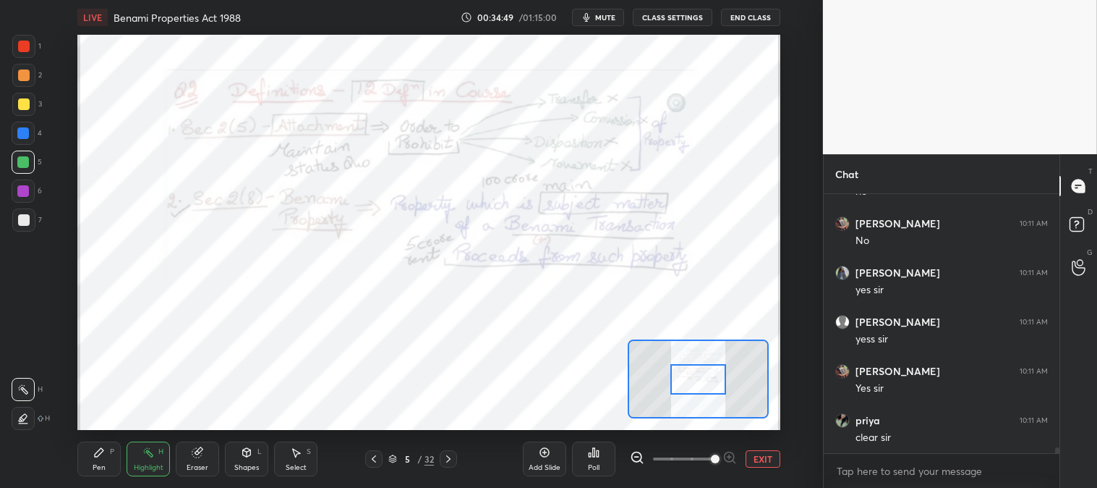
click at [713, 454] on span at bounding box center [715, 458] width 9 height 9
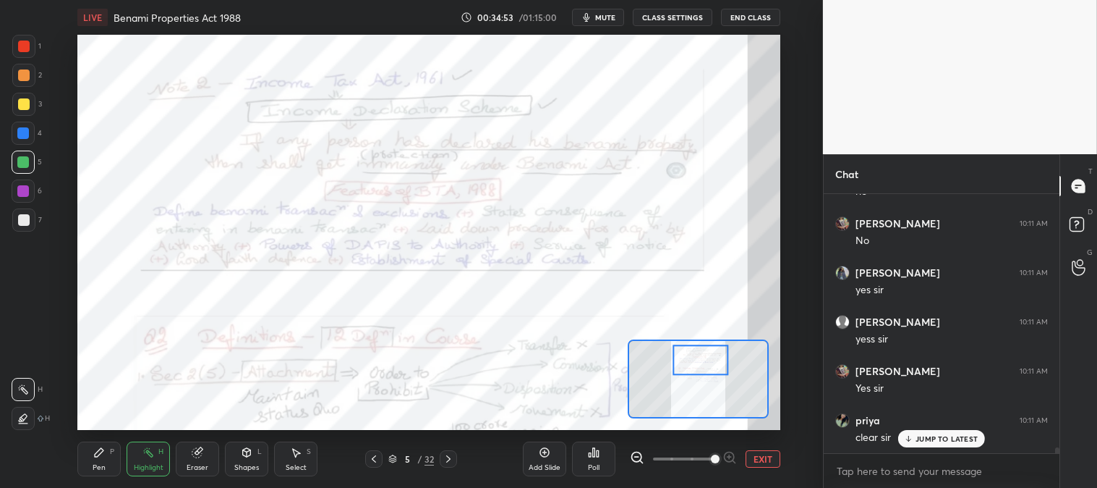
scroll to position [10737, 0]
click at [29, 412] on div at bounding box center [23, 418] width 23 height 23
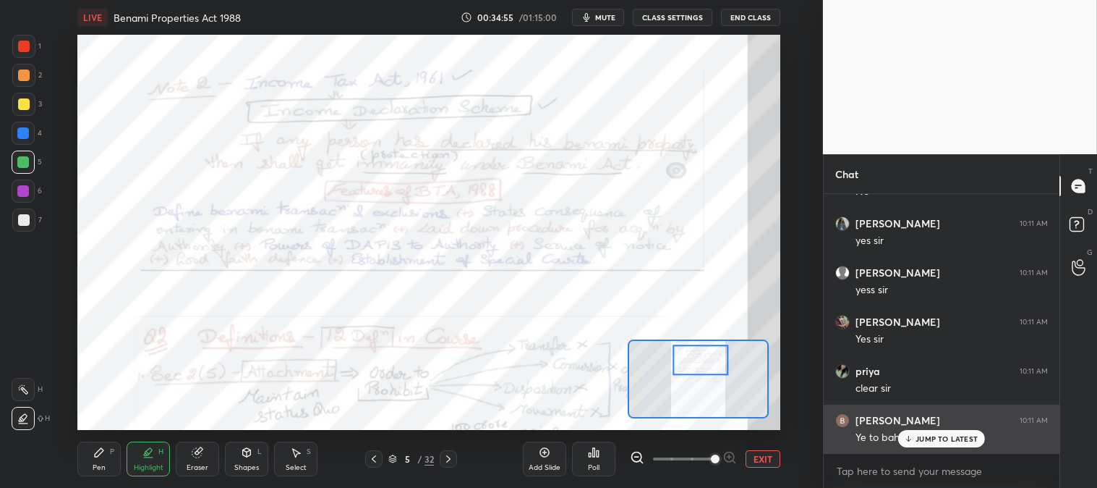
click at [914, 440] on icon at bounding box center [908, 438] width 9 height 9
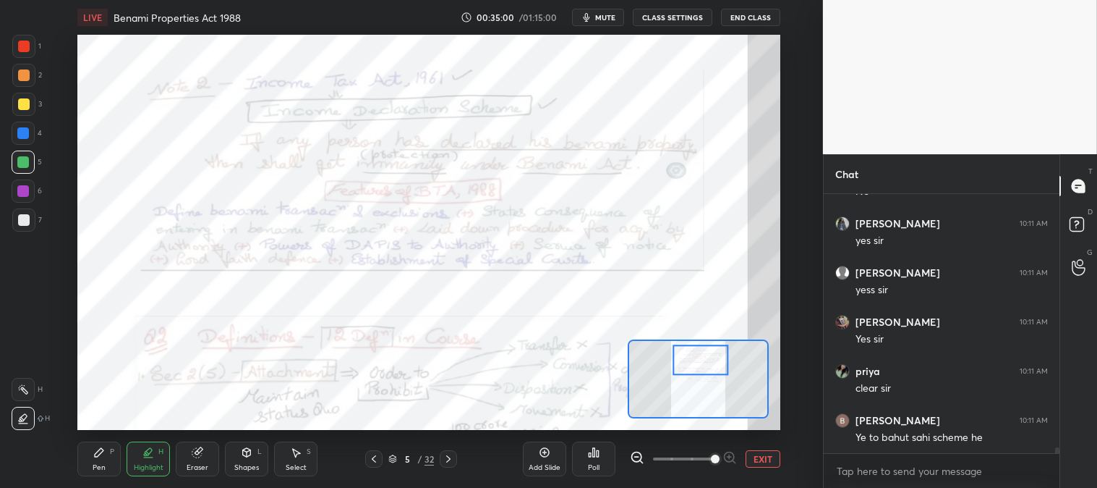
scroll to position [10799, 0]
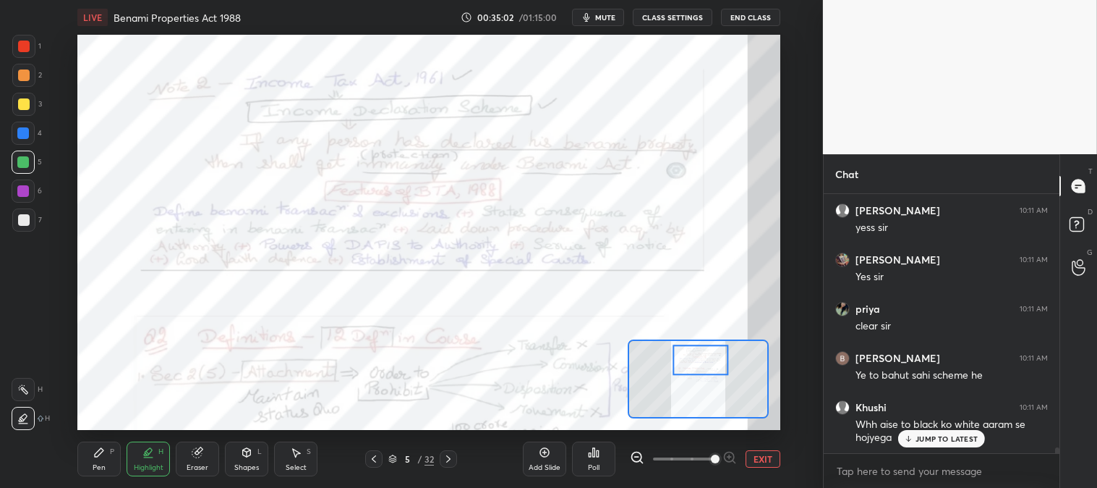
click at [25, 387] on icon at bounding box center [23, 389] width 12 height 12
click at [81, 444] on div "Pen P" at bounding box center [98, 458] width 43 height 35
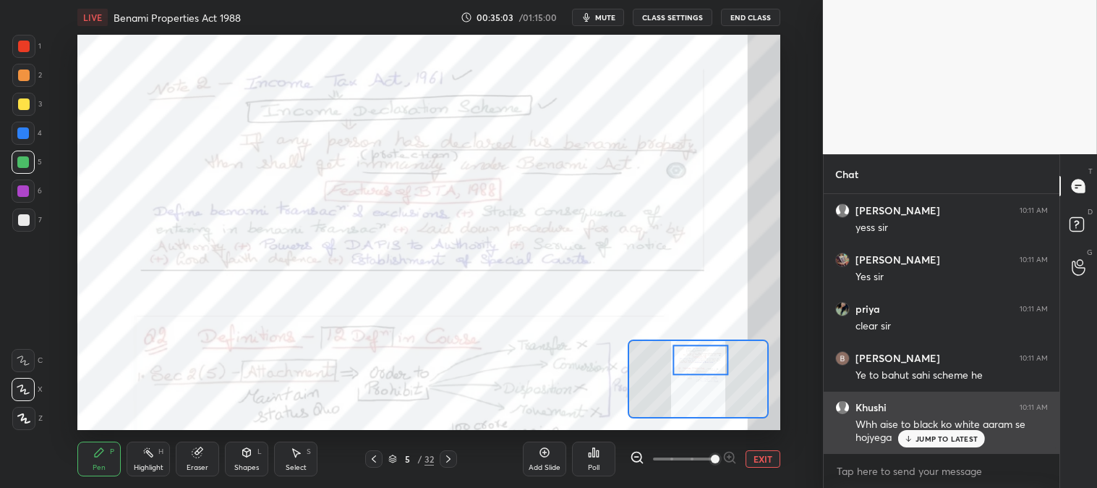
click at [922, 440] on p "JUMP TO LATEST" at bounding box center [947, 438] width 62 height 9
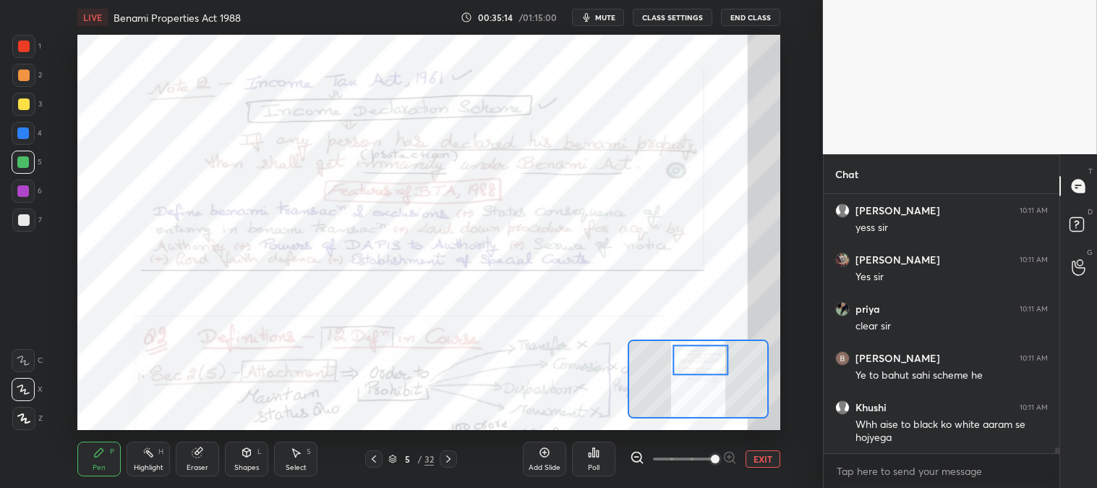
scroll to position [10861, 0]
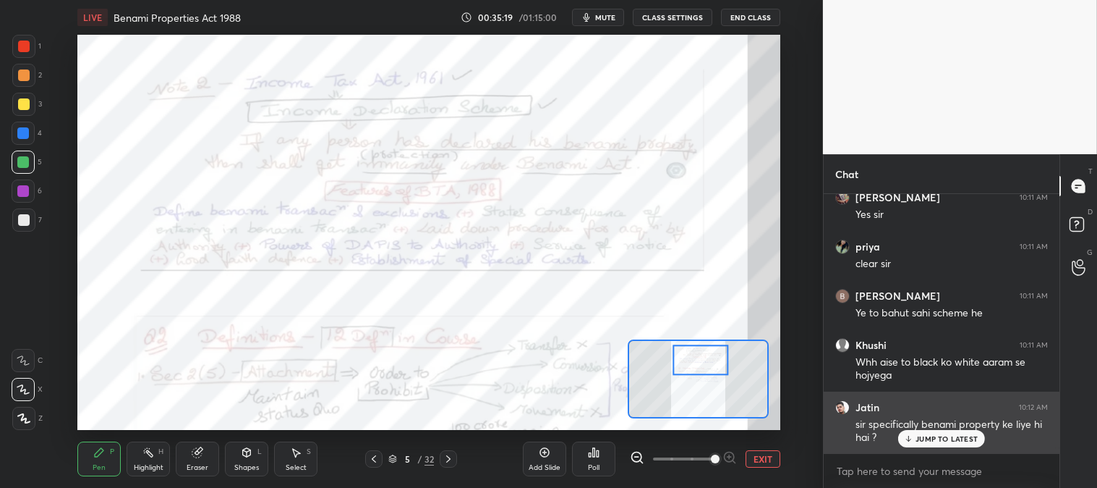
click at [921, 441] on p "JUMP TO LATEST" at bounding box center [947, 438] width 62 height 9
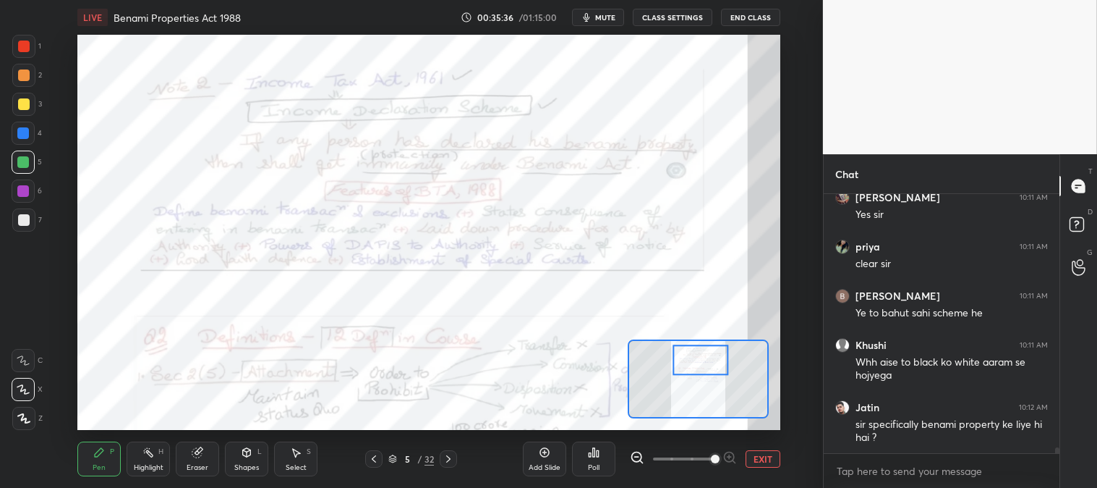
scroll to position [10910, 0]
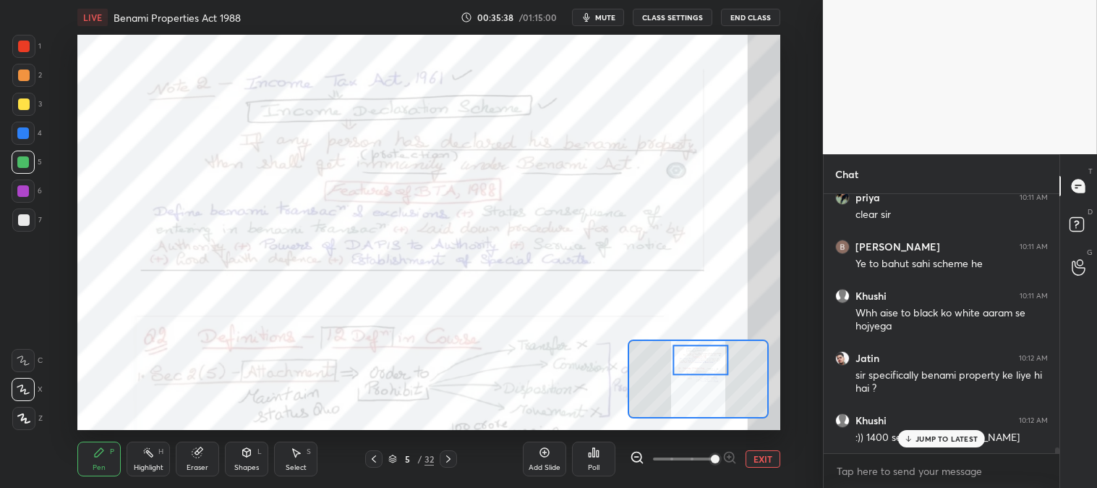
click at [916, 439] on div "JUMP TO LATEST" at bounding box center [942, 438] width 87 height 17
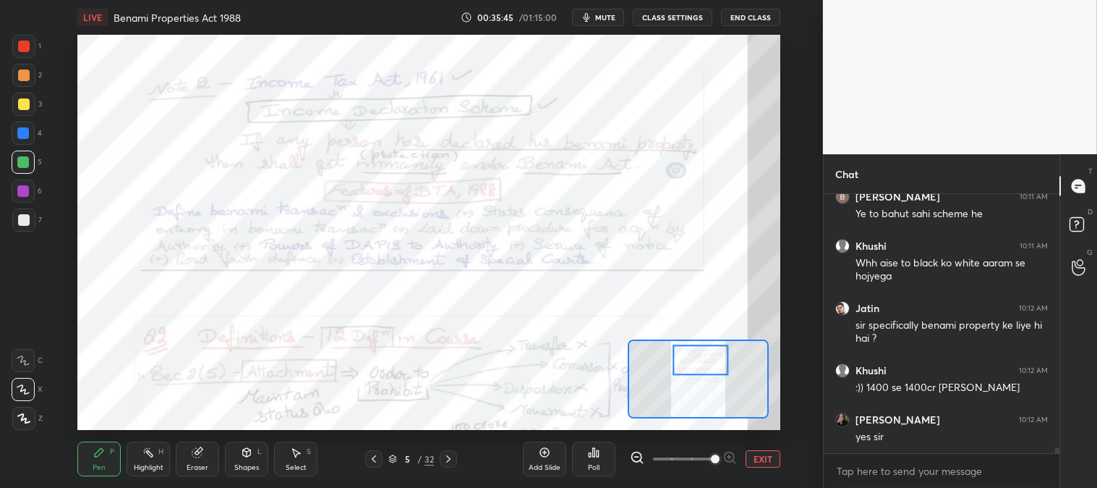
scroll to position [11009, 0]
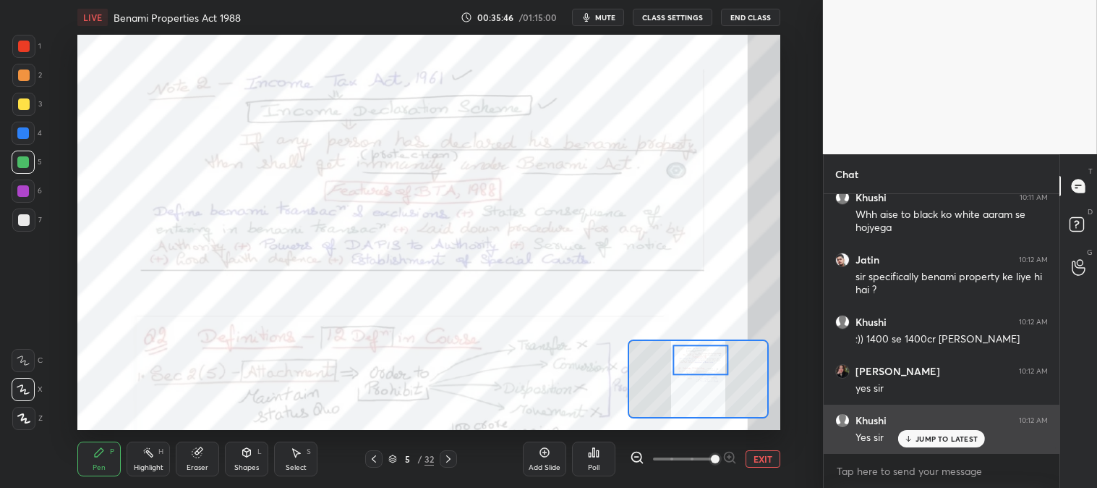
click at [922, 438] on p "JUMP TO LATEST" at bounding box center [947, 438] width 62 height 9
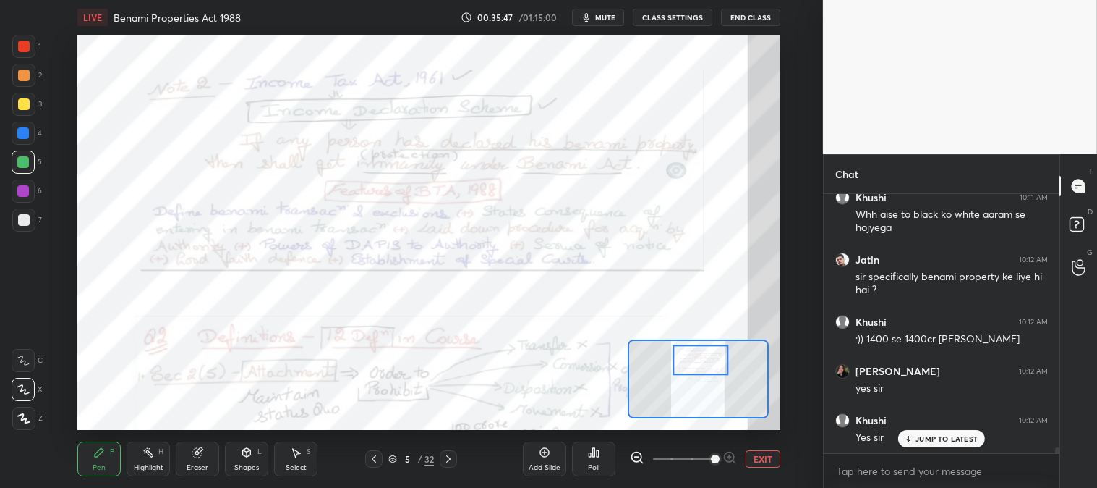
scroll to position [11058, 0]
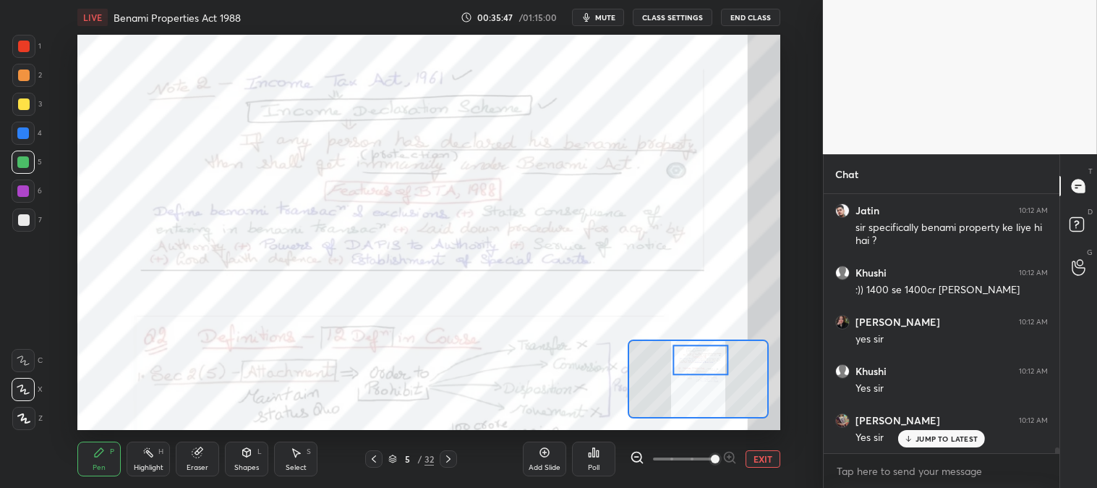
click at [768, 462] on button "EXIT" at bounding box center [763, 458] width 35 height 17
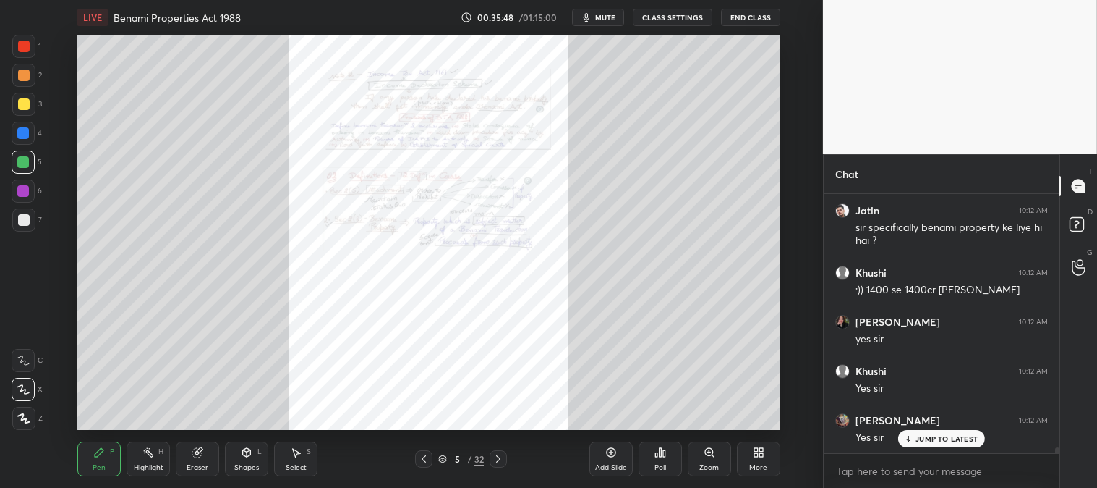
click at [110, 449] on div "P" at bounding box center [112, 451] width 4 height 7
click at [32, 98] on div at bounding box center [23, 104] width 23 height 23
click at [16, 163] on div at bounding box center [23, 161] width 23 height 23
click at [922, 440] on p "JUMP TO LATEST" at bounding box center [947, 438] width 62 height 9
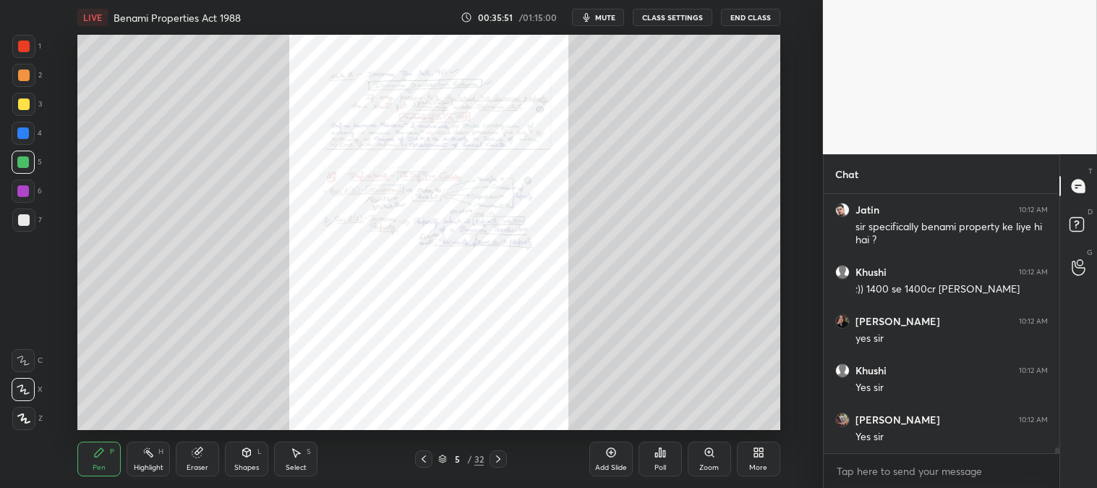
click at [704, 457] on icon at bounding box center [710, 452] width 12 height 12
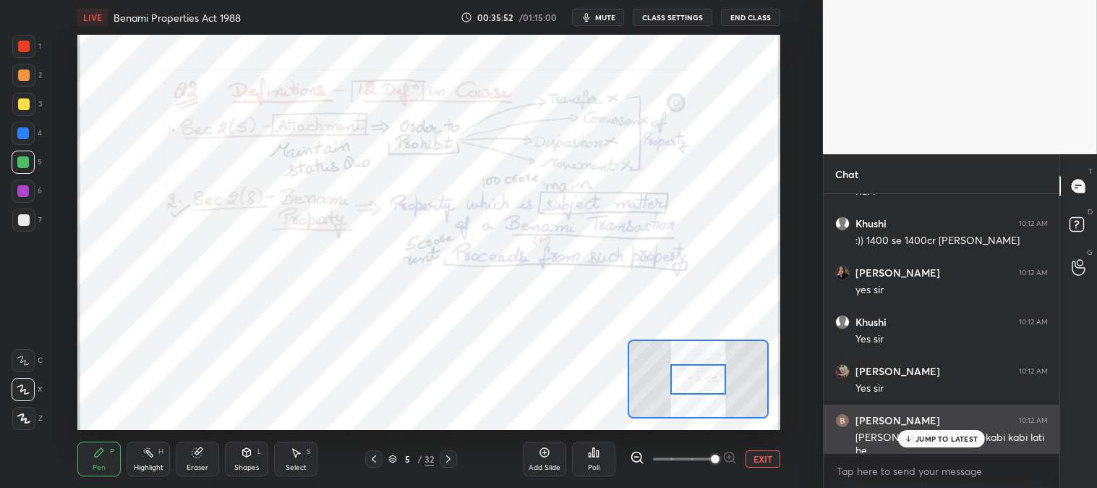
click at [922, 446] on div "JUMP TO LATEST" at bounding box center [942, 438] width 87 height 17
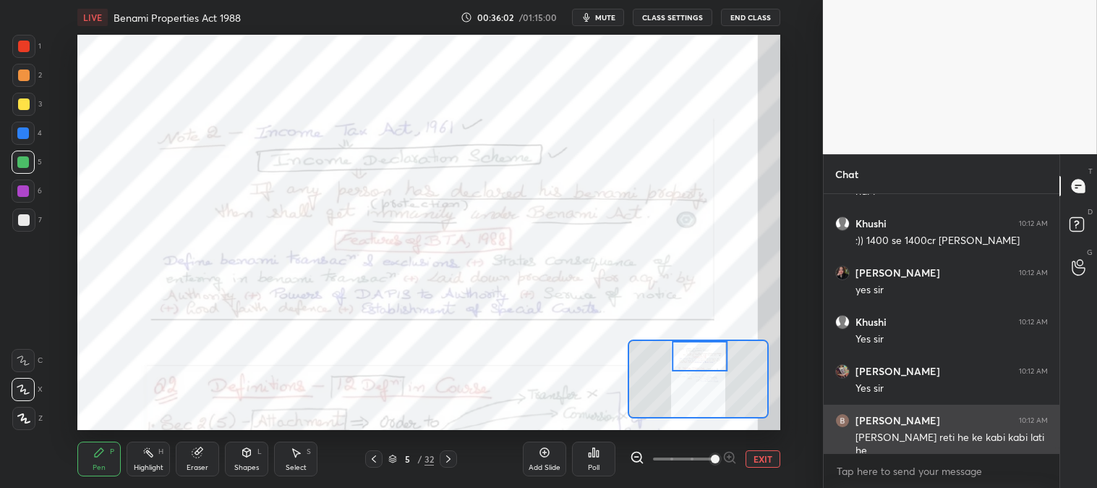
scroll to position [11108, 0]
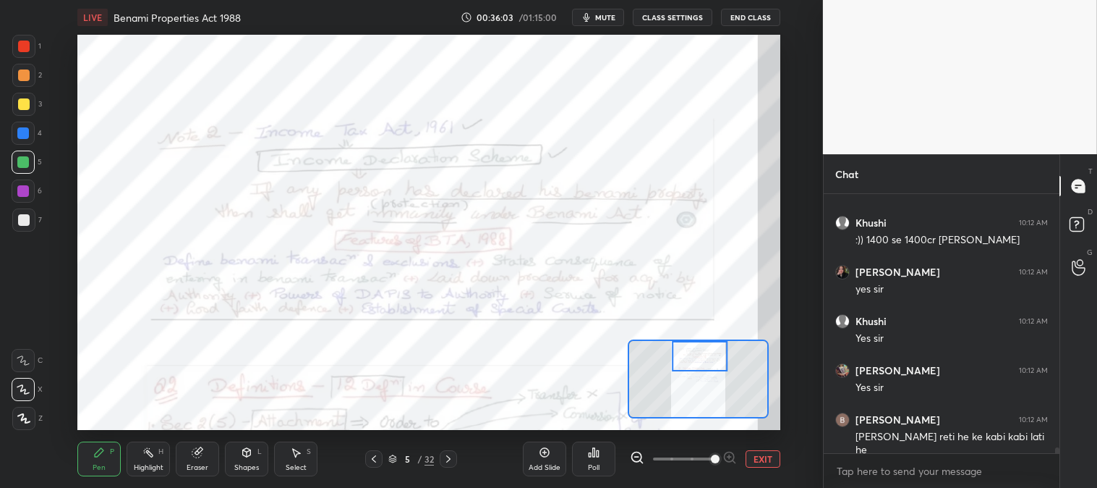
click at [154, 457] on icon at bounding box center [149, 452] width 12 height 12
click at [30, 56] on div at bounding box center [23, 46] width 23 height 23
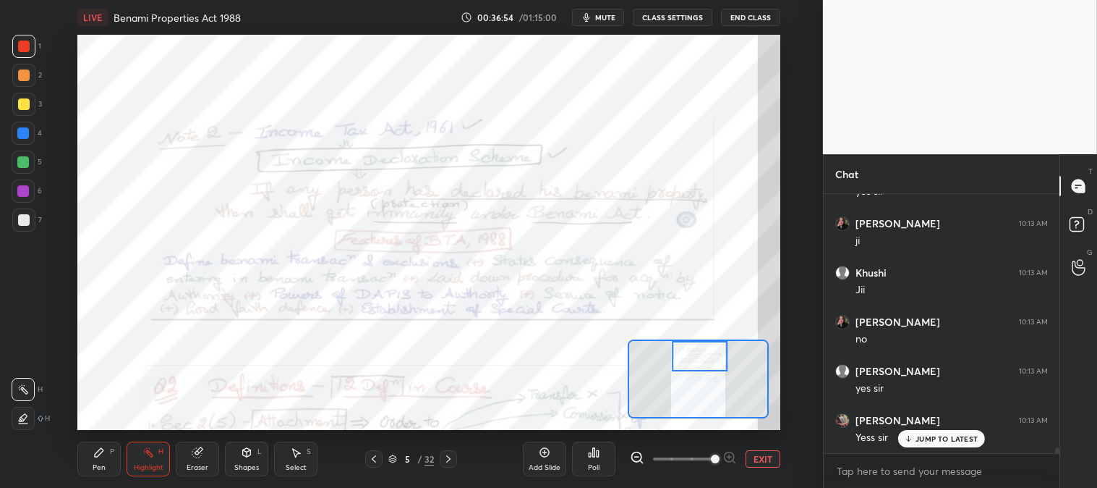
scroll to position [11452, 0]
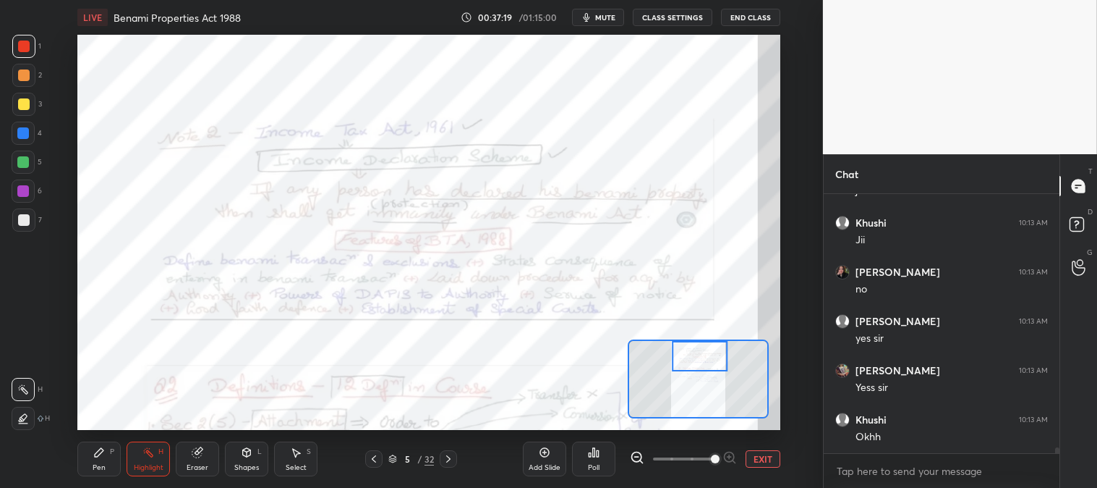
click at [451, 461] on icon at bounding box center [449, 459] width 12 height 12
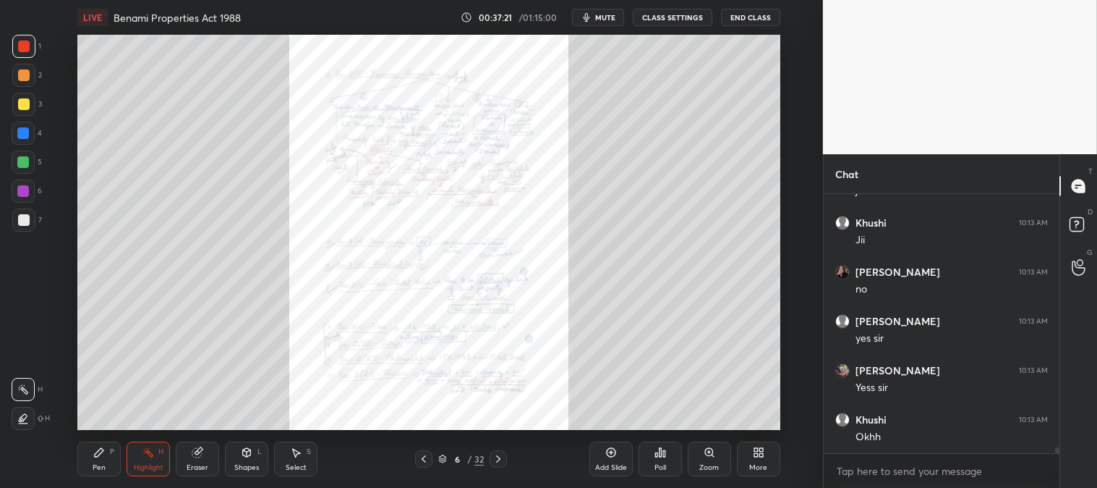
click at [499, 458] on icon at bounding box center [498, 458] width 4 height 7
click at [700, 459] on div "Zoom" at bounding box center [709, 458] width 43 height 35
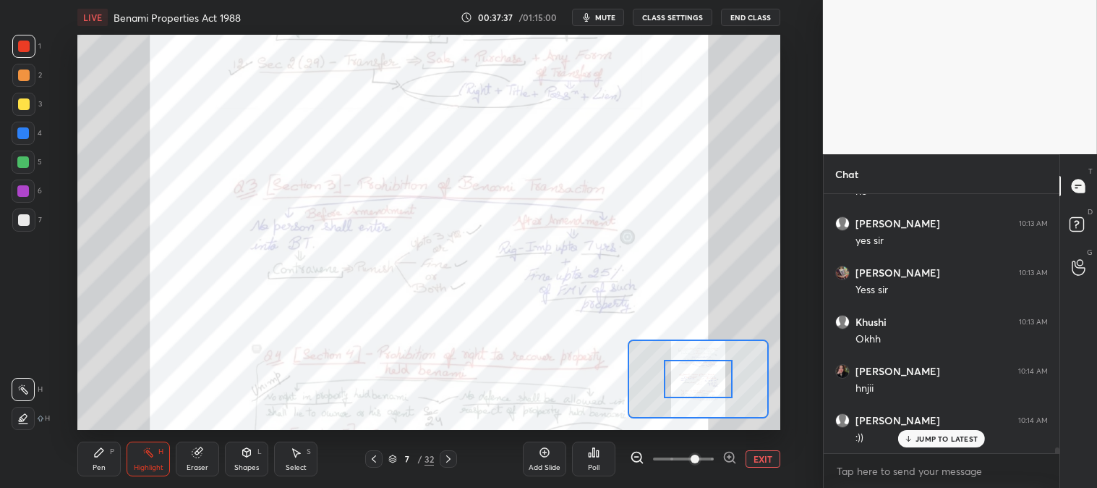
scroll to position [11599, 0]
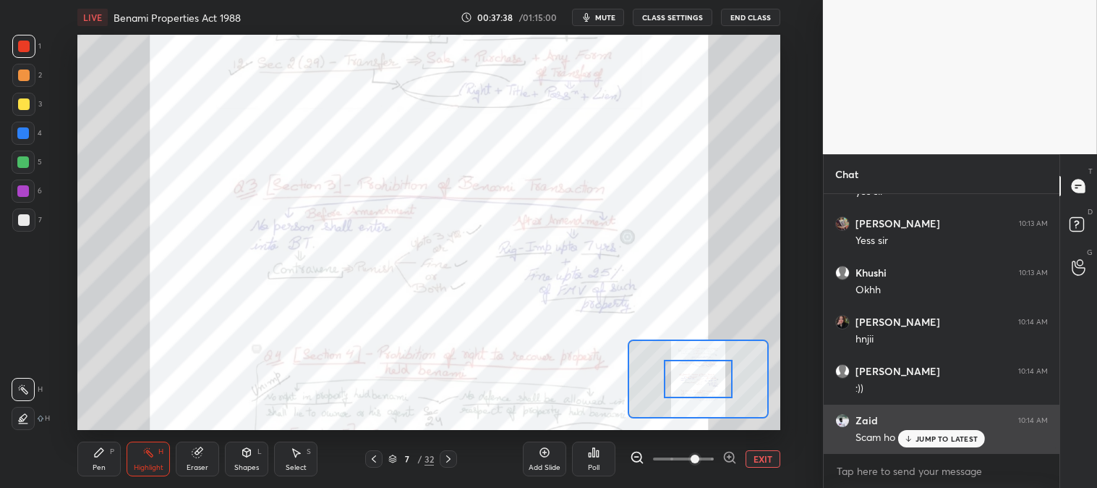
click at [923, 435] on p "JUMP TO LATEST" at bounding box center [947, 438] width 62 height 9
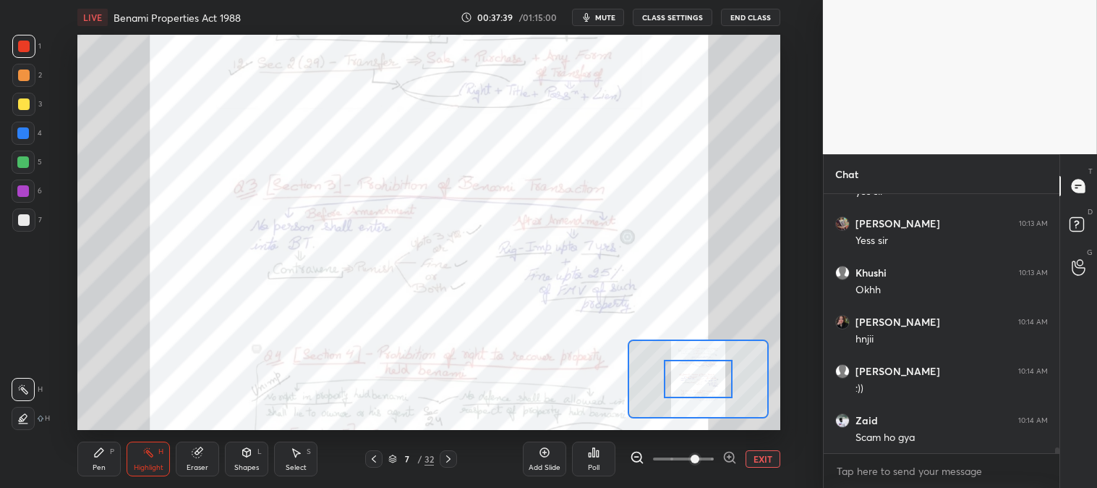
scroll to position [11600, 0]
click at [374, 453] on icon at bounding box center [374, 459] width 12 height 12
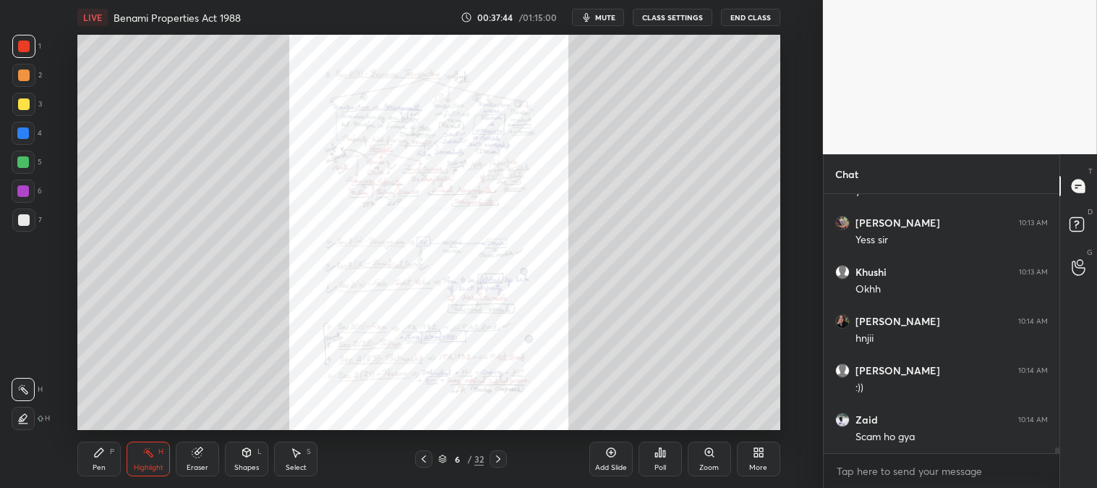
click at [427, 454] on icon at bounding box center [424, 459] width 12 height 12
click at [425, 451] on div at bounding box center [423, 458] width 17 height 17
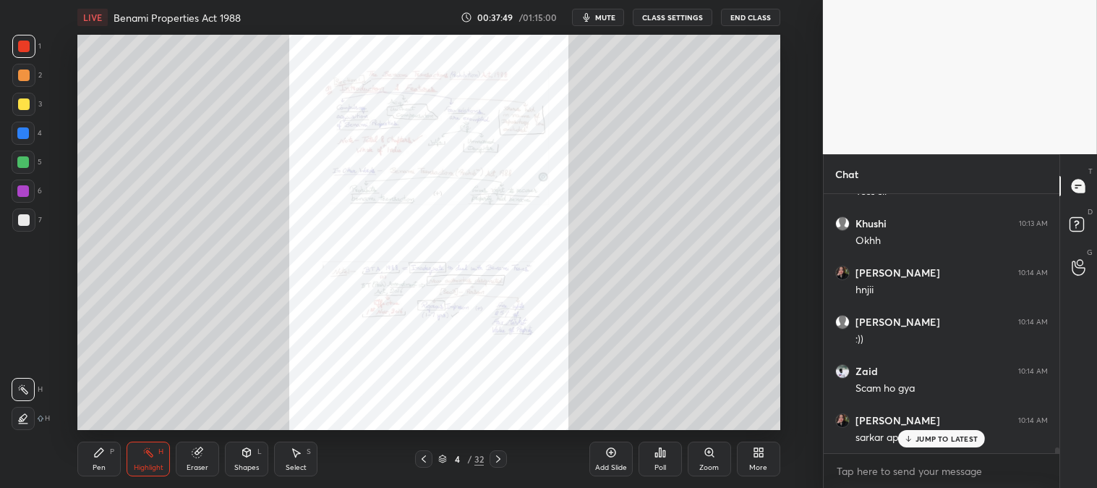
click at [927, 437] on p "JUMP TO LATEST" at bounding box center [947, 438] width 62 height 9
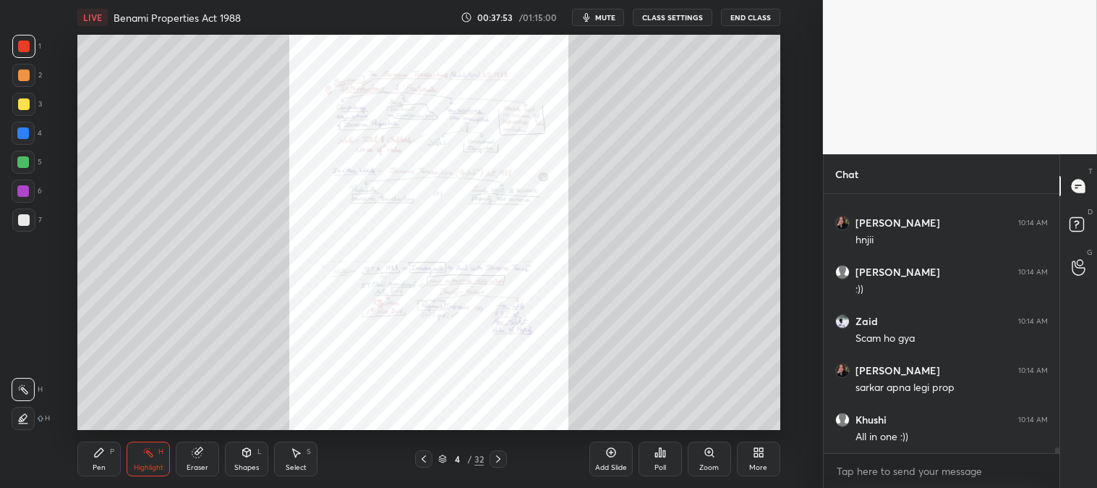
click at [503, 457] on icon at bounding box center [499, 459] width 12 height 12
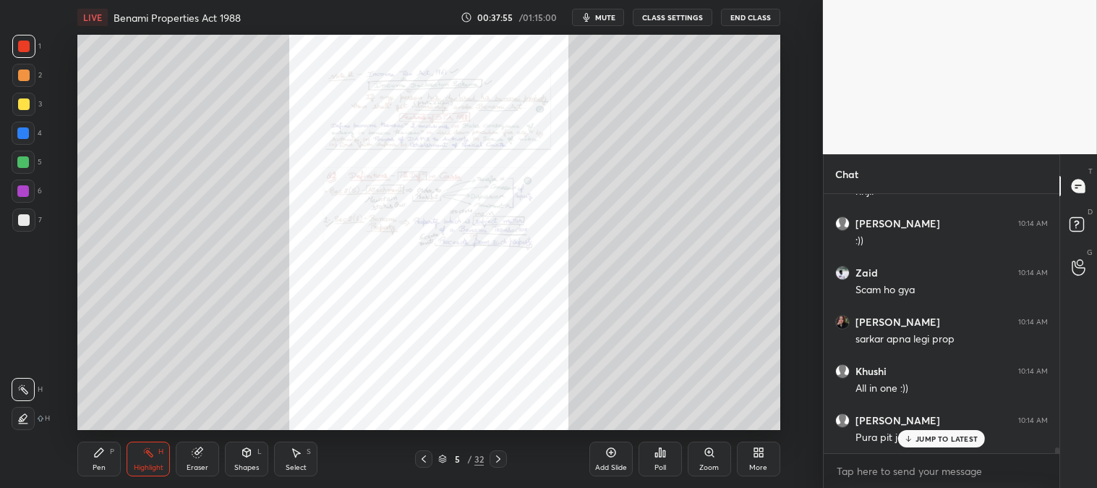
click at [705, 459] on div "Zoom" at bounding box center [709, 458] width 43 height 35
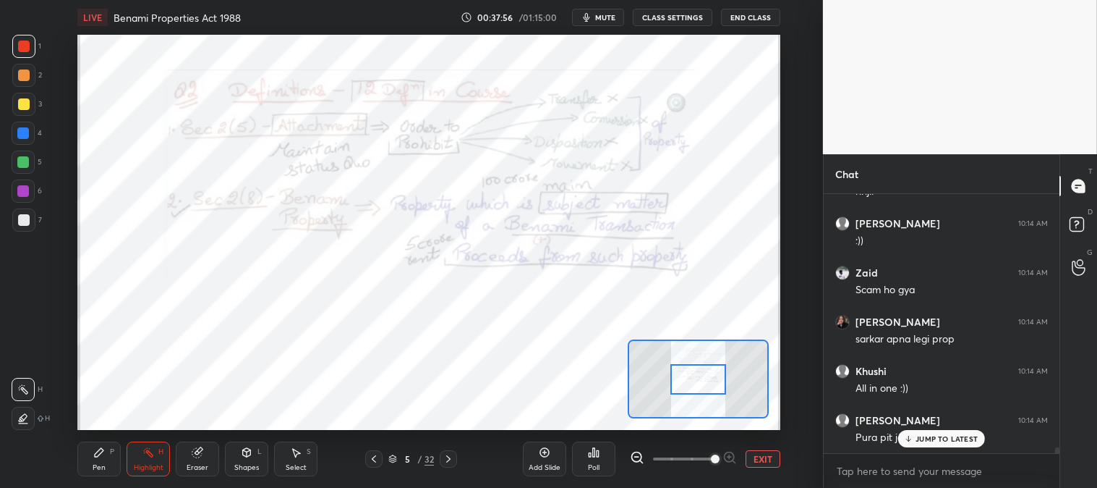
click at [922, 439] on p "JUMP TO LATEST" at bounding box center [947, 438] width 62 height 9
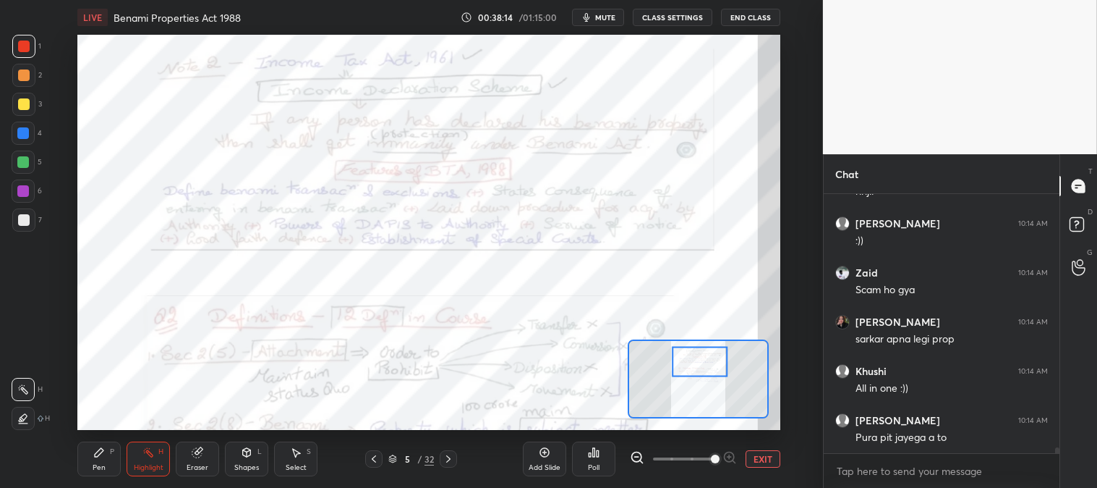
scroll to position [11796, 0]
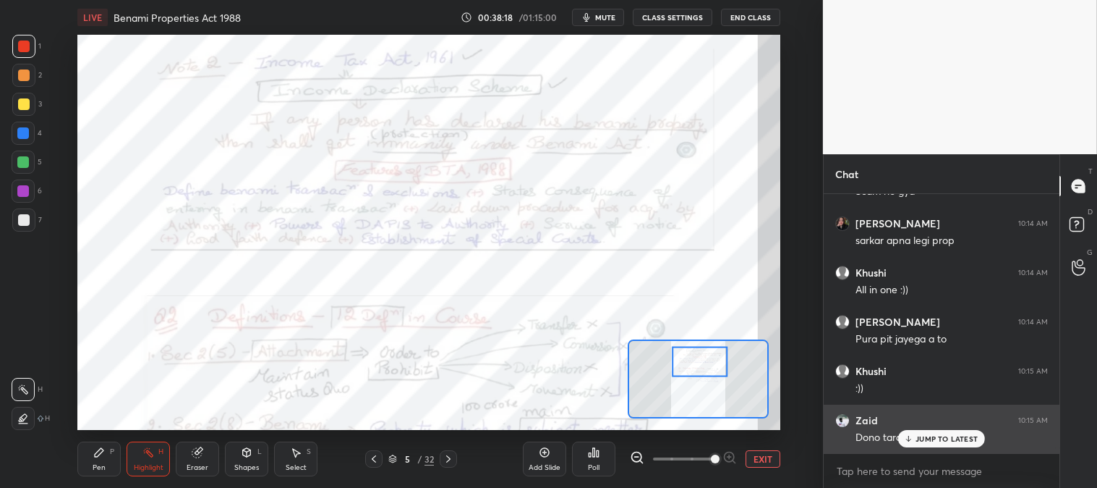
click at [928, 441] on p "JUMP TO LATEST" at bounding box center [947, 438] width 62 height 9
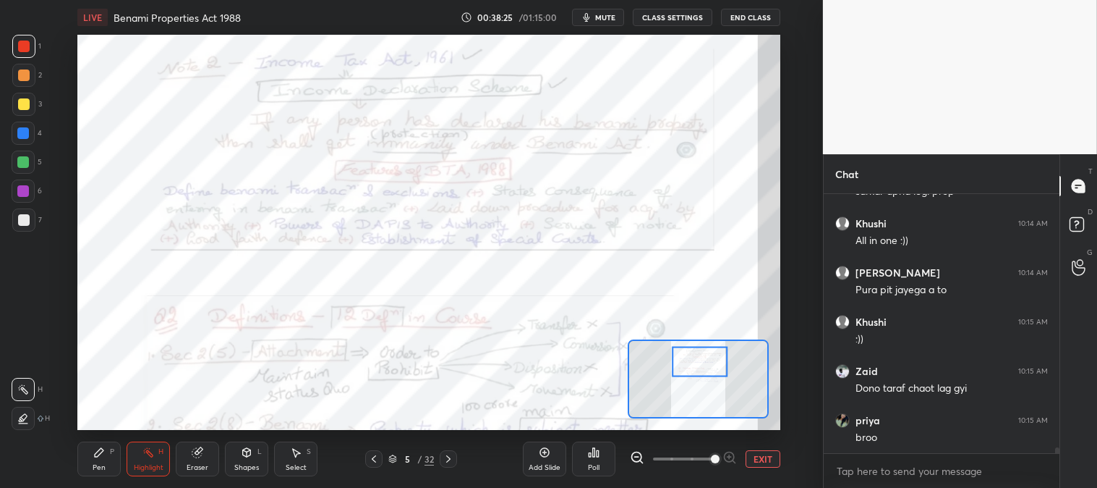
scroll to position [11944, 0]
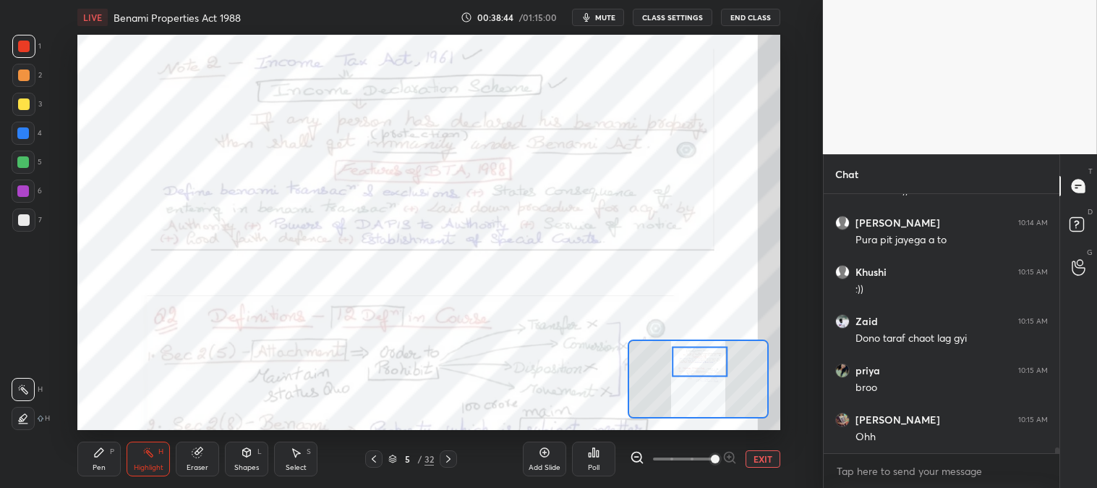
click at [95, 462] on div "Pen P" at bounding box center [98, 458] width 43 height 35
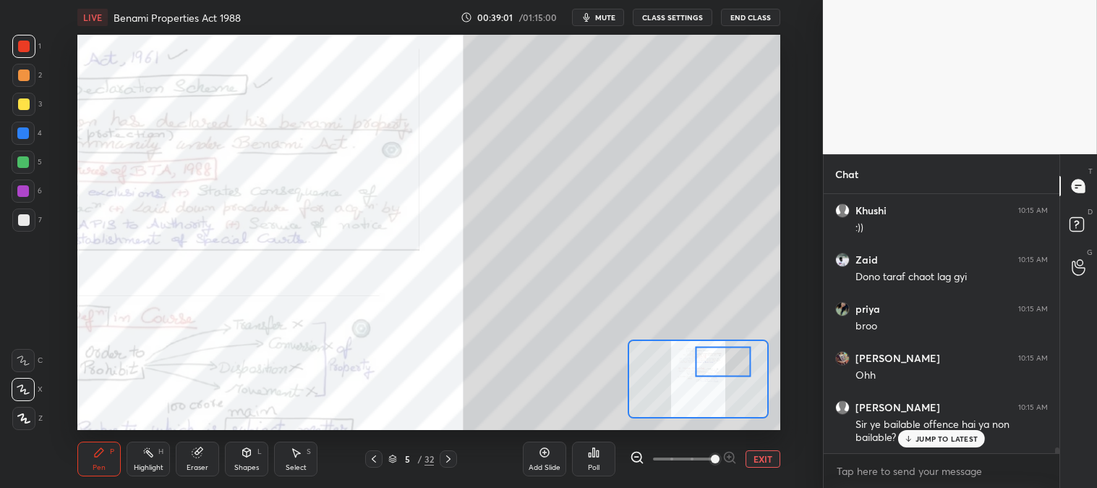
click at [208, 462] on div "Eraser" at bounding box center [197, 458] width 43 height 35
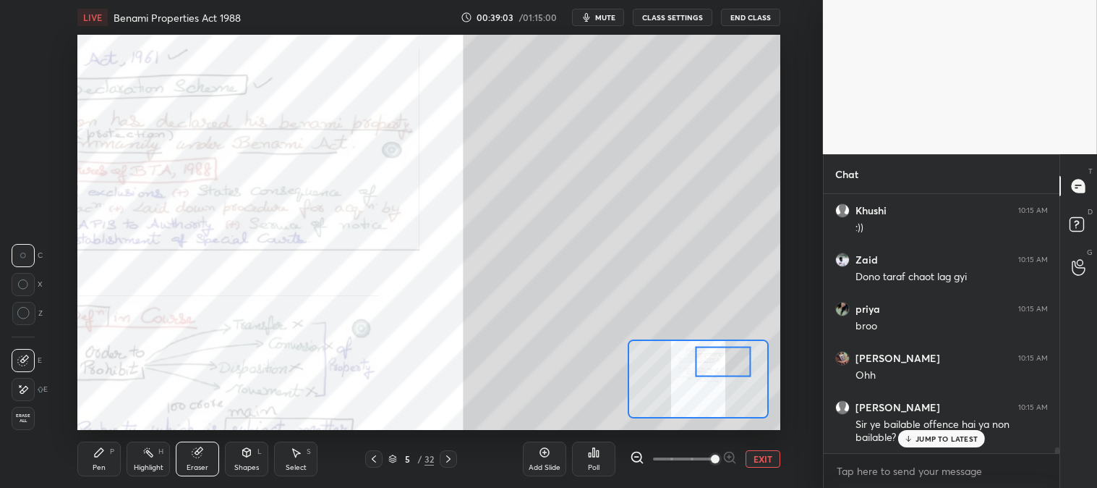
click at [94, 469] on div "Pen" at bounding box center [99, 467] width 13 height 7
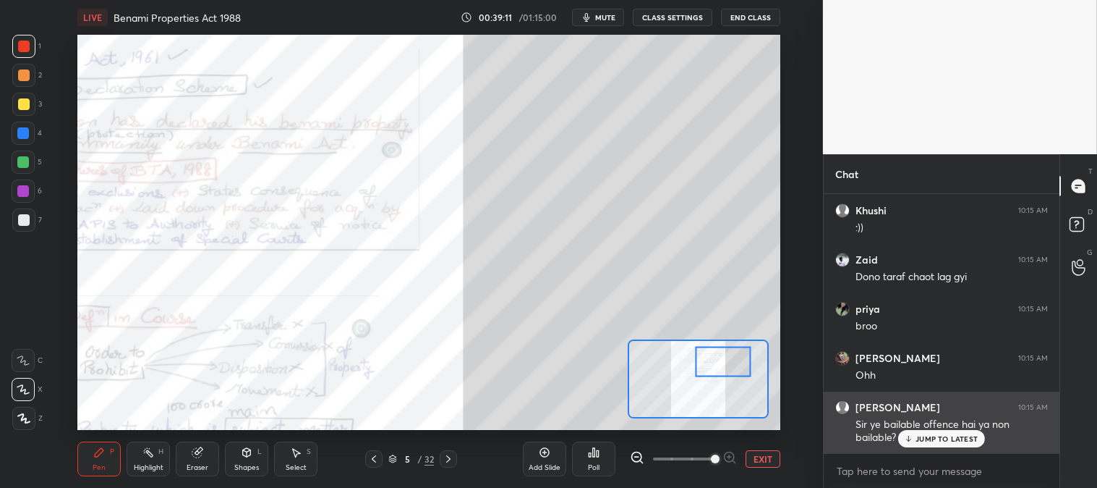
click at [763, 454] on button "EXIT" at bounding box center [763, 458] width 35 height 17
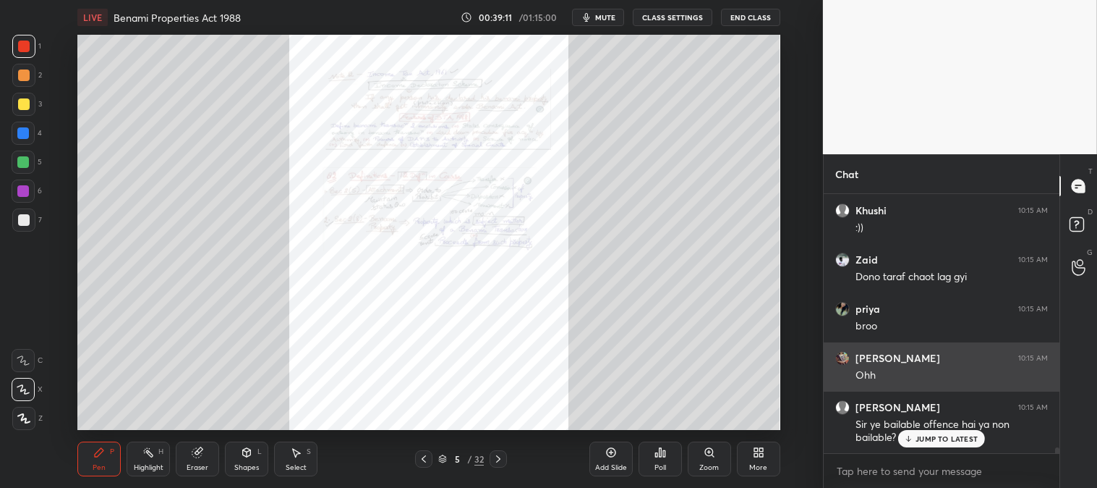
click at [927, 438] on p "JUMP TO LATEST" at bounding box center [947, 438] width 62 height 9
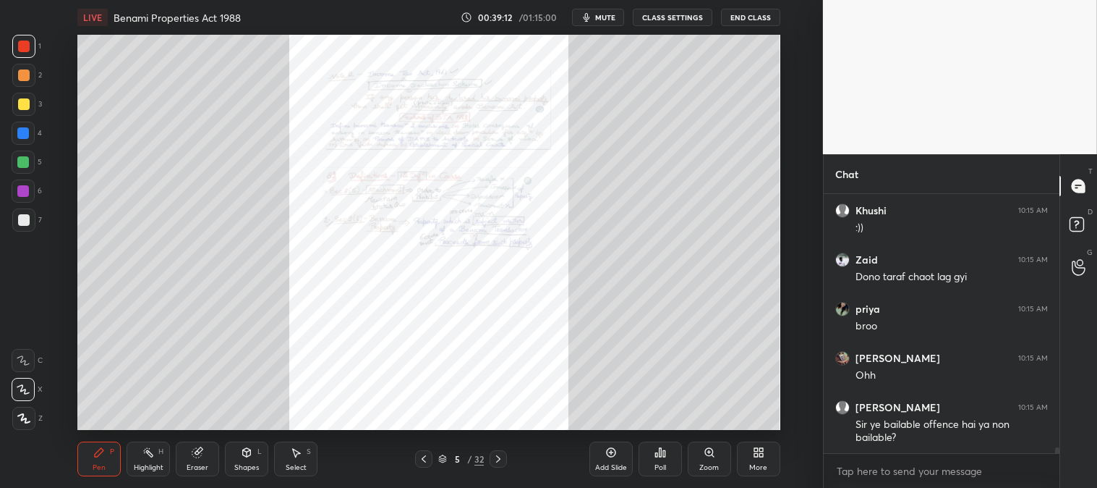
click at [18, 51] on div at bounding box center [23, 46] width 23 height 23
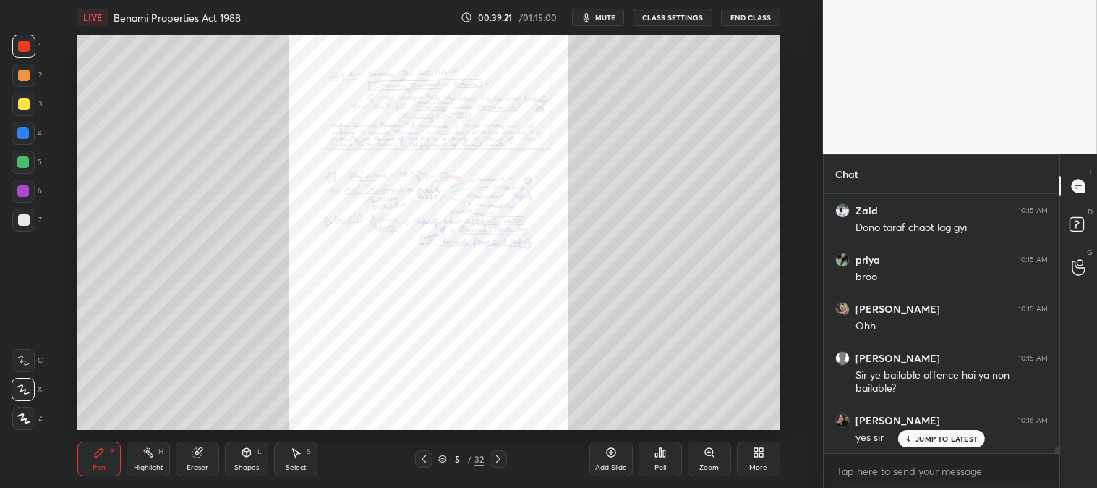
click at [33, 64] on div "2" at bounding box center [27, 75] width 30 height 23
click at [23, 109] on div at bounding box center [24, 104] width 12 height 12
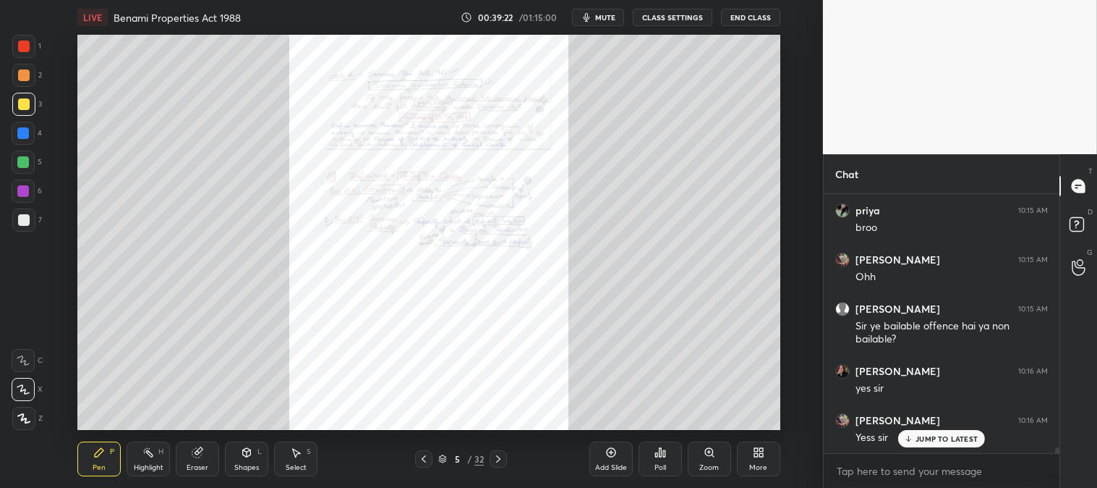
click at [923, 440] on p "JUMP TO LATEST" at bounding box center [947, 438] width 62 height 9
click at [711, 464] on div "Zoom" at bounding box center [710, 467] width 20 height 7
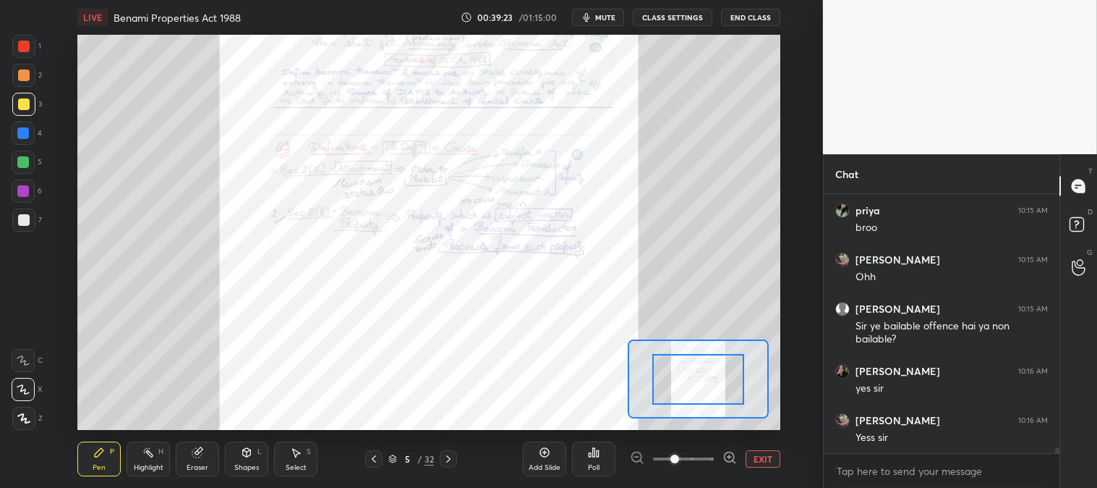
scroll to position [12154, 0]
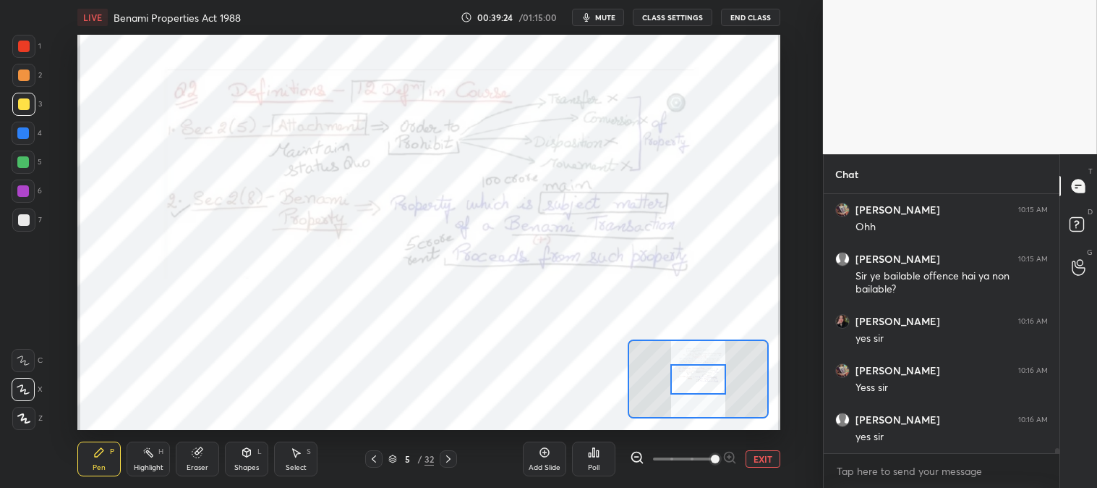
click at [768, 459] on button "EXIT" at bounding box center [763, 458] width 35 height 17
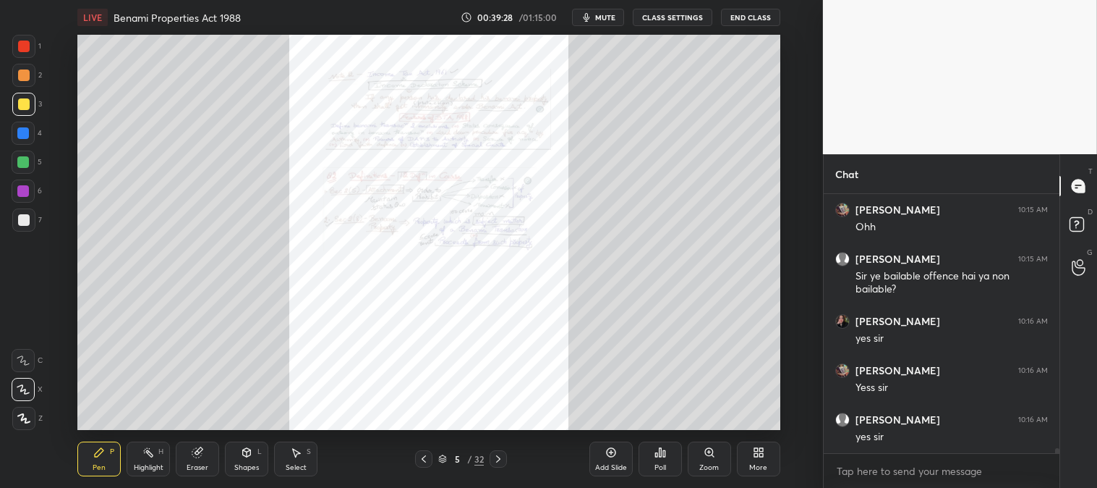
scroll to position [12202, 0]
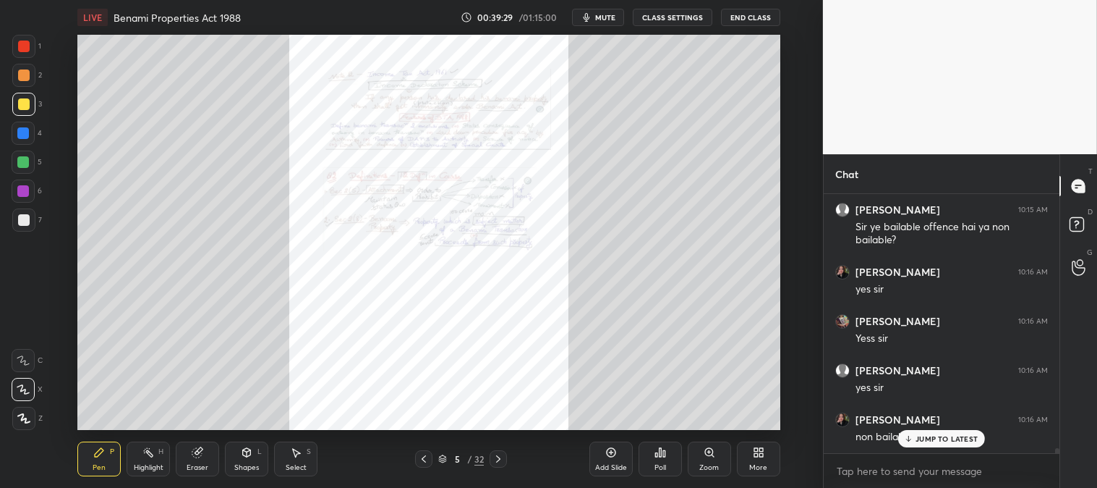
click at [704, 459] on div "Zoom" at bounding box center [709, 458] width 43 height 35
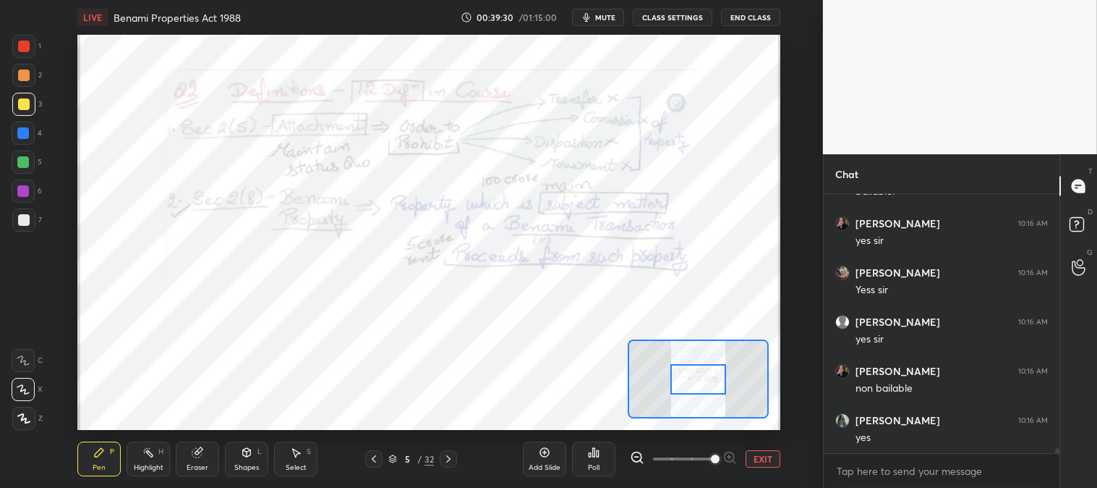
scroll to position [12301, 0]
click at [921, 438] on p "JUMP TO LATEST" at bounding box center [947, 438] width 62 height 9
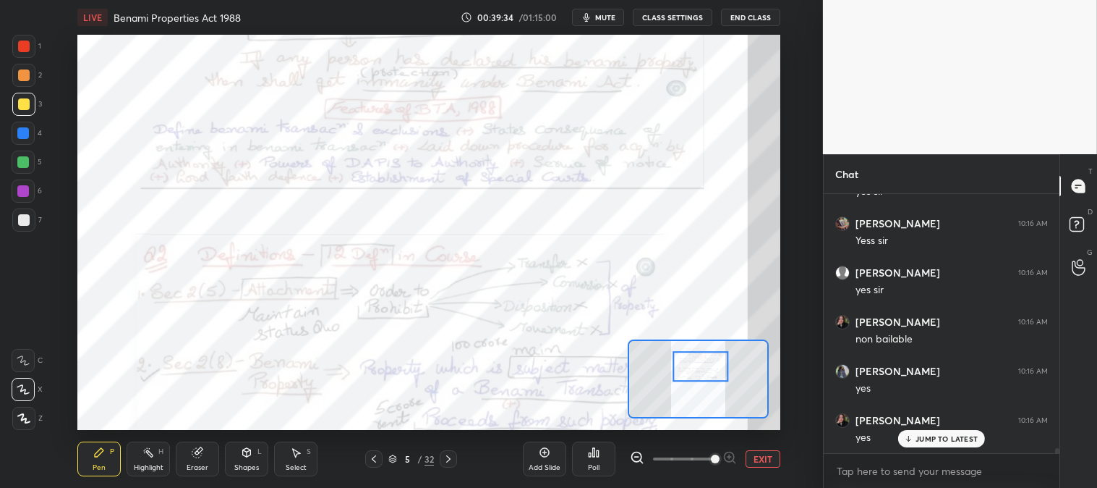
scroll to position [12350, 0]
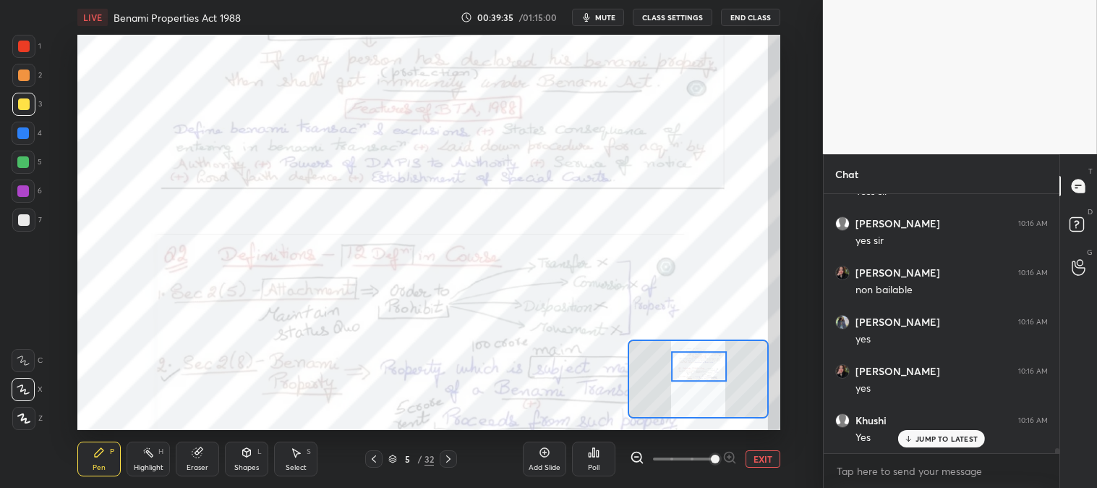
click at [134, 457] on div "Highlight H" at bounding box center [148, 458] width 43 height 35
click at [25, 39] on div at bounding box center [23, 46] width 23 height 23
click at [93, 464] on div "Pen" at bounding box center [99, 467] width 13 height 7
click at [922, 444] on div "JUMP TO LATEST" at bounding box center [942, 438] width 87 height 17
click at [149, 467] on div "Highlight" at bounding box center [149, 467] width 30 height 7
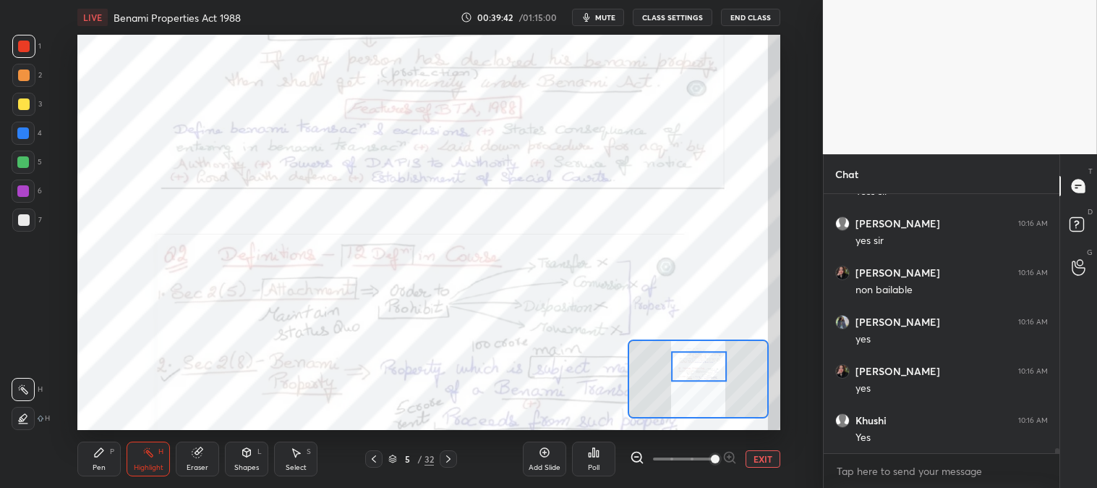
click at [27, 127] on div at bounding box center [23, 133] width 12 height 12
click at [23, 418] on icon at bounding box center [23, 418] width 12 height 12
click at [23, 384] on icon at bounding box center [23, 389] width 12 height 12
click at [90, 451] on div "Pen P" at bounding box center [98, 458] width 43 height 35
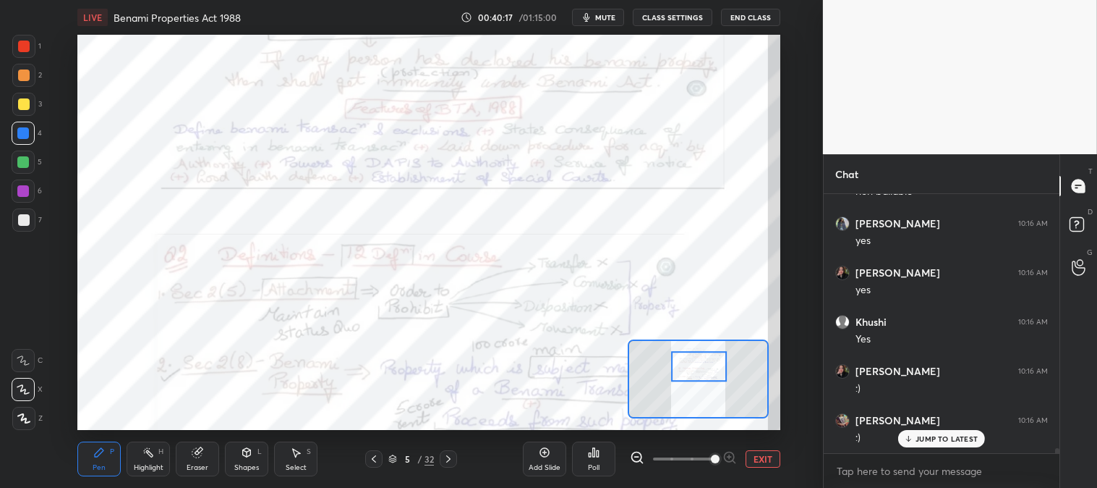
scroll to position [12497, 0]
click at [608, 13] on span "mute" at bounding box center [605, 17] width 20 height 10
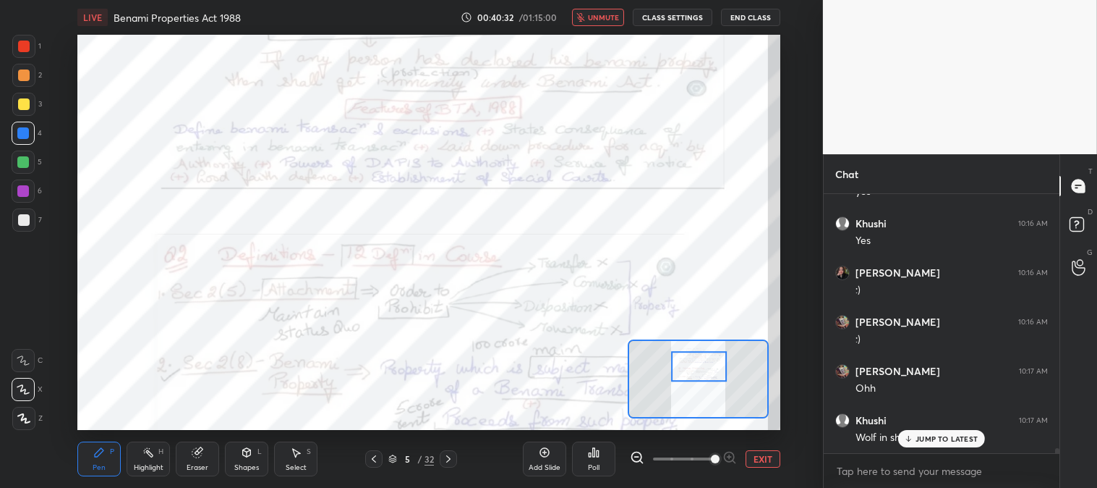
scroll to position [12596, 0]
click at [602, 13] on span "unmute" at bounding box center [603, 17] width 31 height 10
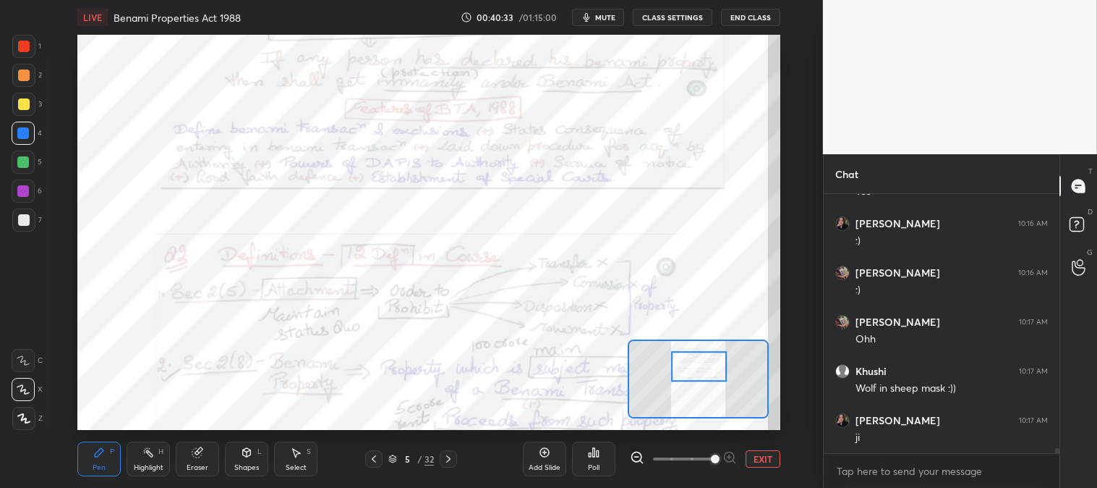
scroll to position [12646, 0]
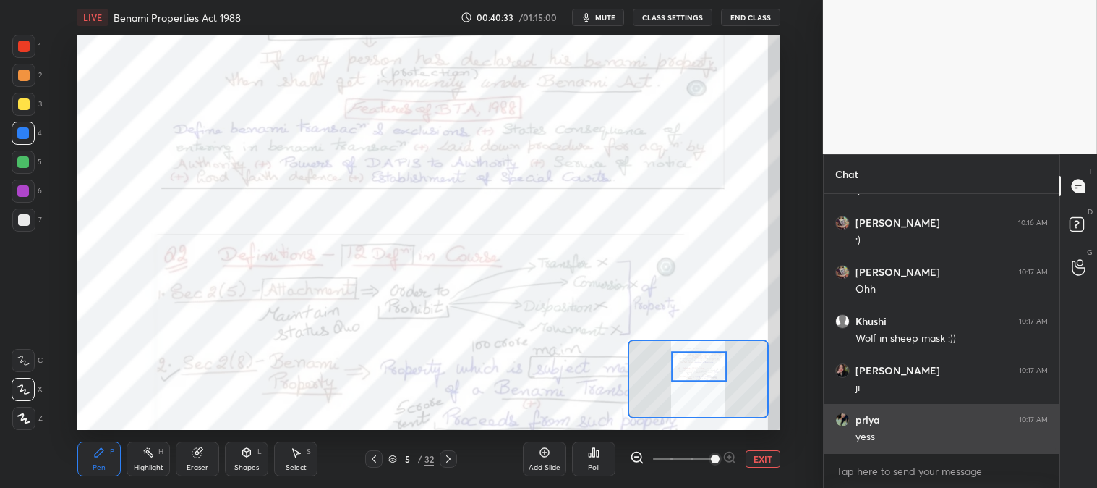
click at [926, 443] on div "yess" at bounding box center [952, 437] width 192 height 14
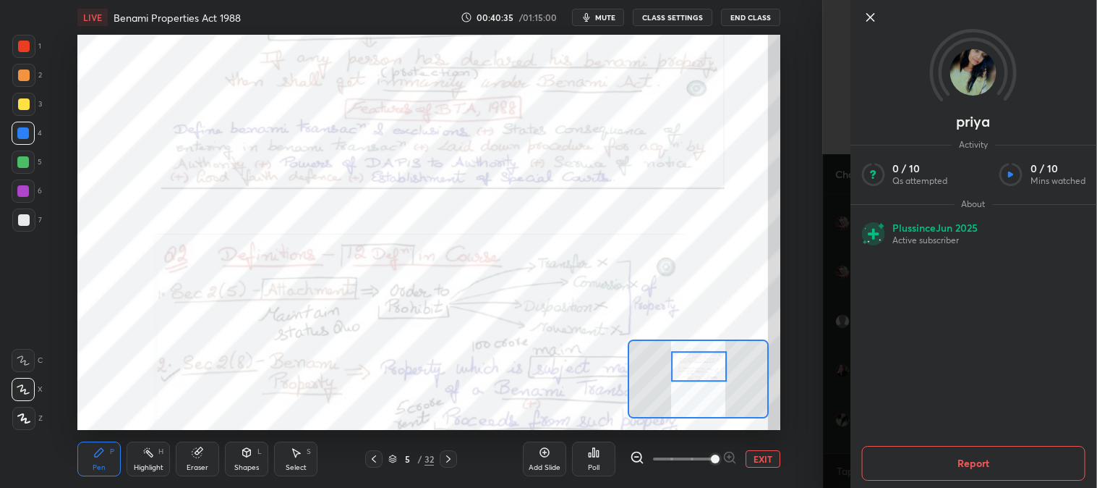
click at [865, 22] on icon at bounding box center [870, 17] width 17 height 17
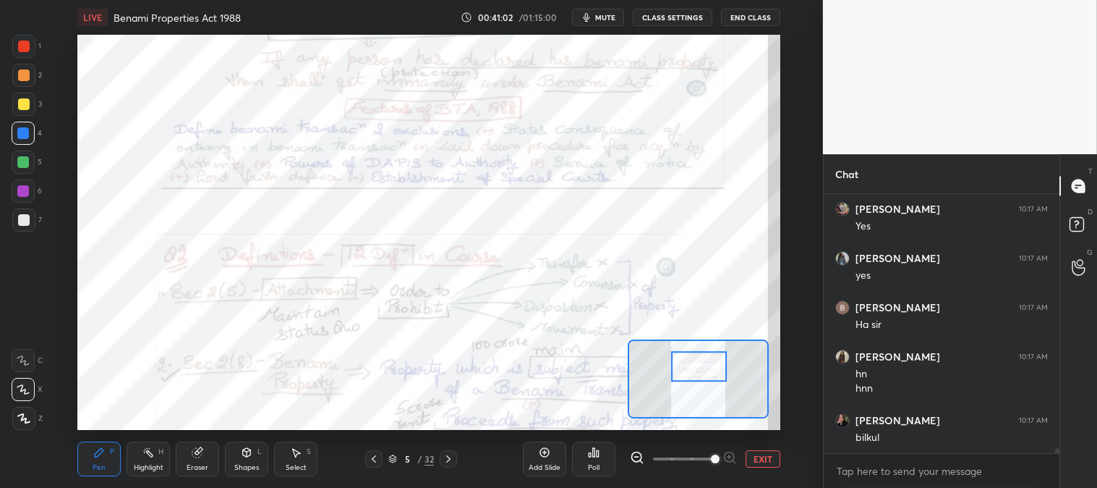
scroll to position [13004, 0]
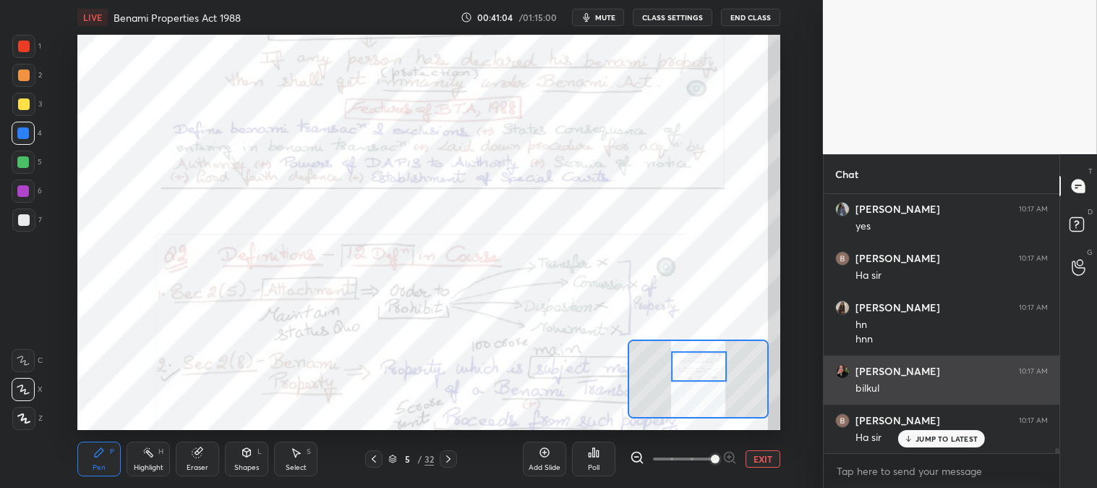
click at [922, 441] on p "JUMP TO LATEST" at bounding box center [947, 438] width 62 height 9
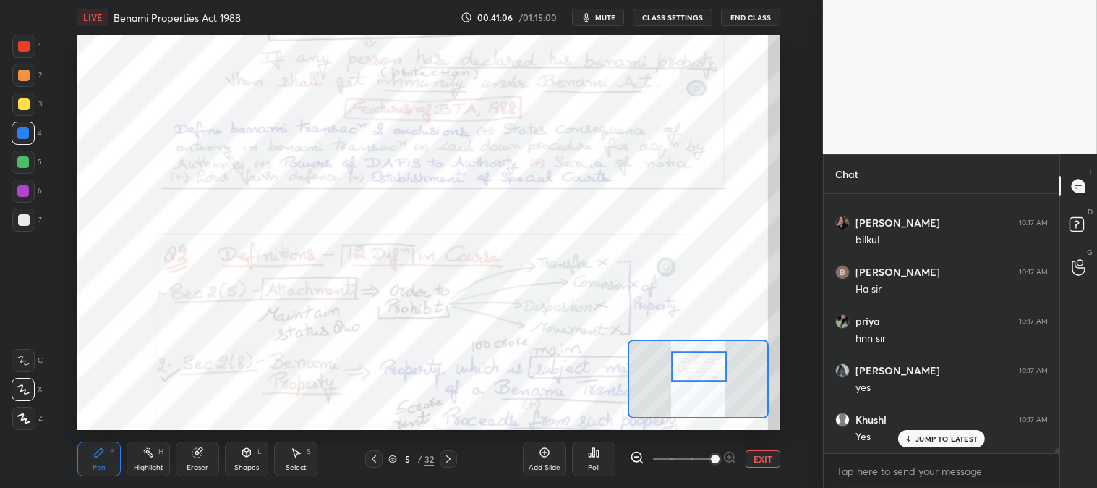
scroll to position [13201, 0]
click at [929, 437] on p "JUMP TO LATEST" at bounding box center [947, 438] width 62 height 9
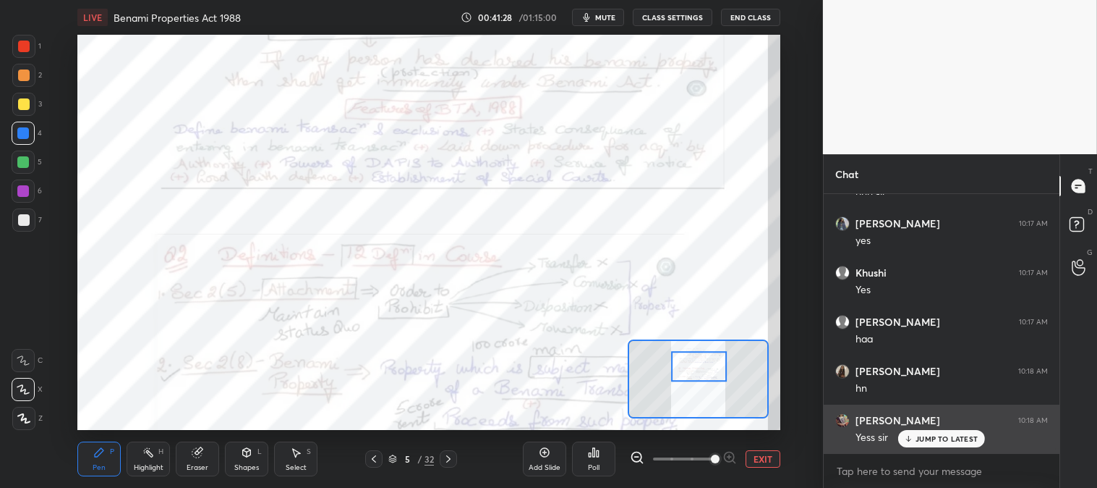
click at [922, 438] on p "JUMP TO LATEST" at bounding box center [947, 438] width 62 height 9
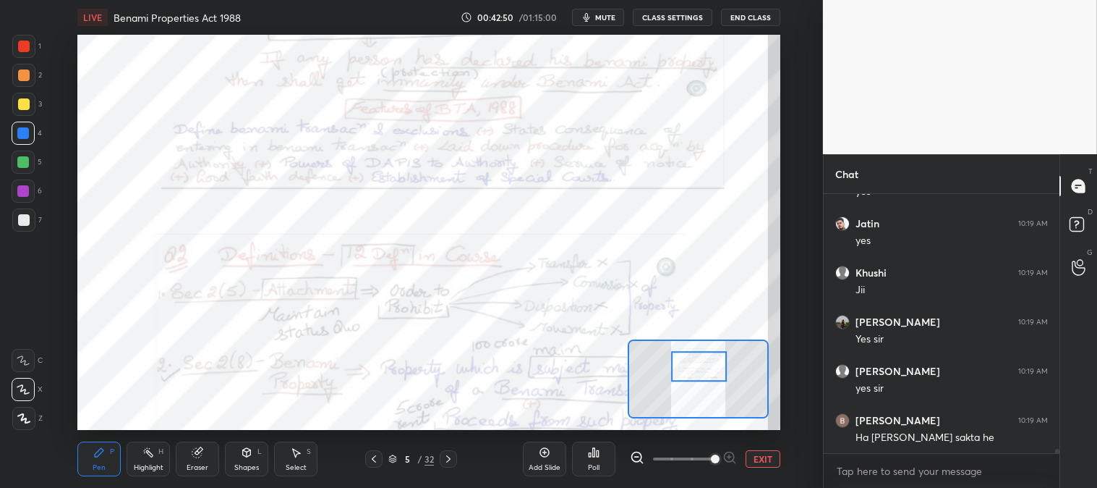
scroll to position [14136, 0]
click at [143, 459] on div "Highlight H" at bounding box center [148, 458] width 43 height 35
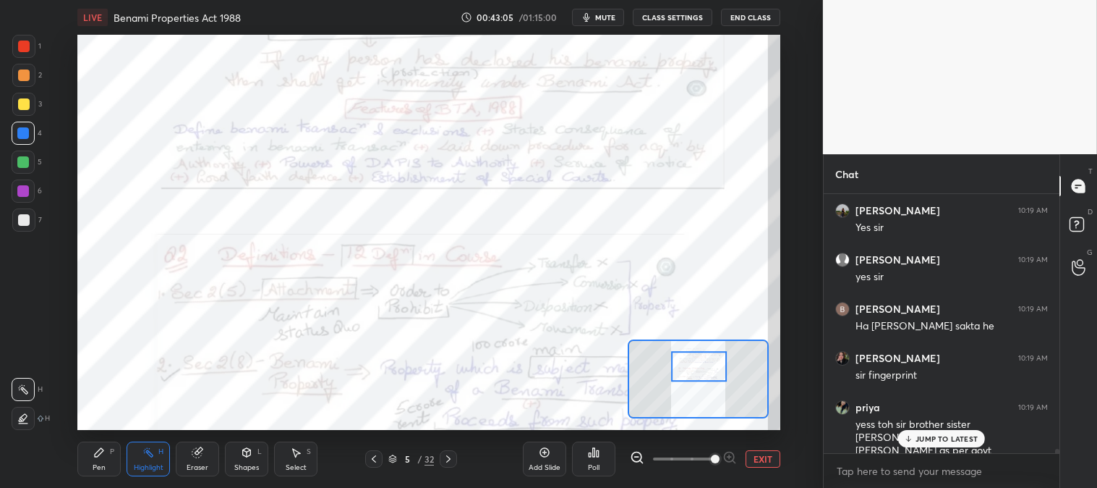
scroll to position [14247, 0]
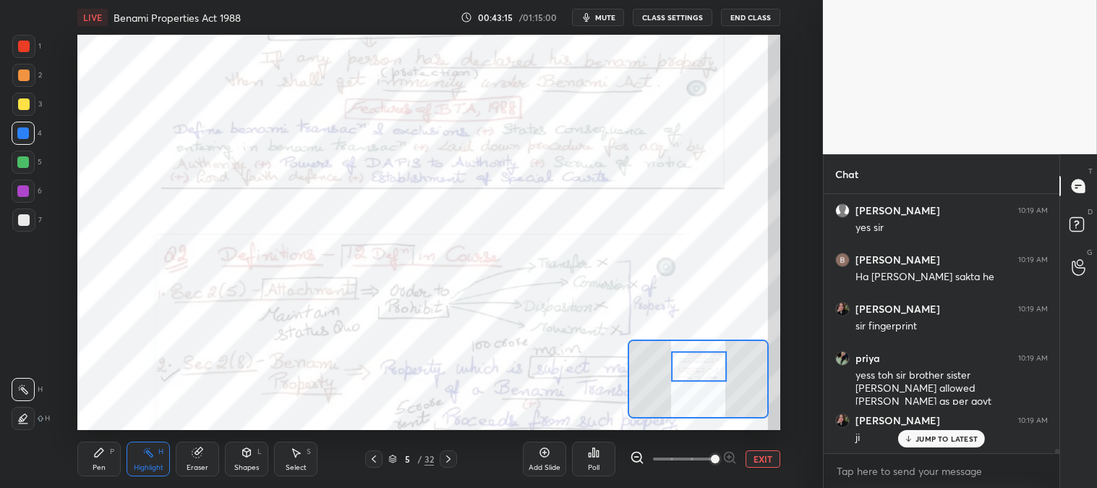
click at [450, 456] on icon at bounding box center [449, 459] width 12 height 12
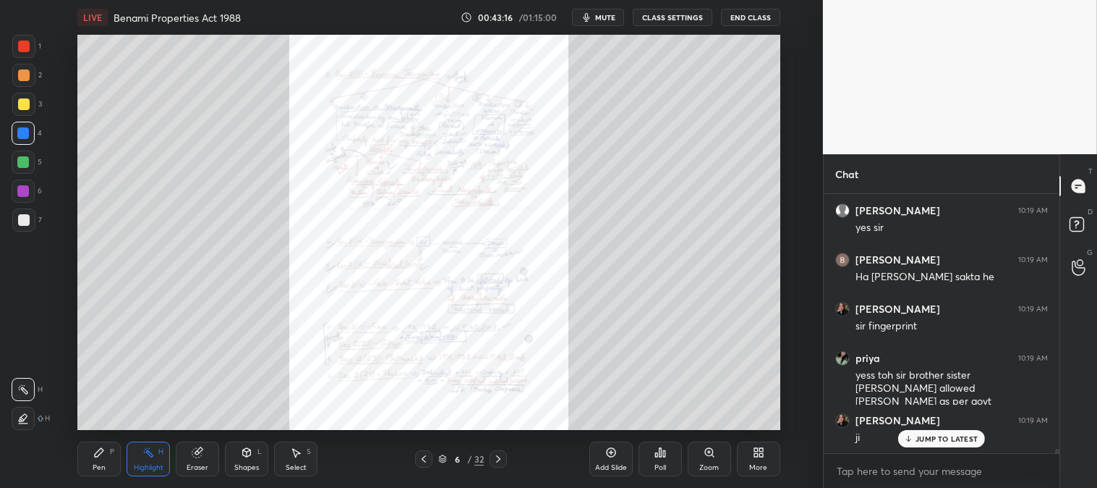
click at [705, 454] on icon at bounding box center [710, 452] width 12 height 12
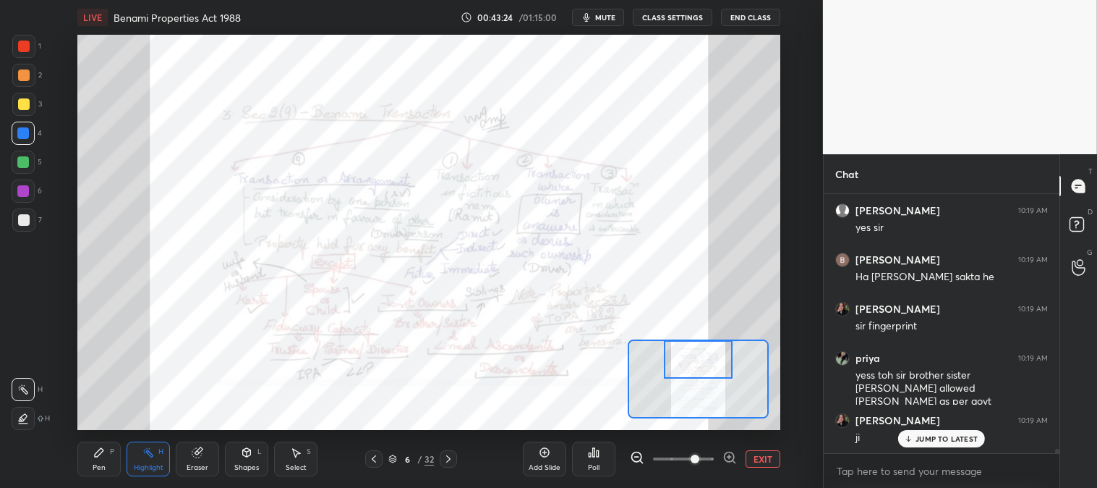
click at [370, 459] on icon at bounding box center [374, 459] width 12 height 12
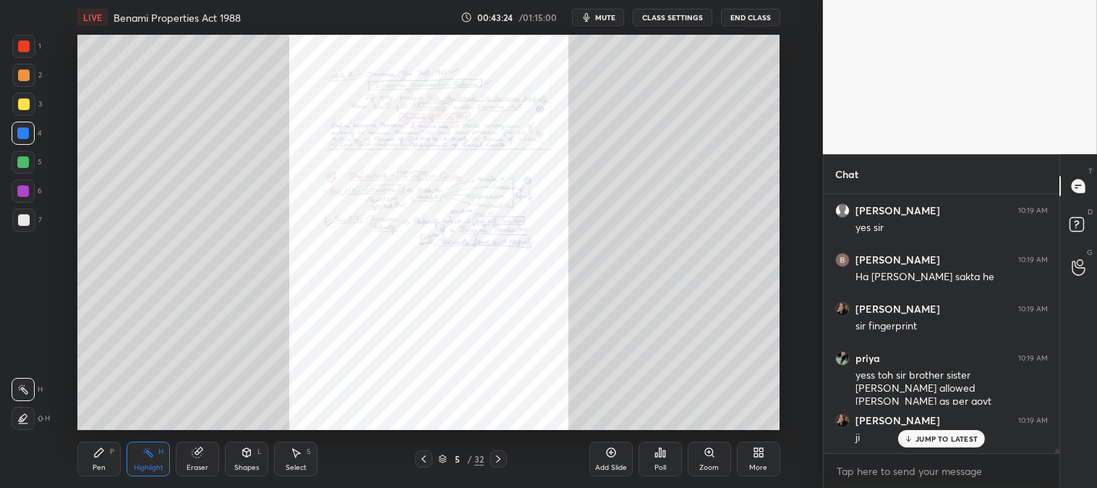
scroll to position [14296, 0]
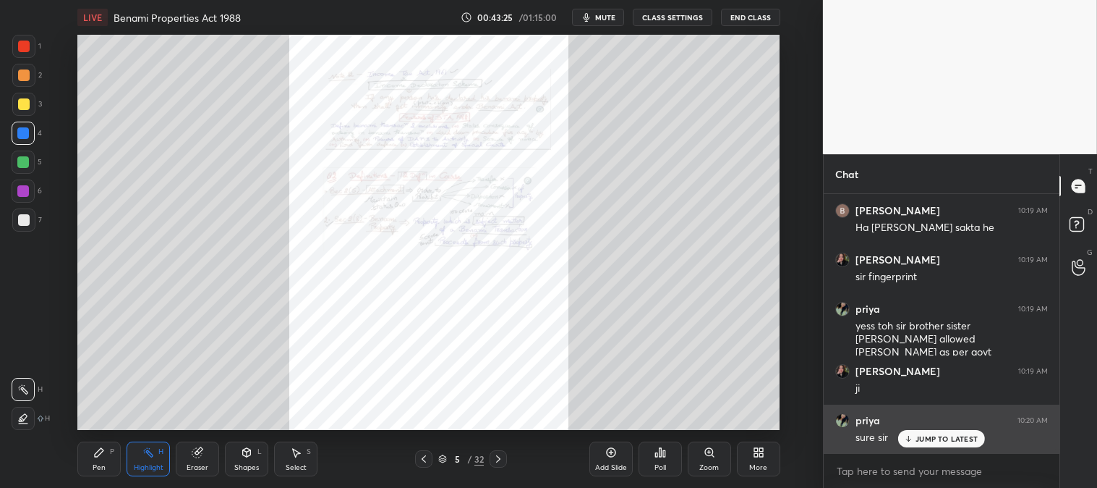
click at [922, 438] on p "JUMP TO LATEST" at bounding box center [947, 438] width 62 height 9
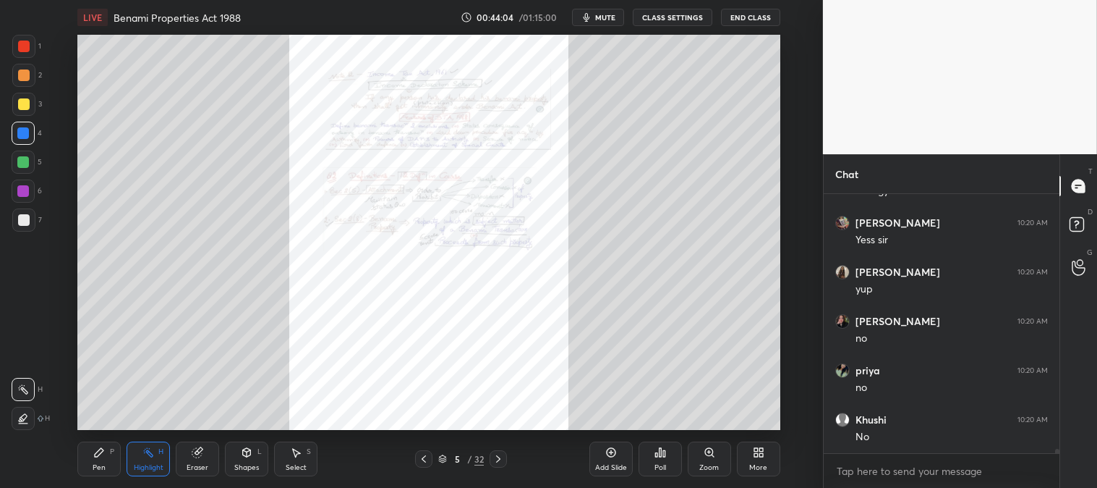
scroll to position [14640, 0]
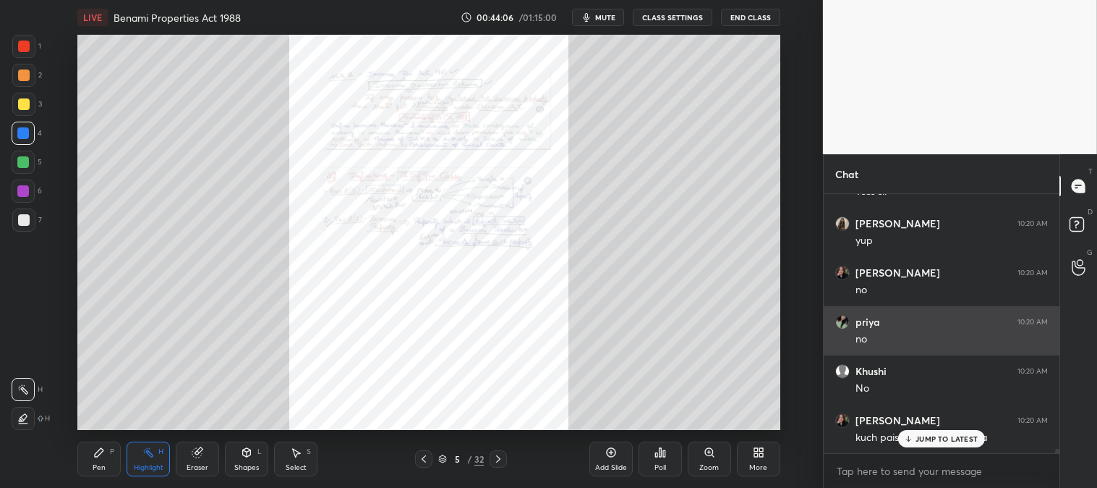
click at [915, 440] on div "JUMP TO LATEST" at bounding box center [942, 438] width 87 height 17
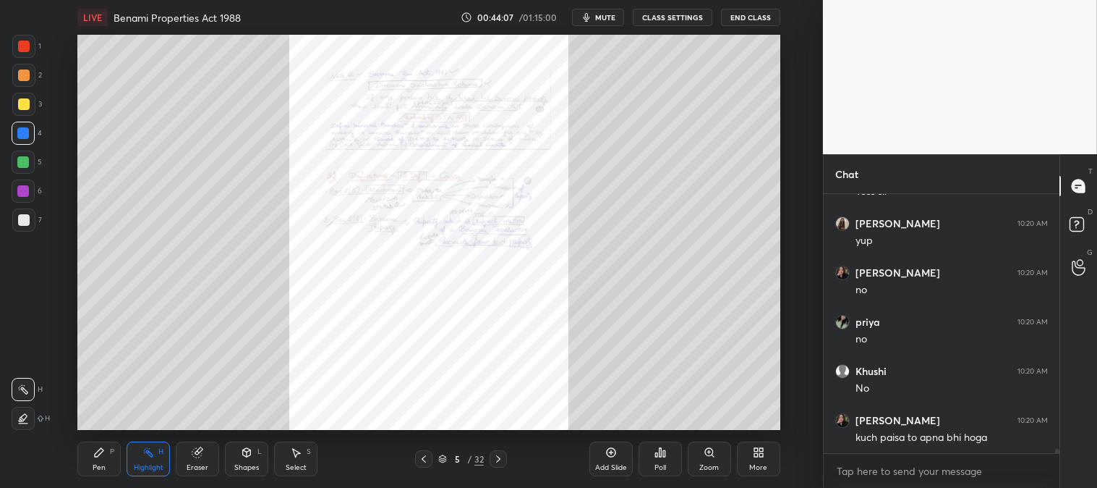
scroll to position [14689, 0]
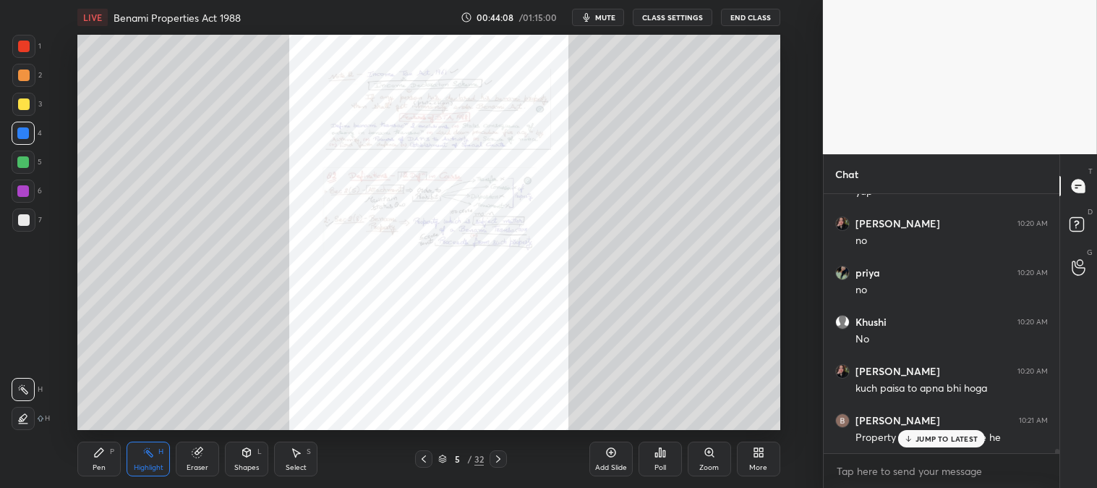
click at [702, 459] on div "Zoom" at bounding box center [709, 458] width 43 height 35
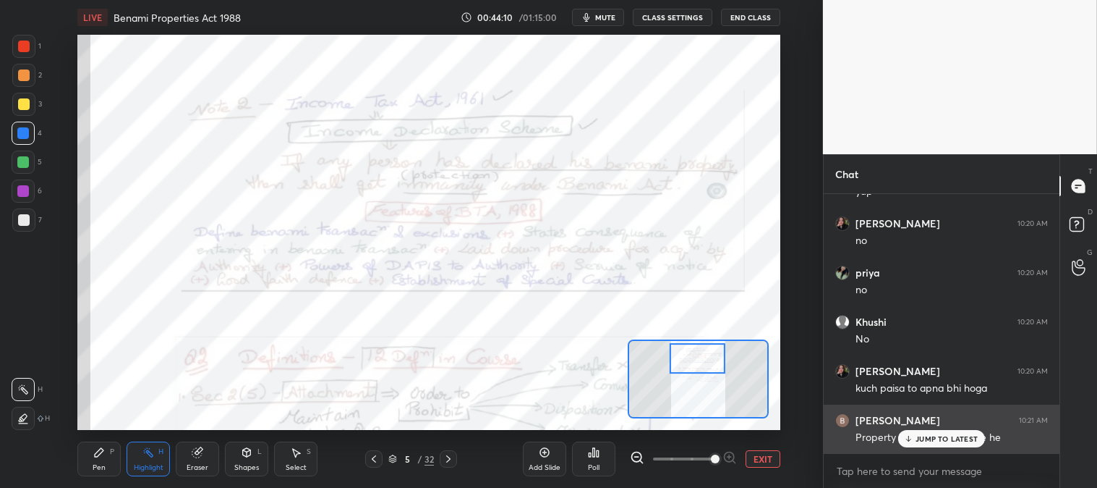
click at [935, 437] on p "JUMP TO LATEST" at bounding box center [947, 438] width 62 height 9
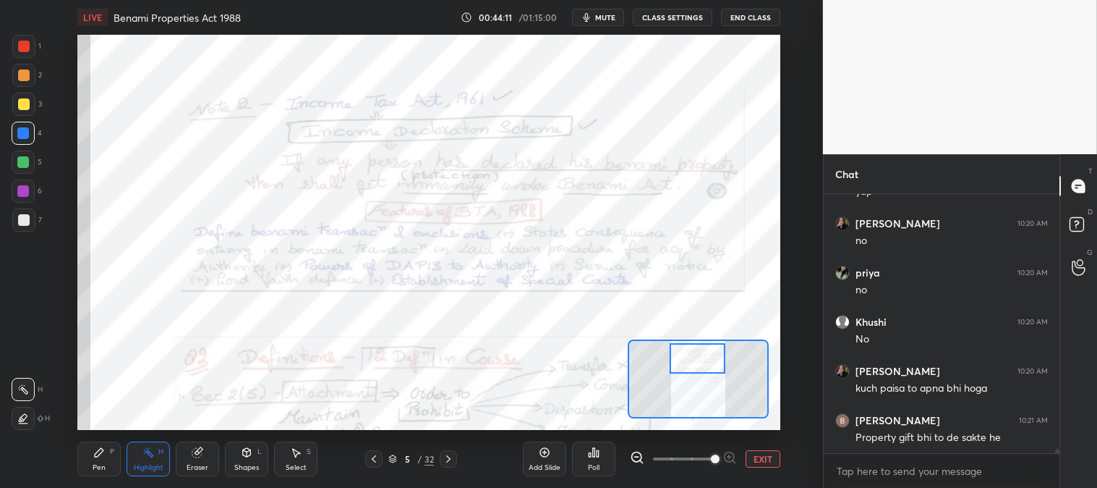
scroll to position [14739, 0]
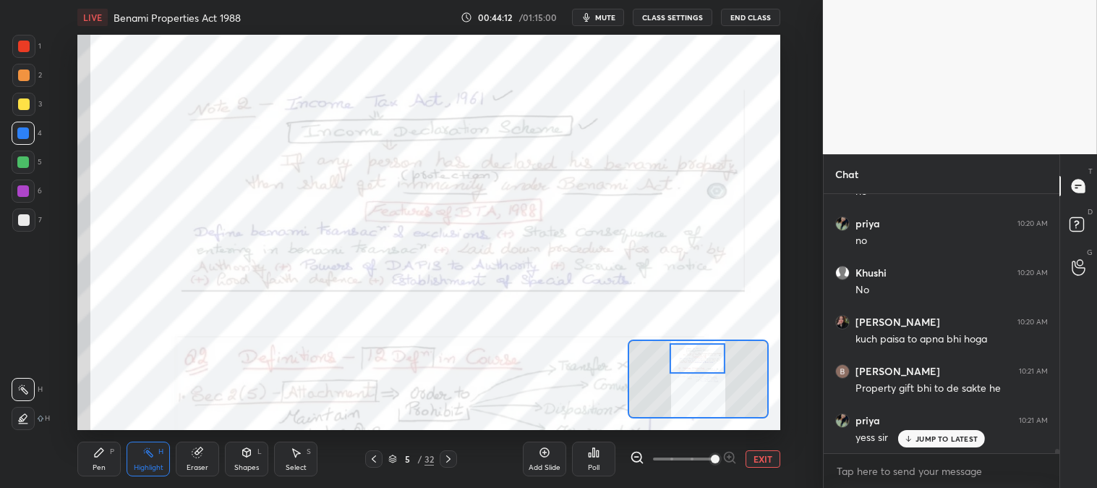
click at [919, 442] on p "JUMP TO LATEST" at bounding box center [947, 438] width 62 height 9
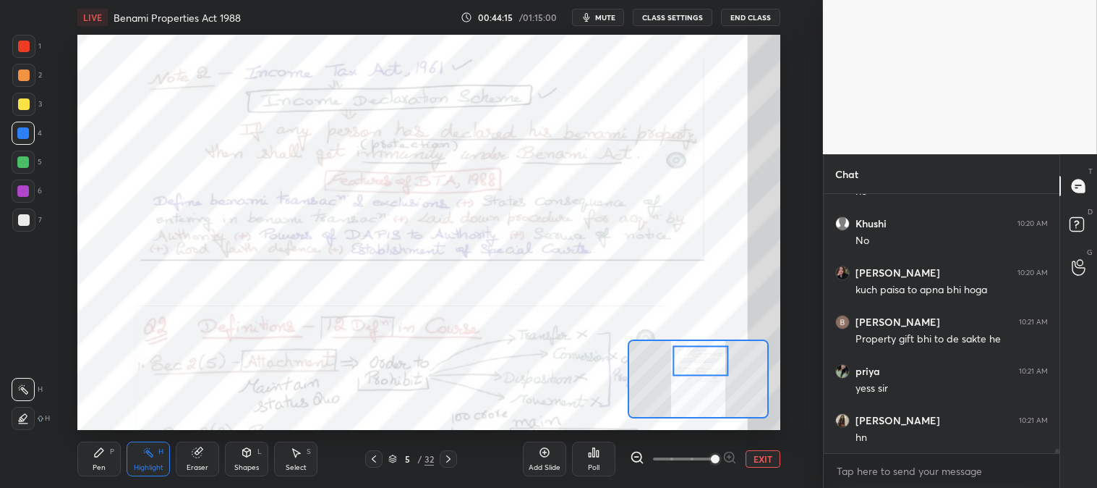
scroll to position [14838, 0]
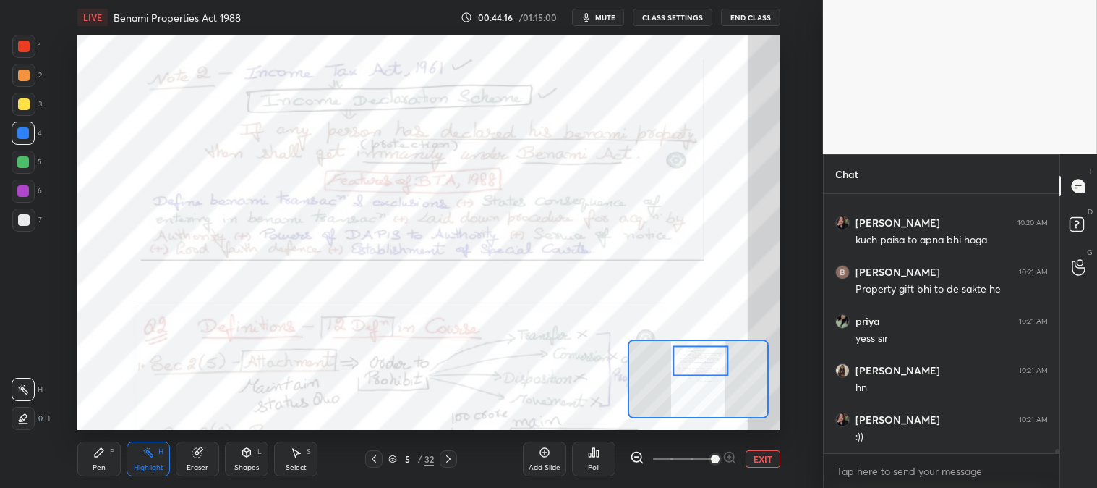
click at [162, 460] on div "Highlight H" at bounding box center [148, 458] width 43 height 35
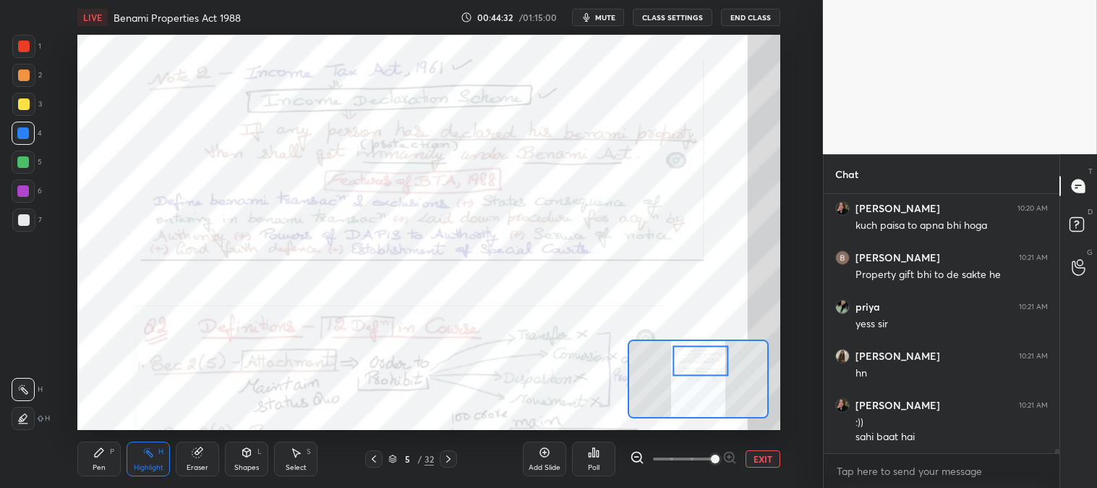
click at [109, 464] on div "Pen P" at bounding box center [98, 458] width 43 height 35
click at [25, 71] on div at bounding box center [24, 75] width 12 height 12
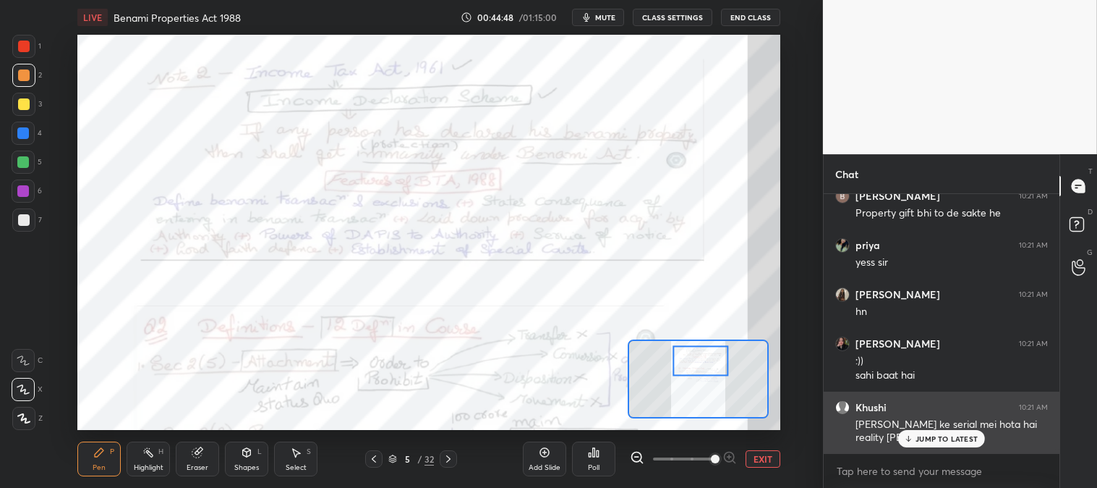
click at [915, 439] on div "JUMP TO LATEST" at bounding box center [942, 438] width 87 height 17
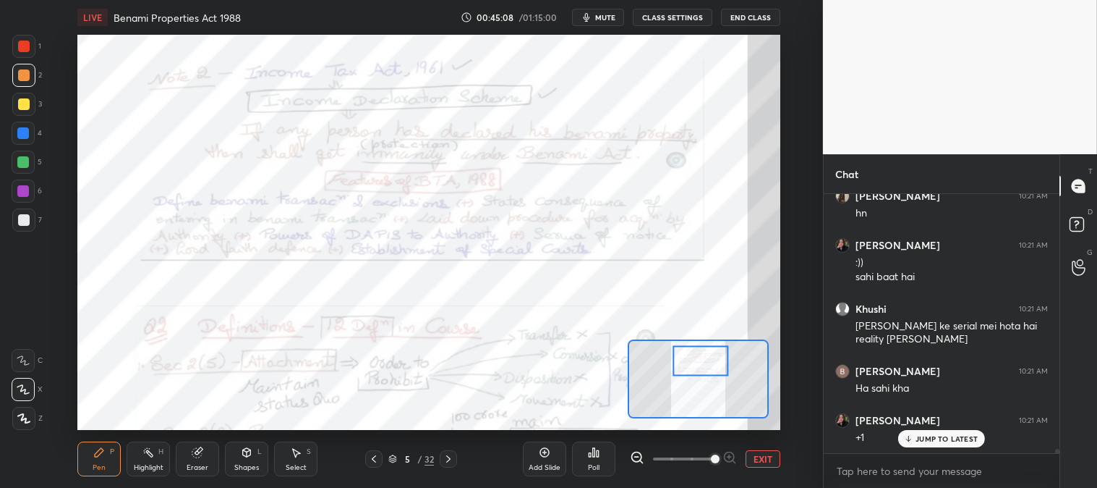
scroll to position [15062, 0]
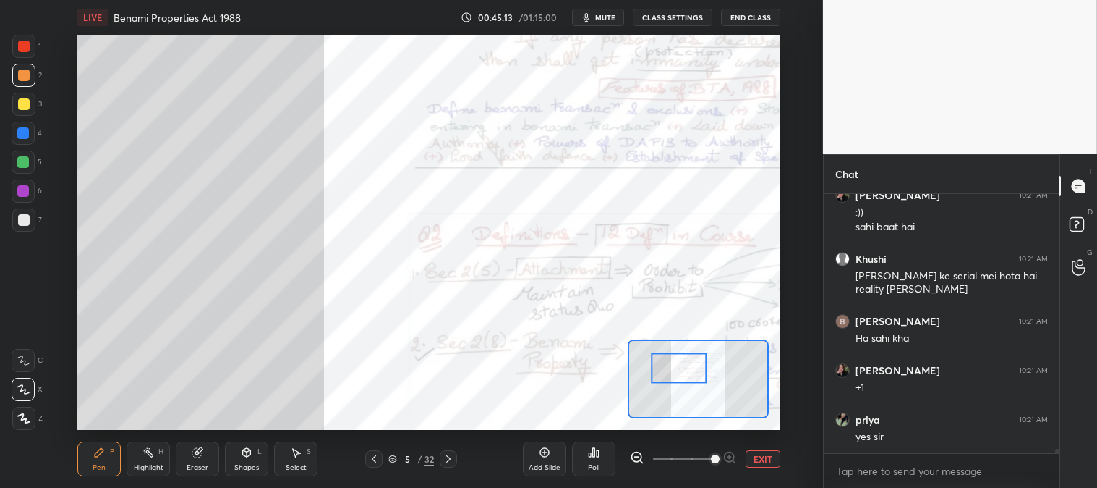
click at [98, 453] on icon at bounding box center [99, 452] width 9 height 9
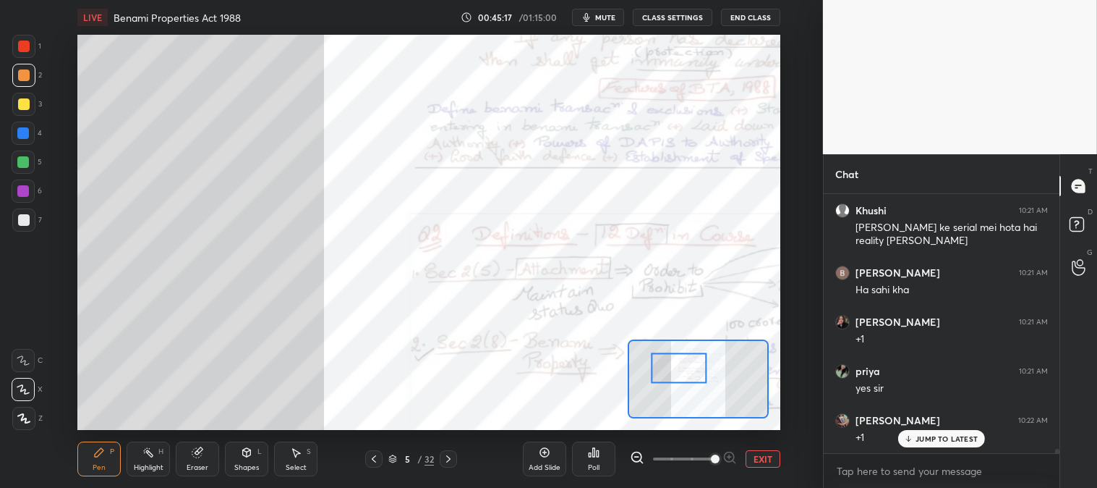
scroll to position [15160, 0]
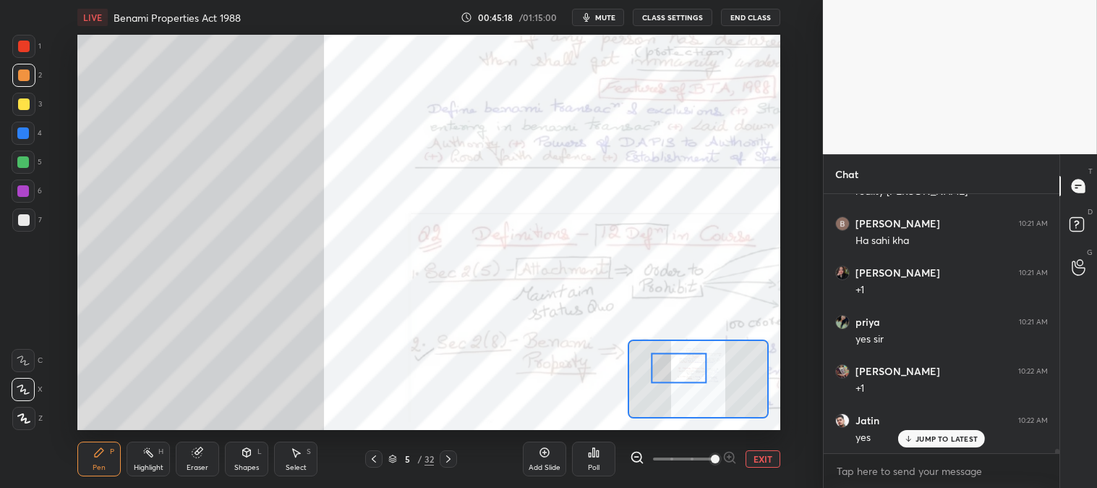
click at [921, 444] on div "JUMP TO LATEST" at bounding box center [942, 438] width 87 height 17
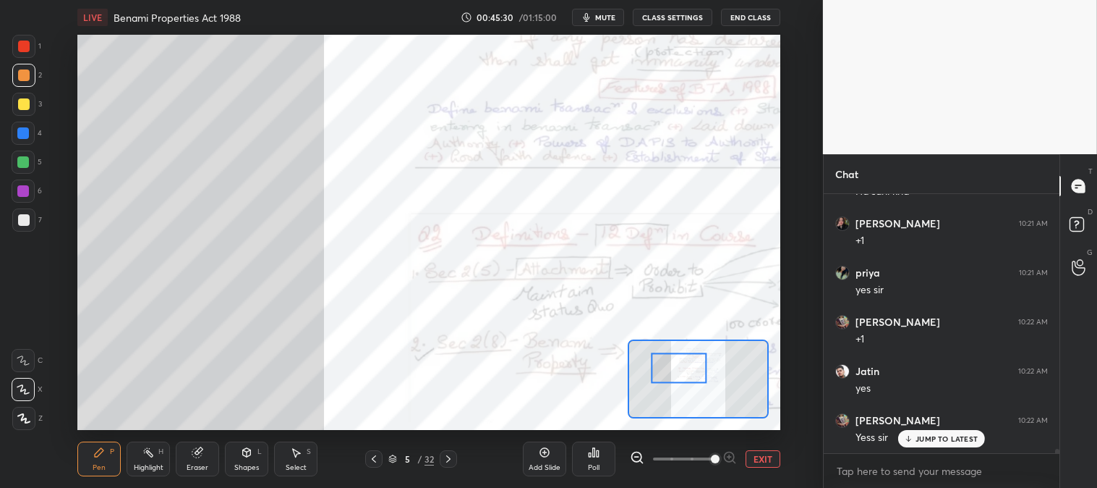
click at [29, 222] on div at bounding box center [23, 219] width 23 height 23
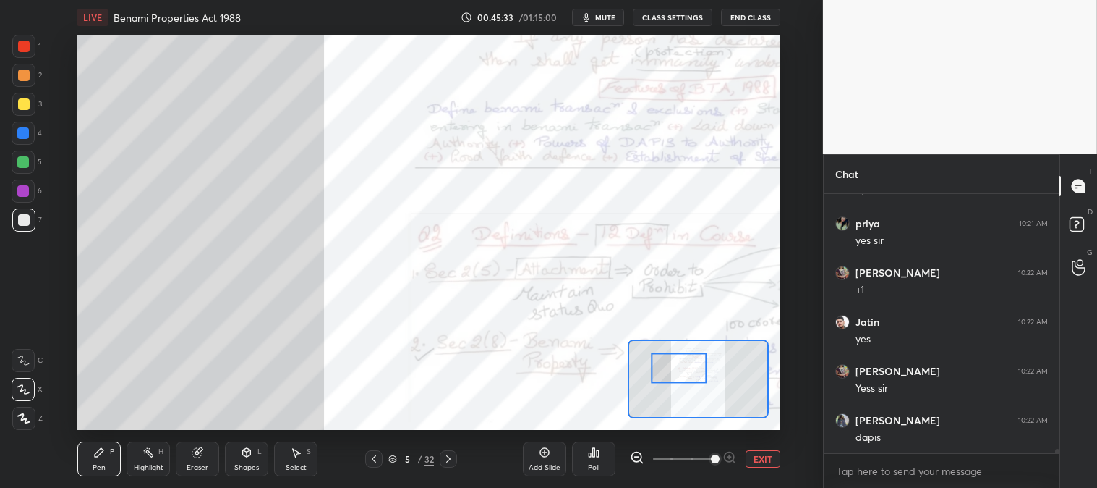
scroll to position [15308, 0]
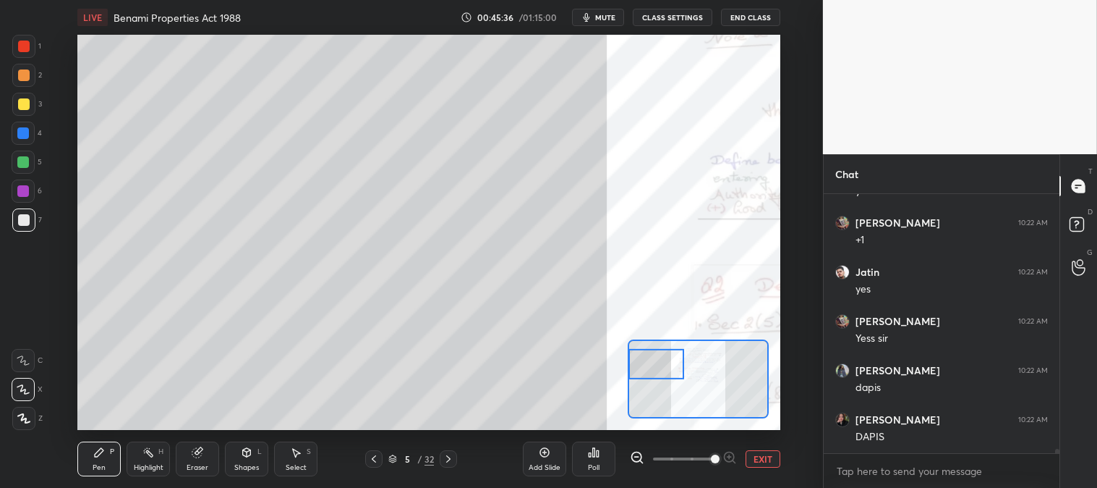
click at [17, 96] on div at bounding box center [23, 104] width 23 height 23
click at [767, 461] on button "EXIT" at bounding box center [763, 458] width 35 height 17
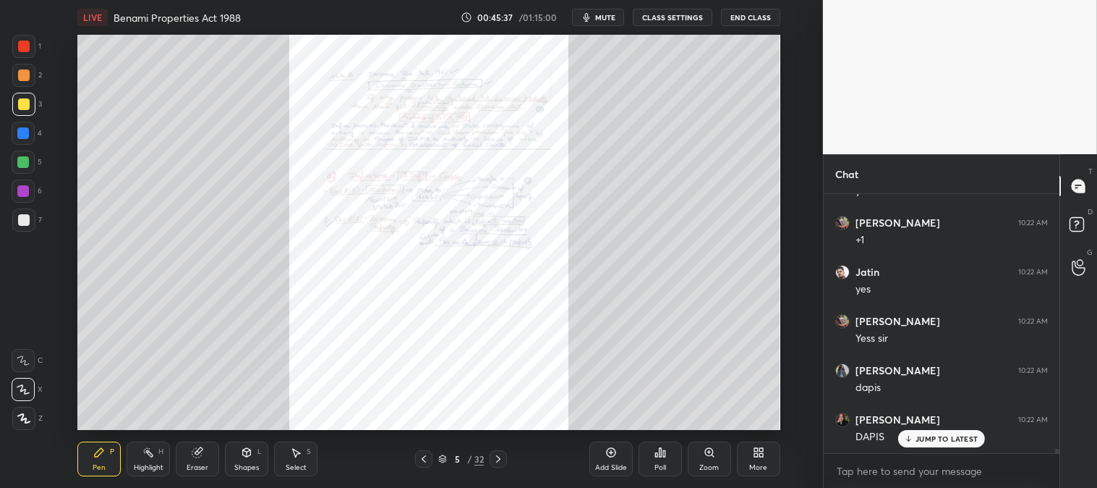
scroll to position [15356, 0]
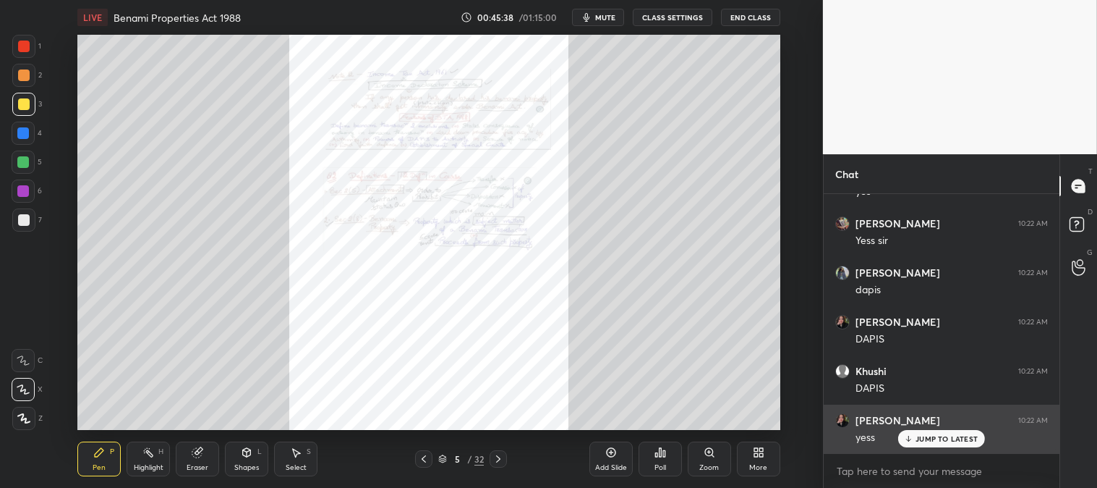
click at [926, 441] on p "JUMP TO LATEST" at bounding box center [947, 438] width 62 height 9
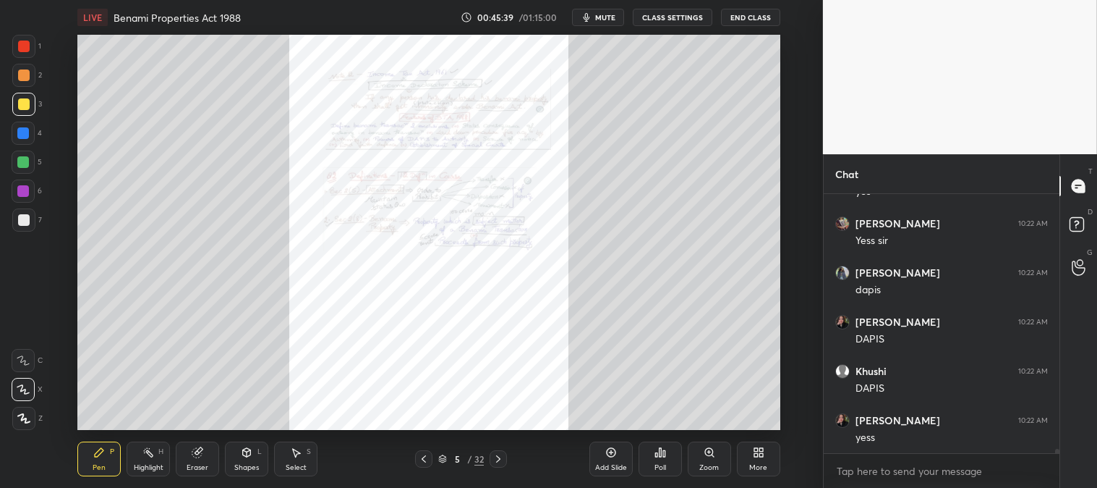
scroll to position [15455, 0]
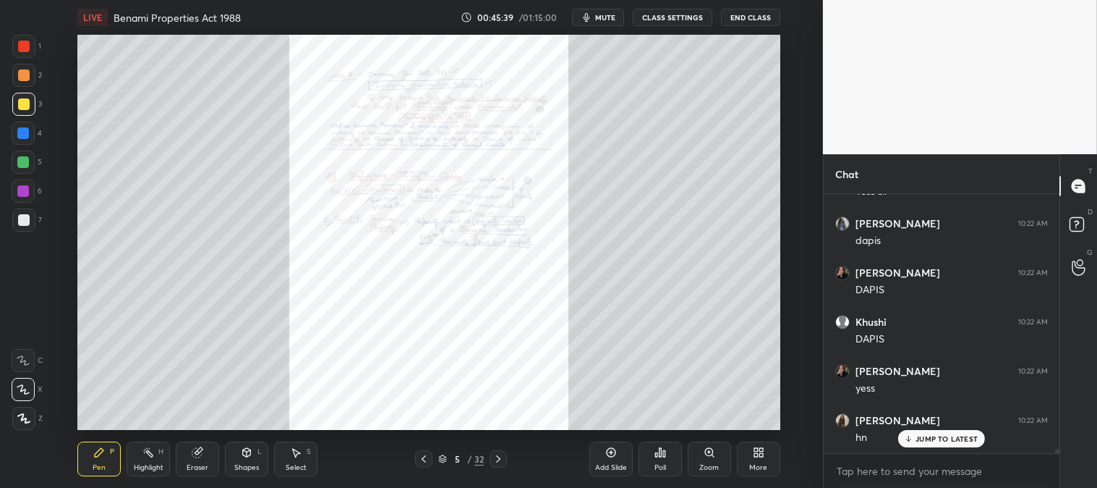
click at [705, 460] on div "Zoom" at bounding box center [709, 458] width 43 height 35
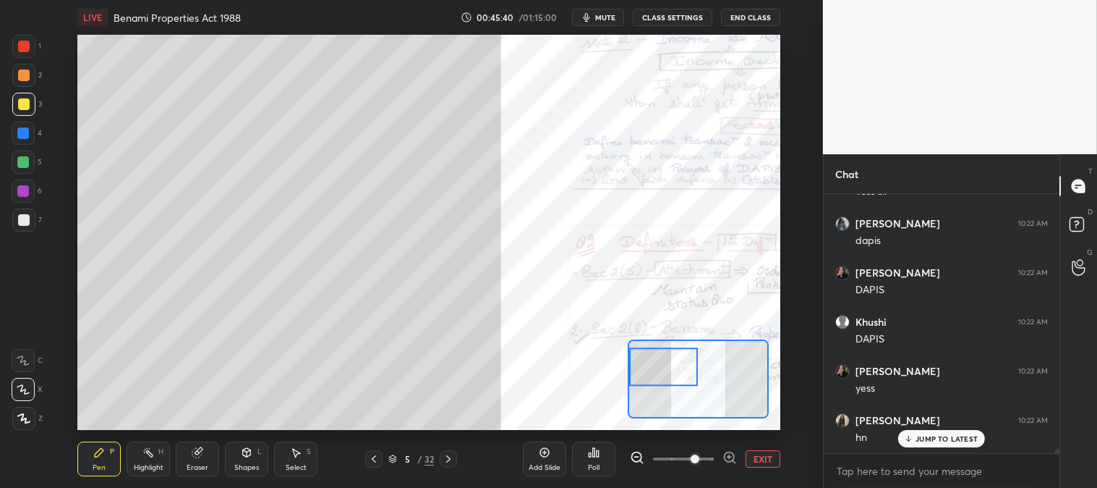
scroll to position [15504, 0]
click at [771, 461] on button "EXIT" at bounding box center [763, 458] width 35 height 17
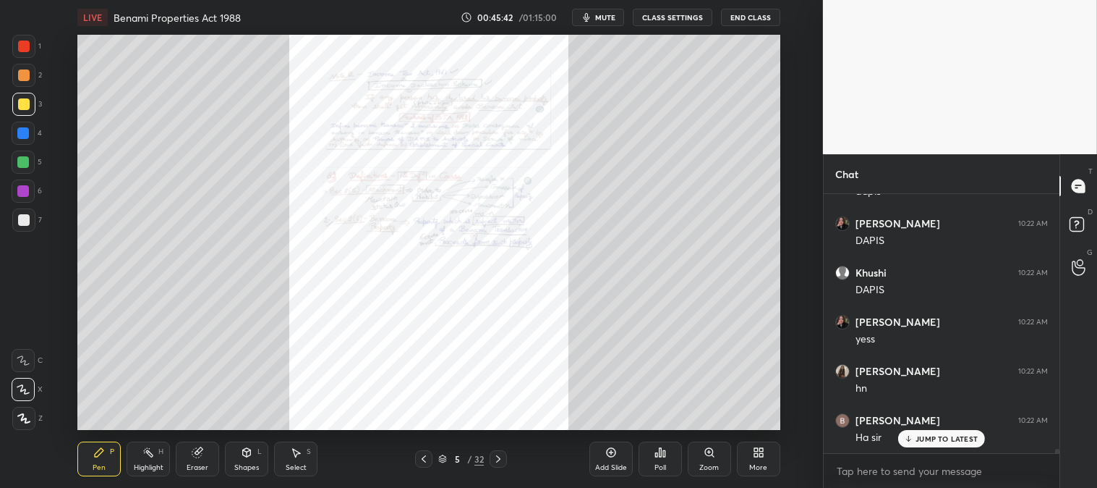
click at [711, 458] on icon at bounding box center [710, 452] width 12 height 12
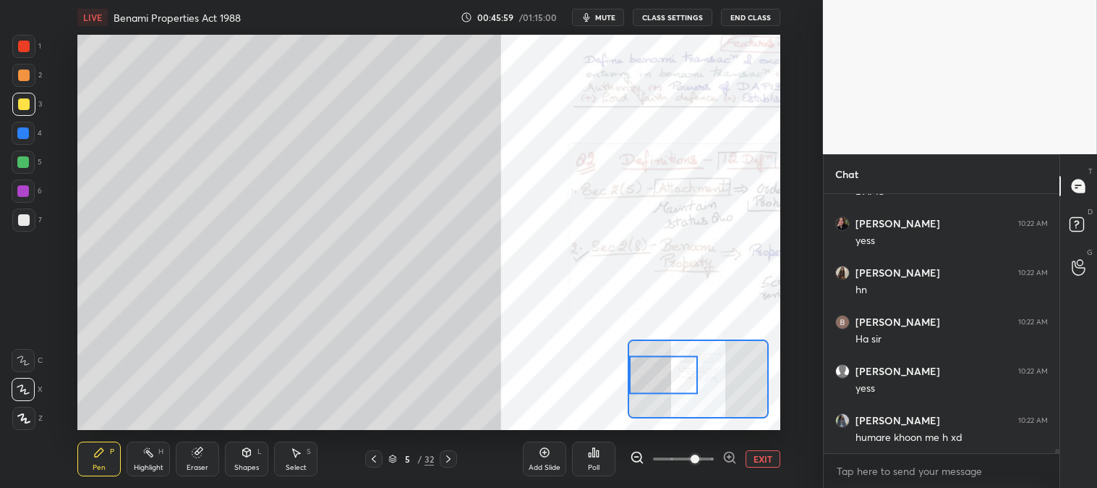
scroll to position [15652, 0]
click at [29, 220] on div at bounding box center [24, 220] width 12 height 12
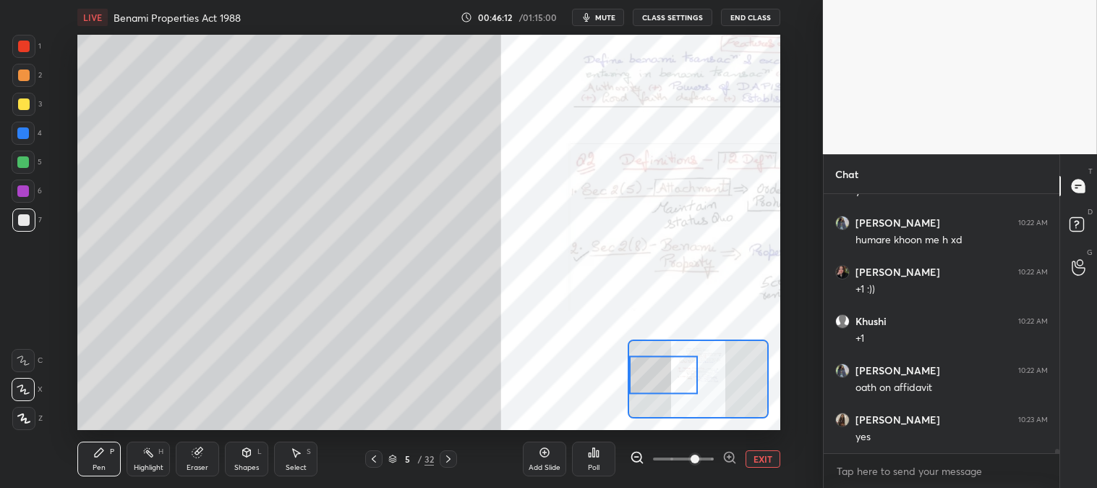
click at [22, 169] on div at bounding box center [23, 161] width 23 height 23
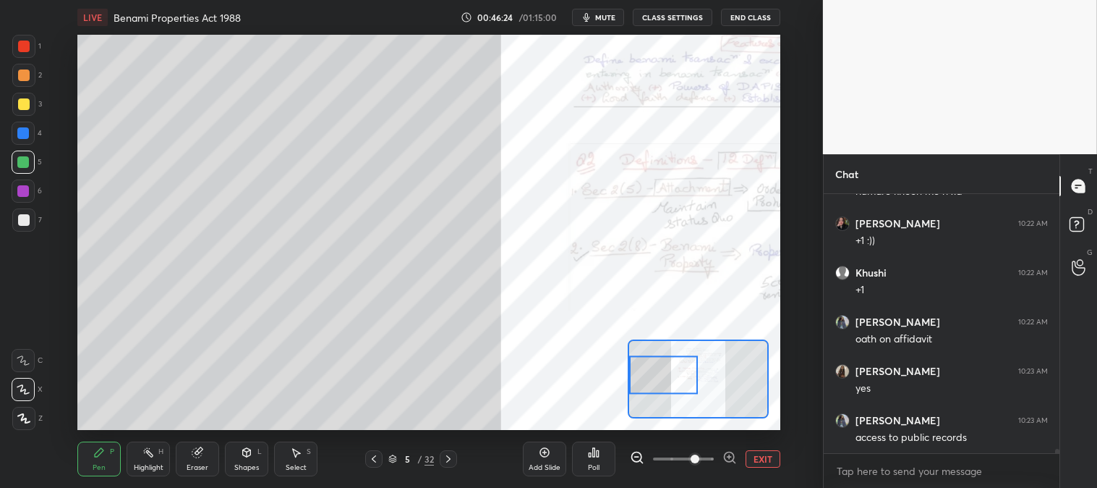
click at [770, 460] on button "EXIT" at bounding box center [763, 458] width 35 height 17
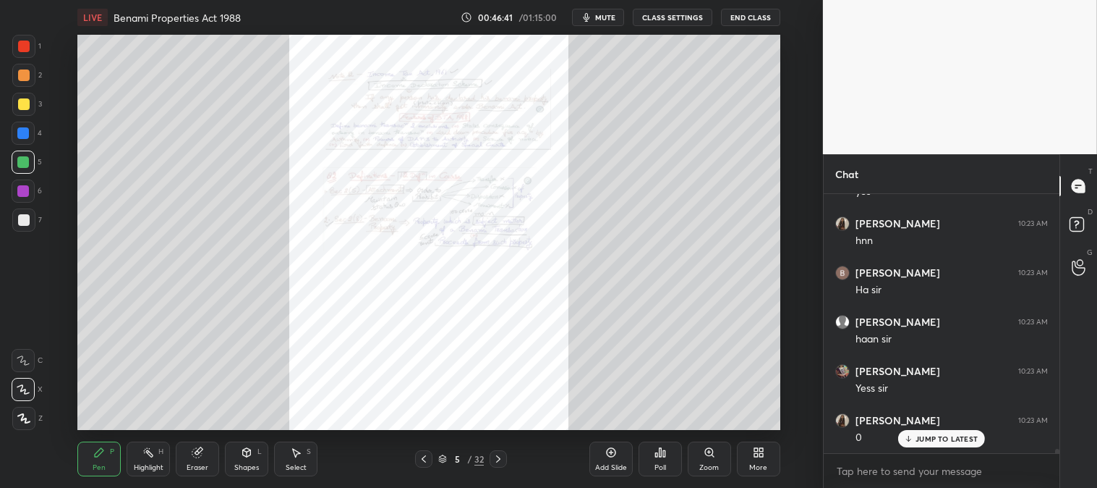
scroll to position [16242, 0]
click at [710, 461] on div "Zoom" at bounding box center [709, 458] width 43 height 35
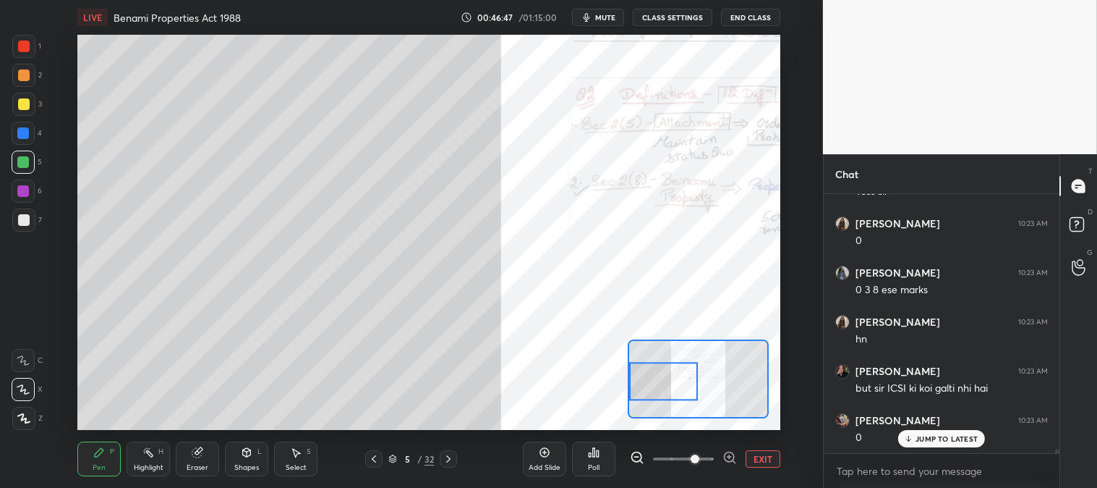
scroll to position [16390, 0]
click at [768, 461] on button "EXIT" at bounding box center [763, 458] width 35 height 17
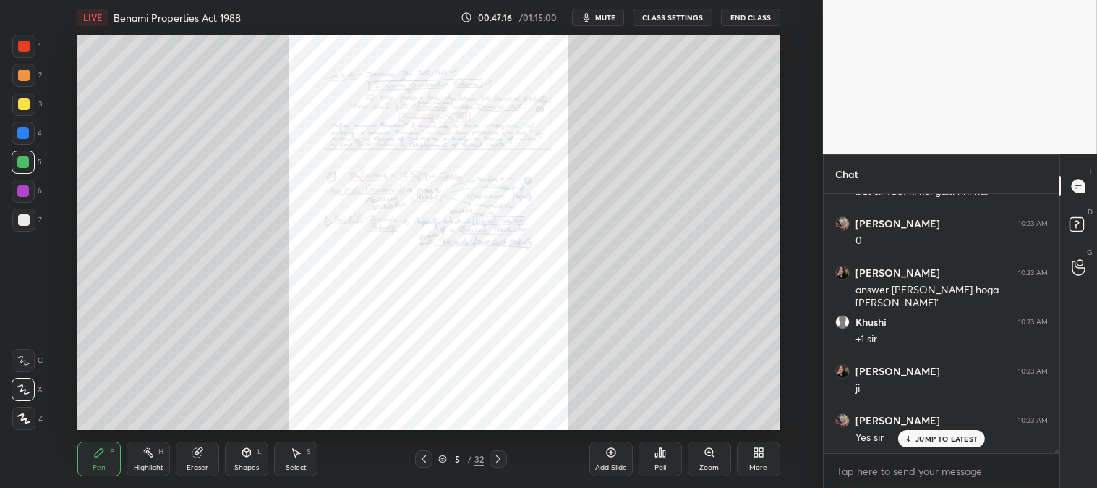
scroll to position [16635, 0]
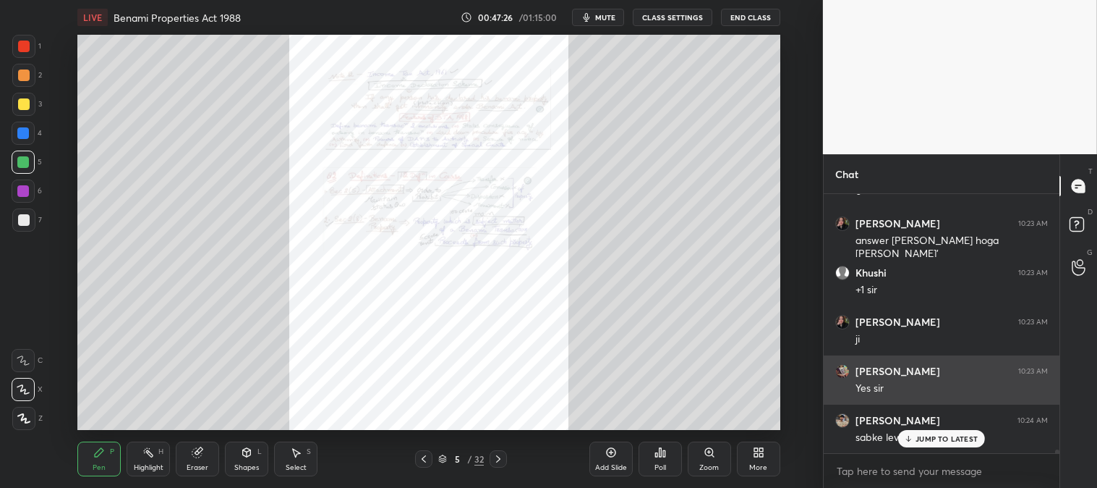
click at [920, 444] on div "JUMP TO LATEST" at bounding box center [942, 438] width 87 height 17
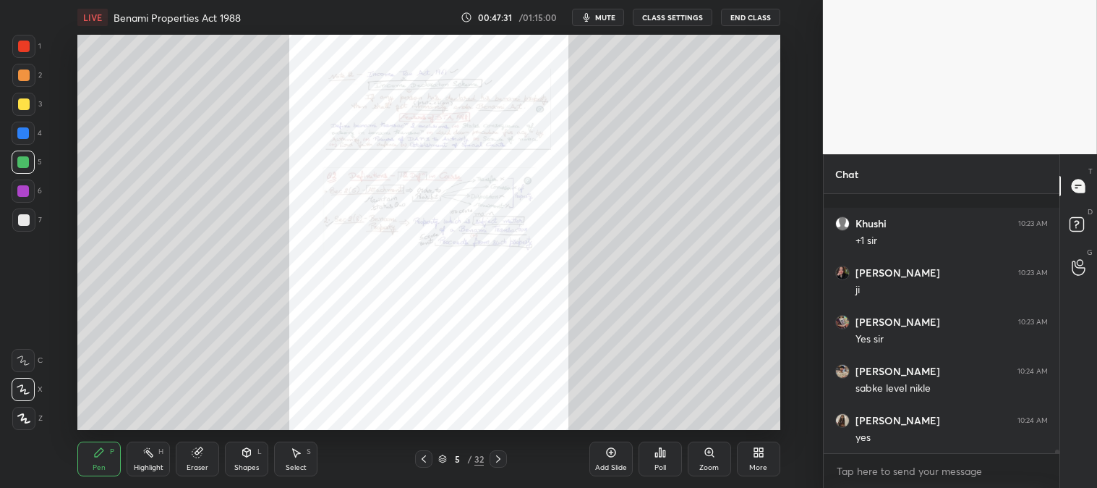
scroll to position [16784, 0]
click at [710, 459] on div "Zoom" at bounding box center [709, 458] width 43 height 35
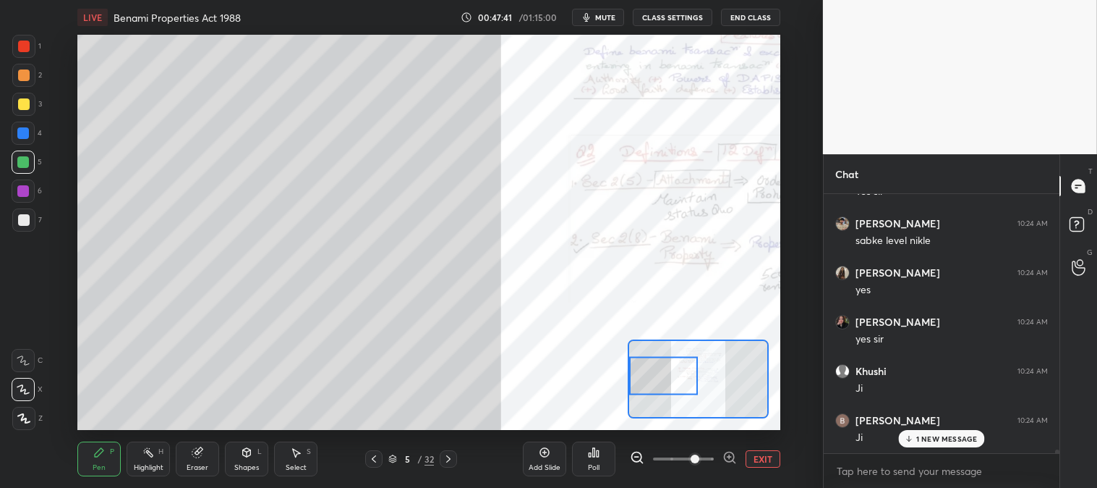
scroll to position [16881, 0]
click at [30, 218] on div at bounding box center [23, 219] width 23 height 23
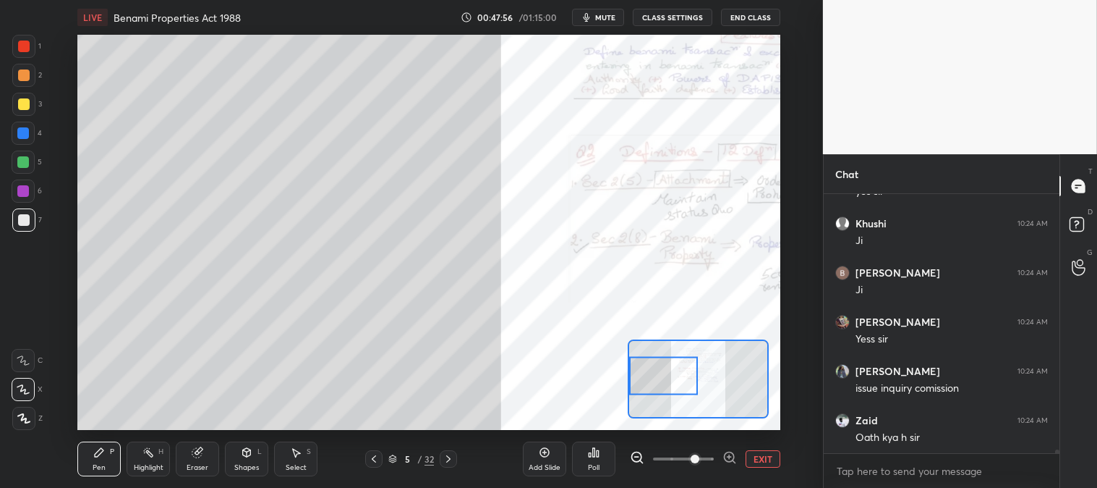
scroll to position [17030, 0]
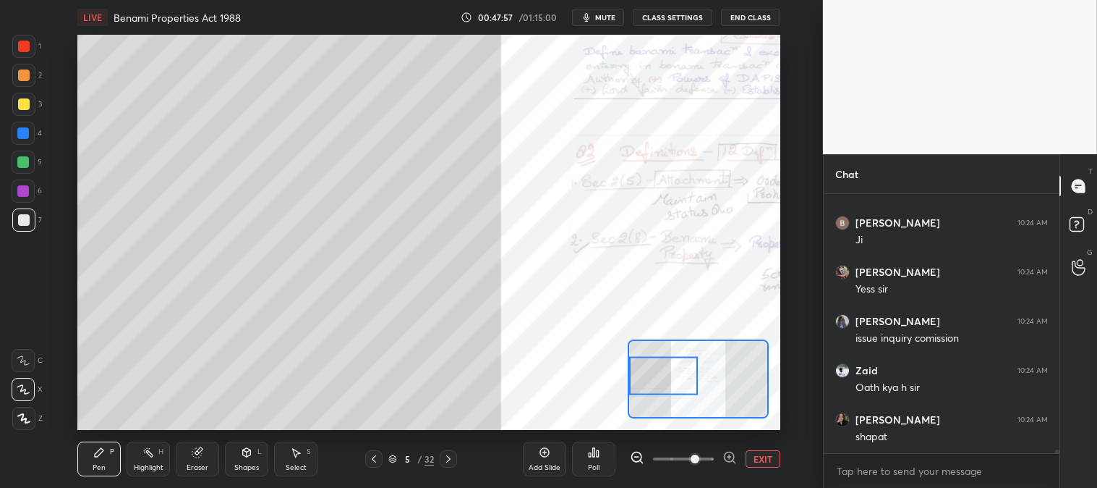
click at [25, 106] on div at bounding box center [24, 104] width 12 height 12
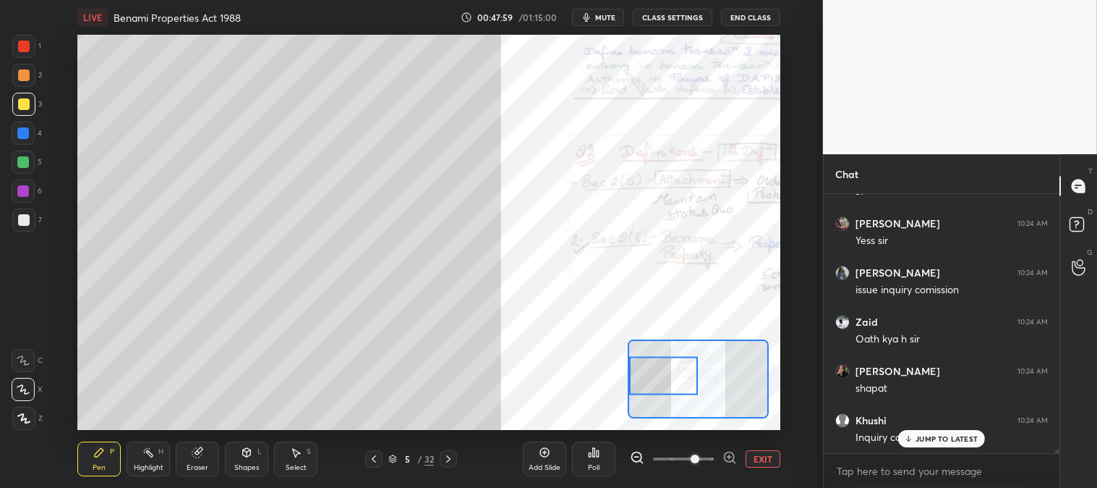
scroll to position [17127, 0]
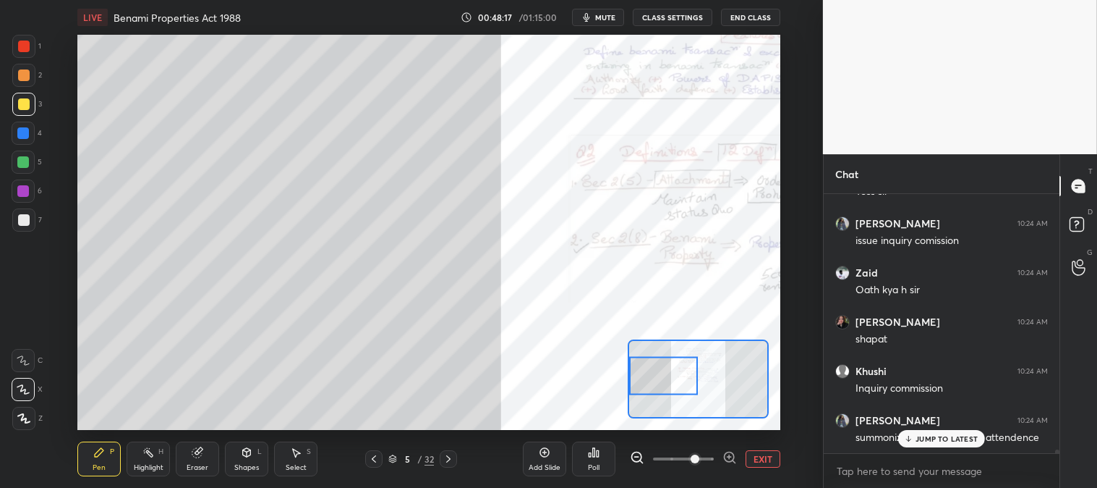
click at [24, 46] on div at bounding box center [24, 47] width 12 height 12
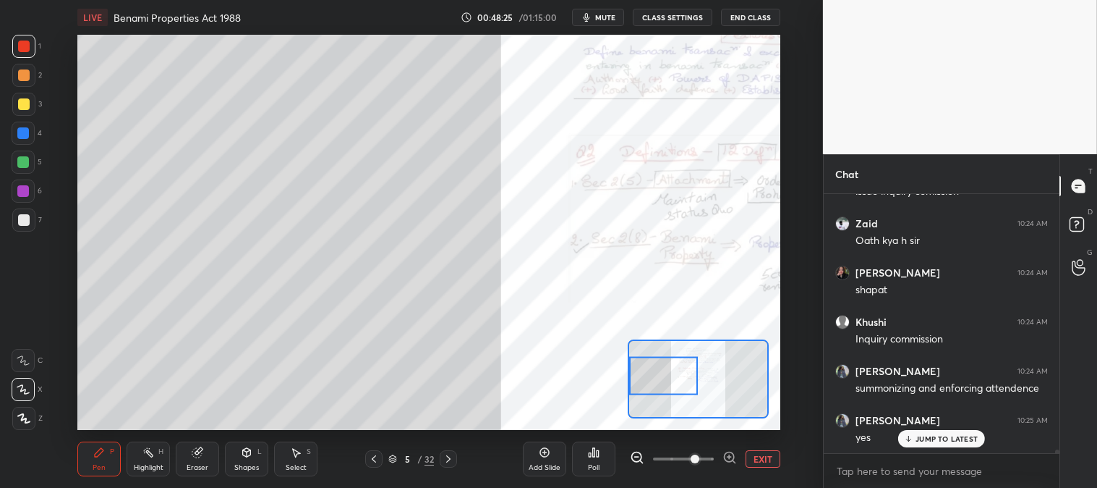
scroll to position [17226, 0]
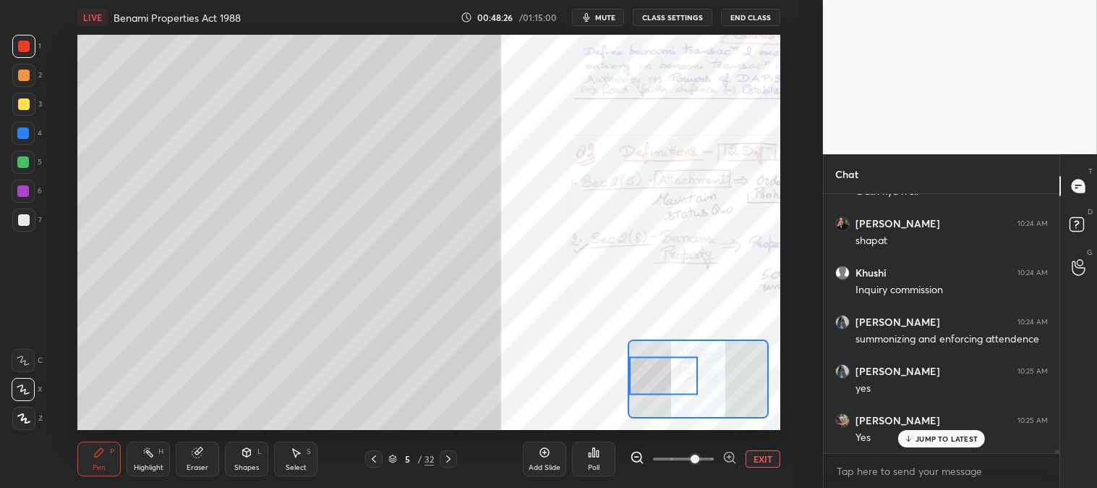
click at [768, 459] on button "EXIT" at bounding box center [763, 458] width 35 height 17
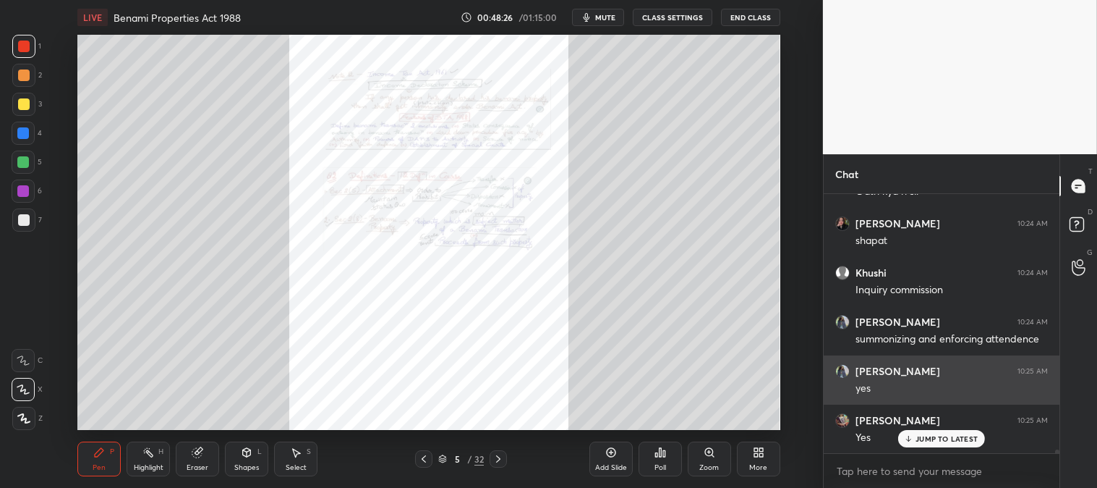
click at [935, 438] on p "JUMP TO LATEST" at bounding box center [947, 438] width 62 height 9
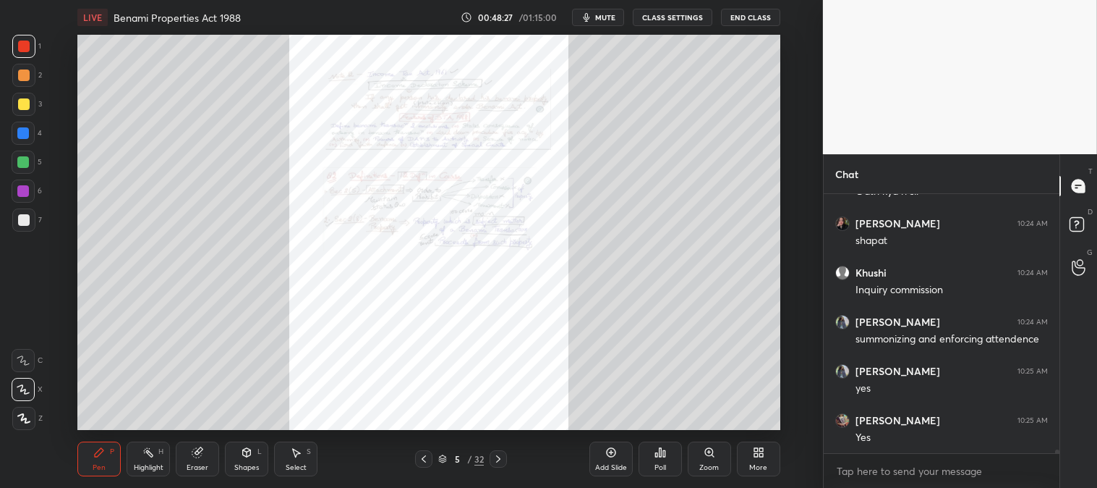
click at [22, 49] on div at bounding box center [24, 47] width 12 height 12
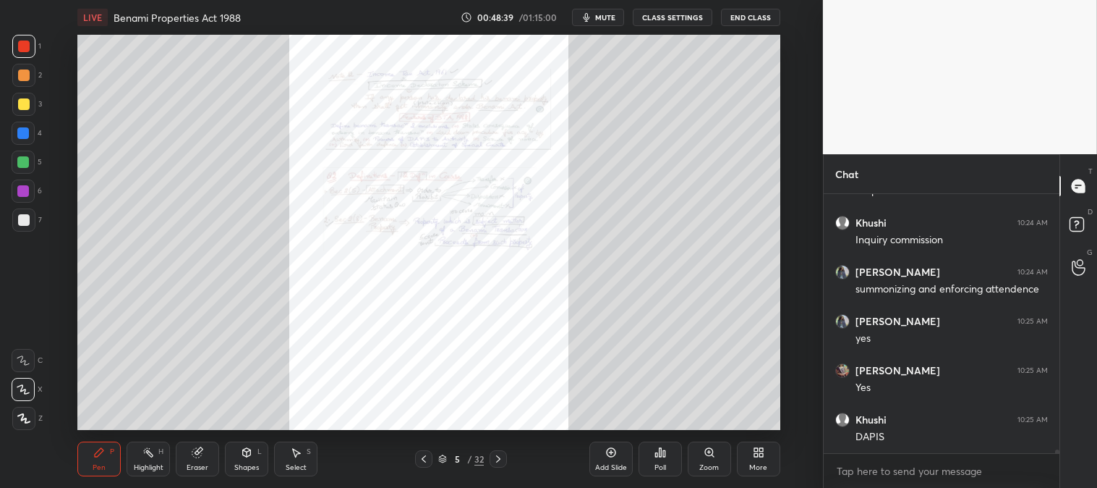
click at [18, 109] on div at bounding box center [24, 104] width 12 height 12
click at [702, 459] on div "Zoom" at bounding box center [709, 458] width 43 height 35
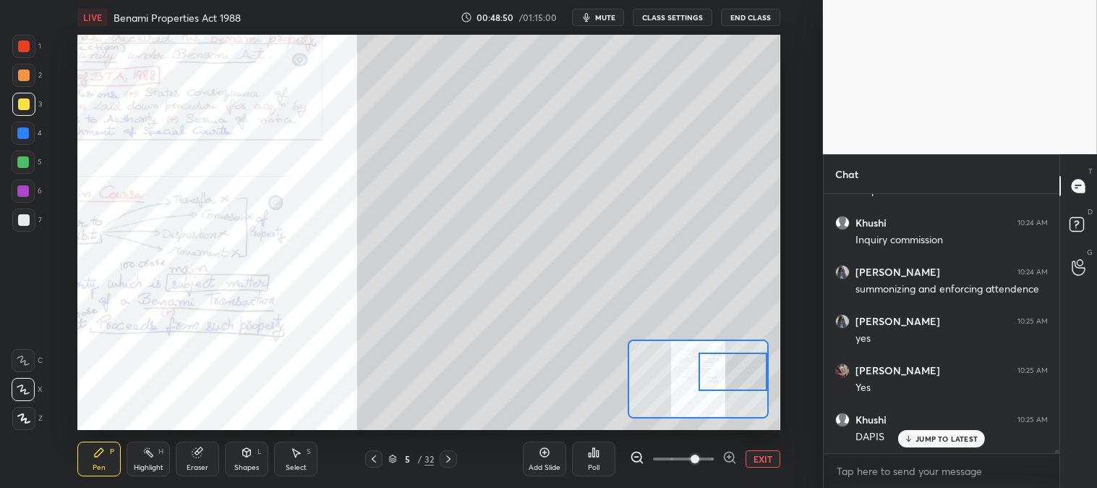
scroll to position [17324, 0]
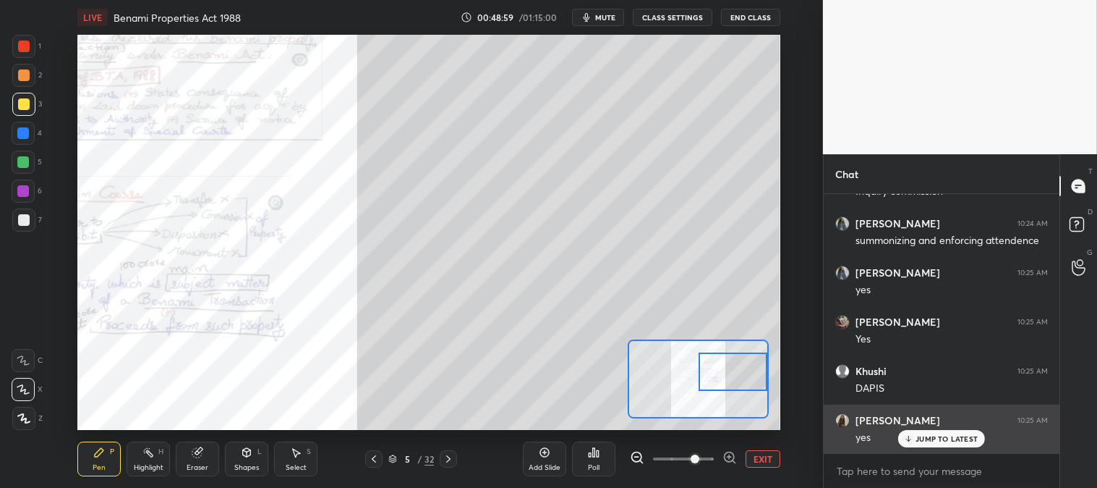
click at [932, 443] on p "JUMP TO LATEST" at bounding box center [947, 438] width 62 height 9
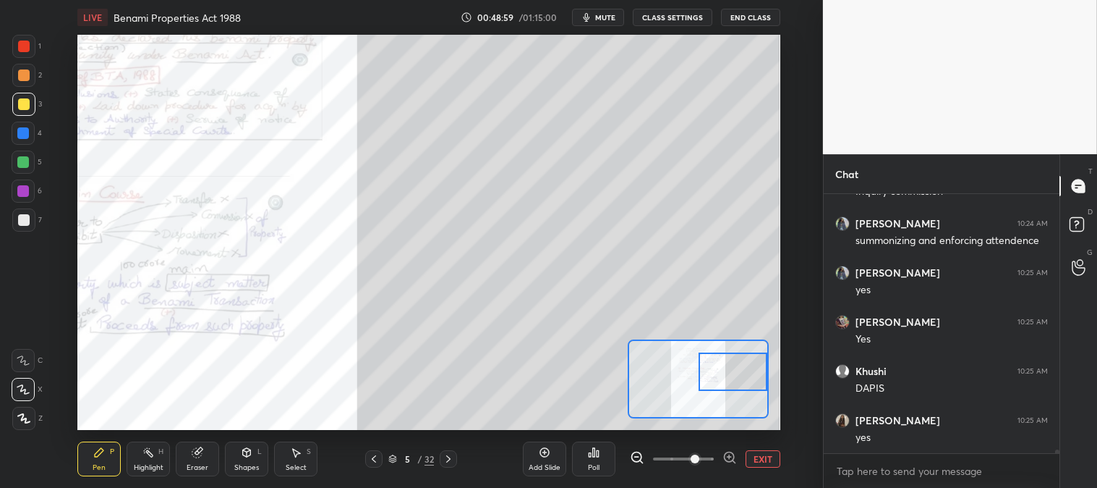
click at [760, 452] on button "EXIT" at bounding box center [763, 458] width 35 height 17
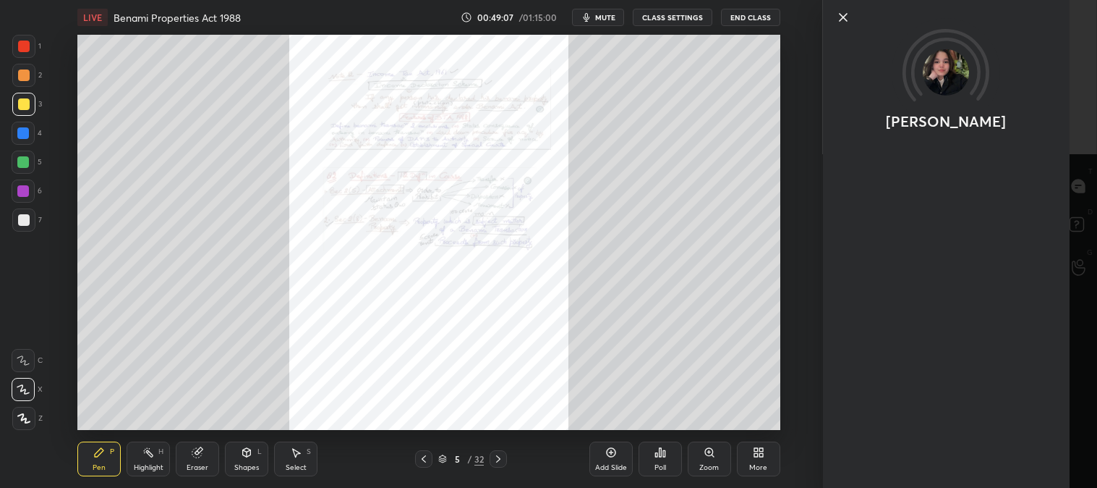
scroll to position [17388, 0]
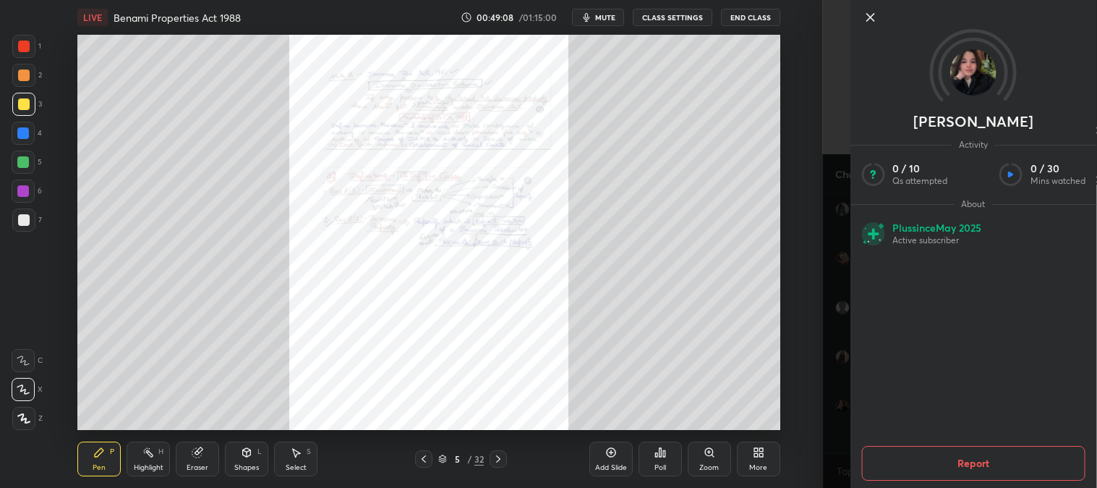
click at [870, 16] on icon at bounding box center [870, 17] width 17 height 17
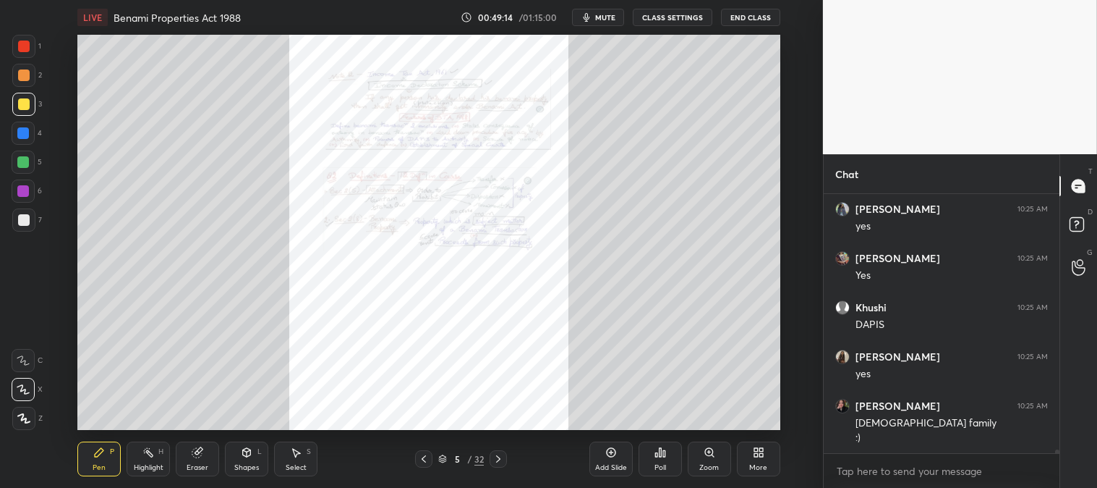
click at [702, 459] on div "Zoom" at bounding box center [709, 458] width 43 height 35
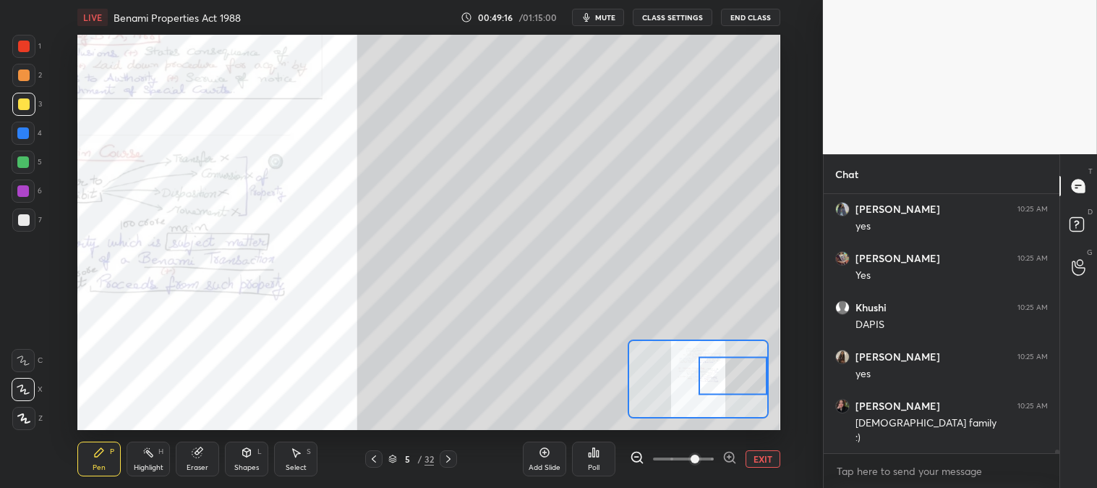
click at [127, 450] on div "Highlight H" at bounding box center [148, 458] width 43 height 35
click at [29, 215] on div at bounding box center [23, 219] width 23 height 23
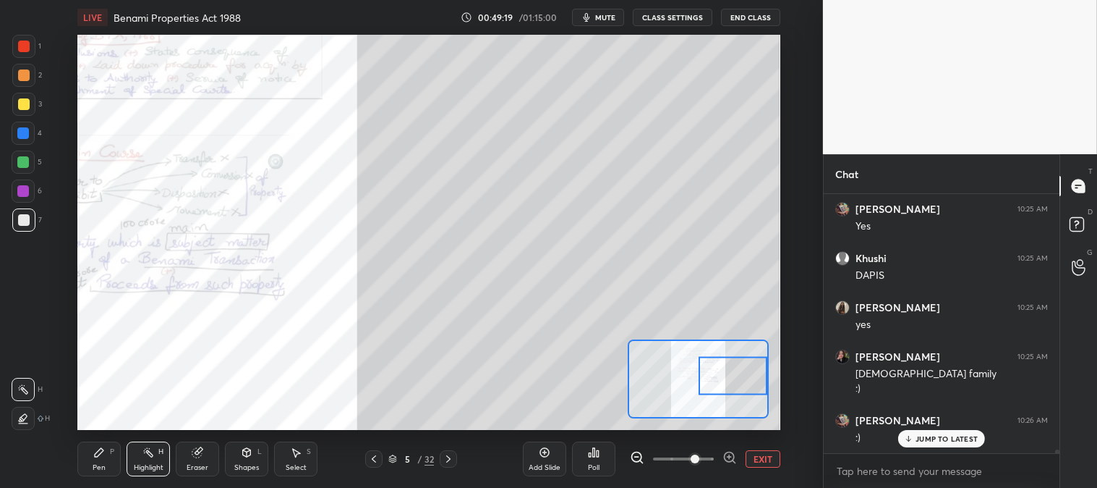
click at [98, 457] on icon at bounding box center [99, 452] width 12 height 12
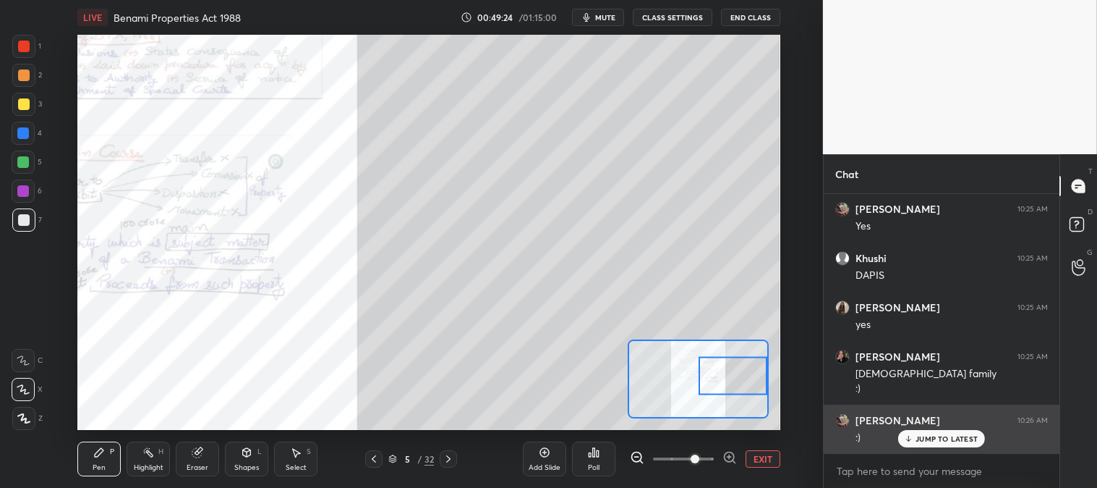
click at [930, 439] on p "JUMP TO LATEST" at bounding box center [947, 438] width 62 height 9
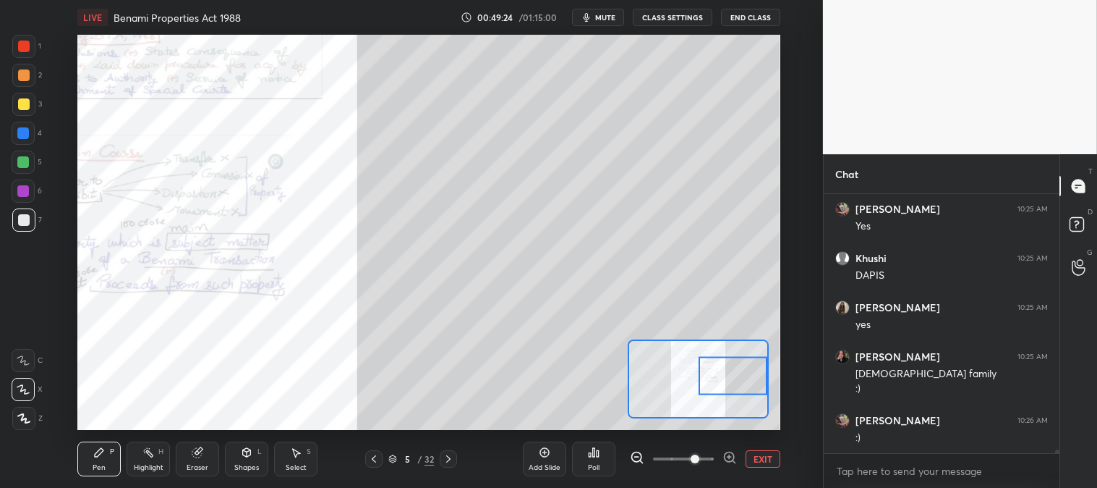
click at [755, 457] on button "EXIT" at bounding box center [763, 458] width 35 height 17
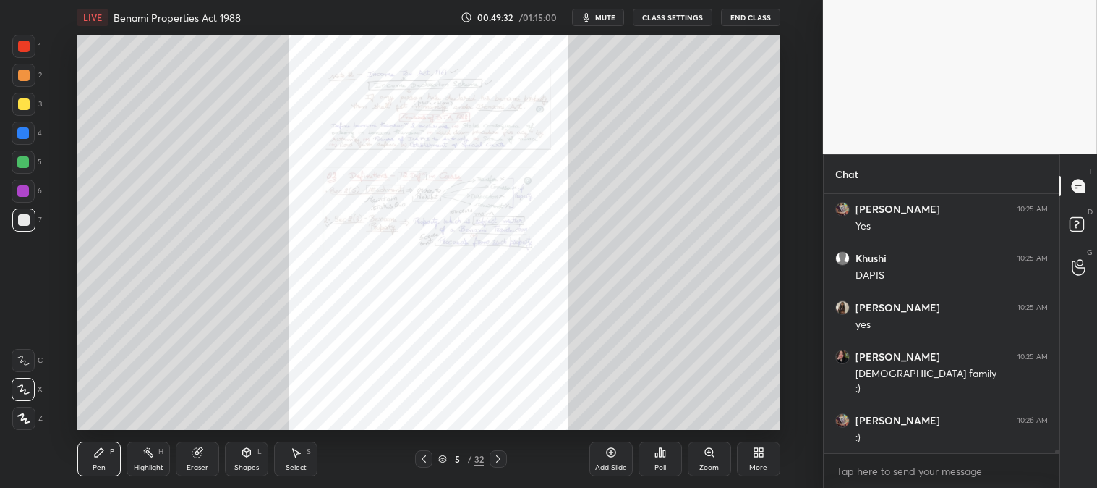
click at [705, 459] on div "Zoom" at bounding box center [709, 458] width 43 height 35
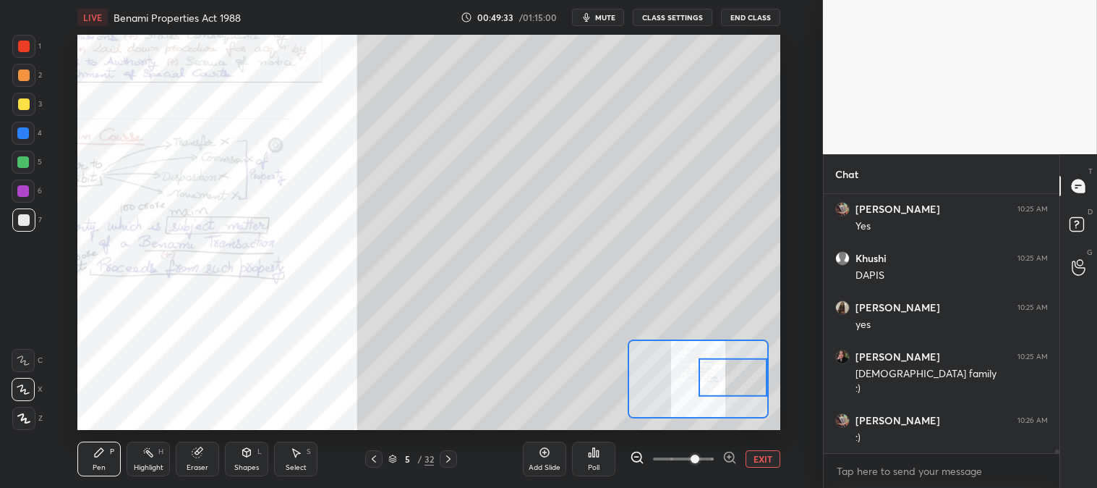
scroll to position [17486, 0]
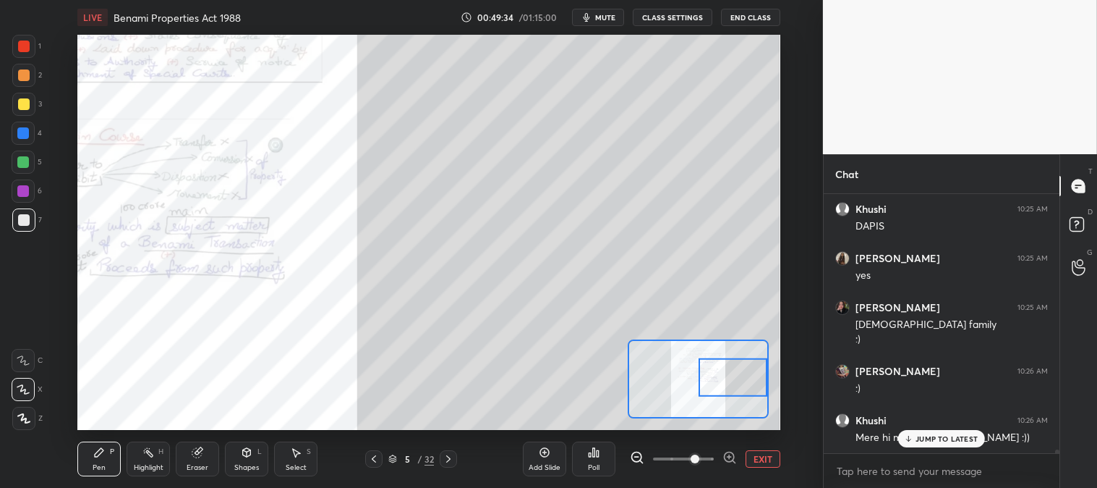
click at [927, 436] on p "JUMP TO LATEST" at bounding box center [947, 438] width 62 height 9
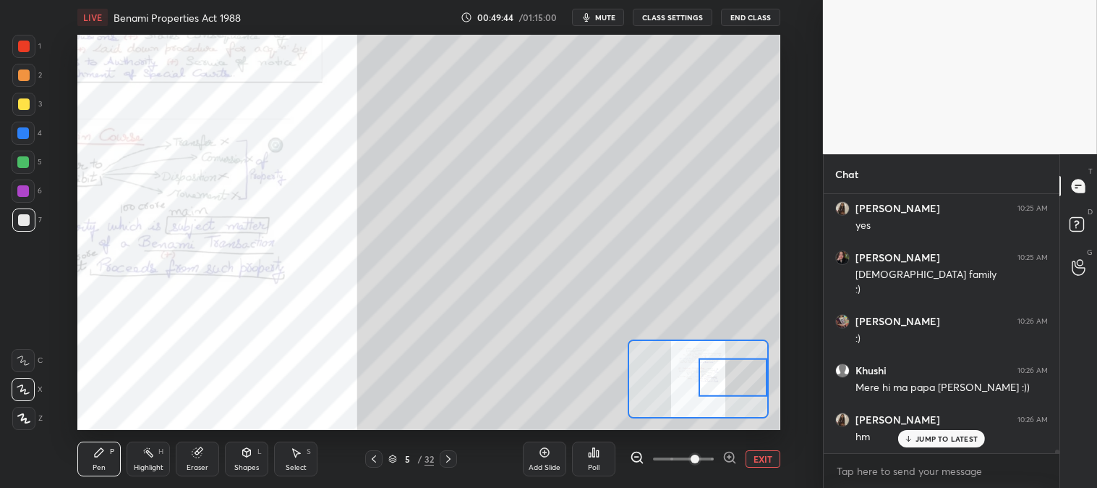
scroll to position [17585, 0]
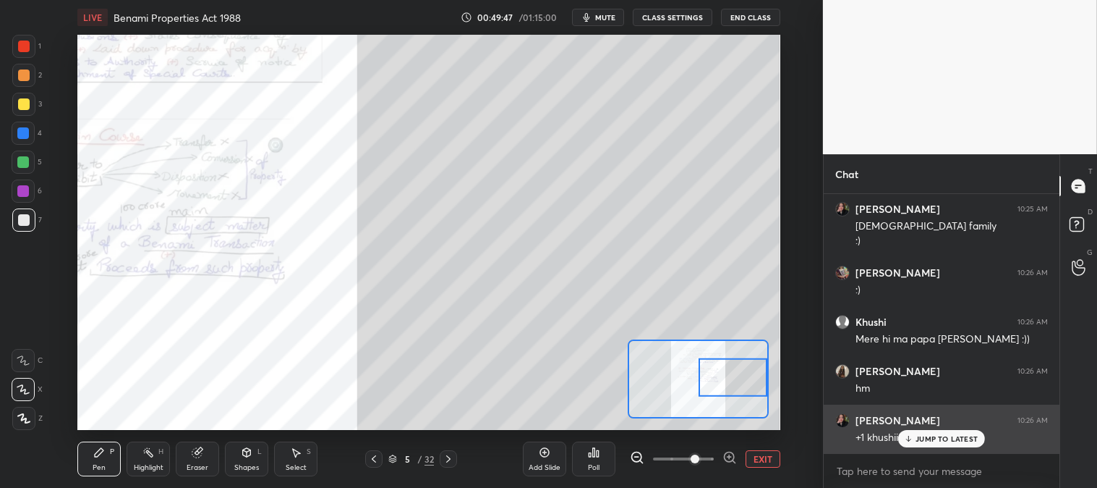
click at [940, 438] on p "JUMP TO LATEST" at bounding box center [947, 438] width 62 height 9
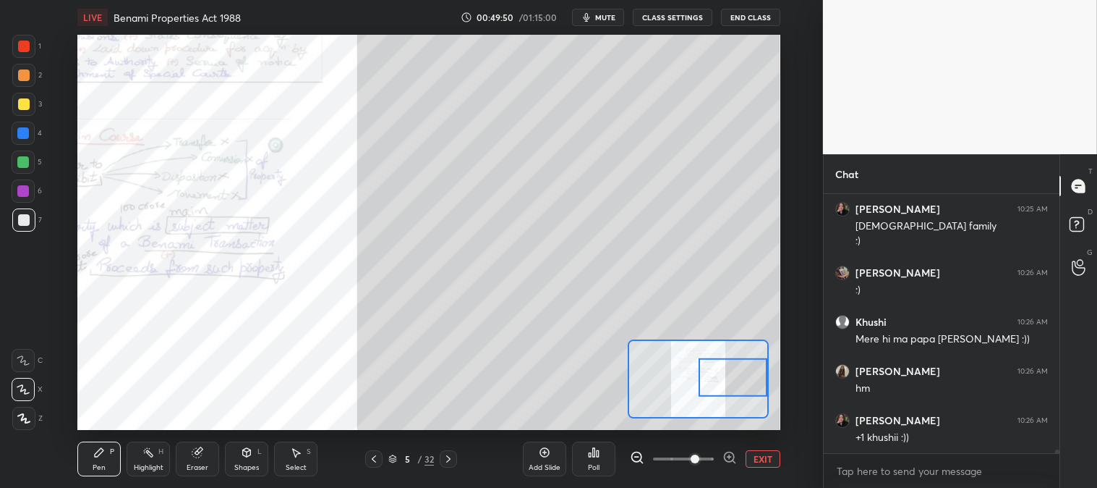
scroll to position [17634, 0]
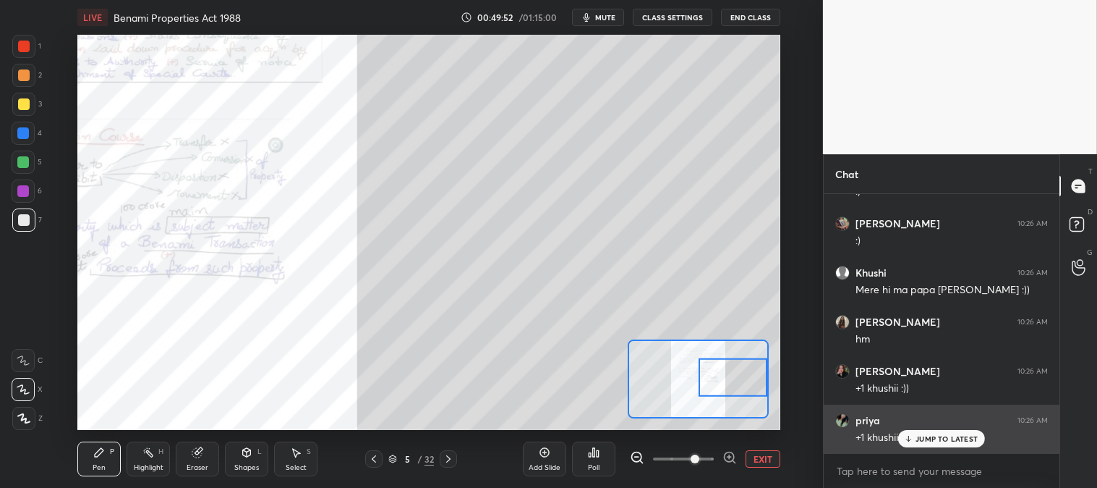
click at [927, 436] on p "JUMP TO LATEST" at bounding box center [947, 438] width 62 height 9
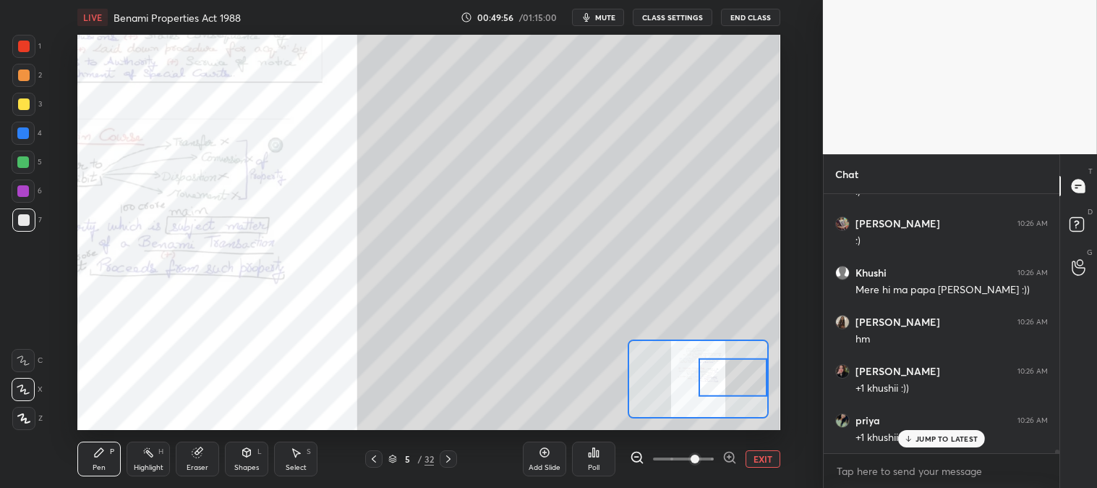
scroll to position [17683, 0]
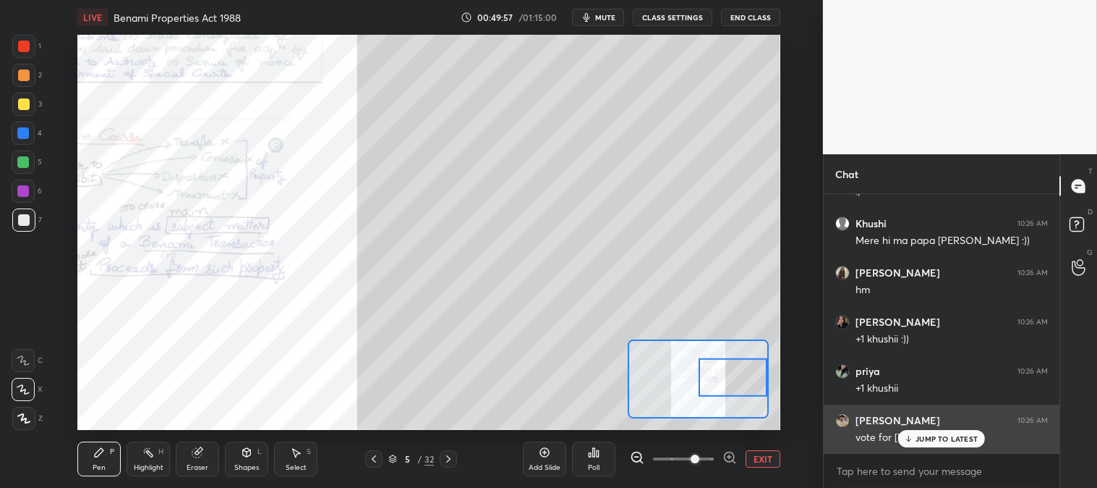
click at [911, 439] on icon at bounding box center [908, 440] width 4 height 2
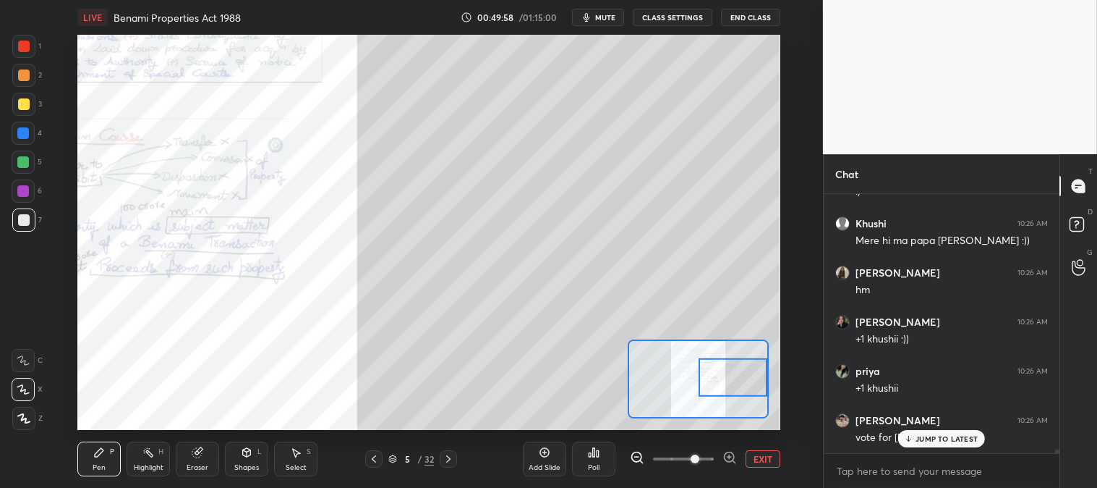
scroll to position [17732, 0]
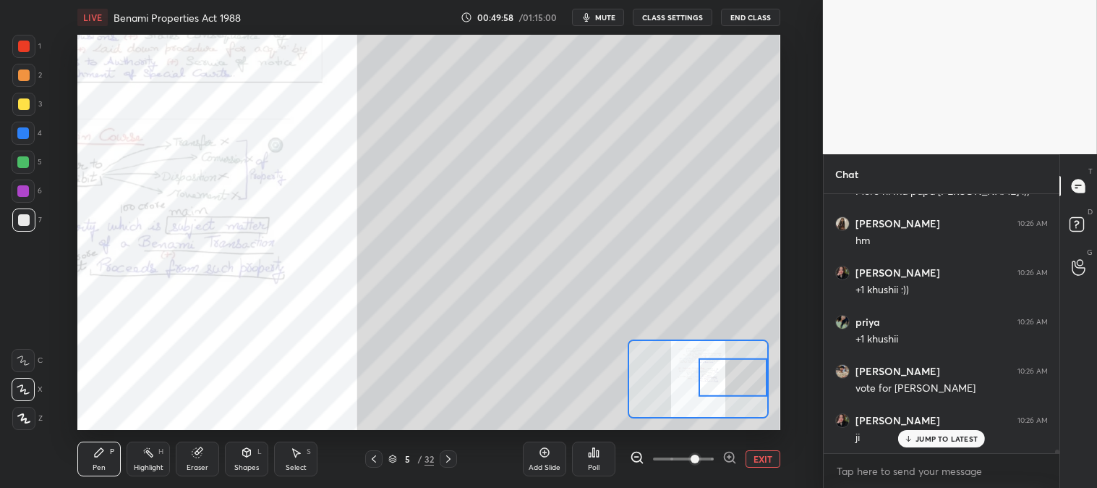
click at [760, 456] on button "EXIT" at bounding box center [763, 458] width 35 height 17
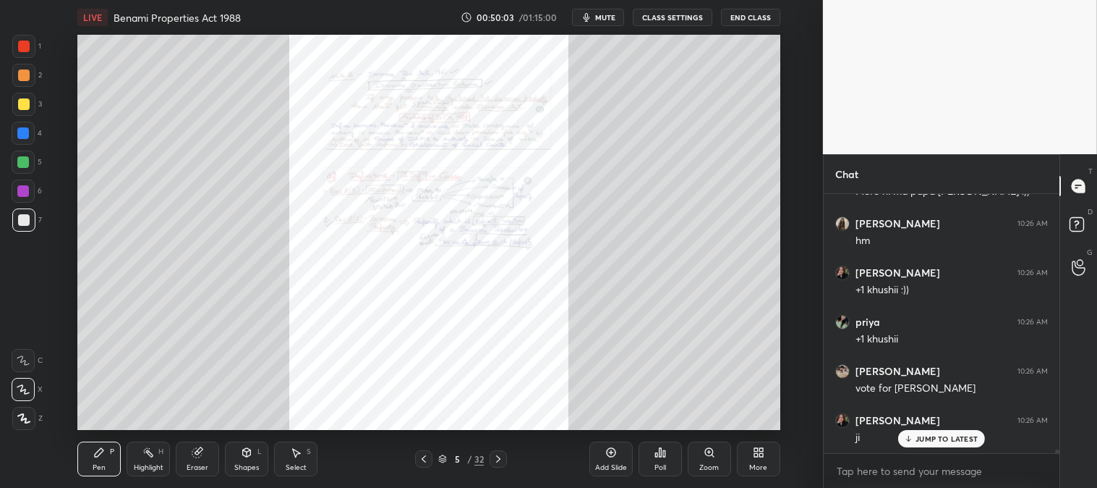
click at [712, 456] on icon at bounding box center [710, 452] width 12 height 12
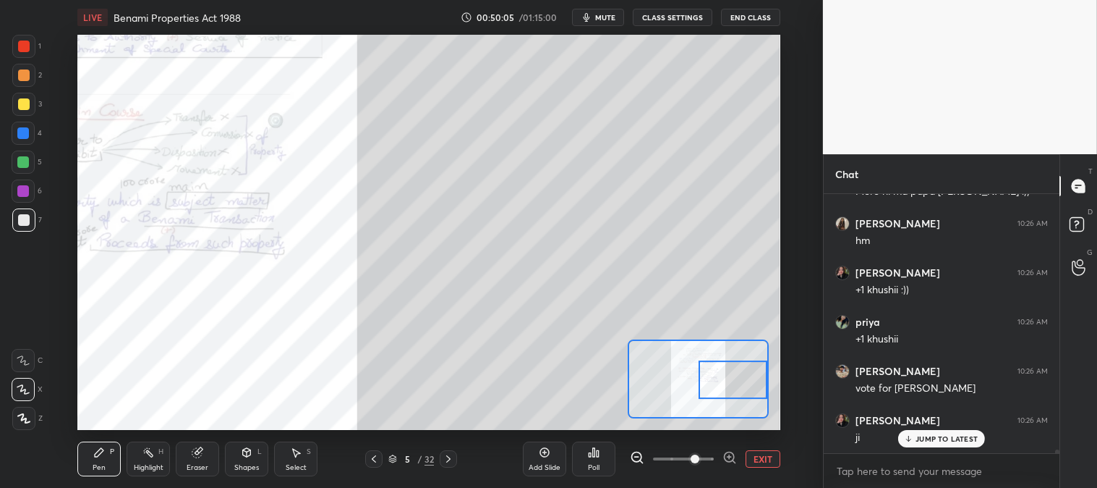
click at [930, 441] on p "JUMP TO LATEST" at bounding box center [947, 438] width 62 height 9
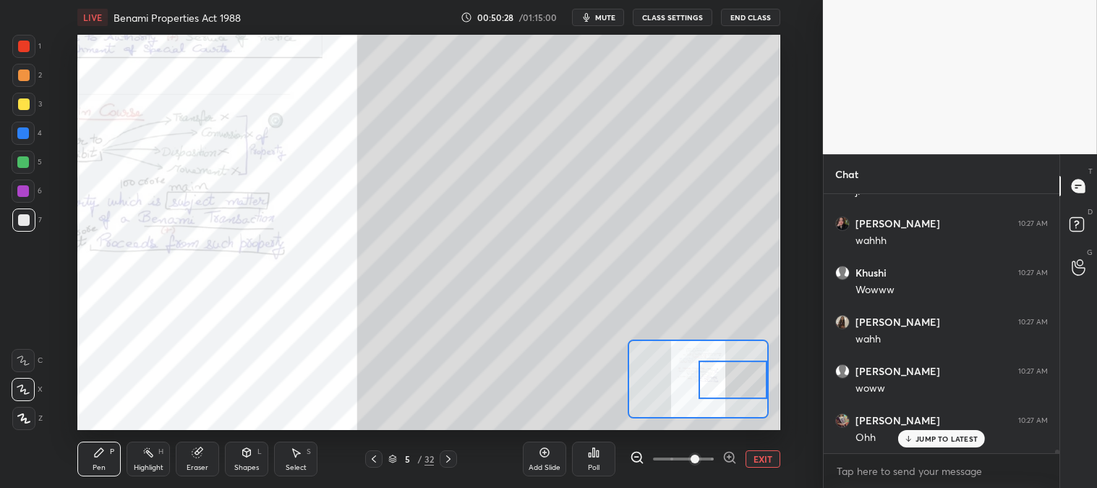
scroll to position [18028, 0]
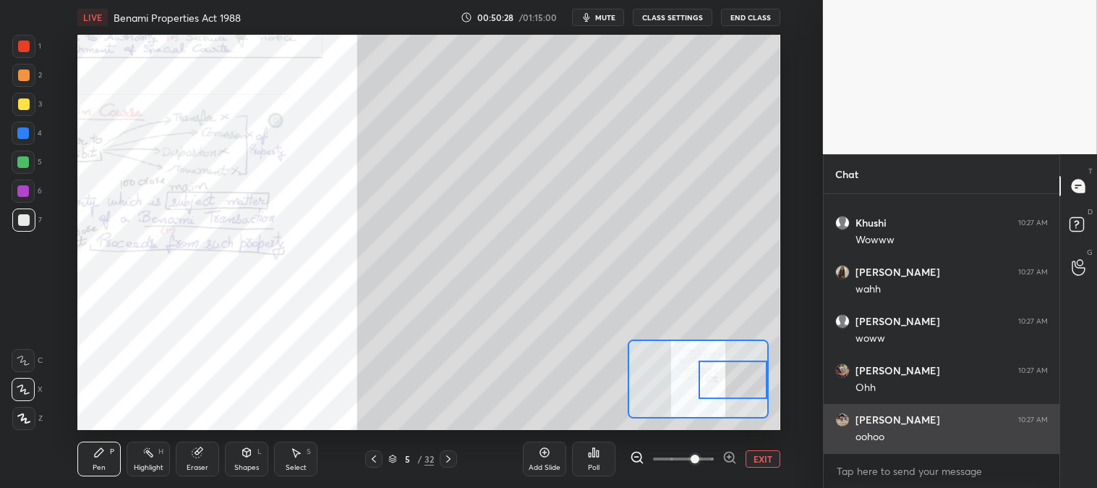
click at [924, 440] on div "oohoo" at bounding box center [952, 437] width 192 height 14
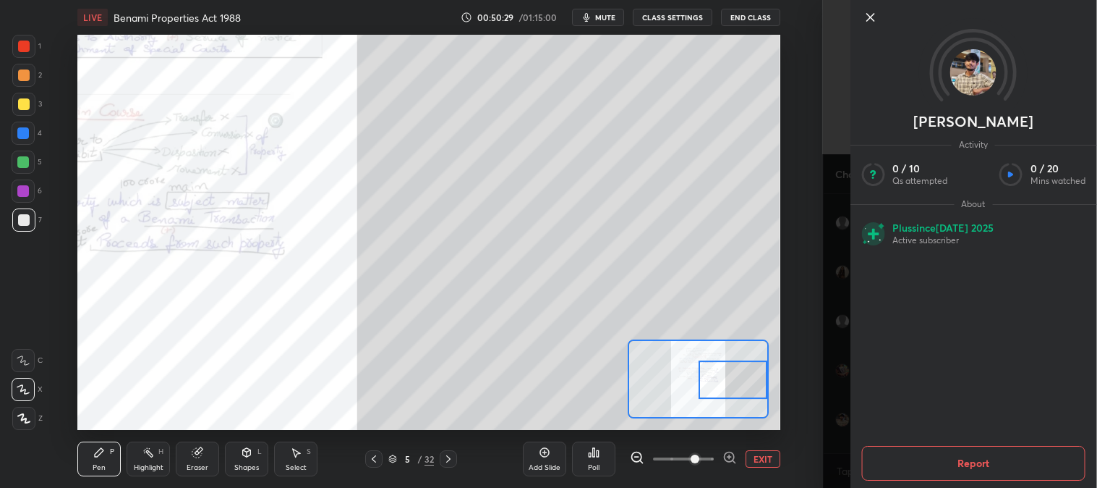
click at [869, 17] on icon at bounding box center [870, 17] width 17 height 17
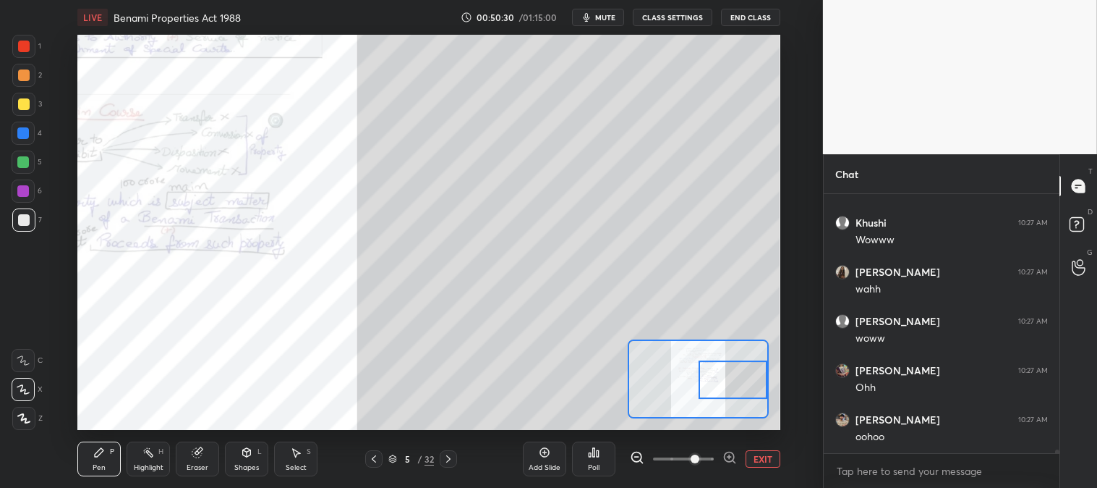
click at [755, 459] on button "EXIT" at bounding box center [763, 458] width 35 height 17
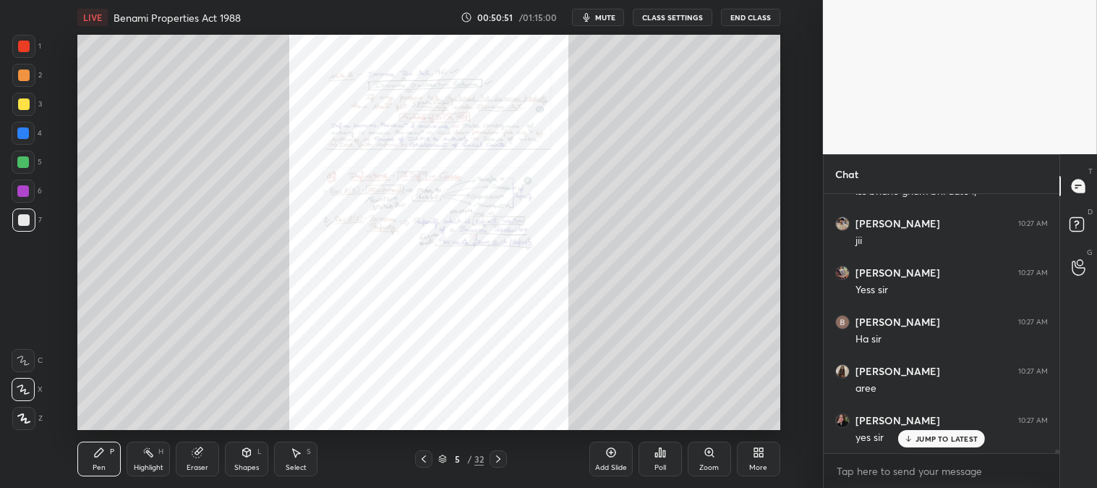
scroll to position [18470, 0]
click at [157, 467] on div "Highlight" at bounding box center [149, 467] width 30 height 7
click at [25, 73] on div at bounding box center [24, 75] width 12 height 12
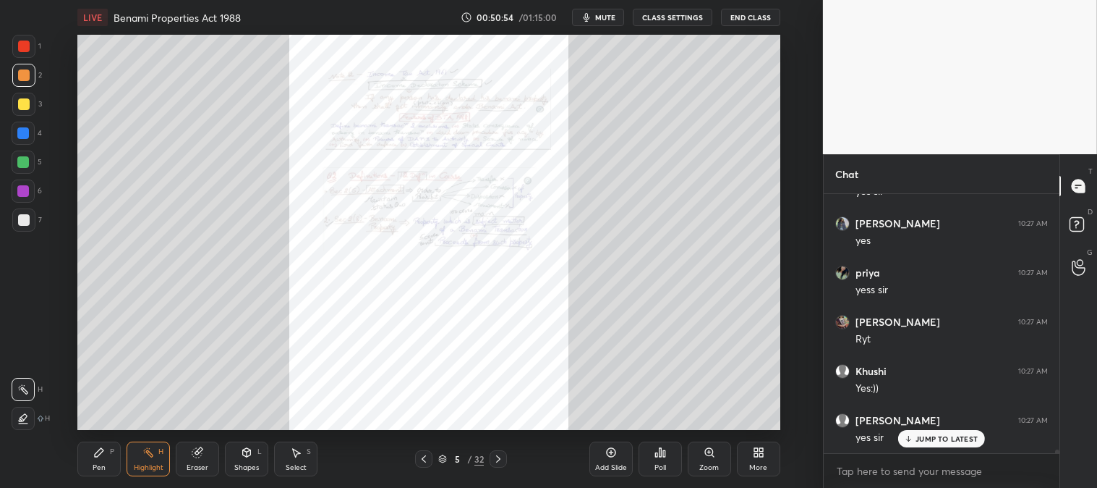
scroll to position [18667, 0]
click at [704, 454] on icon at bounding box center [710, 452] width 12 height 12
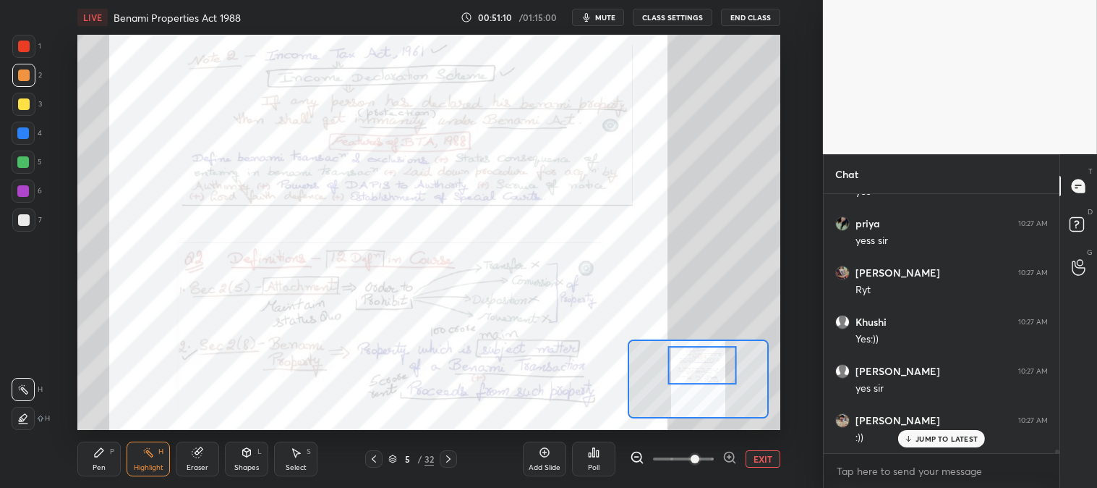
click at [609, 16] on span "mute" at bounding box center [605, 17] width 20 height 10
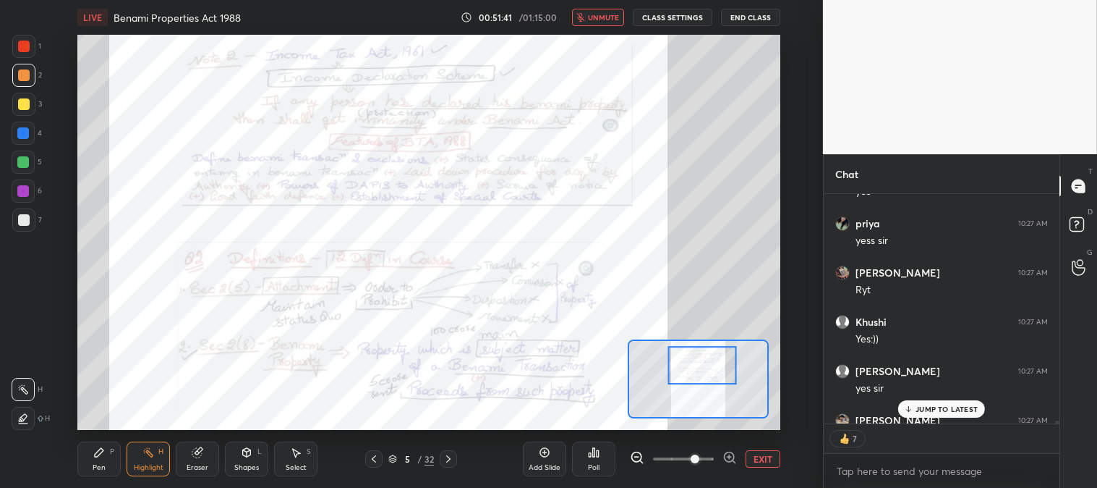
scroll to position [18746, 0]
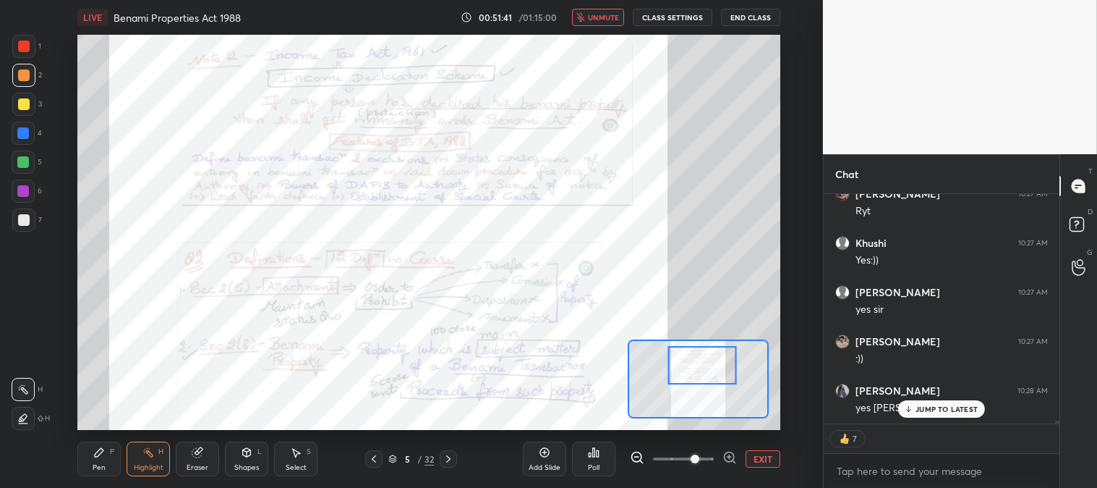
click at [597, 19] on span "unmute" at bounding box center [603, 17] width 31 height 10
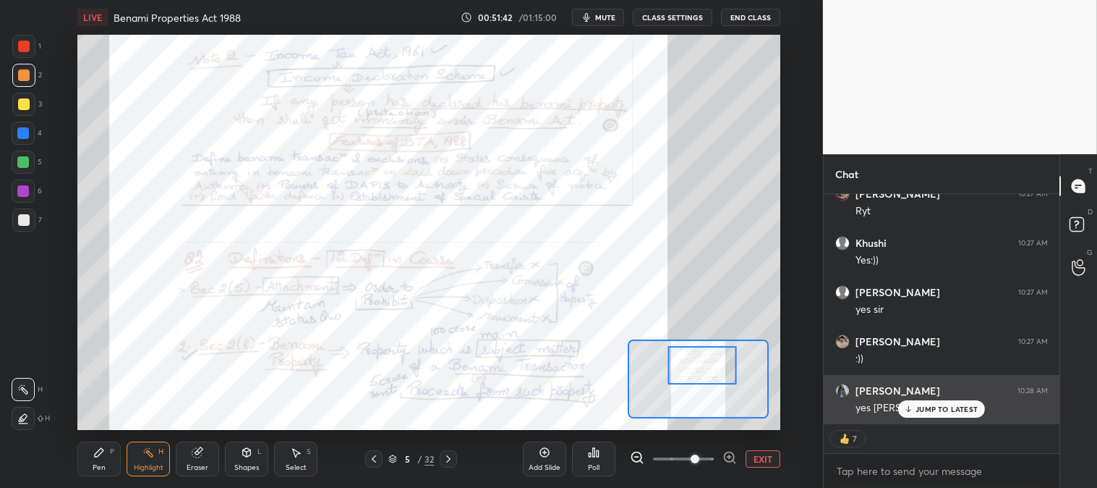
click at [927, 409] on p "JUMP TO LATEST" at bounding box center [947, 408] width 62 height 9
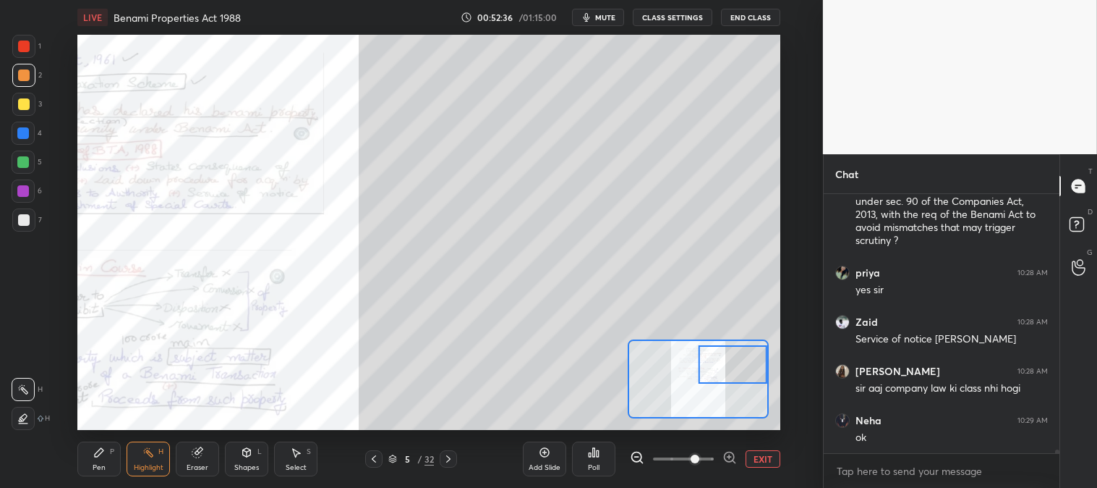
scroll to position [19113, 0]
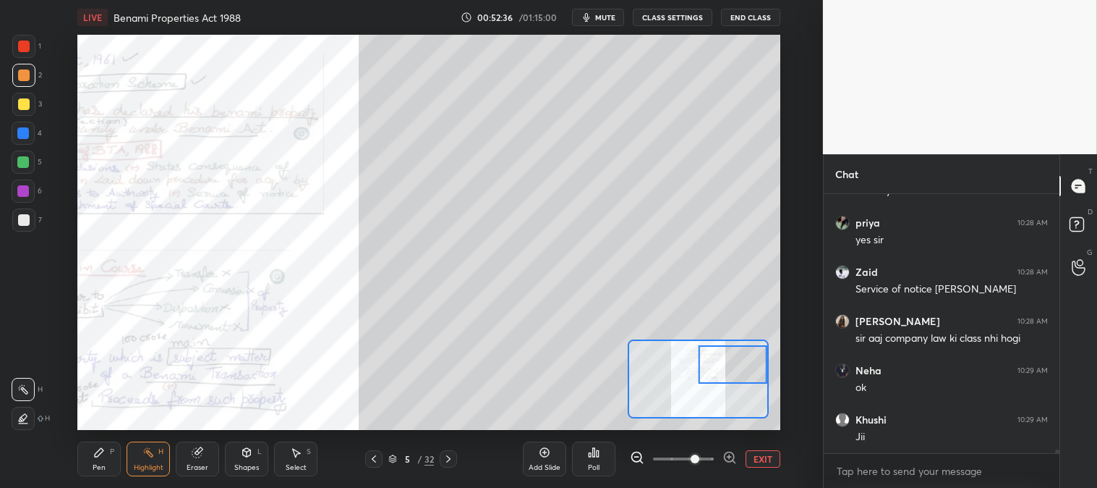
click at [452, 457] on icon at bounding box center [449, 459] width 12 height 12
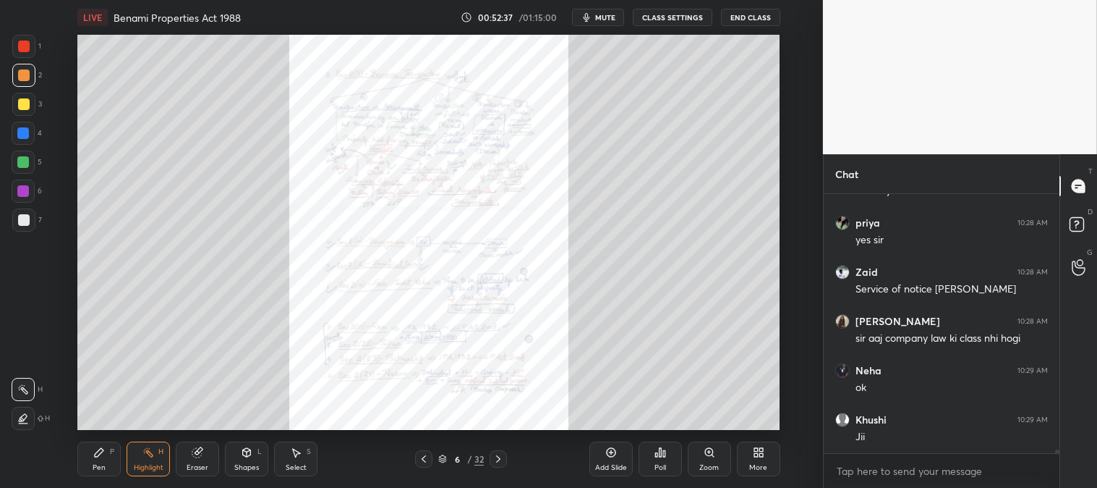
click at [502, 459] on icon at bounding box center [499, 459] width 12 height 12
click at [504, 464] on icon at bounding box center [499, 459] width 12 height 12
click at [501, 465] on div at bounding box center [498, 458] width 17 height 17
click at [420, 457] on icon at bounding box center [424, 459] width 12 height 12
click at [495, 456] on icon at bounding box center [499, 459] width 12 height 12
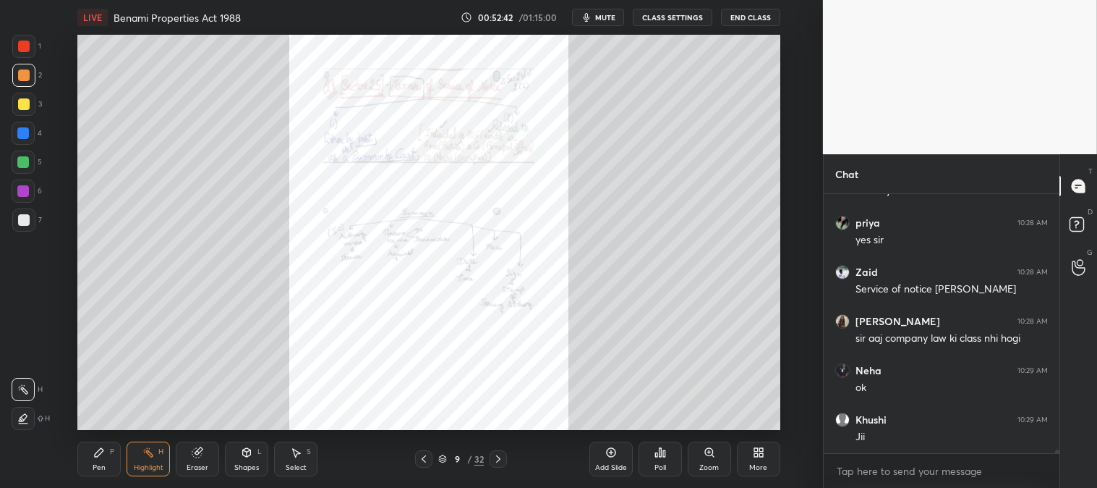
click at [702, 453] on div "Zoom" at bounding box center [709, 458] width 43 height 35
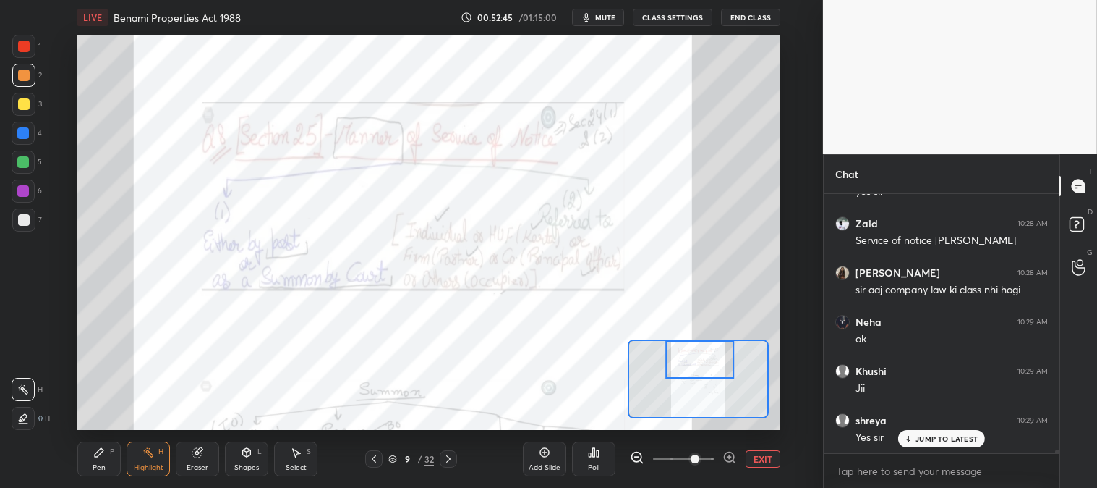
scroll to position [19211, 0]
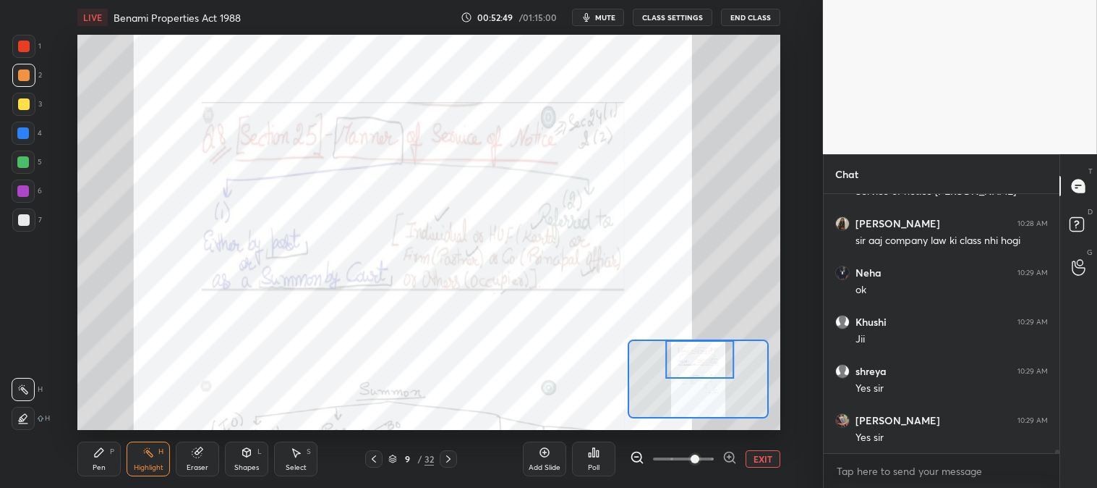
click at [375, 458] on icon at bounding box center [374, 459] width 12 height 12
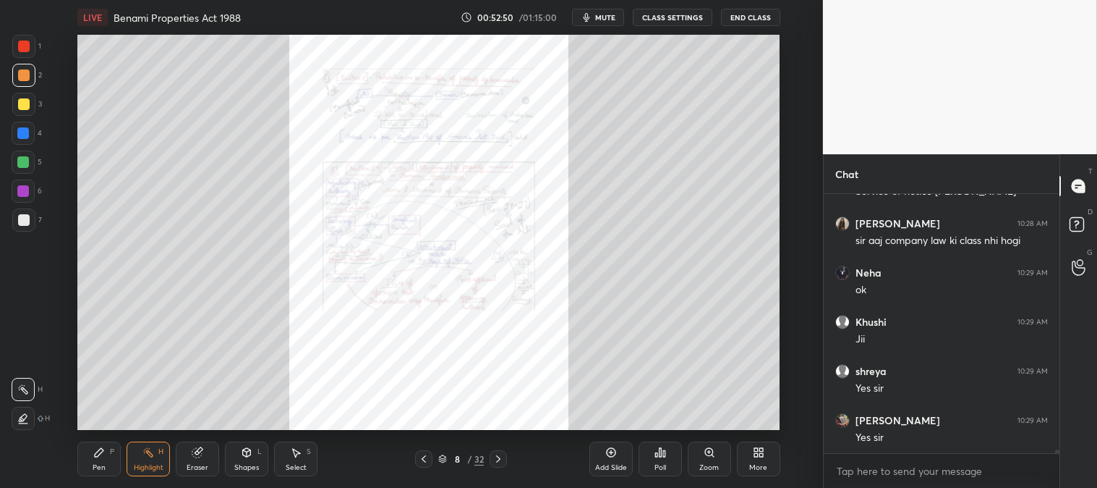
click at [427, 456] on icon at bounding box center [424, 459] width 12 height 12
click at [424, 459] on icon at bounding box center [424, 459] width 12 height 12
click at [422, 458] on icon at bounding box center [424, 459] width 12 height 12
click at [24, 45] on div at bounding box center [24, 47] width 12 height 12
click at [141, 438] on div "Pen P Highlight H Eraser Shapes L Select S 5 / 32 Add Slide Poll Zoom More" at bounding box center [428, 459] width 702 height 58
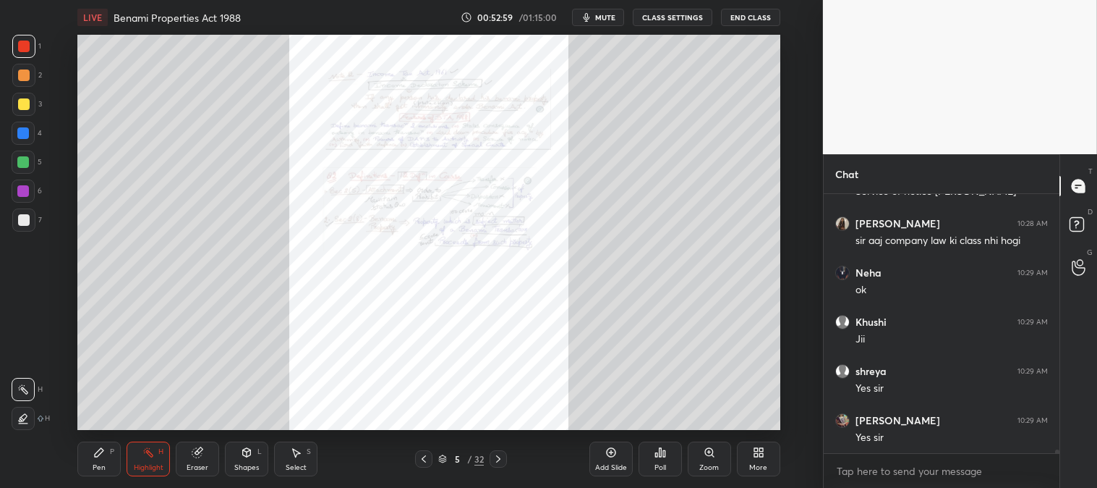
click at [95, 457] on icon at bounding box center [99, 452] width 12 height 12
click at [148, 464] on div "Highlight" at bounding box center [149, 467] width 30 height 7
click at [1072, 228] on rect at bounding box center [1077, 225] width 14 height 14
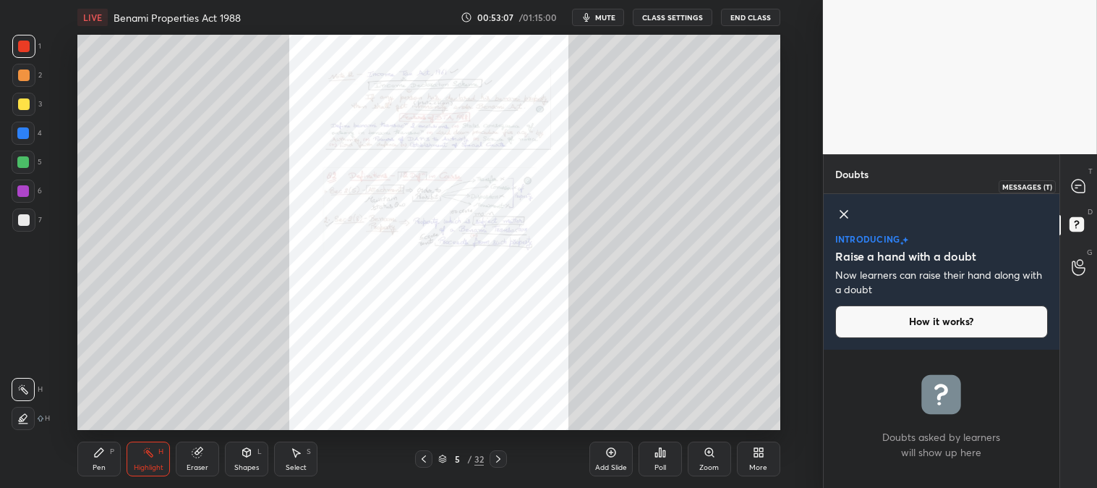
click at [1071, 184] on icon at bounding box center [1078, 186] width 15 height 15
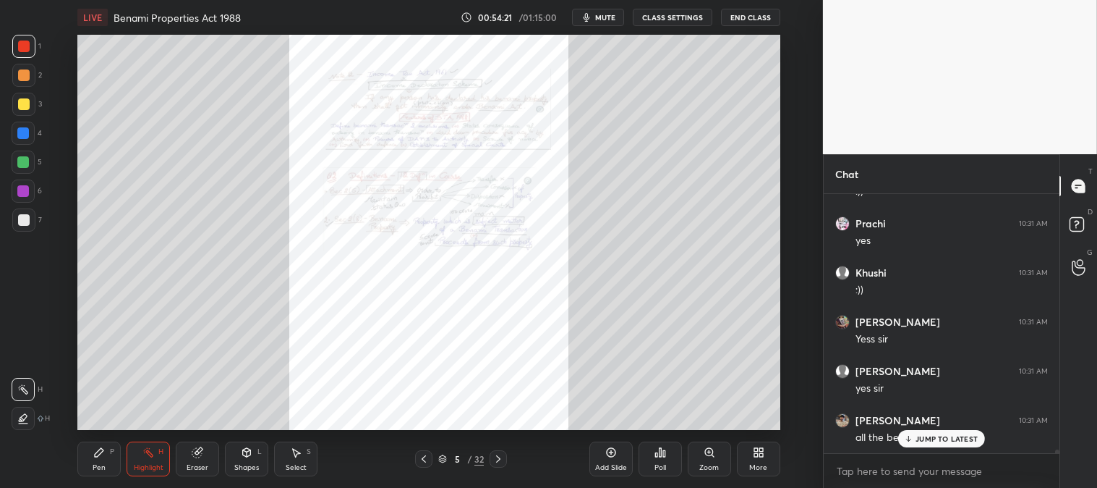
scroll to position [19976, 0]
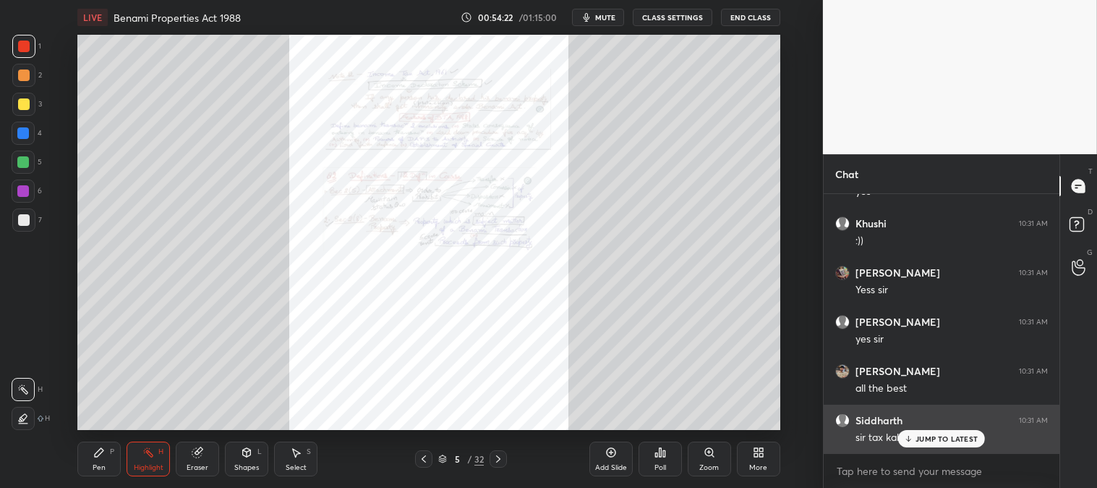
click at [914, 439] on div "JUMP TO LATEST" at bounding box center [942, 438] width 87 height 17
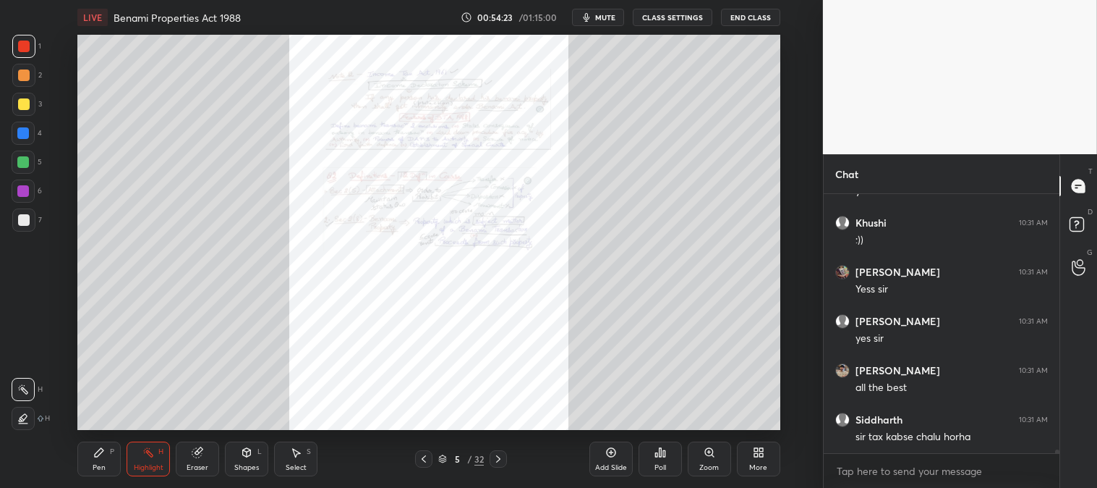
scroll to position [20025, 0]
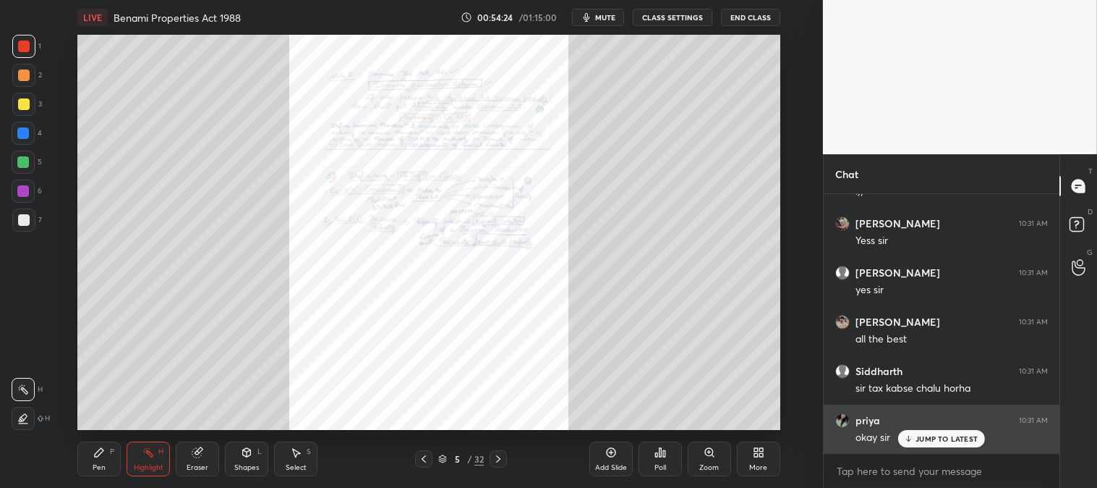
click at [917, 439] on p "JUMP TO LATEST" at bounding box center [947, 438] width 62 height 9
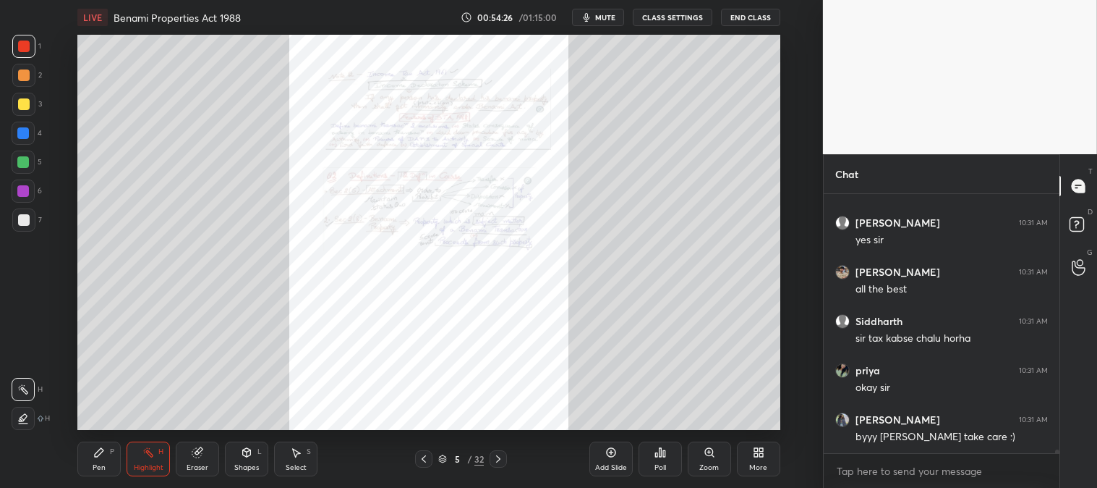
scroll to position [20124, 0]
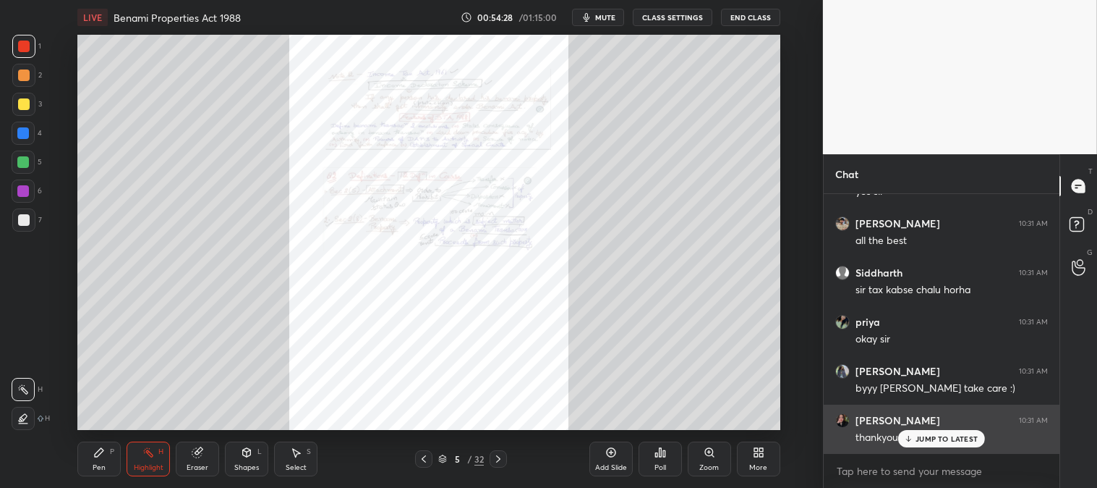
click at [921, 439] on p "JUMP TO LATEST" at bounding box center [947, 438] width 62 height 9
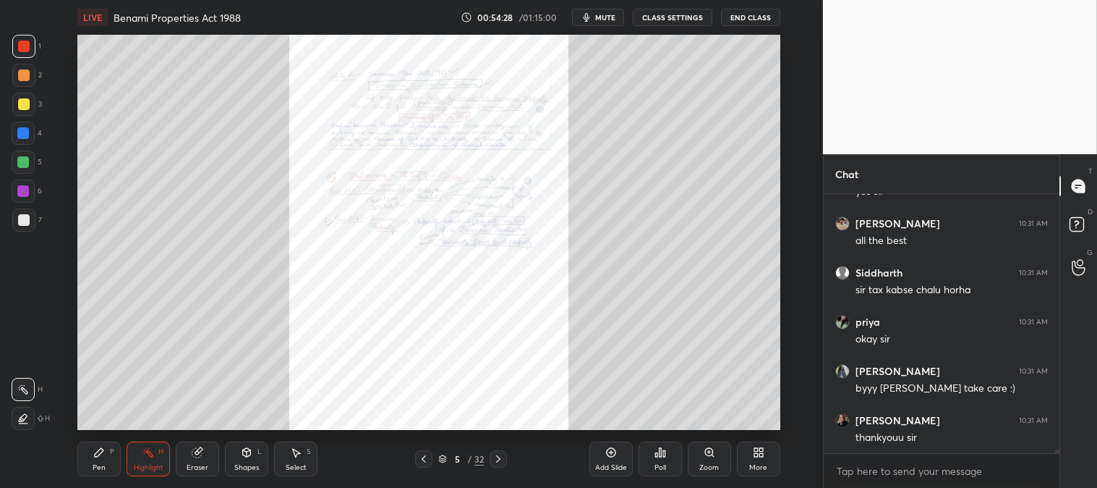
scroll to position [20138, 0]
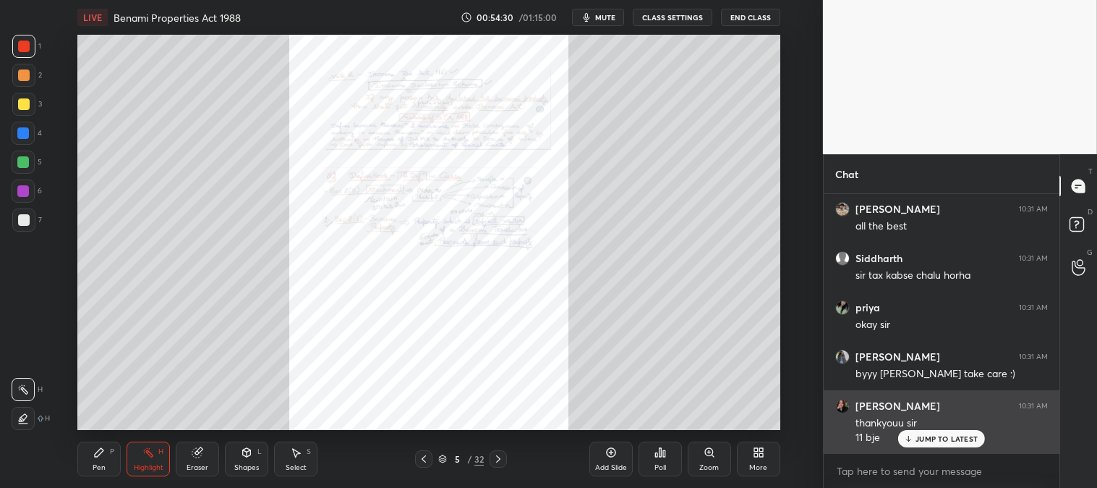
click at [926, 438] on p "JUMP TO LATEST" at bounding box center [947, 438] width 62 height 9
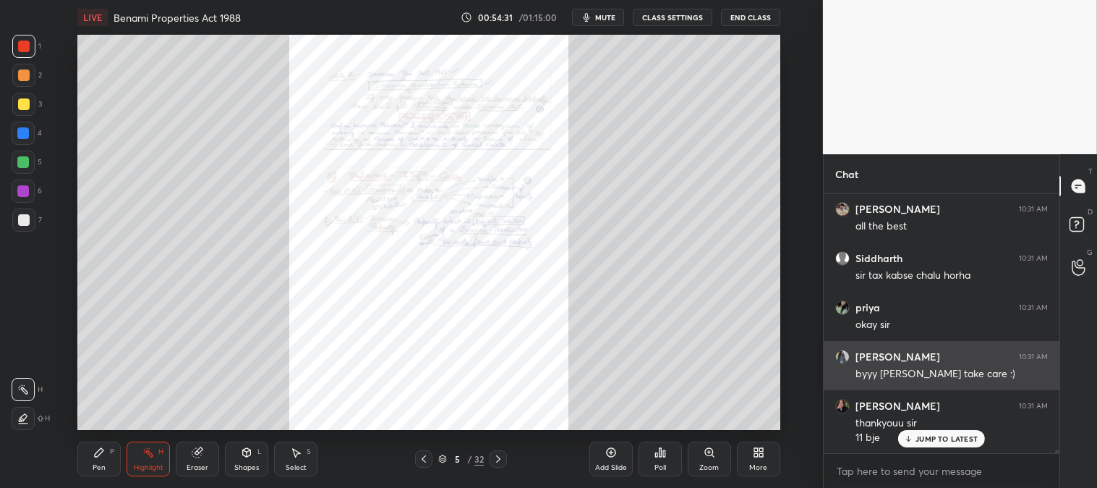
scroll to position [20188, 0]
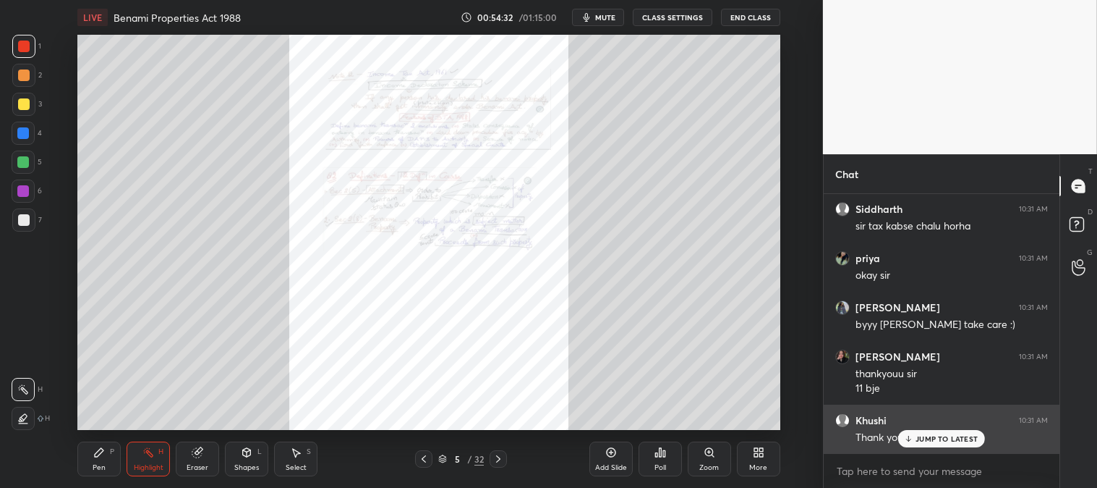
click at [919, 443] on p "JUMP TO LATEST" at bounding box center [947, 438] width 62 height 9
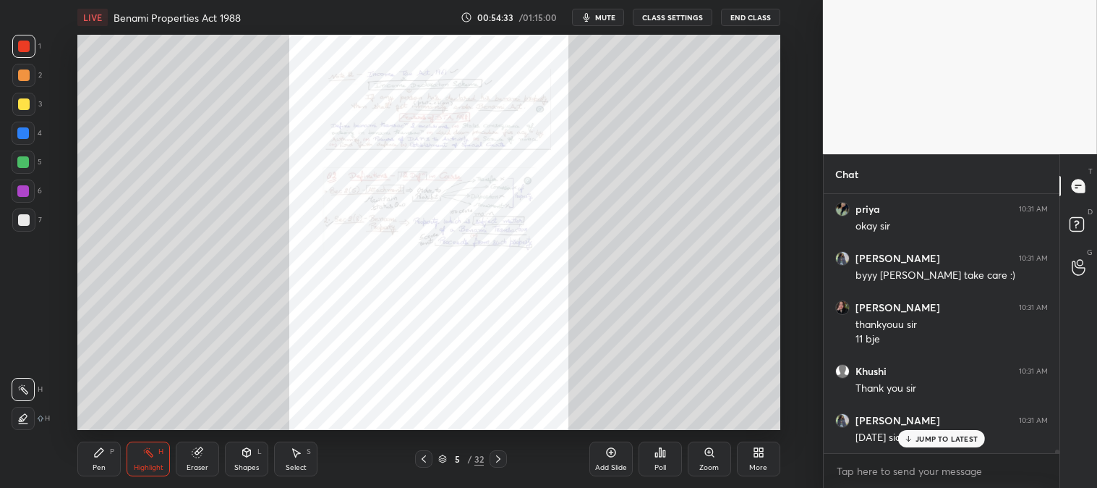
scroll to position [20286, 0]
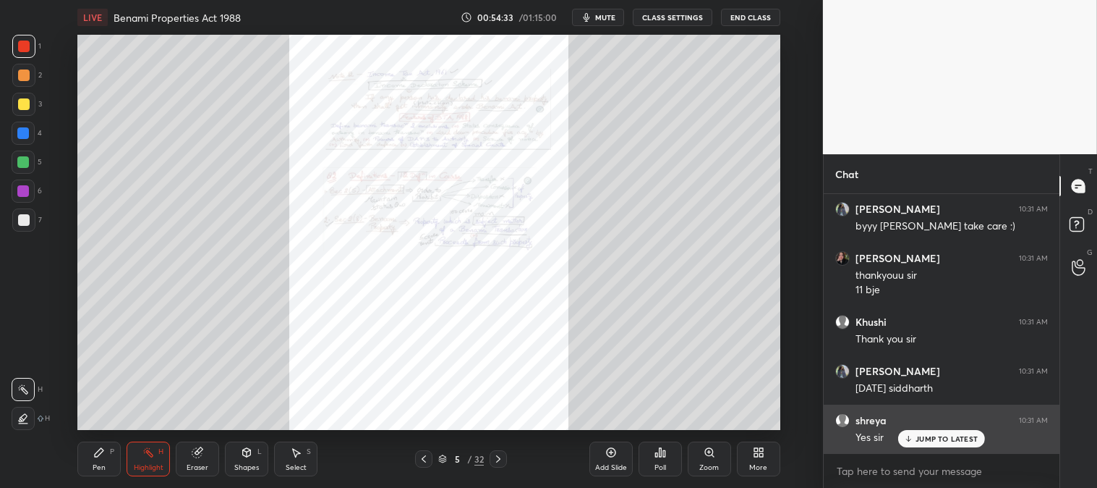
click at [930, 449] on div "shreya 10:31 AM Yes sir" at bounding box center [942, 428] width 236 height 49
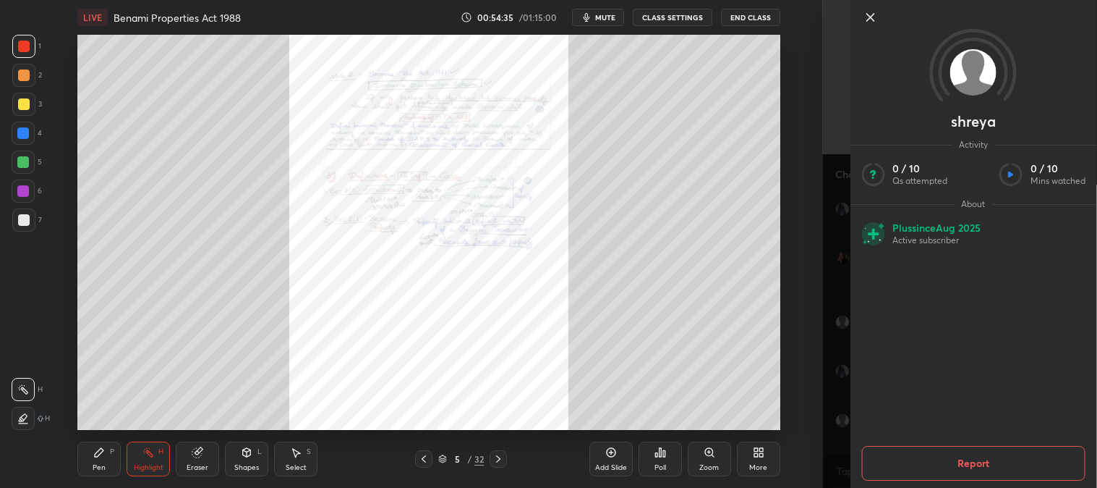
click at [866, 17] on icon at bounding box center [870, 17] width 17 height 17
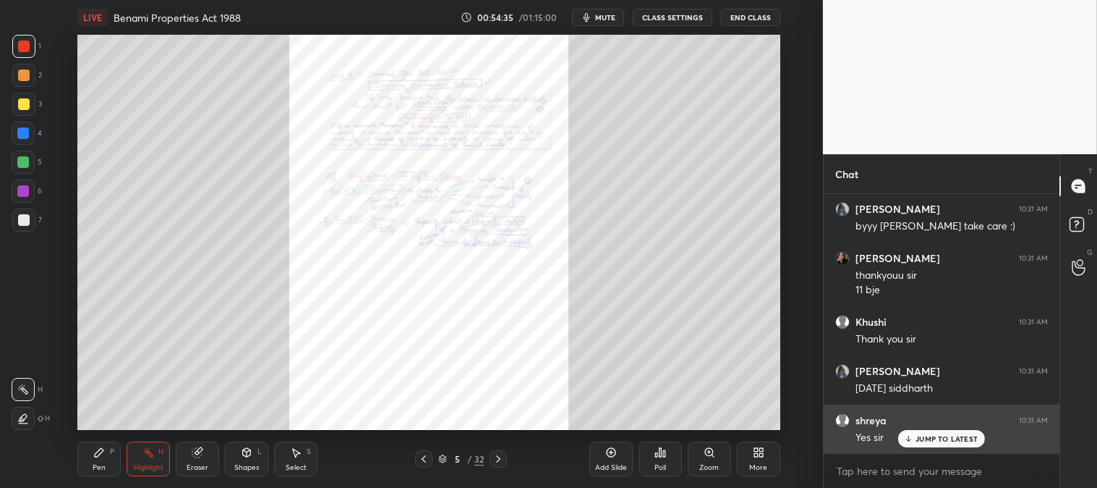
click at [914, 440] on div "JUMP TO LATEST" at bounding box center [942, 438] width 87 height 17
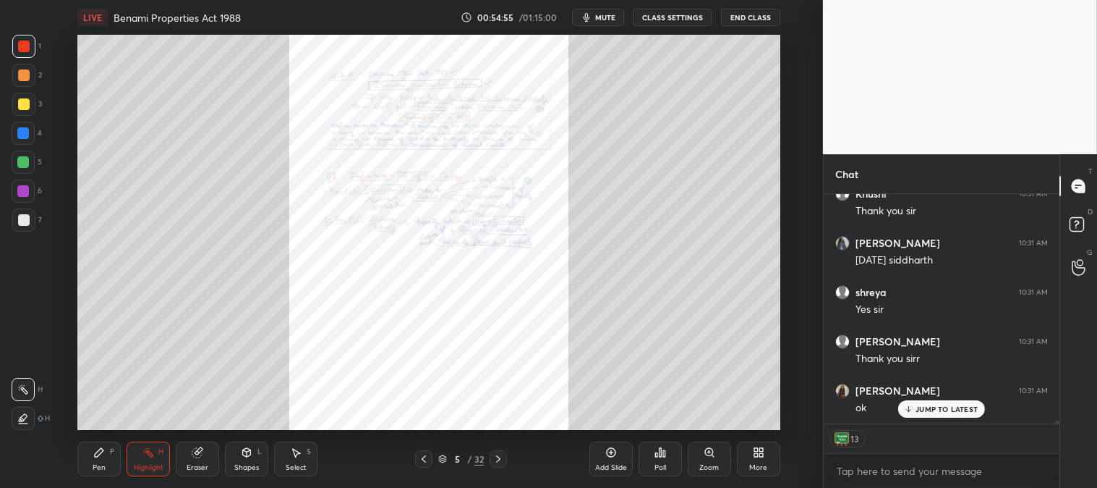
scroll to position [20463, 0]
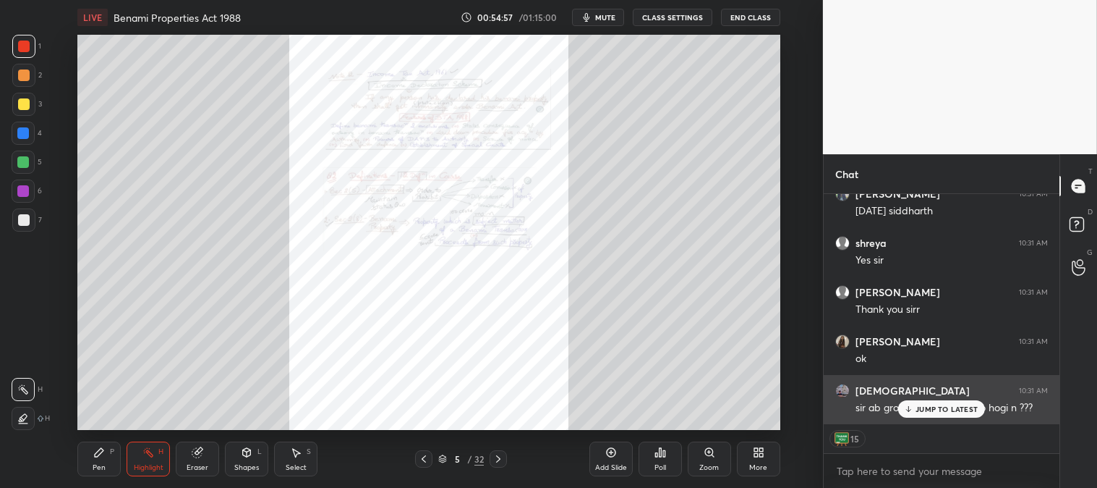
click at [919, 413] on p "JUMP TO LATEST" at bounding box center [947, 408] width 62 height 9
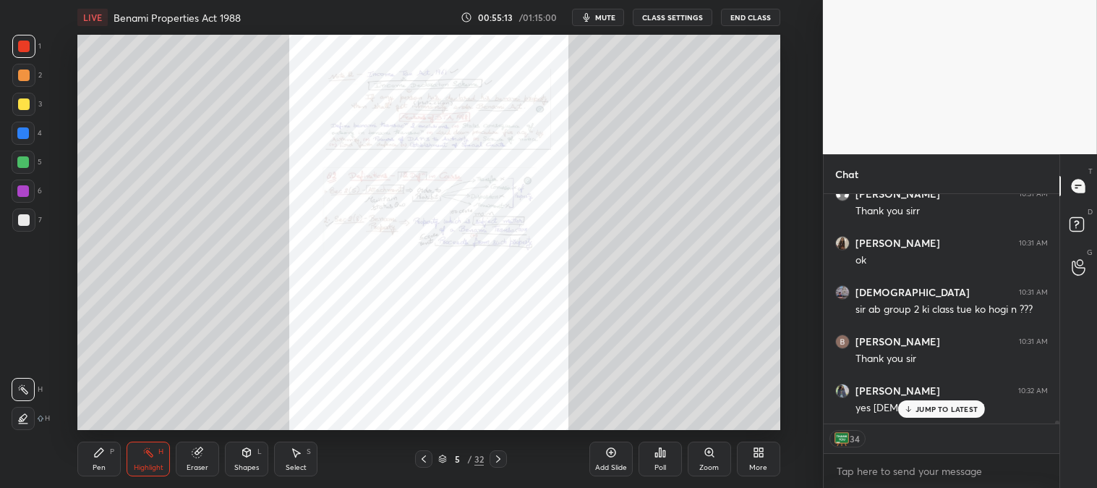
scroll to position [20611, 0]
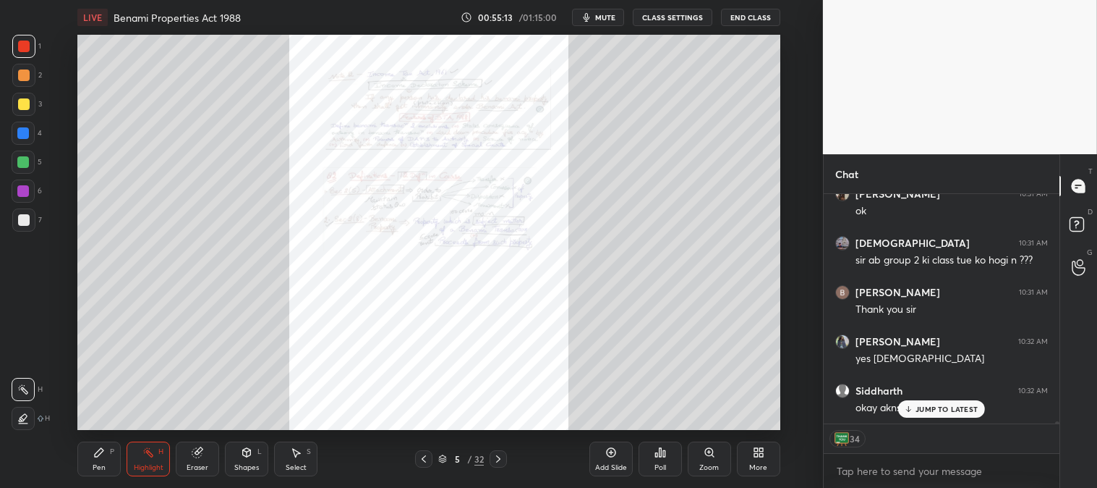
click at [930, 405] on p "JUMP TO LATEST" at bounding box center [947, 408] width 62 height 9
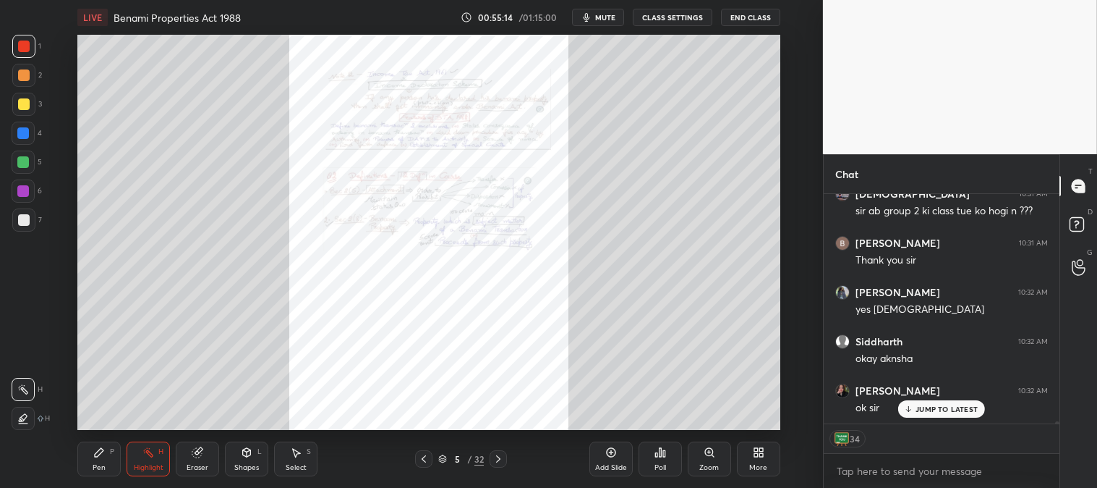
click at [742, 20] on button "End Class" at bounding box center [750, 17] width 59 height 17
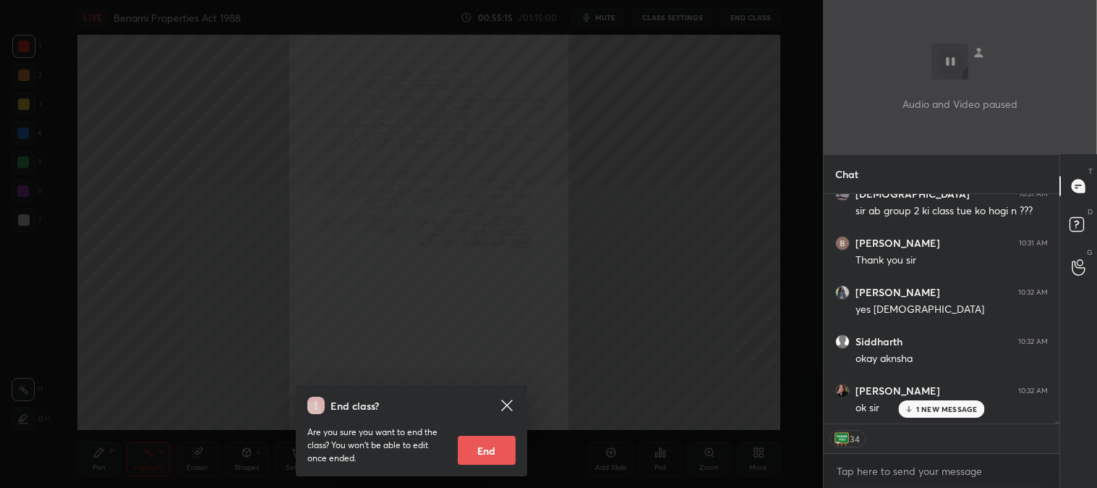
click at [492, 451] on button "End" at bounding box center [487, 450] width 58 height 29
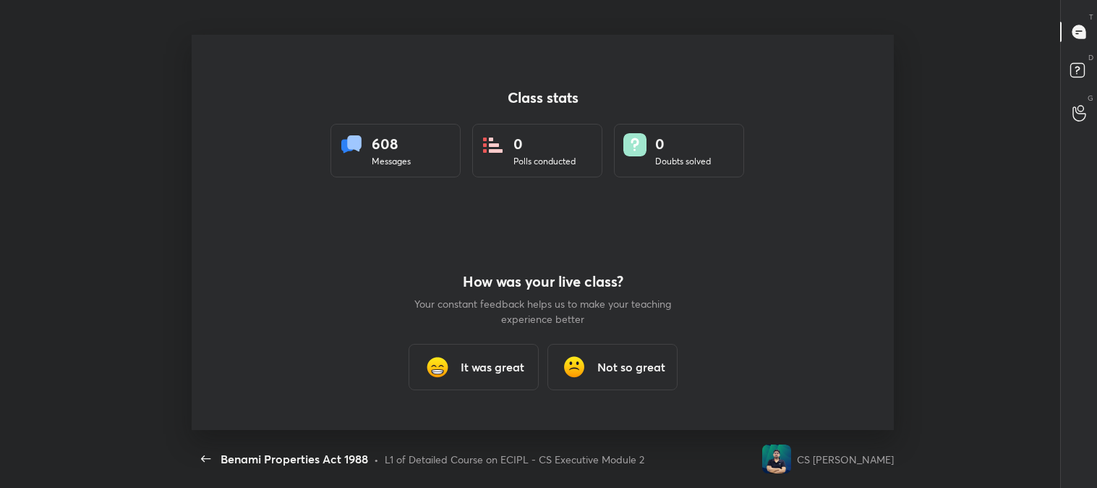
scroll to position [395, 1086]
type textarea "x"
